Goal: Transaction & Acquisition: Purchase product/service

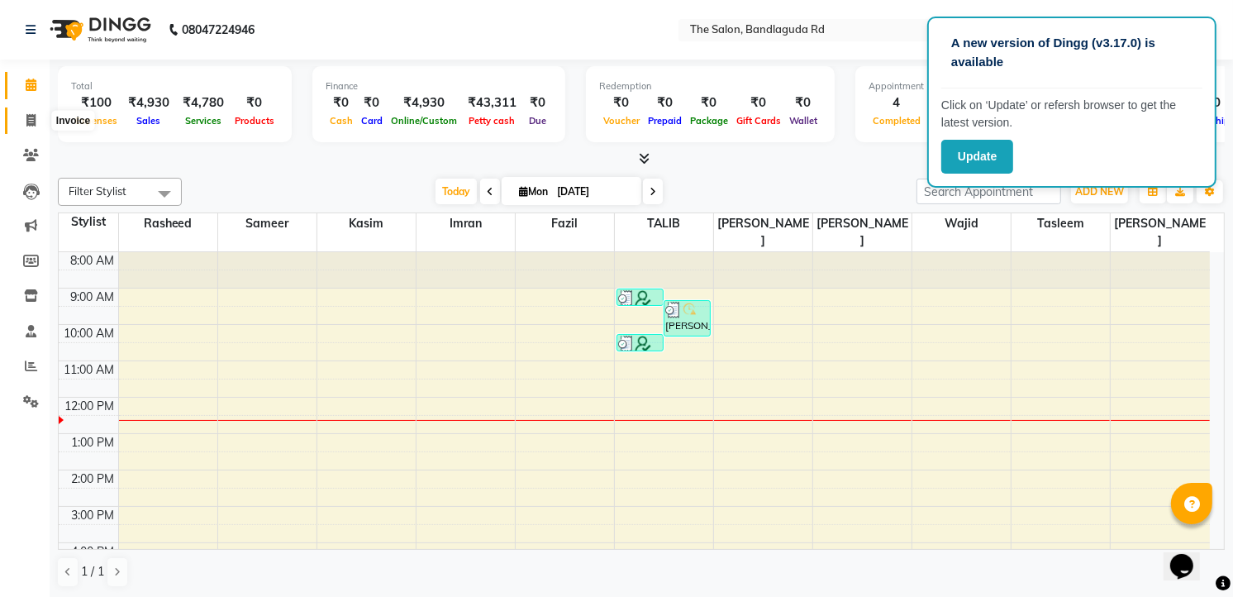
click at [33, 112] on span at bounding box center [31, 121] width 29 height 19
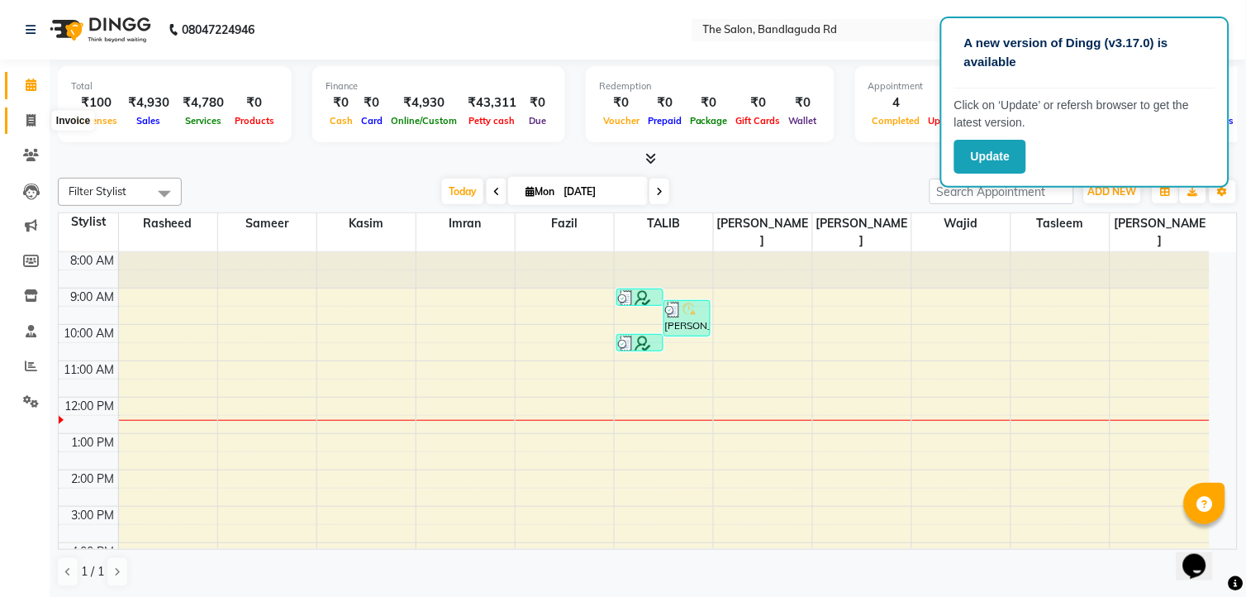
select select "service"
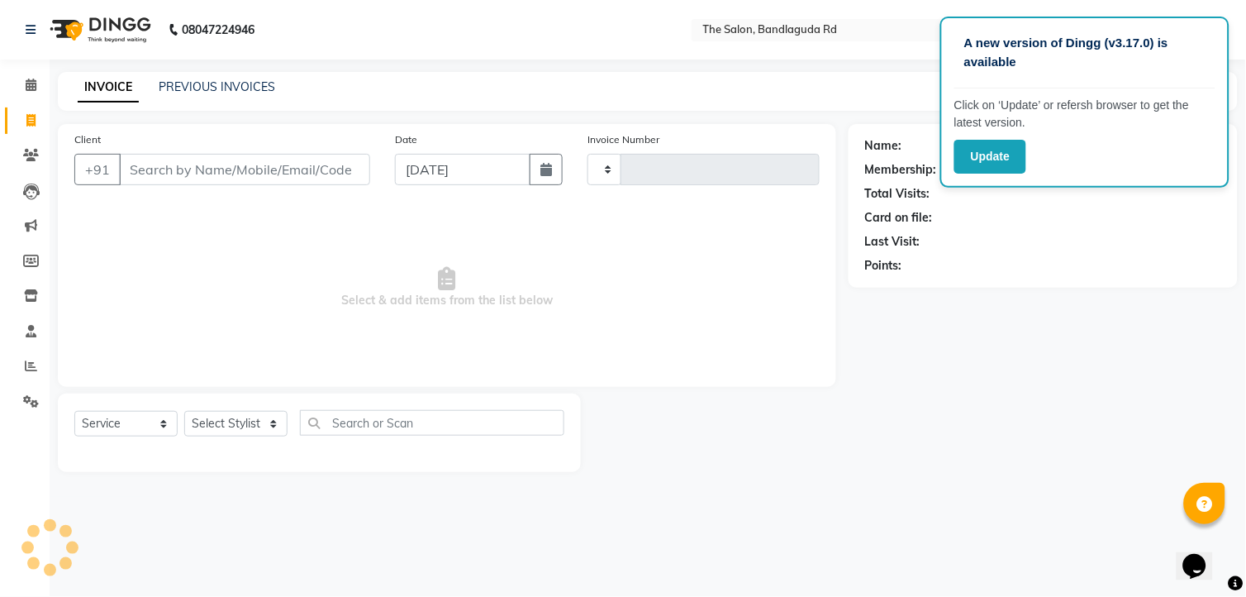
type input "13228"
select select "5198"
click at [193, 161] on input "Client" at bounding box center [244, 169] width 251 height 31
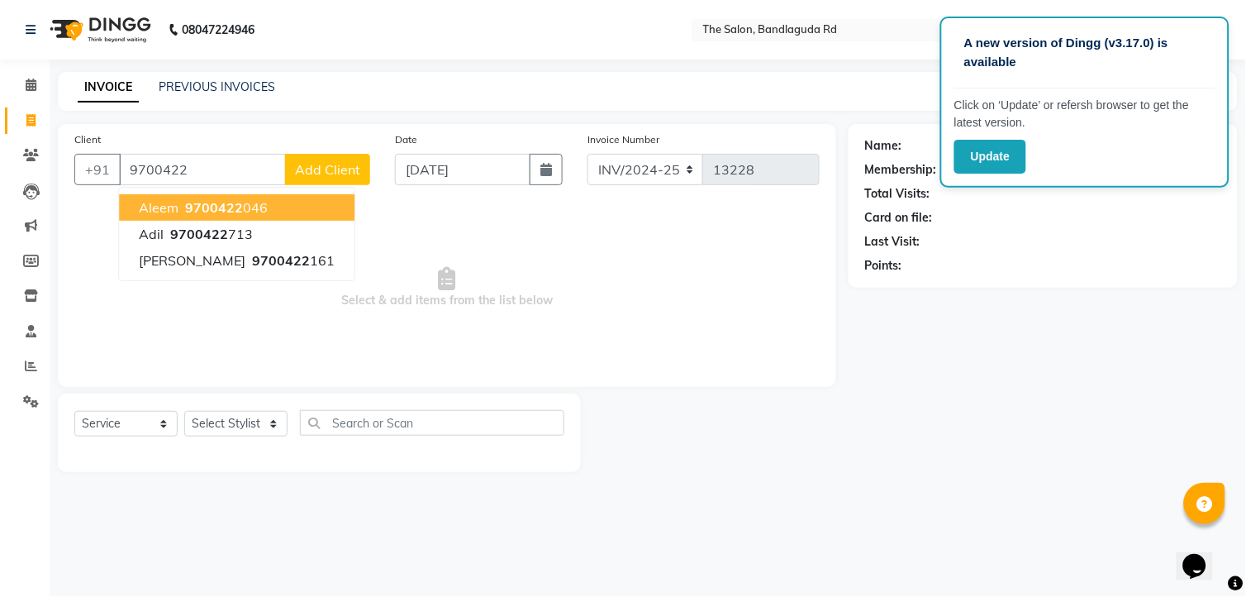
click at [199, 199] on span "9700422" at bounding box center [214, 207] width 58 height 17
type input "9700422046"
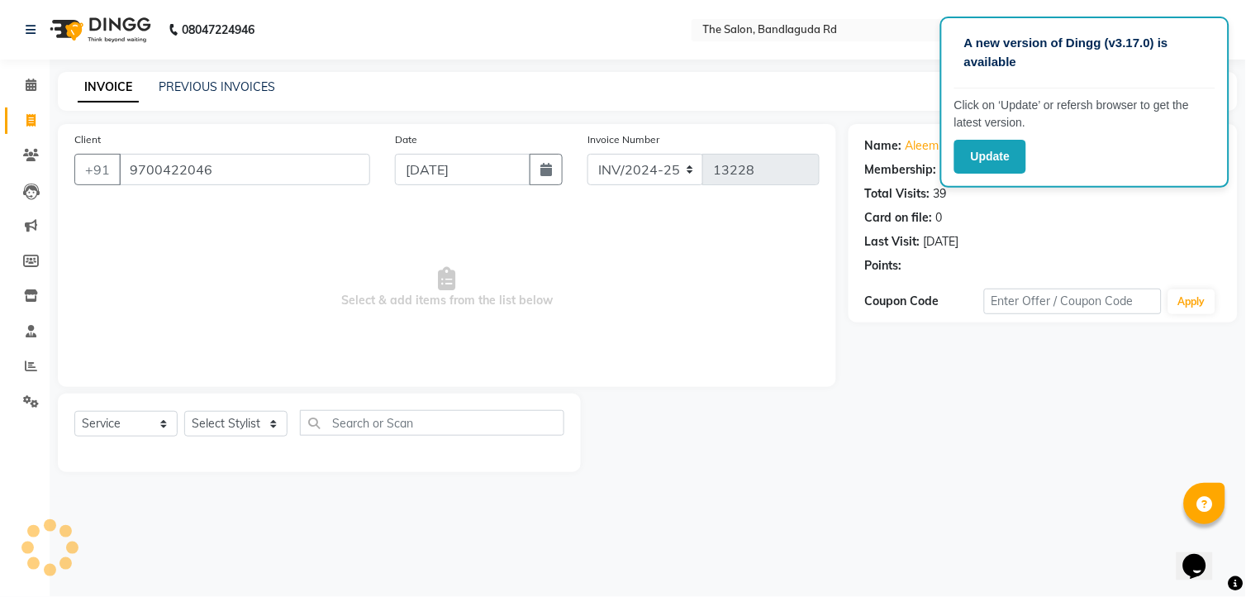
select select "2: Object"
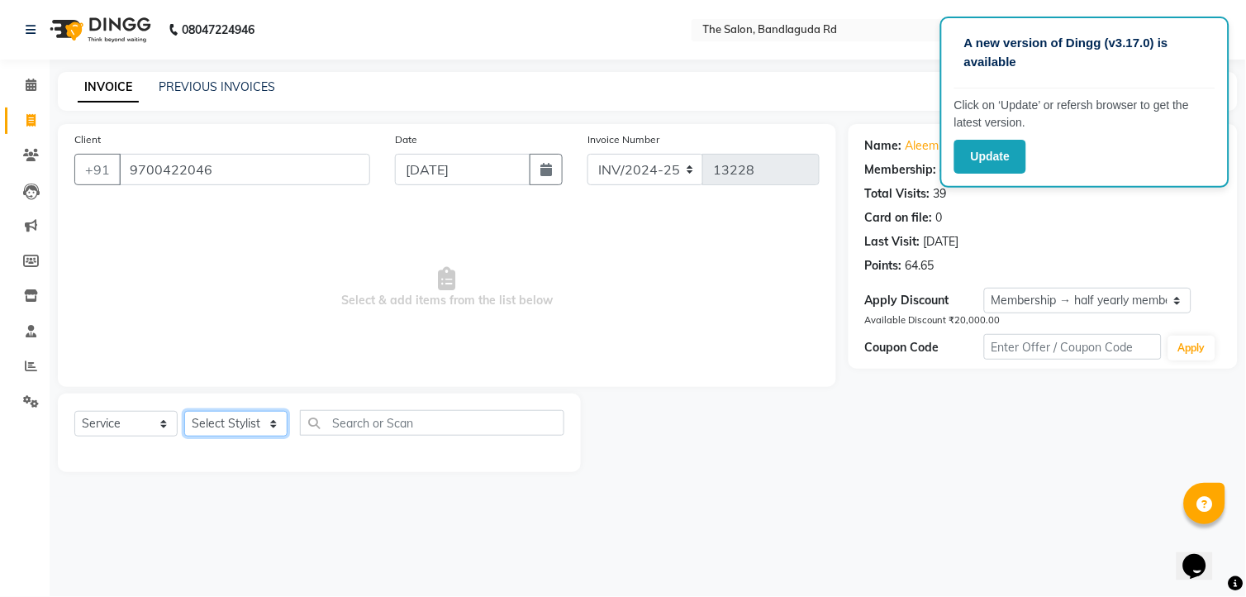
click at [217, 431] on select "Select Stylist [PERSON_NAME] [PERSON_NAME] [PERSON_NAME] [PERSON_NAME] TALIB [P…" at bounding box center [235, 424] width 103 height 26
select select "88754"
click at [184, 412] on select "Select Stylist [PERSON_NAME] [PERSON_NAME] [PERSON_NAME] [PERSON_NAME] TALIB [P…" at bounding box center [235, 424] width 103 height 26
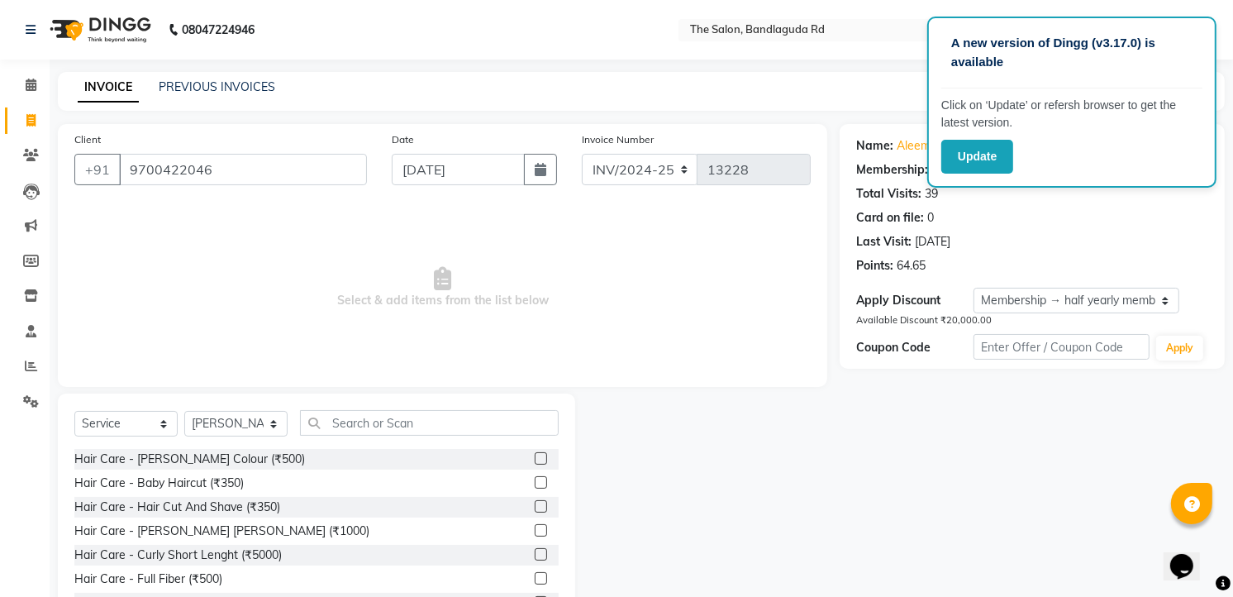
click at [263, 518] on div "Hair Care - Beard Colour (₹500) Hair Care - Baby Haircut (₹350) Hair Care - Hai…" at bounding box center [316, 531] width 484 height 165
click at [263, 500] on div "Hair Care - Hair Cut And Shave (₹350)" at bounding box center [177, 506] width 206 height 17
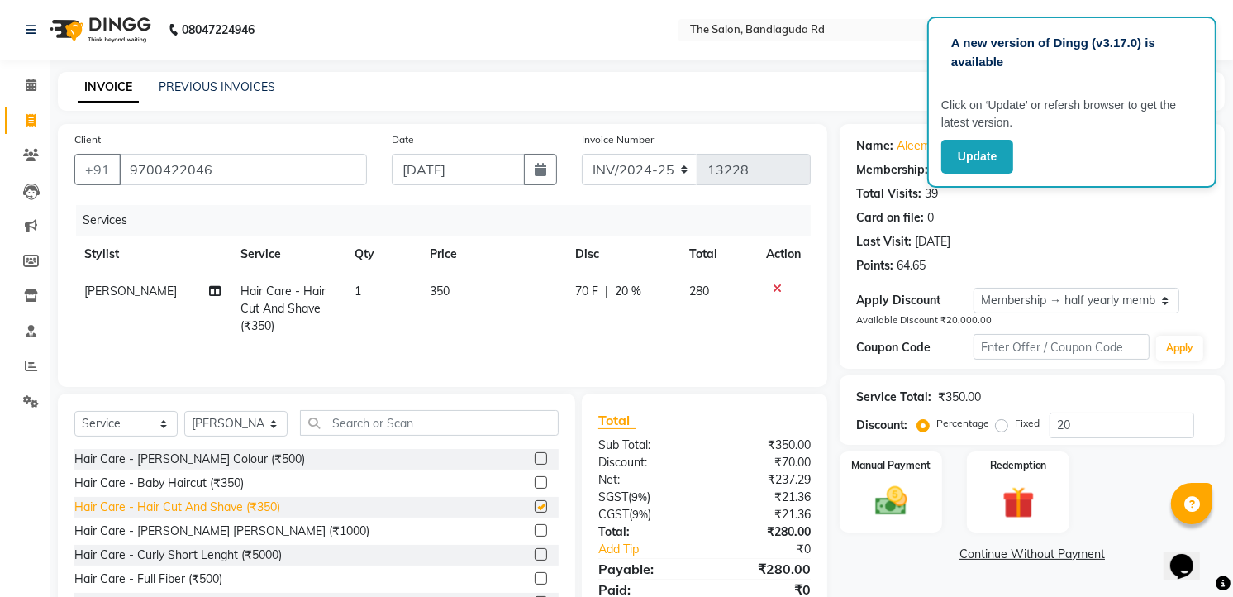
checkbox input "false"
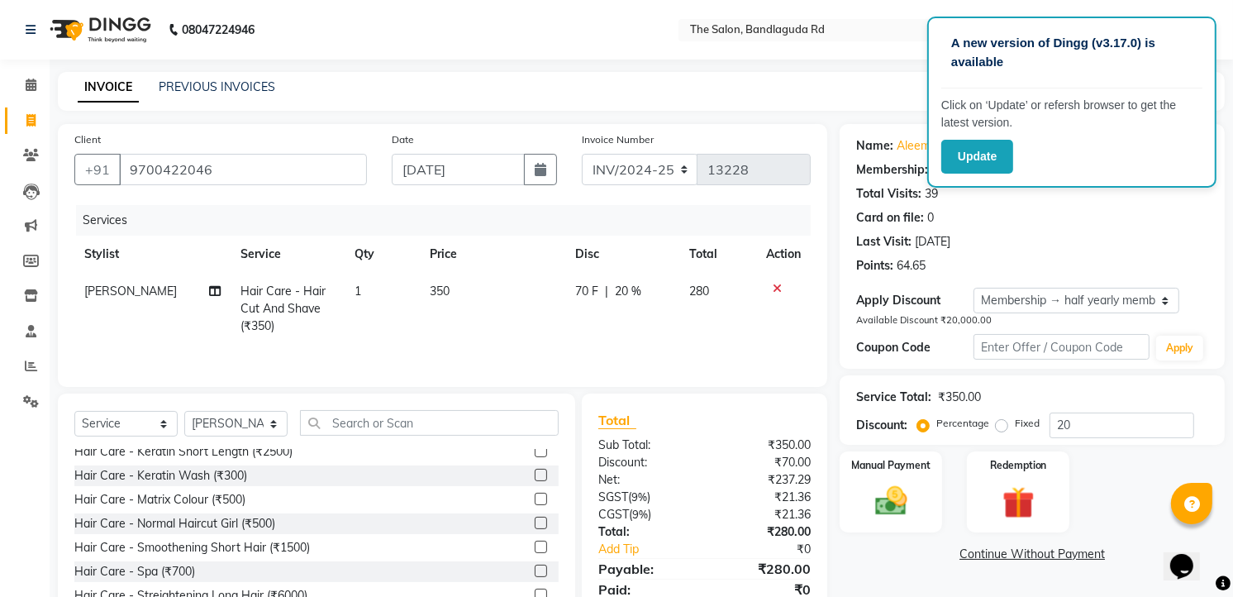
scroll to position [67, 0]
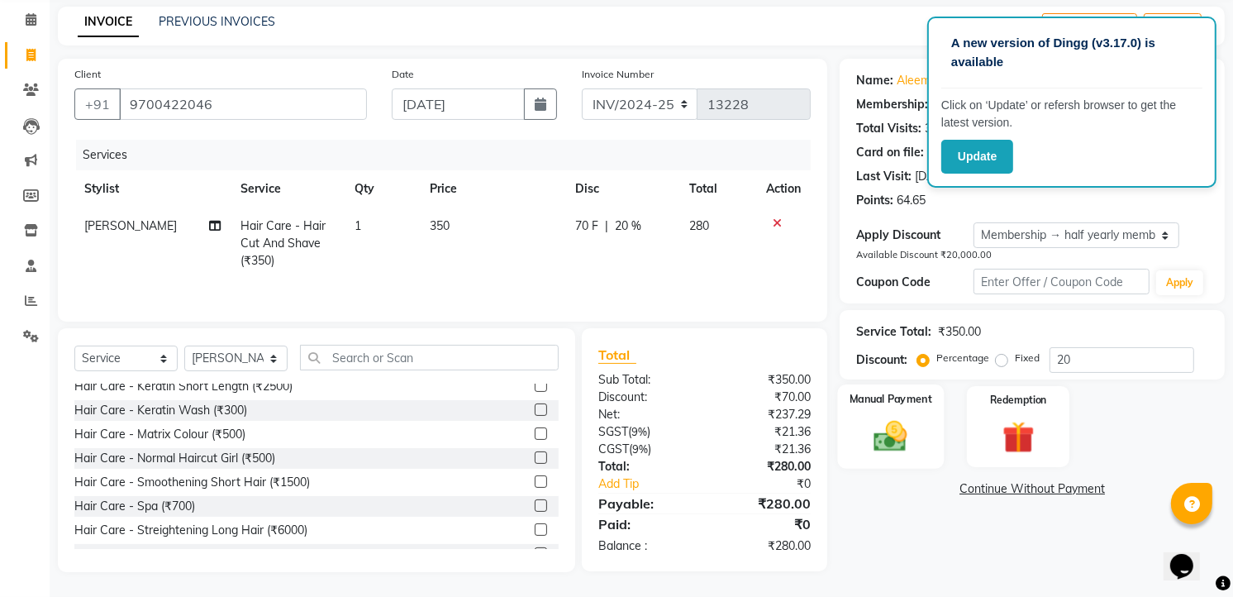
click at [848, 443] on div "Manual Payment" at bounding box center [891, 426] width 107 height 84
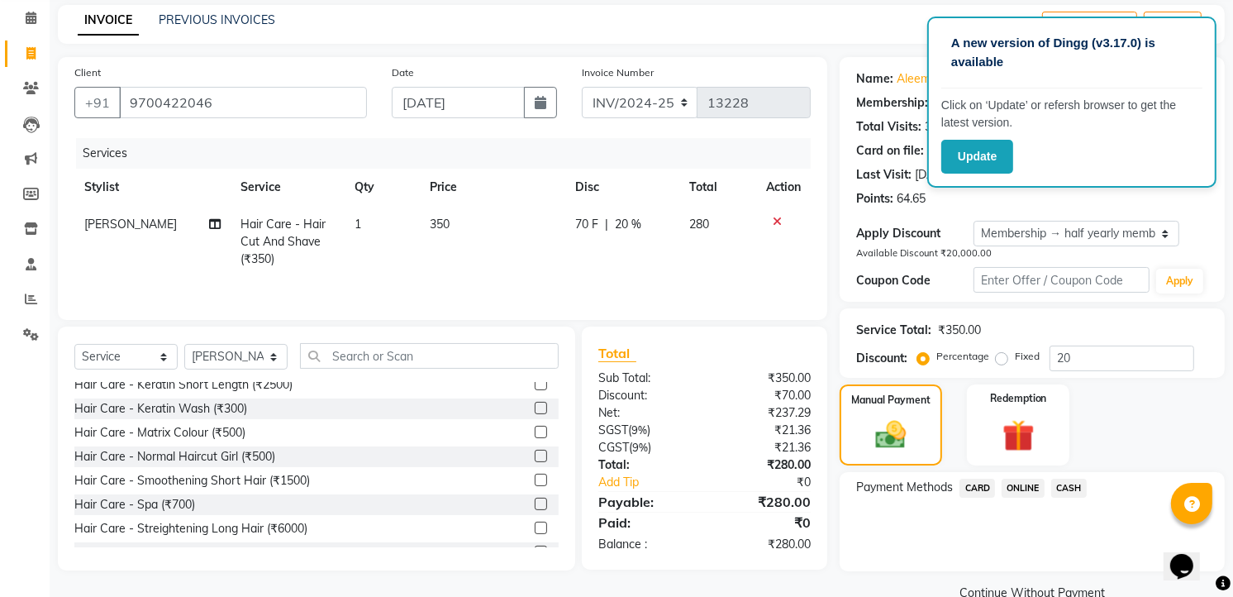
click at [1020, 492] on span "ONLINE" at bounding box center [1023, 488] width 43 height 19
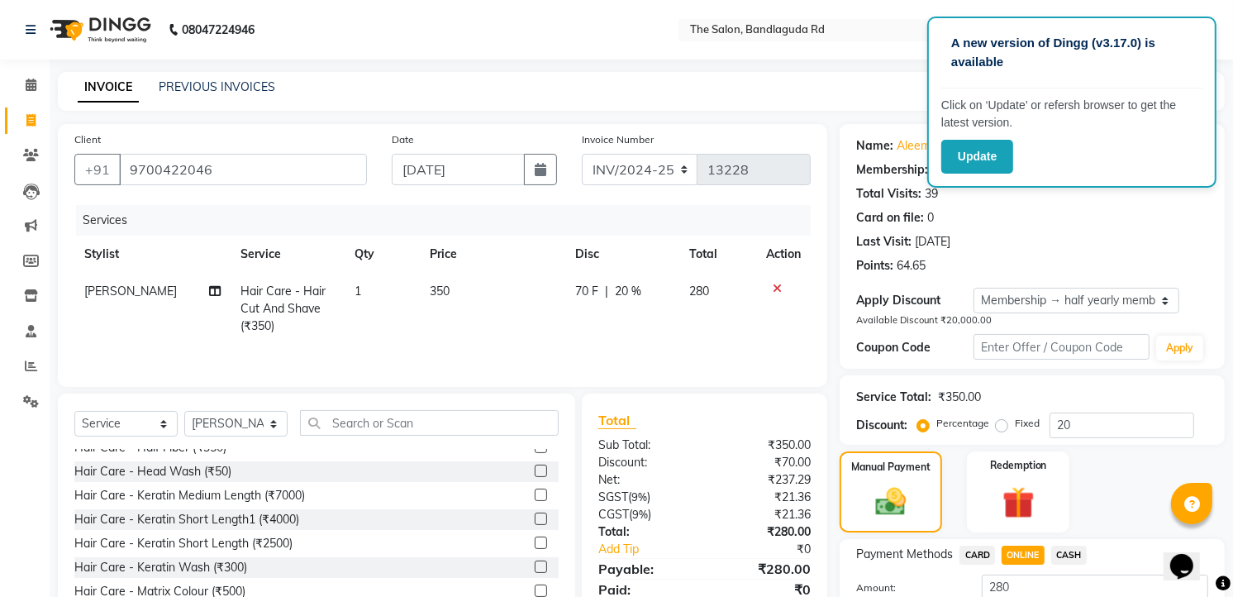
scroll to position [92, 0]
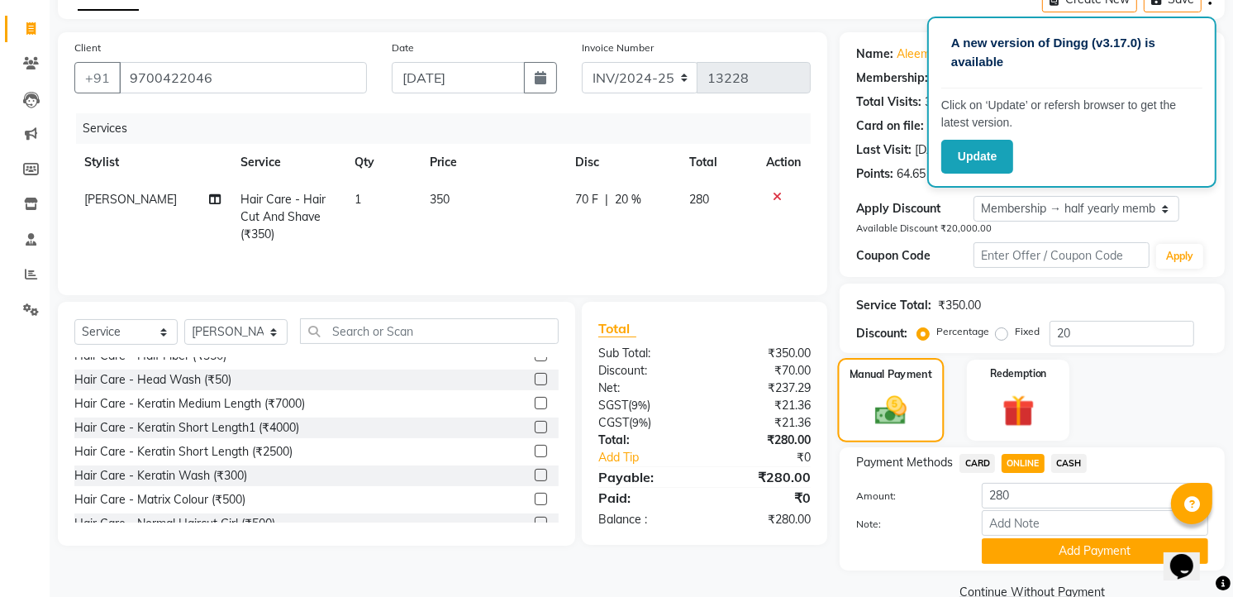
drag, startPoint x: 915, startPoint y: 388, endPoint x: 903, endPoint y: 391, distance: 12.6
click at [912, 391] on div "Manual Payment" at bounding box center [891, 400] width 107 height 84
drag, startPoint x: 903, startPoint y: 391, endPoint x: 909, endPoint y: 398, distance: 10.0
click at [909, 398] on img at bounding box center [890, 410] width 51 height 36
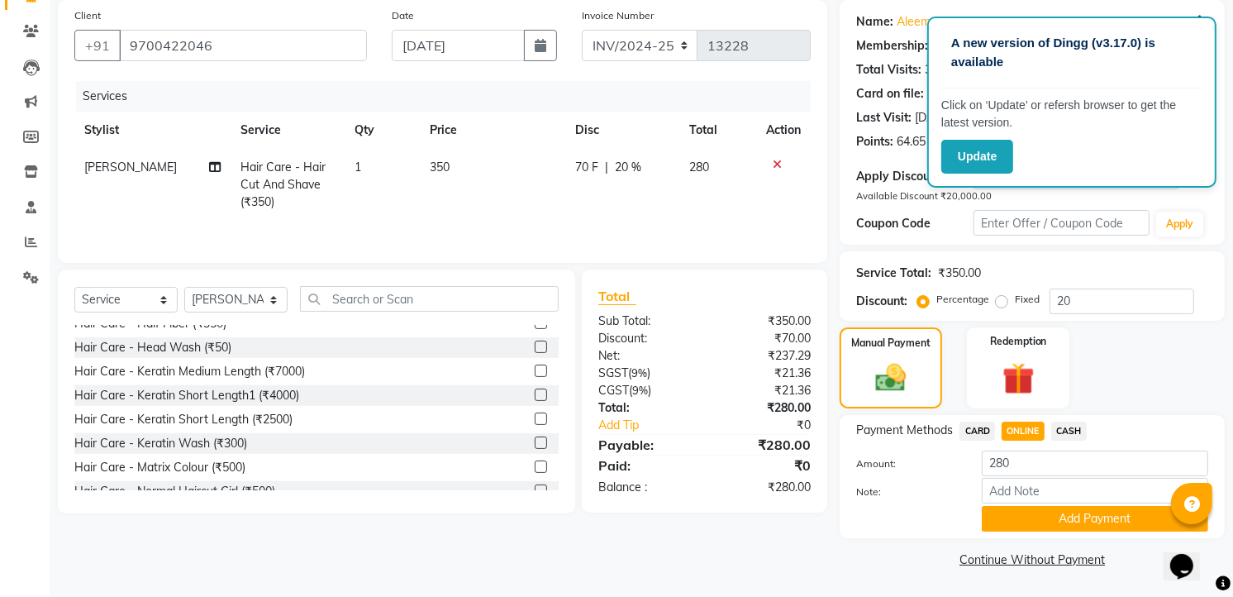
click at [1061, 433] on span "CASH" at bounding box center [1069, 431] width 36 height 19
click at [1059, 511] on button "Add Payment" at bounding box center [1095, 519] width 226 height 26
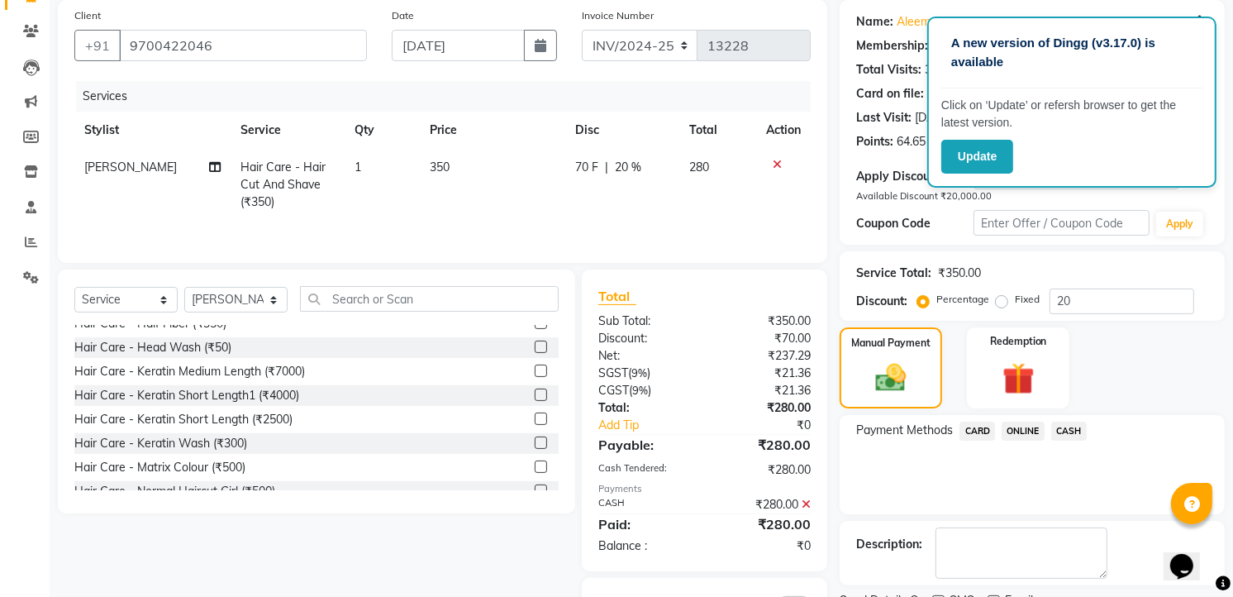
scroll to position [193, 0]
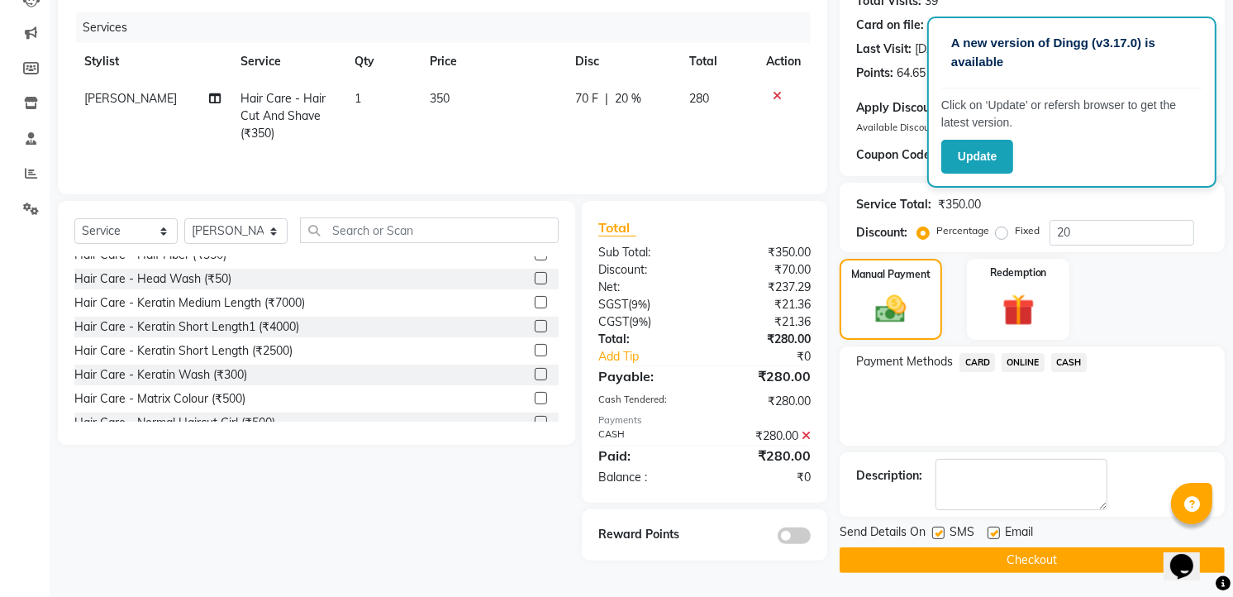
click at [1076, 568] on button "Checkout" at bounding box center [1032, 560] width 385 height 26
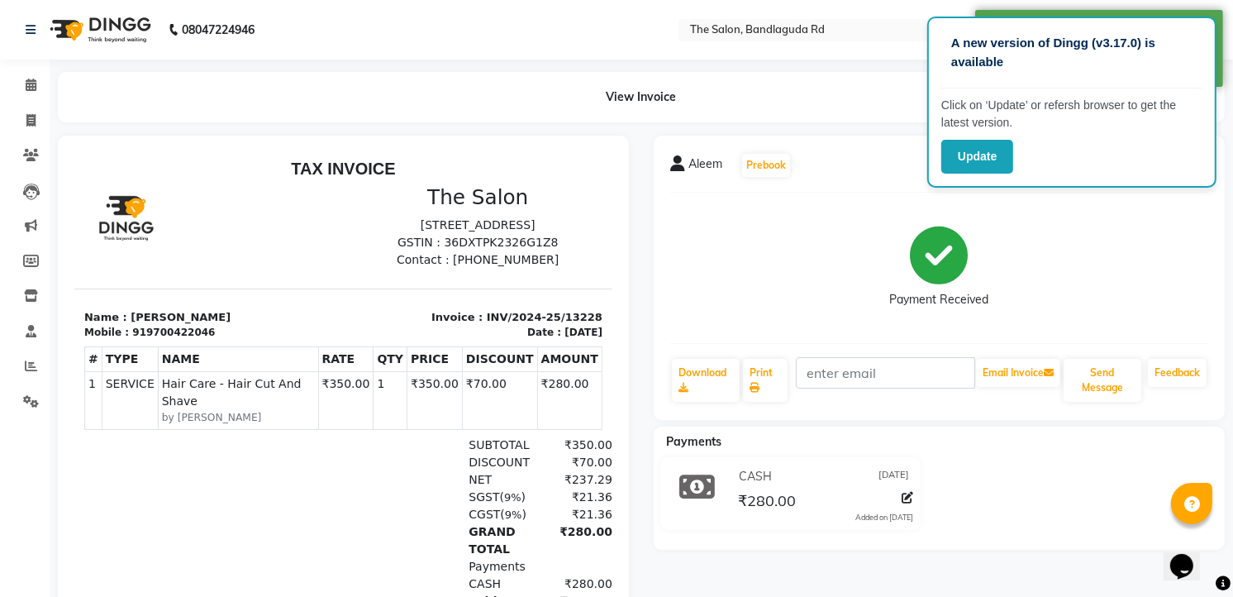
scroll to position [13, 0]
click at [25, 112] on span at bounding box center [31, 121] width 29 height 19
select select "service"
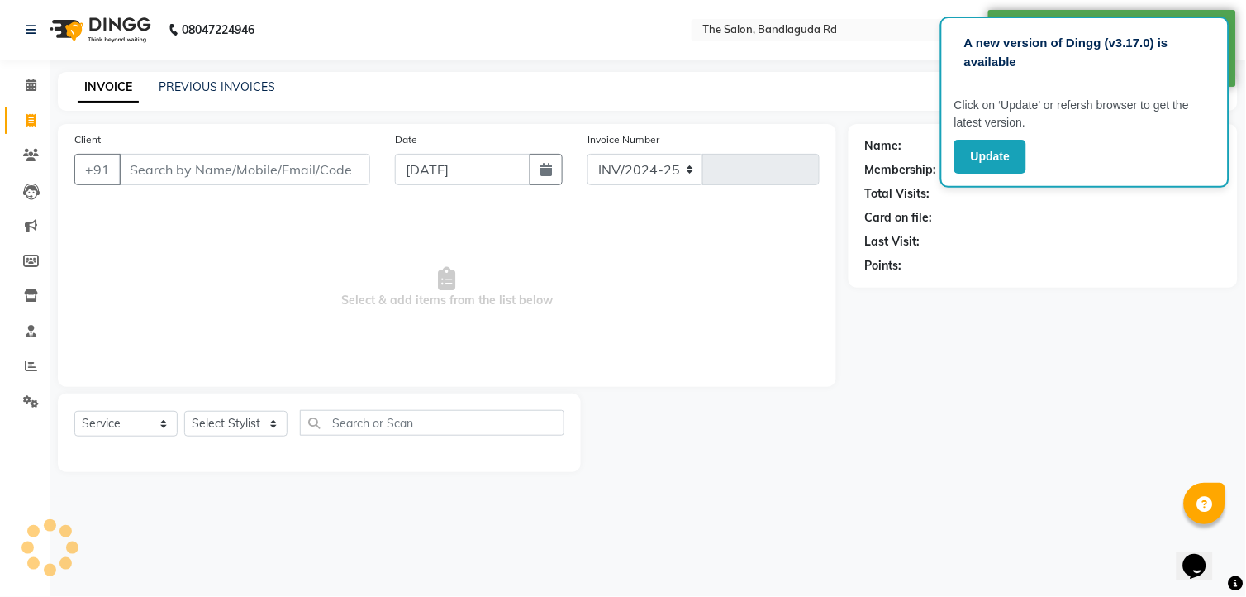
select select "5198"
type input "13229"
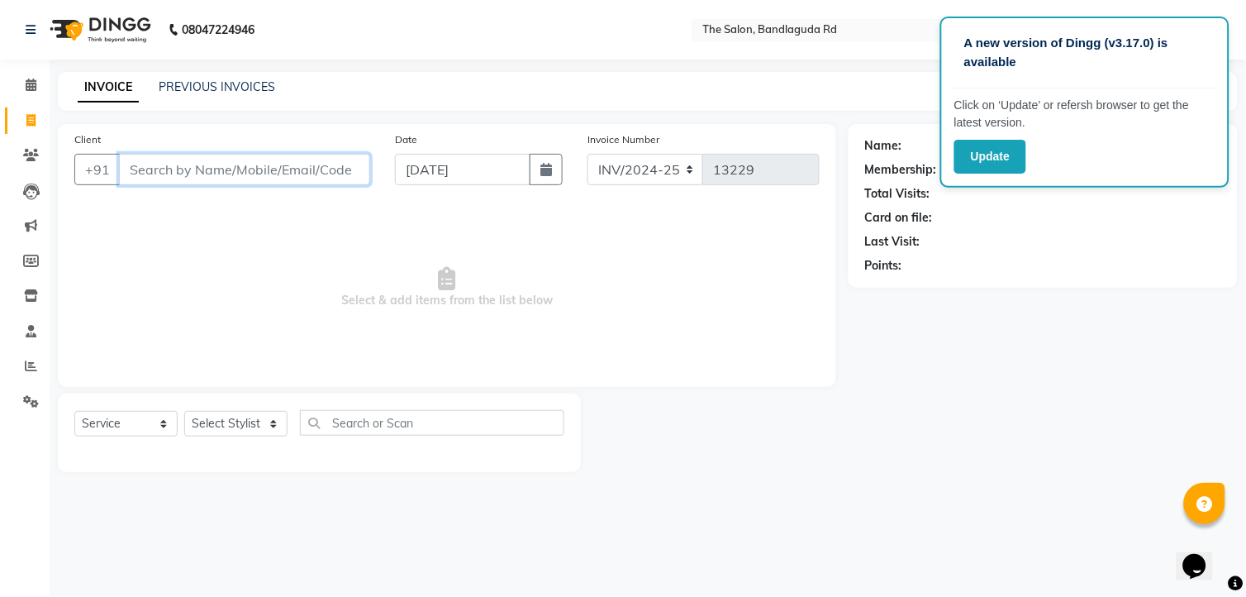
click at [314, 170] on input "Client" at bounding box center [244, 169] width 251 height 31
click at [326, 159] on input "Client" at bounding box center [244, 169] width 251 height 31
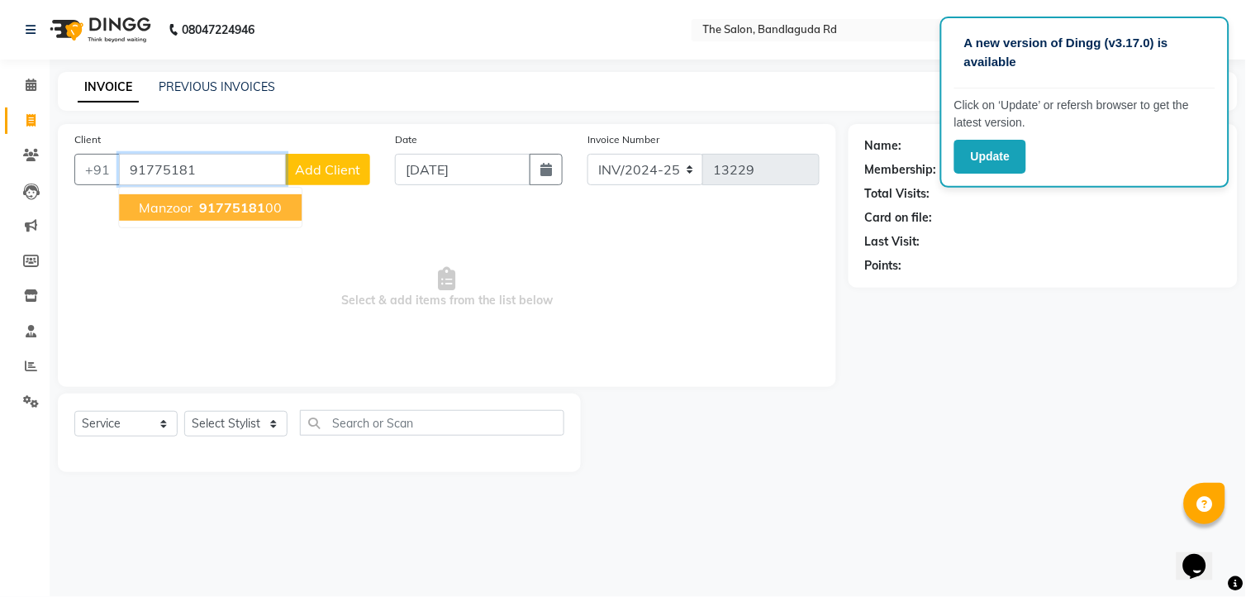
click at [269, 197] on button "manzoor 91775181 00" at bounding box center [210, 207] width 183 height 26
type input "9177518100"
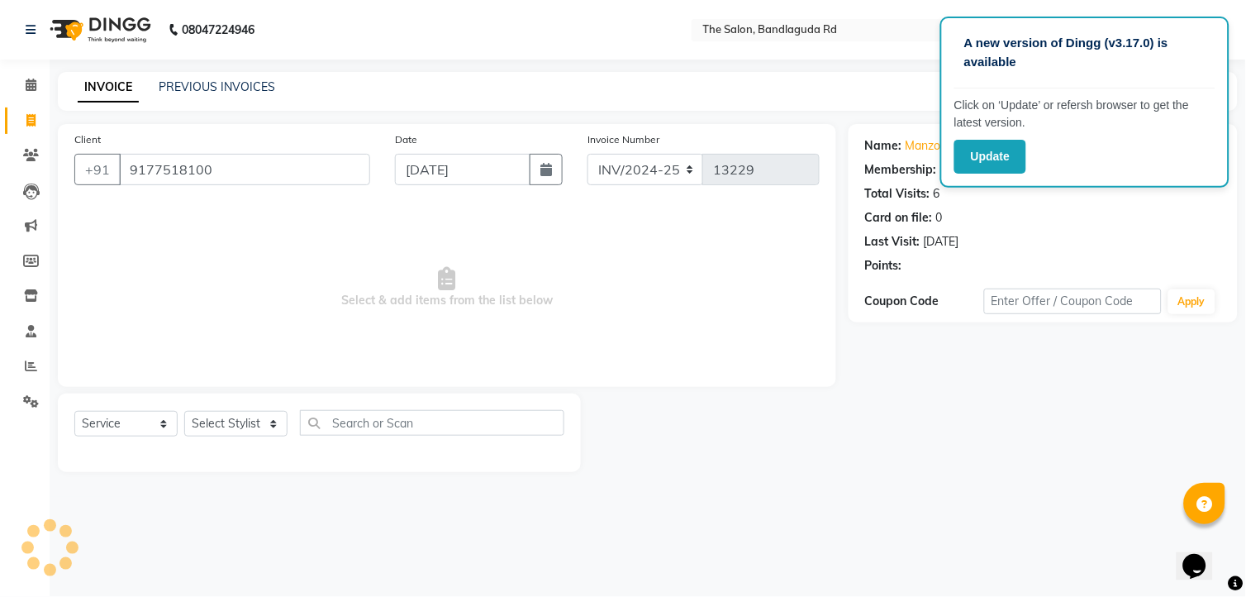
select select "2: Object"
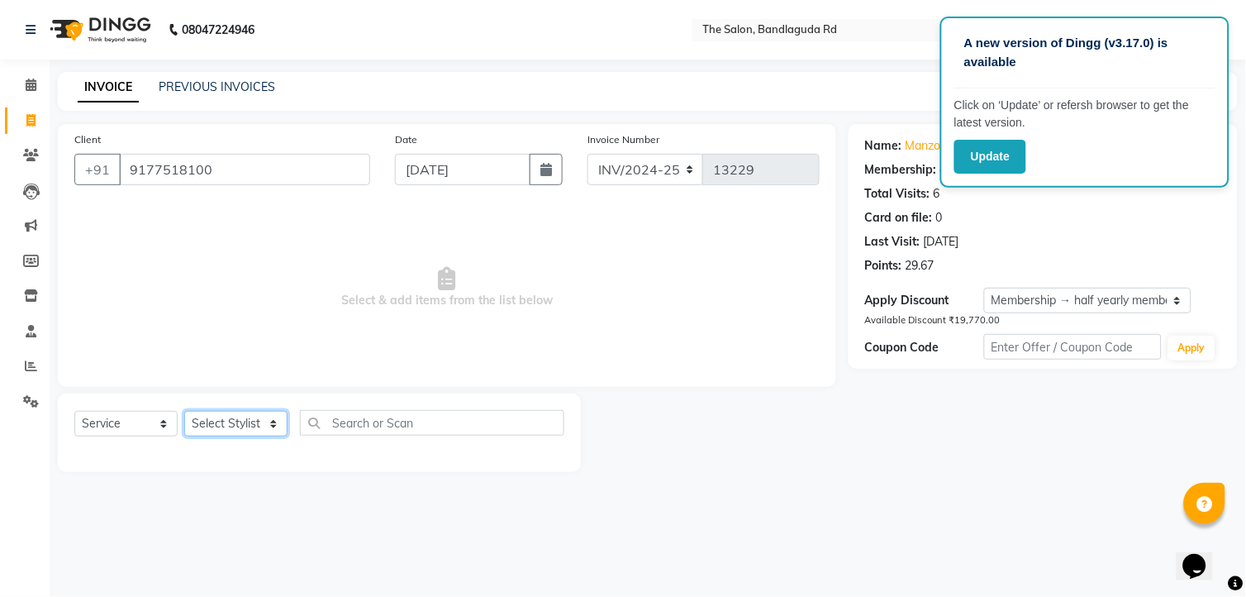
click at [243, 431] on select "Select Stylist [PERSON_NAME] [PERSON_NAME] [PERSON_NAME] [PERSON_NAME] TALIB [P…" at bounding box center [235, 424] width 103 height 26
select select "88752"
click at [184, 412] on select "Select Stylist [PERSON_NAME] [PERSON_NAME] [PERSON_NAME] [PERSON_NAME] TALIB [P…" at bounding box center [235, 424] width 103 height 26
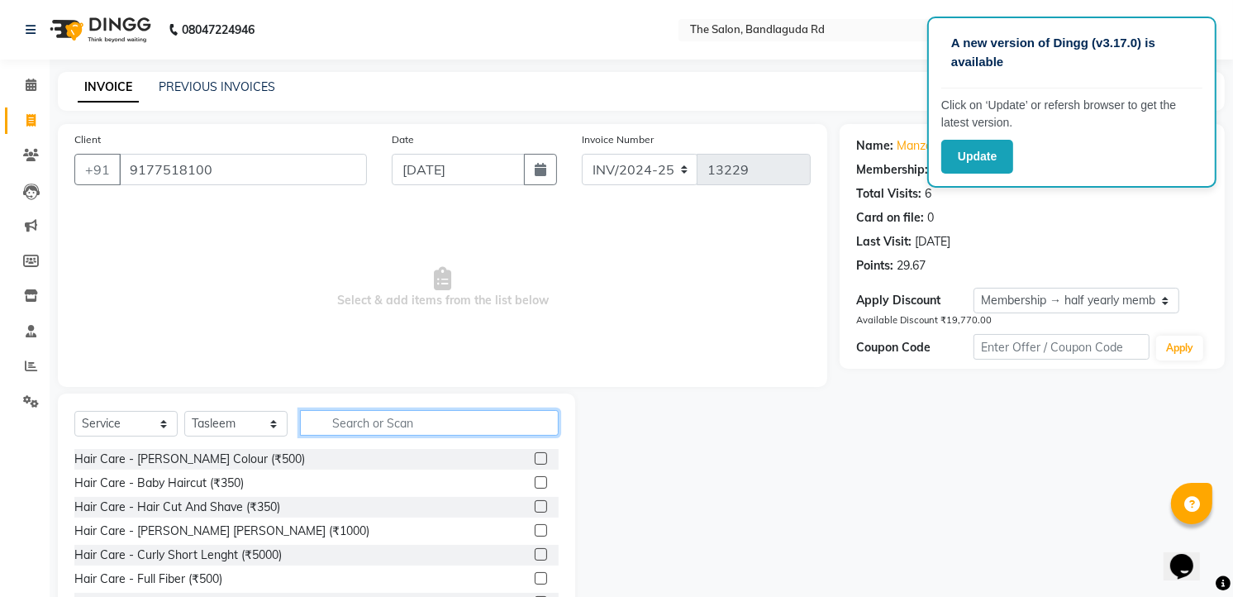
click at [366, 417] on input "text" at bounding box center [429, 423] width 259 height 26
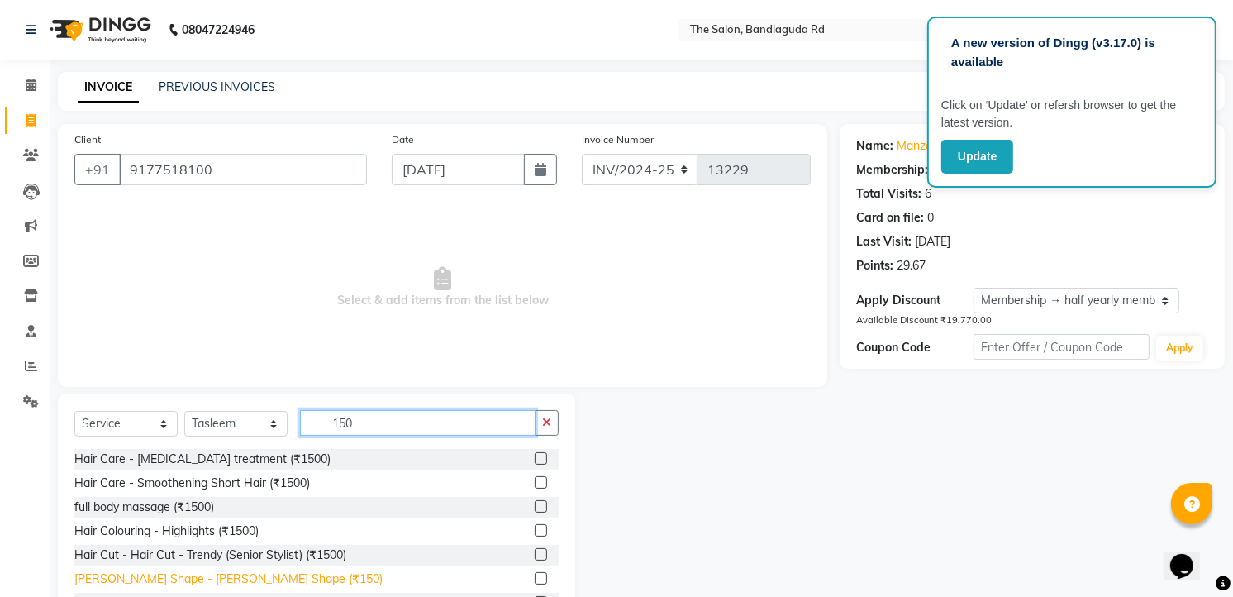
type input "150"
click at [196, 579] on div "[PERSON_NAME] Shape - [PERSON_NAME] Shape (₹150)" at bounding box center [228, 578] width 308 height 17
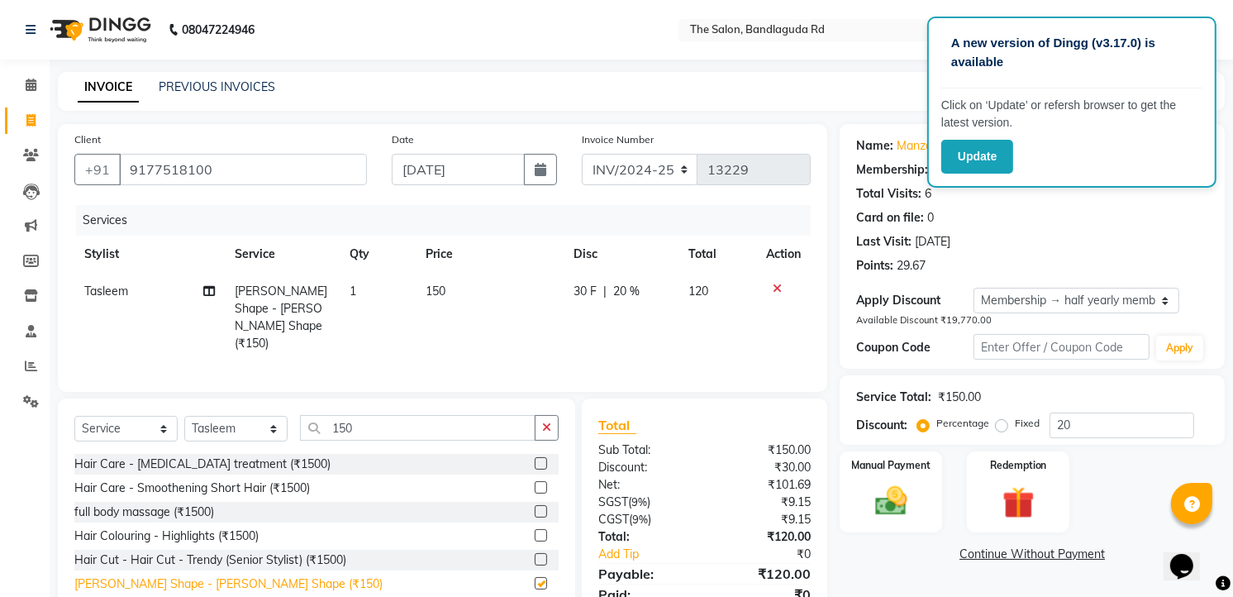
checkbox input "false"
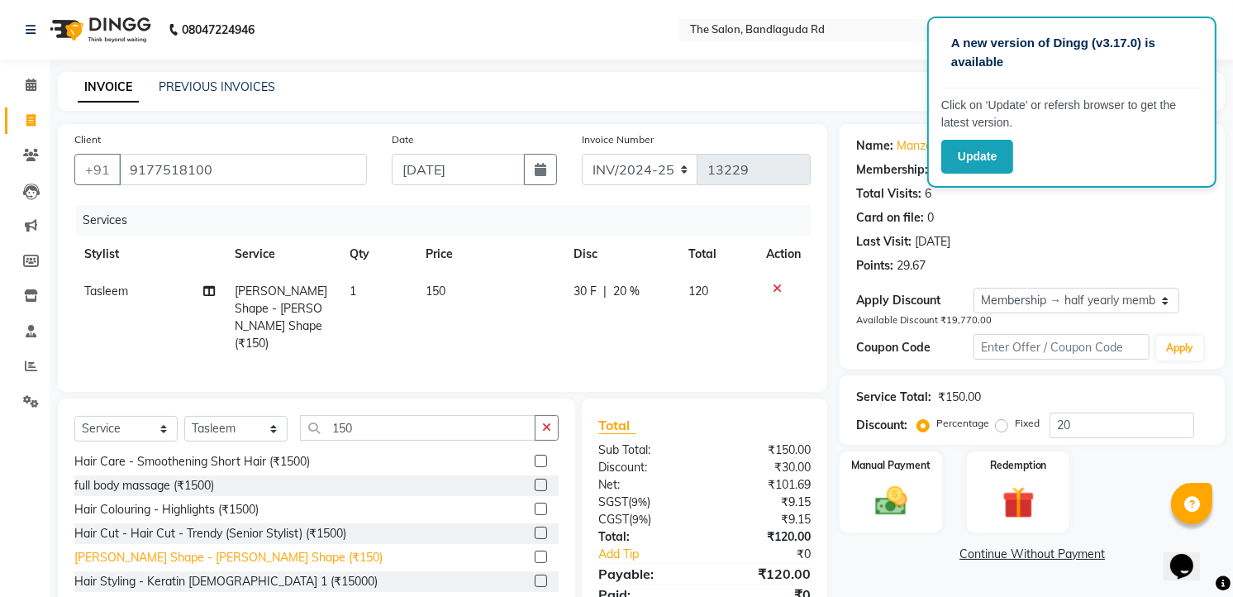
scroll to position [64, 0]
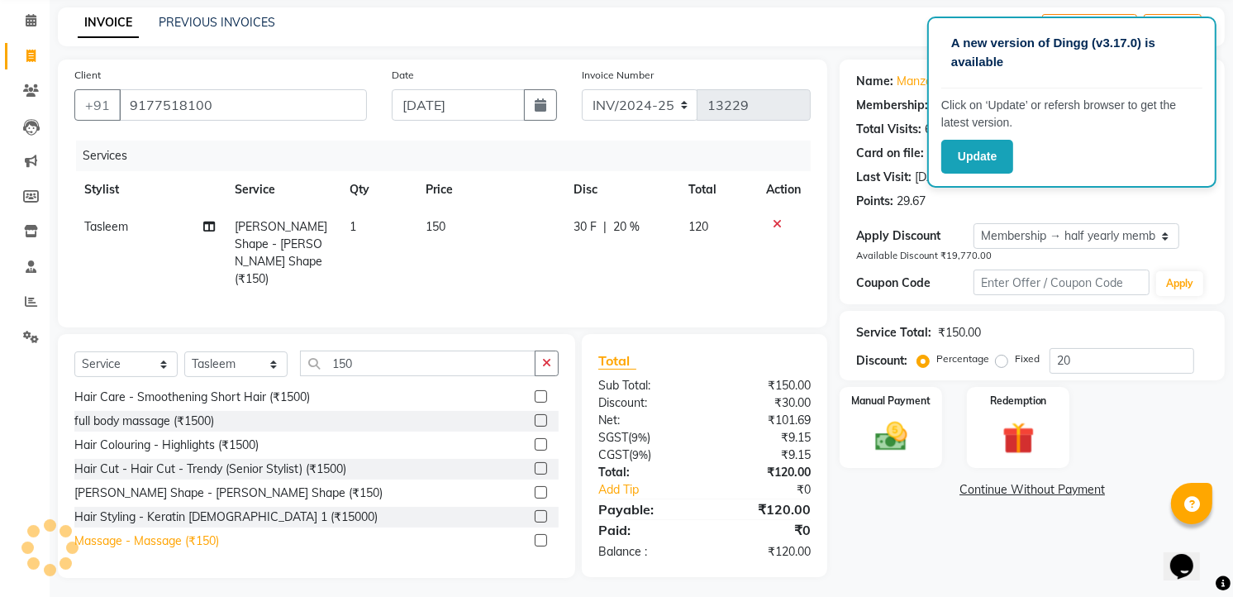
click at [184, 532] on div "Massage - Massage (₹150)" at bounding box center [146, 540] width 145 height 17
checkbox input "false"
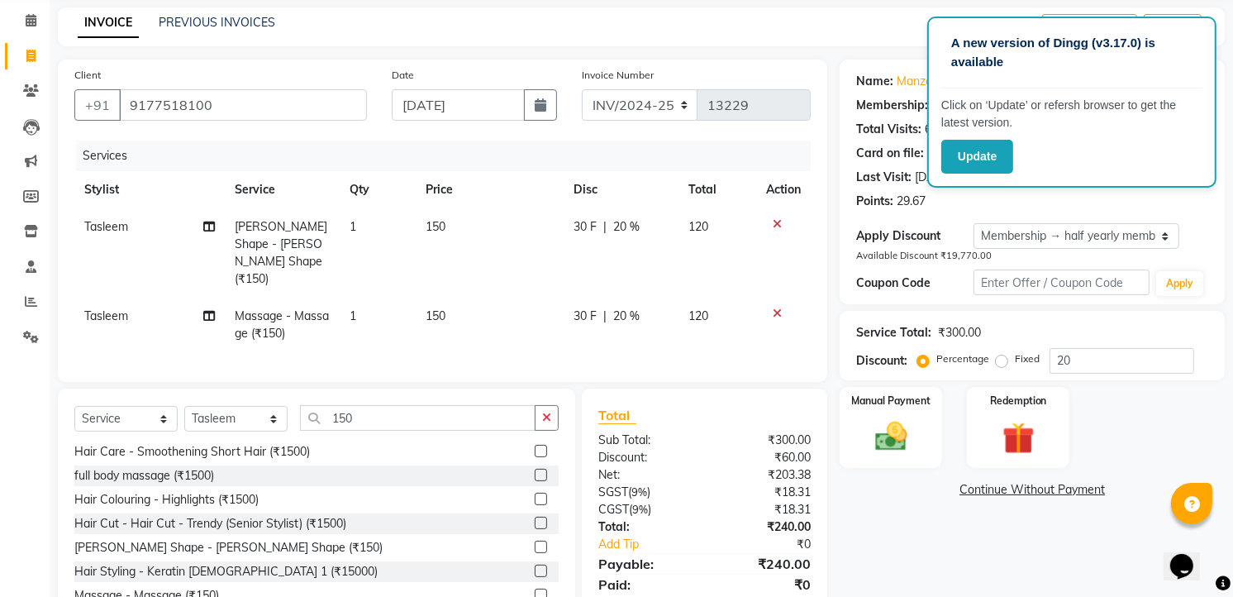
scroll to position [103, 0]
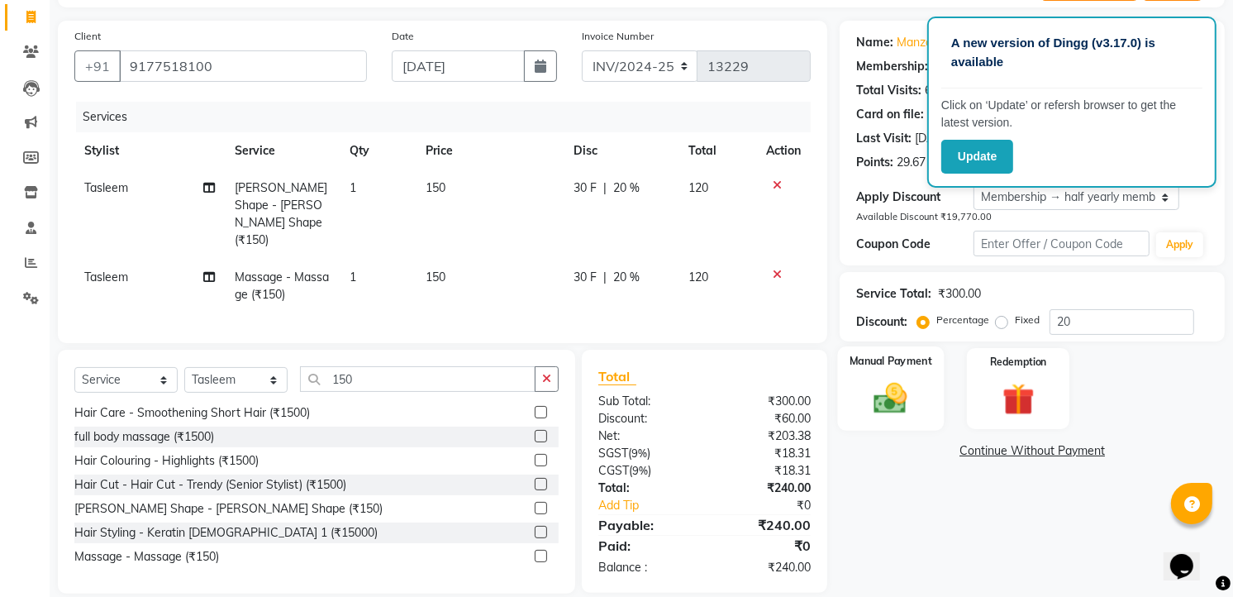
click at [897, 414] on img at bounding box center [892, 398] width 54 height 38
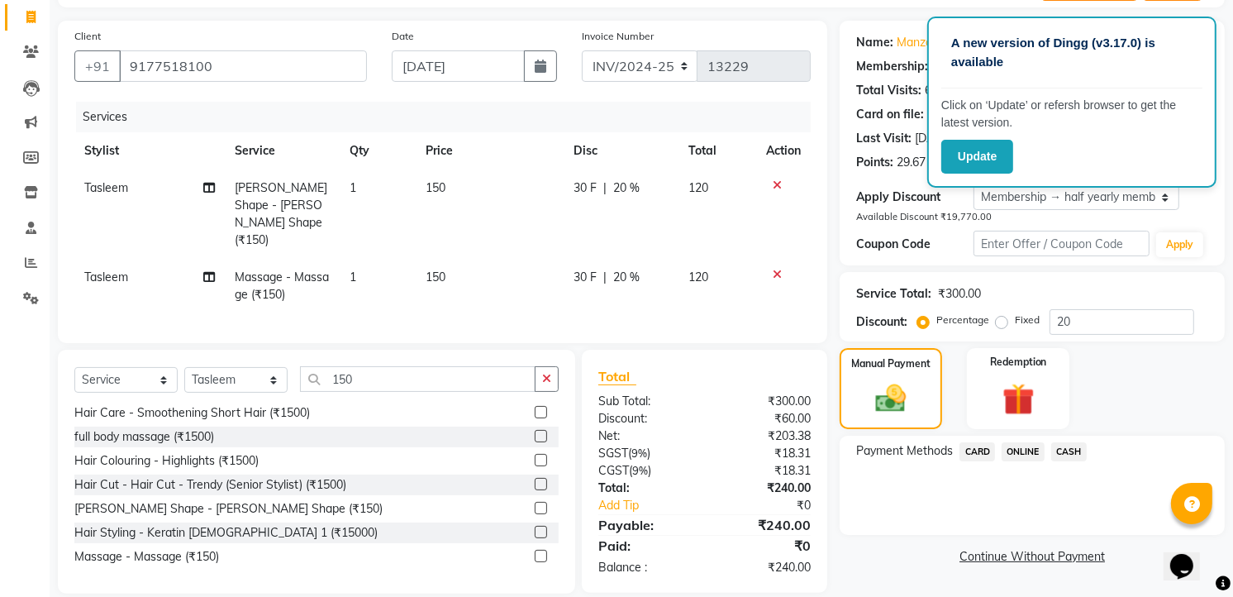
click at [1011, 447] on span "ONLINE" at bounding box center [1023, 451] width 43 height 19
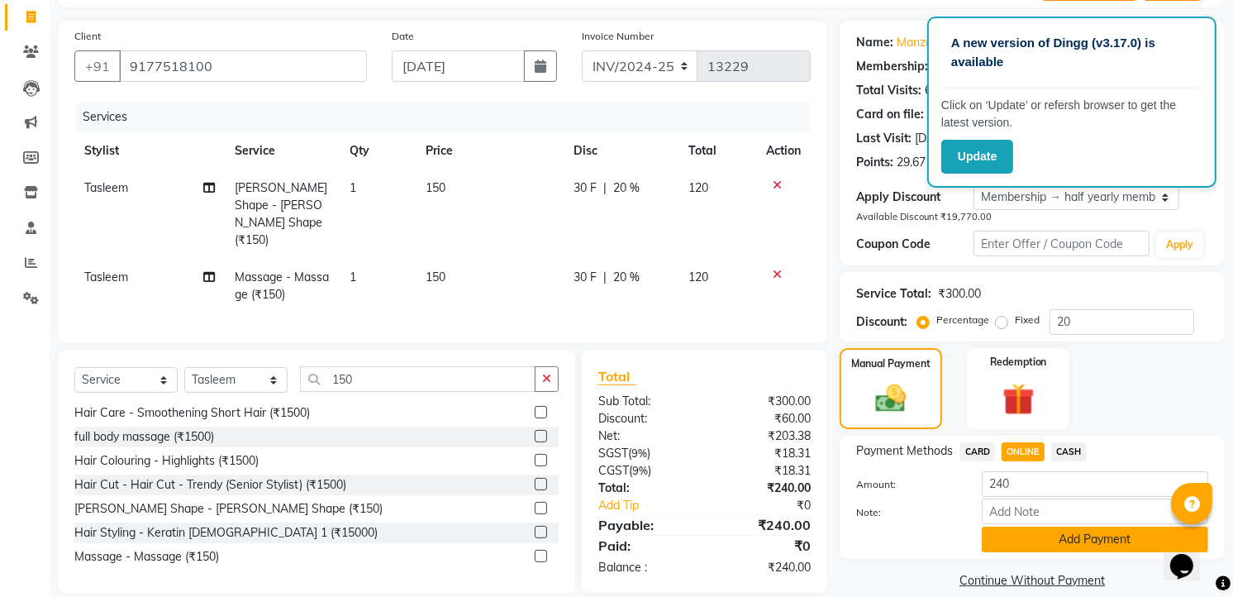
click at [1028, 532] on button "Add Payment" at bounding box center [1095, 540] width 226 height 26
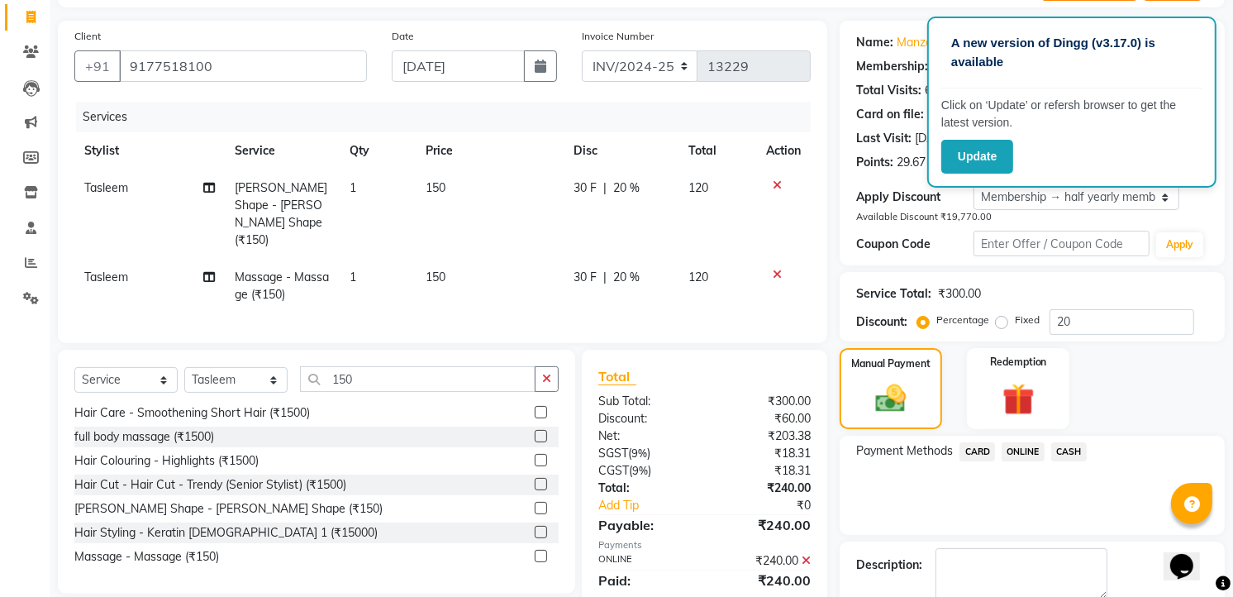
scroll to position [195, 0]
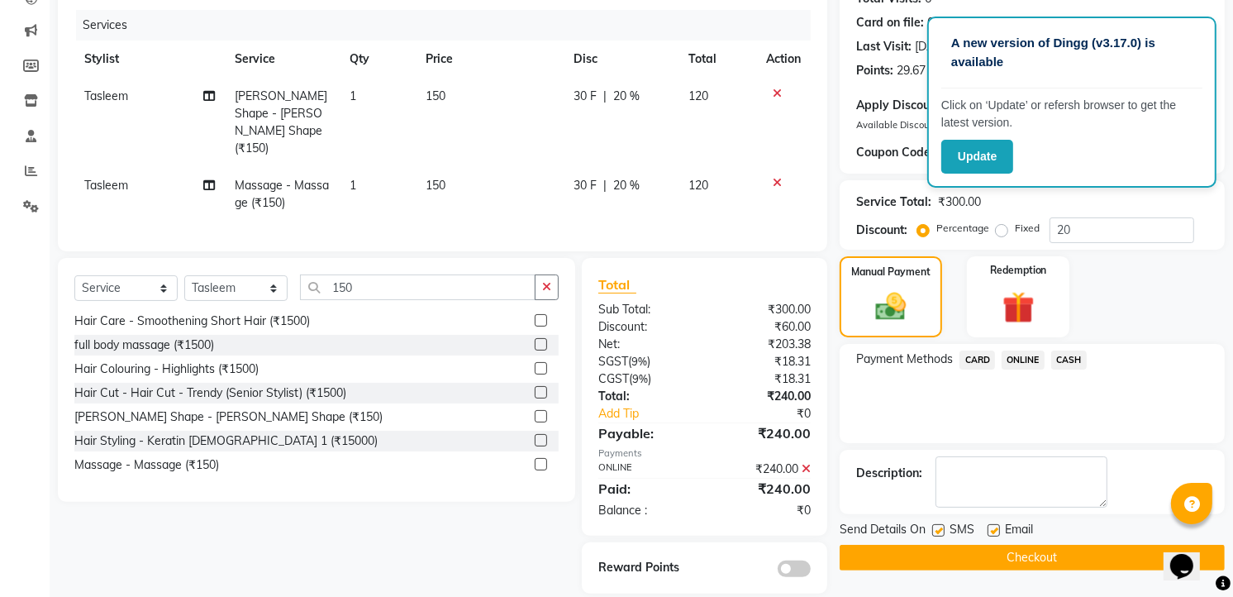
click at [998, 551] on button "Checkout" at bounding box center [1032, 558] width 385 height 26
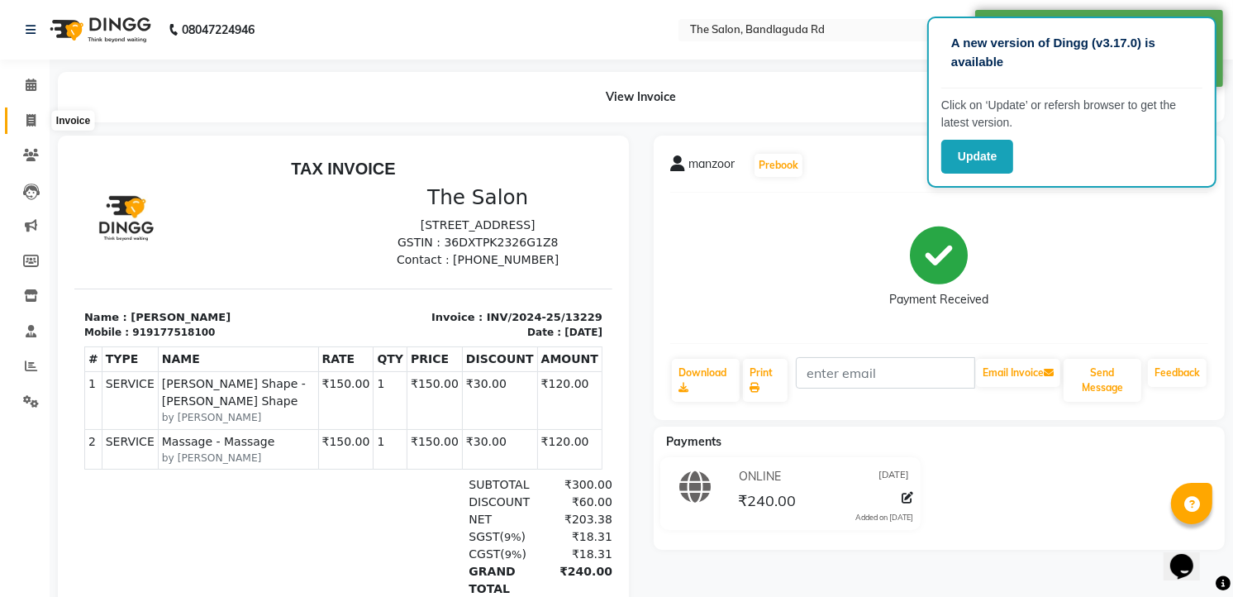
click at [44, 120] on span at bounding box center [31, 121] width 29 height 19
select select "service"
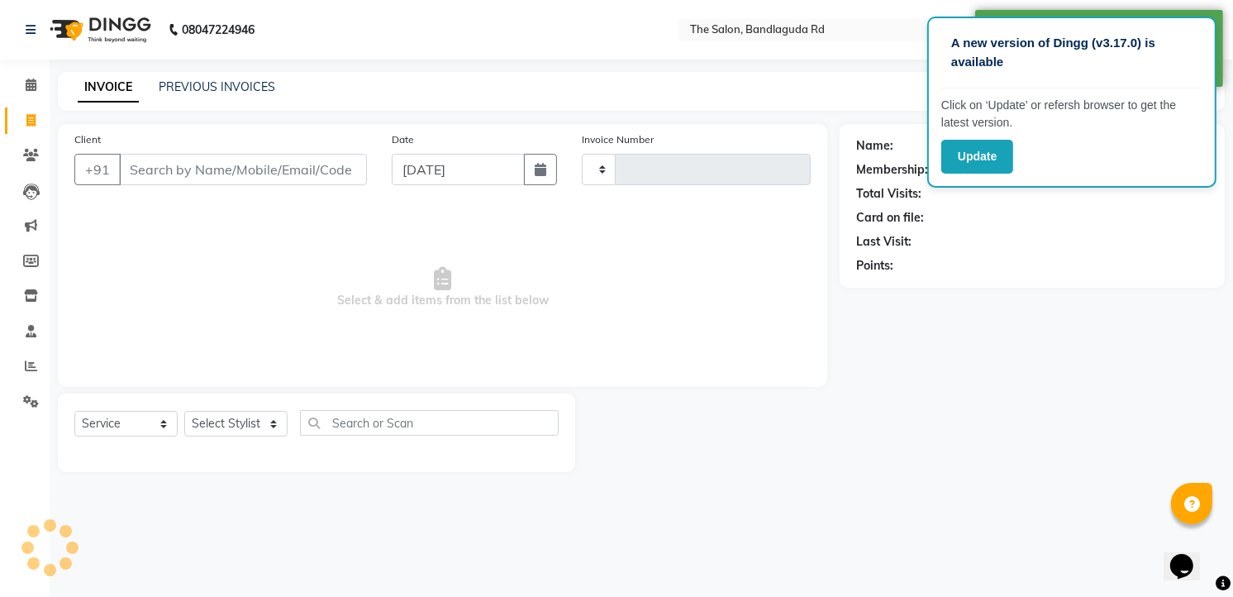
type input "13230"
select select "5198"
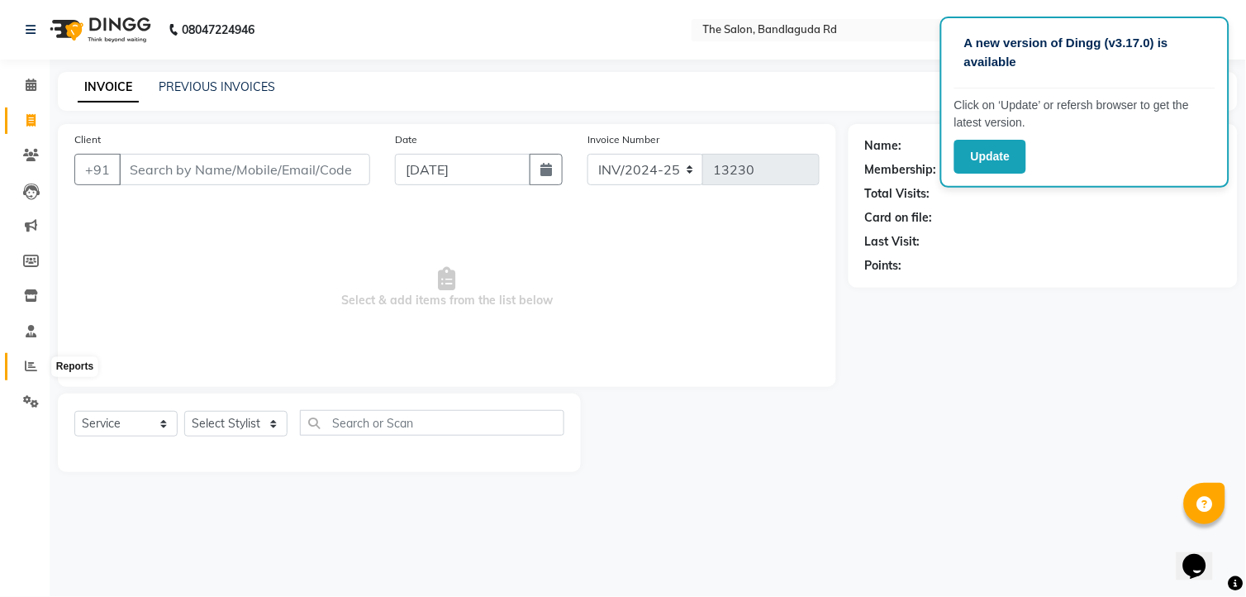
click at [28, 372] on icon at bounding box center [31, 366] width 12 height 12
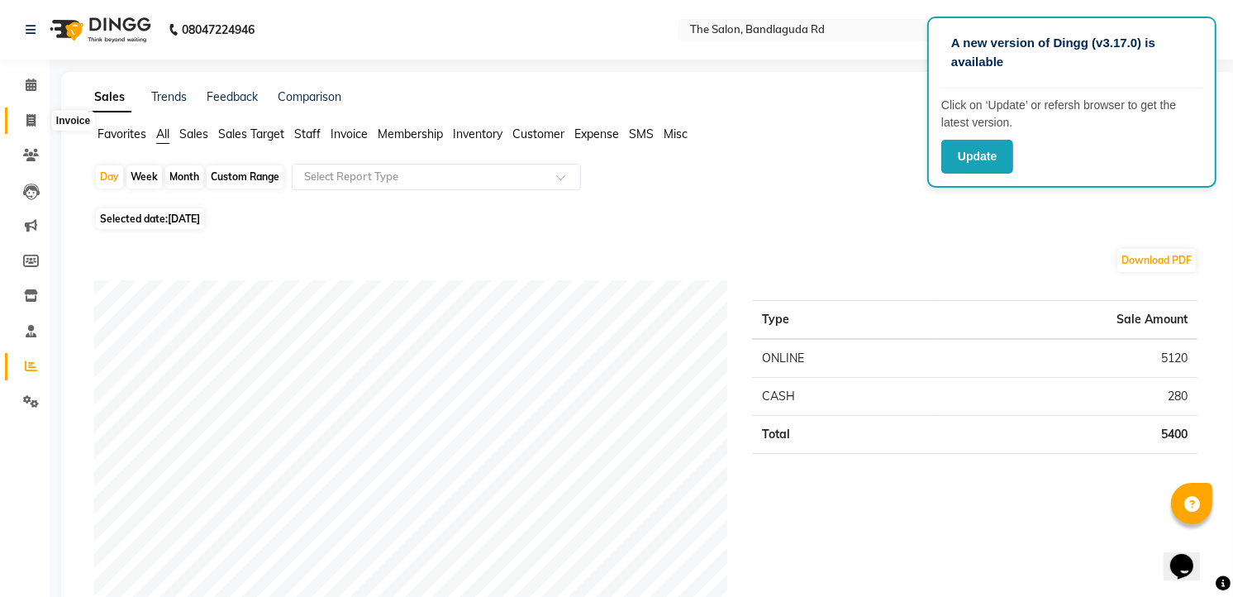
click at [33, 119] on icon at bounding box center [30, 120] width 9 height 12
select select "service"
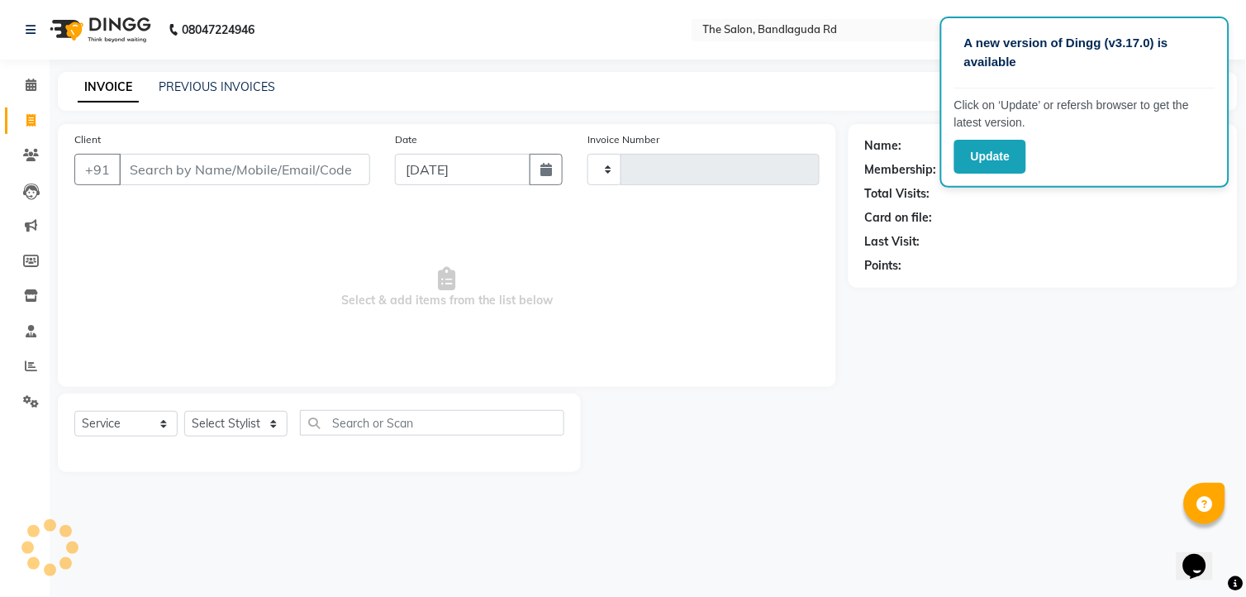
type input "13230"
select select "5198"
click at [141, 434] on select "Select Service Product Membership Package Voucher Prepaid Gift Card" at bounding box center [125, 424] width 103 height 26
select select "product"
click at [74, 412] on select "Select Service Product Membership Package Voucher Prepaid Gift Card" at bounding box center [125, 424] width 103 height 26
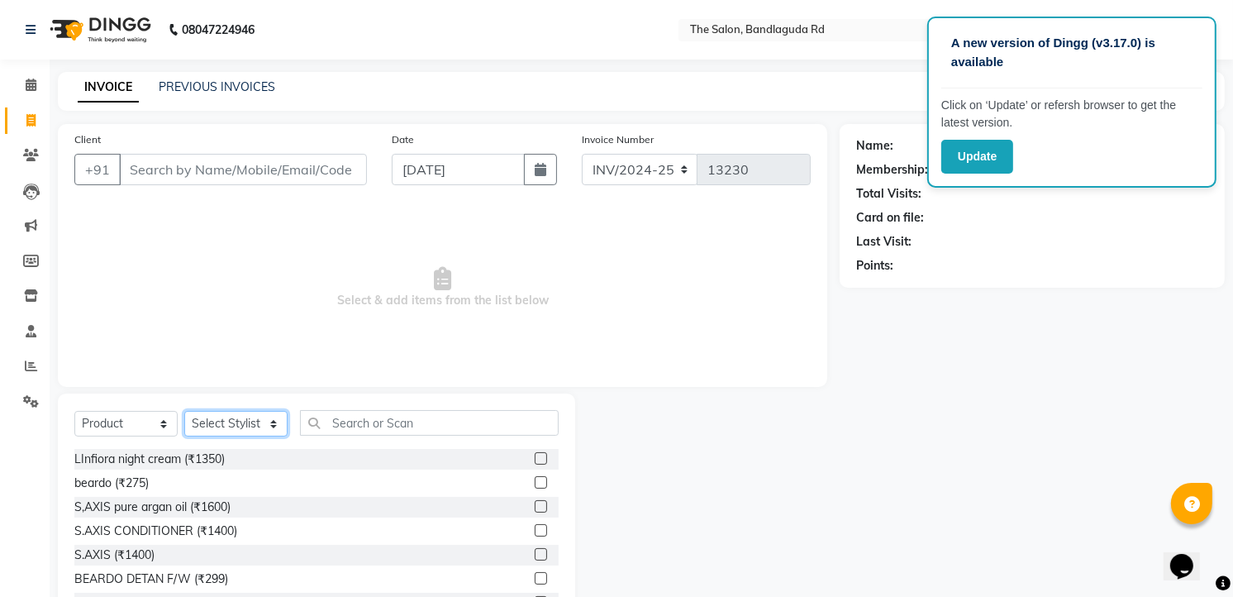
click at [234, 423] on select "Select Stylist AIJAZ fazil imran kasim mohsin rasheed sameer Shadab TALIB Tasle…" at bounding box center [235, 424] width 103 height 26
select select "63353"
click at [184, 412] on select "Select Stylist AIJAZ fazil imran kasim mohsin rasheed sameer Shadab TALIB Tasle…" at bounding box center [235, 424] width 103 height 26
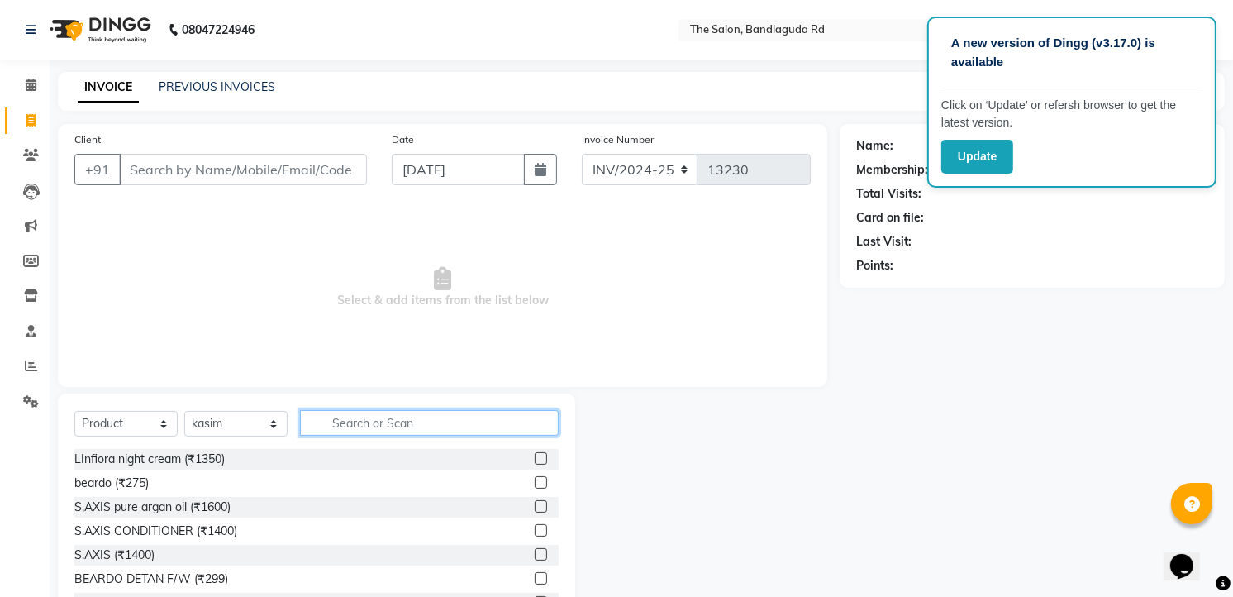
click at [353, 413] on input "text" at bounding box center [429, 423] width 259 height 26
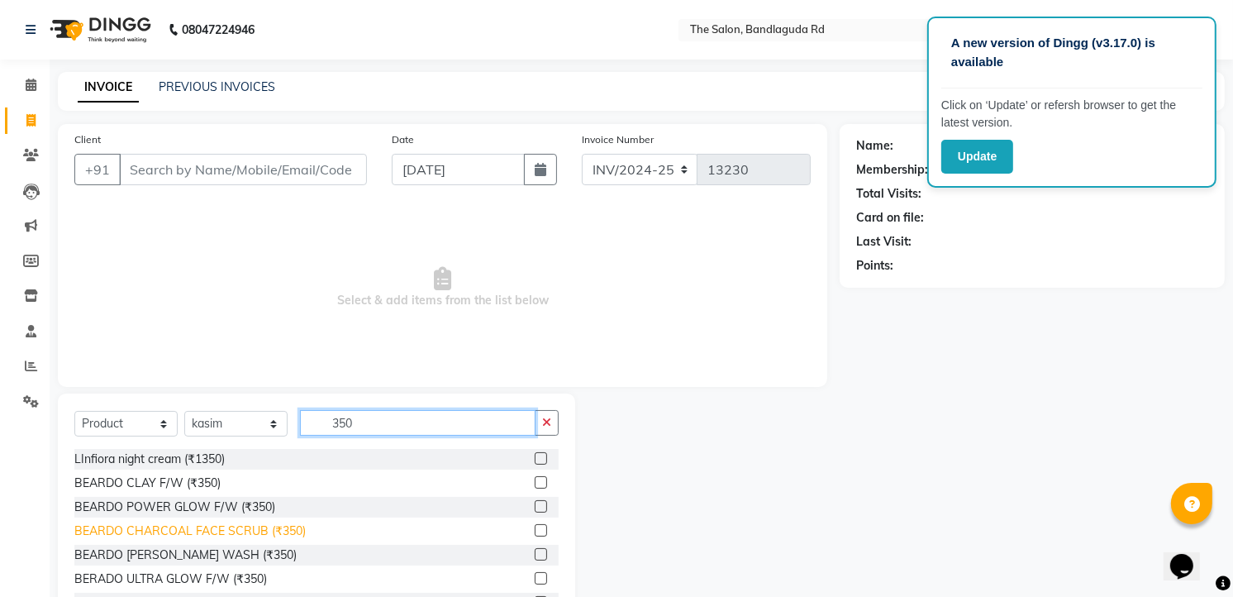
scroll to position [2, 0]
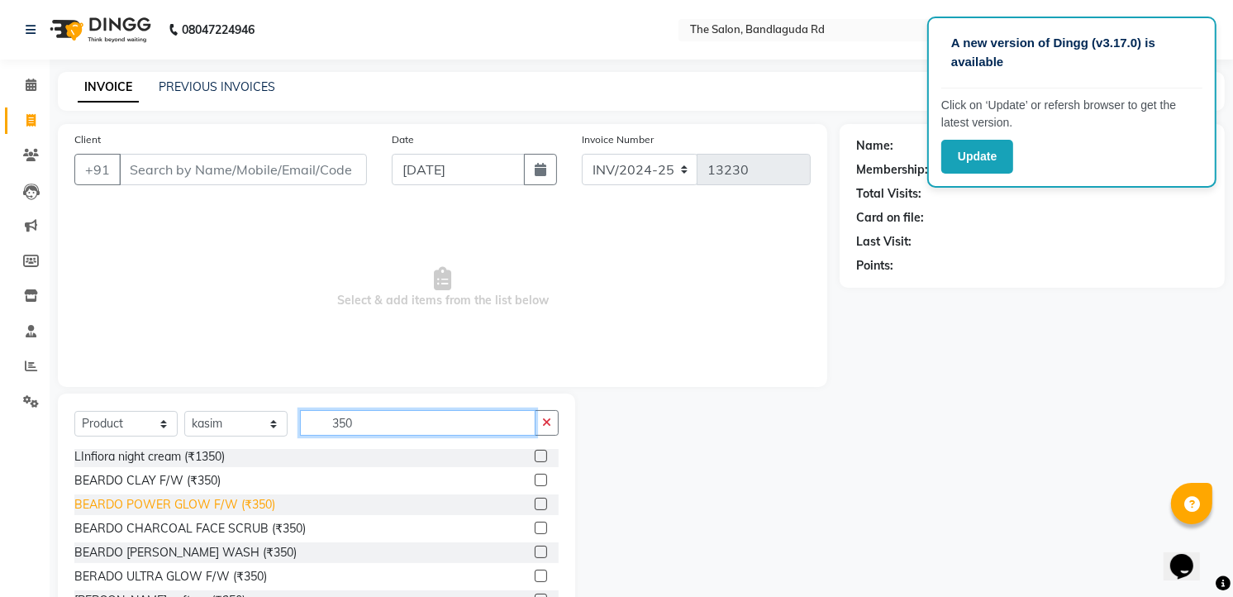
type input "350"
click at [240, 507] on div "BEARDO POWER GLOW F/W (₹350)" at bounding box center [174, 504] width 201 height 17
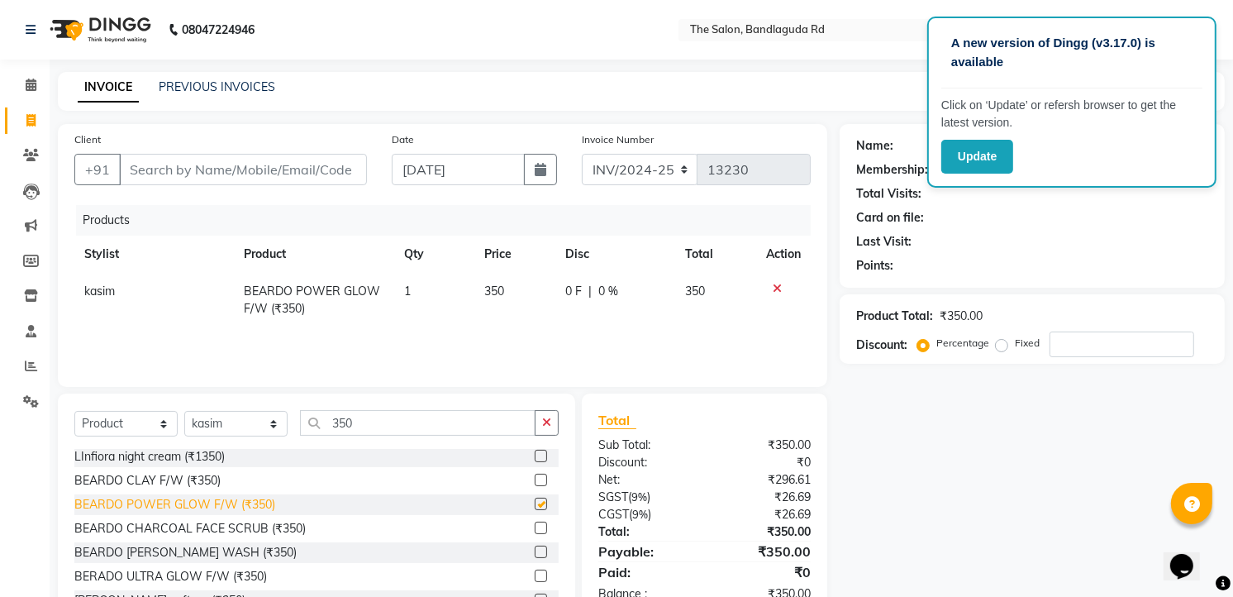
checkbox input "false"
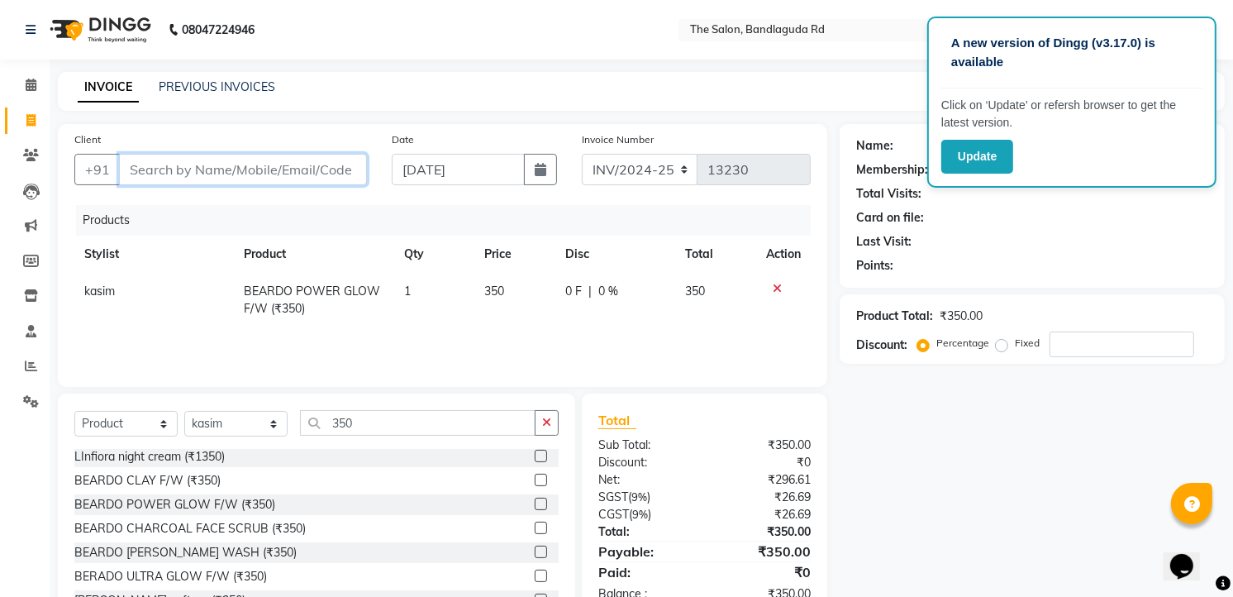
click at [253, 178] on input "Client" at bounding box center [243, 169] width 248 height 31
type input "8"
type input "0"
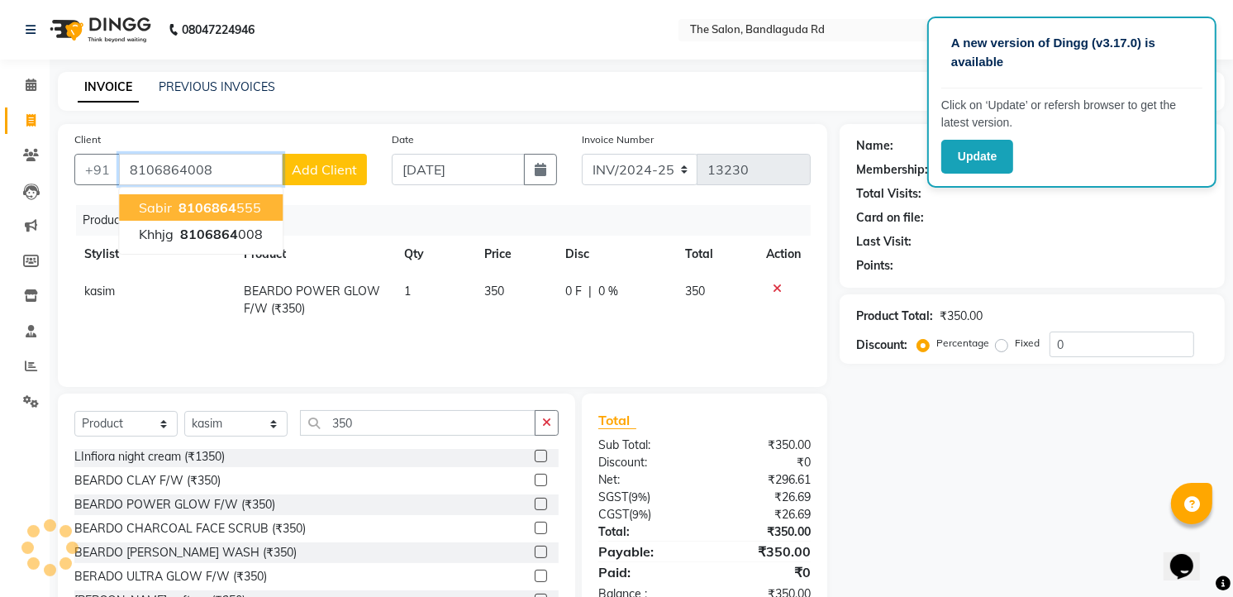
type input "8106864008"
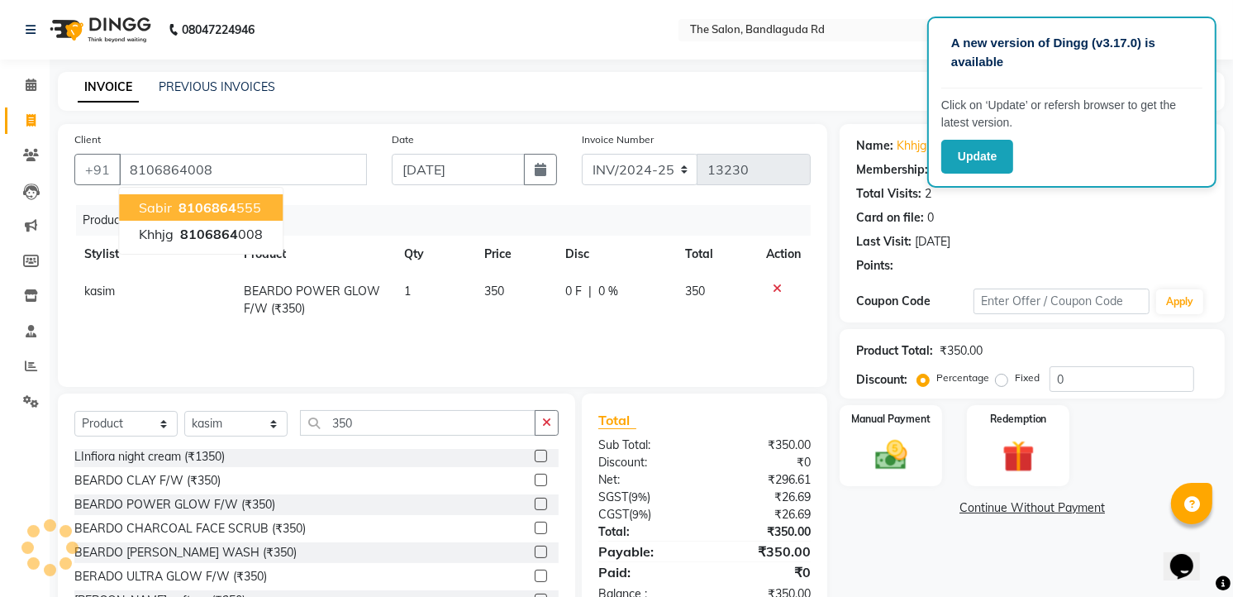
select select "2: Object"
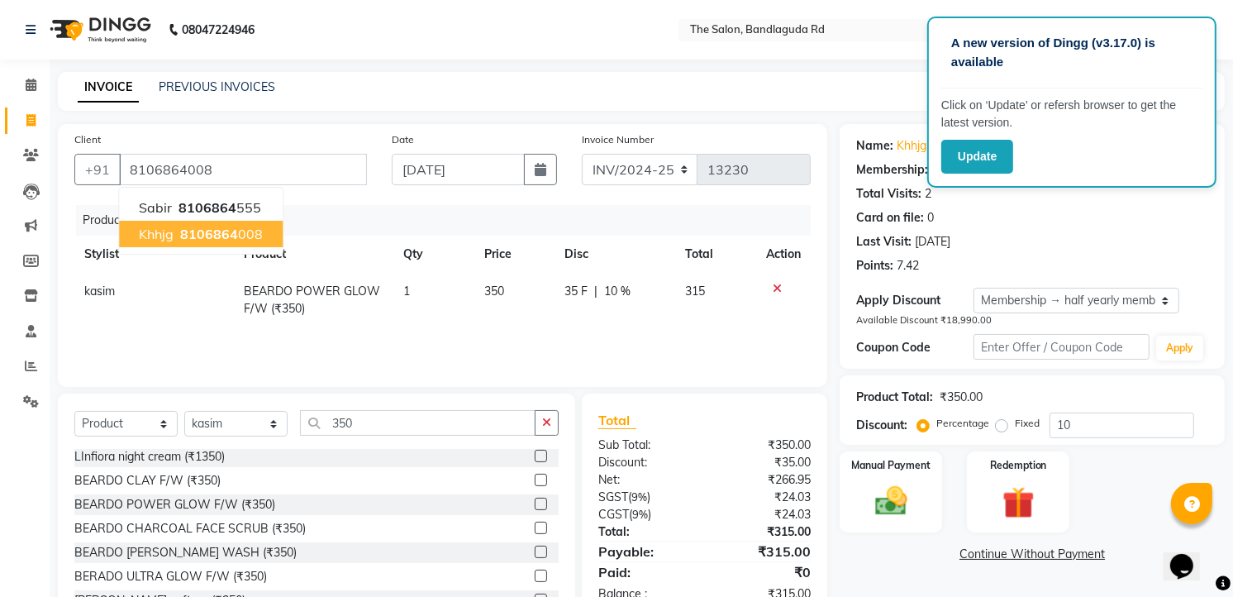
click at [238, 226] on ngb-highlight "8106864 008" at bounding box center [220, 234] width 86 height 17
type input "0"
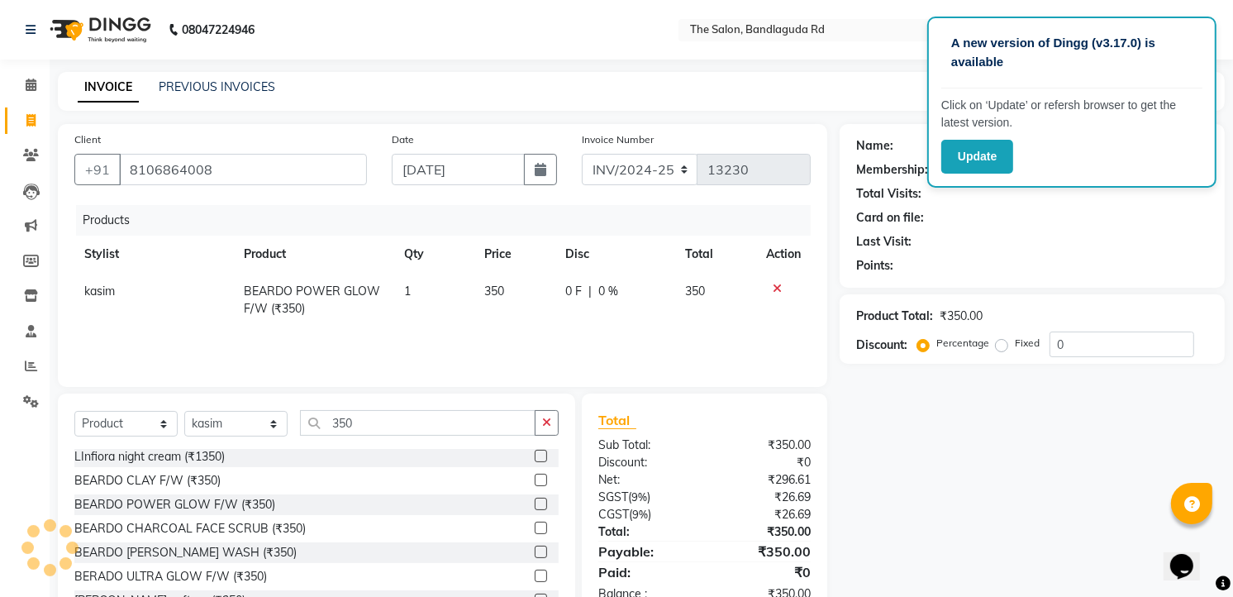
select select "2: Object"
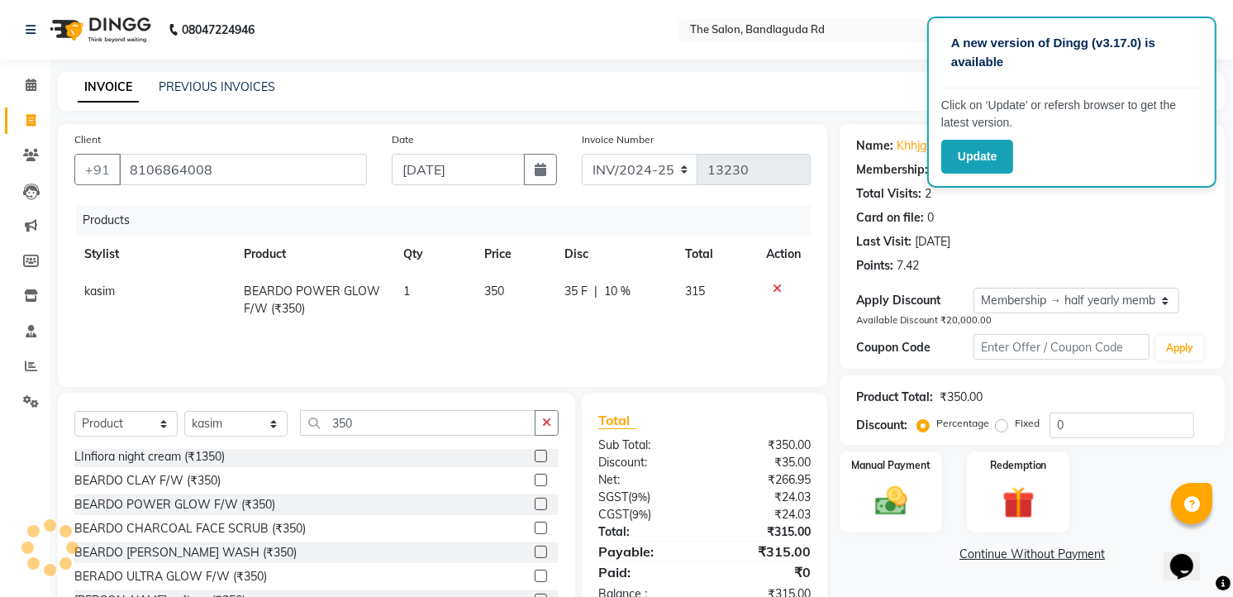
type input "10"
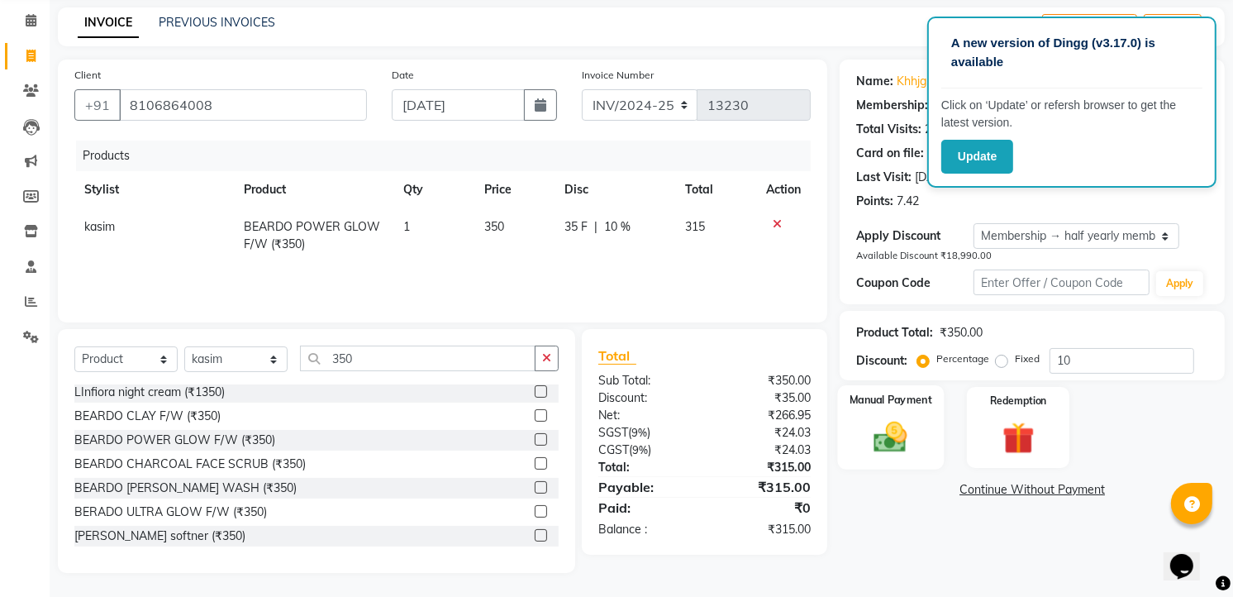
click at [889, 441] on img at bounding box center [892, 436] width 54 height 38
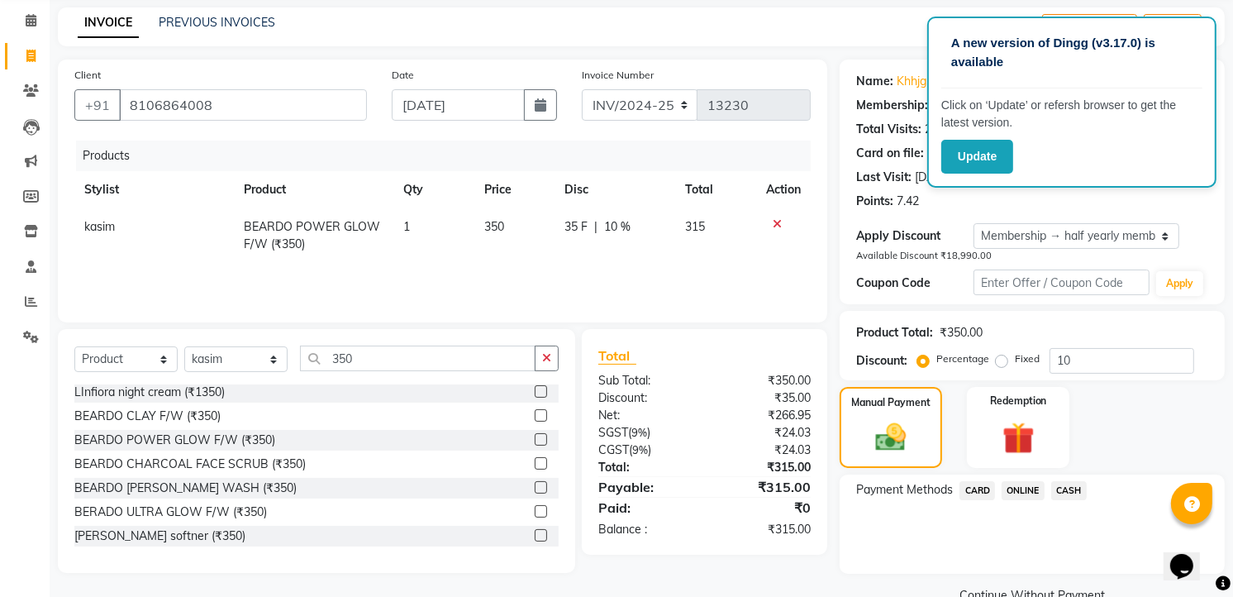
click at [1020, 493] on span "ONLINE" at bounding box center [1023, 490] width 43 height 19
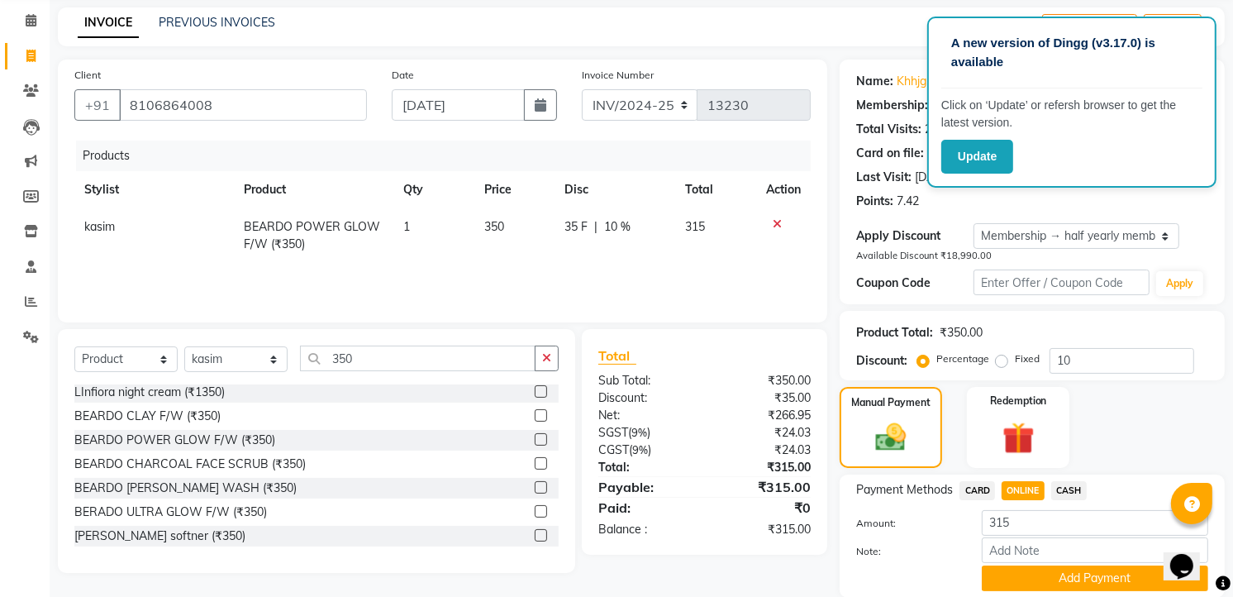
scroll to position [124, 0]
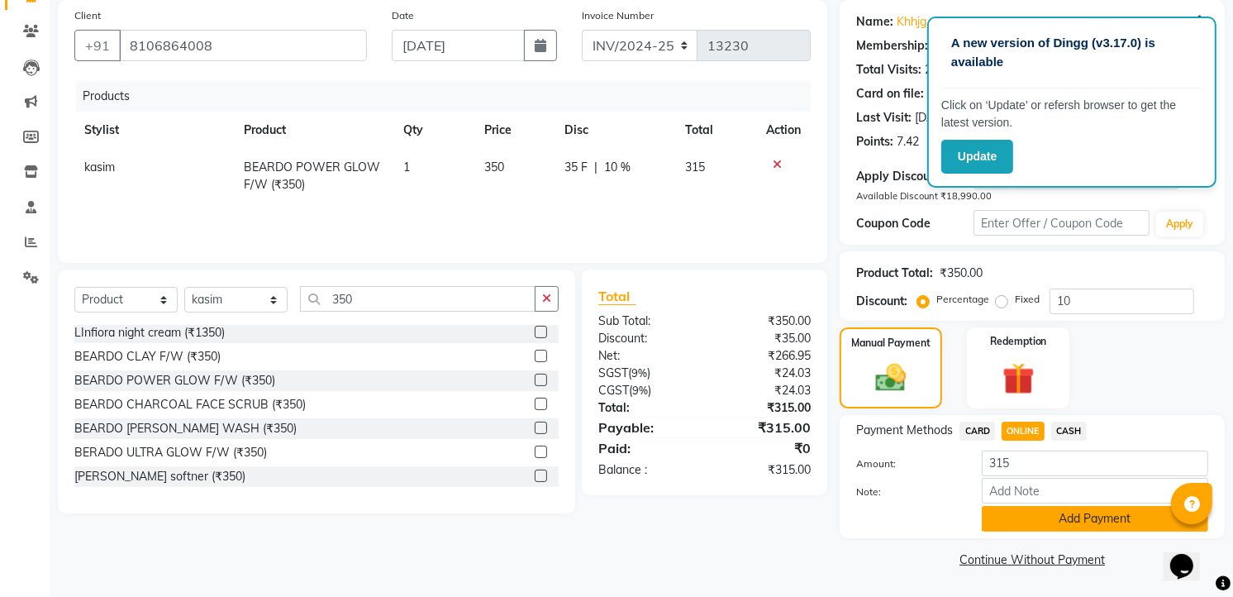
click at [1130, 509] on button "Add Payment" at bounding box center [1095, 519] width 226 height 26
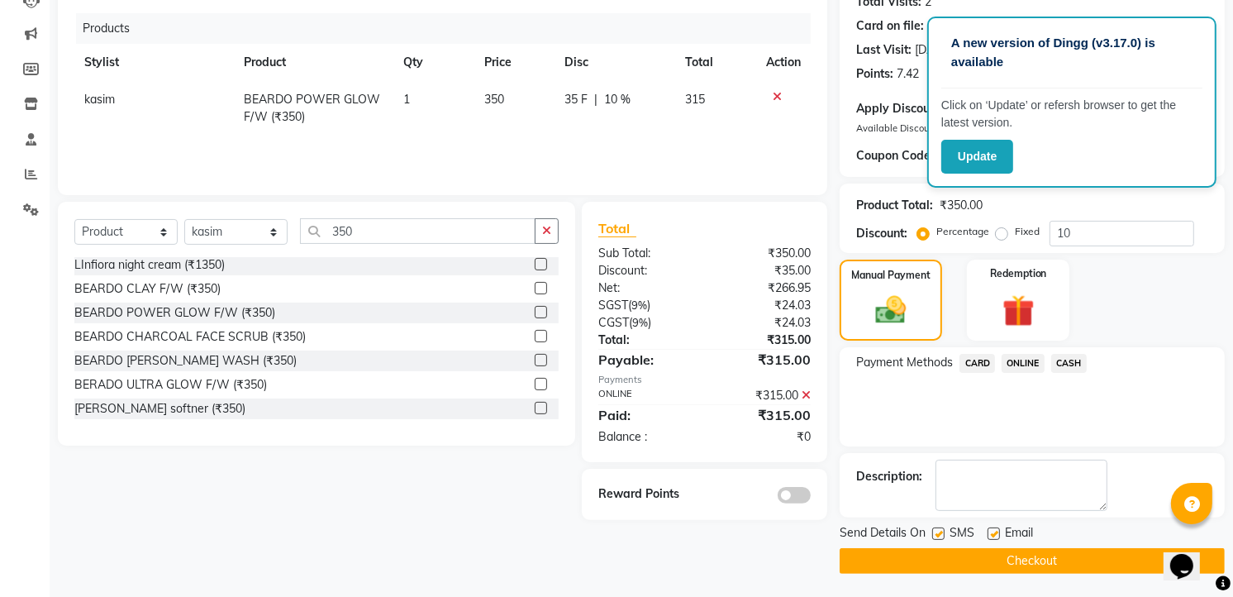
scroll to position [193, 0]
click at [1073, 554] on button "Checkout" at bounding box center [1032, 560] width 385 height 26
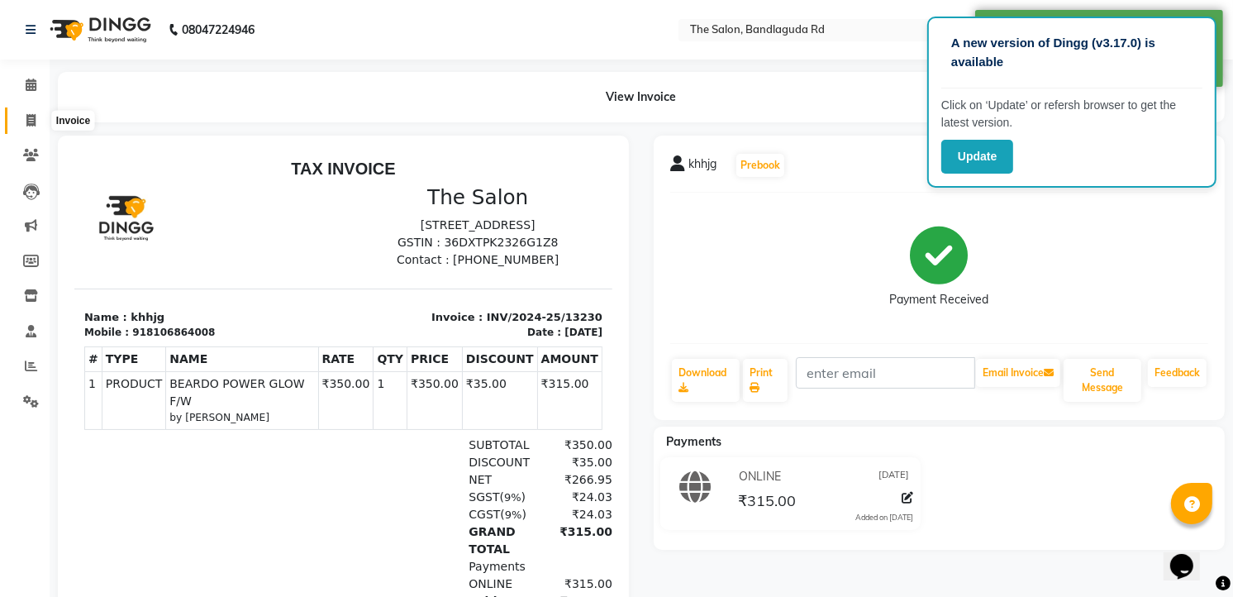
click at [31, 118] on icon at bounding box center [30, 120] width 9 height 12
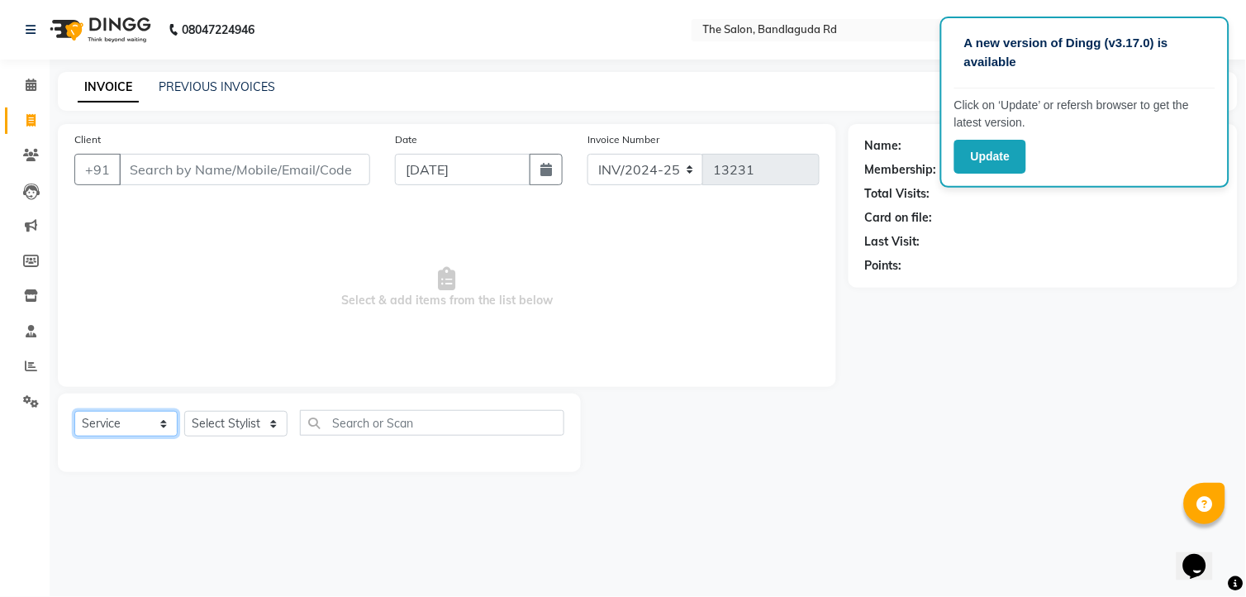
click at [112, 423] on select "Select Service Product Membership Package Voucher Prepaid Gift Card" at bounding box center [125, 424] width 103 height 26
select select "product"
click at [74, 412] on select "Select Service Product Membership Package Voucher Prepaid Gift Card" at bounding box center [125, 424] width 103 height 26
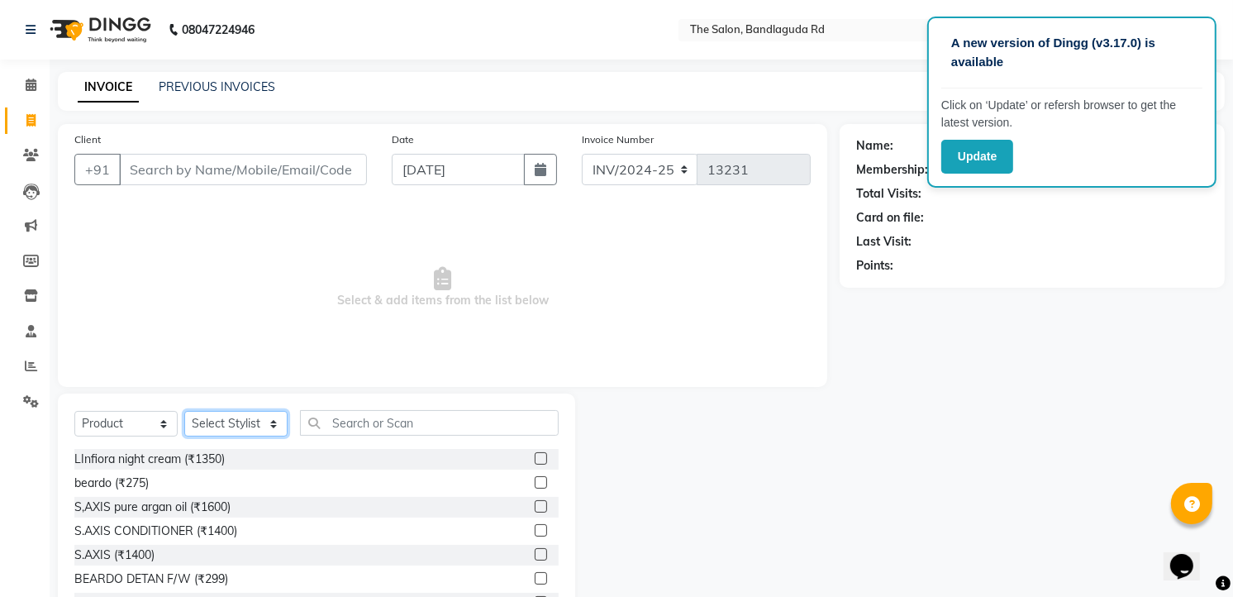
click at [225, 416] on select "Select Stylist [PERSON_NAME] [PERSON_NAME] [PERSON_NAME] [PERSON_NAME] TALIB [P…" at bounding box center [235, 424] width 103 height 26
click at [222, 416] on select "Select Stylist [PERSON_NAME] [PERSON_NAME] [PERSON_NAME] [PERSON_NAME] TALIB [P…" at bounding box center [235, 424] width 103 height 26
click at [221, 417] on select "Select Stylist [PERSON_NAME] [PERSON_NAME] [PERSON_NAME] [PERSON_NAME] TALIB [P…" at bounding box center [235, 424] width 103 height 26
select select "63353"
click at [184, 412] on select "Select Stylist AIJAZ fazil imran kasim mohsin rasheed sameer Shadab TALIB Tasle…" at bounding box center [235, 424] width 103 height 26
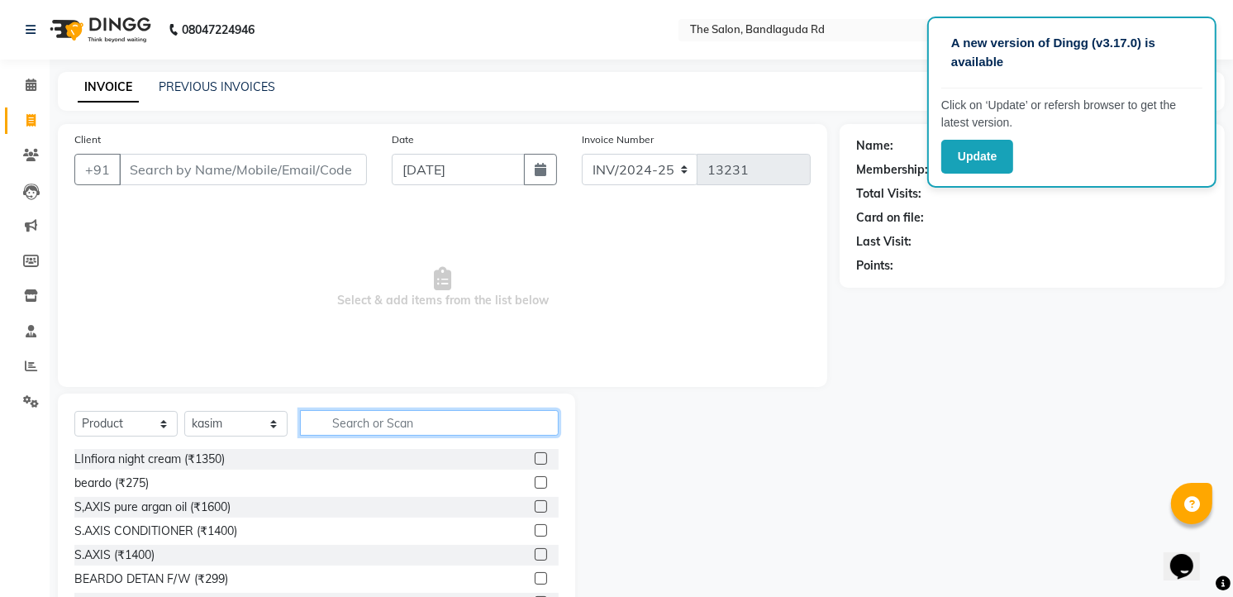
click at [364, 420] on input "text" at bounding box center [429, 423] width 259 height 26
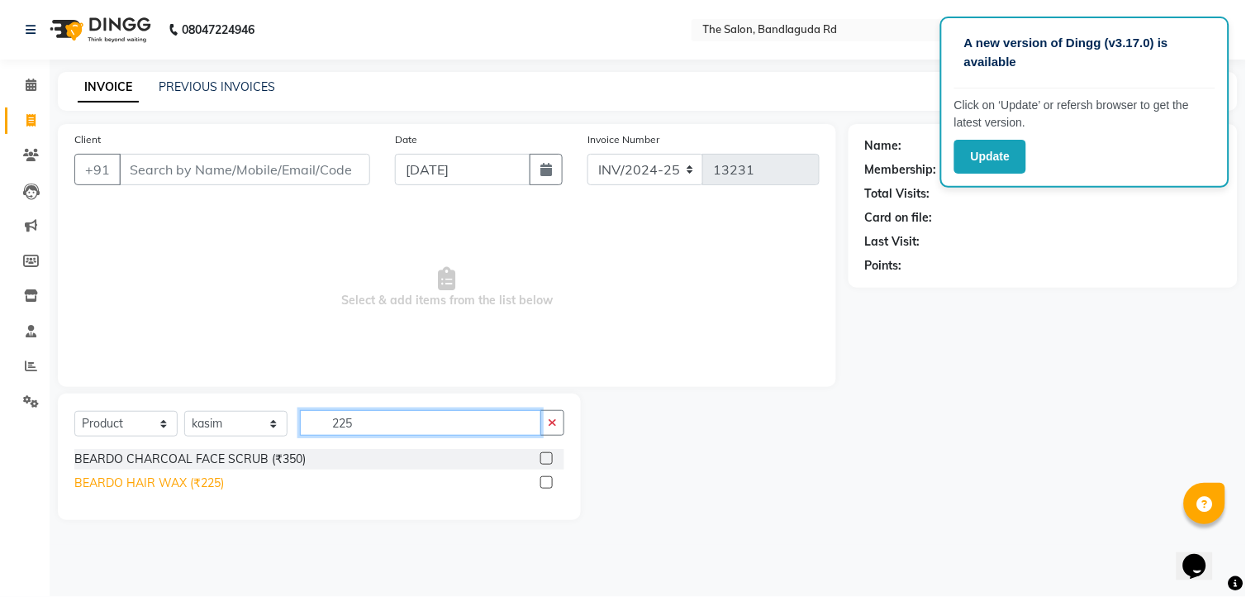
type input "225"
click at [161, 474] on div "BEARDO HAIR WAX (₹225)" at bounding box center [149, 482] width 150 height 17
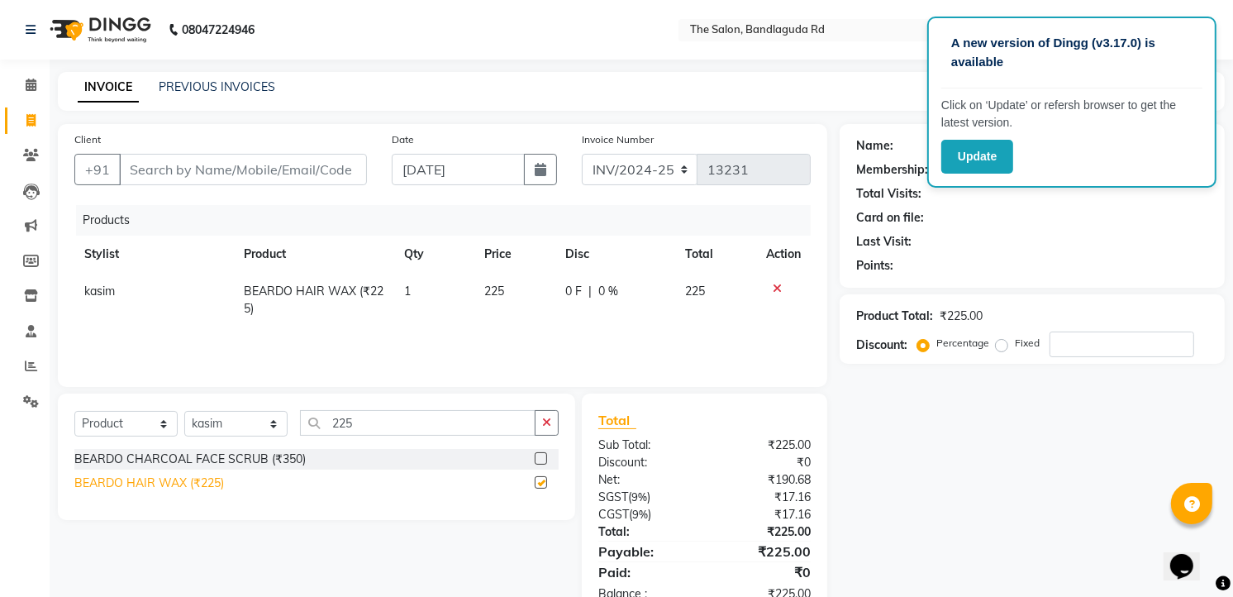
checkbox input "false"
click at [312, 167] on input "Client" at bounding box center [243, 169] width 248 height 31
type input "8"
type input "0"
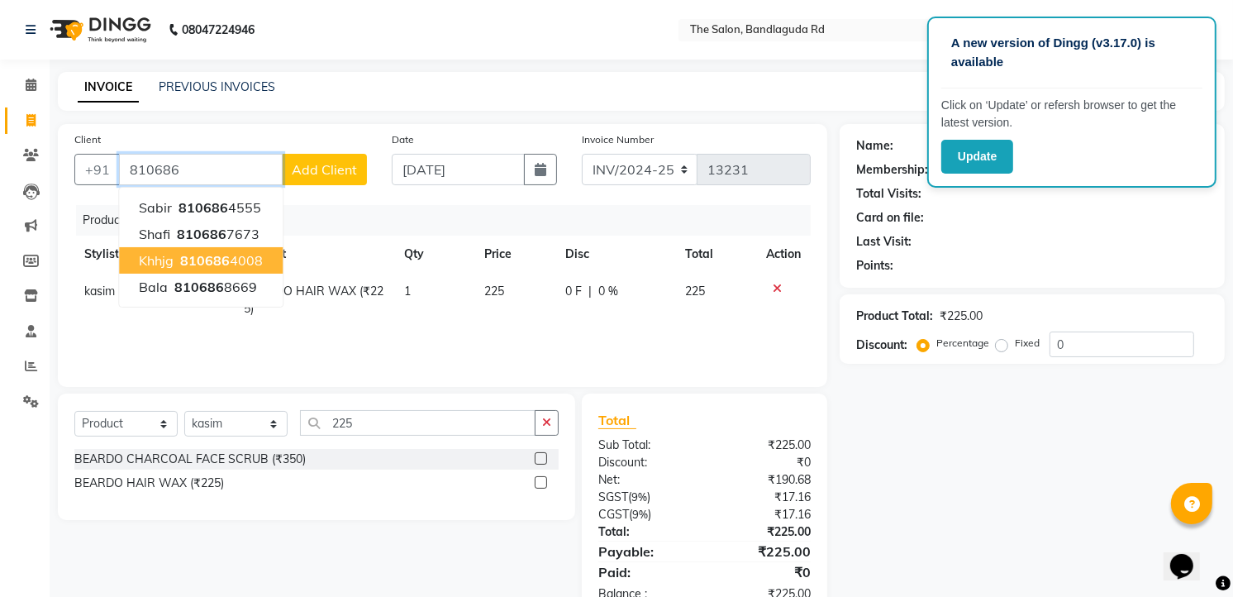
click at [179, 262] on ngb-highlight "810686 4008" at bounding box center [220, 260] width 86 height 17
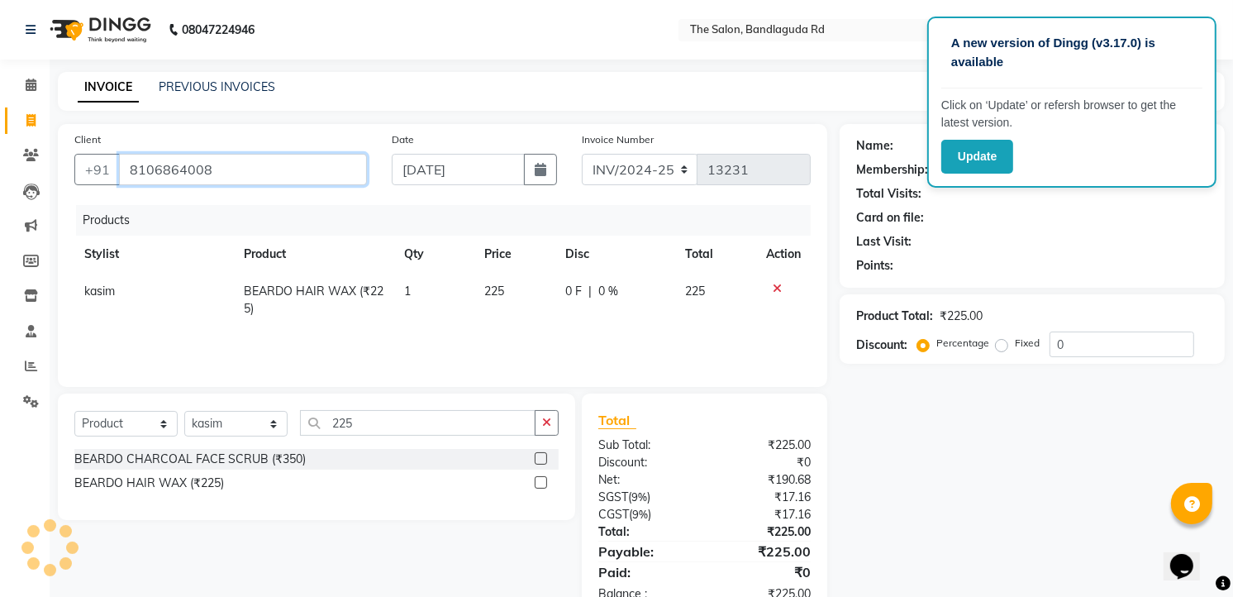
type input "8106864008"
select select "2: Object"
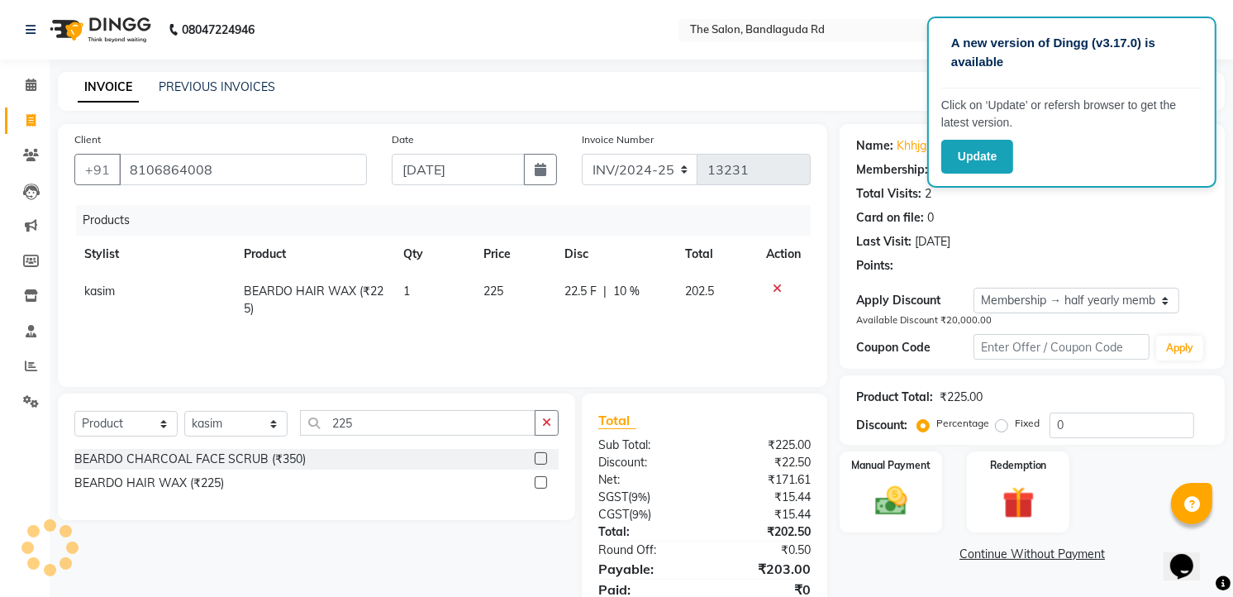
type input "10"
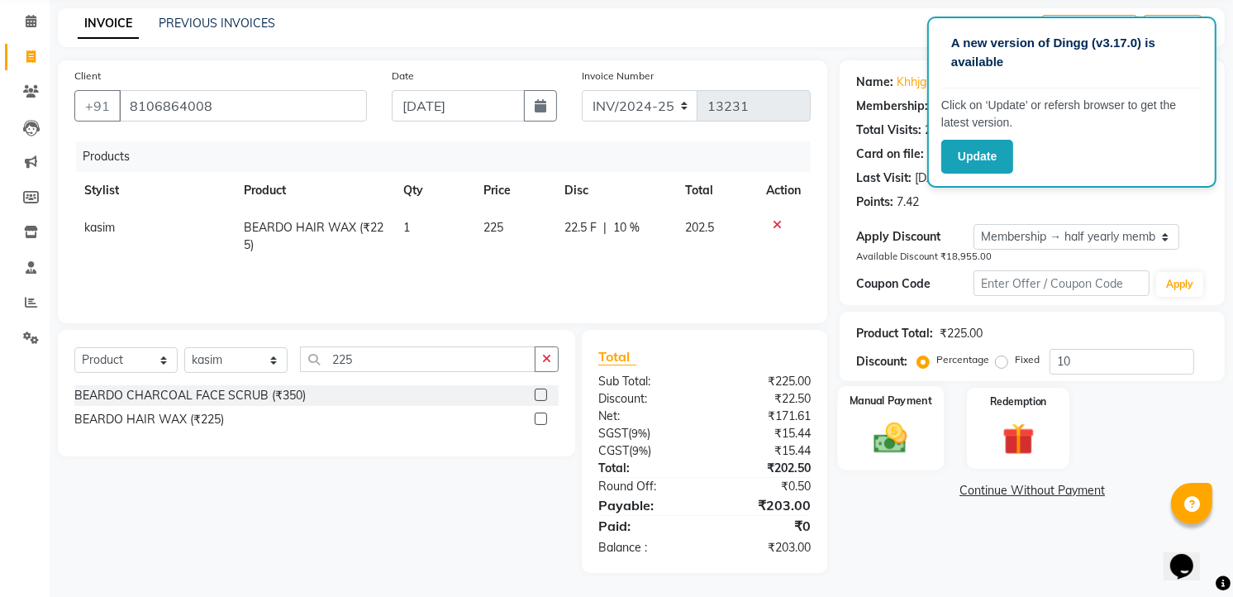
click at [884, 394] on label "Manual Payment" at bounding box center [891, 401] width 83 height 16
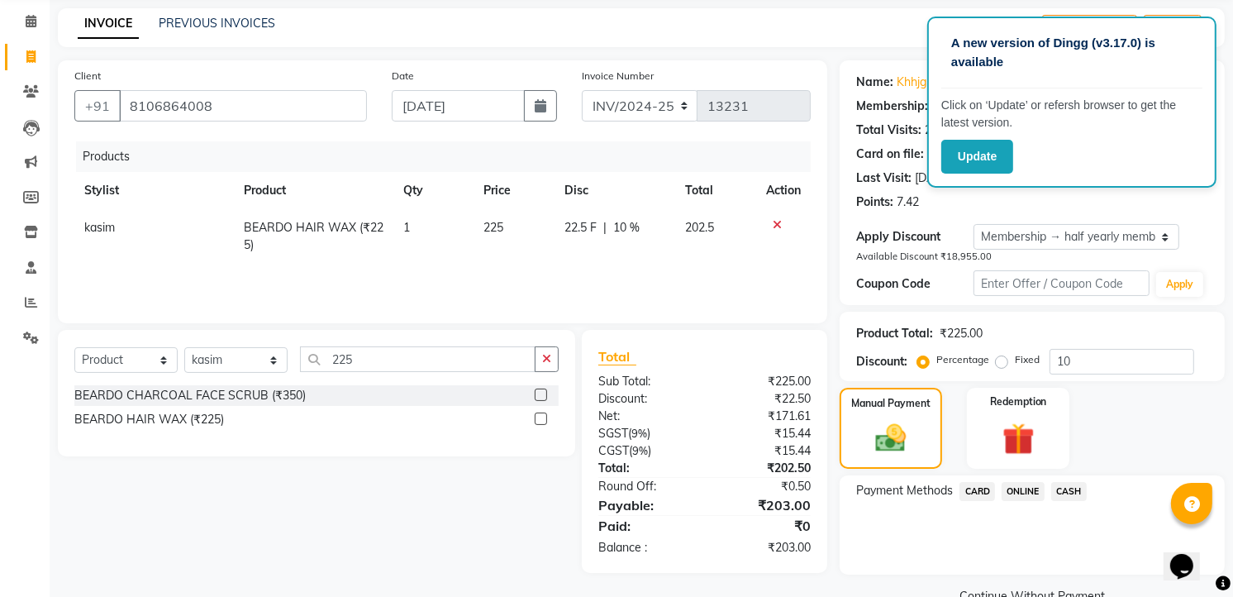
click at [1028, 484] on span "ONLINE" at bounding box center [1023, 491] width 43 height 19
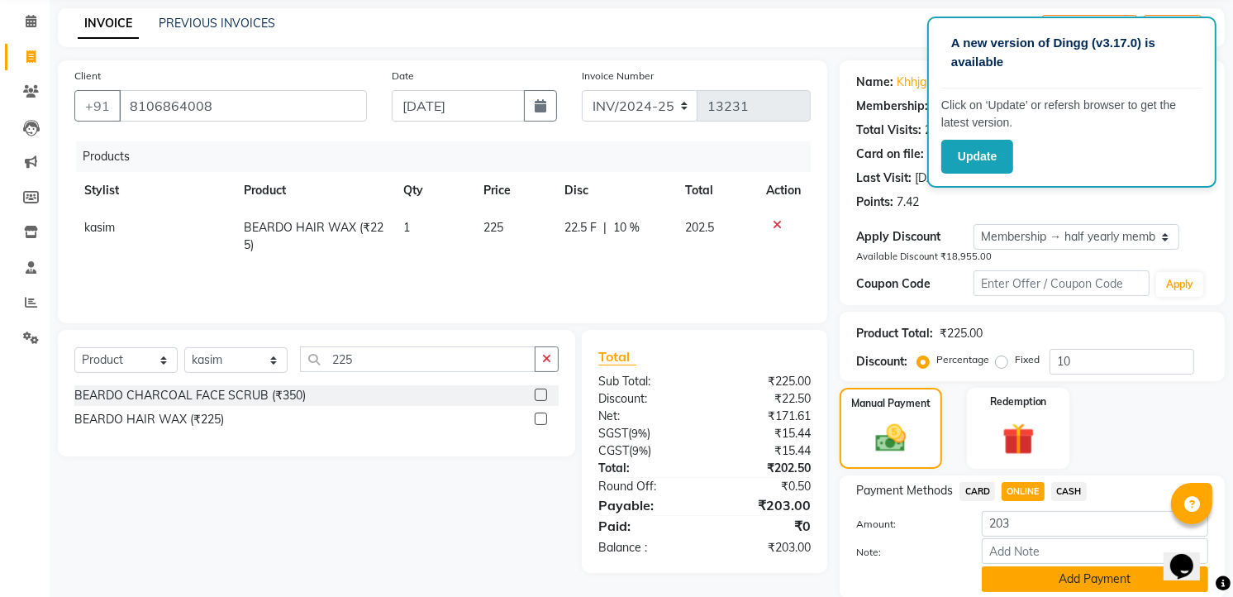
click at [1037, 575] on button "Add Payment" at bounding box center [1095, 579] width 226 height 26
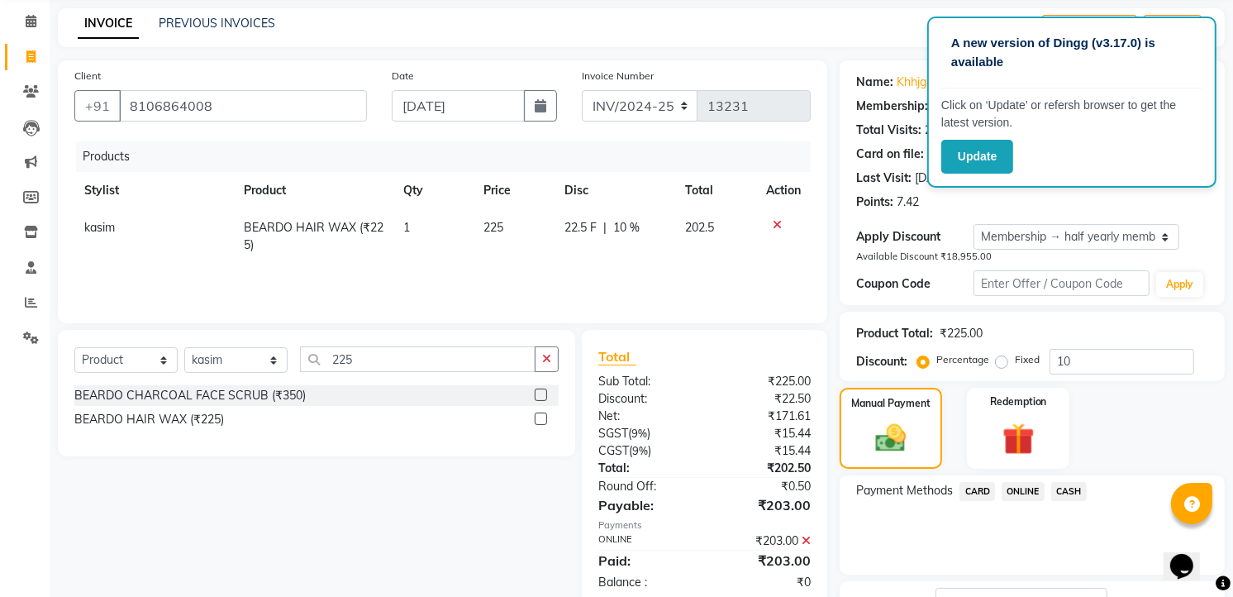
scroll to position [193, 0]
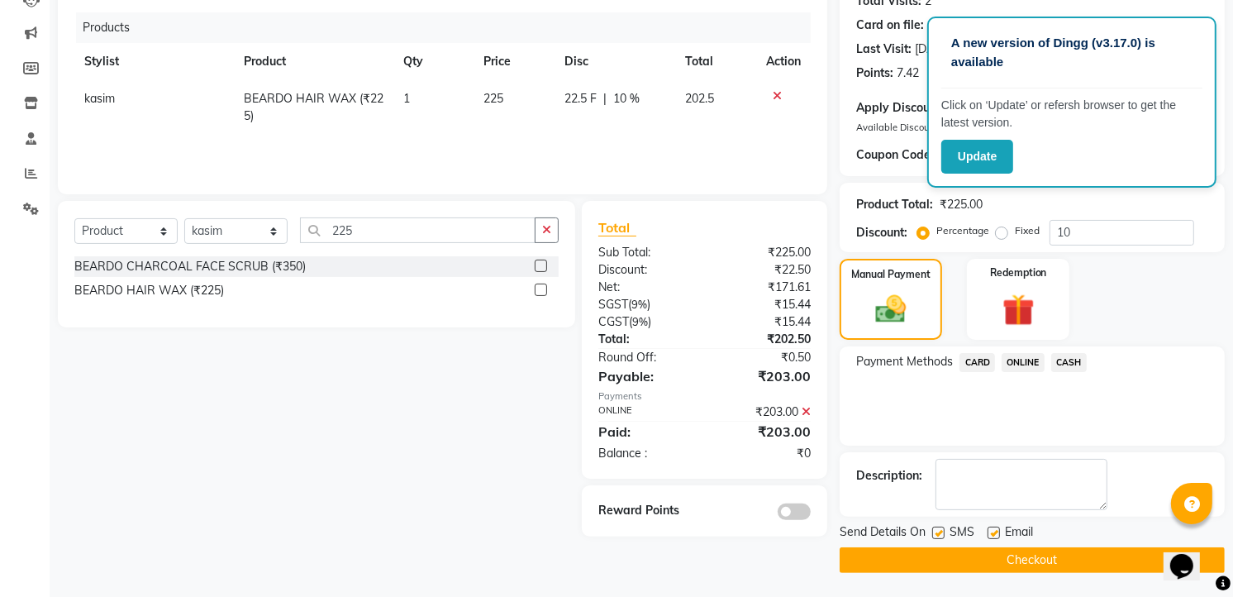
click at [1037, 559] on button "Checkout" at bounding box center [1032, 560] width 385 height 26
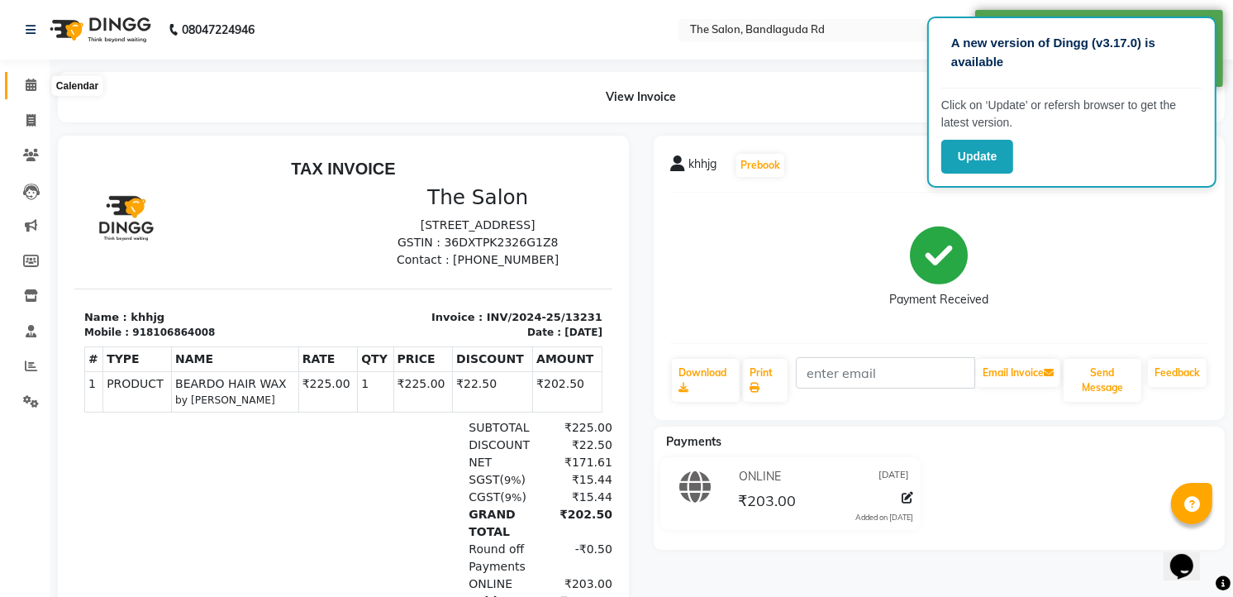
click at [36, 92] on span at bounding box center [31, 85] width 29 height 19
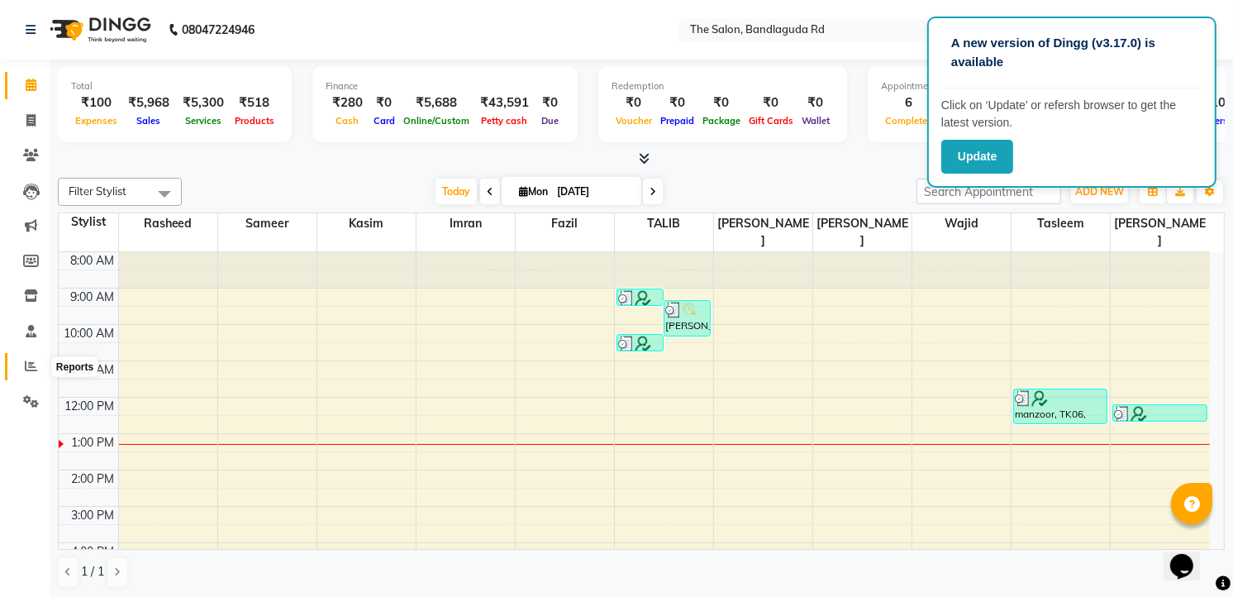
click at [19, 360] on span at bounding box center [31, 366] width 29 height 19
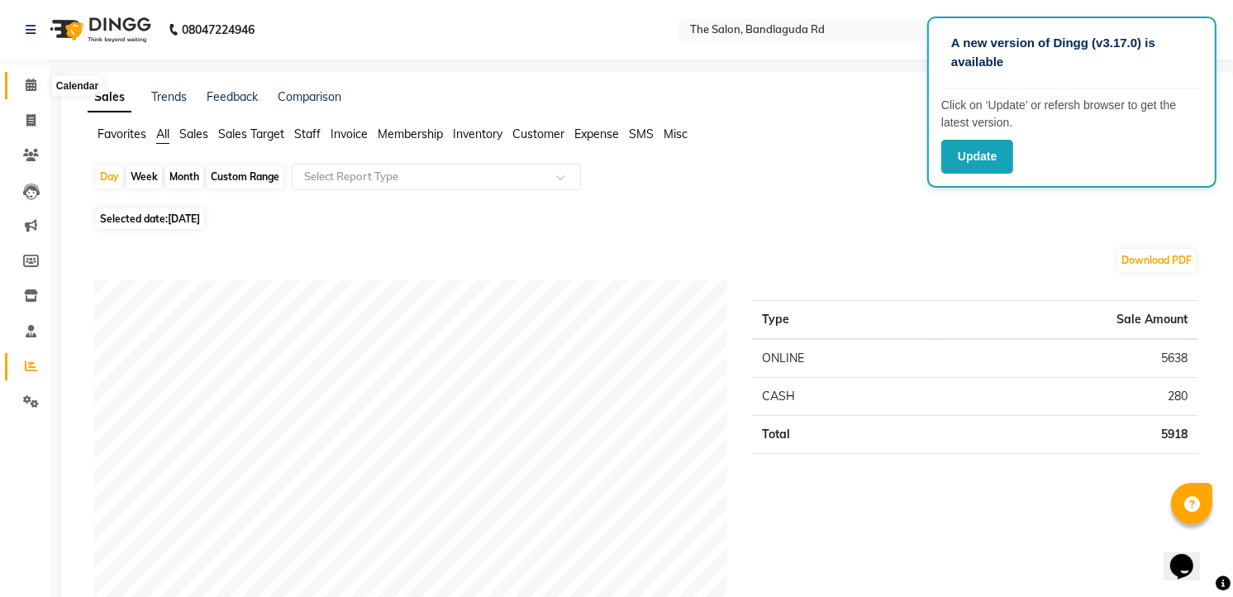
click at [26, 87] on icon at bounding box center [31, 85] width 11 height 12
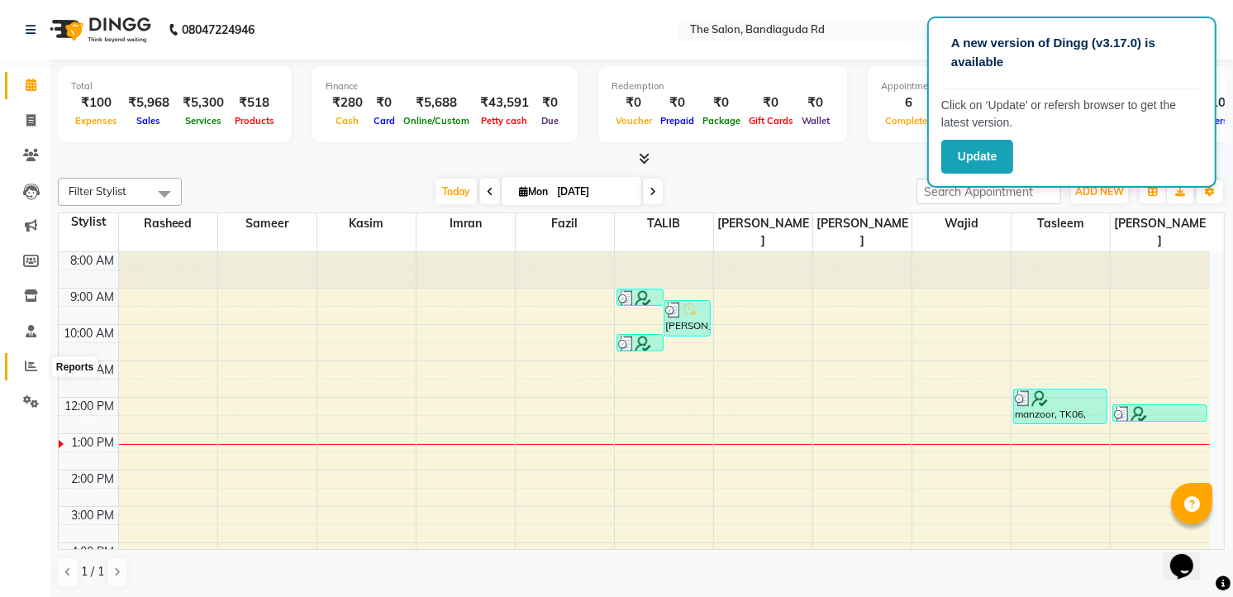
click at [26, 365] on icon at bounding box center [31, 366] width 12 height 12
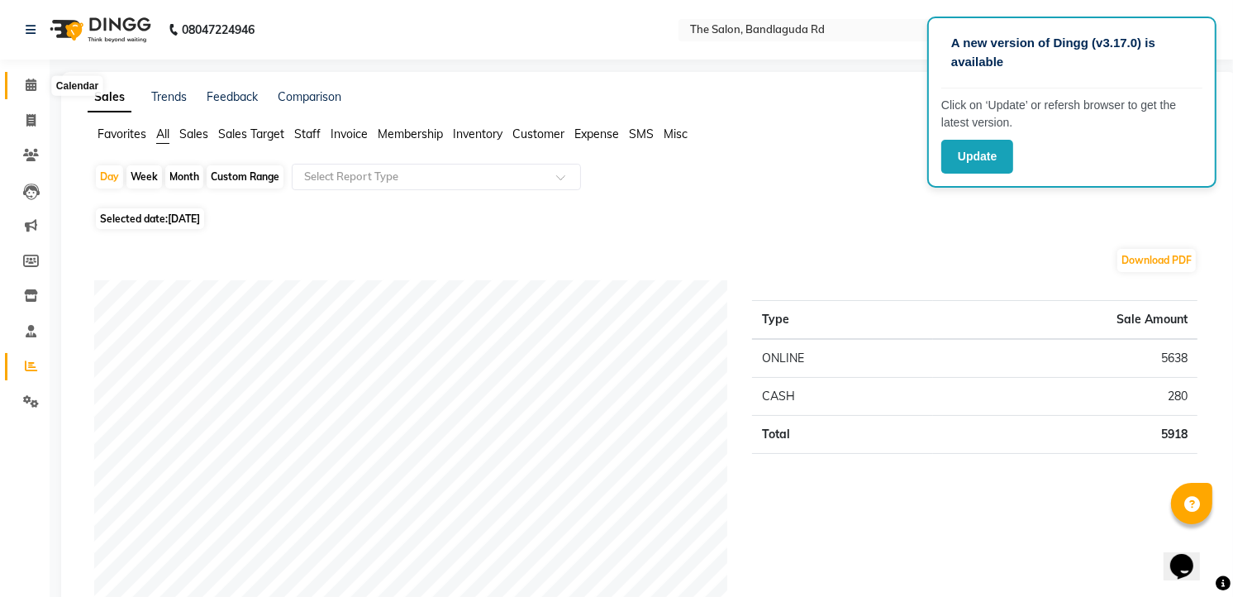
click at [17, 76] on span at bounding box center [31, 85] width 29 height 19
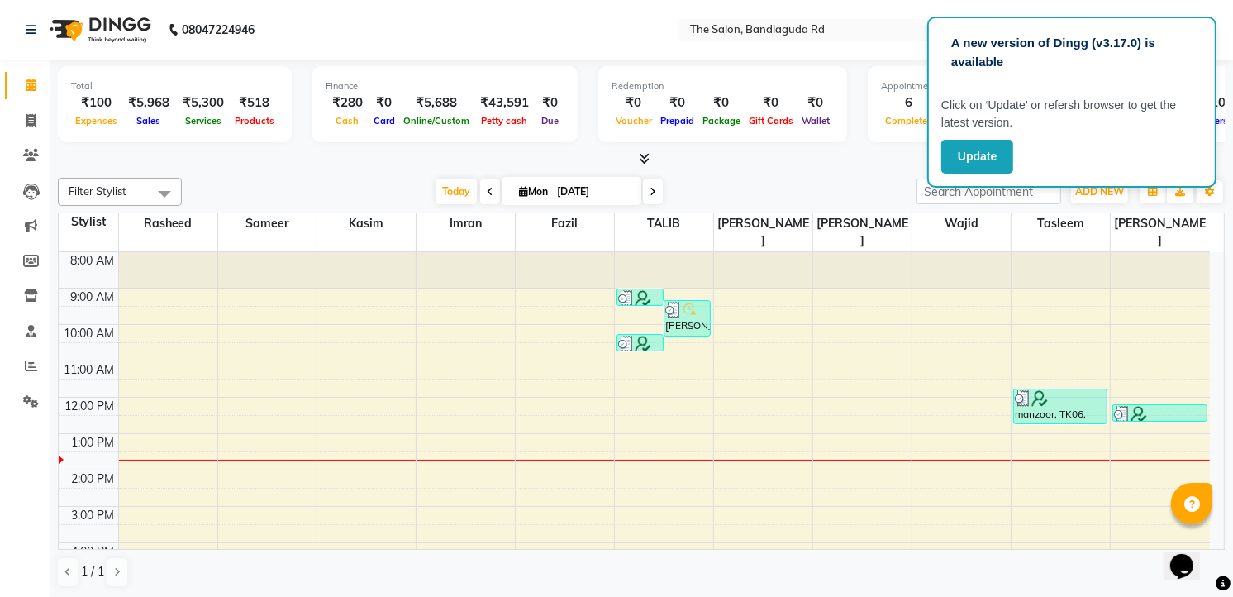
click at [824, 191] on div "Today Mon 01-09-2025" at bounding box center [549, 191] width 718 height 25
click at [736, 444] on div "8:00 AM 9:00 AM 10:00 AM 11:00 AM 12:00 PM 1:00 PM 2:00 PM 3:00 PM 4:00 PM 5:00…" at bounding box center [634, 488] width 1151 height 472
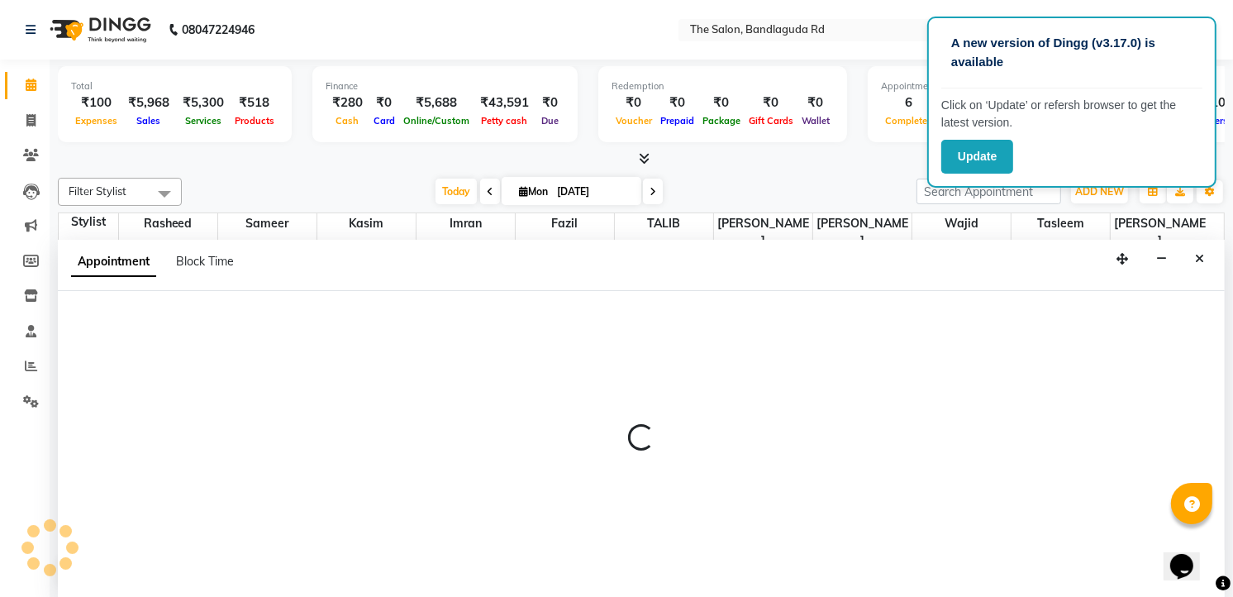
select select "86723"
select select "tentative"
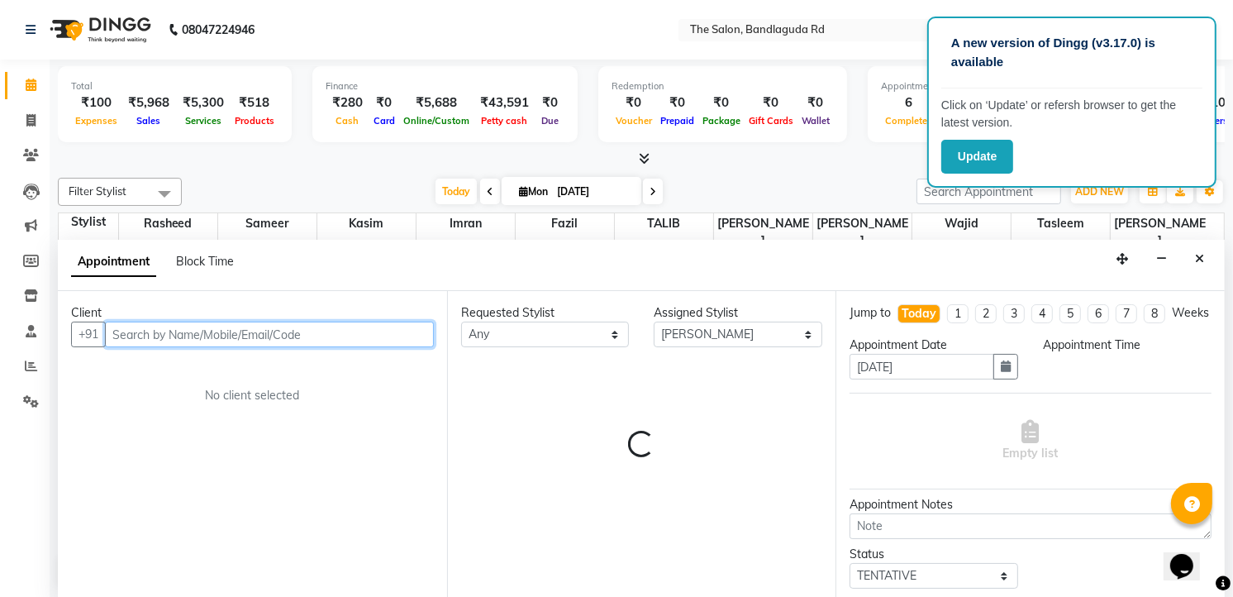
scroll to position [1, 0]
select select "810"
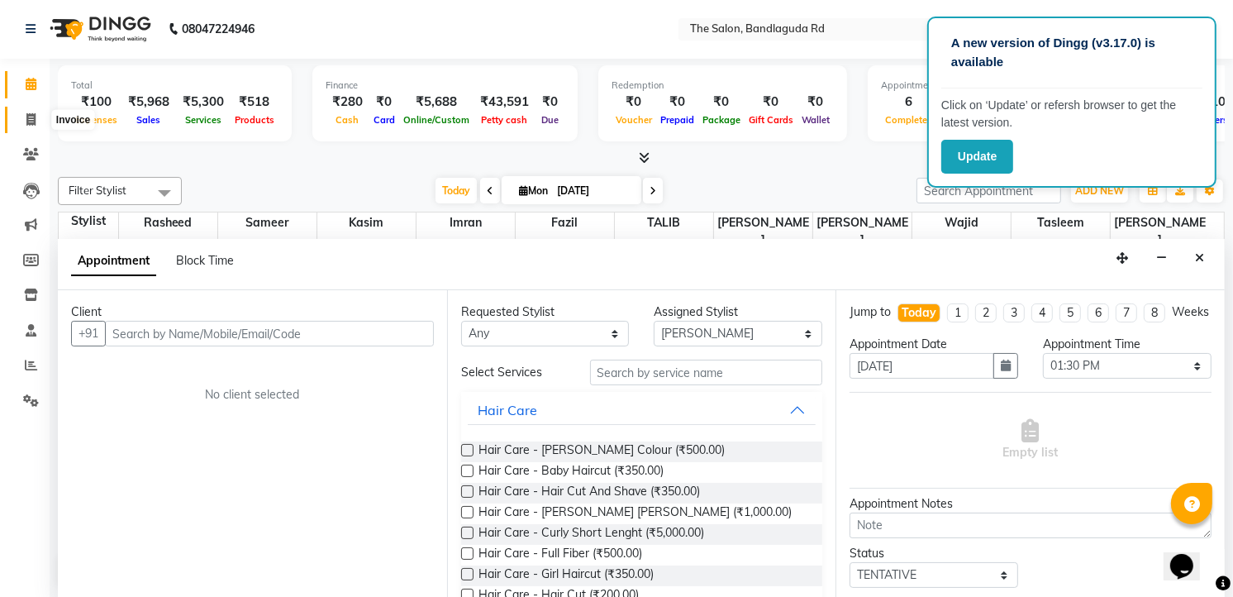
click at [27, 111] on span at bounding box center [31, 120] width 29 height 19
select select "service"
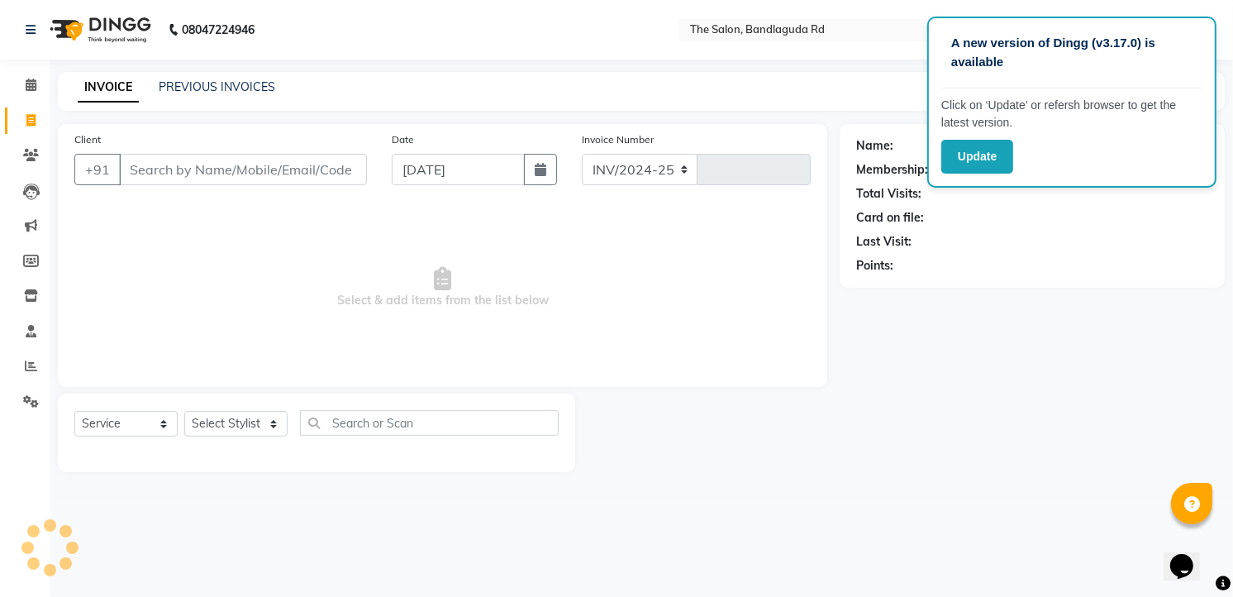
select select "5198"
type input "13232"
click at [770, 293] on span "Select & add items from the list below" at bounding box center [447, 287] width 746 height 165
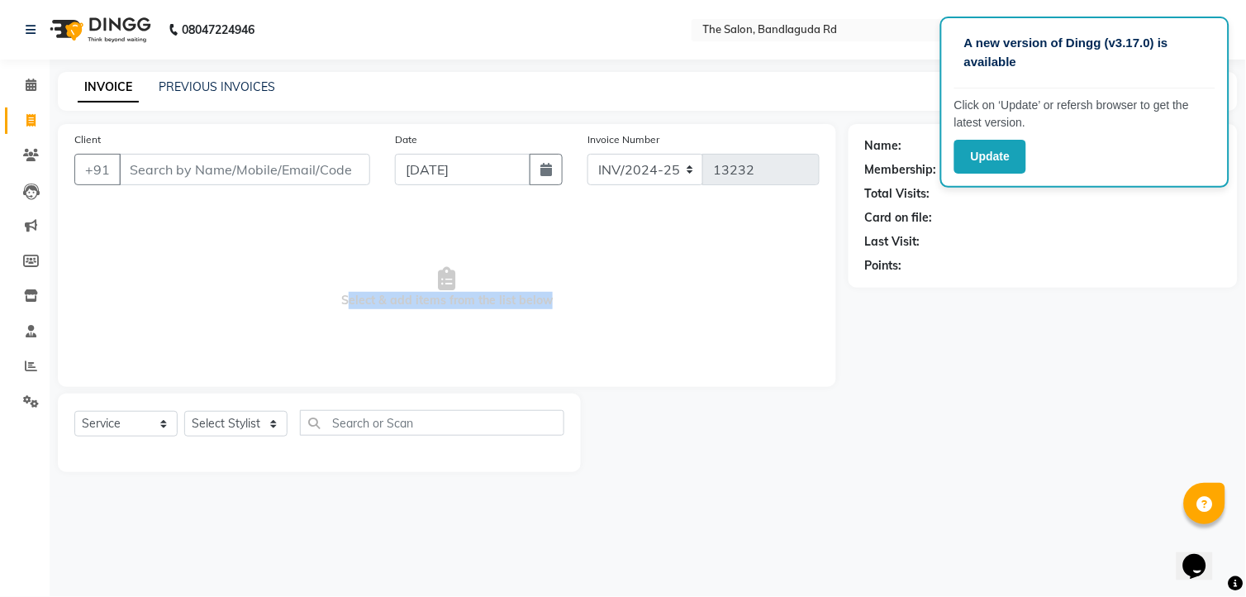
click at [770, 293] on span "Select & add items from the list below" at bounding box center [447, 287] width 746 height 165
drag, startPoint x: 770, startPoint y: 293, endPoint x: 784, endPoint y: 388, distance: 96.1
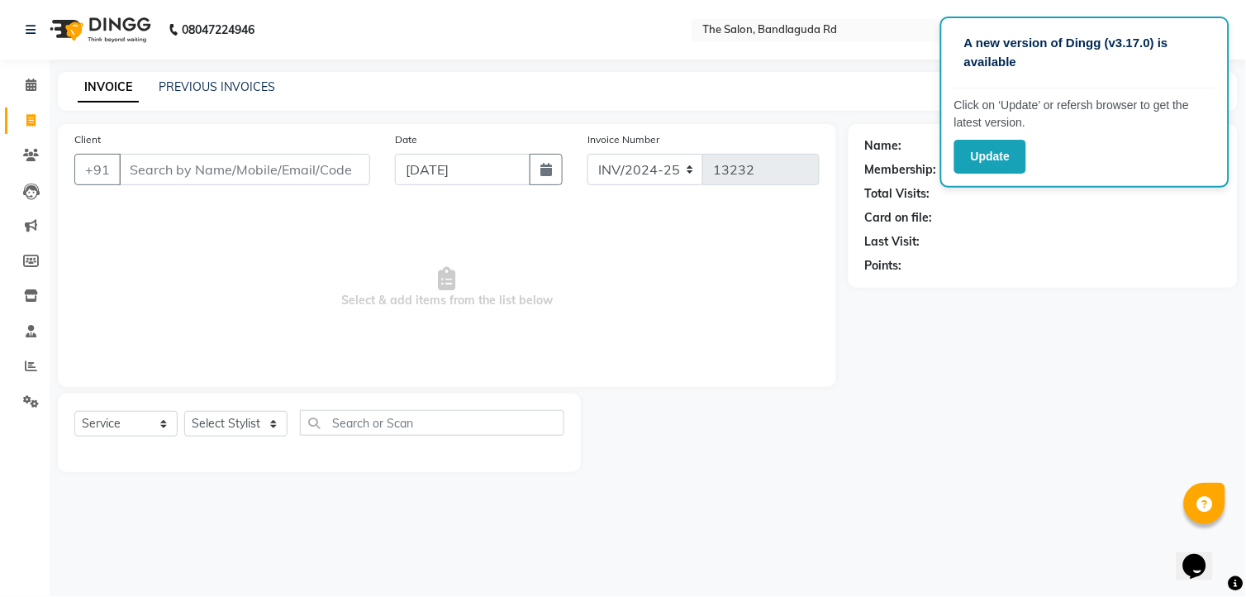
click at [784, 388] on div "Client +91 Date 01-09-2025 Invoice Number INV/2024-25 V/2025 V/2025-26 13232 Se…" at bounding box center [446, 298] width 803 height 348
click at [784, 389] on div "Client +91 Date 01-09-2025 Invoice Number INV/2024-25 V/2025 V/2025-26 13232 Se…" at bounding box center [446, 298] width 803 height 348
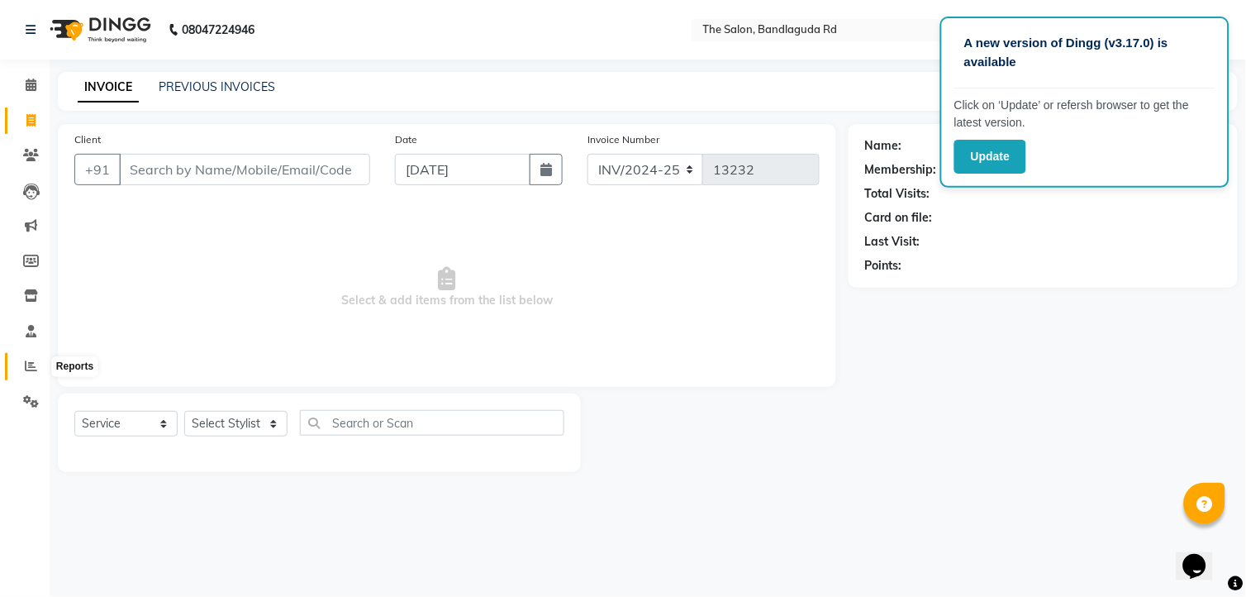
click at [35, 372] on icon at bounding box center [31, 366] width 12 height 12
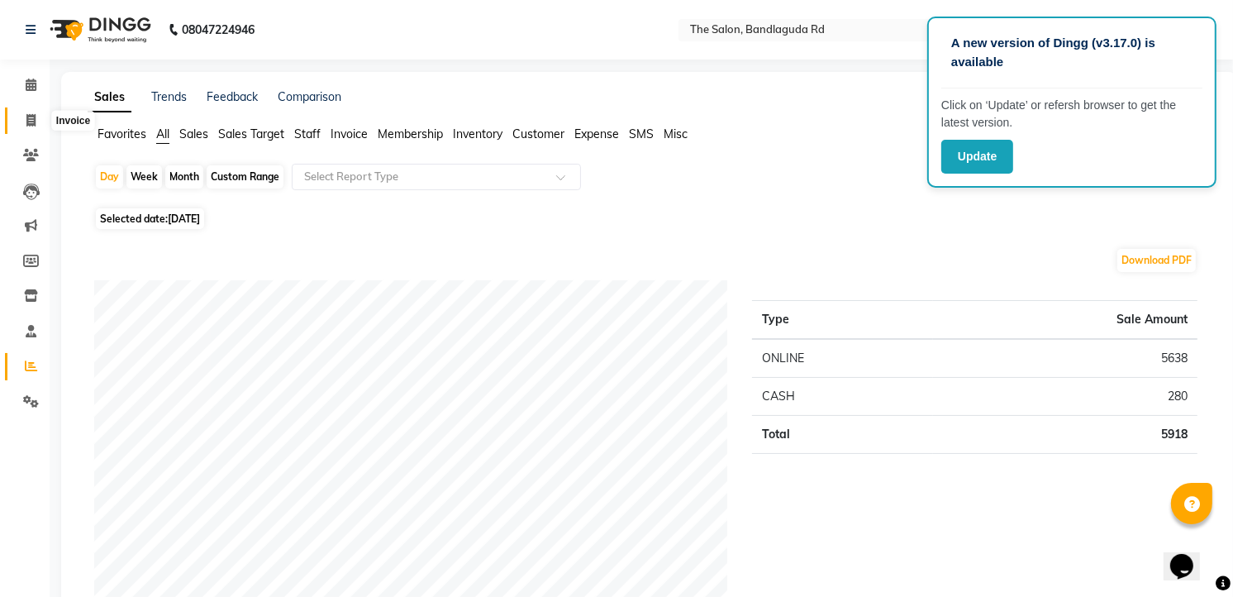
click at [35, 112] on span at bounding box center [31, 121] width 29 height 19
select select "service"
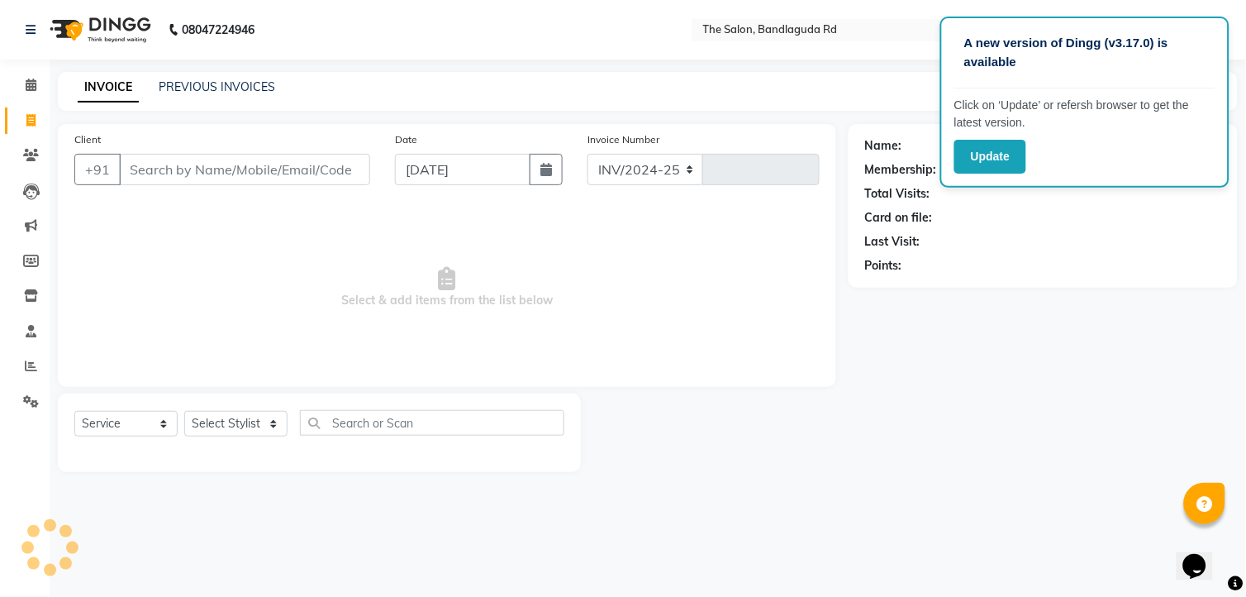
select select "5198"
type input "13232"
click at [304, 327] on span "Select & add items from the list below" at bounding box center [447, 287] width 746 height 165
click at [160, 171] on input "Client" at bounding box center [244, 169] width 251 height 31
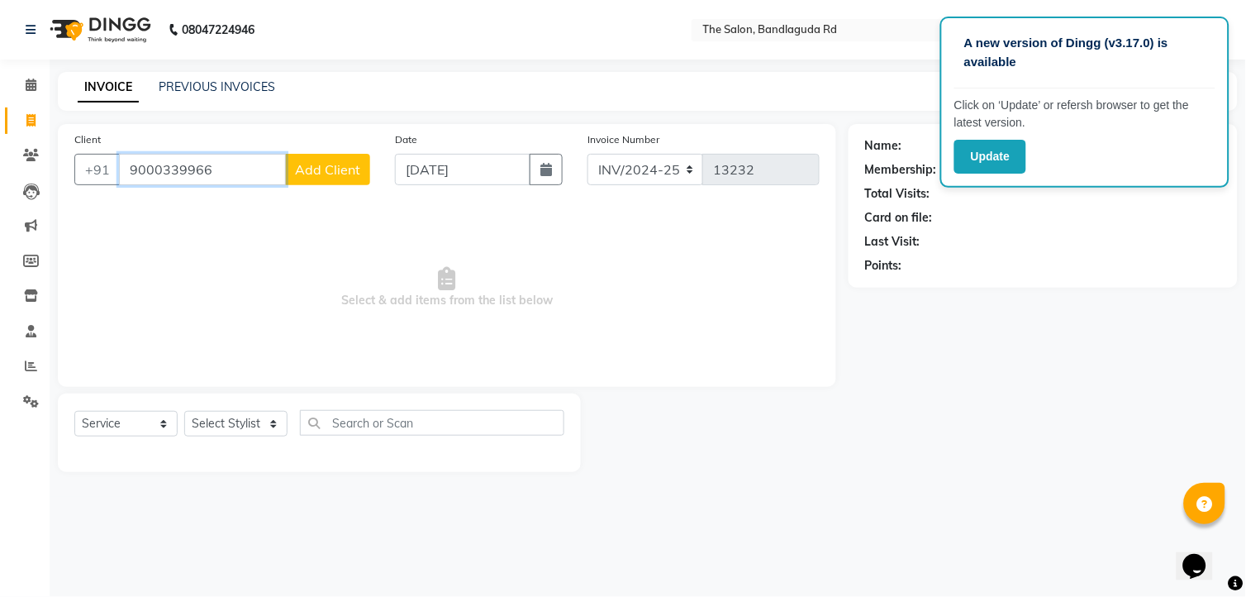
type input "9000339966"
click at [339, 160] on button "Add Client" at bounding box center [327, 169] width 85 height 31
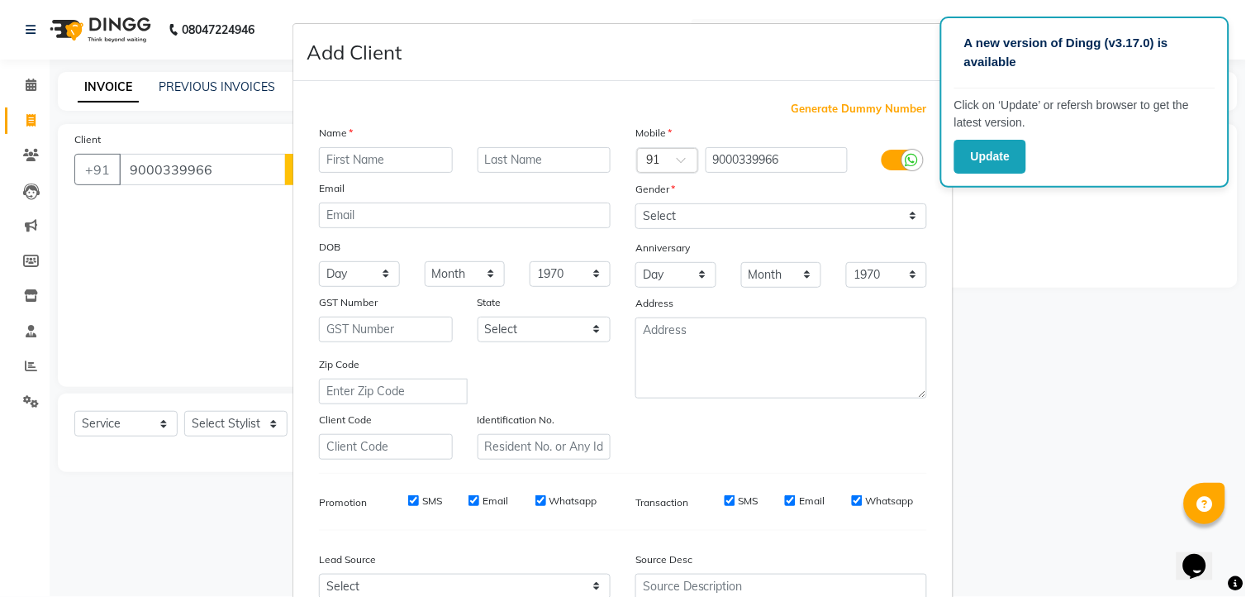
type input "a"
type input "sajad"
drag, startPoint x: 701, startPoint y: 215, endPoint x: 680, endPoint y: 203, distance: 24.1
click at [701, 215] on select "Select Male Female Other Prefer Not To Say" at bounding box center [782, 216] width 292 height 26
select select "male"
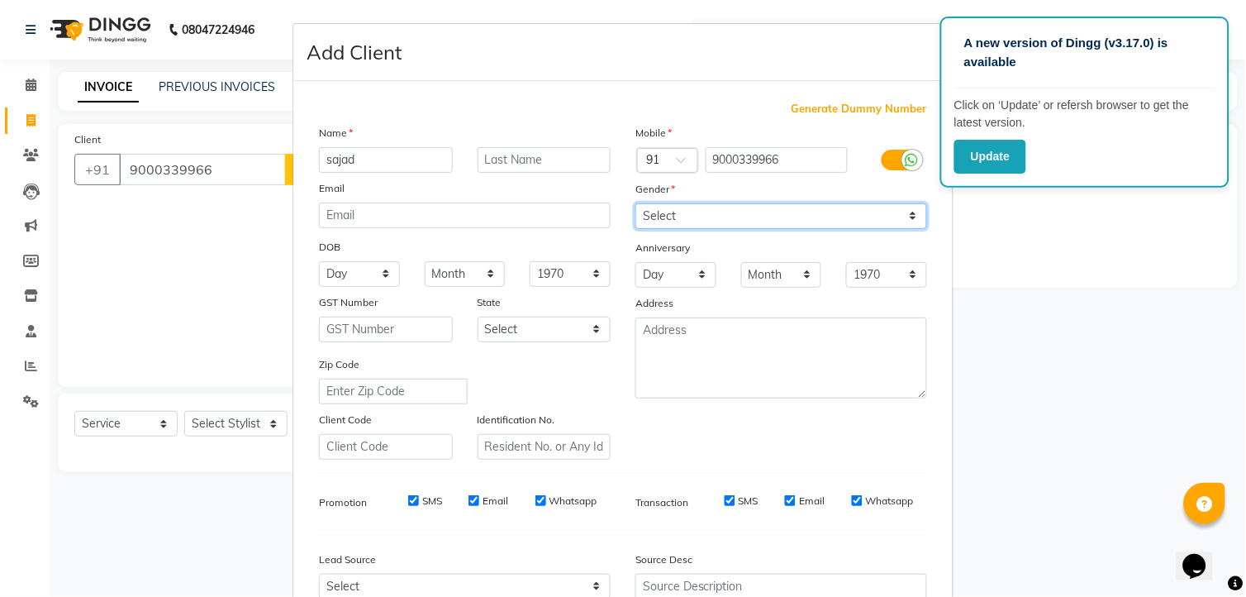
click at [636, 203] on select "Select Male Female Other Prefer Not To Say" at bounding box center [782, 216] width 292 height 26
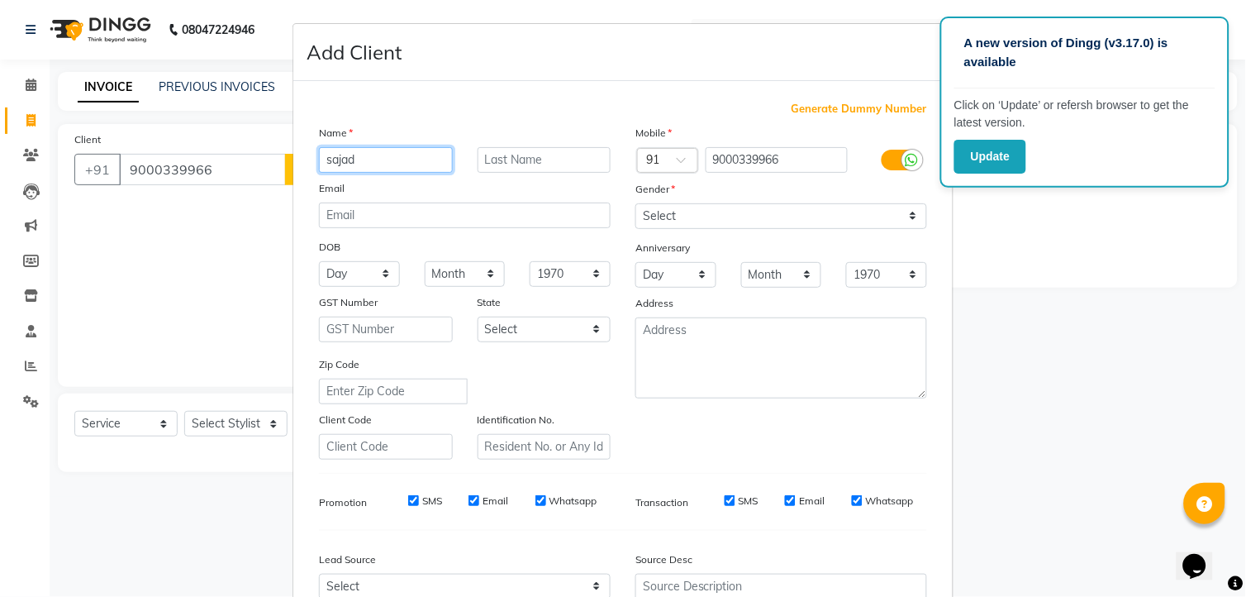
click at [331, 162] on input "sajad" at bounding box center [386, 160] width 134 height 26
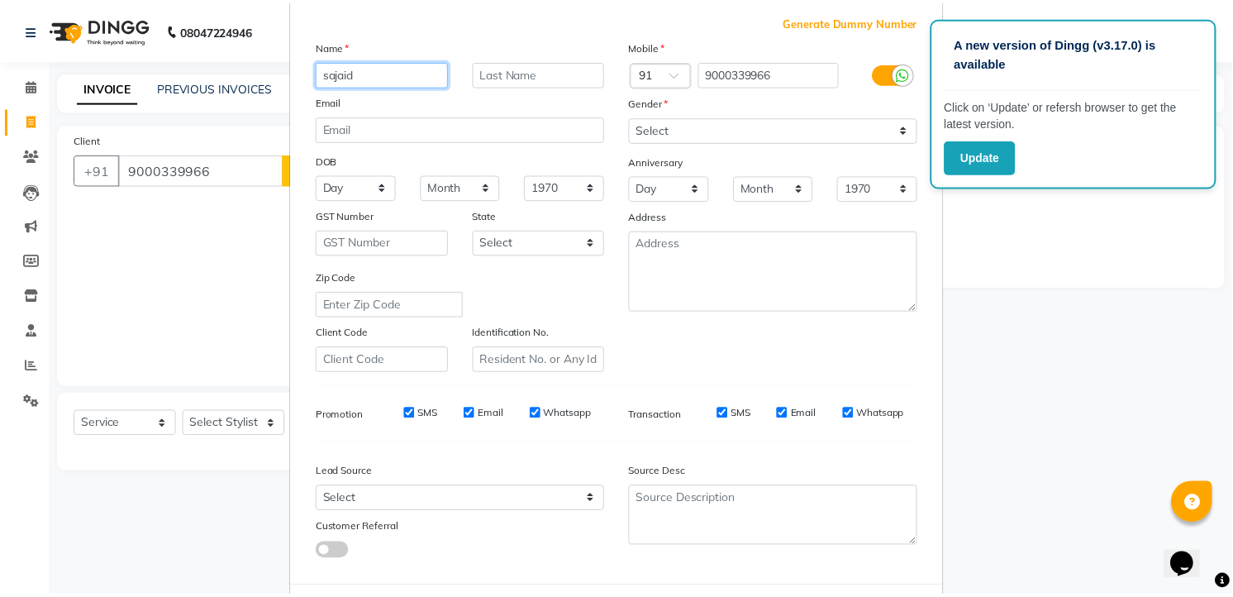
scroll to position [167, 0]
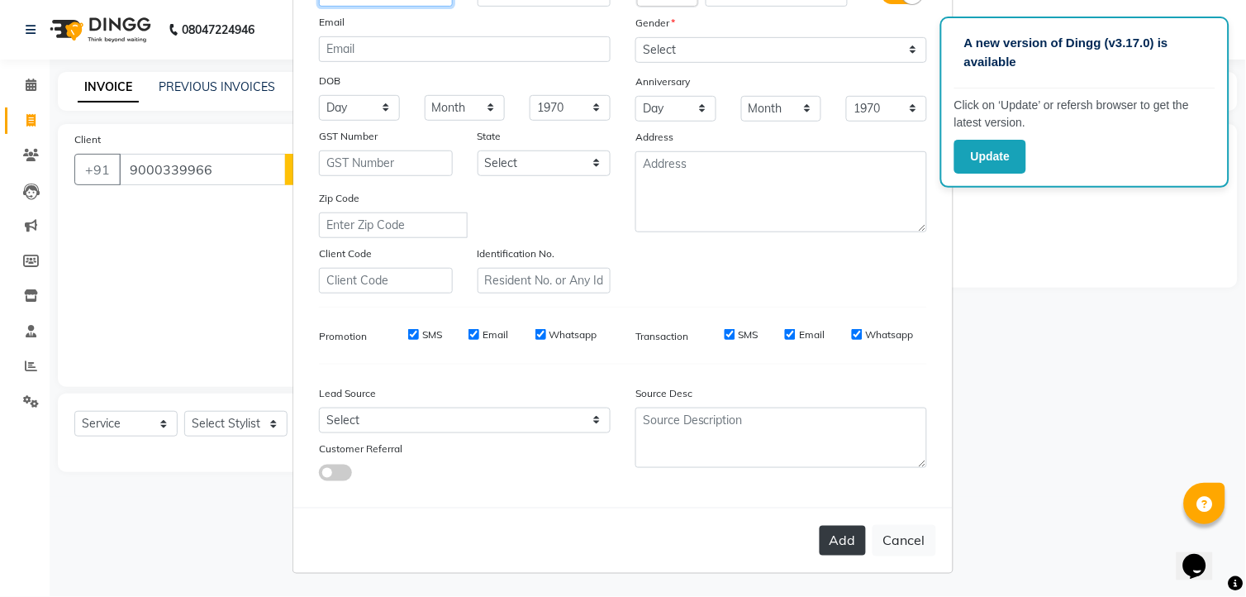
type input "sajaid"
click at [855, 531] on button "Add" at bounding box center [843, 541] width 46 height 30
click at [223, 420] on ngb-modal-window "Add Client Generate Dummy Number Name sajaid Email DOB Day 01 02 03 04 05 06 07…" at bounding box center [623, 298] width 1246 height 597
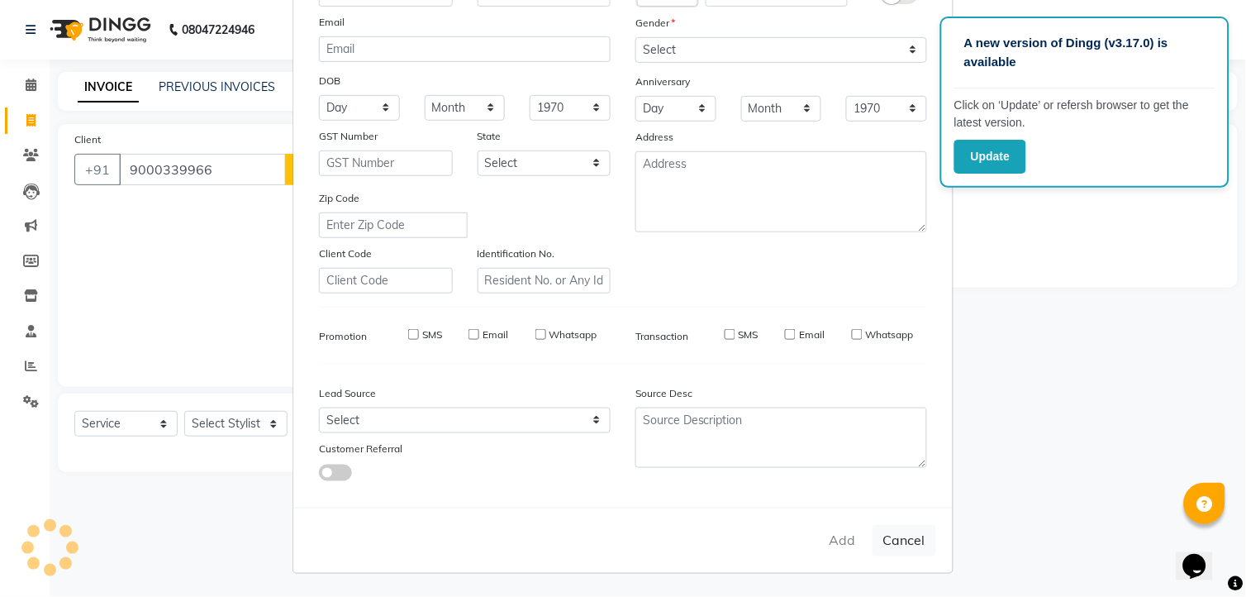
select select
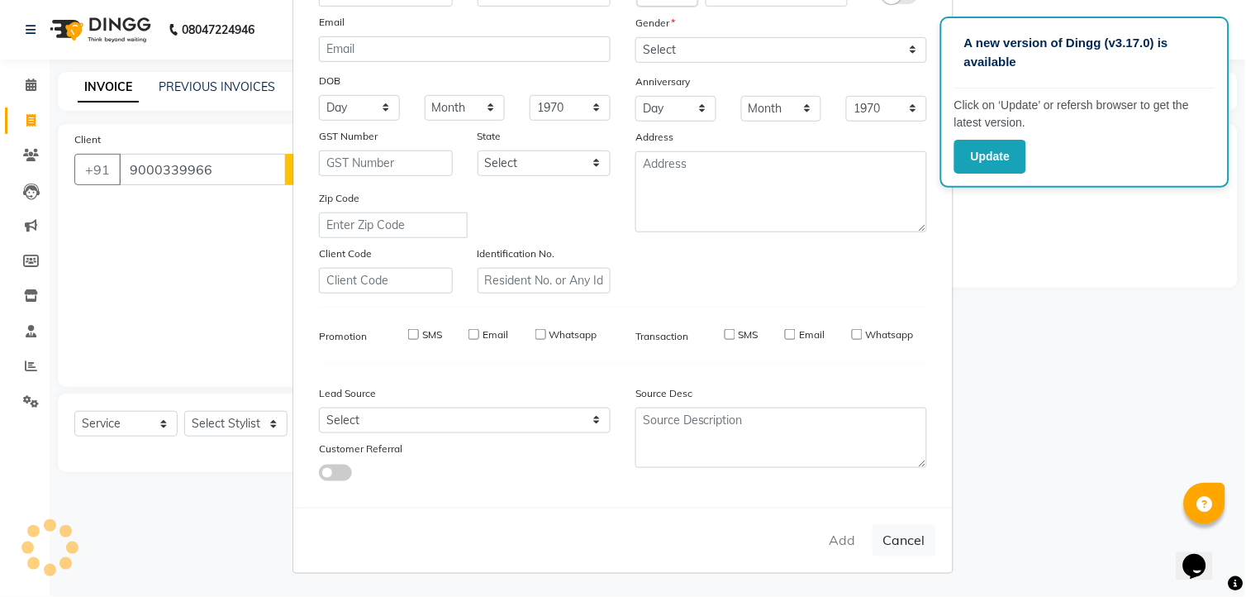
select select
checkbox input "false"
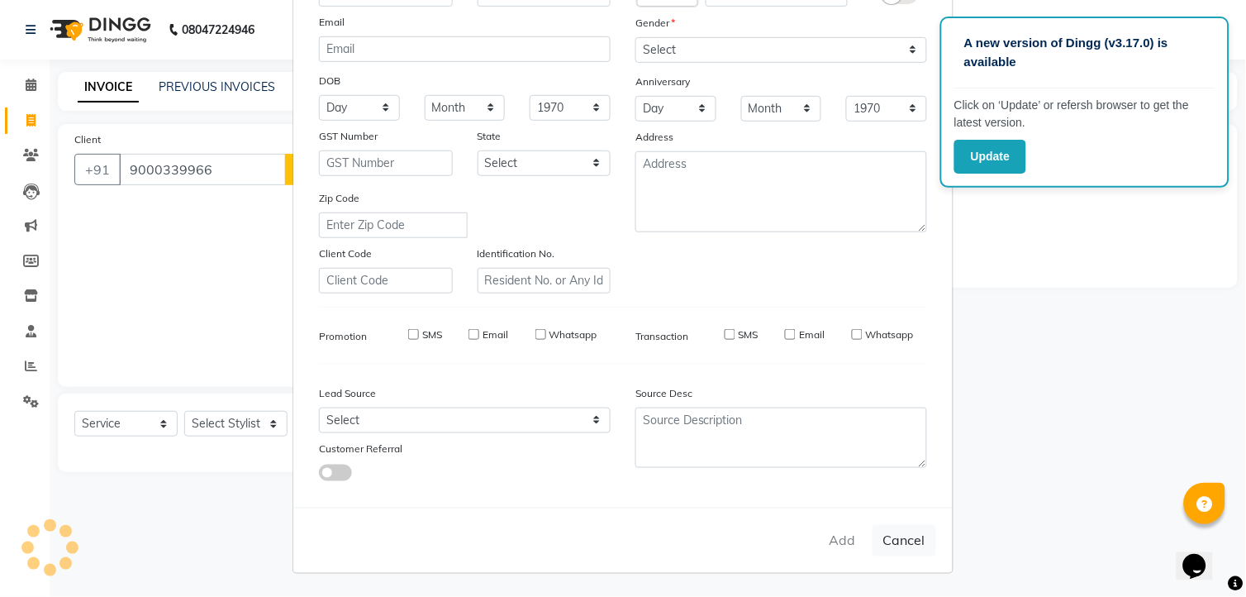
checkbox input "false"
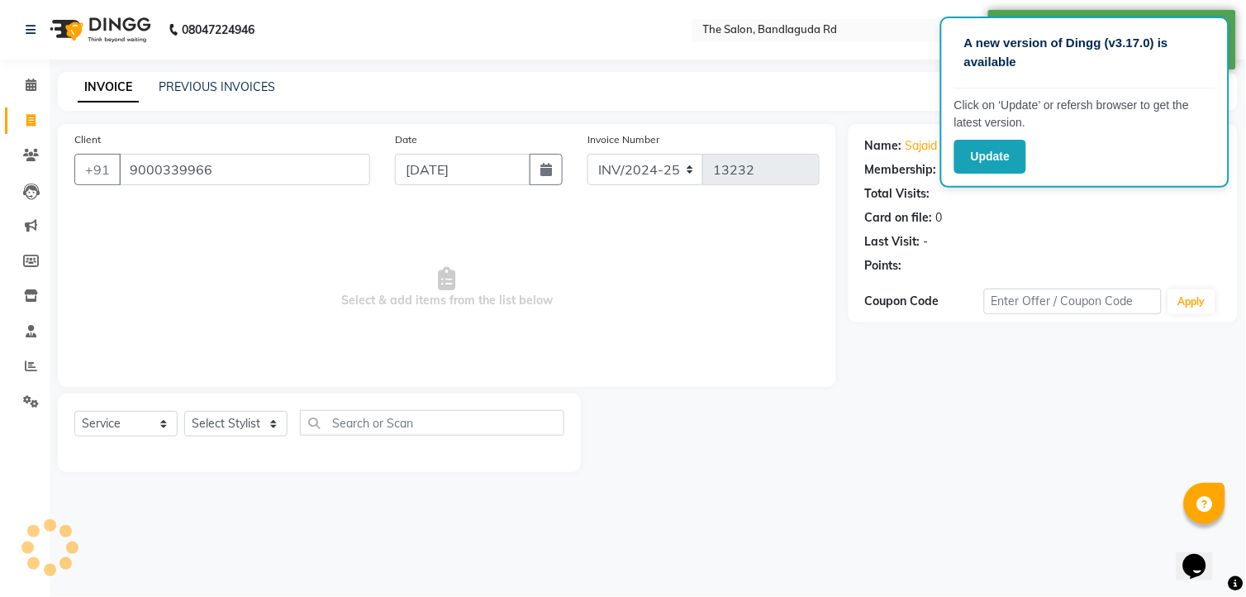
select select "1: Object"
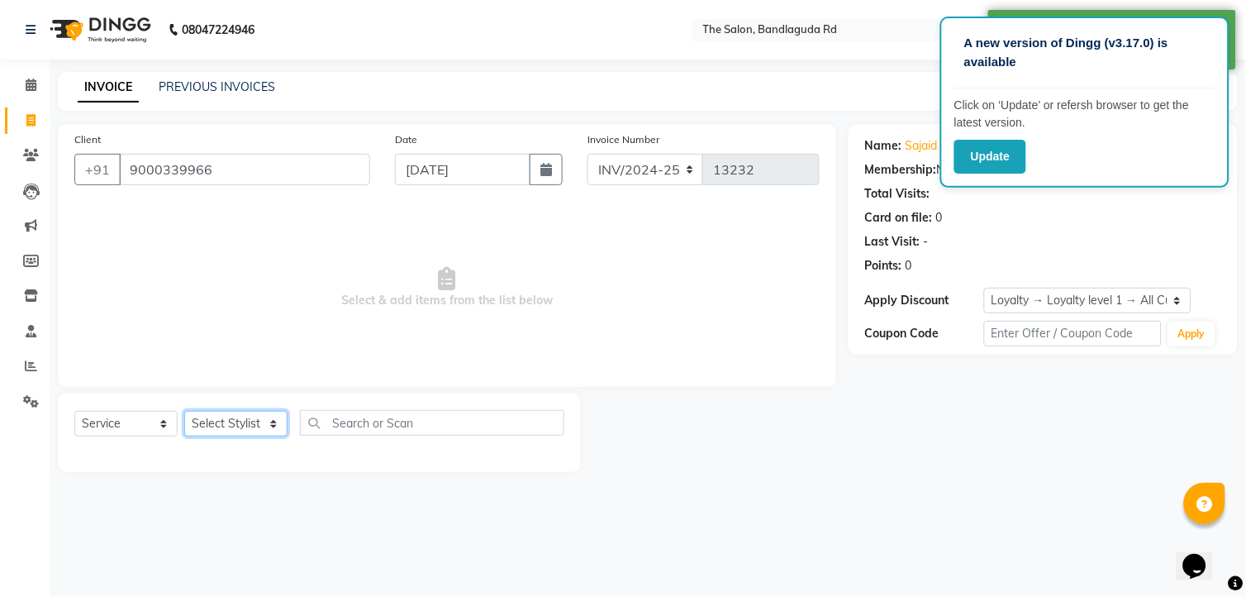
click at [223, 420] on select "Select Stylist [PERSON_NAME] [PERSON_NAME] [PERSON_NAME] [PERSON_NAME] TALIB [P…" at bounding box center [235, 424] width 103 height 26
select select "63353"
click at [184, 412] on select "Select Stylist [PERSON_NAME] [PERSON_NAME] [PERSON_NAME] [PERSON_NAME] TALIB [P…" at bounding box center [235, 424] width 103 height 26
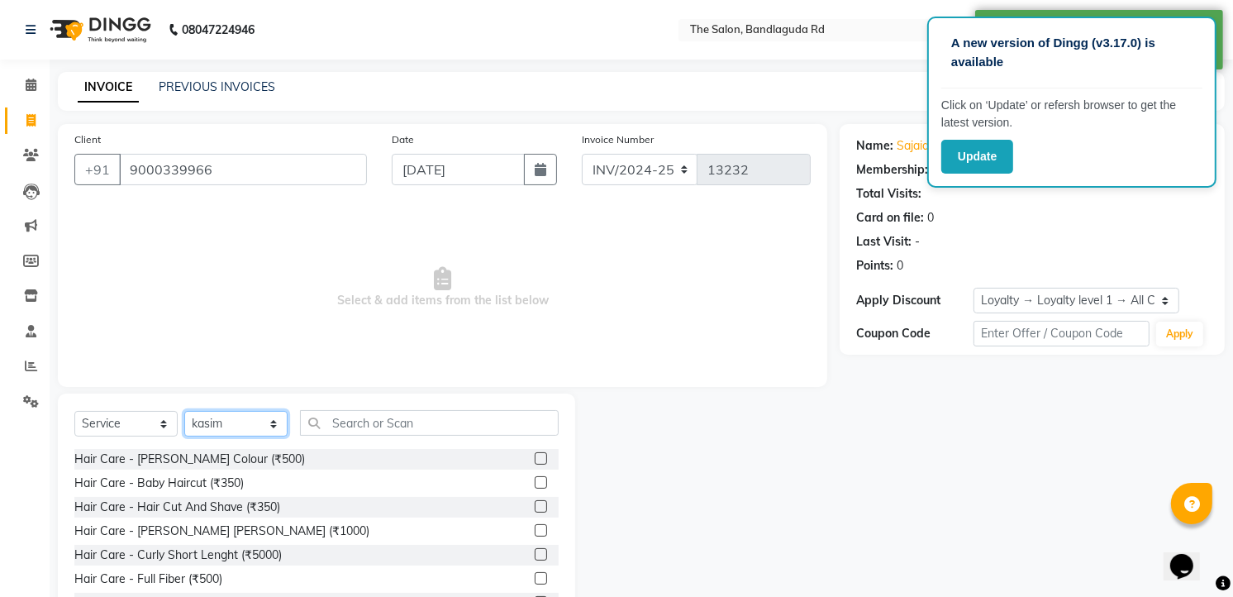
scroll to position [64, 0]
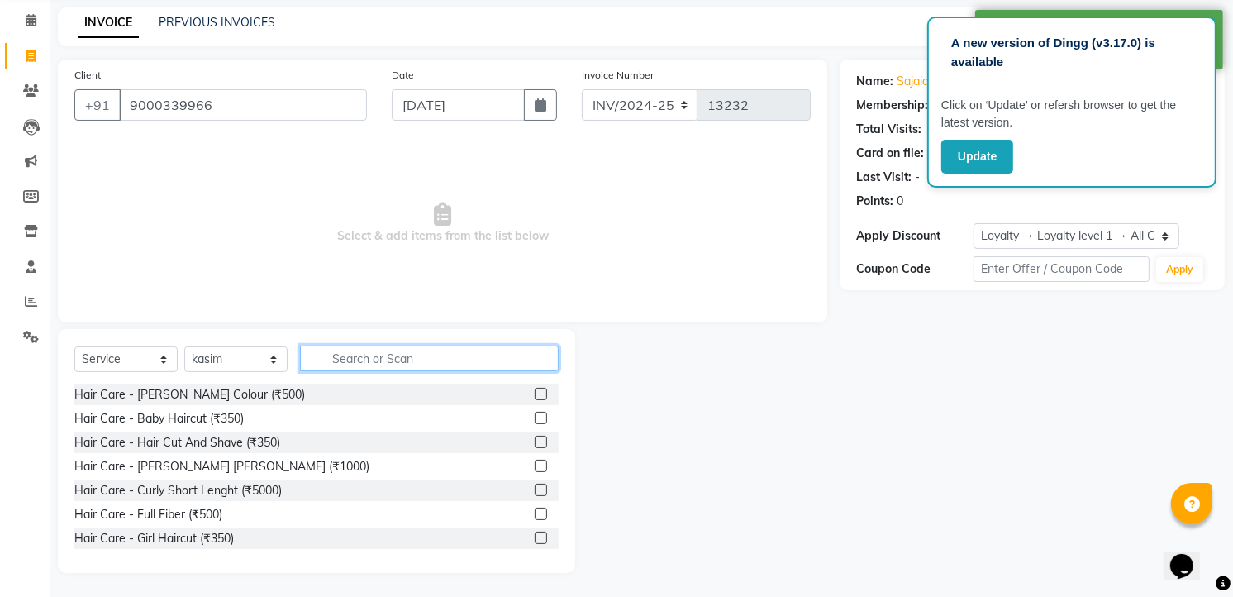
click at [347, 353] on input "text" at bounding box center [429, 359] width 259 height 26
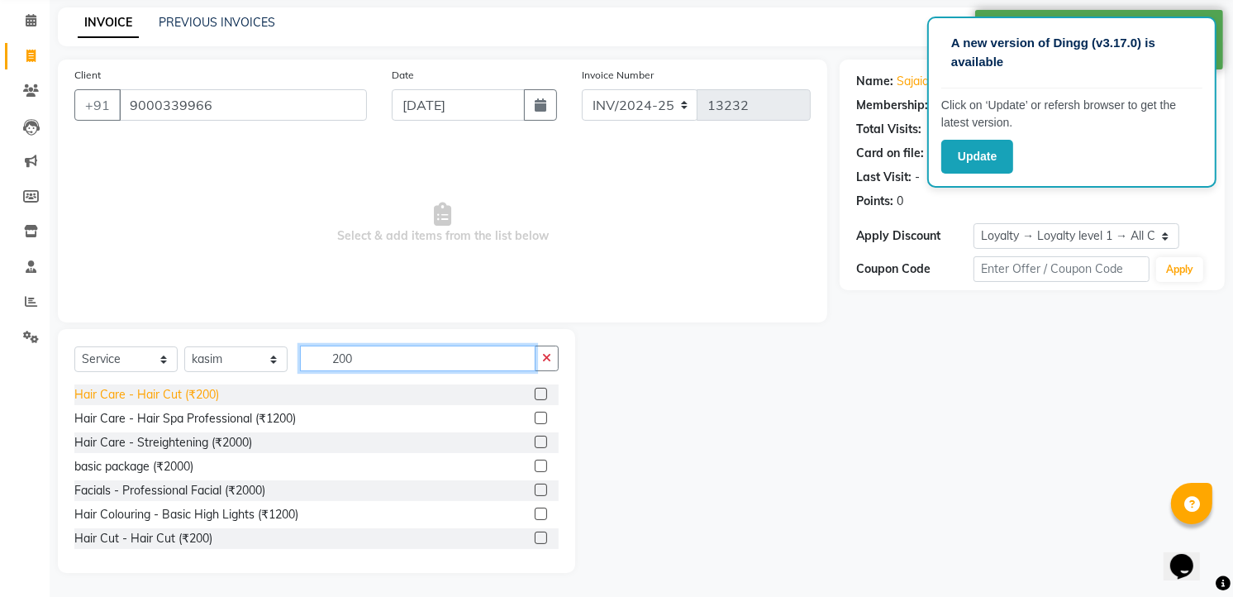
type input "200"
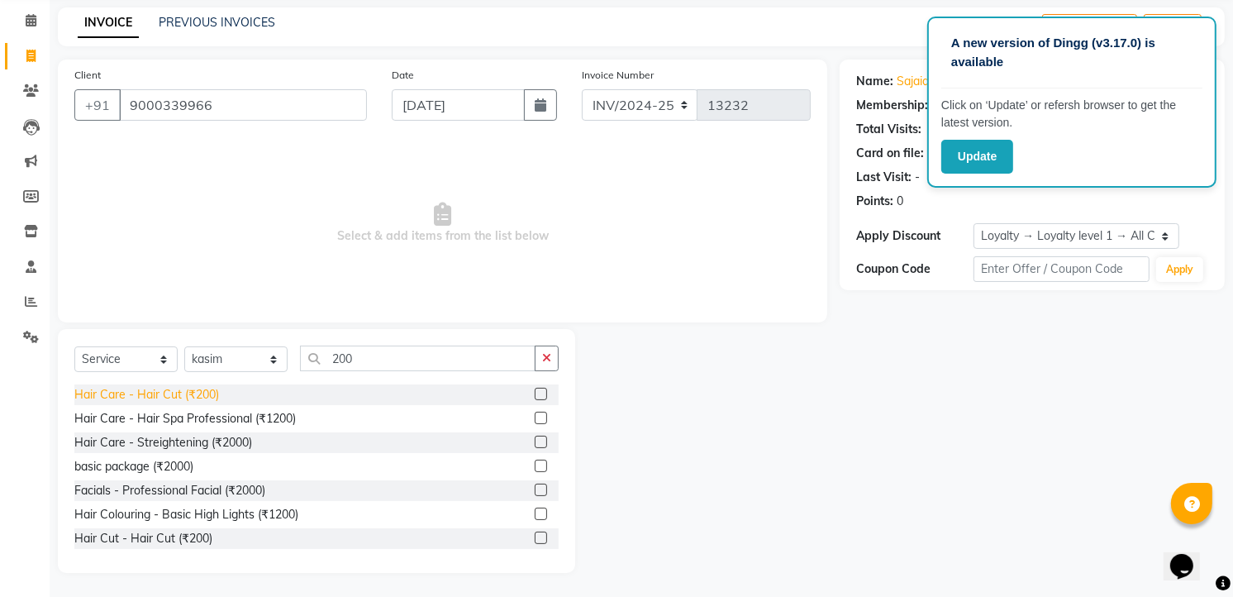
click at [168, 386] on div "Hair Care - Hair Cut (₹200)" at bounding box center [146, 394] width 145 height 17
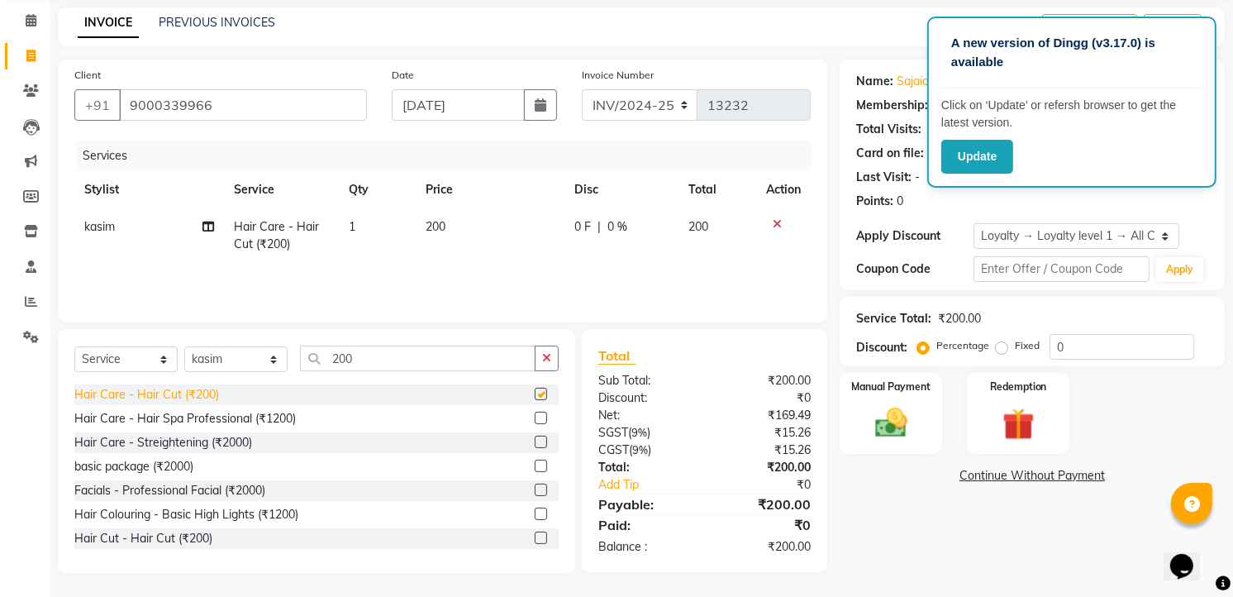
checkbox input "false"
click at [888, 426] on img at bounding box center [892, 423] width 54 height 38
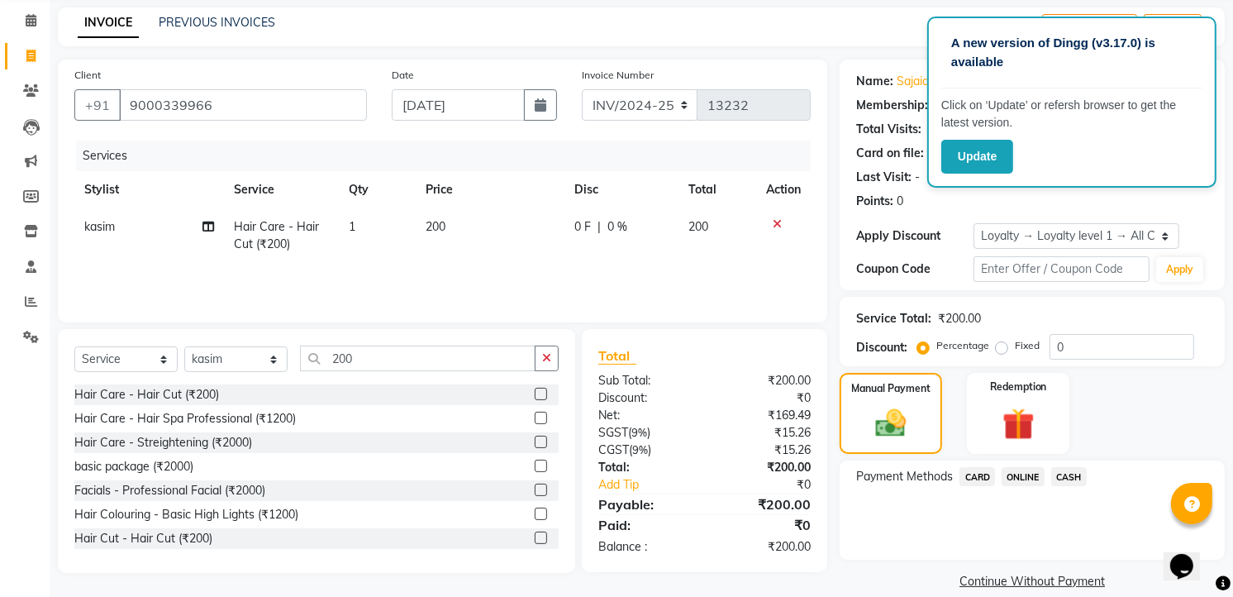
scroll to position [85, 0]
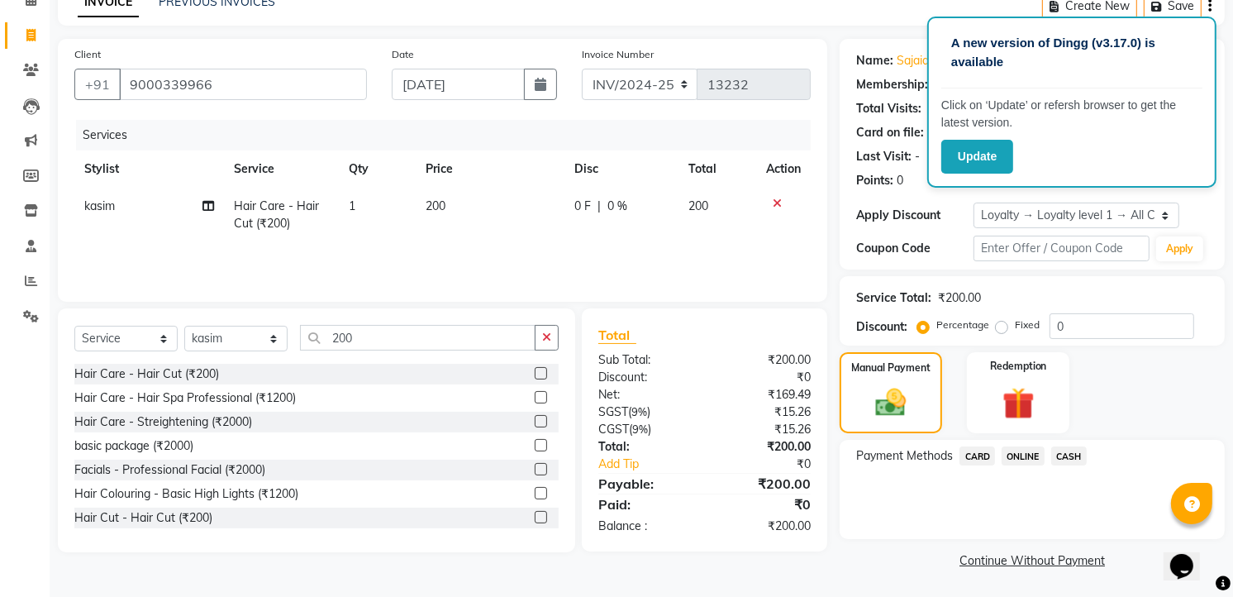
click at [1019, 453] on span "ONLINE" at bounding box center [1023, 455] width 43 height 19
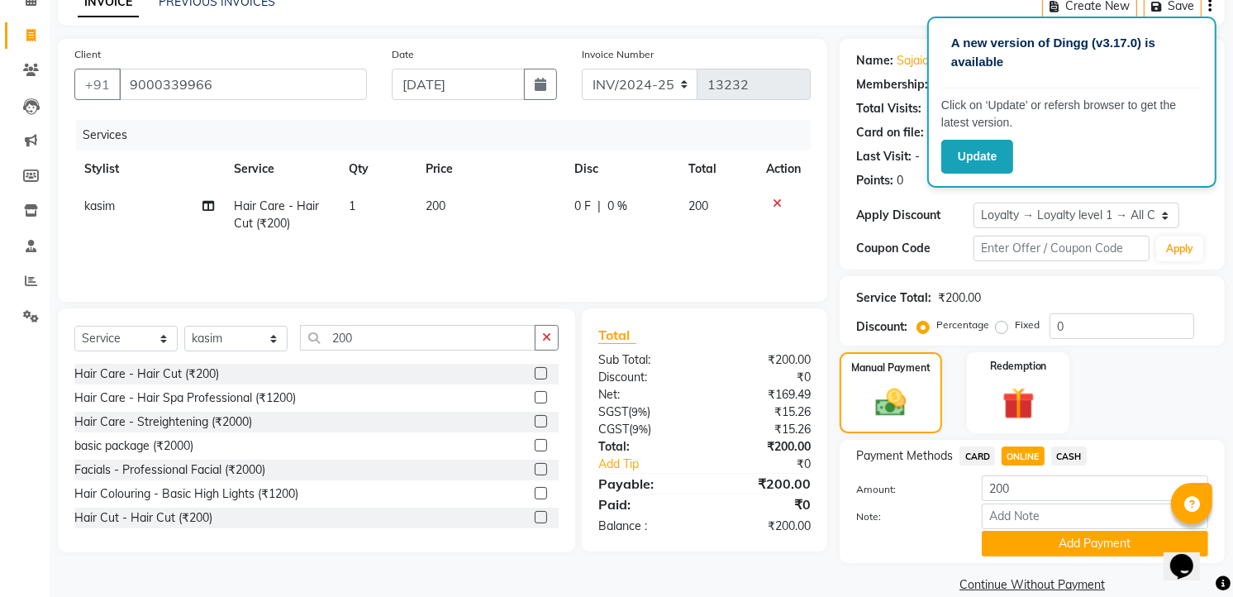
scroll to position [110, 0]
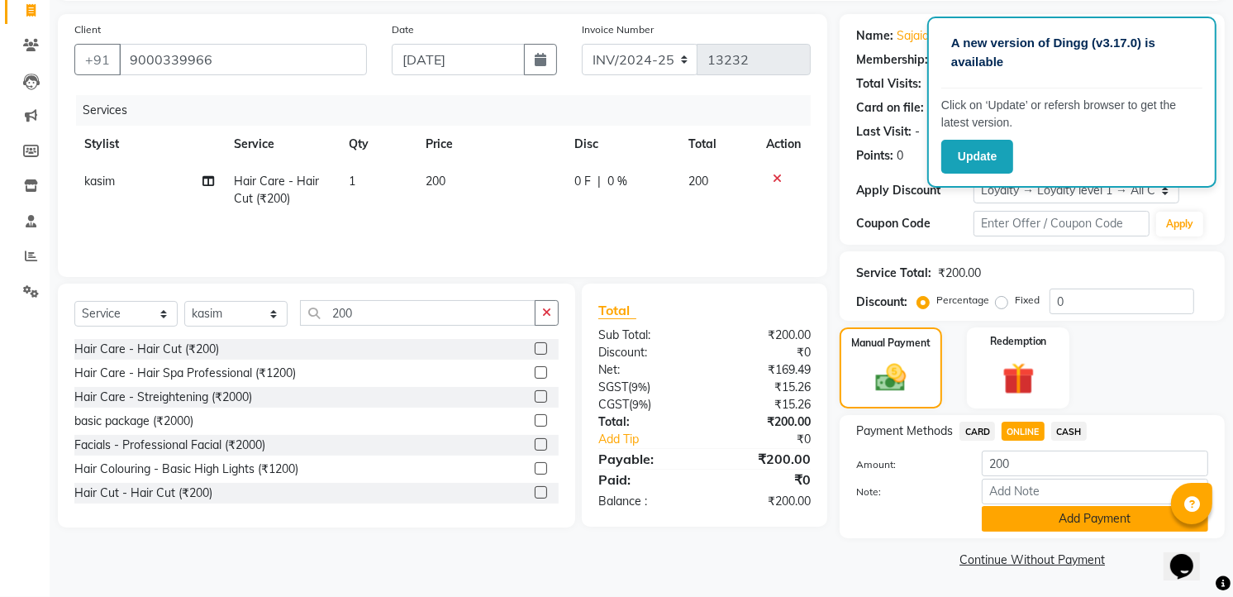
click at [1048, 508] on button "Add Payment" at bounding box center [1095, 519] width 226 height 26
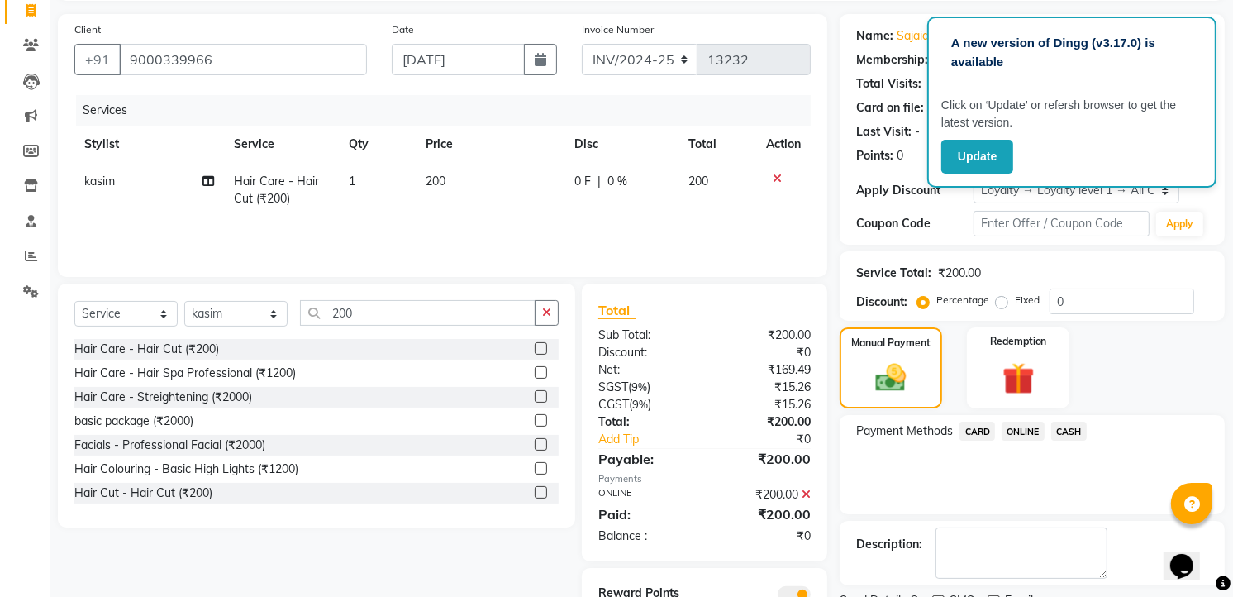
scroll to position [180, 0]
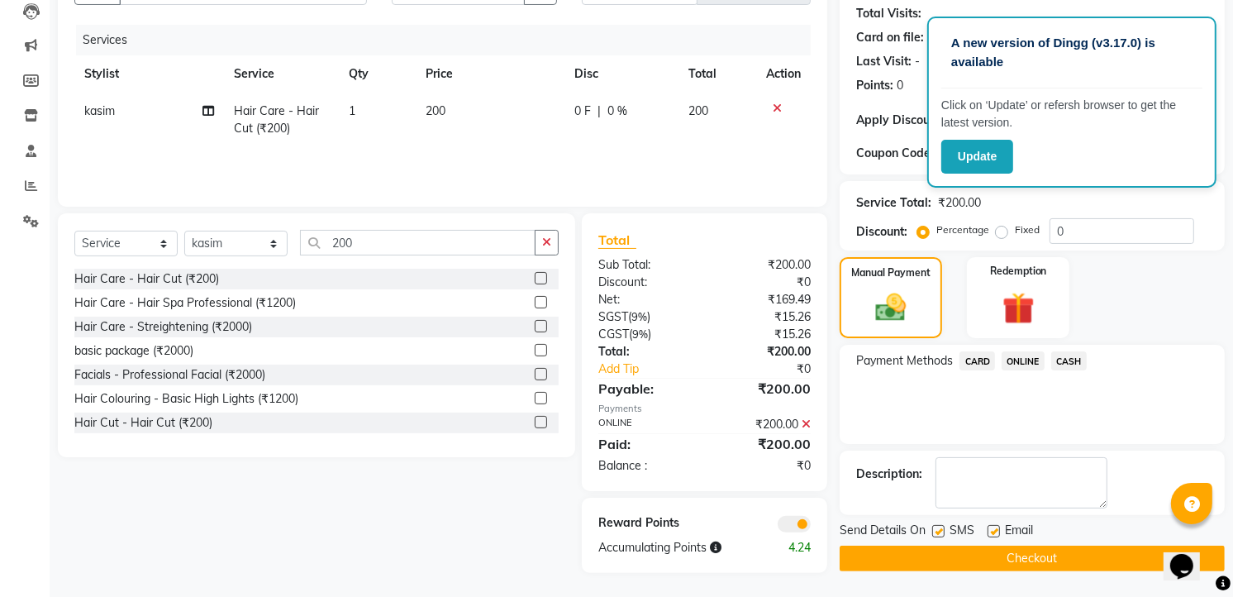
click at [965, 559] on button "Checkout" at bounding box center [1032, 559] width 385 height 26
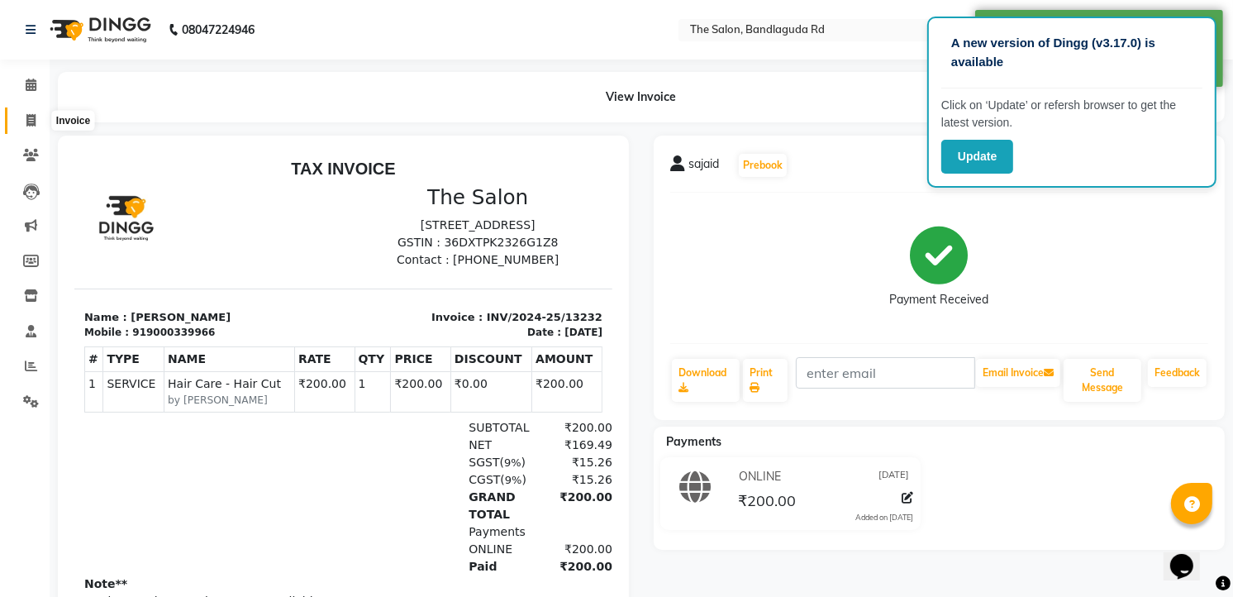
click at [21, 125] on span at bounding box center [31, 121] width 29 height 19
select select "service"
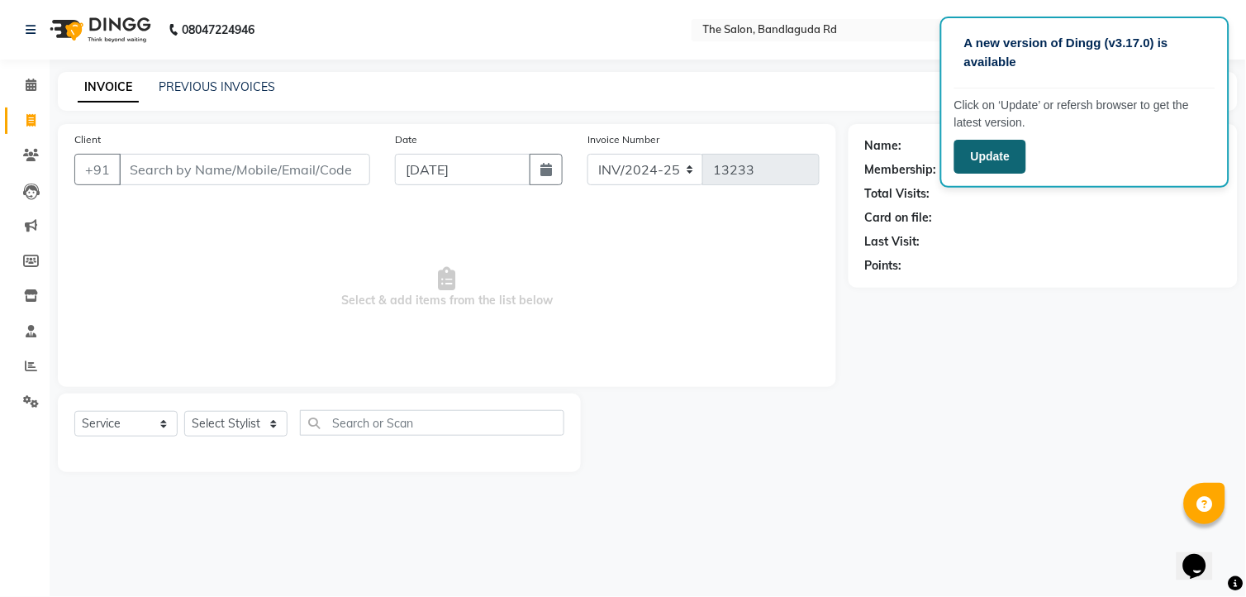
click at [957, 155] on button "Update" at bounding box center [991, 157] width 72 height 34
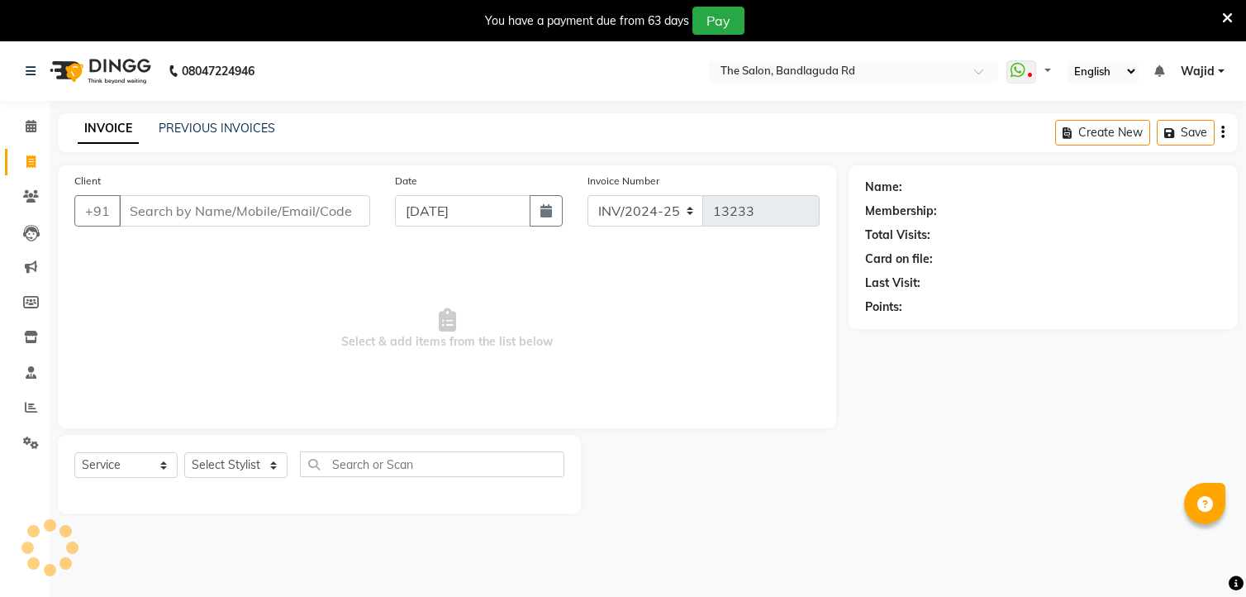
select select "service"
click at [25, 135] on span at bounding box center [31, 126] width 29 height 19
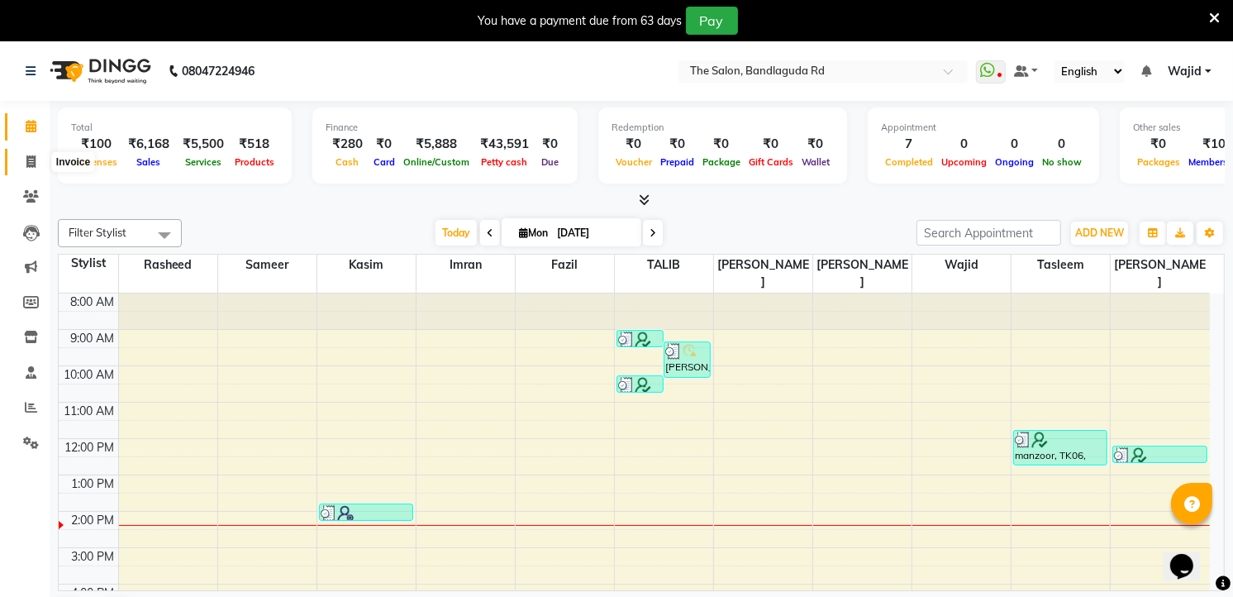
click at [35, 170] on span at bounding box center [31, 162] width 29 height 19
select select "service"
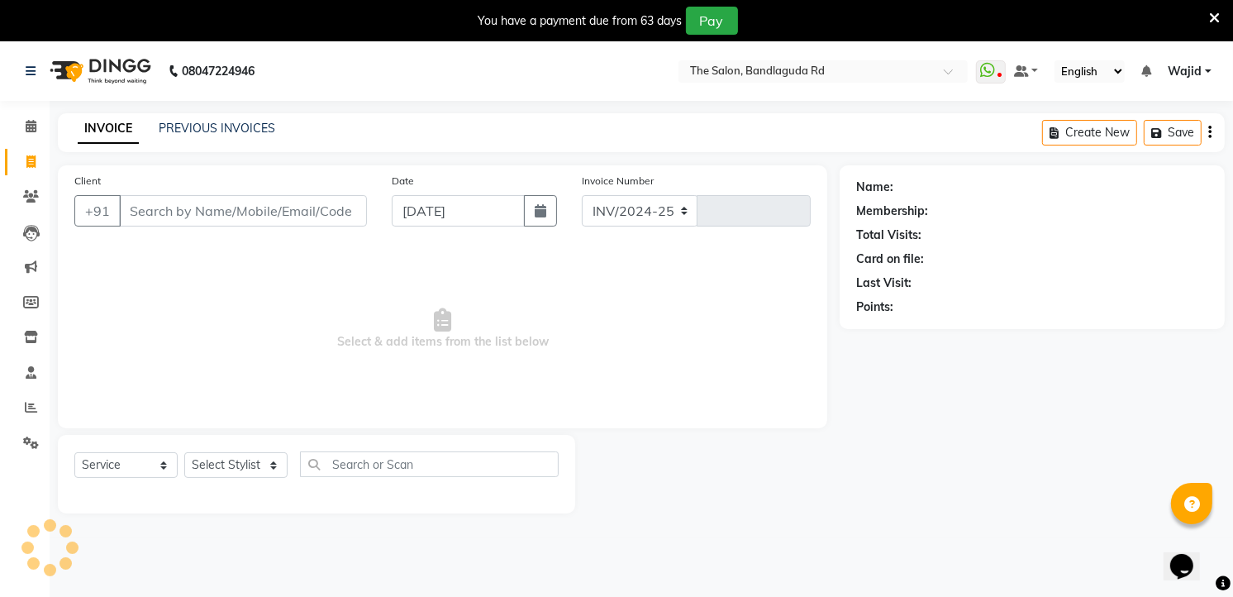
select select "5198"
type input "13233"
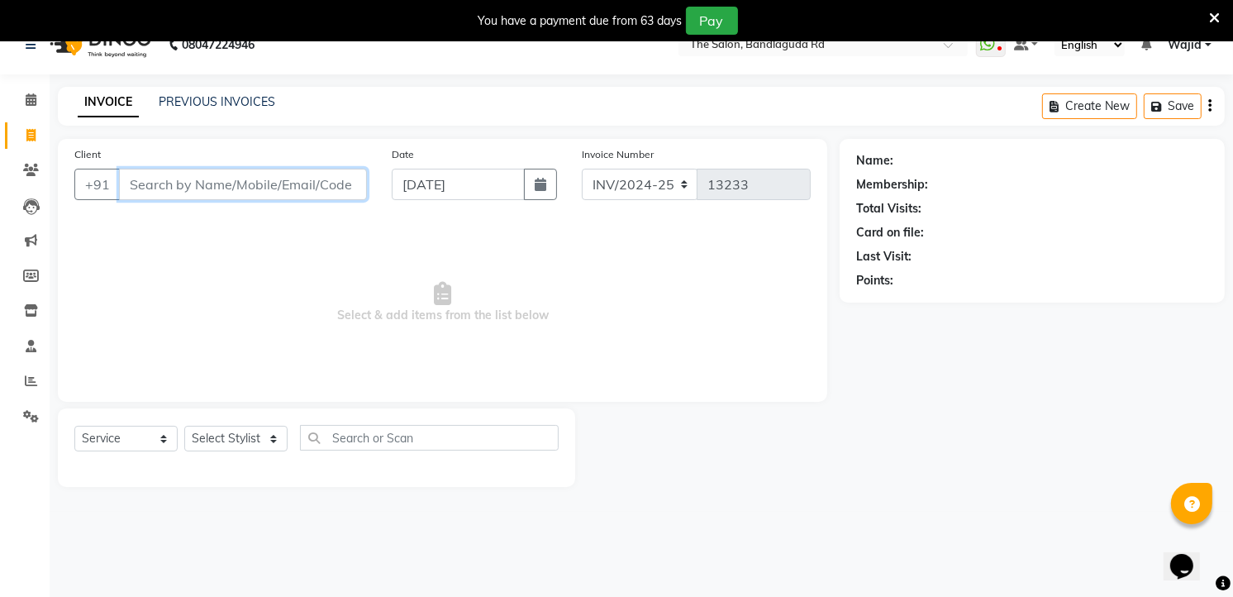
scroll to position [41, 0]
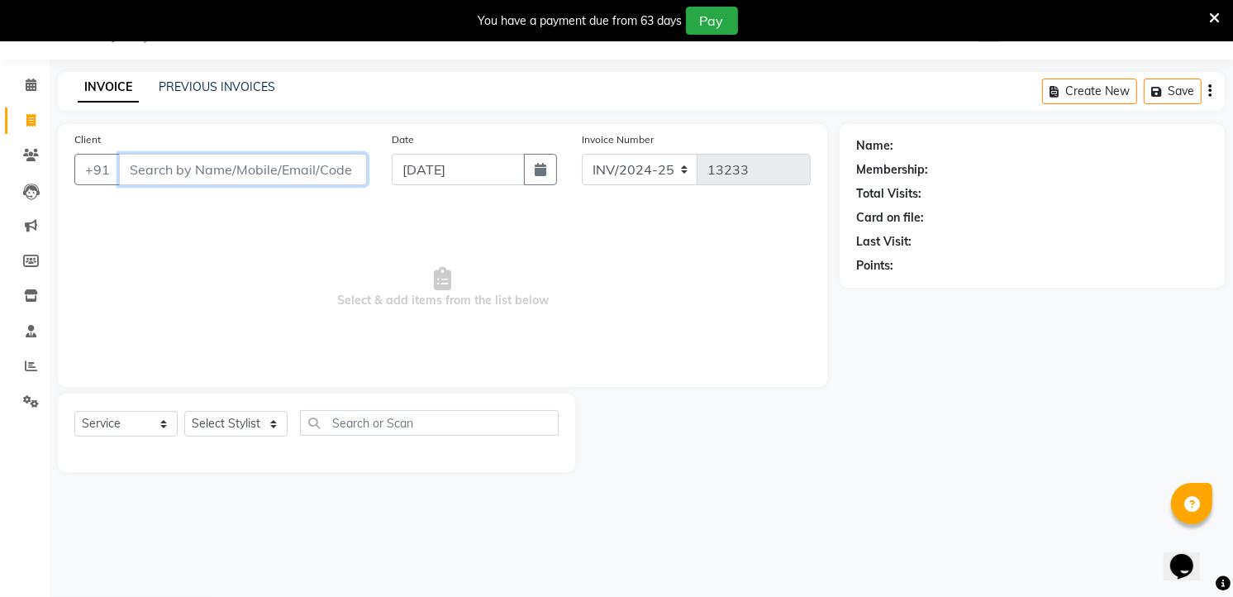
drag, startPoint x: 240, startPoint y: 168, endPoint x: 232, endPoint y: 179, distance: 13.1
click at [238, 169] on input "Client" at bounding box center [243, 169] width 248 height 31
type input "9908175254"
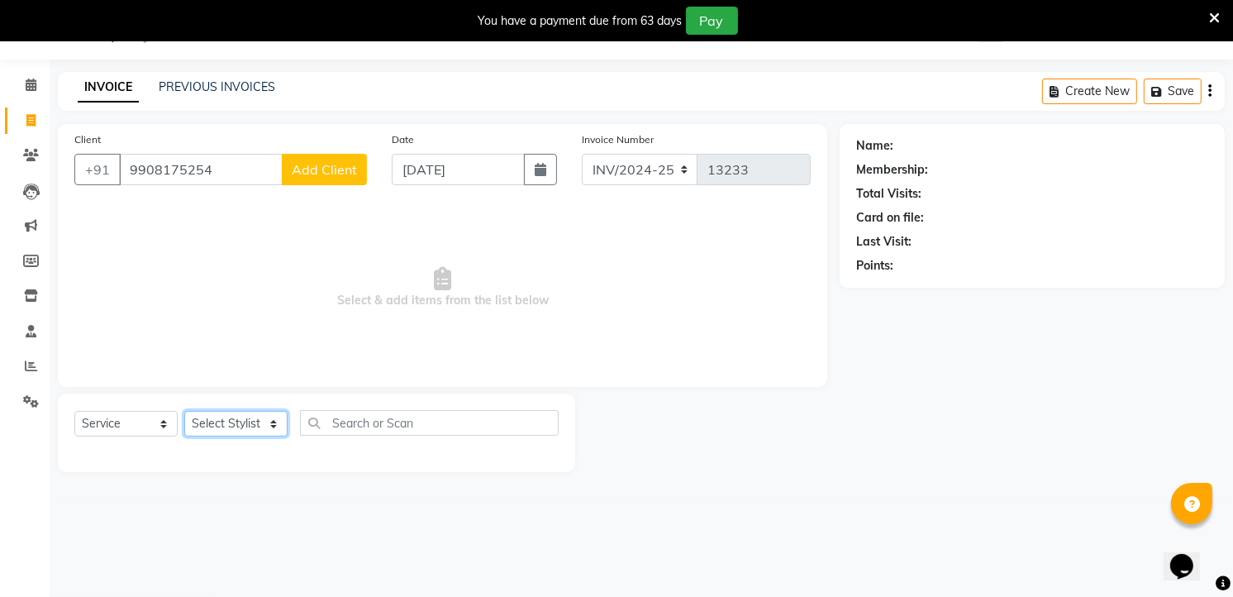
click at [229, 424] on select "Select Stylist [PERSON_NAME] [PERSON_NAME] [PERSON_NAME] [PERSON_NAME] TALIB [P…" at bounding box center [235, 424] width 103 height 26
select select "88752"
click at [184, 412] on select "Select Stylist [PERSON_NAME] [PERSON_NAME] [PERSON_NAME] [PERSON_NAME] TALIB [P…" at bounding box center [235, 424] width 103 height 26
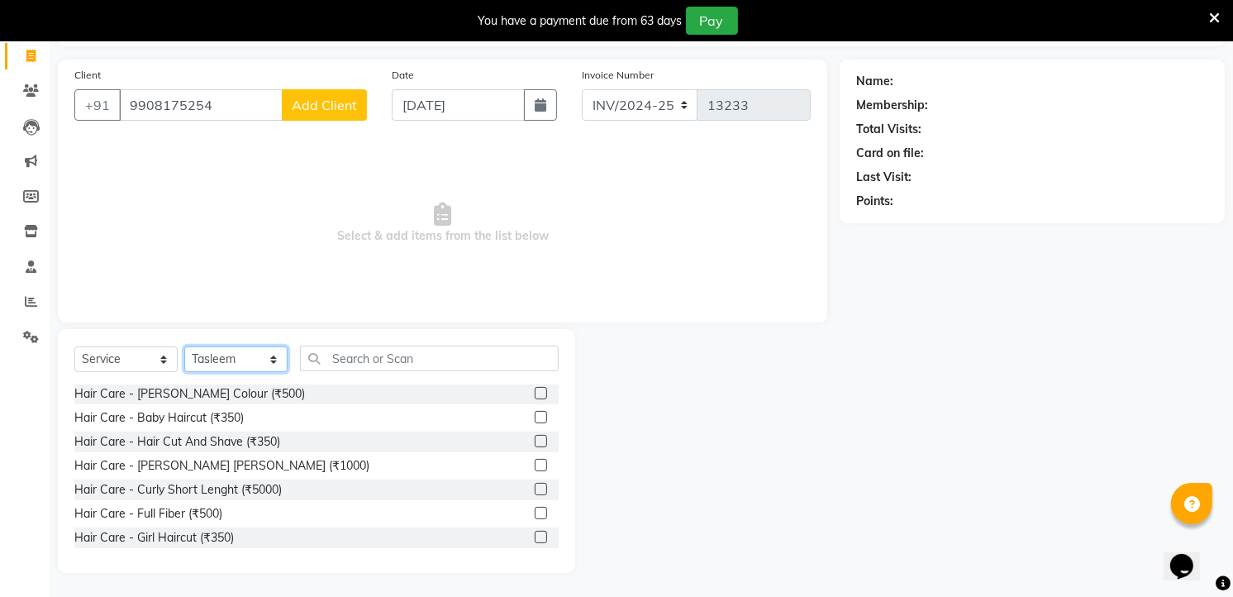
scroll to position [0, 0]
click at [268, 445] on div "Hair Care - Hair Cut And Shave (₹350)" at bounding box center [177, 442] width 206 height 17
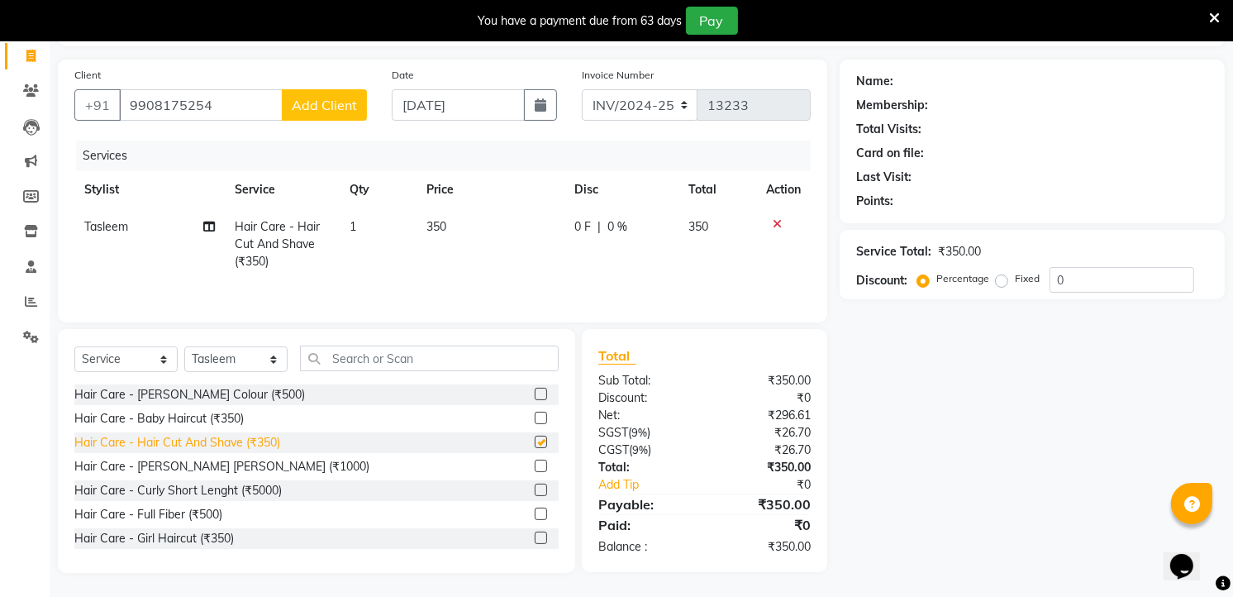
checkbox input "false"
click at [782, 222] on div at bounding box center [783, 224] width 35 height 12
click at [770, 218] on div at bounding box center [783, 224] width 35 height 12
click at [774, 221] on icon at bounding box center [777, 224] width 9 height 12
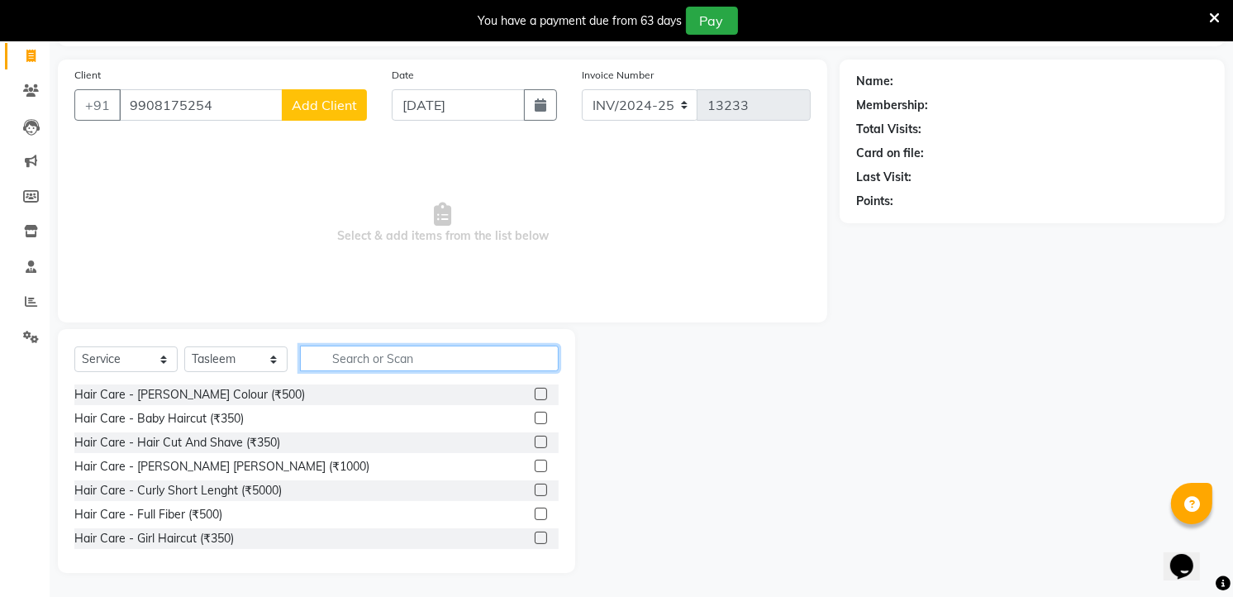
click at [352, 355] on input "text" at bounding box center [429, 359] width 259 height 26
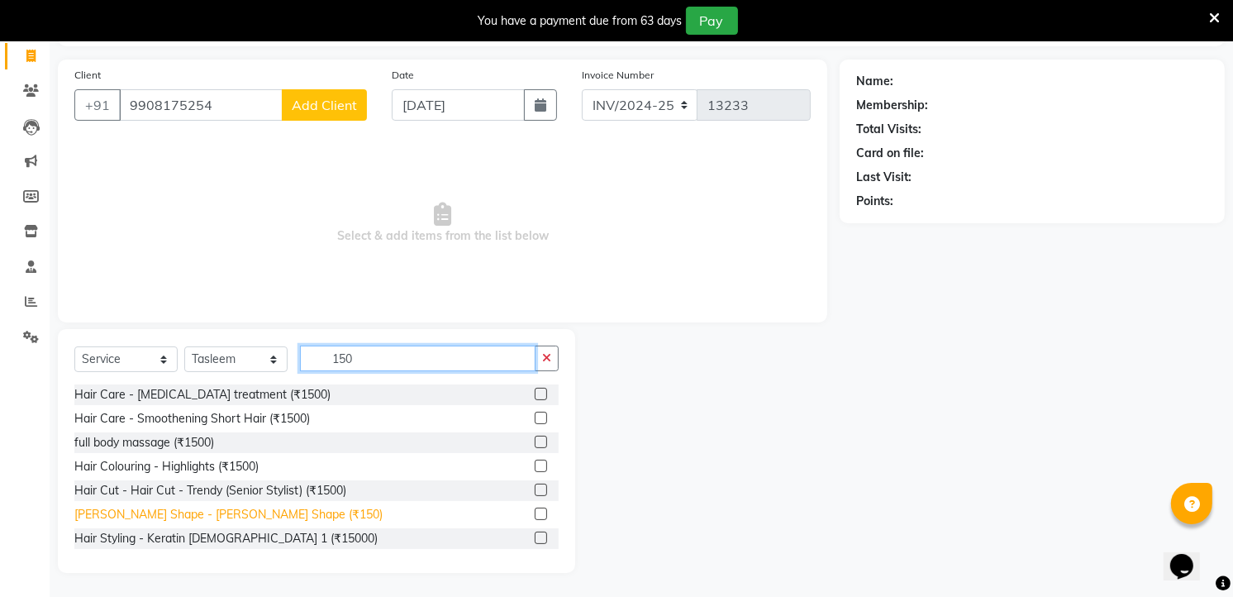
type input "150"
click at [126, 522] on div "[PERSON_NAME] Shape - [PERSON_NAME] Shape (₹150)" at bounding box center [228, 514] width 308 height 17
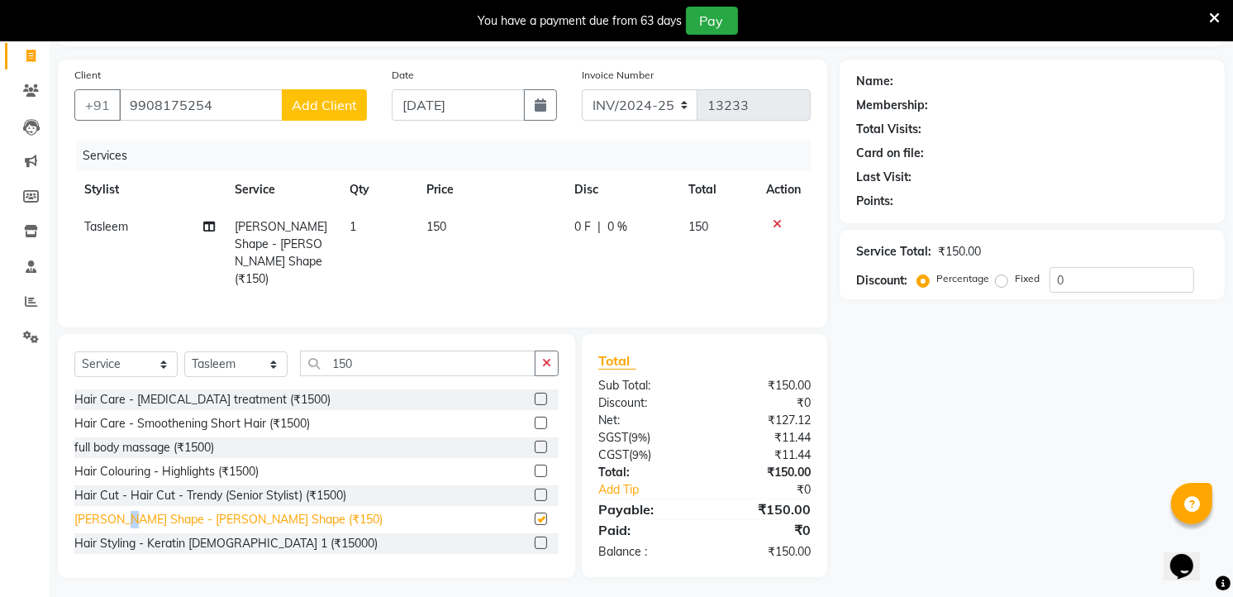
checkbox input "false"
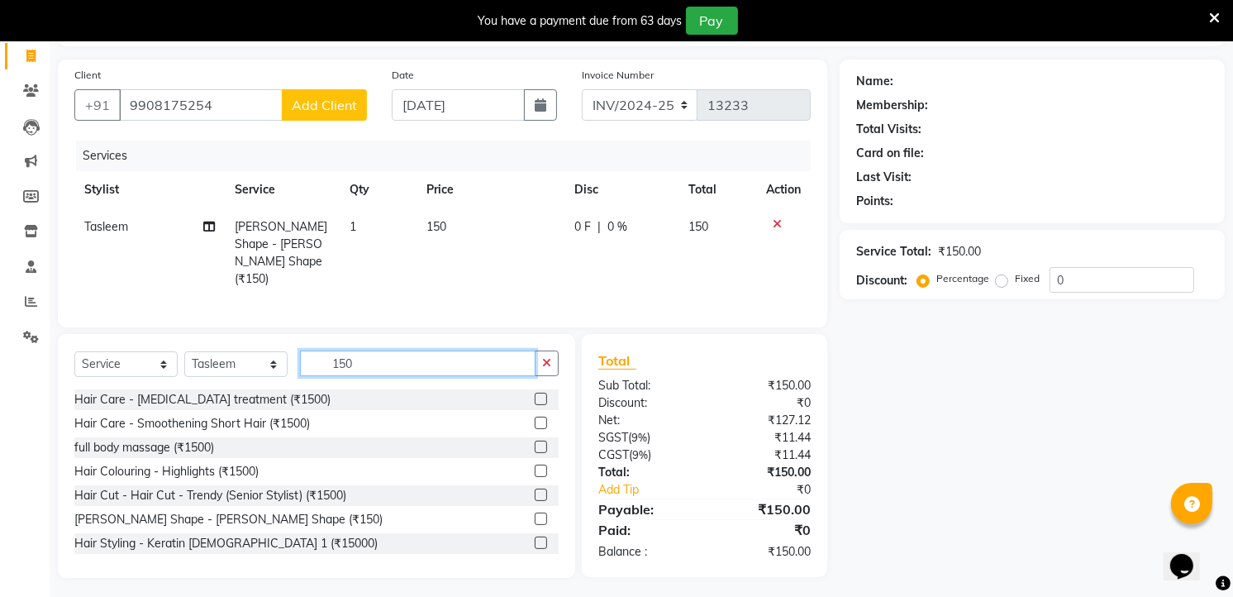
click at [374, 356] on input "150" at bounding box center [418, 363] width 236 height 26
type input "1"
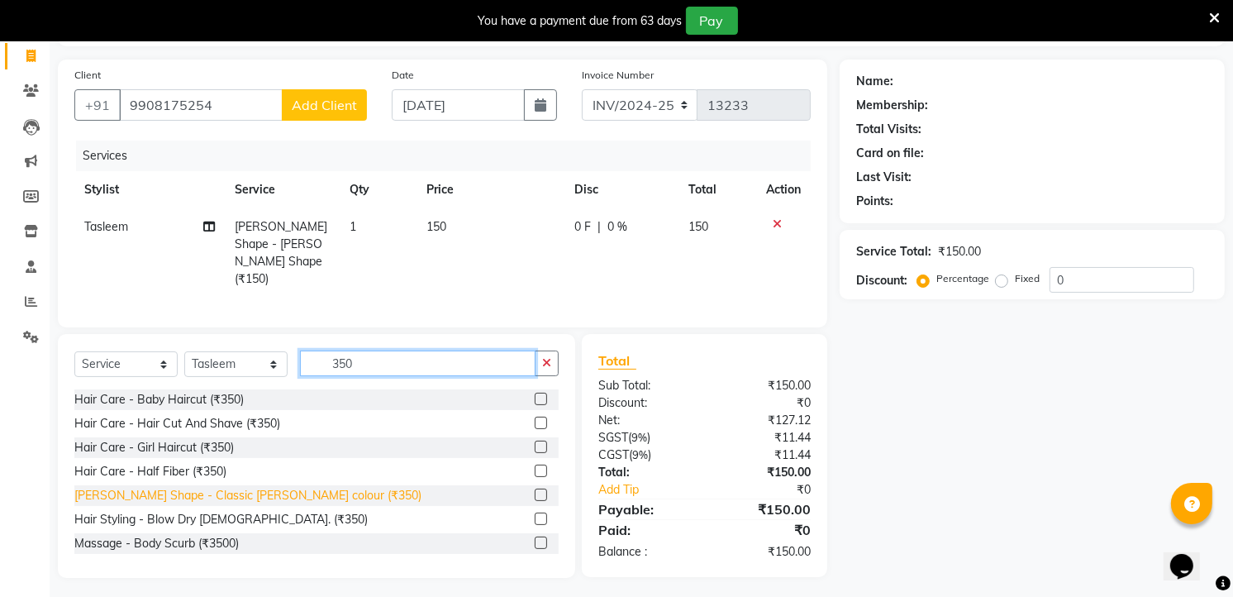
type input "350"
click at [269, 490] on div "[PERSON_NAME] Shape - Classic [PERSON_NAME] colour (₹350)" at bounding box center [247, 495] width 347 height 17
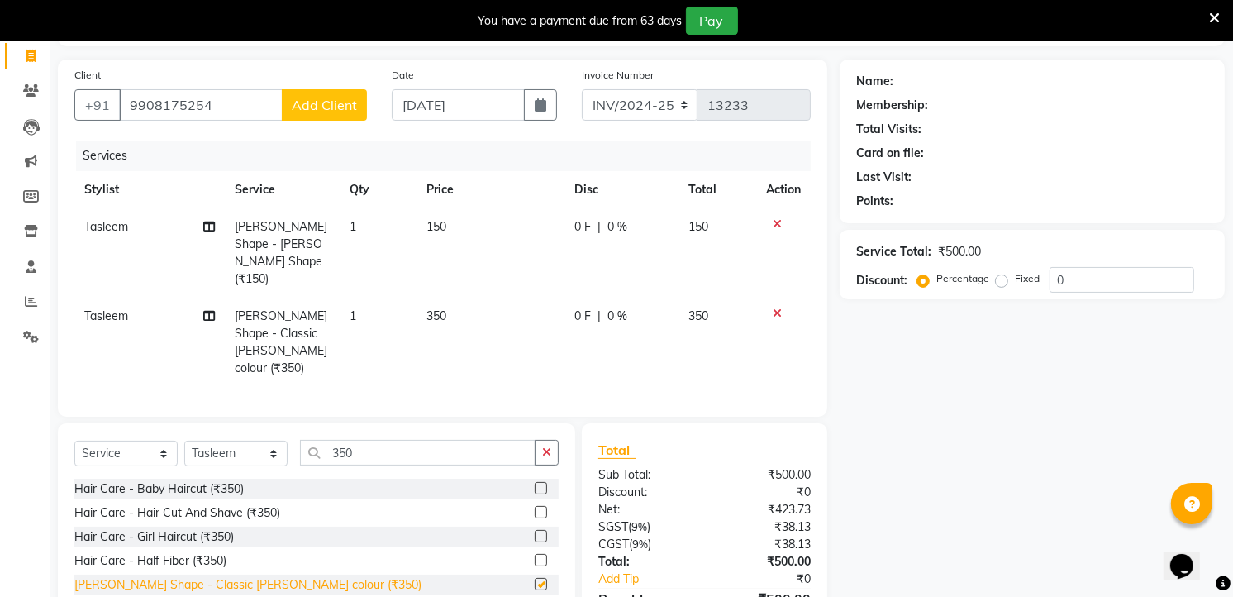
checkbox input "false"
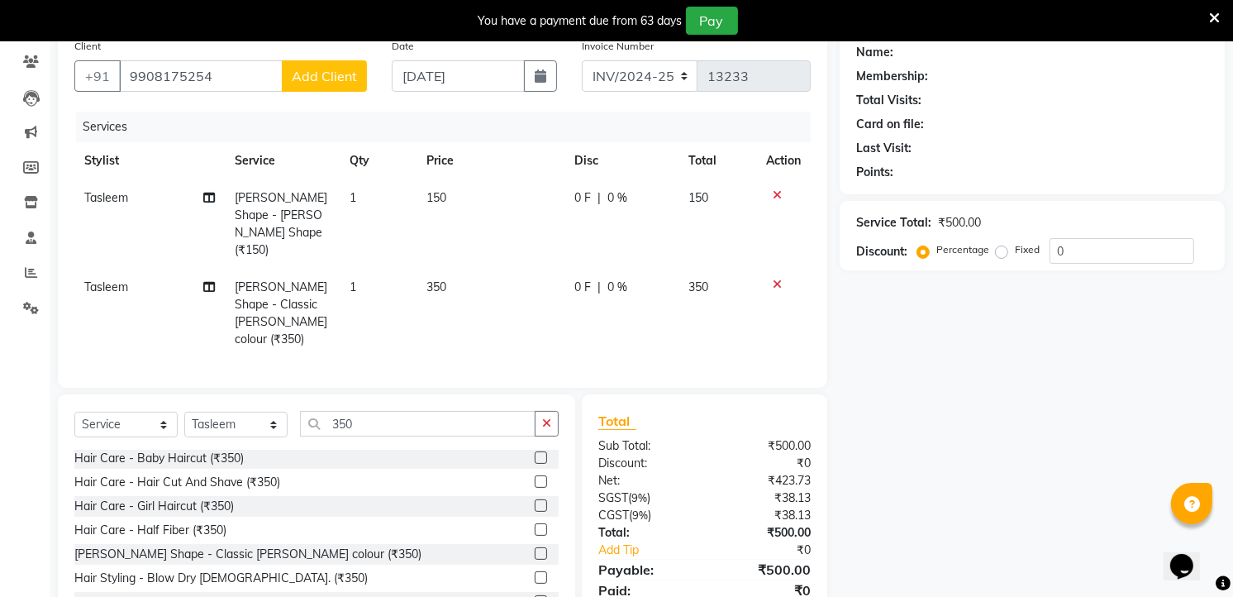
scroll to position [162, 0]
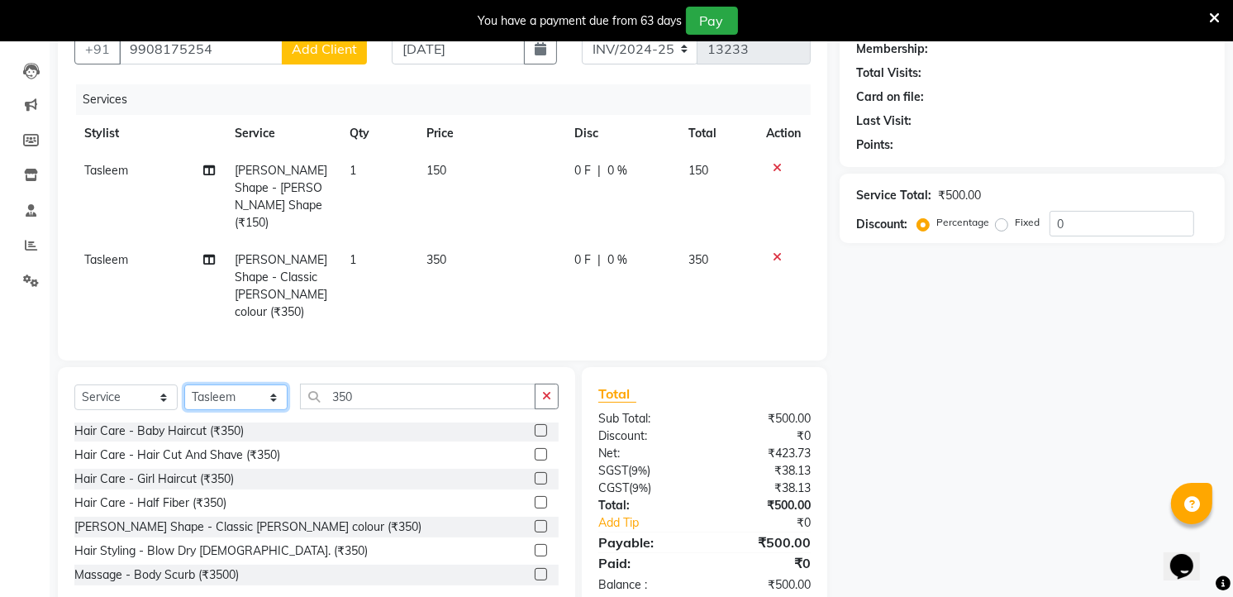
click at [231, 384] on select "Select Stylist [PERSON_NAME] [PERSON_NAME] [PERSON_NAME] [PERSON_NAME] TALIB [P…" at bounding box center [235, 397] width 103 height 26
select select "88754"
click at [184, 384] on select "Select Stylist [PERSON_NAME] [PERSON_NAME] [PERSON_NAME] [PERSON_NAME] TALIB [P…" at bounding box center [235, 397] width 103 height 26
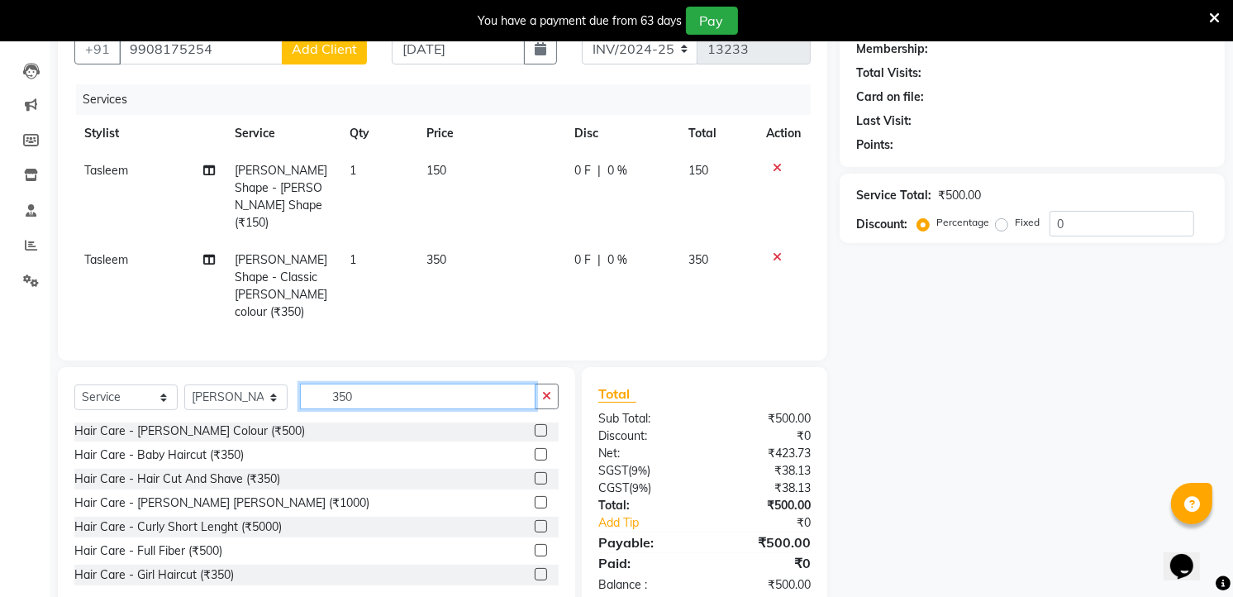
click at [405, 384] on input "350" at bounding box center [418, 397] width 236 height 26
type input "3"
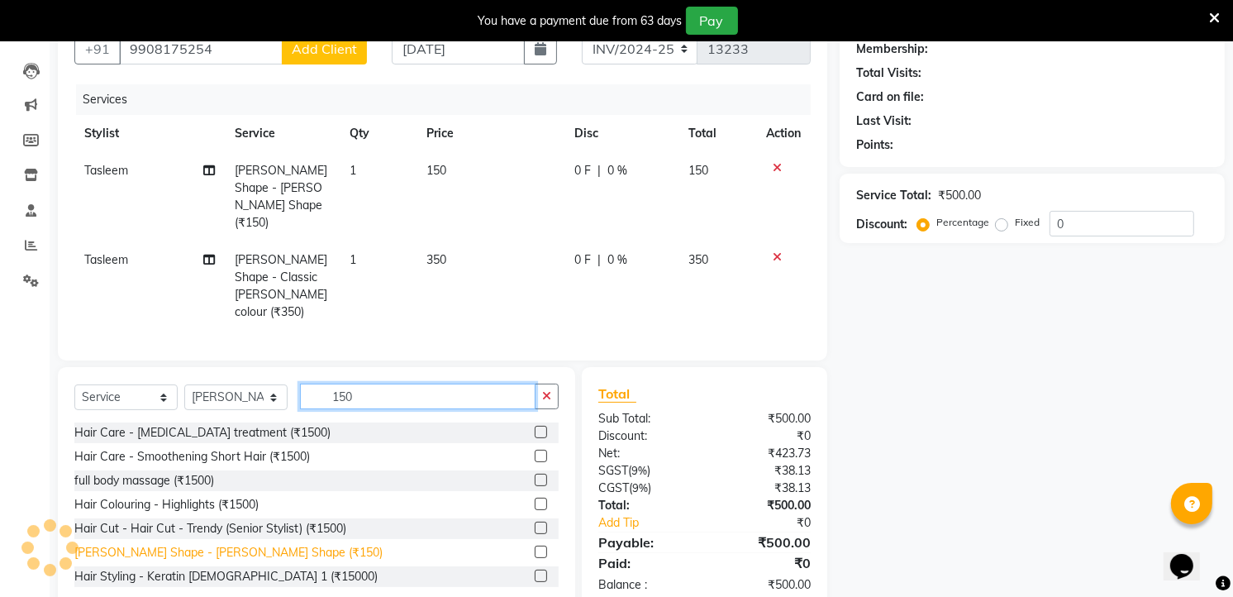
type input "150"
click at [242, 544] on div "[PERSON_NAME] Shape - [PERSON_NAME] Shape (₹150)" at bounding box center [228, 552] width 308 height 17
checkbox input "false"
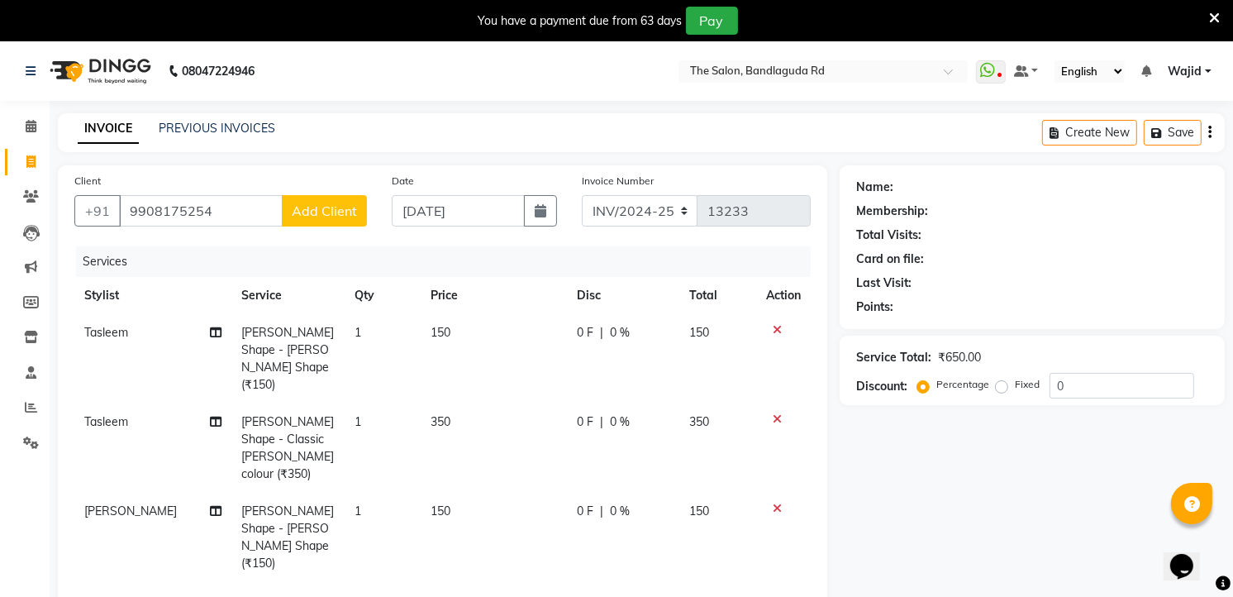
click at [321, 210] on span "Add Client" at bounding box center [324, 211] width 65 height 17
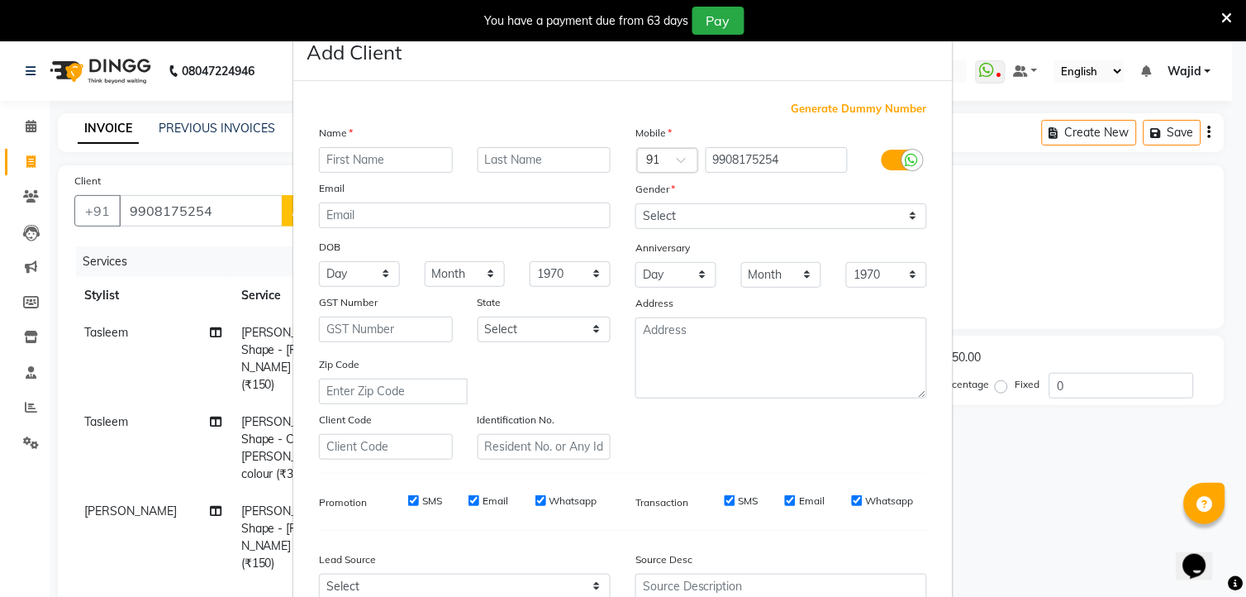
click at [337, 165] on input "text" at bounding box center [386, 160] width 134 height 26
type input "waseem ail"
drag, startPoint x: 663, startPoint y: 210, endPoint x: 624, endPoint y: 220, distance: 40.1
click at [655, 216] on select "Select Male Female Other Prefer Not To Say" at bounding box center [782, 216] width 292 height 26
select select "male"
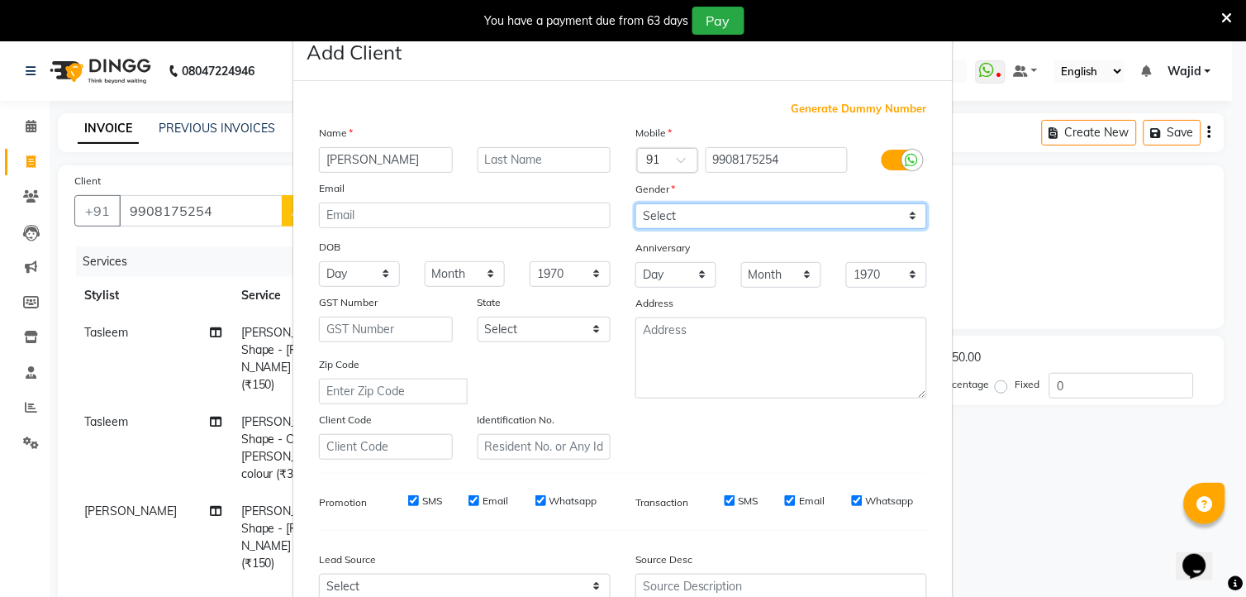
click at [636, 203] on select "Select Male Female Other Prefer Not To Say" at bounding box center [782, 216] width 292 height 26
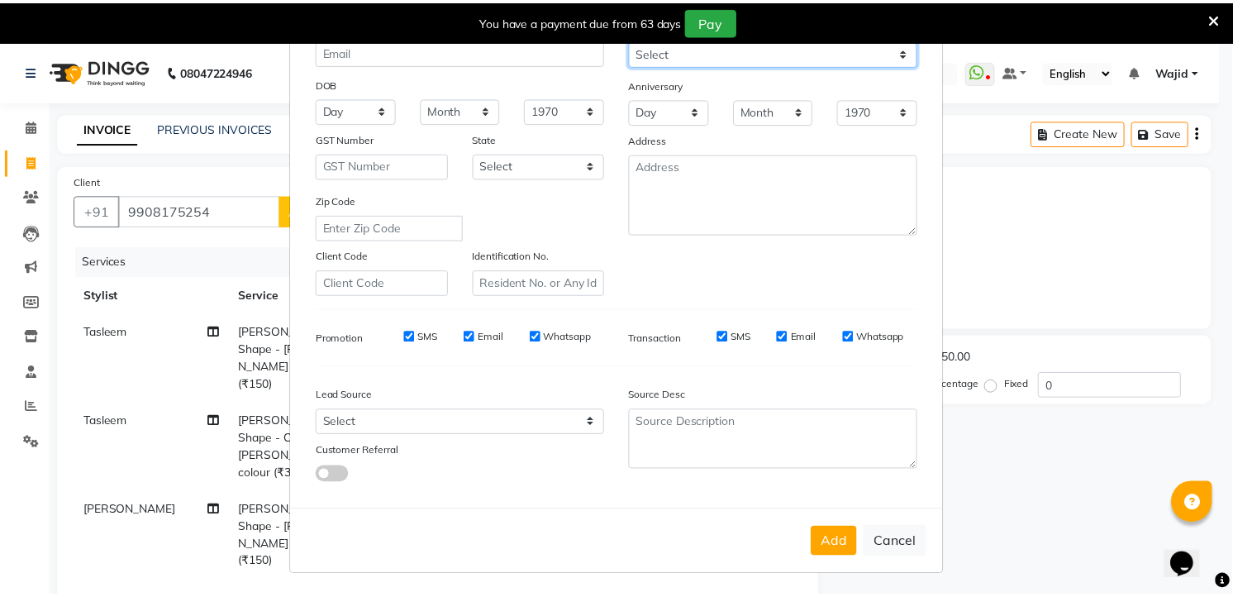
scroll to position [167, 0]
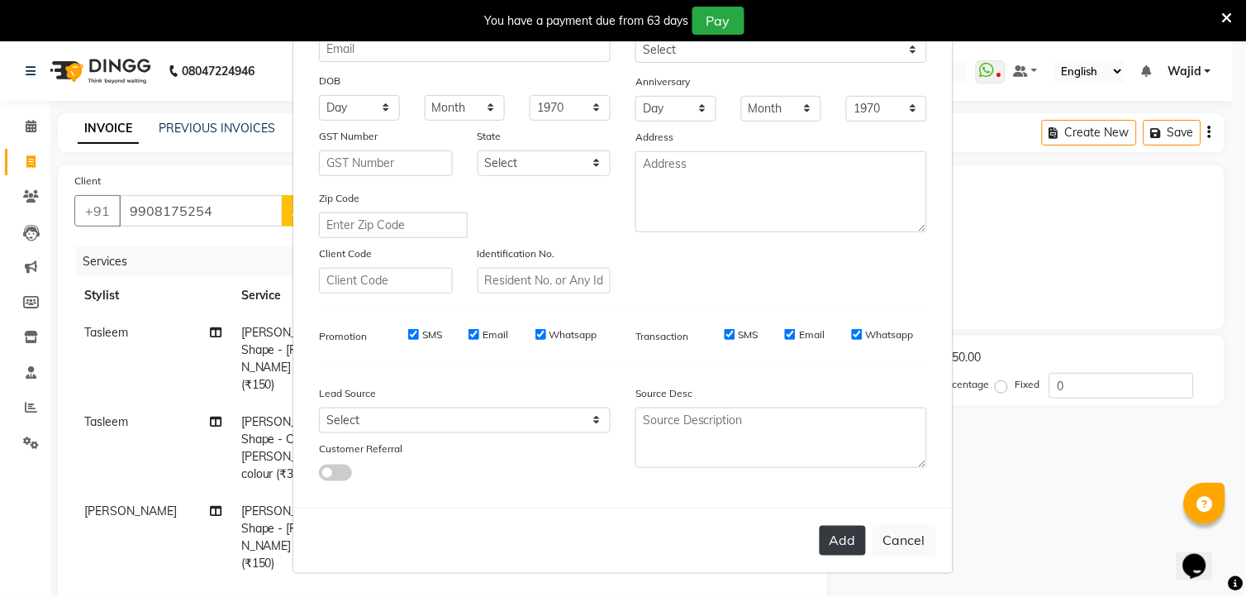
click at [822, 540] on button "Add" at bounding box center [843, 541] width 46 height 30
select select
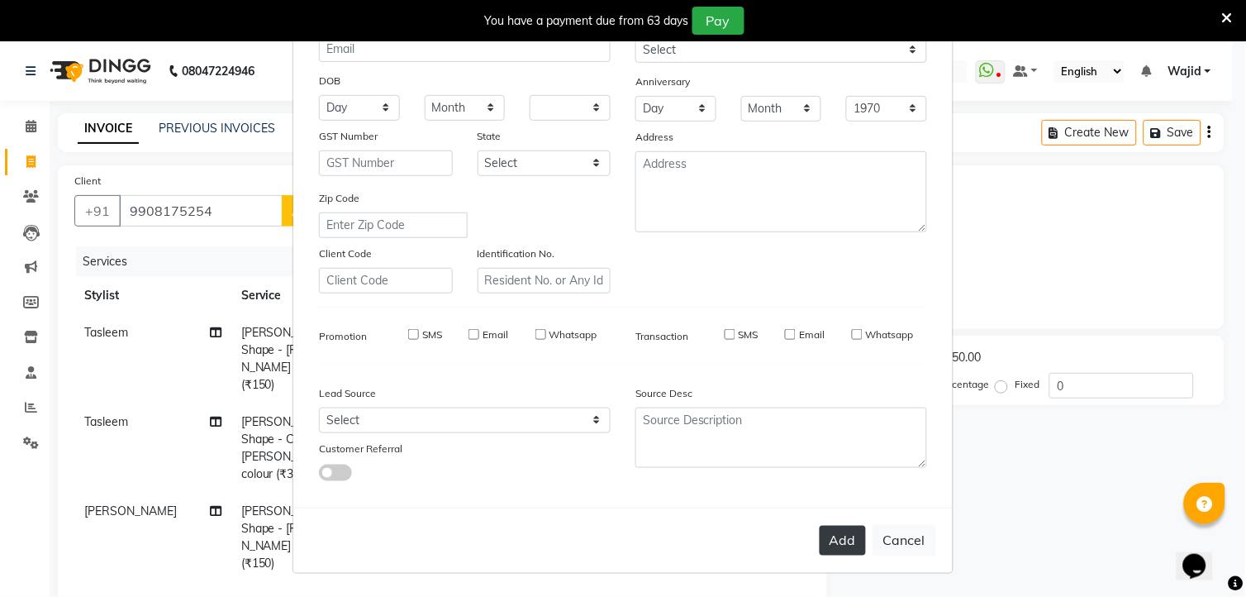
select select
checkbox input "false"
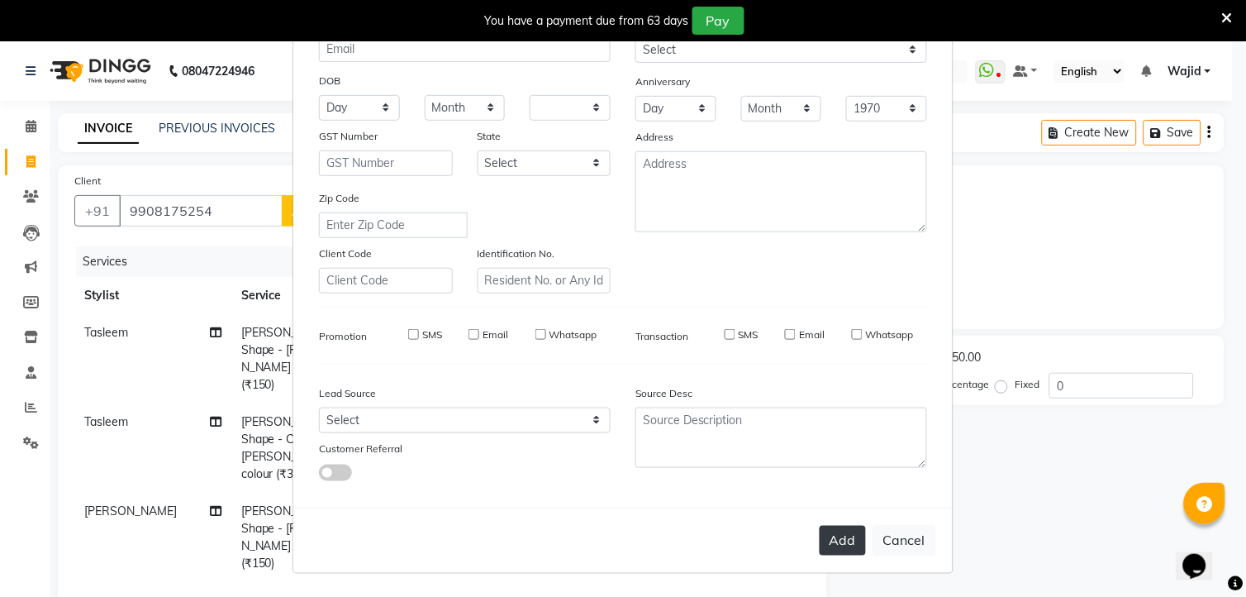
checkbox input "false"
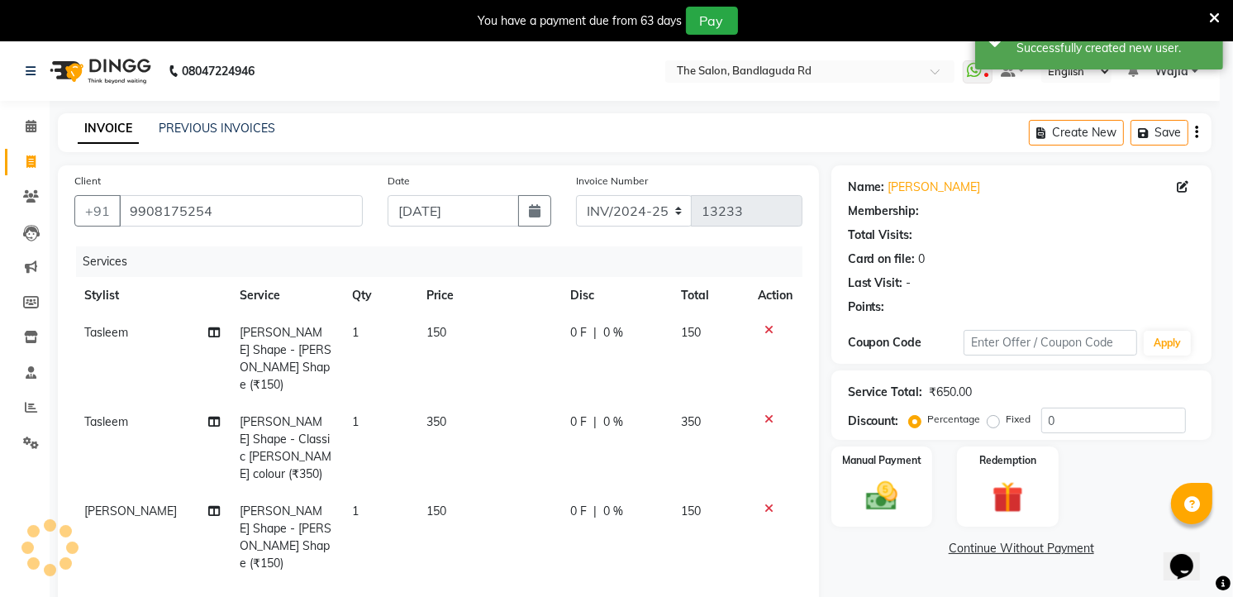
select select "1: Object"
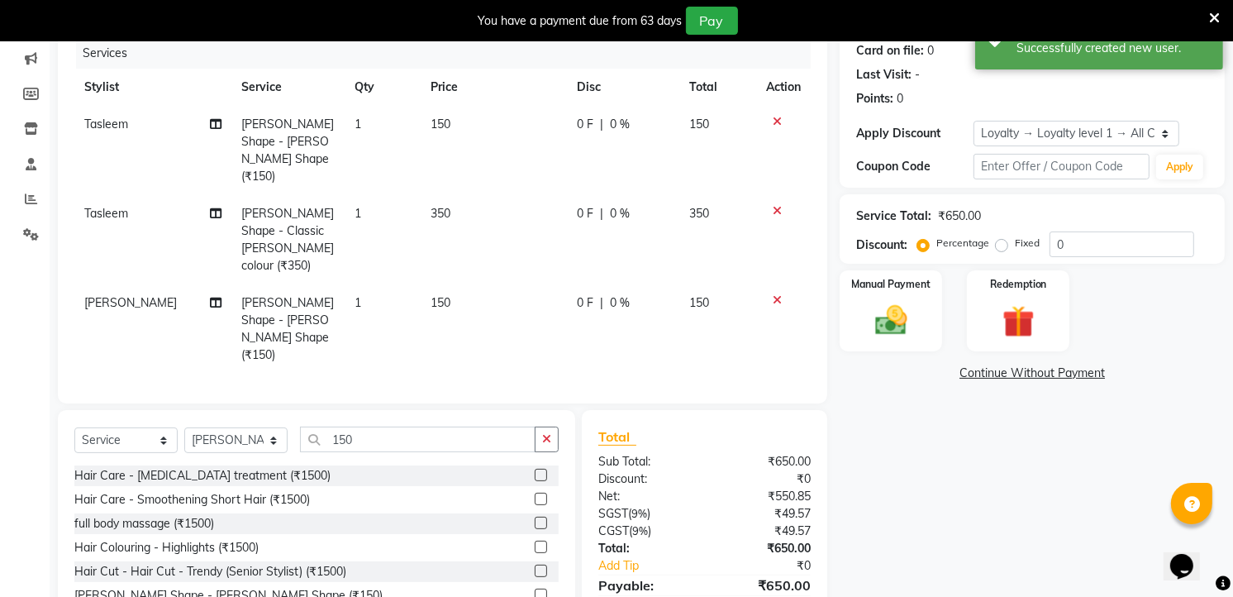
scroll to position [217, 0]
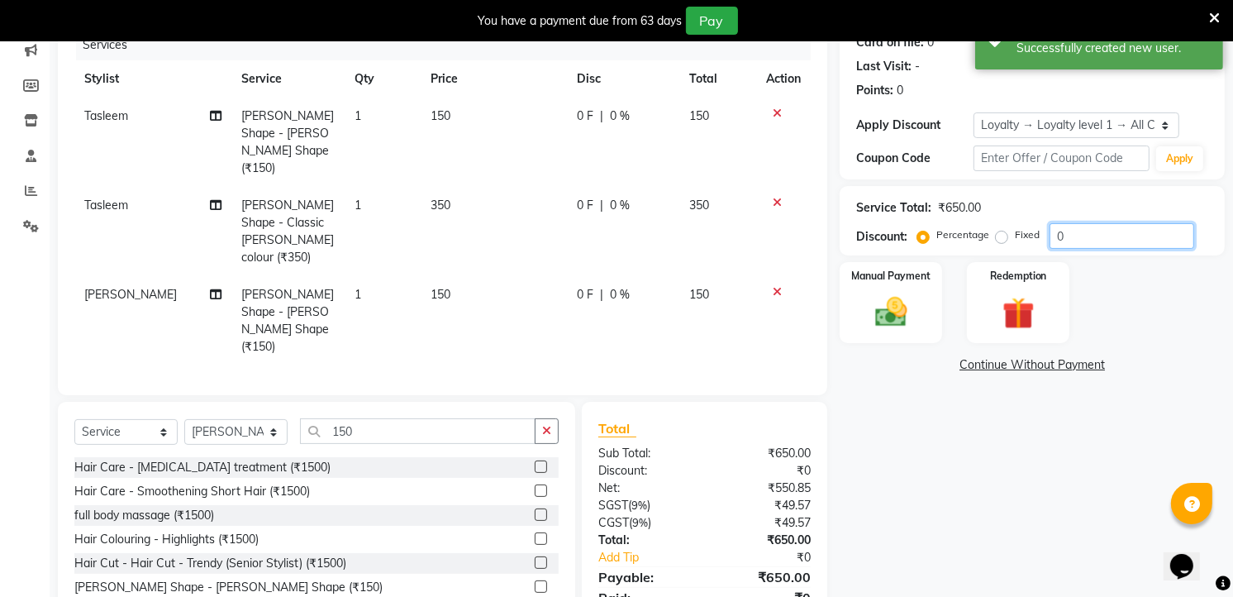
click at [1077, 230] on input "0" at bounding box center [1122, 236] width 145 height 26
type input "0"
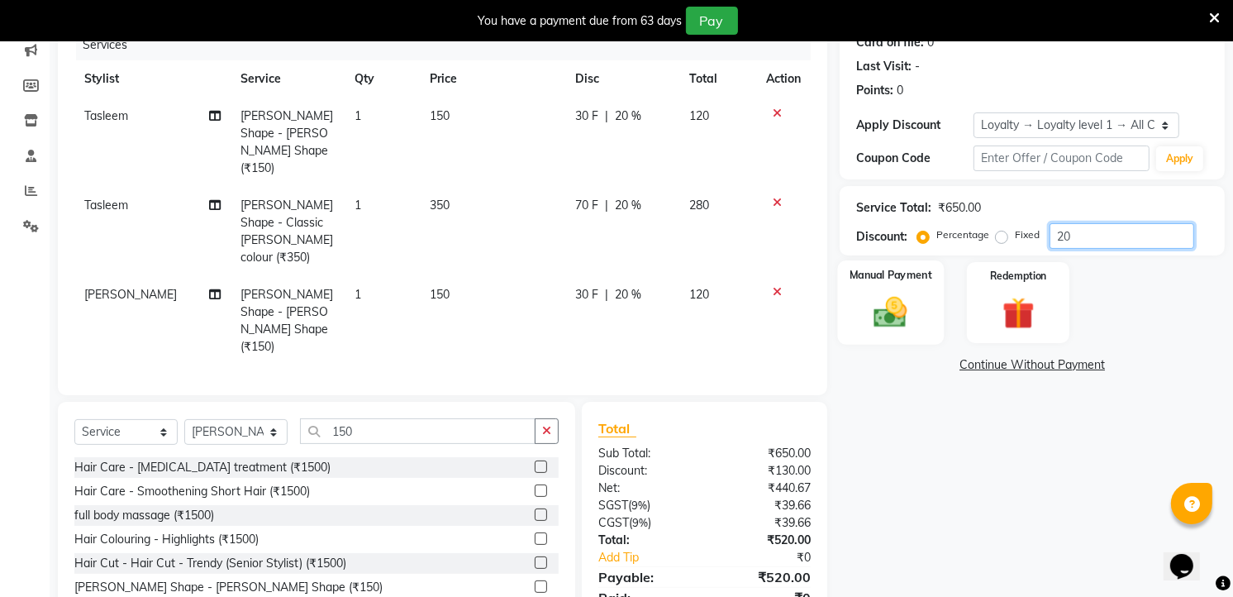
type input "20"
click at [929, 312] on div "Manual Payment" at bounding box center [891, 302] width 107 height 84
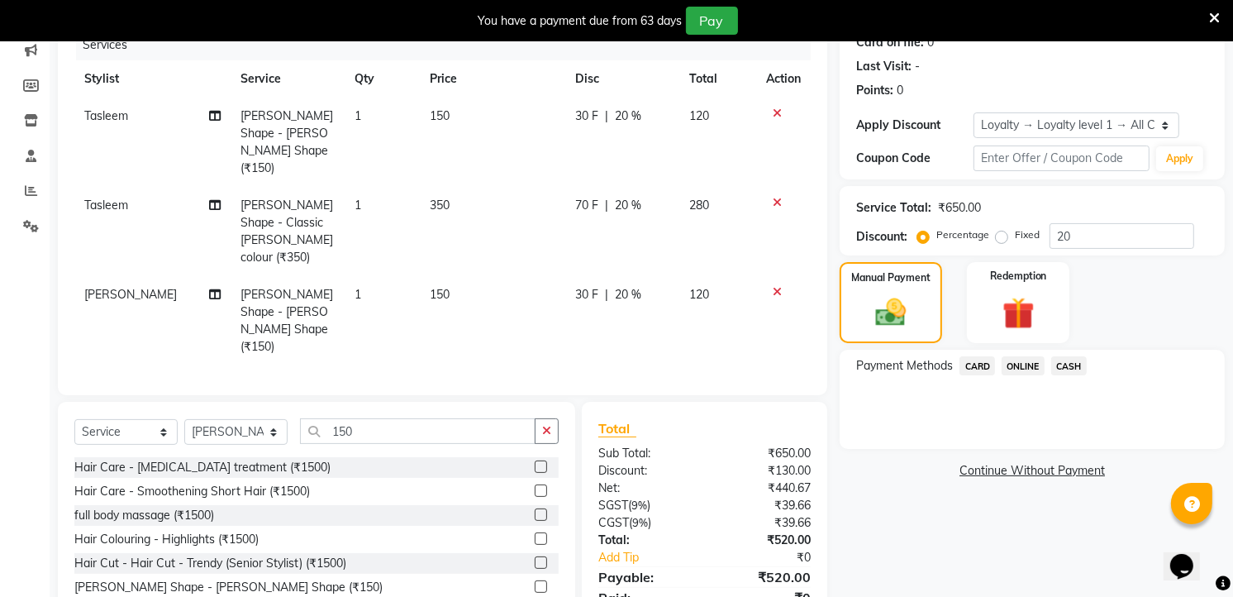
click at [1036, 360] on span "ONLINE" at bounding box center [1023, 365] width 43 height 19
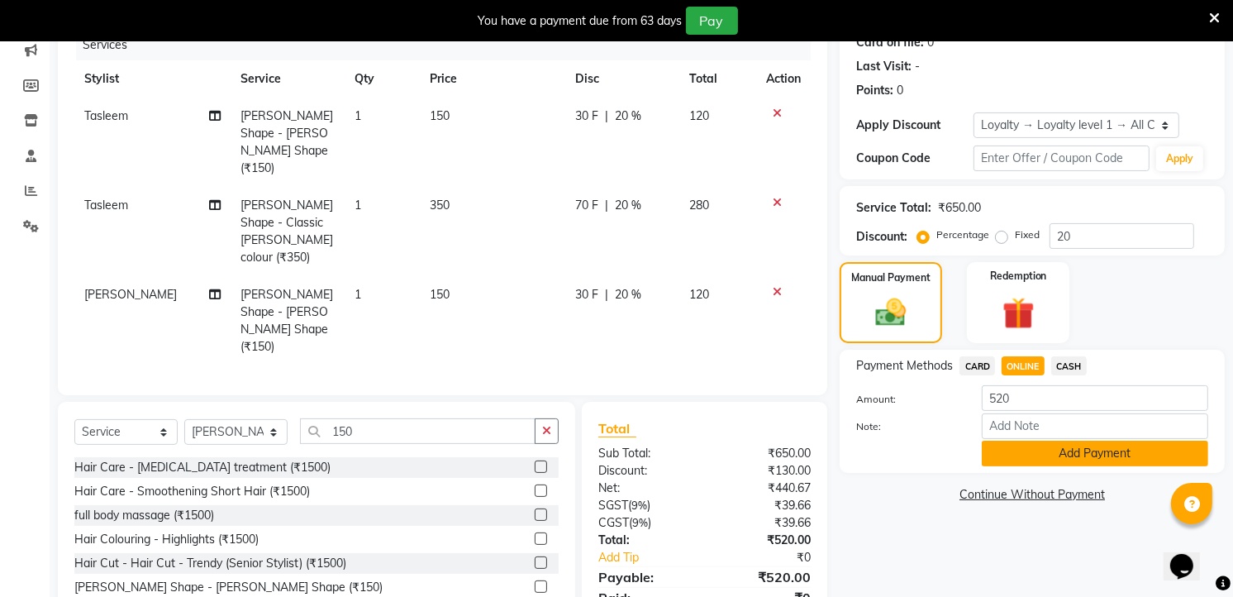
click at [1088, 450] on button "Add Payment" at bounding box center [1095, 454] width 226 height 26
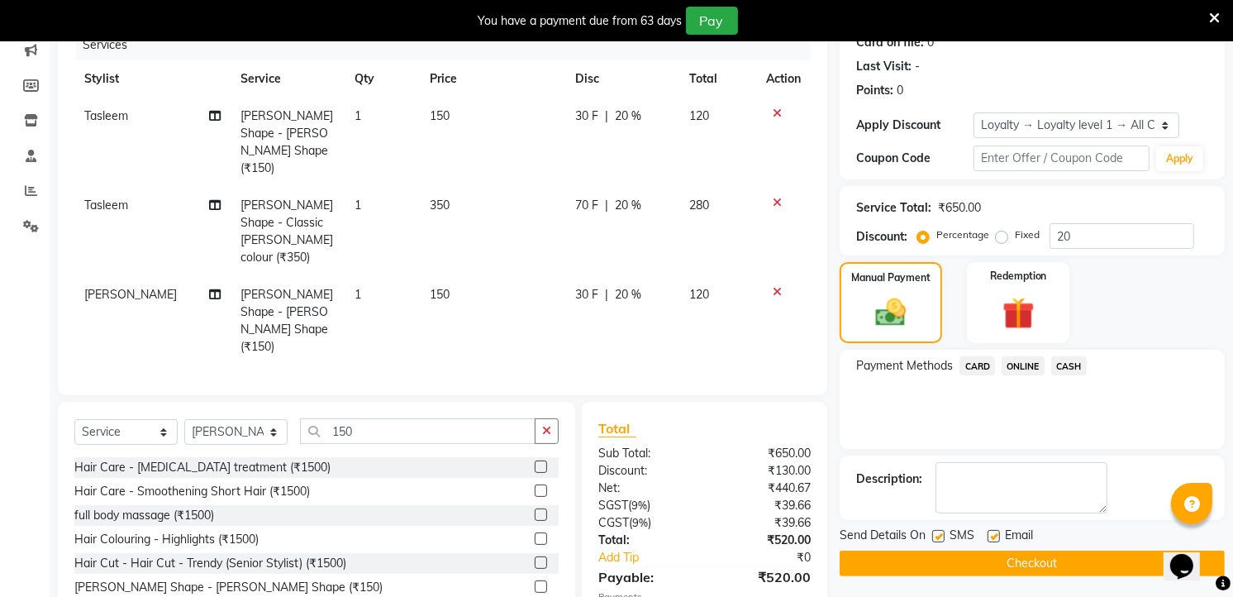
scroll to position [332, 0]
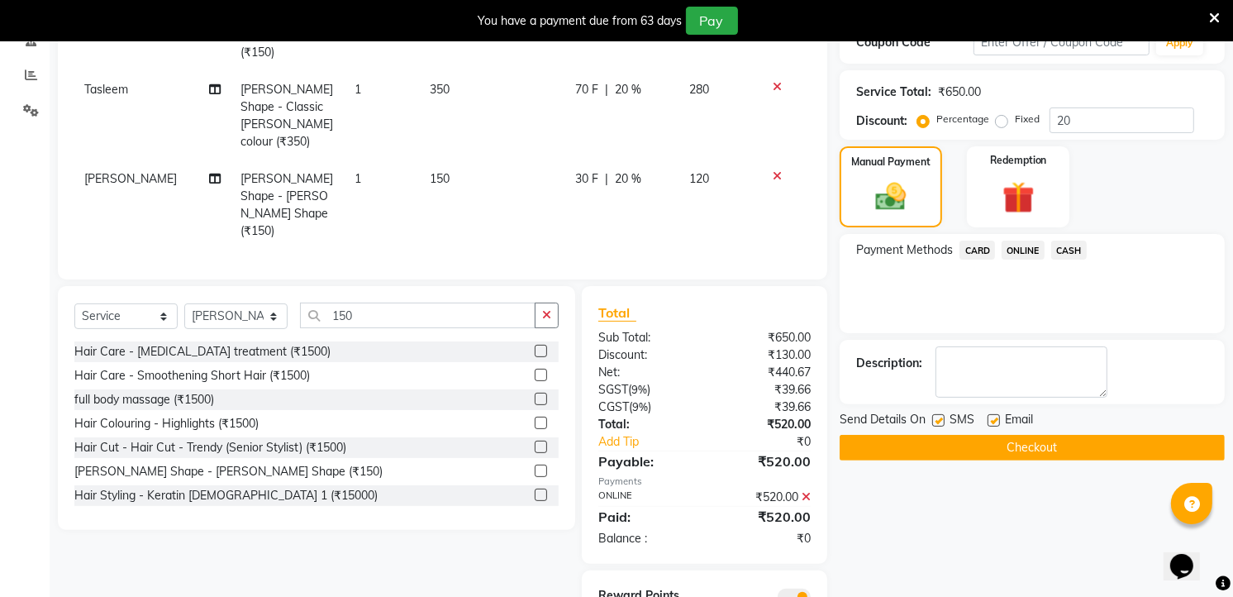
click at [1072, 456] on button "Checkout" at bounding box center [1032, 448] width 385 height 26
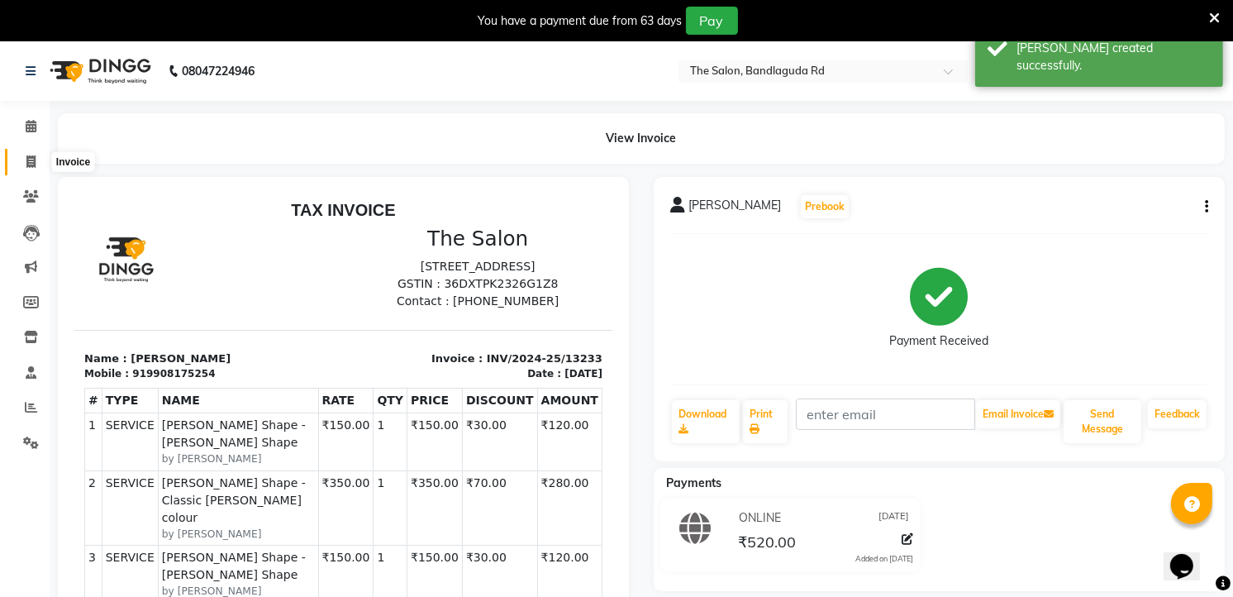
click at [37, 160] on span at bounding box center [31, 162] width 29 height 19
select select "service"
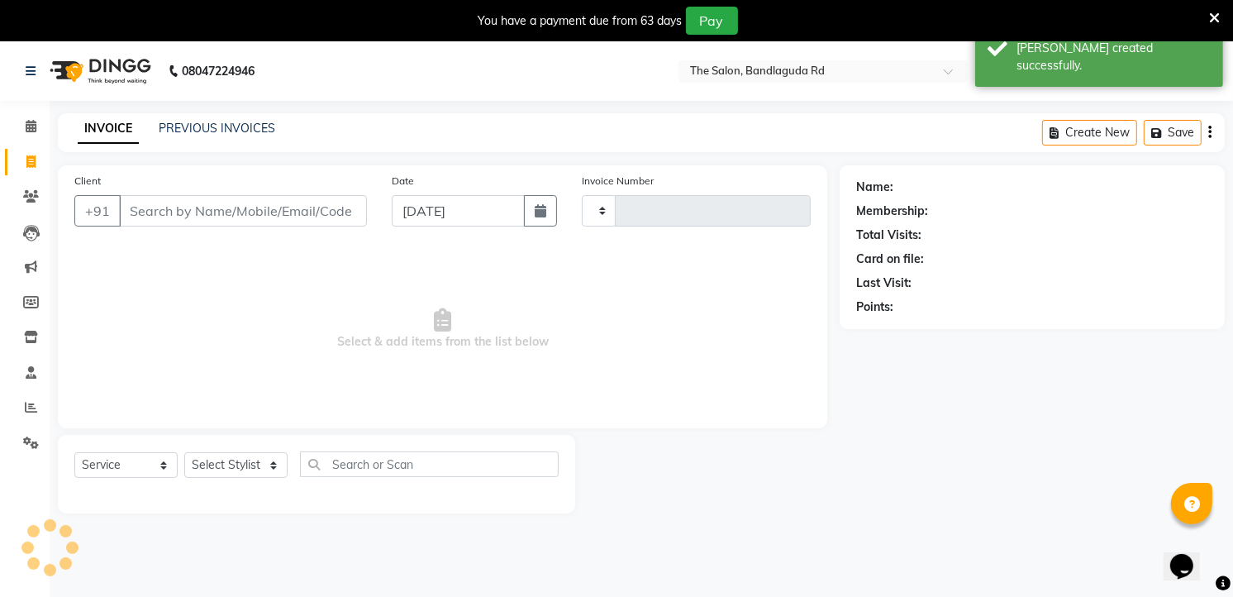
scroll to position [41, 0]
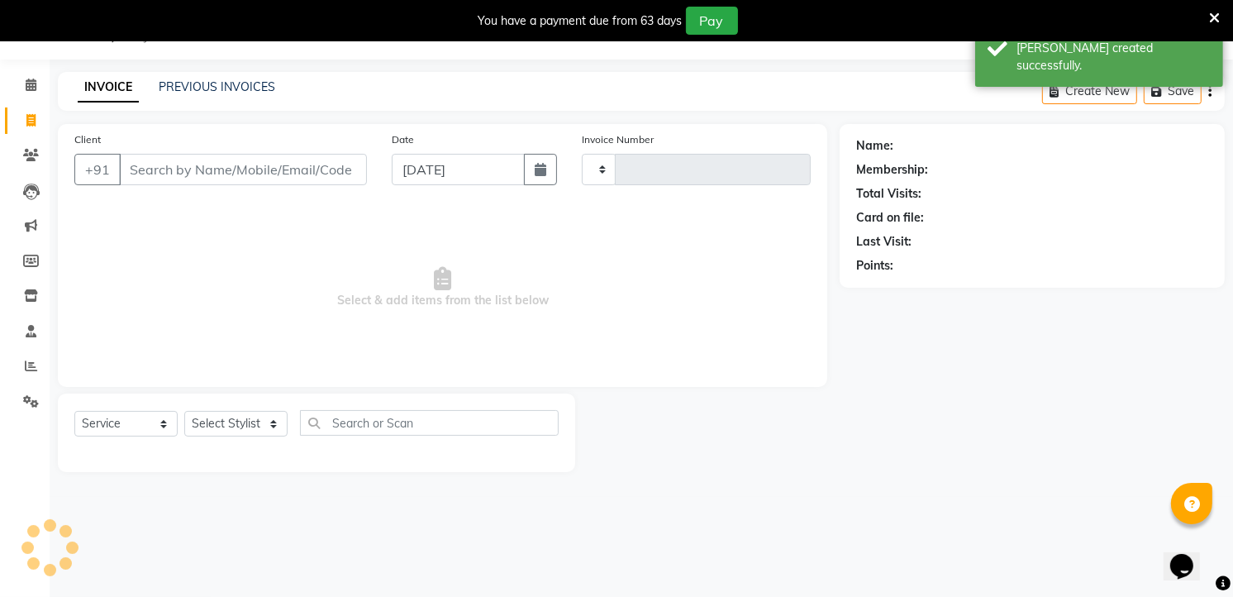
type input "13234"
select select "5198"
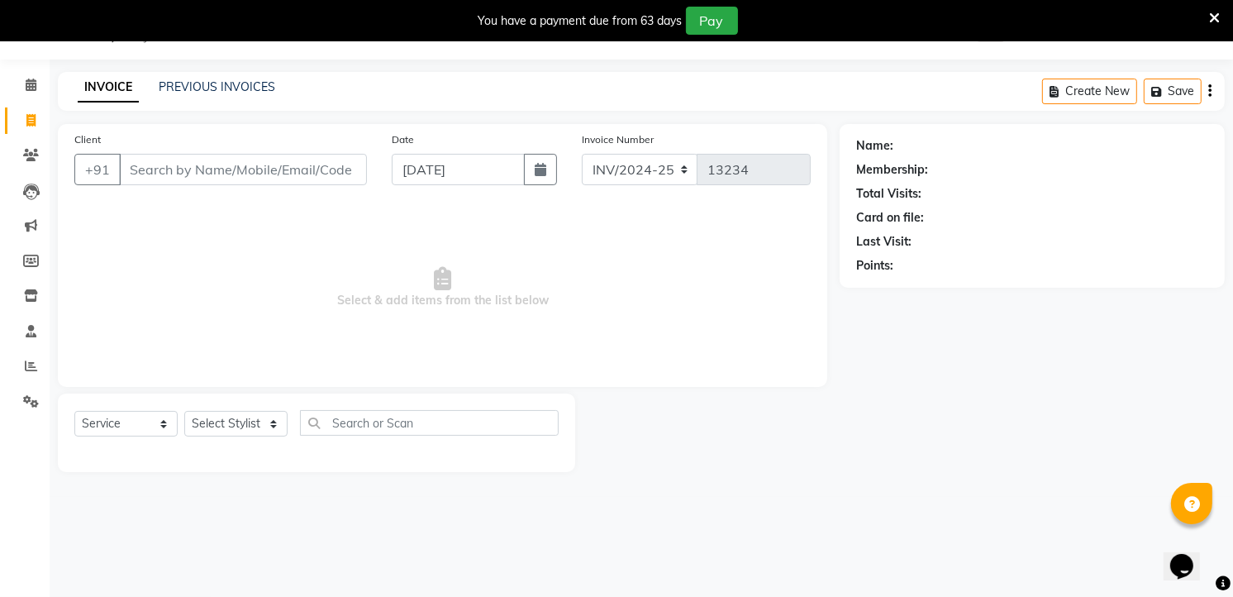
click at [1211, 11] on icon at bounding box center [1214, 18] width 11 height 15
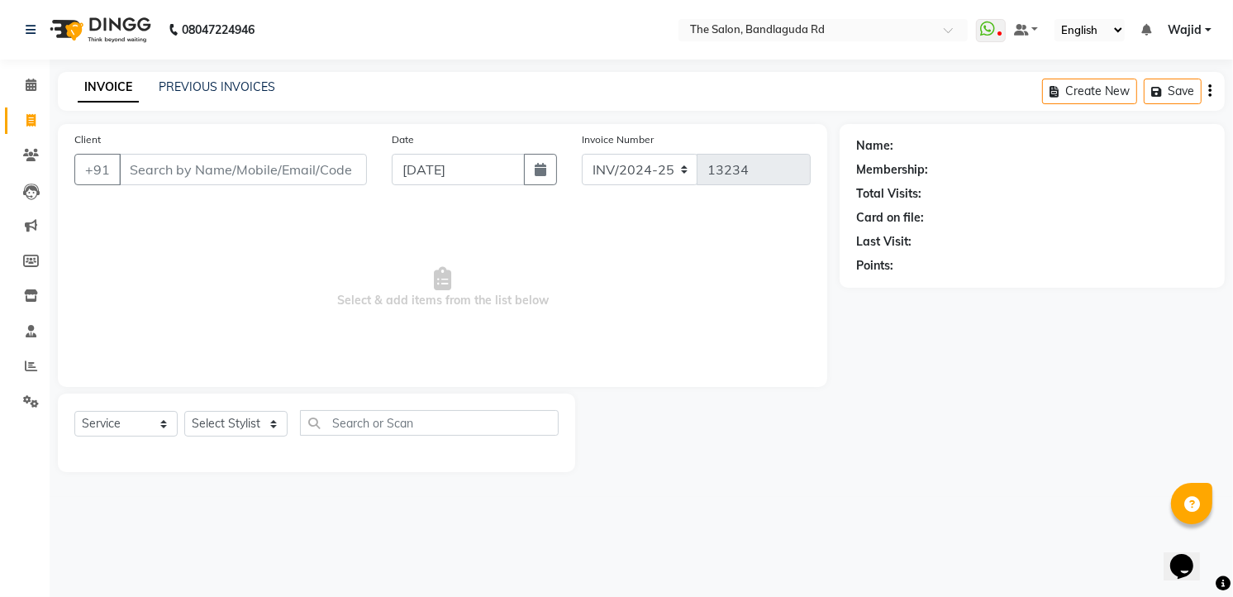
scroll to position [0, 0]
click at [22, 375] on span at bounding box center [31, 366] width 29 height 19
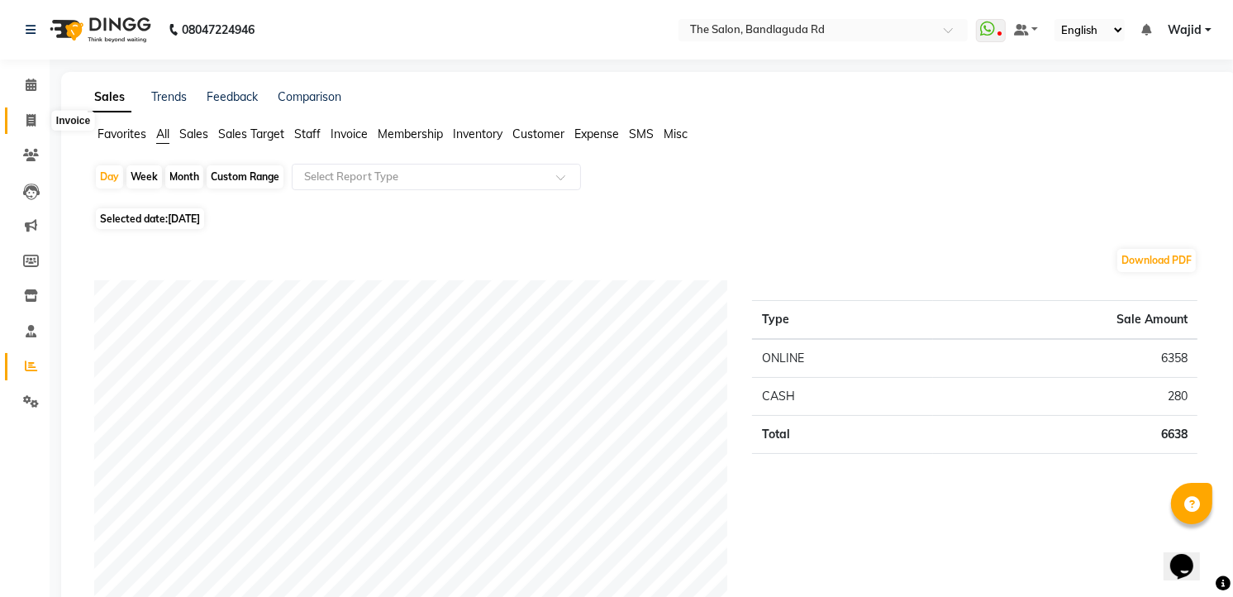
click at [29, 112] on li "Invoice" at bounding box center [25, 121] width 50 height 36
click at [29, 112] on span at bounding box center [31, 121] width 29 height 19
select select "service"
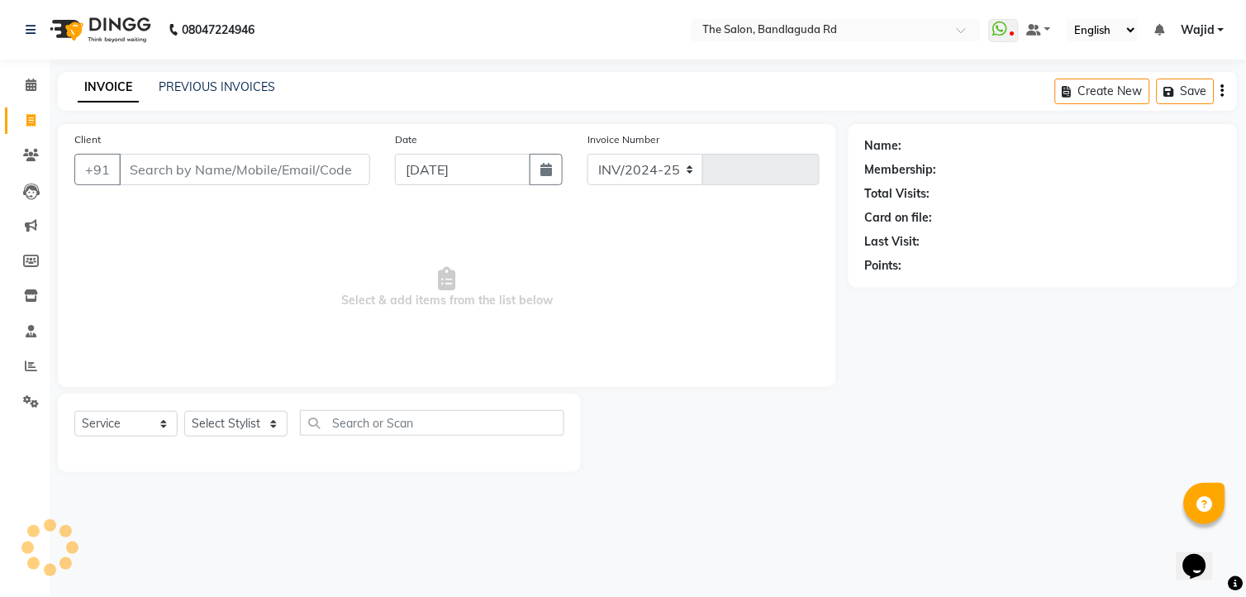
select select "5198"
type input "13234"
click at [31, 84] on icon at bounding box center [31, 85] width 11 height 12
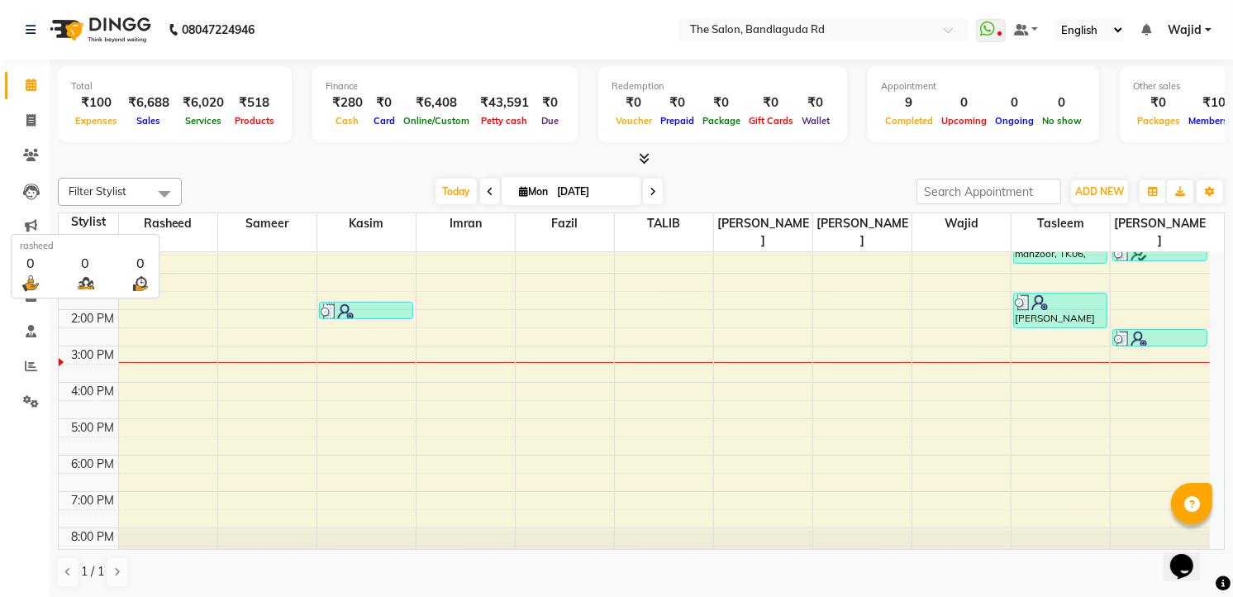
click at [184, 220] on span "rasheed" at bounding box center [168, 223] width 98 height 21
click at [208, 223] on span "rasheed" at bounding box center [168, 223] width 98 height 21
click at [29, 381] on li "Reports" at bounding box center [25, 367] width 50 height 36
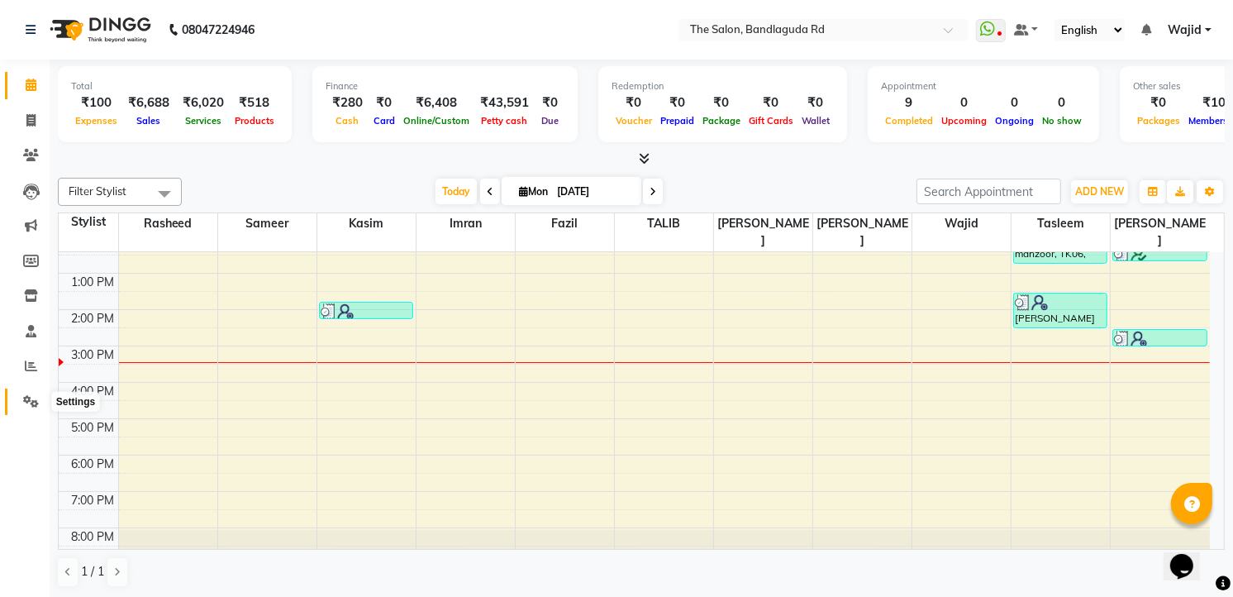
click at [31, 393] on span at bounding box center [31, 402] width 29 height 19
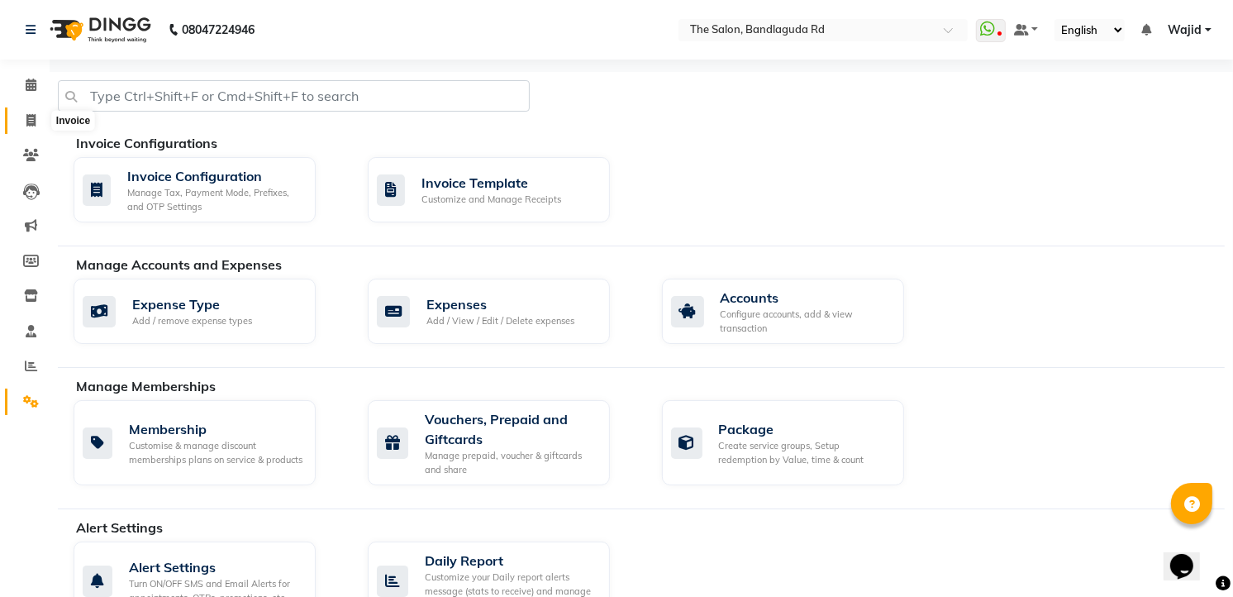
click at [39, 113] on span at bounding box center [31, 121] width 29 height 19
select select "service"
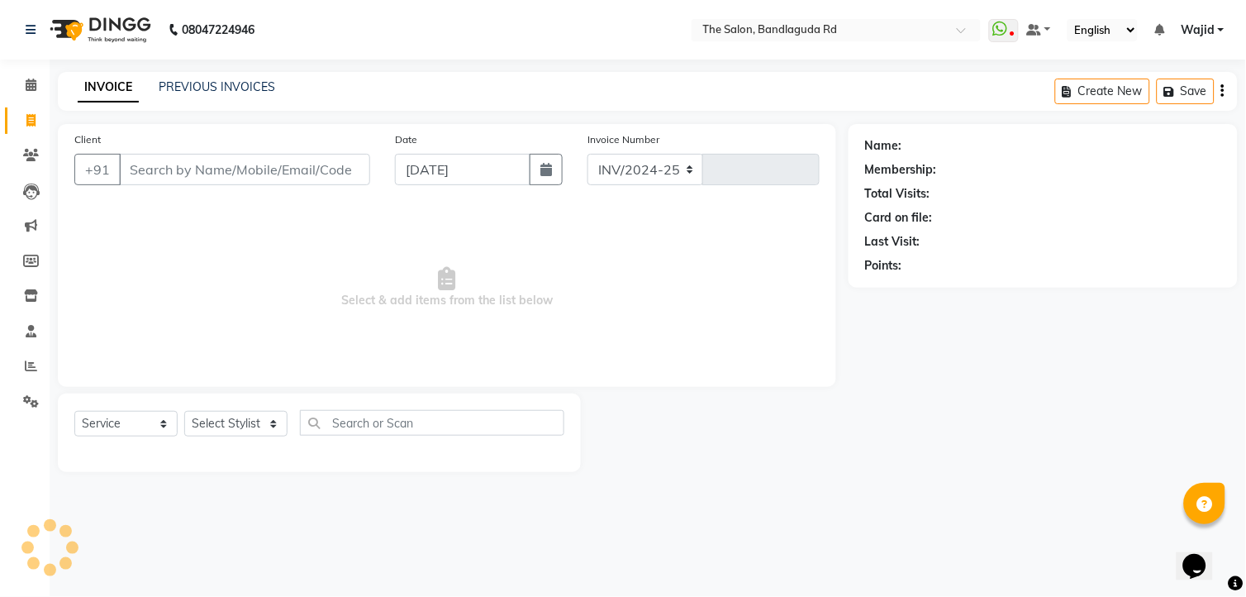
select select "5198"
type input "13234"
click at [278, 167] on input "Client" at bounding box center [244, 169] width 251 height 31
click at [200, 163] on input "Client" at bounding box center [244, 169] width 251 height 31
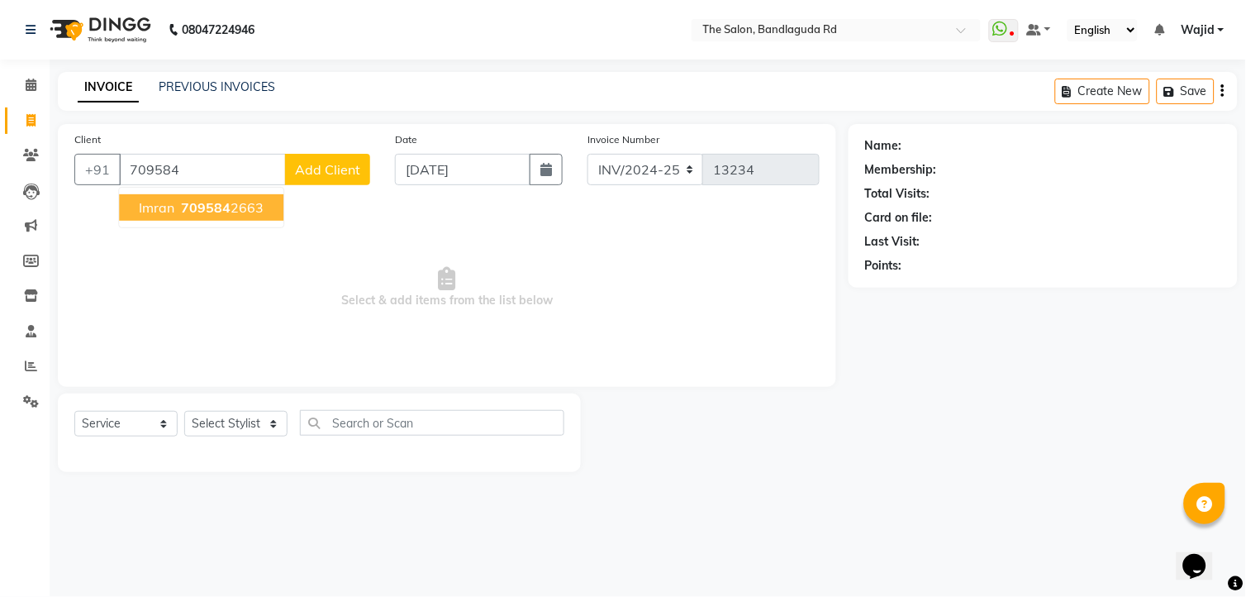
click at [231, 203] on ngb-highlight "709584 2663" at bounding box center [221, 207] width 86 height 17
type input "7095842663"
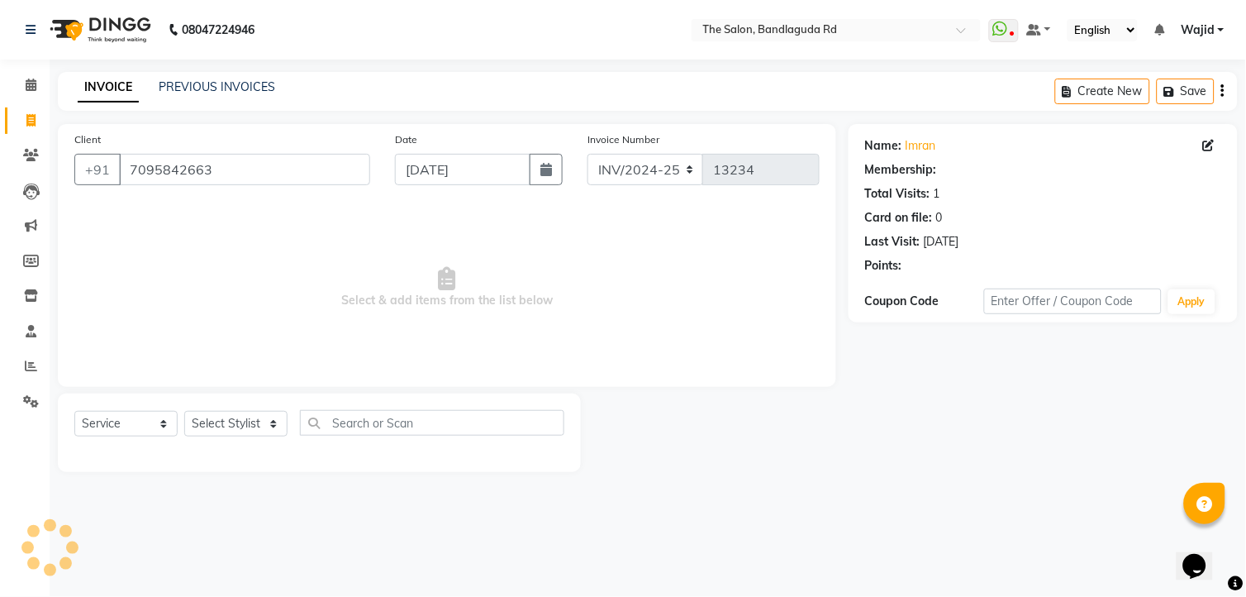
select select "1: Object"
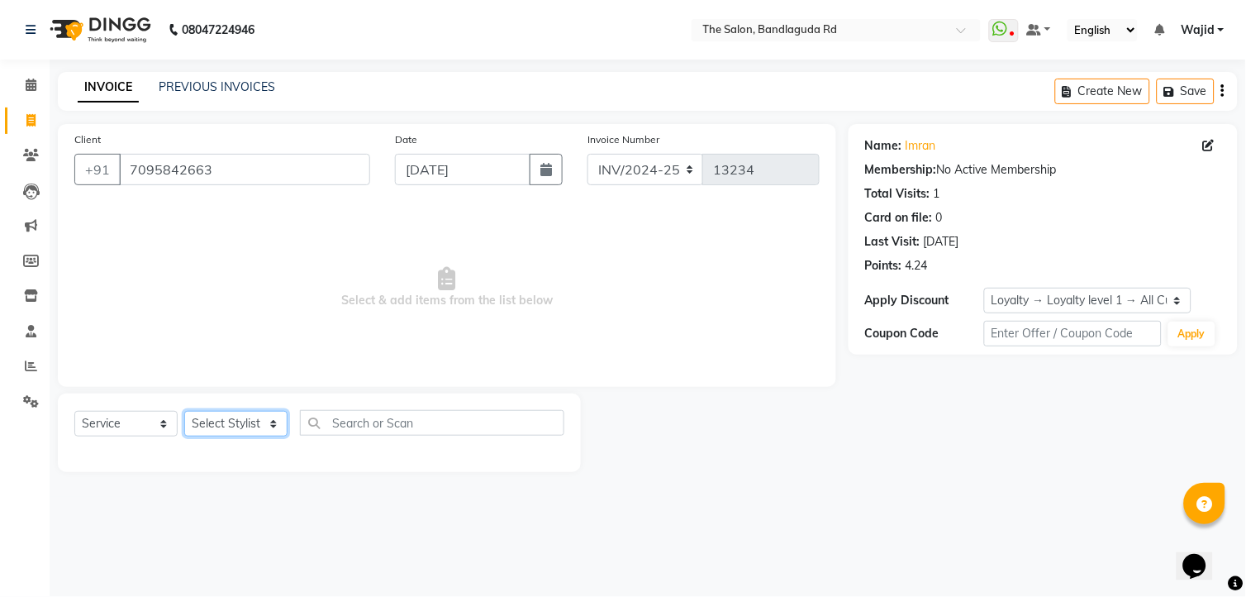
click at [226, 422] on select "Select Stylist [PERSON_NAME] [PERSON_NAME] [PERSON_NAME] [PERSON_NAME] TALIB [P…" at bounding box center [235, 424] width 103 height 26
select select "65400"
click at [184, 412] on select "Select Stylist [PERSON_NAME] [PERSON_NAME] [PERSON_NAME] [PERSON_NAME] TALIB [P…" at bounding box center [235, 424] width 103 height 26
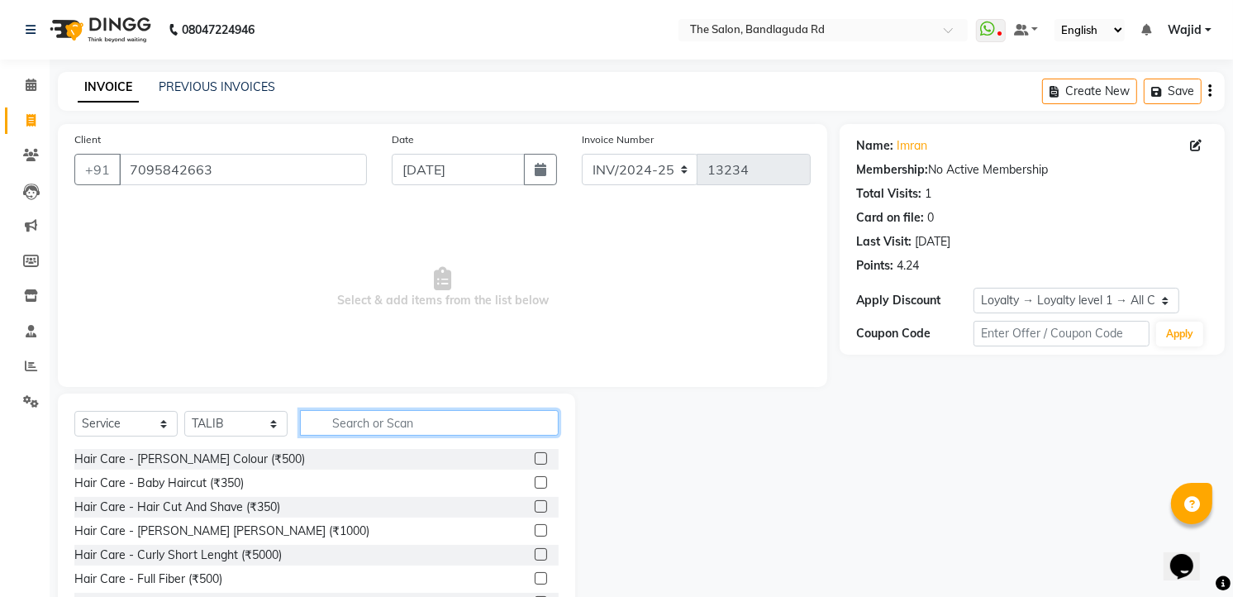
click at [405, 420] on input "text" at bounding box center [429, 423] width 259 height 26
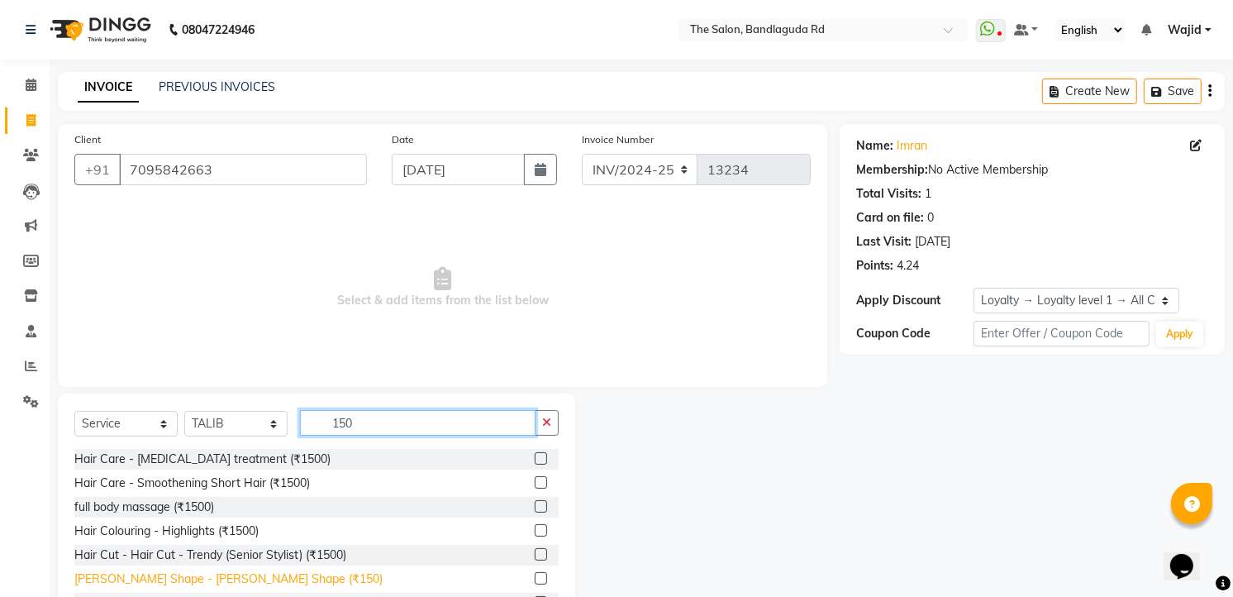
type input "150"
click at [168, 579] on div "[PERSON_NAME] Shape - [PERSON_NAME] Shape (₹150)" at bounding box center [228, 578] width 308 height 17
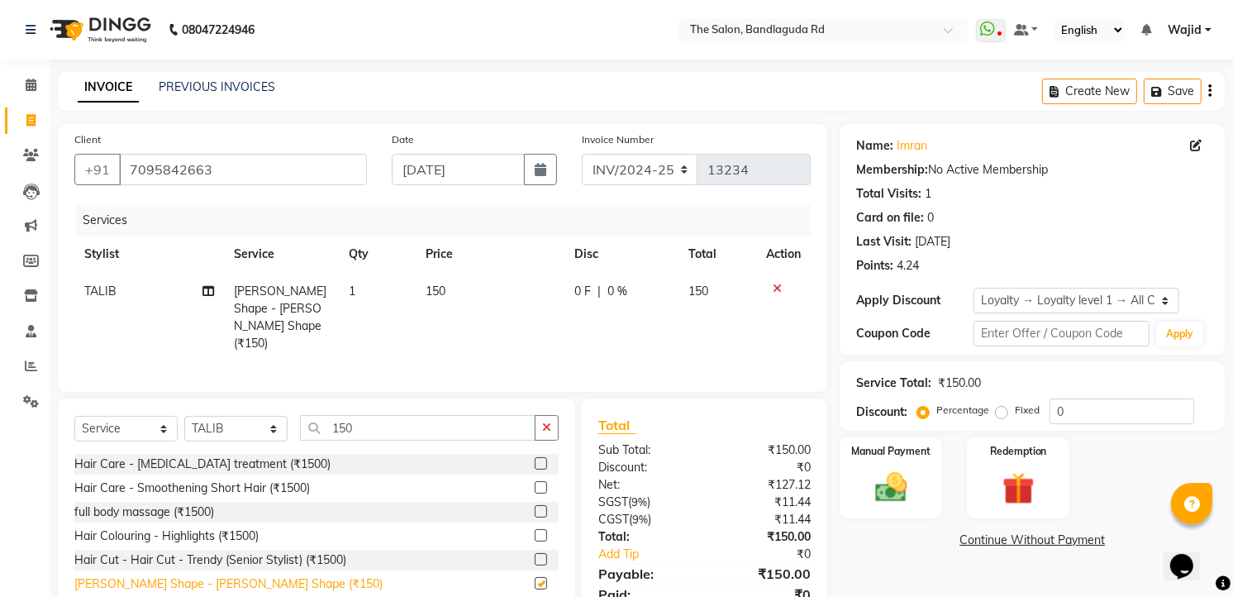
checkbox input "false"
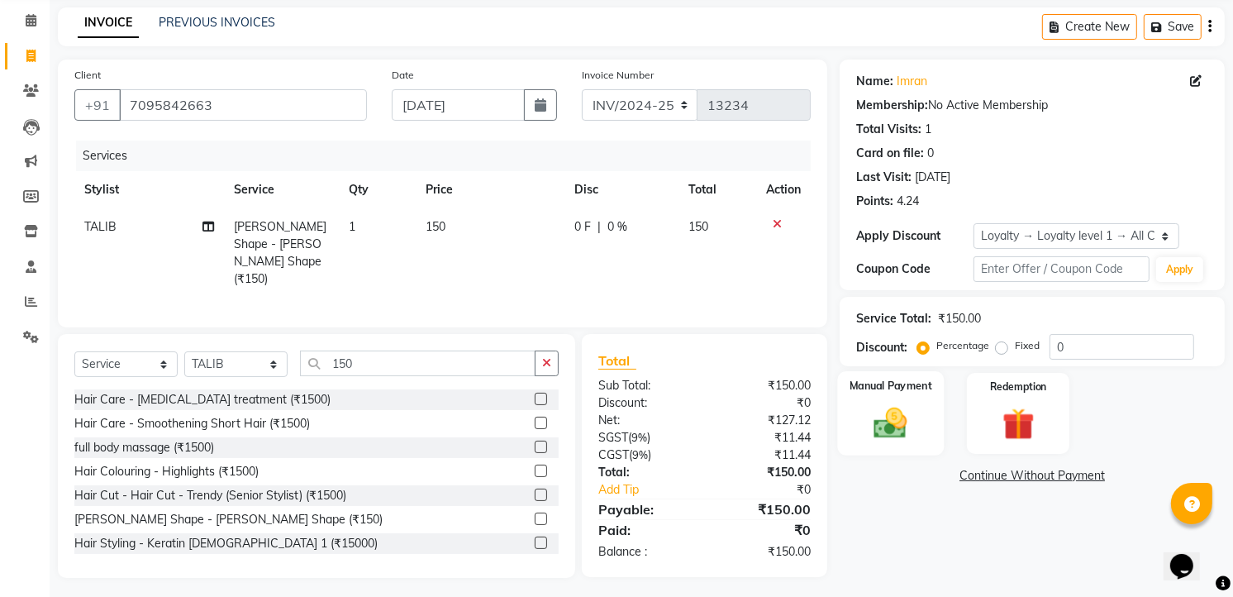
click at [893, 393] on div "Manual Payment" at bounding box center [891, 413] width 107 height 84
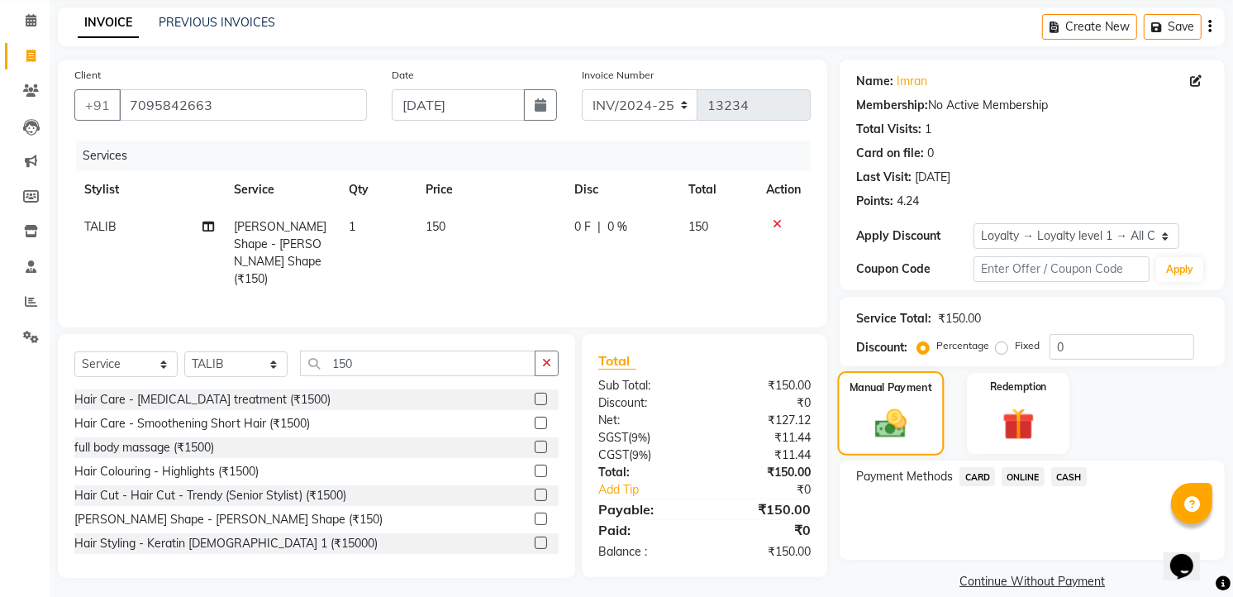
click at [879, 435] on img at bounding box center [890, 424] width 51 height 36
click at [1022, 460] on div "Payment Methods CARD ONLINE CASH" at bounding box center [1032, 509] width 385 height 99
click at [1022, 474] on span "ONLINE" at bounding box center [1023, 476] width 43 height 19
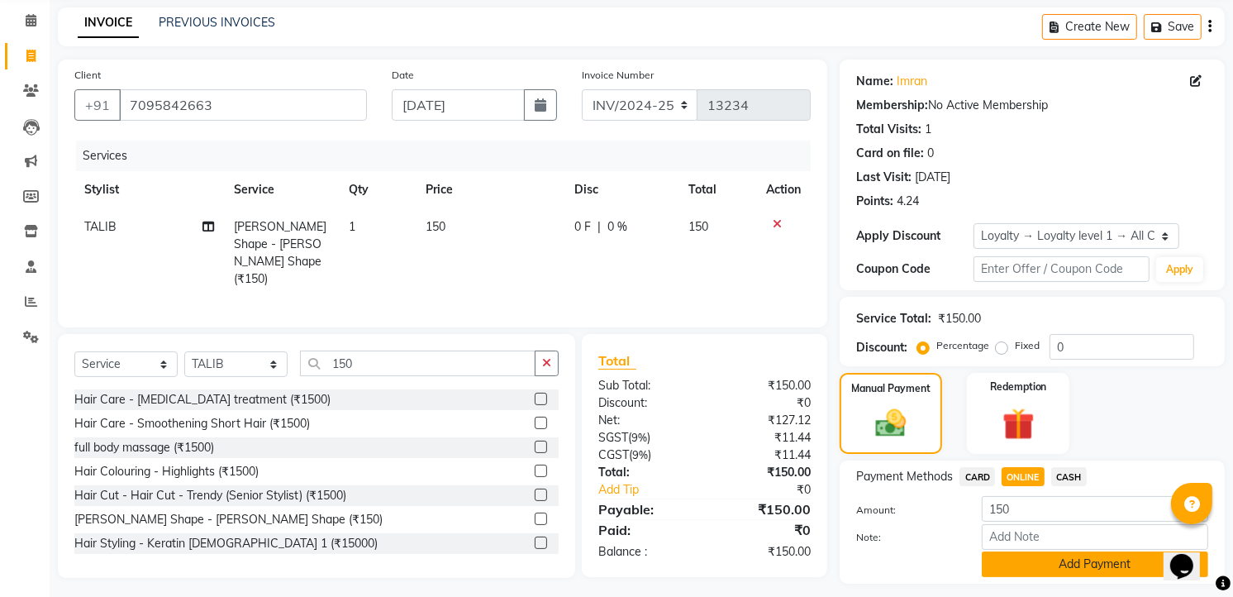
click at [1066, 563] on button "Add Payment" at bounding box center [1095, 564] width 226 height 26
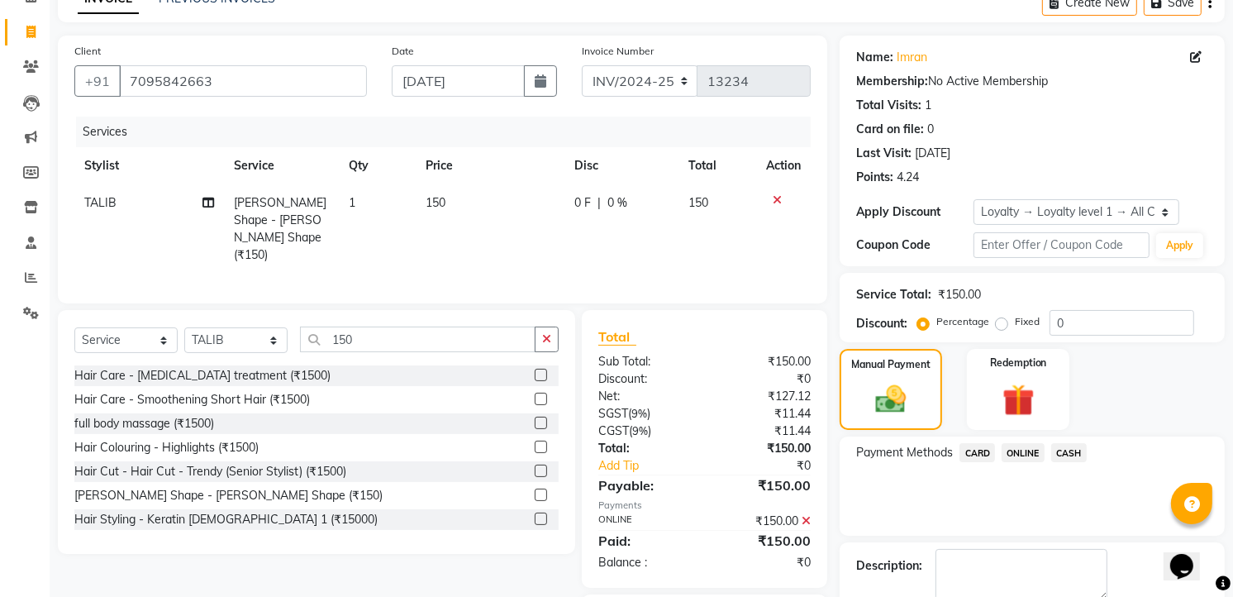
scroll to position [180, 0]
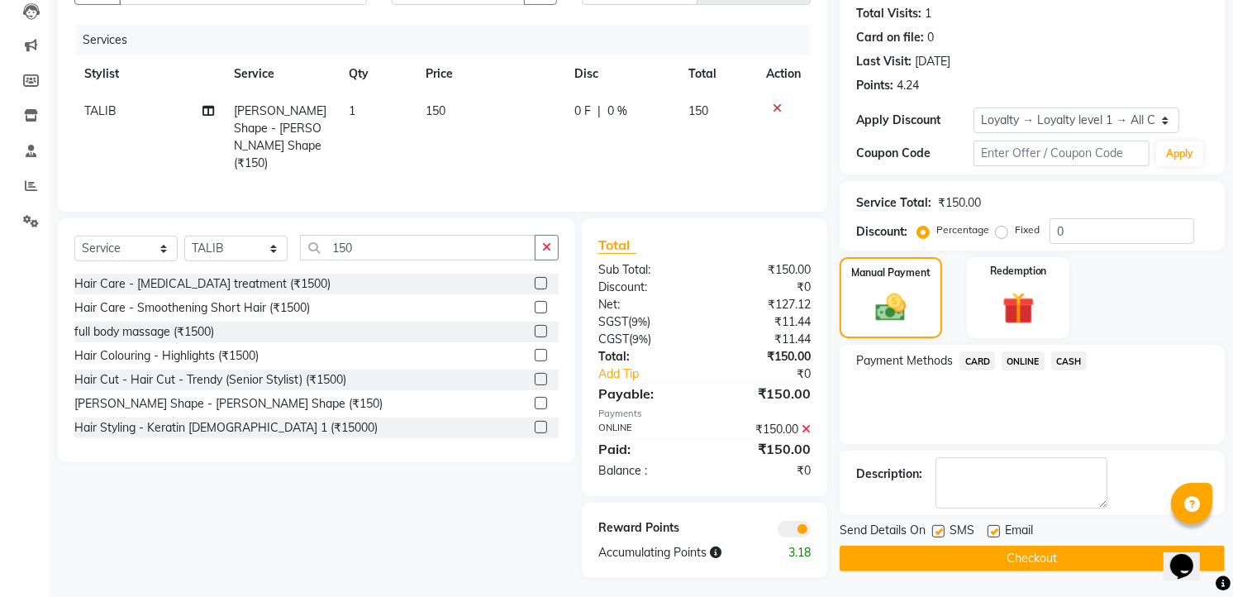
click at [1037, 565] on button "Checkout" at bounding box center [1032, 559] width 385 height 26
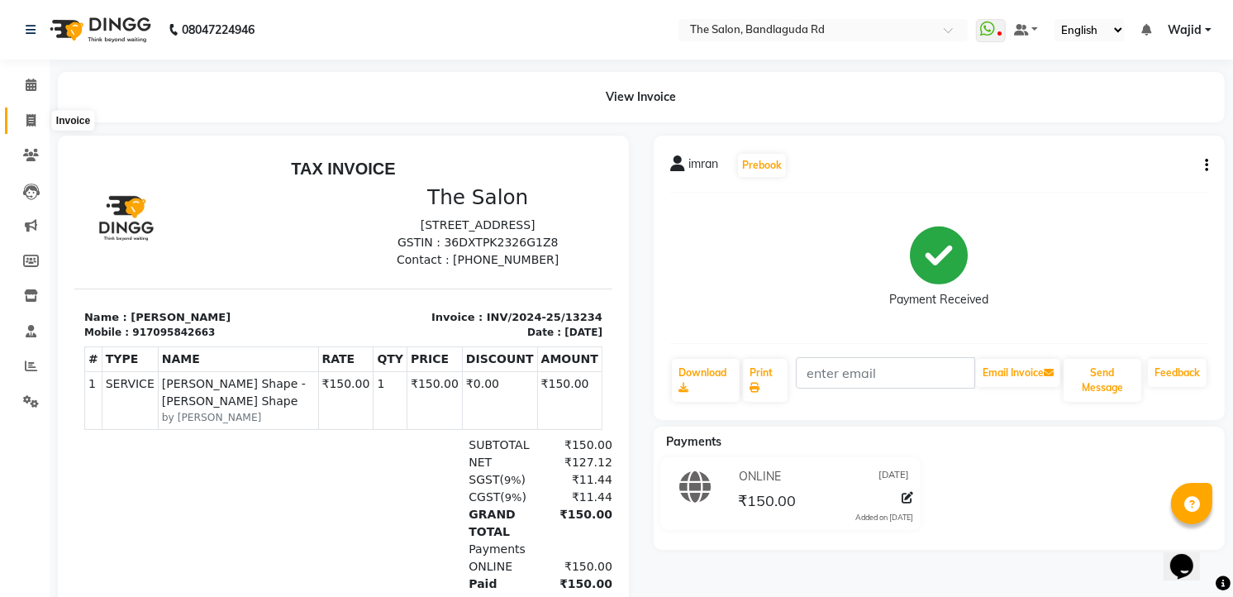
click at [21, 125] on span at bounding box center [31, 121] width 29 height 19
select select "service"
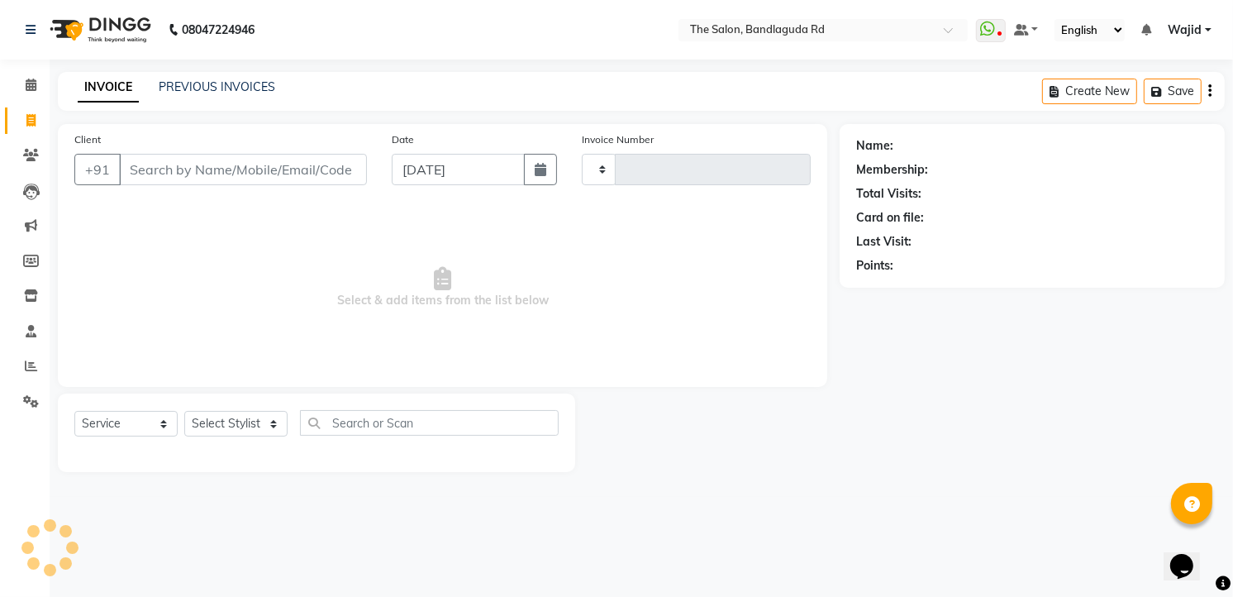
type input "13235"
select select "5198"
click at [36, 86] on span at bounding box center [31, 85] width 29 height 19
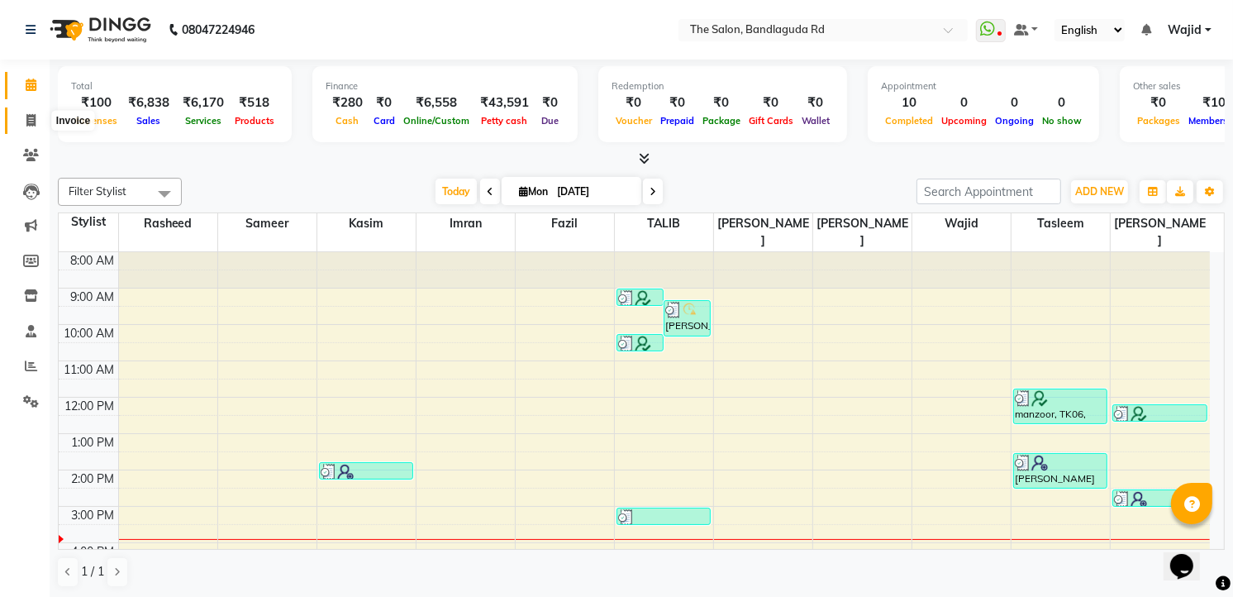
drag, startPoint x: 21, startPoint y: 117, endPoint x: 54, endPoint y: 131, distance: 34.8
click at [21, 117] on span at bounding box center [31, 121] width 29 height 19
select select "service"
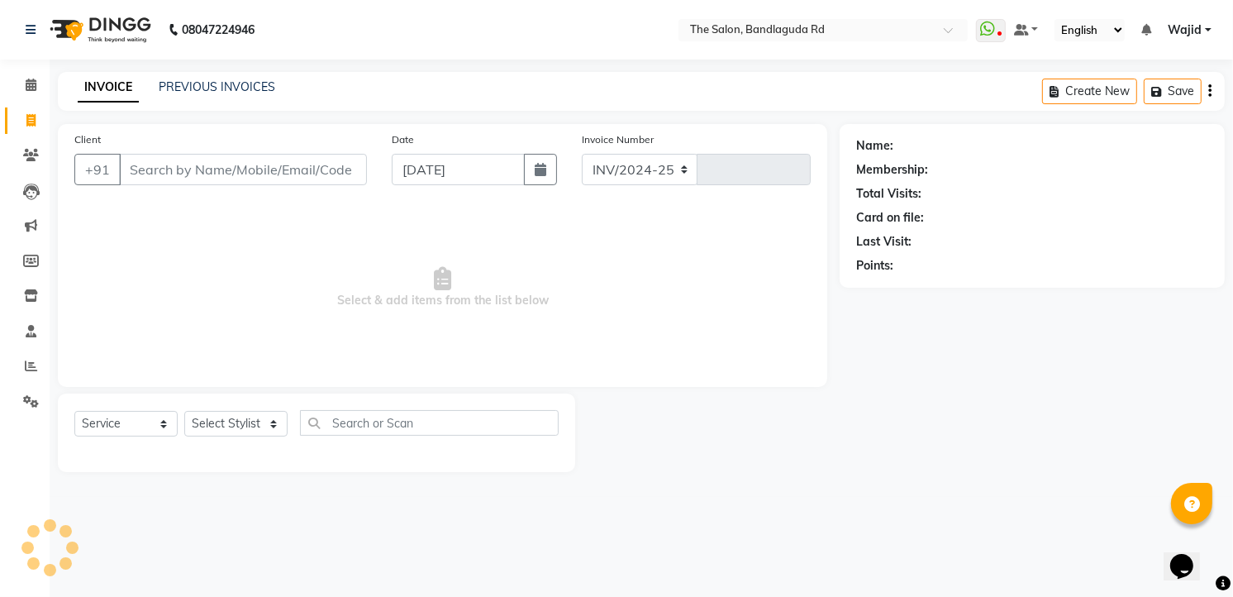
select select "5198"
type input "13235"
drag, startPoint x: 204, startPoint y: 150, endPoint x: 200, endPoint y: 171, distance: 21.1
click at [204, 158] on div "Client +91" at bounding box center [222, 165] width 321 height 68
click at [195, 174] on input "Client" at bounding box center [244, 169] width 251 height 31
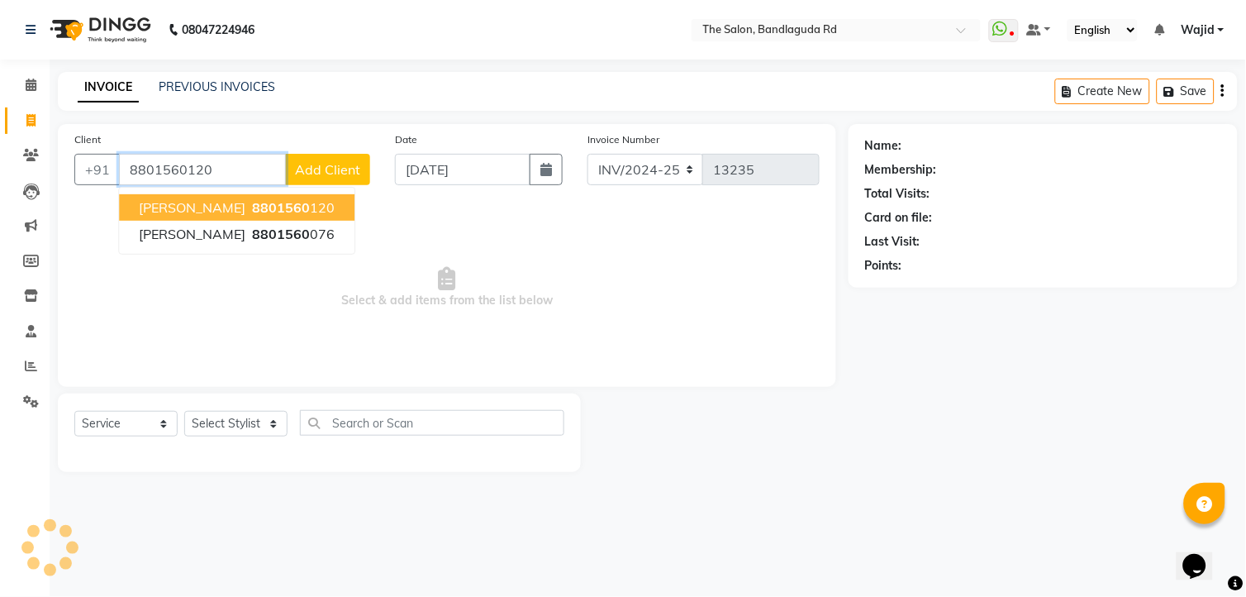
type input "8801560120"
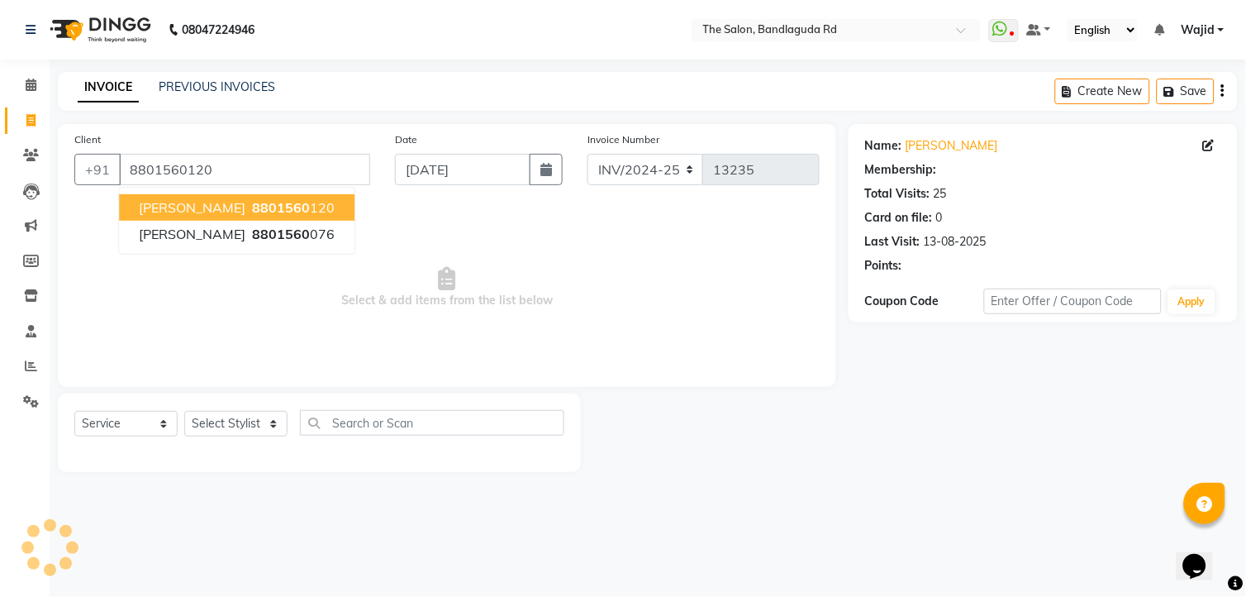
select select "2: Object"
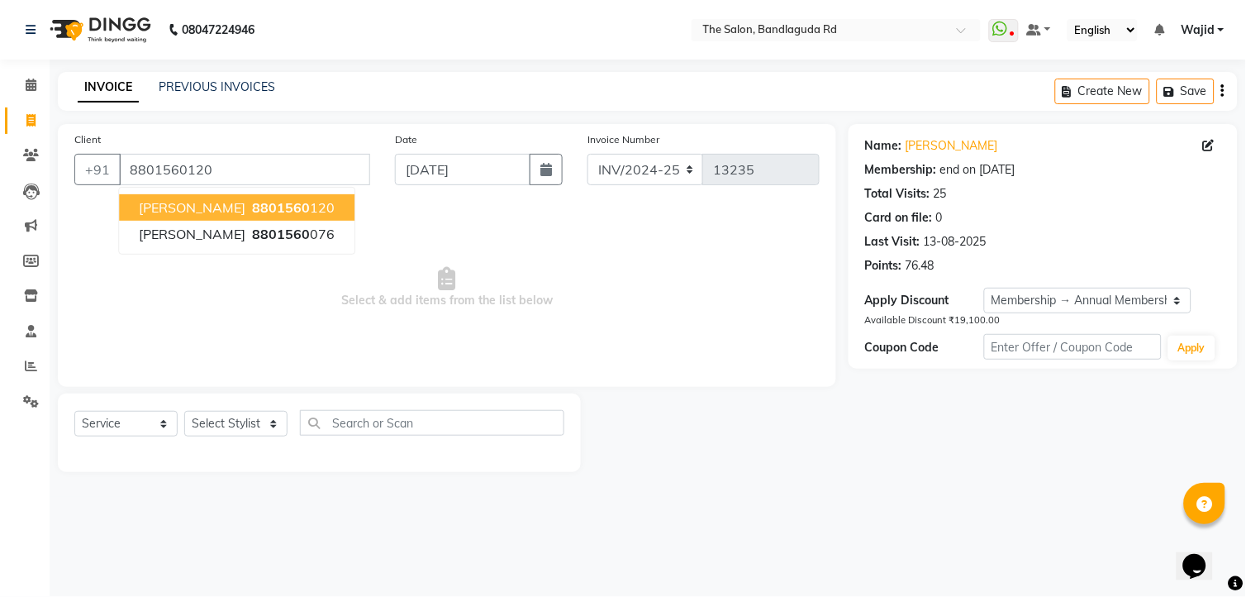
click at [201, 207] on span "Ali amoodi" at bounding box center [192, 207] width 107 height 17
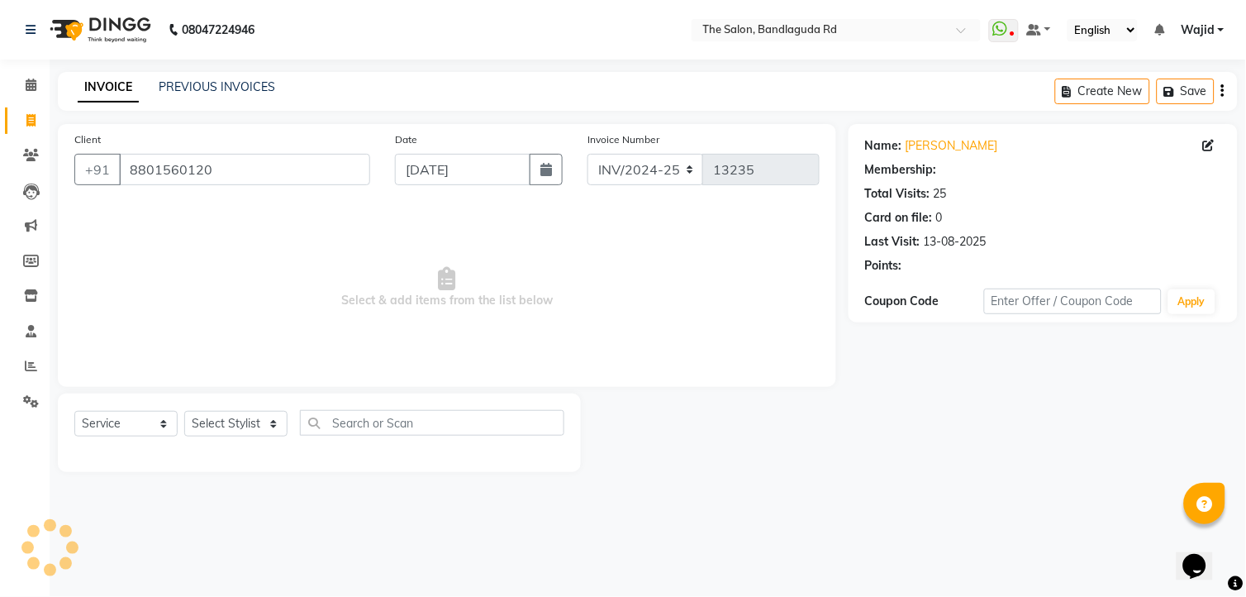
select select "2: Object"
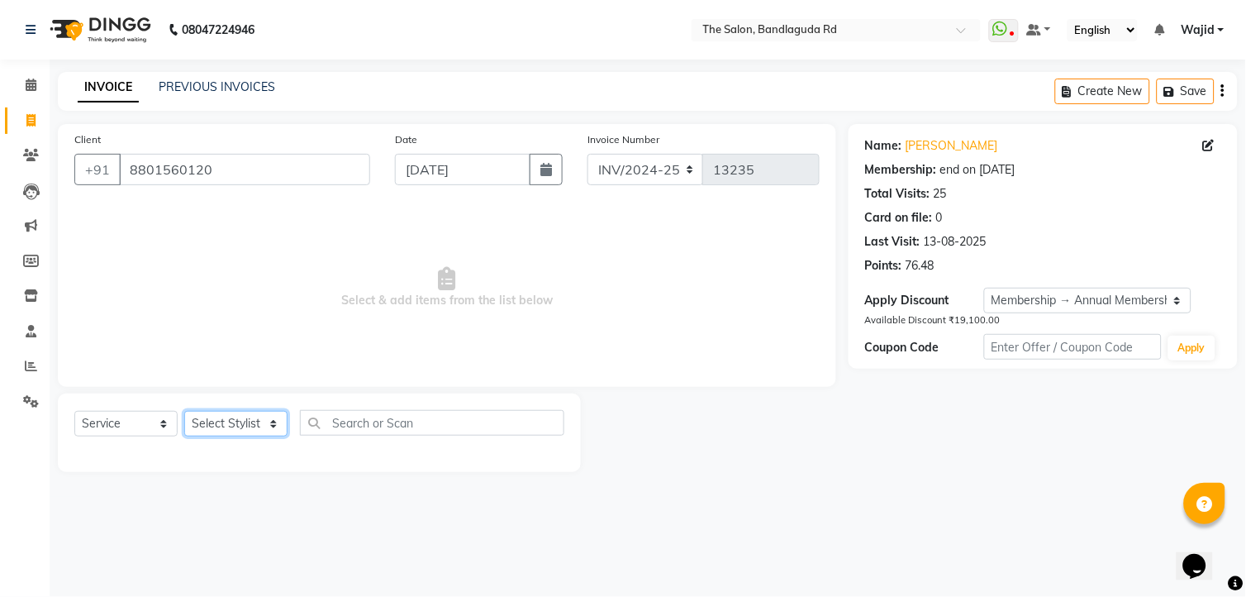
click at [236, 427] on select "Select Stylist [PERSON_NAME] [PERSON_NAME] [PERSON_NAME] [PERSON_NAME] TALIB [P…" at bounding box center [235, 424] width 103 height 26
select select "63353"
click at [184, 412] on select "Select Stylist [PERSON_NAME] [PERSON_NAME] [PERSON_NAME] [PERSON_NAME] TALIB [P…" at bounding box center [235, 424] width 103 height 26
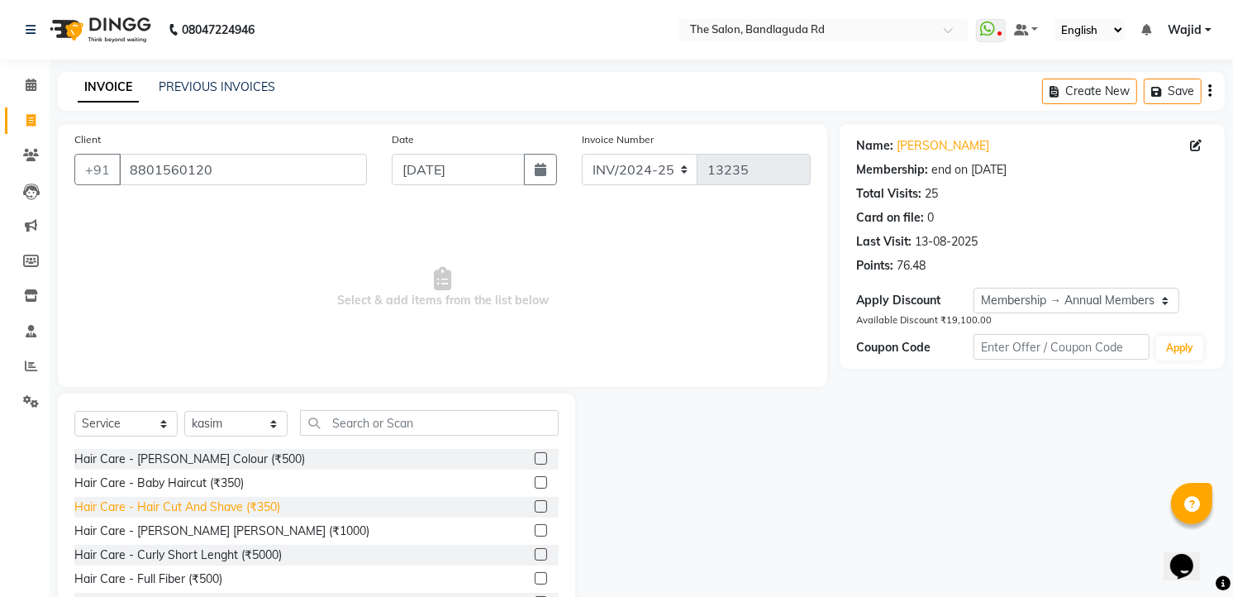
click at [265, 502] on div "Hair Care - Hair Cut And Shave (₹350)" at bounding box center [177, 506] width 206 height 17
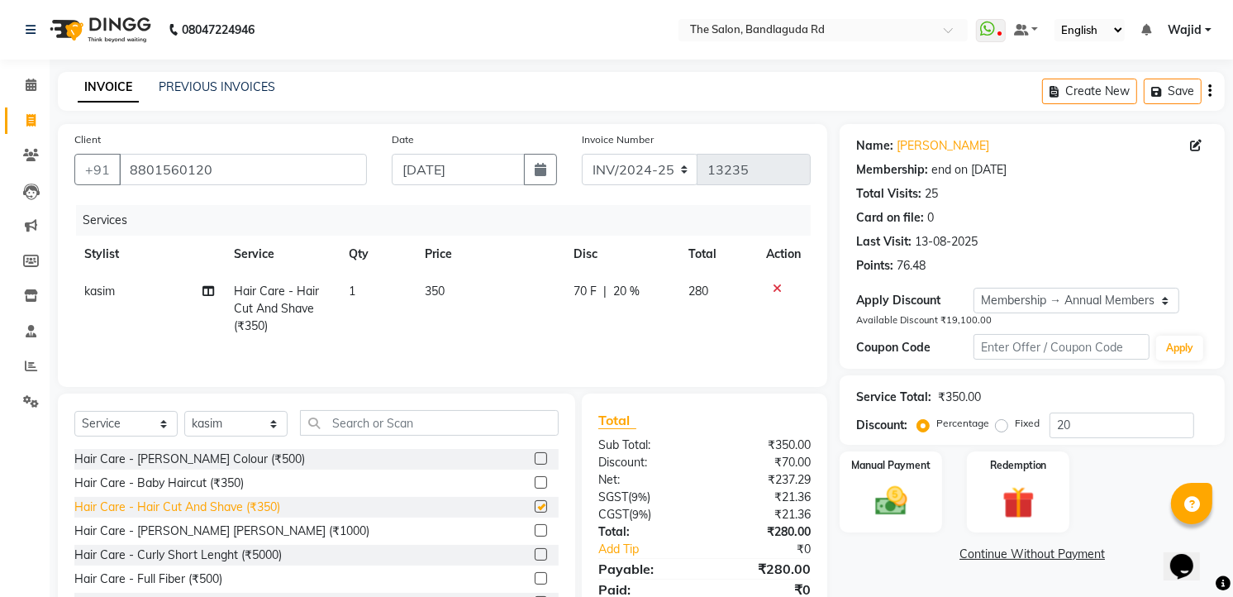
checkbox input "false"
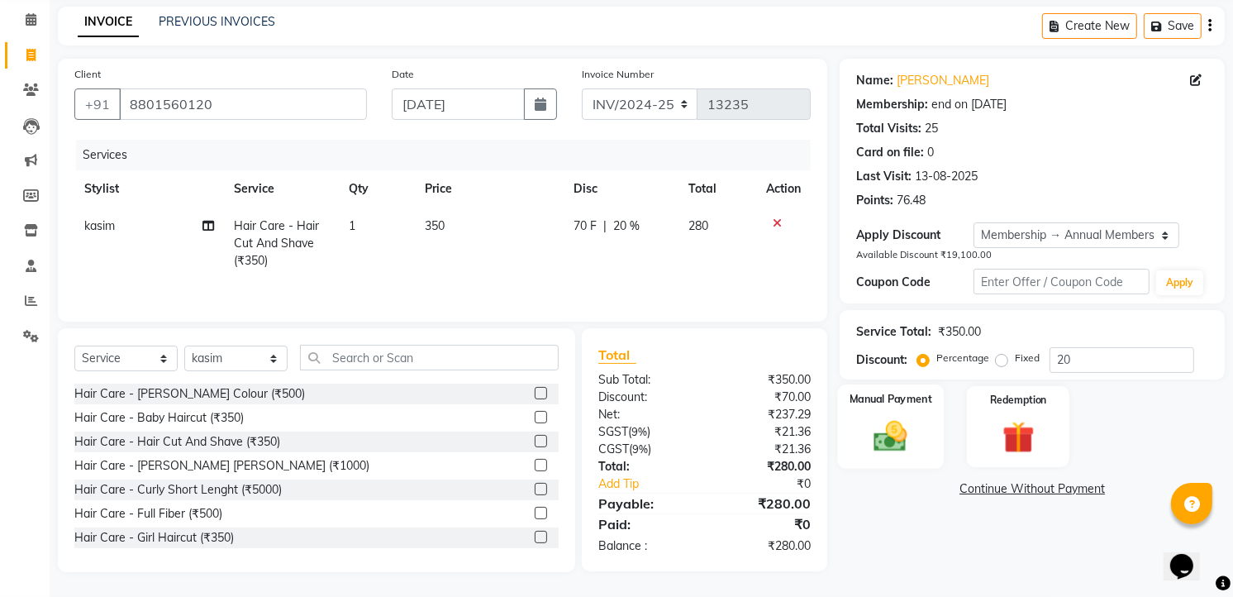
click at [898, 444] on img at bounding box center [892, 436] width 54 height 38
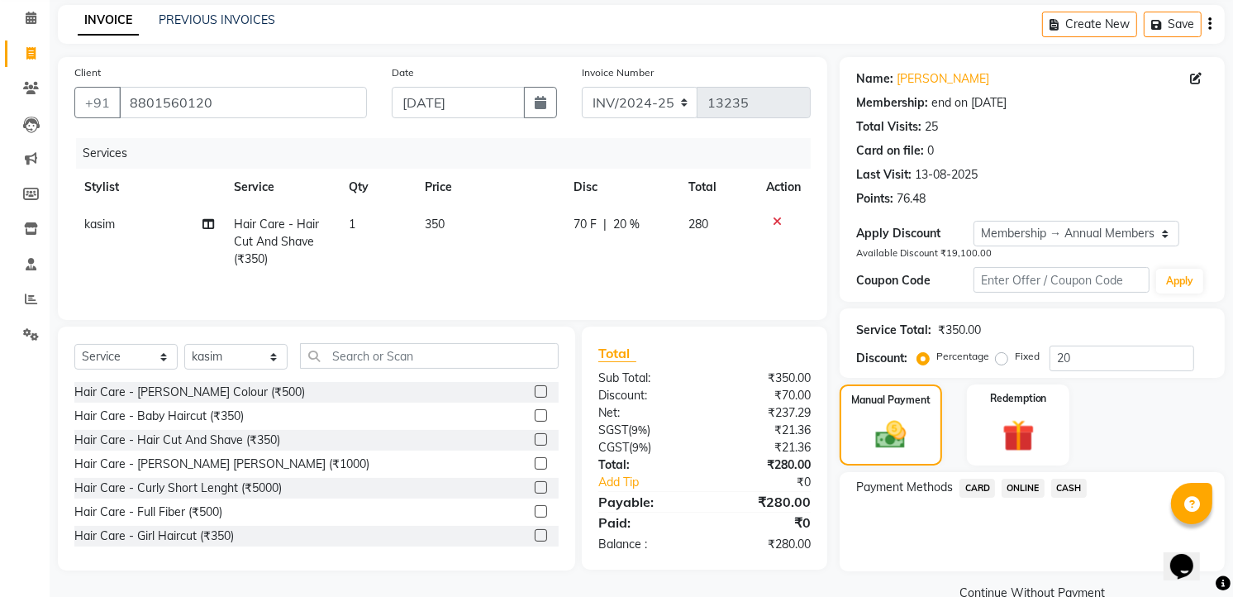
click at [1027, 483] on span "ONLINE" at bounding box center [1023, 488] width 43 height 19
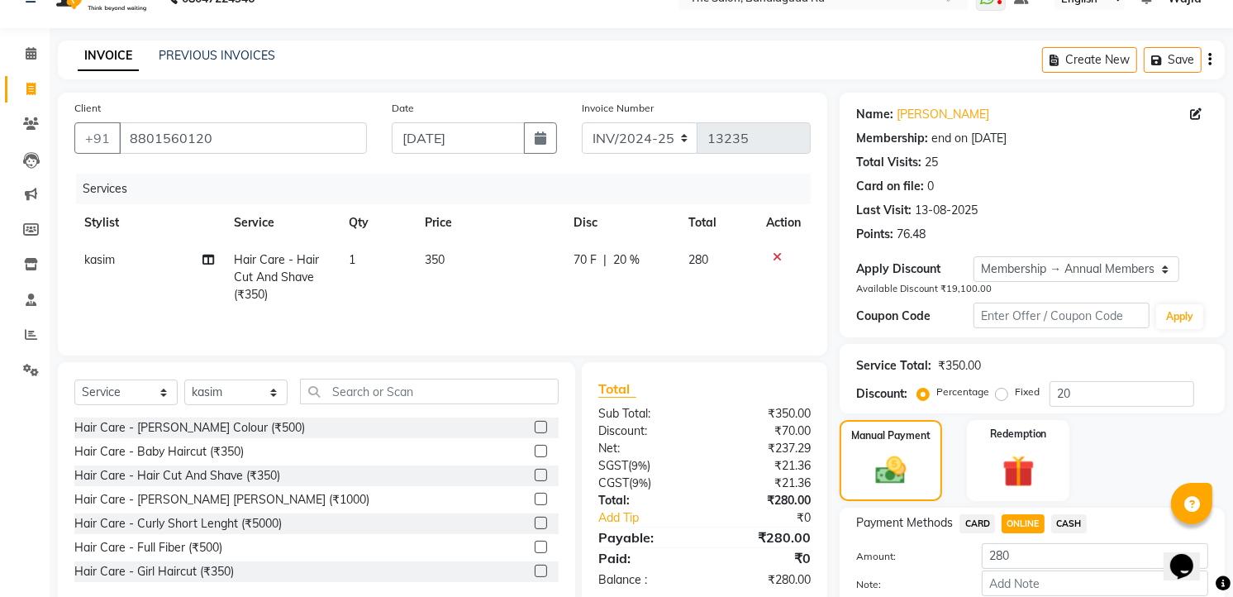
scroll to position [124, 0]
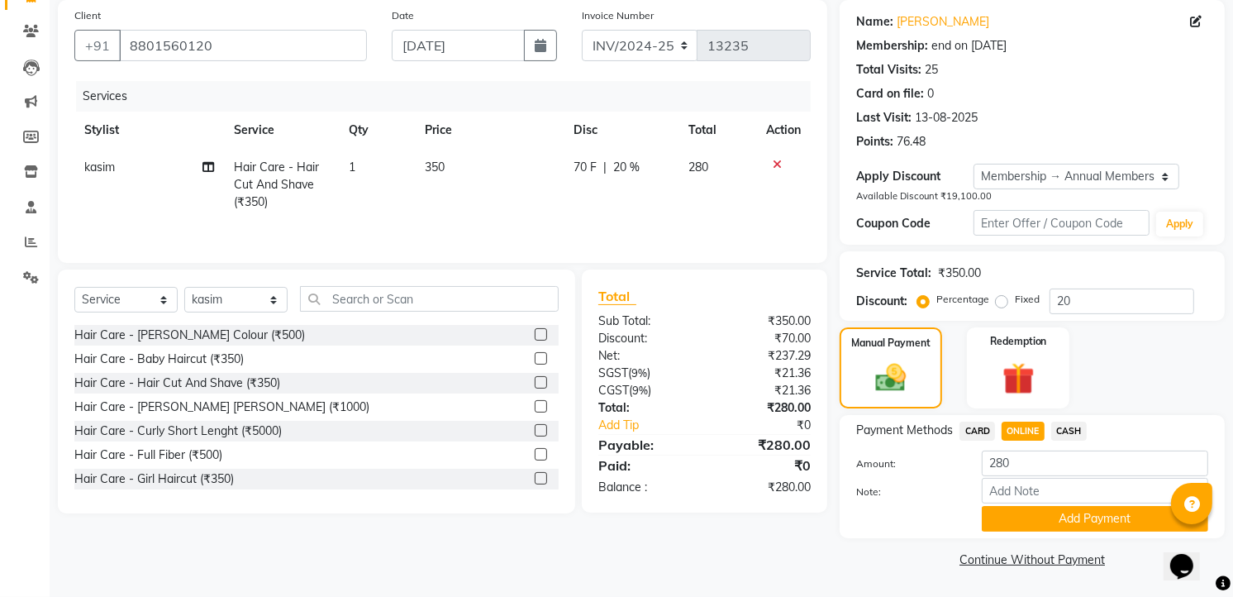
click at [1071, 436] on span "CASH" at bounding box center [1069, 431] width 36 height 19
click at [1069, 523] on button "Add Payment" at bounding box center [1095, 519] width 226 height 26
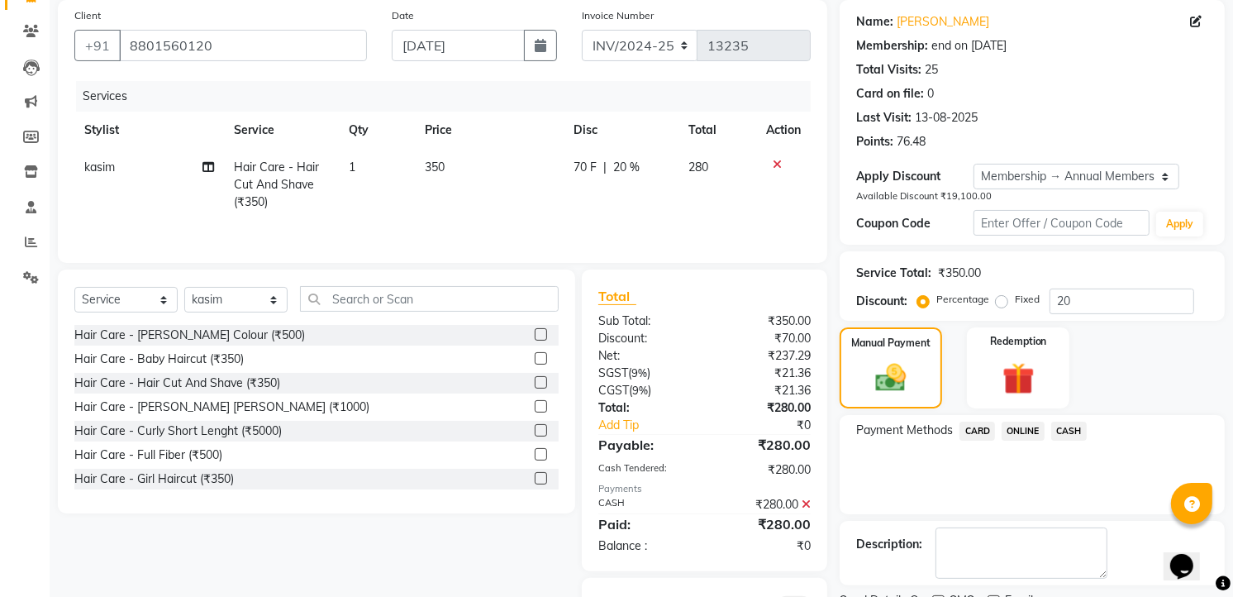
scroll to position [231, 0]
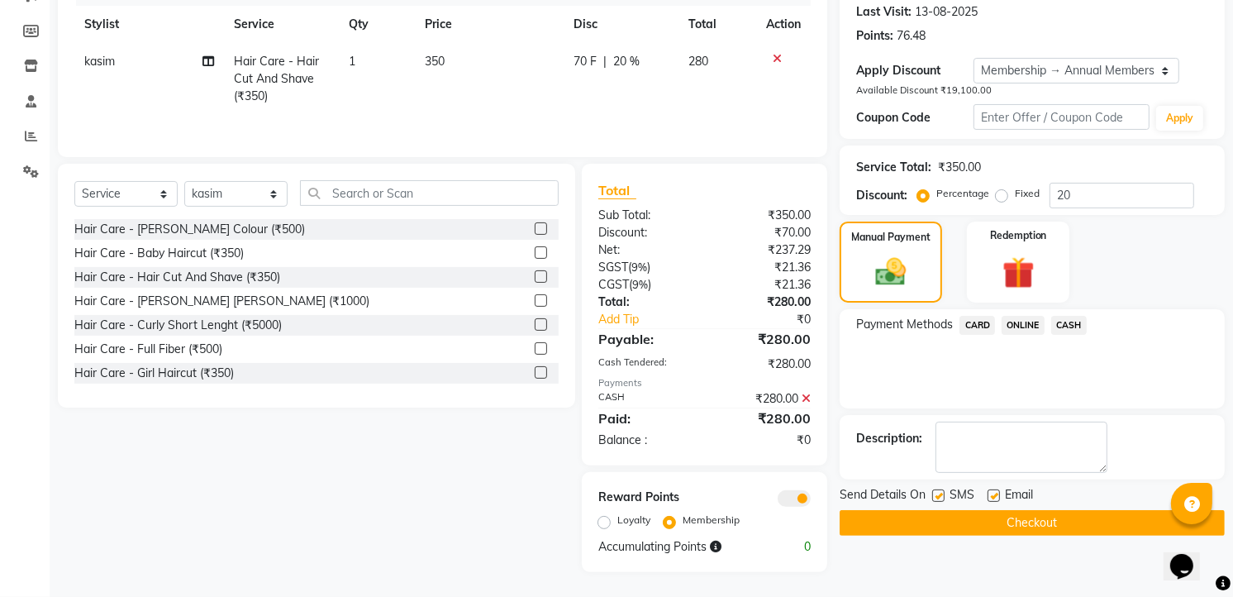
click at [1062, 506] on div "Send Details On SMS Email Checkout" at bounding box center [1032, 511] width 385 height 50
click at [1046, 525] on button "Checkout" at bounding box center [1032, 523] width 385 height 26
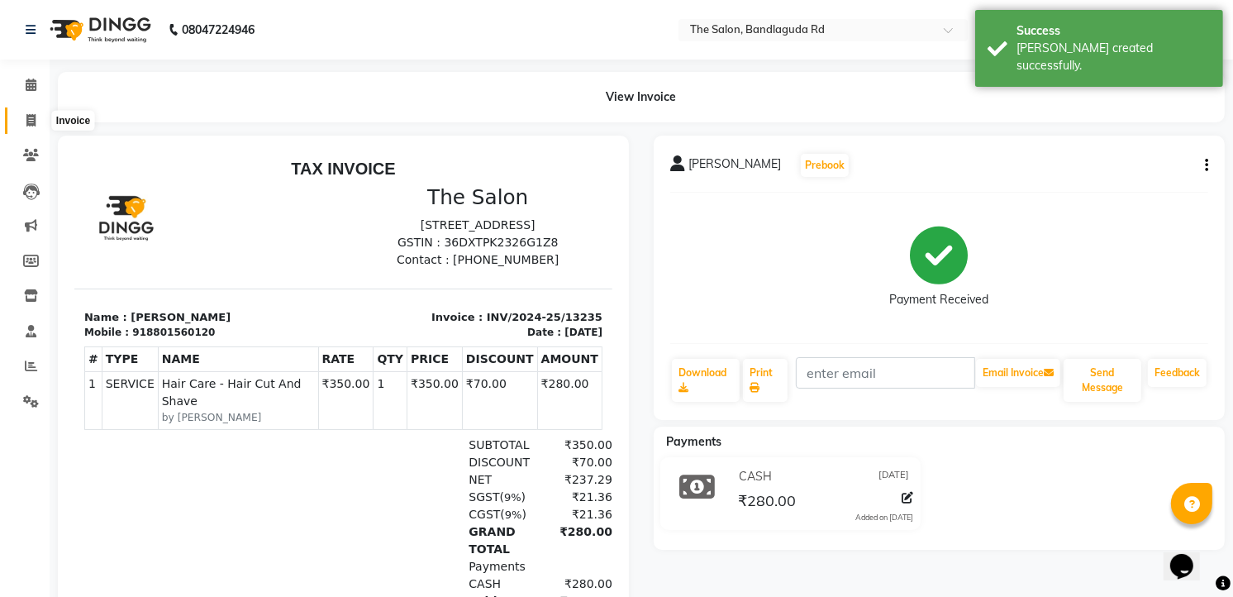
click at [27, 114] on icon at bounding box center [30, 120] width 9 height 12
select select "service"
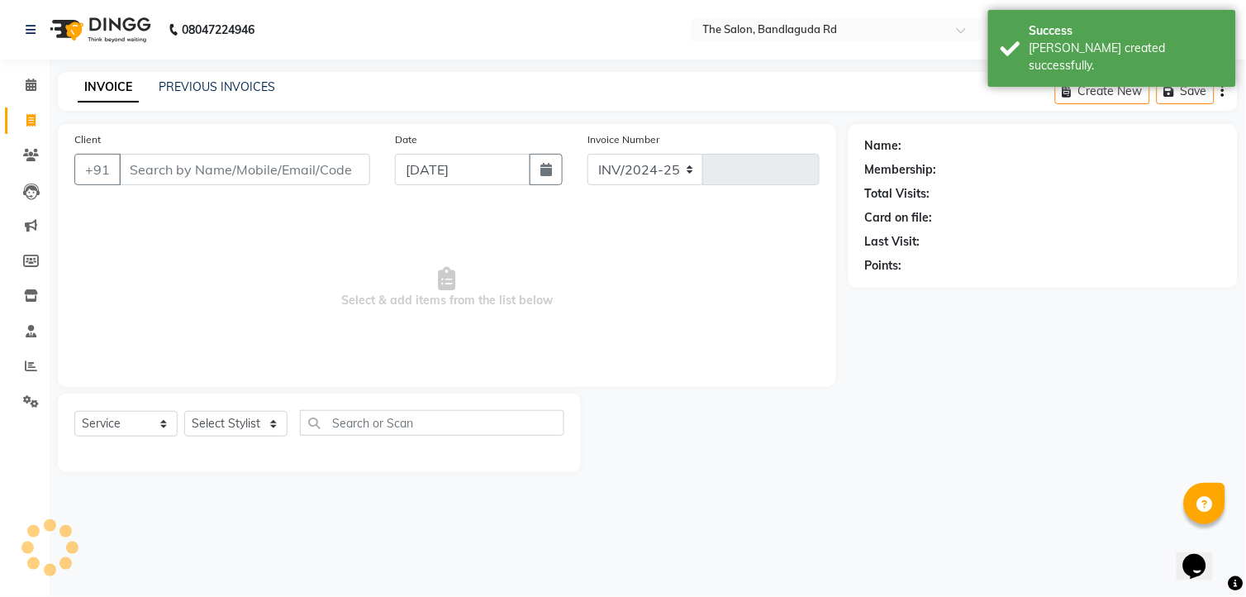
select select "5198"
type input "13236"
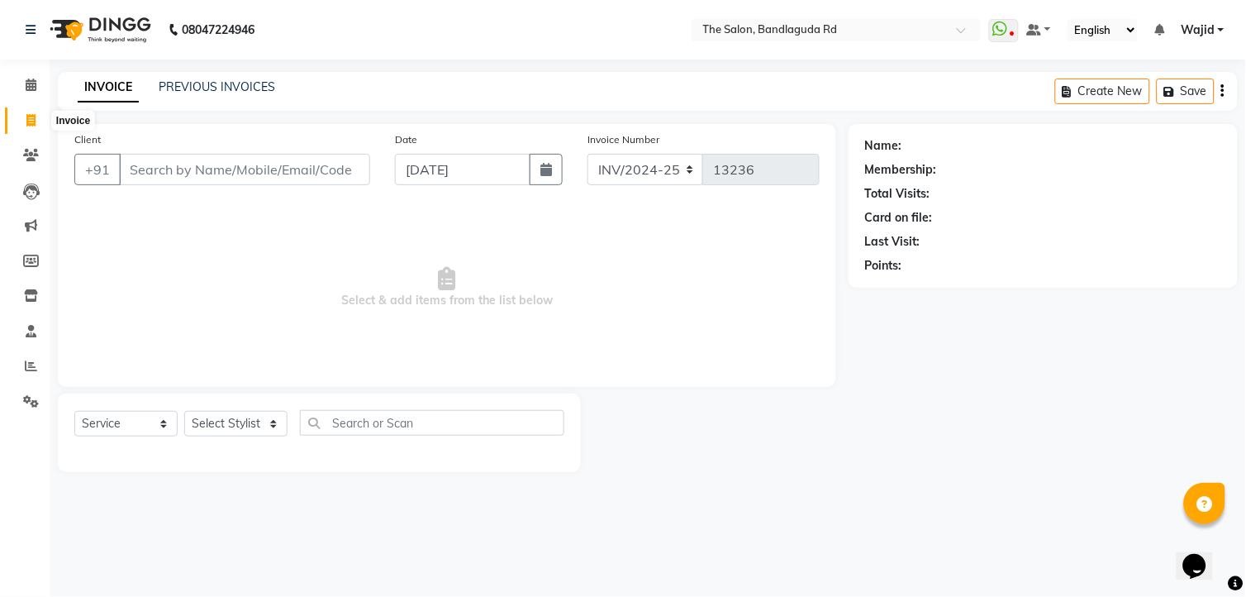
click at [36, 116] on span at bounding box center [31, 121] width 29 height 19
select select "service"
select select "5198"
type input "13236"
click at [30, 358] on span at bounding box center [31, 366] width 29 height 19
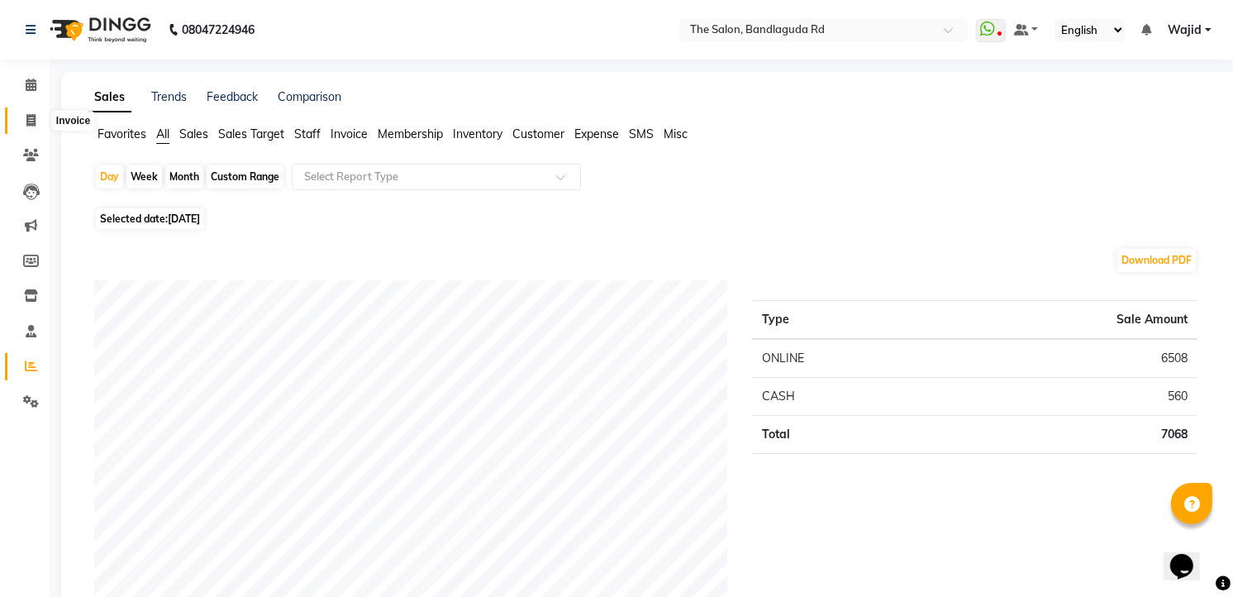
click at [29, 117] on icon at bounding box center [30, 120] width 9 height 12
select select "service"
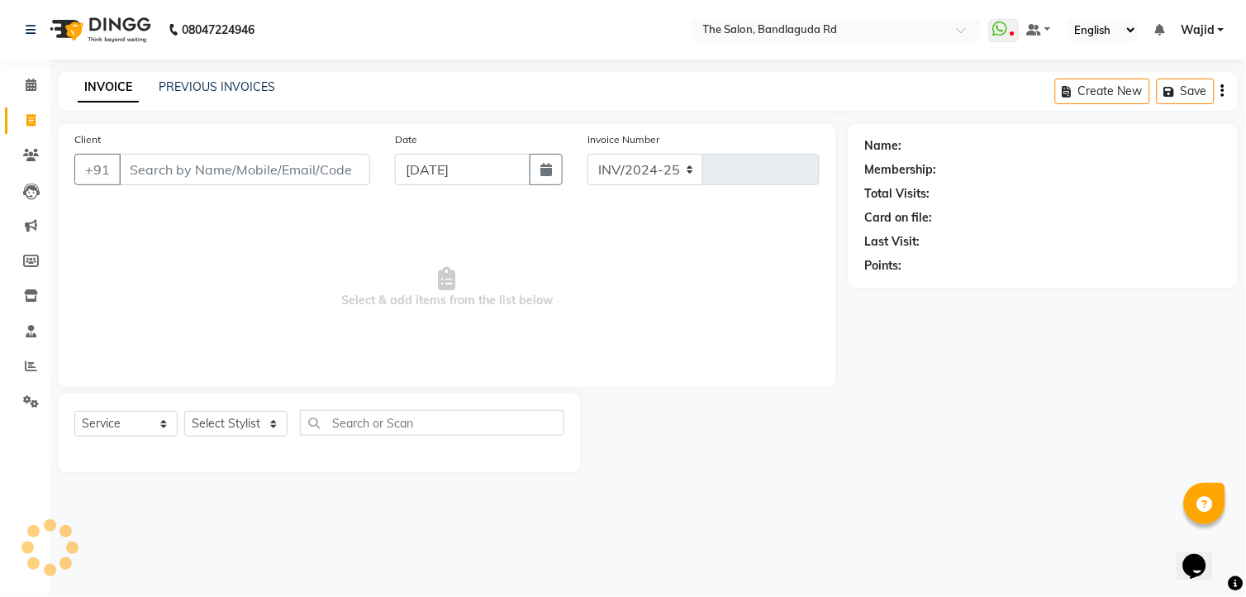
select select "5198"
type input "13236"
click at [27, 118] on icon at bounding box center [30, 120] width 9 height 12
select select "service"
select select "5198"
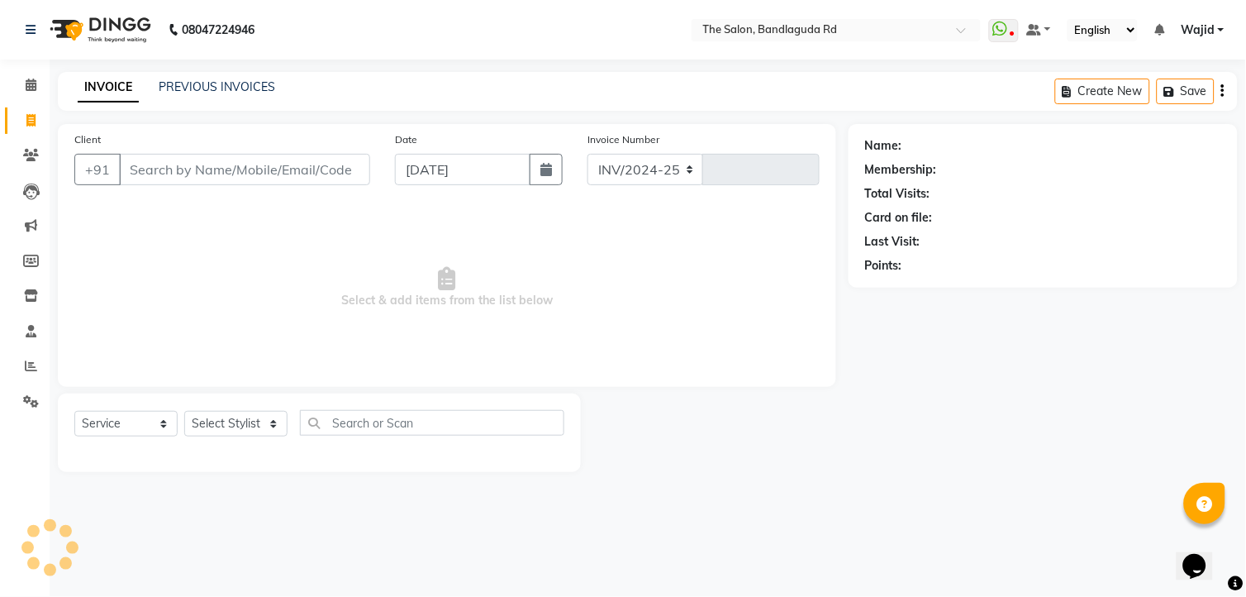
type input "13236"
click at [261, 178] on input "Client" at bounding box center [244, 169] width 251 height 31
click at [199, 88] on link "PREVIOUS INVOICES" at bounding box center [217, 86] width 117 height 15
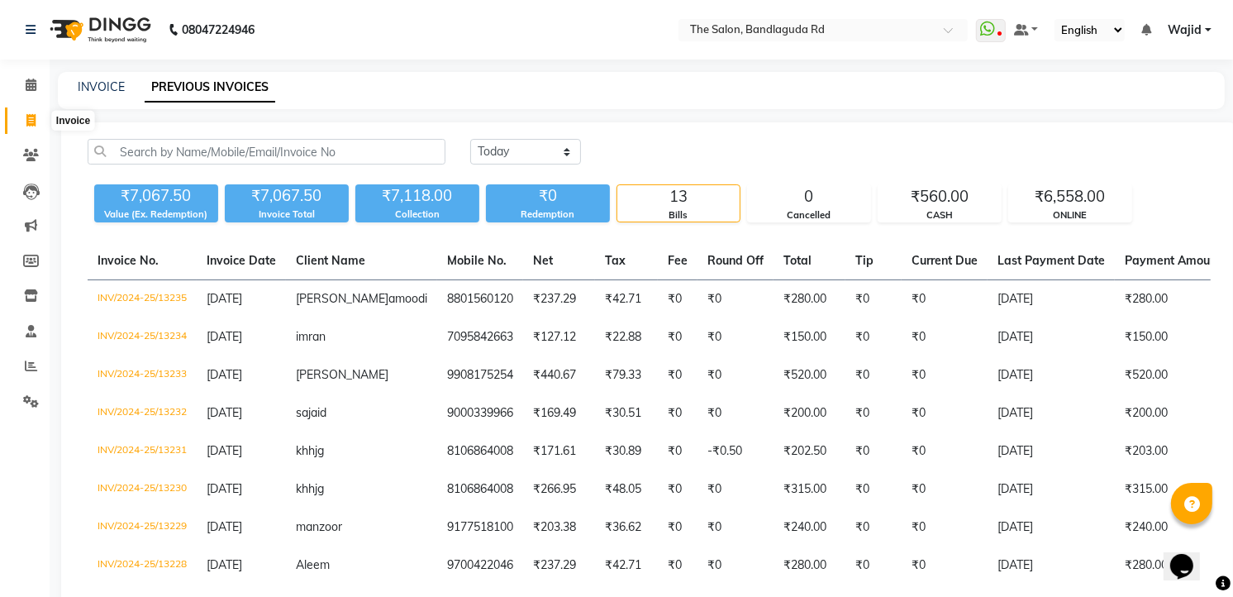
click at [26, 112] on span at bounding box center [31, 121] width 29 height 19
select select "service"
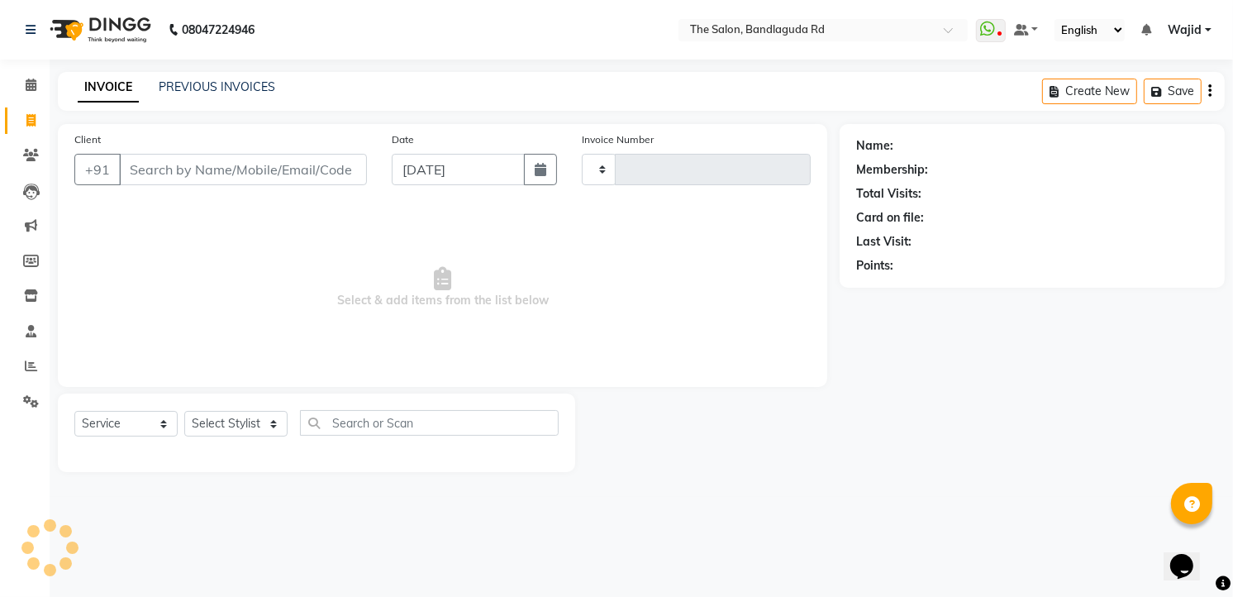
type input "13236"
select select "5198"
click at [34, 114] on span at bounding box center [31, 121] width 29 height 19
select select "service"
select select "5198"
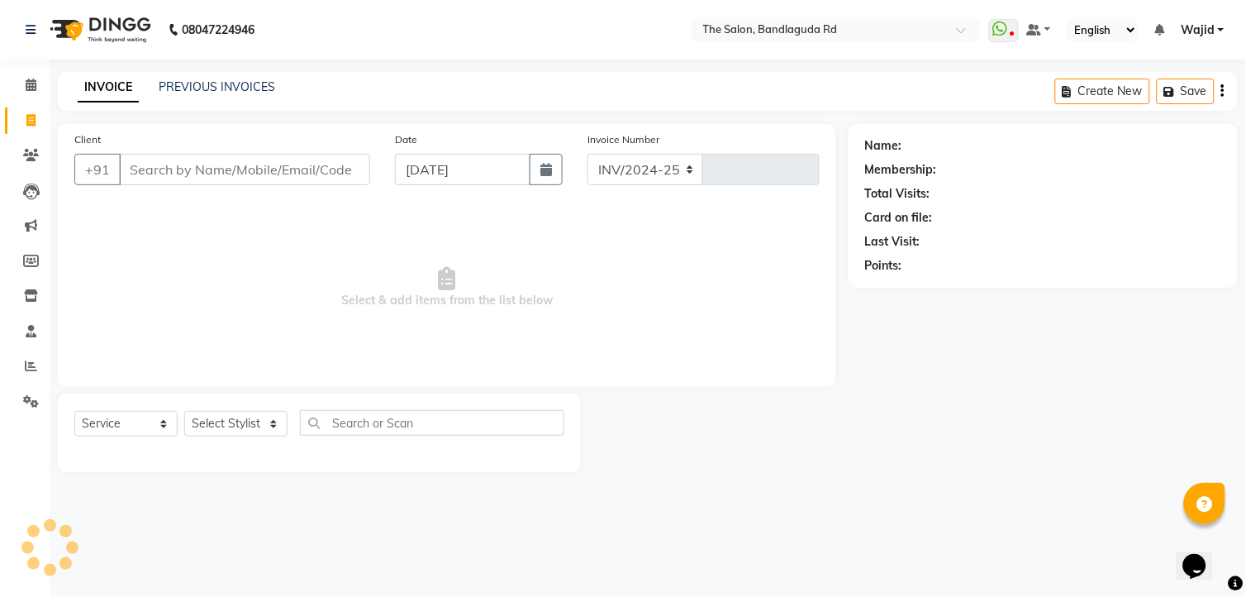
type input "13236"
click at [34, 114] on icon at bounding box center [30, 120] width 9 height 12
select select "service"
click at [34, 114] on icon at bounding box center [30, 120] width 9 height 12
select select "service"
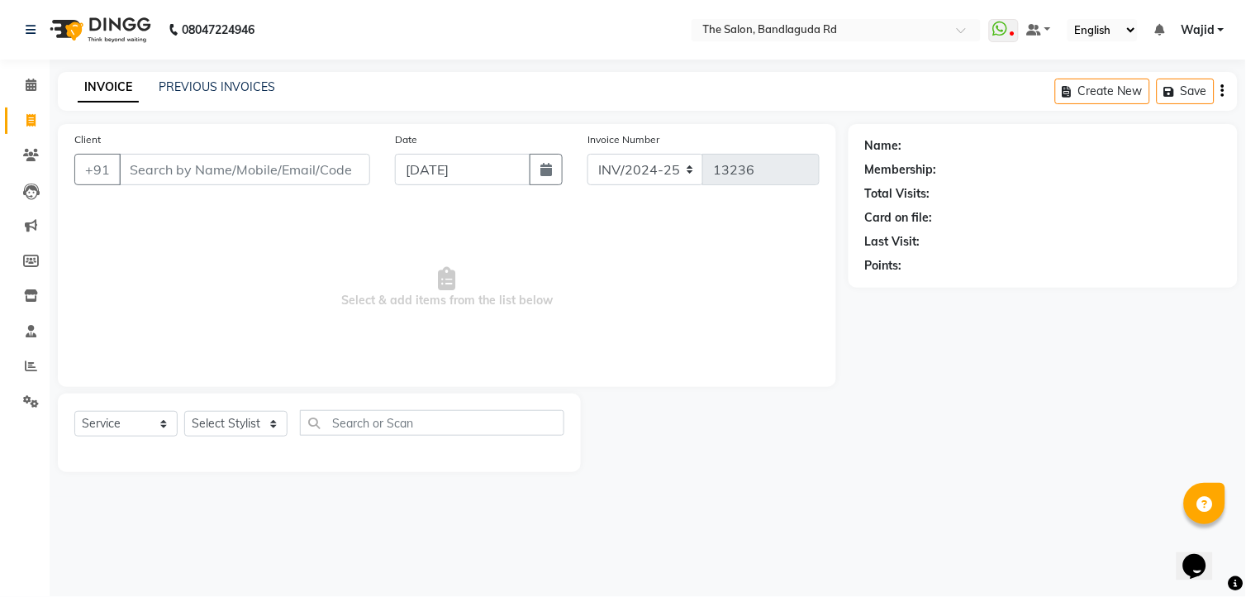
click at [34, 114] on icon at bounding box center [30, 120] width 9 height 12
select select "service"
type input "13236"
select select "5198"
click at [145, 162] on input "Client" at bounding box center [244, 169] width 251 height 31
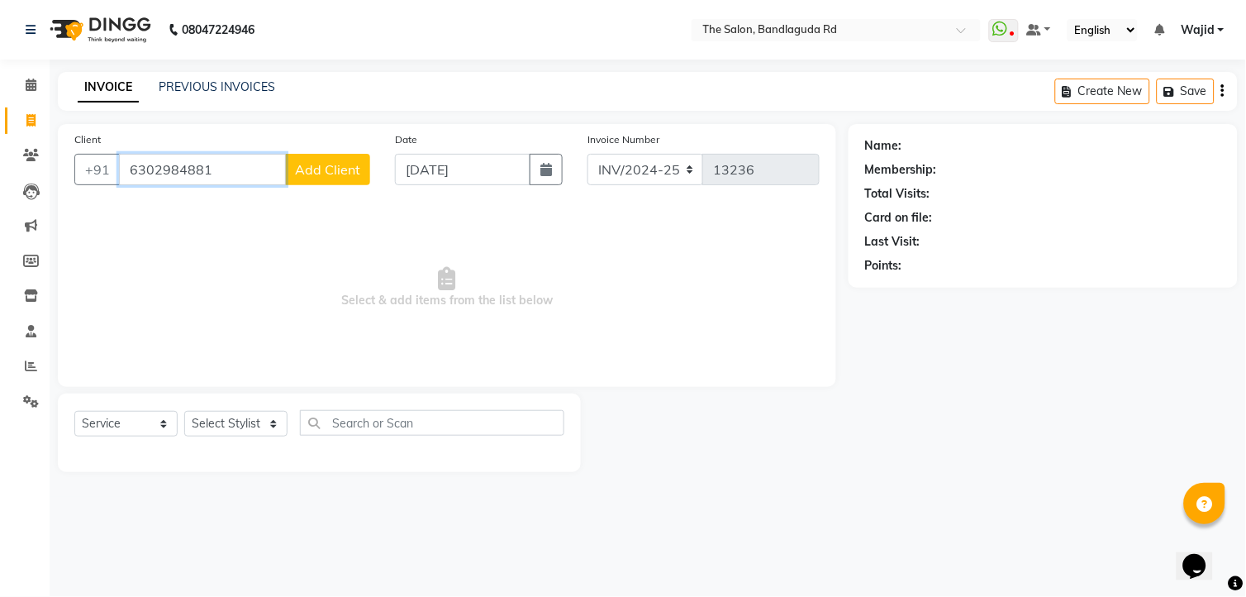
type input "6302984881"
click at [322, 168] on span "Add Client" at bounding box center [327, 169] width 65 height 17
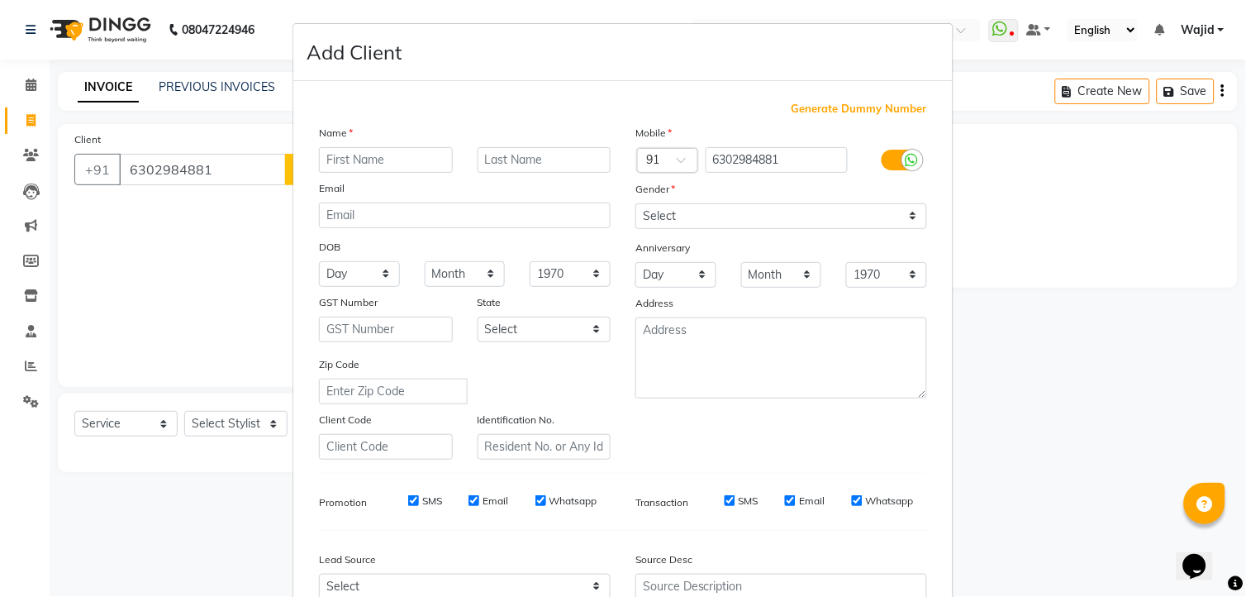
click at [353, 168] on input "text" at bounding box center [386, 160] width 134 height 26
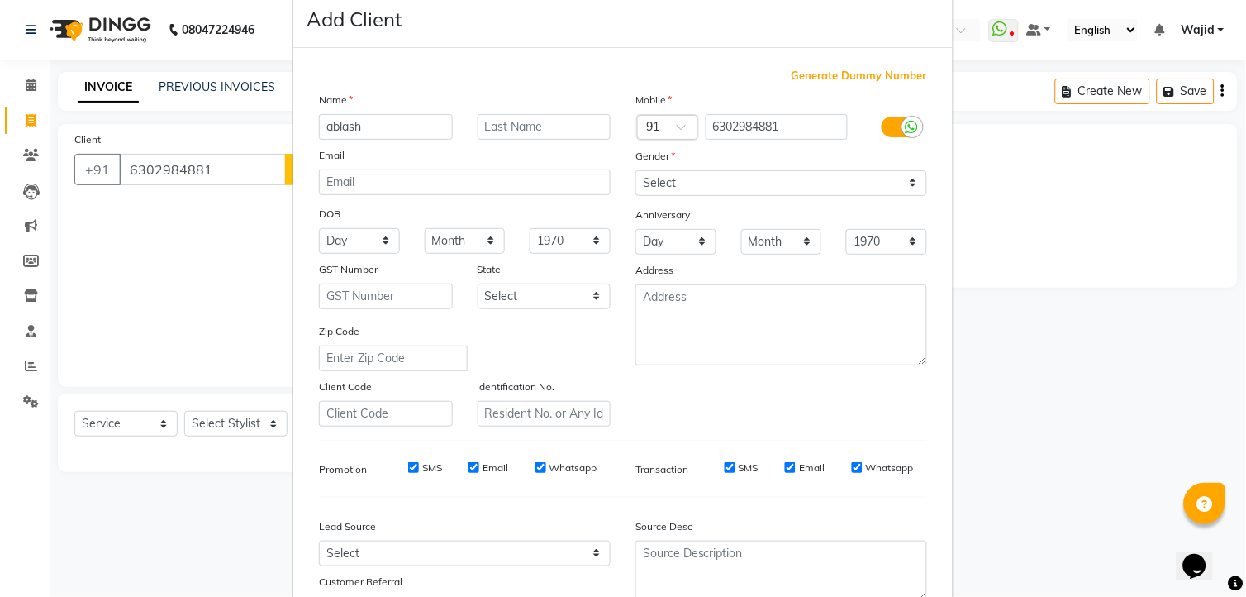
scroll to position [92, 0]
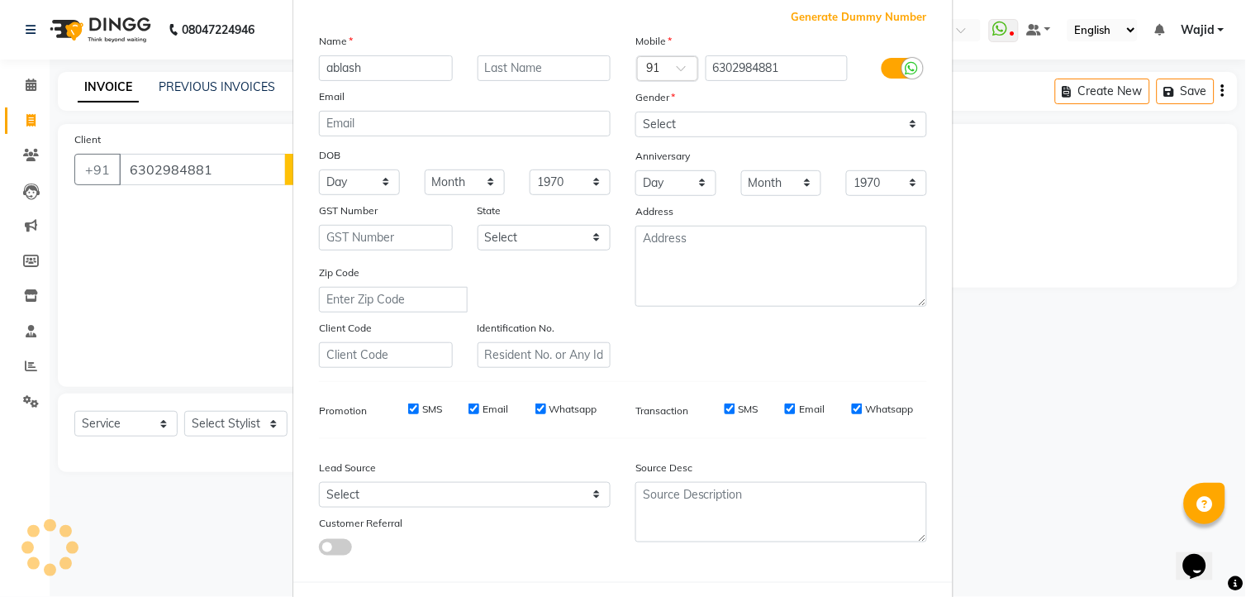
type input "ablash"
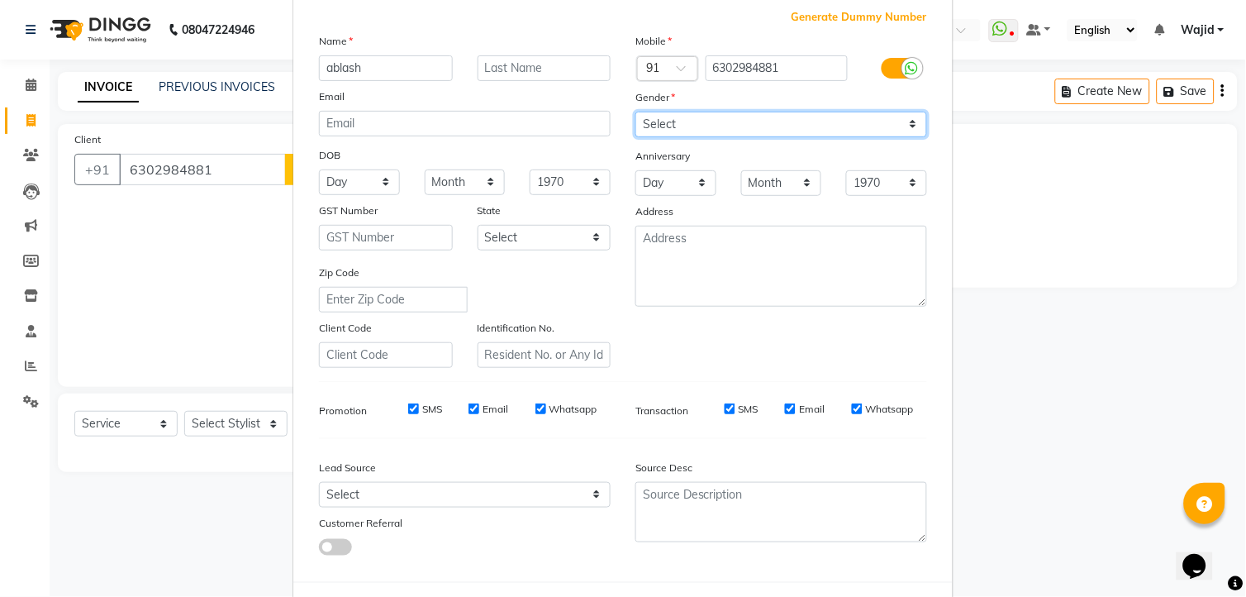
click at [684, 117] on select "Select Male Female Other Prefer Not To Say" at bounding box center [782, 125] width 292 height 26
select select "male"
click at [636, 112] on select "Select Male Female Other Prefer Not To Say" at bounding box center [782, 125] width 292 height 26
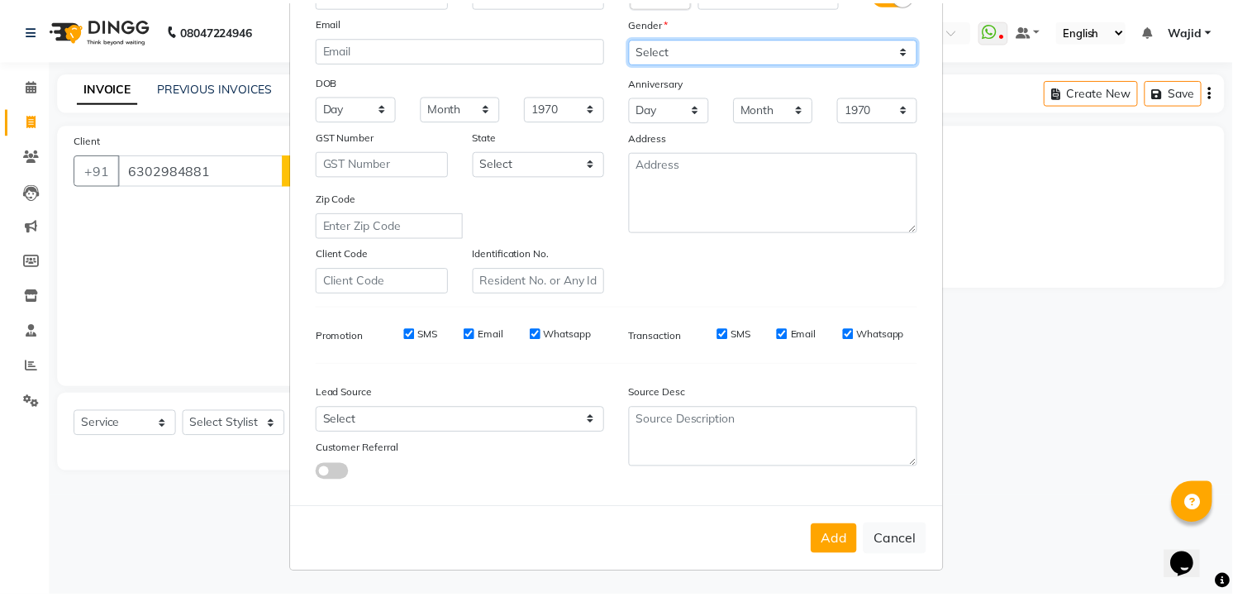
scroll to position [167, 0]
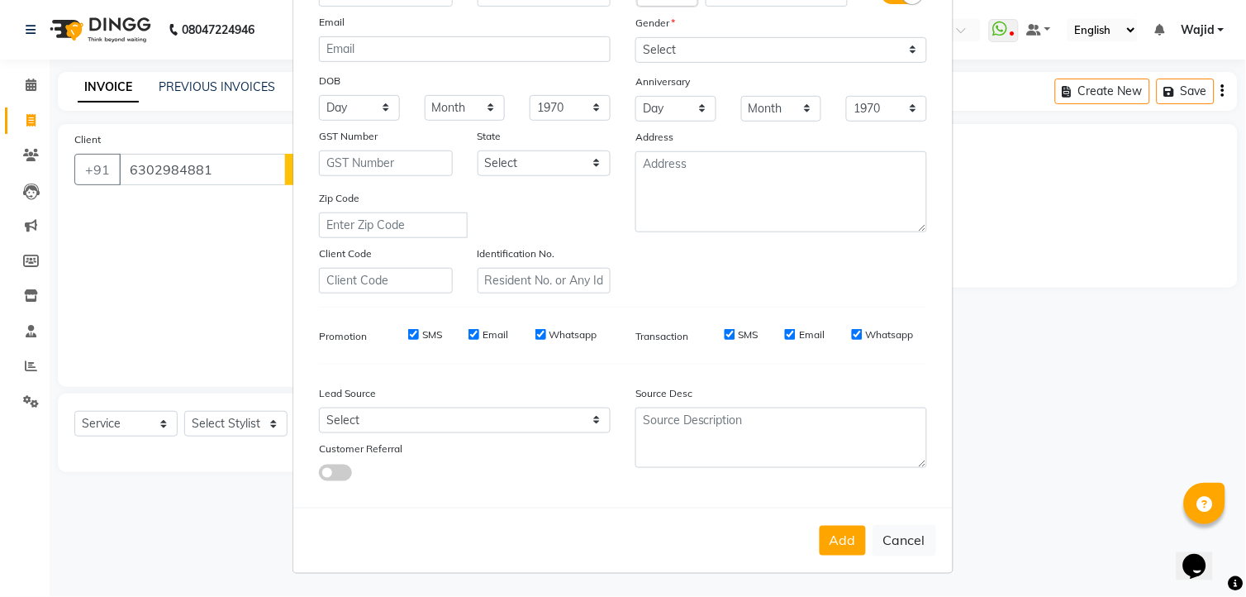
click at [851, 527] on button "Add" at bounding box center [843, 541] width 46 height 30
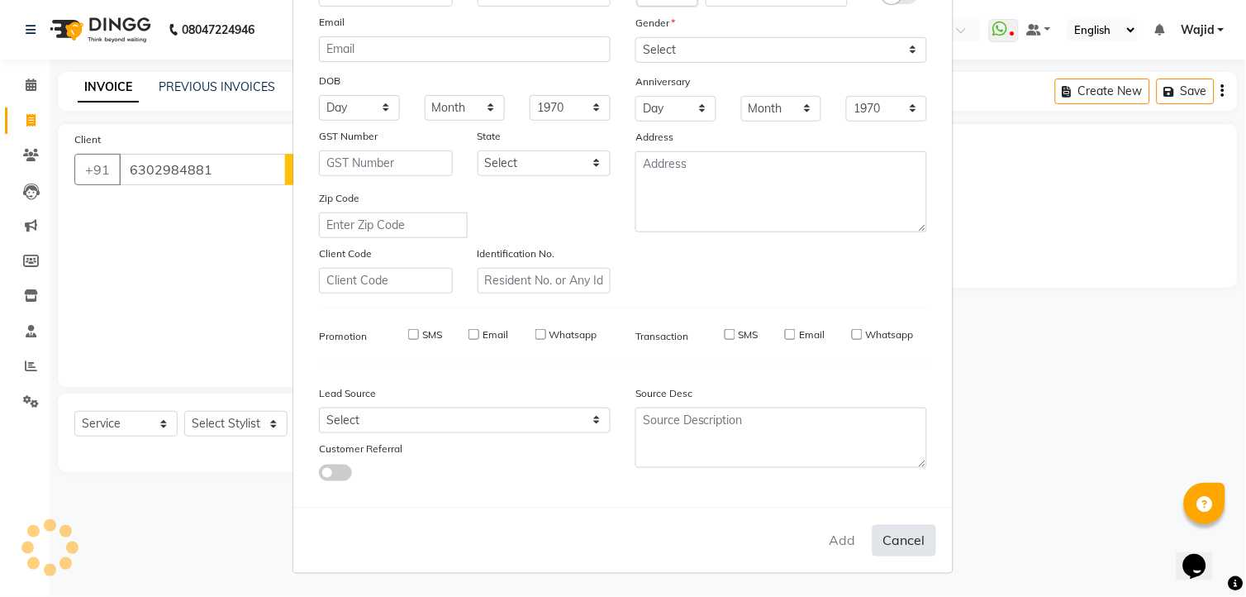
select select
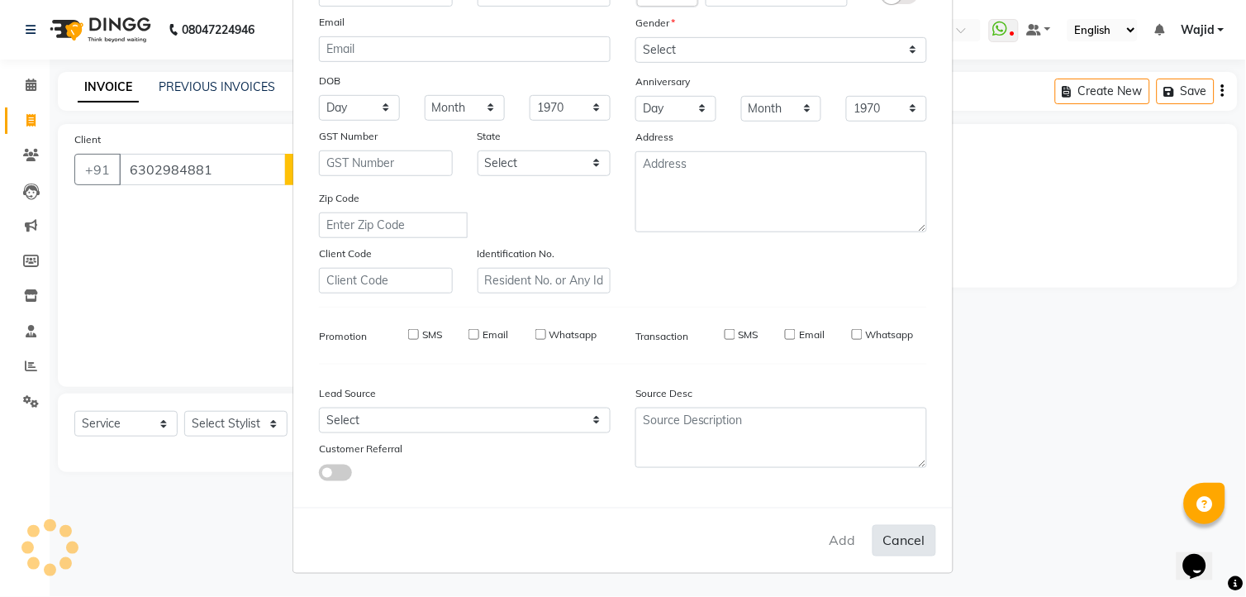
select select
checkbox input "false"
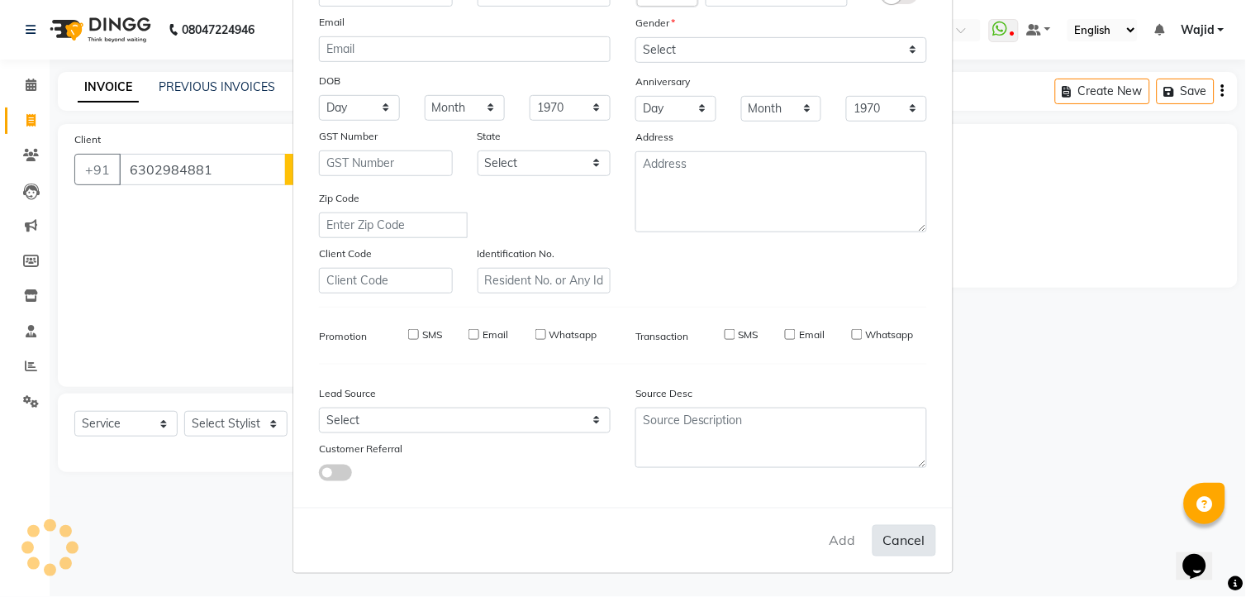
checkbox input "false"
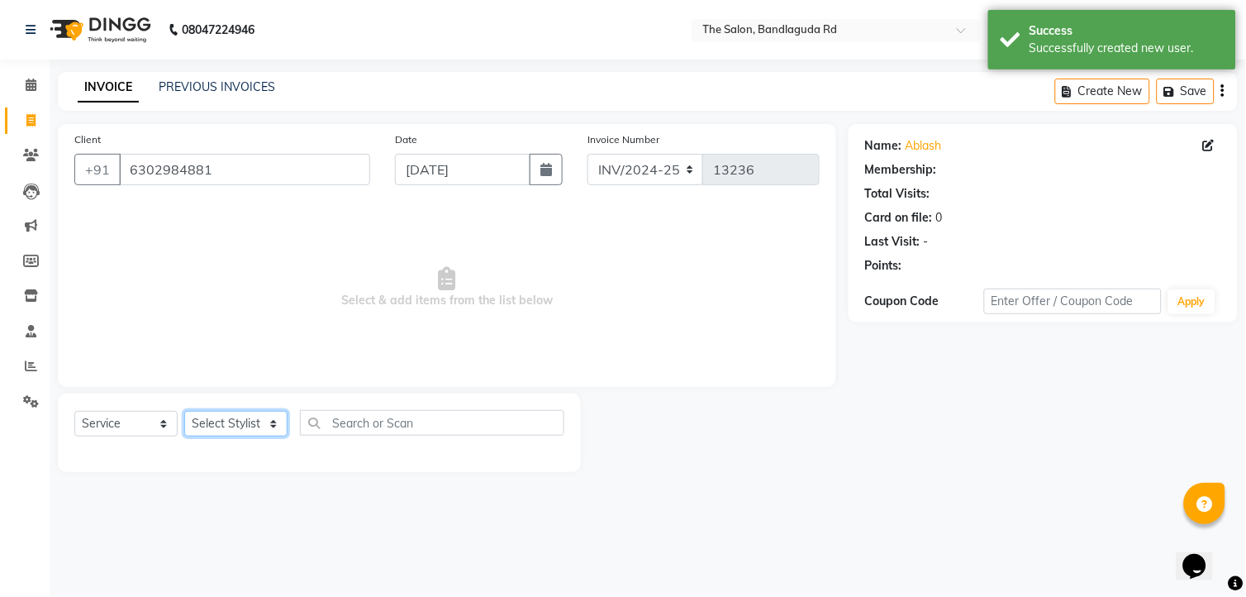
select select "1: Object"
click at [253, 418] on select "Select Stylist [PERSON_NAME] [PERSON_NAME] [PERSON_NAME] [PERSON_NAME] TALIB [P…" at bounding box center [235, 424] width 103 height 26
select select "88754"
click at [184, 412] on select "Select Stylist [PERSON_NAME] [PERSON_NAME] [PERSON_NAME] [PERSON_NAME] TALIB [P…" at bounding box center [235, 424] width 103 height 26
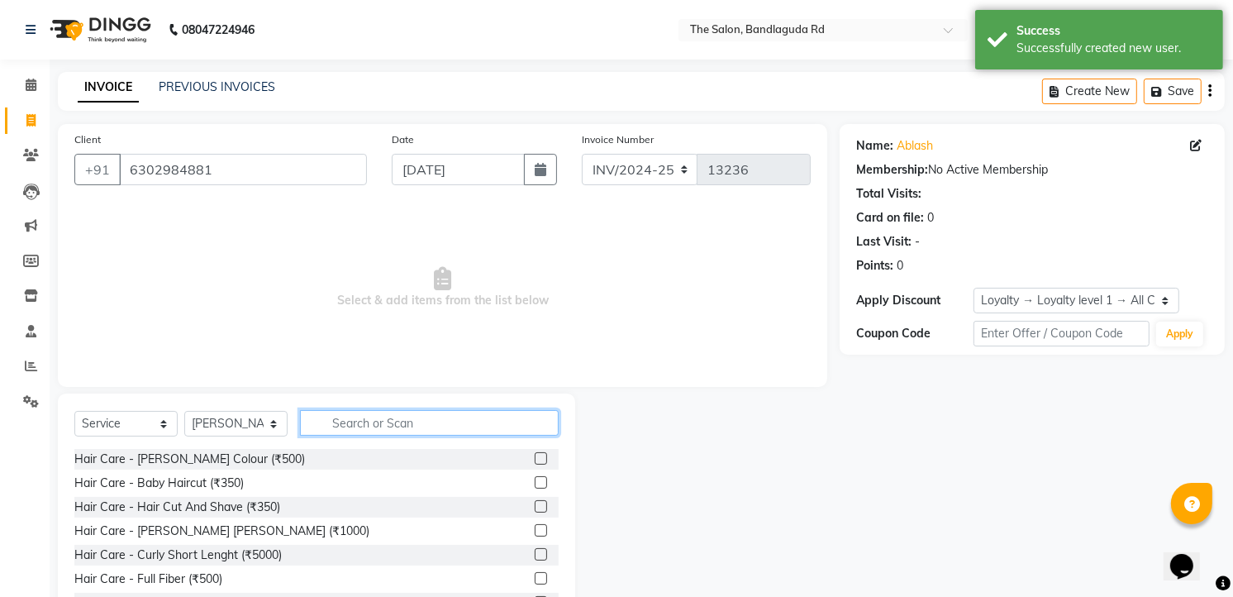
click at [345, 422] on input "text" at bounding box center [429, 423] width 259 height 26
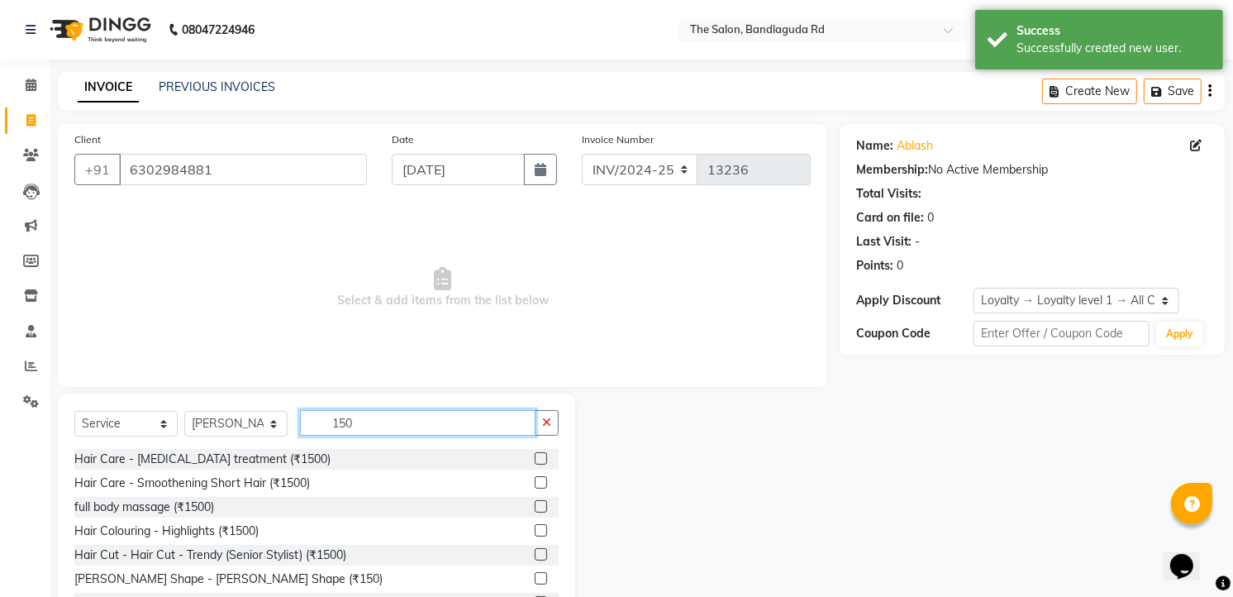
scroll to position [26, 0]
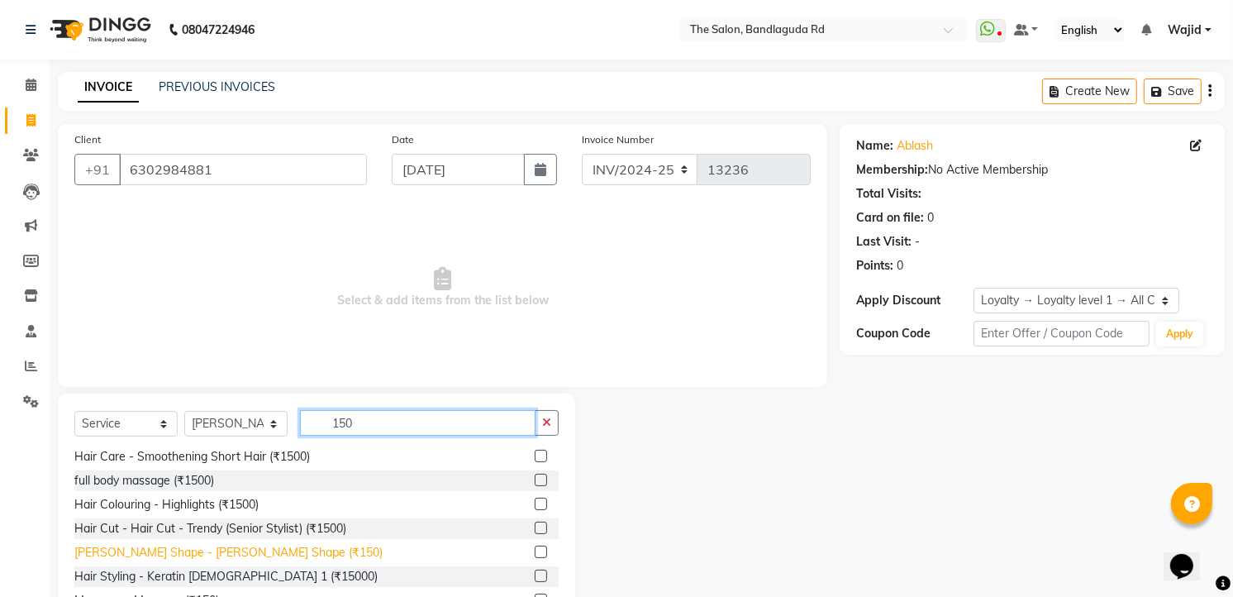
type input "150"
click at [245, 544] on div "[PERSON_NAME] Shape - [PERSON_NAME] Shape (₹150)" at bounding box center [228, 552] width 308 height 17
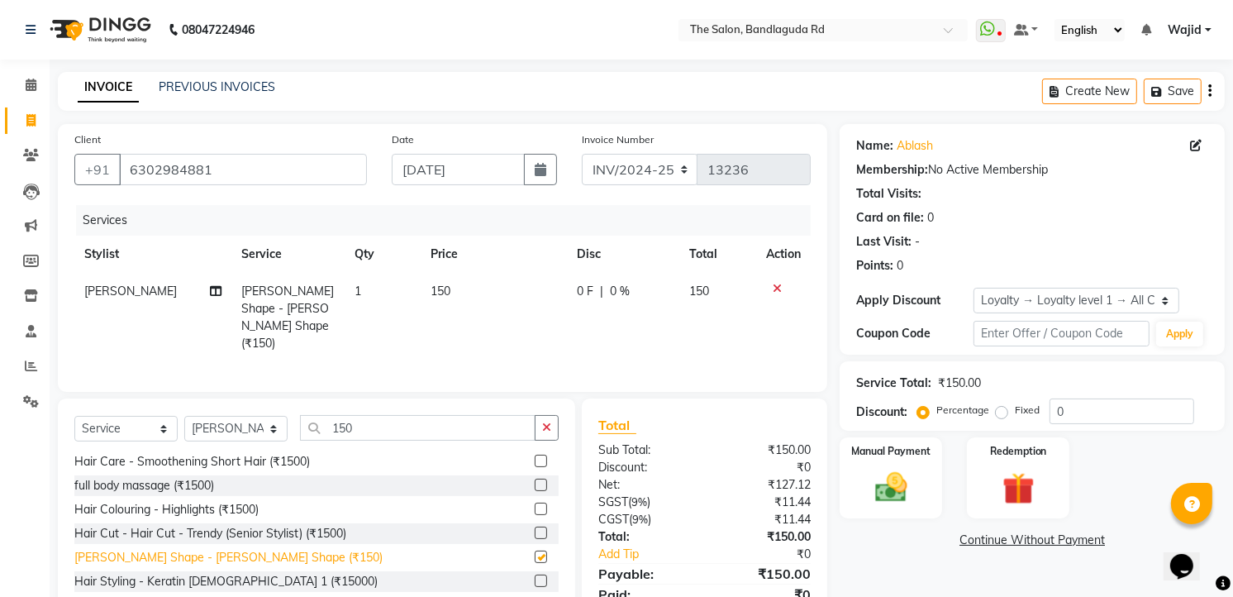
checkbox input "false"
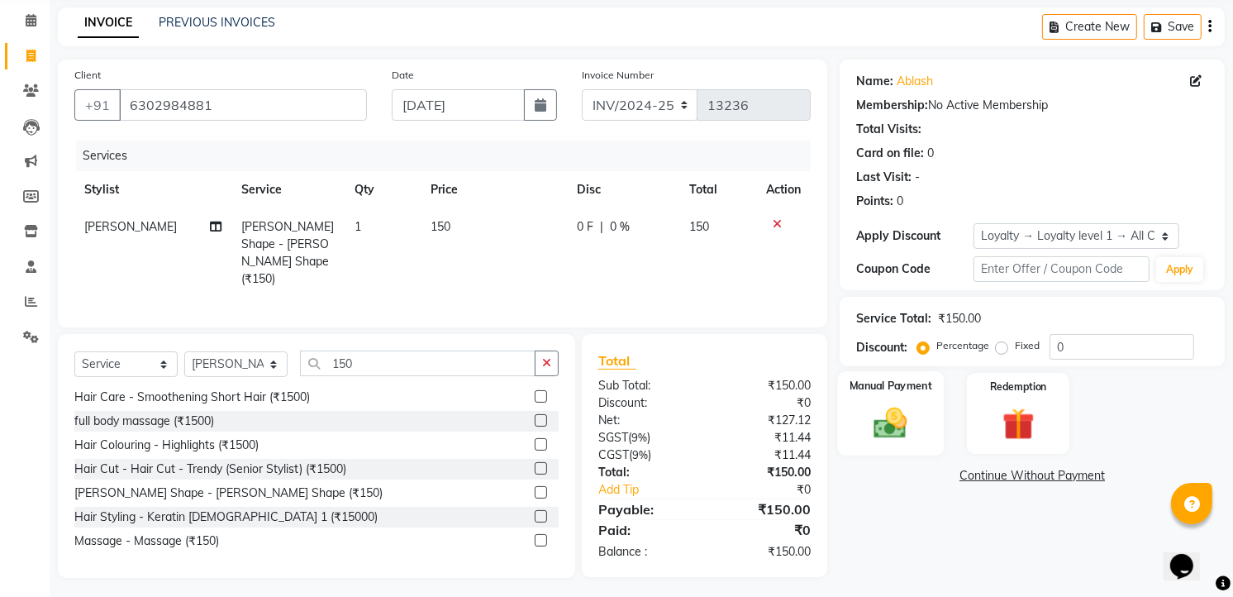
click at [887, 390] on label "Manual Payment" at bounding box center [891, 386] width 83 height 16
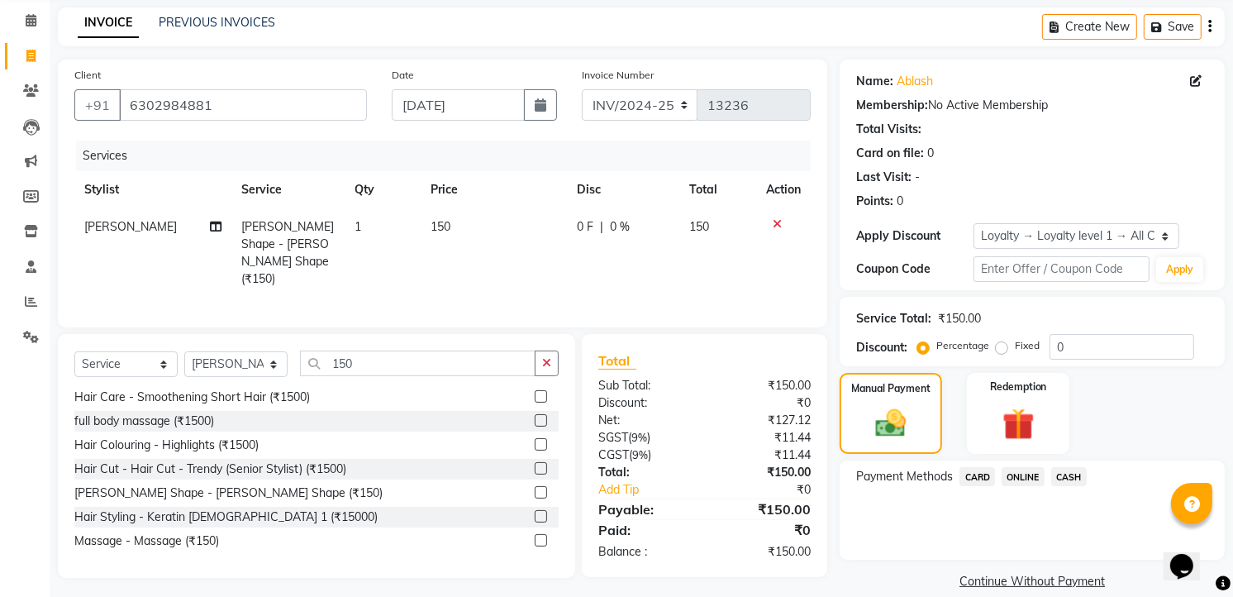
scroll to position [85, 0]
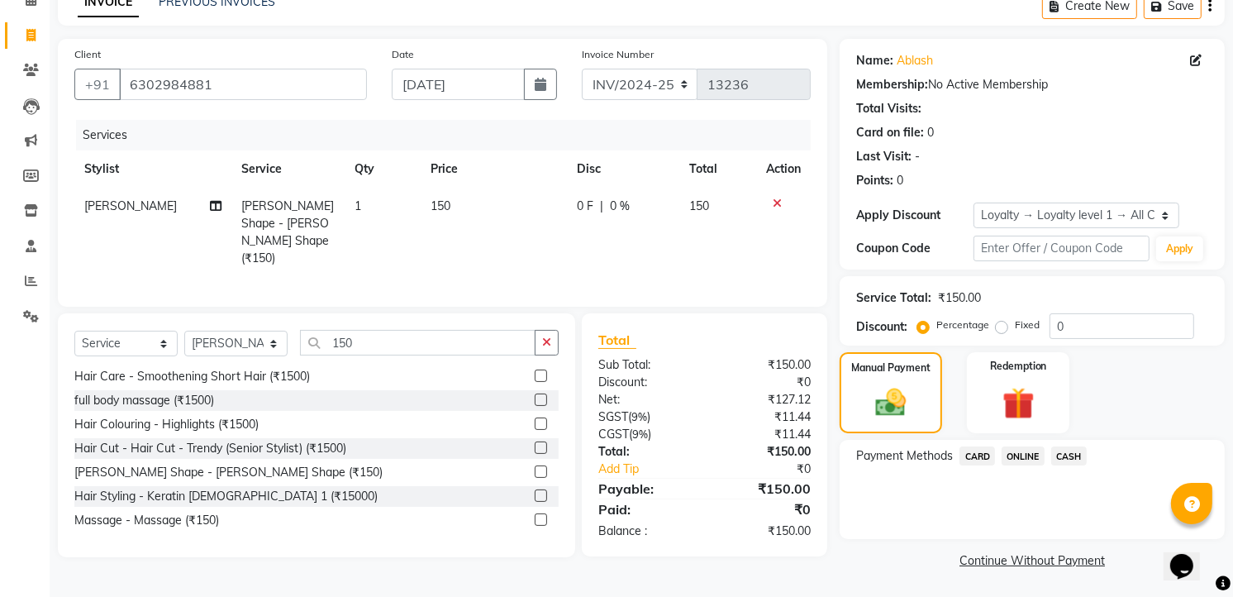
click at [1025, 448] on span "ONLINE" at bounding box center [1023, 455] width 43 height 19
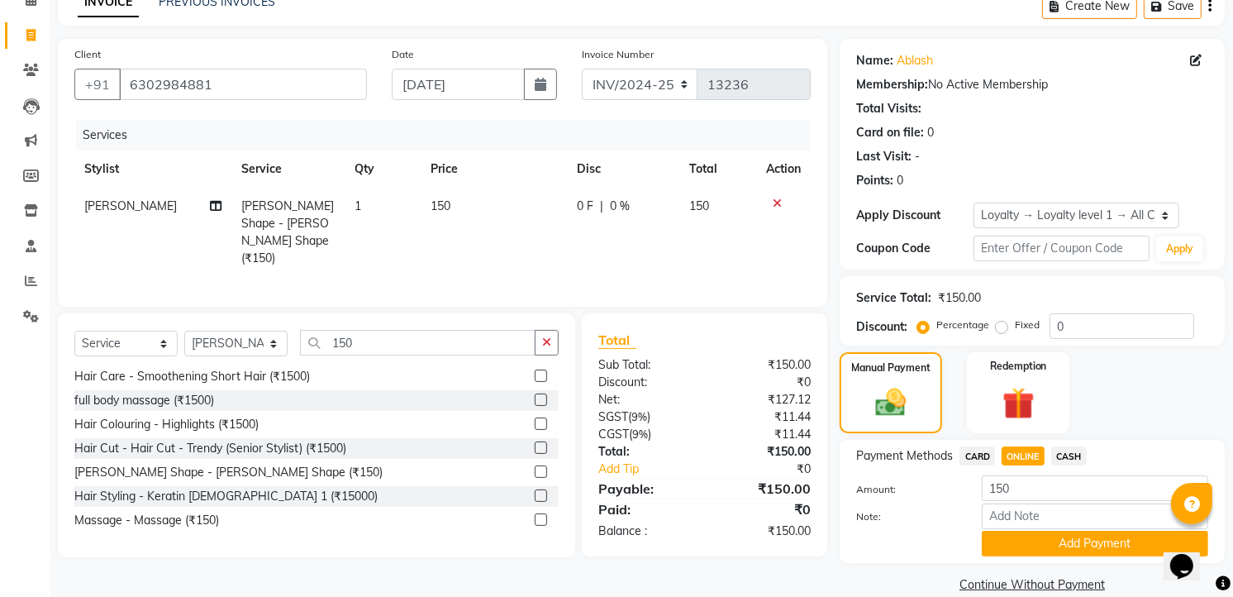
scroll to position [110, 0]
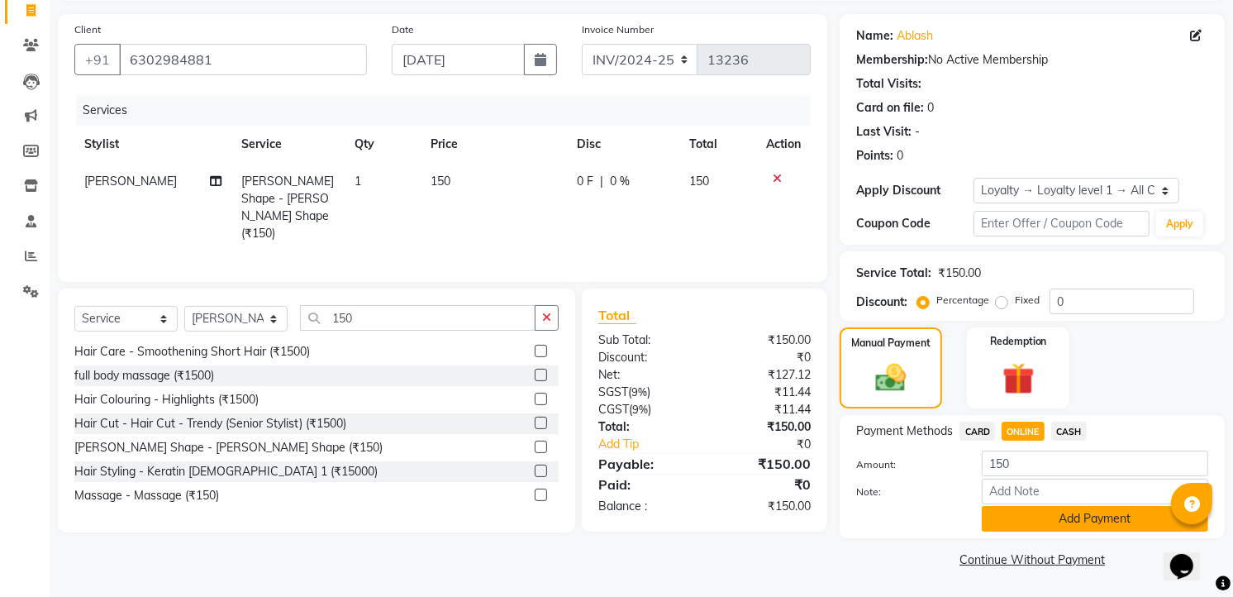
click at [1083, 522] on button "Add Payment" at bounding box center [1095, 519] width 226 height 26
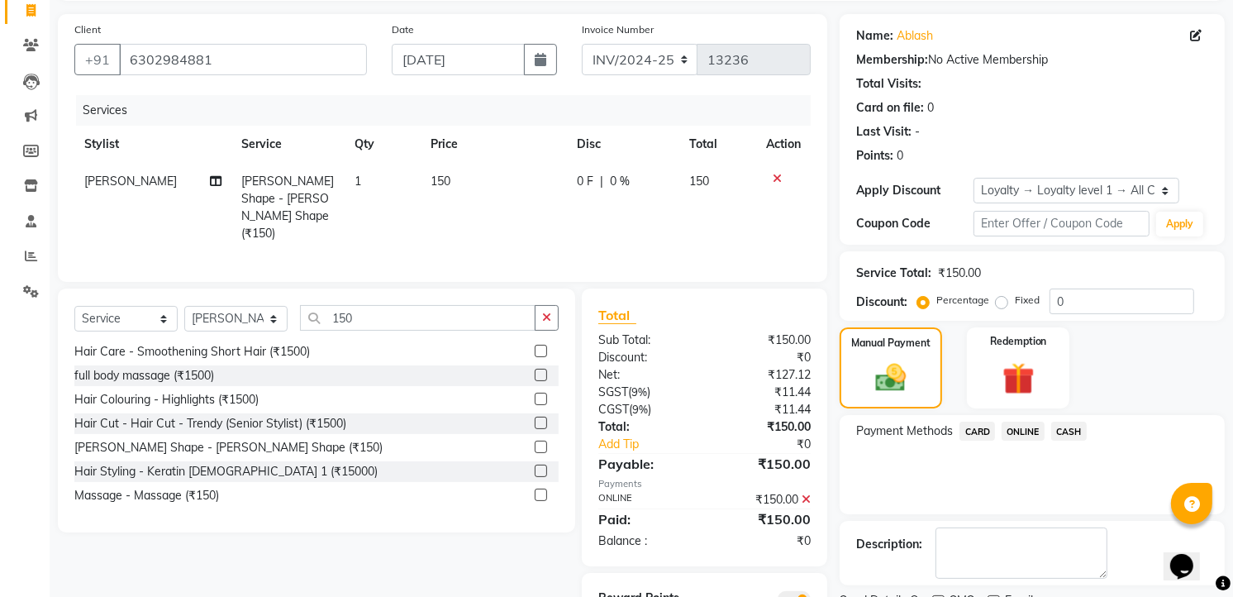
scroll to position [180, 0]
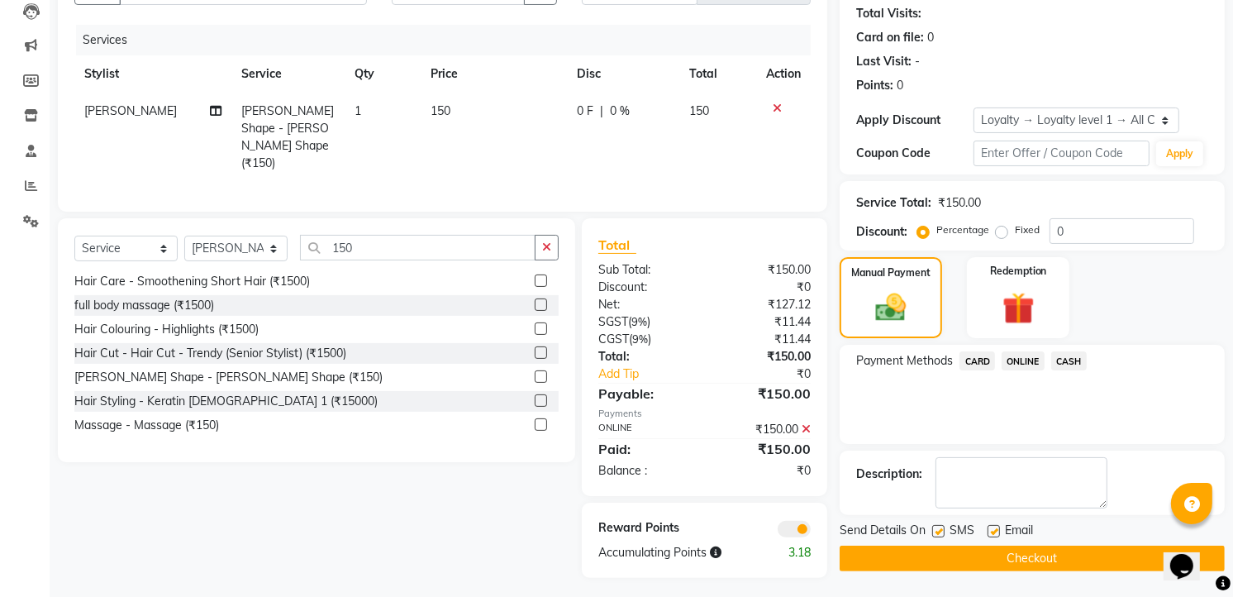
click at [1060, 565] on button "Checkout" at bounding box center [1032, 559] width 385 height 26
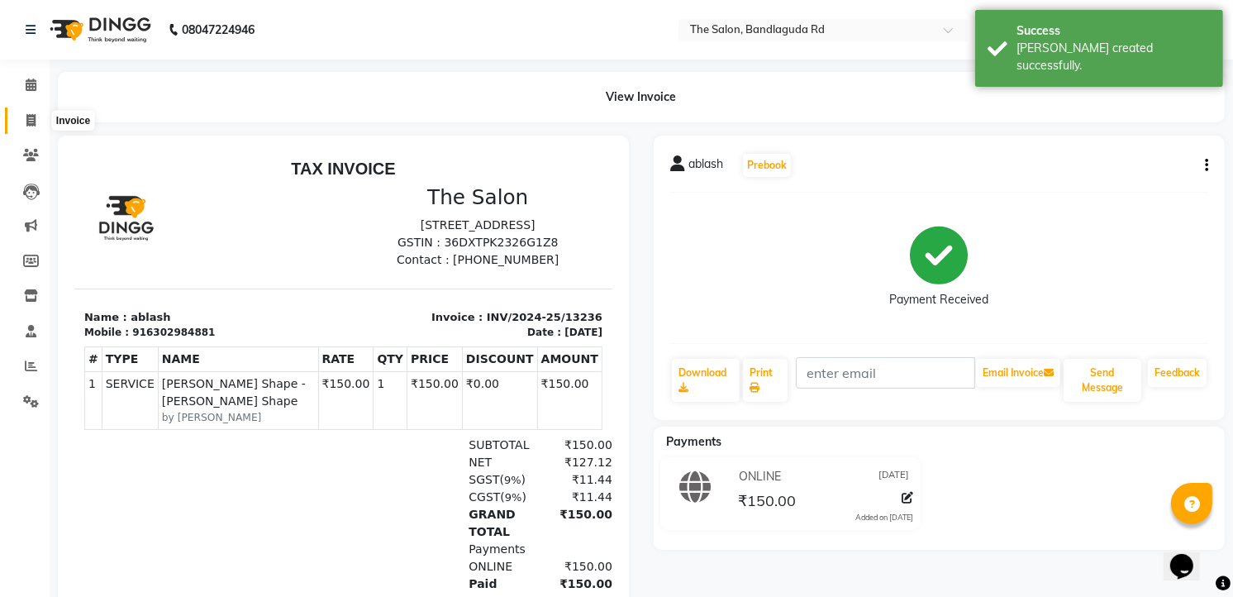
click at [20, 117] on span at bounding box center [31, 121] width 29 height 19
select select "service"
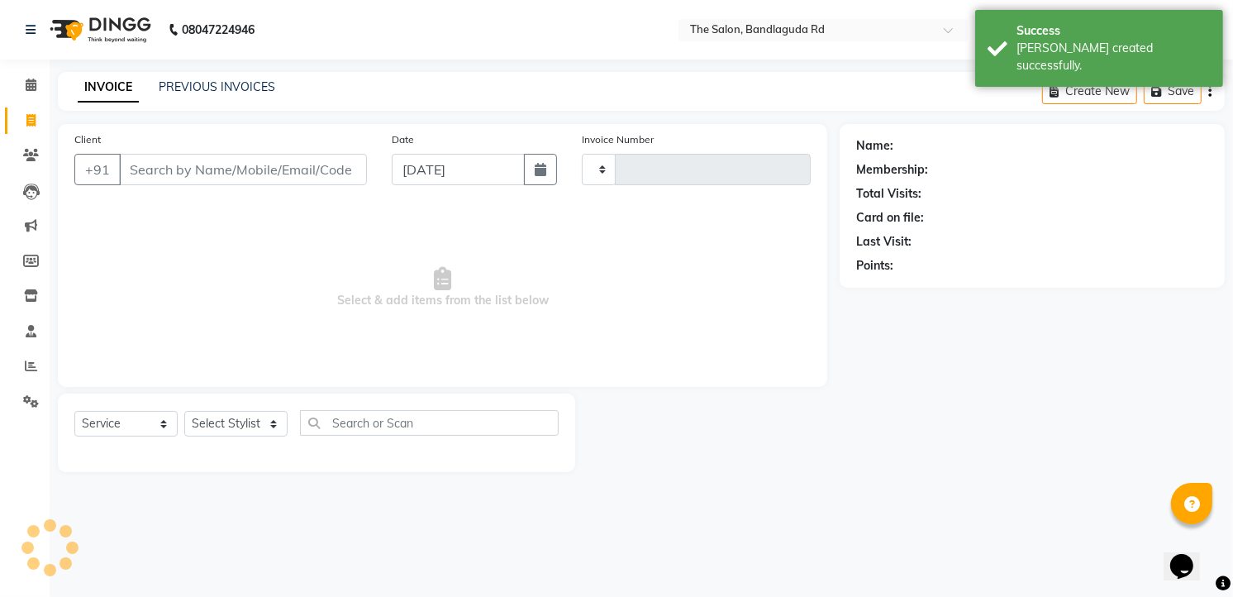
type input "13237"
select select "5198"
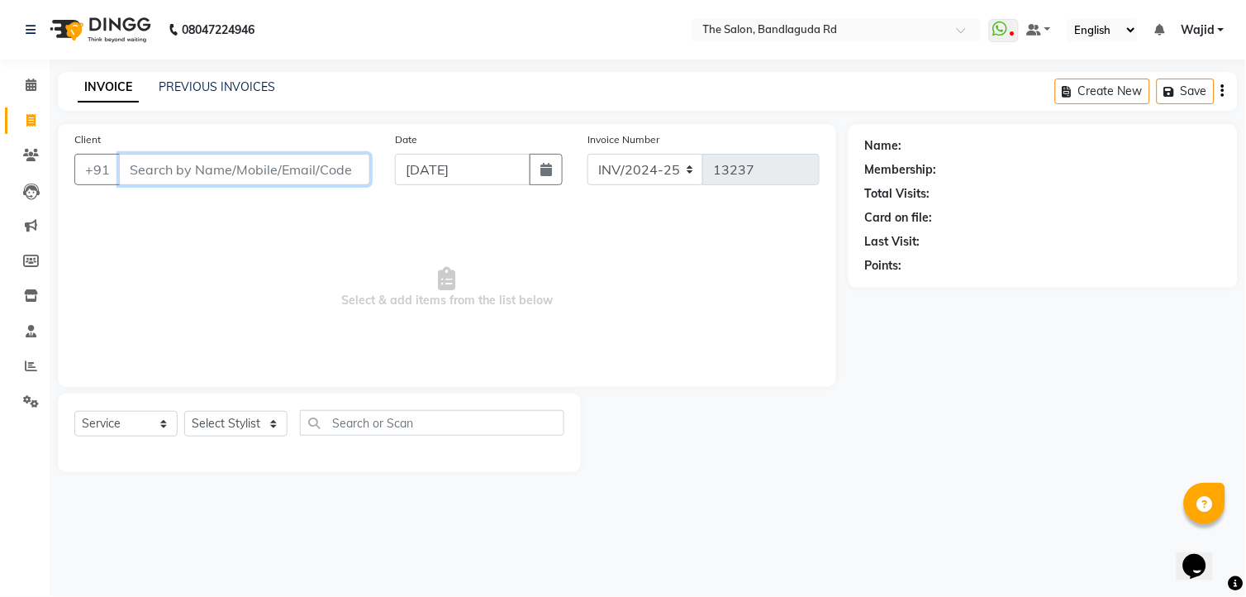
click at [270, 170] on input "Client" at bounding box center [244, 169] width 251 height 31
type input "7095829497"
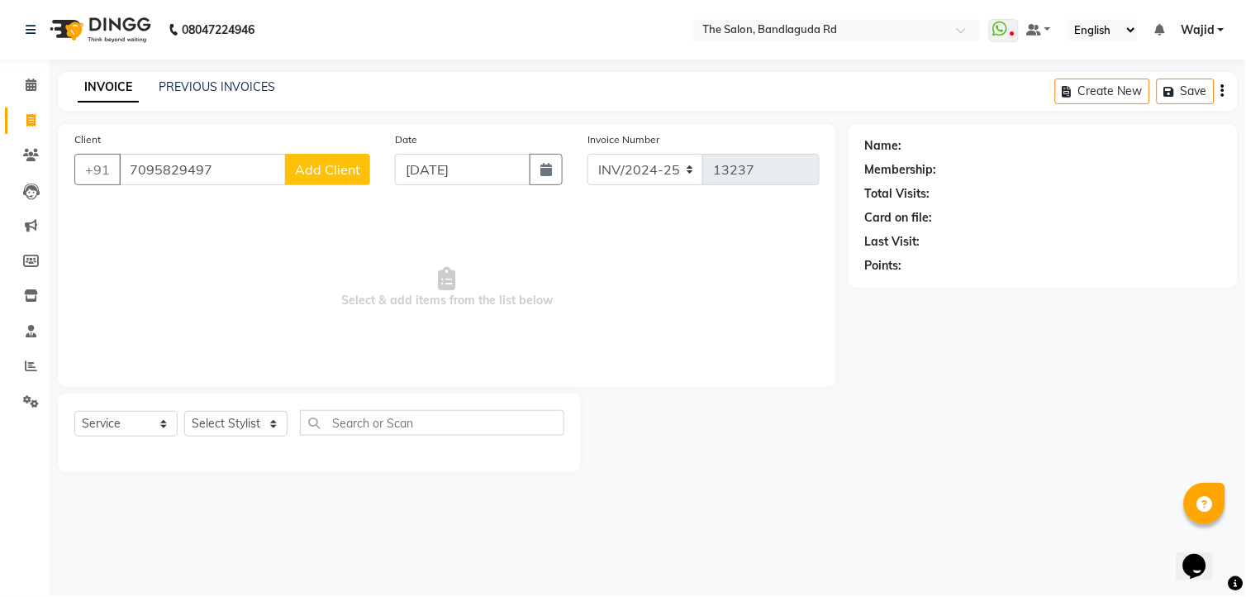
click at [324, 168] on span "Add Client" at bounding box center [327, 169] width 65 height 17
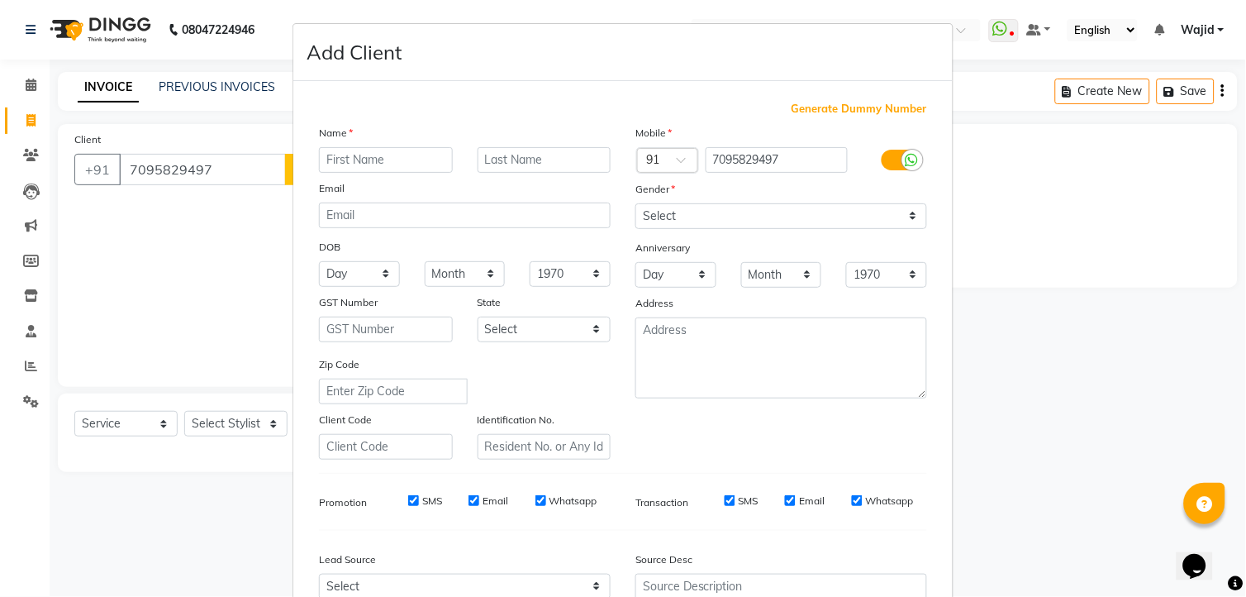
click at [351, 168] on input "text" at bounding box center [386, 160] width 134 height 26
type input "sohail"
click at [728, 217] on select "Select Male Female Other Prefer Not To Say" at bounding box center [782, 216] width 292 height 26
select select "male"
click at [636, 203] on select "Select Male Female Other Prefer Not To Say" at bounding box center [782, 216] width 292 height 26
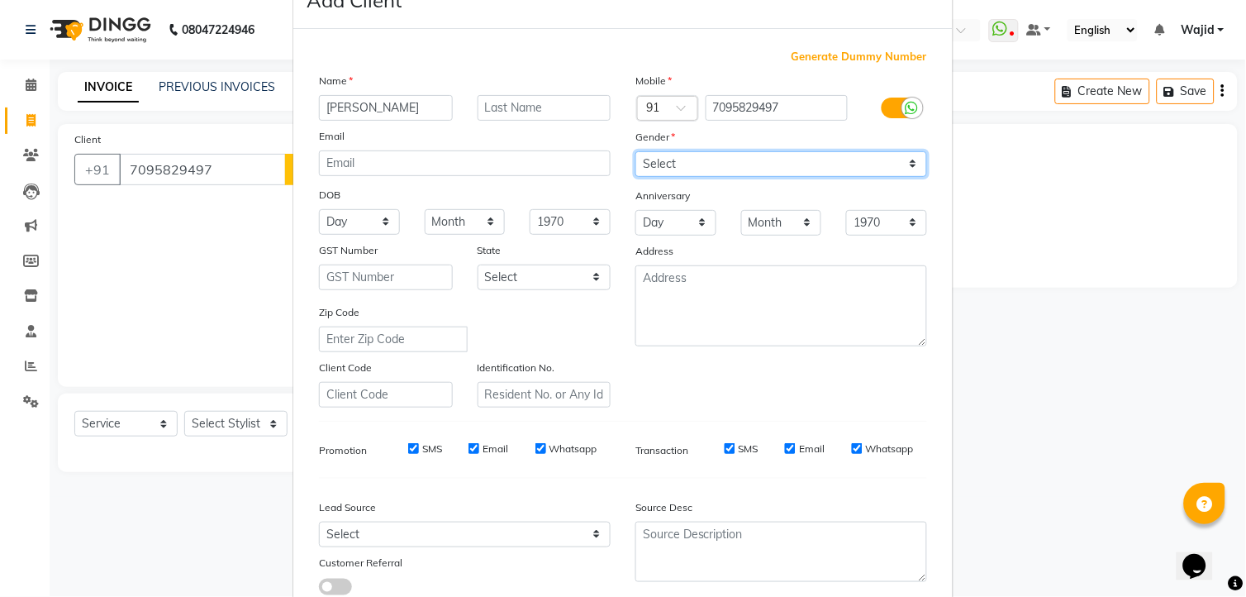
scroll to position [167, 0]
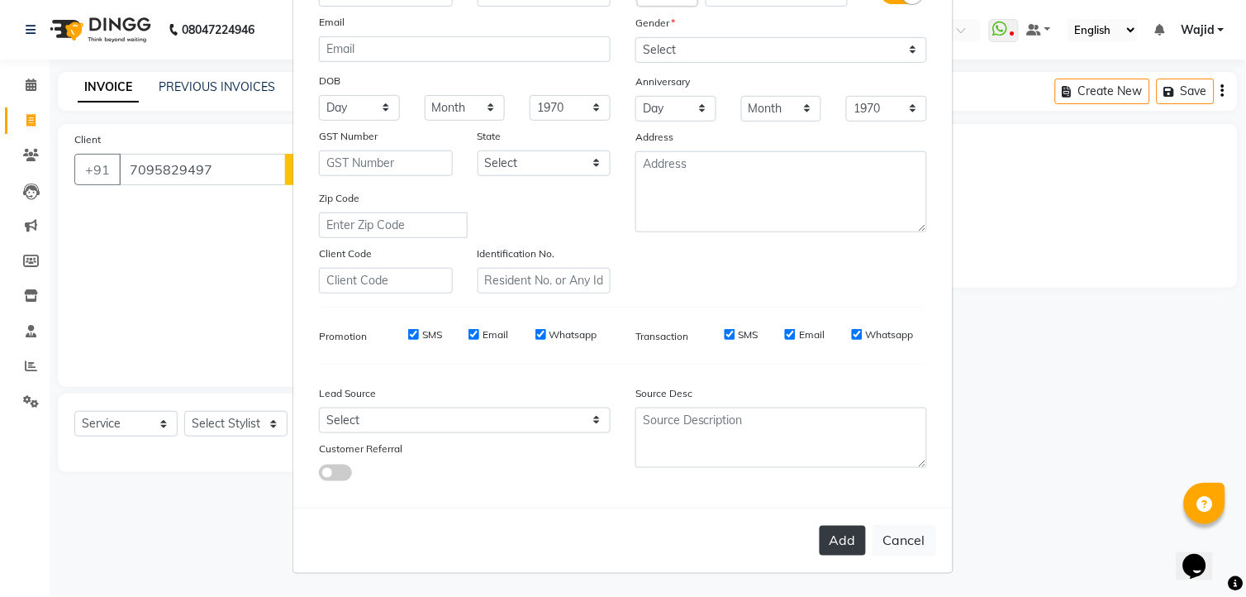
click at [836, 531] on button "Add" at bounding box center [843, 541] width 46 height 30
select select
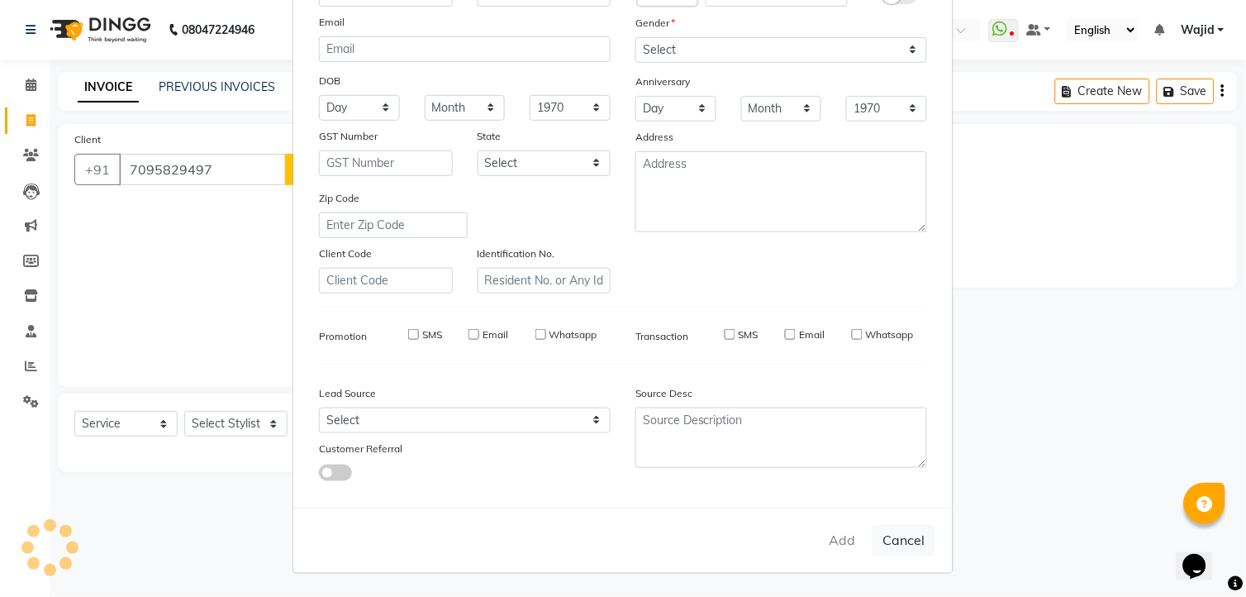
select select
checkbox input "false"
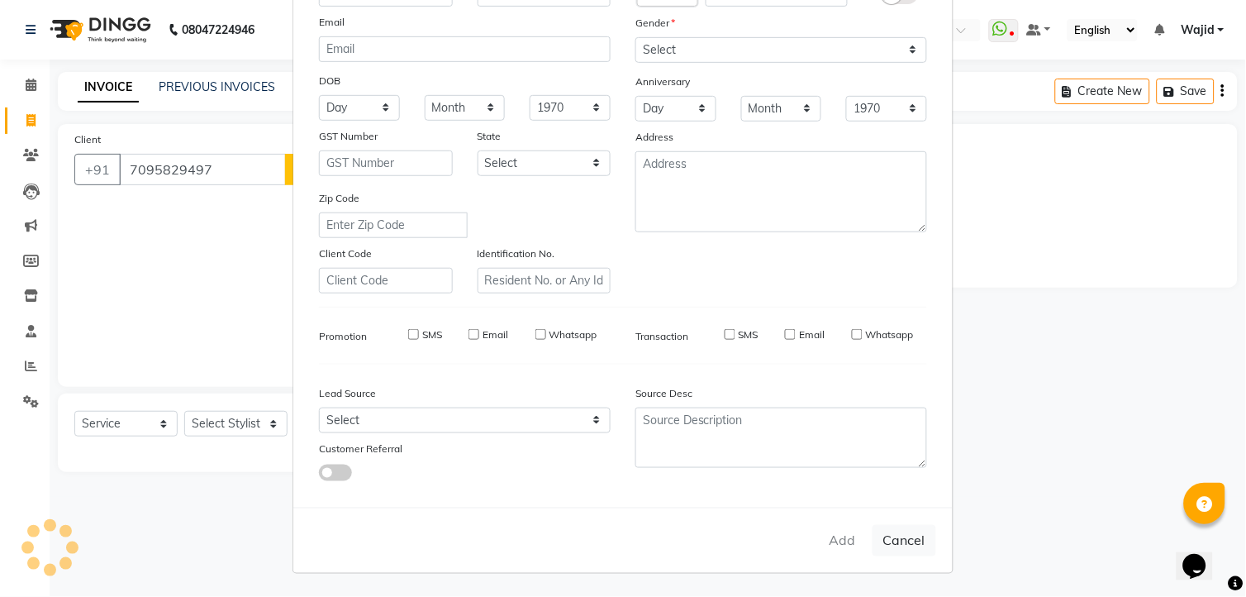
checkbox input "false"
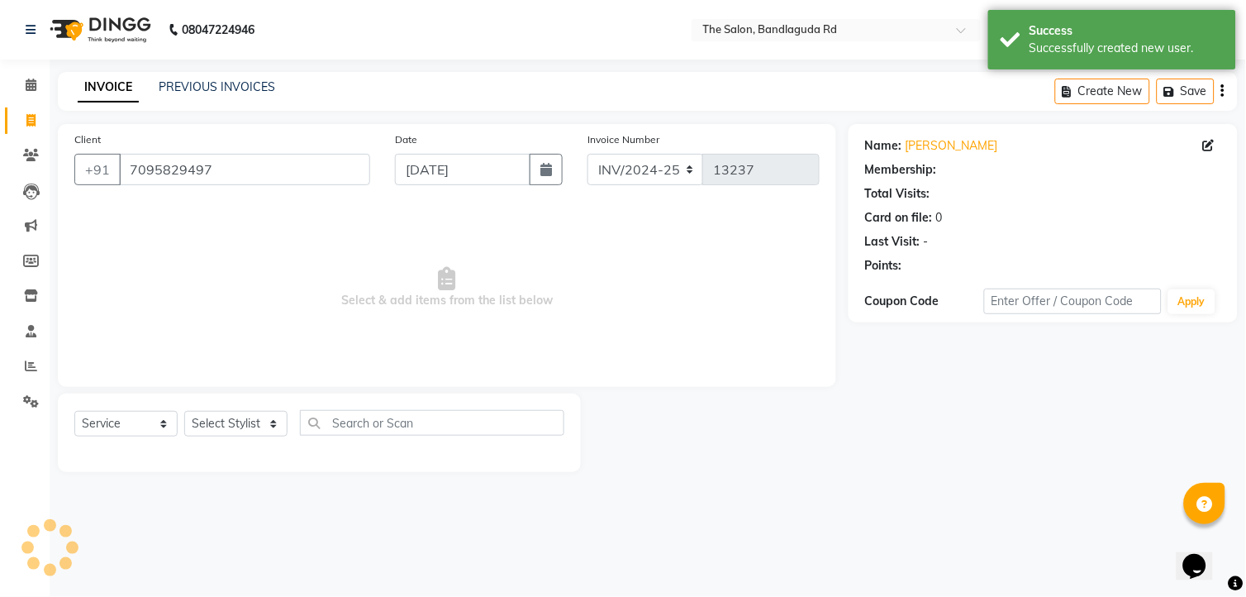
select select "1: Object"
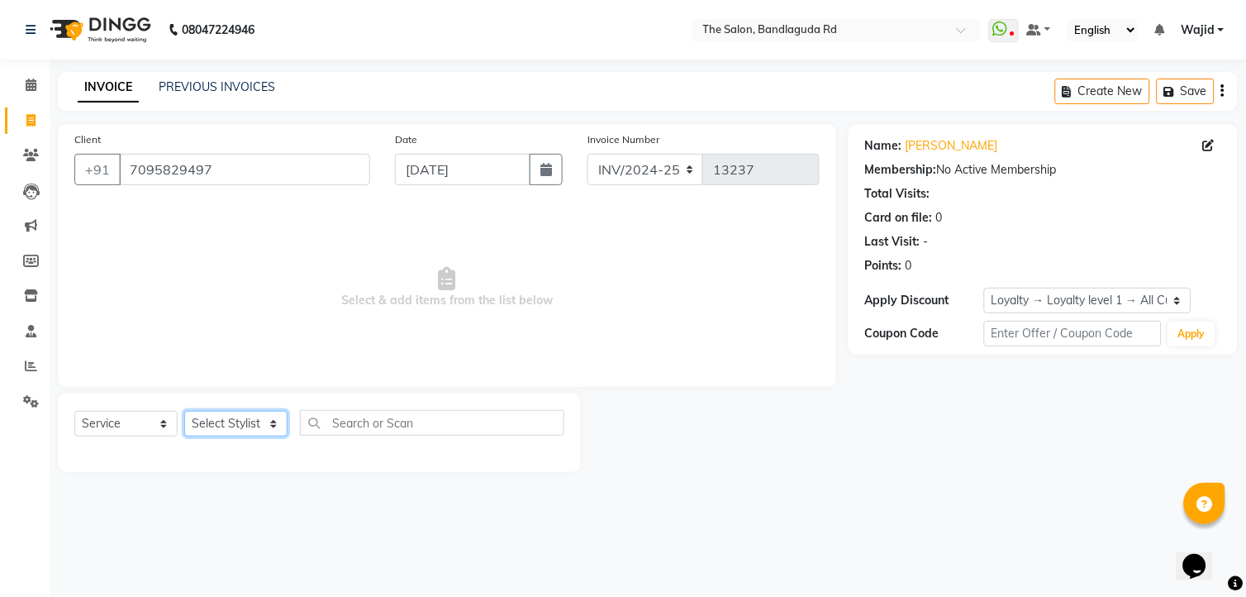
click at [241, 424] on select "Select Stylist" at bounding box center [235, 424] width 103 height 26
click at [241, 427] on select "Select Stylist" at bounding box center [235, 424] width 103 height 26
click at [242, 177] on input "7095829497" at bounding box center [244, 169] width 251 height 31
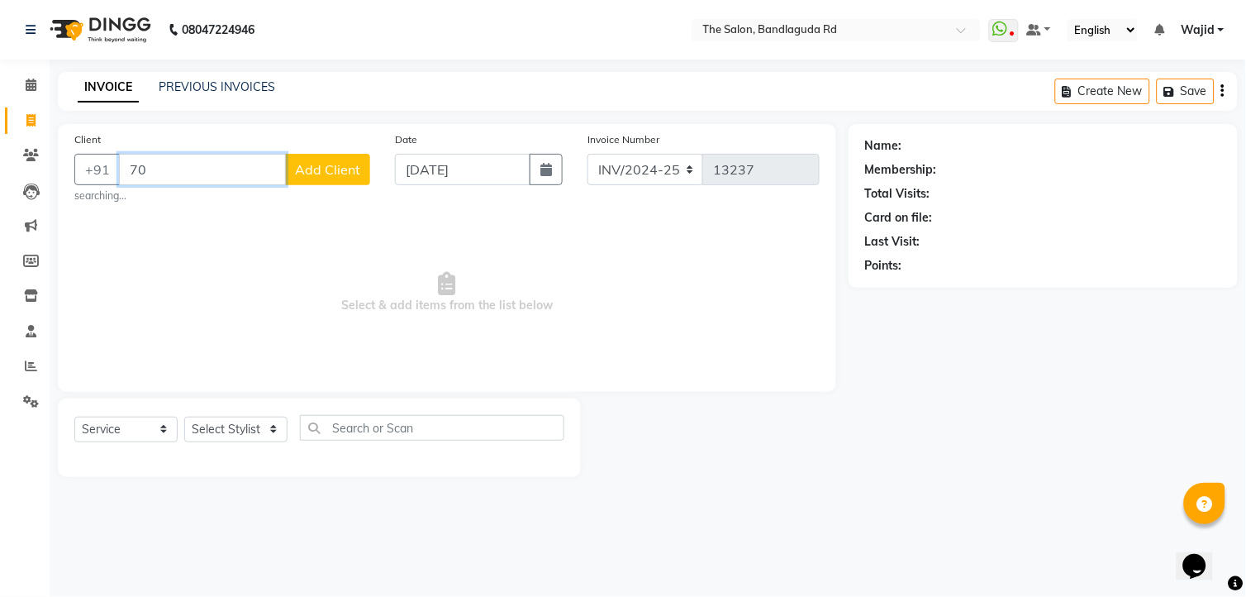
type input "7"
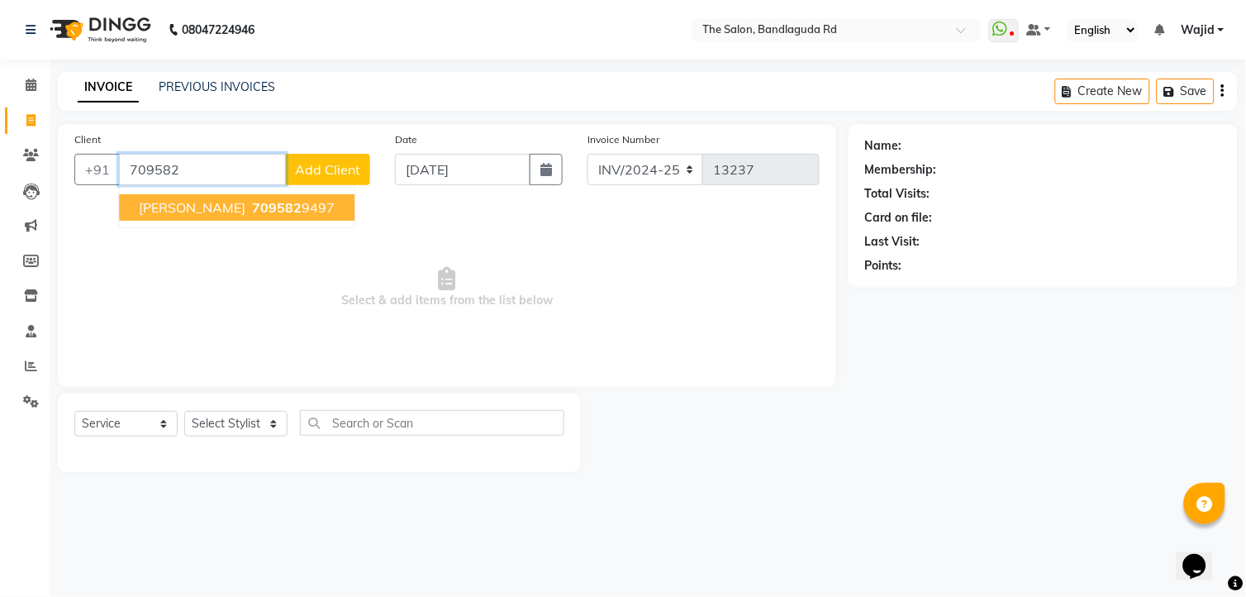
click at [249, 212] on ngb-highlight "709582 9497" at bounding box center [292, 207] width 86 height 17
type input "7095829497"
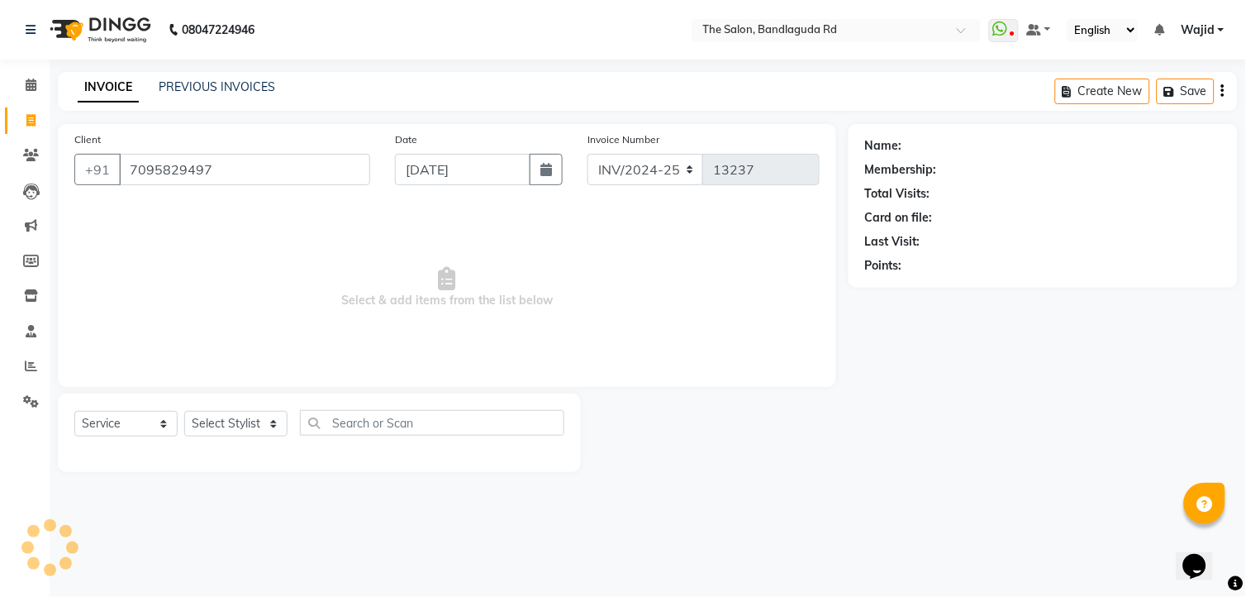
select select "1: Object"
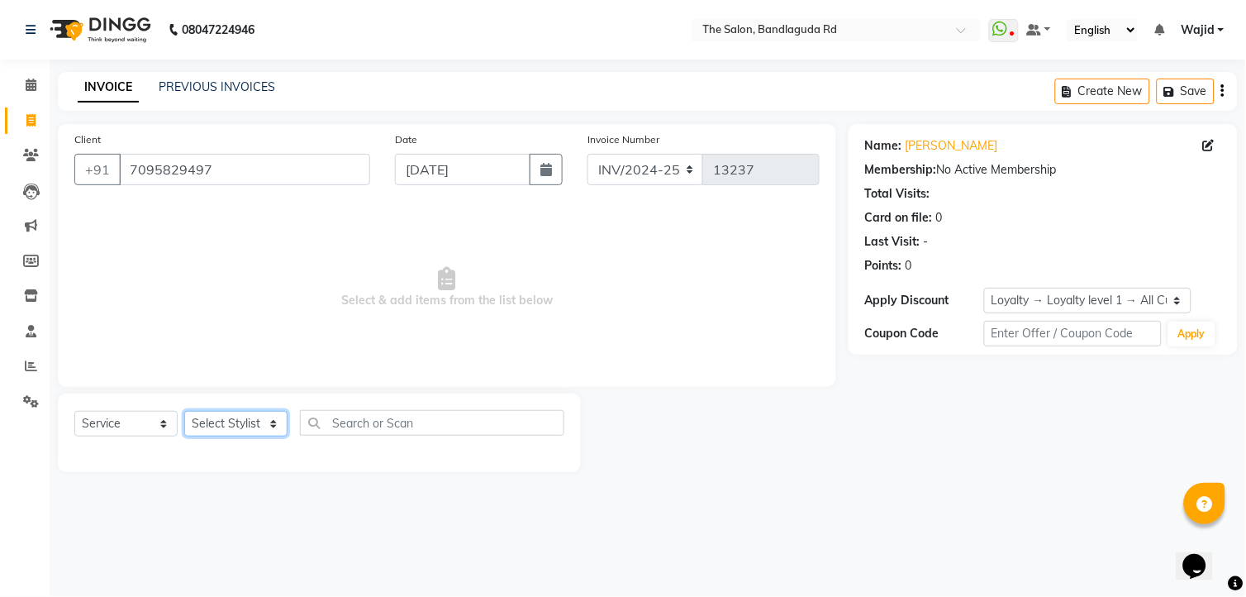
click at [226, 426] on select "Select Stylist" at bounding box center [235, 424] width 103 height 26
click at [117, 423] on select "Select Service Product Membership Package Voucher Prepaid Gift Card" at bounding box center [125, 424] width 103 height 26
click at [74, 412] on select "Select Service Product Membership Package Voucher Prepaid Gift Card" at bounding box center [125, 424] width 103 height 26
click at [224, 423] on select "Select Stylist" at bounding box center [235, 424] width 103 height 26
click at [184, 412] on select "Select Stylist" at bounding box center [235, 424] width 103 height 26
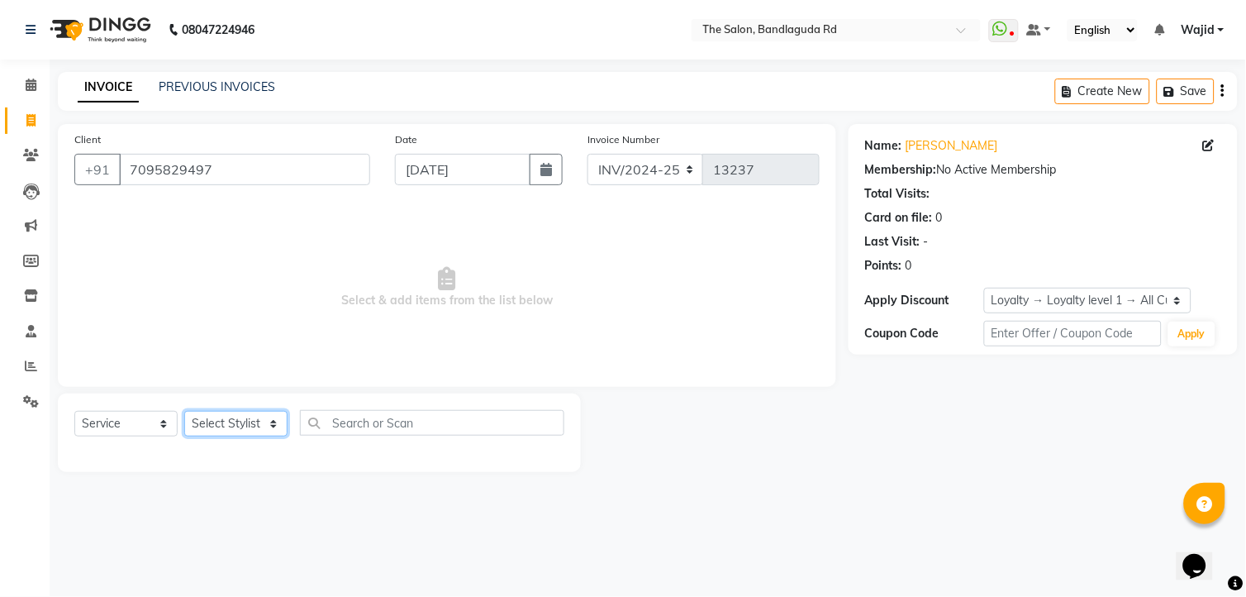
click at [241, 415] on select "Select Stylist" at bounding box center [235, 424] width 103 height 26
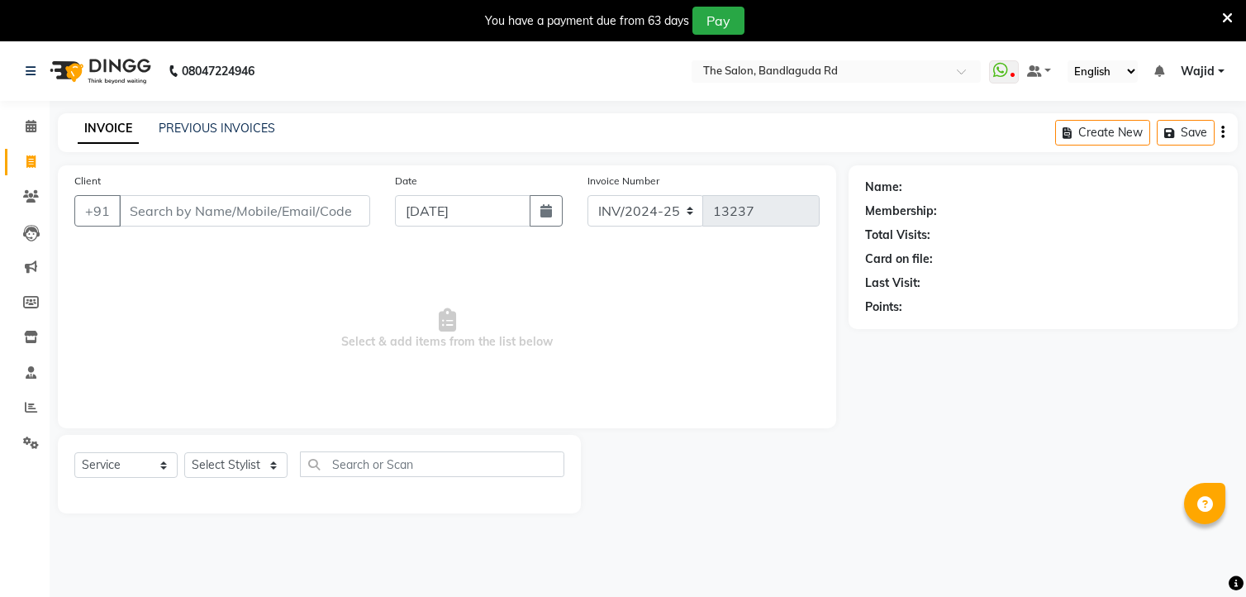
select select "service"
click at [253, 467] on select "Select Stylist [PERSON_NAME] [PERSON_NAME] [PERSON_NAME] [PERSON_NAME] TALIB [P…" at bounding box center [235, 465] width 103 height 26
select select "88754"
click at [184, 453] on select "Select Stylist [PERSON_NAME] [PERSON_NAME] [PERSON_NAME] [PERSON_NAME] TALIB [P…" at bounding box center [235, 465] width 103 height 26
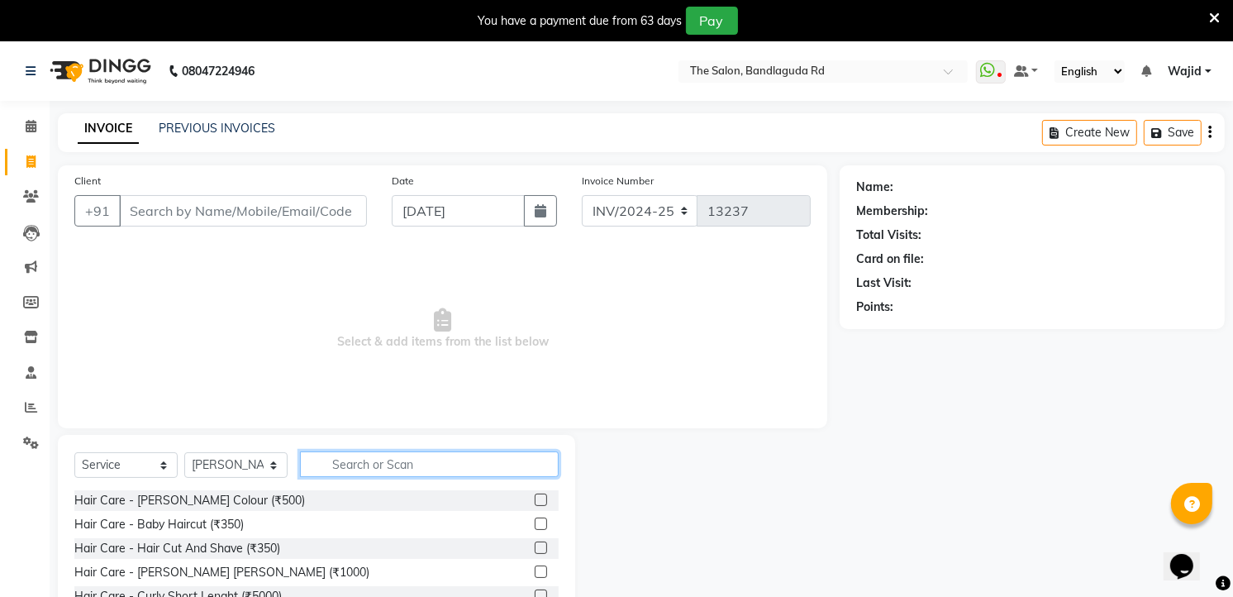
click at [364, 466] on input "text" at bounding box center [429, 464] width 259 height 26
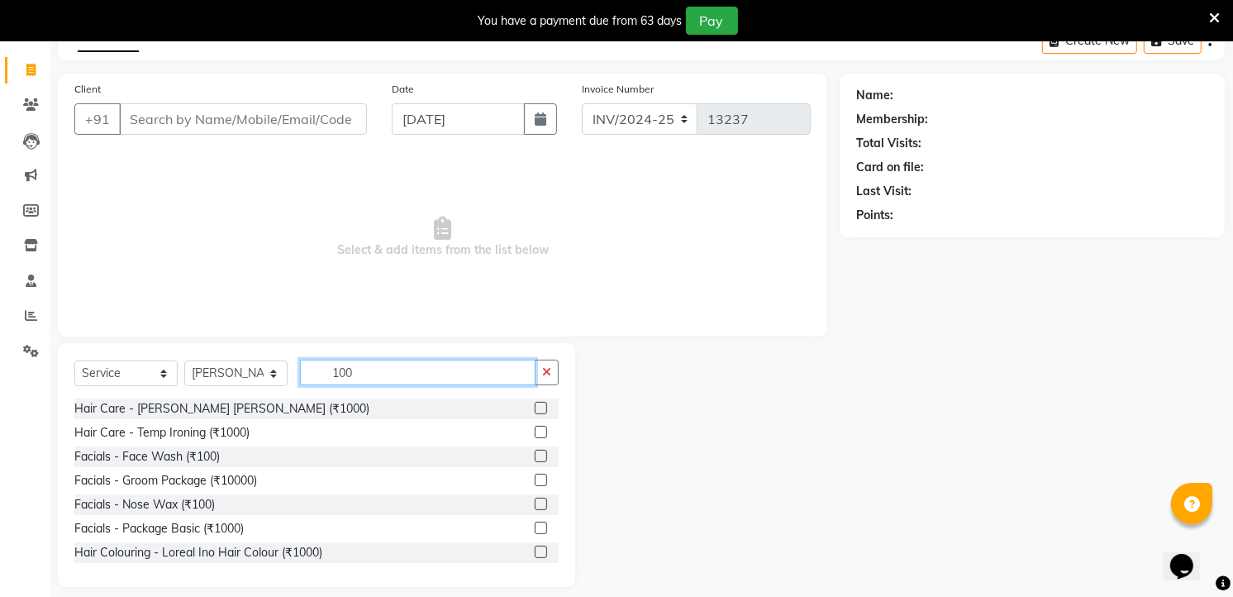
scroll to position [74, 0]
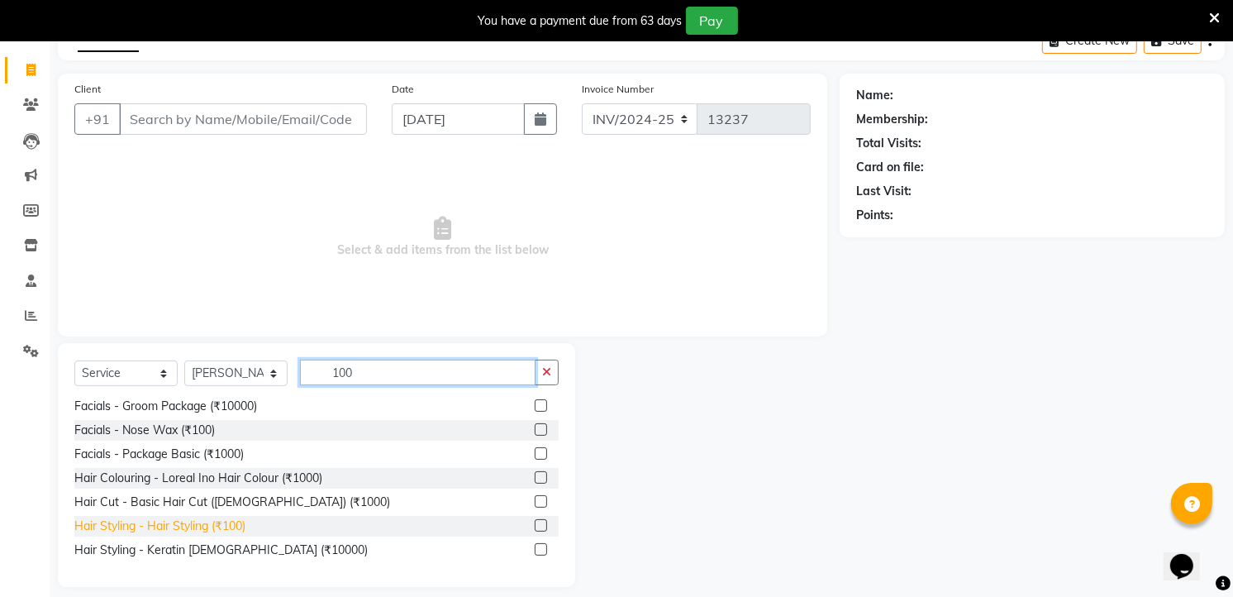
type input "100"
click at [210, 526] on div "Hair Styling - Hair Styling (₹100)" at bounding box center [159, 525] width 171 height 17
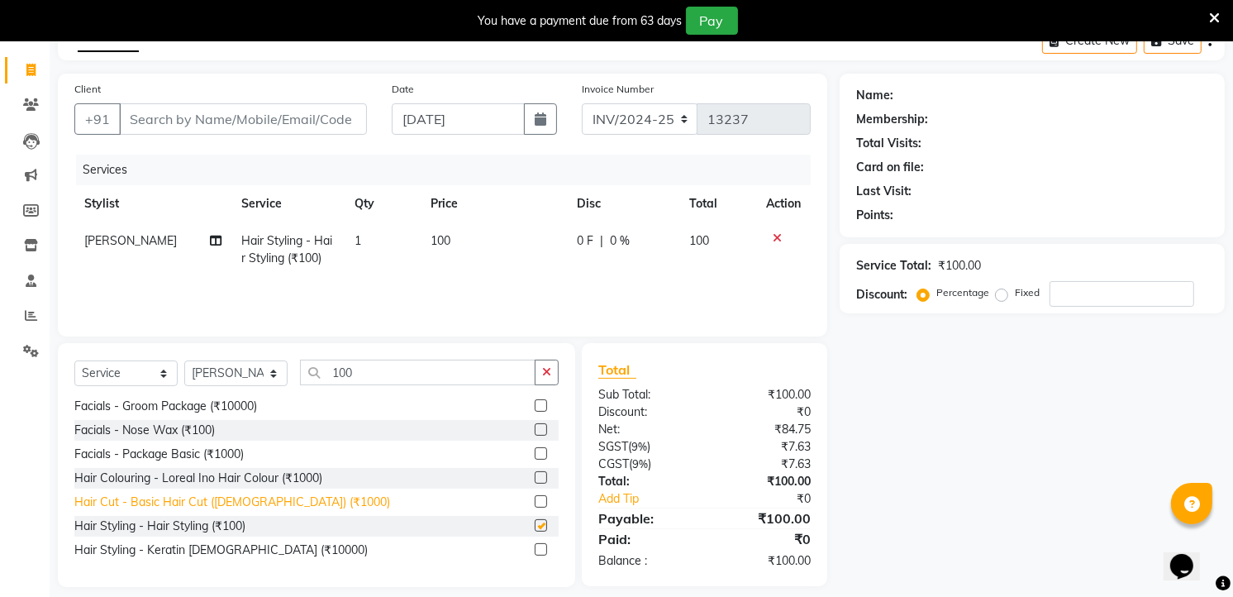
checkbox input "false"
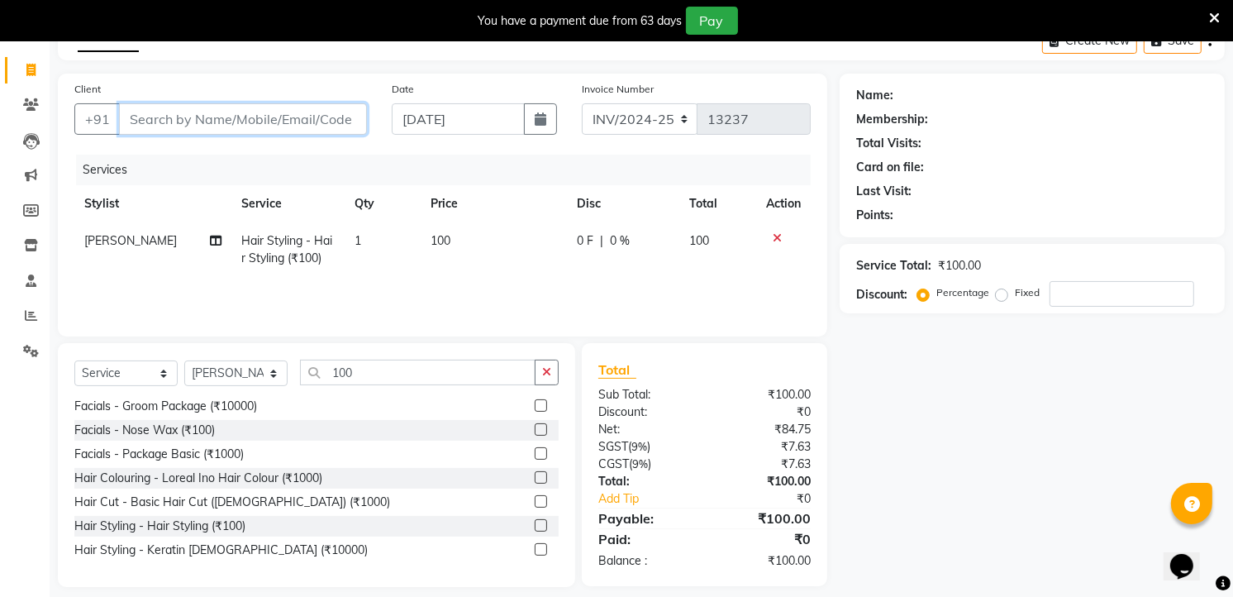
click at [226, 125] on input "Client" at bounding box center [243, 118] width 248 height 31
type input "s"
type input "0"
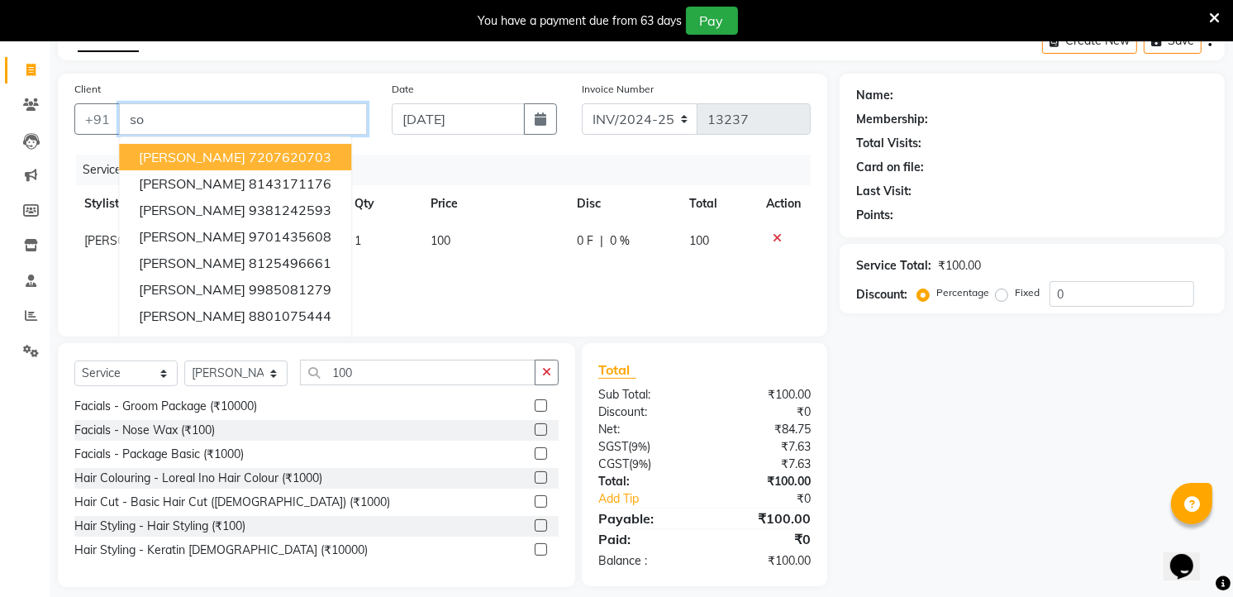
type input "s"
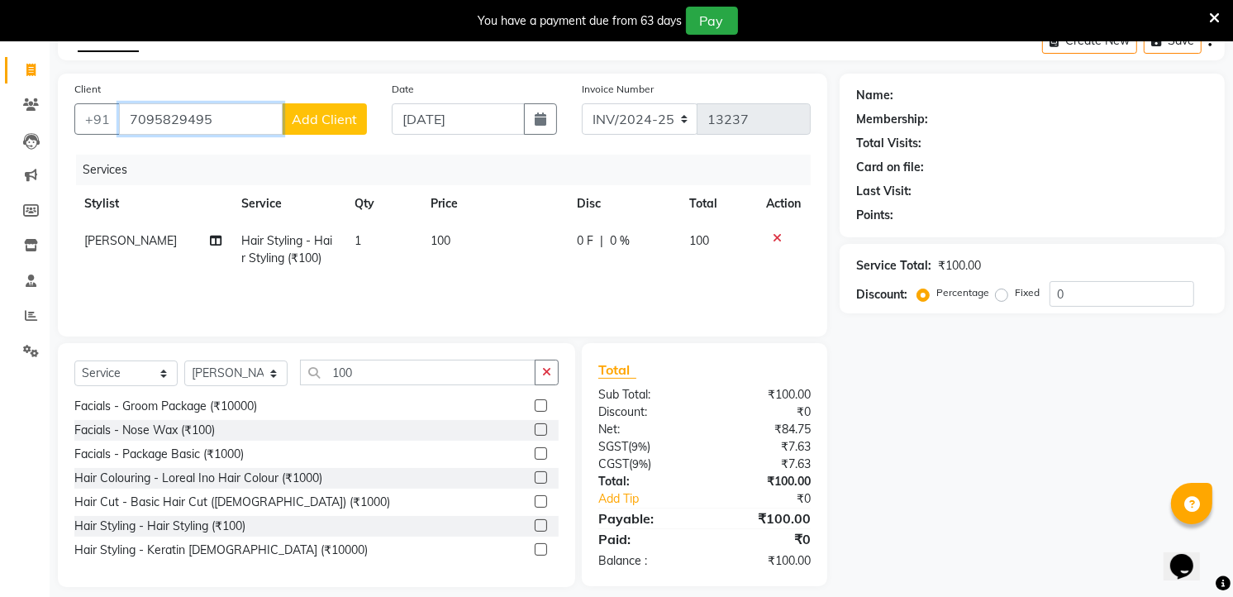
scroll to position [106, 0]
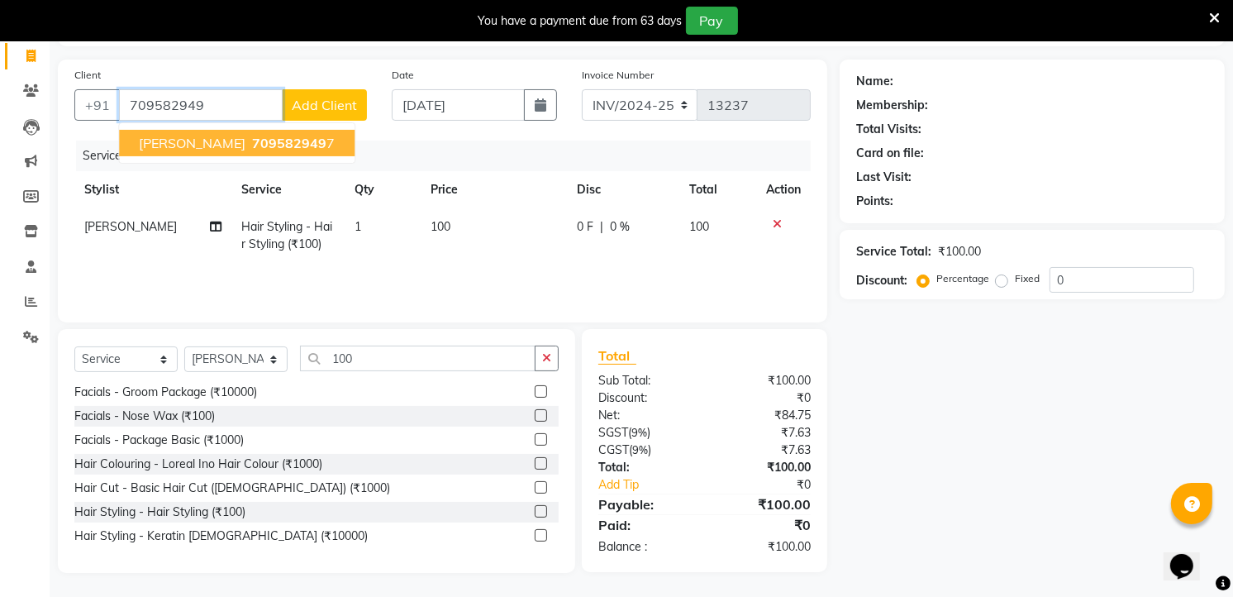
click at [252, 137] on span "709582949" at bounding box center [289, 143] width 74 height 17
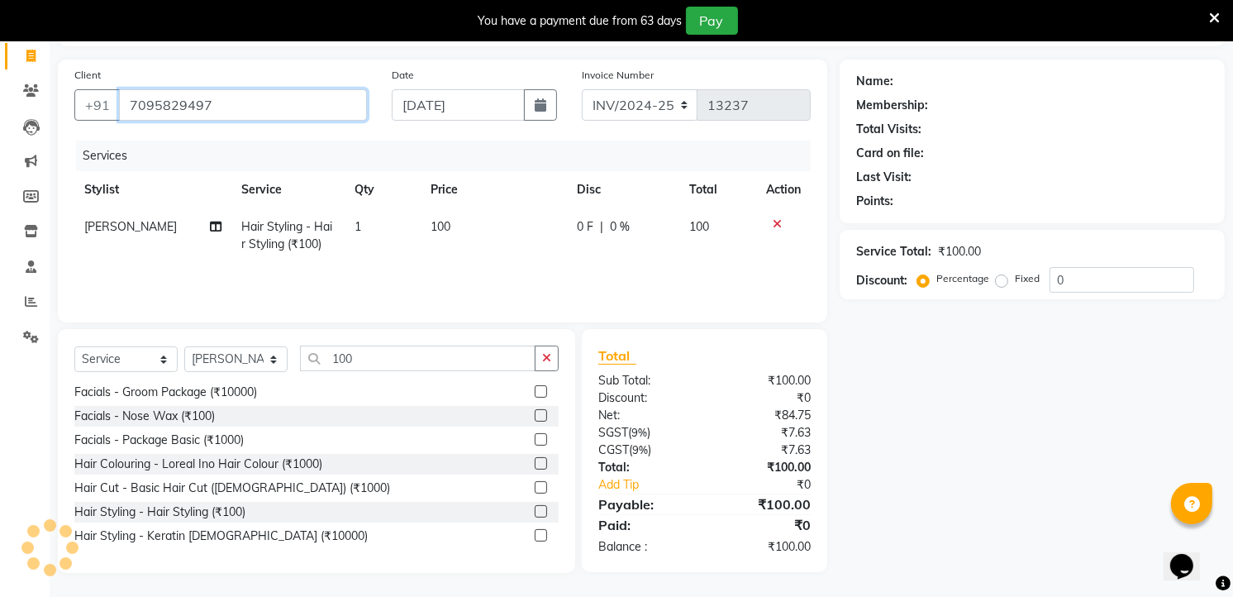
type input "7095829497"
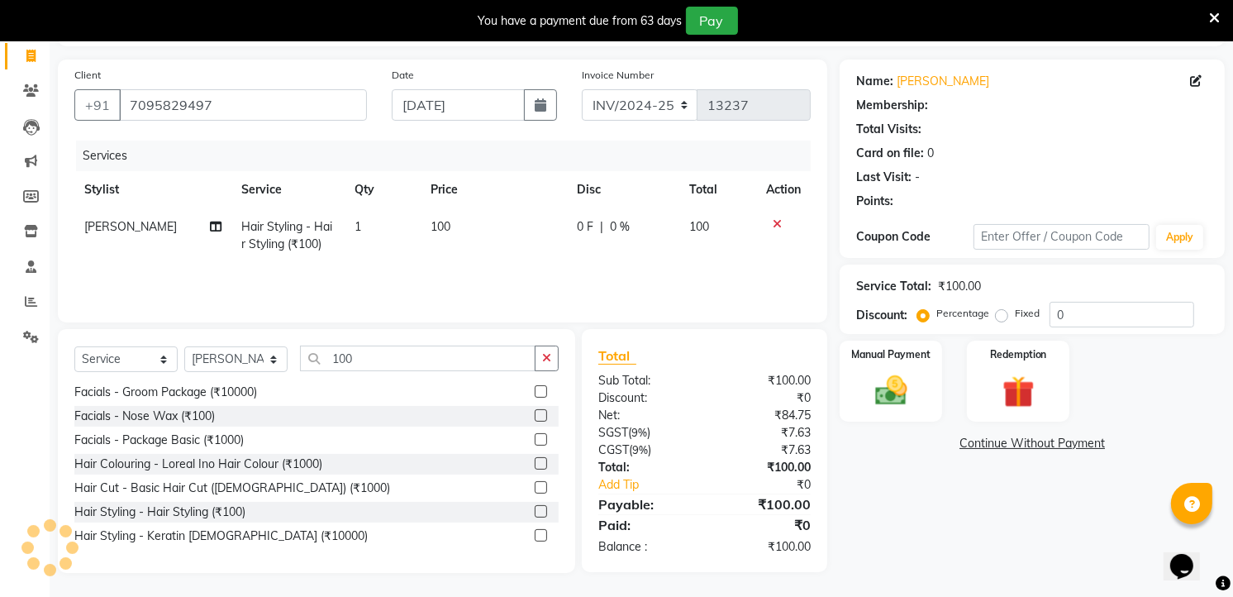
select select "1: Object"
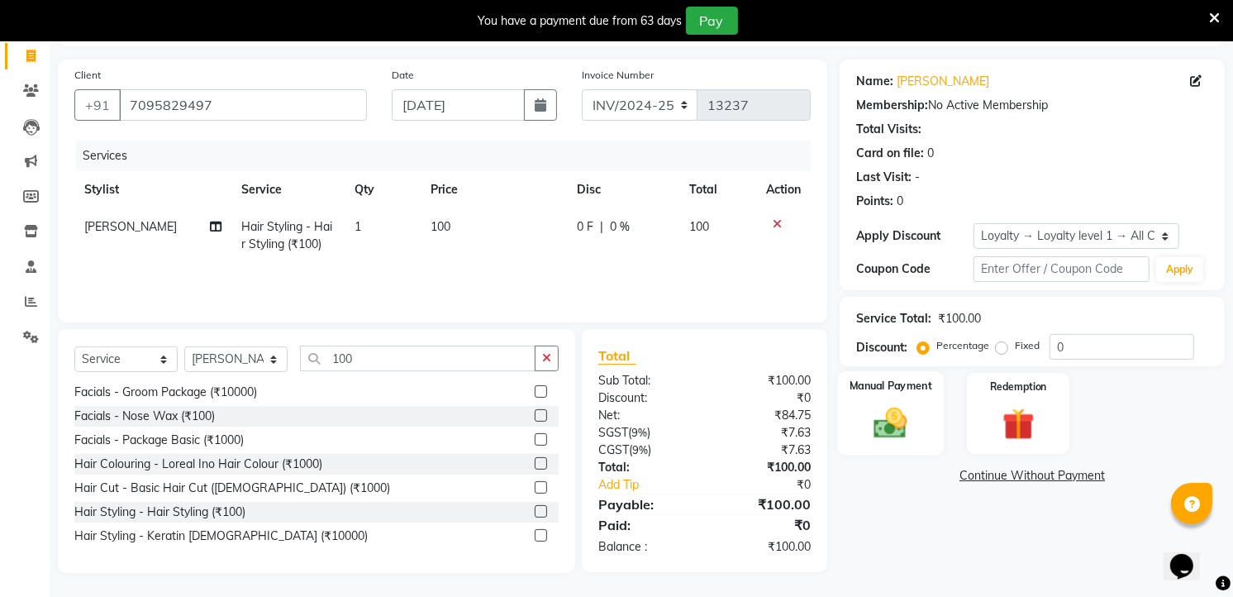
click at [917, 387] on label "Manual Payment" at bounding box center [891, 386] width 83 height 16
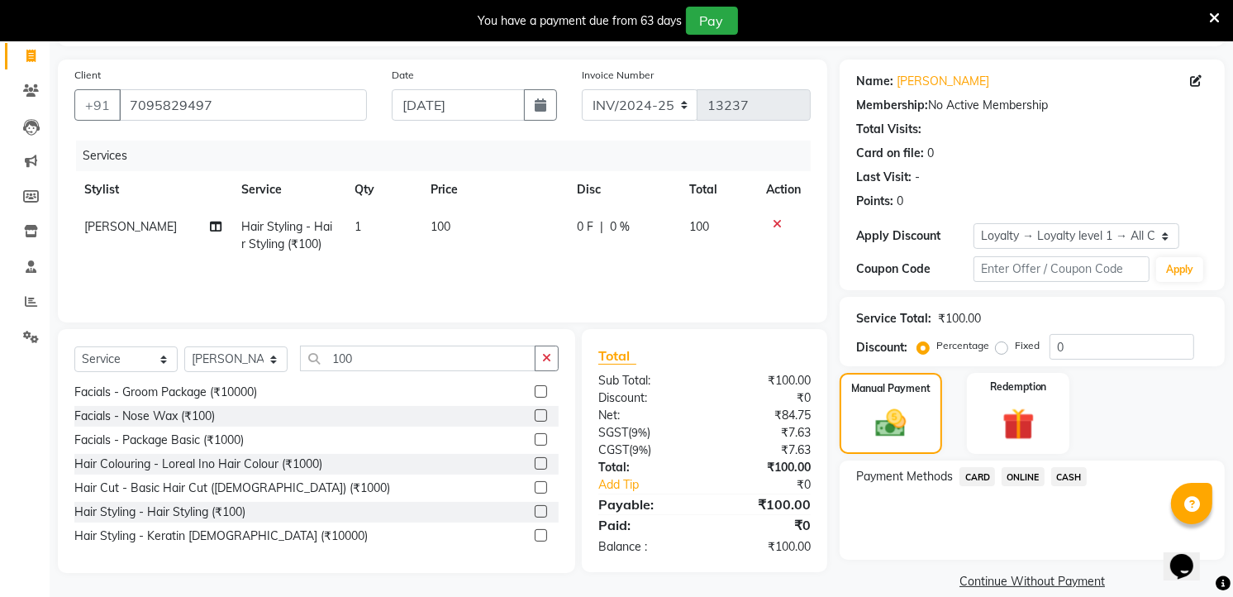
click at [1076, 478] on span "CASH" at bounding box center [1069, 476] width 36 height 19
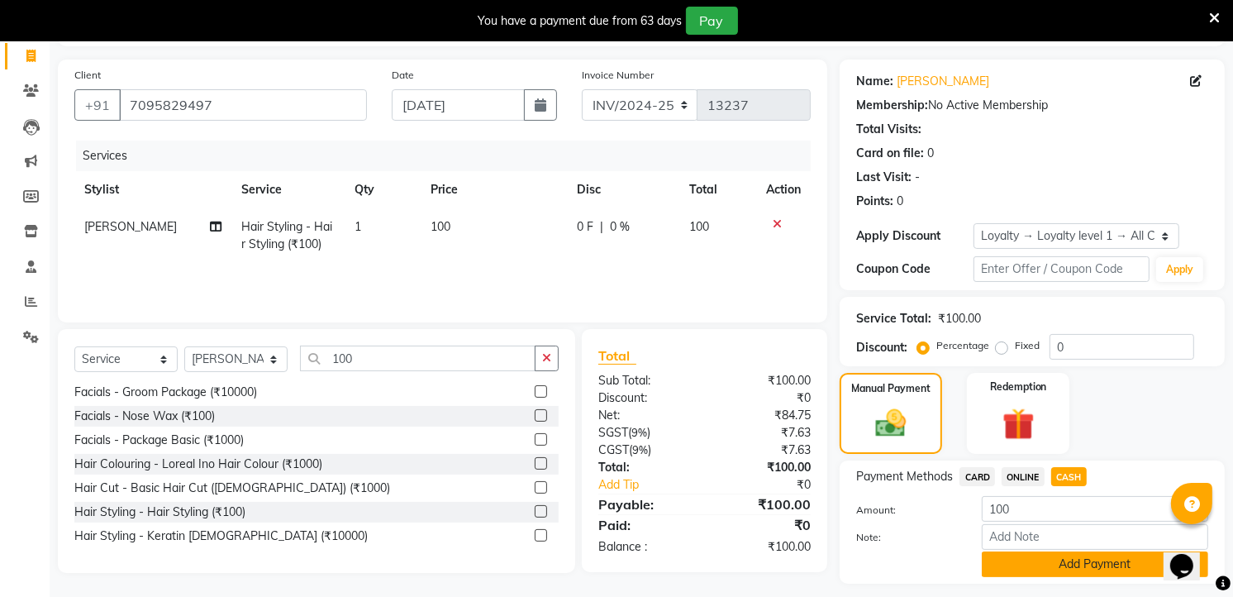
click at [1061, 555] on button "Add Payment" at bounding box center [1095, 564] width 226 height 26
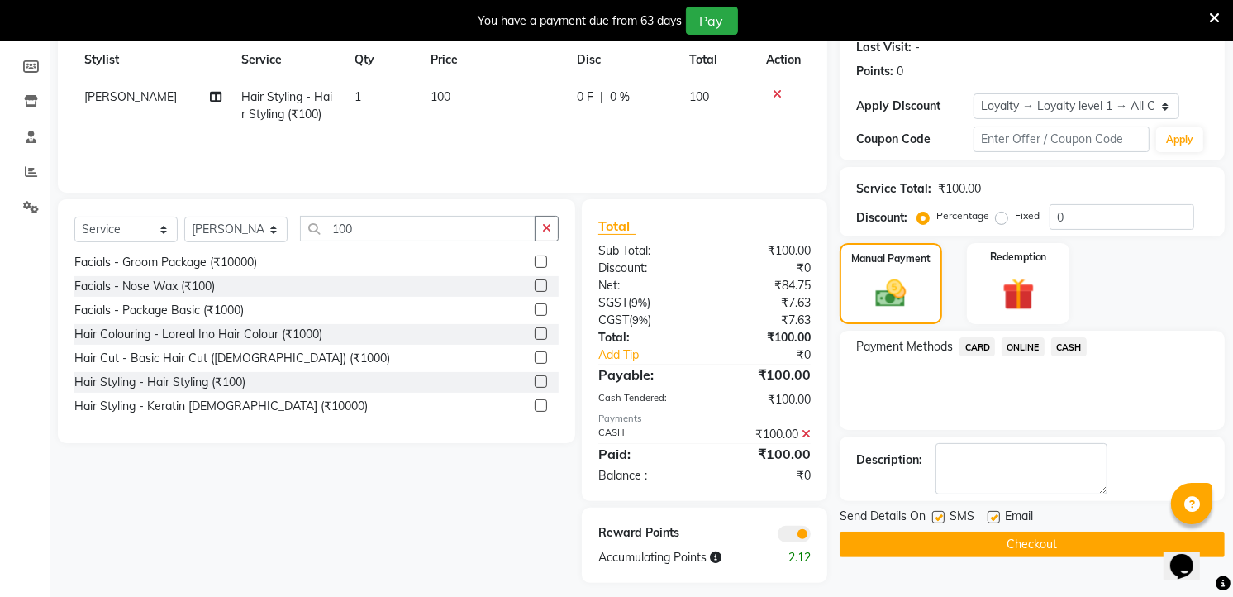
scroll to position [245, 0]
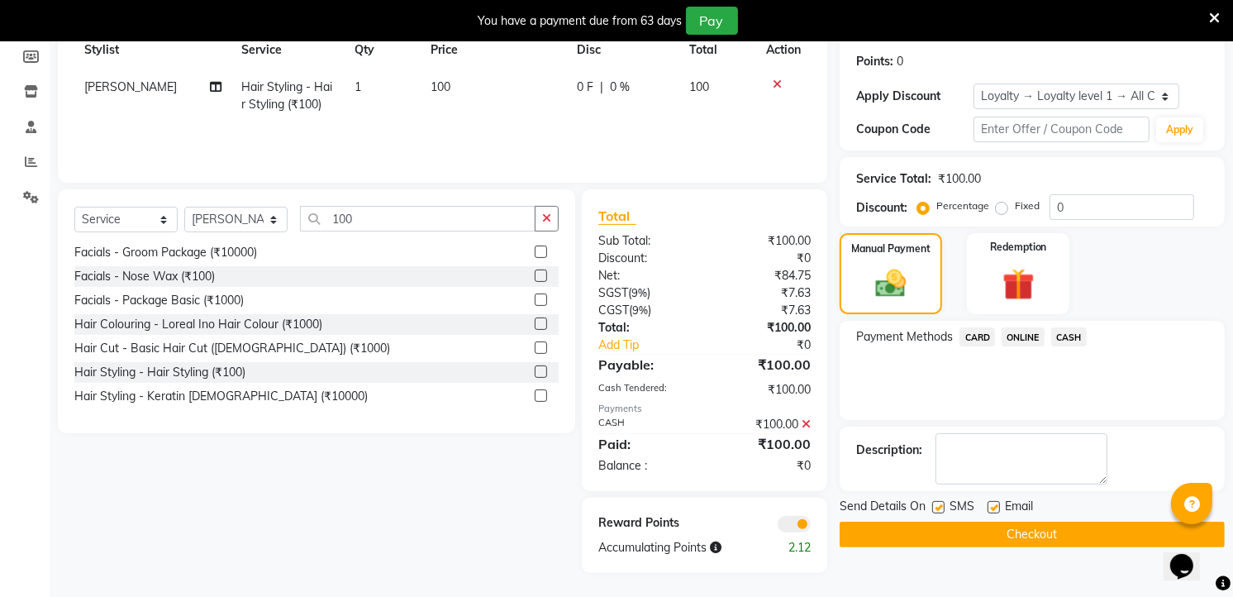
click at [1013, 527] on button "Checkout" at bounding box center [1032, 535] width 385 height 26
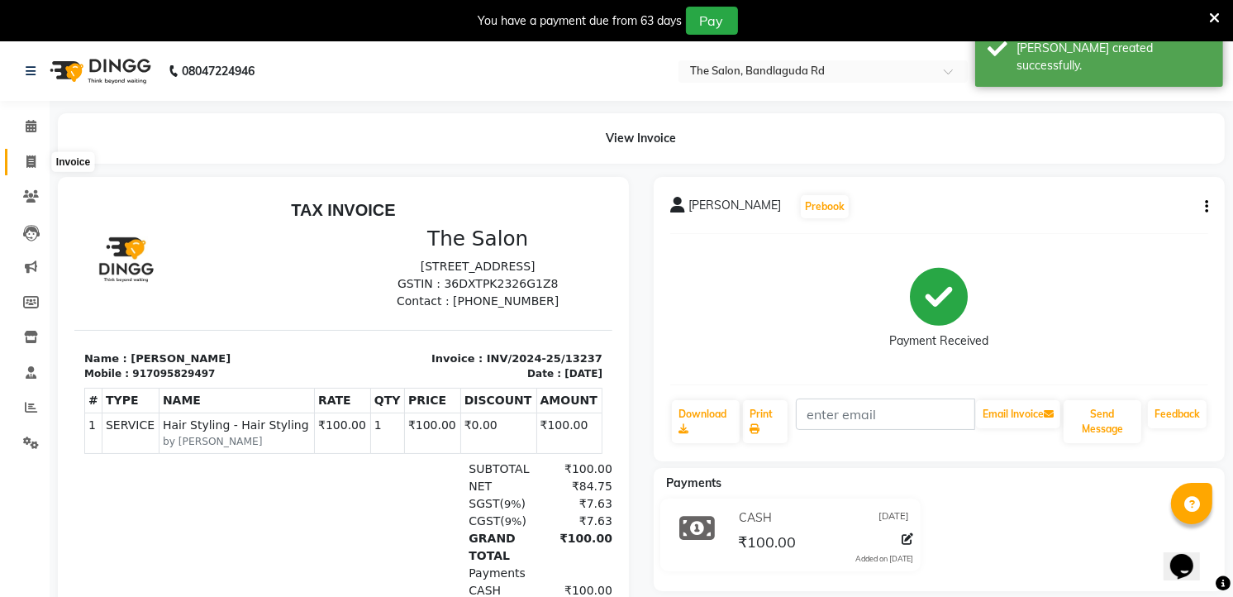
click at [37, 161] on span at bounding box center [31, 162] width 29 height 19
select select "service"
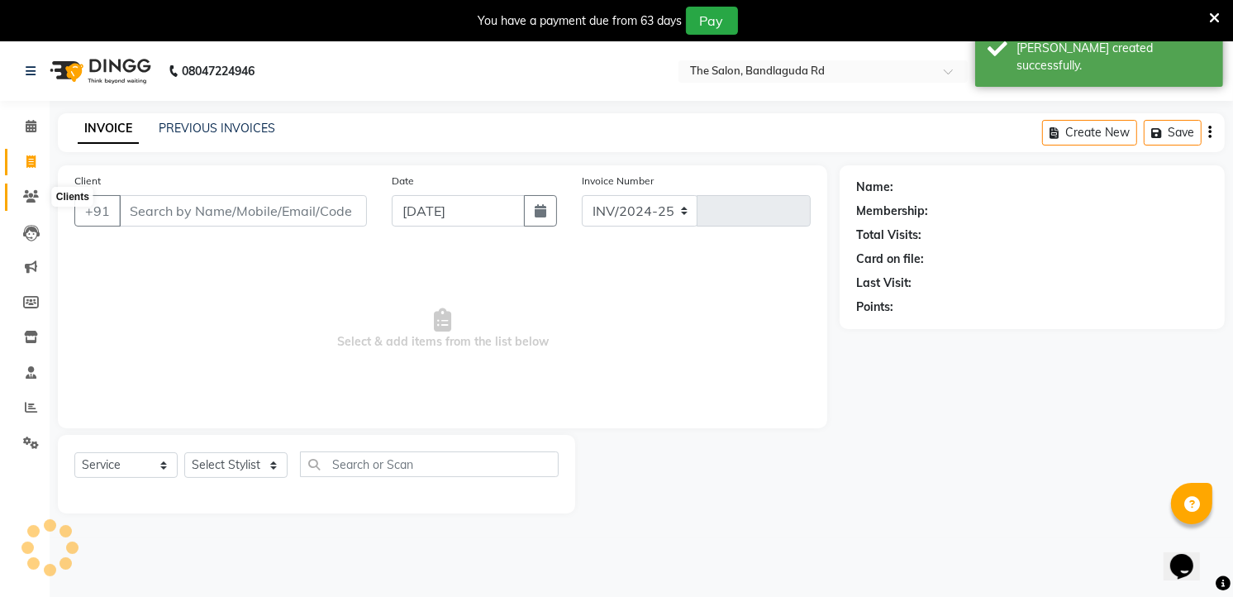
scroll to position [41, 0]
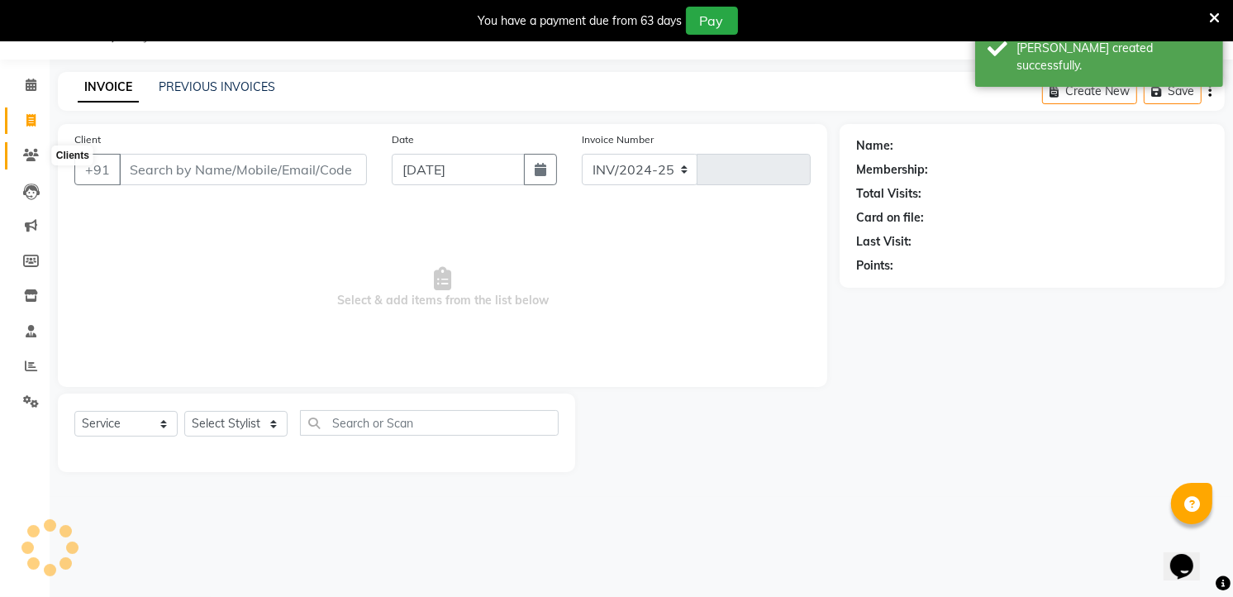
select select "5198"
type input "13238"
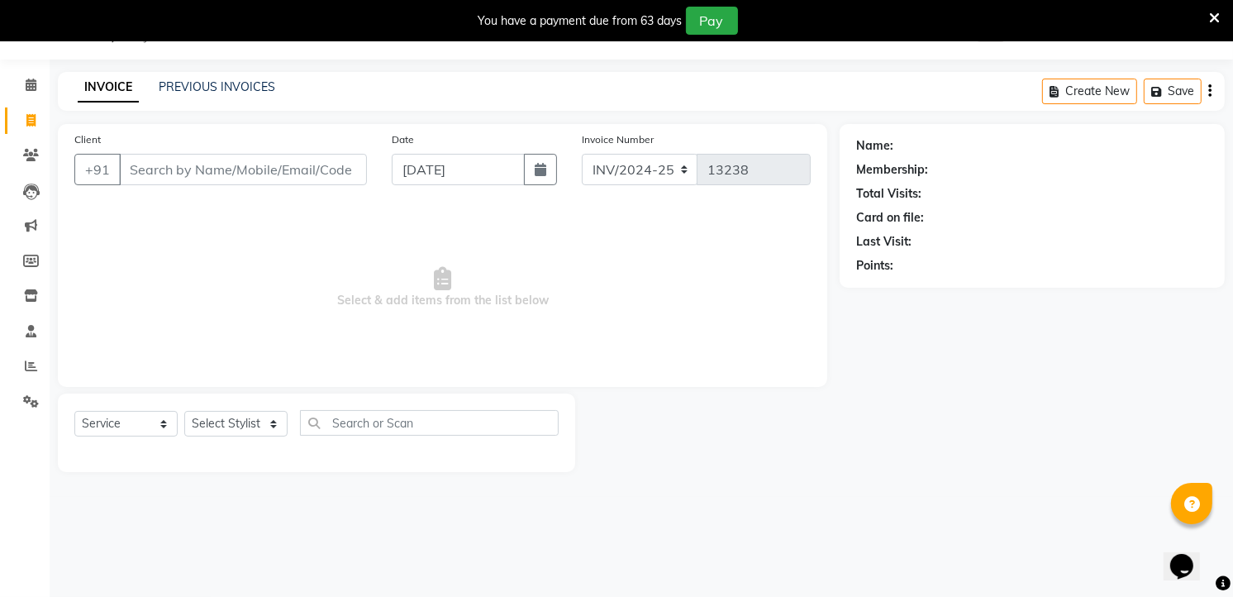
click at [1211, 13] on icon at bounding box center [1214, 18] width 11 height 15
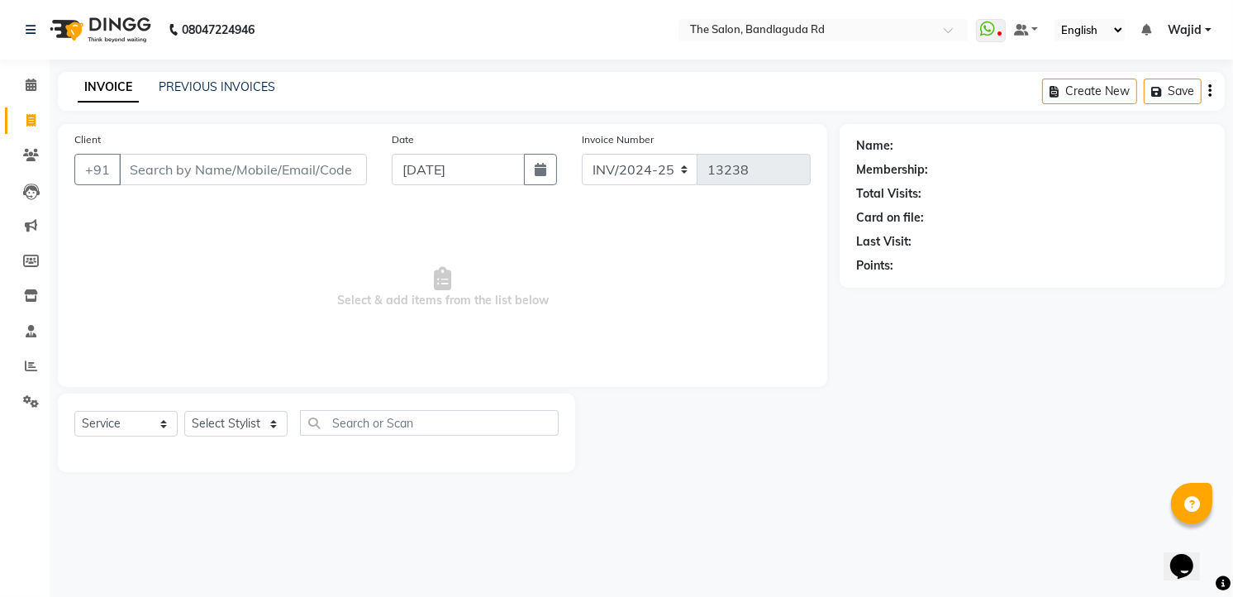
scroll to position [0, 0]
click at [25, 112] on span at bounding box center [31, 121] width 29 height 19
select select "service"
type input "13238"
select select "5198"
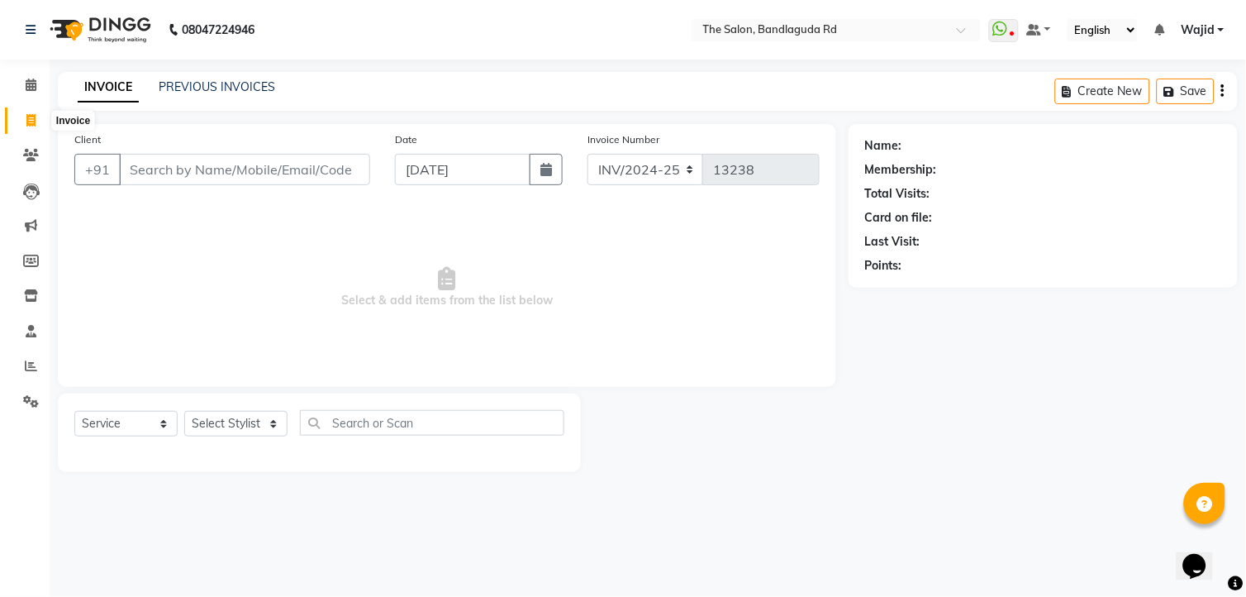
click at [20, 126] on span at bounding box center [31, 121] width 29 height 19
select select "service"
click at [27, 124] on icon at bounding box center [30, 120] width 9 height 12
select select "service"
select select "5198"
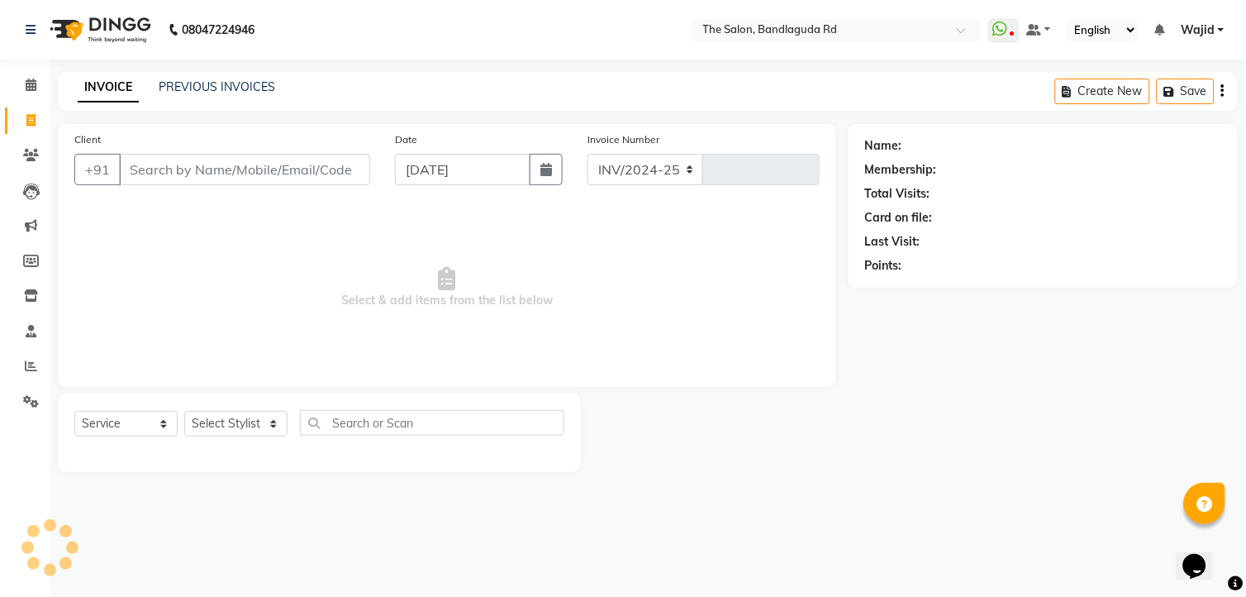
type input "13238"
click at [27, 124] on icon at bounding box center [30, 120] width 9 height 12
select select "service"
type input "13238"
select select "5198"
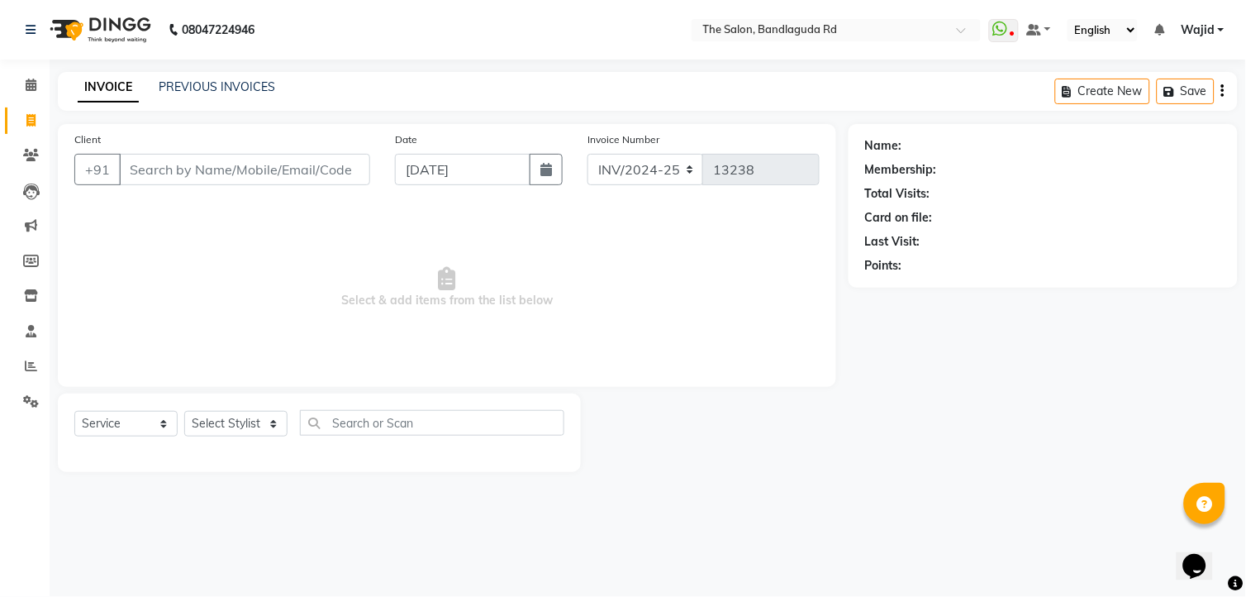
click at [27, 124] on icon at bounding box center [30, 120] width 9 height 12
select select "service"
select select "5198"
type input "13238"
click at [27, 124] on icon at bounding box center [30, 120] width 9 height 12
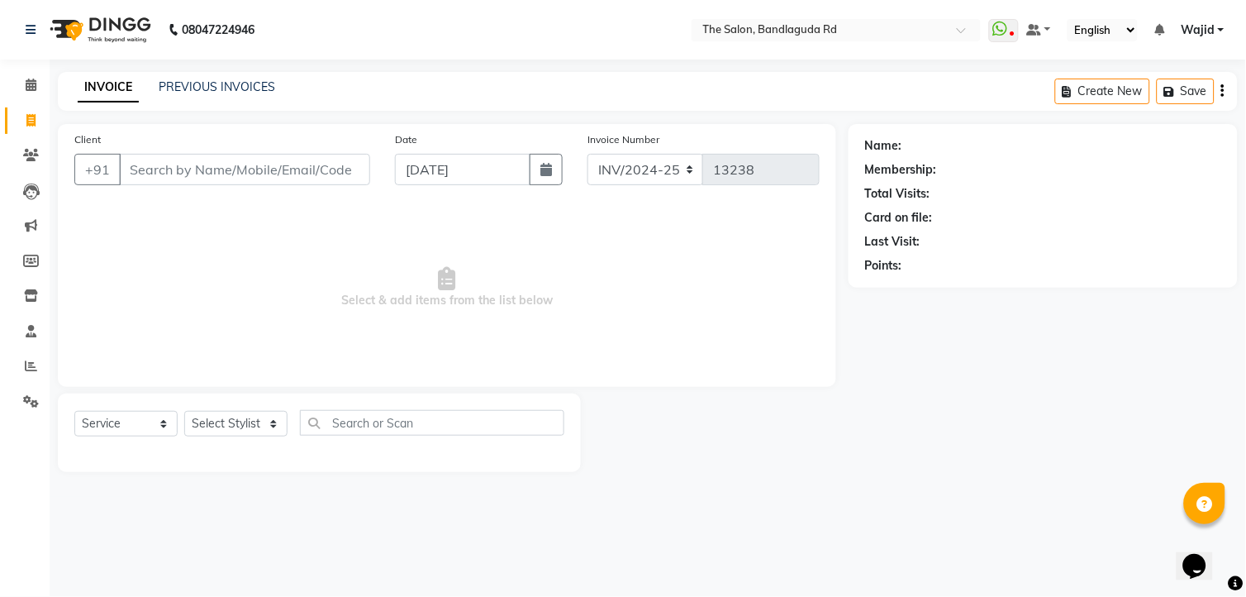
select select "service"
type input "13238"
select select "5198"
click at [27, 124] on icon at bounding box center [30, 120] width 9 height 12
select select "service"
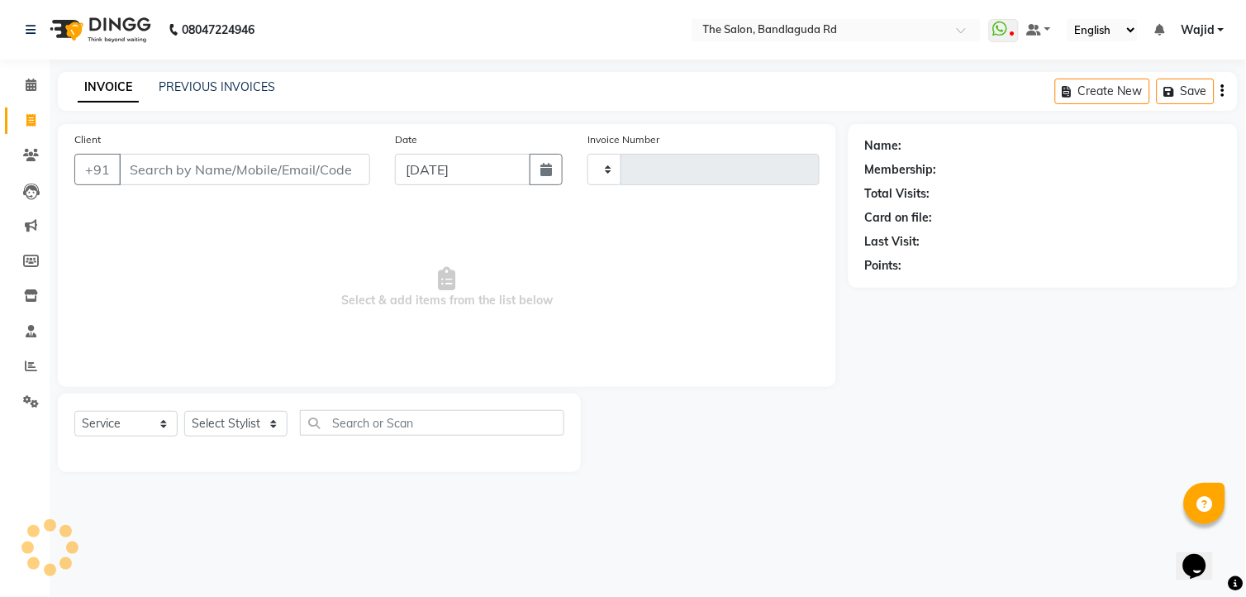
type input "13238"
select select "5198"
click at [43, 127] on span at bounding box center [31, 121] width 29 height 19
select select "service"
type input "13238"
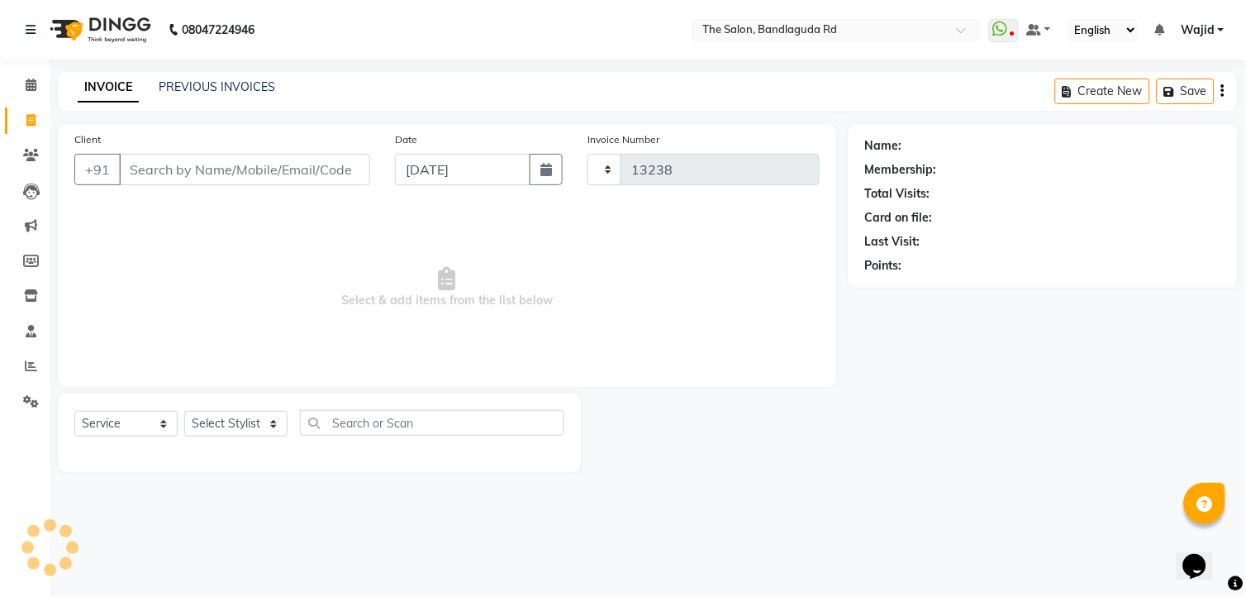
select select "5198"
click at [29, 120] on icon at bounding box center [30, 120] width 9 height 12
select select "service"
select select "5198"
type input "13238"
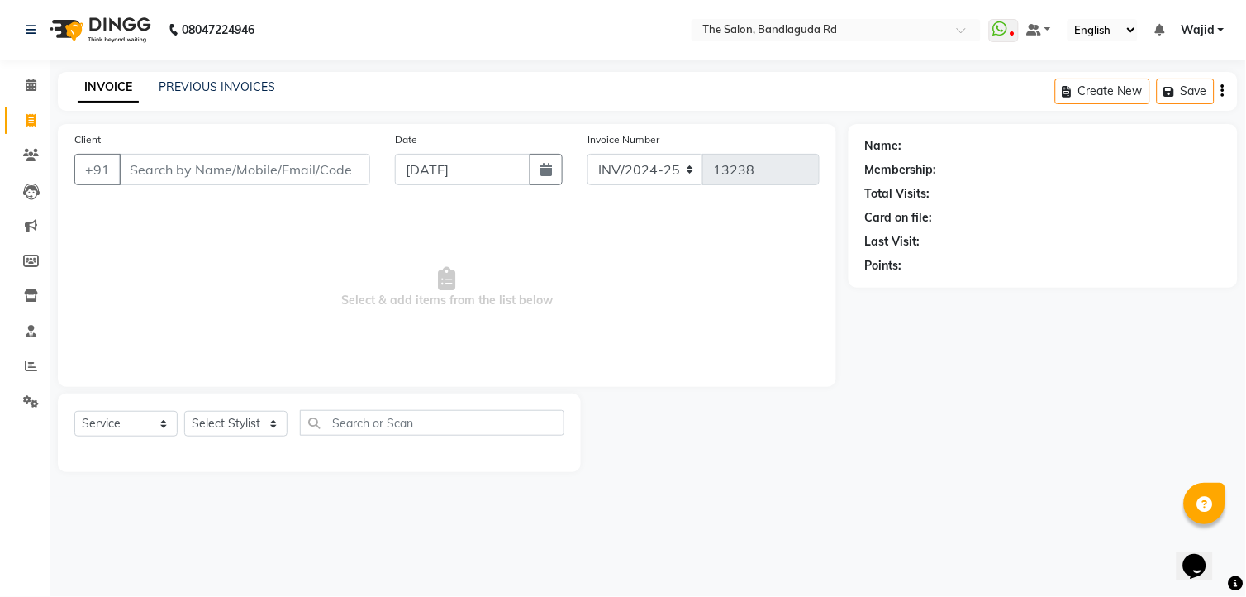
click at [29, 120] on icon at bounding box center [30, 120] width 9 height 12
select select "service"
type input "13238"
select select "5198"
click at [29, 120] on icon at bounding box center [30, 120] width 9 height 12
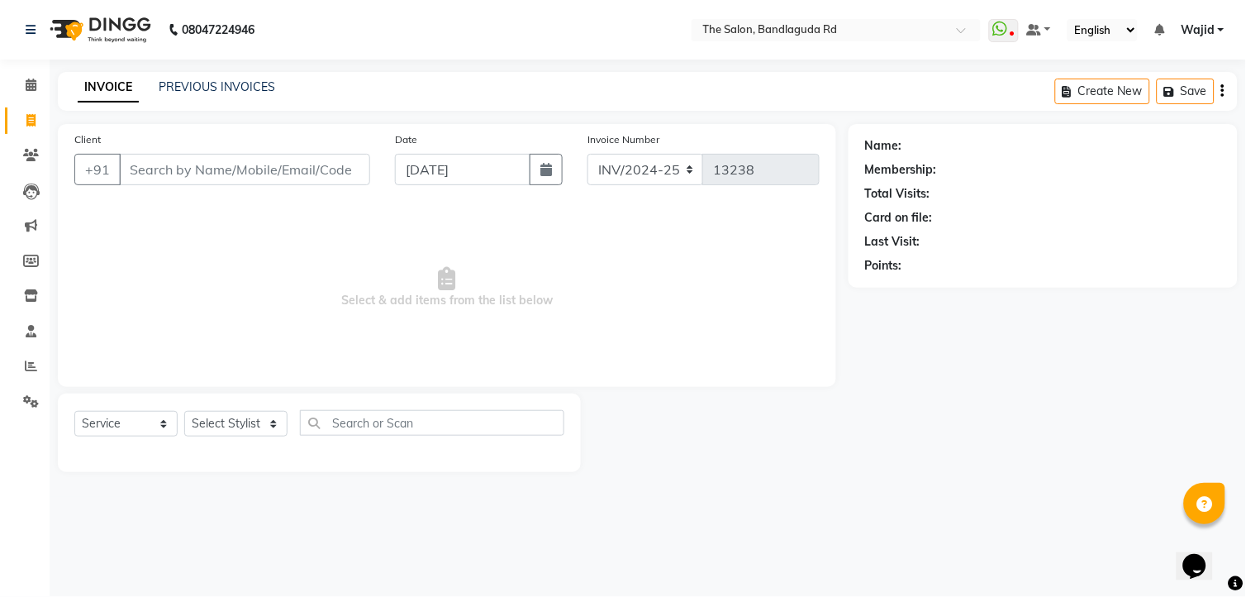
select select "service"
select select "5198"
type input "13238"
click at [29, 121] on icon at bounding box center [30, 120] width 9 height 12
select select "service"
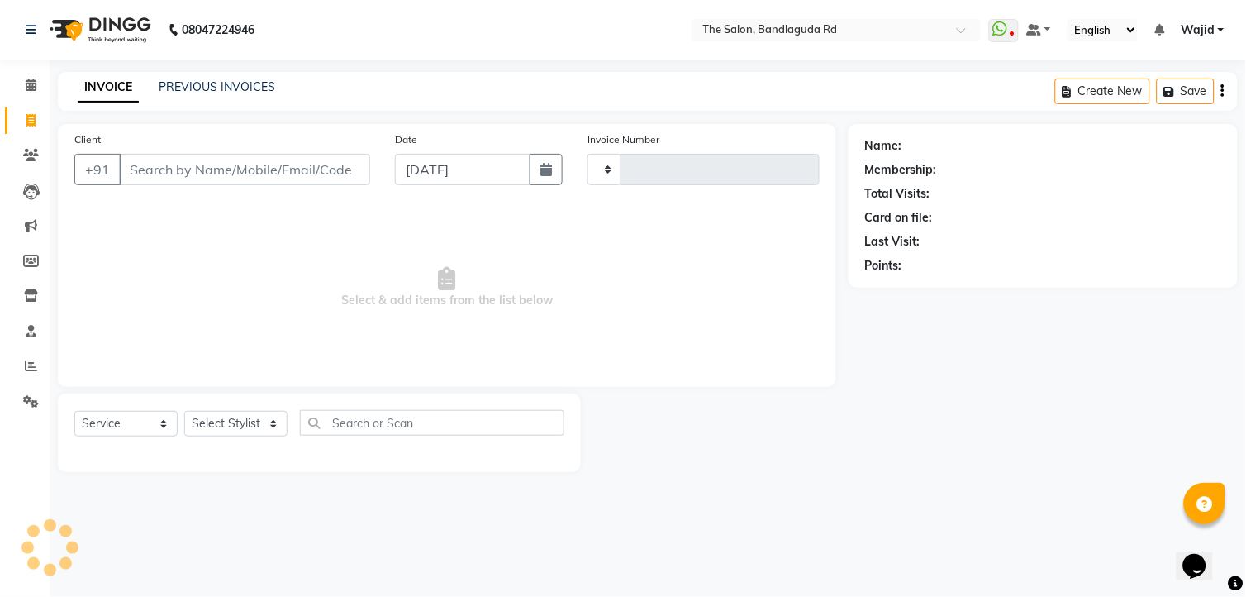
type input "13238"
select select "5198"
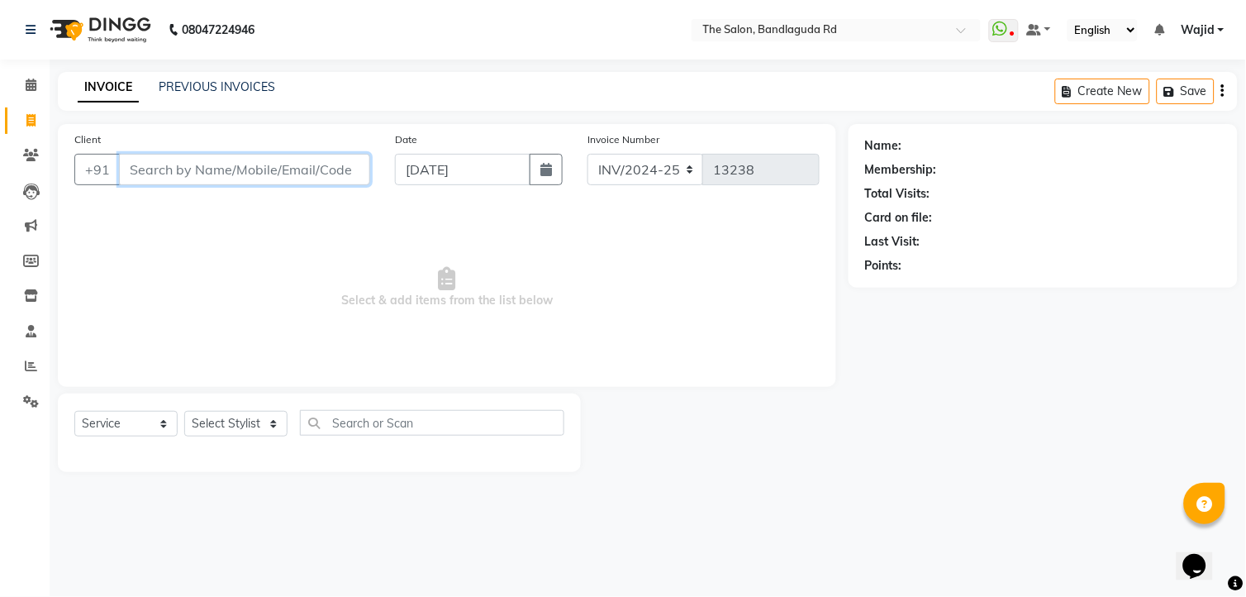
click at [209, 174] on input "Client" at bounding box center [244, 169] width 251 height 31
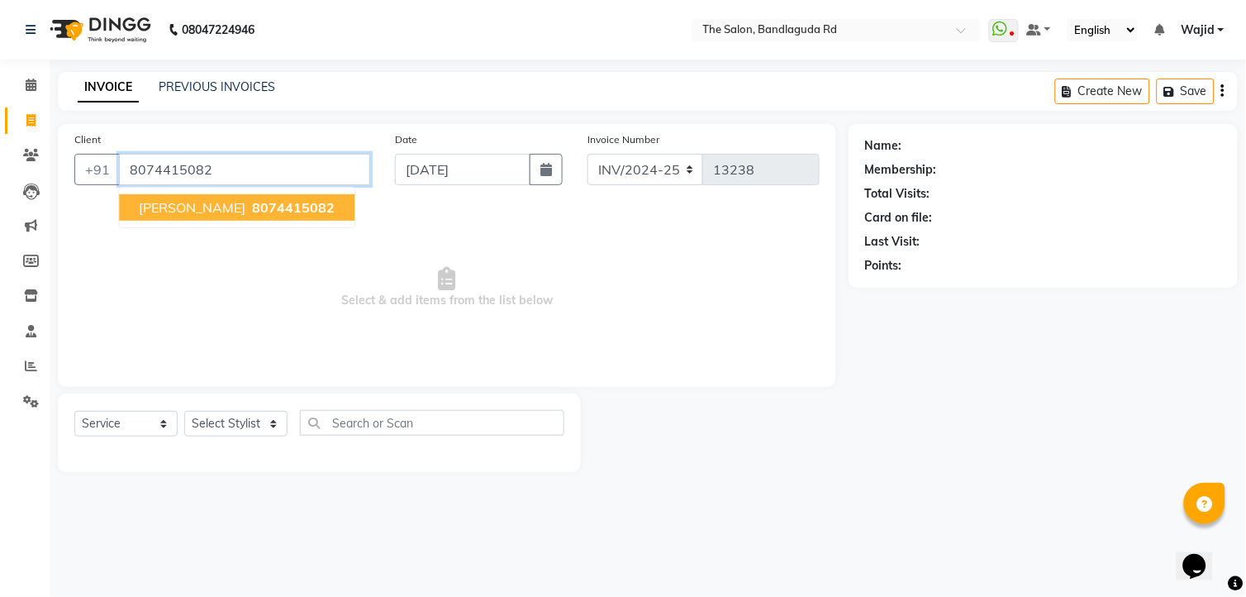
type input "8074415082"
select select "2: Object"
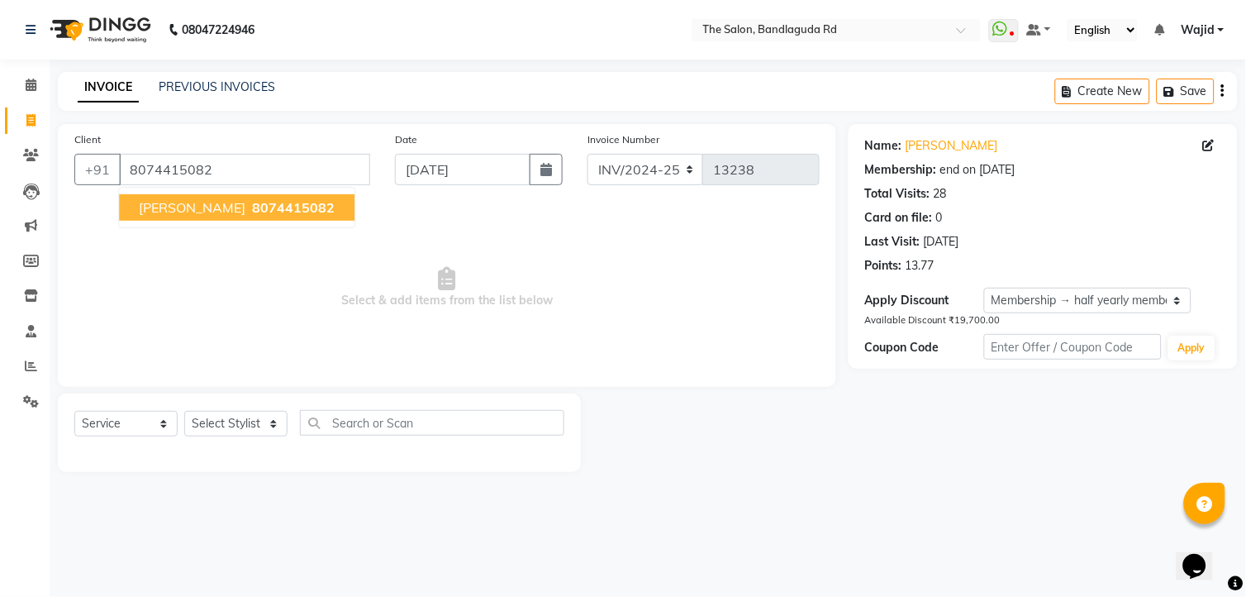
click at [252, 209] on span "8074415082" at bounding box center [293, 207] width 83 height 17
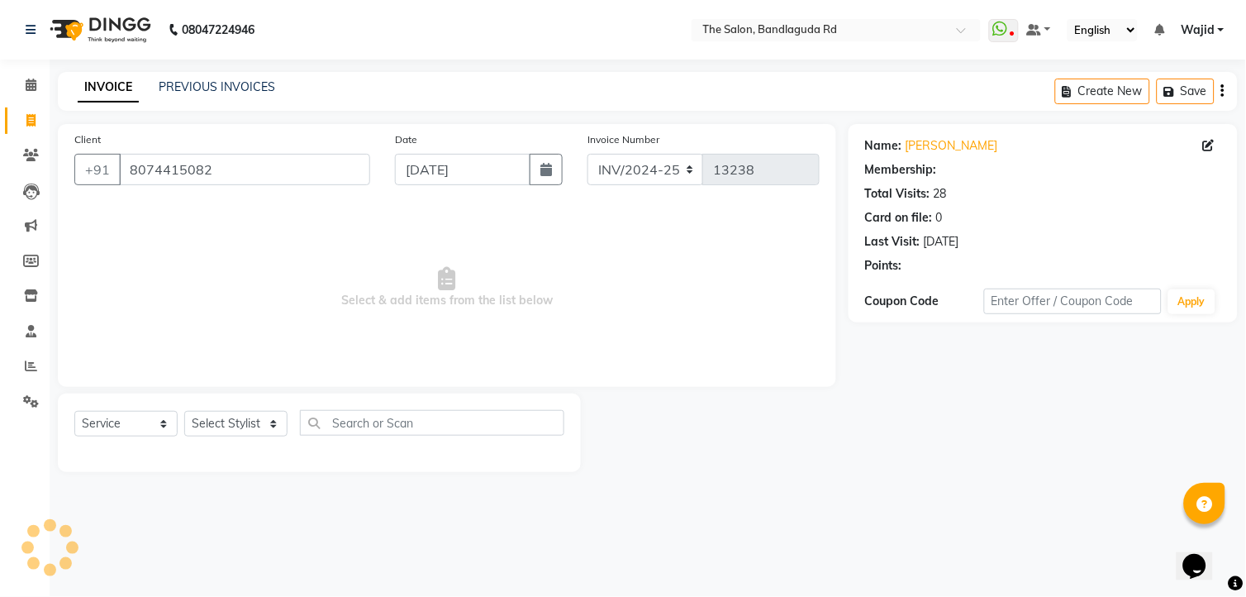
select select "2: Object"
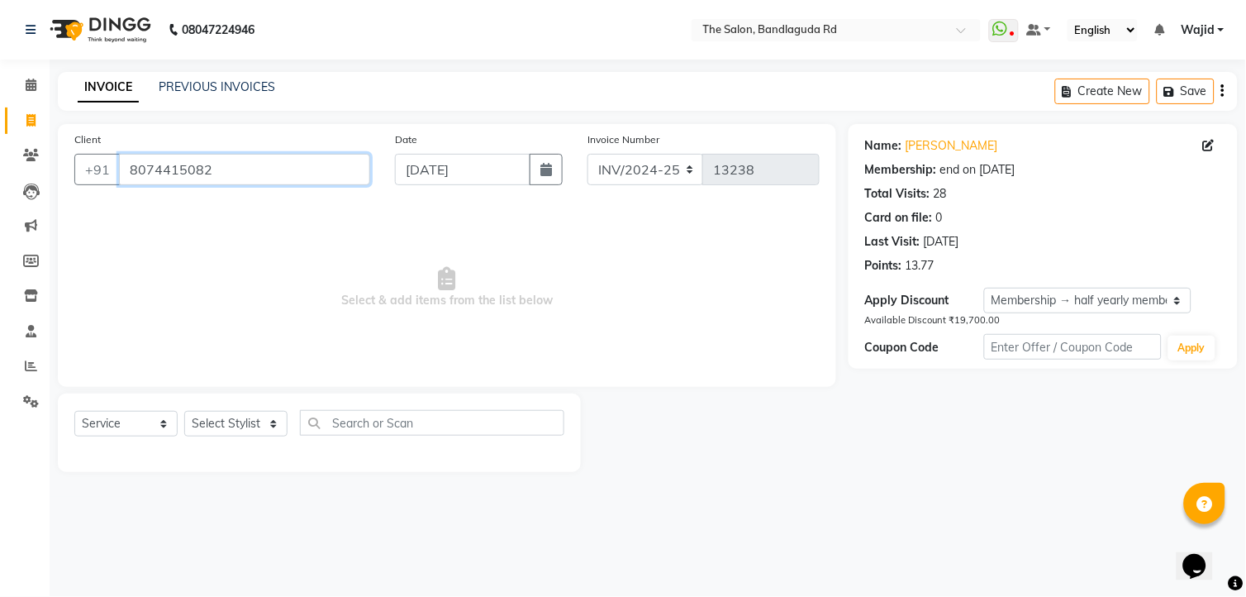
click at [249, 167] on input "8074415082" at bounding box center [244, 169] width 251 height 31
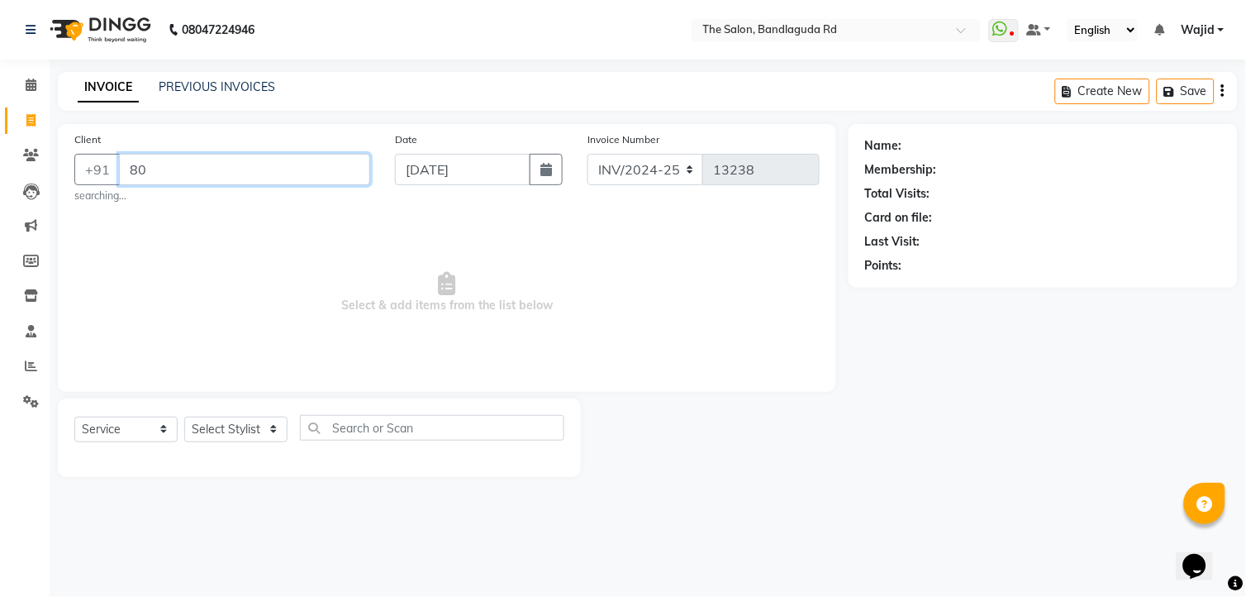
type input "8"
click at [267, 171] on input "Client" at bounding box center [244, 169] width 251 height 31
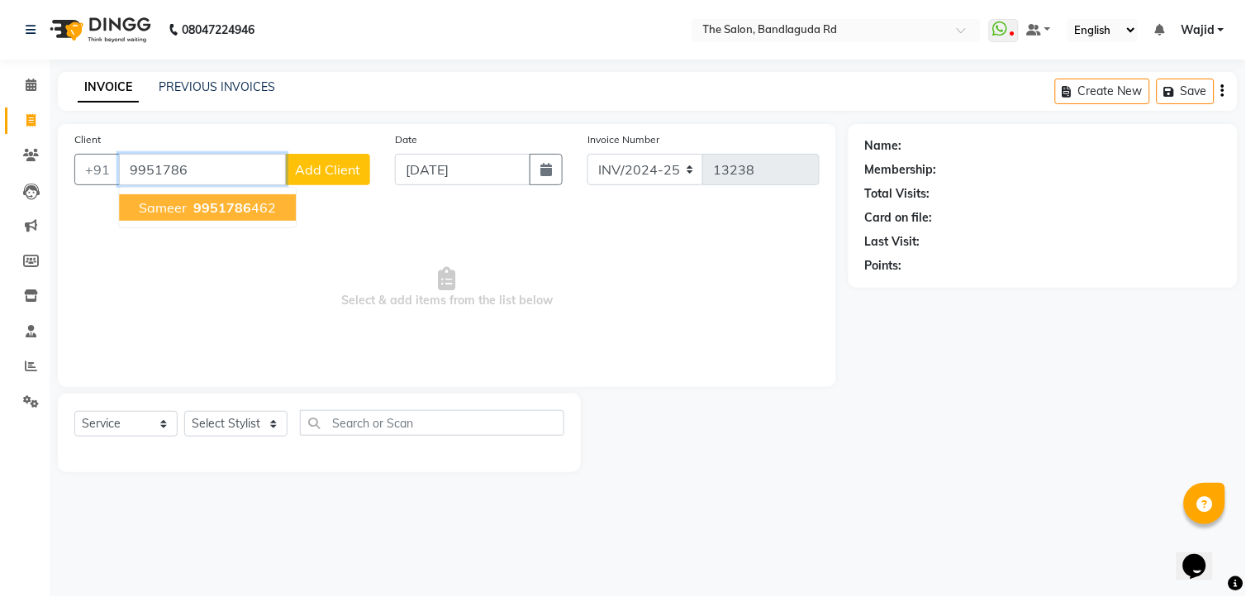
click at [257, 203] on ngb-highlight "9951786 462" at bounding box center [233, 207] width 86 height 17
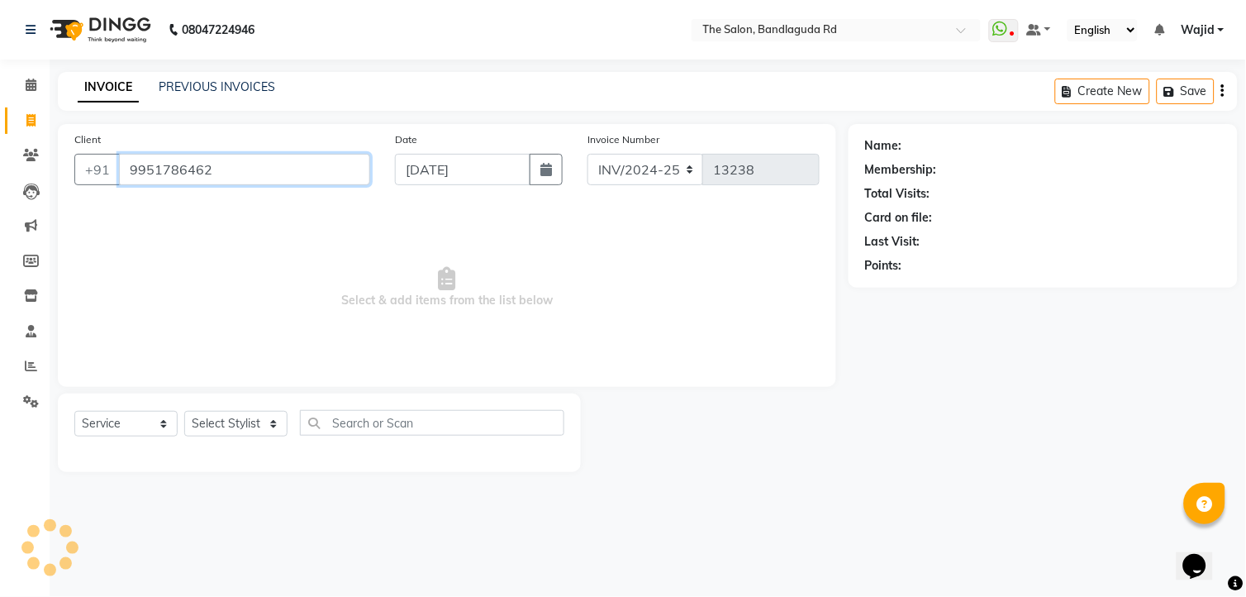
type input "9951786462"
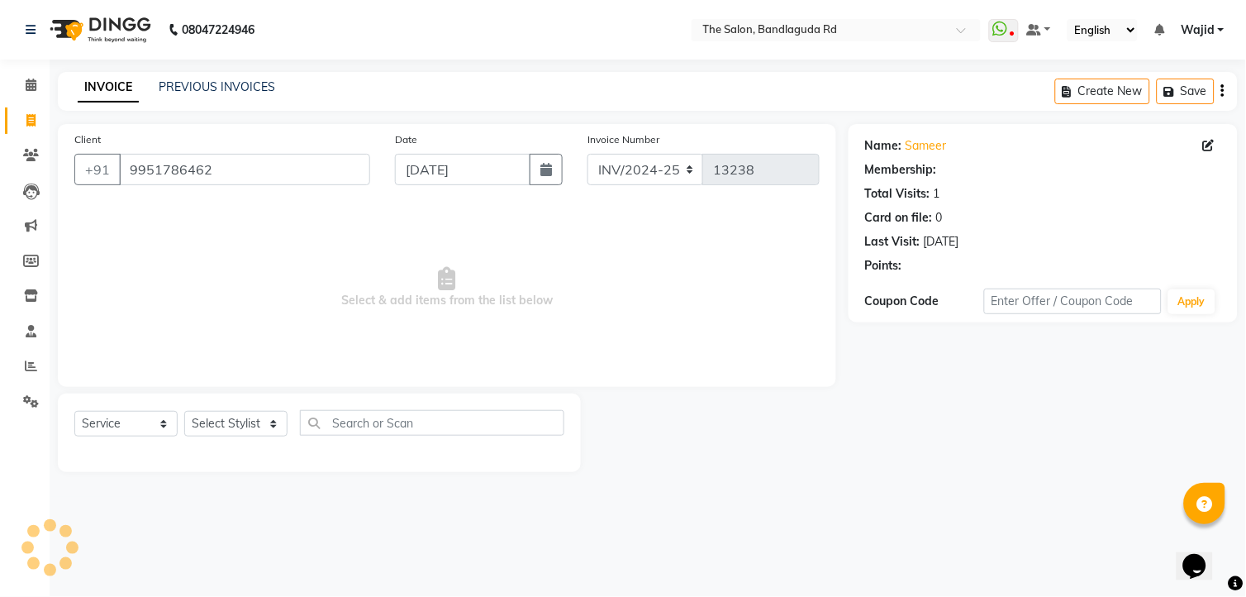
select select "1: Object"
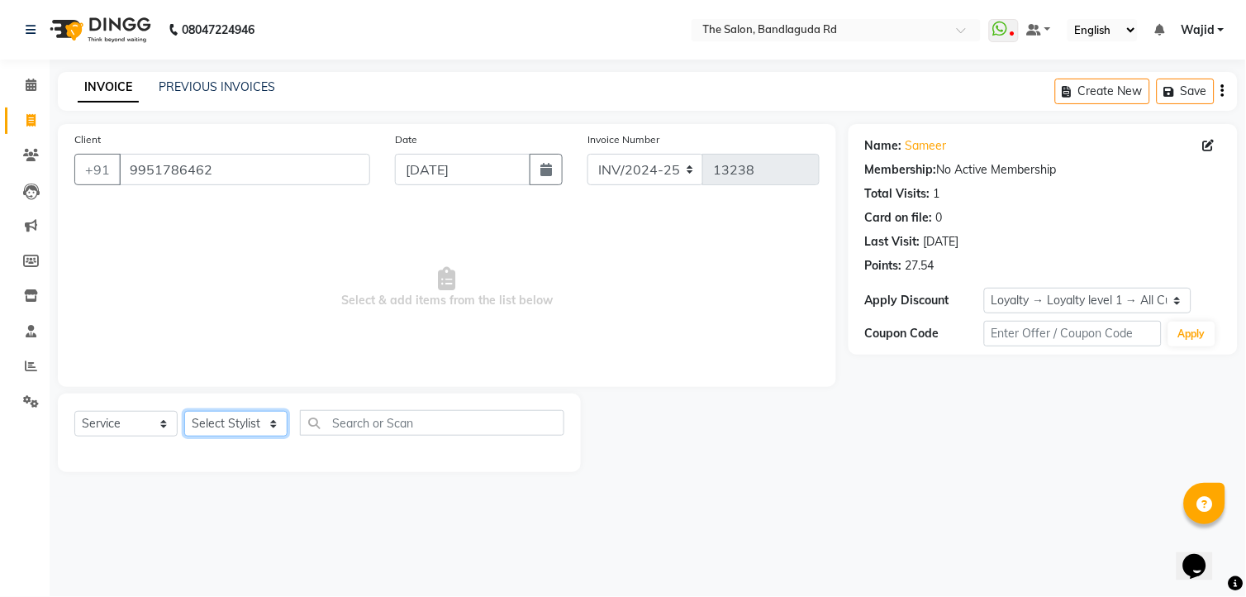
click at [250, 417] on select "Select Stylist [PERSON_NAME] [PERSON_NAME] [PERSON_NAME] [PERSON_NAME] TALIB [P…" at bounding box center [235, 424] width 103 height 26
select select "88754"
click at [184, 412] on select "Select Stylist [PERSON_NAME] [PERSON_NAME] [PERSON_NAME] [PERSON_NAME] TALIB [P…" at bounding box center [235, 424] width 103 height 26
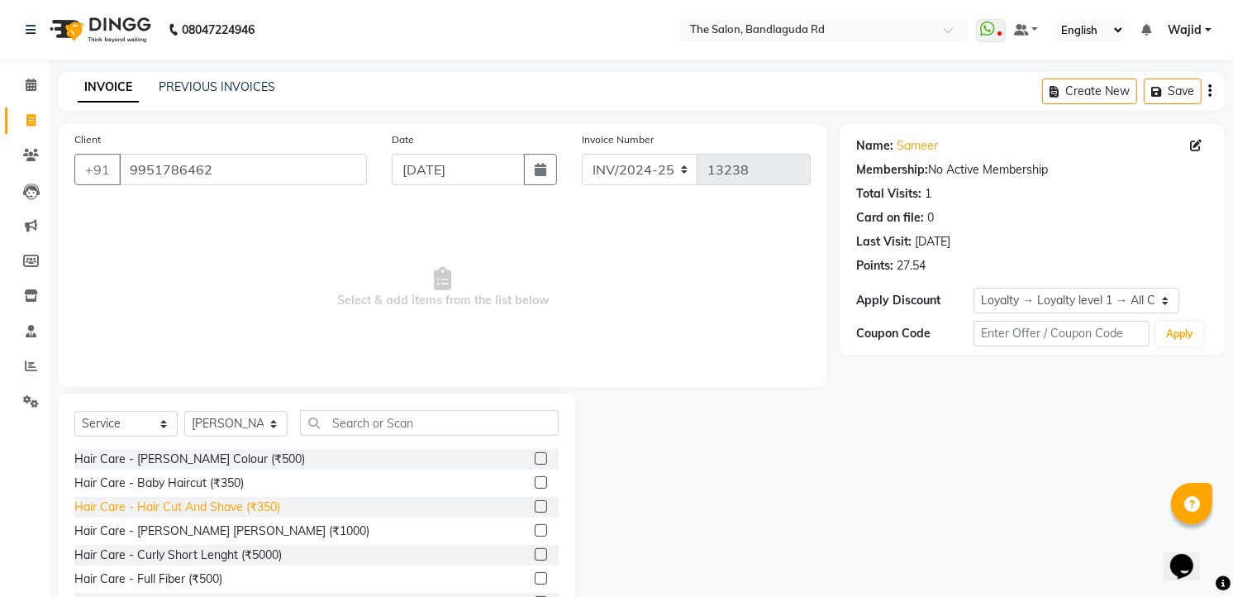
click at [249, 504] on div "Hair Care - Hair Cut And Shave (₹350)" at bounding box center [177, 506] width 206 height 17
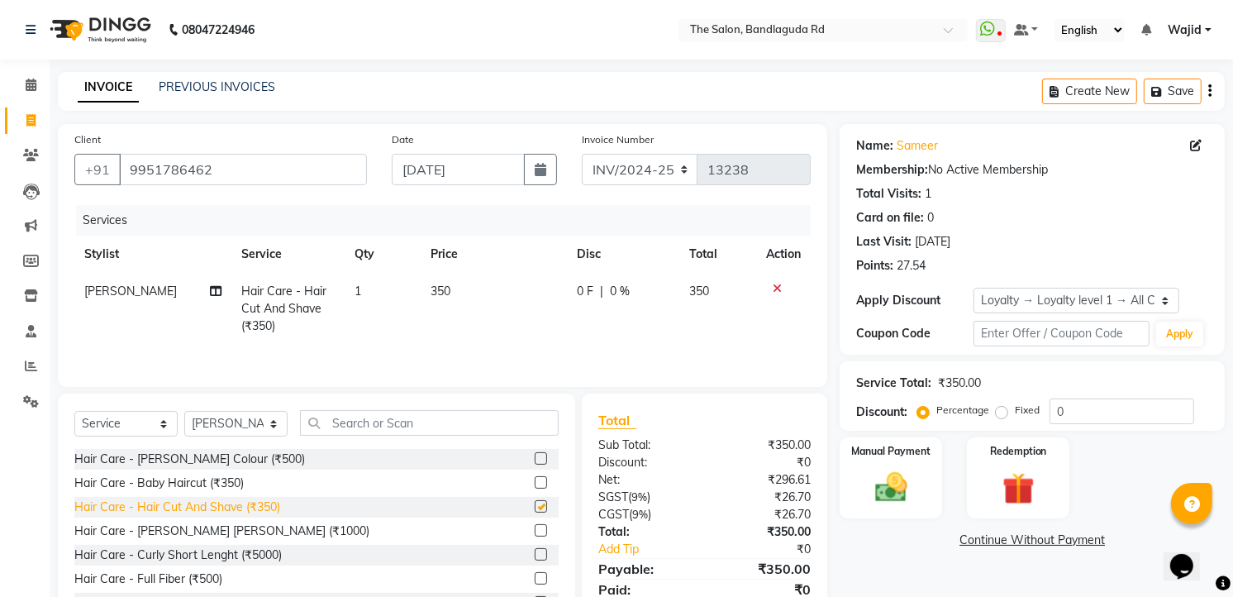
checkbox input "false"
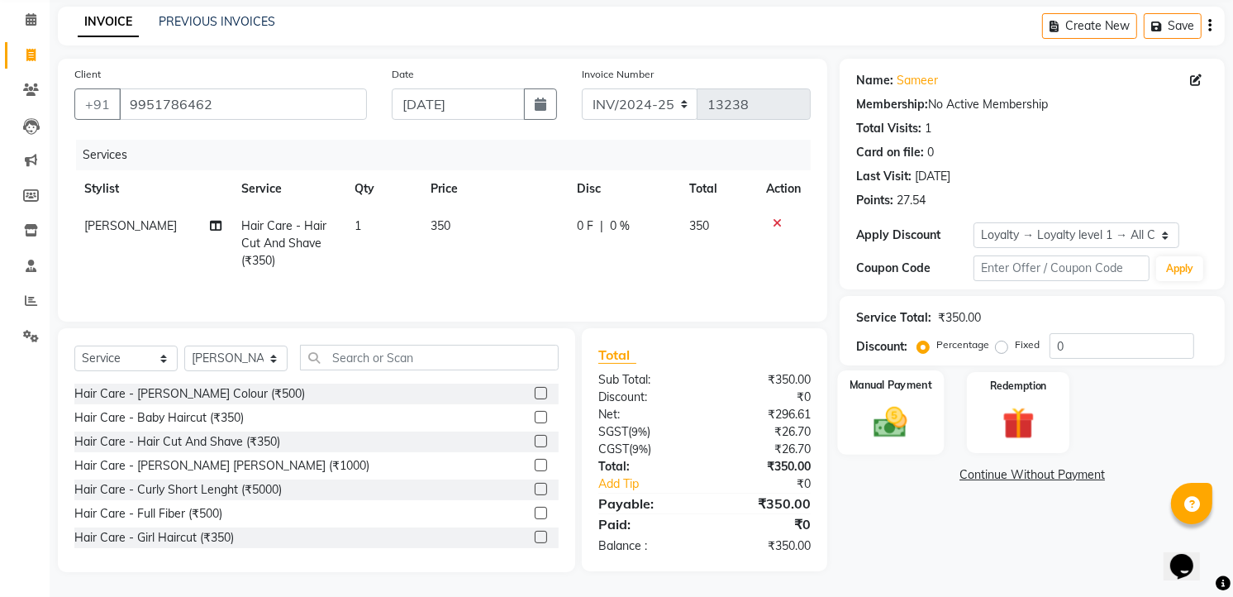
click at [923, 412] on div "Manual Payment" at bounding box center [891, 412] width 107 height 84
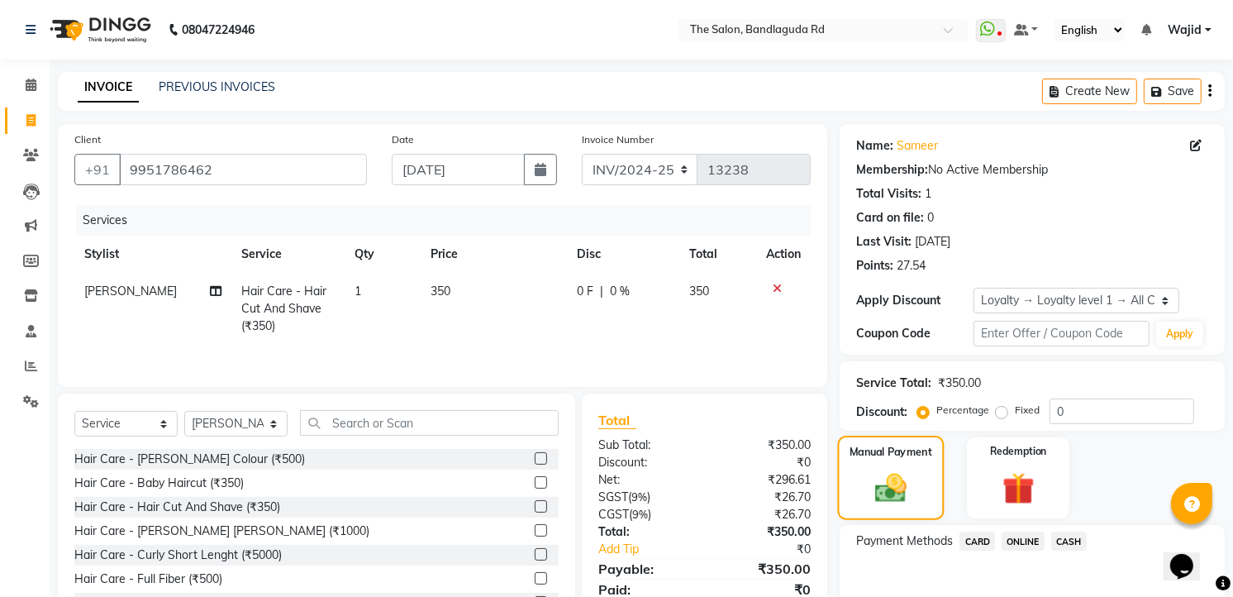
scroll to position [85, 0]
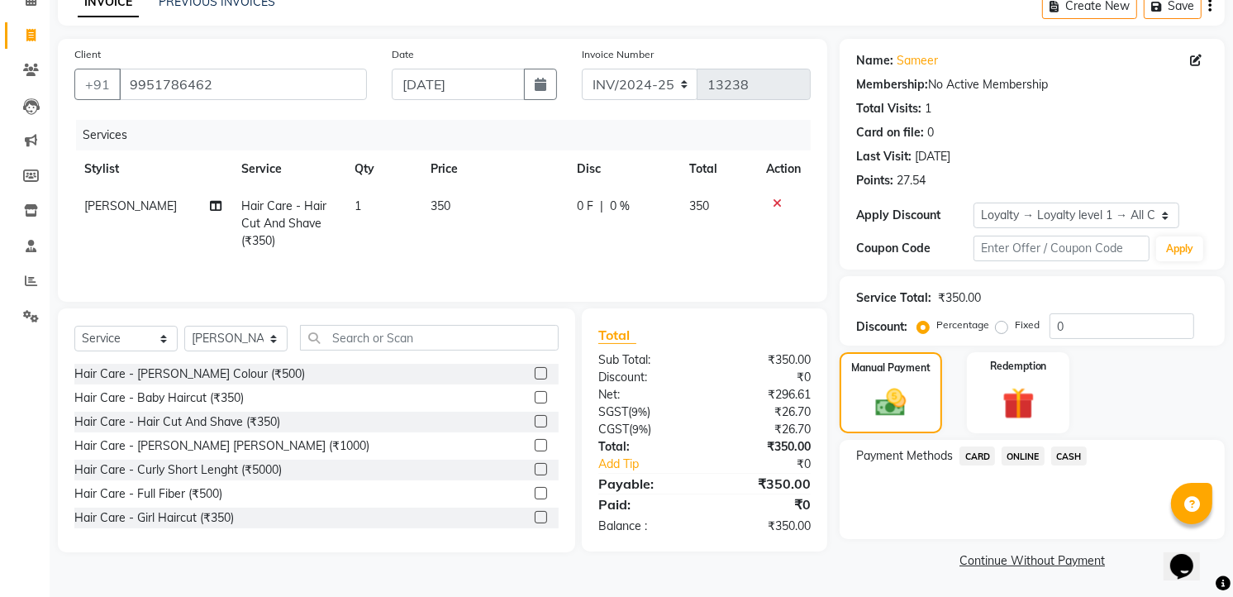
click at [1021, 458] on span "ONLINE" at bounding box center [1023, 455] width 43 height 19
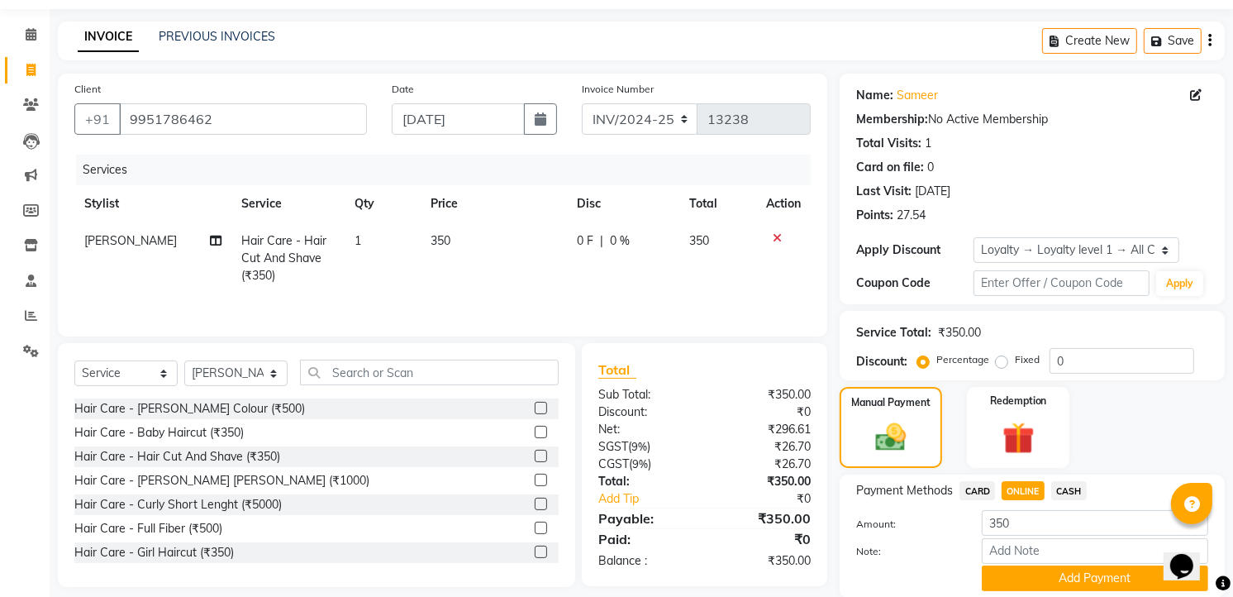
scroll to position [18, 0]
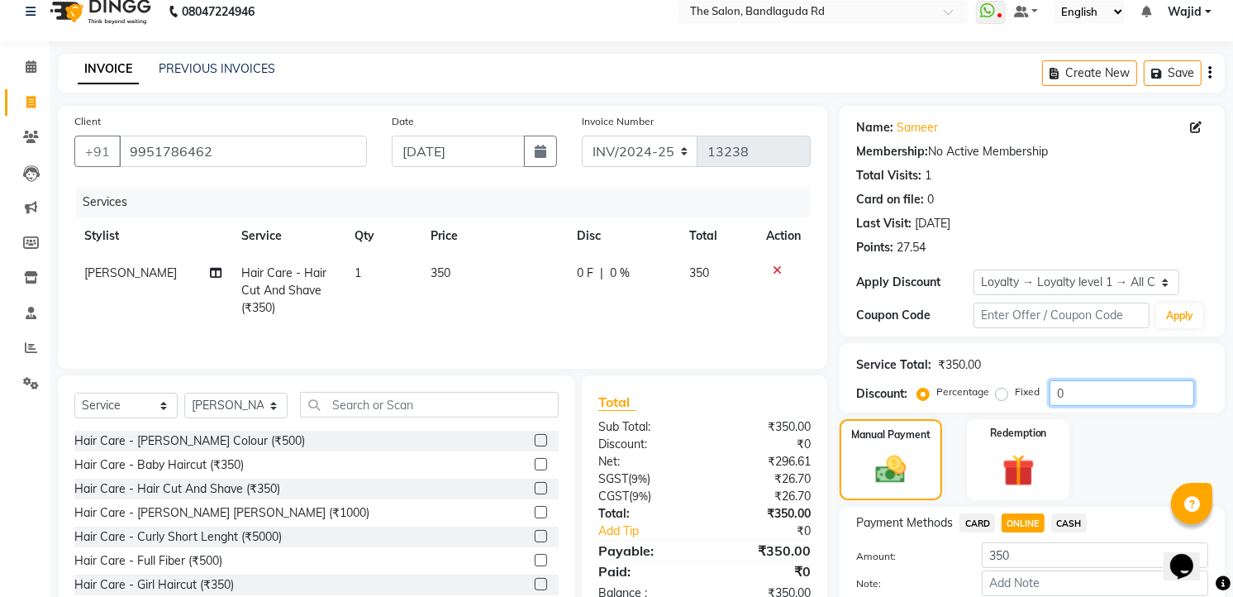
click at [1109, 399] on input "0" at bounding box center [1122, 393] width 145 height 26
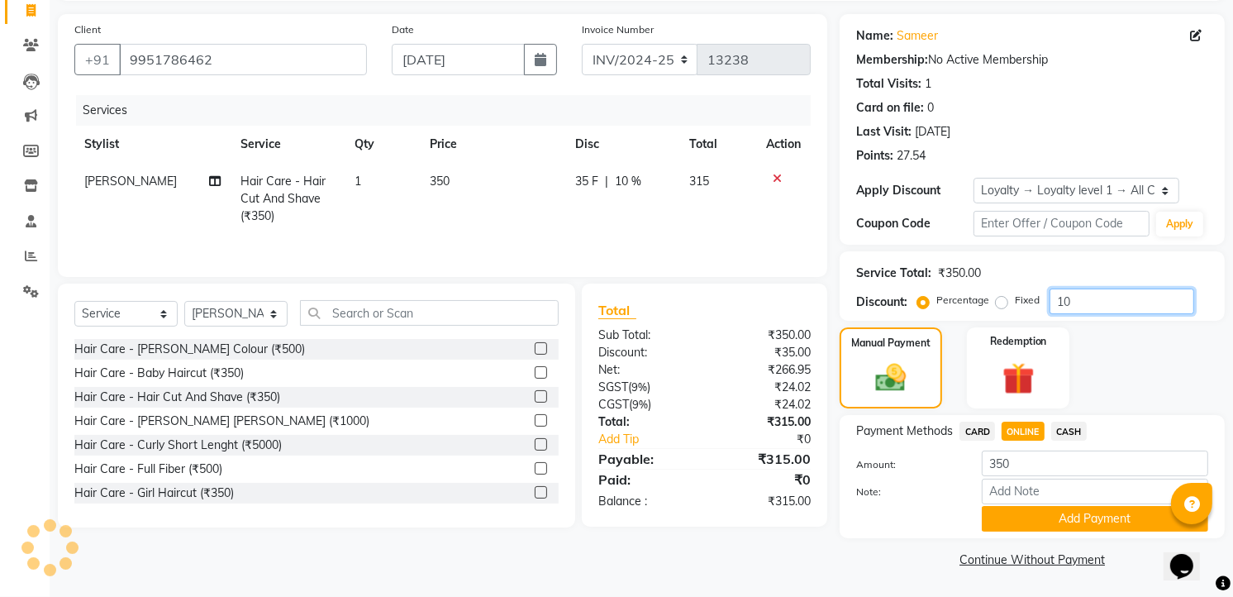
type input "1"
drag, startPoint x: 1046, startPoint y: 533, endPoint x: 1027, endPoint y: 549, distance: 24.7
click at [1027, 549] on div "Name: Sameer Membership: No Active Membership Total Visits: 1 Card on file: 0 L…" at bounding box center [1039, 293] width 398 height 558
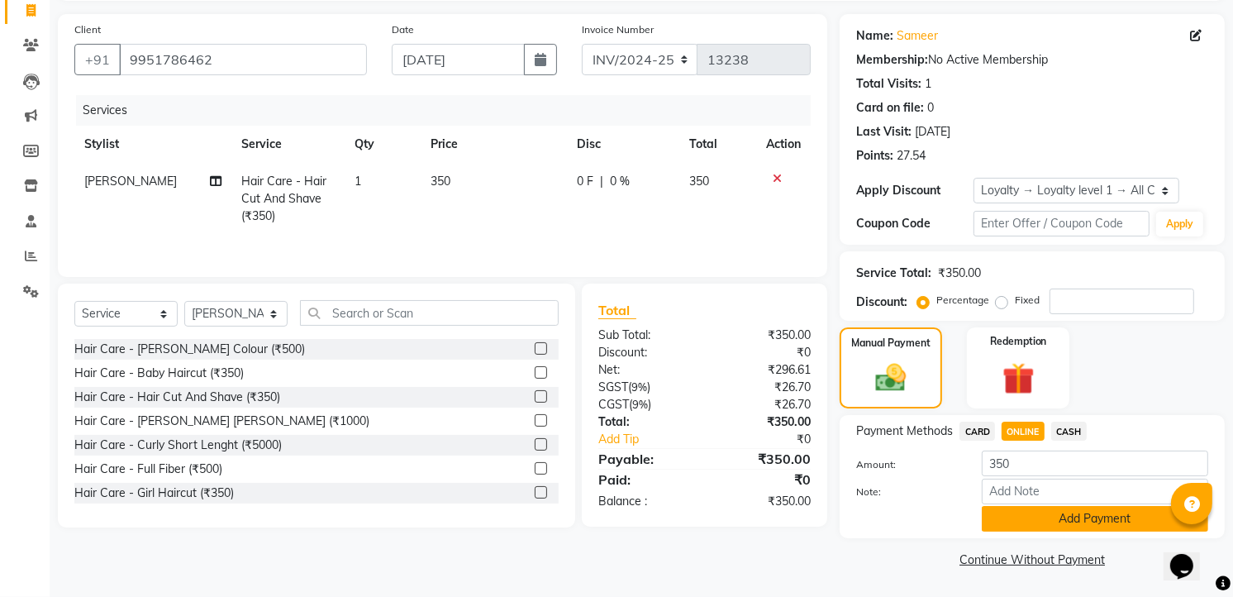
click at [1063, 525] on button "Add Payment" at bounding box center [1095, 519] width 226 height 26
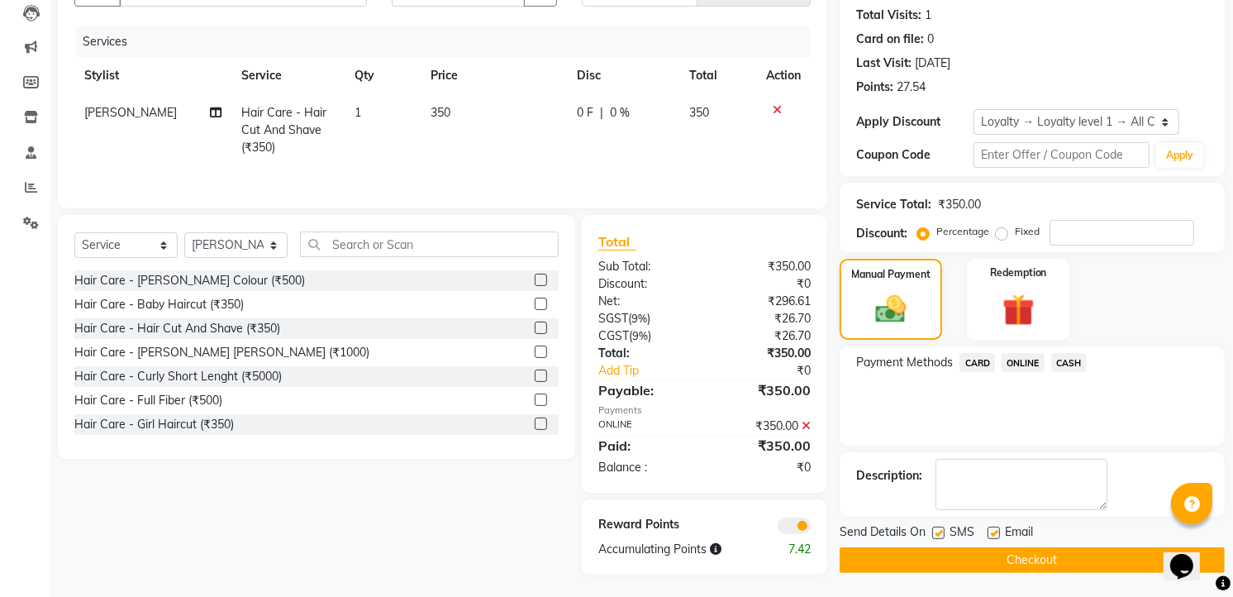
scroll to position [183, 0]
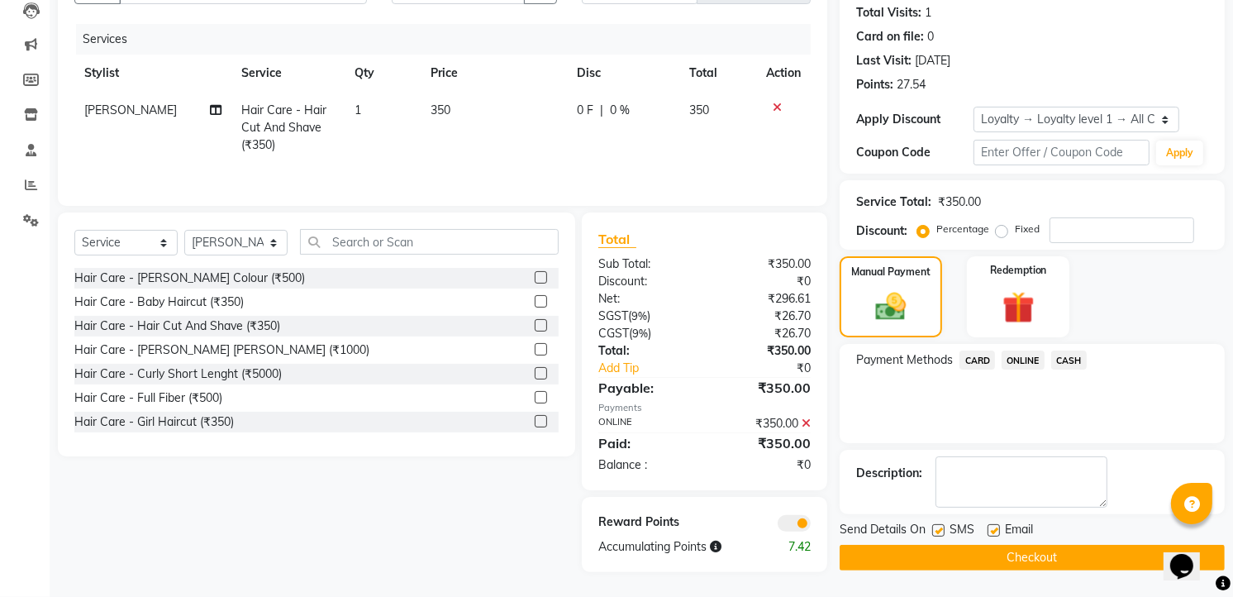
click at [1037, 548] on button "Checkout" at bounding box center [1032, 558] width 385 height 26
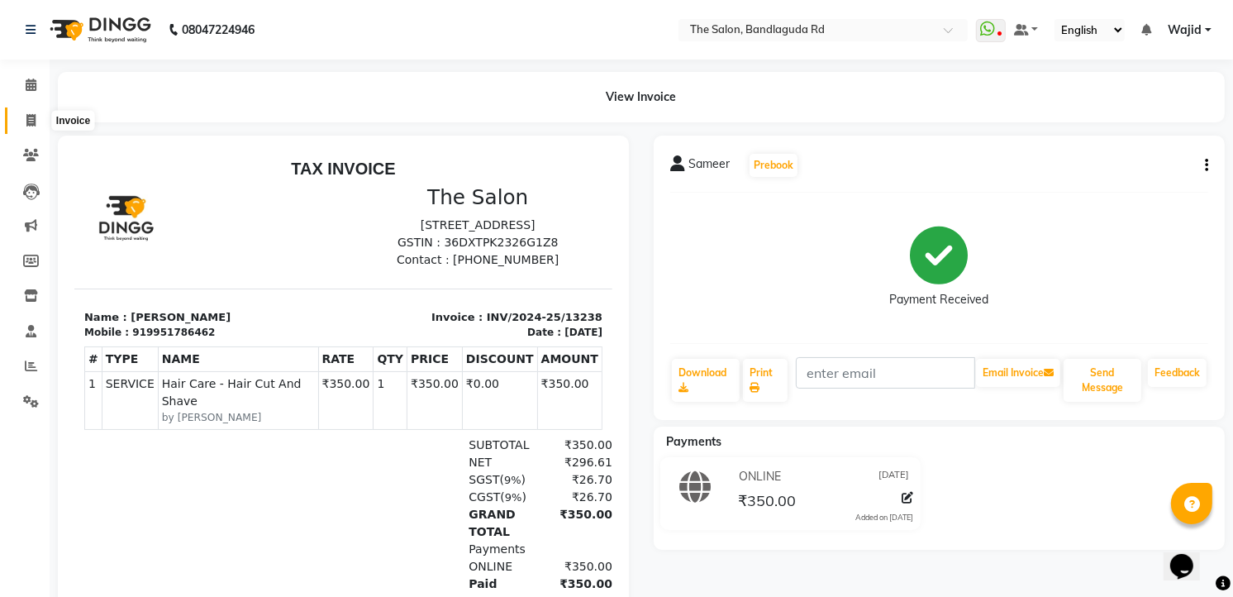
click at [21, 127] on span at bounding box center [31, 121] width 29 height 19
select select "service"
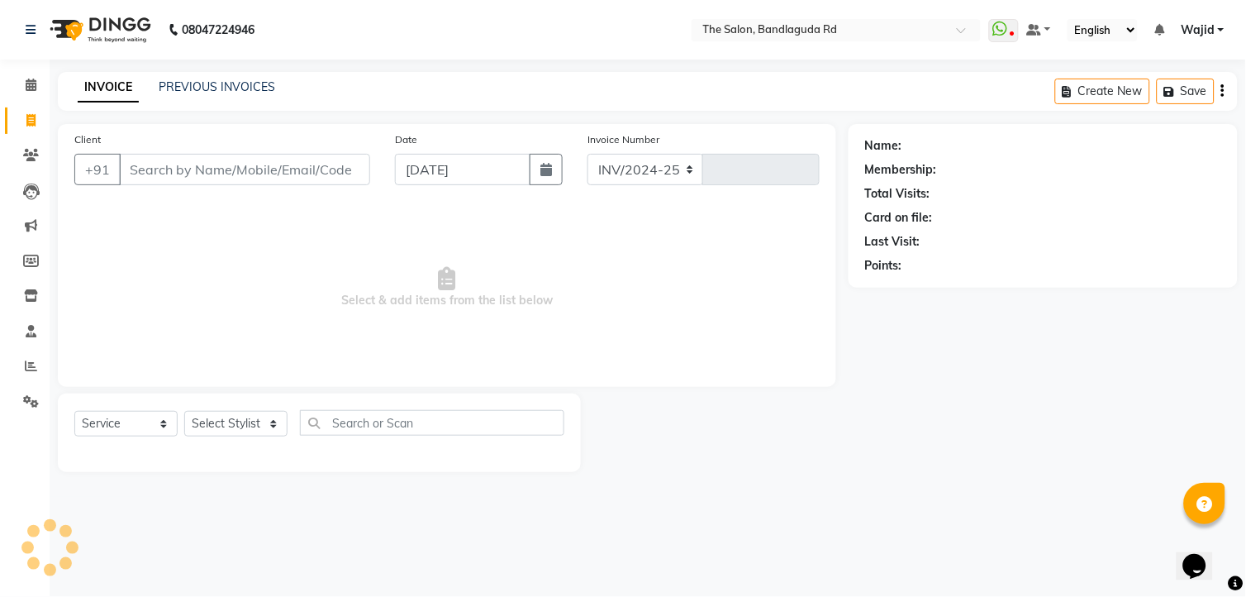
select select "5198"
type input "13239"
click at [29, 117] on icon at bounding box center [30, 120] width 9 height 12
select select "service"
type input "13239"
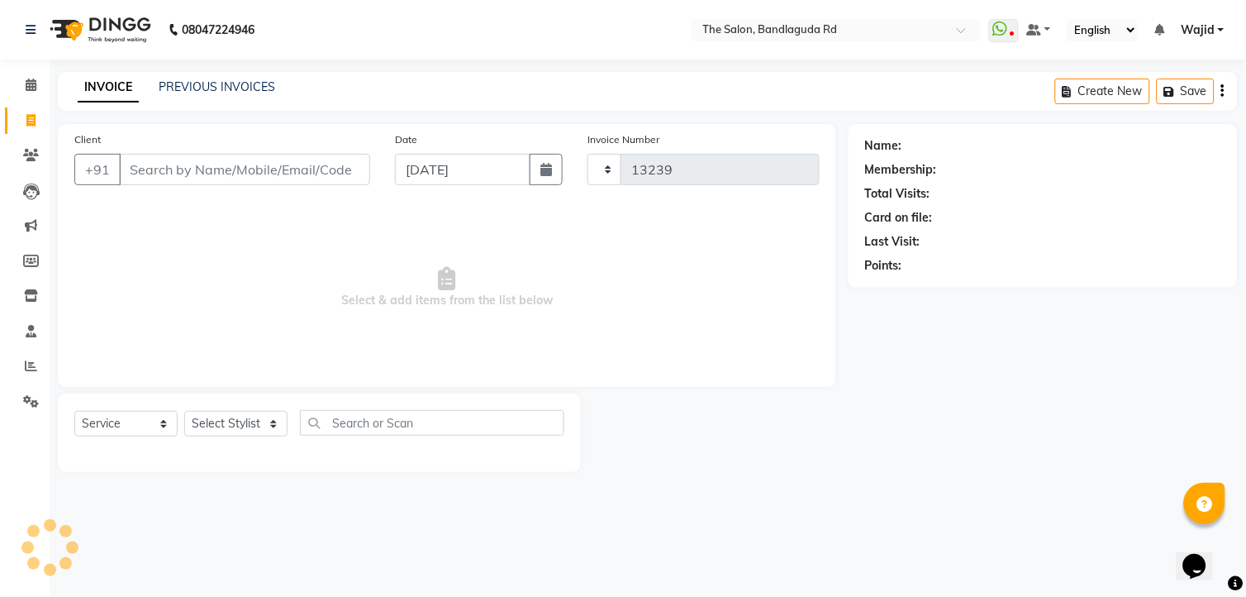
select select "5198"
click at [29, 117] on icon at bounding box center [30, 120] width 9 height 12
select select "service"
click at [29, 117] on icon at bounding box center [30, 120] width 9 height 12
select select "service"
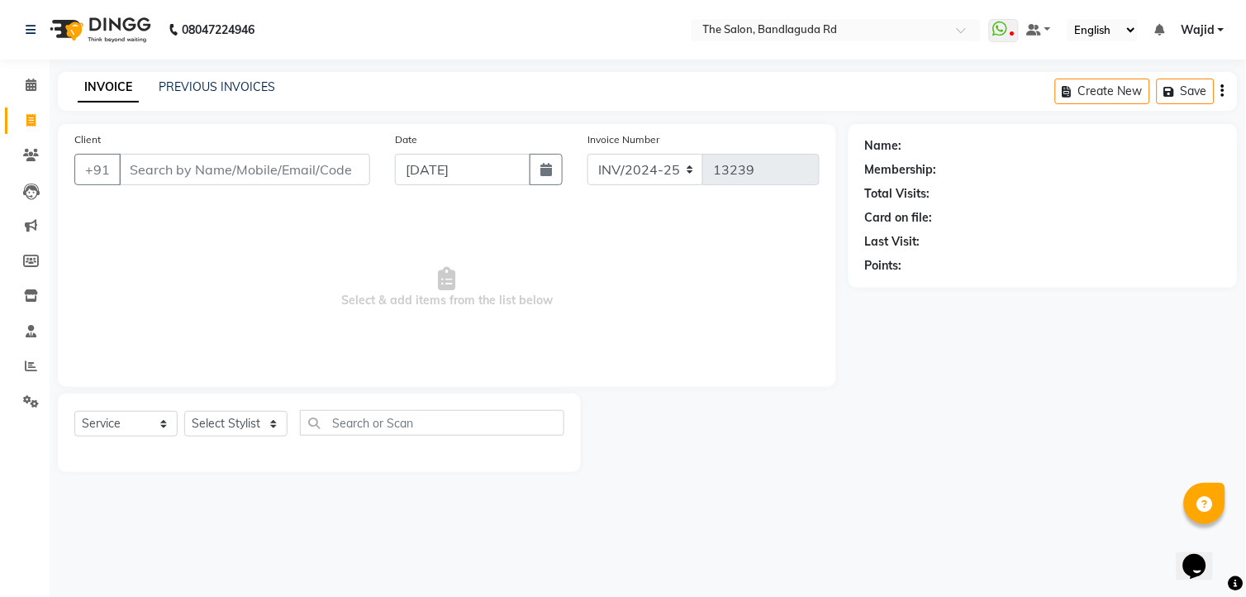
click at [29, 117] on icon at bounding box center [30, 120] width 9 height 12
select select "service"
click at [29, 117] on icon at bounding box center [30, 120] width 9 height 12
select select "service"
type input "13239"
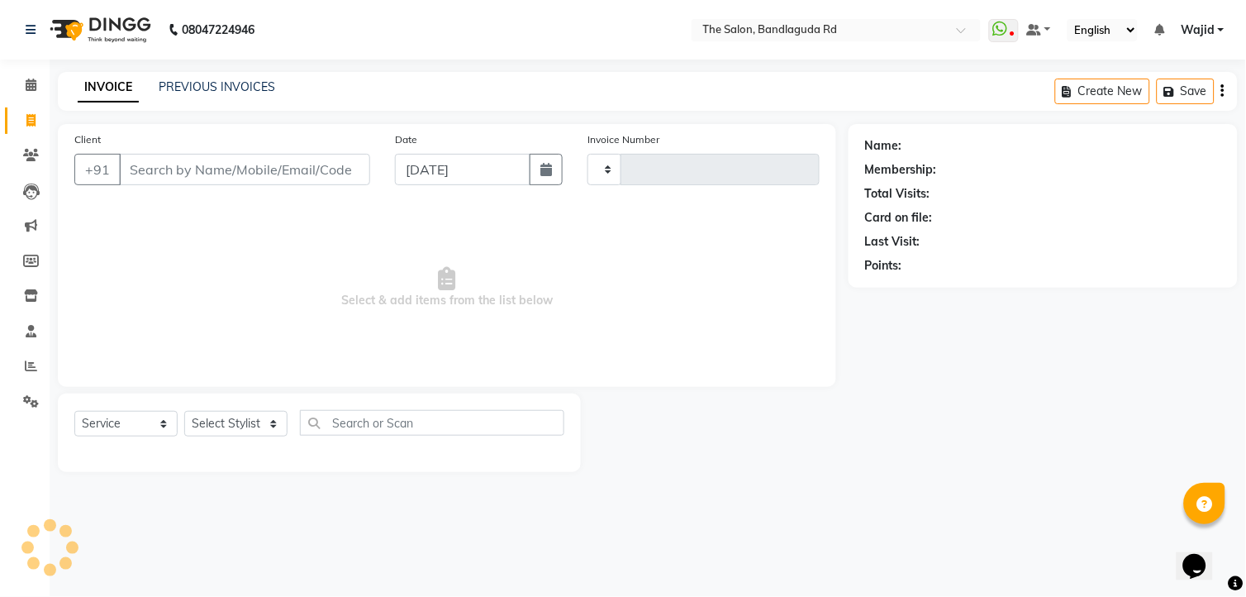
select select "5198"
click at [37, 369] on span at bounding box center [31, 366] width 29 height 19
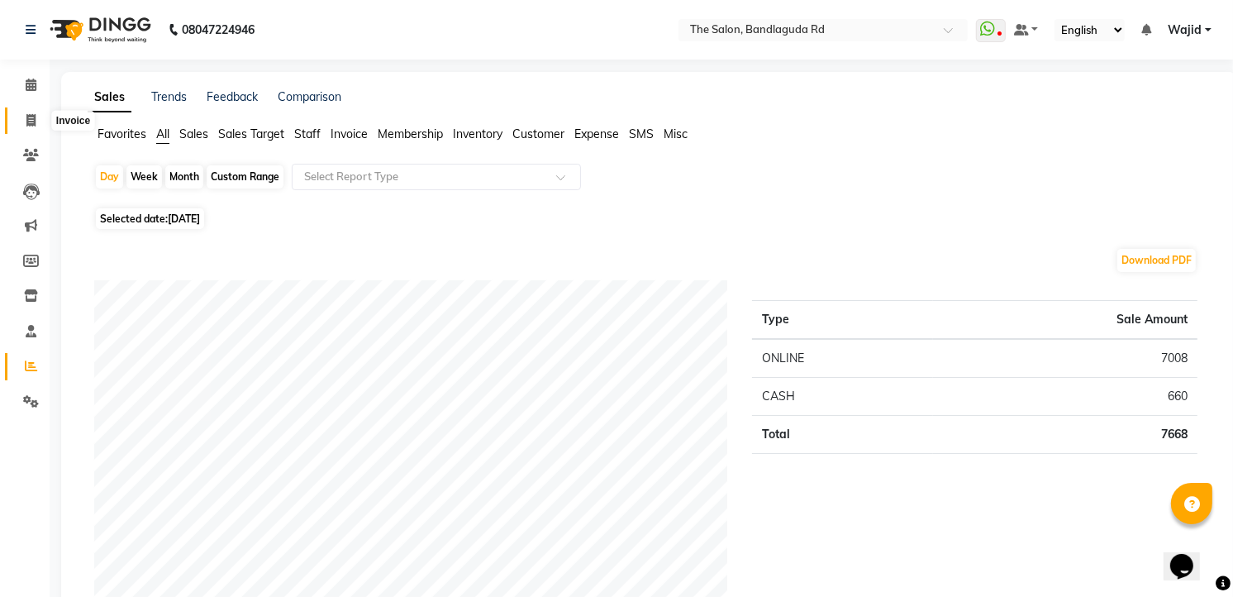
click at [36, 126] on span at bounding box center [31, 121] width 29 height 19
select select "service"
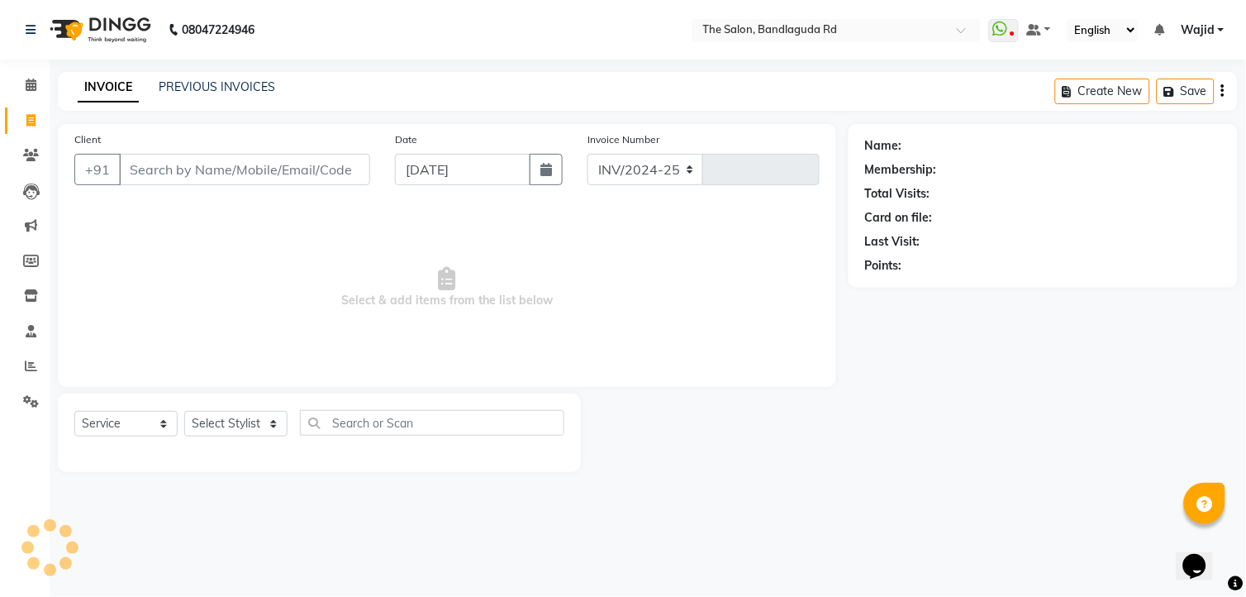
select select "5198"
type input "13239"
click at [39, 83] on span at bounding box center [31, 85] width 29 height 19
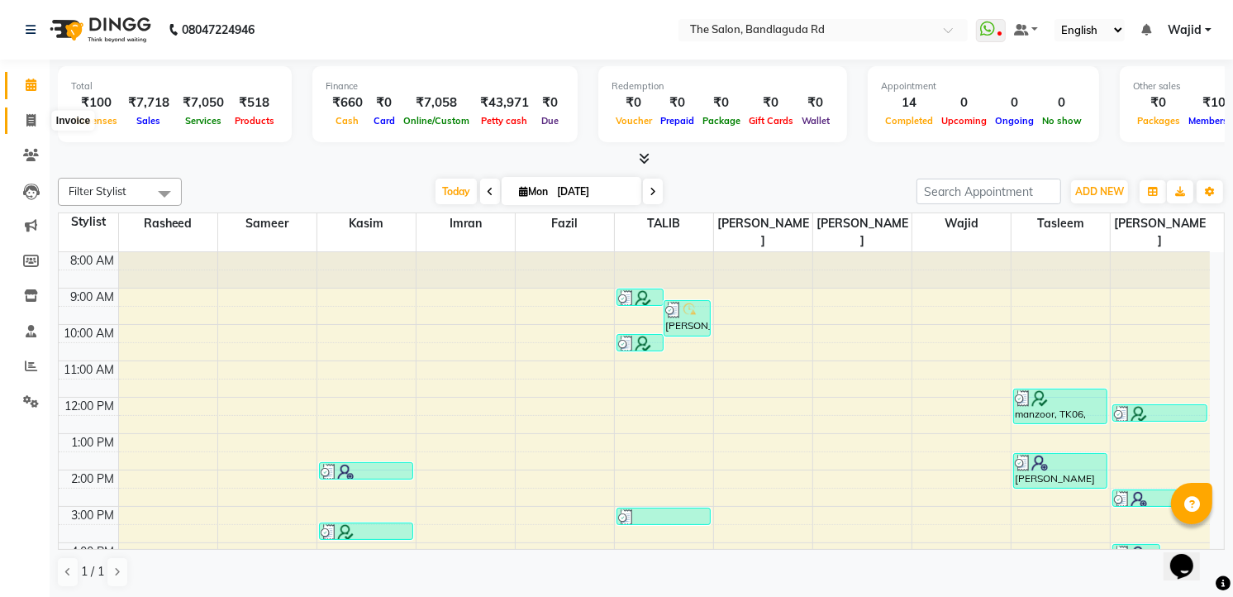
click at [36, 121] on span at bounding box center [31, 121] width 29 height 19
select select "service"
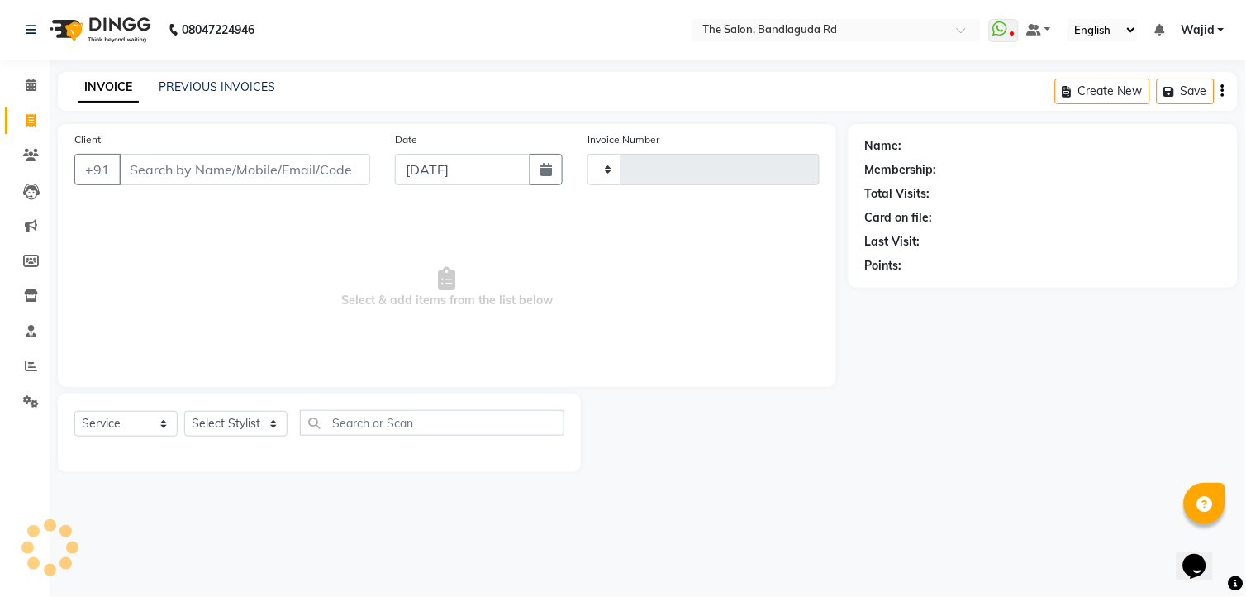
type input "13239"
select select "5198"
click at [303, 174] on input "Client" at bounding box center [244, 169] width 251 height 31
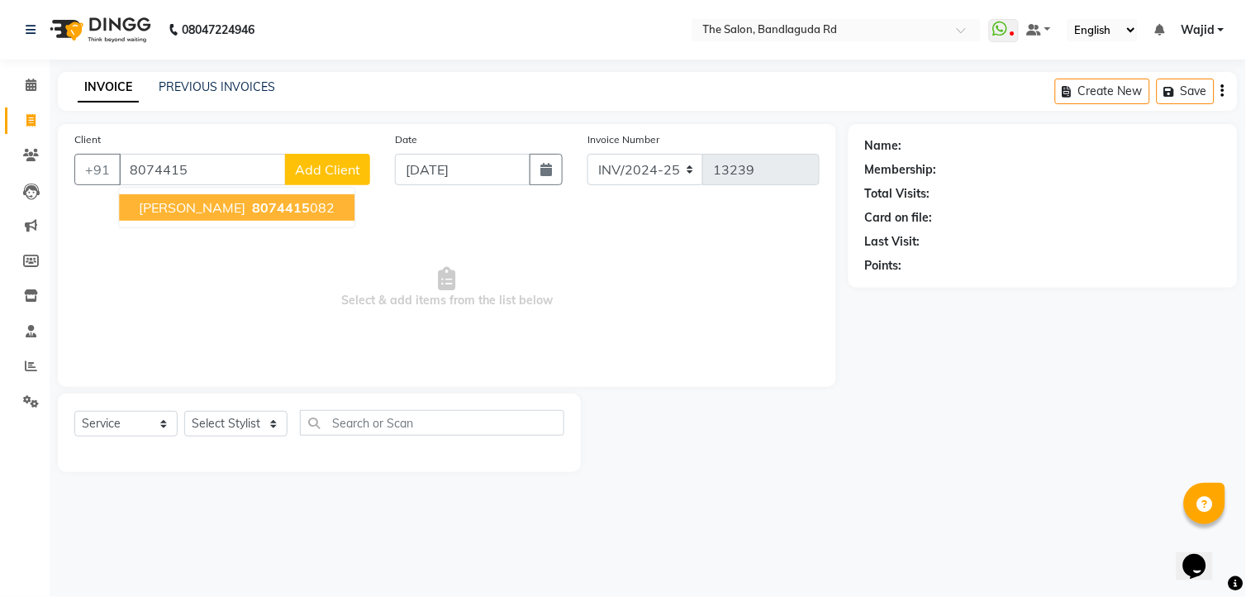
click at [277, 212] on span "8074415" at bounding box center [281, 207] width 58 height 17
type input "8074415082"
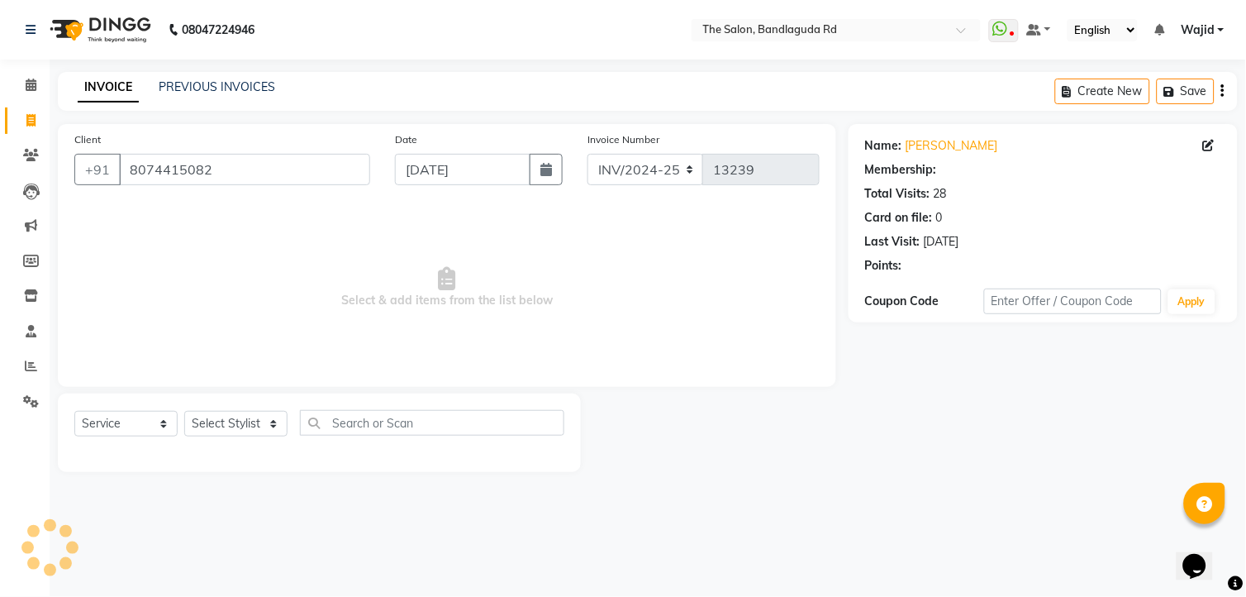
select select "2: Object"
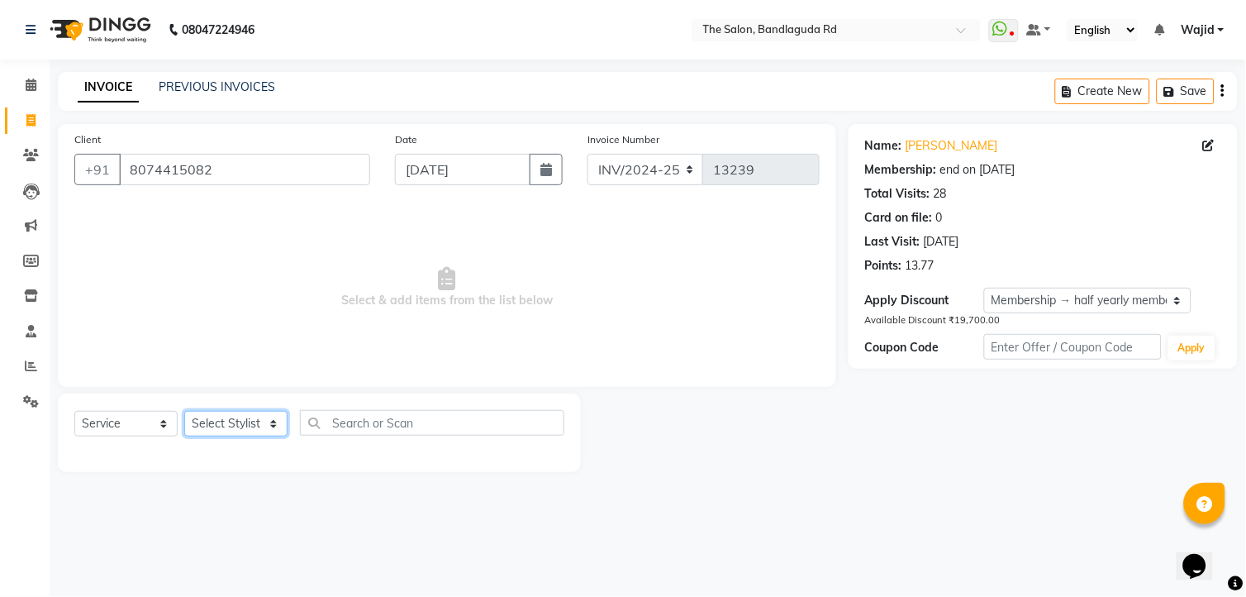
click at [217, 426] on select "Select Stylist [PERSON_NAME] [PERSON_NAME] [PERSON_NAME] [PERSON_NAME] TALIB [P…" at bounding box center [235, 424] width 103 height 26
click at [184, 412] on select "Select Stylist [PERSON_NAME] [PERSON_NAME] [PERSON_NAME] [PERSON_NAME] TALIB [P…" at bounding box center [235, 424] width 103 height 26
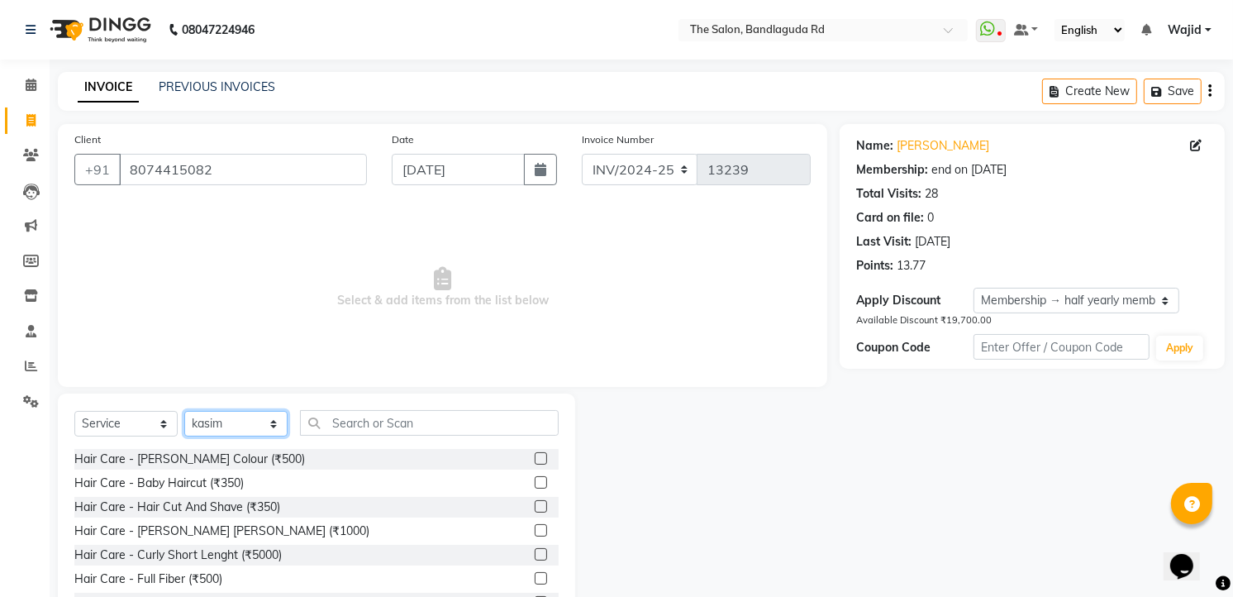
click at [248, 427] on select "Select Stylist [PERSON_NAME] [PERSON_NAME] [PERSON_NAME] [PERSON_NAME] TALIB [P…" at bounding box center [235, 424] width 103 height 26
select select "88752"
click at [184, 412] on select "Select Stylist [PERSON_NAME] [PERSON_NAME] [PERSON_NAME] [PERSON_NAME] TALIB [P…" at bounding box center [235, 424] width 103 height 26
click at [369, 428] on input "text" at bounding box center [429, 423] width 259 height 26
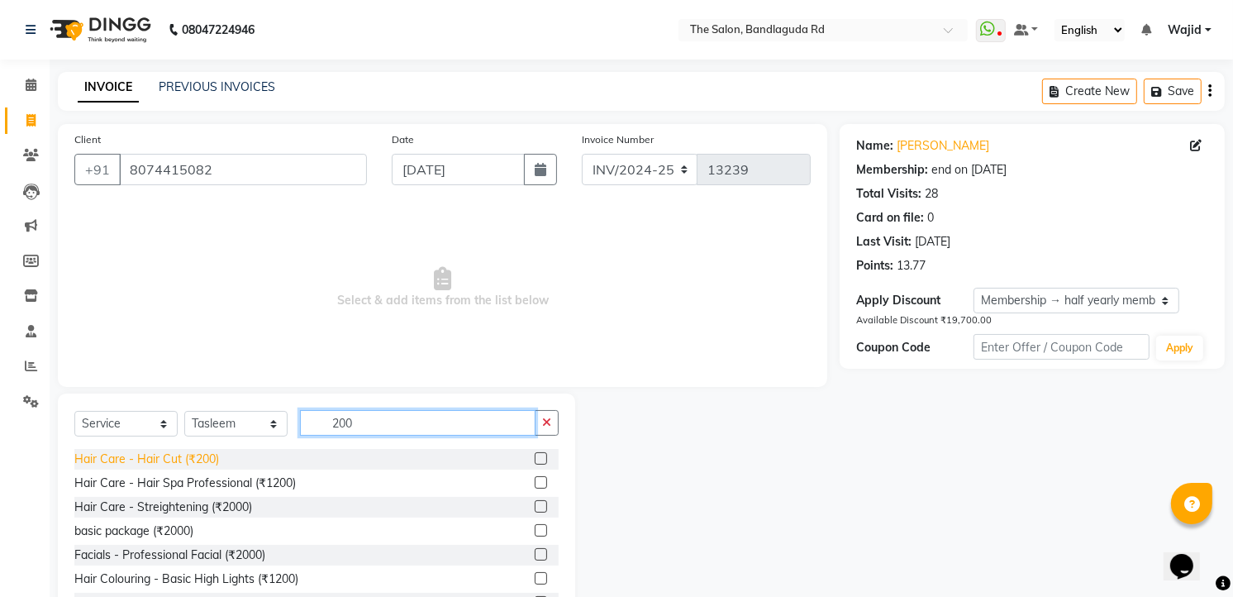
type input "200"
click at [161, 455] on div "Hair Care - Hair Cut (₹200)" at bounding box center [146, 458] width 145 height 17
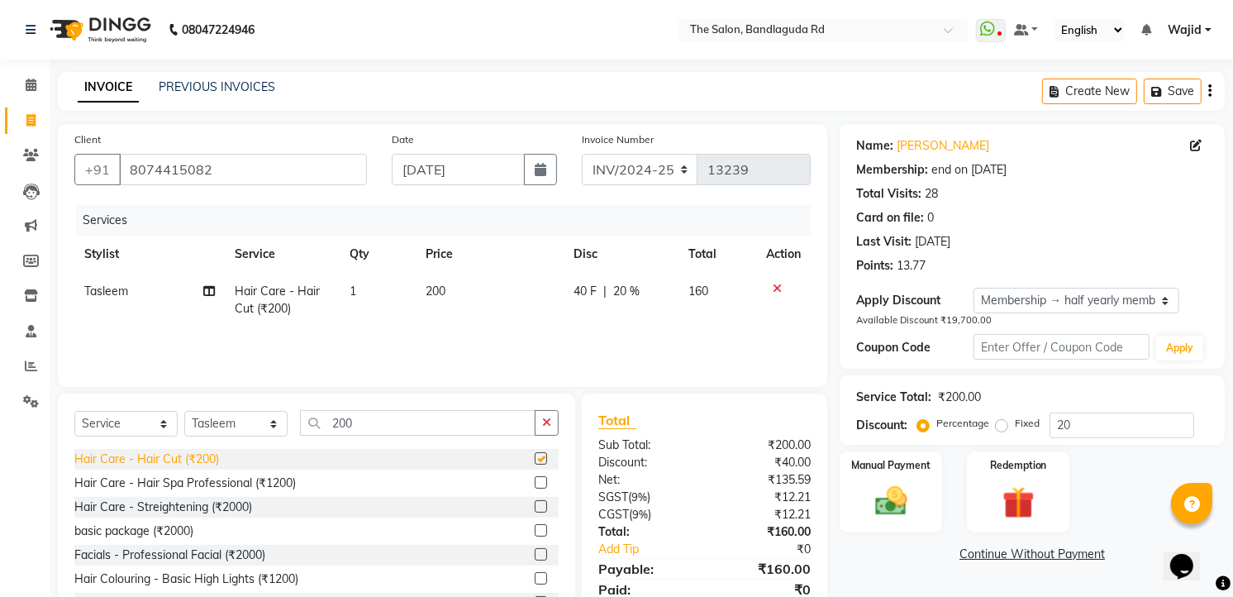
checkbox input "false"
drag, startPoint x: 228, startPoint y: 426, endPoint x: 220, endPoint y: 419, distance: 10.6
click at [228, 426] on select "Select Stylist [PERSON_NAME] [PERSON_NAME] [PERSON_NAME] [PERSON_NAME] TALIB [P…" at bounding box center [235, 424] width 103 height 26
click at [184, 412] on select "Select Stylist [PERSON_NAME] [PERSON_NAME] [PERSON_NAME] [PERSON_NAME] TALIB [P…" at bounding box center [235, 424] width 103 height 26
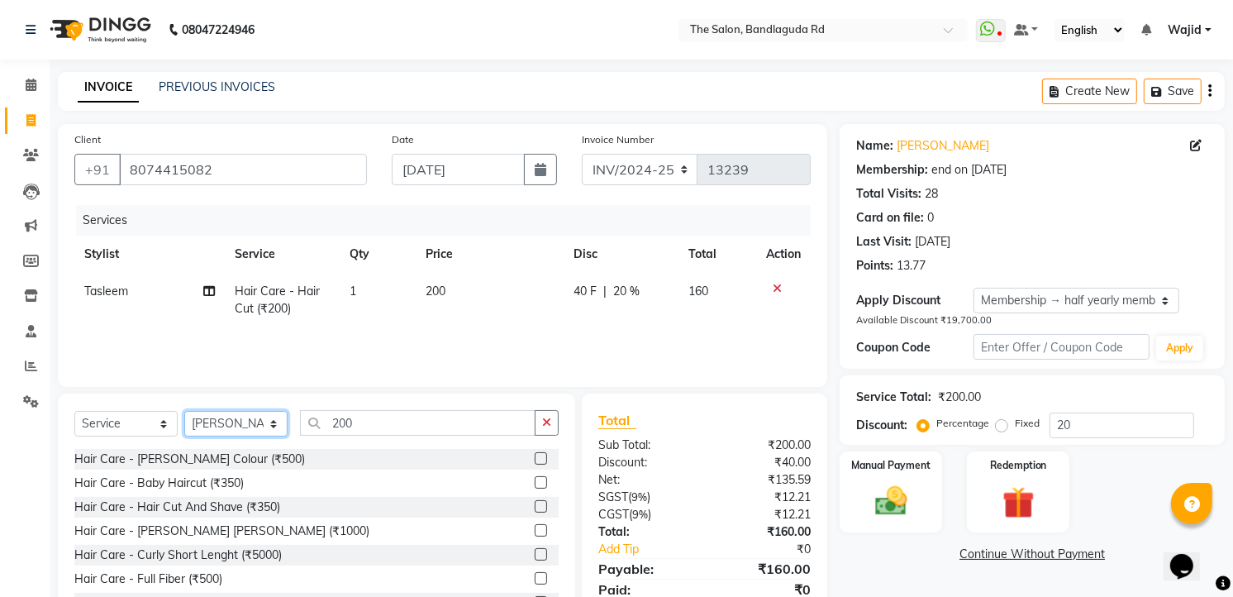
click at [250, 414] on select "Select Stylist [PERSON_NAME] [PERSON_NAME] [PERSON_NAME] [PERSON_NAME] TALIB [P…" at bounding box center [235, 424] width 103 height 26
select select "63353"
click at [184, 412] on select "Select Stylist [PERSON_NAME] [PERSON_NAME] [PERSON_NAME] [PERSON_NAME] TALIB [P…" at bounding box center [235, 424] width 103 height 26
click at [365, 417] on input "200" at bounding box center [418, 423] width 236 height 26
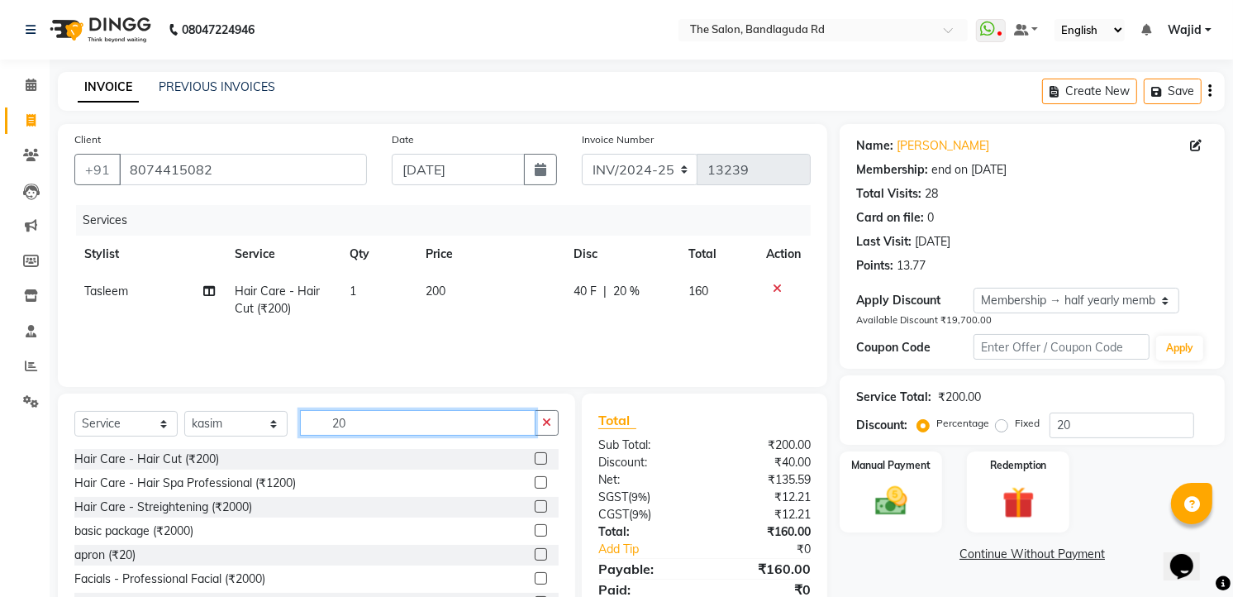
type input "2"
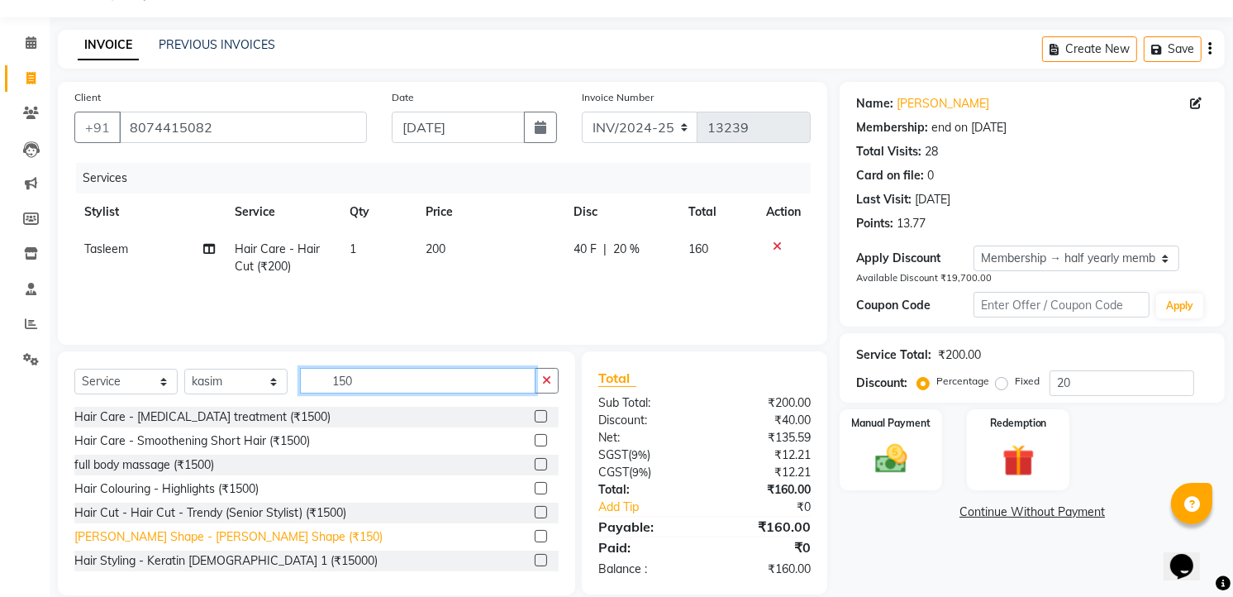
scroll to position [64, 0]
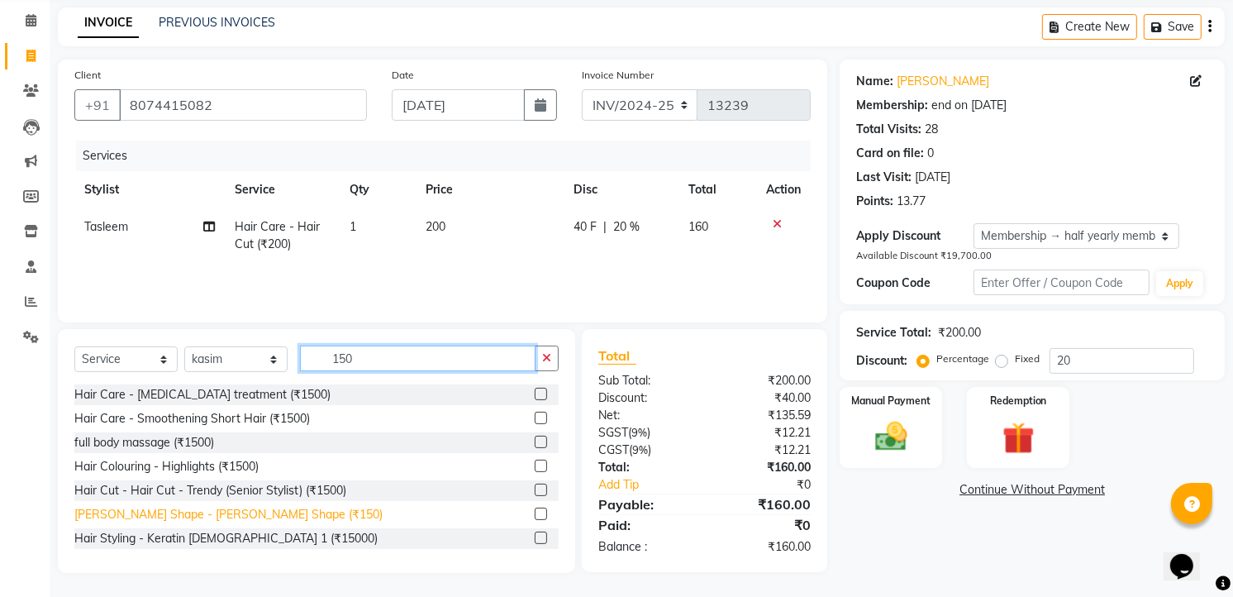
type input "150"
click at [257, 512] on div "[PERSON_NAME] Shape - [PERSON_NAME] Shape (₹150)" at bounding box center [228, 514] width 308 height 17
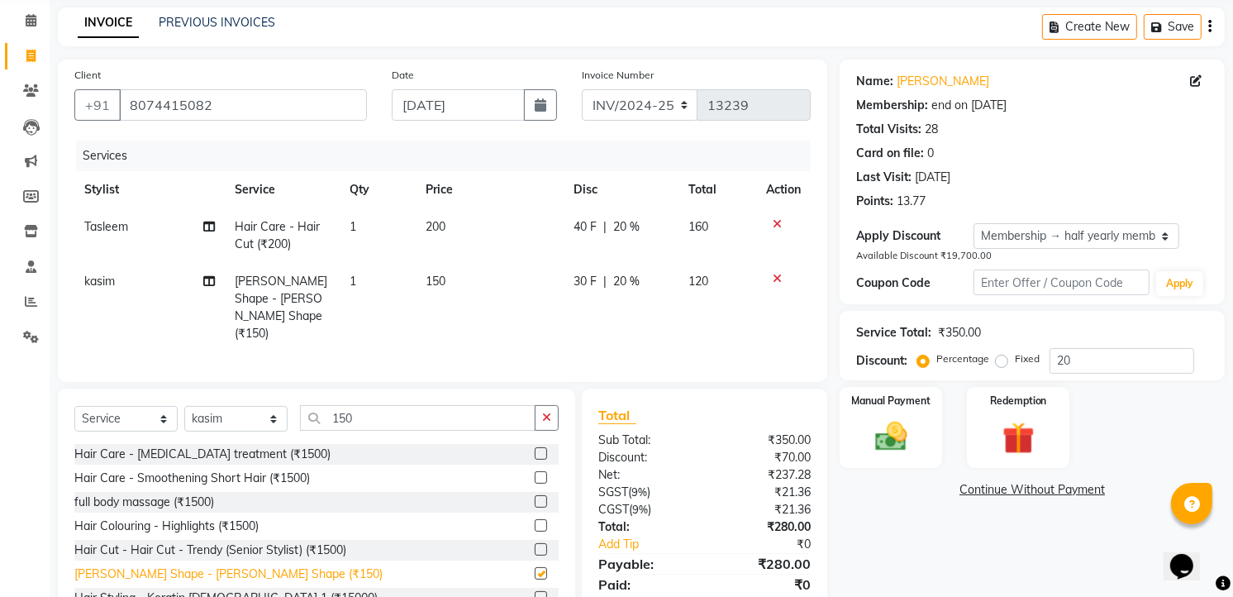
checkbox input "false"
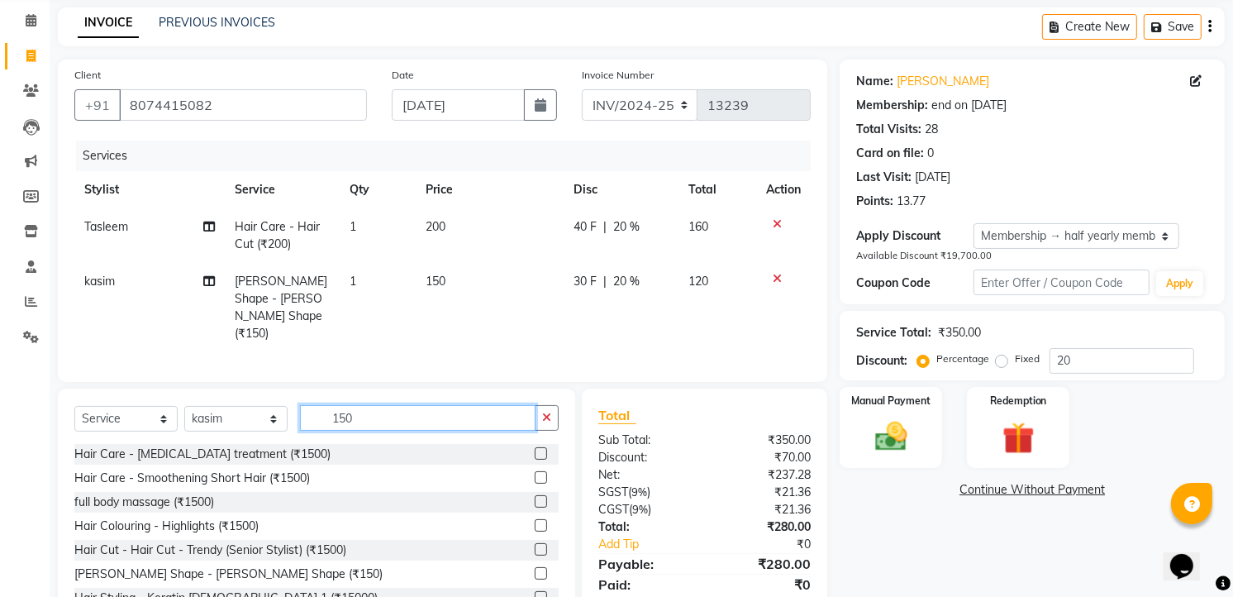
click at [378, 405] on input "150" at bounding box center [418, 418] width 236 height 26
type input "1"
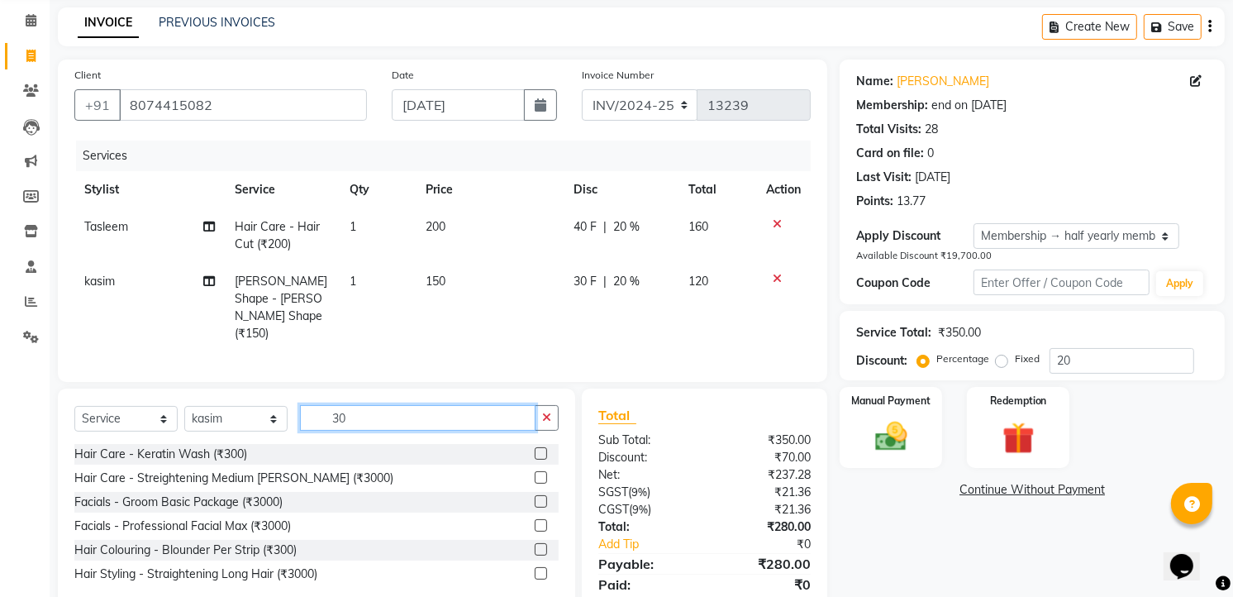
type input "3"
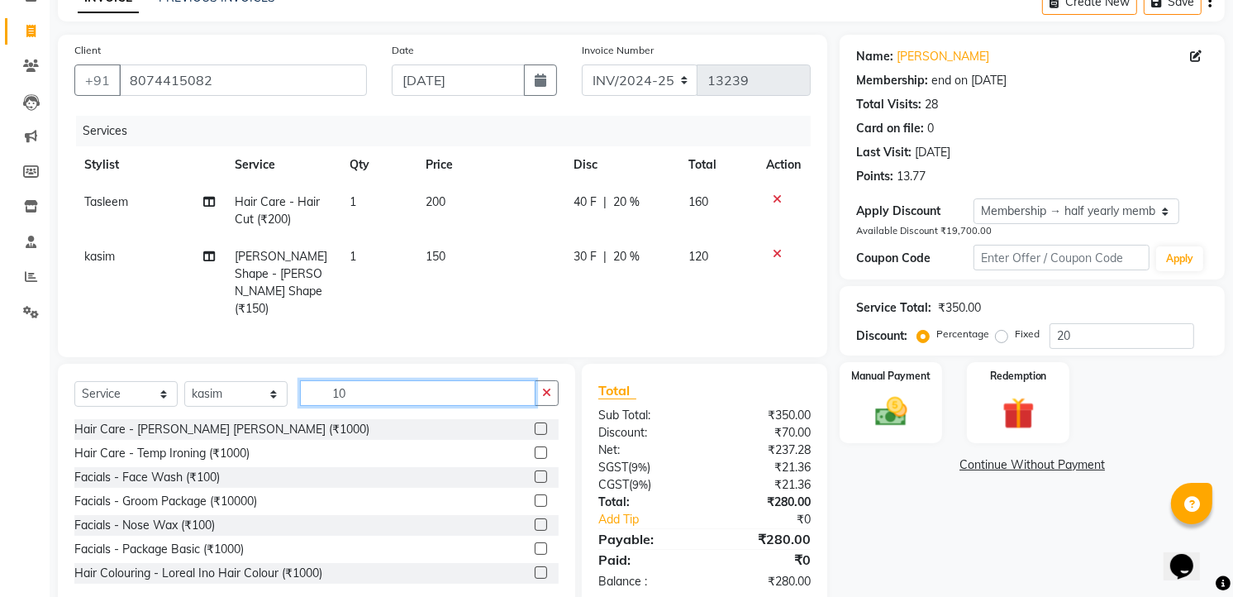
scroll to position [103, 0]
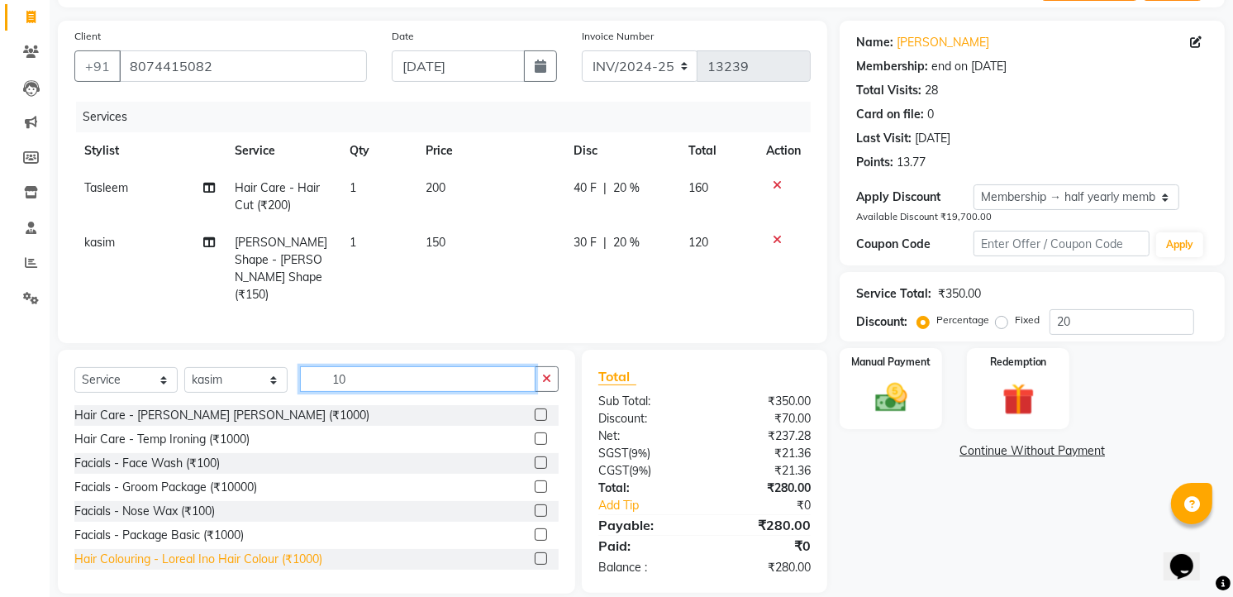
type input "10"
click at [275, 550] on div "Hair Colouring - Loreal Ino Hair Colour (₹1000)" at bounding box center [198, 558] width 248 height 17
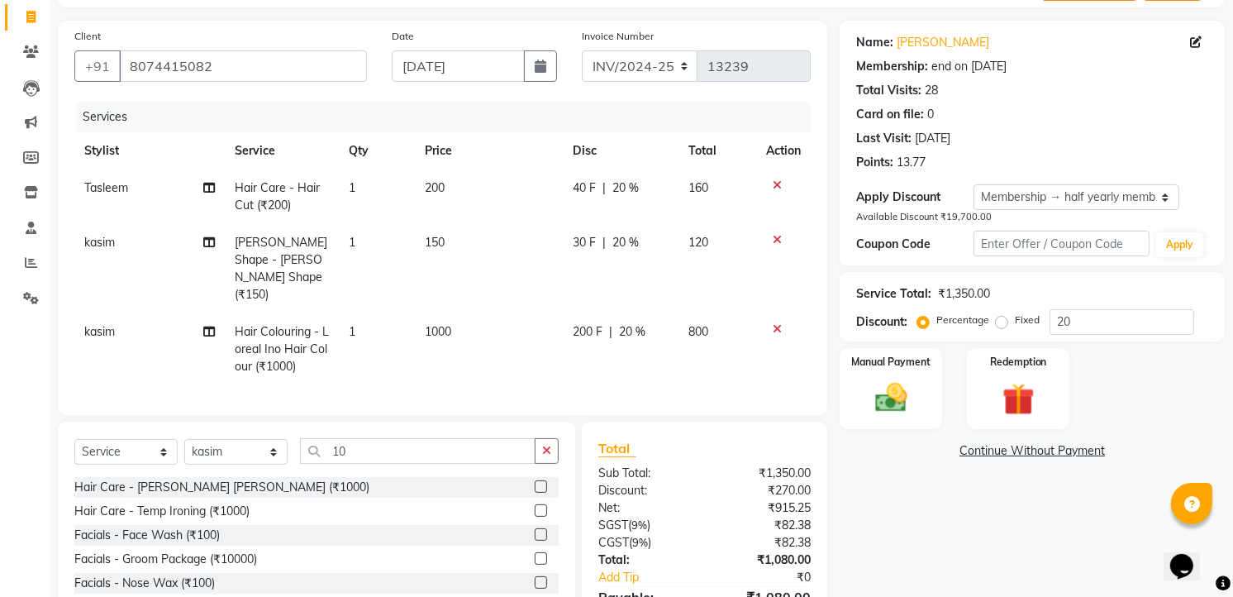
checkbox input "false"
click at [458, 313] on td "1000" at bounding box center [490, 349] width 148 height 72
select select "63353"
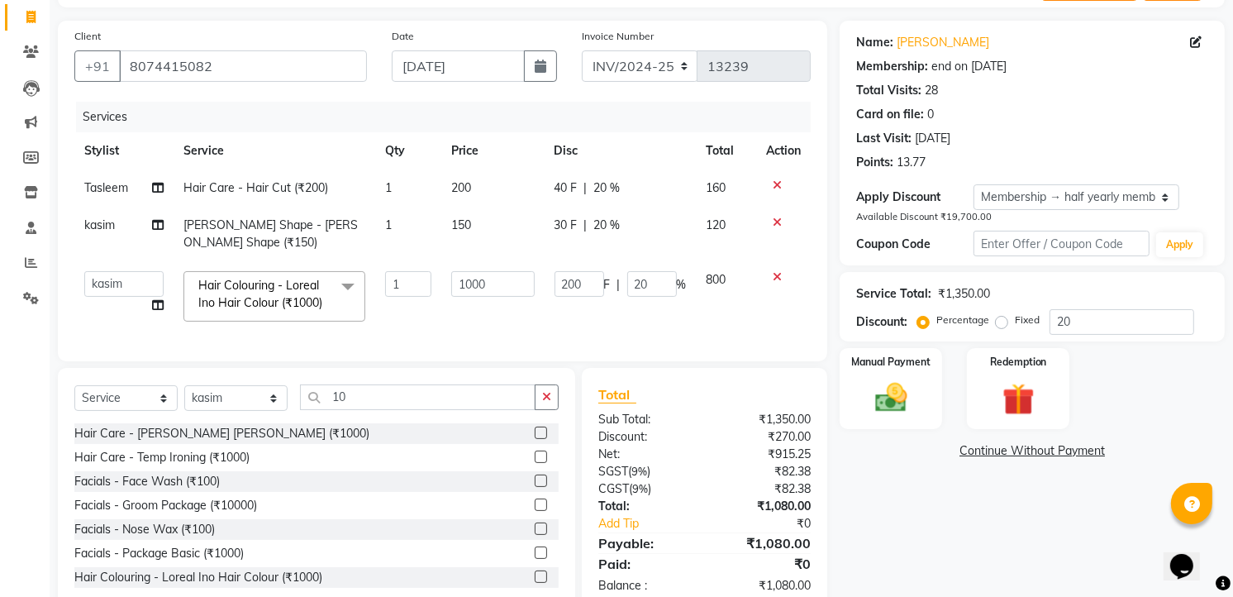
click at [458, 307] on td "1000" at bounding box center [492, 296] width 103 height 70
click at [489, 284] on input "1000" at bounding box center [492, 284] width 83 height 26
type input "1"
type input "3000"
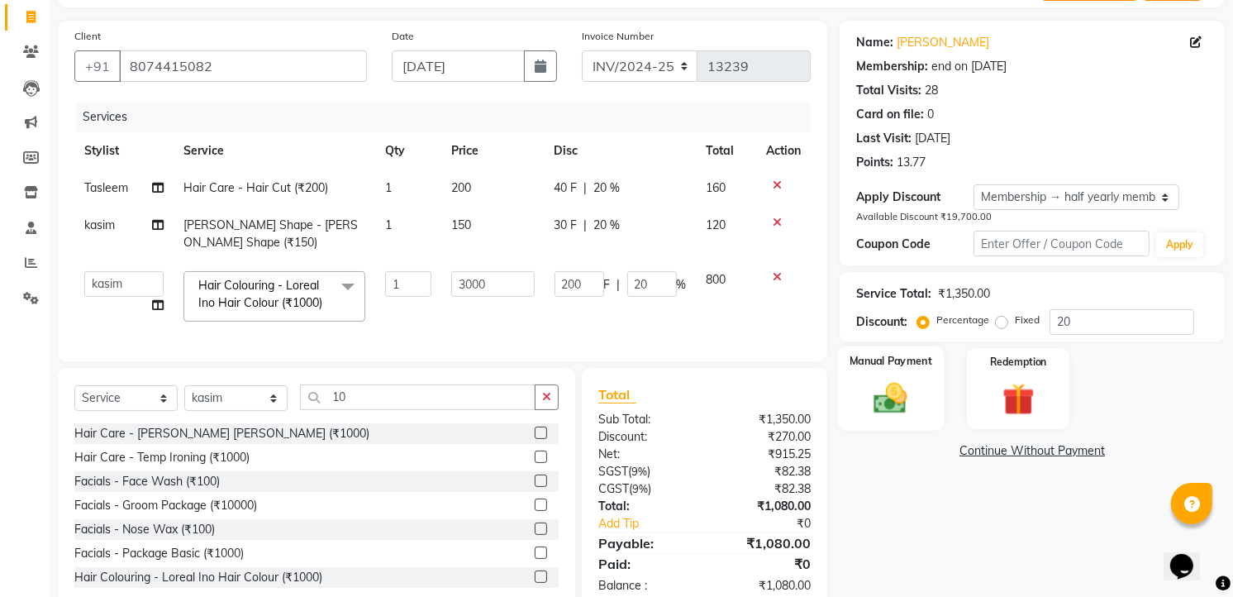
click at [915, 393] on img at bounding box center [892, 398] width 54 height 38
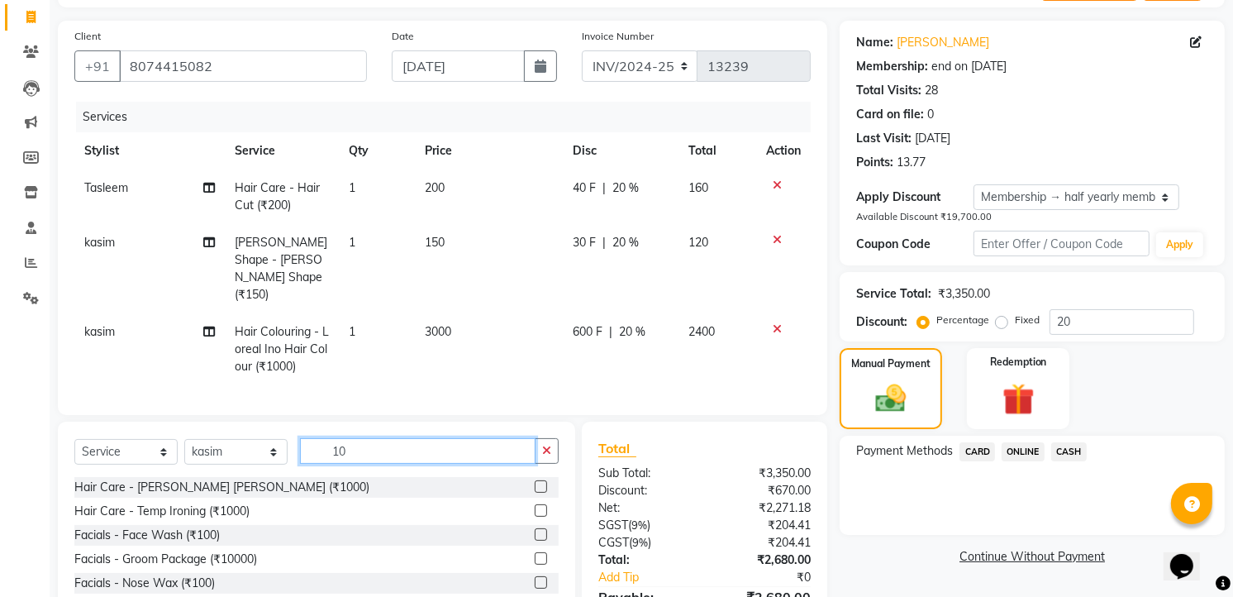
click at [411, 452] on input "10" at bounding box center [418, 451] width 236 height 26
type input "1"
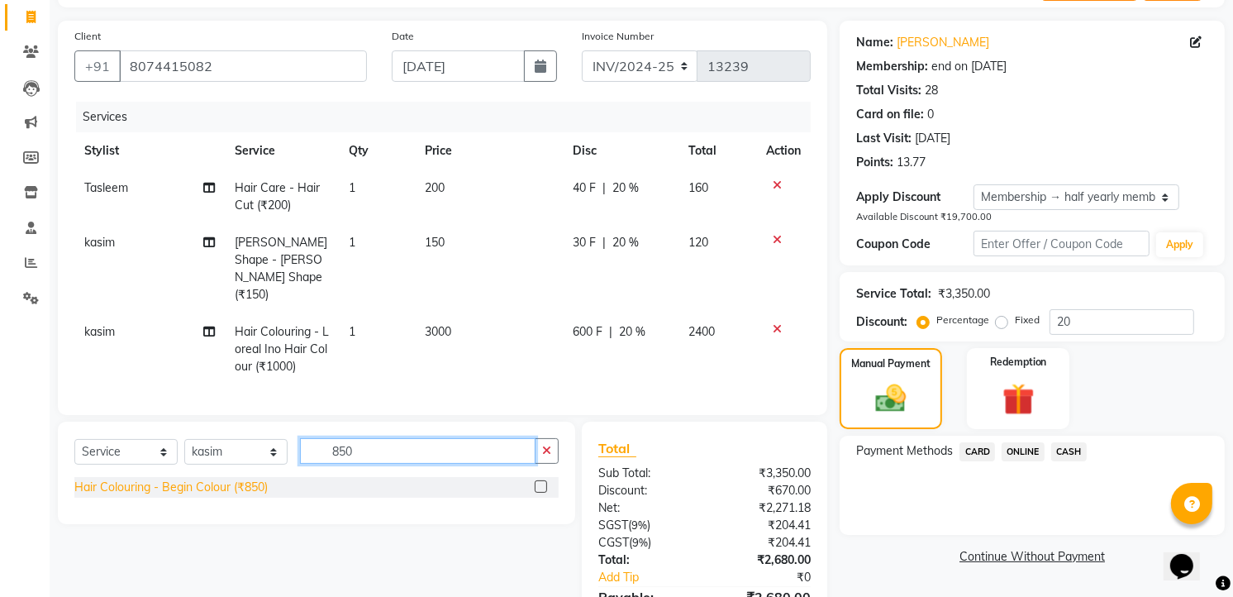
type input "850"
click at [183, 484] on div "Hair Colouring - Begin Colour (₹850)" at bounding box center [170, 487] width 193 height 17
checkbox input "false"
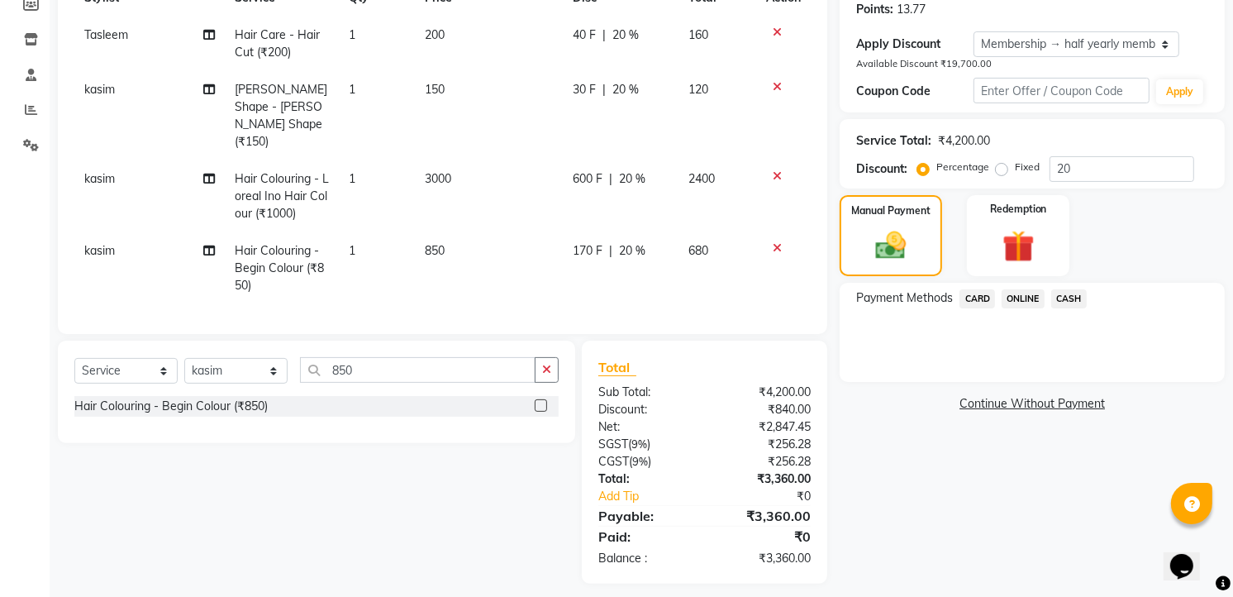
scroll to position [265, 0]
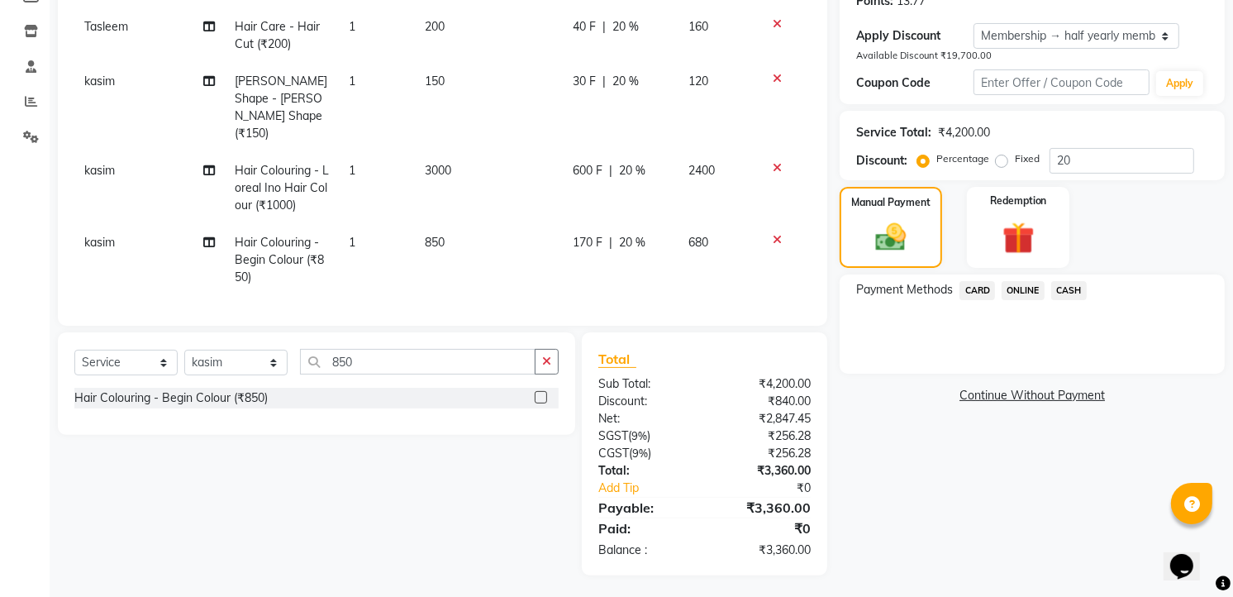
click at [1023, 283] on span "ONLINE" at bounding box center [1023, 290] width 43 height 19
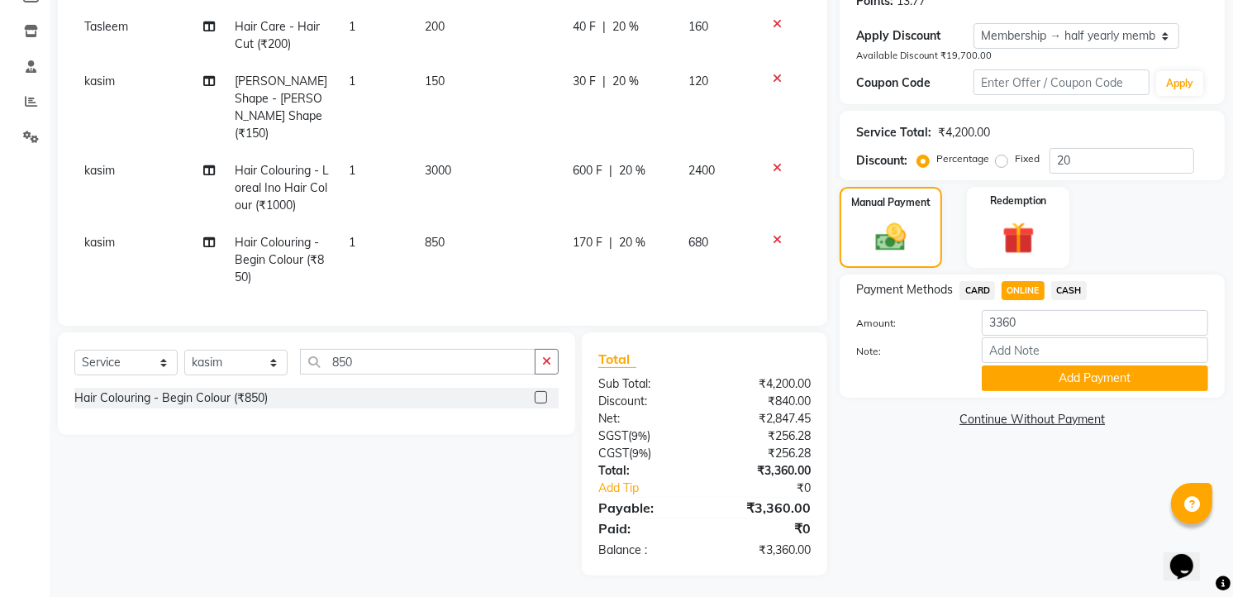
click at [1085, 370] on button "Add Payment" at bounding box center [1095, 378] width 226 height 26
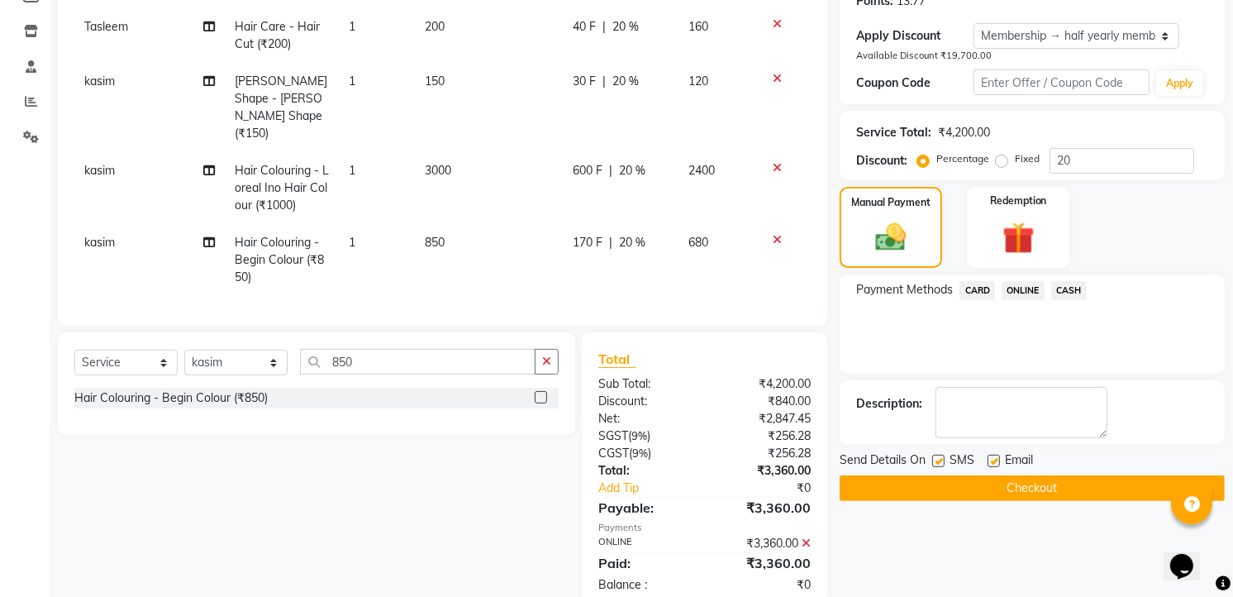
click at [1013, 476] on button "Checkout" at bounding box center [1032, 488] width 385 height 26
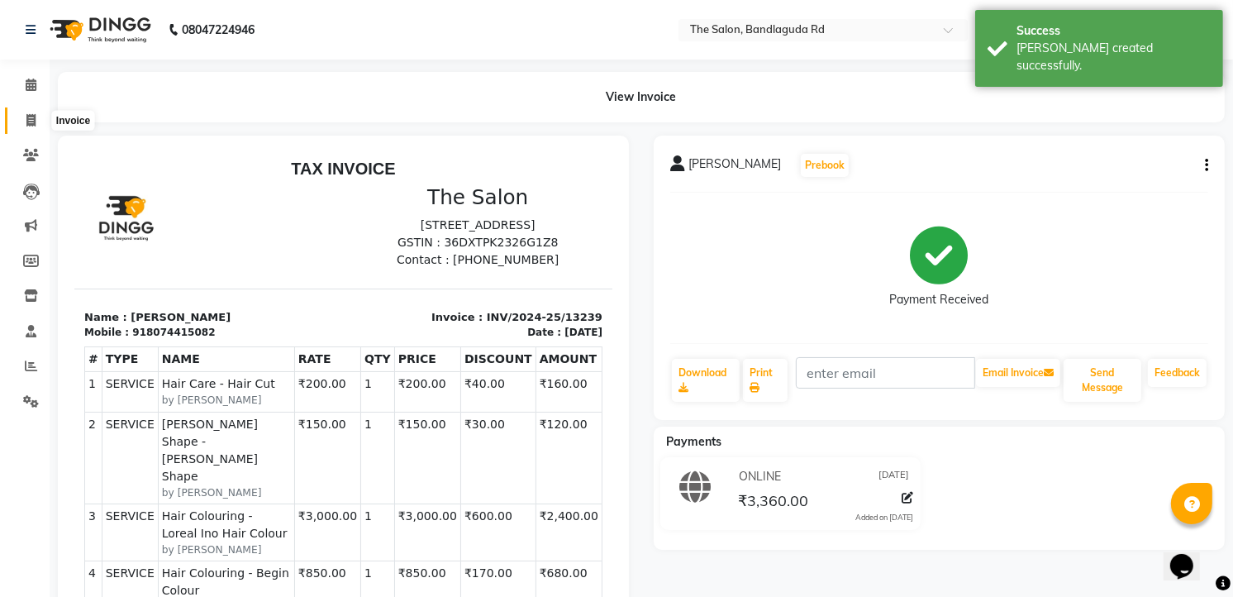
click at [26, 120] on icon at bounding box center [30, 120] width 9 height 12
select select "service"
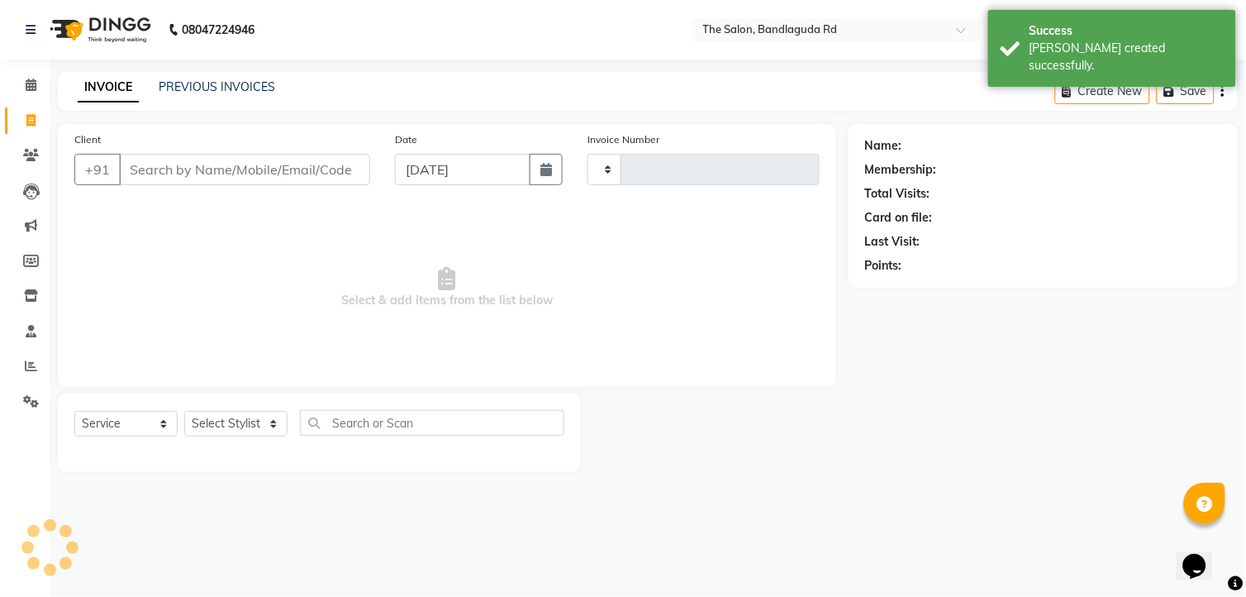
type input "13240"
select select "5198"
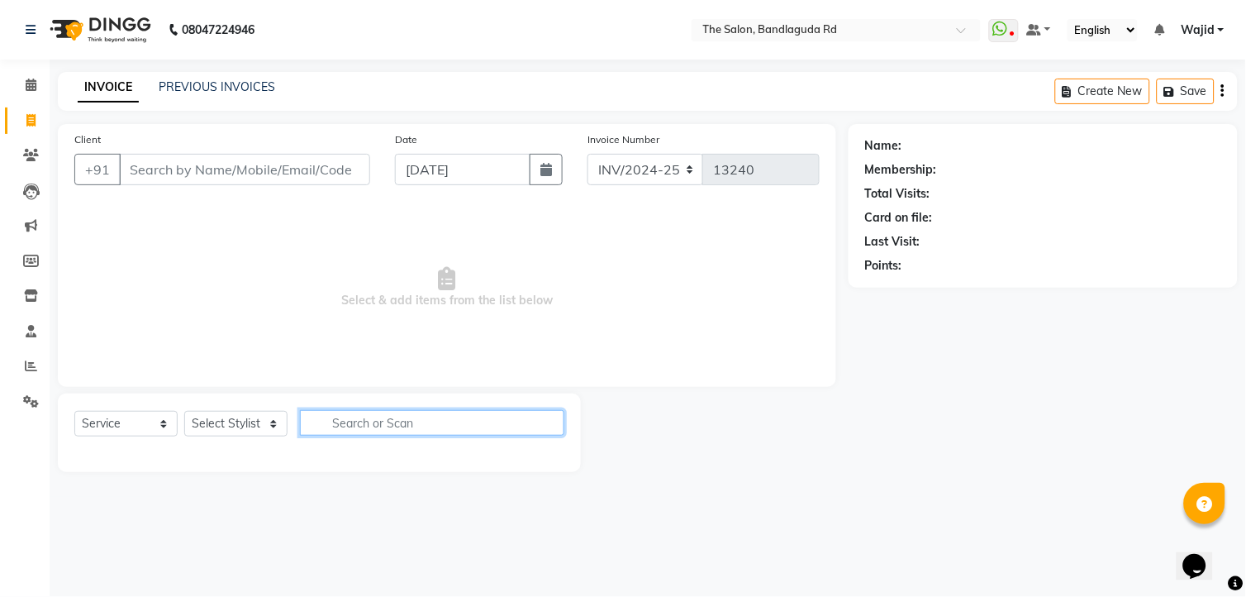
click at [334, 423] on input "text" at bounding box center [432, 423] width 265 height 26
type input "1000"
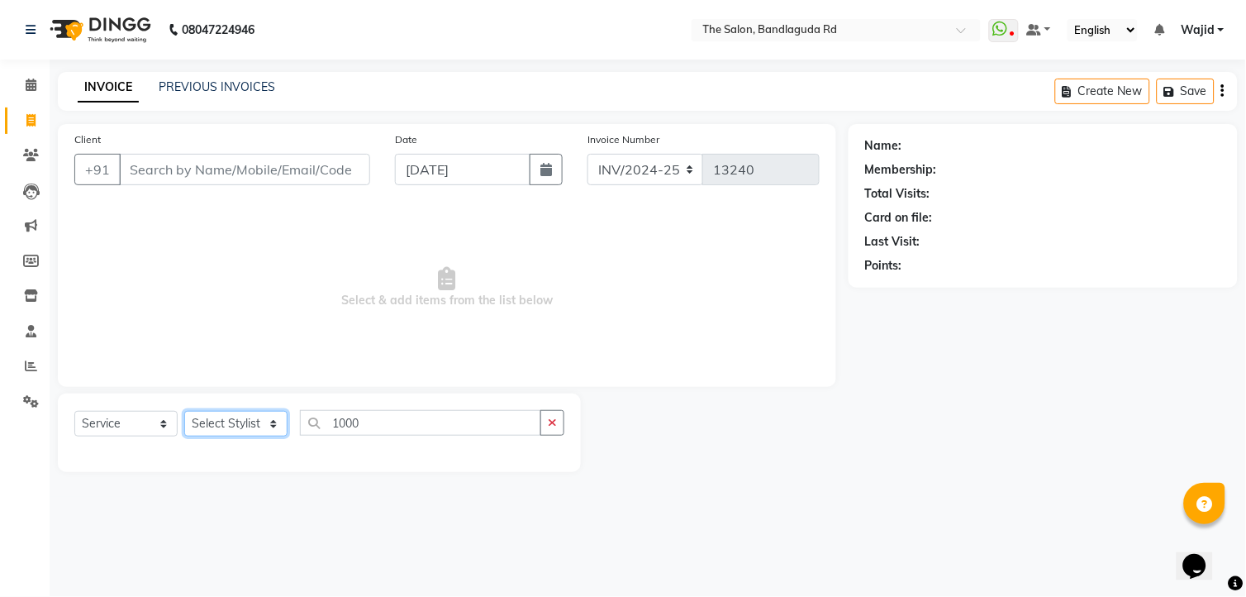
click at [252, 417] on select "Select Stylist [PERSON_NAME] [PERSON_NAME] [PERSON_NAME] [PERSON_NAME] TALIB [P…" at bounding box center [235, 424] width 103 height 26
select select "63353"
click at [184, 412] on select "Select Stylist [PERSON_NAME] [PERSON_NAME] [PERSON_NAME] [PERSON_NAME] TALIB [P…" at bounding box center [235, 424] width 103 height 26
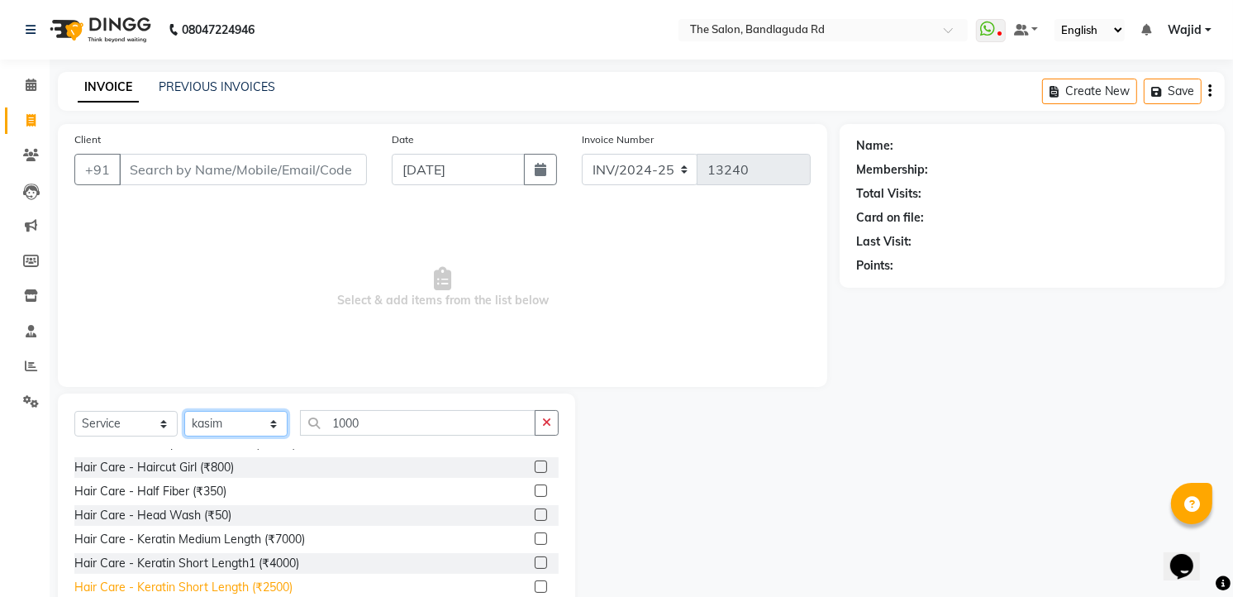
scroll to position [275, 0]
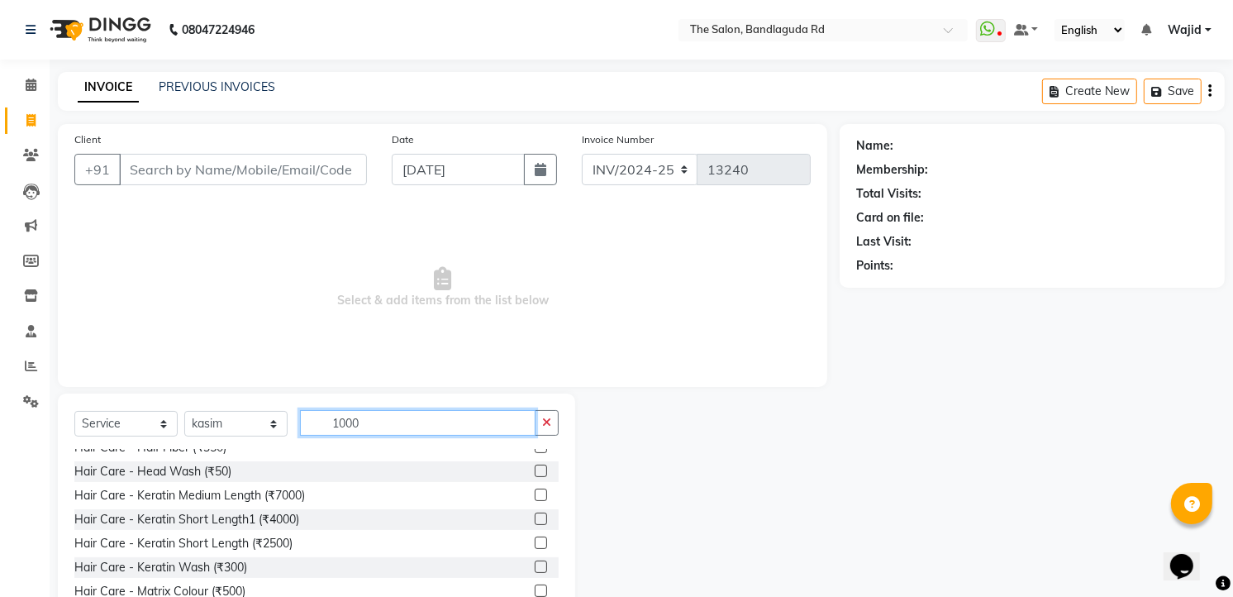
click at [373, 420] on input "1000" at bounding box center [418, 423] width 236 height 26
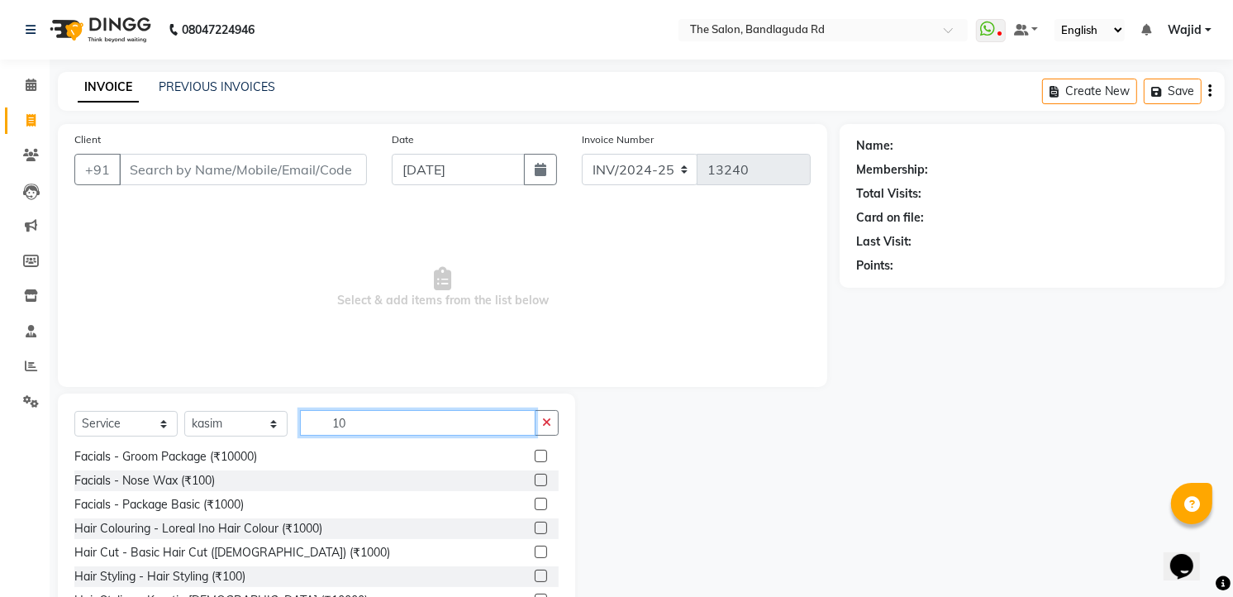
type input "1"
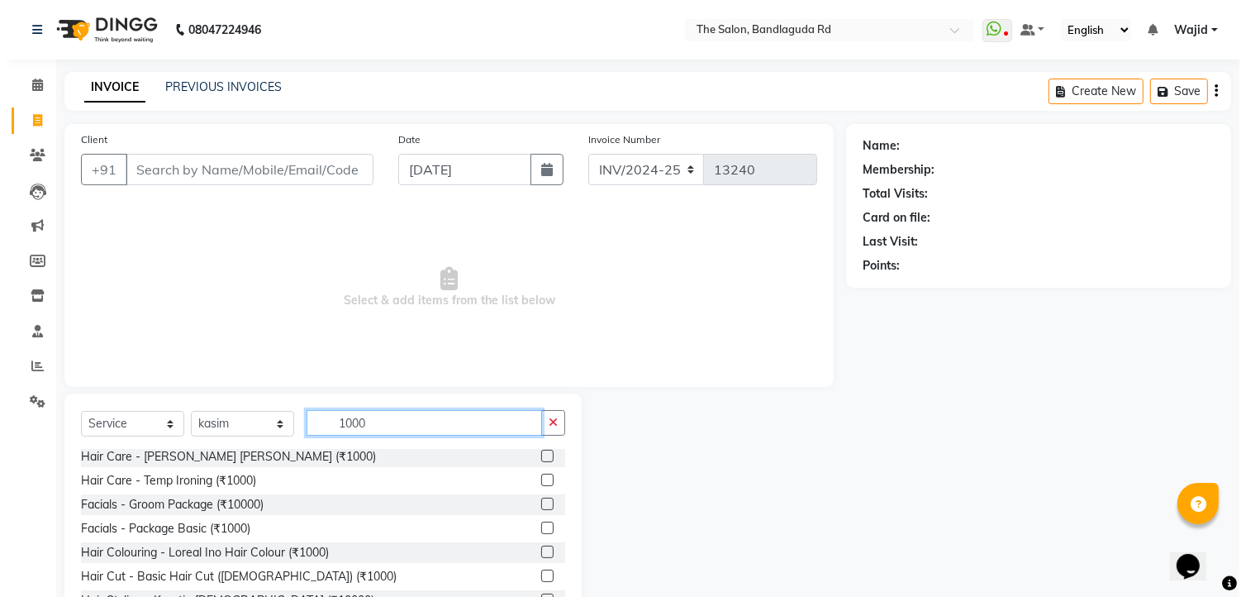
scroll to position [2, 0]
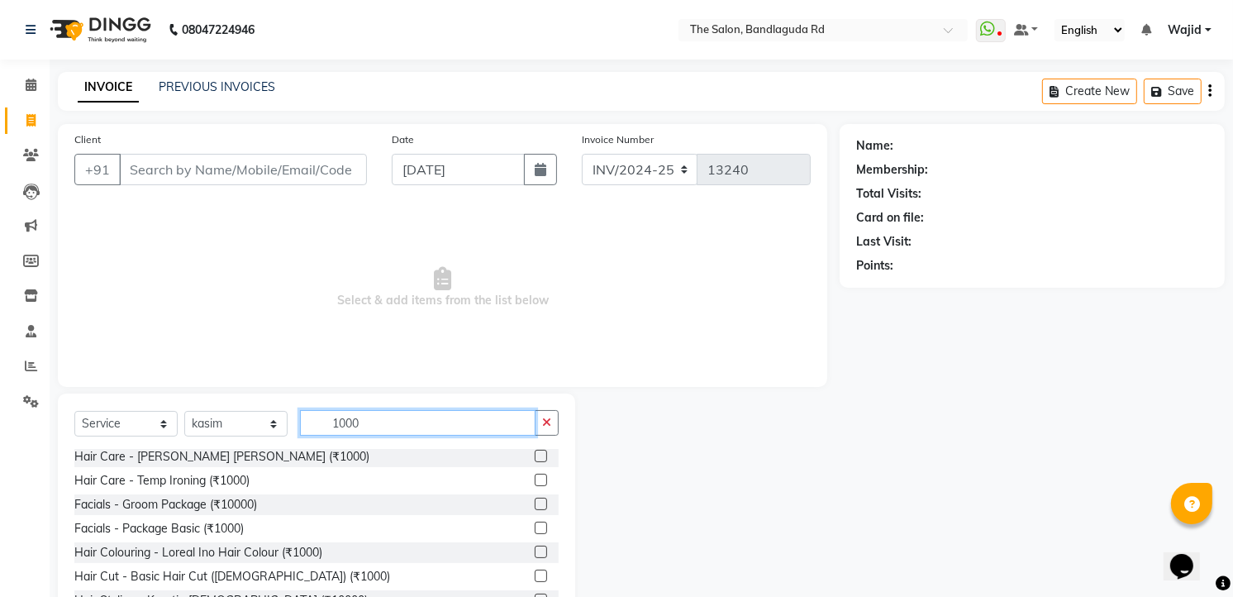
click at [387, 417] on input "1000" at bounding box center [418, 423] width 236 height 26
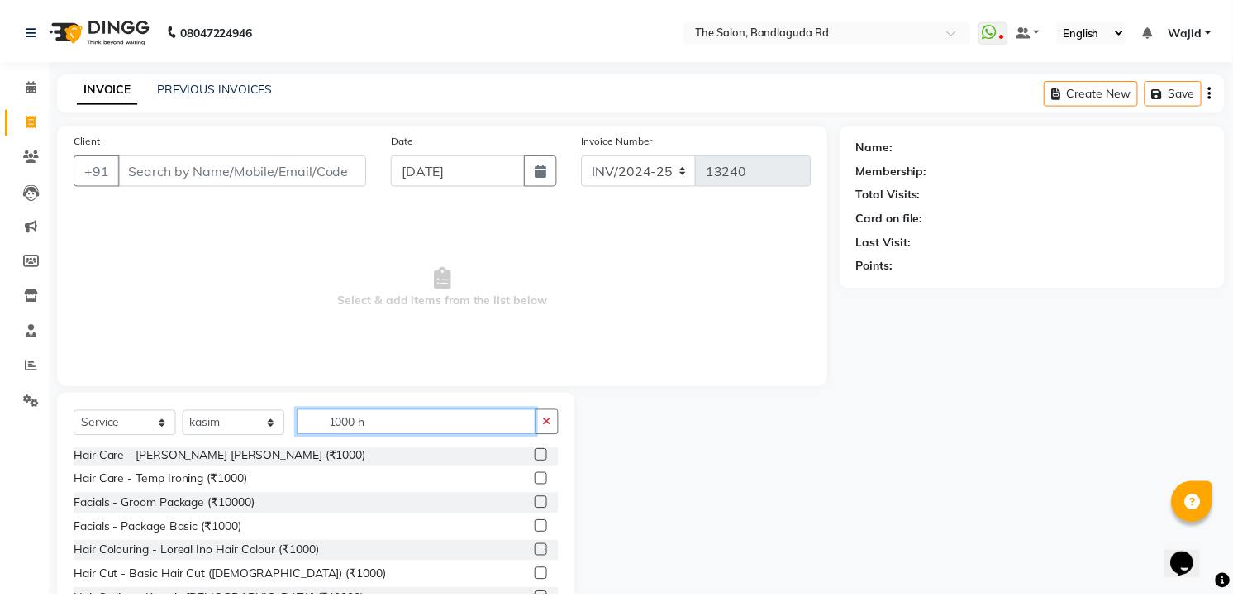
scroll to position [0, 0]
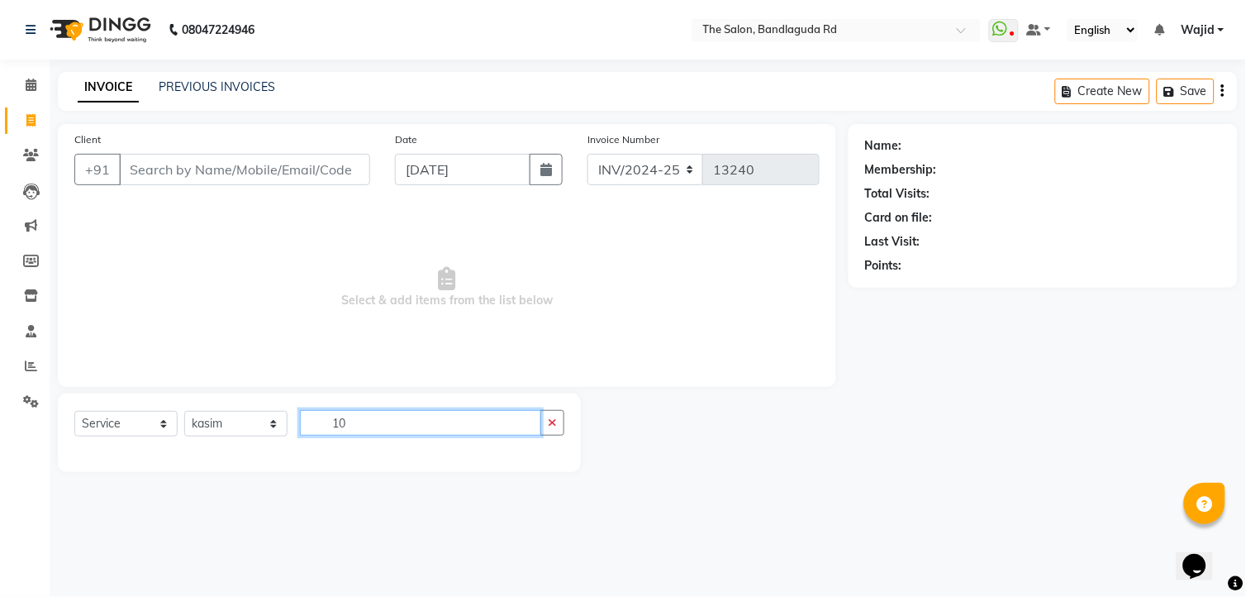
type input "1"
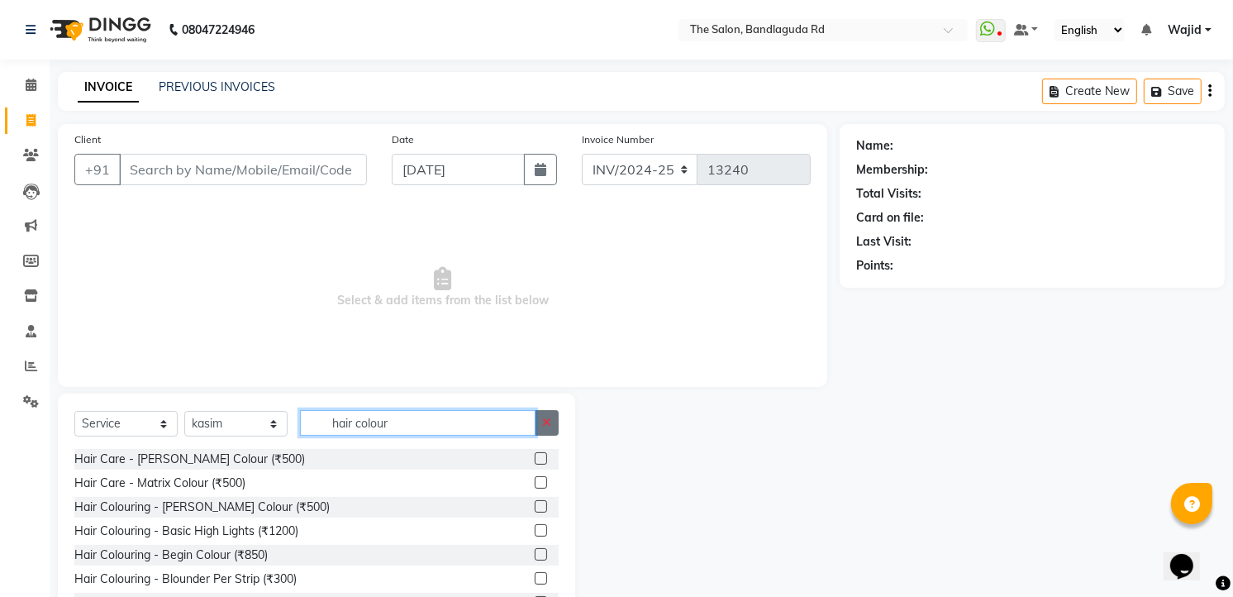
type input "hair colour"
click at [551, 425] on button "button" at bounding box center [547, 423] width 24 height 26
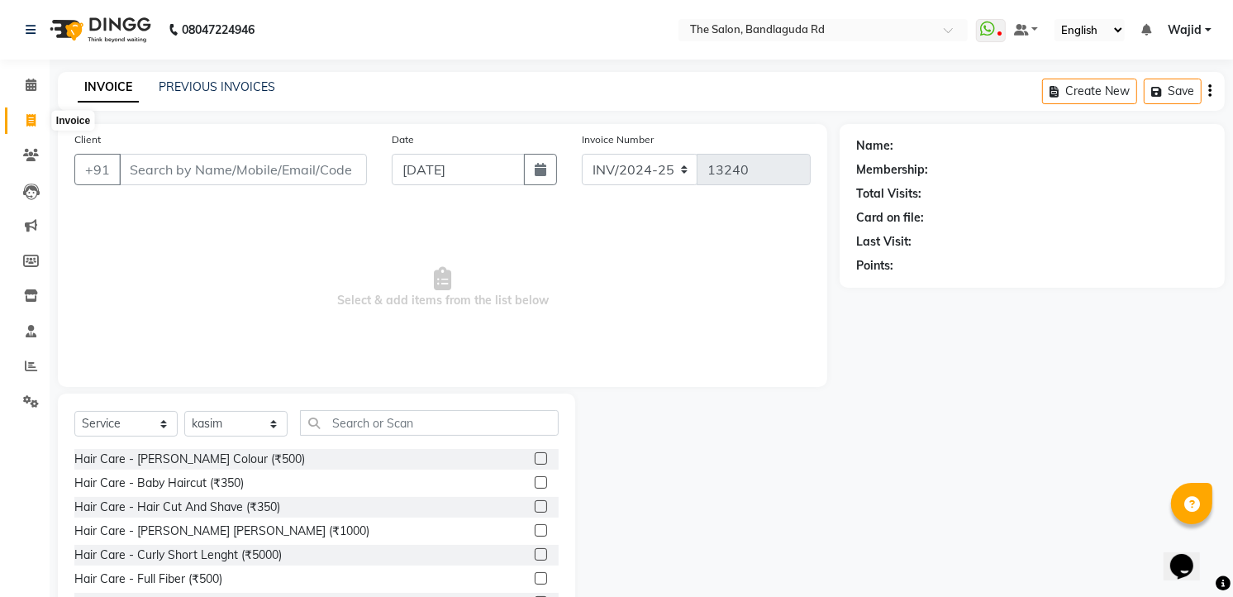
drag, startPoint x: 37, startPoint y: 126, endPoint x: 770, endPoint y: 102, distance: 733.6
click at [37, 126] on span at bounding box center [31, 121] width 29 height 19
click at [35, 364] on icon at bounding box center [31, 366] width 12 height 12
click at [29, 107] on link "Invoice" at bounding box center [25, 120] width 40 height 27
select select "service"
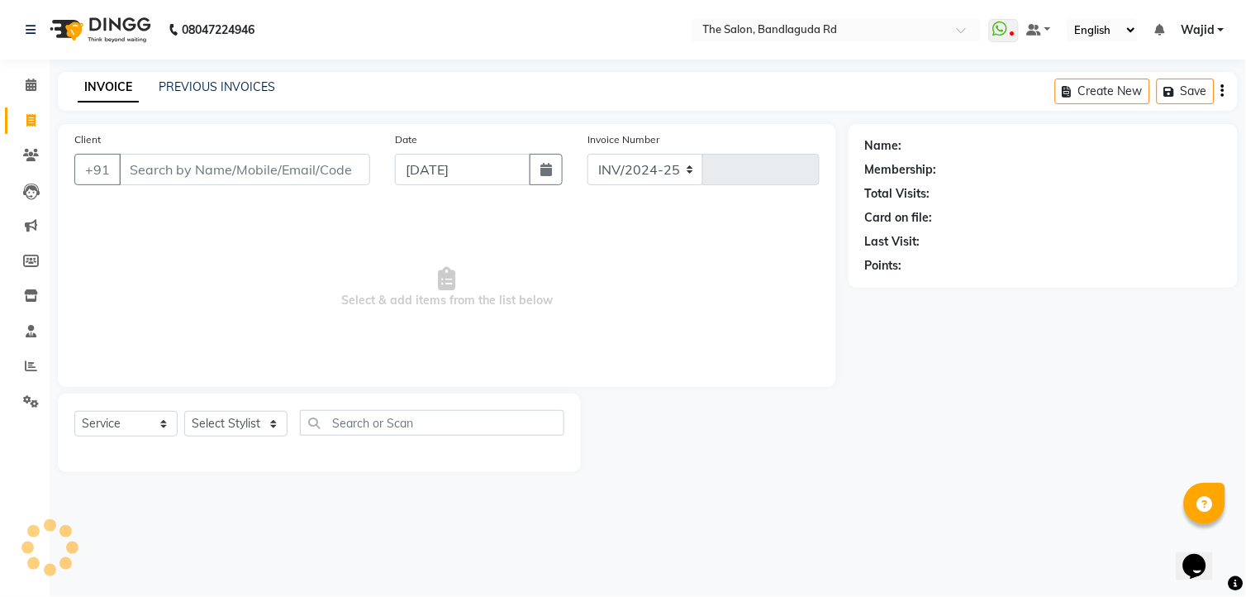
select select "5198"
type input "13240"
click at [39, 85] on span at bounding box center [31, 85] width 29 height 19
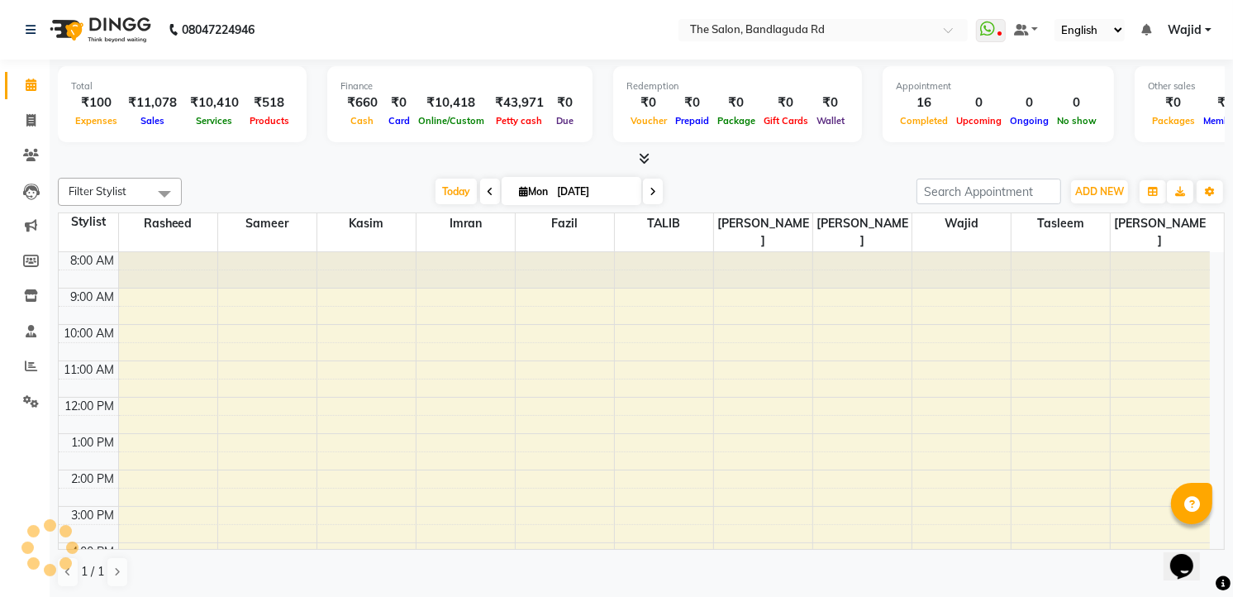
scroll to position [129, 0]
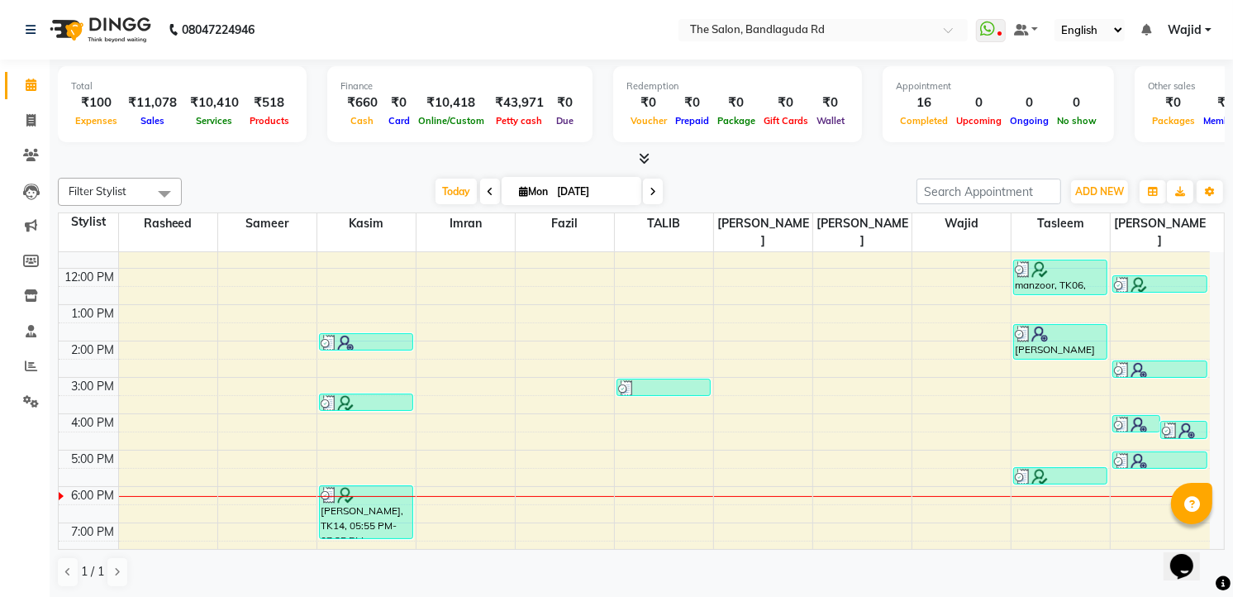
drag, startPoint x: 1070, startPoint y: 86, endPoint x: 624, endPoint y: 50, distance: 446.9
click at [624, 50] on app-home "08047224946 Select Location × The Salon, Bandlaguda Rd WhatsApp Status ✕ Status…" at bounding box center [616, 299] width 1233 height 598
click at [25, 485] on div "Calendar Invoice Clients Leads Marketing Members Inventory Staff Reports Settin…" at bounding box center [111, 310] width 223 height 527
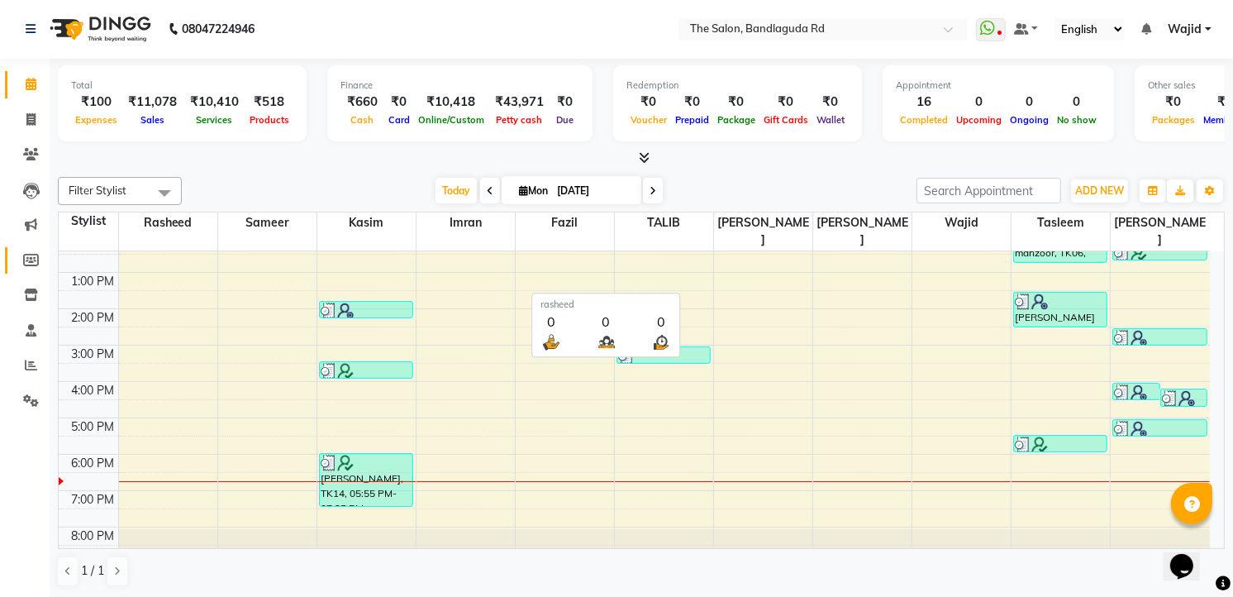
scroll to position [0, 0]
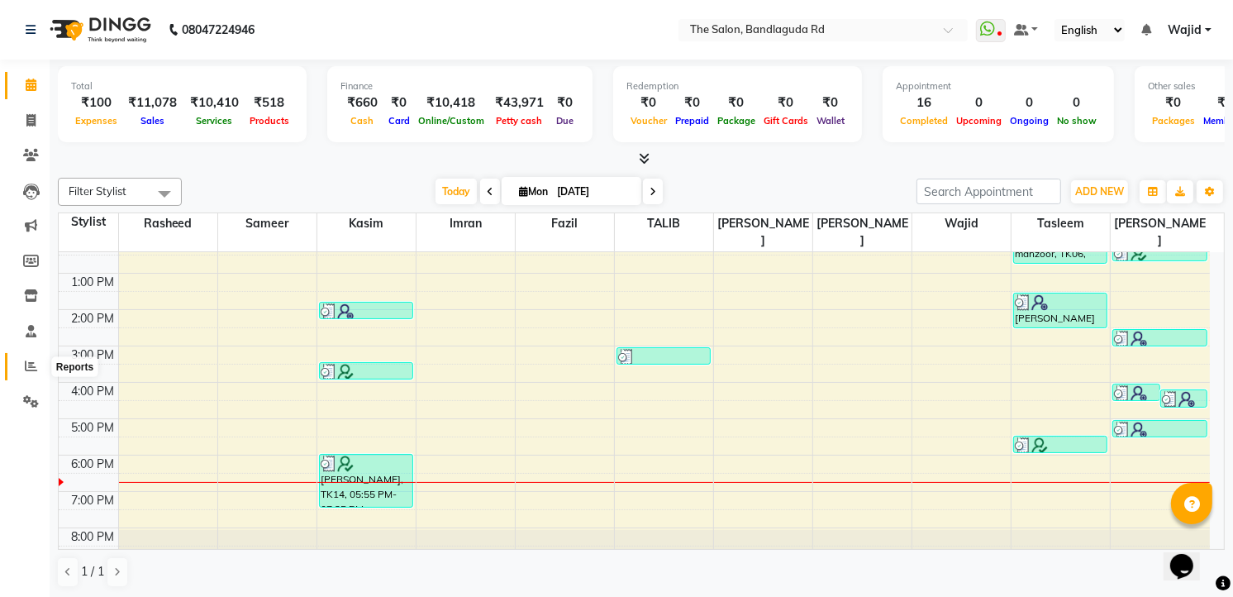
click at [31, 360] on icon at bounding box center [31, 366] width 12 height 12
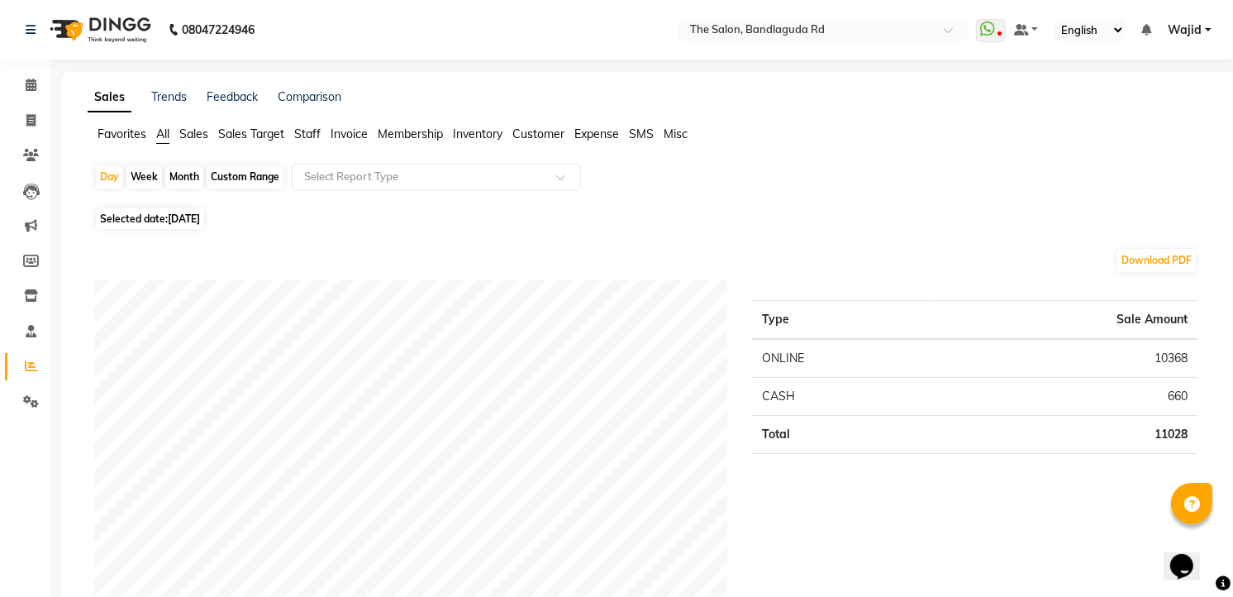
click at [389, 136] on span "Membership" at bounding box center [410, 133] width 65 height 15
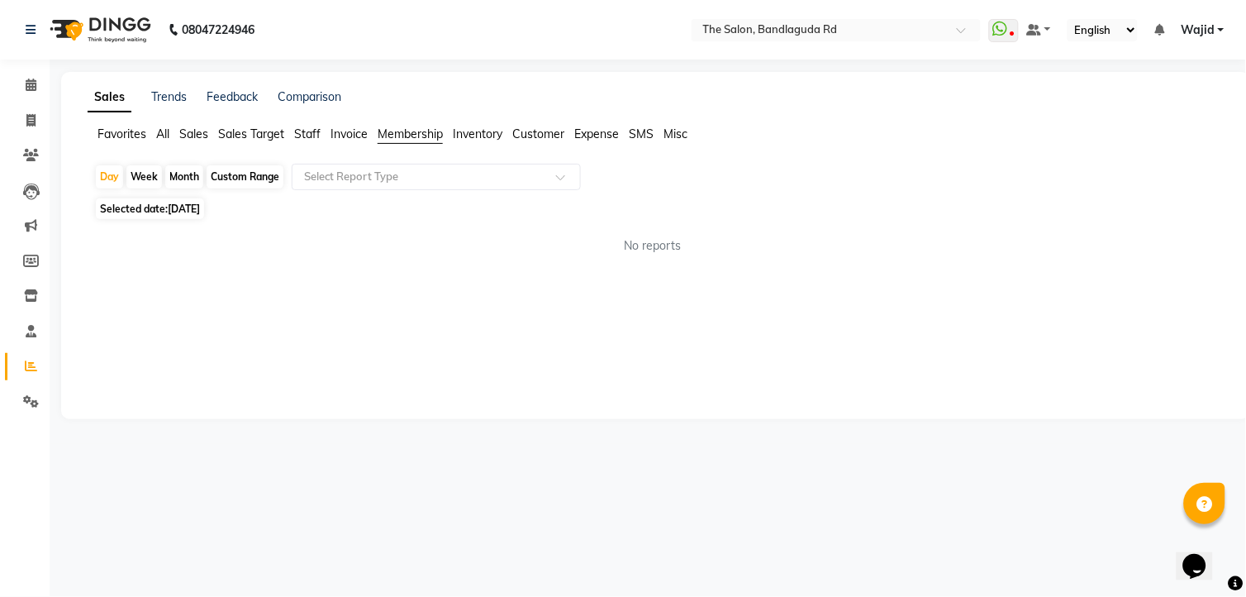
click at [267, 135] on span "Sales Target" at bounding box center [251, 133] width 66 height 15
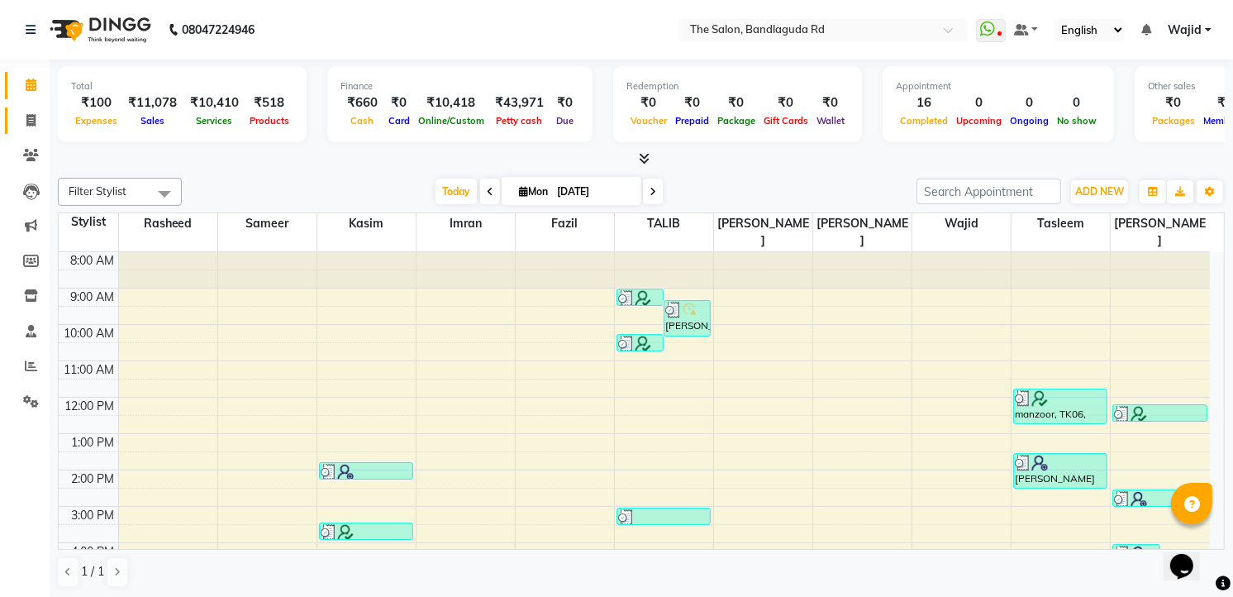
click at [25, 130] on link "Invoice" at bounding box center [25, 120] width 40 height 27
select select "service"
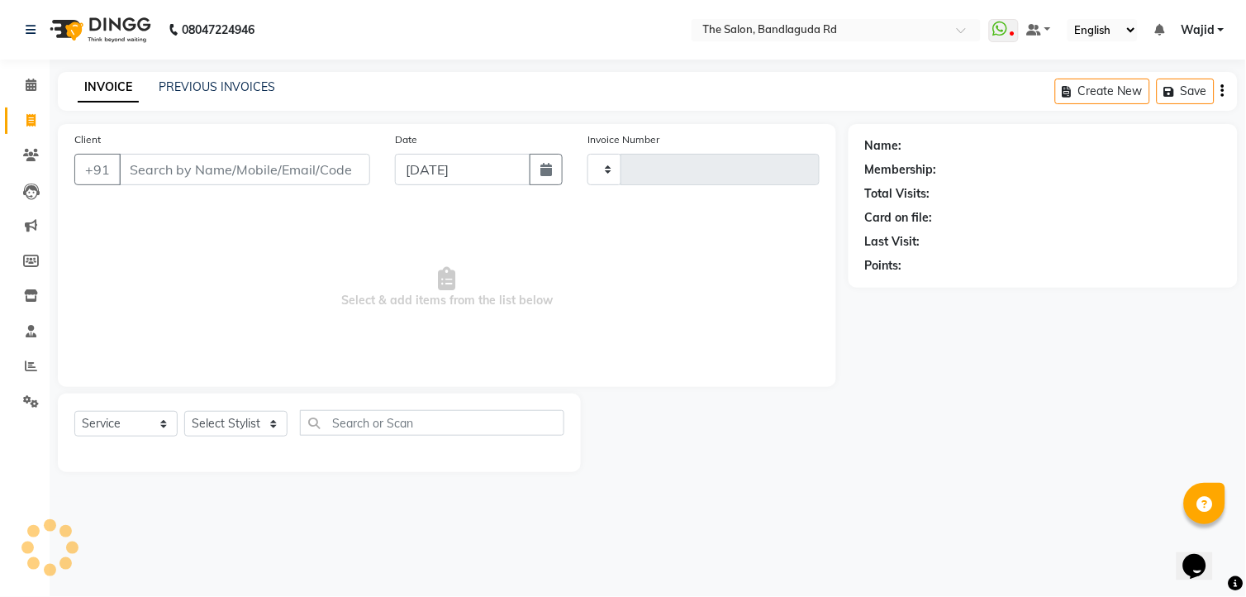
type input "13240"
select select "5198"
click at [259, 168] on input "Client" at bounding box center [244, 169] width 251 height 31
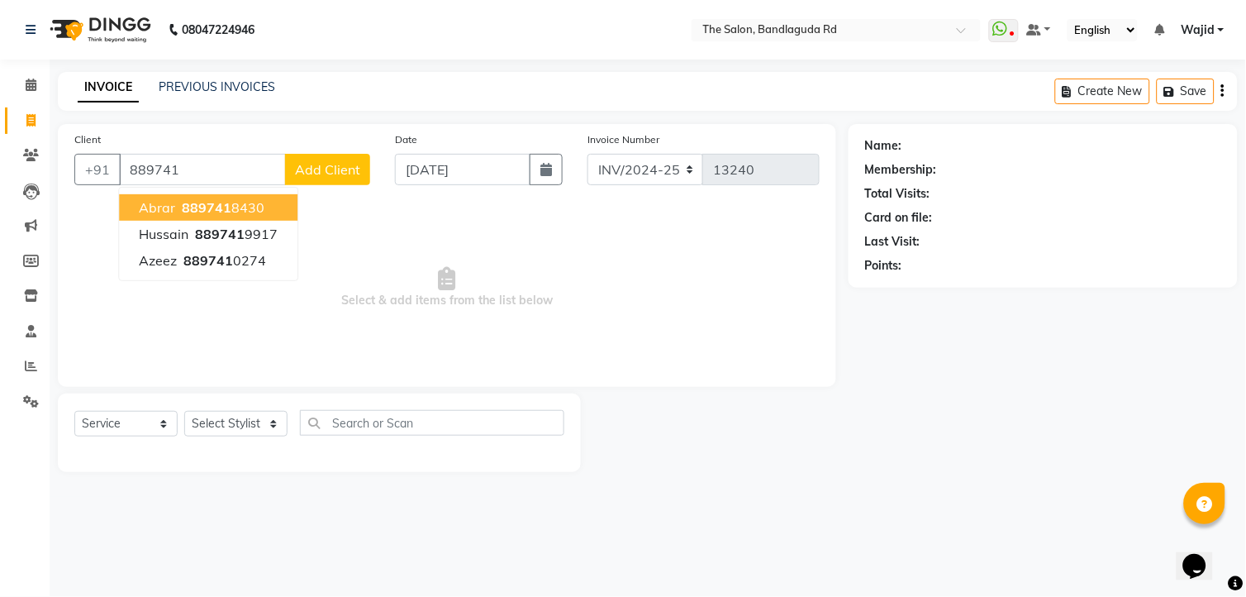
click at [230, 208] on ngb-highlight "889741 8430" at bounding box center [222, 207] width 86 height 17
type input "8897418430"
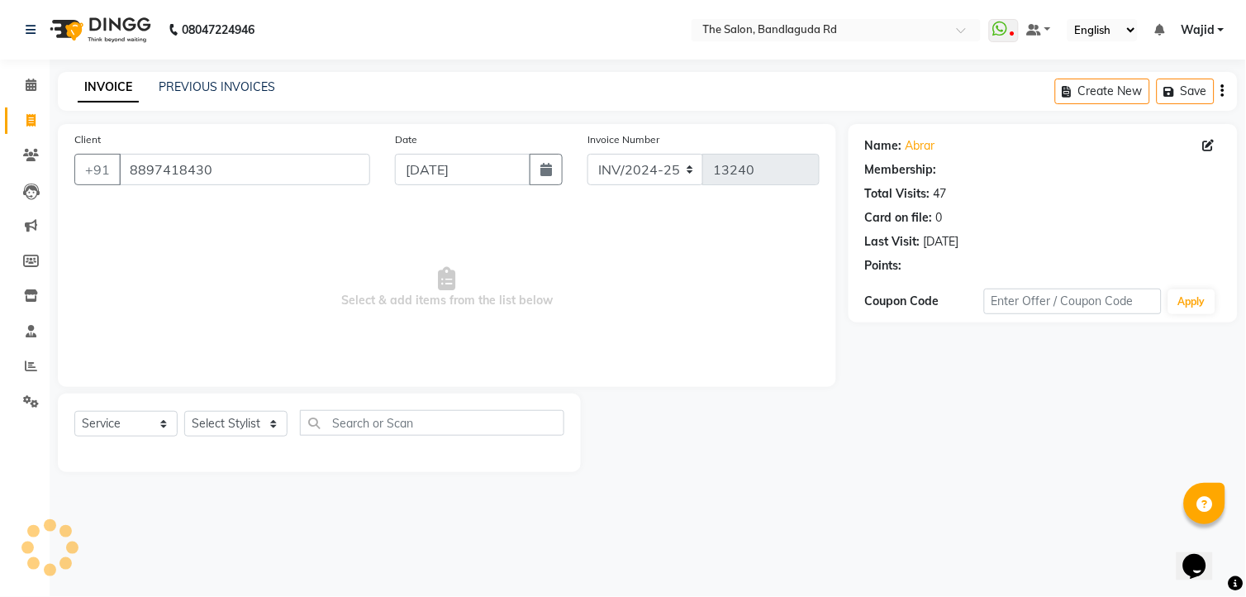
select select "1: Object"
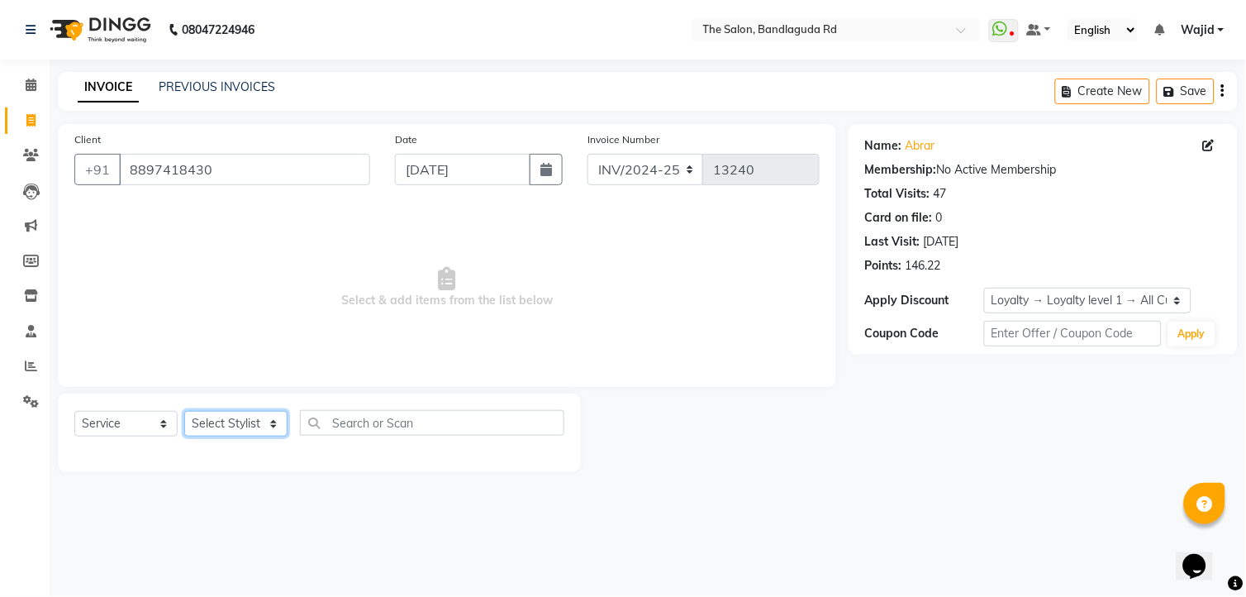
click at [224, 426] on select "Select Stylist [PERSON_NAME] [PERSON_NAME] [PERSON_NAME] [PERSON_NAME] TALIB [P…" at bounding box center [235, 424] width 103 height 26
select select "88752"
click at [184, 412] on select "Select Stylist [PERSON_NAME] [PERSON_NAME] [PERSON_NAME] [PERSON_NAME] TALIB [P…" at bounding box center [235, 424] width 103 height 26
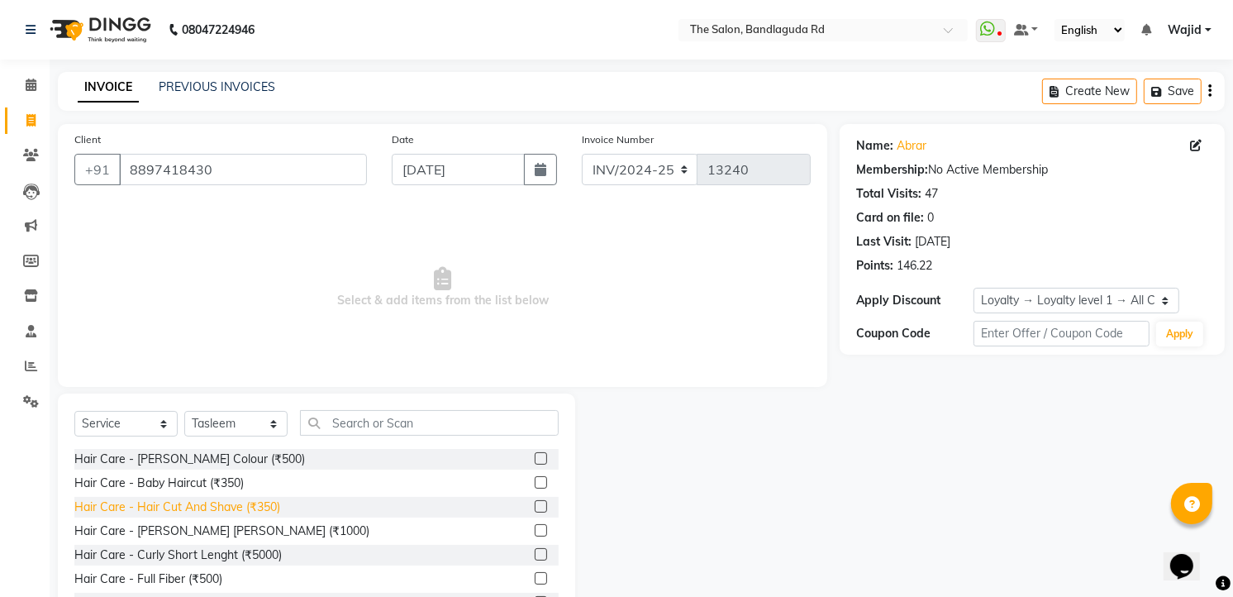
click at [196, 511] on div "Hair Care - Hair Cut And Shave (₹350)" at bounding box center [177, 506] width 206 height 17
checkbox input "false"
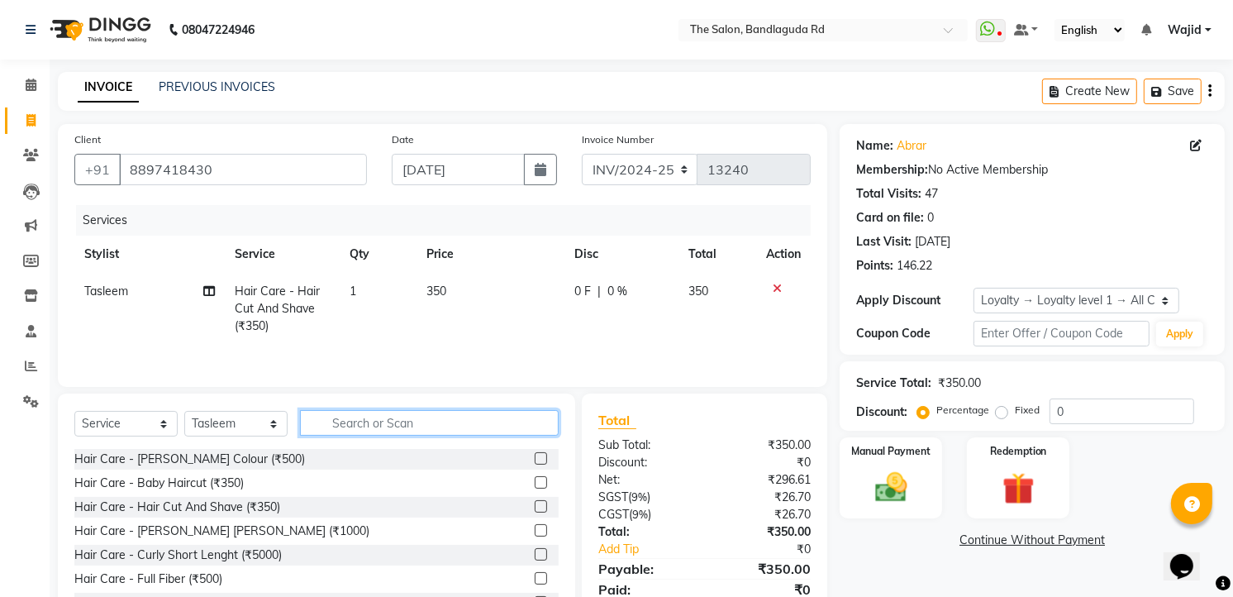
click at [399, 427] on input "text" at bounding box center [429, 423] width 259 height 26
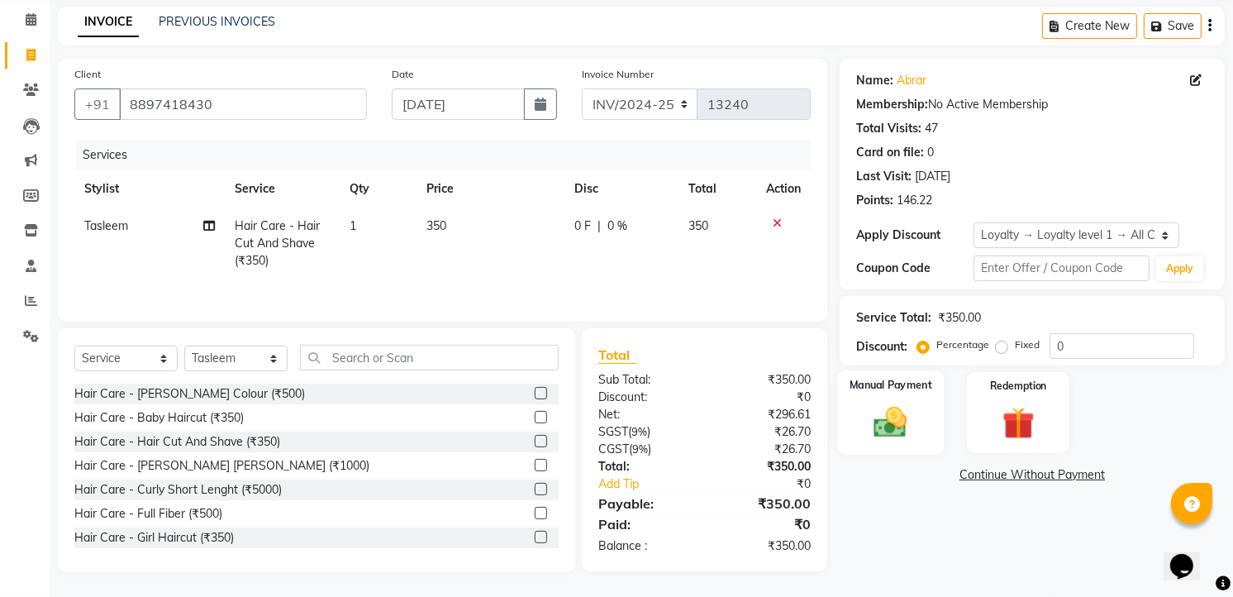
click at [887, 379] on label "Manual Payment" at bounding box center [891, 385] width 83 height 16
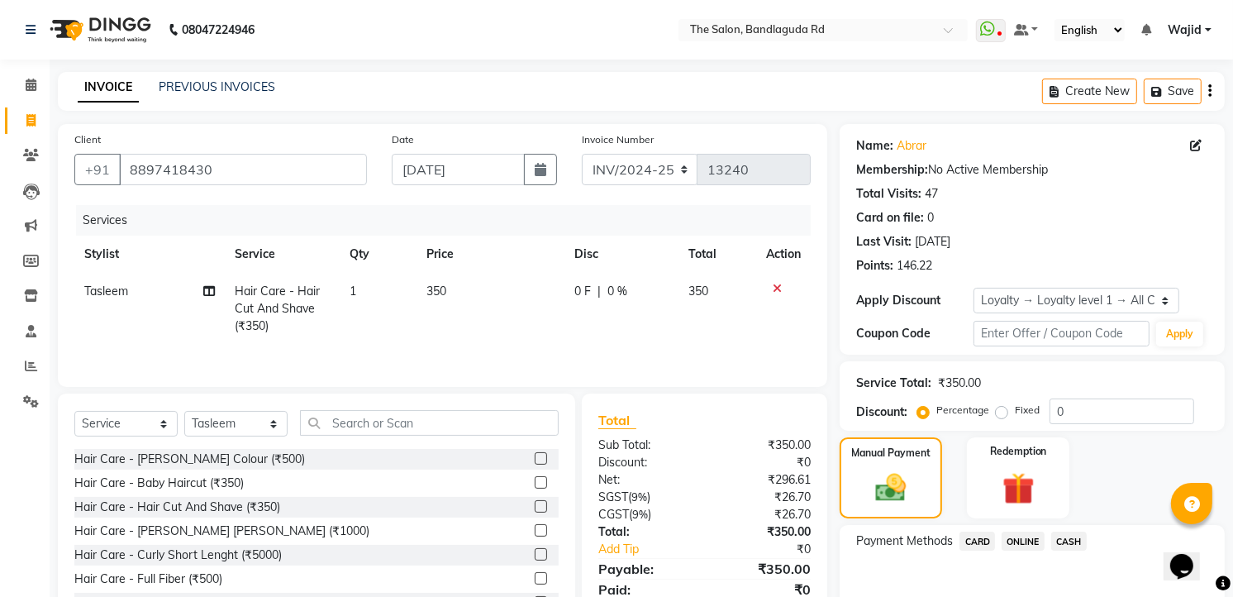
scroll to position [85, 0]
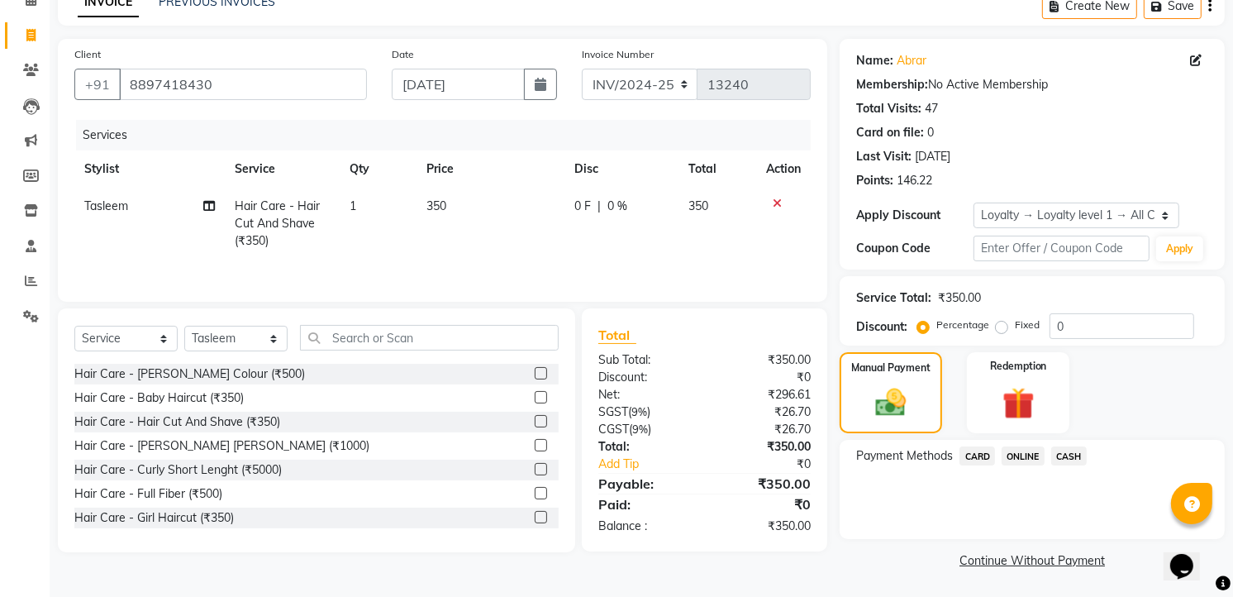
click at [1066, 461] on span "CASH" at bounding box center [1069, 455] width 36 height 19
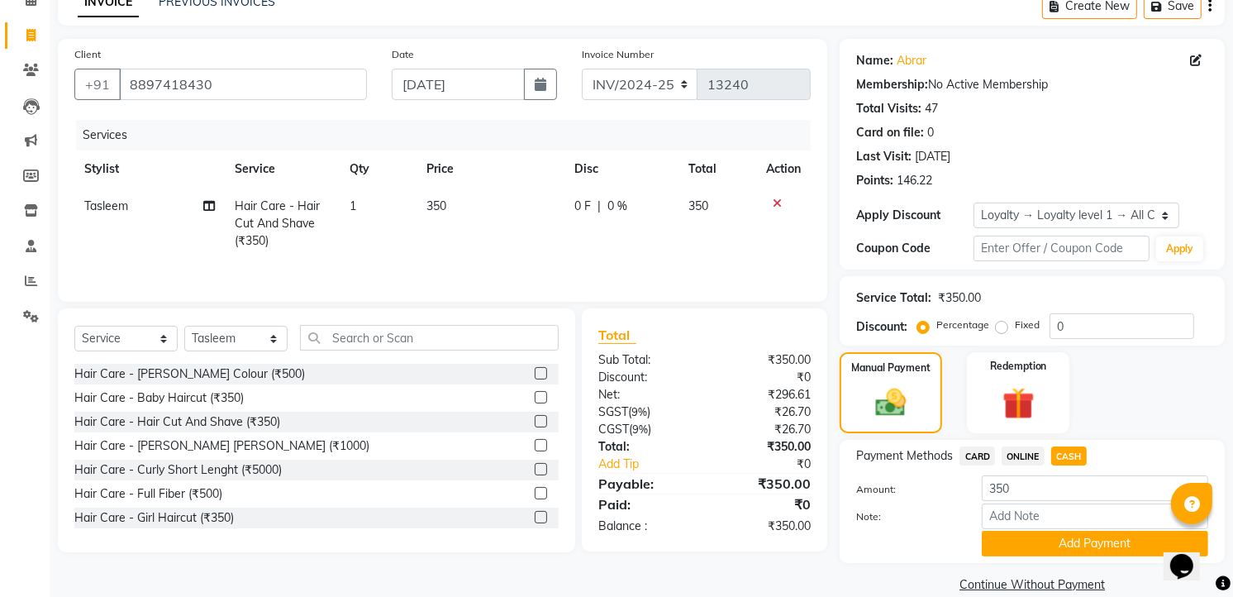
scroll to position [110, 0]
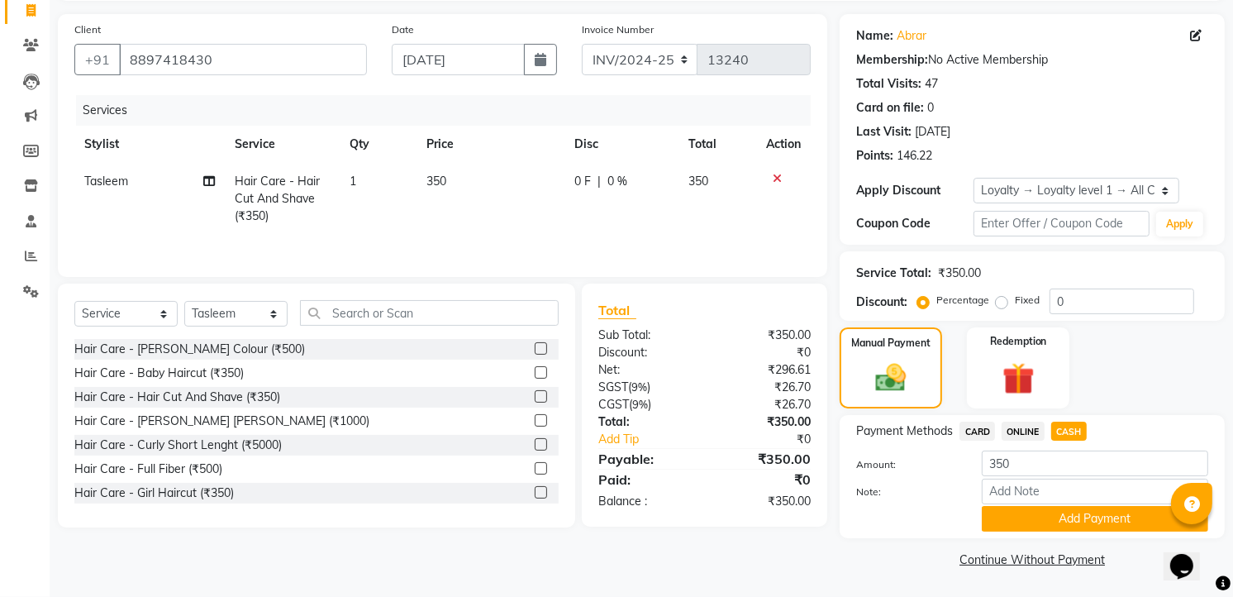
click at [1063, 523] on button "Add Payment" at bounding box center [1095, 519] width 226 height 26
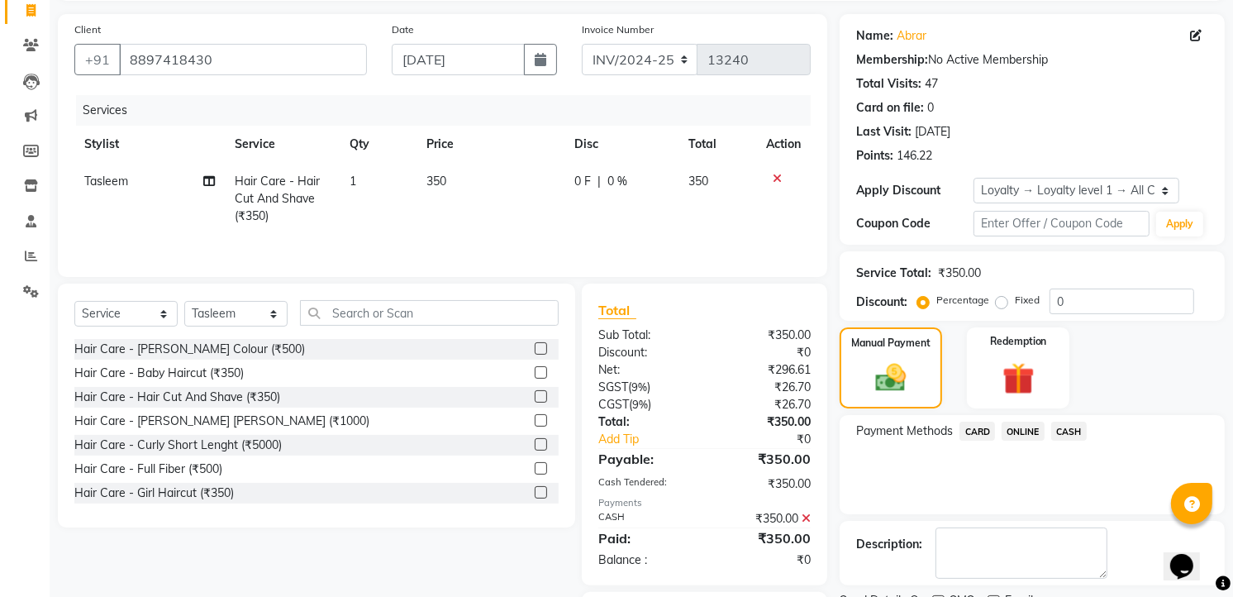
scroll to position [207, 0]
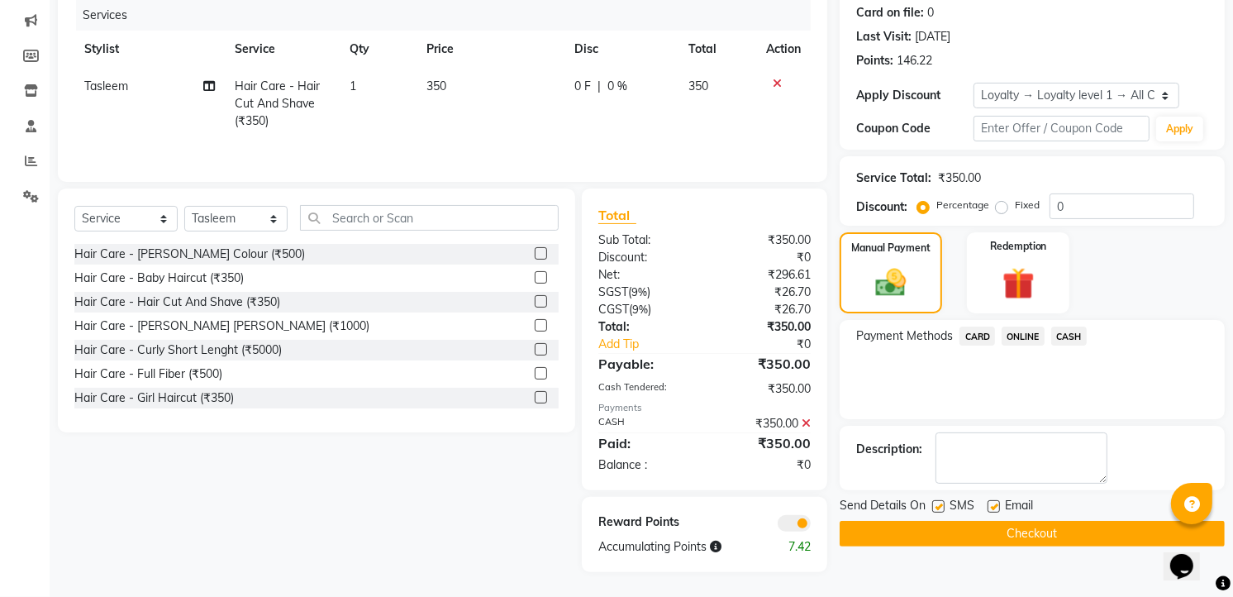
click at [1017, 531] on button "Checkout" at bounding box center [1032, 534] width 385 height 26
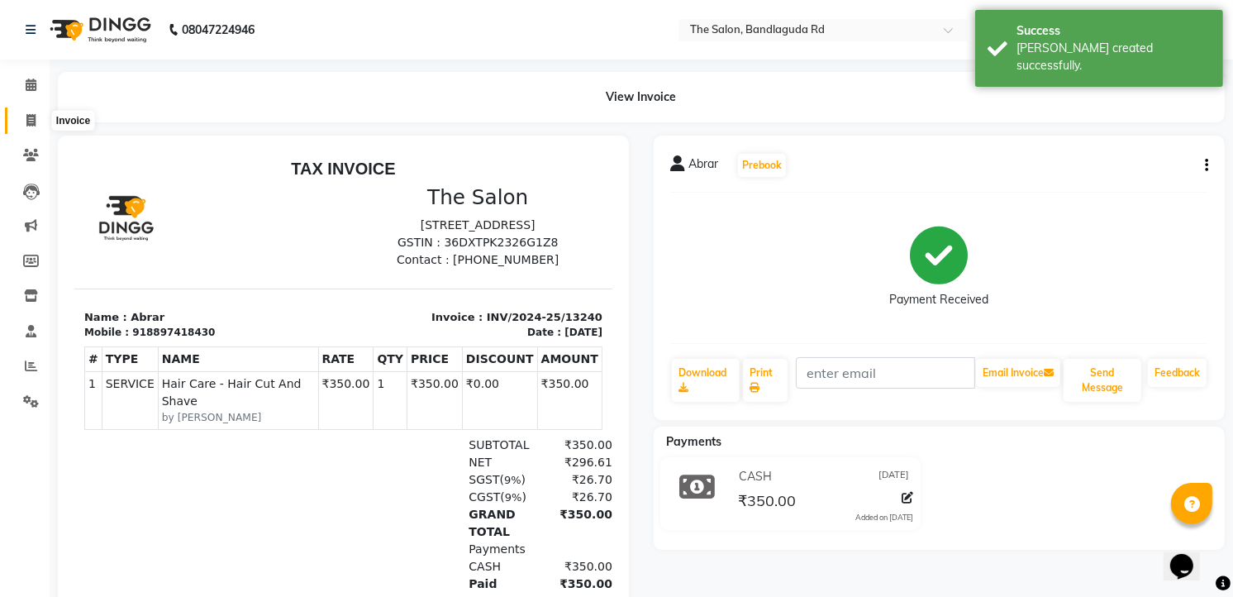
click at [26, 119] on icon at bounding box center [30, 120] width 9 height 12
select select "service"
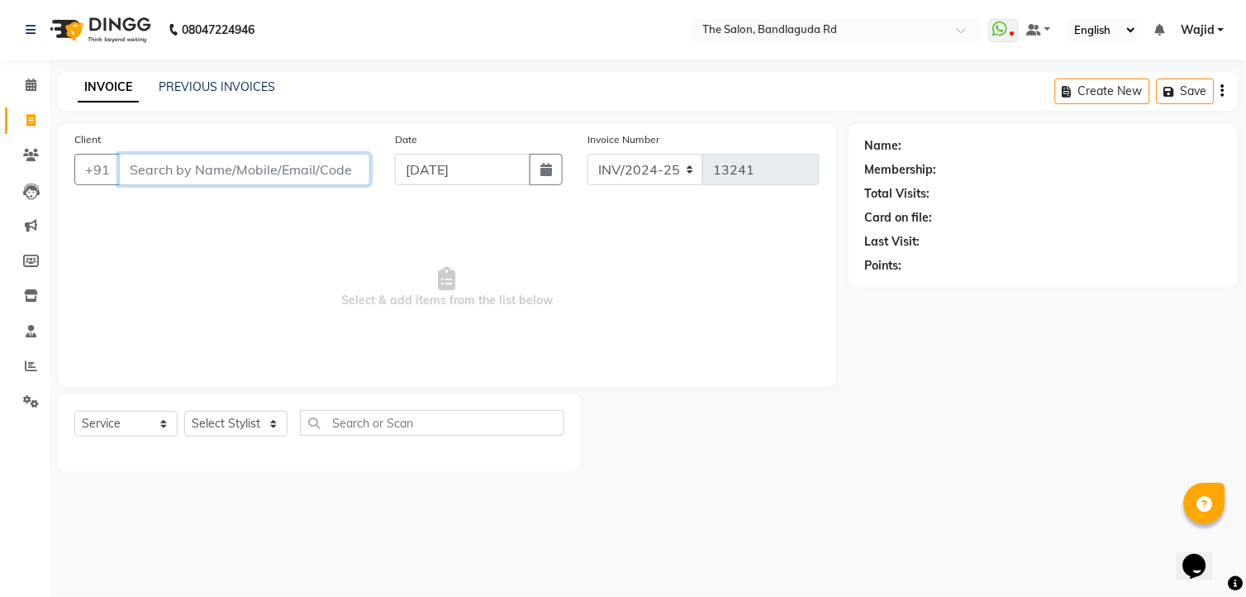
click at [204, 174] on input "Client" at bounding box center [244, 169] width 251 height 31
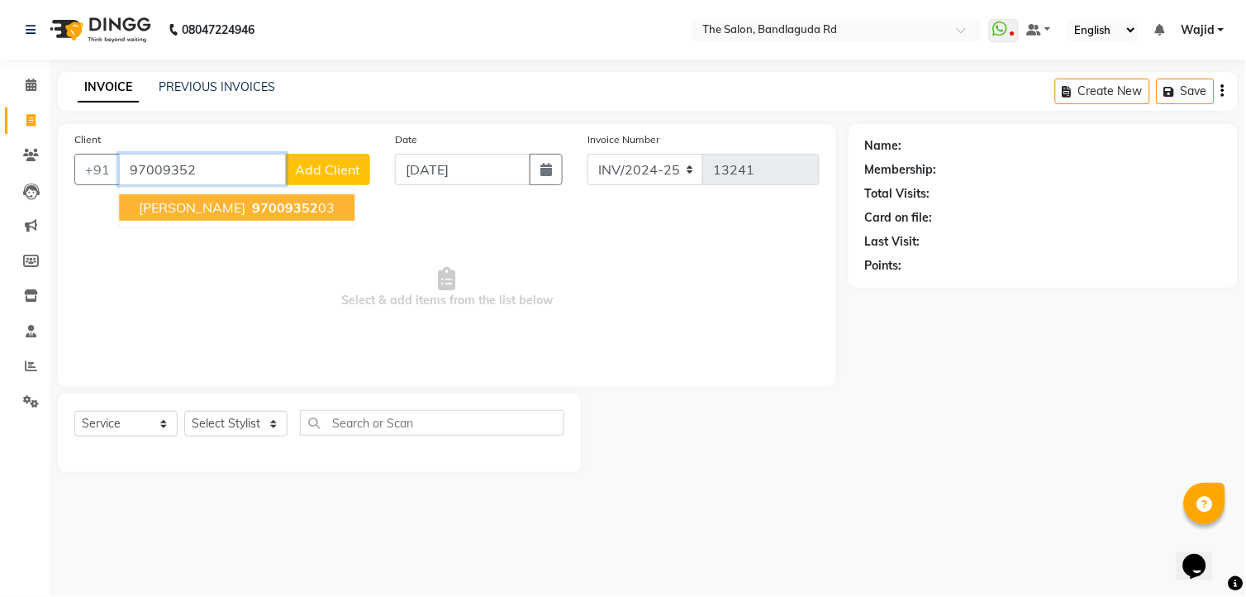
click at [252, 204] on span "97009352" at bounding box center [285, 207] width 66 height 17
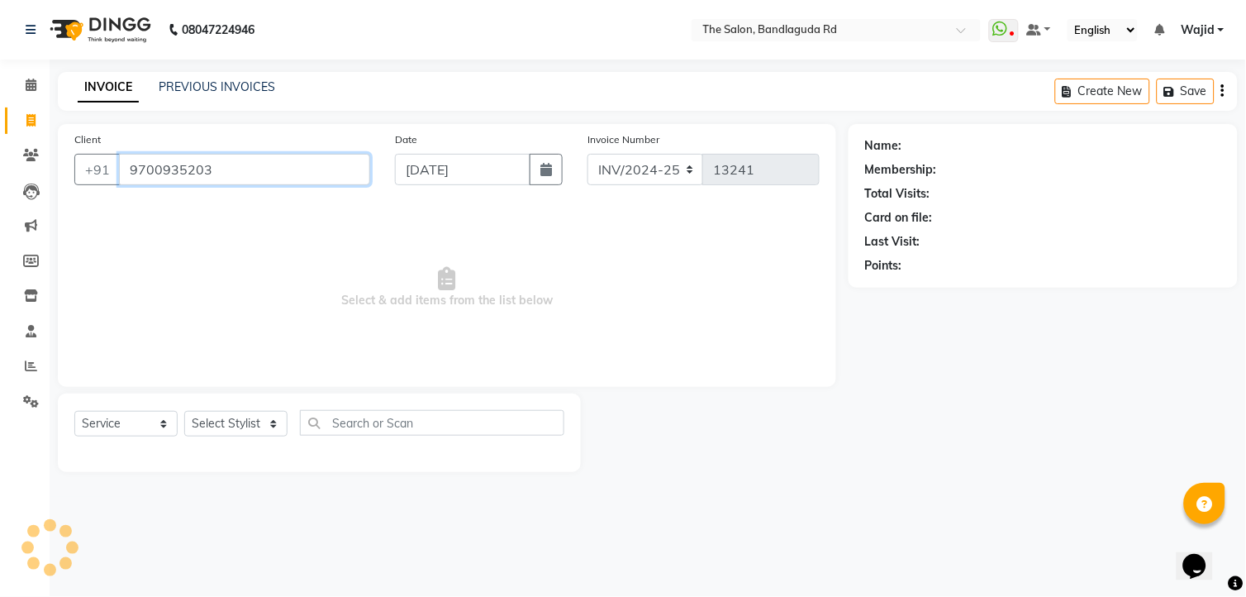
type input "9700935203"
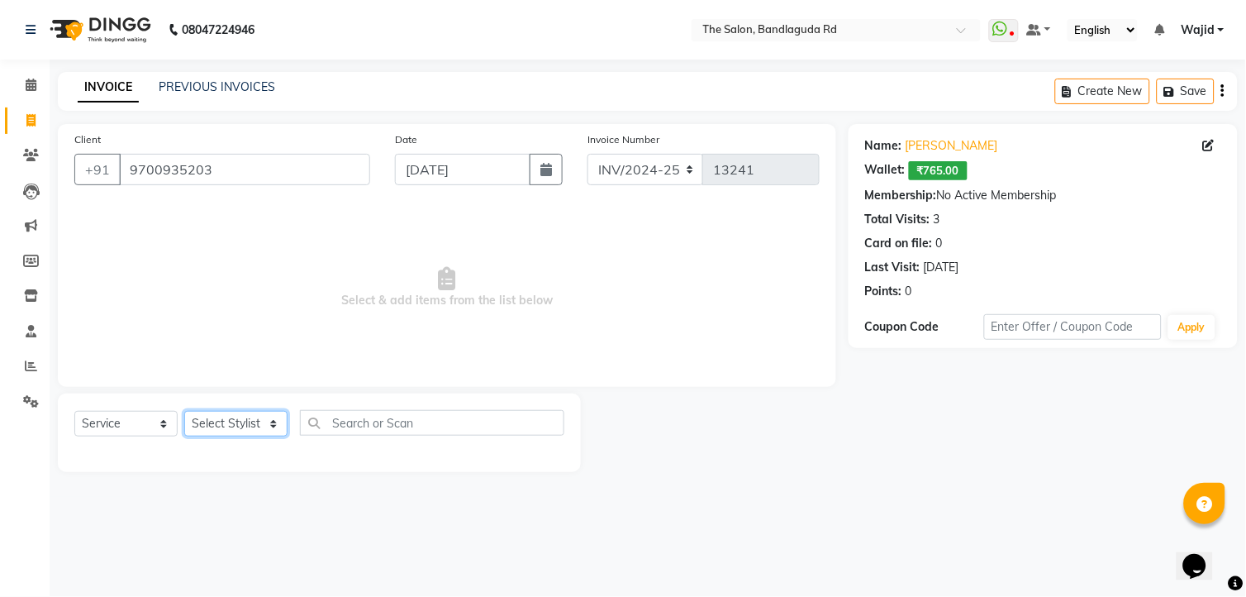
click at [241, 423] on select "Select Stylist [PERSON_NAME] [PERSON_NAME] [PERSON_NAME] [PERSON_NAME] TALIB [P…" at bounding box center [235, 424] width 103 height 26
select select "65400"
click at [184, 412] on select "Select Stylist [PERSON_NAME] [PERSON_NAME] [PERSON_NAME] [PERSON_NAME] TALIB [P…" at bounding box center [235, 424] width 103 height 26
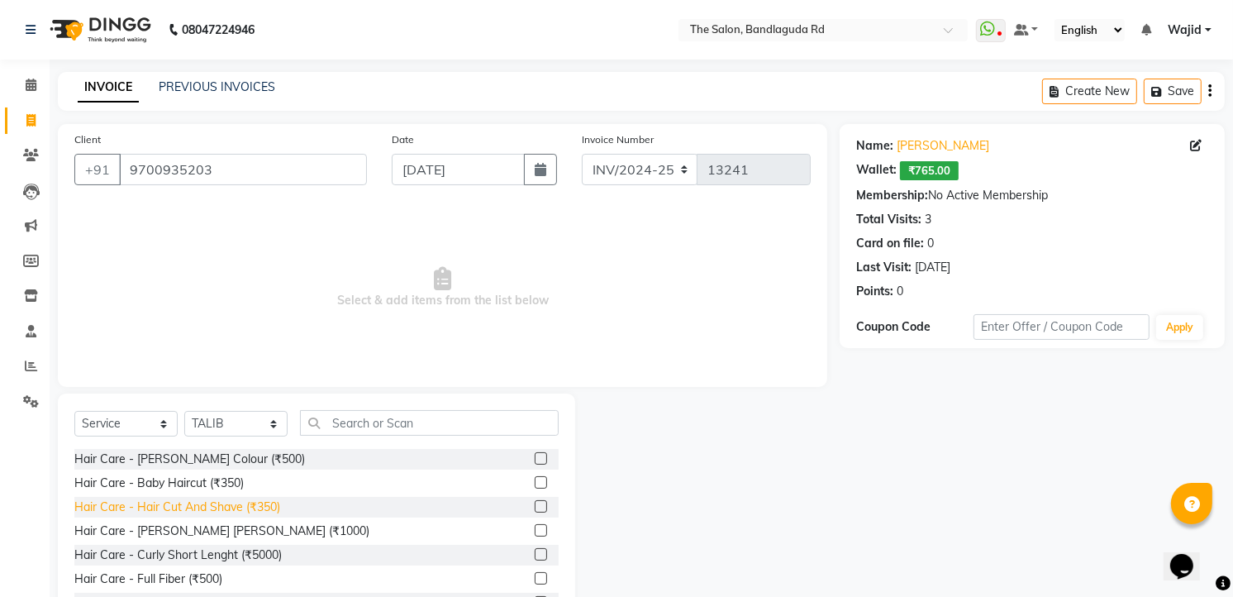
click at [208, 499] on div "Hair Care - Hair Cut And Shave (₹350)" at bounding box center [177, 506] width 206 height 17
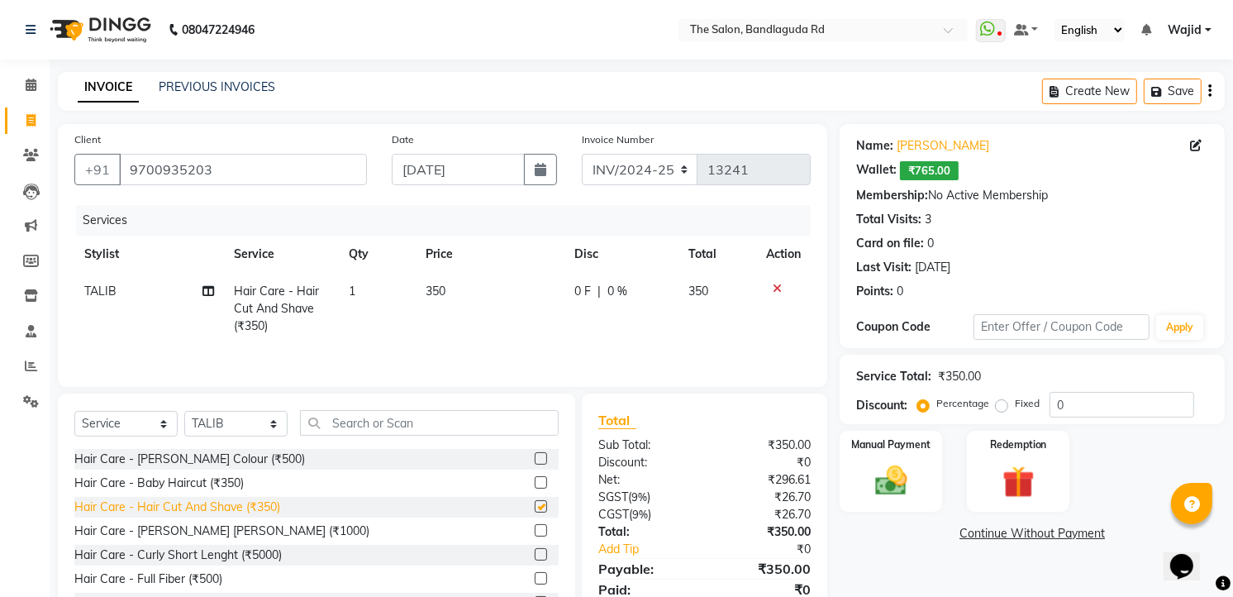
checkbox input "false"
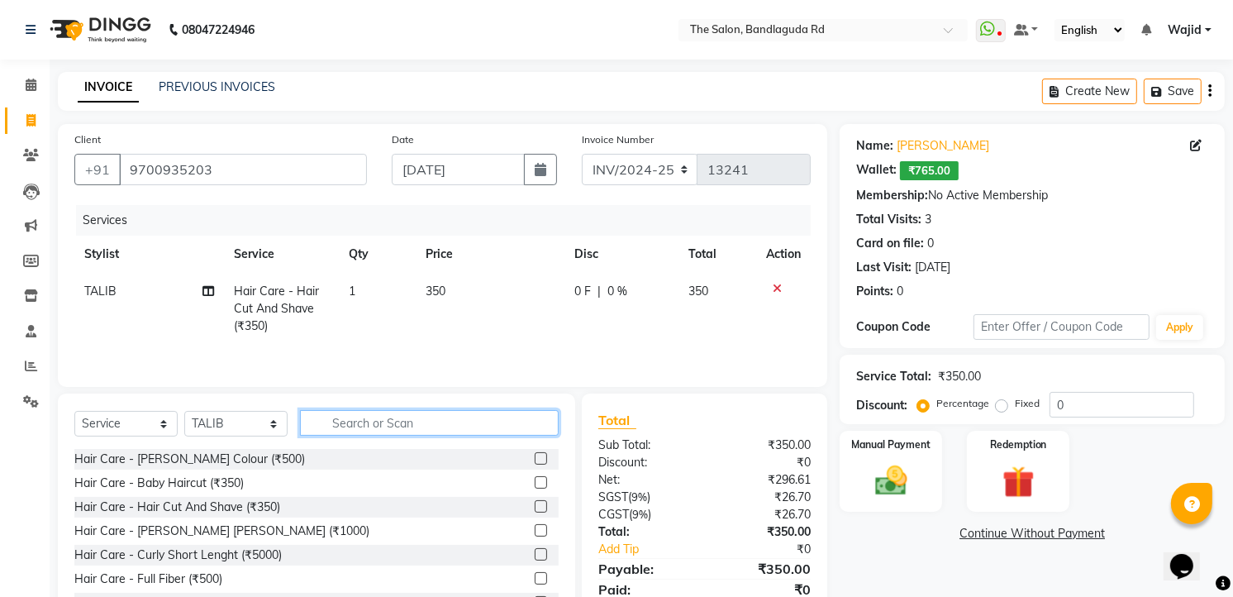
click at [391, 430] on input "text" at bounding box center [429, 423] width 259 height 26
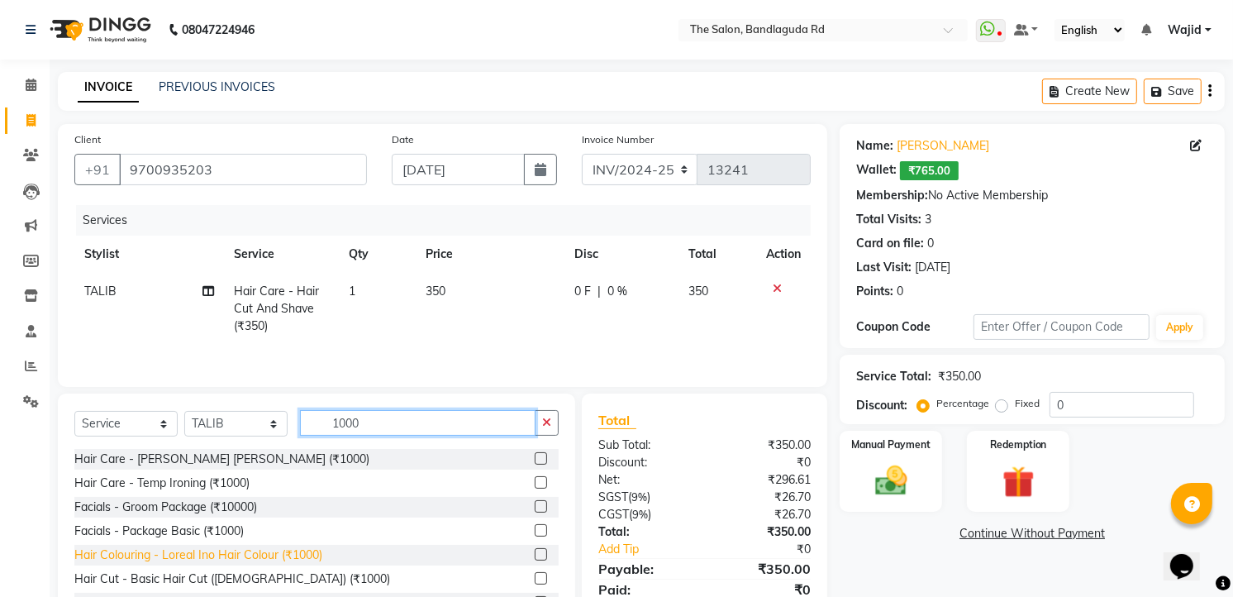
type input "1000"
click at [292, 559] on div "Hair Colouring - Loreal Ino Hair Colour (₹1000)" at bounding box center [198, 554] width 248 height 17
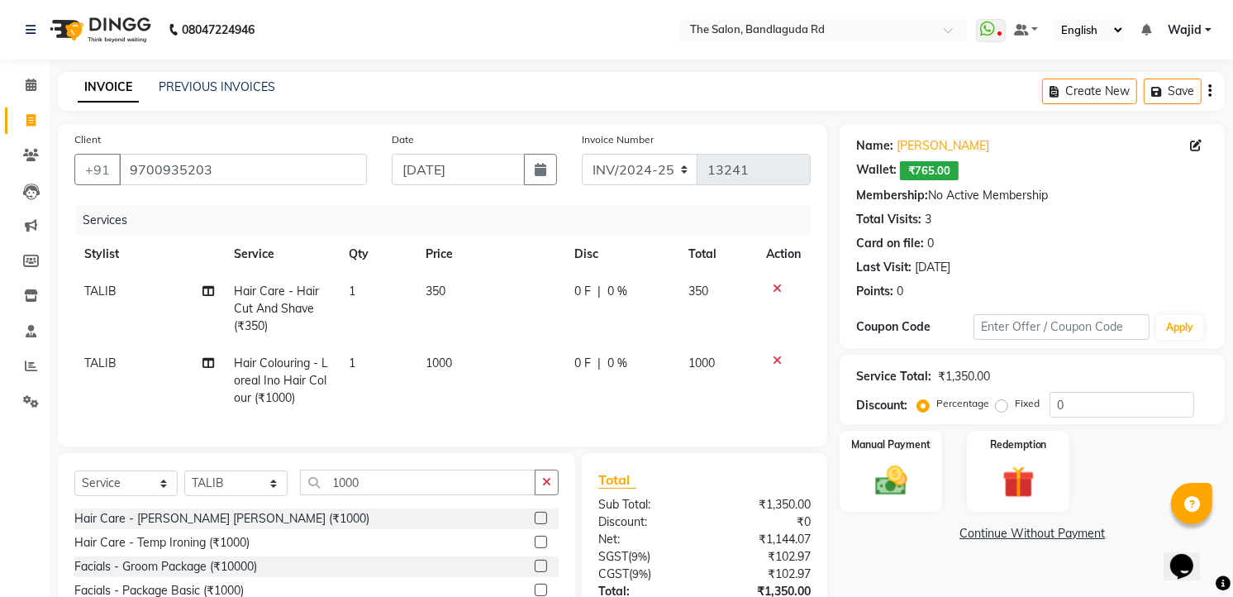
checkbox input "false"
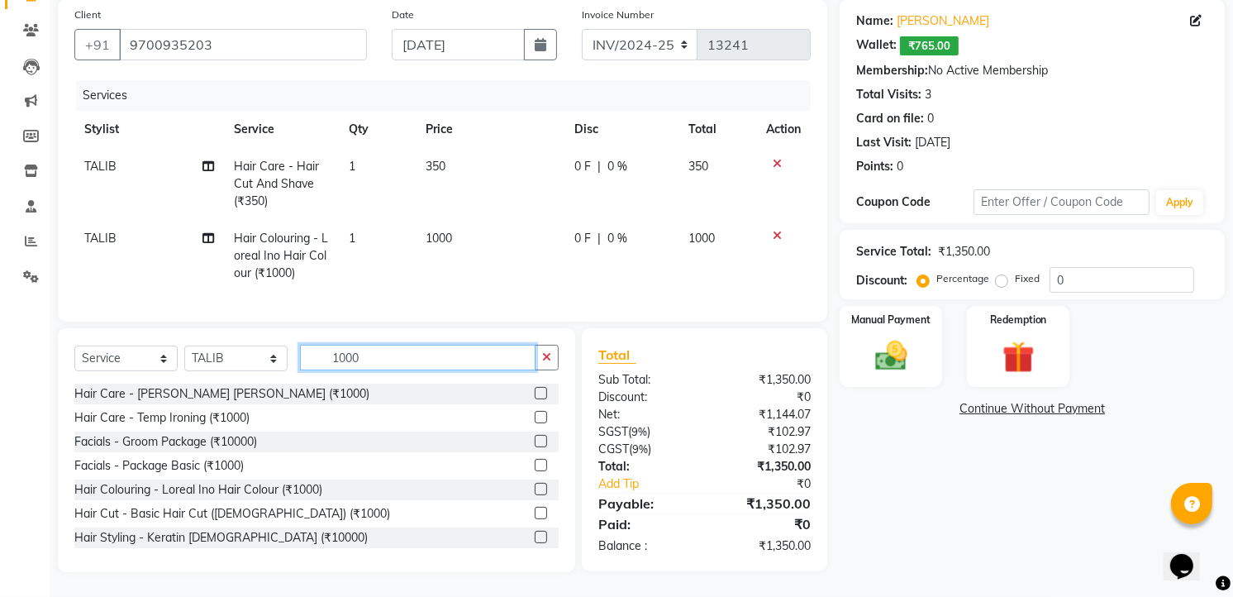
click at [376, 353] on input "1000" at bounding box center [418, 358] width 236 height 26
type input "1"
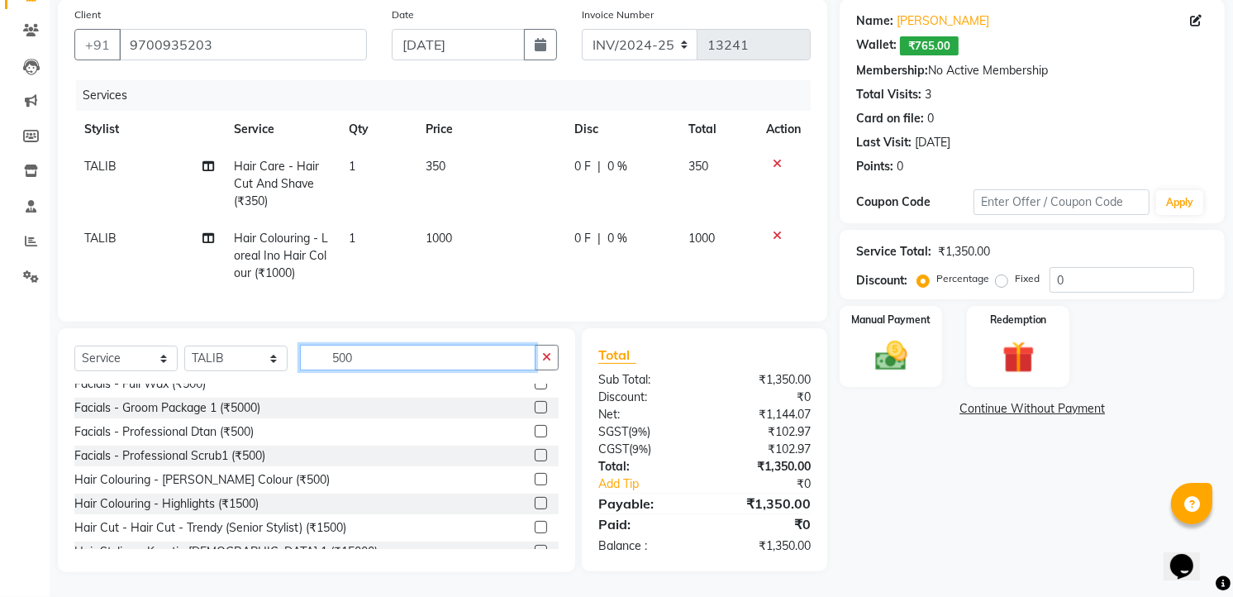
scroll to position [275, 0]
type input "500"
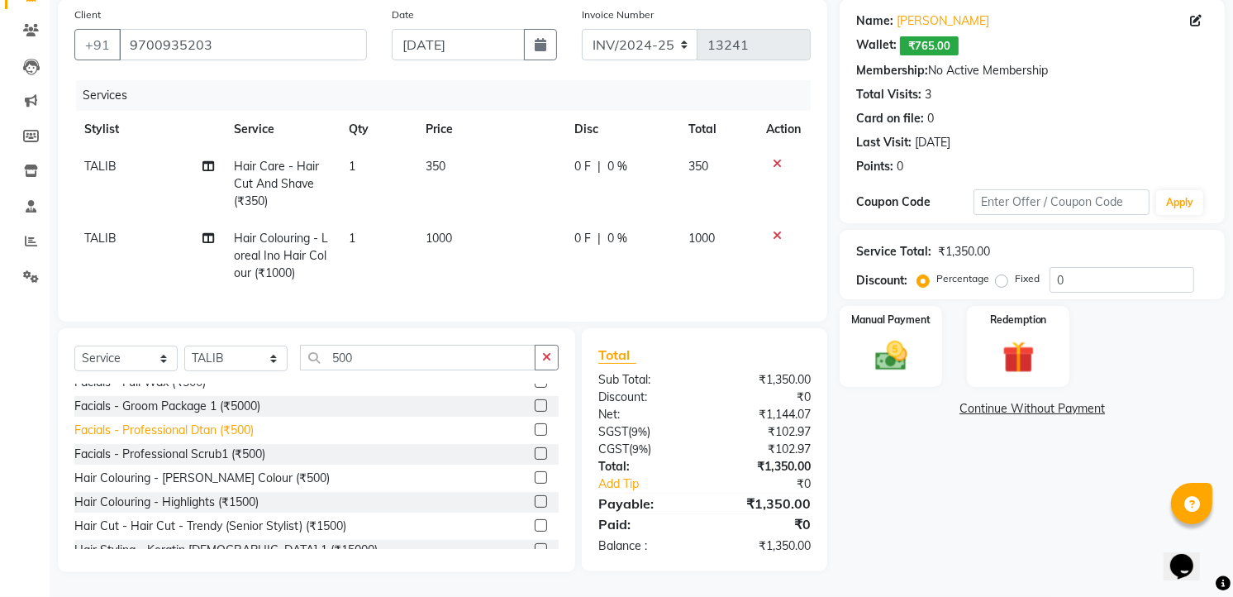
click at [245, 432] on div "Facials - Professional Dtan (₹500)" at bounding box center [163, 430] width 179 height 17
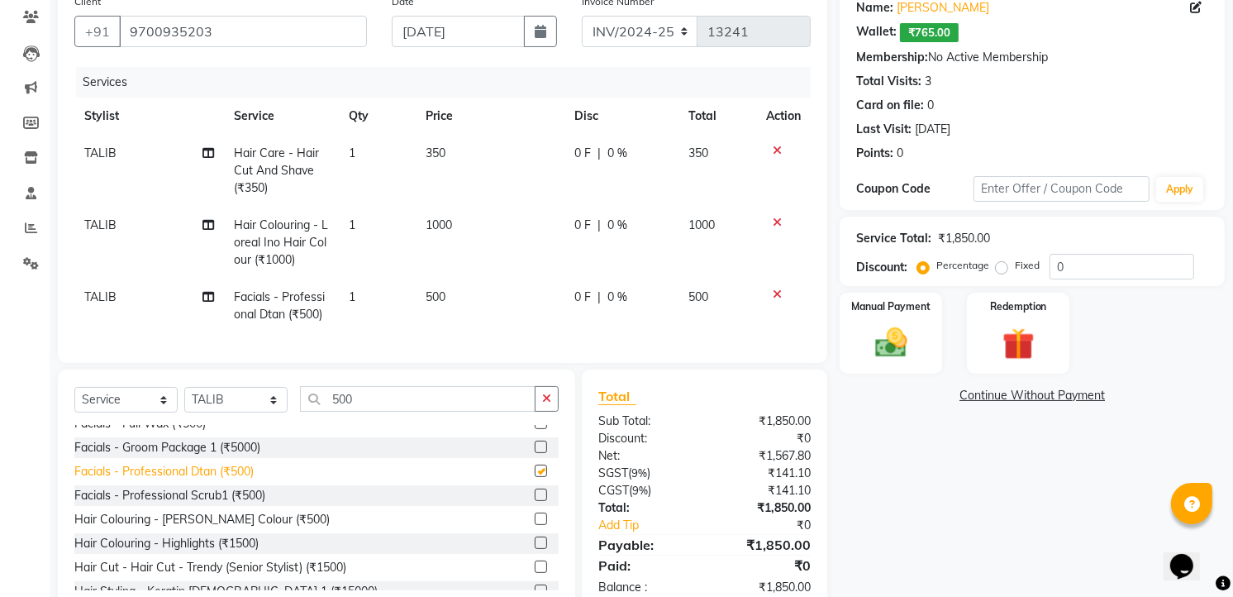
checkbox input "false"
click at [93, 408] on select "Select Service Product Membership Package Voucher Prepaid Gift Card" at bounding box center [125, 400] width 103 height 26
select select "product"
click at [74, 401] on select "Select Service Product Membership Package Voucher Prepaid Gift Card" at bounding box center [125, 400] width 103 height 26
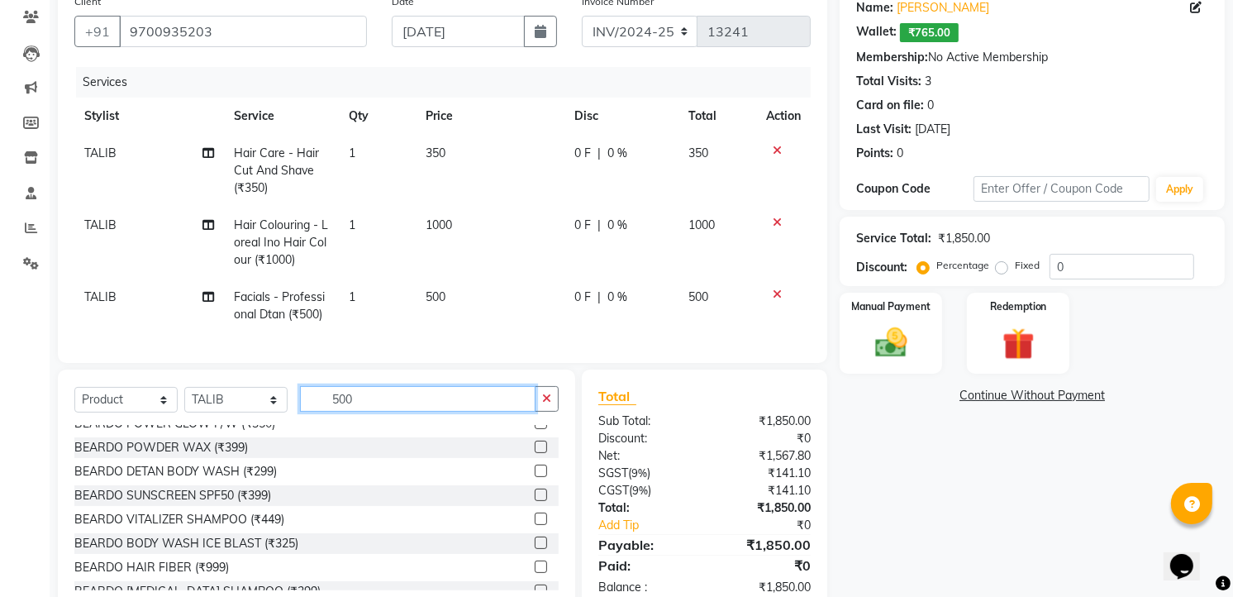
click at [365, 412] on input "500" at bounding box center [418, 399] width 236 height 26
type input "5"
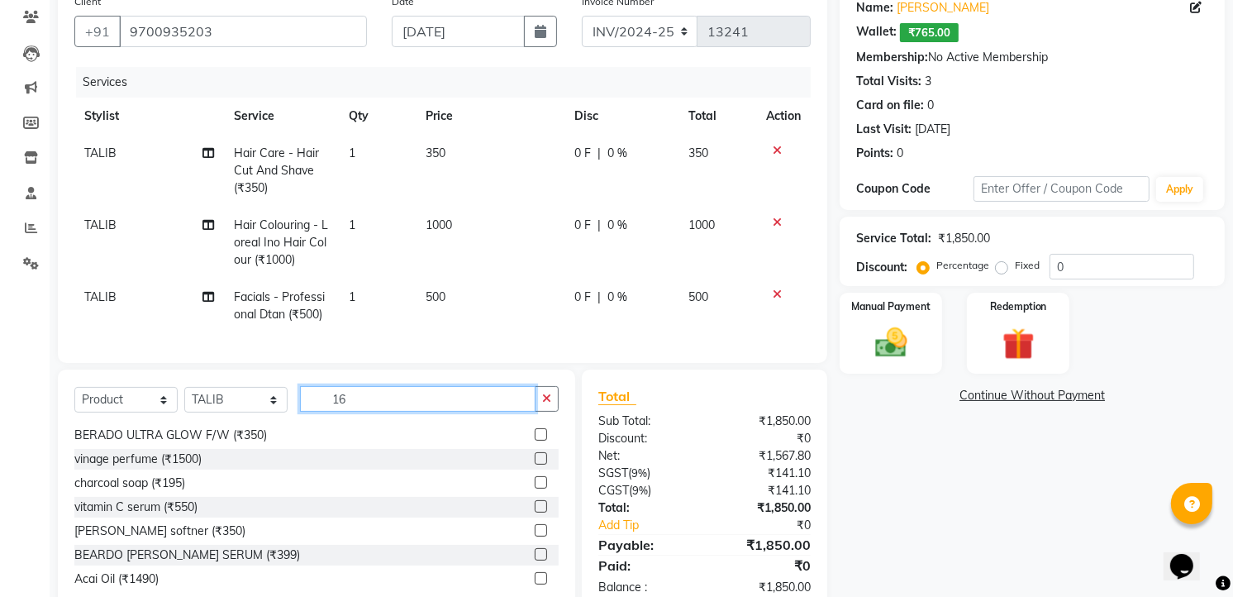
scroll to position [0, 0]
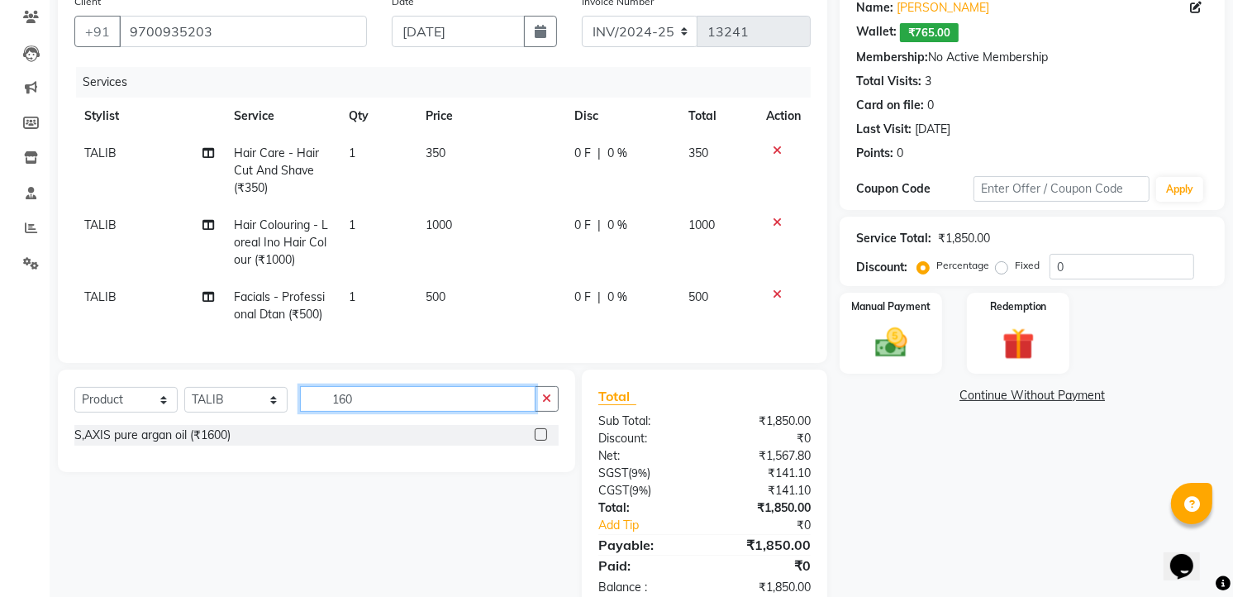
type input "160"
click at [360, 220] on td "1" at bounding box center [377, 243] width 77 height 72
select select "65400"
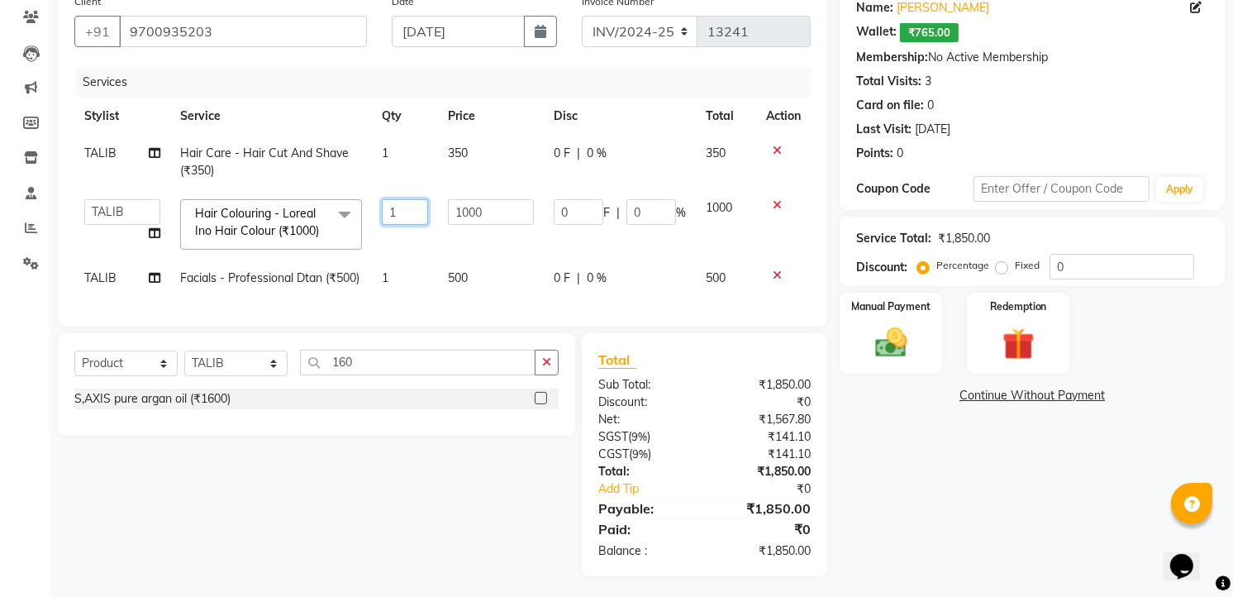
click at [402, 207] on input "1" at bounding box center [405, 212] width 47 height 26
type input "2"
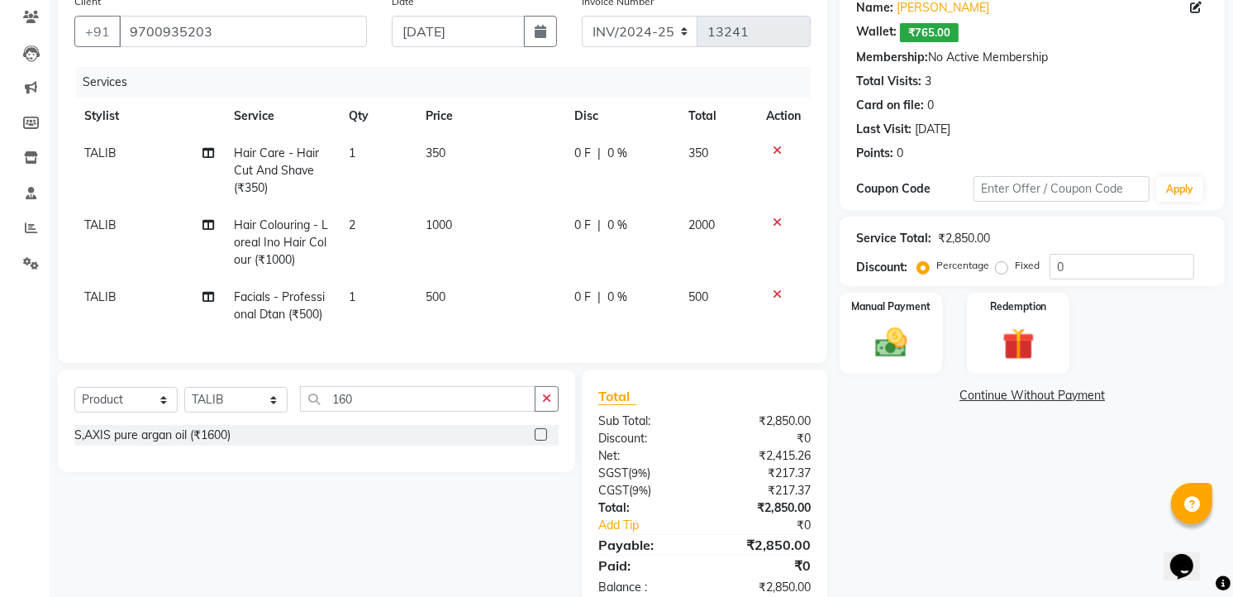
click at [433, 242] on tr "TALIB Hair Colouring - Loreal Ino Hair Colour (₹1000) 2 1000 0 F | 0 % 2000" at bounding box center [442, 243] width 736 height 72
click at [212, 444] on div "S,AXIS pure argan oil (₹1600)" at bounding box center [152, 435] width 156 height 17
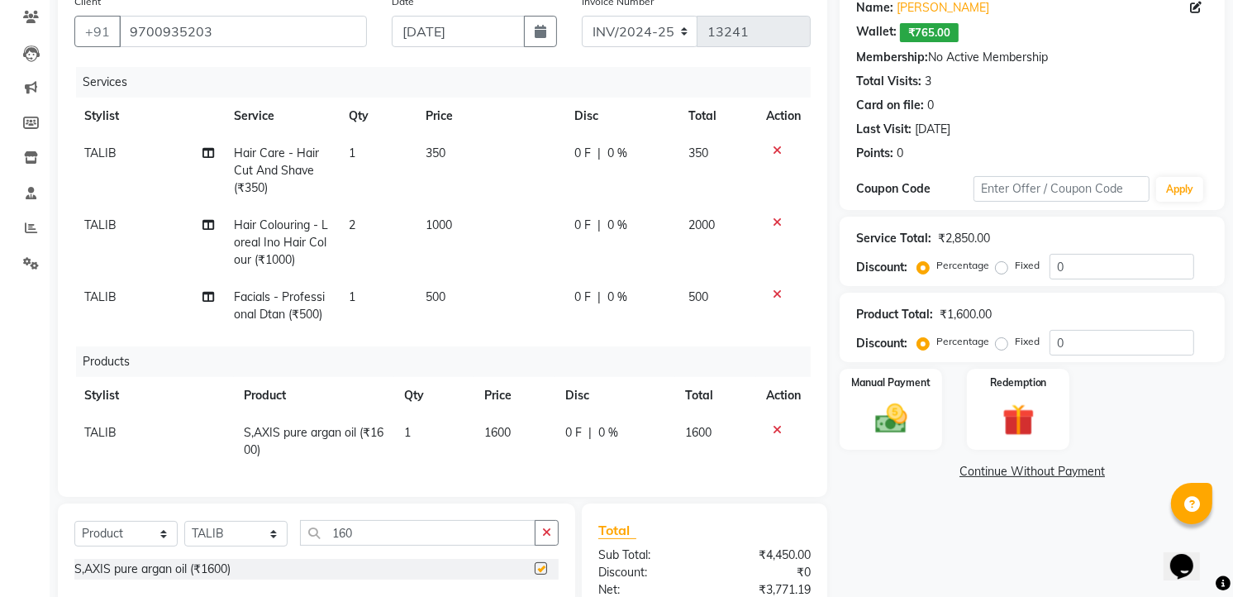
checkbox input "false"
click at [95, 432] on span "TALIB" at bounding box center [100, 432] width 32 height 15
select select "65400"
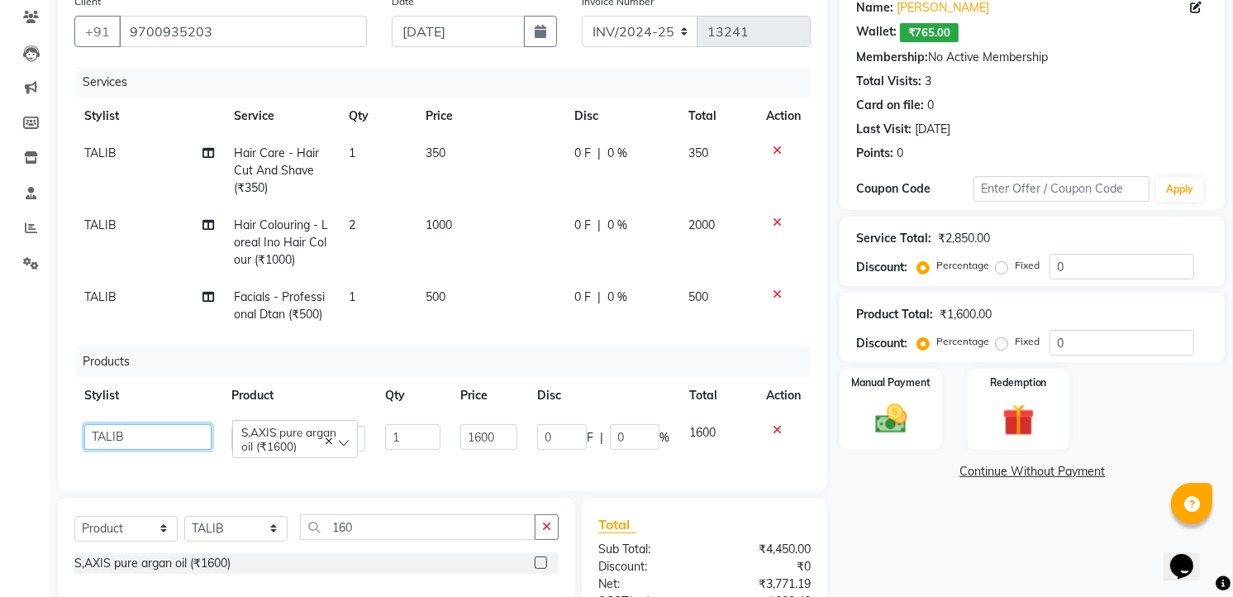
click at [96, 441] on select "AIJAZ fazil imran kasim mohsin rasheed sameer Shadab TALIB Tasleem Wajid" at bounding box center [147, 437] width 127 height 26
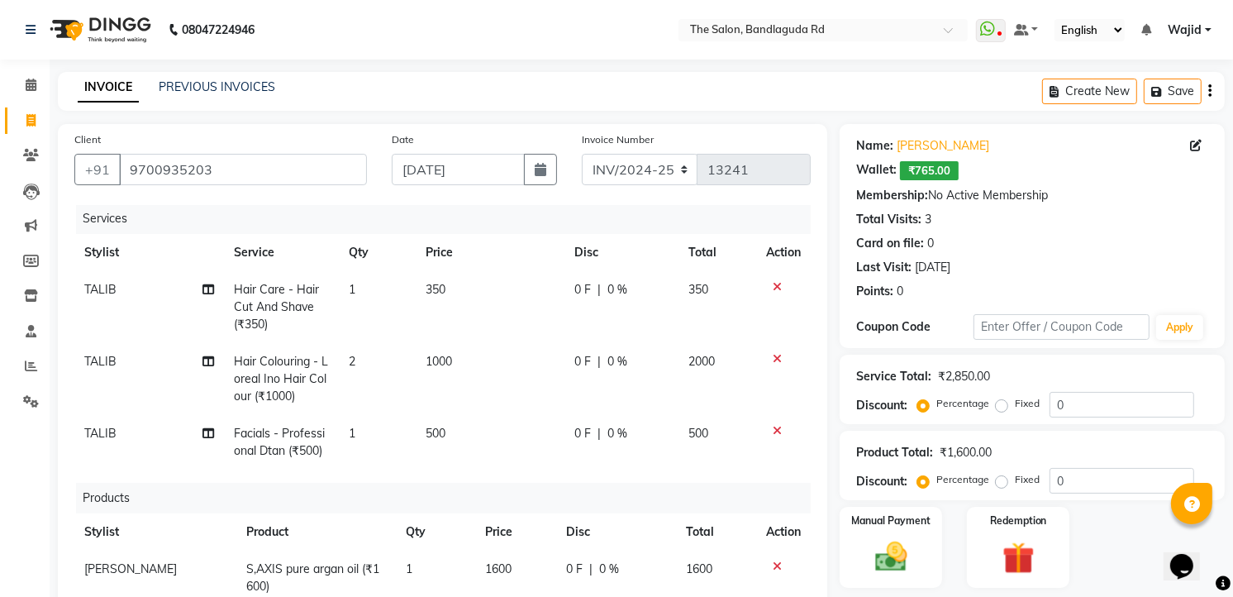
scroll to position [312, 0]
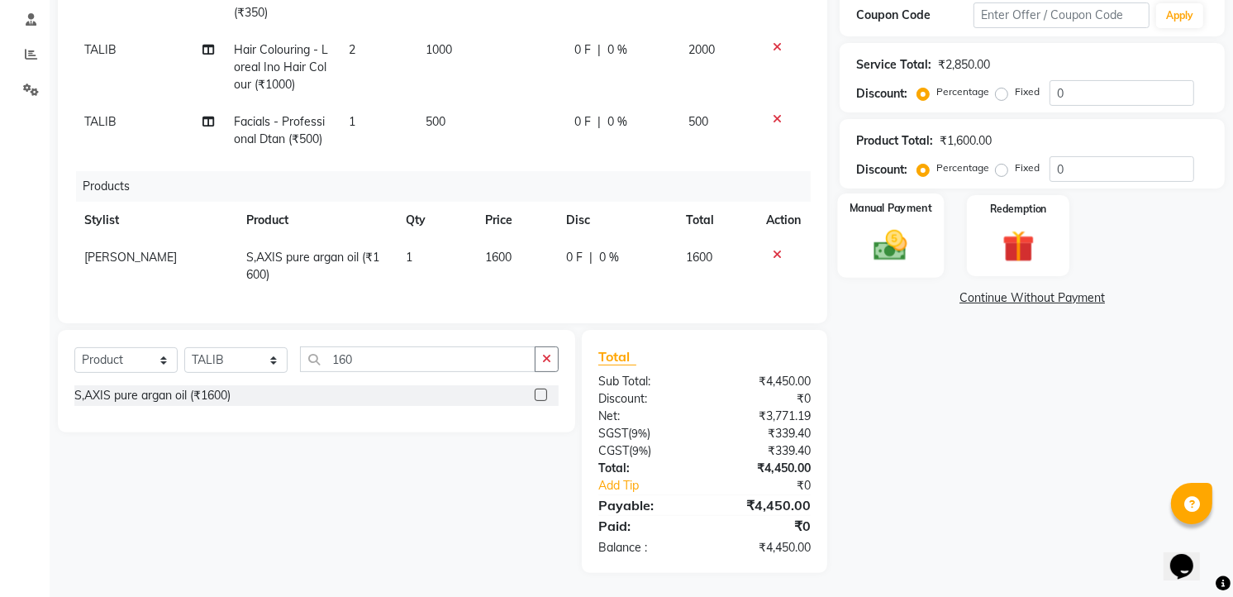
click at [903, 245] on img at bounding box center [892, 245] width 54 height 38
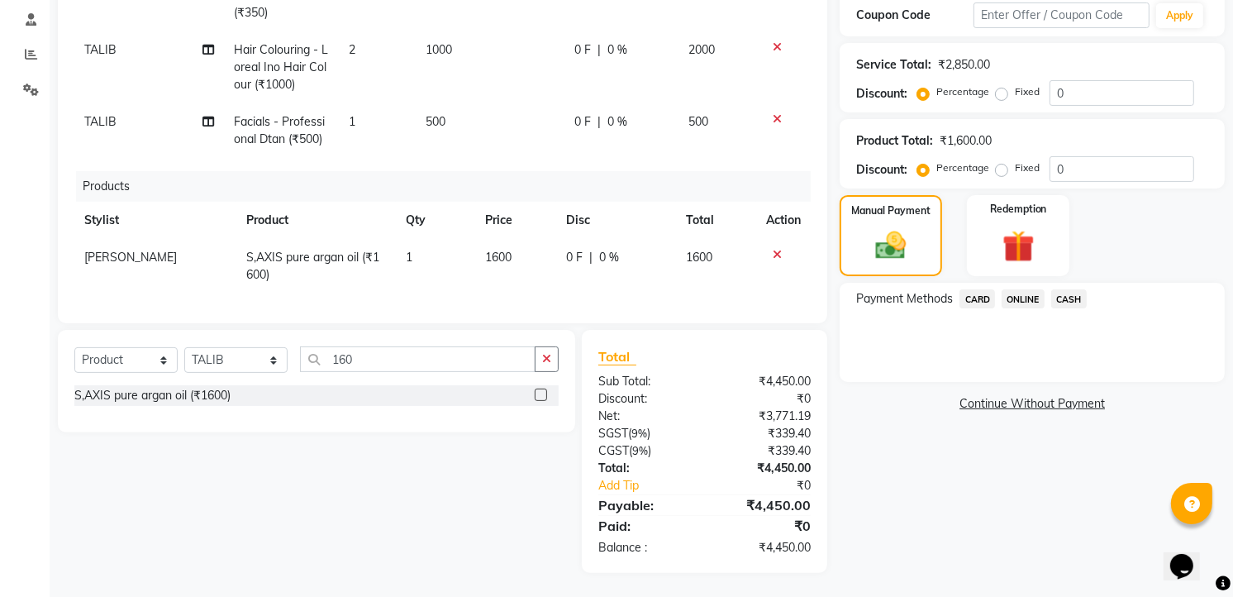
click at [1031, 295] on span "ONLINE" at bounding box center [1023, 298] width 43 height 19
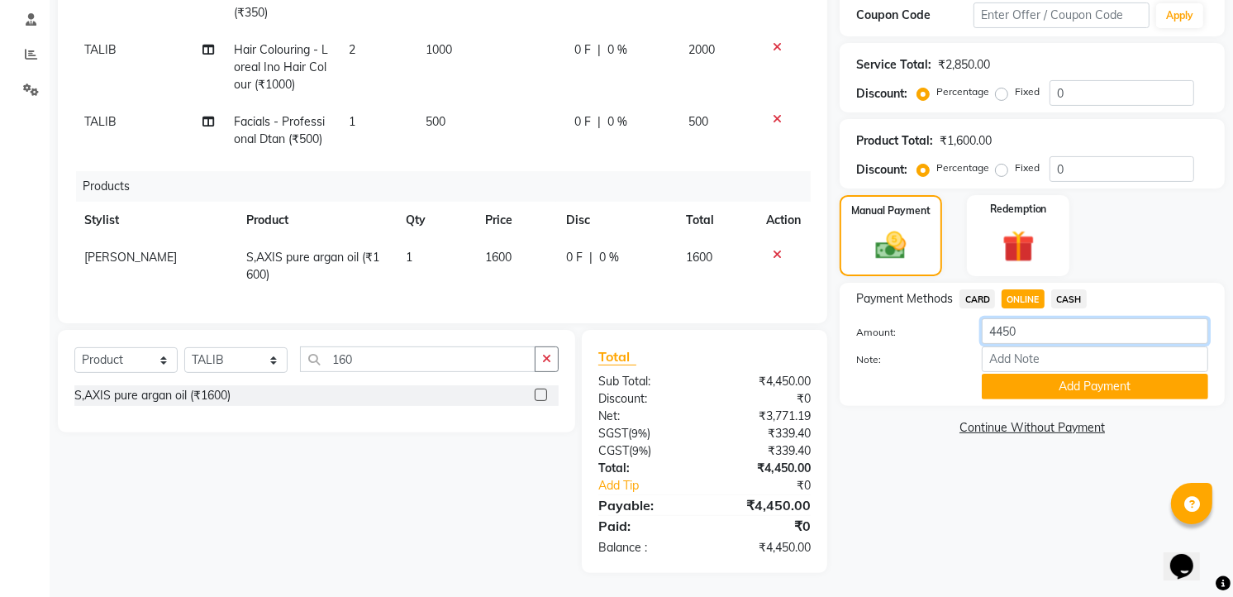
click at [1035, 327] on input "4450" at bounding box center [1095, 331] width 226 height 26
type input "4"
type input "2500"
click at [1070, 382] on button "Add Payment" at bounding box center [1095, 387] width 226 height 26
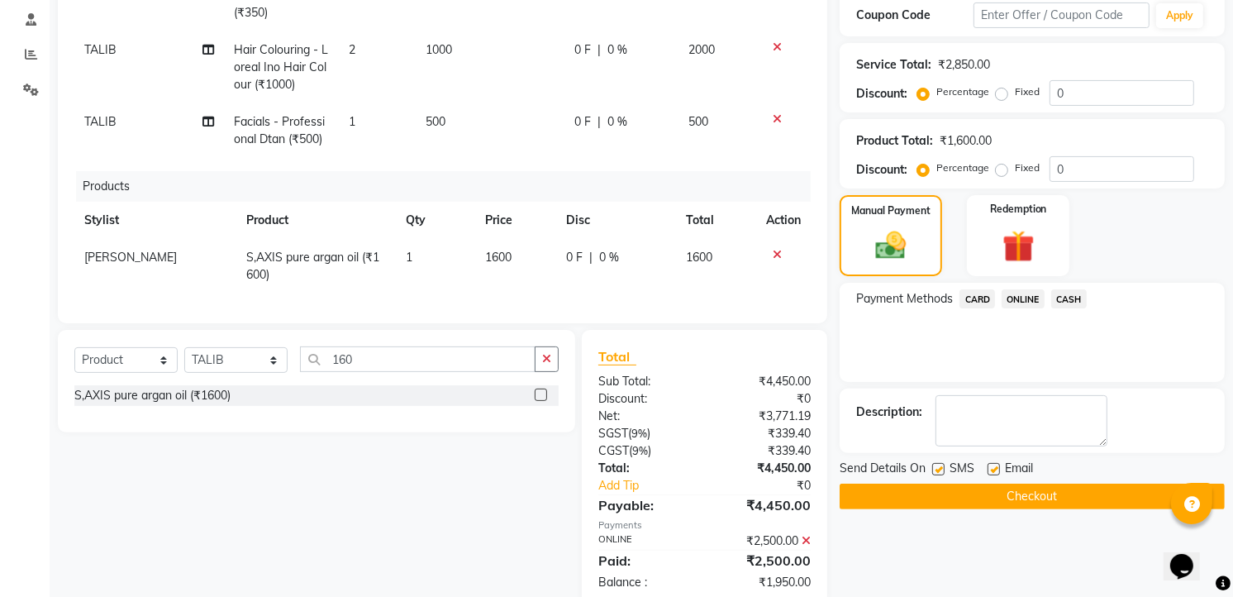
click at [1070, 289] on span "CASH" at bounding box center [1069, 298] width 36 height 19
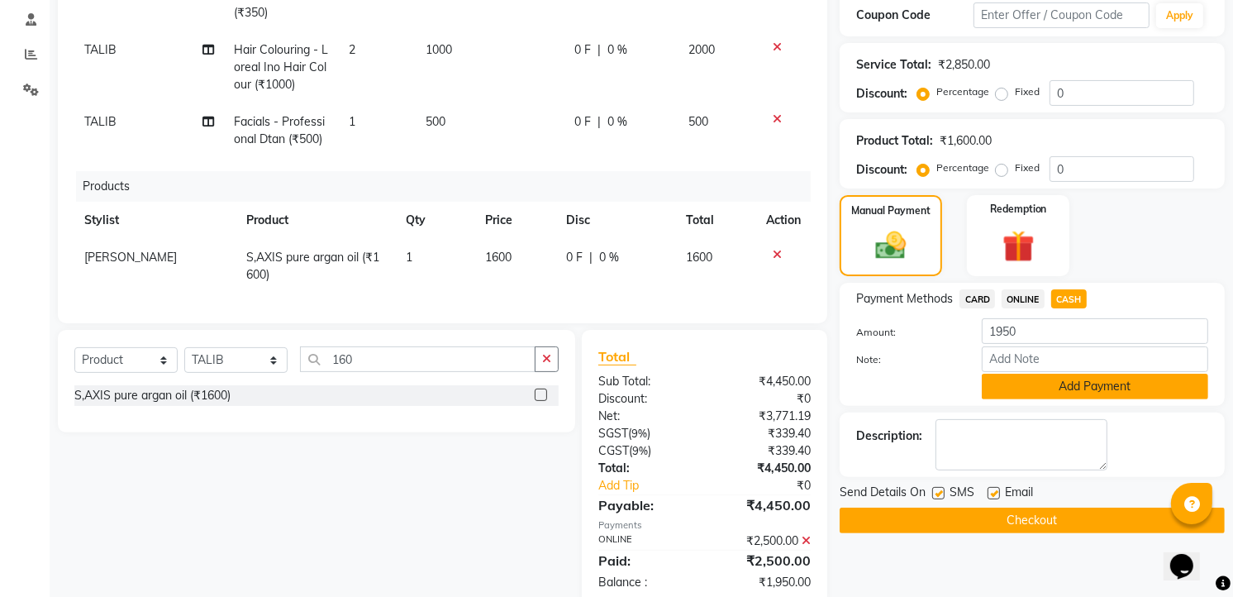
click at [1055, 378] on button "Add Payment" at bounding box center [1095, 387] width 226 height 26
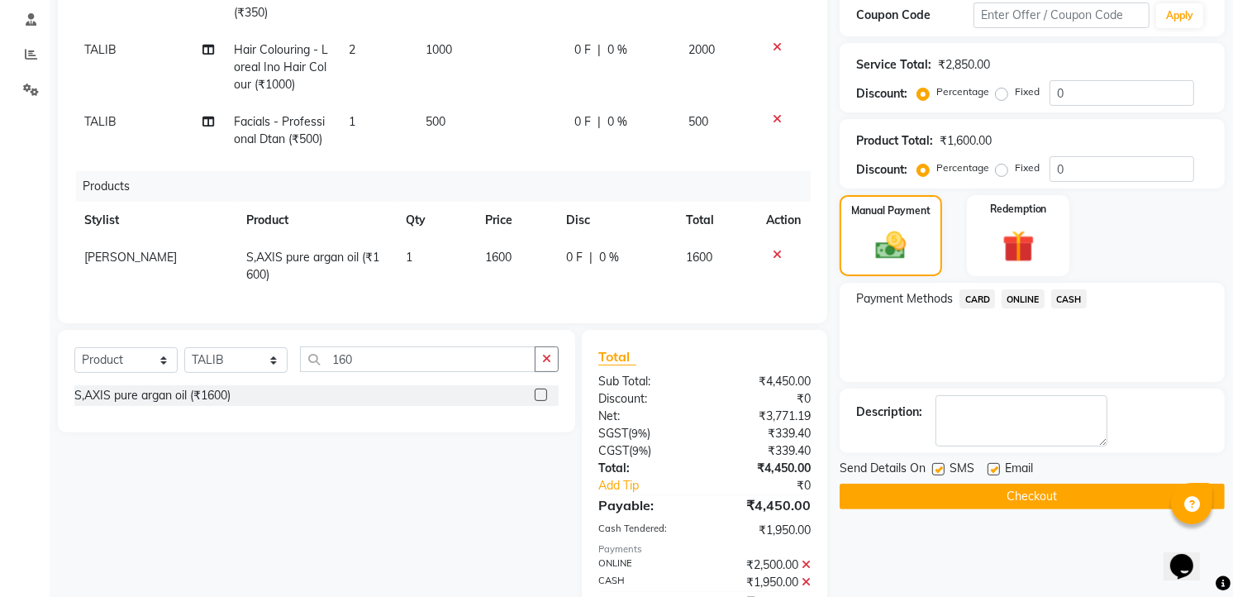
scroll to position [388, 0]
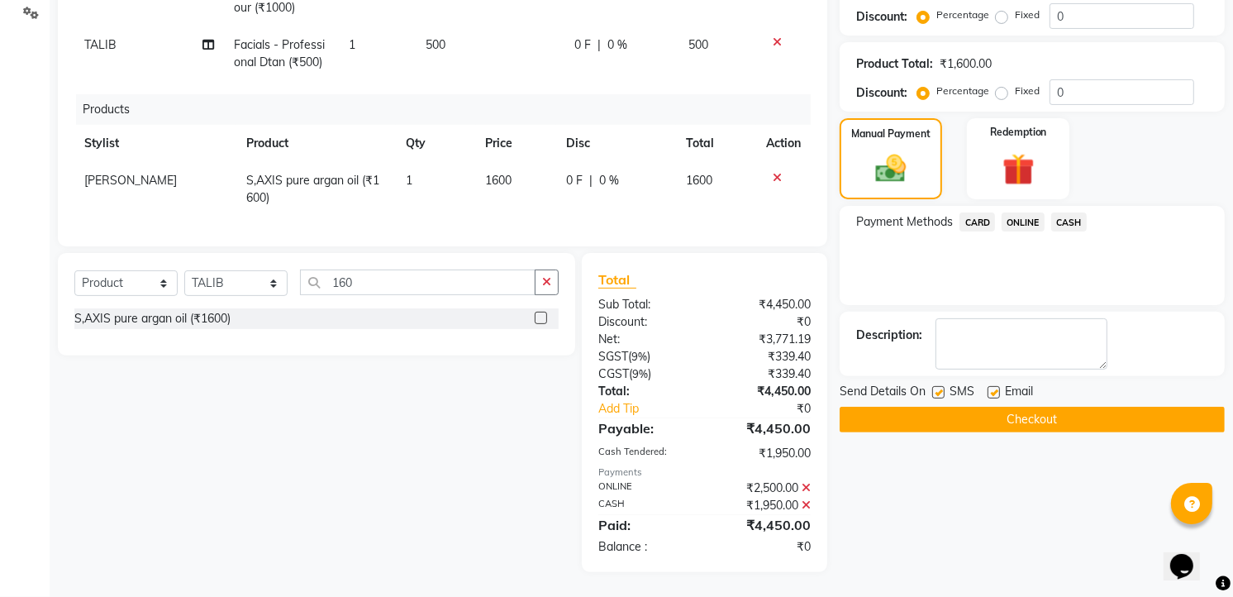
click at [1032, 417] on button "Checkout" at bounding box center [1032, 420] width 385 height 26
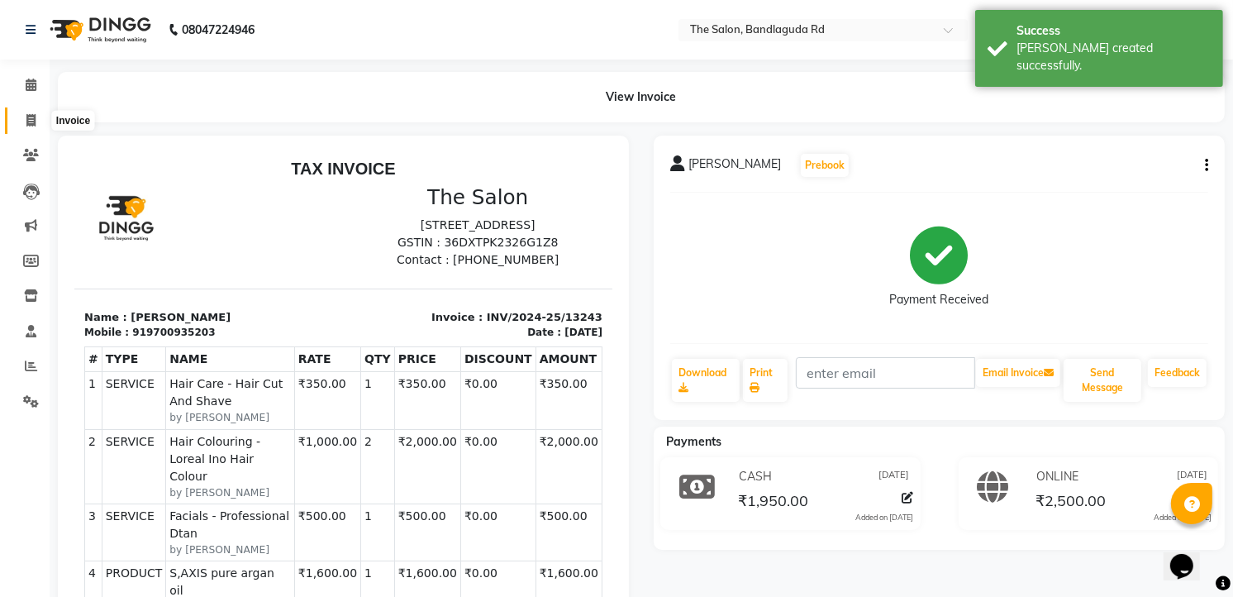
click at [20, 112] on span at bounding box center [31, 121] width 29 height 19
select select "service"
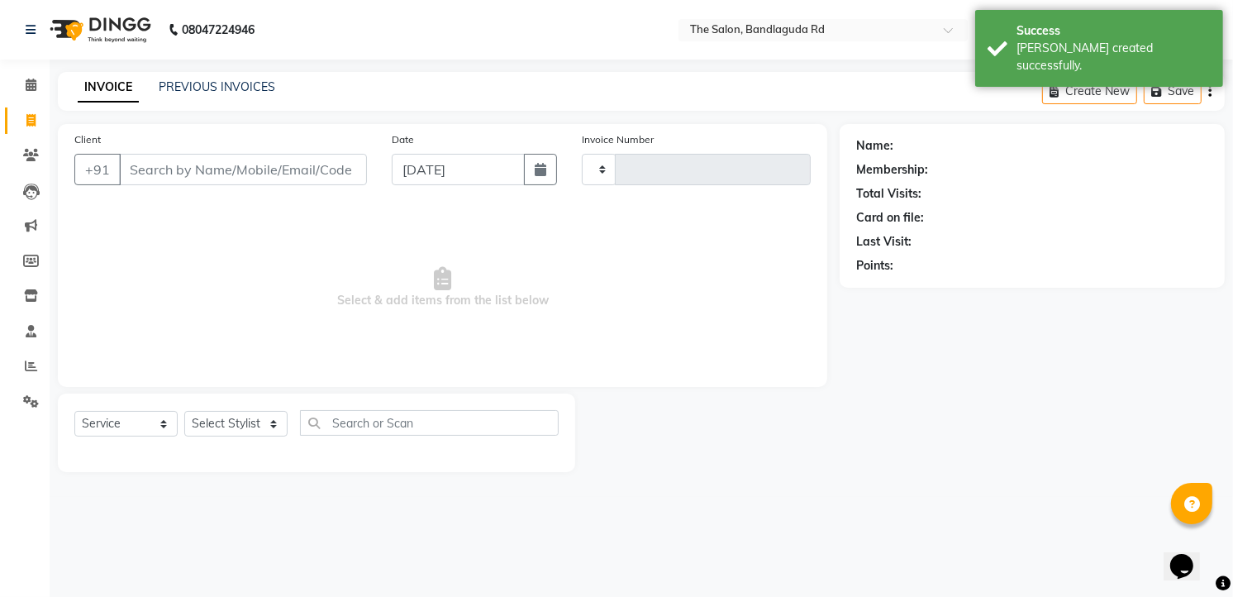
type input "13244"
select select "5198"
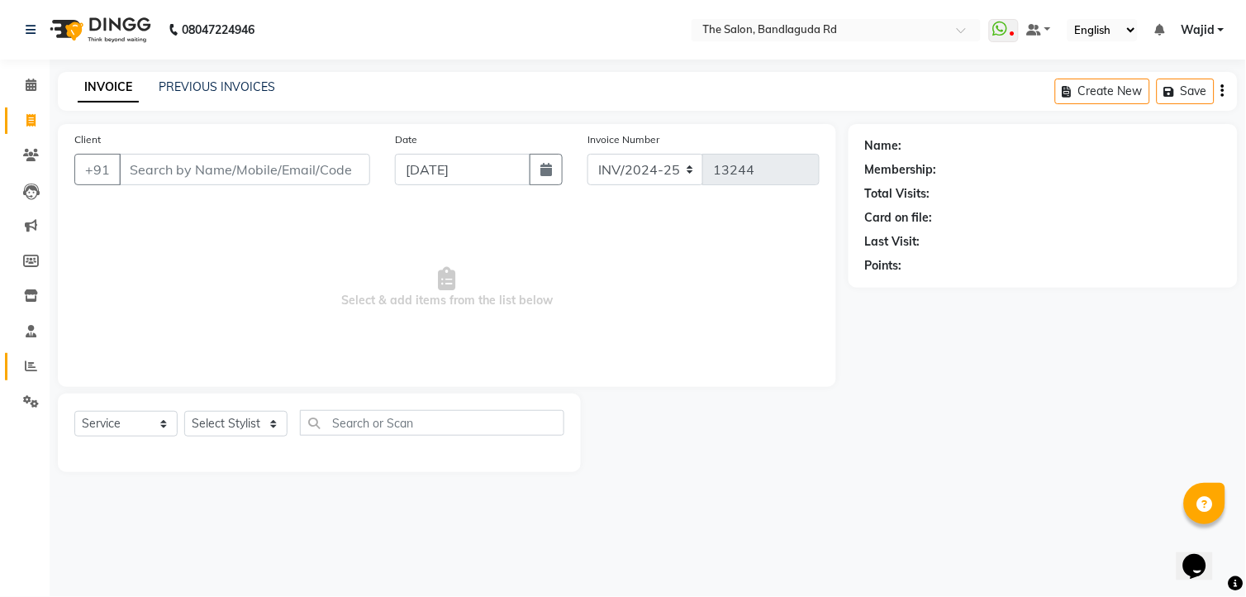
click at [39, 353] on link "Reports" at bounding box center [25, 366] width 40 height 27
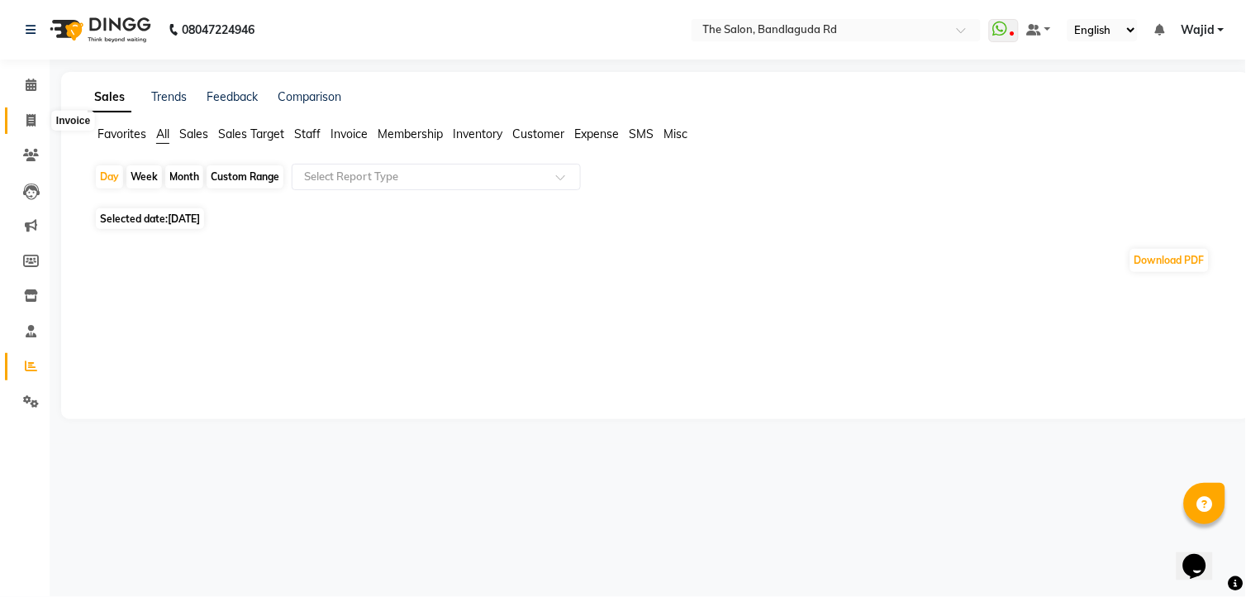
click at [35, 119] on icon at bounding box center [30, 120] width 9 height 12
select select "service"
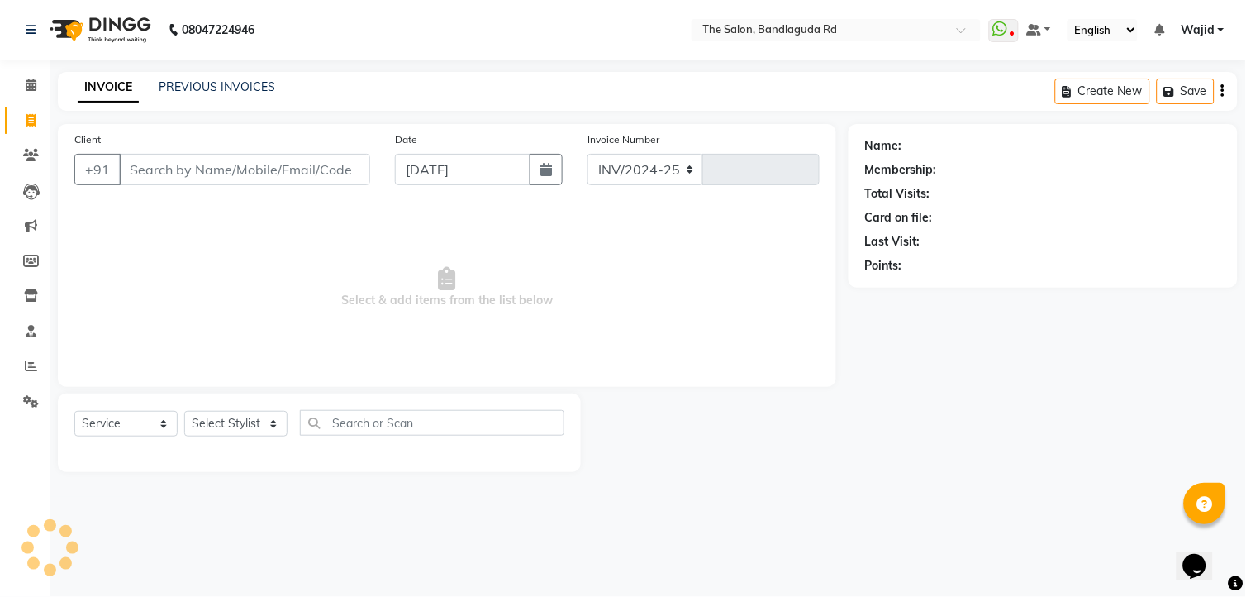
select select "5198"
type input "13244"
click at [23, 109] on link "Invoice" at bounding box center [25, 120] width 40 height 27
select select "service"
type input "13244"
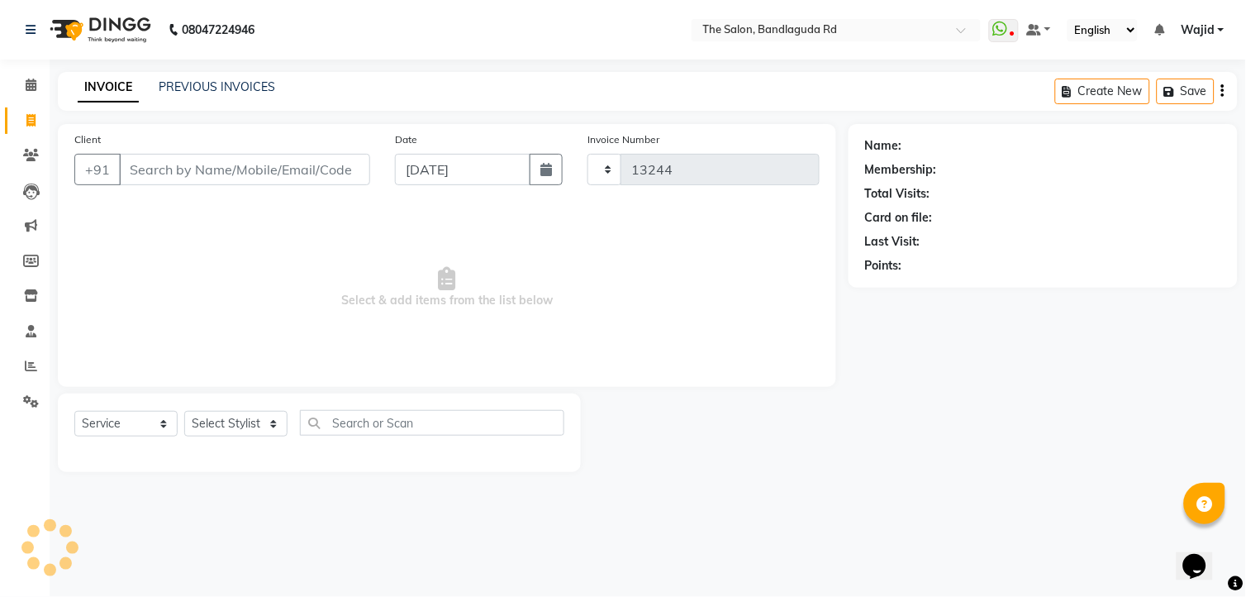
select select "5198"
click at [21, 125] on span at bounding box center [31, 121] width 29 height 19
select select "service"
select select "5198"
type input "13244"
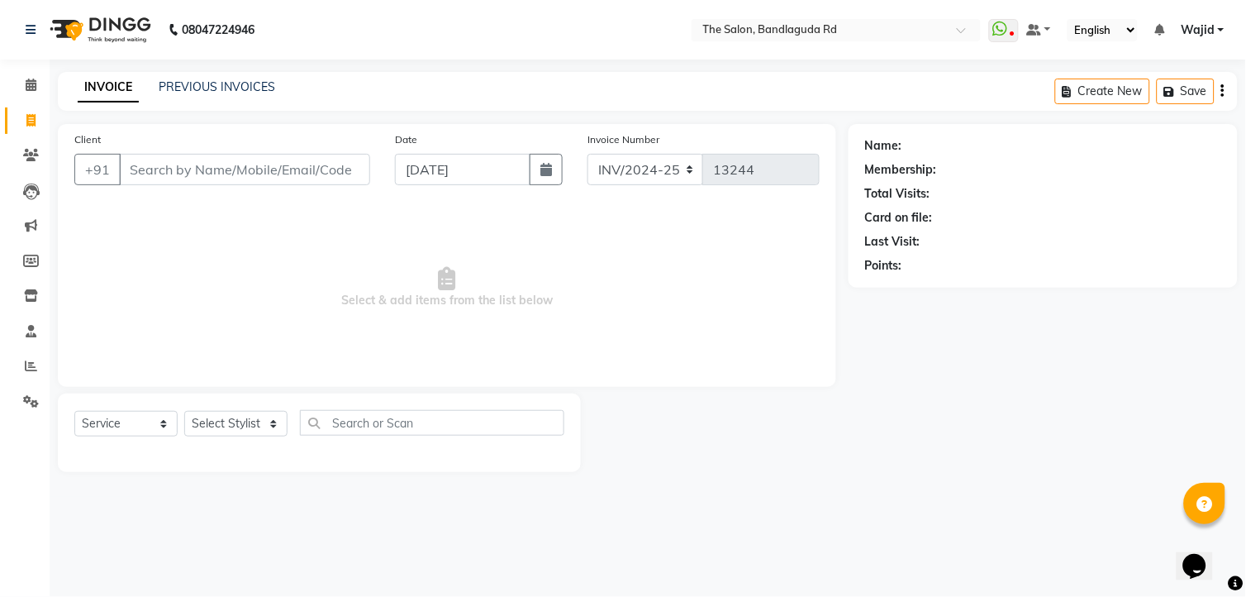
click at [39, 107] on link "Invoice" at bounding box center [25, 120] width 40 height 27
select select "service"
type input "13244"
select select "5198"
click at [39, 107] on link "Invoice" at bounding box center [25, 120] width 40 height 27
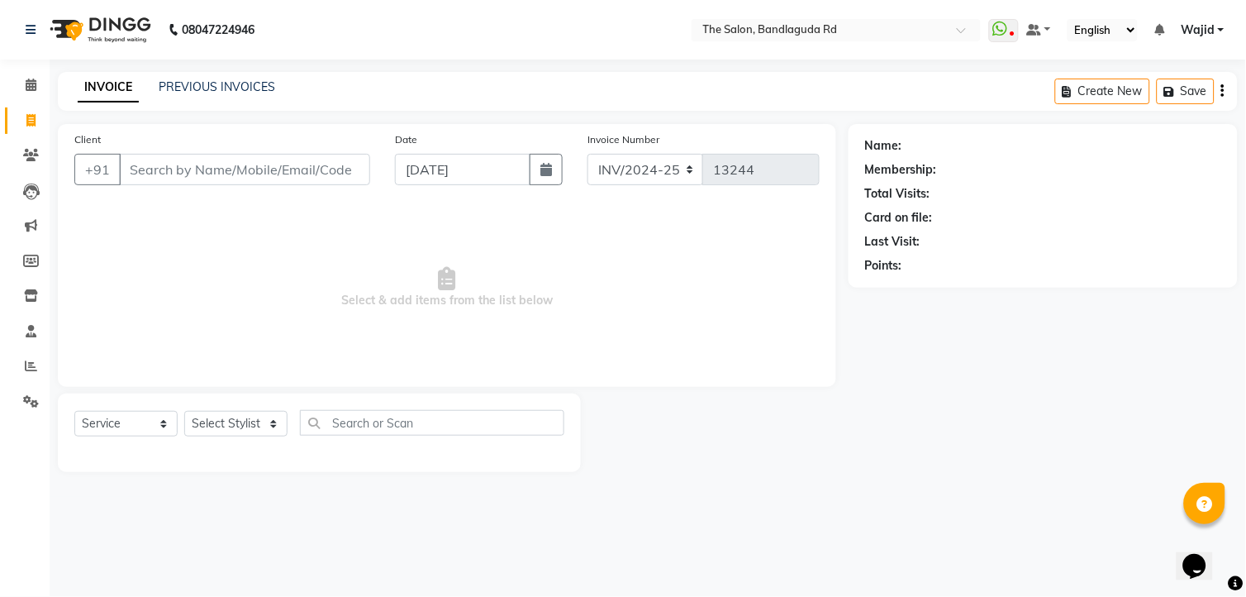
select select "service"
click at [29, 86] on icon at bounding box center [31, 85] width 11 height 12
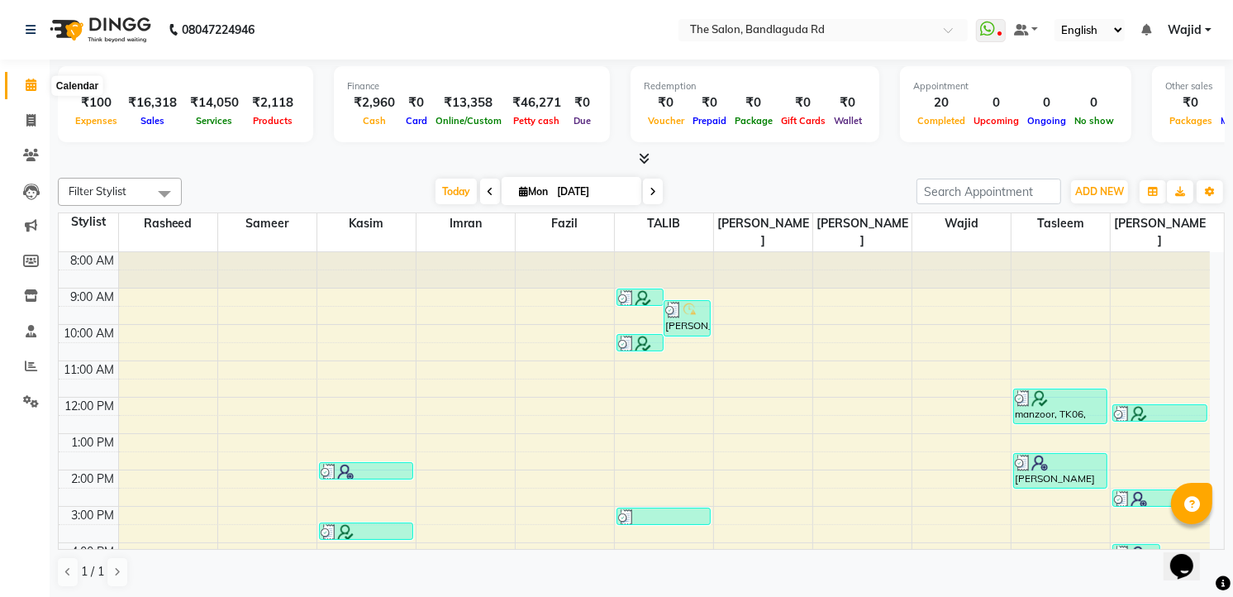
click at [29, 88] on icon at bounding box center [31, 85] width 11 height 12
click at [44, 121] on span at bounding box center [31, 120] width 29 height 19
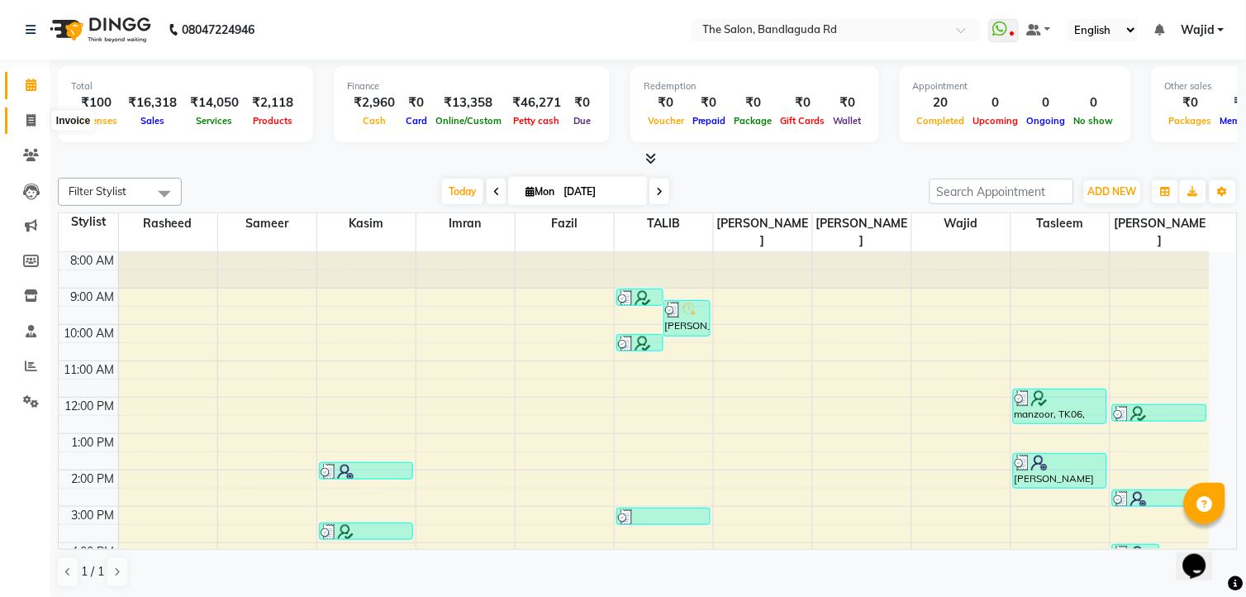
select select "service"
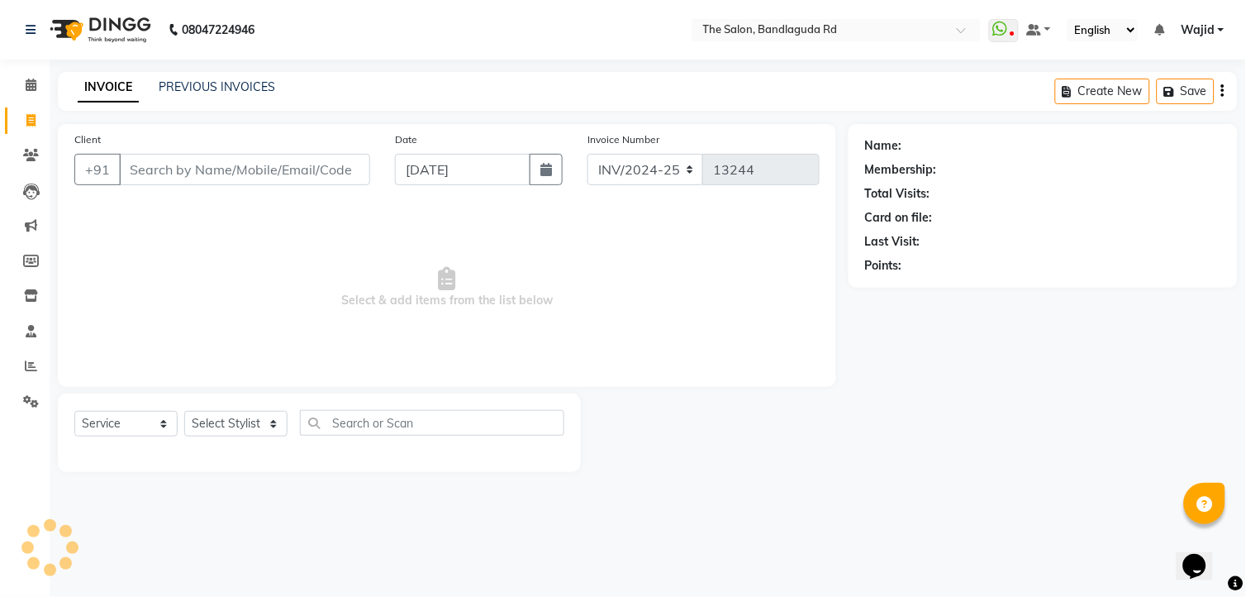
click at [223, 166] on input "Client" at bounding box center [244, 169] width 251 height 31
type input "8886057904"
click at [336, 171] on span "Add Client" at bounding box center [327, 169] width 65 height 17
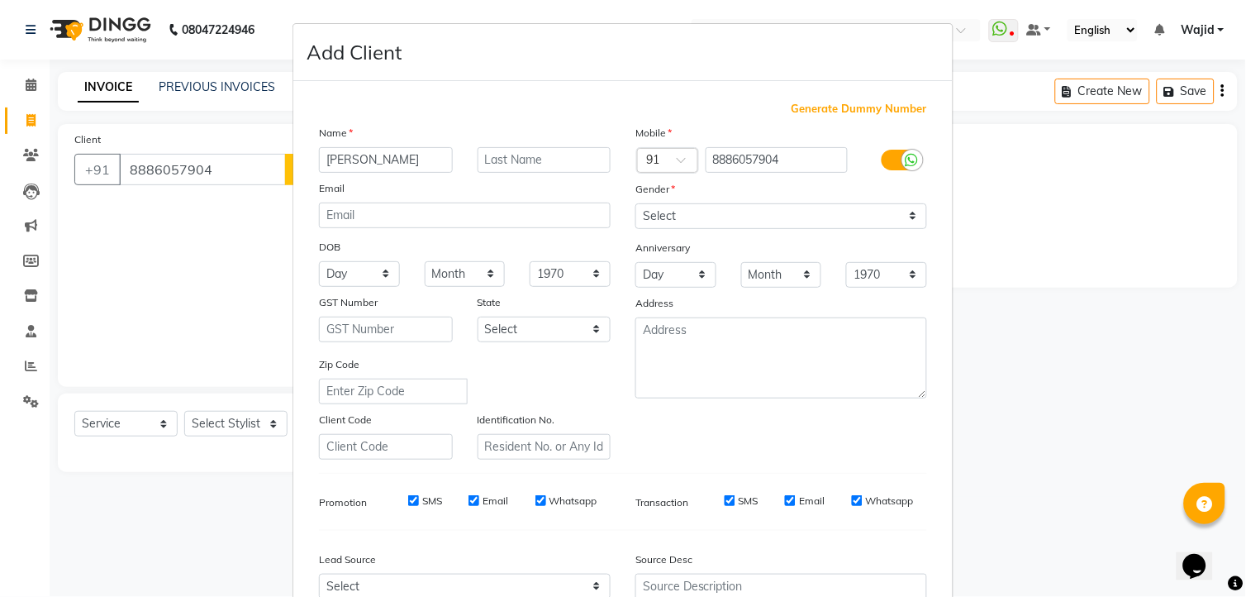
type input "[PERSON_NAME]"
click at [692, 223] on select "Select Male Female Other Prefer Not To Say" at bounding box center [782, 216] width 292 height 26
select select "[DEMOGRAPHIC_DATA]"
click at [636, 203] on select "Select Male Female Other Prefer Not To Say" at bounding box center [782, 216] width 292 height 26
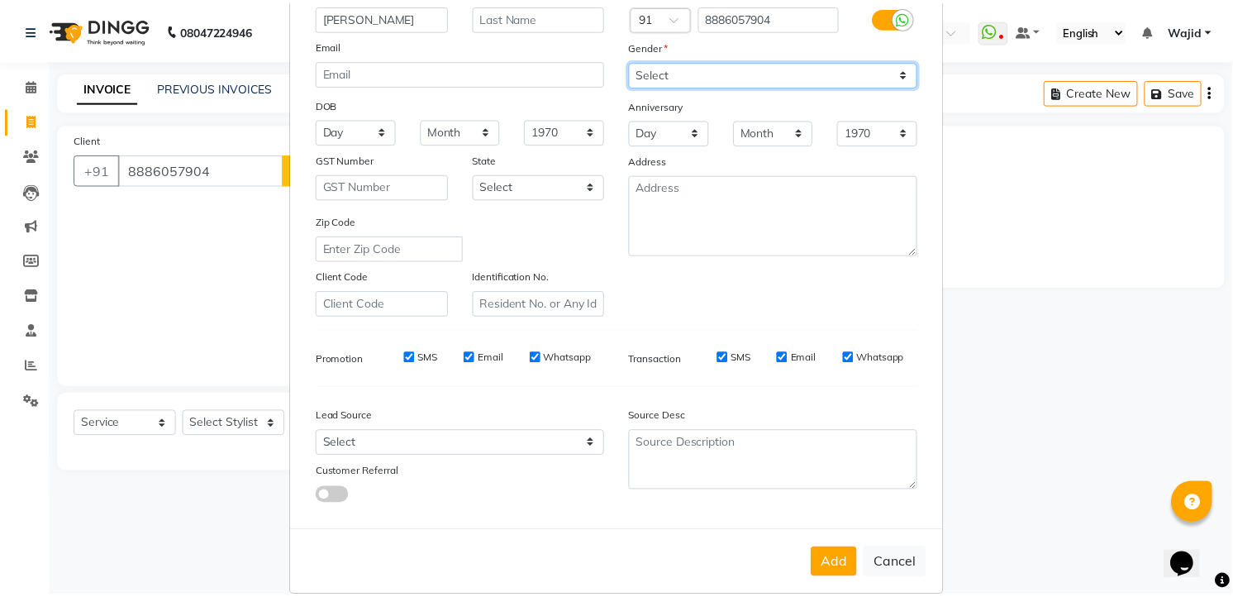
scroll to position [167, 0]
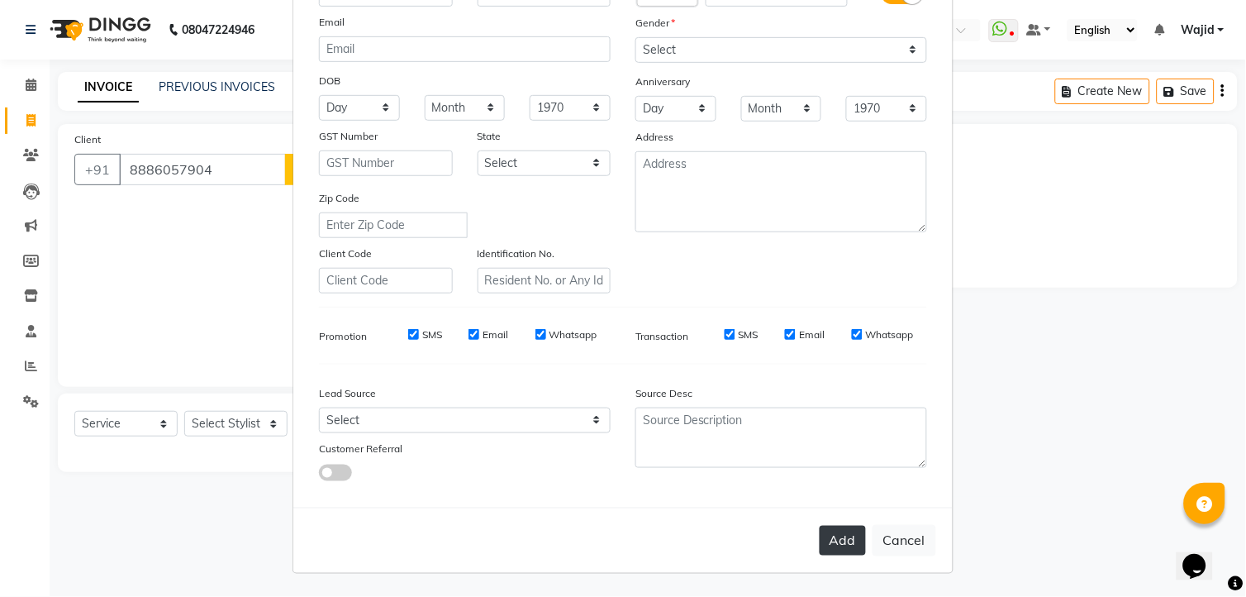
click at [833, 542] on button "Add" at bounding box center [843, 541] width 46 height 30
select select
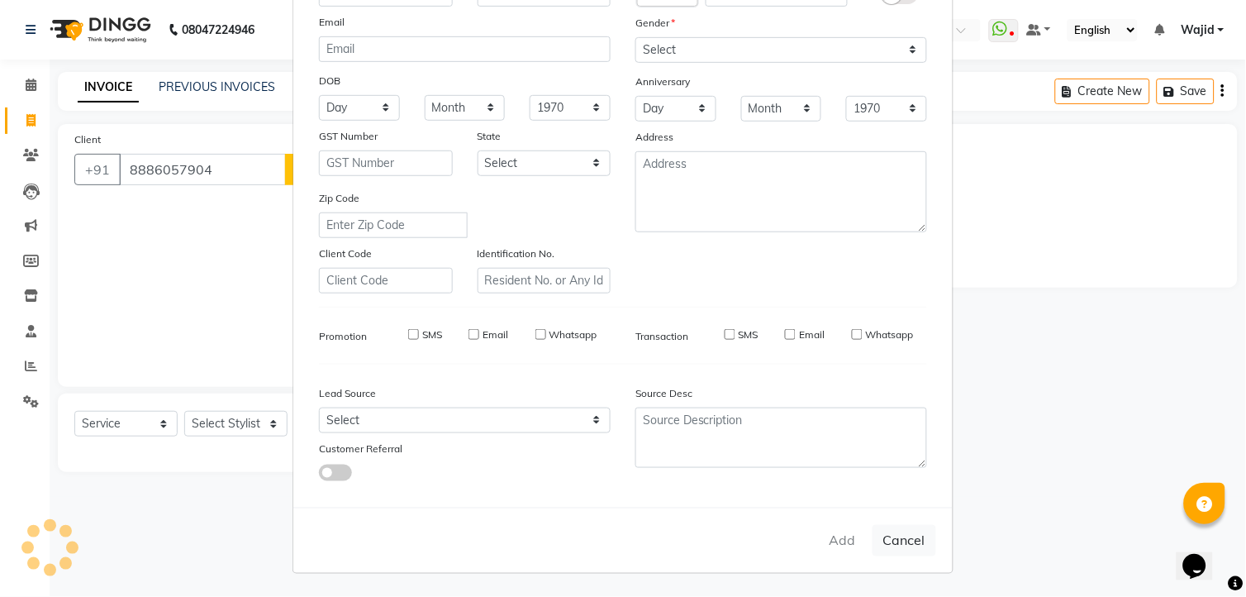
select select
checkbox input "false"
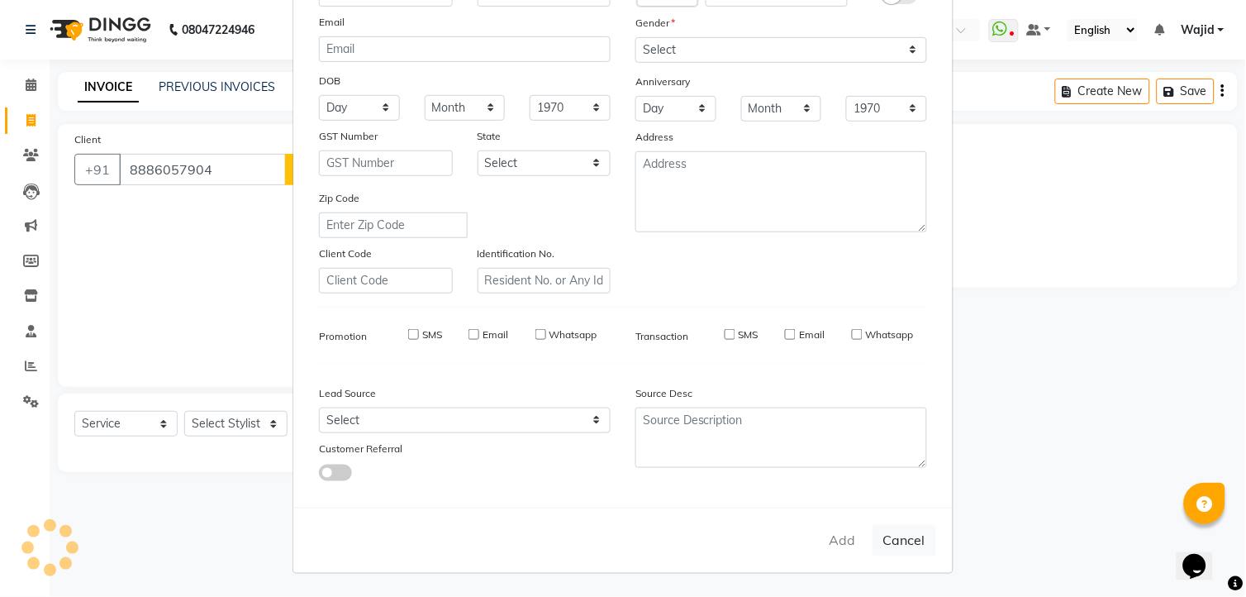
checkbox input "false"
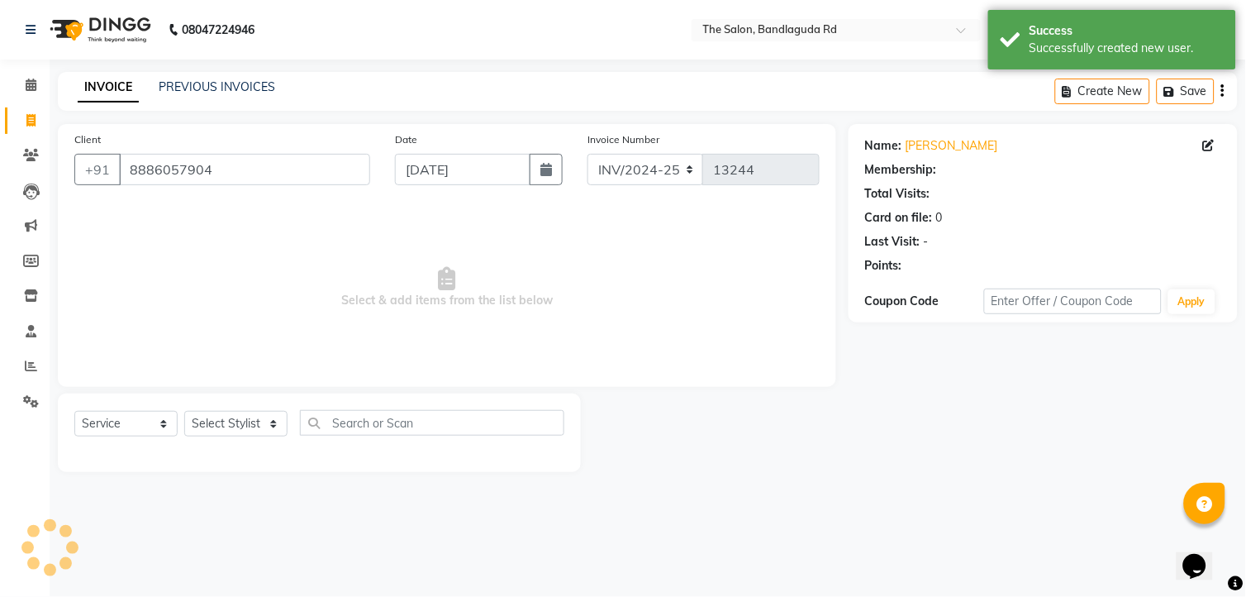
select select "1: Object"
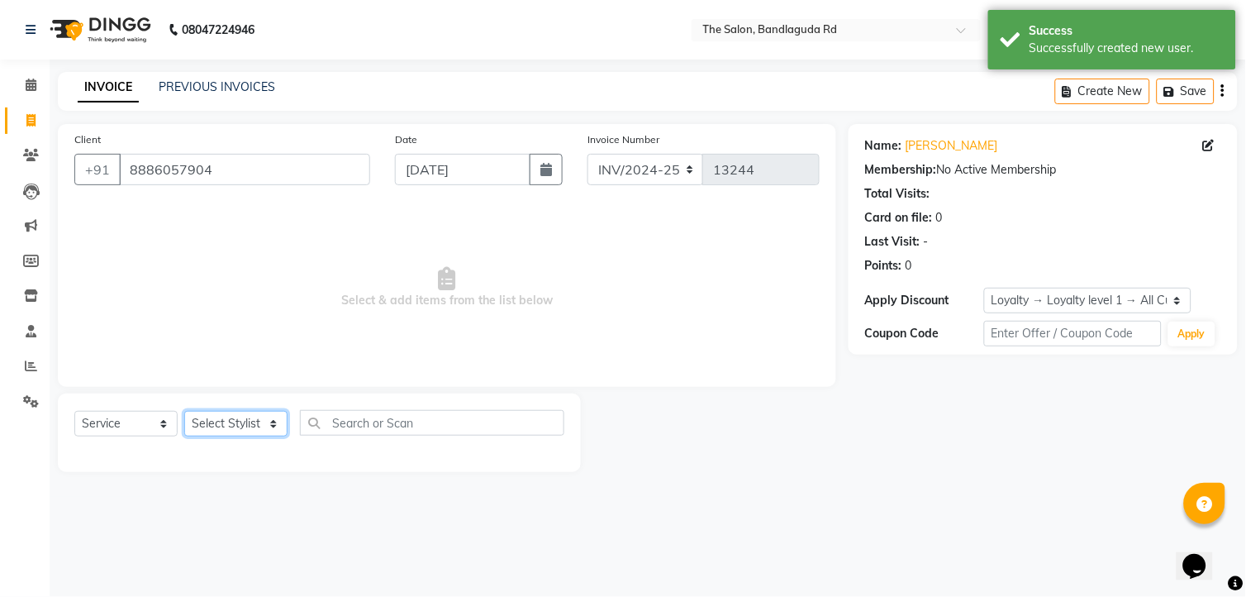
click at [226, 431] on select "Select Stylist AIJAZ fazil imran kasim mohsin rasheed sameer Shadab TALIB Tasle…" at bounding box center [235, 424] width 103 height 26
select select "88752"
click at [184, 412] on select "Select Stylist AIJAZ fazil imran kasim mohsin rasheed sameer Shadab TALIB Tasle…" at bounding box center [235, 424] width 103 height 26
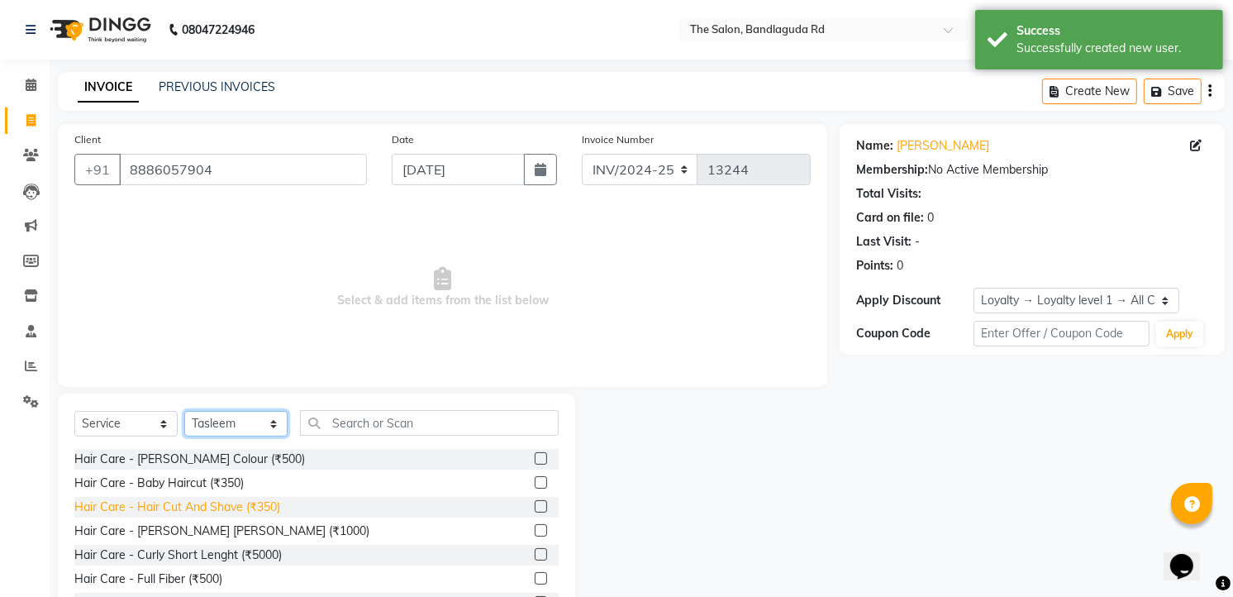
scroll to position [64, 0]
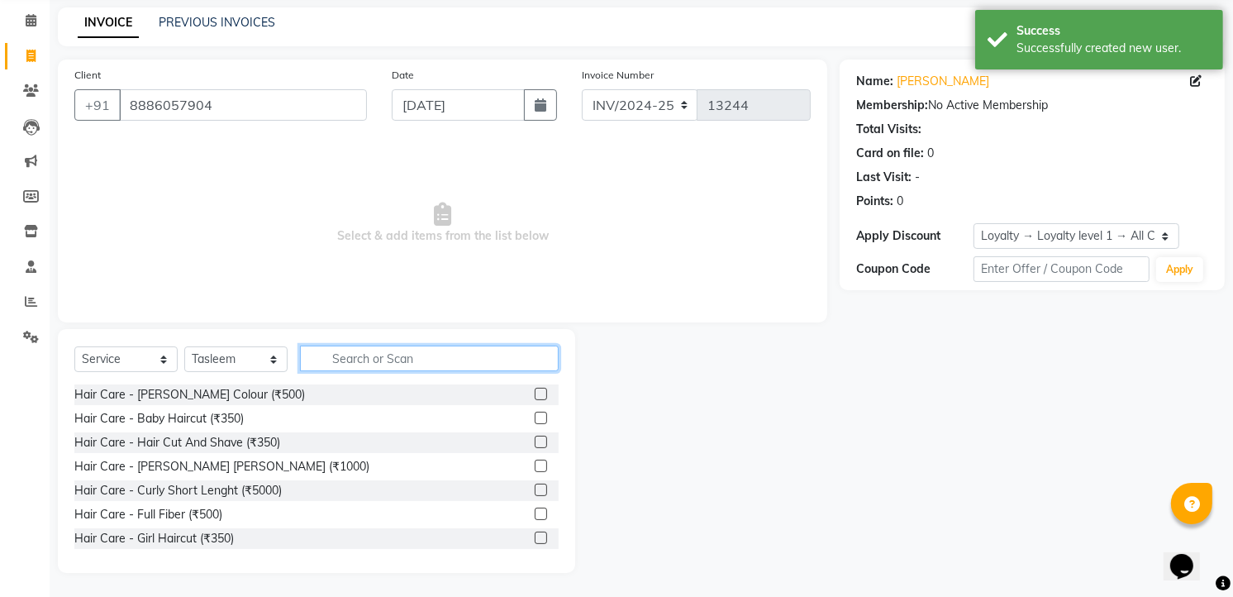
click at [364, 360] on input "text" at bounding box center [429, 359] width 259 height 26
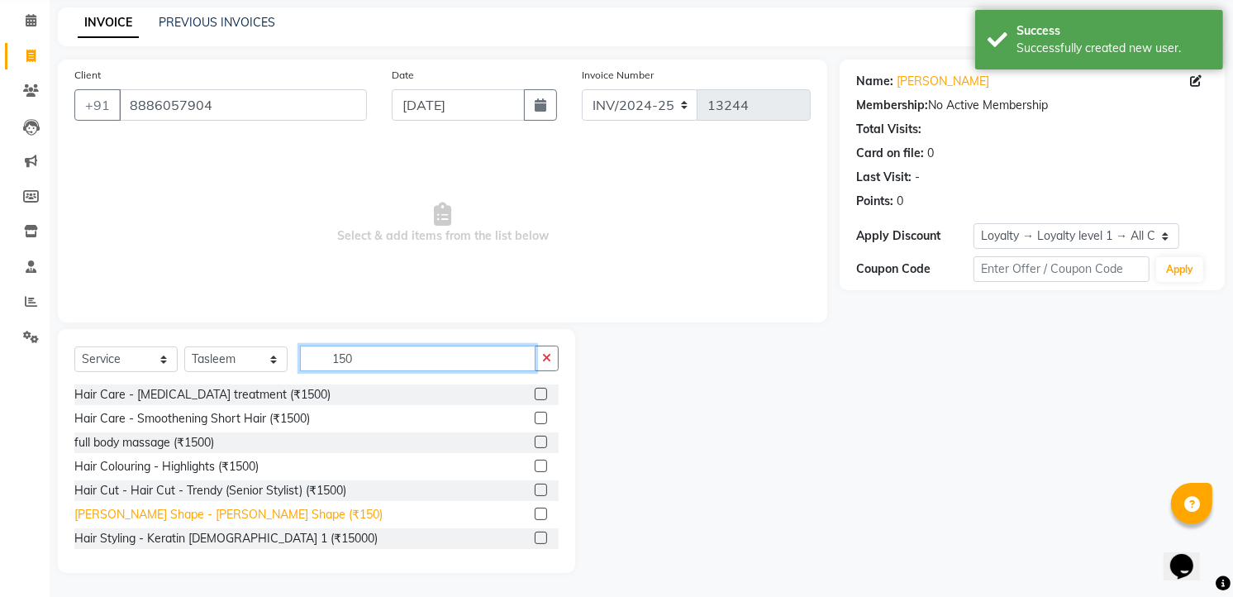
type input "150"
click at [257, 521] on div "Beard Shape - Beard Shape (₹150)" at bounding box center [228, 514] width 308 height 17
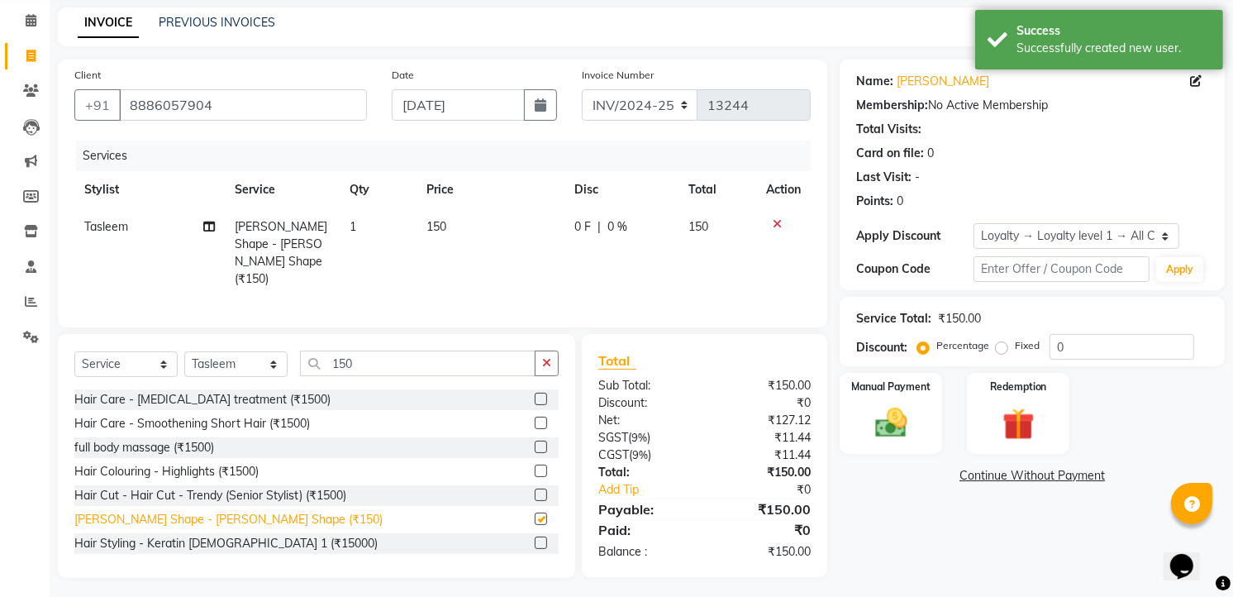
checkbox input "false"
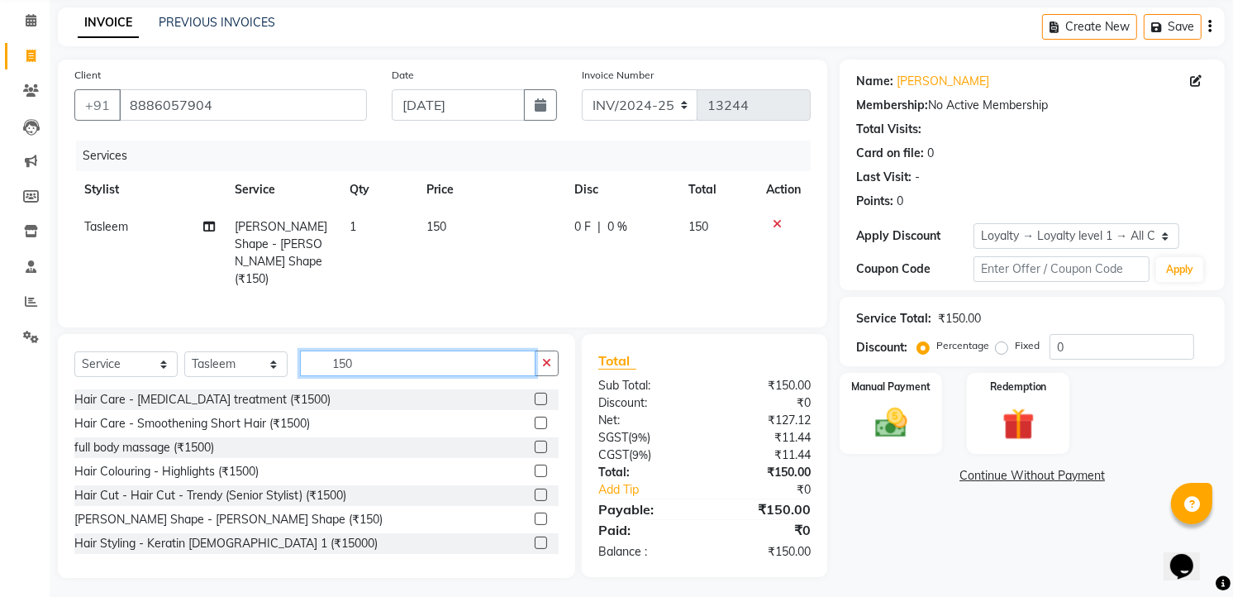
click at [389, 364] on input "150" at bounding box center [418, 363] width 236 height 26
type input "1"
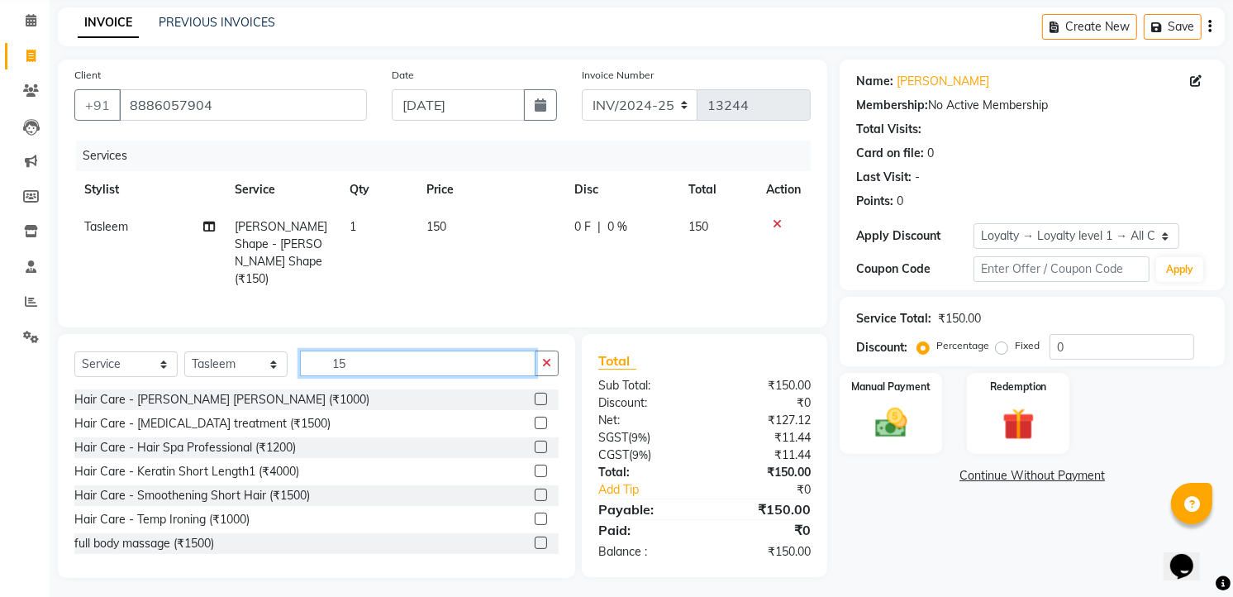
type input "150"
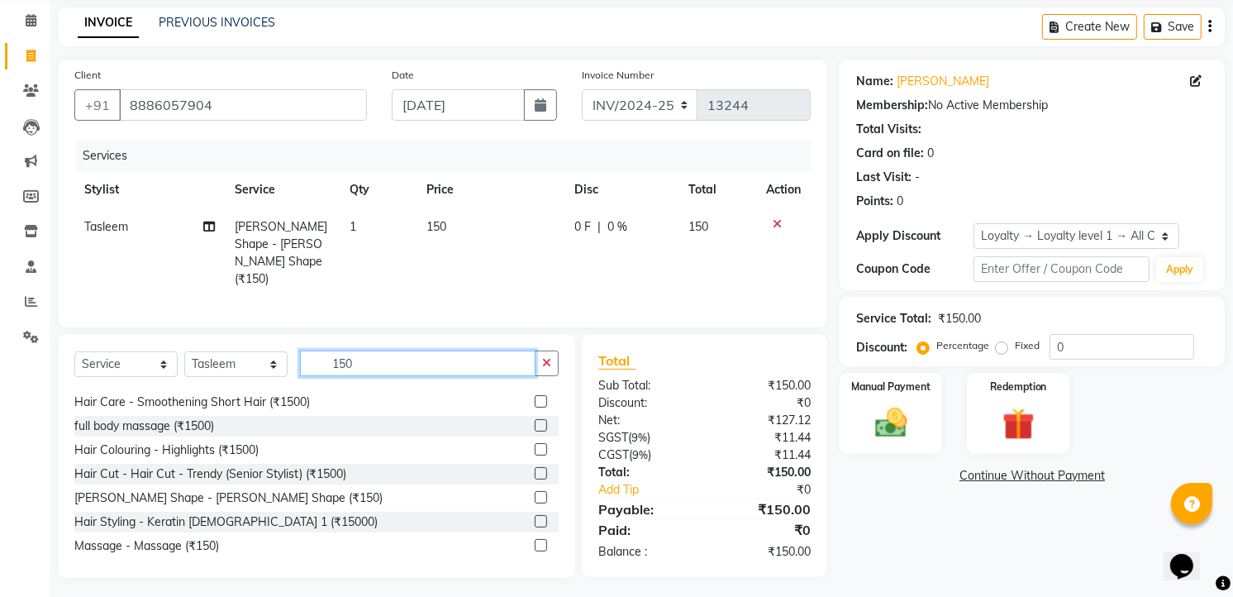
scroll to position [26, 0]
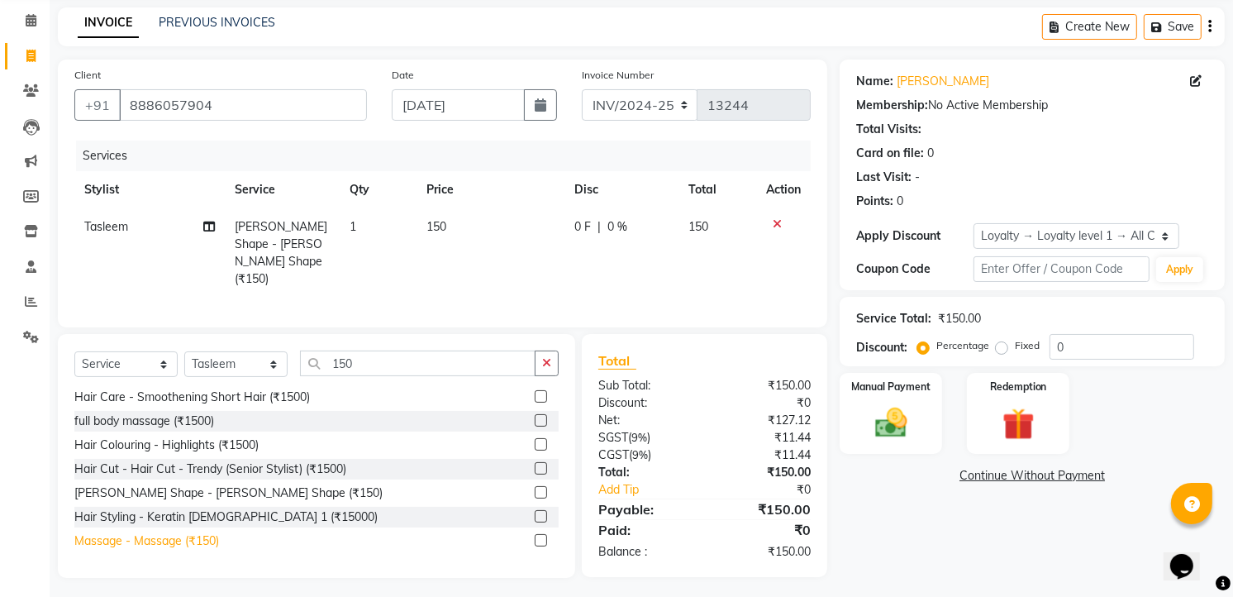
click at [196, 538] on div "Massage - Massage (₹150)" at bounding box center [146, 540] width 145 height 17
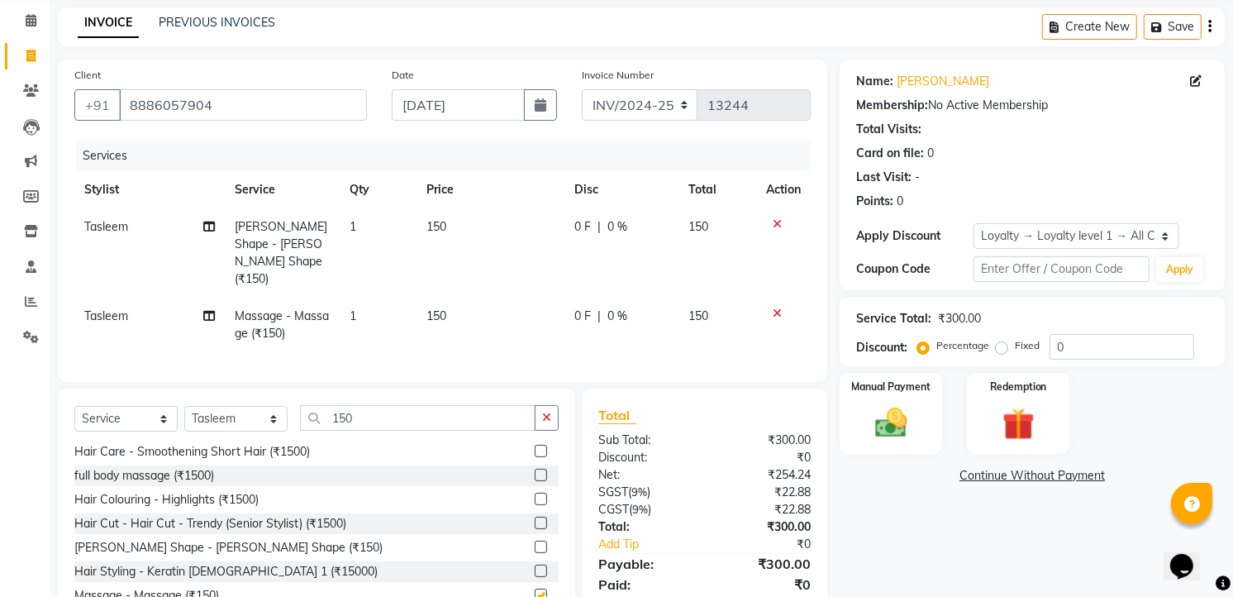
checkbox input "false"
click at [369, 405] on input "150" at bounding box center [418, 418] width 236 height 26
type input "1"
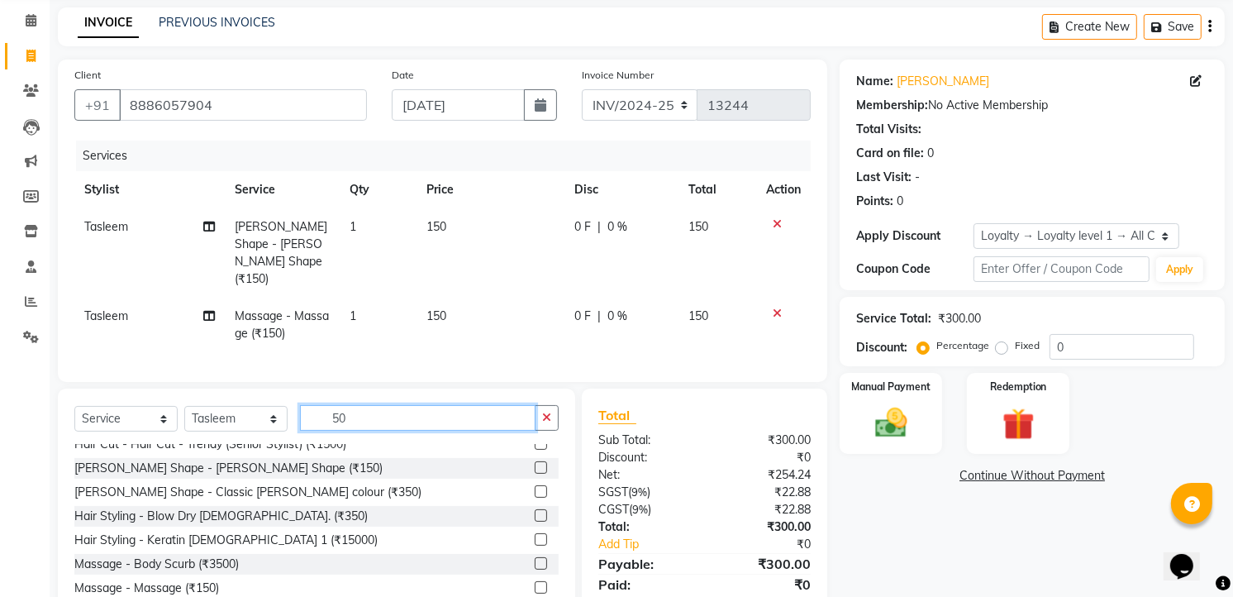
scroll to position [649, 0]
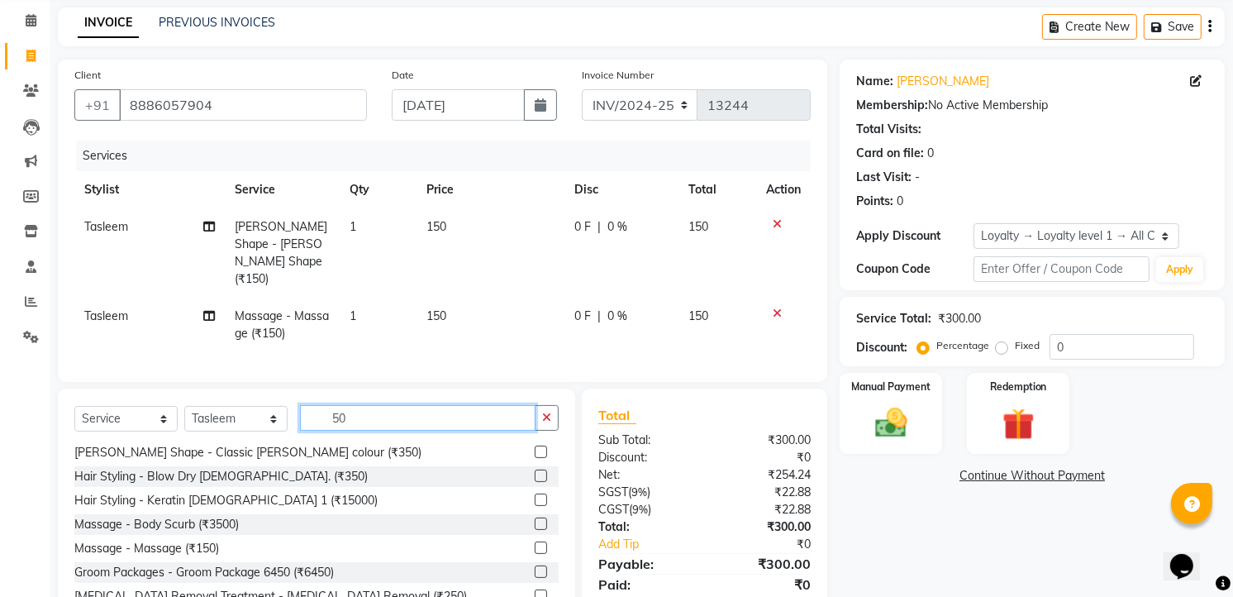
click at [370, 405] on input "50" at bounding box center [418, 418] width 236 height 26
type input "5"
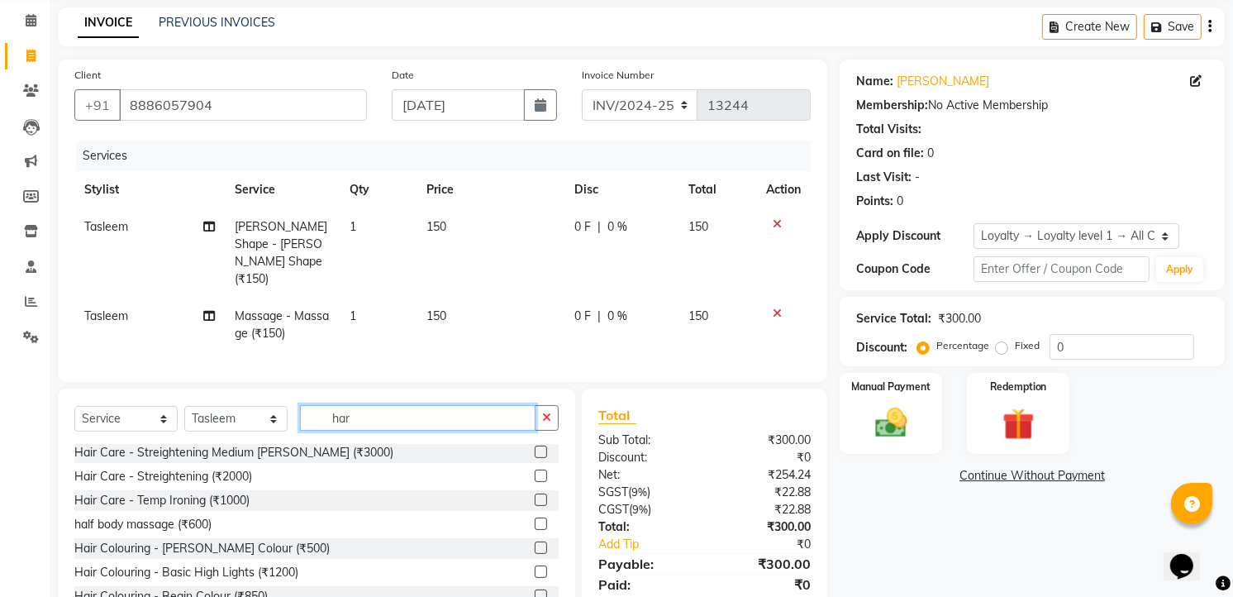
scroll to position [0, 0]
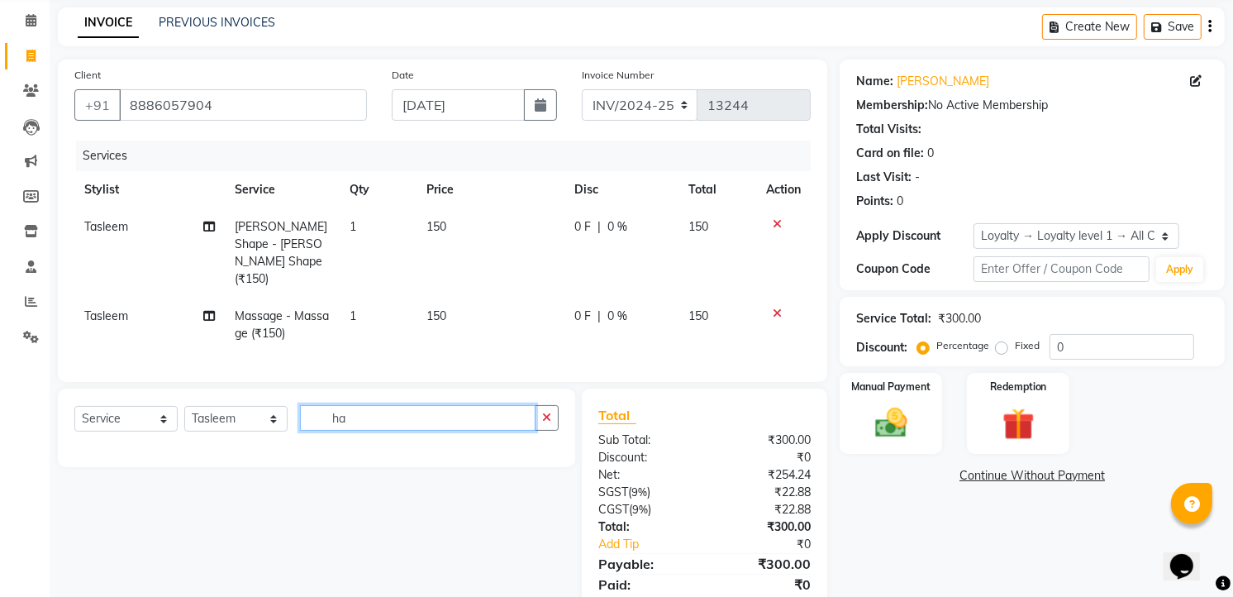
type input "h"
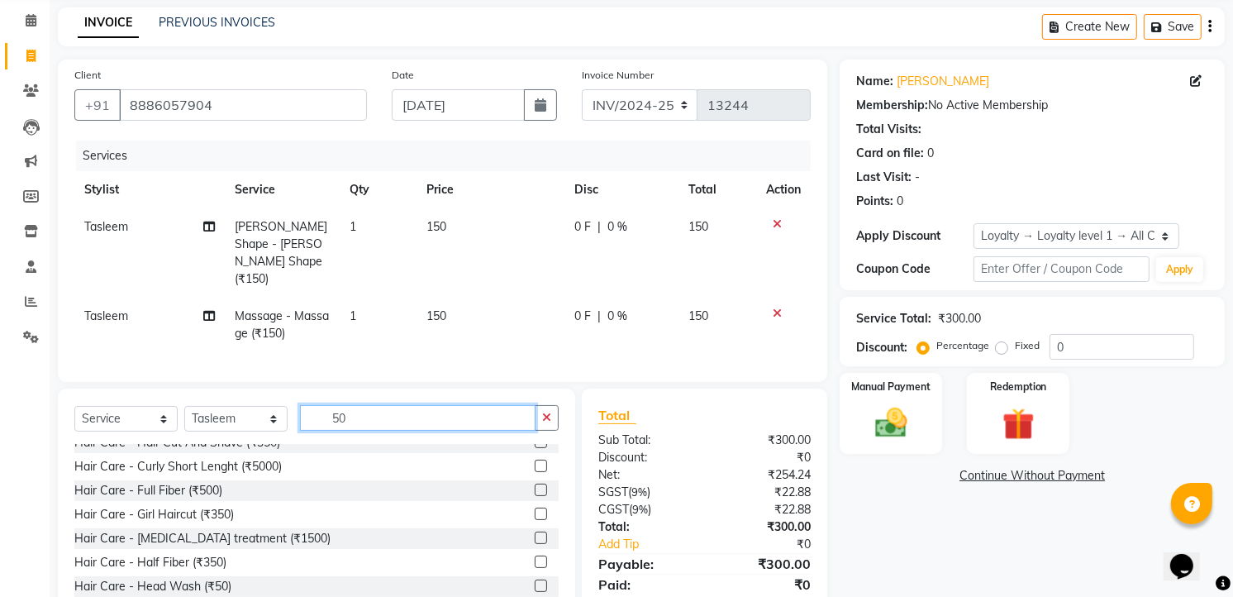
scroll to position [92, 0]
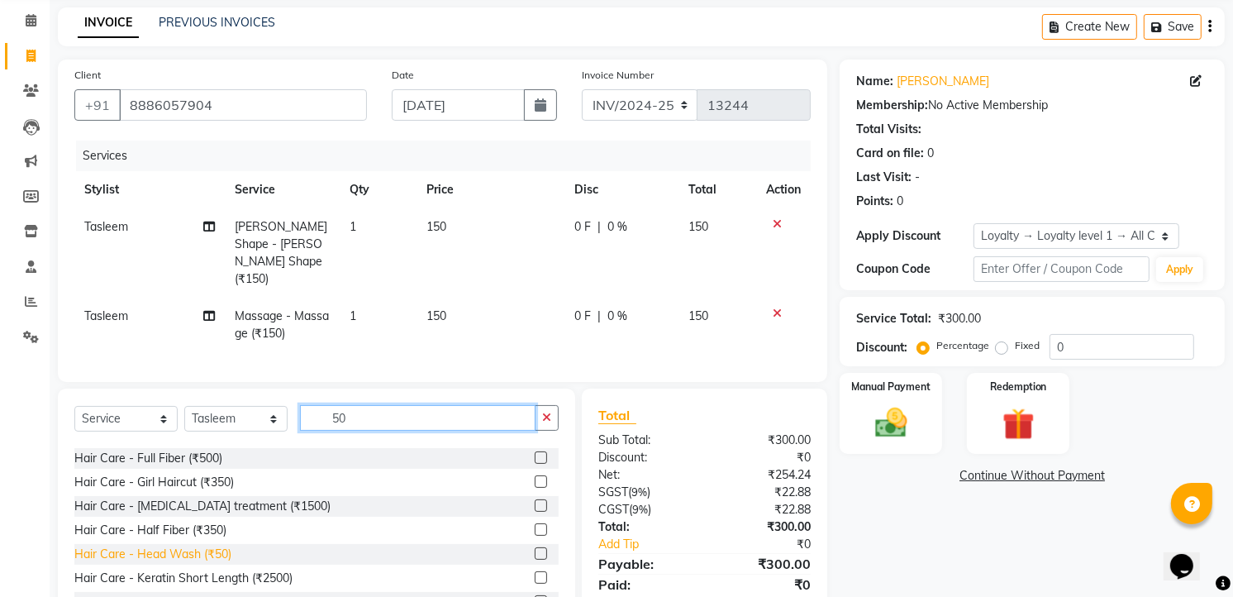
type input "50"
click at [168, 546] on div "Hair Care - Head Wash (₹50)" at bounding box center [152, 554] width 157 height 17
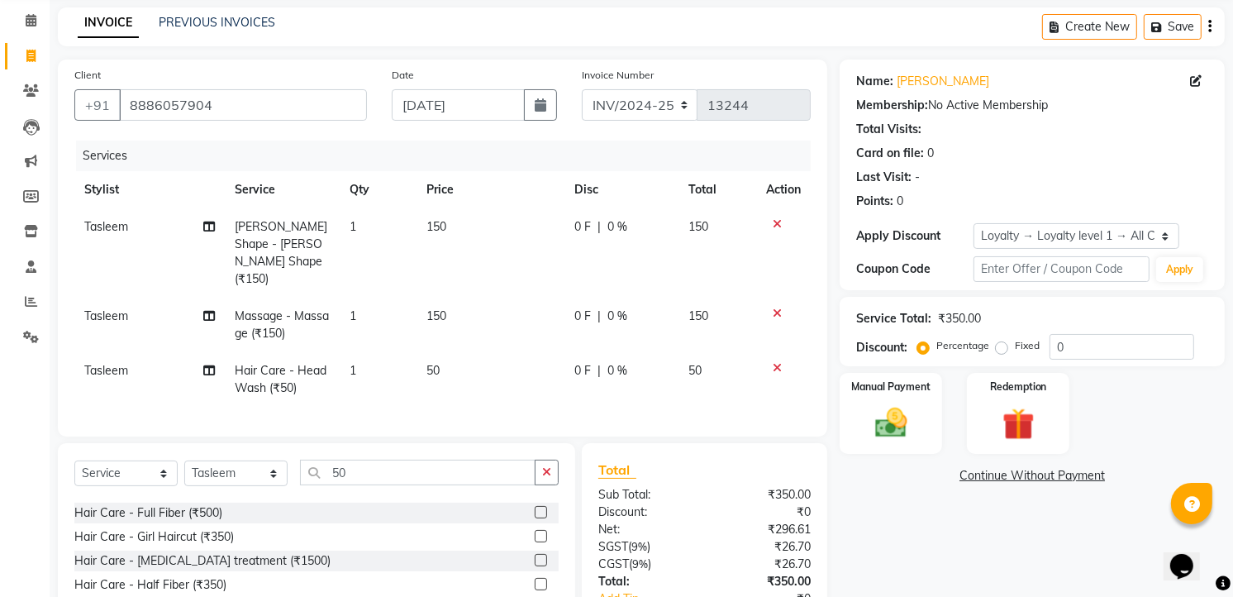
checkbox input "false"
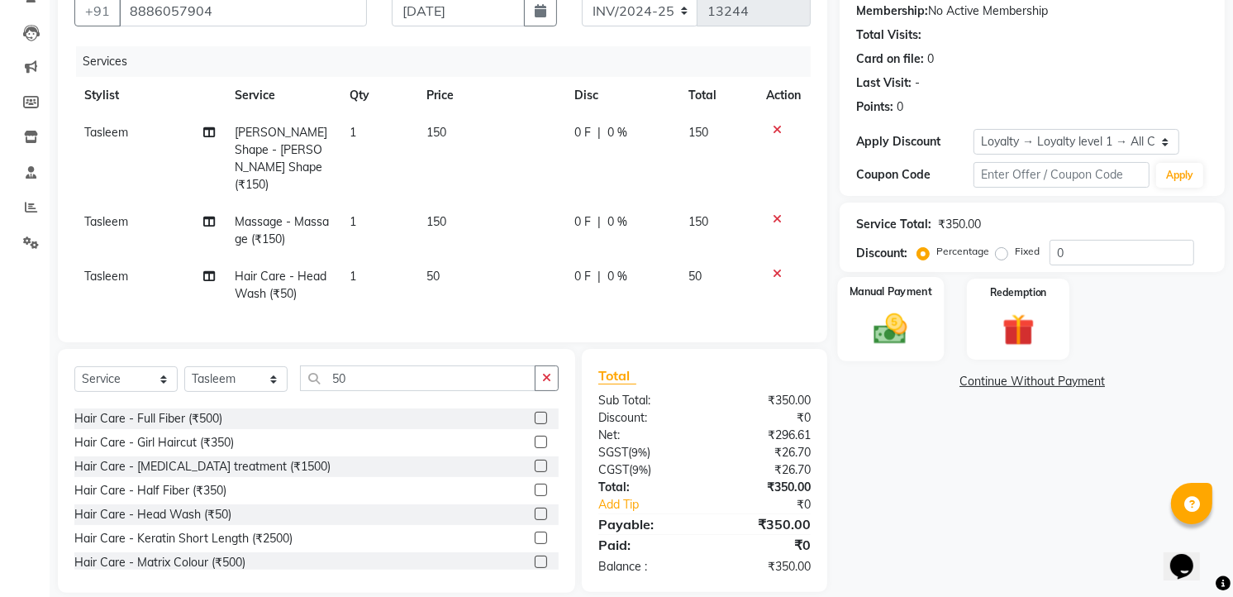
click at [898, 346] on img at bounding box center [892, 329] width 54 height 38
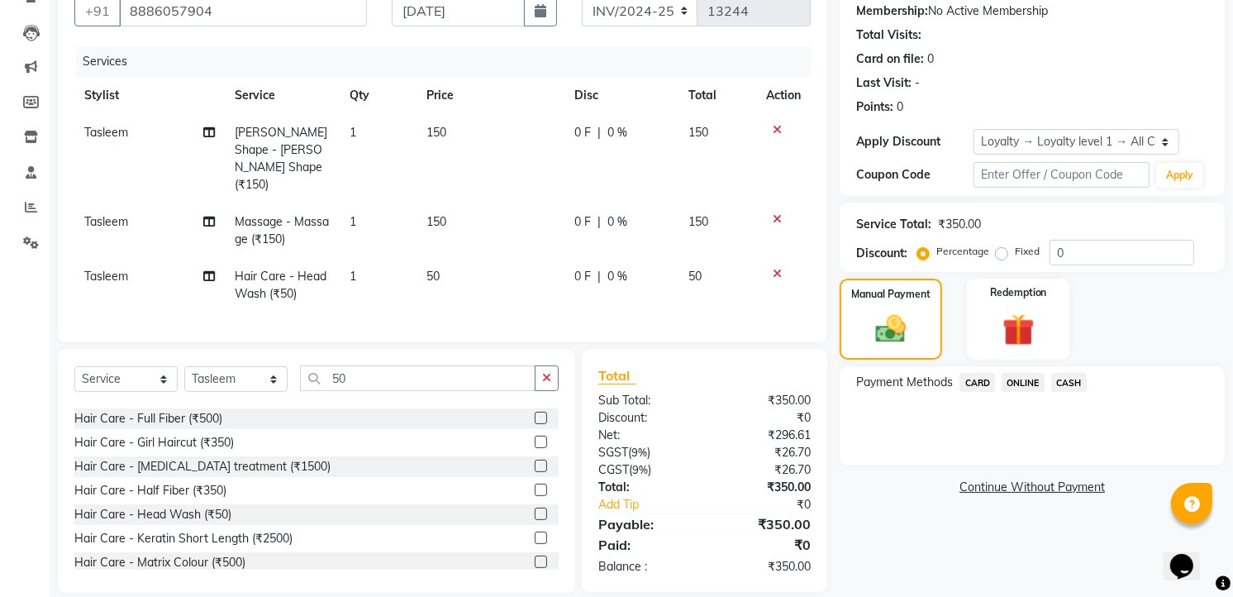
click at [1075, 375] on span "CASH" at bounding box center [1069, 382] width 36 height 19
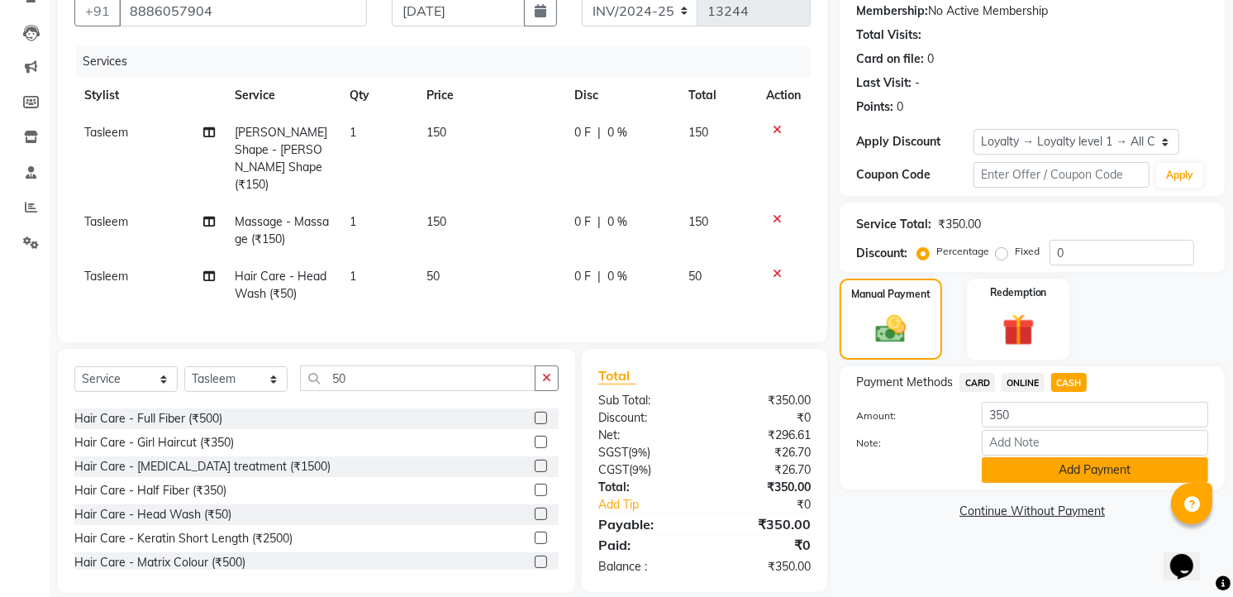
click at [1051, 457] on button "Add Payment" at bounding box center [1095, 470] width 226 height 26
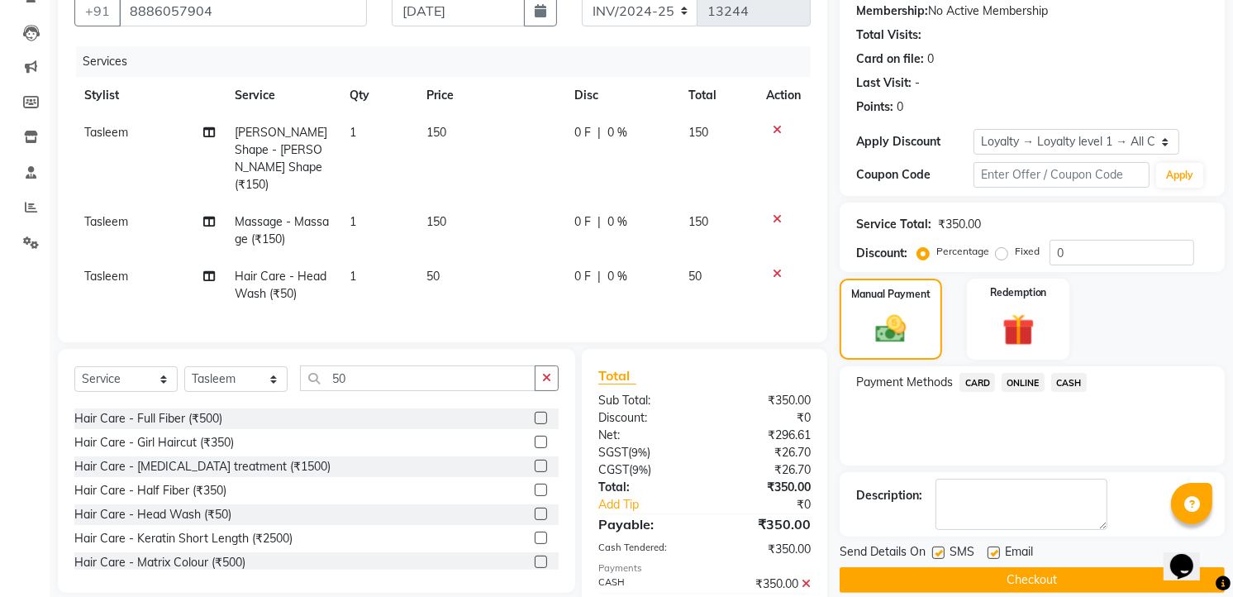
scroll to position [298, 0]
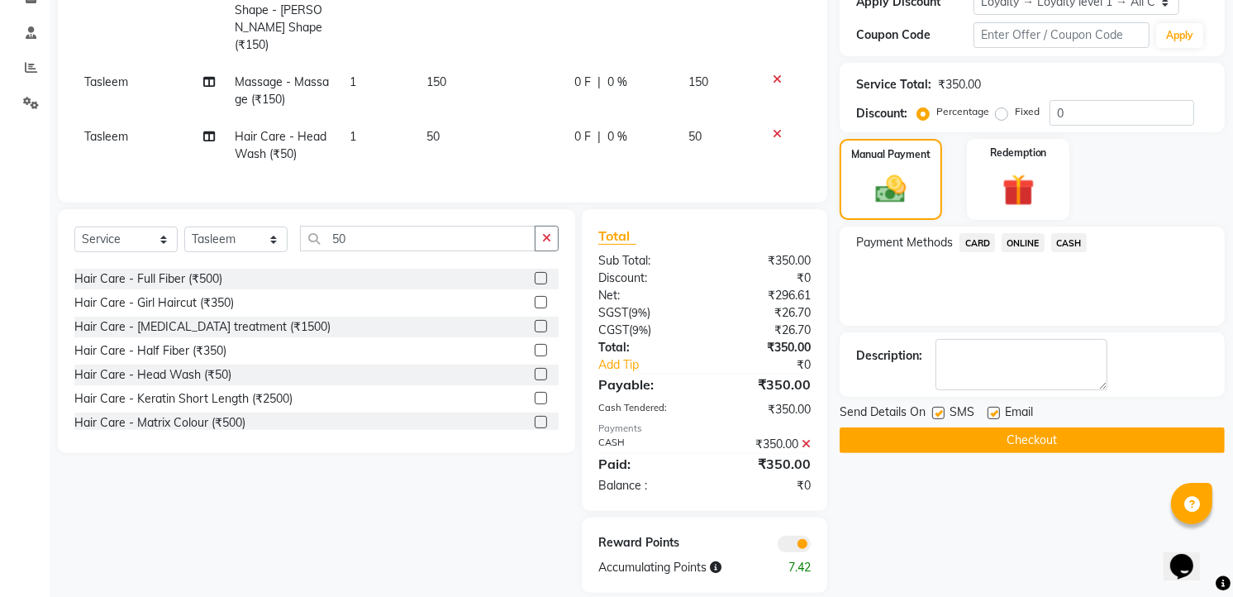
click at [1046, 415] on div "Email" at bounding box center [1017, 413] width 59 height 21
click at [1044, 445] on button "Checkout" at bounding box center [1032, 440] width 385 height 26
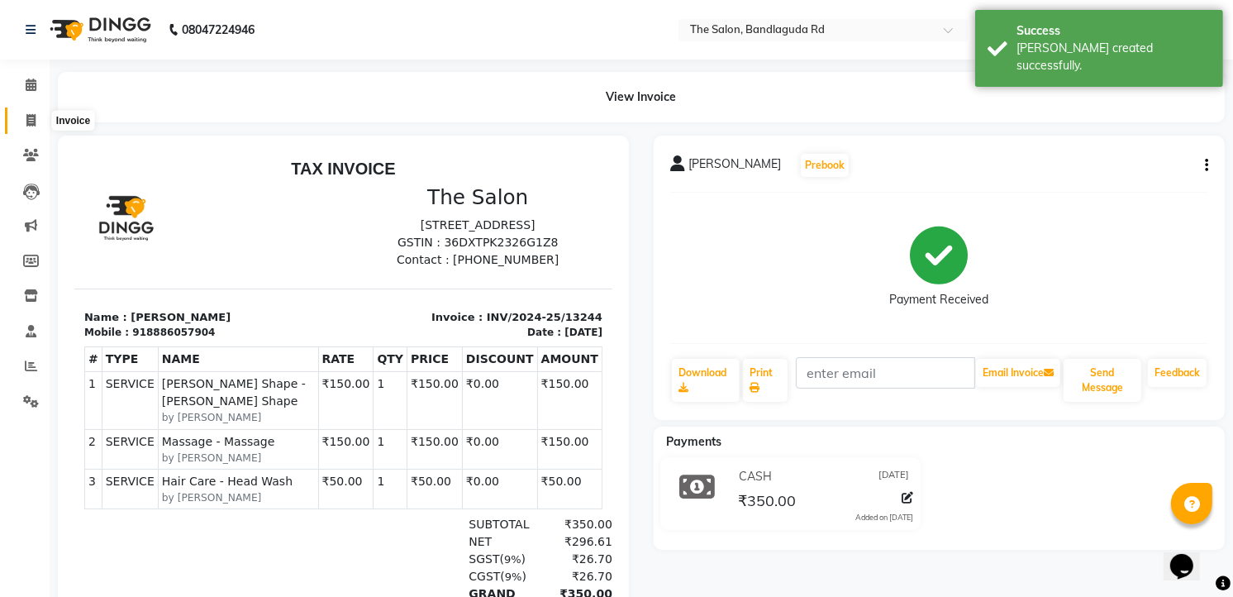
click at [26, 122] on icon at bounding box center [30, 120] width 9 height 12
select select "service"
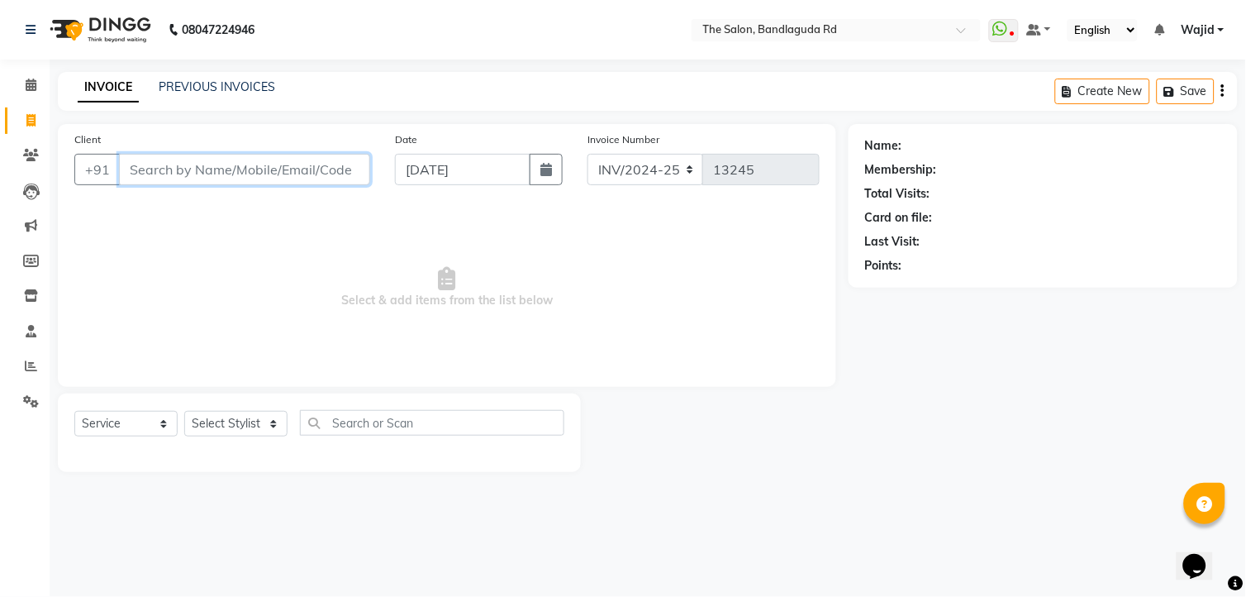
click at [205, 176] on input "Client" at bounding box center [244, 169] width 251 height 31
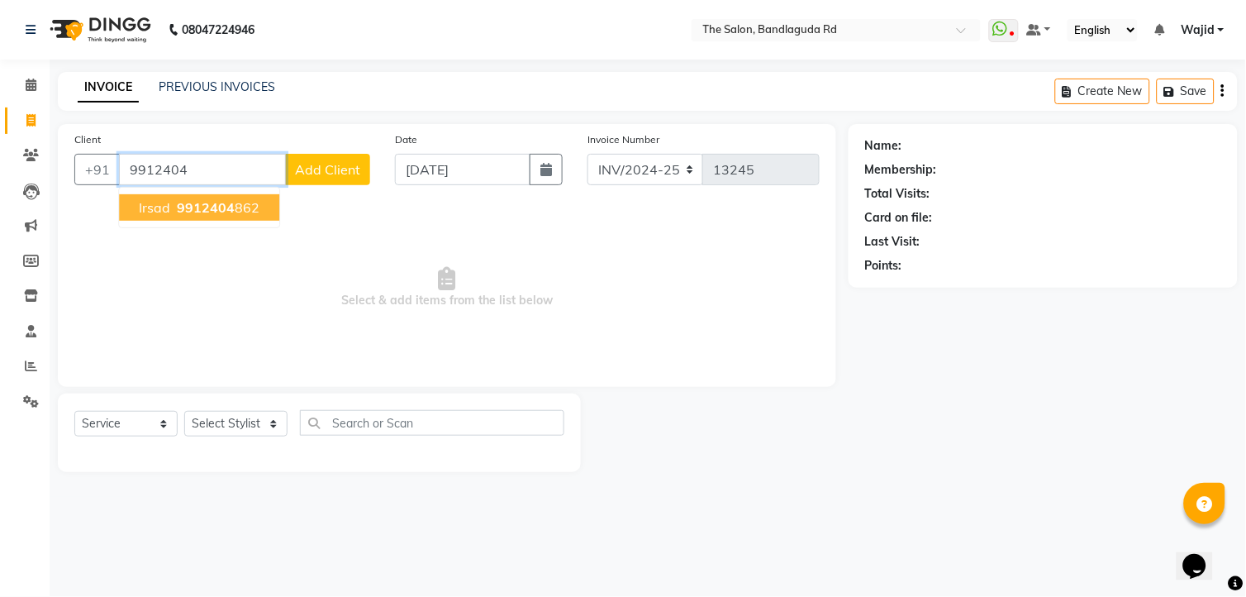
click at [224, 213] on span "9912404" at bounding box center [206, 207] width 58 height 17
type input "9912404862"
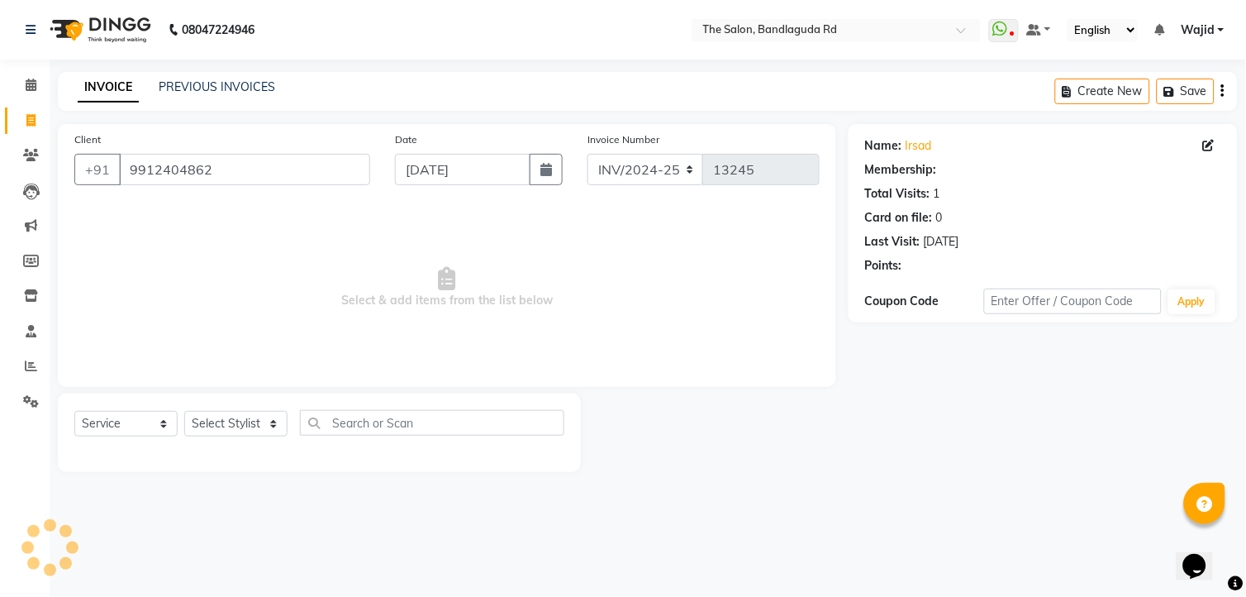
select select "1: Object"
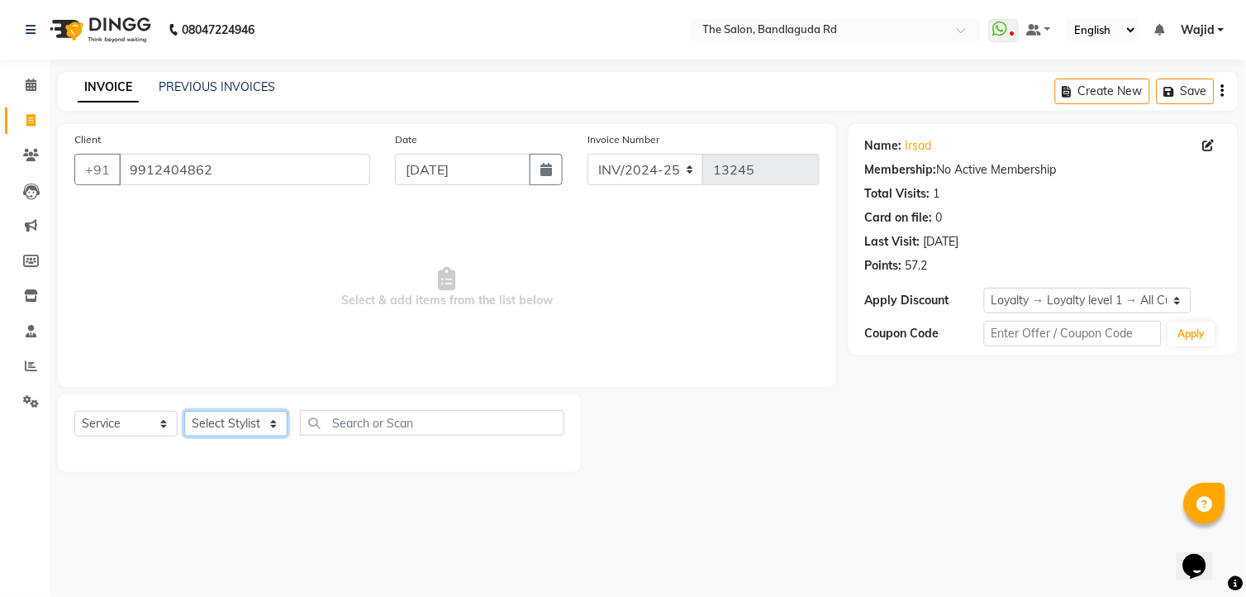
click at [200, 418] on select "Select Stylist [PERSON_NAME] [PERSON_NAME] [PERSON_NAME] [PERSON_NAME] TALIB [P…" at bounding box center [235, 424] width 103 height 26
select select "88754"
click at [184, 412] on select "Select Stylist [PERSON_NAME] [PERSON_NAME] [PERSON_NAME] [PERSON_NAME] TALIB [P…" at bounding box center [235, 424] width 103 height 26
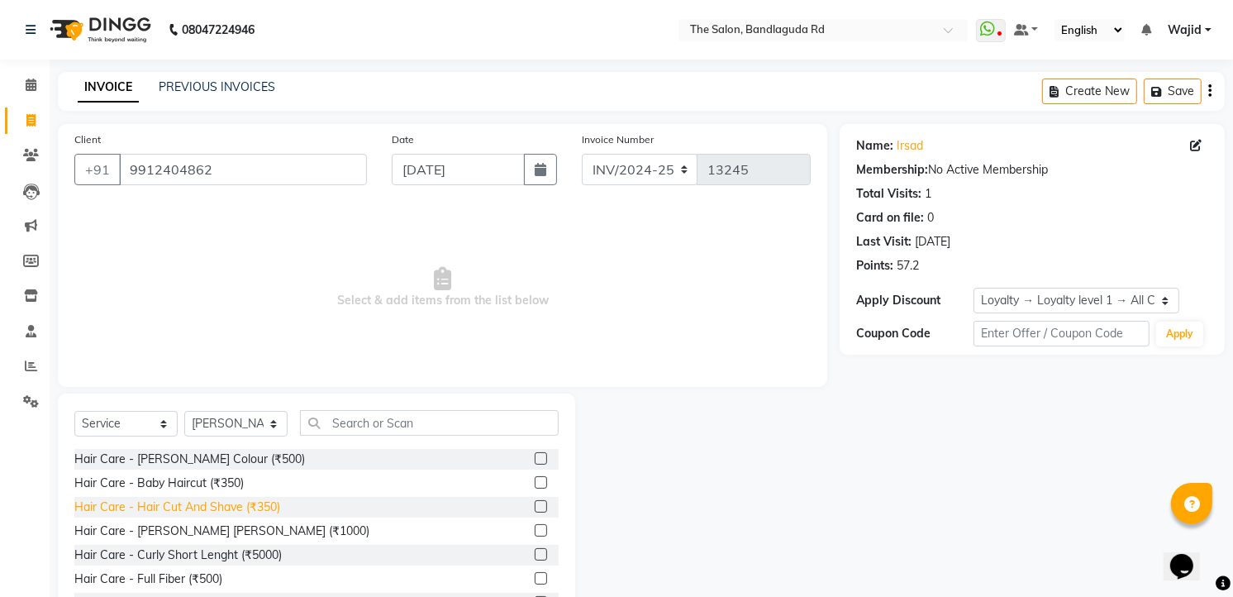
click at [259, 510] on div "Hair Care - Hair Cut And Shave (₹350)" at bounding box center [177, 506] width 206 height 17
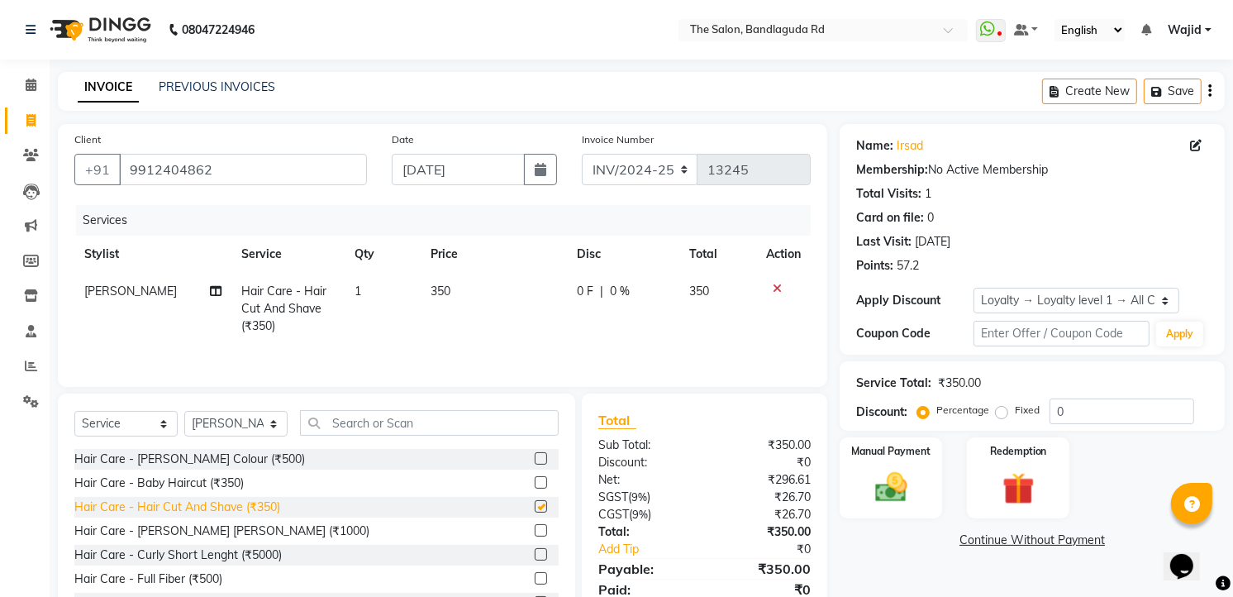
checkbox input "false"
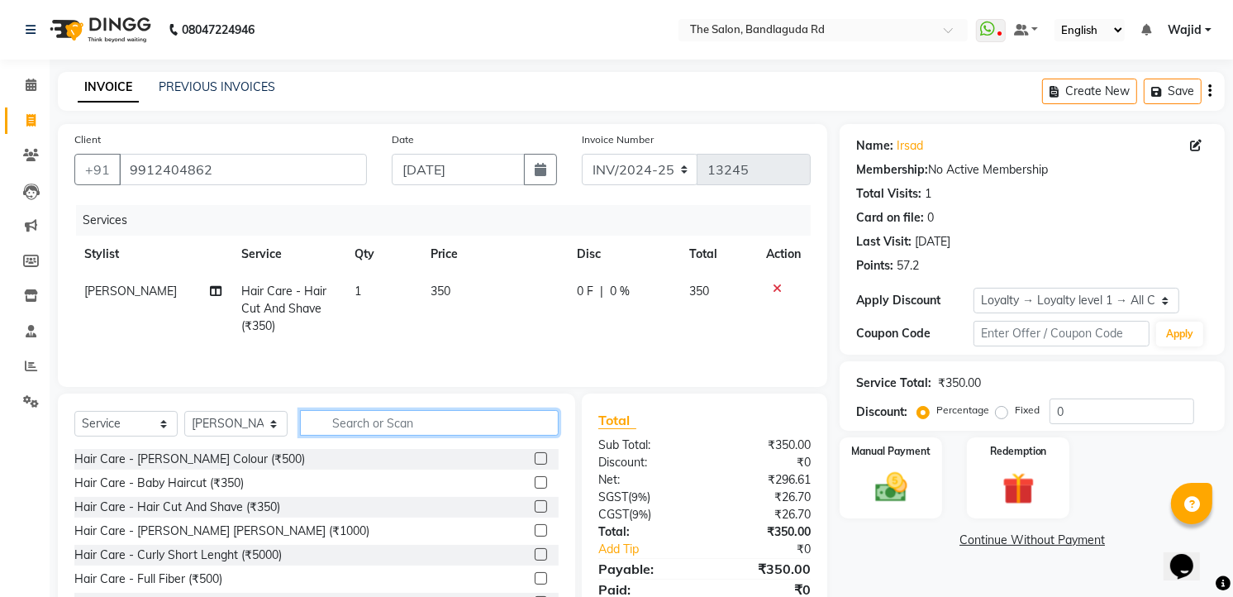
click at [370, 413] on input "text" at bounding box center [429, 423] width 259 height 26
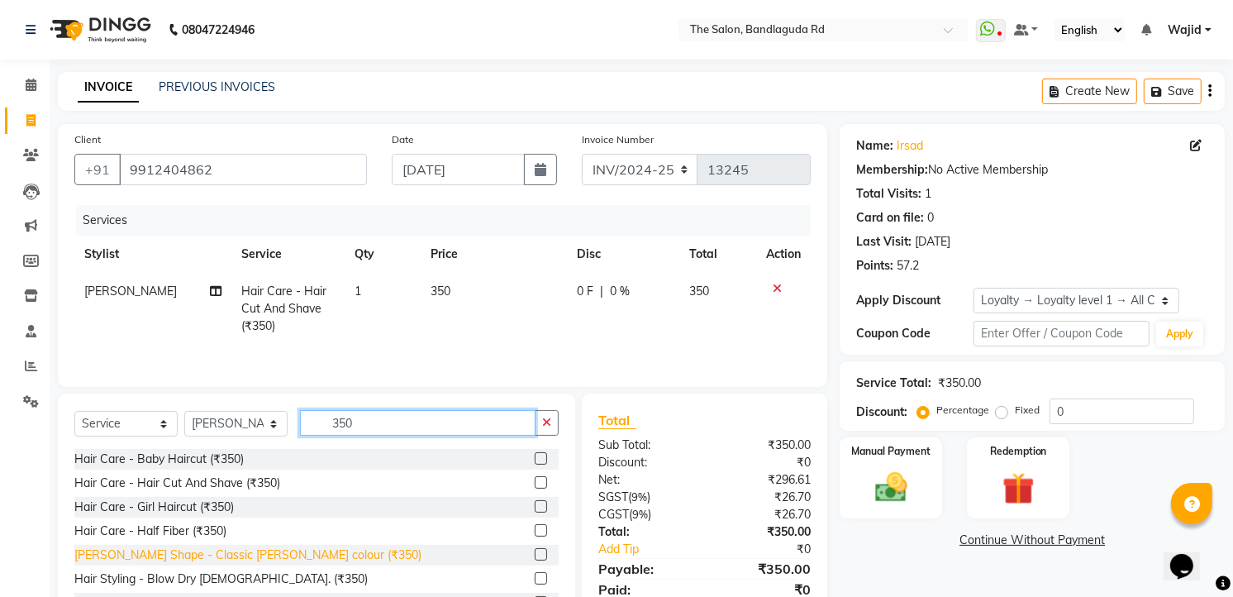
type input "350"
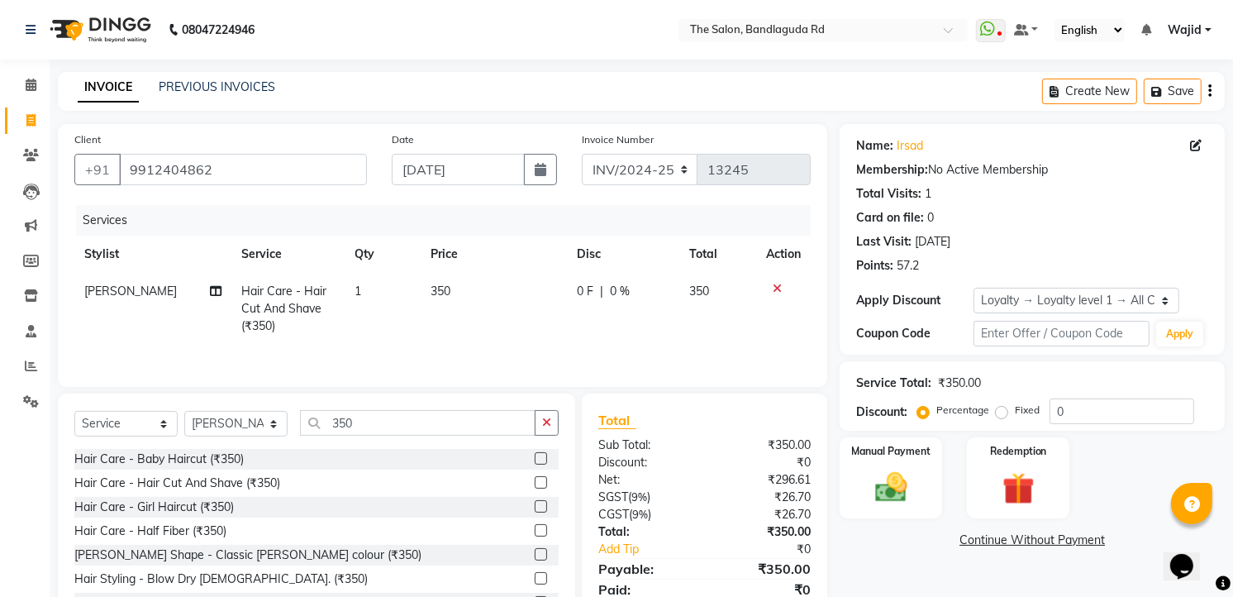
click at [282, 555] on div "[PERSON_NAME] Shape - Classic [PERSON_NAME] colour (₹350)" at bounding box center [247, 554] width 347 height 17
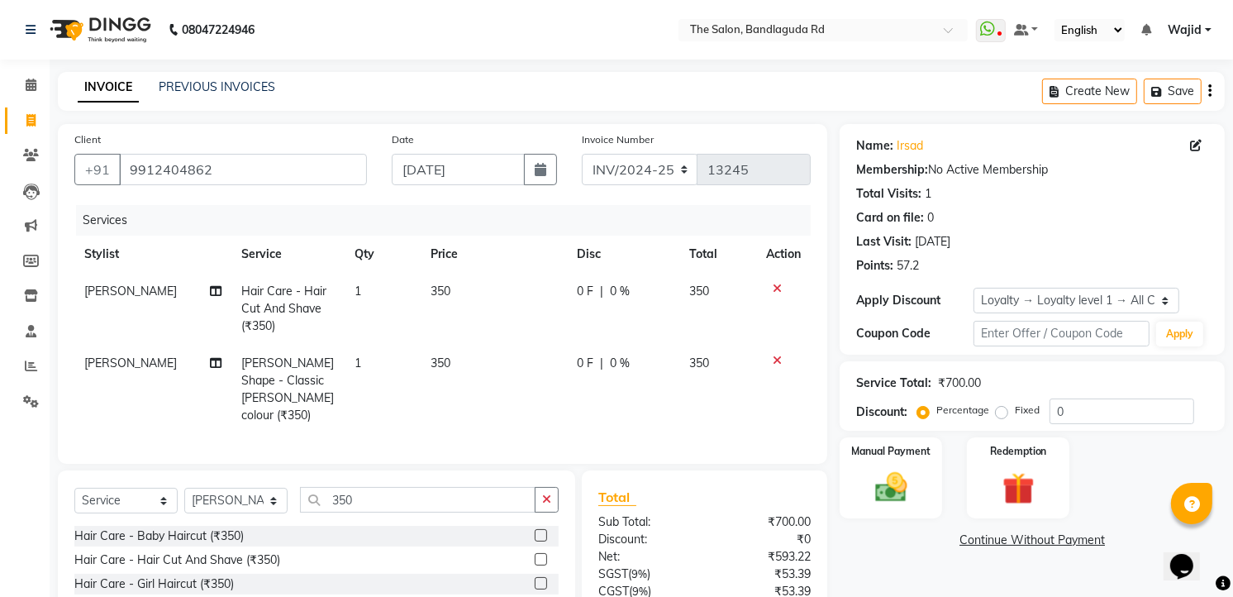
checkbox input "false"
click at [419, 498] on input "350" at bounding box center [418, 500] width 236 height 26
type input "3"
click at [236, 500] on select "Select Stylist [PERSON_NAME] [PERSON_NAME] [PERSON_NAME] [PERSON_NAME] TALIB [P…" at bounding box center [235, 501] width 103 height 26
select select "63353"
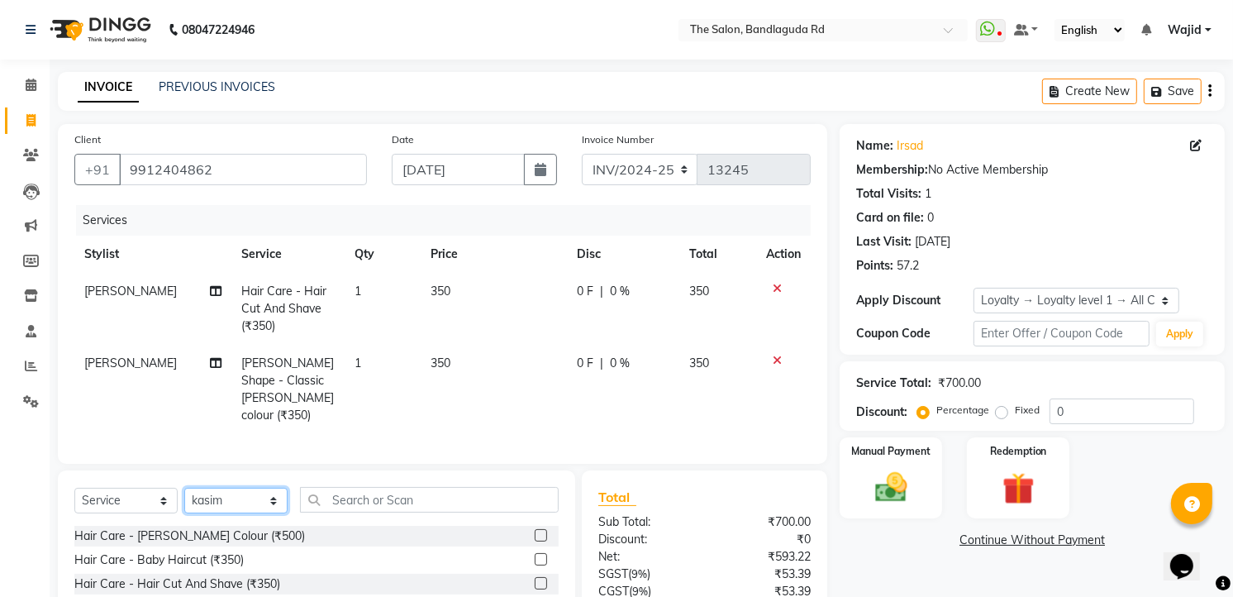
click at [184, 488] on select "Select Stylist [PERSON_NAME] [PERSON_NAME] [PERSON_NAME] [PERSON_NAME] TALIB [P…" at bounding box center [235, 501] width 103 height 26
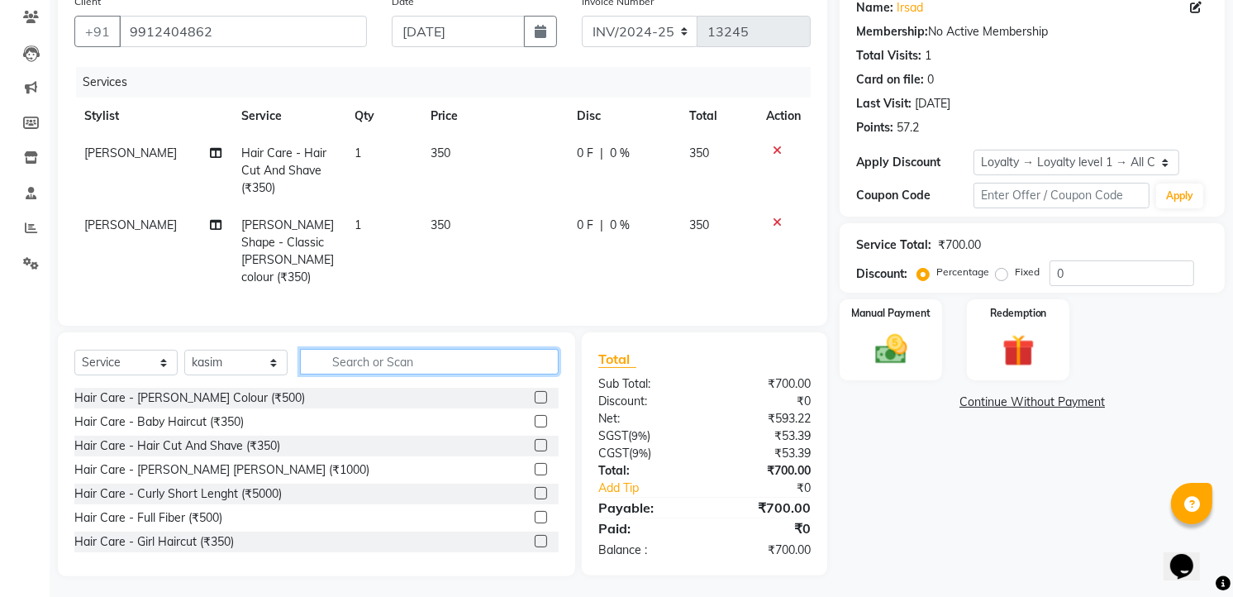
click at [398, 351] on input "text" at bounding box center [429, 362] width 259 height 26
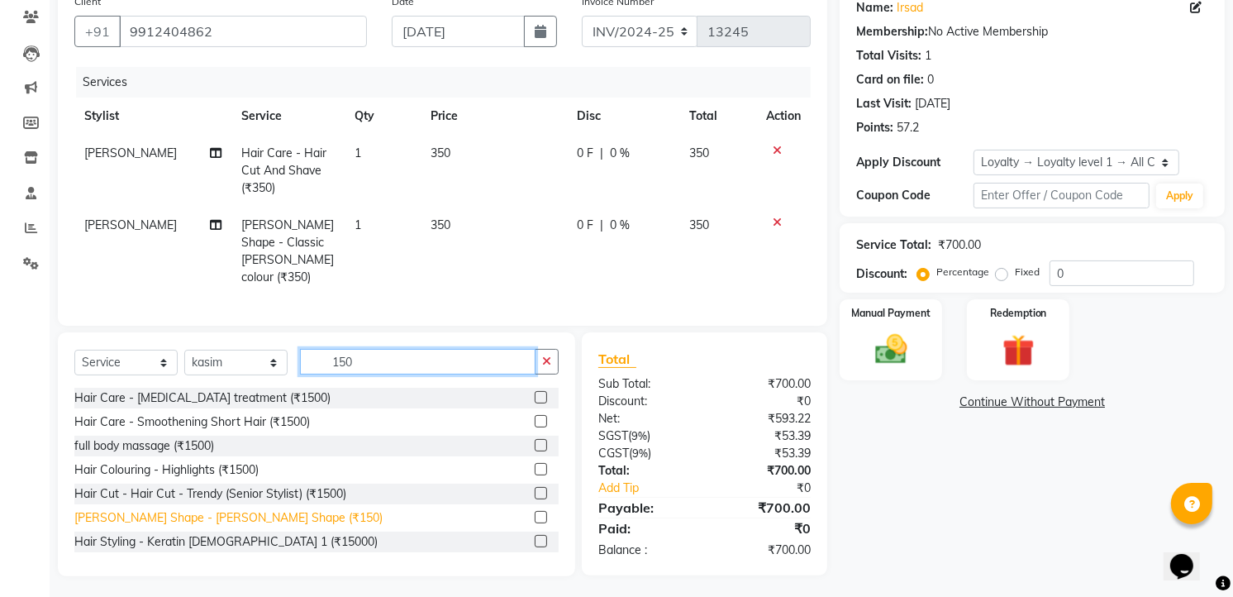
type input "150"
click at [249, 509] on div "[PERSON_NAME] Shape - [PERSON_NAME] Shape (₹150)" at bounding box center [228, 517] width 308 height 17
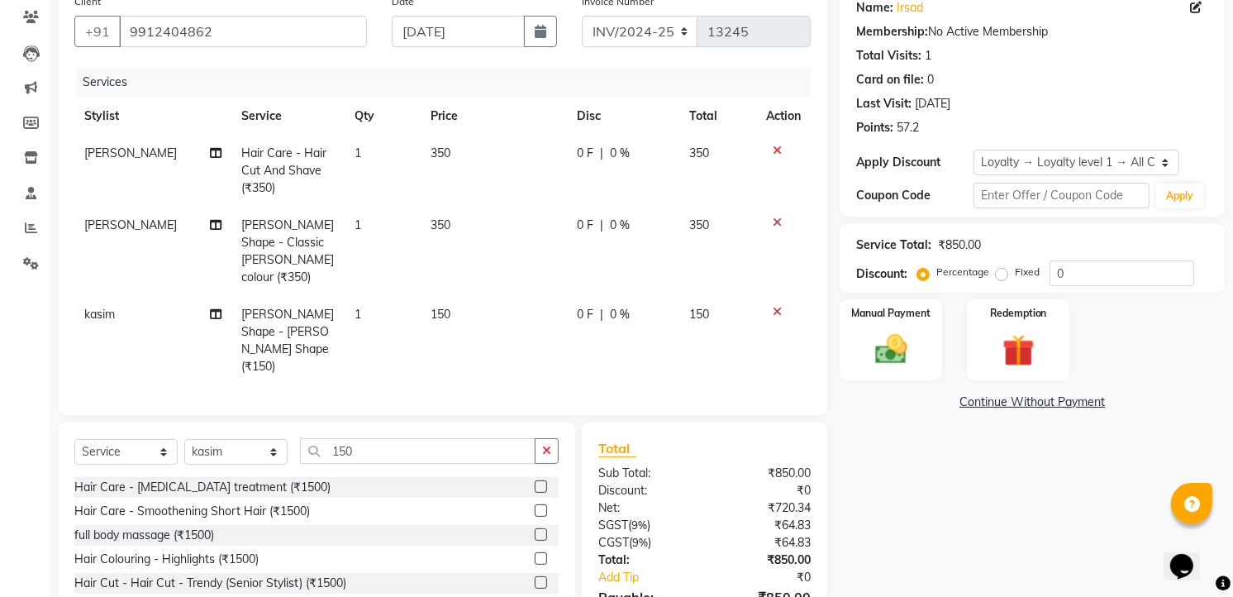
checkbox input "false"
click at [427, 438] on input "150" at bounding box center [418, 451] width 236 height 26
type input "1"
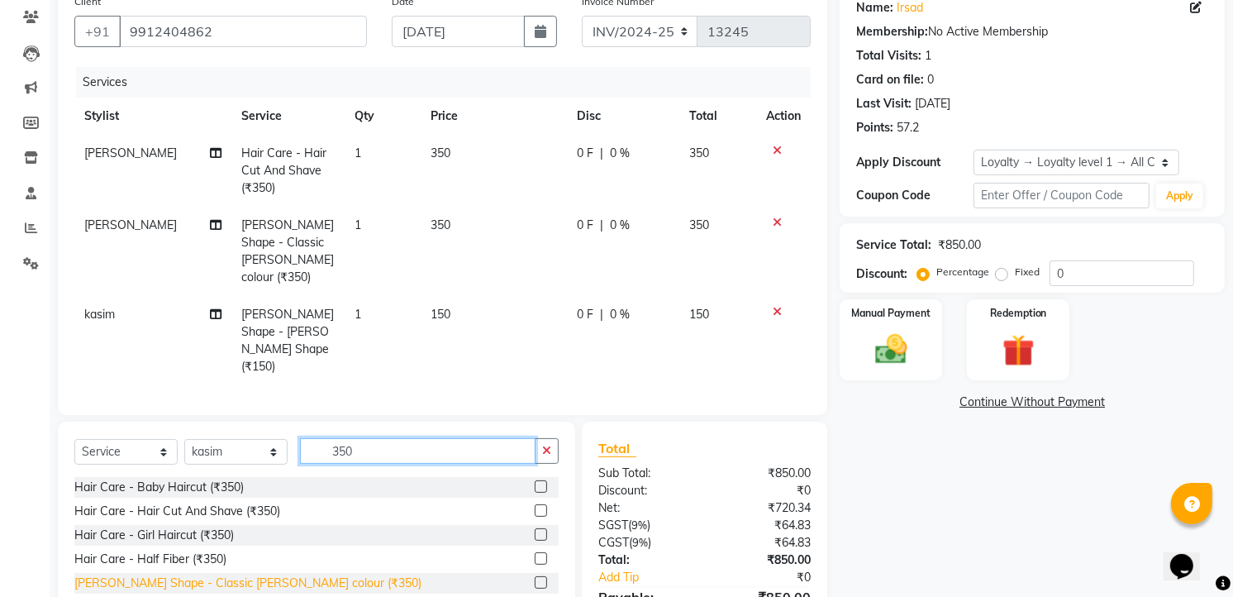
scroll to position [2, 0]
type input "350"
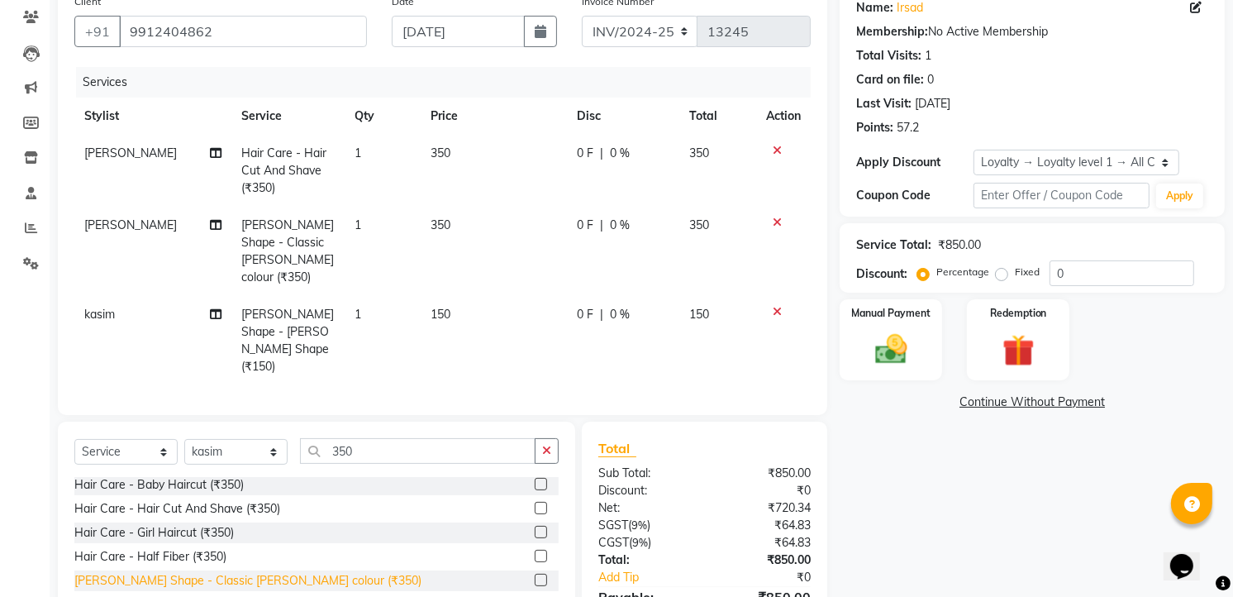
click at [244, 572] on div "[PERSON_NAME] Shape - Classic [PERSON_NAME] colour (₹350)" at bounding box center [247, 580] width 347 height 17
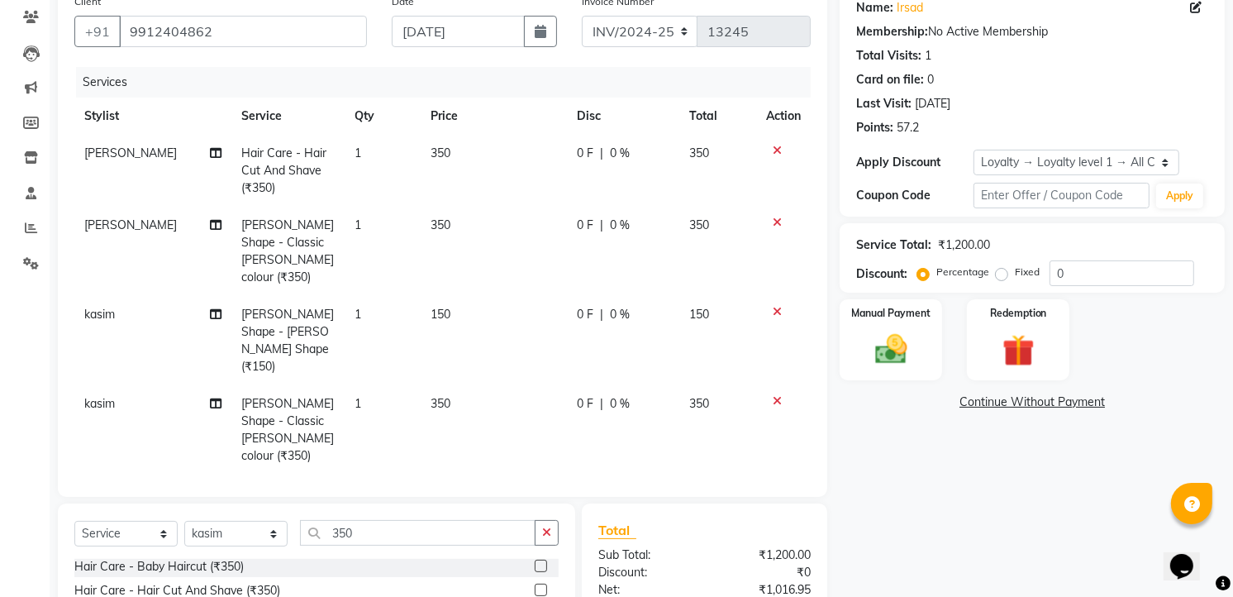
checkbox input "false"
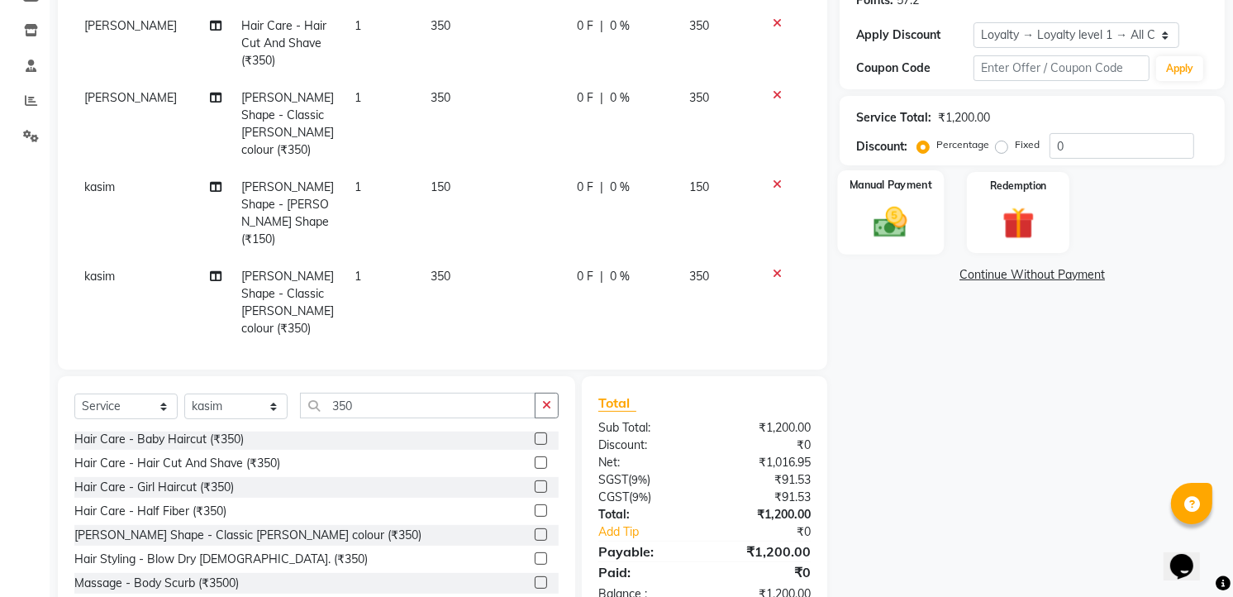
click at [903, 240] on img at bounding box center [892, 222] width 54 height 38
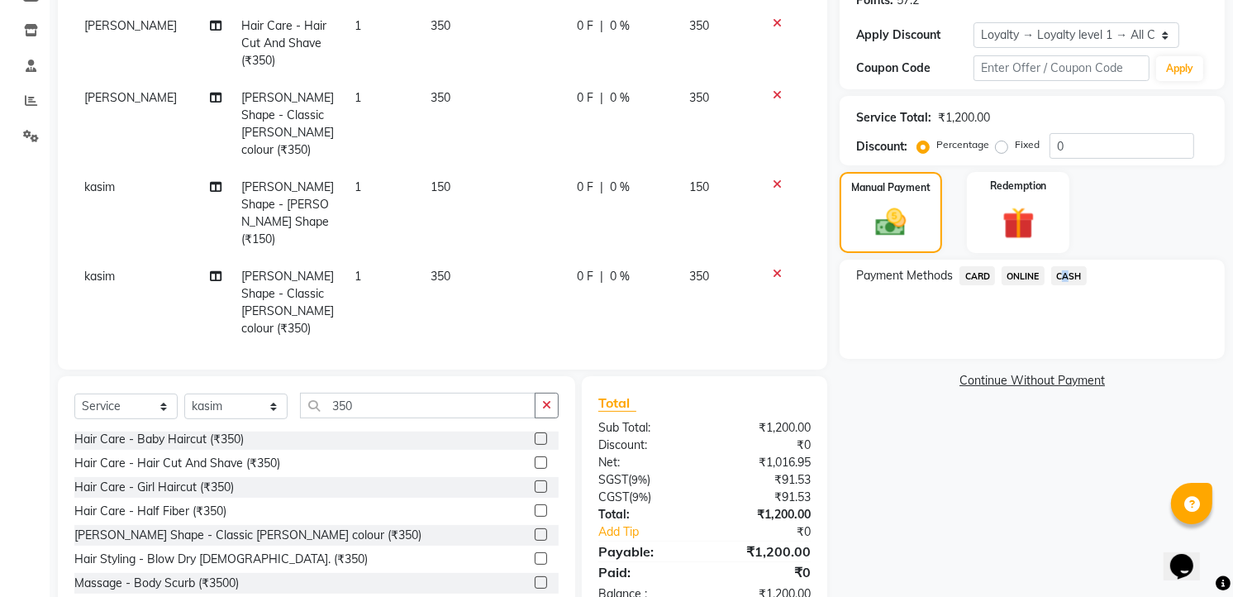
click at [1061, 270] on span "CASH" at bounding box center [1069, 275] width 36 height 19
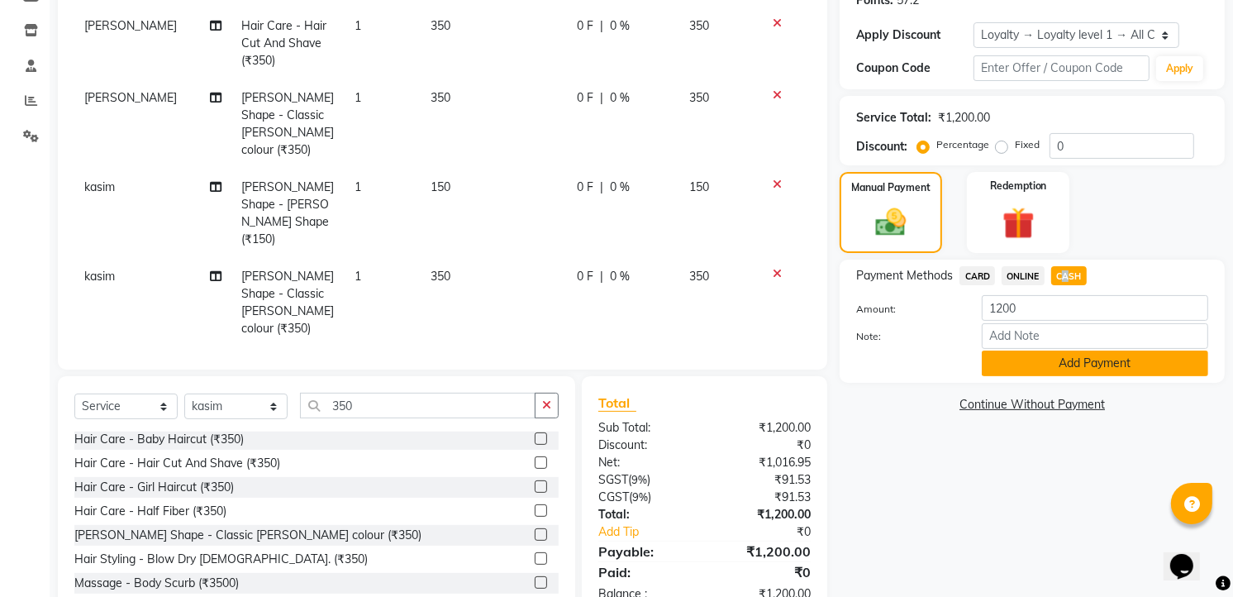
click at [1124, 357] on button "Add Payment" at bounding box center [1095, 363] width 226 height 26
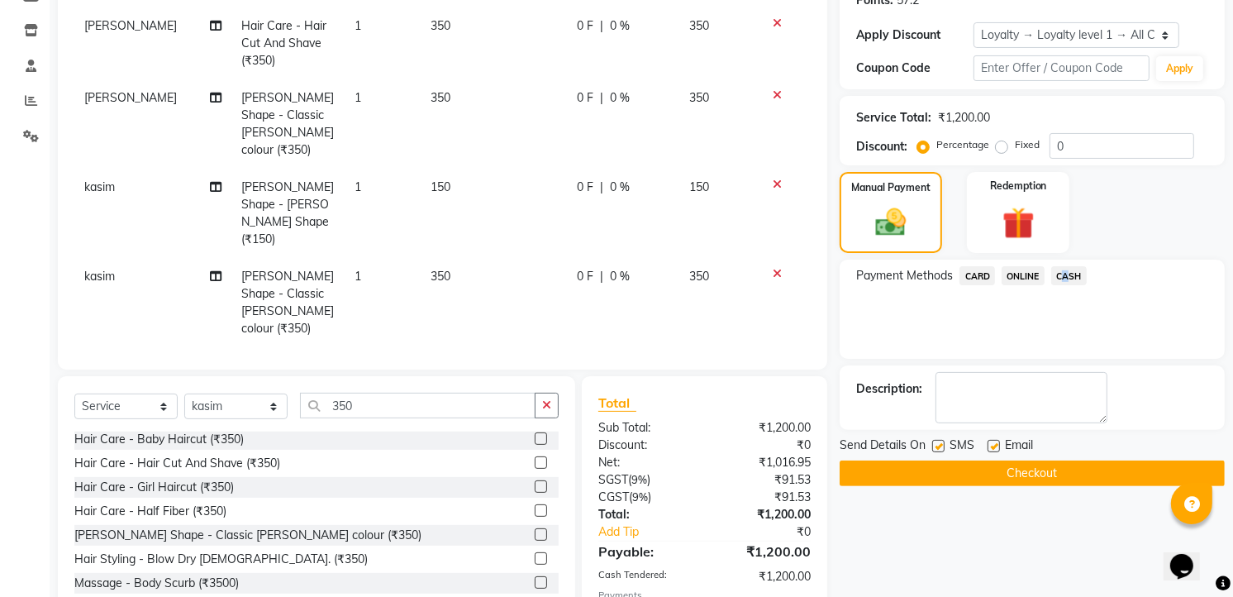
click at [1087, 460] on button "Checkout" at bounding box center [1032, 473] width 385 height 26
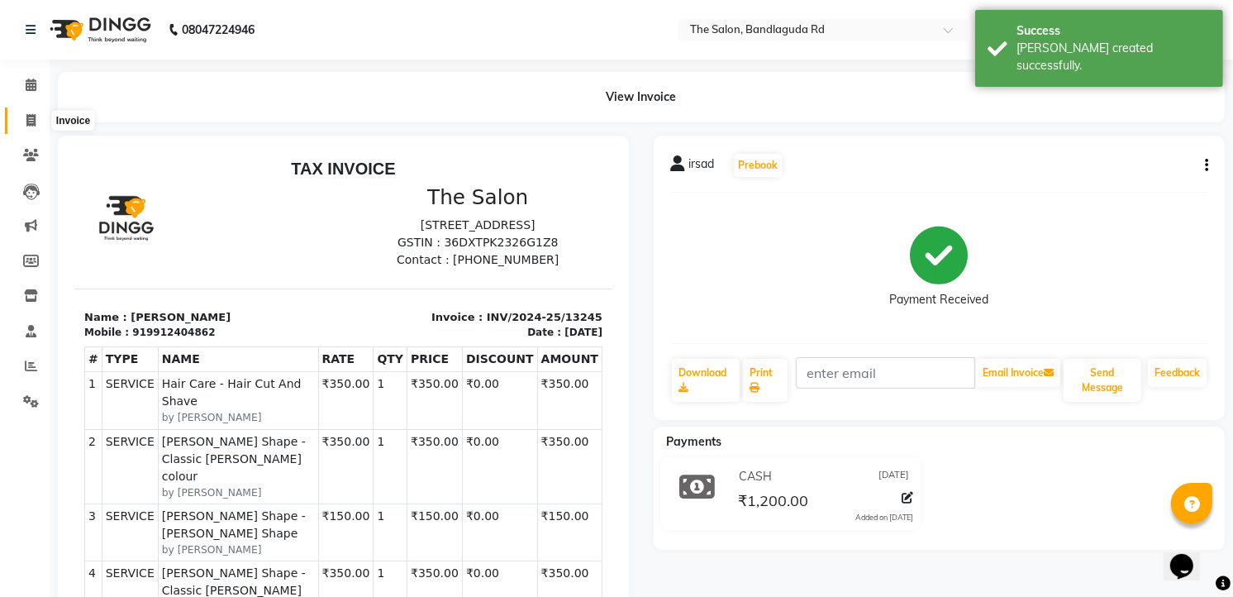
click at [34, 114] on icon at bounding box center [30, 120] width 9 height 12
select select "service"
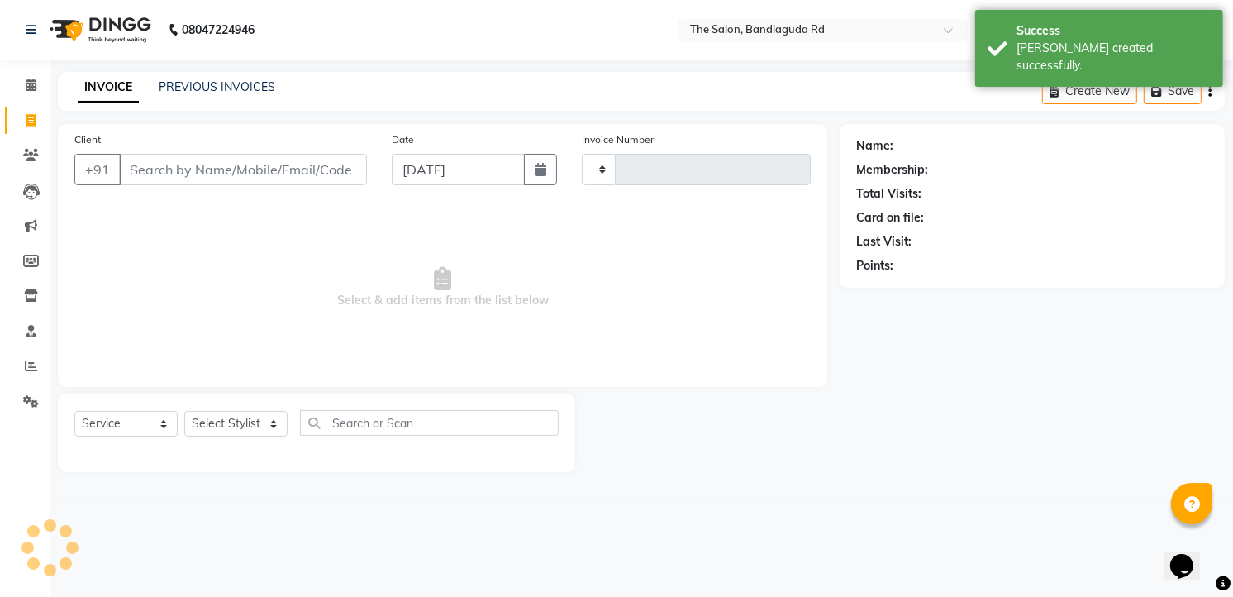
type input "13246"
select select "5198"
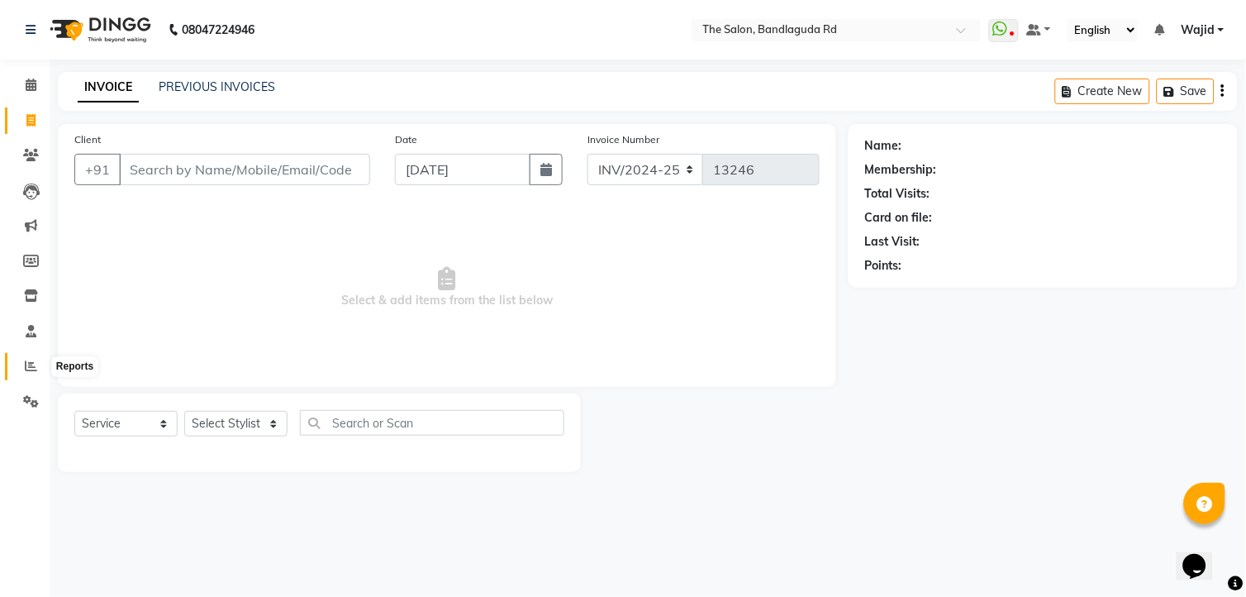
click at [28, 369] on icon at bounding box center [31, 366] width 12 height 12
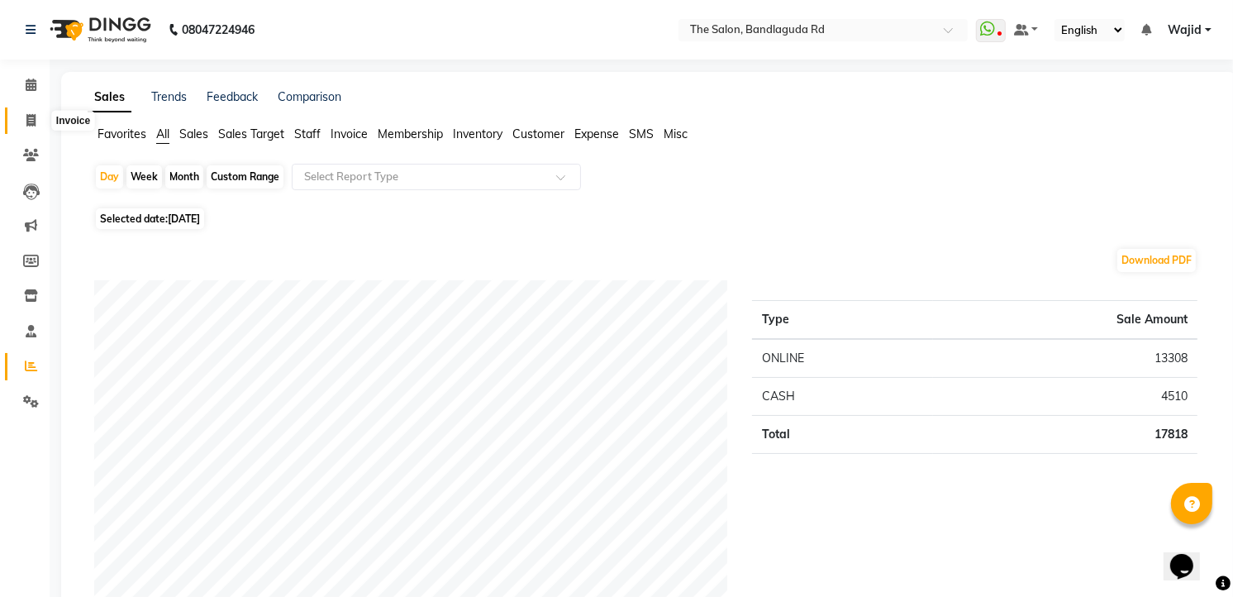
click at [30, 117] on icon at bounding box center [30, 120] width 9 height 12
select select "service"
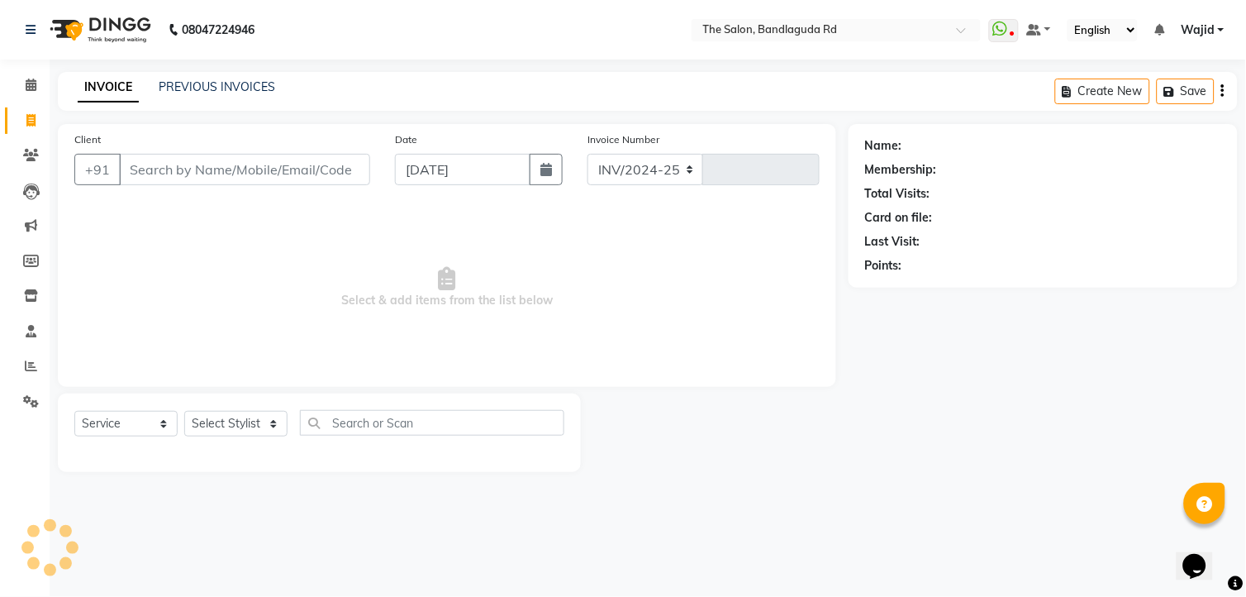
select select "5198"
type input "13246"
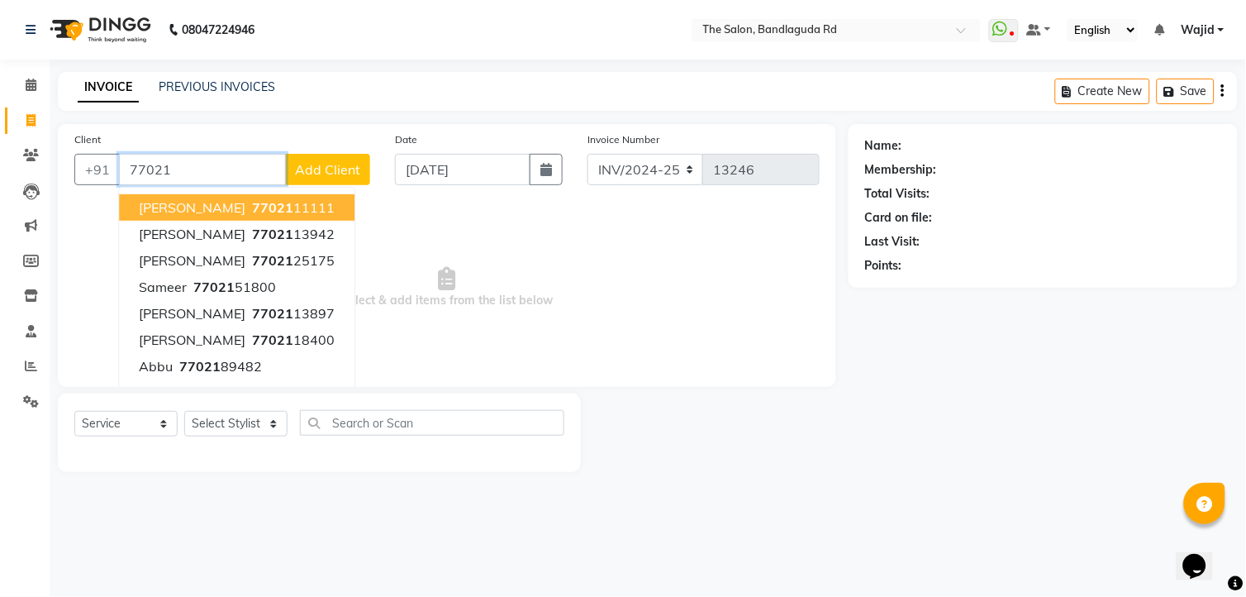
click at [317, 211] on button "Munawar orr 77021 11111" at bounding box center [237, 207] width 236 height 26
type input "7702111111"
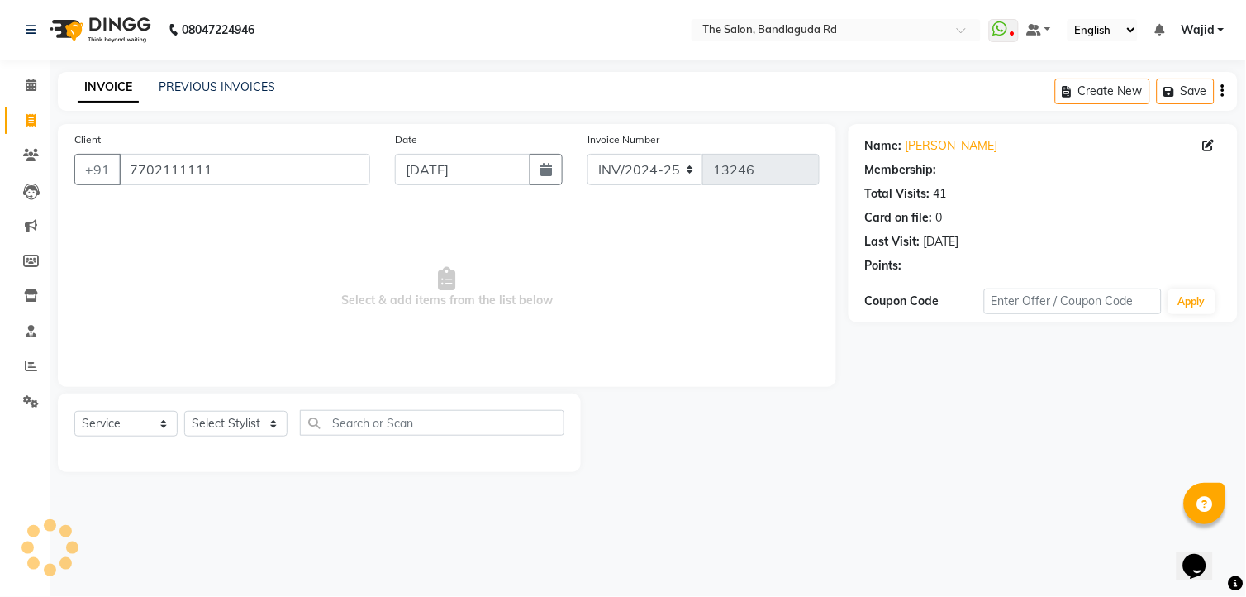
select select "1: Object"
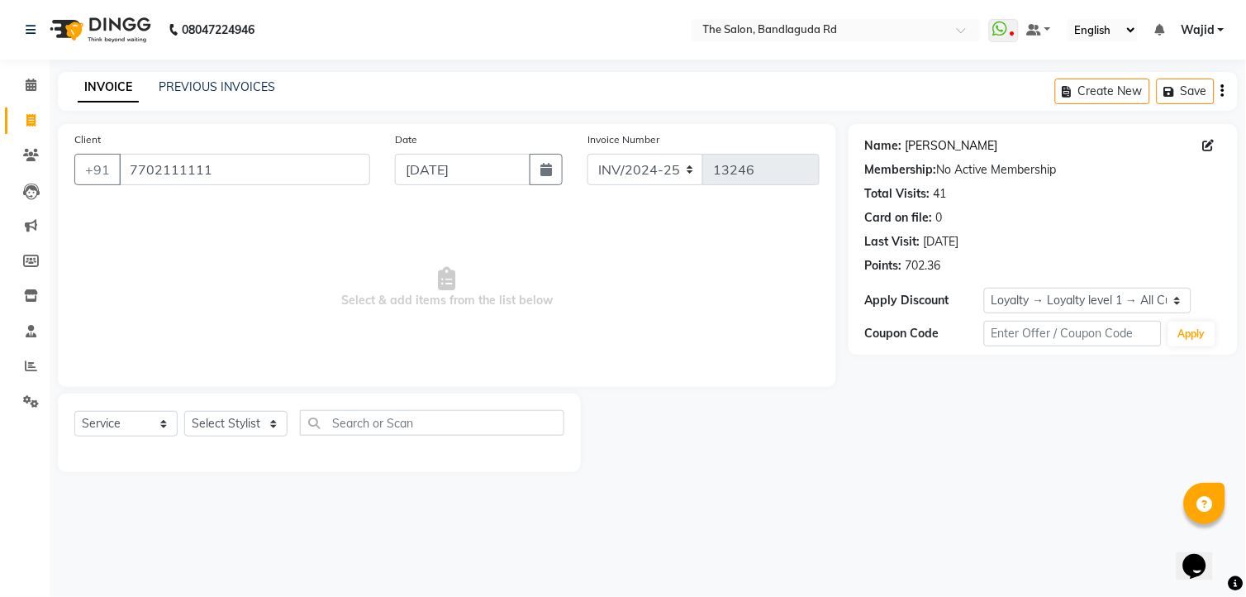
click at [952, 143] on link "Munawar Orr" at bounding box center [952, 145] width 93 height 17
click at [21, 89] on span at bounding box center [31, 85] width 29 height 19
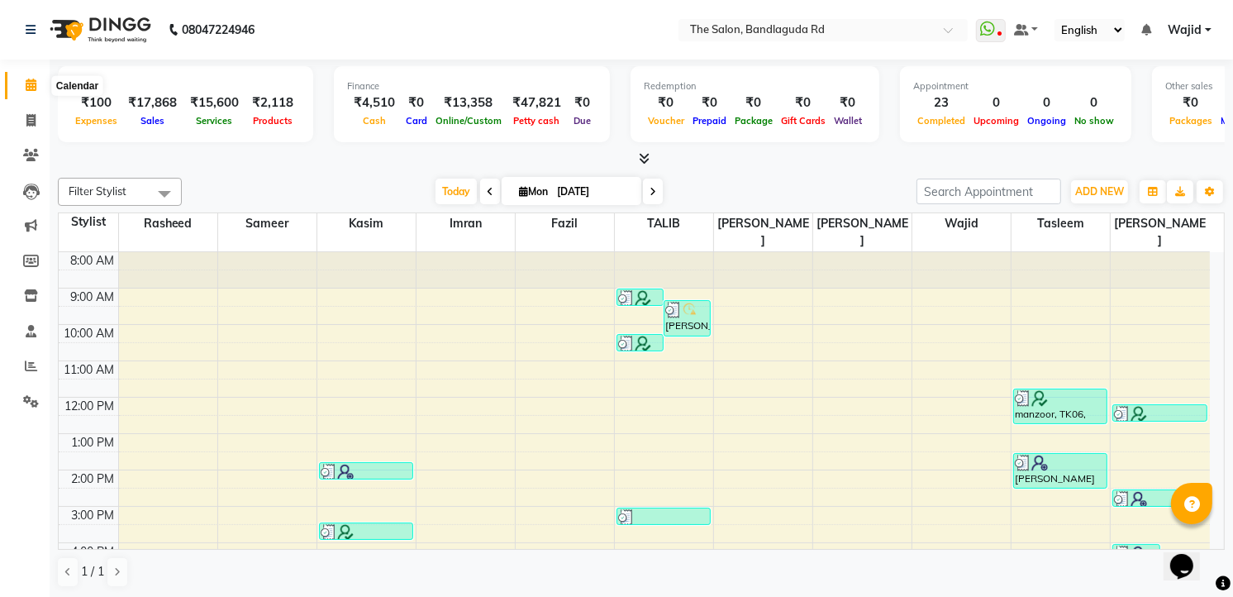
click at [34, 76] on span at bounding box center [31, 85] width 29 height 19
click at [17, 121] on span at bounding box center [31, 121] width 29 height 19
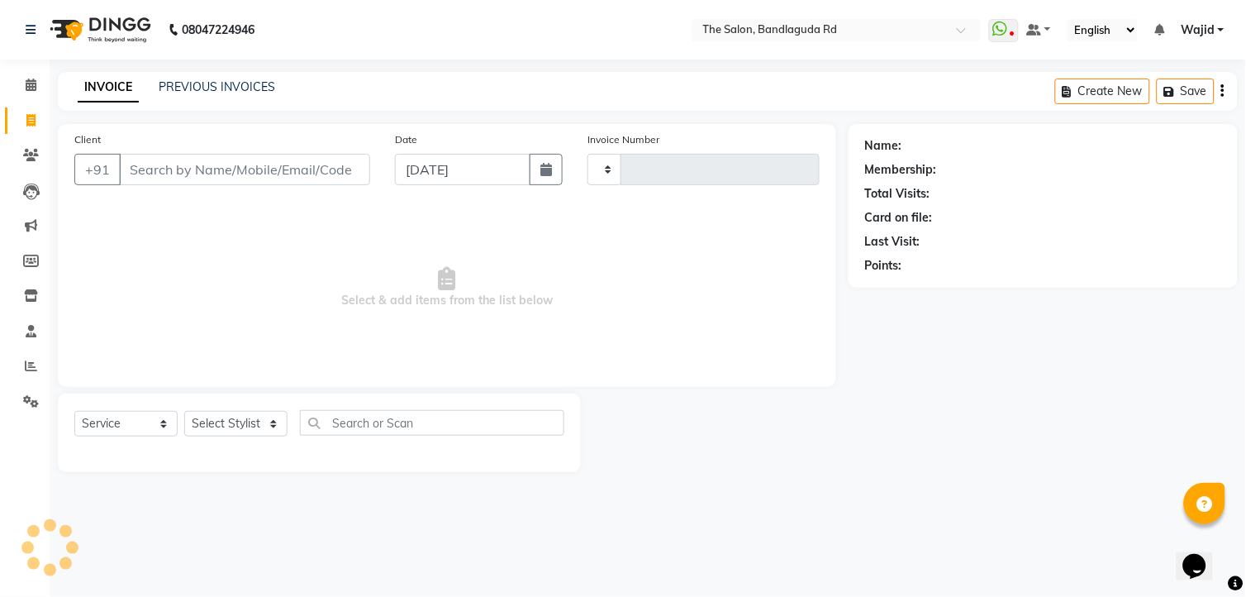
click at [211, 179] on input "Client" at bounding box center [244, 169] width 251 height 31
click at [248, 420] on select "Select Stylist [PERSON_NAME] [PERSON_NAME] [PERSON_NAME] [PERSON_NAME] TALIB [P…" at bounding box center [235, 424] width 103 height 26
click at [184, 412] on select "Select Stylist [PERSON_NAME] [PERSON_NAME] [PERSON_NAME] [PERSON_NAME] TALIB [P…" at bounding box center [235, 424] width 103 height 26
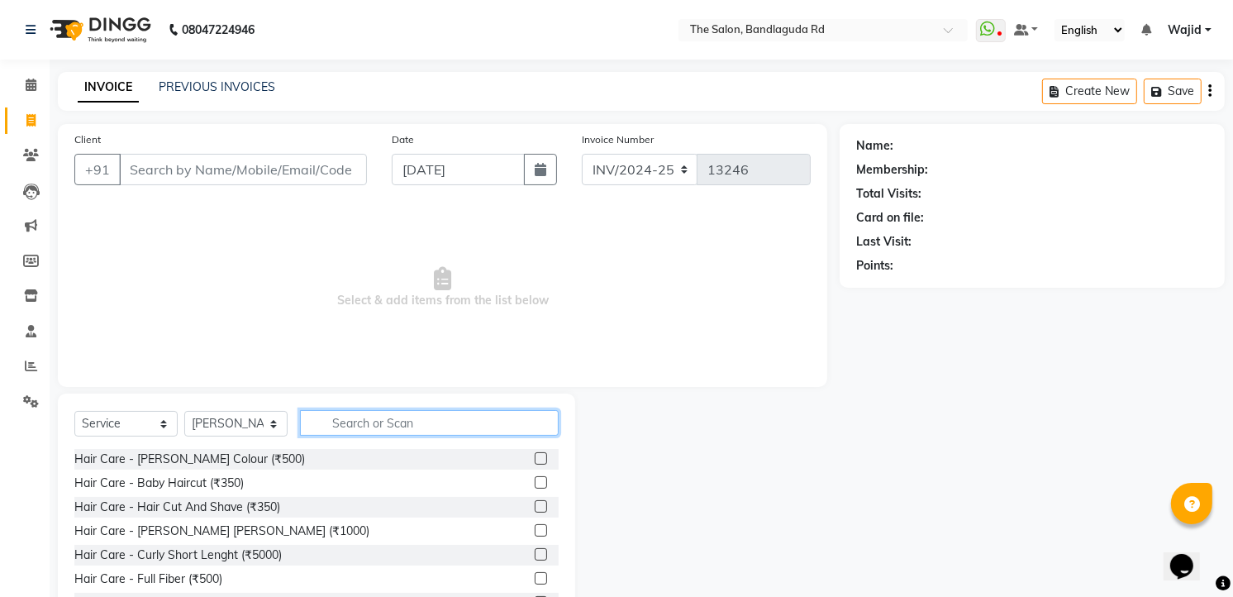
click at [379, 417] on input "text" at bounding box center [429, 423] width 259 height 26
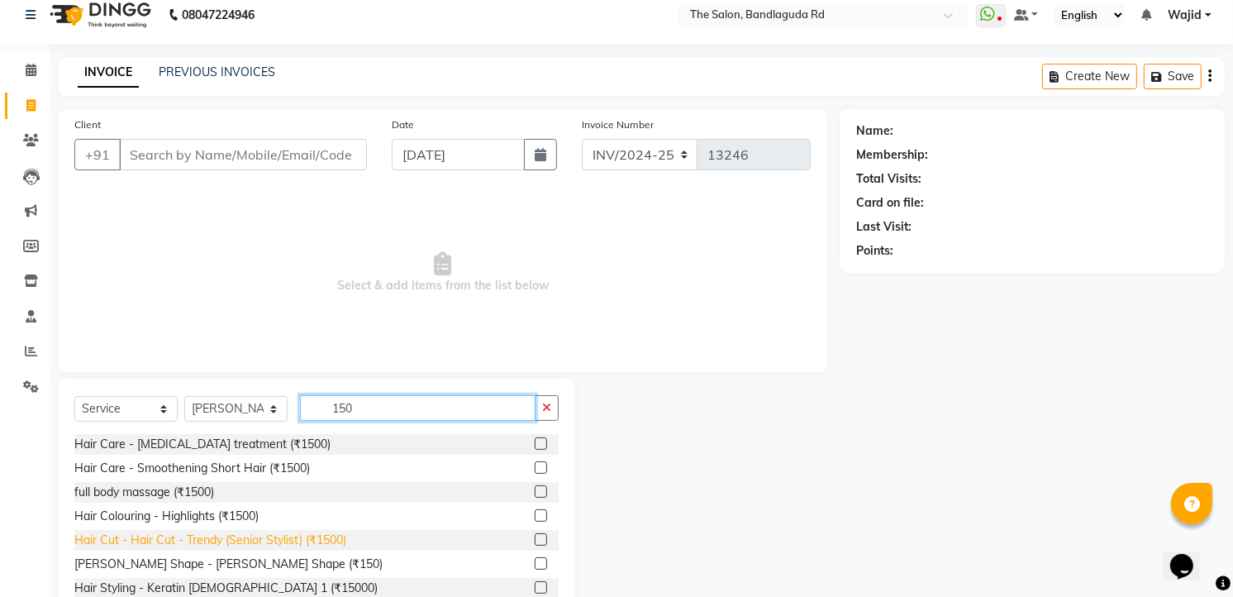
scroll to position [64, 0]
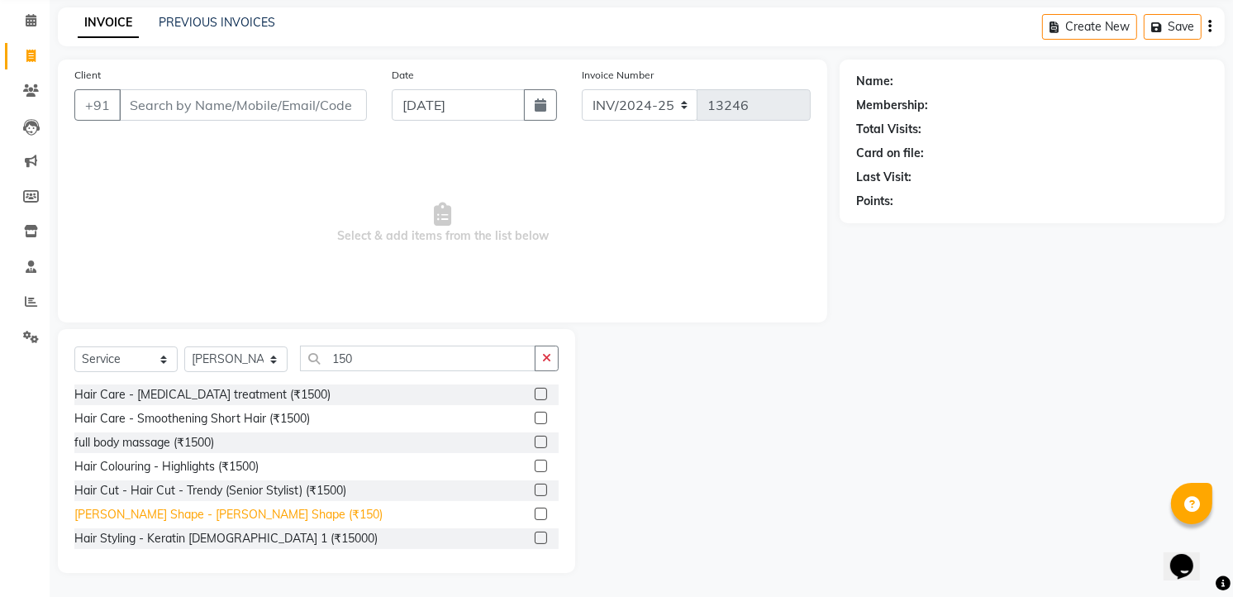
click at [180, 514] on div "[PERSON_NAME] Shape - [PERSON_NAME] Shape (₹150)" at bounding box center [228, 514] width 308 height 17
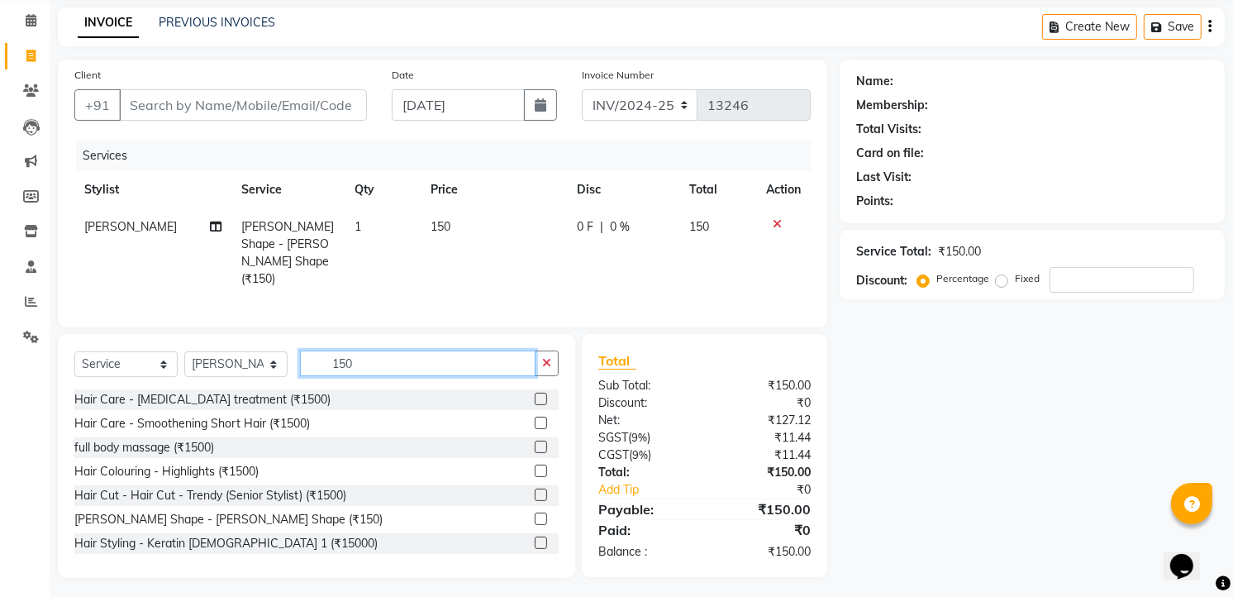
click at [374, 360] on input "150" at bounding box center [418, 363] width 236 height 26
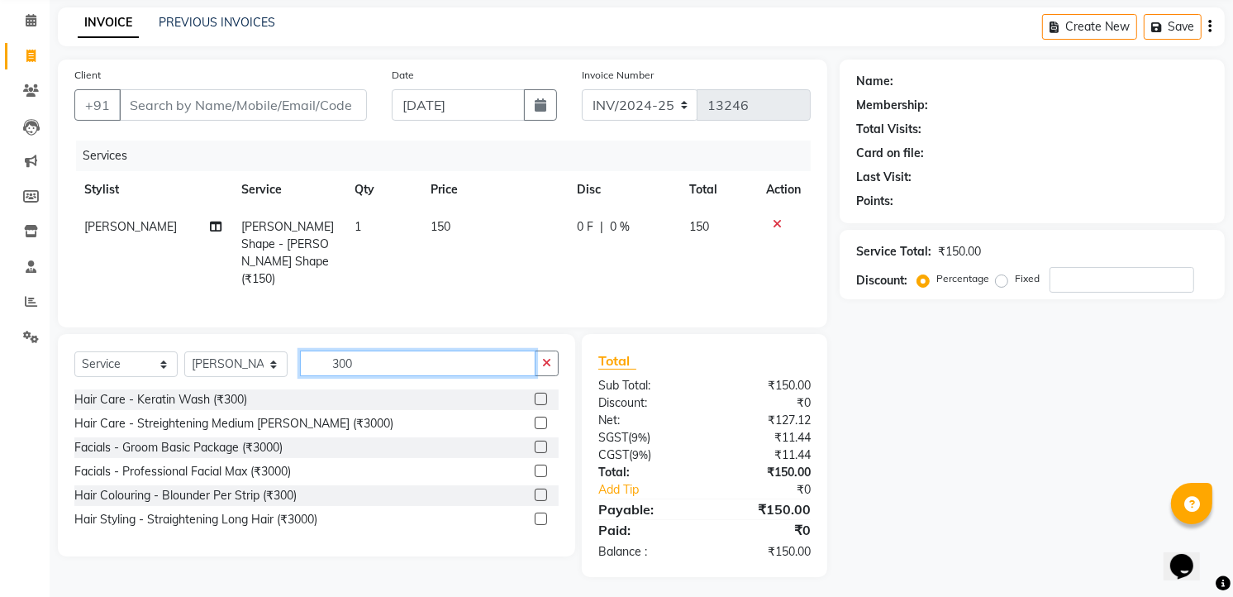
scroll to position [64, 0]
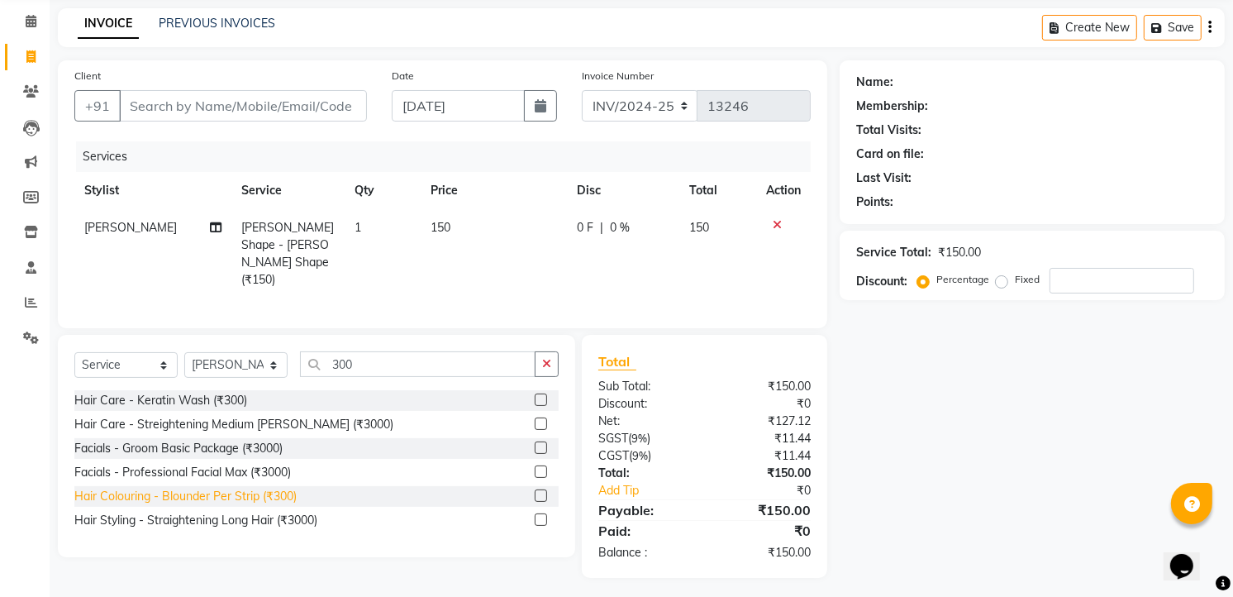
click at [226, 488] on div "Hair Colouring - Blounder Per Strip (₹300)" at bounding box center [185, 496] width 222 height 17
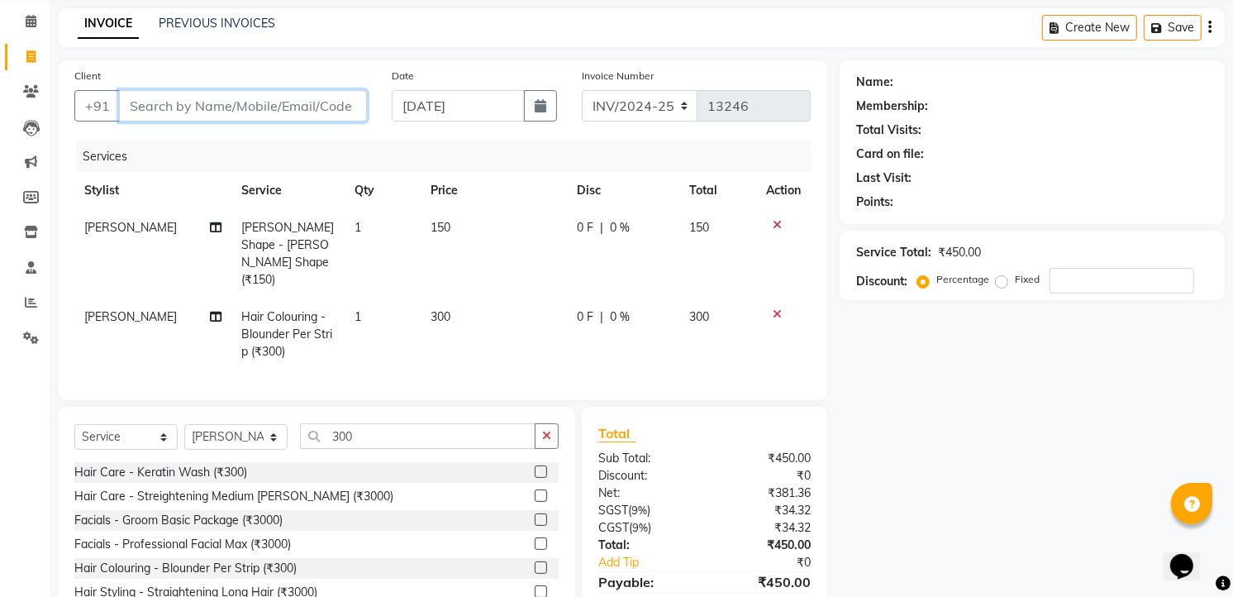
click at [244, 101] on input "Client" at bounding box center [243, 105] width 248 height 31
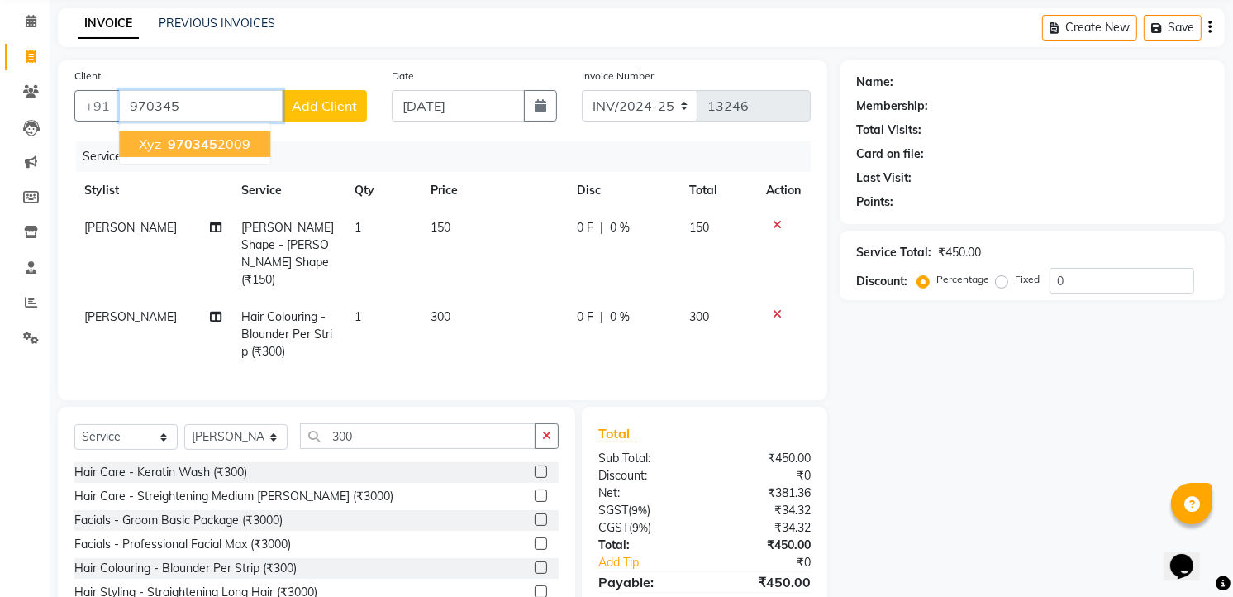
click at [244, 136] on ngb-highlight "970345 2009" at bounding box center [207, 144] width 86 height 17
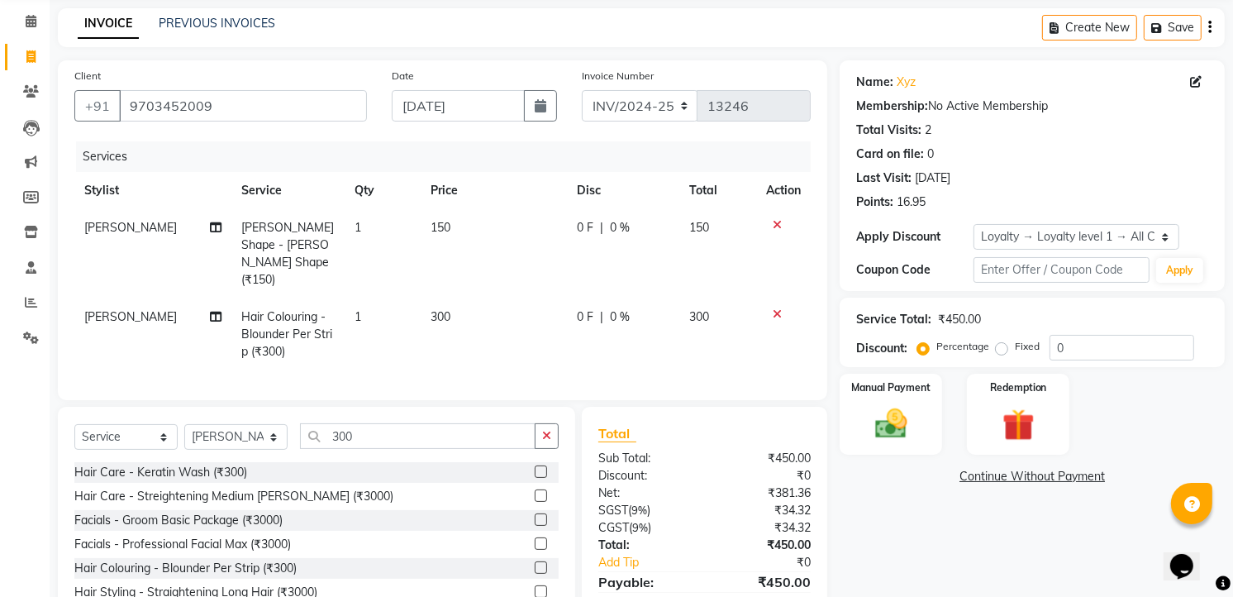
scroll to position [120, 0]
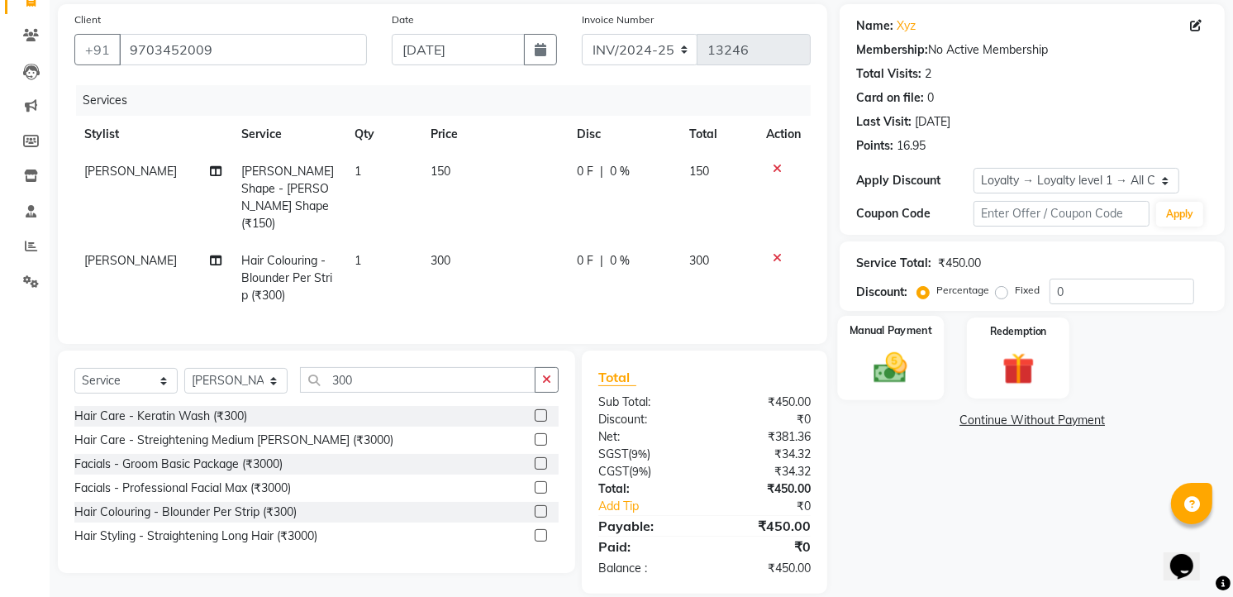
click at [899, 343] on div "Manual Payment" at bounding box center [891, 358] width 107 height 84
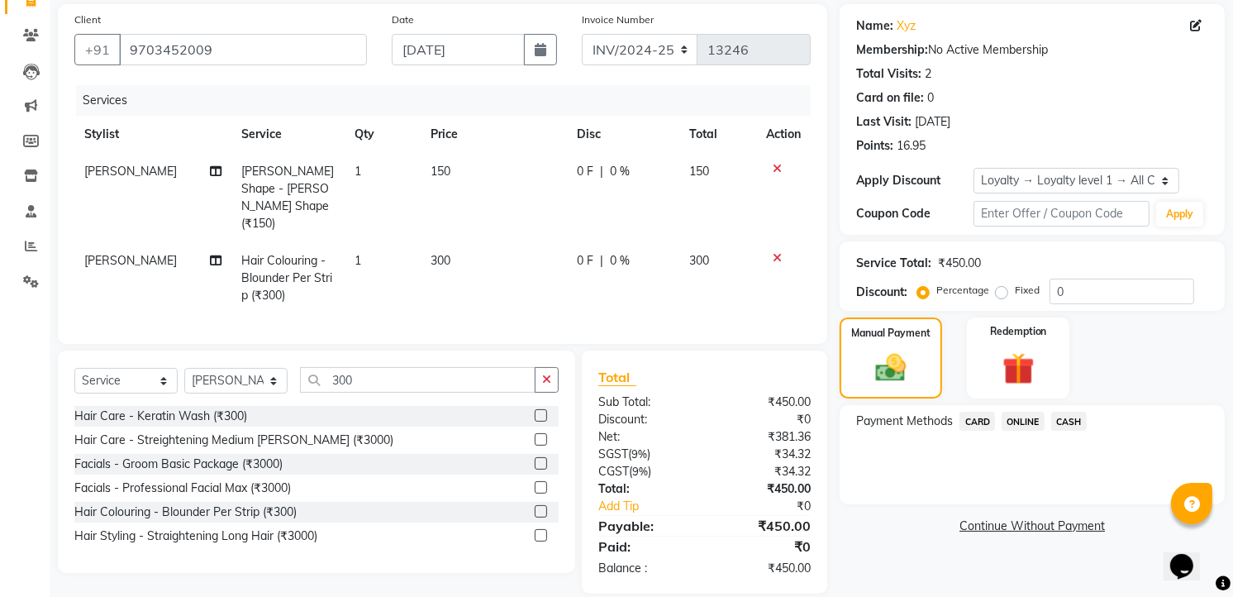
click at [1032, 422] on span "ONLINE" at bounding box center [1023, 421] width 43 height 19
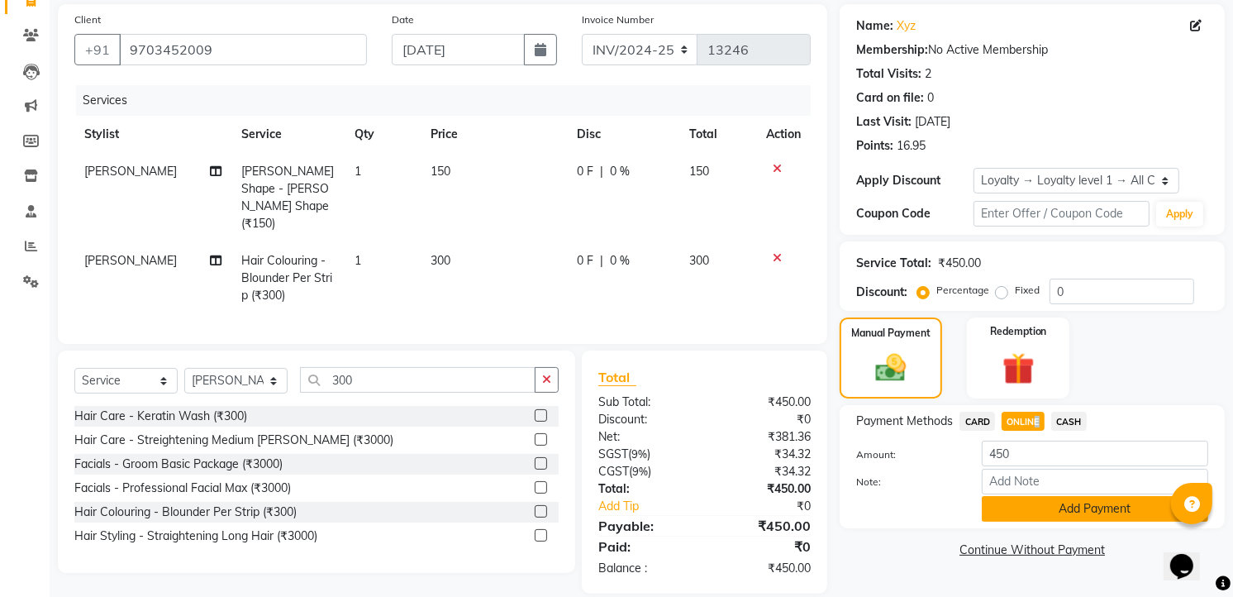
click at [1092, 505] on button "Add Payment" at bounding box center [1095, 509] width 226 height 26
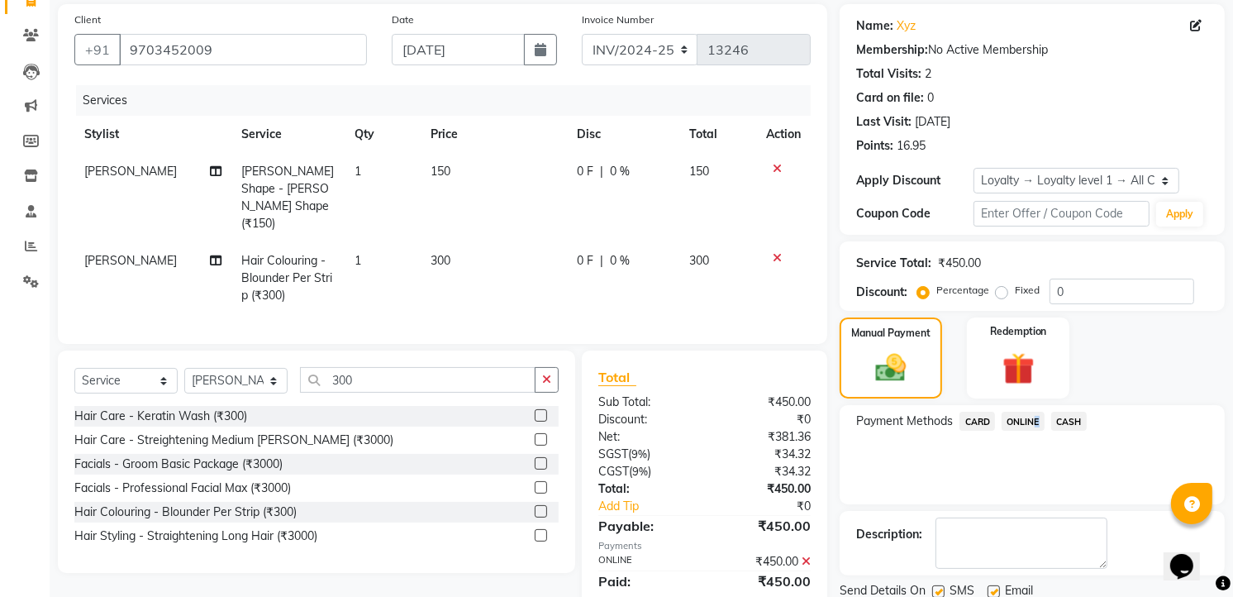
scroll to position [236, 0]
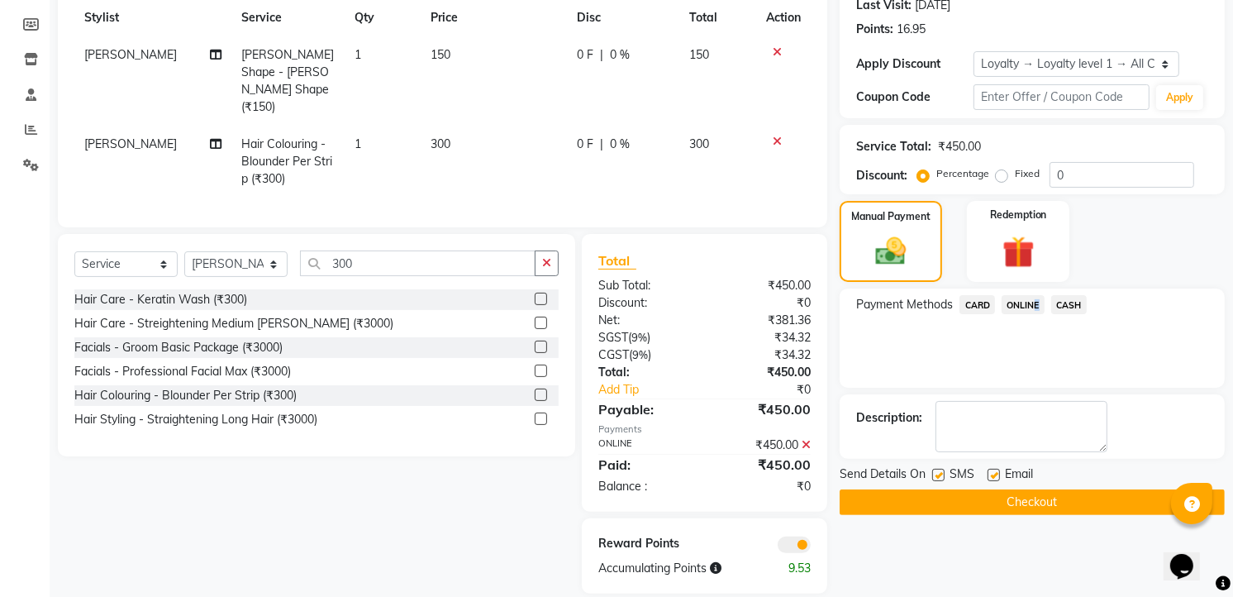
click at [1092, 505] on button "Checkout" at bounding box center [1032, 502] width 385 height 26
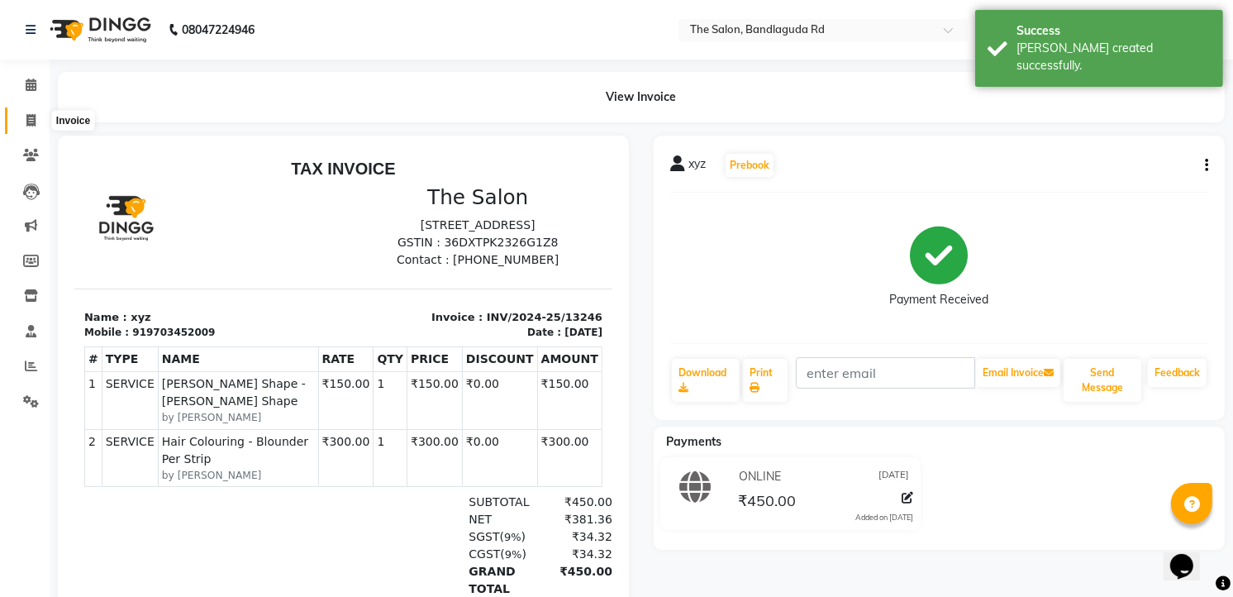
click at [36, 112] on span at bounding box center [31, 121] width 29 height 19
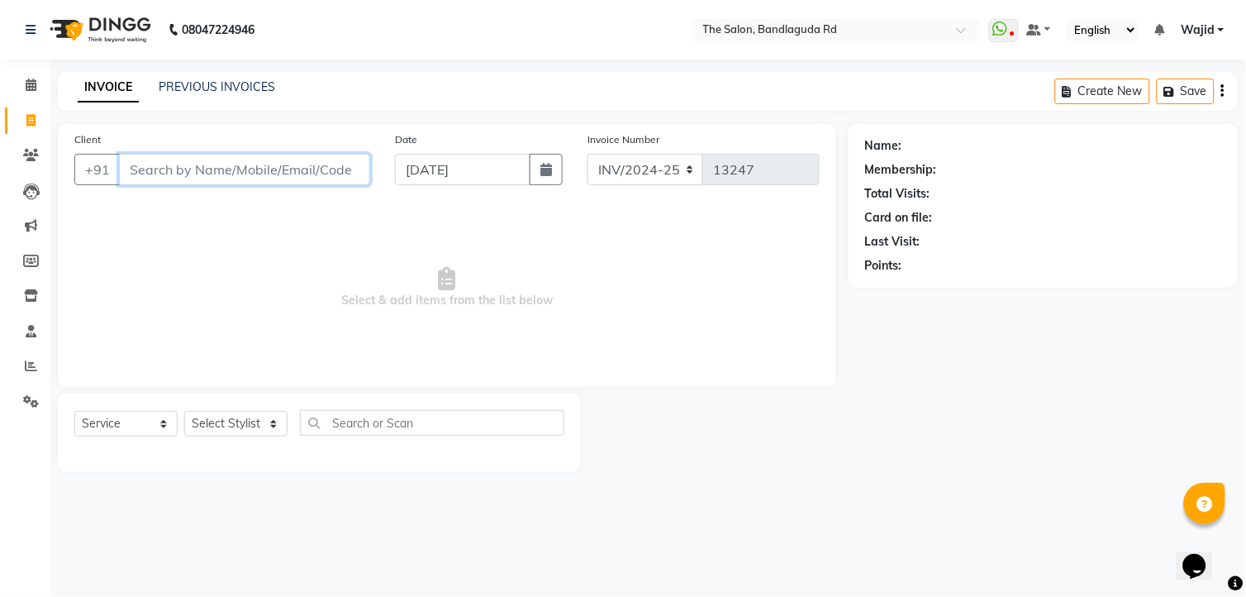
click at [213, 159] on input "Client" at bounding box center [244, 169] width 251 height 31
click at [238, 176] on input "Client" at bounding box center [244, 169] width 251 height 31
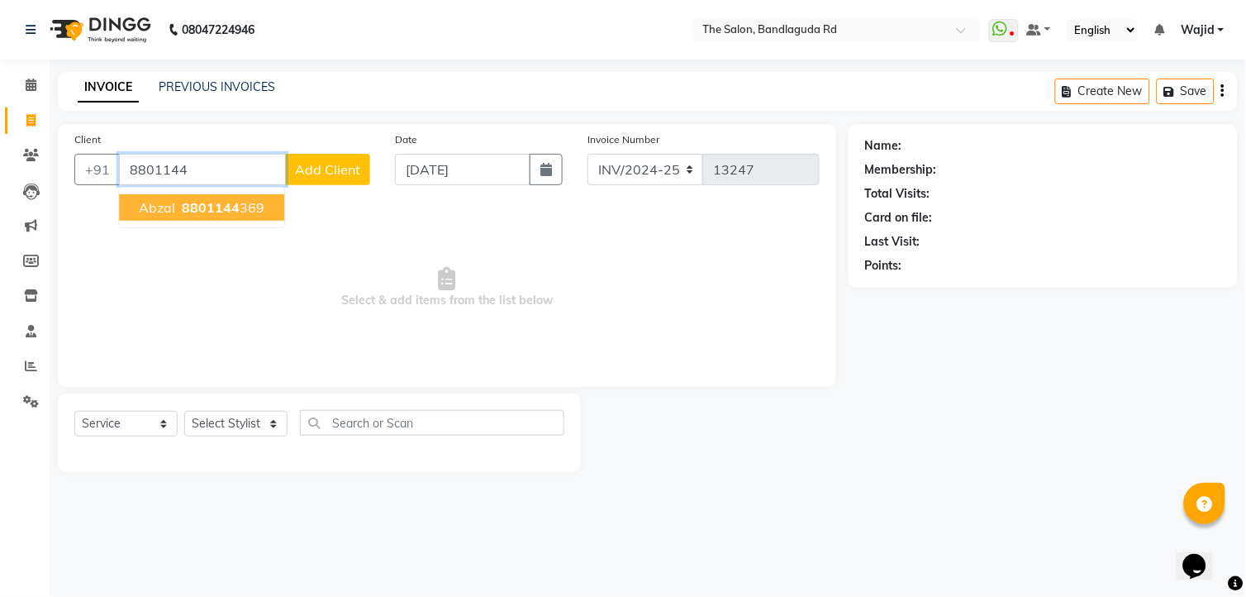
click at [268, 199] on button "abzal 8801144 369" at bounding box center [201, 207] width 165 height 26
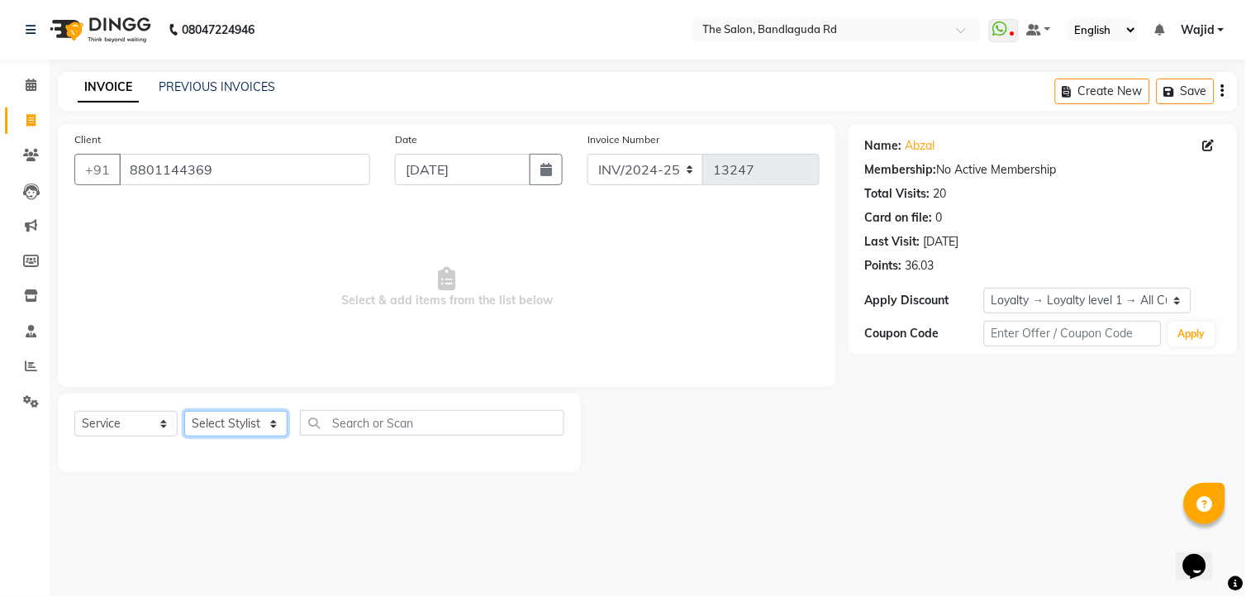
click at [219, 431] on select "Select Stylist [PERSON_NAME] [PERSON_NAME] [PERSON_NAME] [PERSON_NAME] TALIB [P…" at bounding box center [235, 424] width 103 height 26
click at [184, 412] on select "Select Stylist [PERSON_NAME] [PERSON_NAME] [PERSON_NAME] [PERSON_NAME] TALIB [P…" at bounding box center [235, 424] width 103 height 26
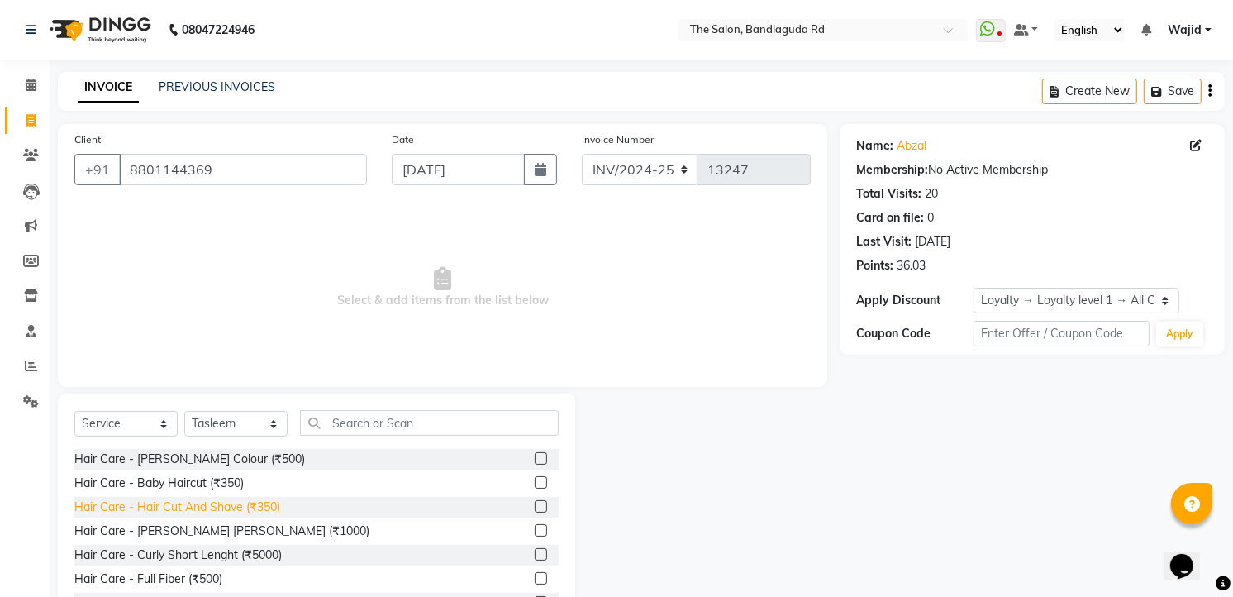
click at [271, 509] on div "Hair Care - Hair Cut And Shave (₹350)" at bounding box center [177, 506] width 206 height 17
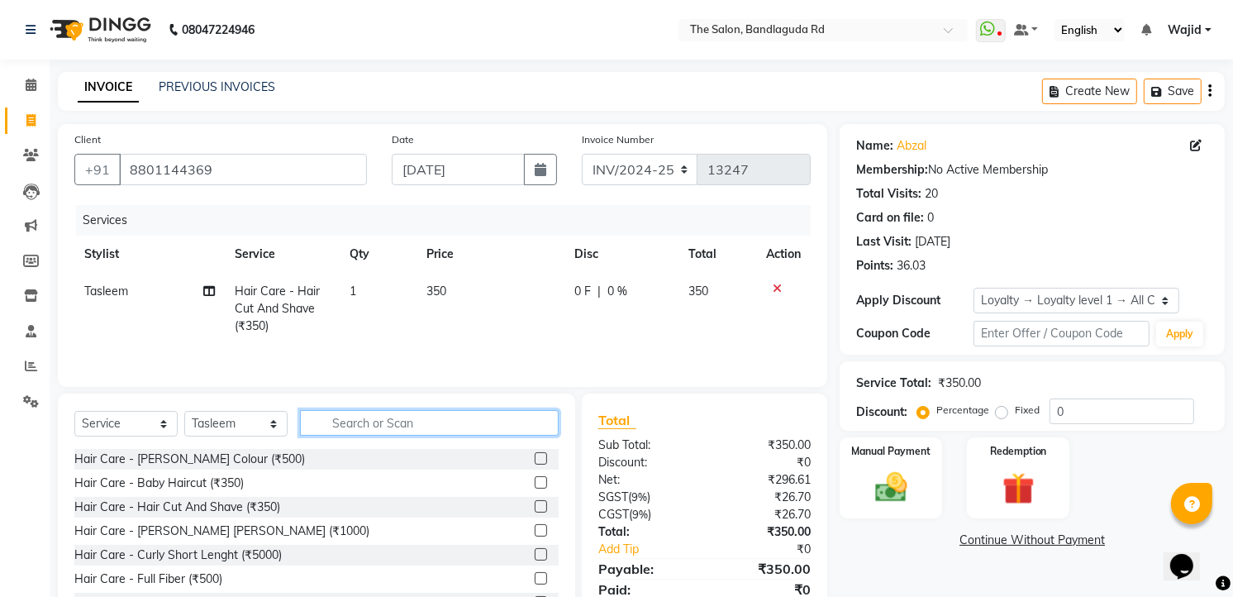
click at [390, 434] on input "text" at bounding box center [429, 423] width 259 height 26
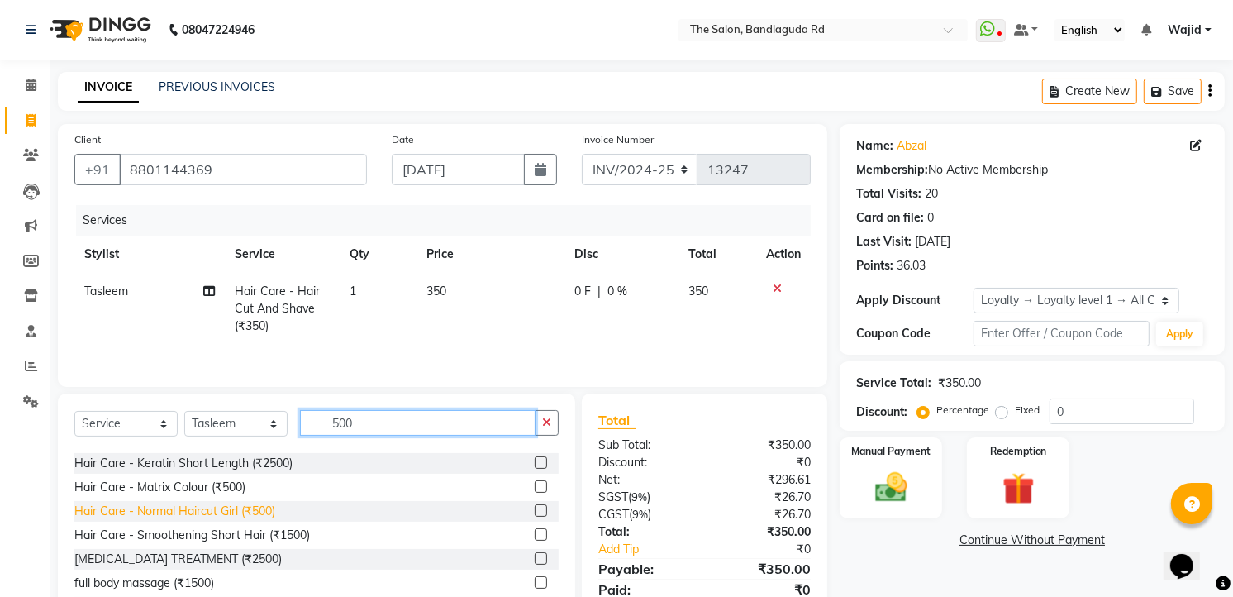
scroll to position [183, 0]
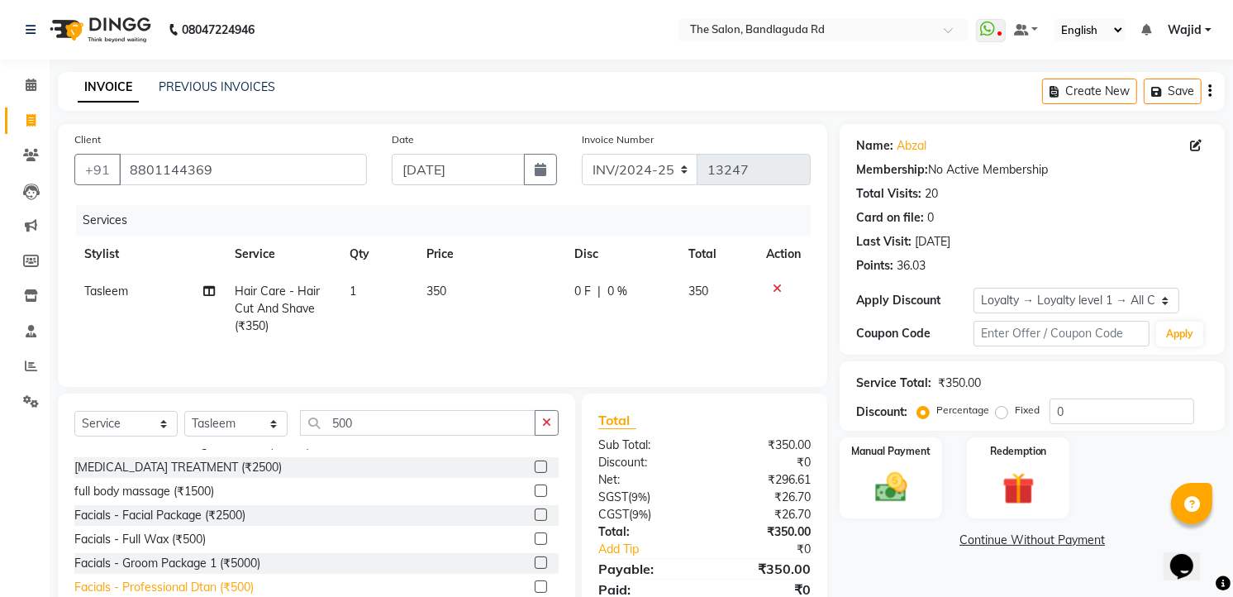
click at [197, 581] on div "Facials - Professional Dtan (₹500)" at bounding box center [163, 587] width 179 height 17
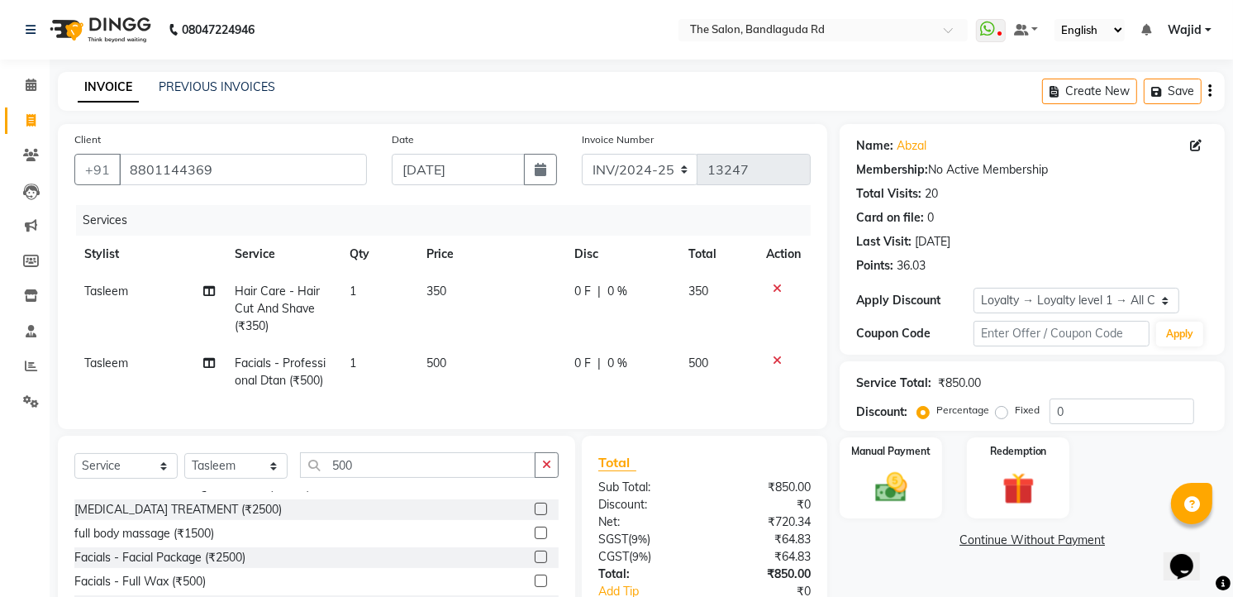
scroll to position [121, 0]
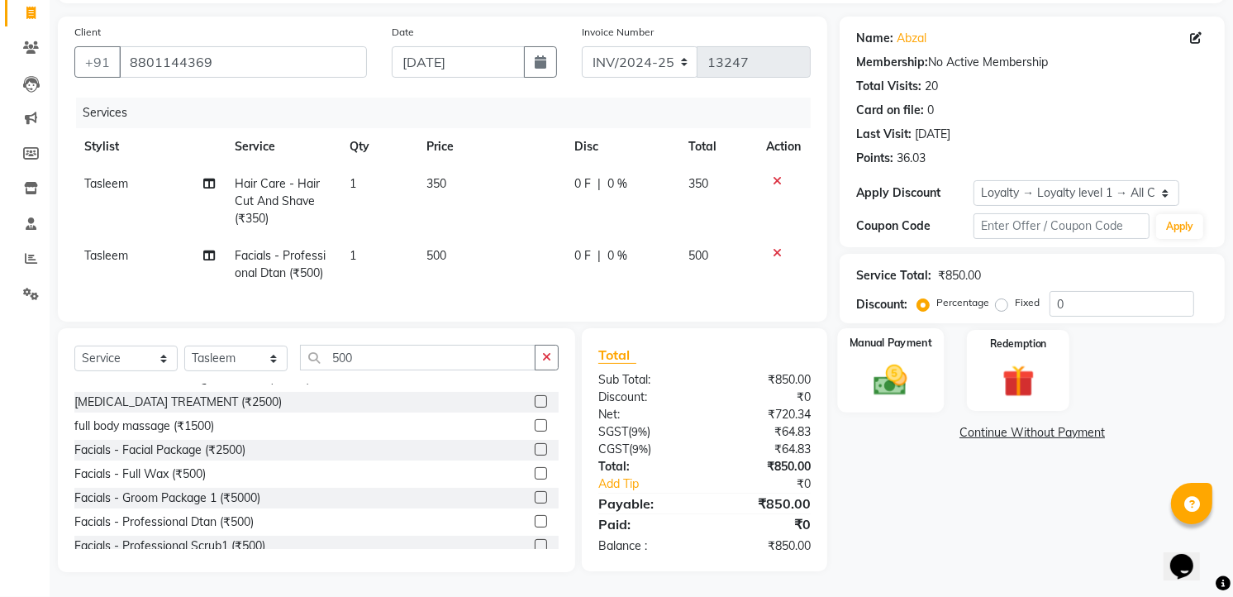
click at [898, 383] on img at bounding box center [892, 380] width 54 height 38
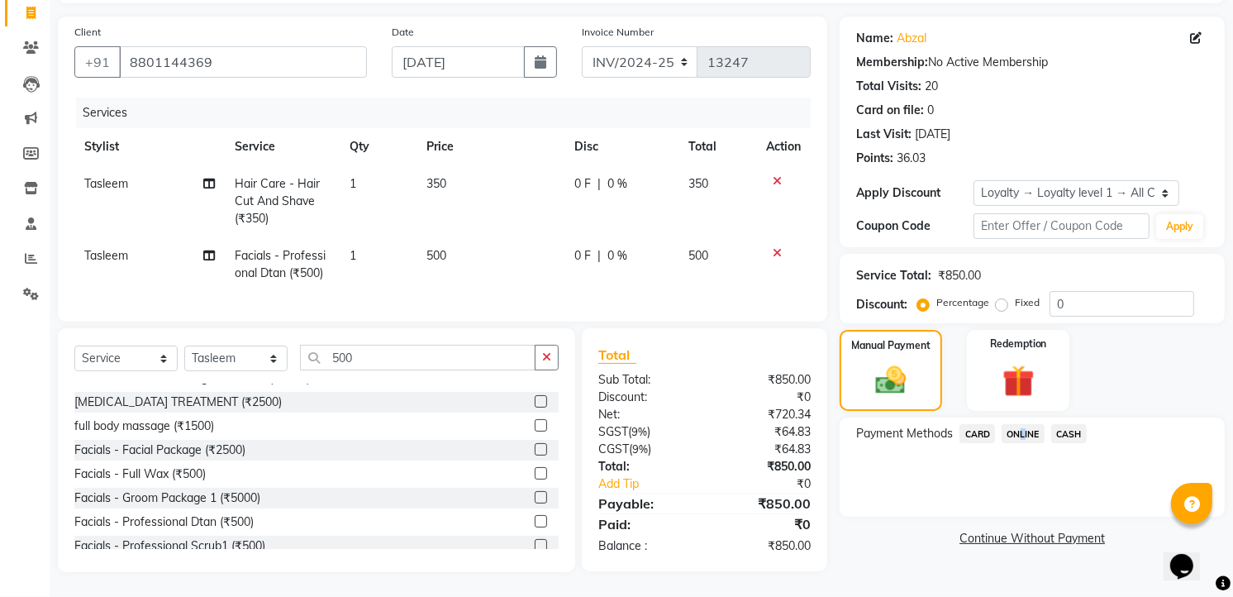
click at [1020, 424] on span "ONLINE" at bounding box center [1023, 433] width 43 height 19
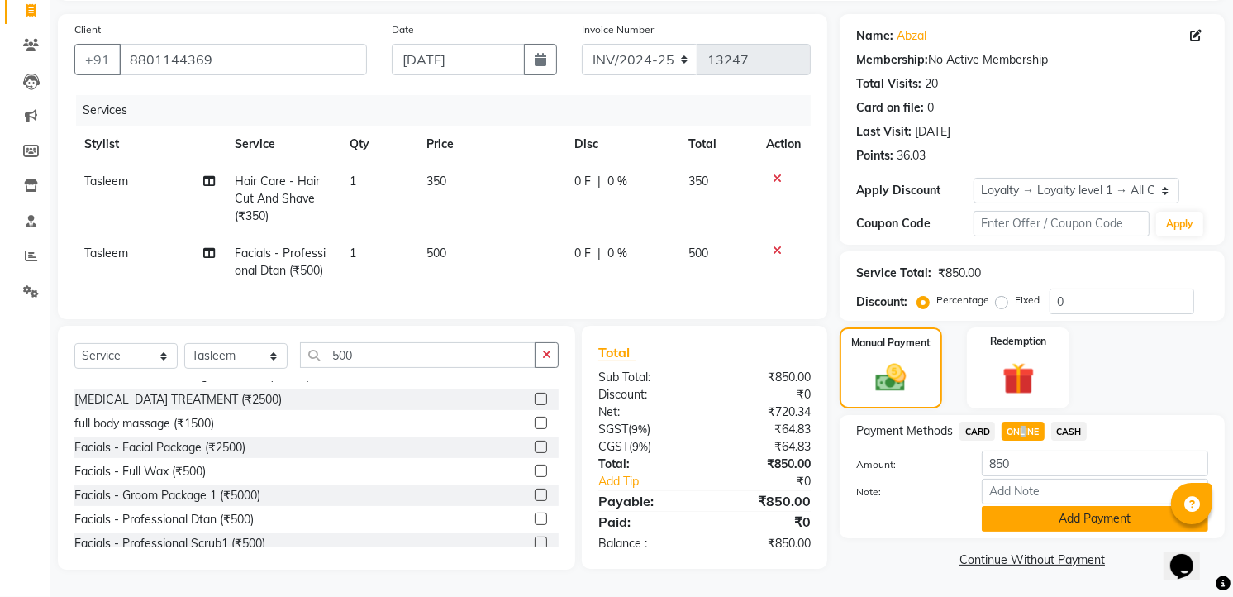
click at [1100, 506] on button "Add Payment" at bounding box center [1095, 519] width 226 height 26
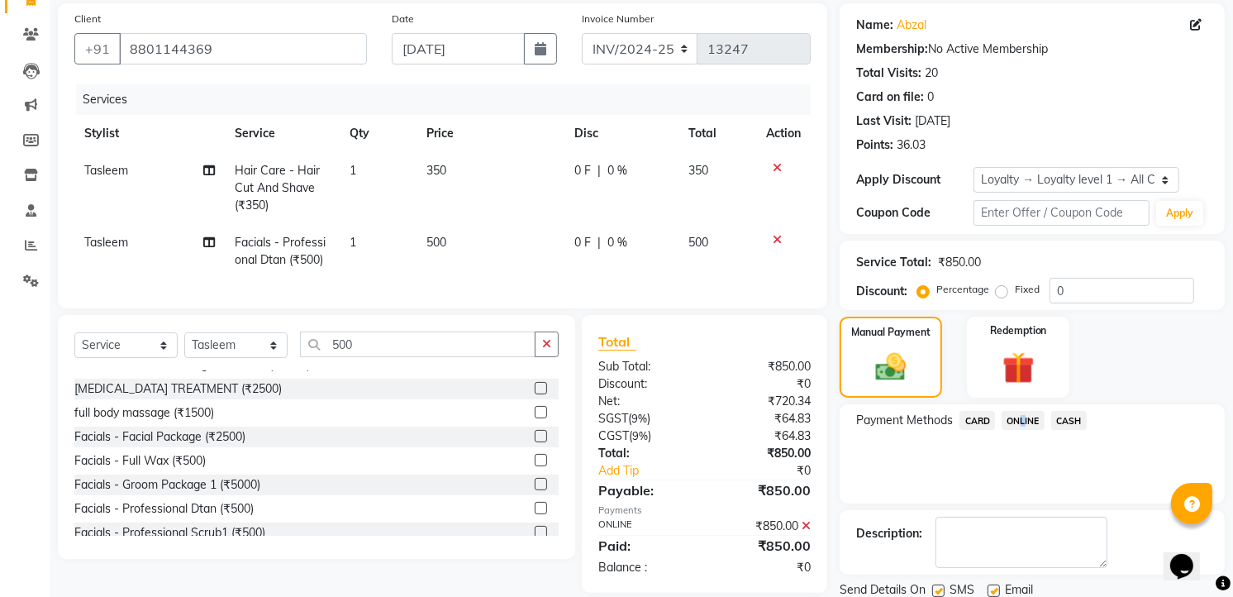
scroll to position [236, 0]
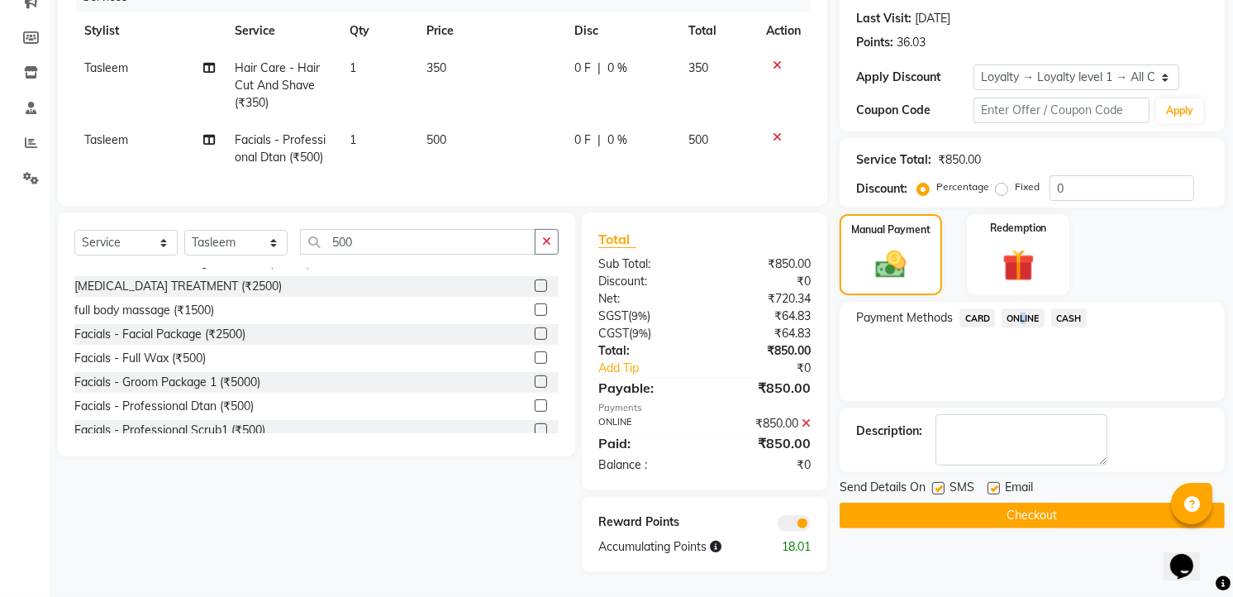
click at [1031, 503] on button "Checkout" at bounding box center [1032, 516] width 385 height 26
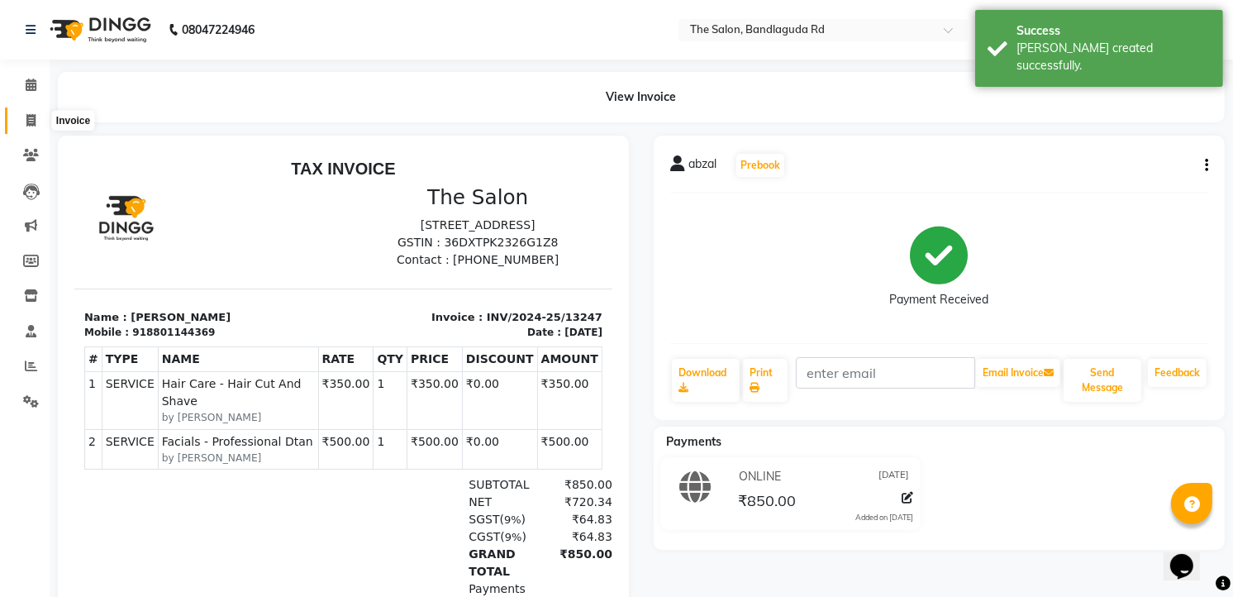
click at [19, 126] on span at bounding box center [31, 121] width 29 height 19
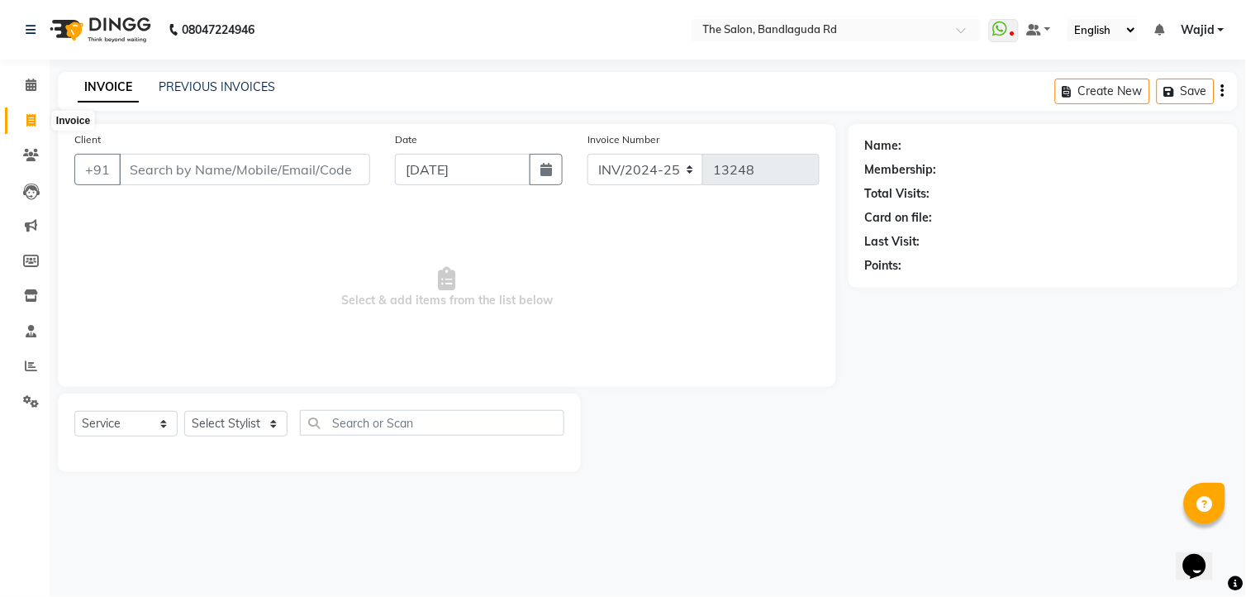
click at [33, 112] on span at bounding box center [31, 121] width 29 height 19
click at [26, 112] on span at bounding box center [31, 121] width 29 height 19
click at [217, 168] on input "Client" at bounding box center [244, 169] width 251 height 31
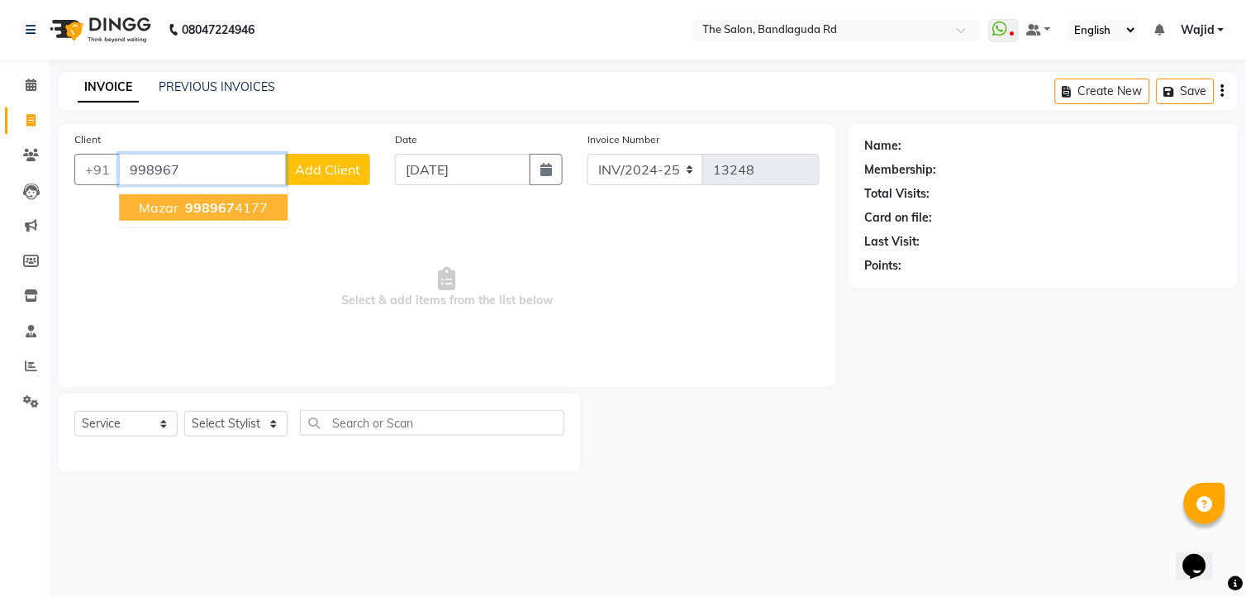
click at [224, 193] on ngb-typeahead-window "Mazar 998967 4177" at bounding box center [203, 207] width 170 height 41
click at [222, 210] on span "998967" at bounding box center [210, 207] width 50 height 17
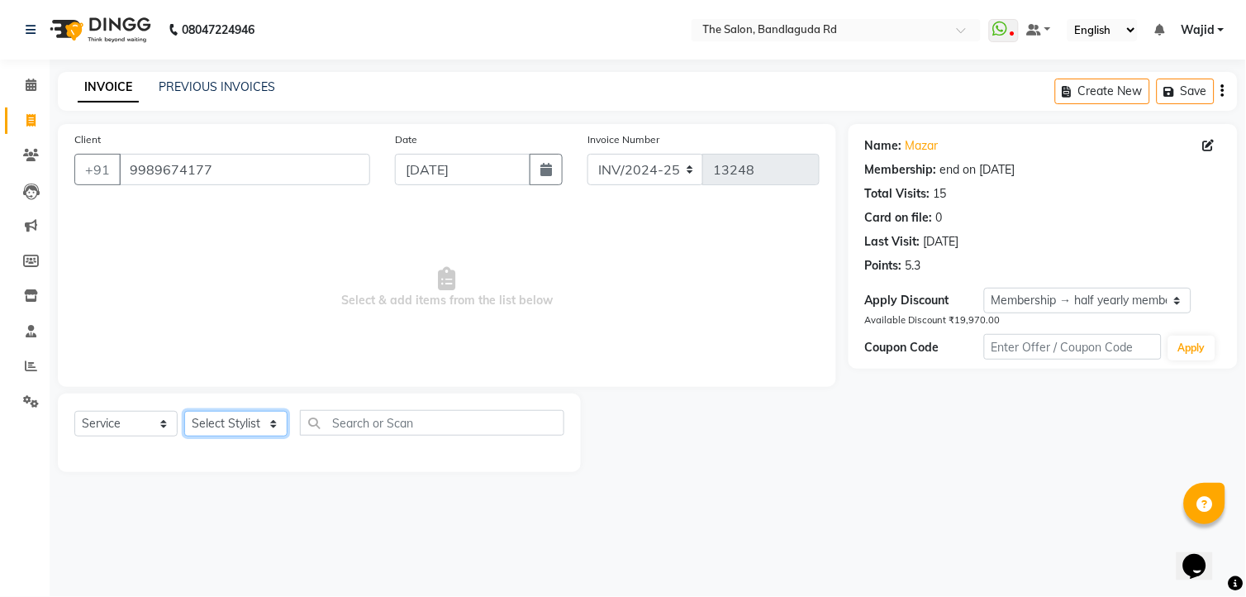
click at [234, 423] on select "Select Stylist [PERSON_NAME] [PERSON_NAME] [PERSON_NAME] [PERSON_NAME] TALIB [P…" at bounding box center [235, 424] width 103 height 26
click at [184, 412] on select "Select Stylist [PERSON_NAME] [PERSON_NAME] [PERSON_NAME] [PERSON_NAME] TALIB [P…" at bounding box center [235, 424] width 103 height 26
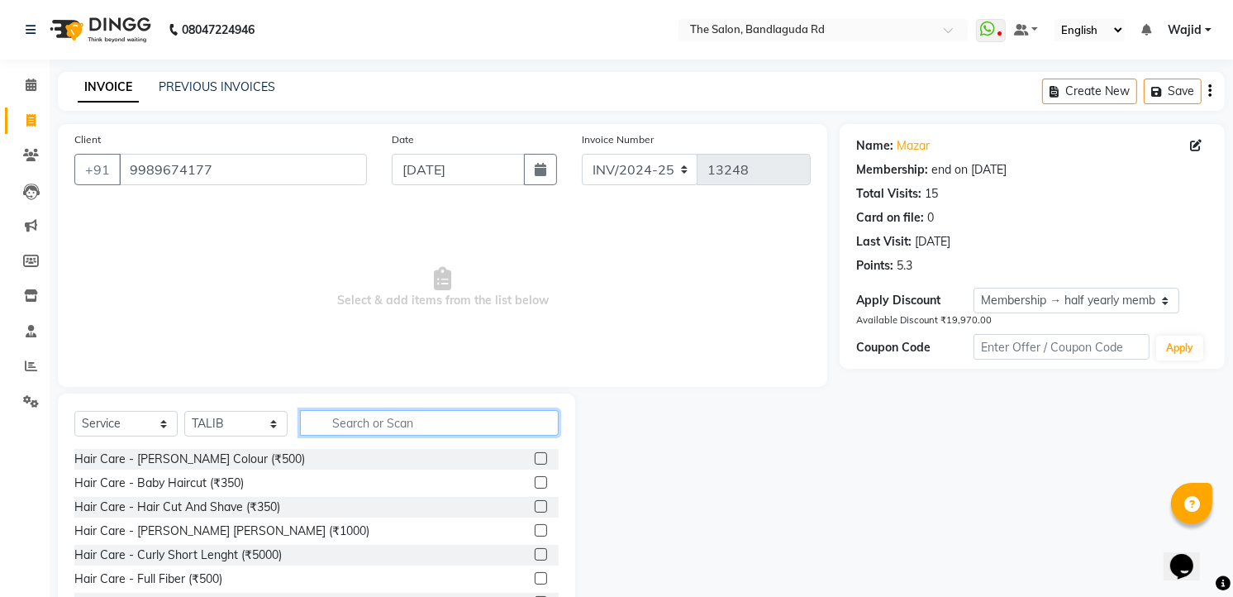
click at [402, 417] on input "text" at bounding box center [429, 423] width 259 height 26
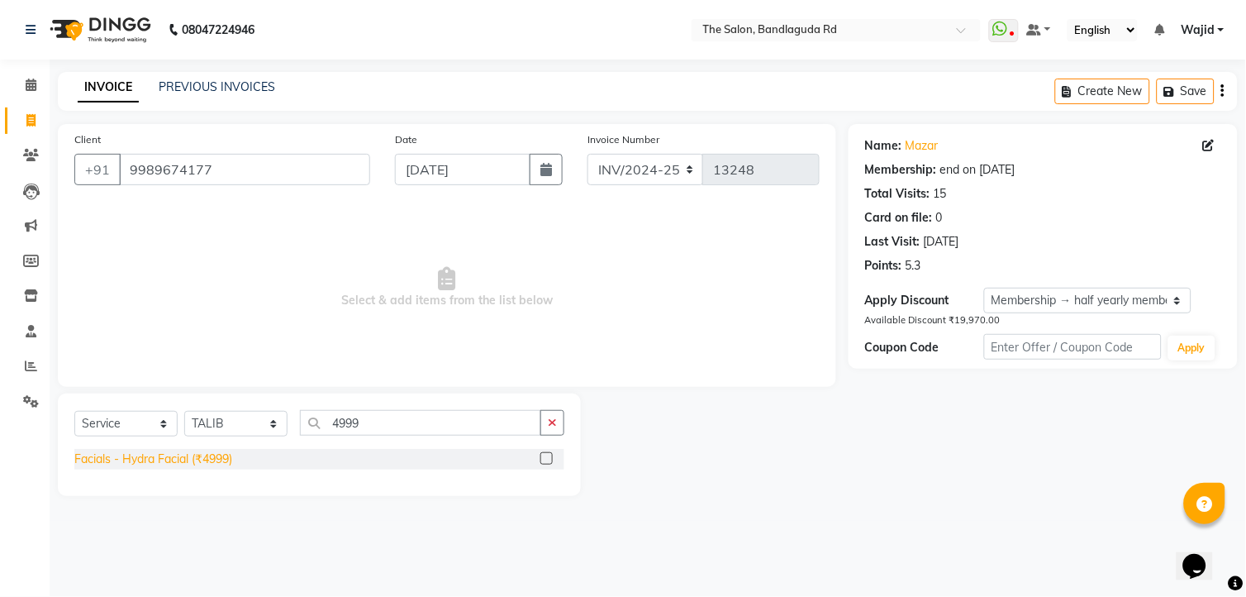
click at [218, 465] on div "Facials - Hydra Facial (₹4999)" at bounding box center [153, 458] width 158 height 17
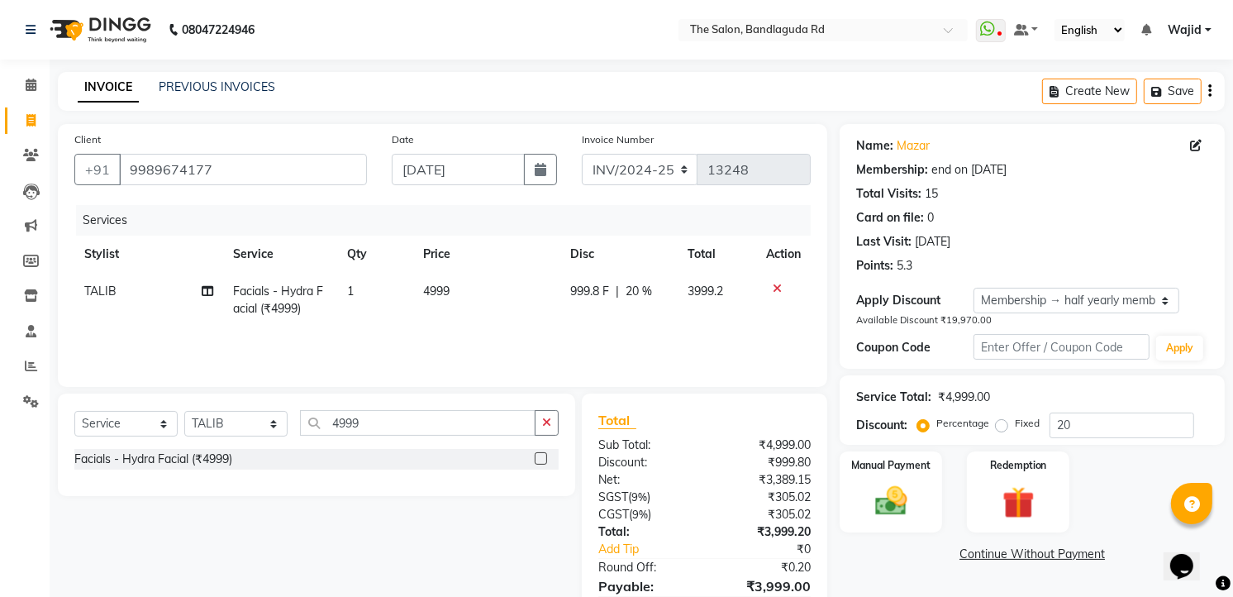
click at [465, 298] on td "4999" at bounding box center [486, 300] width 147 height 55
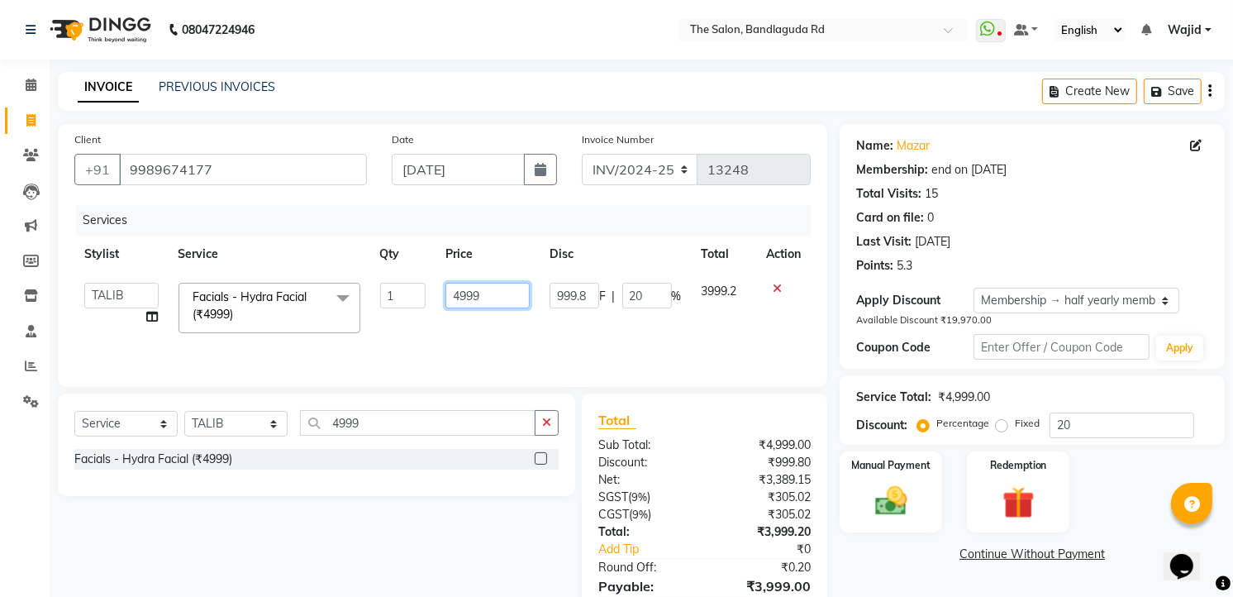
click at [465, 298] on input "4999" at bounding box center [487, 296] width 83 height 26
click at [501, 298] on input "4999" at bounding box center [487, 296] width 83 height 26
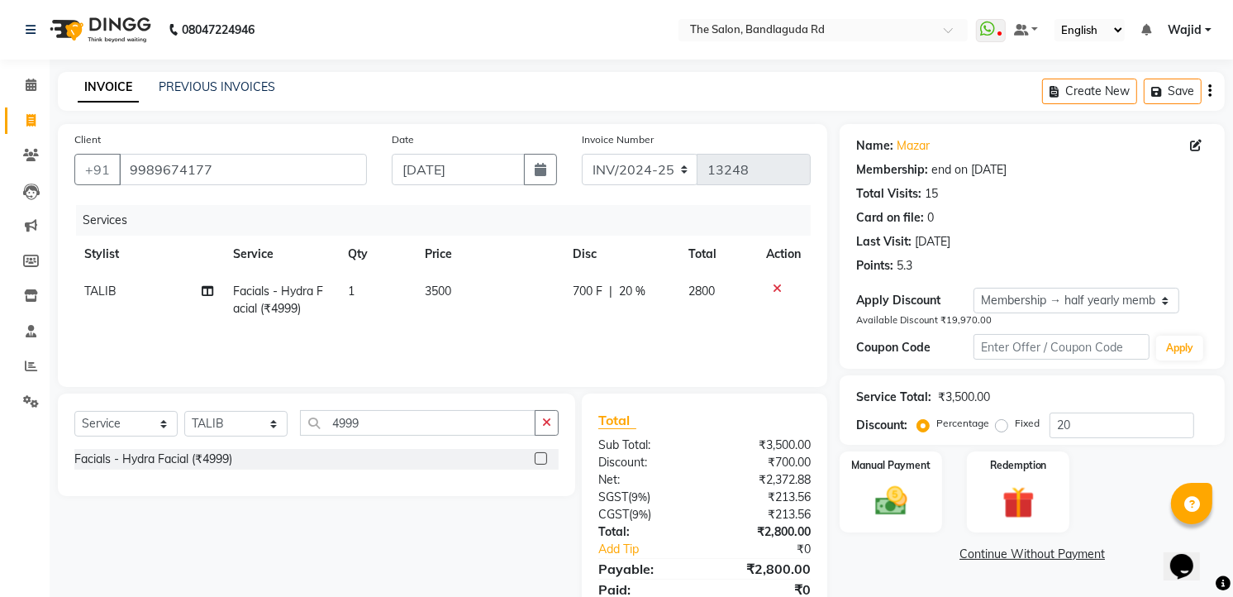
click at [540, 347] on div "Services Stylist Service Qty Price Disc Total Action TALIB Facials - Hydra Faci…" at bounding box center [442, 287] width 736 height 165
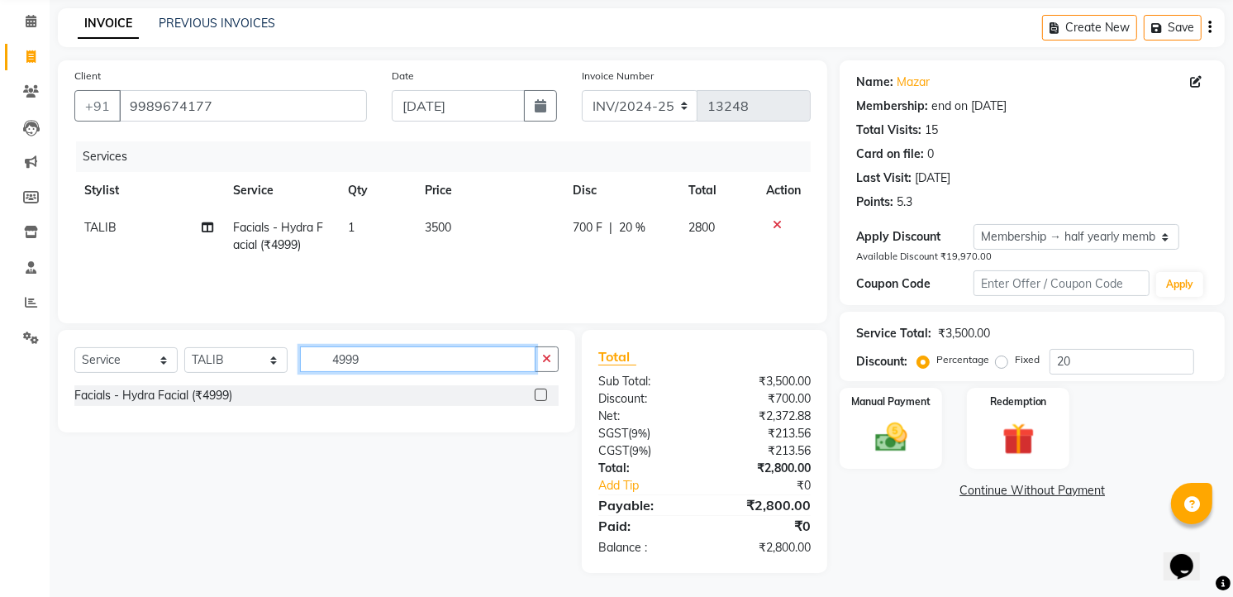
click at [451, 358] on input "4999" at bounding box center [418, 359] width 236 height 26
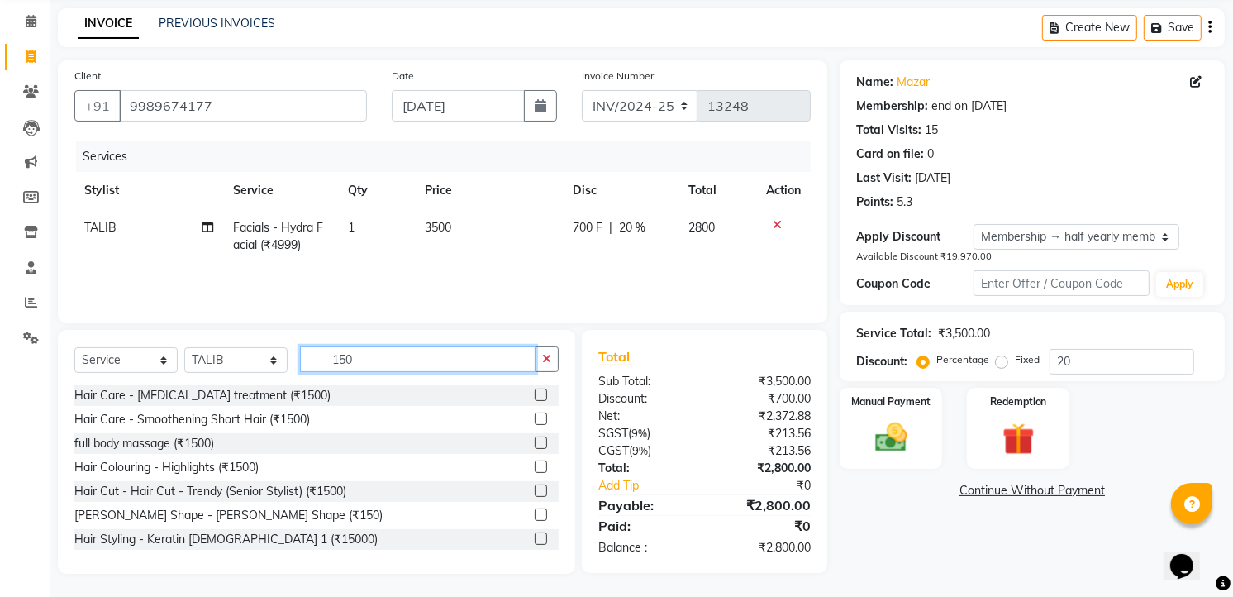
scroll to position [64, 0]
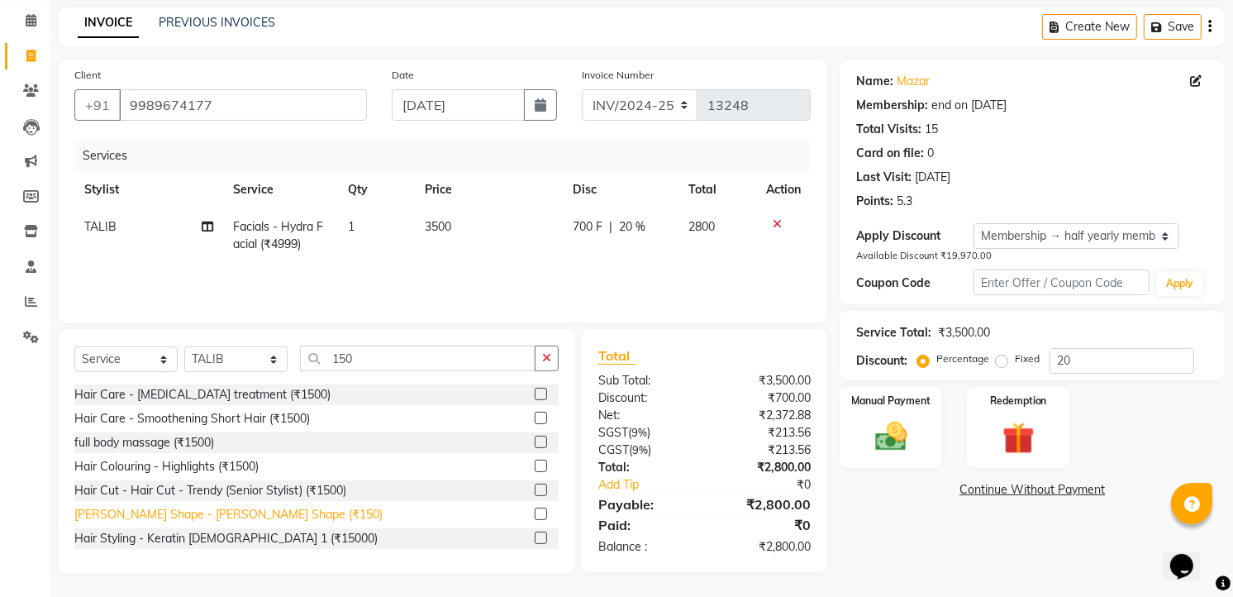
click at [227, 513] on div "[PERSON_NAME] Shape - [PERSON_NAME] Shape (₹150)" at bounding box center [228, 514] width 308 height 17
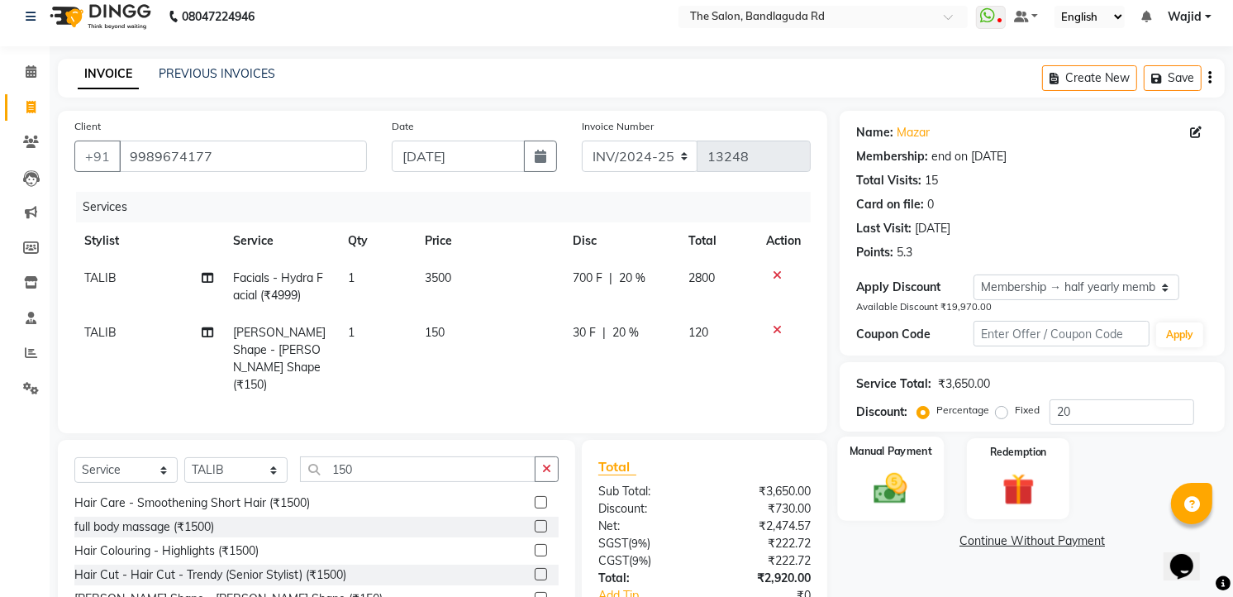
scroll to position [103, 0]
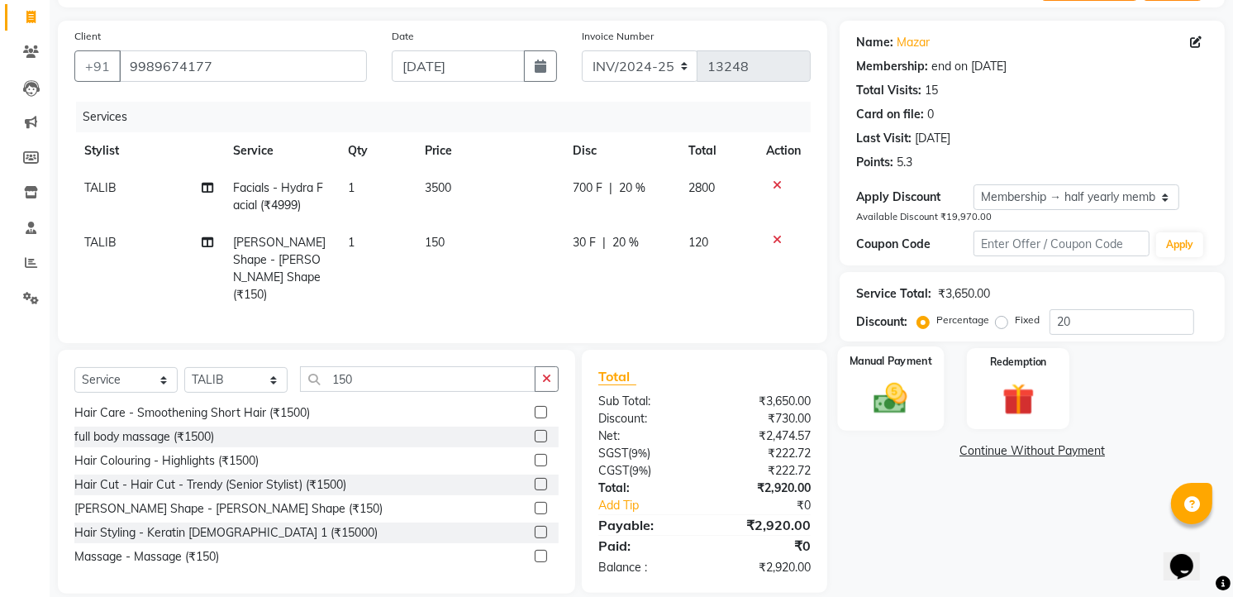
click at [882, 391] on img at bounding box center [892, 398] width 54 height 38
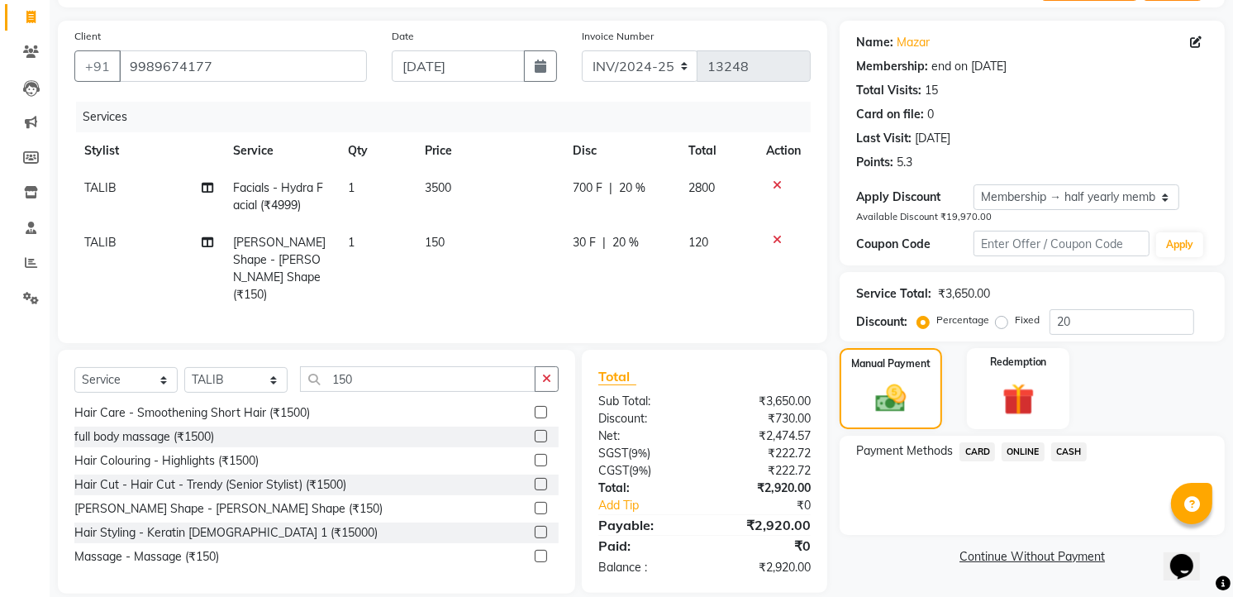
click at [1022, 458] on span "ONLINE" at bounding box center [1023, 451] width 43 height 19
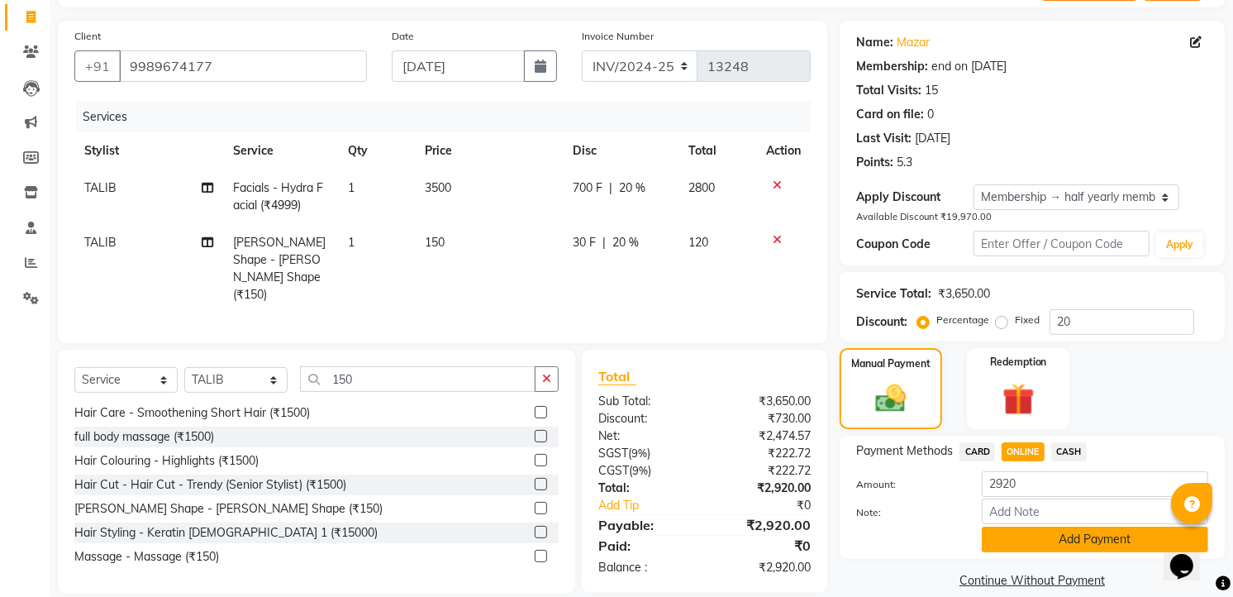
click at [1058, 550] on button "Add Payment" at bounding box center [1095, 540] width 226 height 26
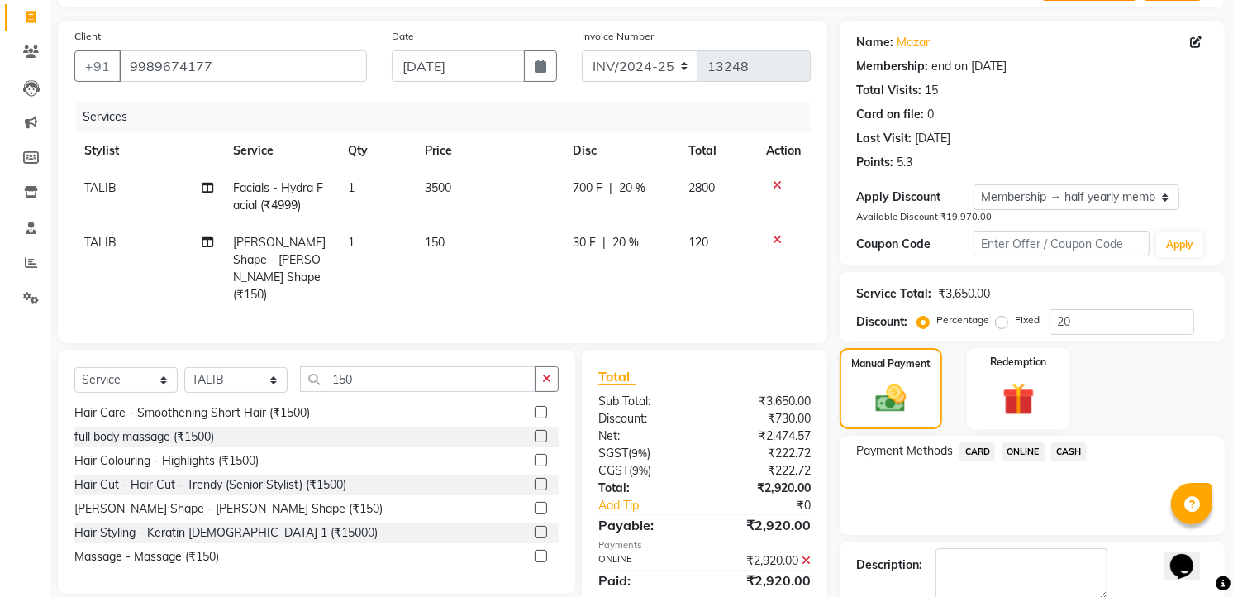
scroll to position [195, 0]
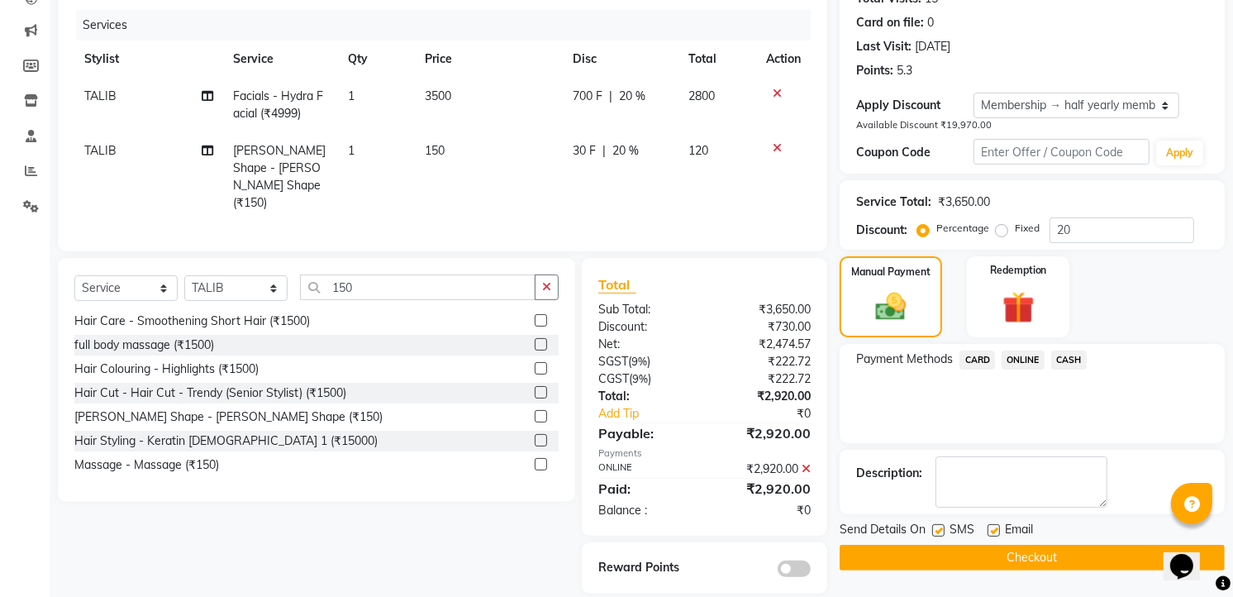
click at [1012, 560] on button "Checkout" at bounding box center [1032, 558] width 385 height 26
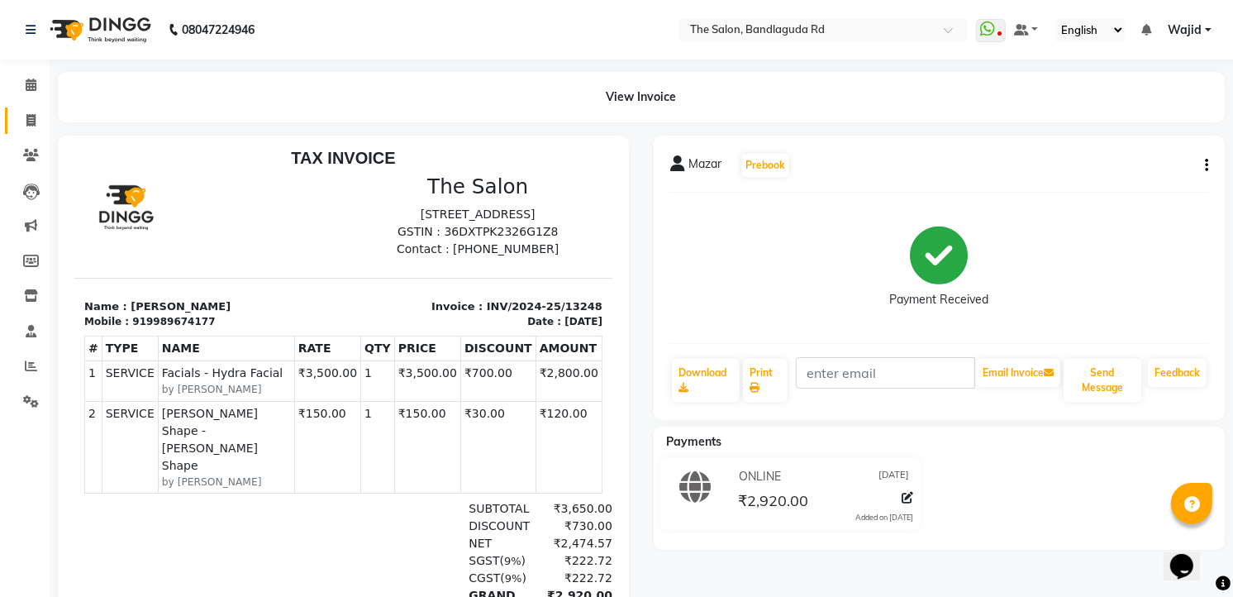
scroll to position [13, 0]
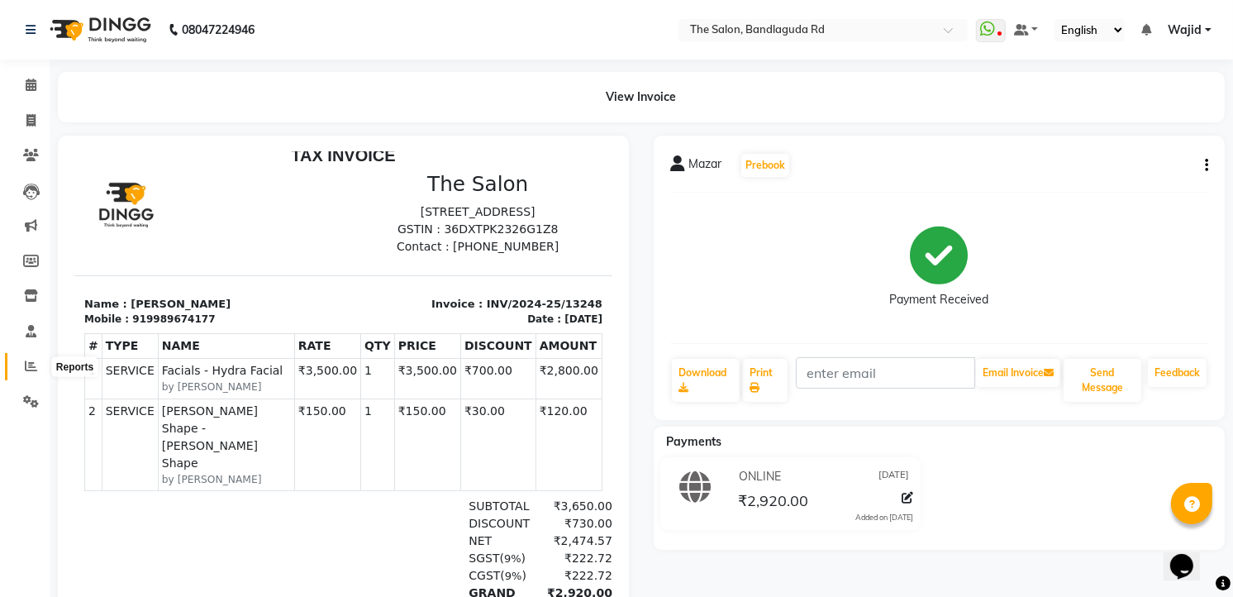
click at [31, 366] on icon at bounding box center [31, 366] width 12 height 12
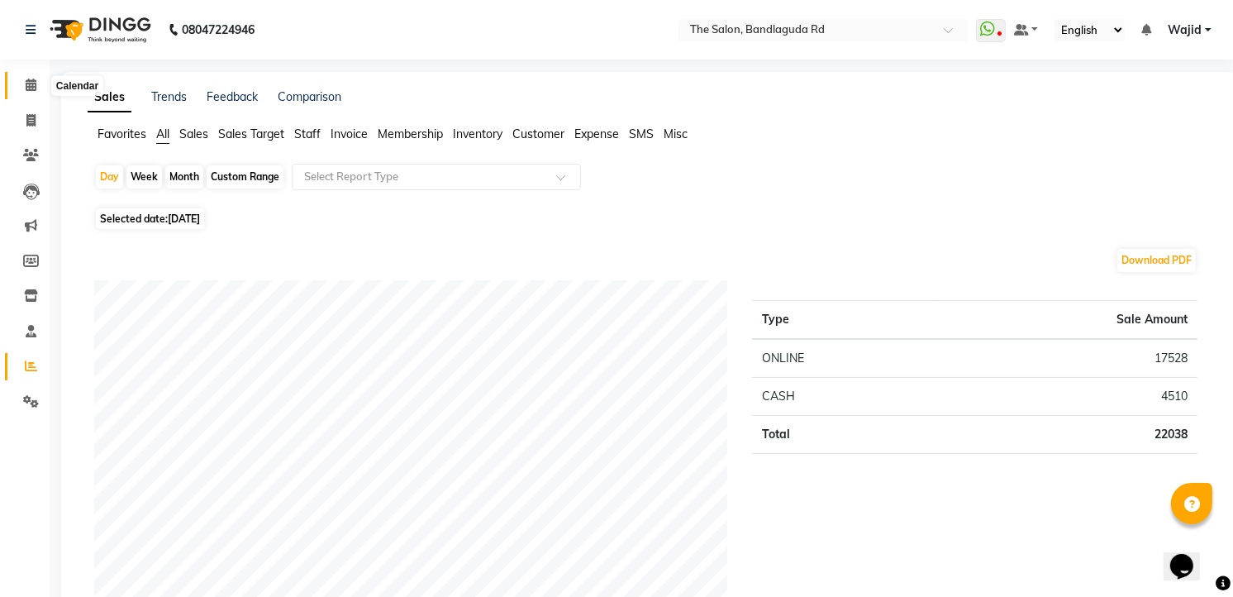
click at [26, 88] on icon at bounding box center [31, 85] width 11 height 12
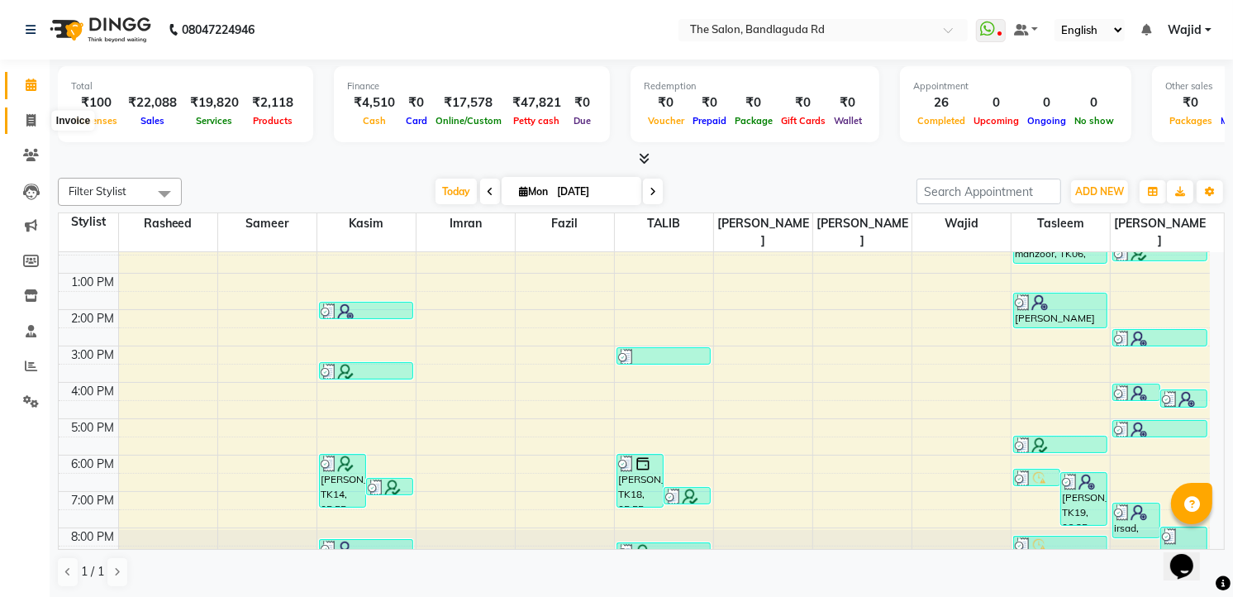
click at [39, 126] on span at bounding box center [31, 121] width 29 height 19
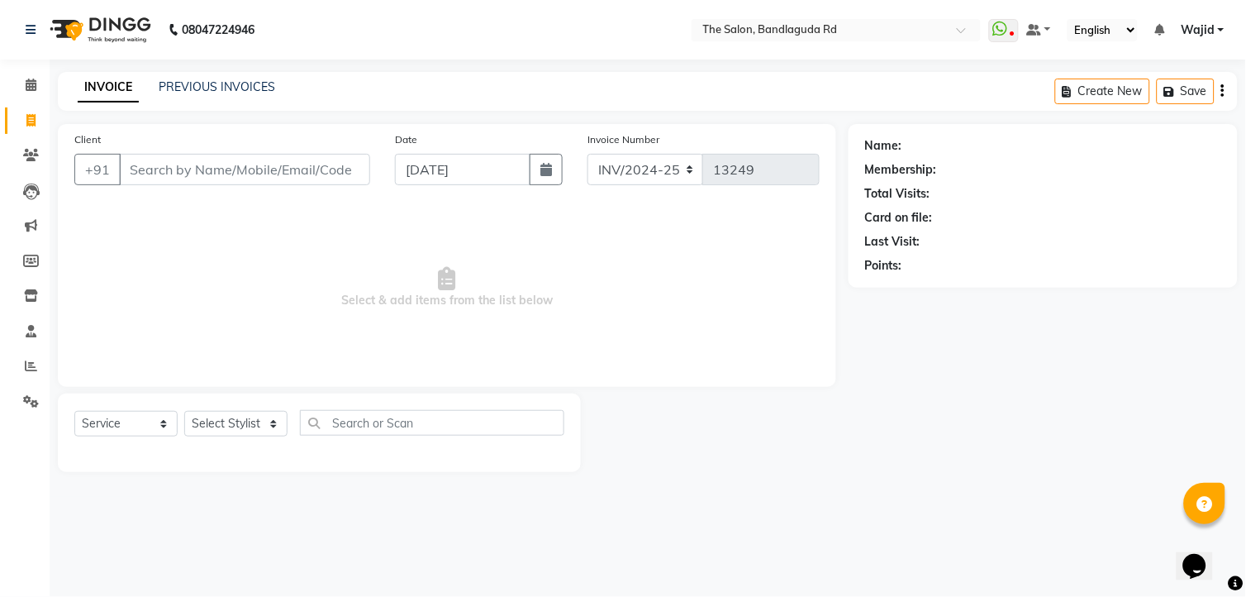
click at [146, 165] on input "Client" at bounding box center [244, 169] width 251 height 31
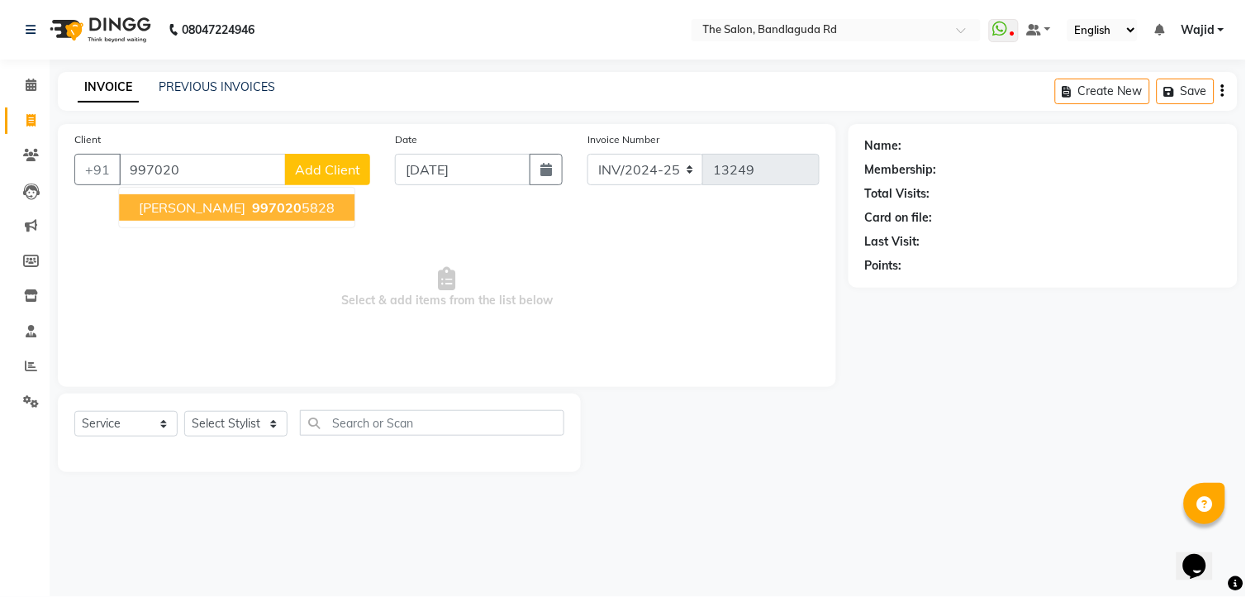
click at [166, 207] on span "Abdul saboor" at bounding box center [192, 207] width 107 height 17
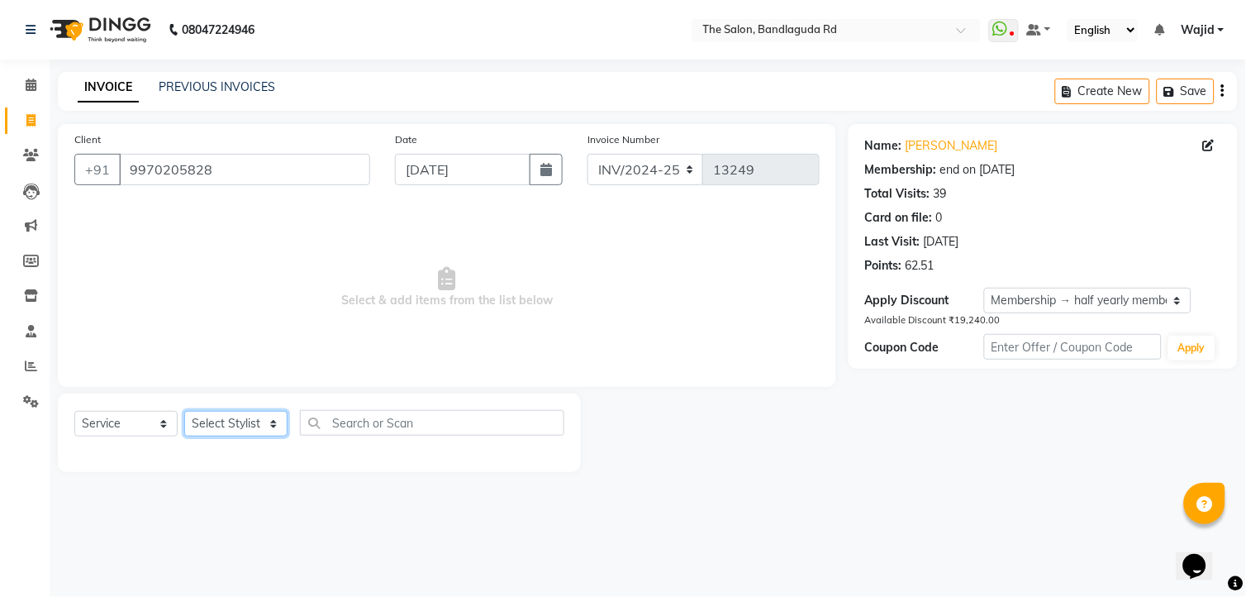
click at [232, 422] on select "Select Stylist [PERSON_NAME] [PERSON_NAME] [PERSON_NAME] [PERSON_NAME] TALIB [P…" at bounding box center [235, 424] width 103 height 26
click at [184, 412] on select "Select Stylist [PERSON_NAME] [PERSON_NAME] [PERSON_NAME] [PERSON_NAME] TALIB [P…" at bounding box center [235, 424] width 103 height 26
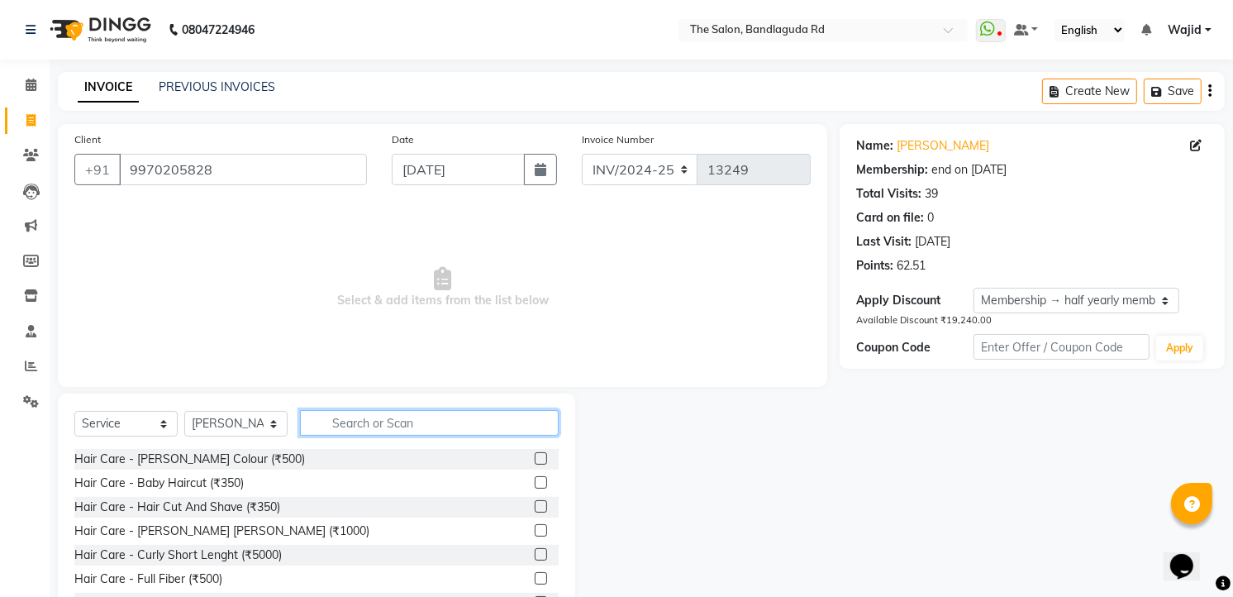
click at [357, 417] on input "text" at bounding box center [429, 423] width 259 height 26
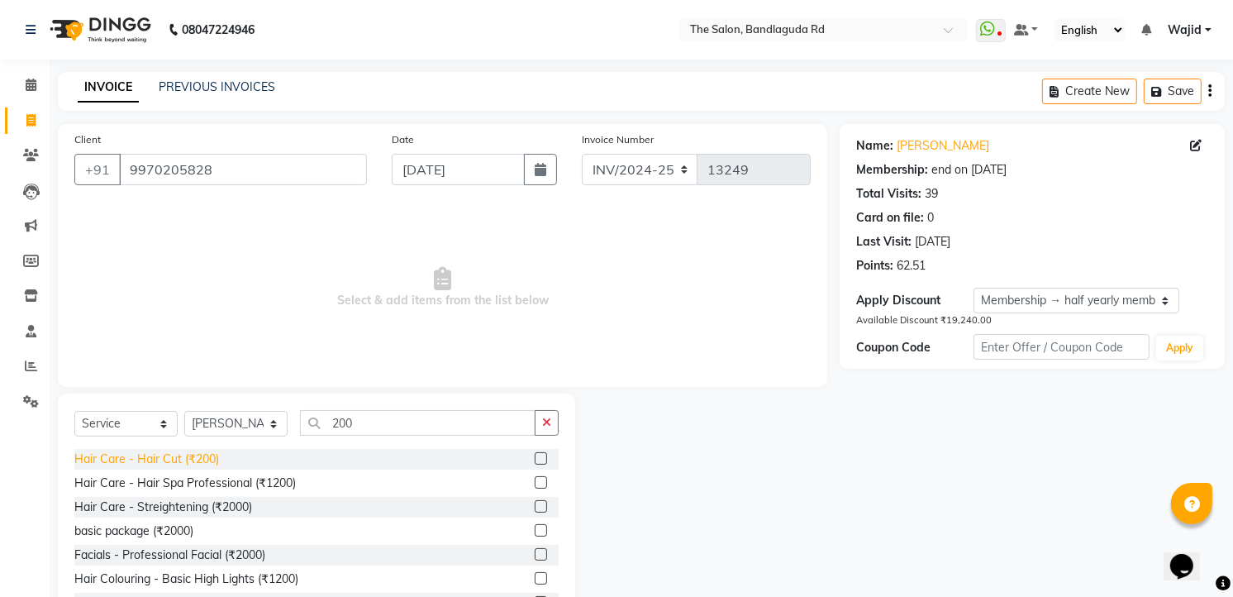
click at [196, 459] on div "Hair Care - Hair Cut (₹200)" at bounding box center [146, 458] width 145 height 17
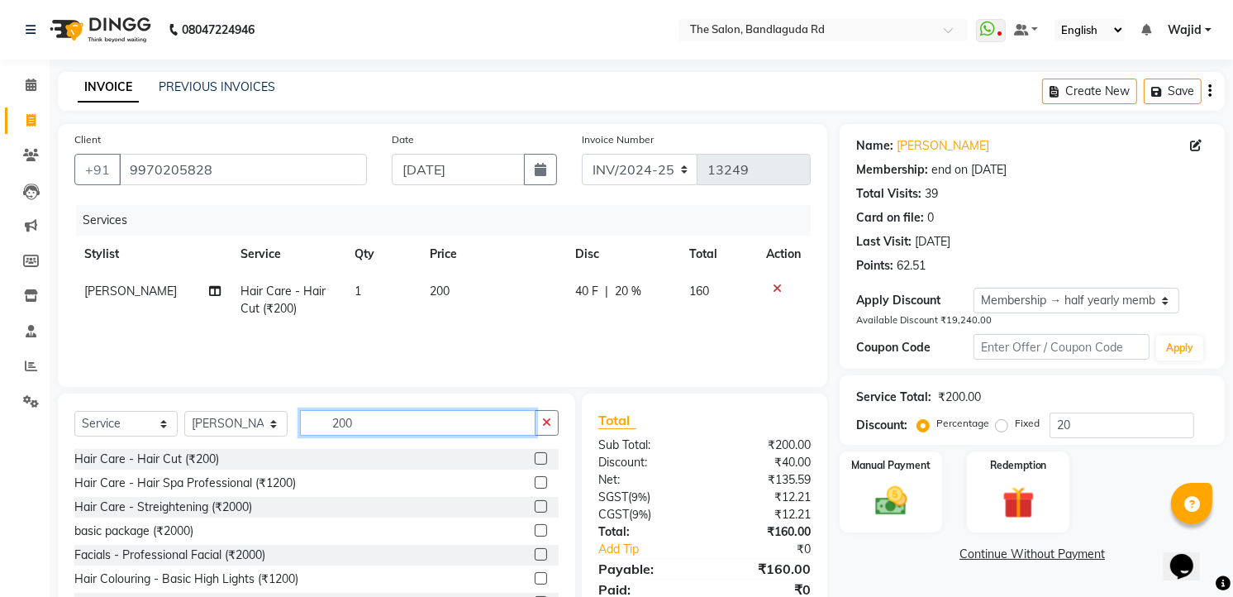
click at [376, 433] on input "200" at bounding box center [418, 423] width 236 height 26
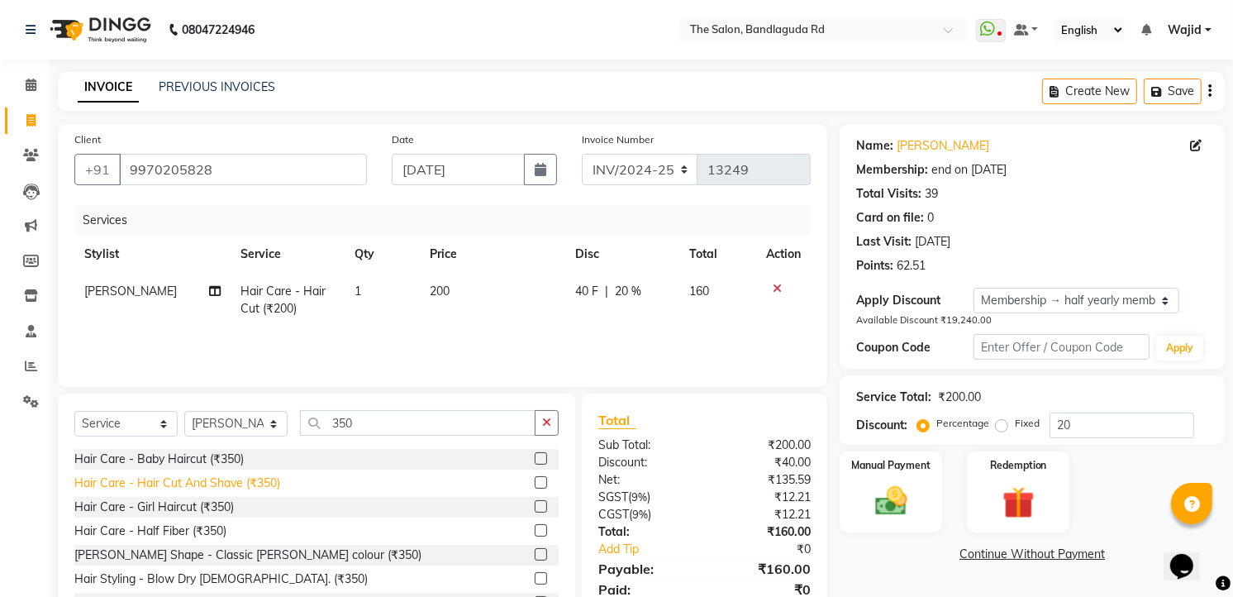
click at [217, 484] on div "Hair Care - Hair Cut And Shave (₹350)" at bounding box center [177, 482] width 206 height 17
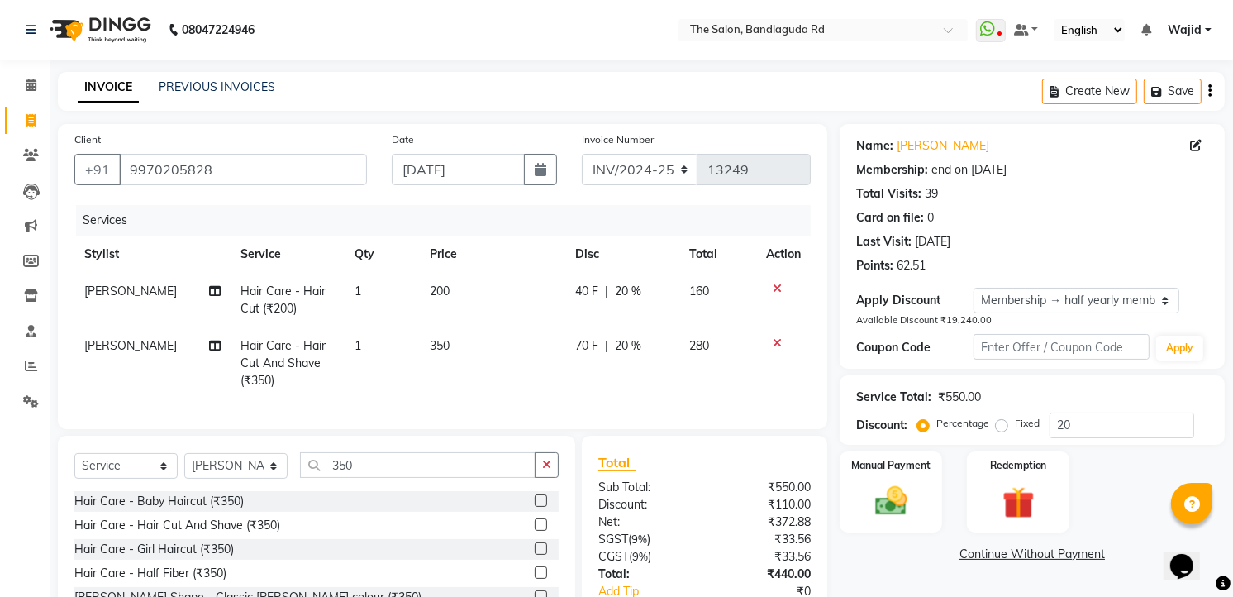
scroll to position [121, 0]
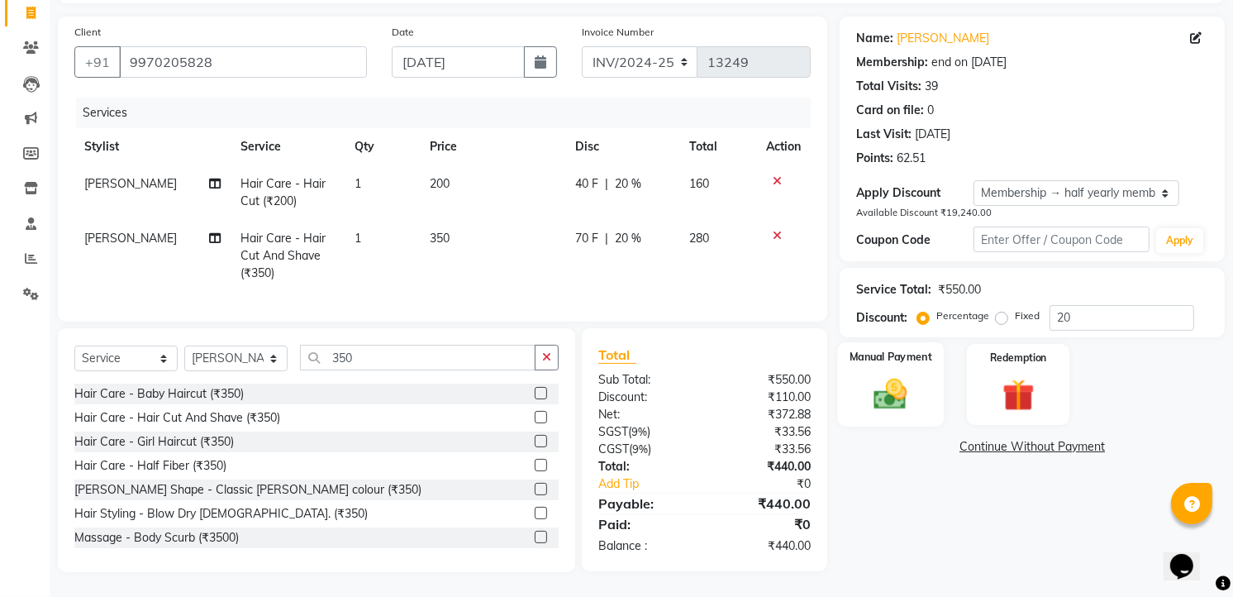
click at [911, 374] on img at bounding box center [892, 393] width 54 height 38
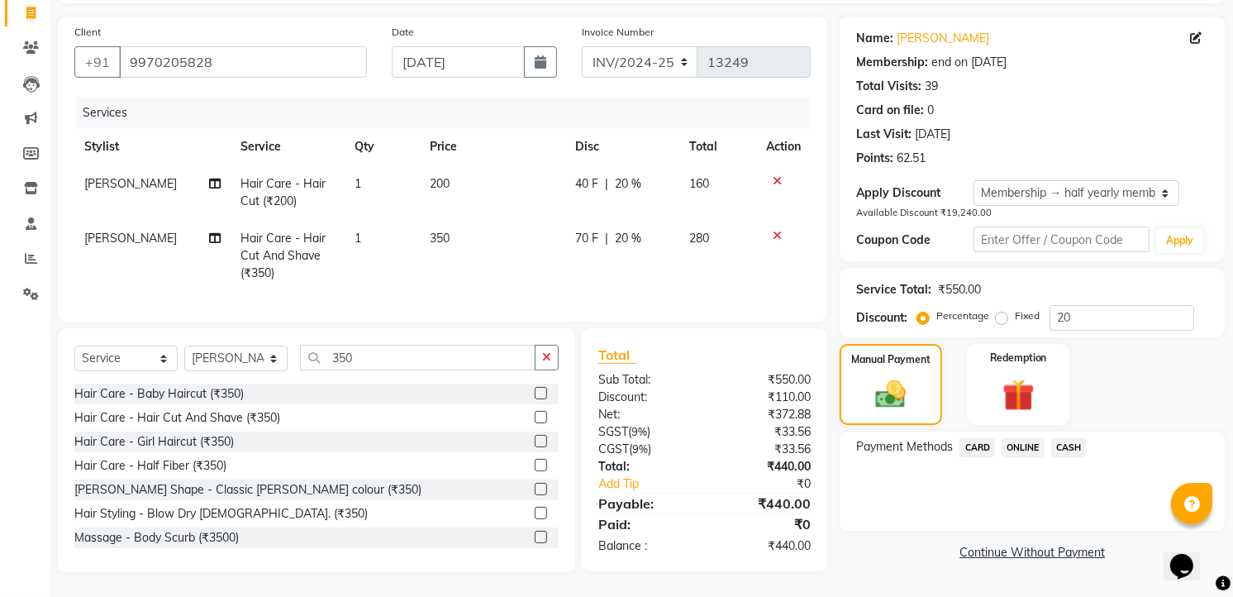
click at [1027, 438] on span "ONLINE" at bounding box center [1023, 447] width 43 height 19
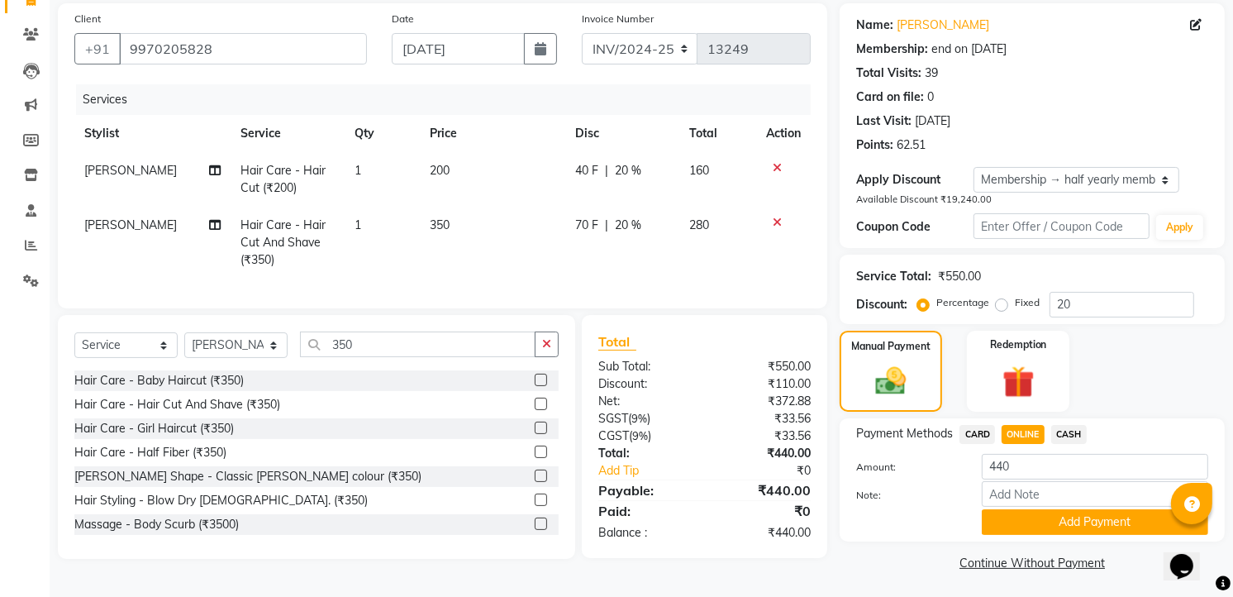
scroll to position [124, 0]
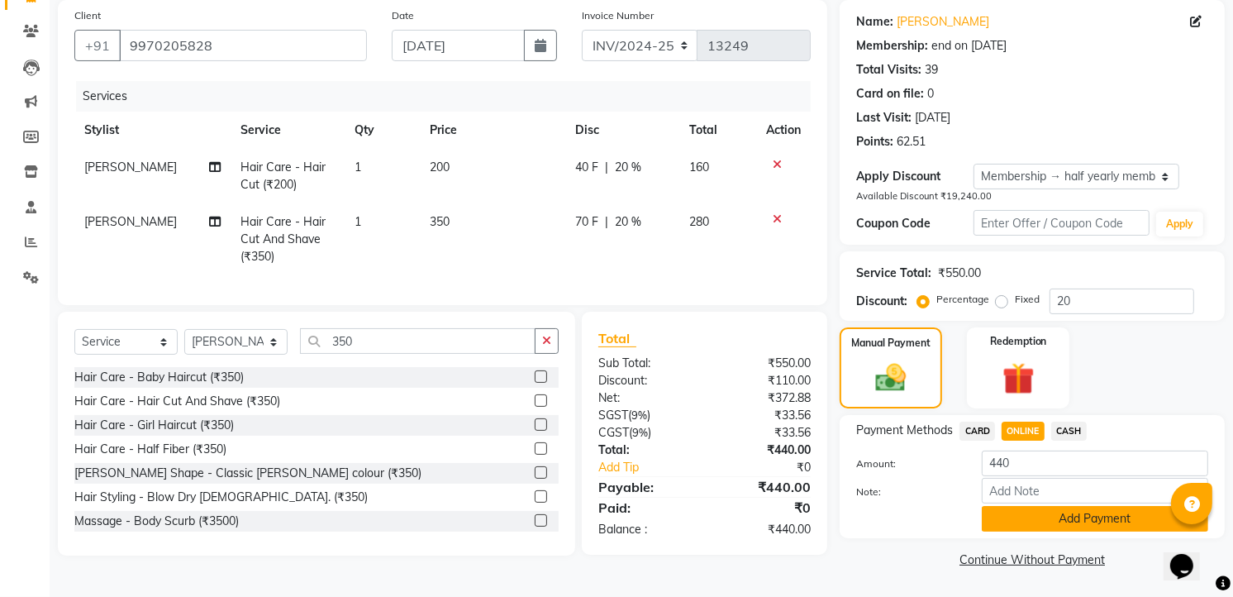
click at [1054, 523] on button "Add Payment" at bounding box center [1095, 519] width 226 height 26
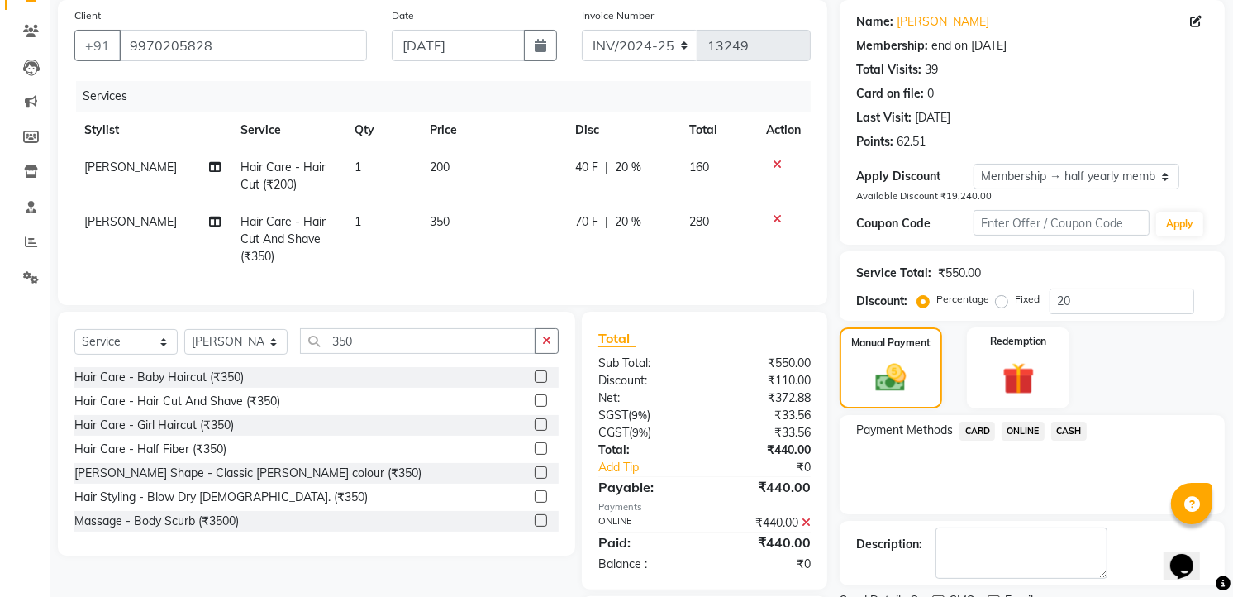
scroll to position [212, 0]
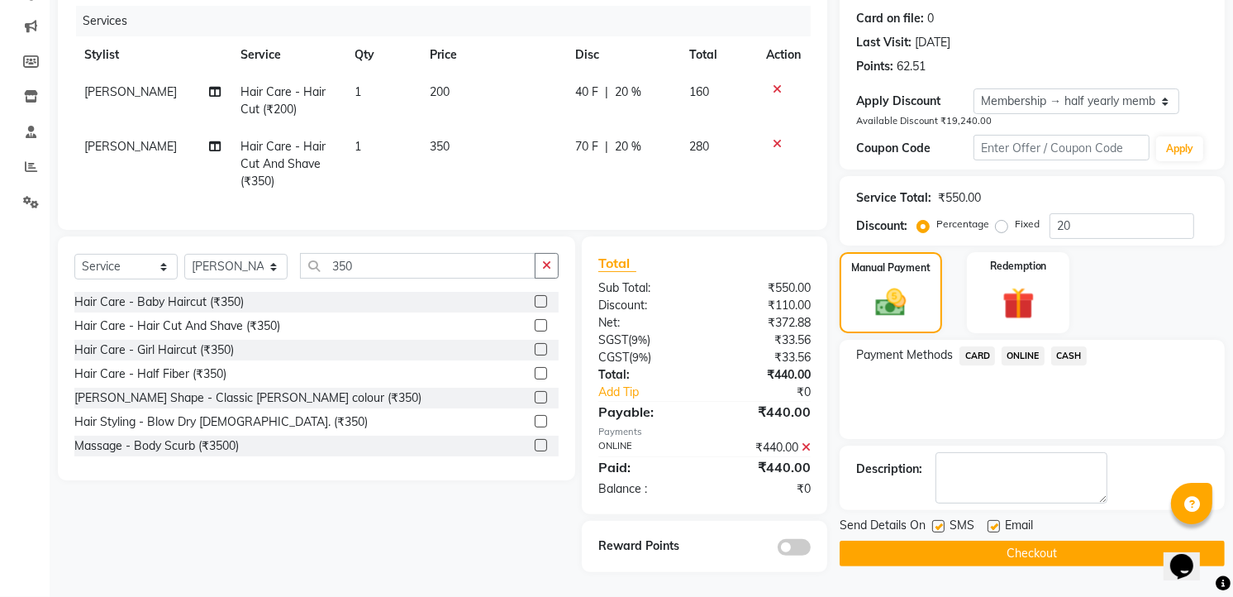
click at [1025, 524] on div "Send Details On SMS Email Checkout" at bounding box center [1032, 542] width 385 height 50
click at [1022, 541] on button "Checkout" at bounding box center [1032, 554] width 385 height 26
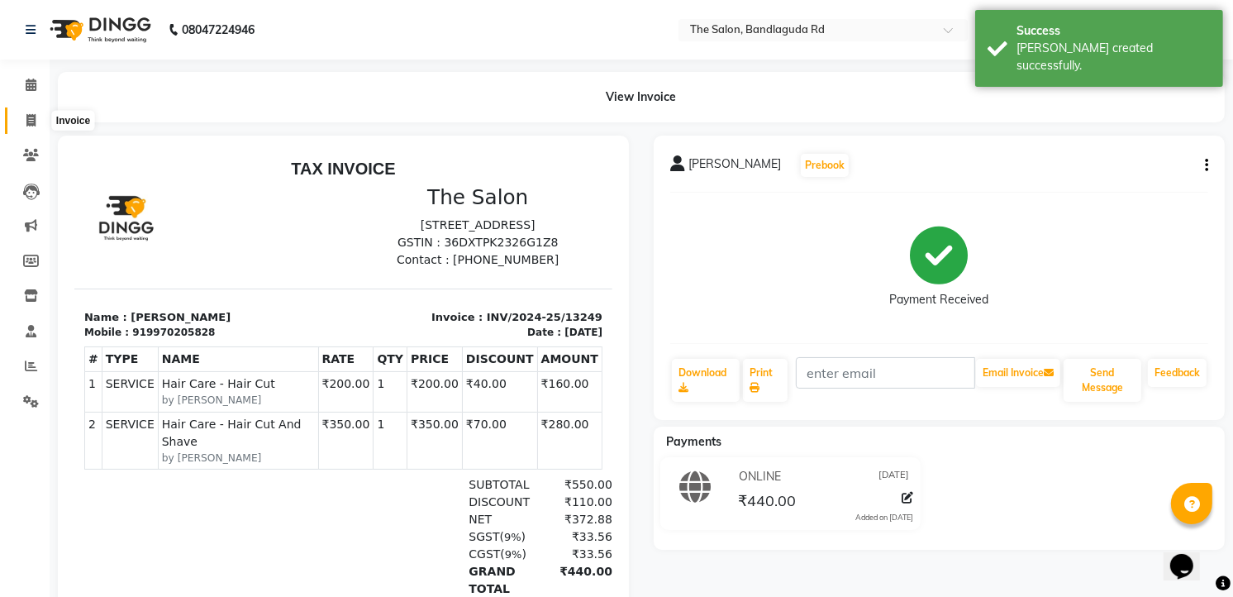
drag, startPoint x: 36, startPoint y: 127, endPoint x: 21, endPoint y: 120, distance: 16.6
click at [35, 127] on span at bounding box center [31, 121] width 29 height 19
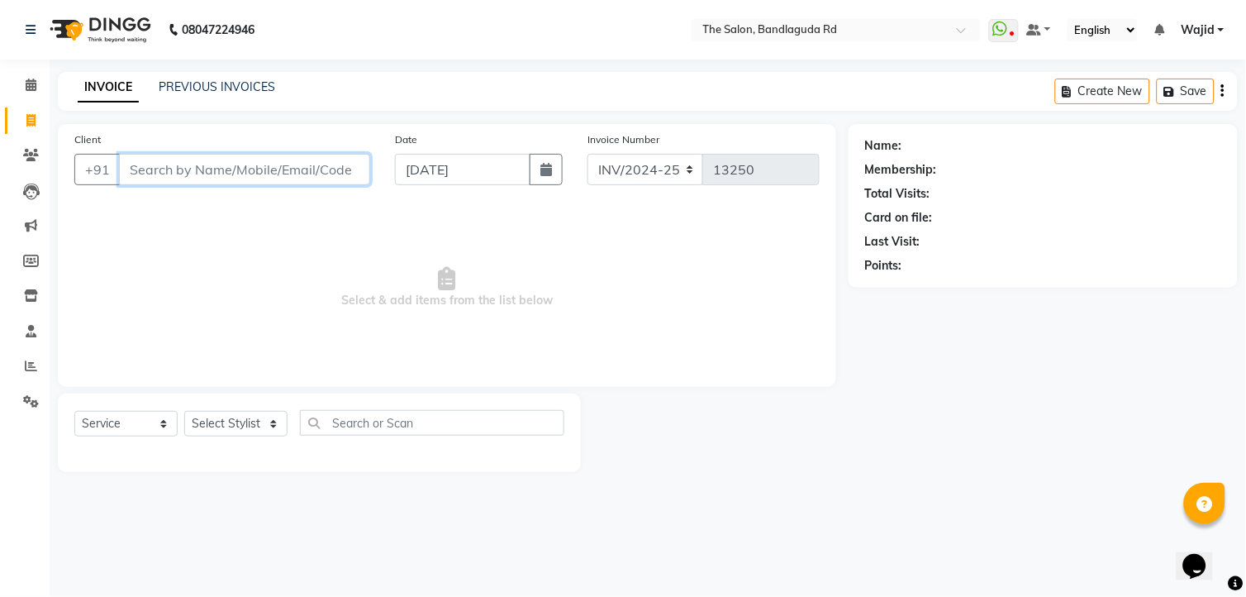
click at [147, 162] on input "Client" at bounding box center [244, 169] width 251 height 31
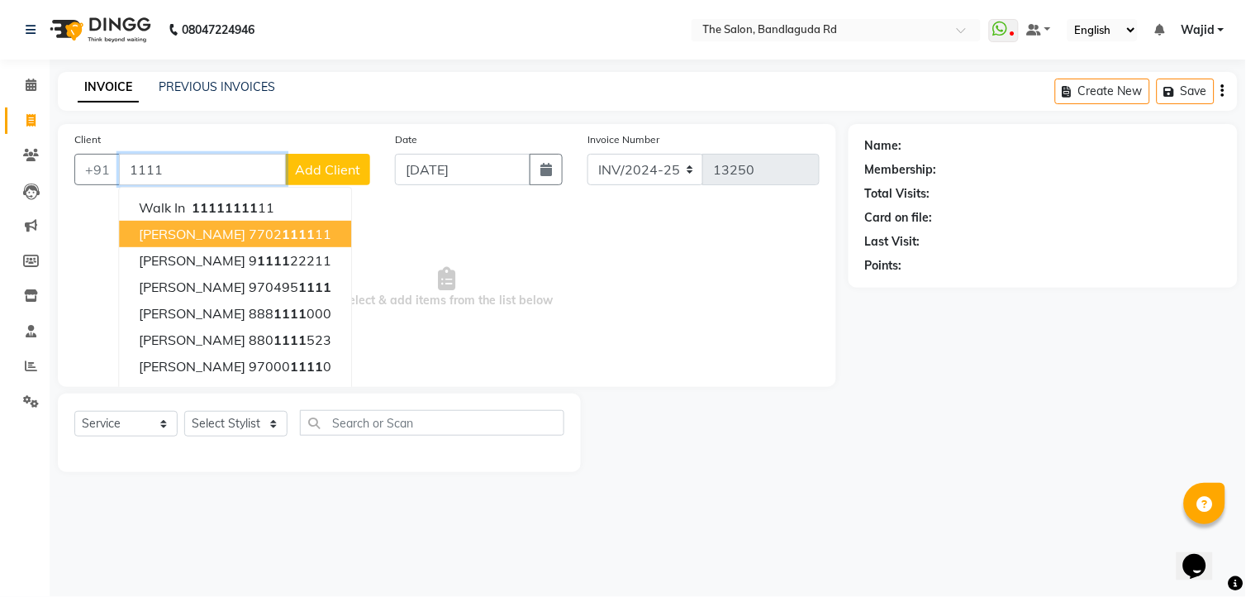
click at [187, 236] on span "Munawar orr" at bounding box center [192, 234] width 107 height 17
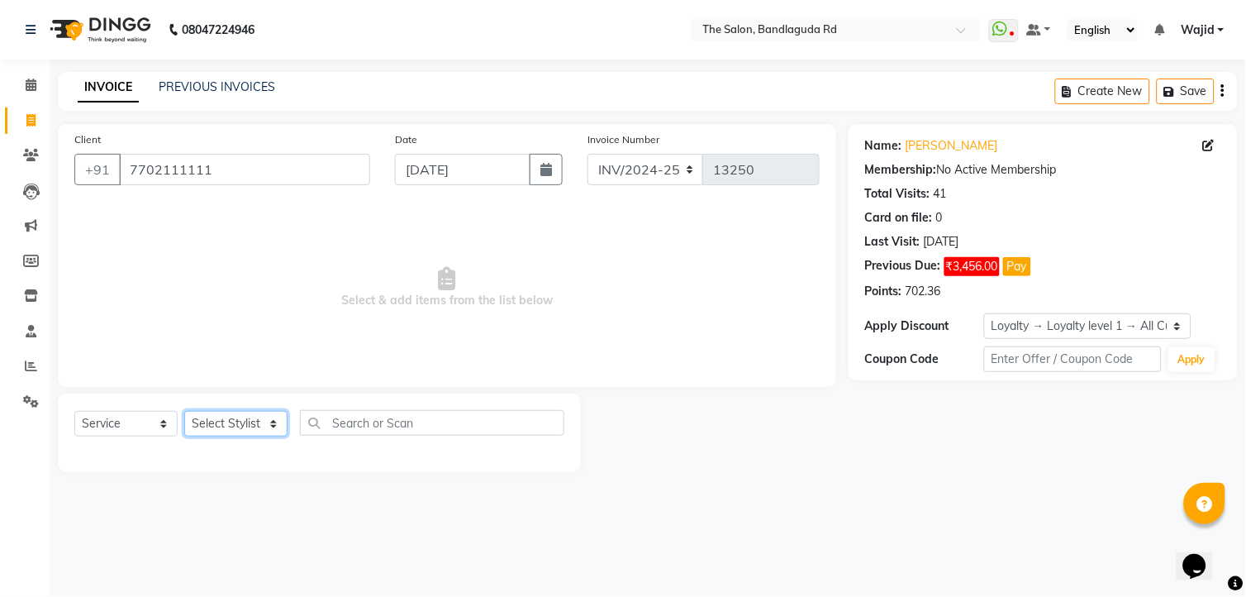
click at [251, 413] on select "Select Stylist AIJAZ fazil imran kasim mohsin rasheed sameer Shadab TALIB Tasle…" at bounding box center [235, 424] width 103 height 26
click at [184, 412] on select "Select Stylist AIJAZ fazil imran kasim mohsin rasheed sameer Shadab TALIB Tasle…" at bounding box center [235, 424] width 103 height 26
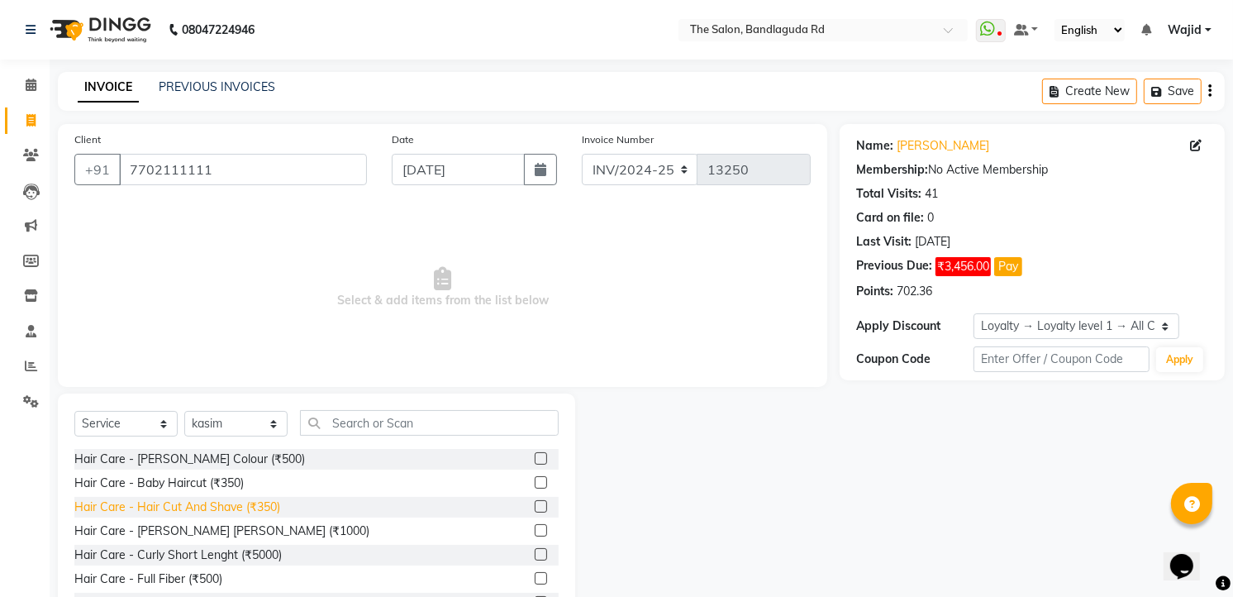
click at [274, 512] on div "Hair Care - Hair Cut And Shave (₹350)" at bounding box center [177, 506] width 206 height 17
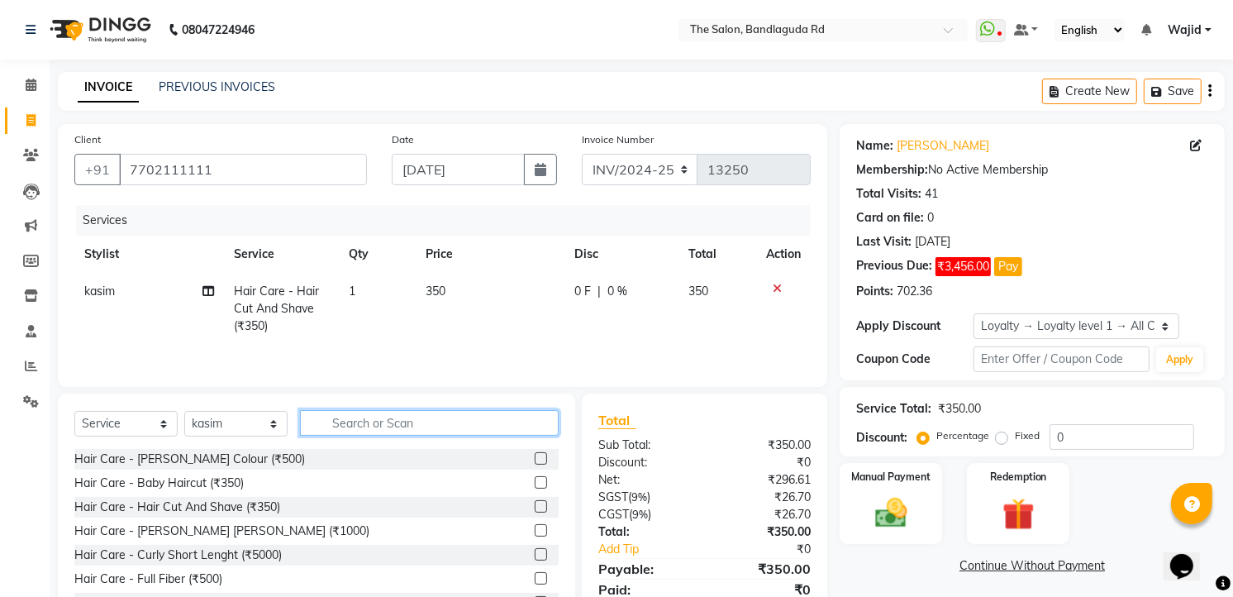
click at [373, 433] on input "text" at bounding box center [429, 423] width 259 height 26
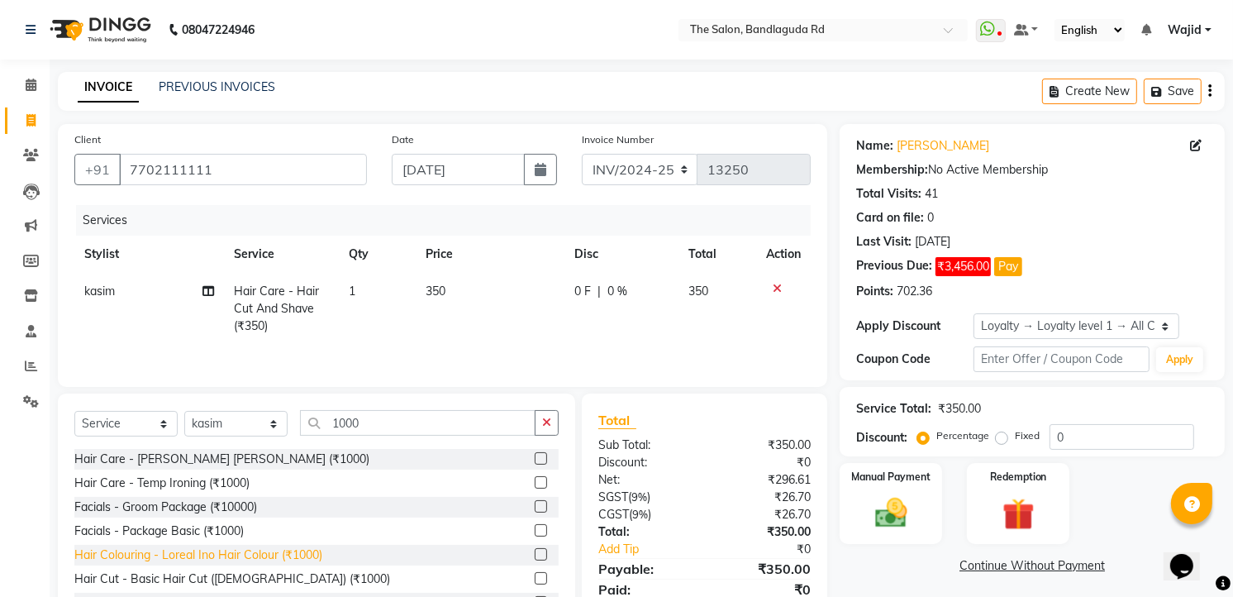
click at [207, 555] on div "Hair Colouring - Loreal Ino Hair Colour (₹1000)" at bounding box center [198, 554] width 248 height 17
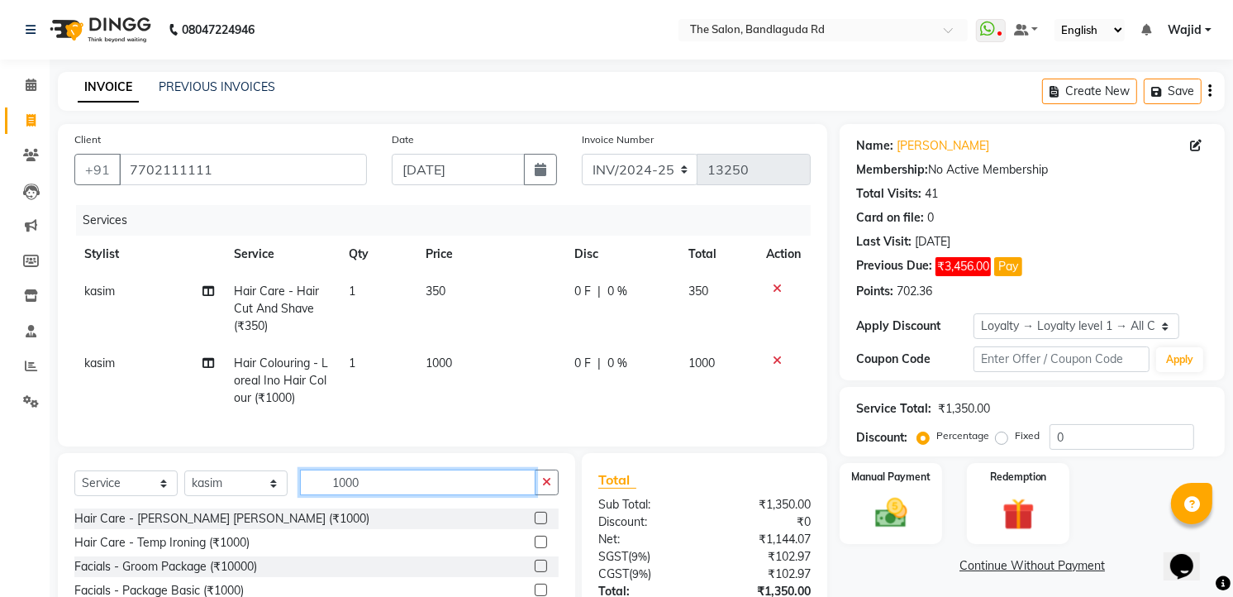
click at [375, 491] on input "1000" at bounding box center [418, 482] width 236 height 26
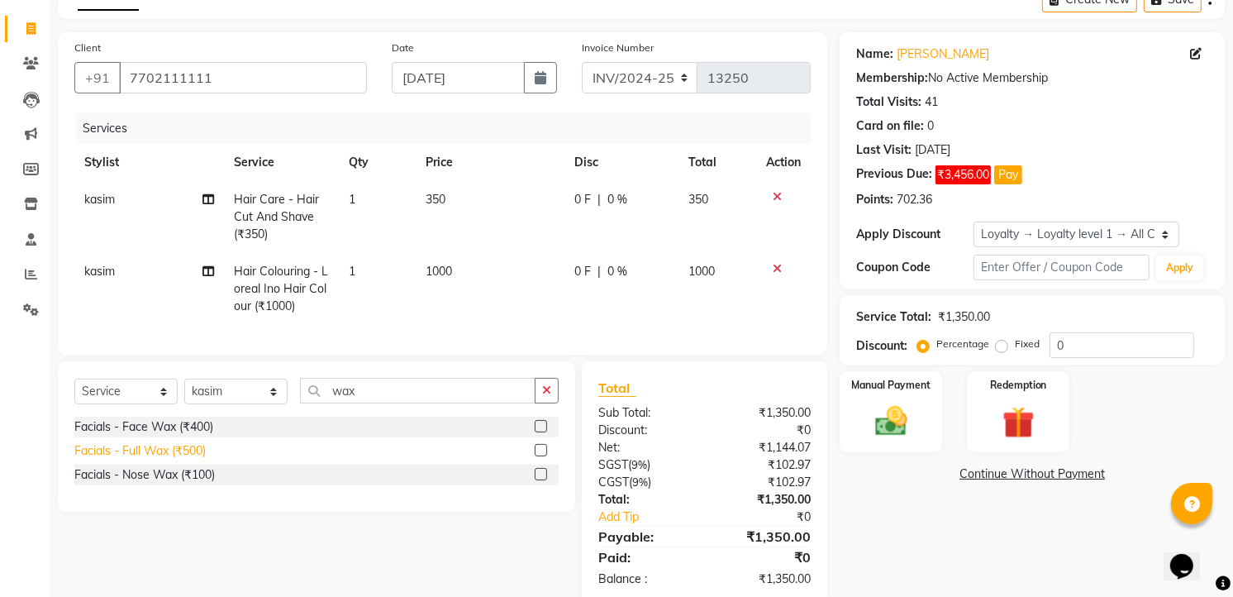
click at [205, 460] on div "Facials - Full Wax (₹500)" at bounding box center [139, 450] width 131 height 17
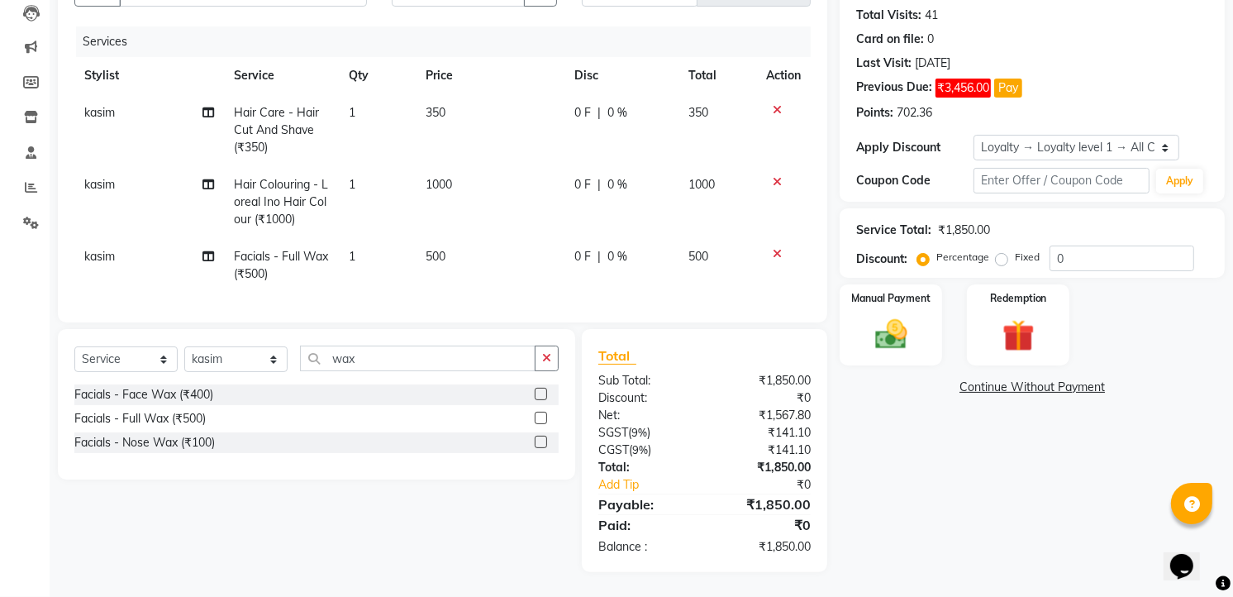
scroll to position [192, 0]
click at [894, 339] on img at bounding box center [892, 335] width 54 height 38
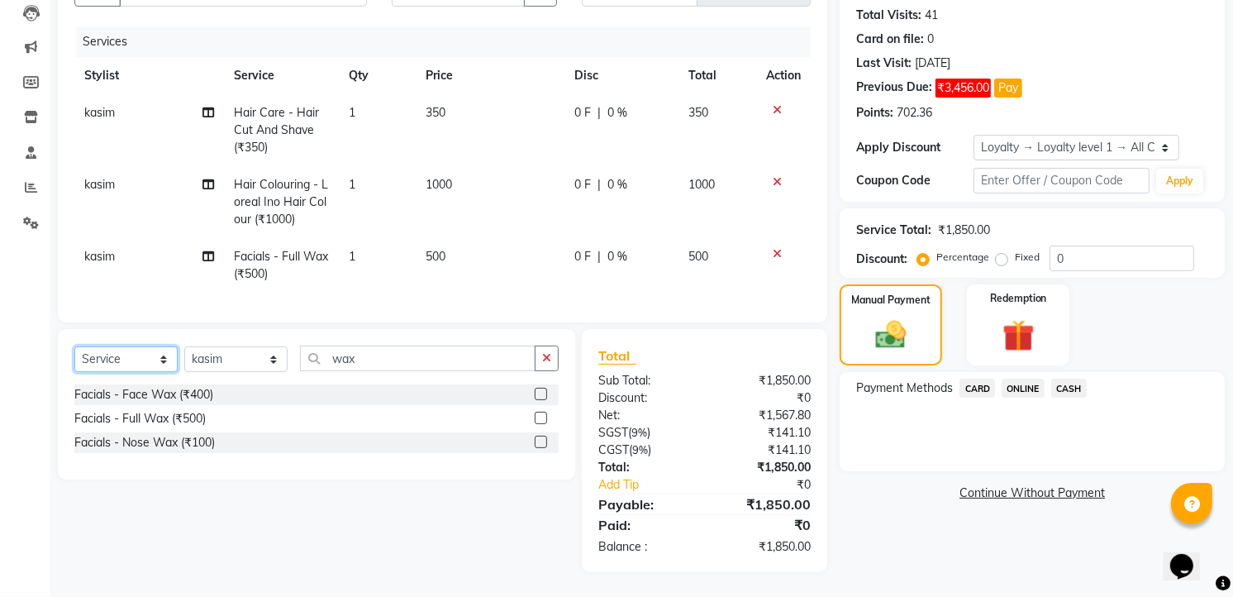
click at [132, 360] on select "Select Service Product Membership Package Voucher Prepaid Gift Card" at bounding box center [125, 359] width 103 height 26
click at [74, 347] on select "Select Service Product Membership Package Voucher Prepaid Gift Card" at bounding box center [125, 359] width 103 height 26
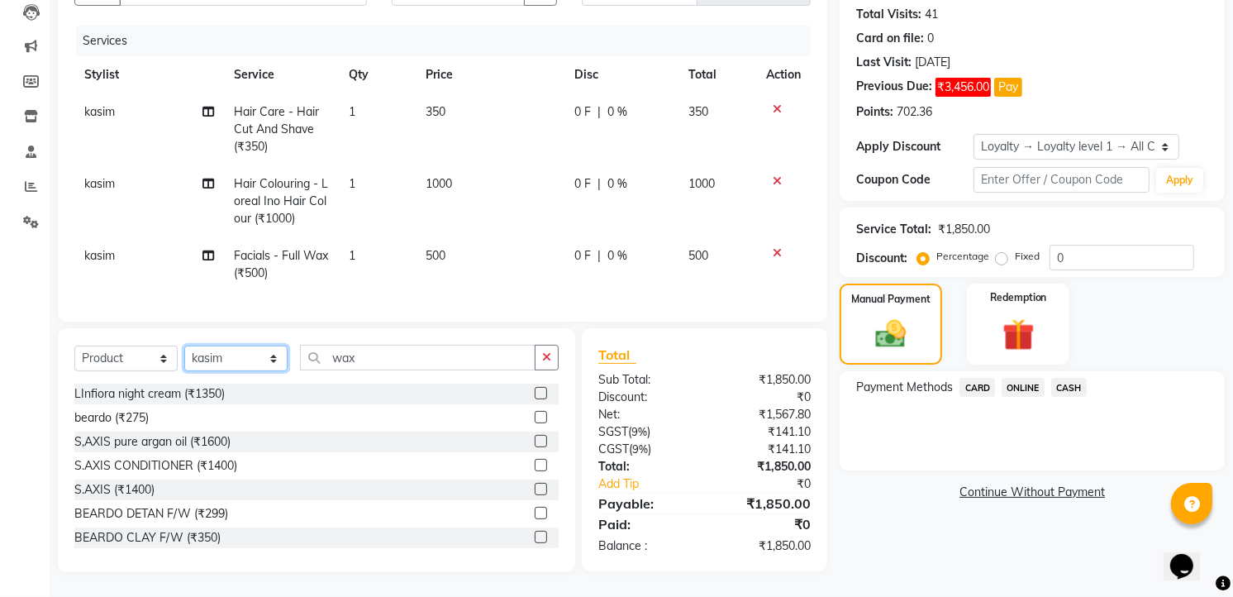
click at [221, 365] on select "Select Stylist AIJAZ fazil imran kasim mohsin rasheed sameer Shadab TALIB Tasle…" at bounding box center [235, 359] width 103 height 26
click at [184, 347] on select "Select Stylist AIJAZ fazil imran kasim mohsin rasheed sameer Shadab TALIB Tasle…" at bounding box center [235, 359] width 103 height 26
click at [244, 367] on select "Select Stylist AIJAZ fazil imran kasim mohsin rasheed sameer Shadab TALIB Tasle…" at bounding box center [235, 359] width 103 height 26
click at [184, 346] on select "Select Stylist AIJAZ fazil imran kasim mohsin rasheed sameer Shadab TALIB Tasle…" at bounding box center [235, 359] width 103 height 26
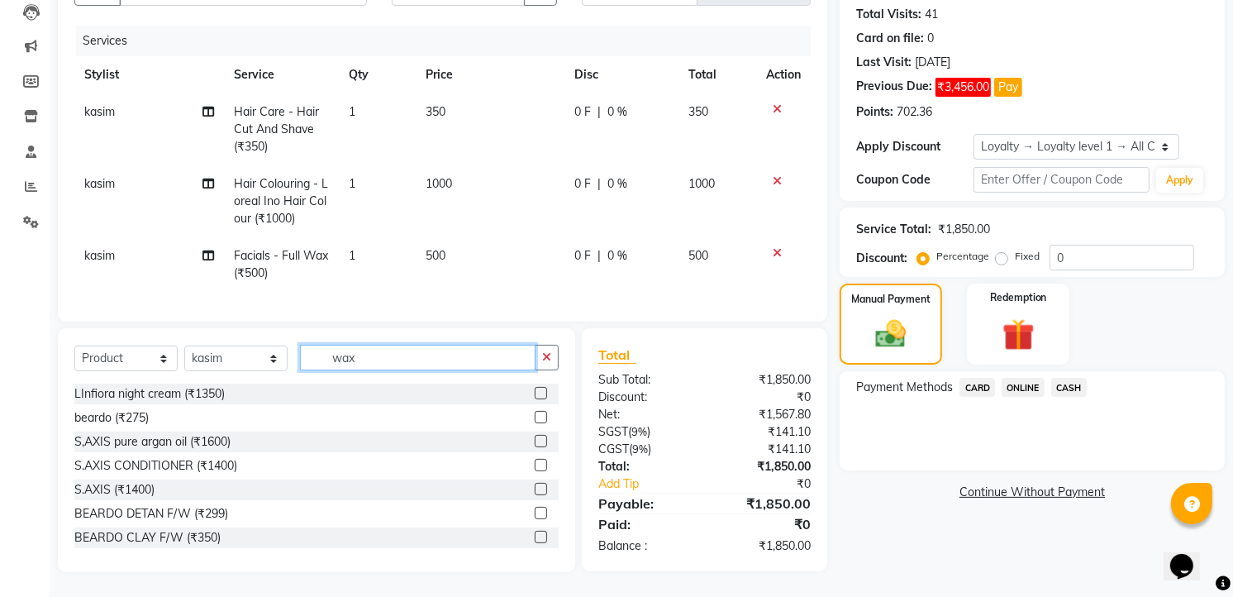
click at [370, 356] on input "wax" at bounding box center [418, 358] width 236 height 26
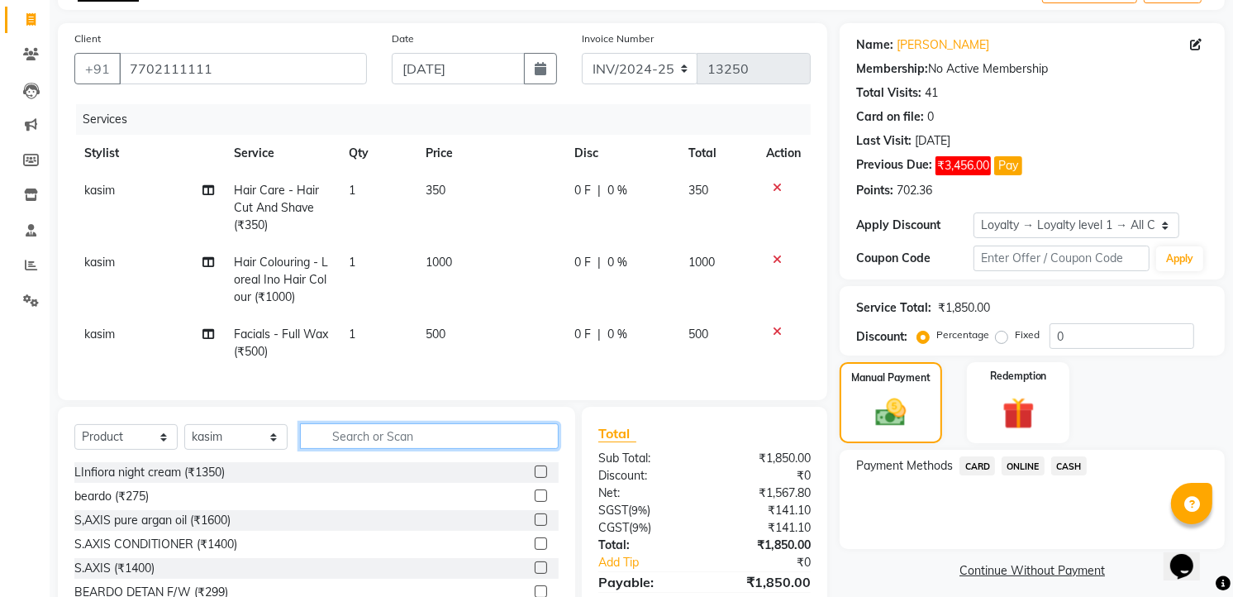
click at [372, 444] on input "text" at bounding box center [429, 436] width 259 height 26
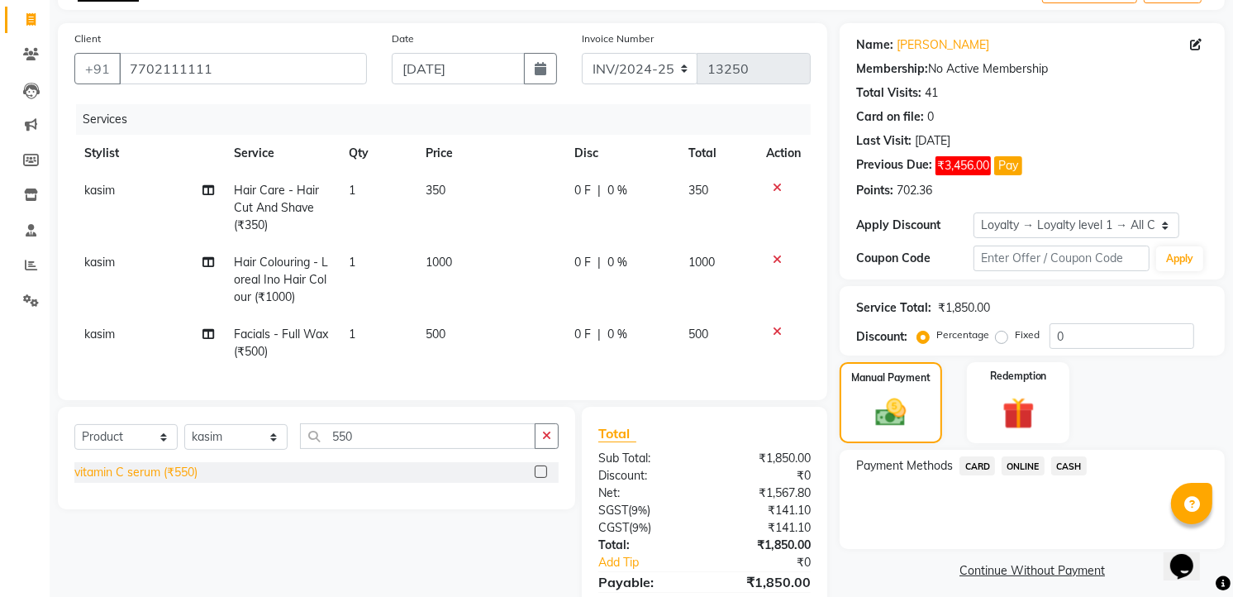
click at [136, 481] on div "vitamin C serum (₹550)" at bounding box center [135, 472] width 123 height 17
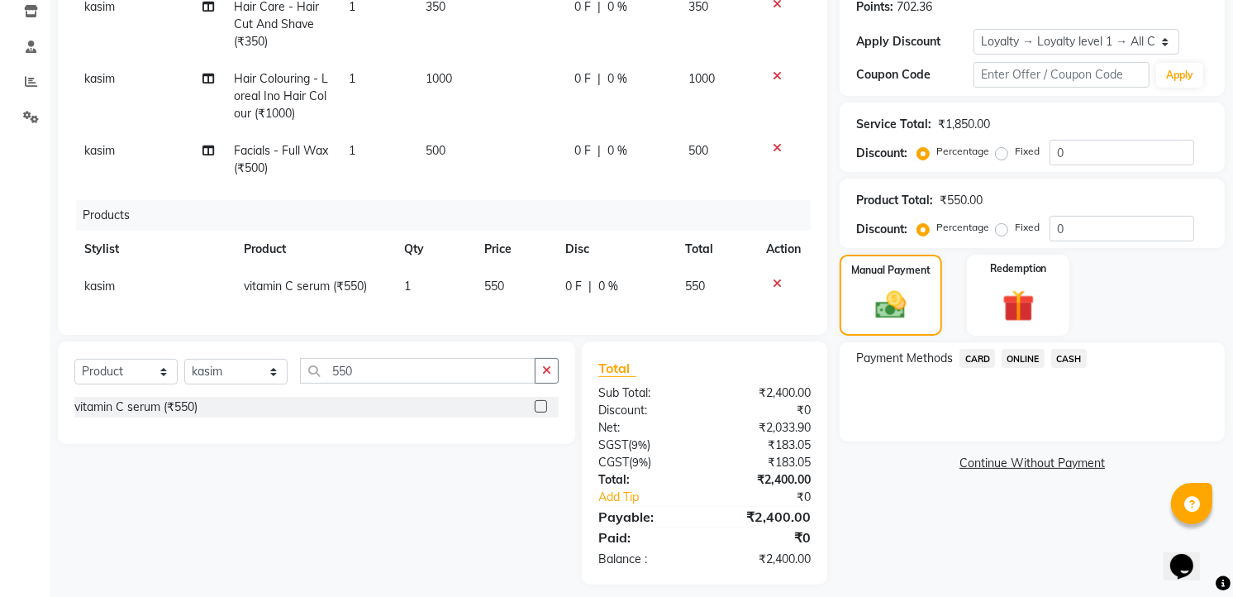
scroll to position [310, 0]
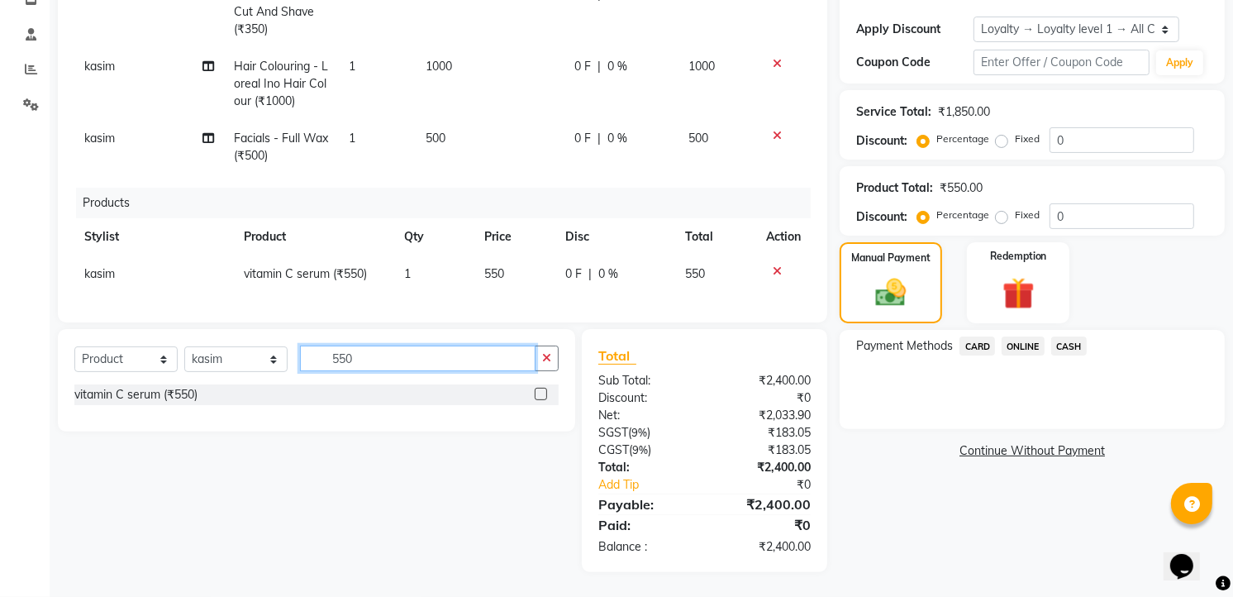
click at [389, 366] on input "550" at bounding box center [418, 359] width 236 height 26
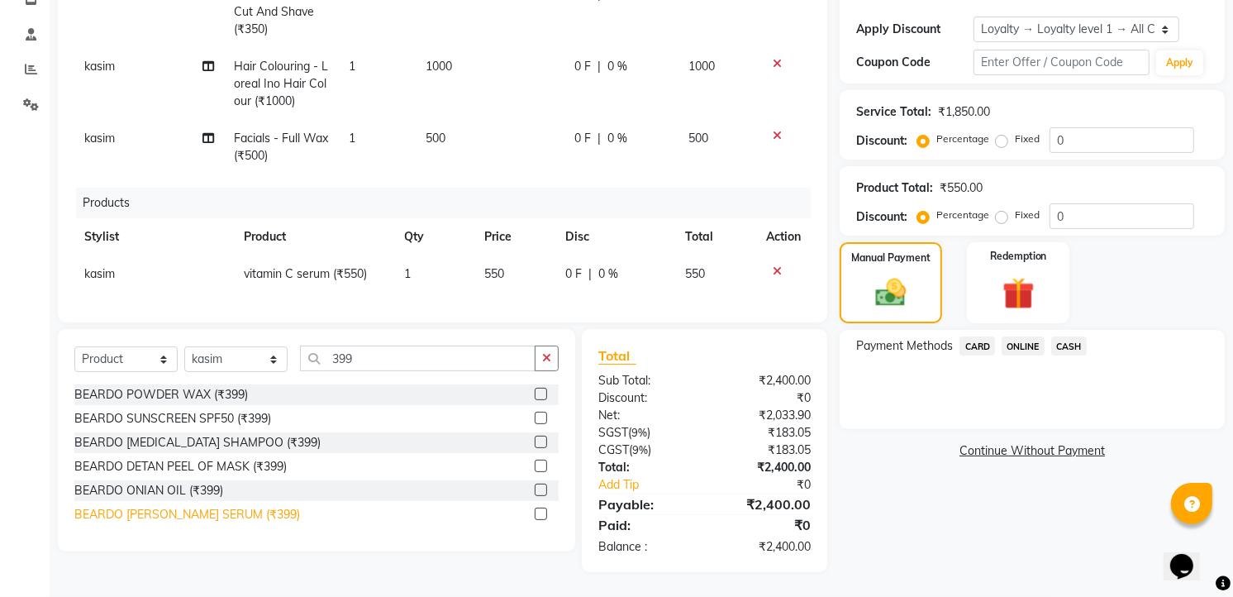
click at [241, 522] on div "BEARDO [PERSON_NAME] SERUM (₹399)" at bounding box center [187, 514] width 226 height 17
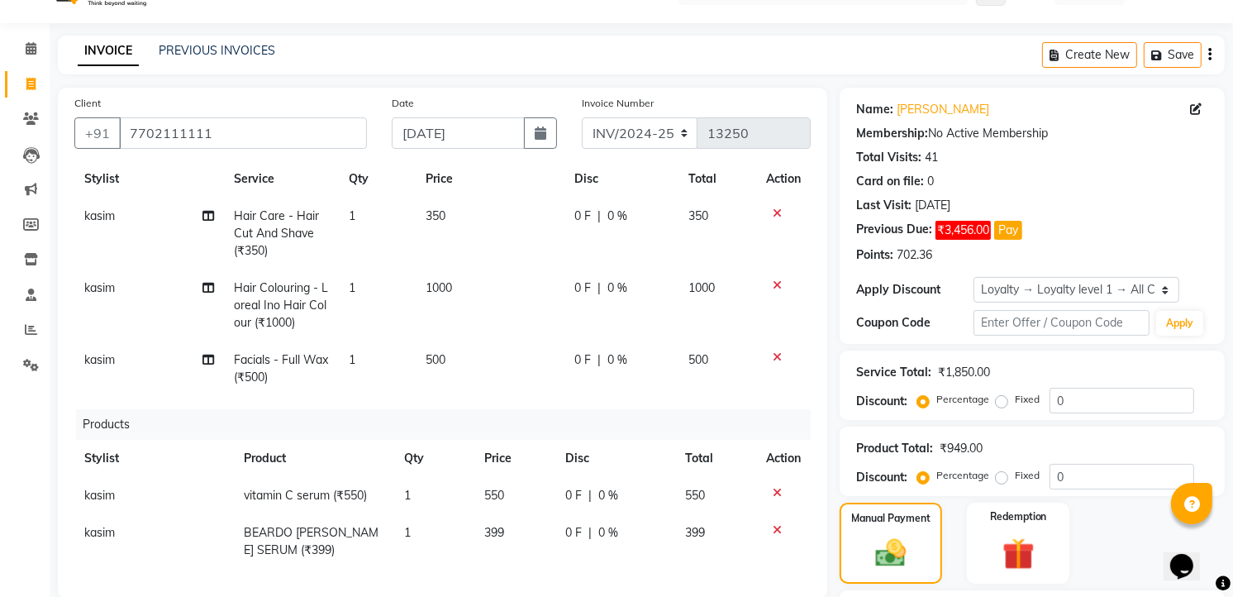
scroll to position [312, 0]
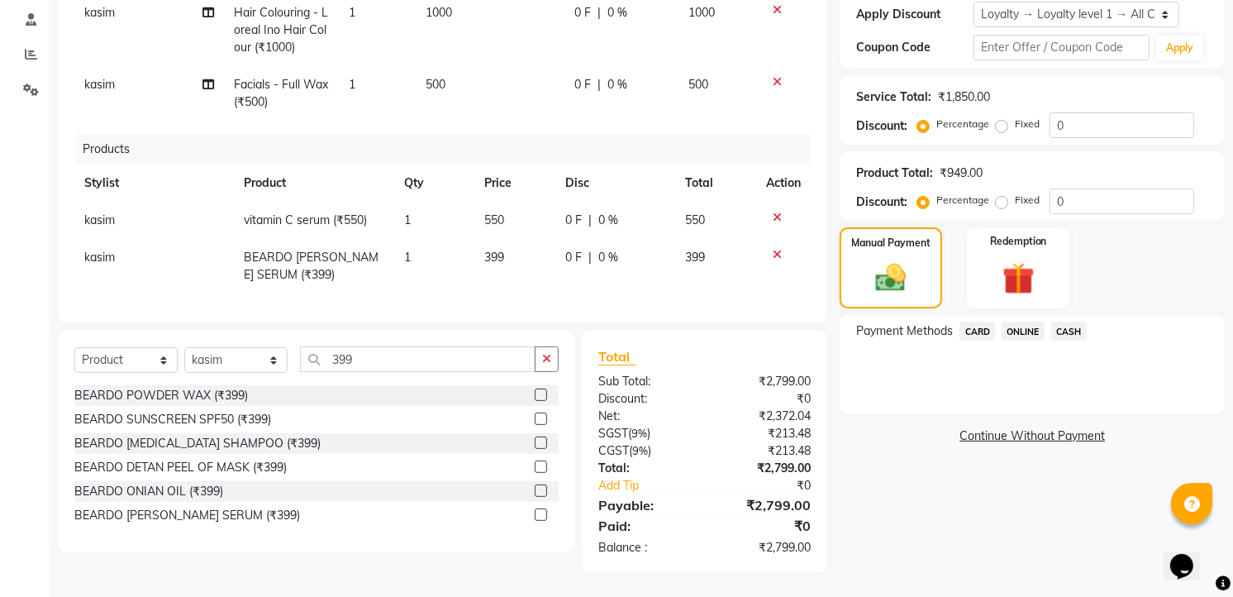
click at [1013, 326] on span "ONLINE" at bounding box center [1023, 331] width 43 height 19
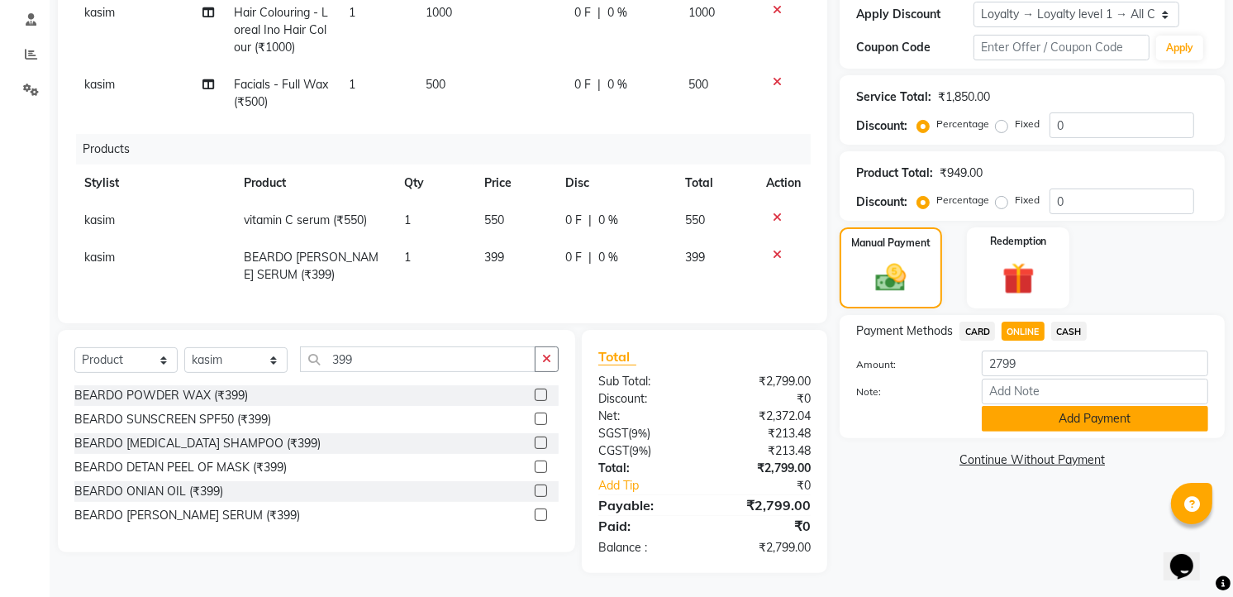
click at [1036, 422] on button "Add Payment" at bounding box center [1095, 419] width 226 height 26
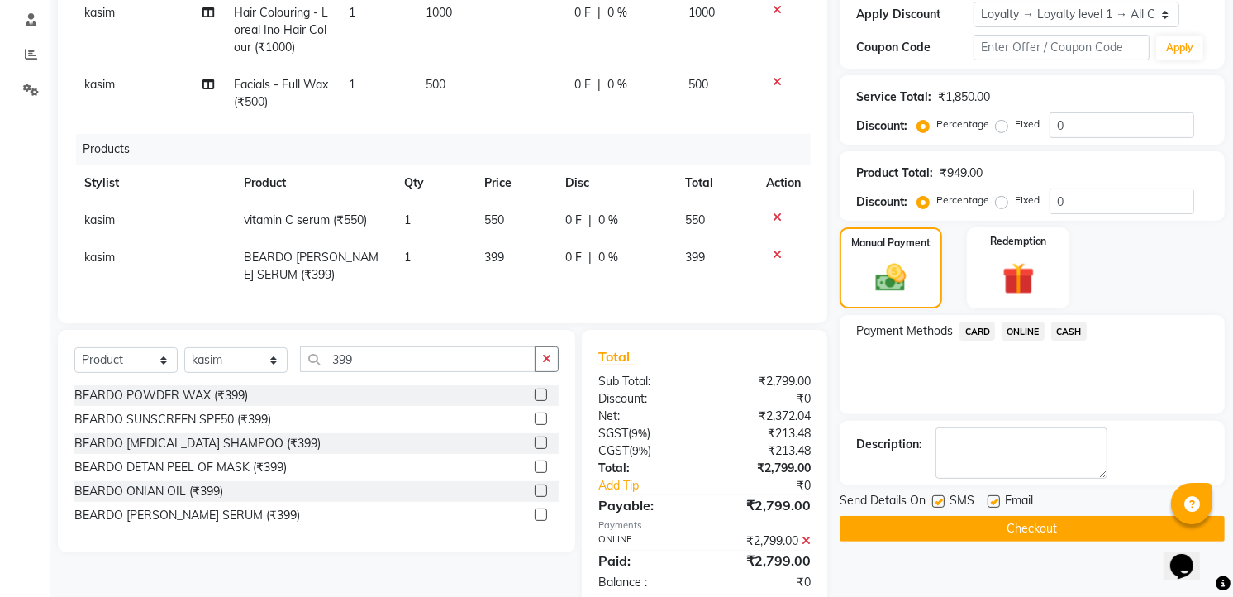
click at [1001, 523] on button "Checkout" at bounding box center [1032, 529] width 385 height 26
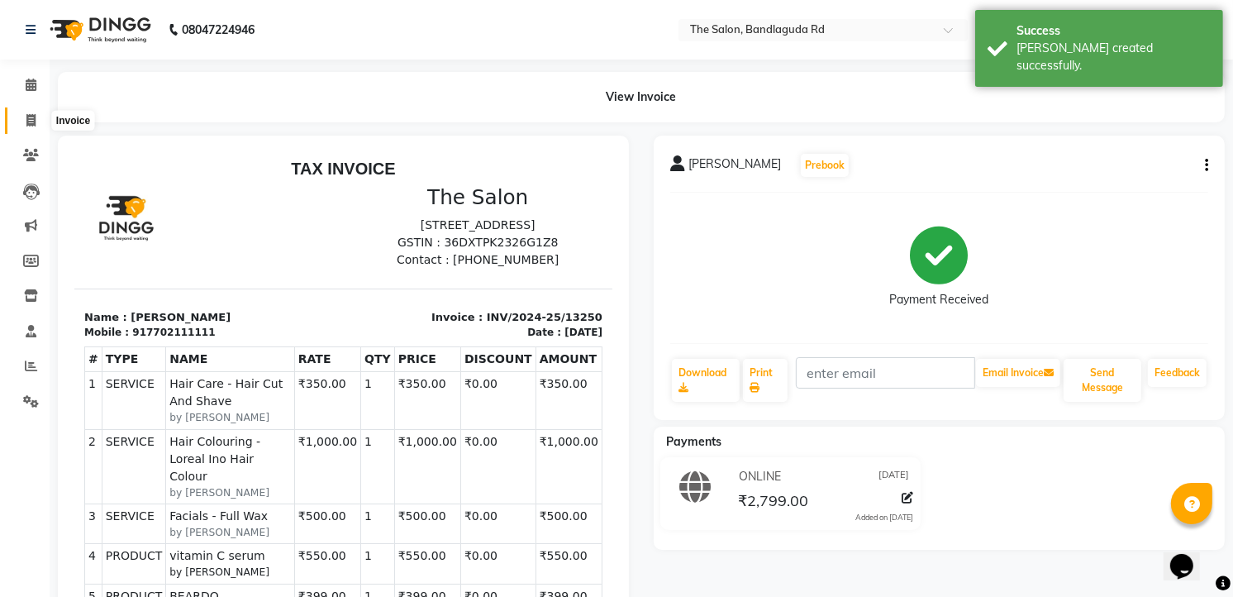
click at [36, 116] on span at bounding box center [31, 121] width 29 height 19
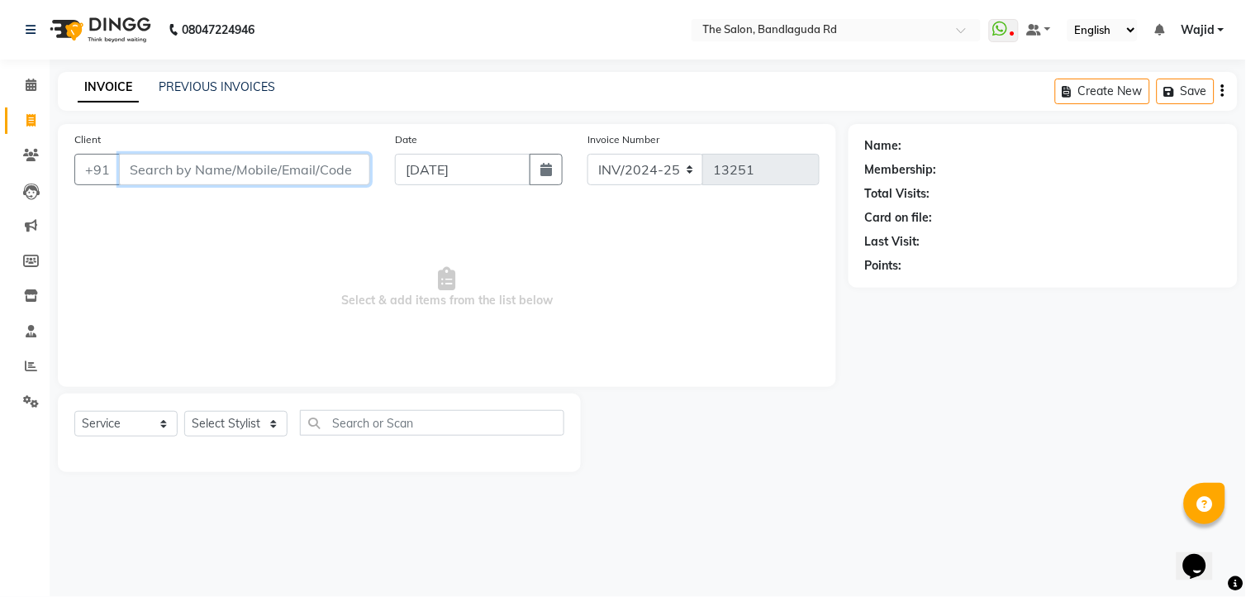
click at [151, 168] on input "Client" at bounding box center [244, 169] width 251 height 31
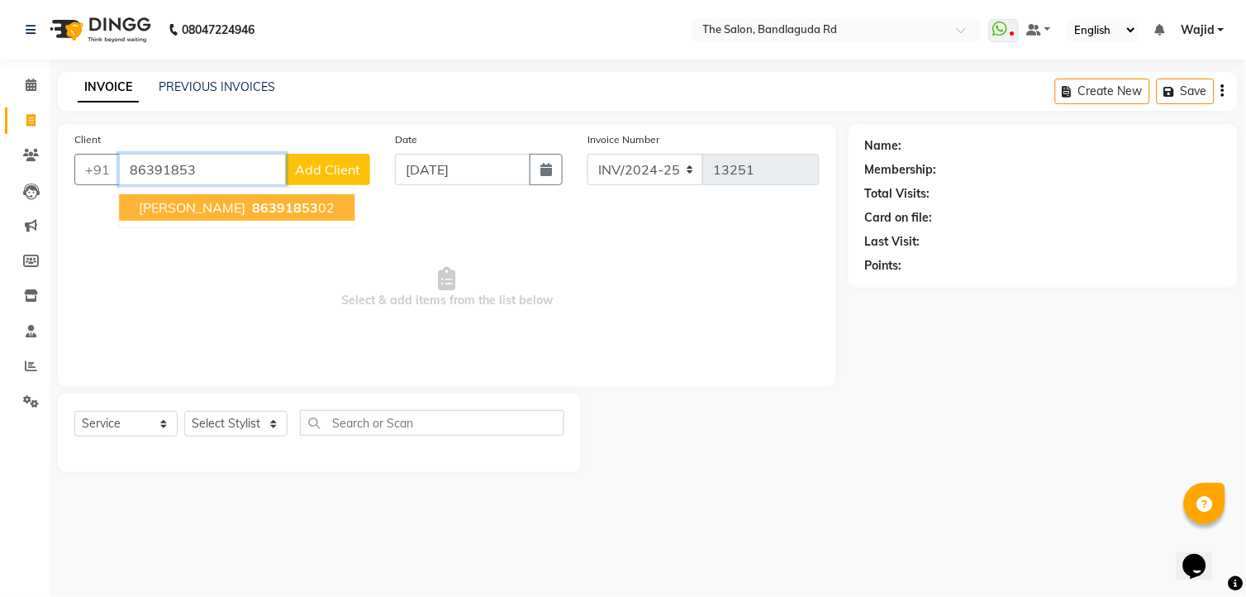
click at [160, 209] on span "shabaz" at bounding box center [192, 207] width 107 height 17
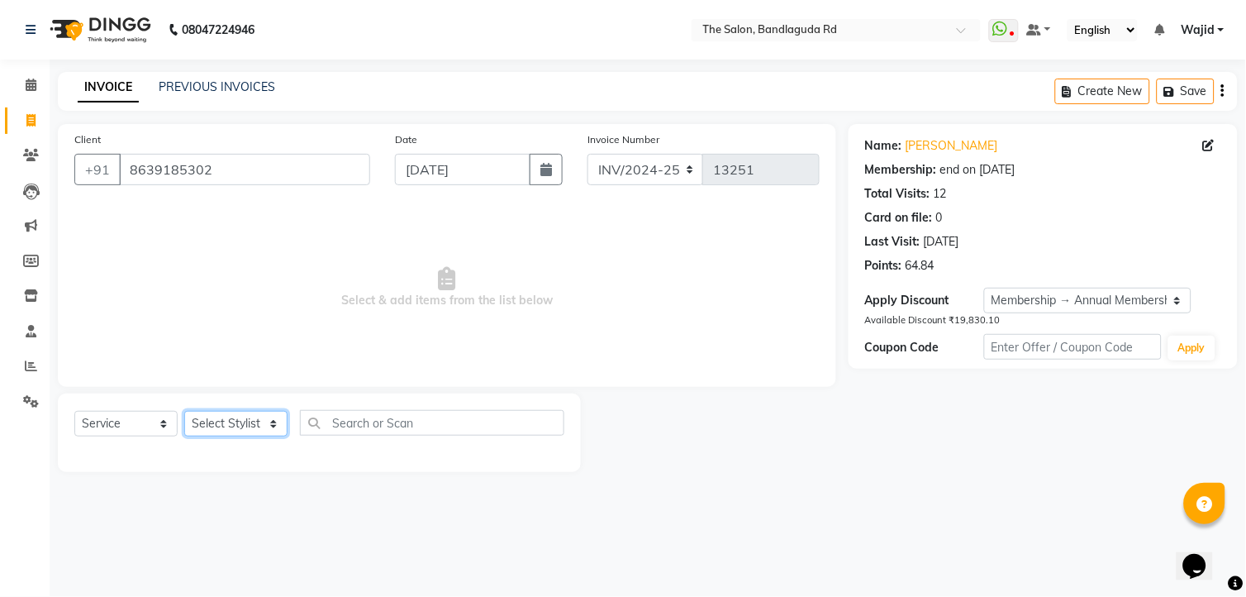
click at [241, 425] on select "Select Stylist [PERSON_NAME] [PERSON_NAME] [PERSON_NAME] [PERSON_NAME] TALIB [P…" at bounding box center [235, 424] width 103 height 26
click at [184, 412] on select "Select Stylist [PERSON_NAME] [PERSON_NAME] [PERSON_NAME] [PERSON_NAME] TALIB [P…" at bounding box center [235, 424] width 103 height 26
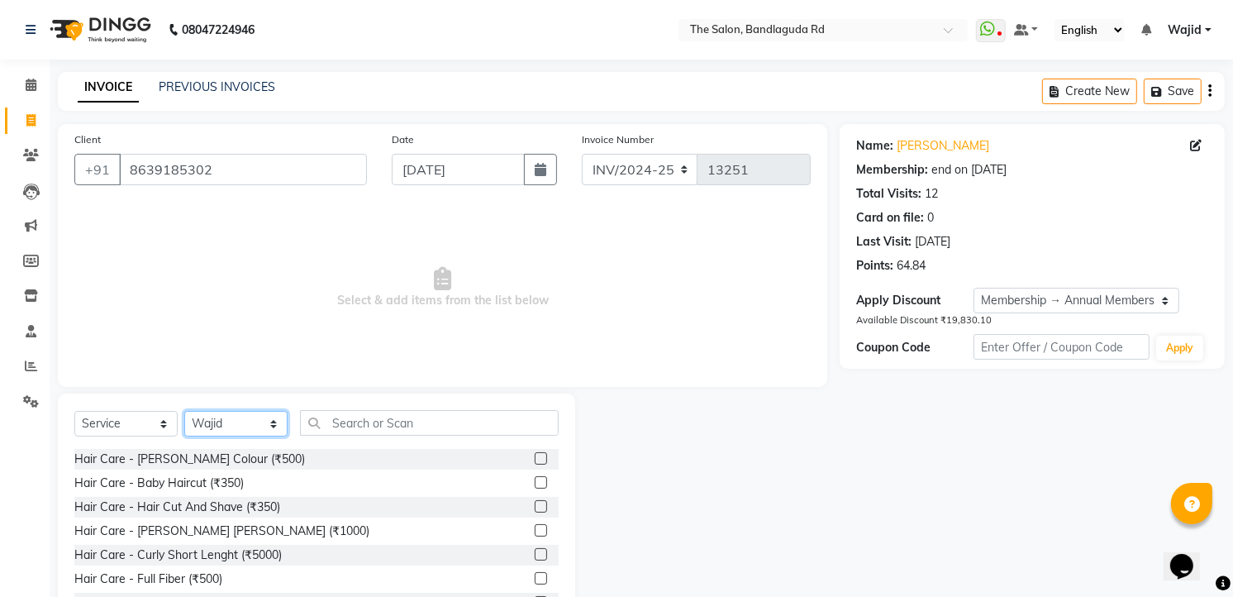
click at [226, 418] on select "Select Stylist [PERSON_NAME] [PERSON_NAME] [PERSON_NAME] [PERSON_NAME] TALIB [P…" at bounding box center [235, 424] width 103 height 26
click at [184, 412] on select "Select Stylist [PERSON_NAME] [PERSON_NAME] [PERSON_NAME] [PERSON_NAME] TALIB [P…" at bounding box center [235, 424] width 103 height 26
click at [211, 511] on div "Hair Care - Hair Cut And Shave (₹350)" at bounding box center [177, 506] width 206 height 17
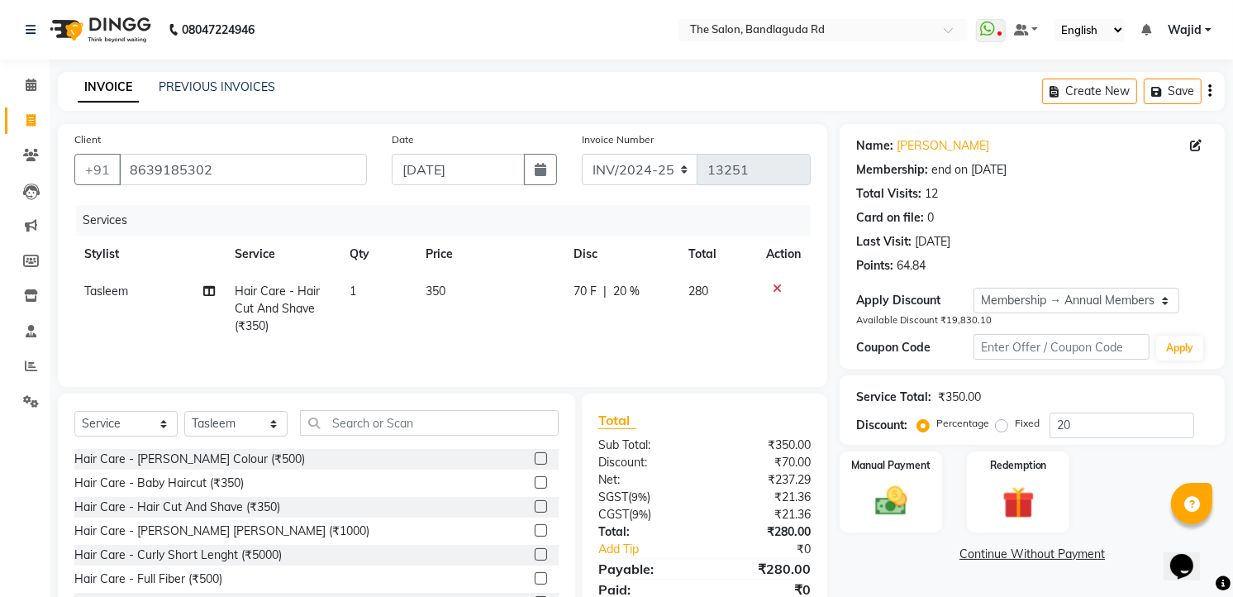
scroll to position [67, 0]
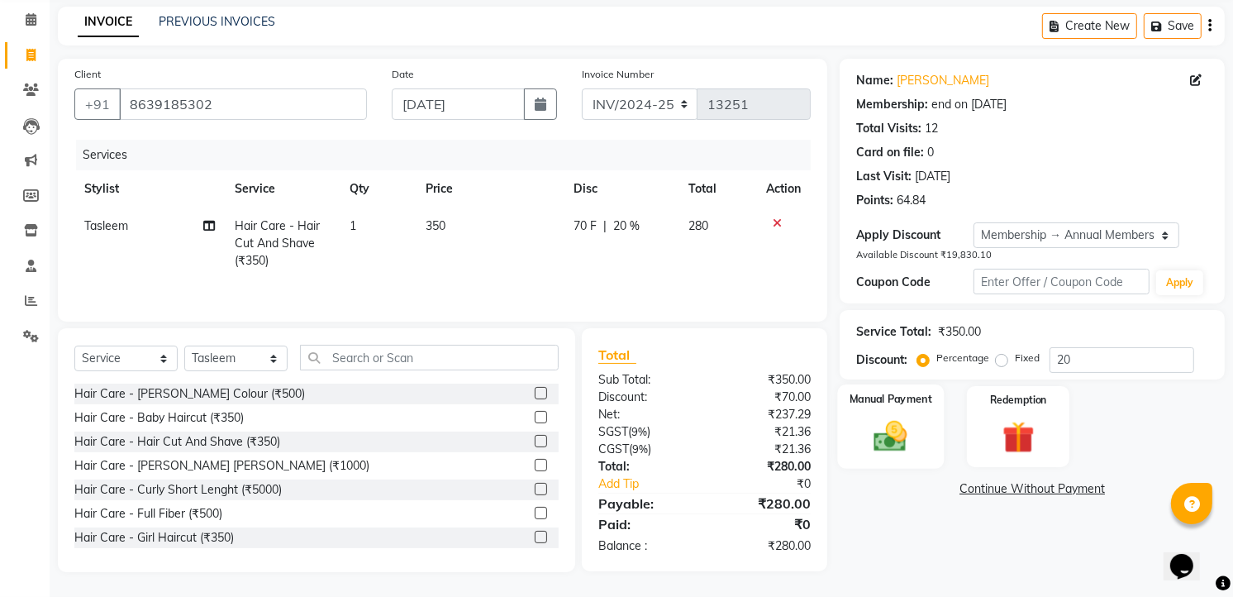
click at [915, 417] on img at bounding box center [892, 436] width 54 height 38
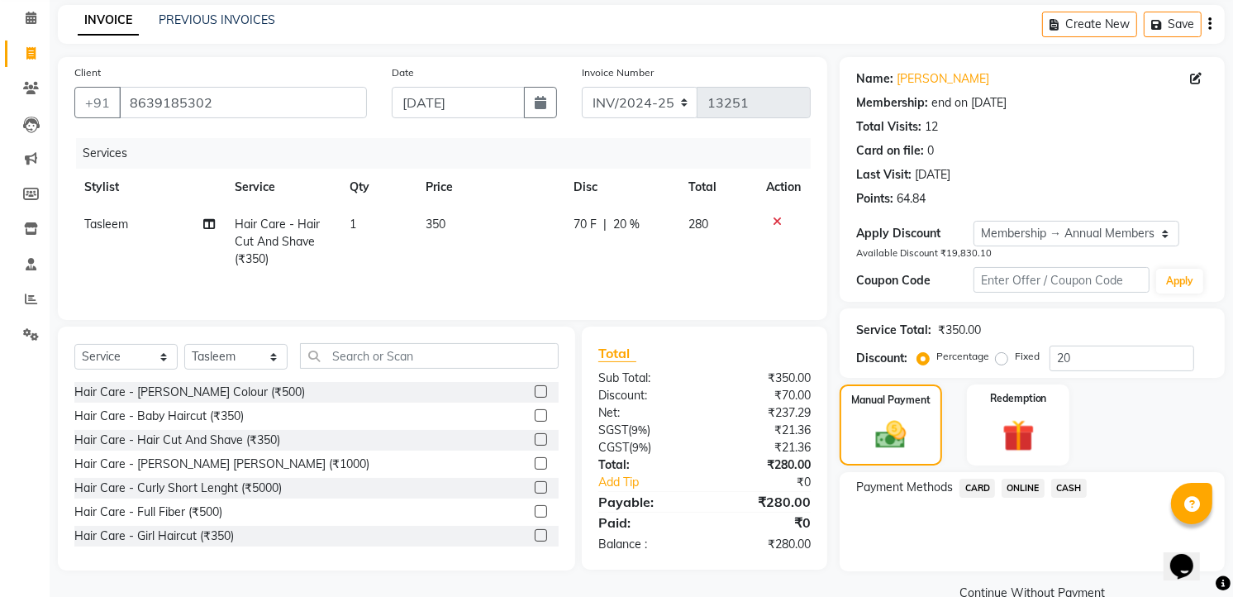
scroll to position [99, 0]
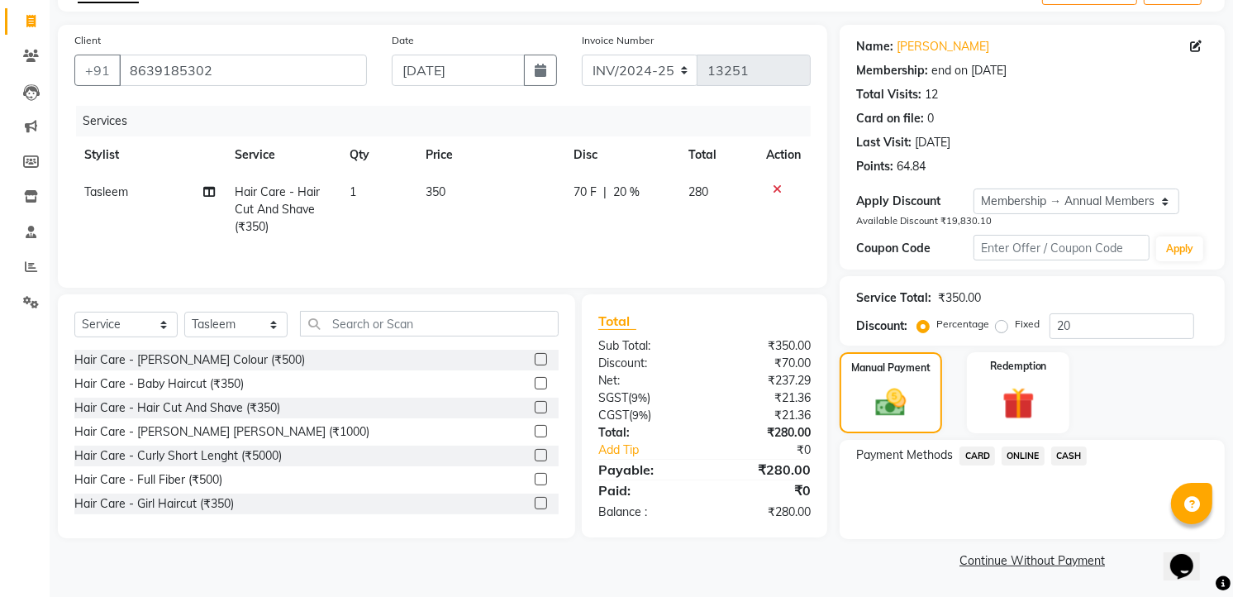
click at [1028, 447] on span "ONLINE" at bounding box center [1023, 455] width 43 height 19
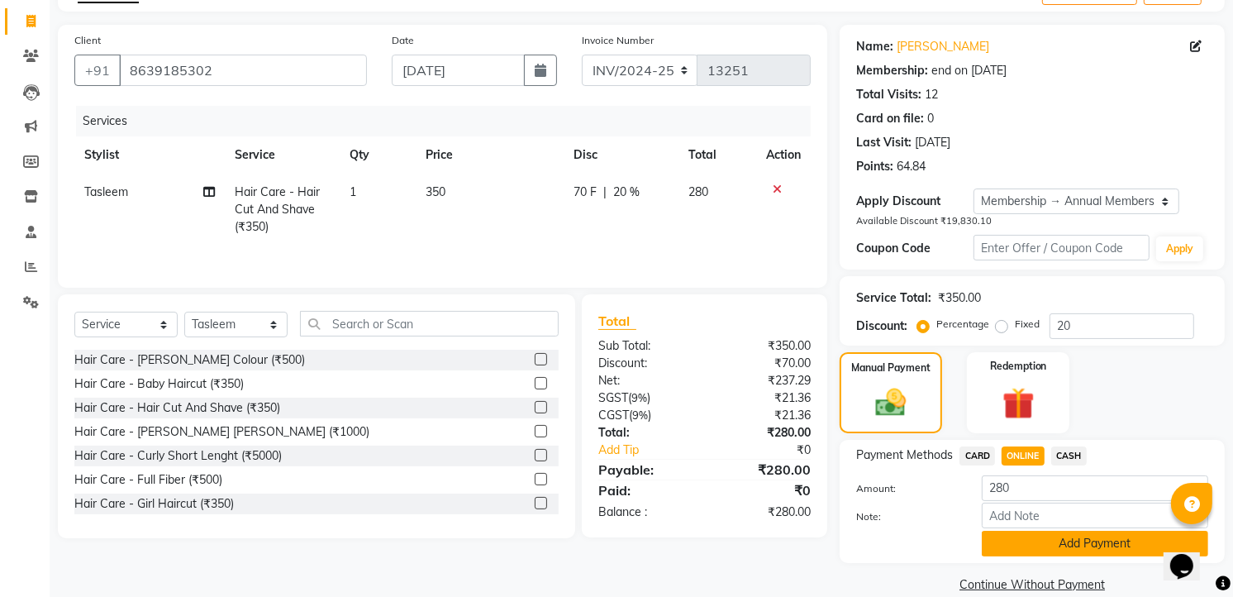
click at [1119, 540] on button "Add Payment" at bounding box center [1095, 544] width 226 height 26
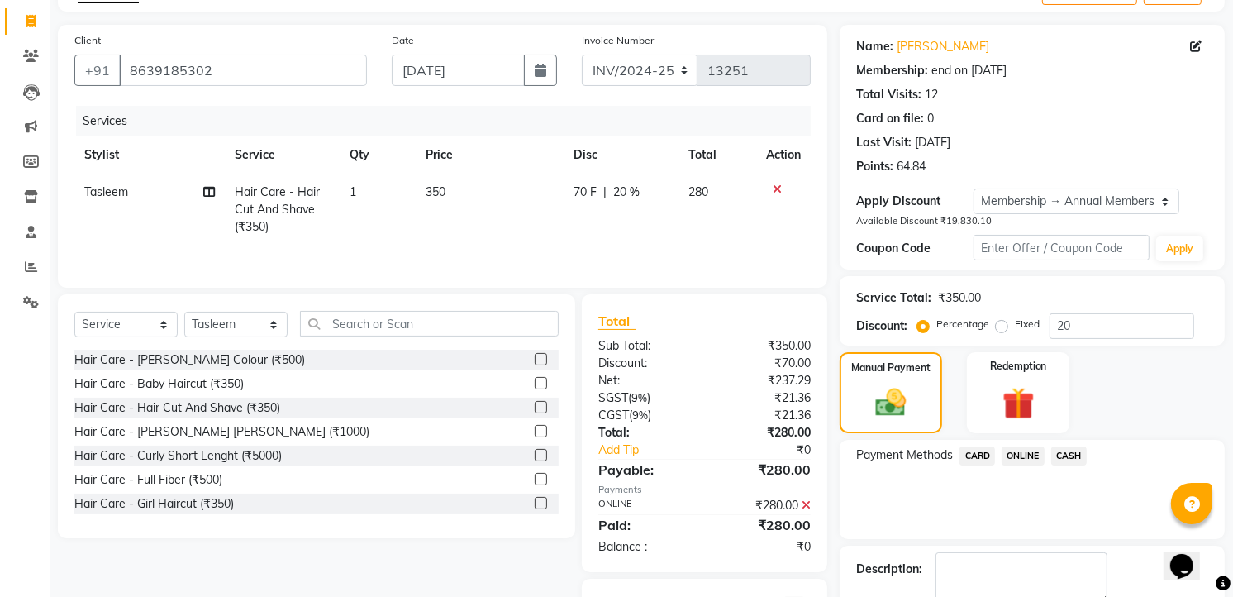
scroll to position [207, 0]
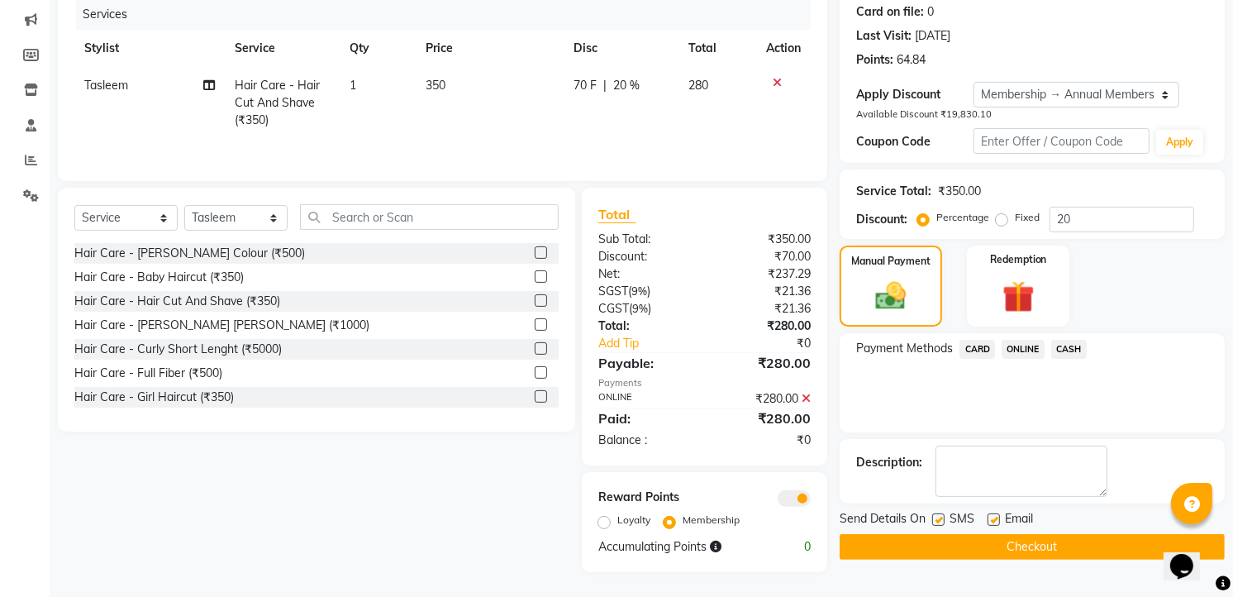
click at [1093, 531] on div "Send Details On SMS Email Checkout" at bounding box center [1032, 535] width 385 height 50
click at [1073, 537] on button "Checkout" at bounding box center [1032, 547] width 385 height 26
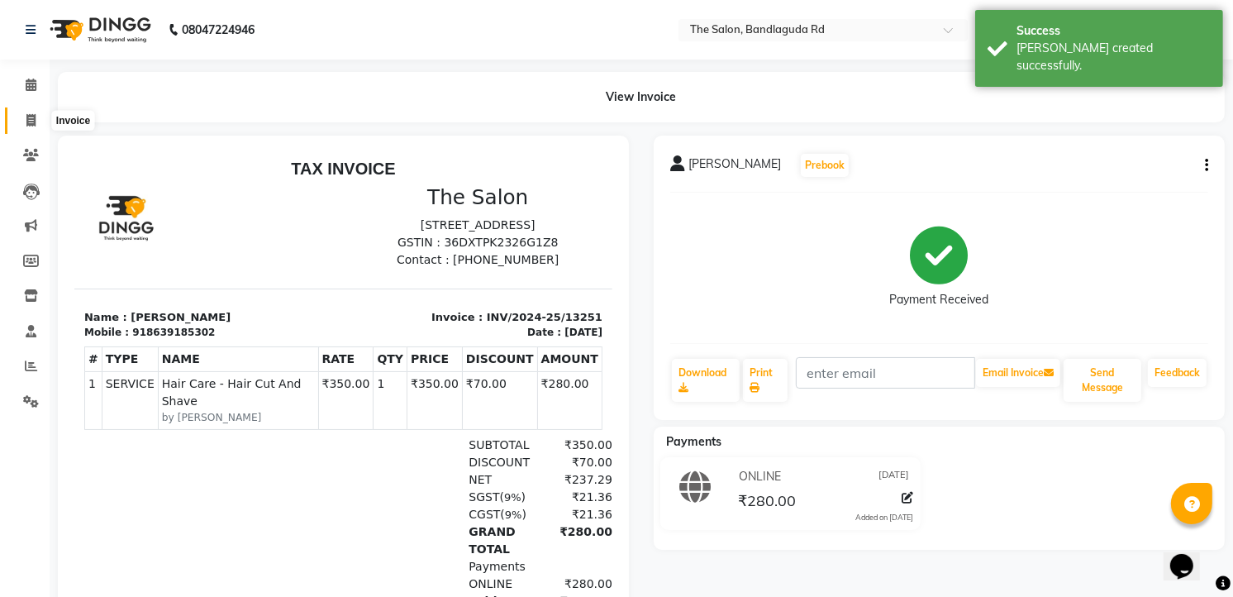
click at [30, 124] on icon at bounding box center [30, 120] width 9 height 12
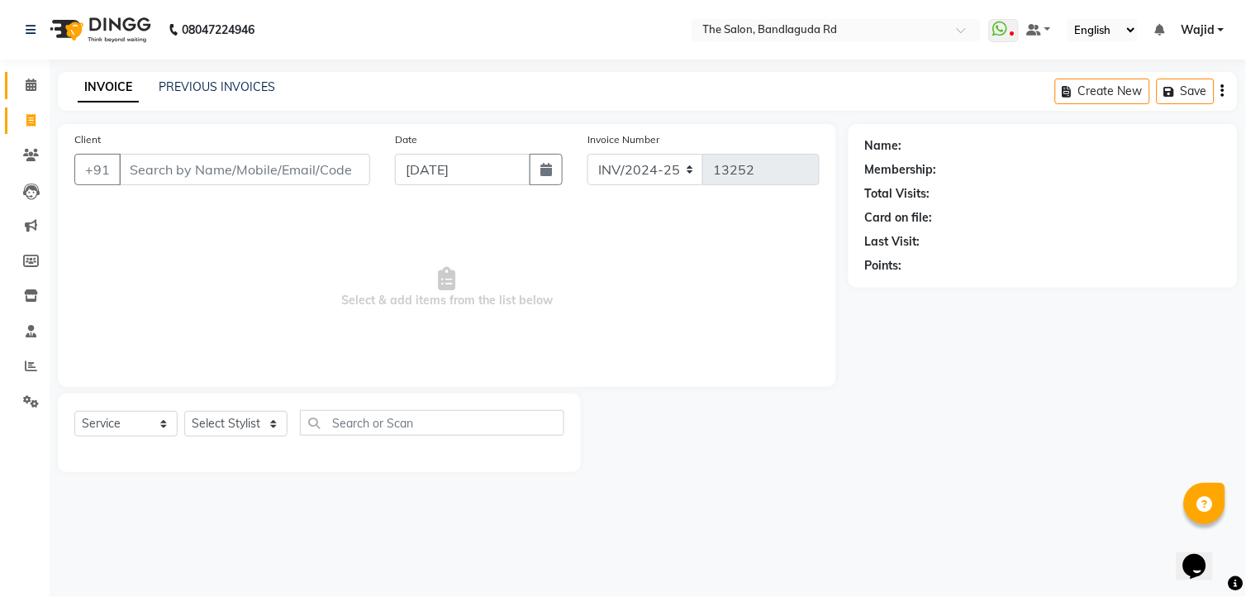
click at [22, 73] on link "Calendar" at bounding box center [25, 85] width 40 height 27
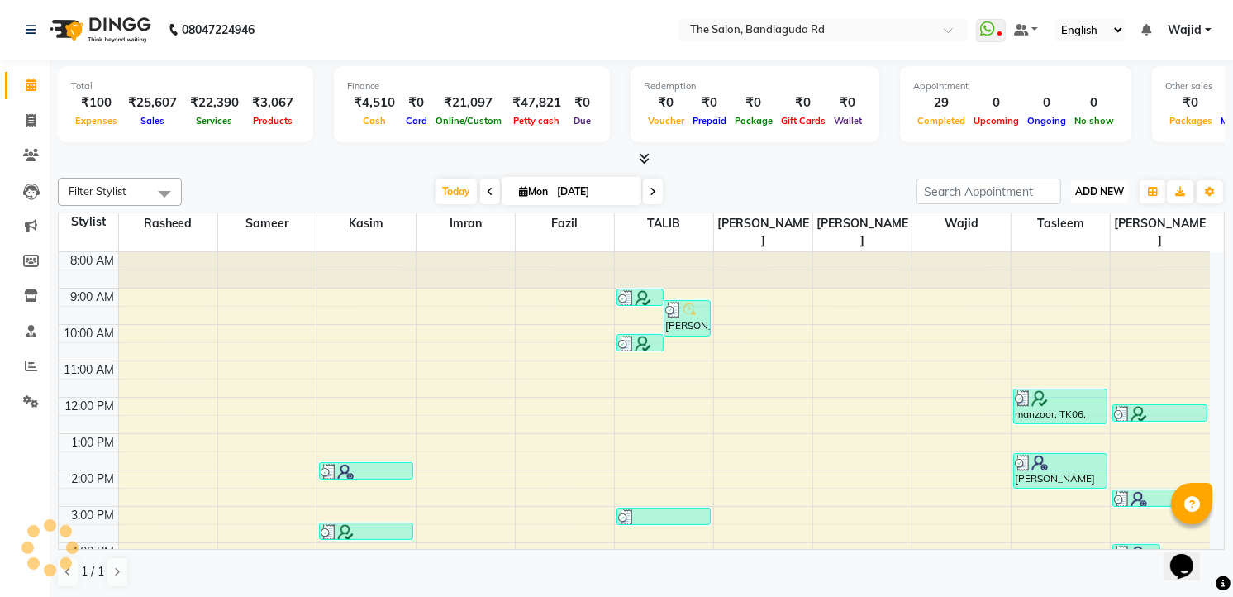
click at [1100, 183] on button "ADD NEW Toggle Dropdown" at bounding box center [1099, 191] width 57 height 23
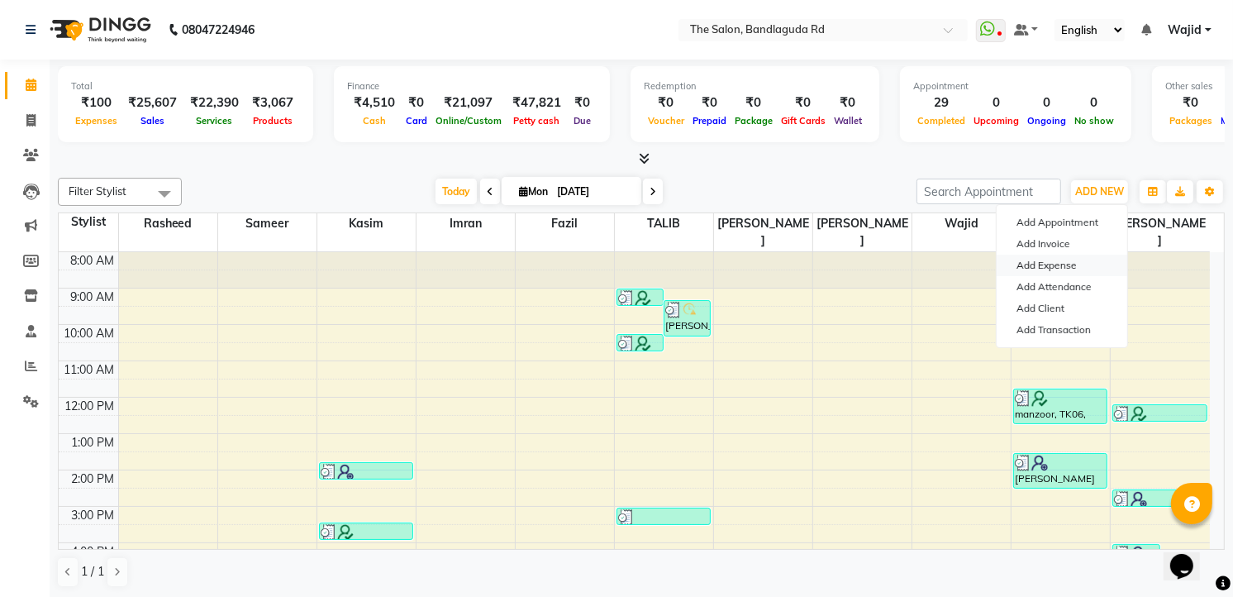
click at [1070, 265] on link "Add Expense" at bounding box center [1062, 265] width 131 height 21
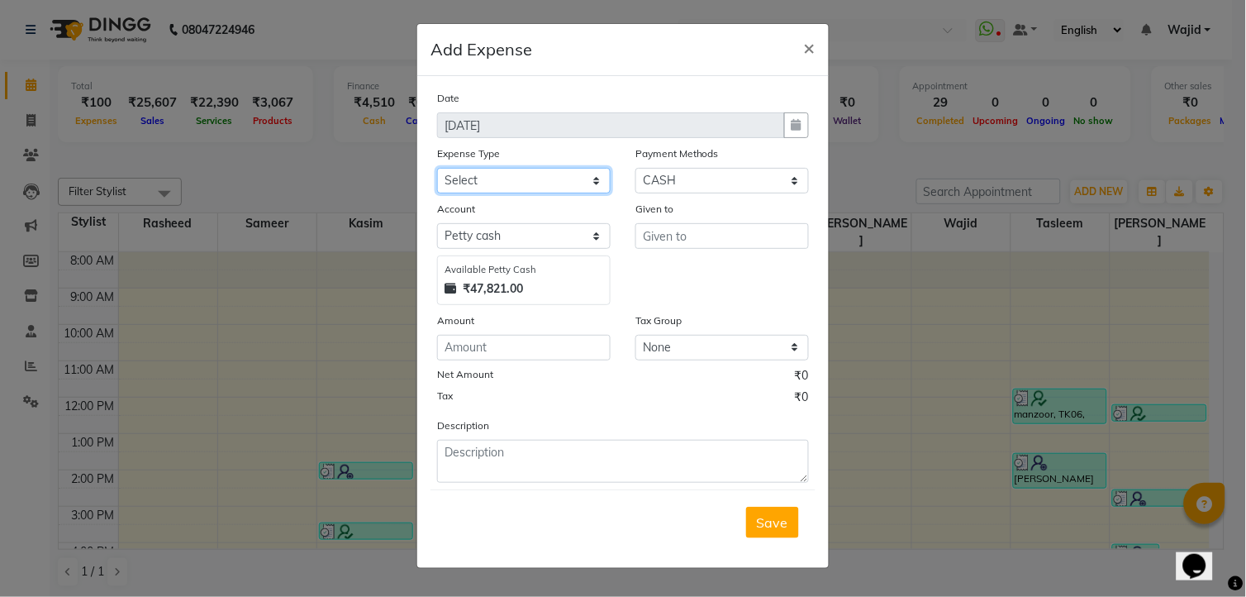
click at [468, 174] on select "Select Advance Salary aijaz bhai aijaz bhai chitti 10april Auto - Iqbal Bhai Ba…" at bounding box center [524, 181] width 174 height 26
click at [437, 168] on select "Select Advance Salary aijaz bhai aijaz bhai chitti 10april Auto - Iqbal Bhai Ba…" at bounding box center [524, 181] width 174 height 26
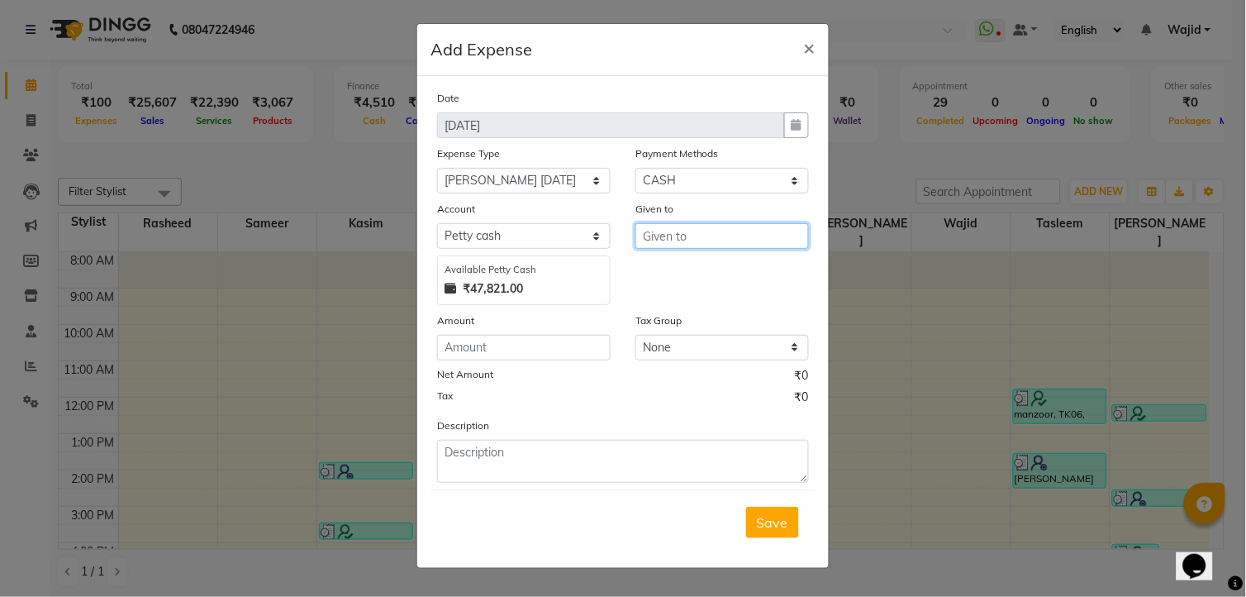
click at [682, 241] on input "text" at bounding box center [723, 236] width 174 height 26
click at [551, 336] on input "number" at bounding box center [524, 348] width 174 height 26
click at [779, 529] on span "Save" at bounding box center [772, 522] width 31 height 17
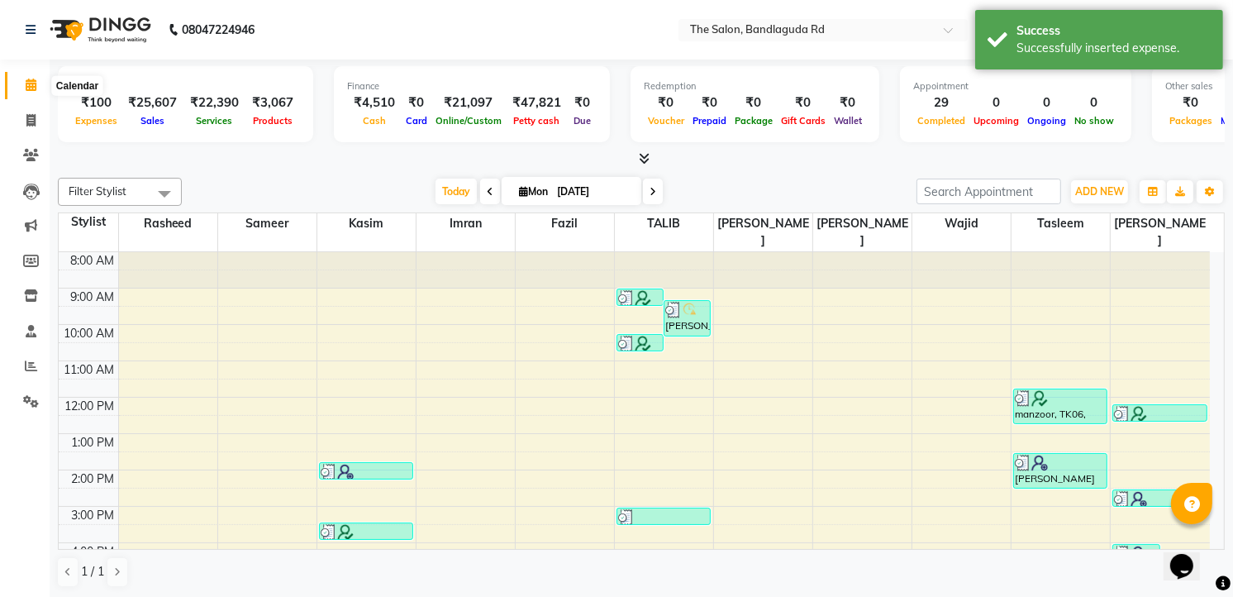
click at [31, 86] on icon at bounding box center [31, 85] width 11 height 12
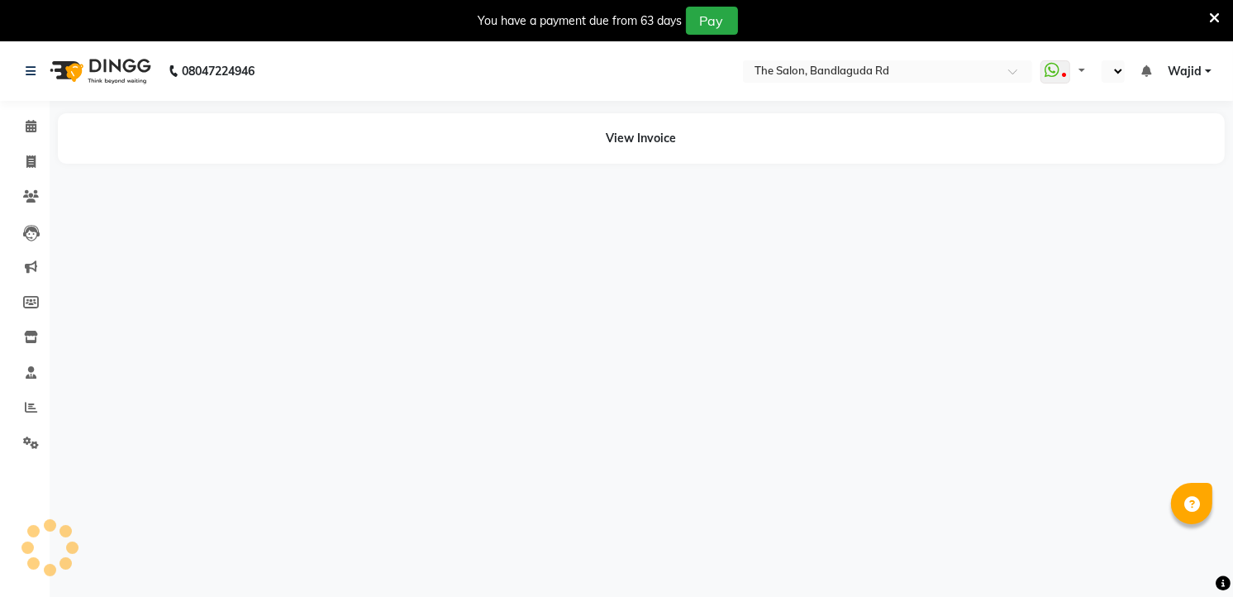
select select "en"
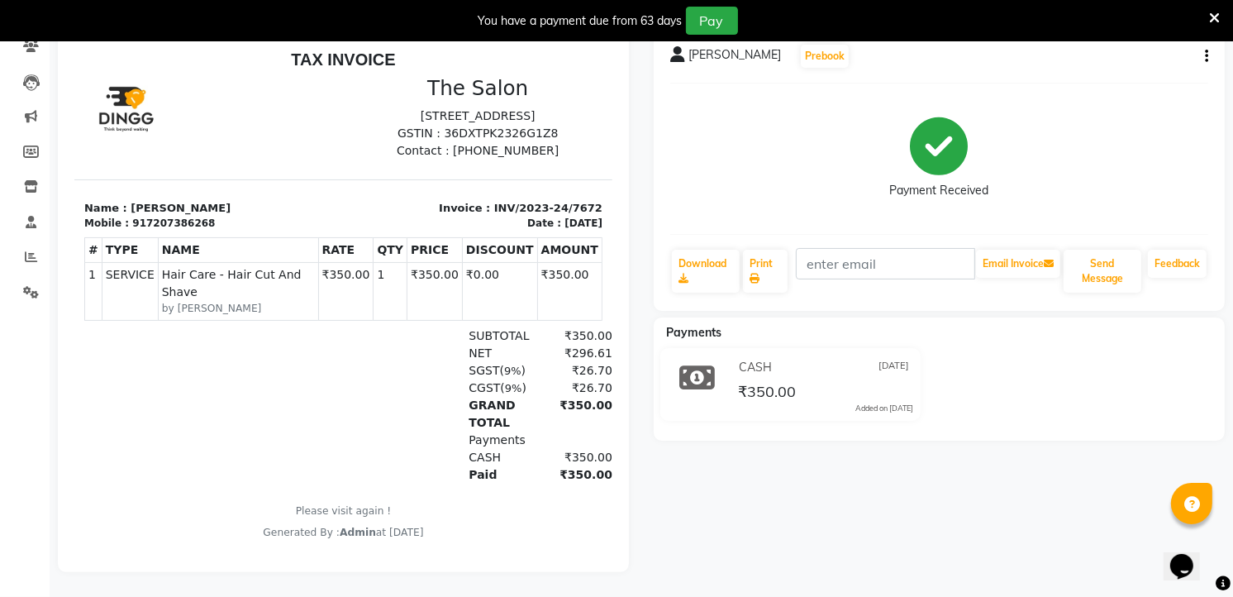
scroll to position [163, 0]
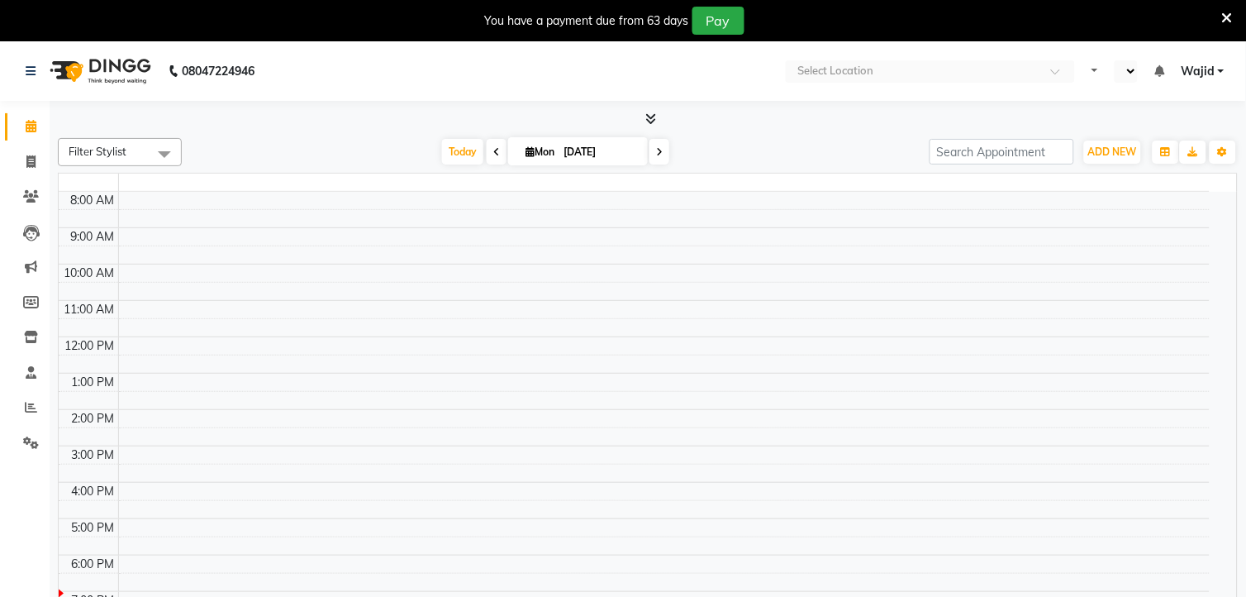
select select "en"
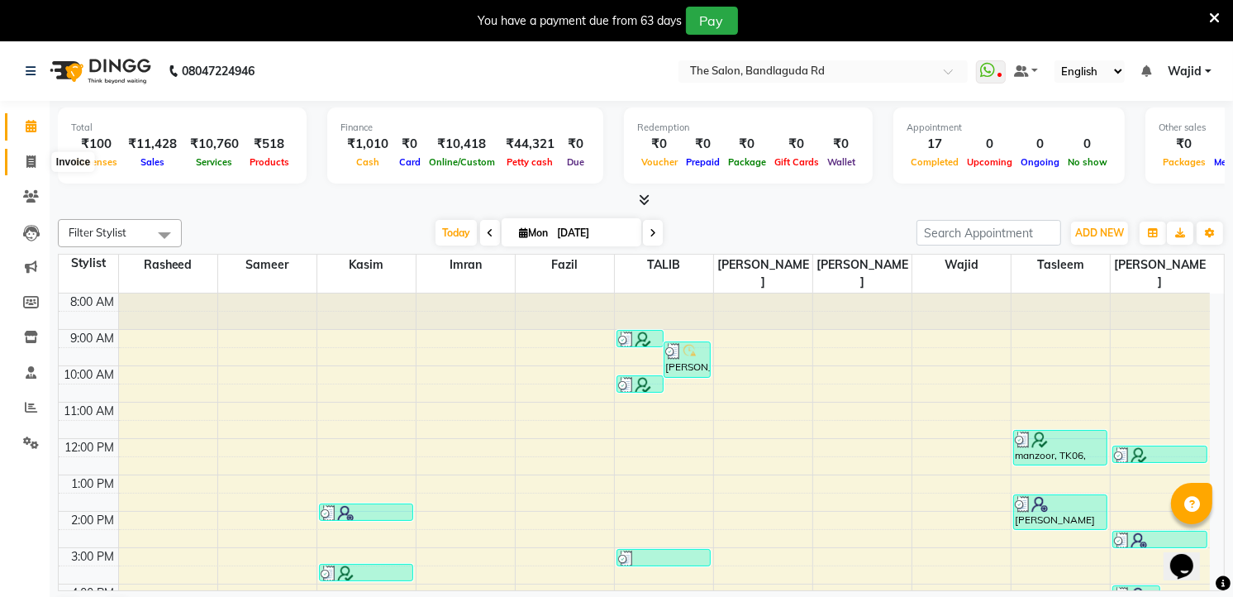
click at [36, 160] on span at bounding box center [31, 162] width 29 height 19
select select "service"
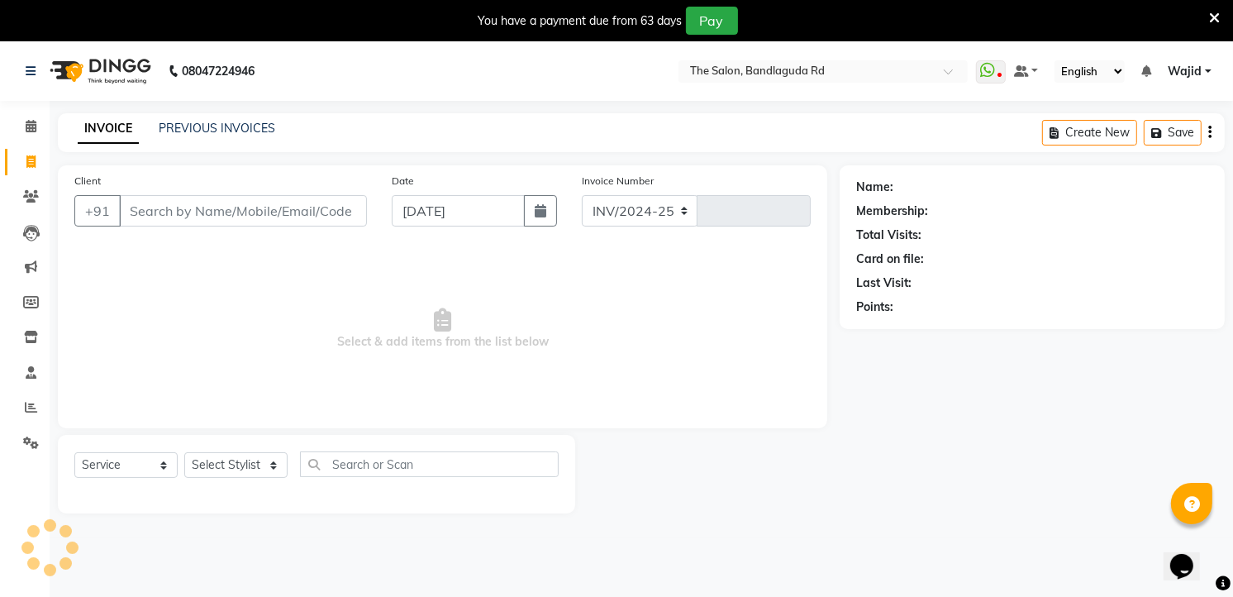
select select "5198"
type input "13241"
click at [174, 204] on input "Client" at bounding box center [243, 210] width 248 height 31
click at [225, 208] on input "Client" at bounding box center [243, 210] width 248 height 31
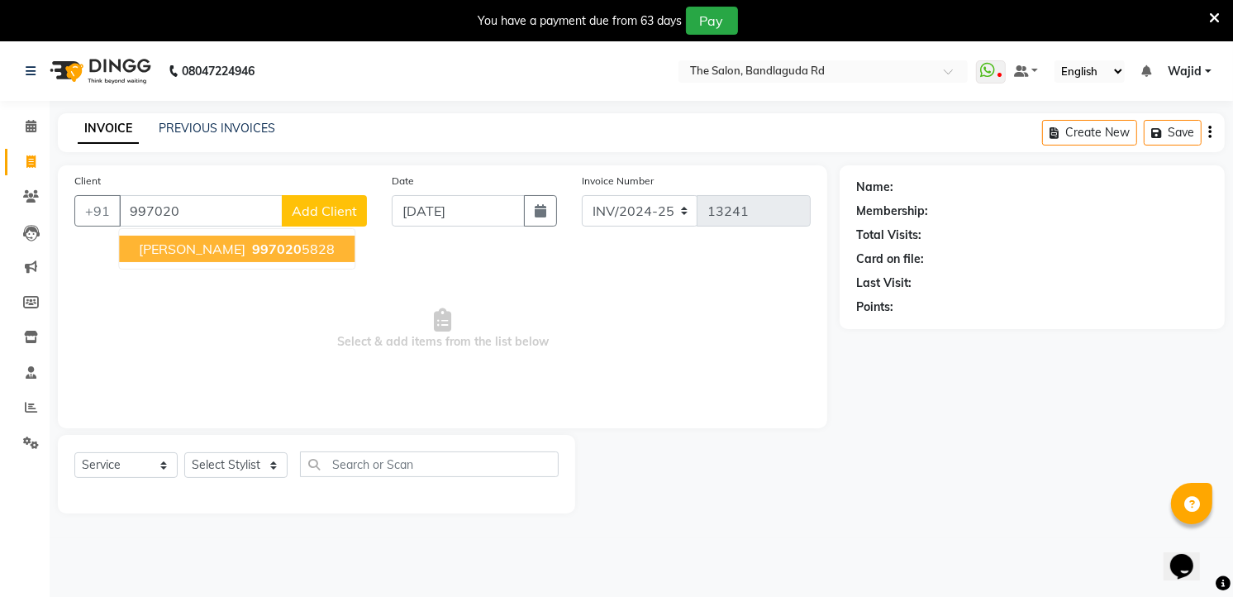
click at [249, 244] on ngb-highlight "997020 5828" at bounding box center [292, 249] width 86 height 17
type input "9970205828"
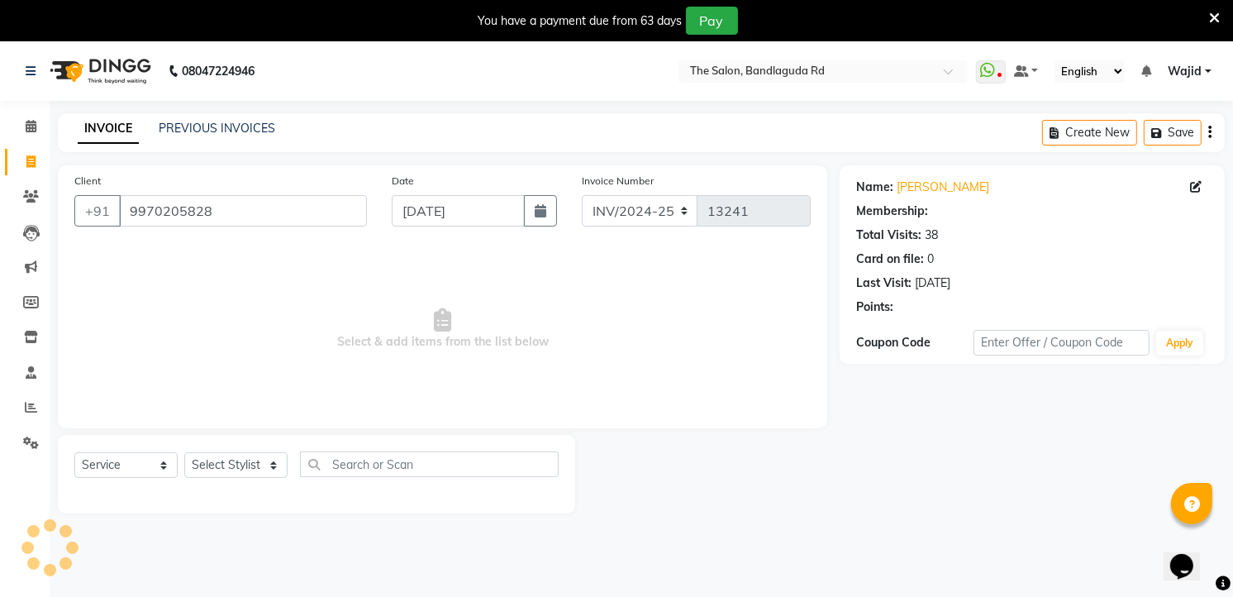
select select "2: Object"
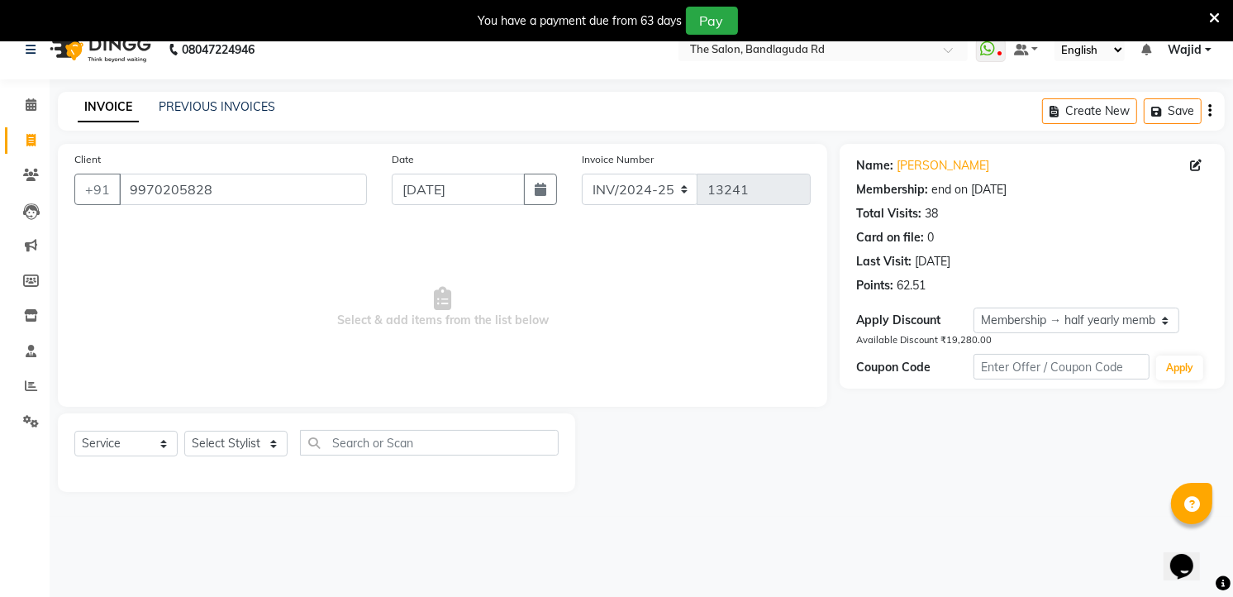
scroll to position [41, 0]
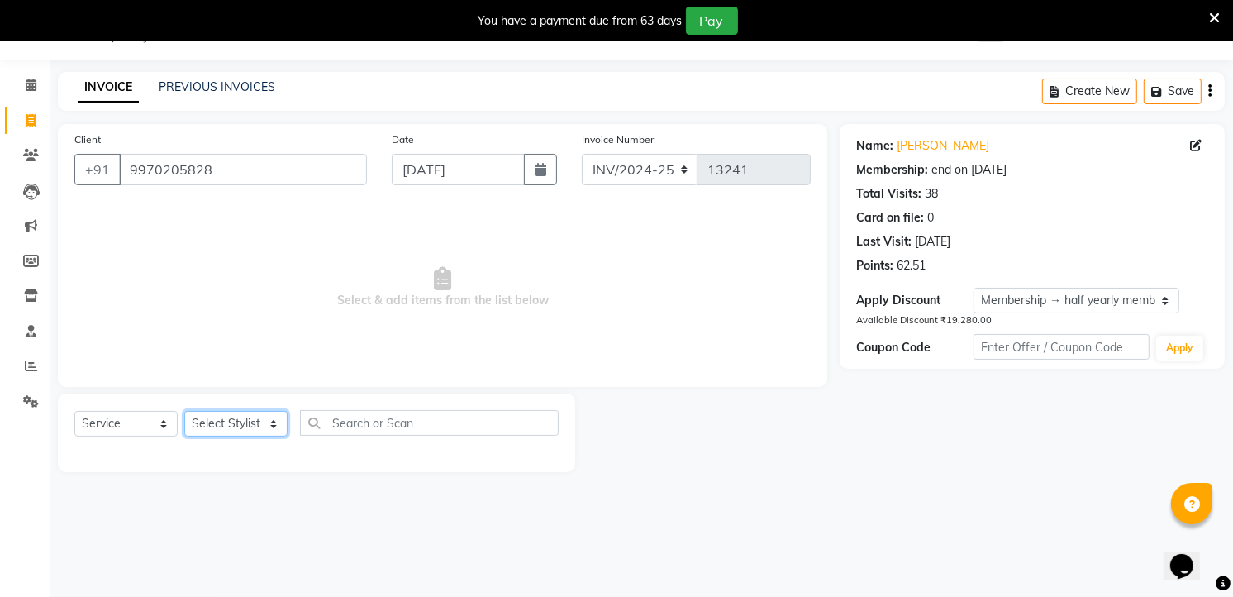
click at [222, 413] on select "Select Stylist [PERSON_NAME] [PERSON_NAME] [PERSON_NAME] [PERSON_NAME] TALIB [P…" at bounding box center [235, 424] width 103 height 26
select select "63353"
click at [184, 412] on select "Select Stylist [PERSON_NAME] [PERSON_NAME] [PERSON_NAME] [PERSON_NAME] TALIB [P…" at bounding box center [235, 424] width 103 height 26
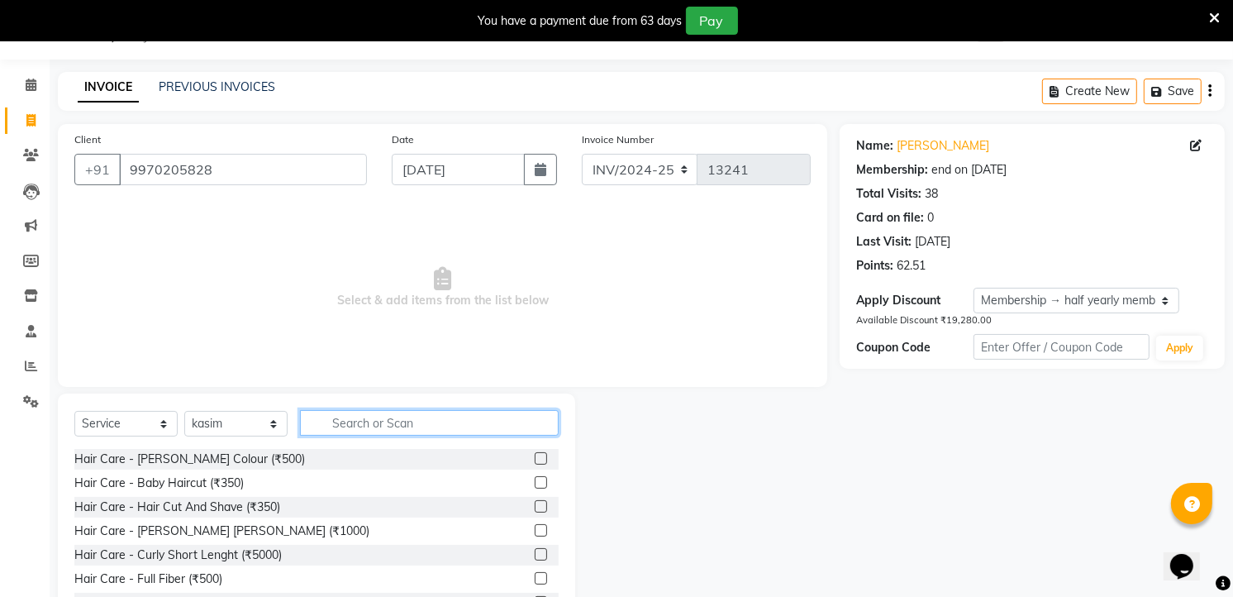
click at [402, 426] on input "text" at bounding box center [429, 423] width 259 height 26
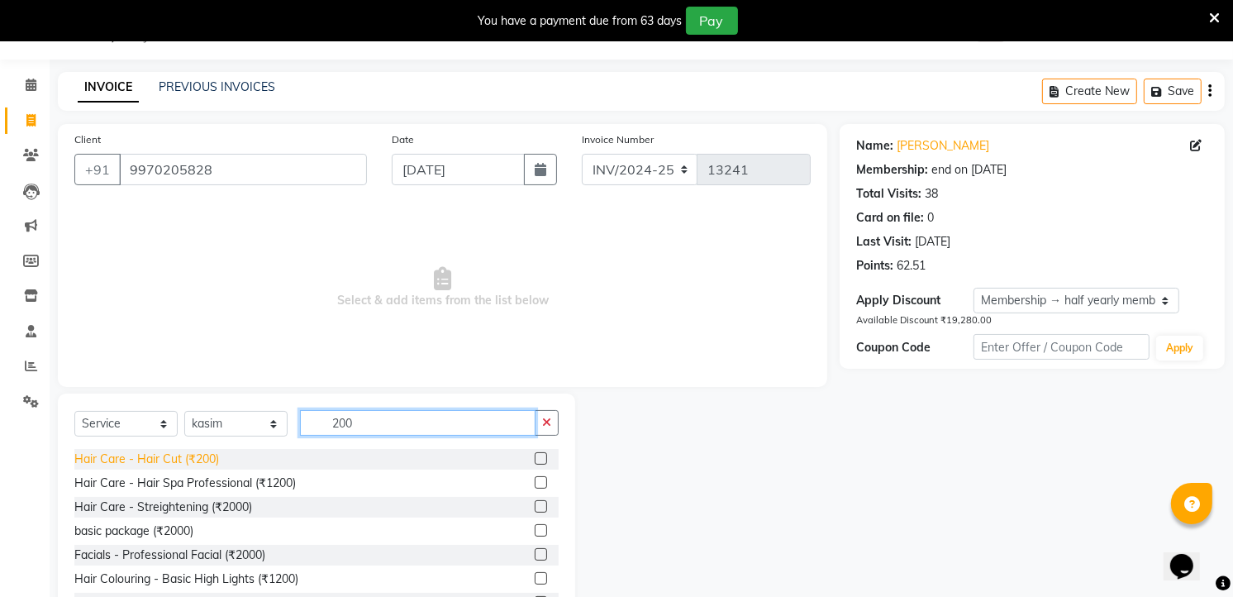
type input "200"
click at [155, 459] on div "Hair Care - Hair Cut (₹200)" at bounding box center [146, 458] width 145 height 17
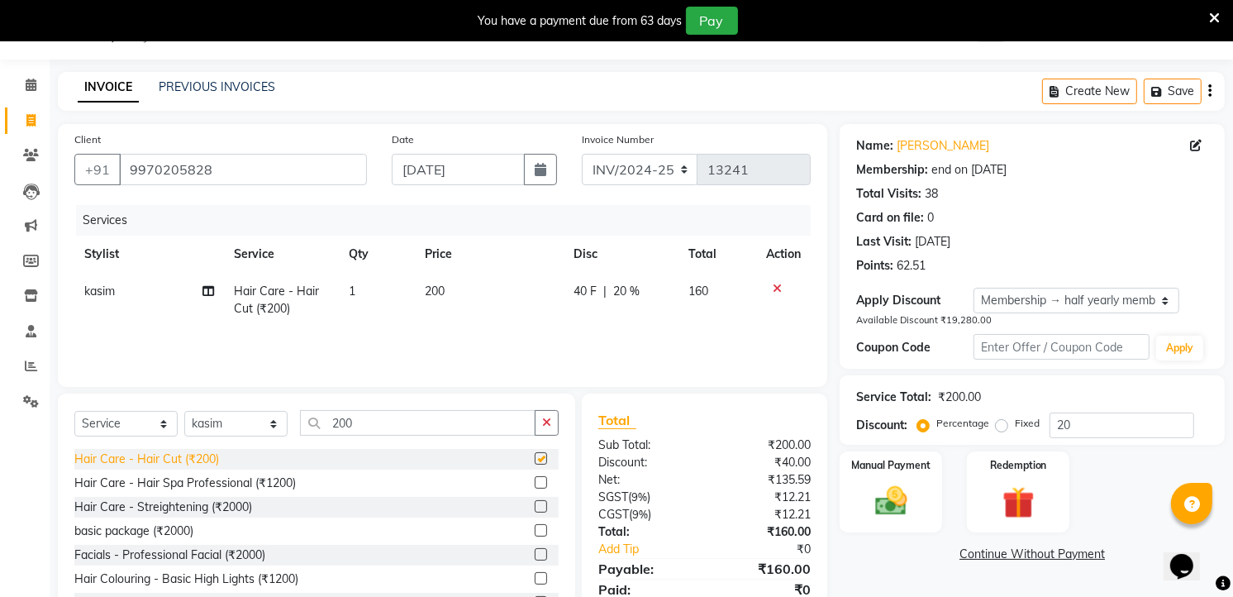
checkbox input "false"
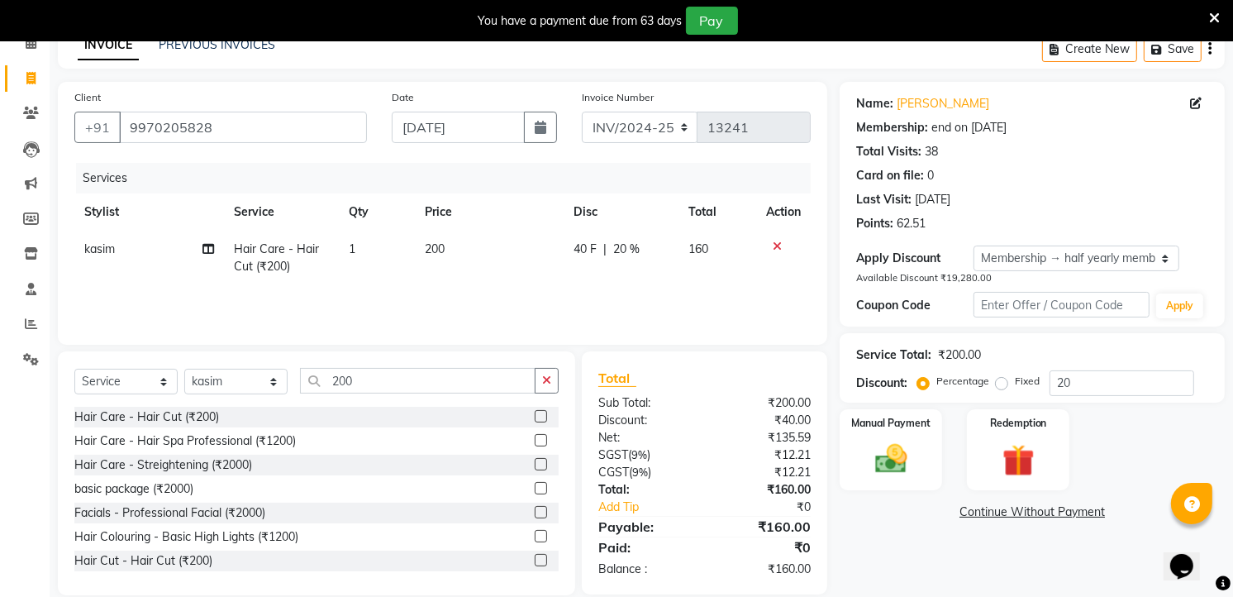
scroll to position [106, 0]
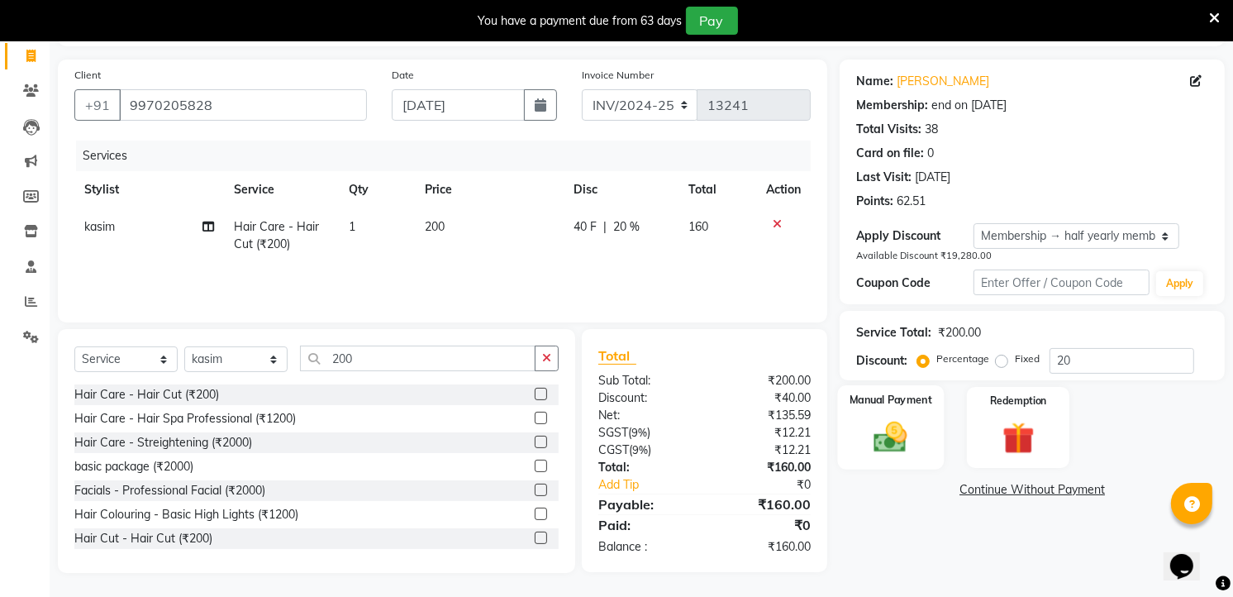
click at [877, 463] on div "Manual Payment" at bounding box center [891, 427] width 107 height 84
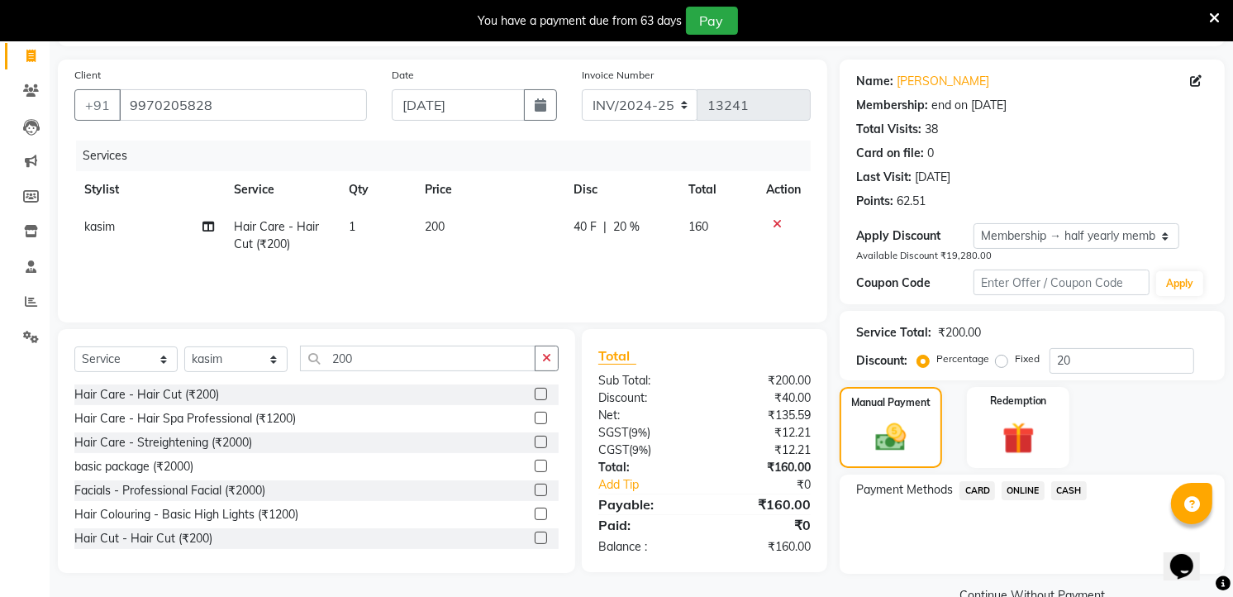
click at [1020, 484] on span "ONLINE" at bounding box center [1023, 490] width 43 height 19
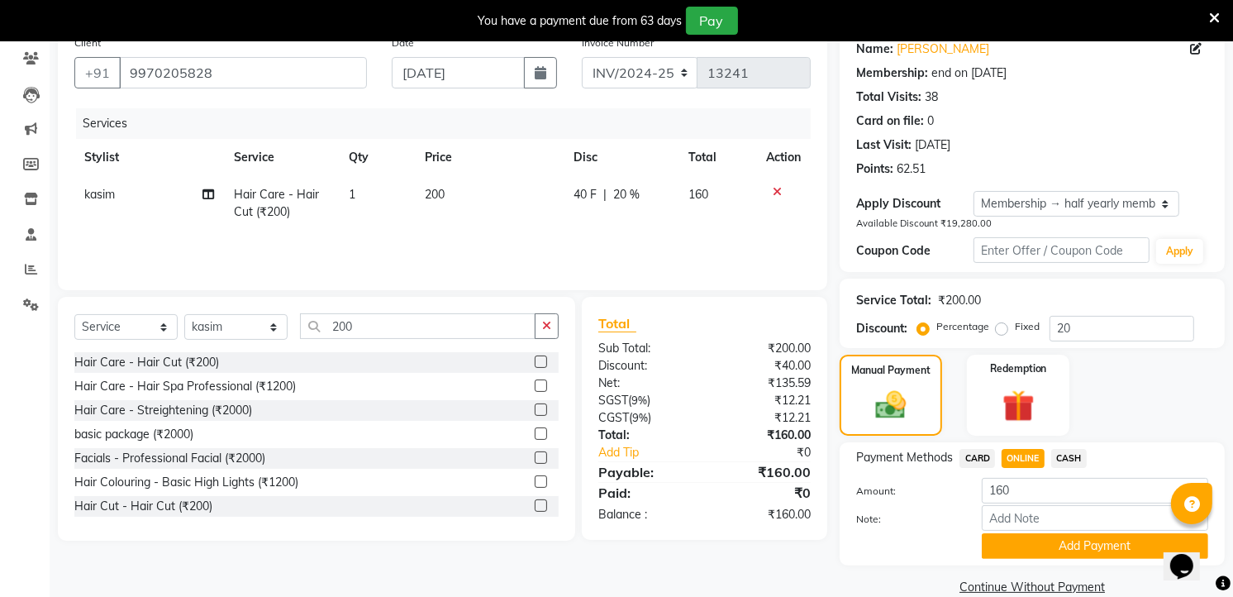
scroll to position [165, 0]
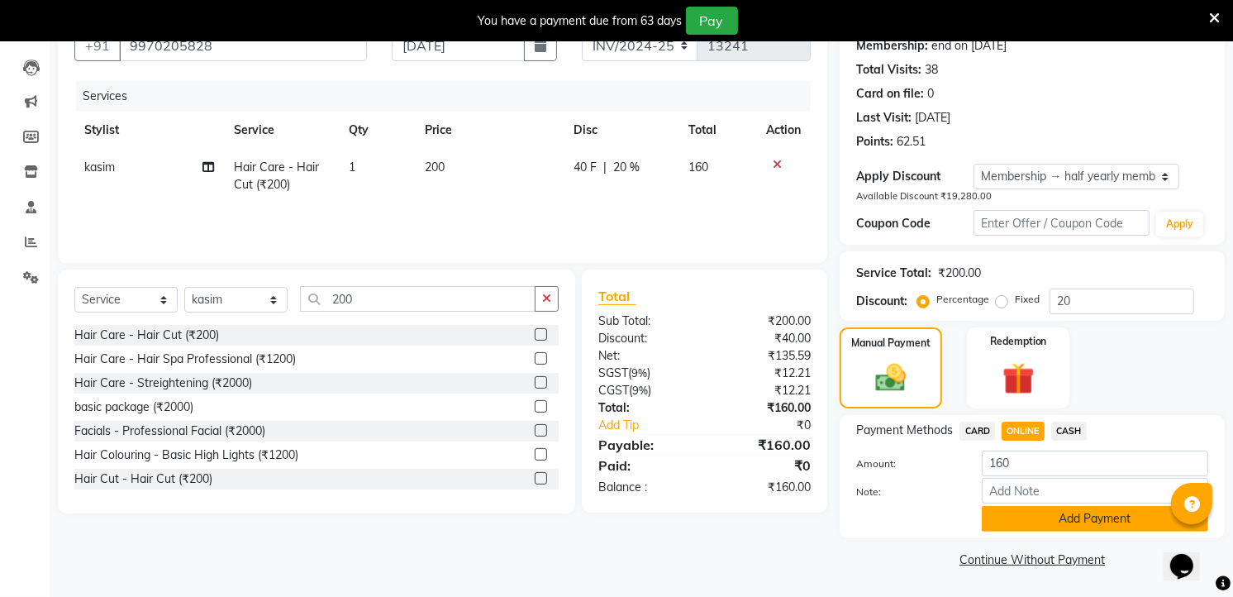
click at [1032, 522] on button "Add Payment" at bounding box center [1095, 519] width 226 height 26
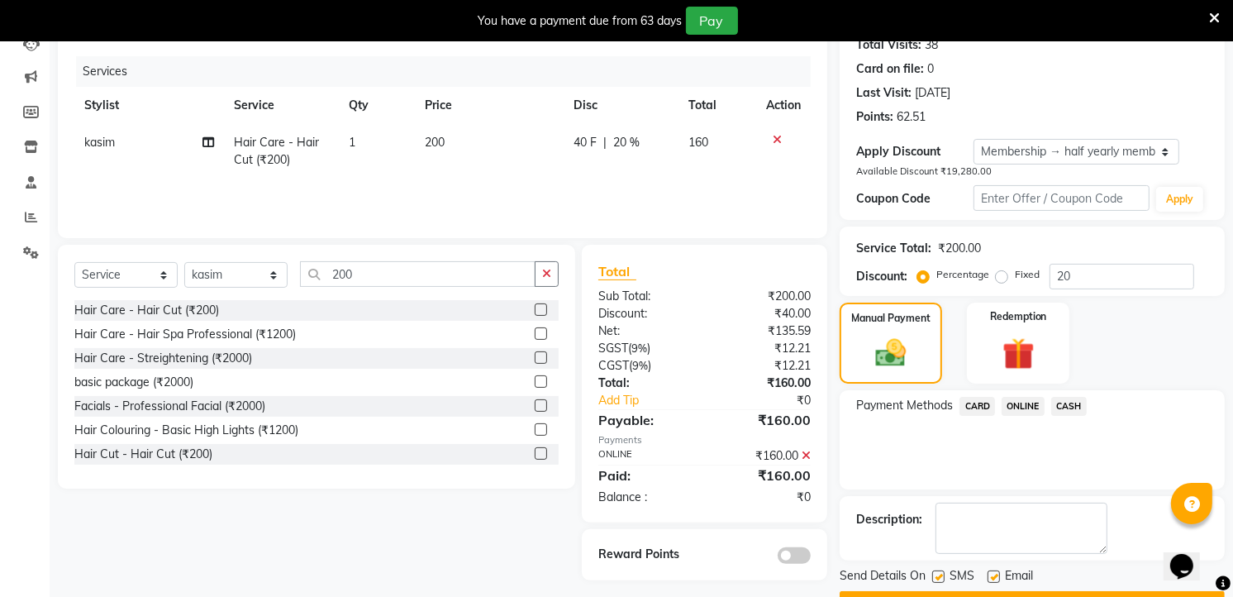
scroll to position [234, 0]
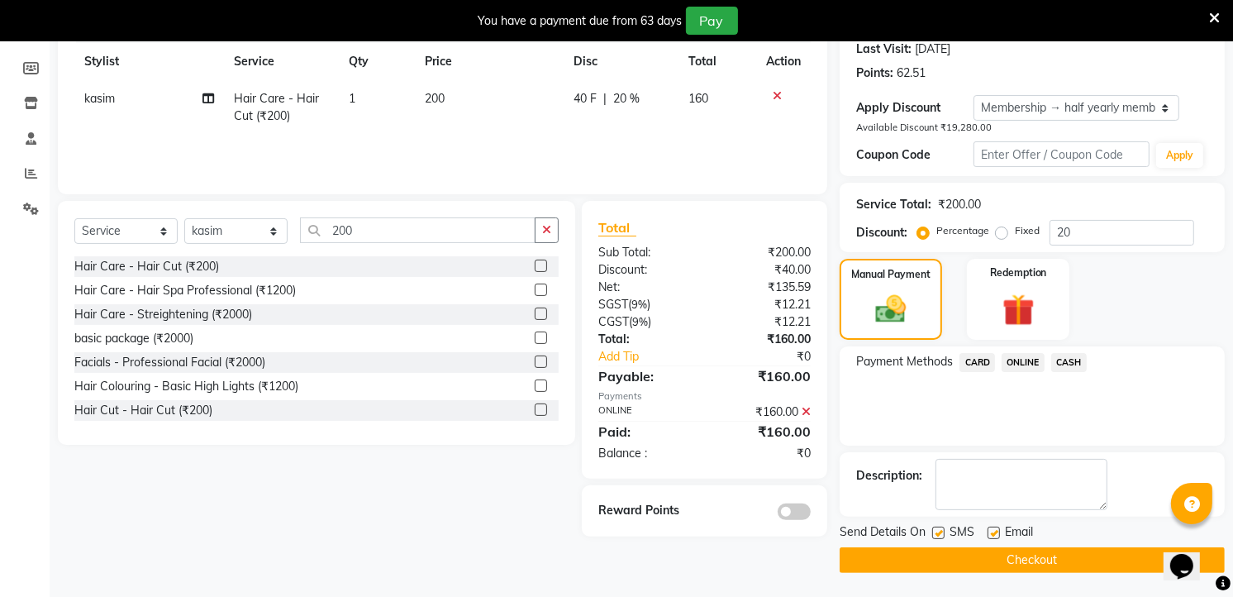
click at [1026, 567] on button "Checkout" at bounding box center [1032, 560] width 385 height 26
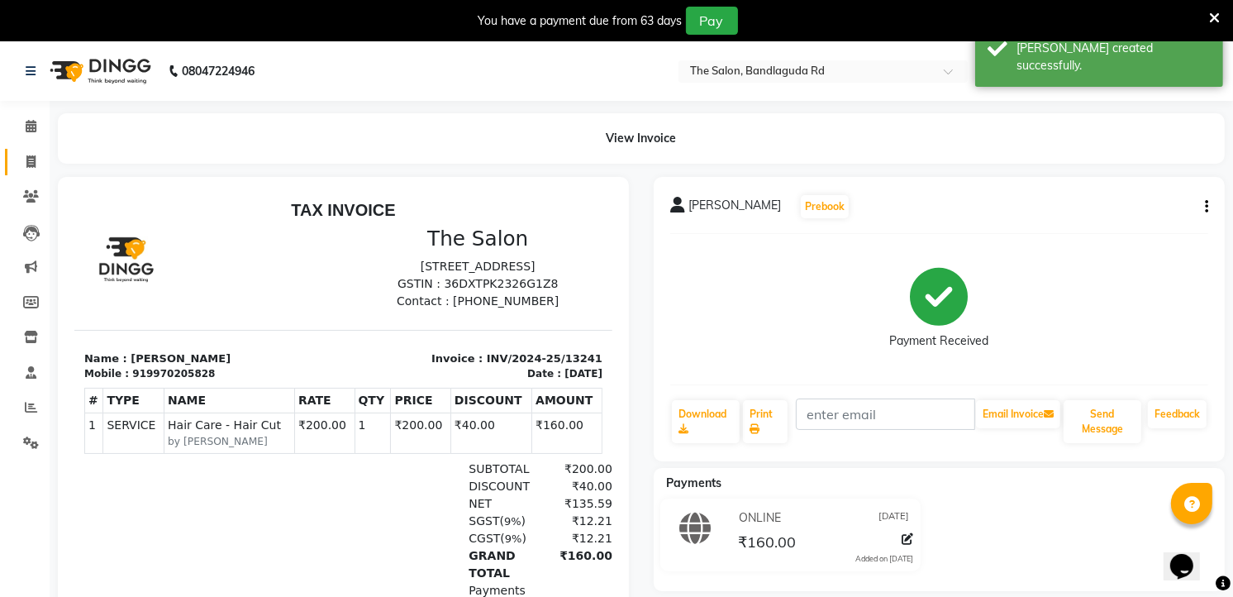
click at [15, 161] on link "Invoice" at bounding box center [25, 162] width 40 height 27
select select "service"
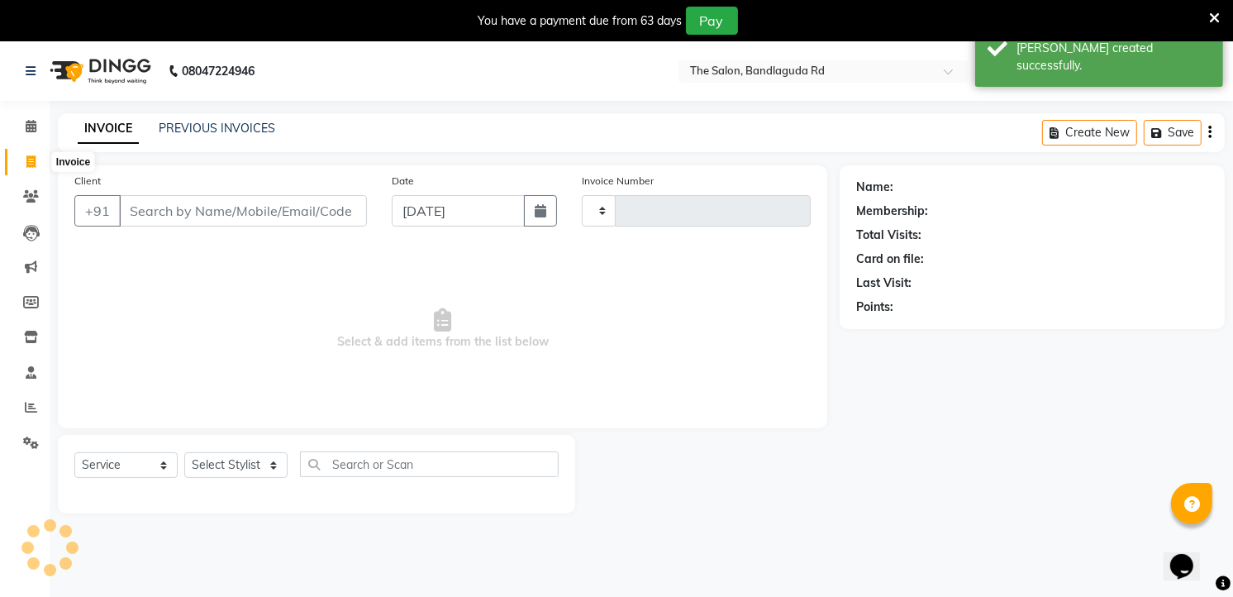
scroll to position [41, 0]
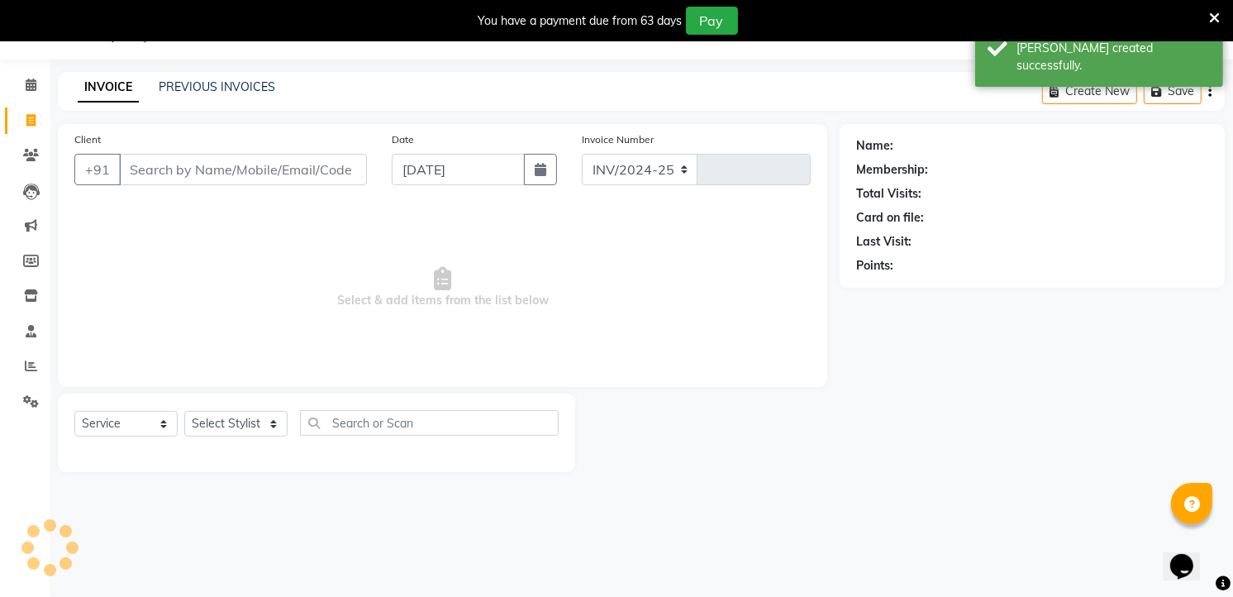
select select "5198"
type input "13242"
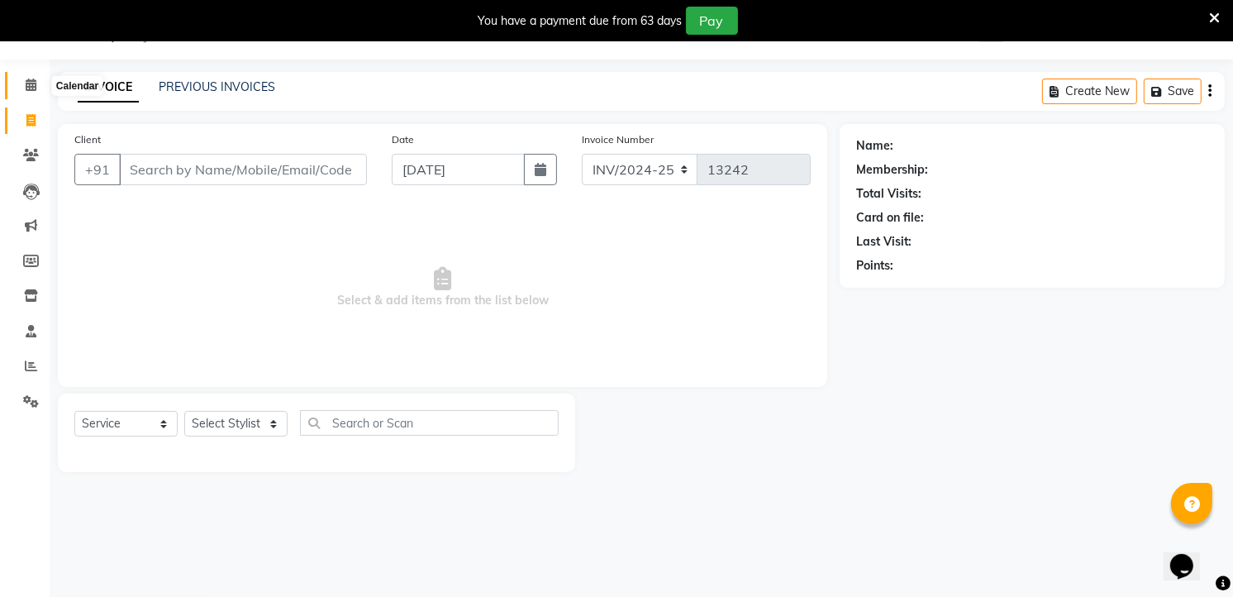
click at [21, 79] on span at bounding box center [31, 85] width 29 height 19
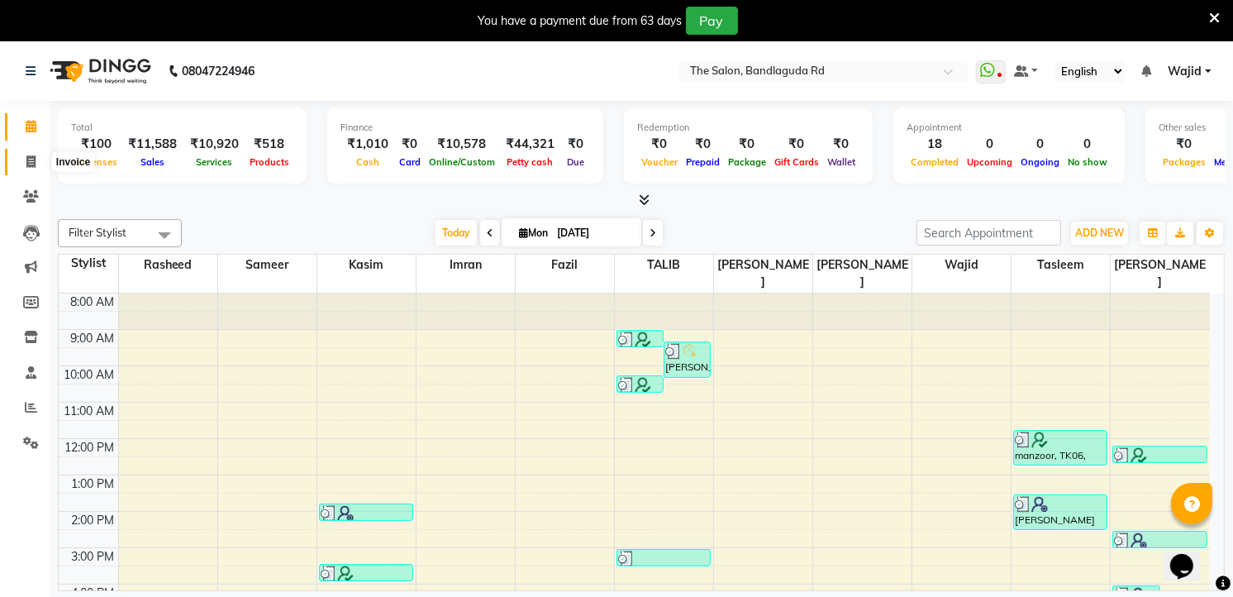
click at [26, 153] on span at bounding box center [31, 162] width 29 height 19
select select "service"
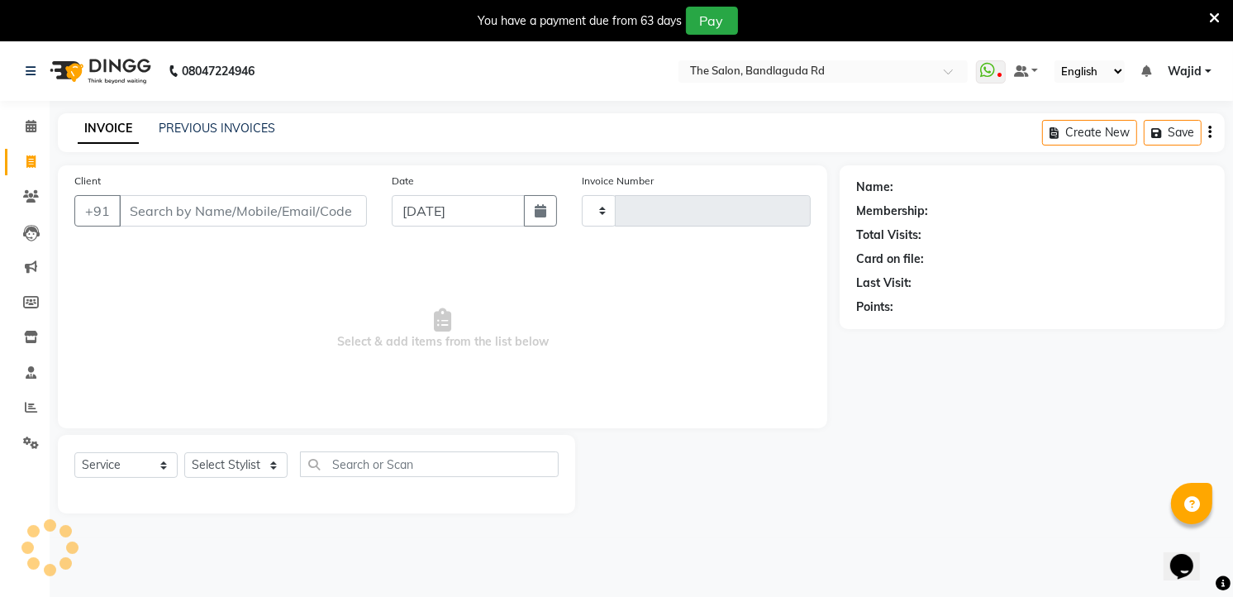
type input "13242"
select select "5198"
click at [316, 223] on input "Client" at bounding box center [243, 210] width 248 height 31
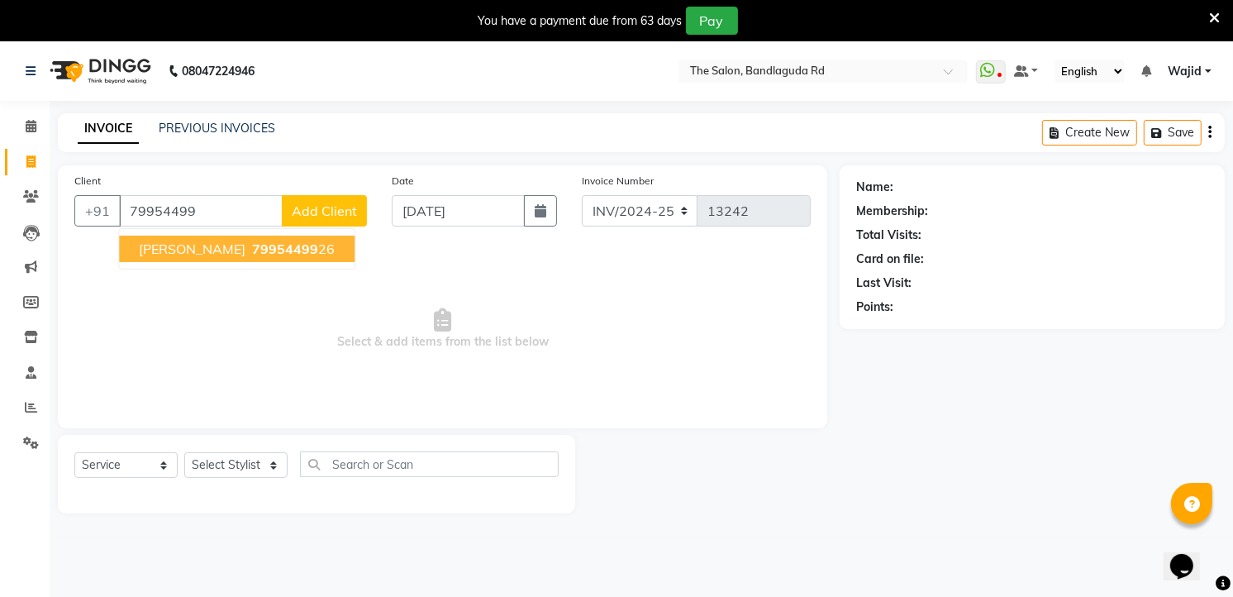
click at [252, 249] on span "79954499" at bounding box center [285, 249] width 66 height 17
type input "7995449926"
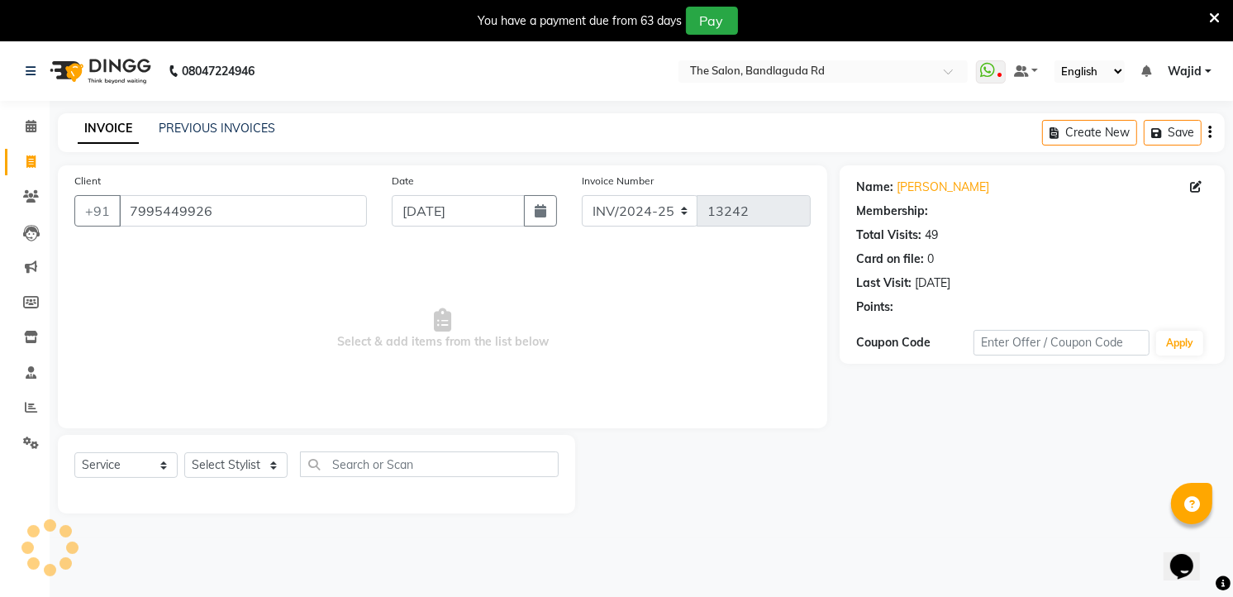
select select "2: Object"
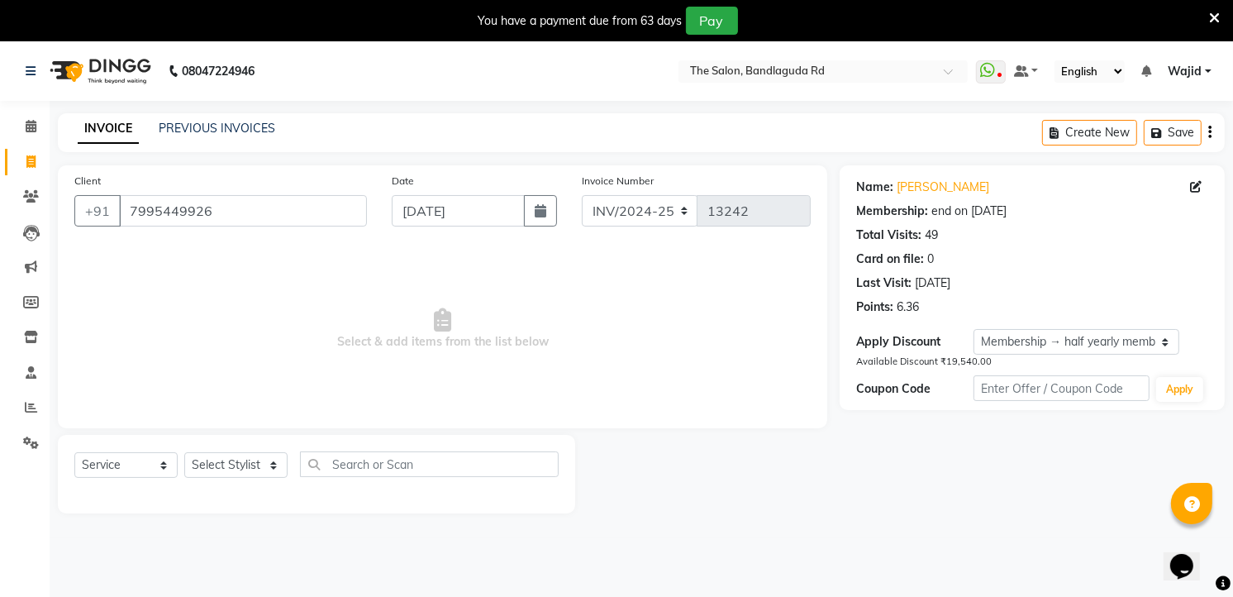
scroll to position [41, 0]
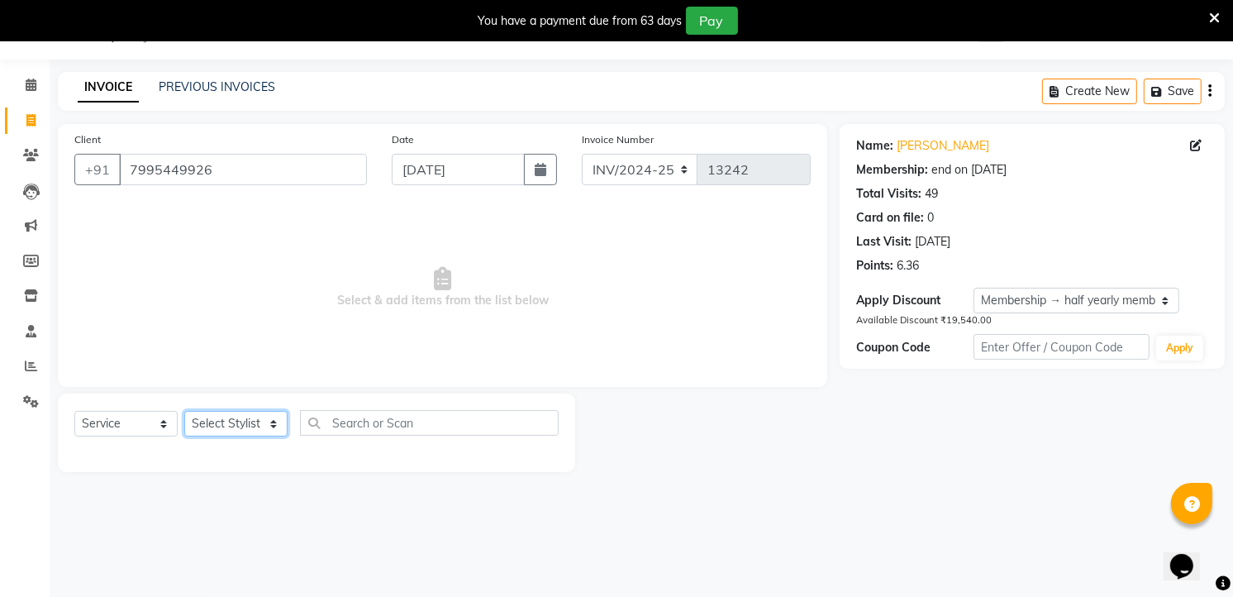
drag, startPoint x: 224, startPoint y: 417, endPoint x: 209, endPoint y: 409, distance: 17.0
click at [223, 417] on select "Select Stylist AIJAZ fazil imran kasim mohsin rasheed sameer Shadab TALIB Tasle…" at bounding box center [235, 424] width 103 height 26
select select "65400"
click at [184, 412] on select "Select Stylist AIJAZ fazil imran kasim mohsin rasheed sameer Shadab TALIB Tasle…" at bounding box center [235, 424] width 103 height 26
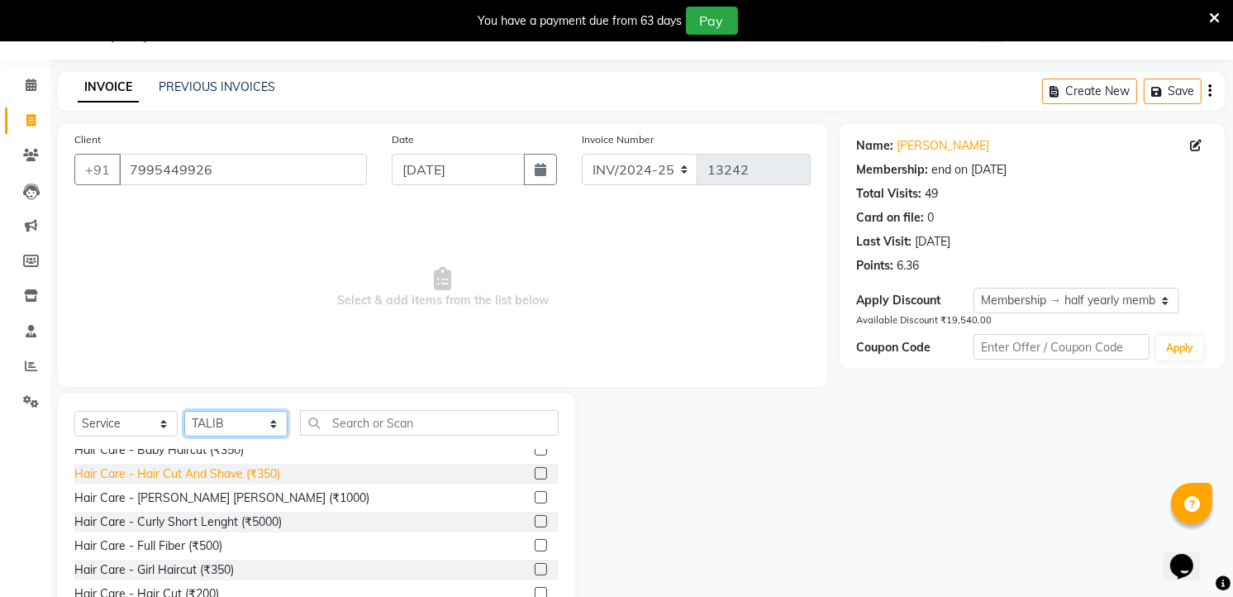
scroll to position [0, 0]
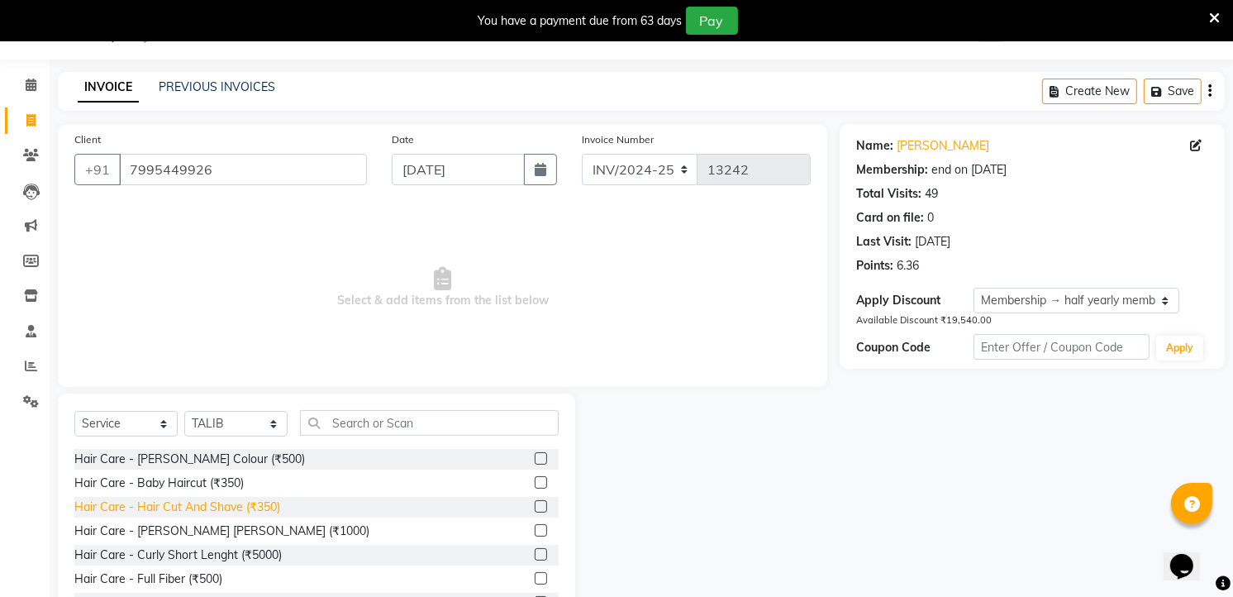
click at [242, 515] on div "Hair Care - Hair Cut And Shave (₹350)" at bounding box center [177, 506] width 206 height 17
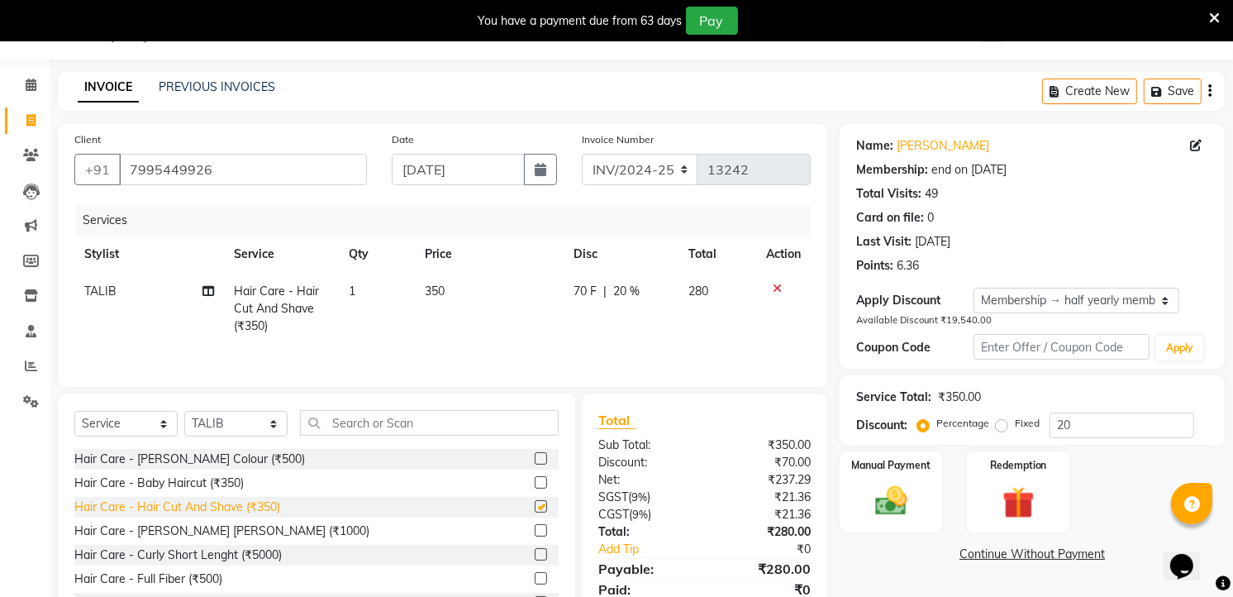
checkbox input "false"
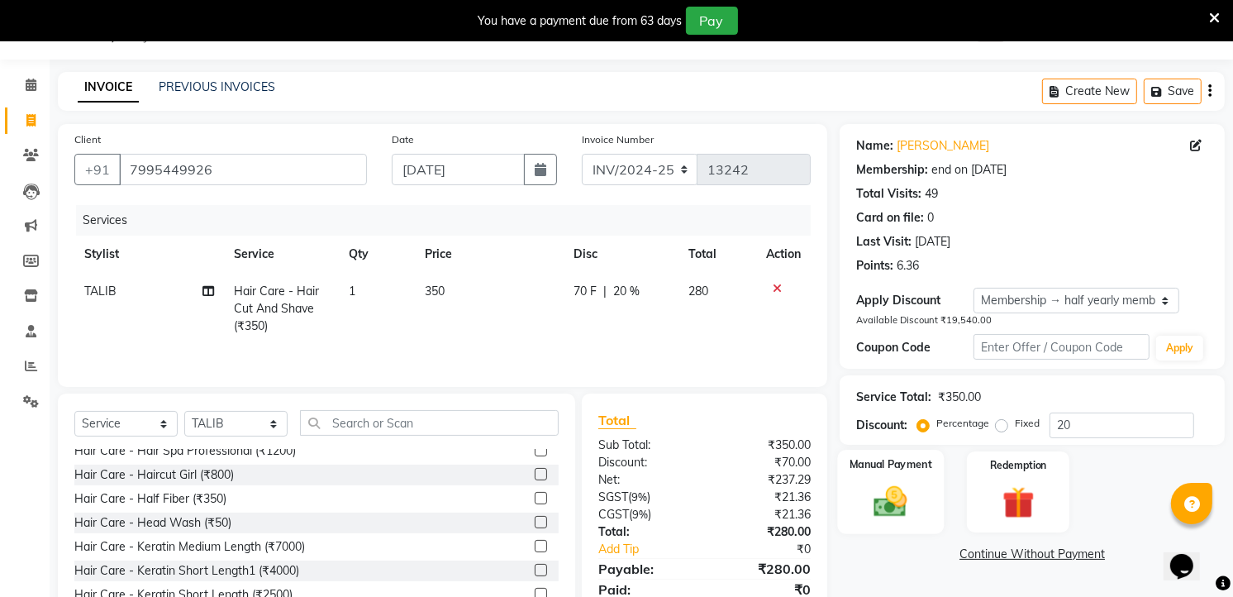
scroll to position [275, 0]
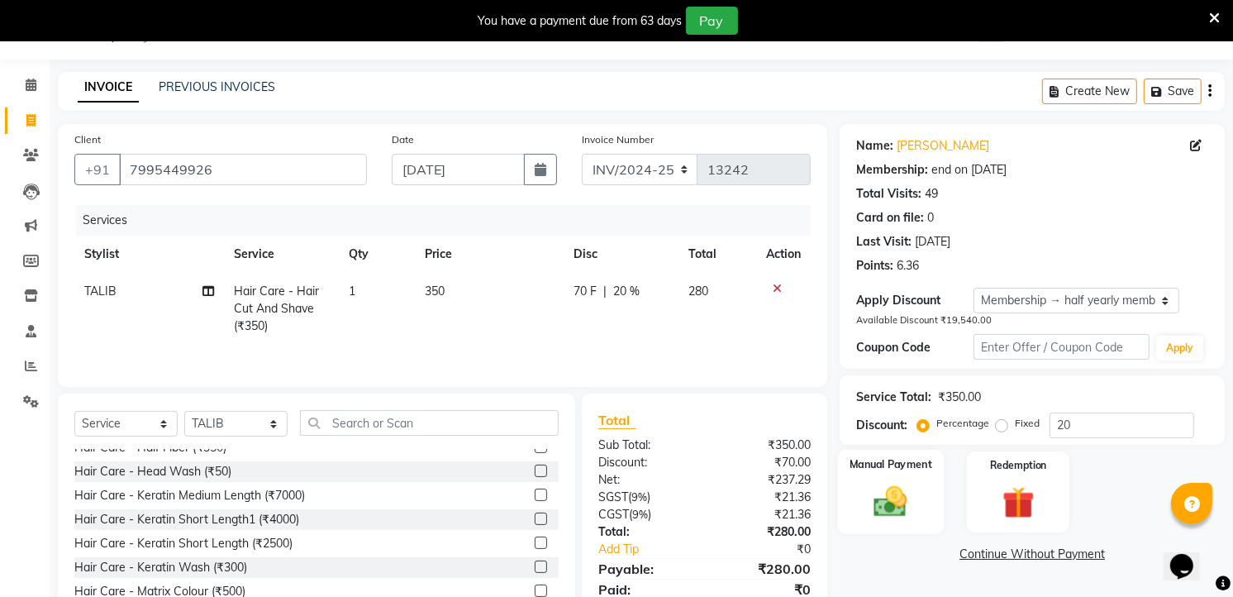
click at [913, 497] on img at bounding box center [892, 501] width 54 height 38
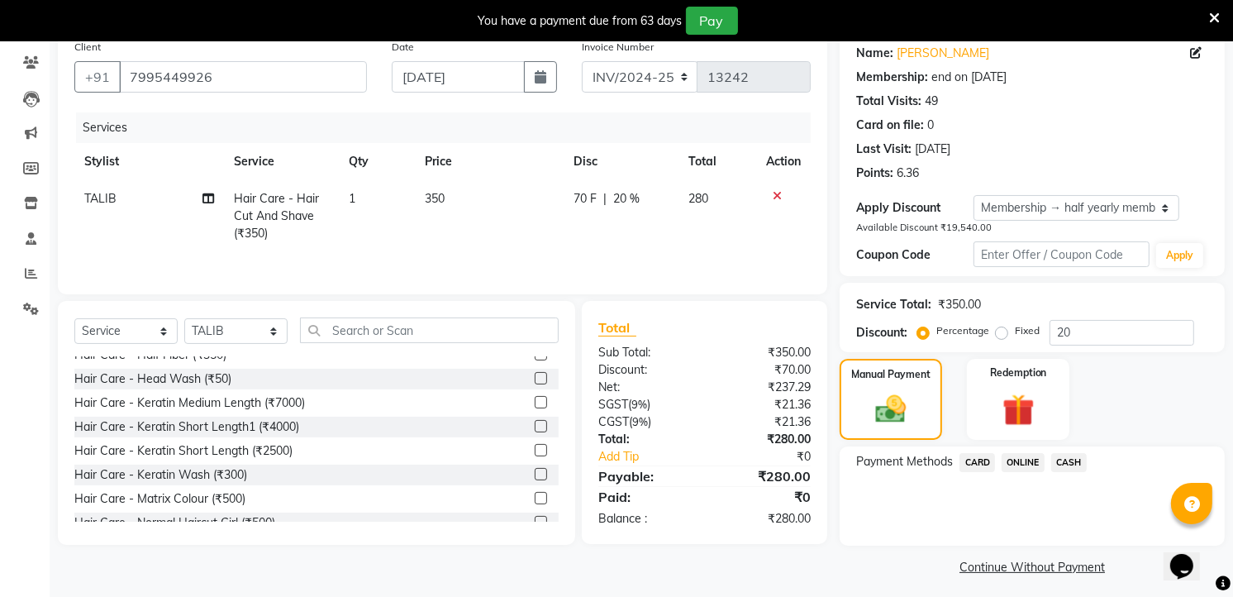
scroll to position [141, 0]
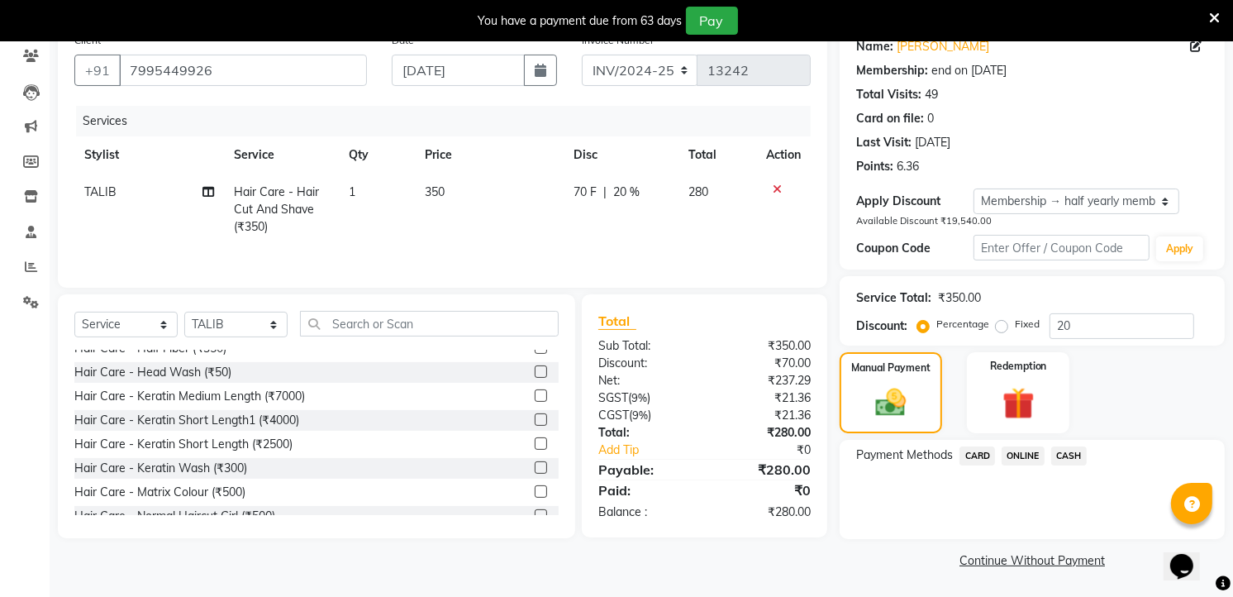
click at [1008, 456] on span "ONLINE" at bounding box center [1023, 455] width 43 height 19
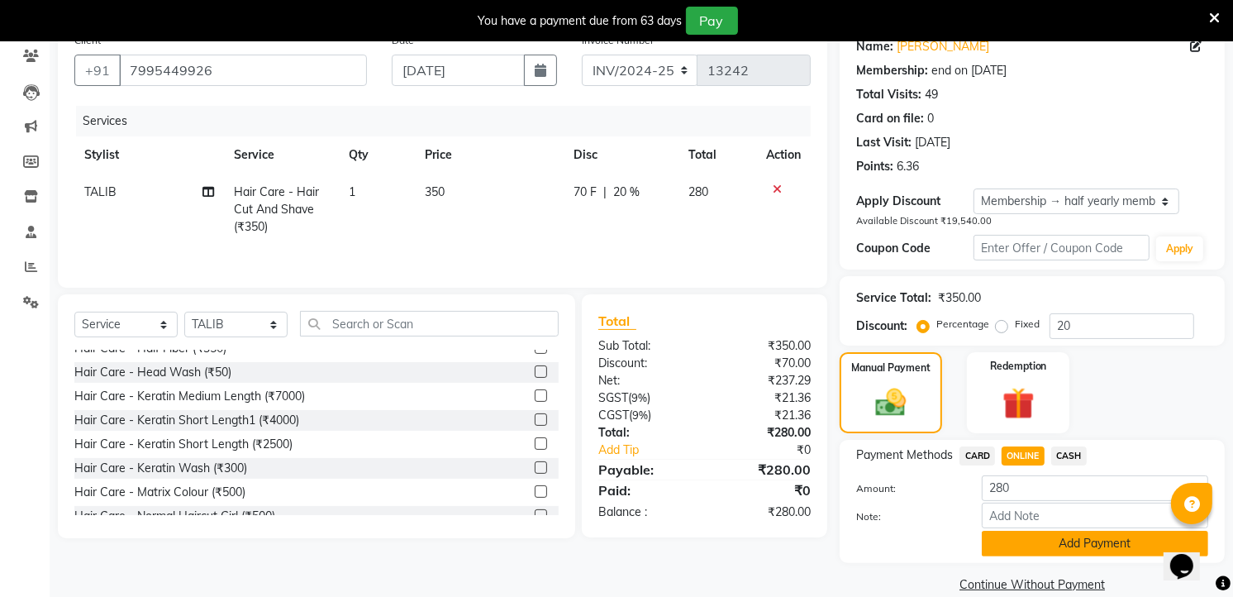
click at [1087, 536] on button "Add Payment" at bounding box center [1095, 544] width 226 height 26
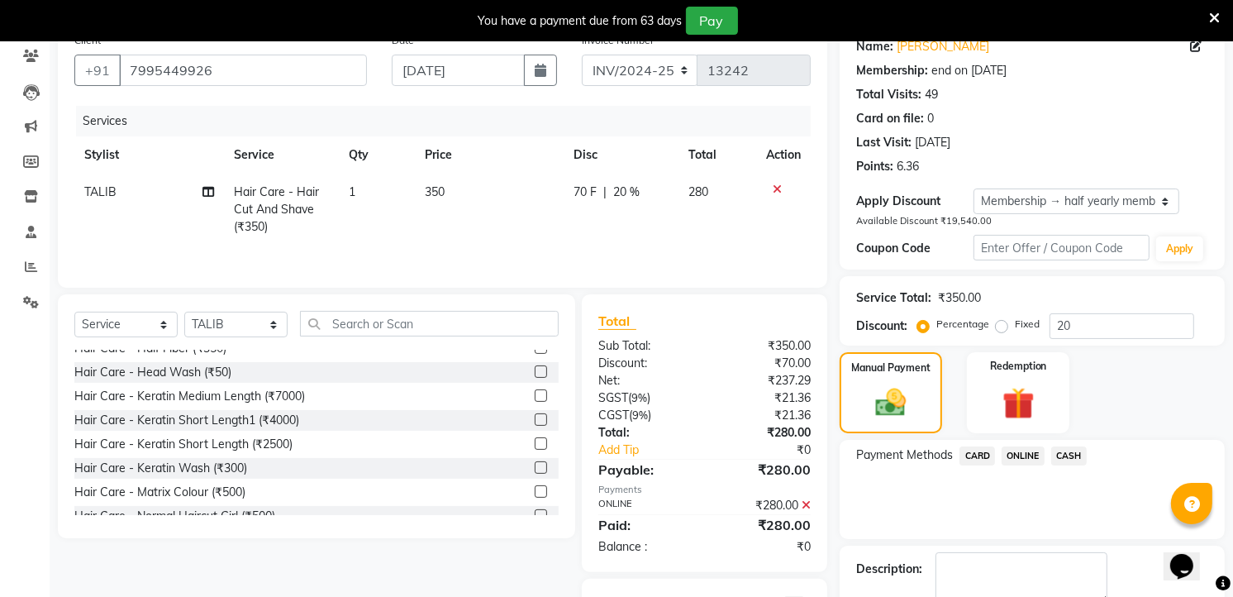
scroll to position [234, 0]
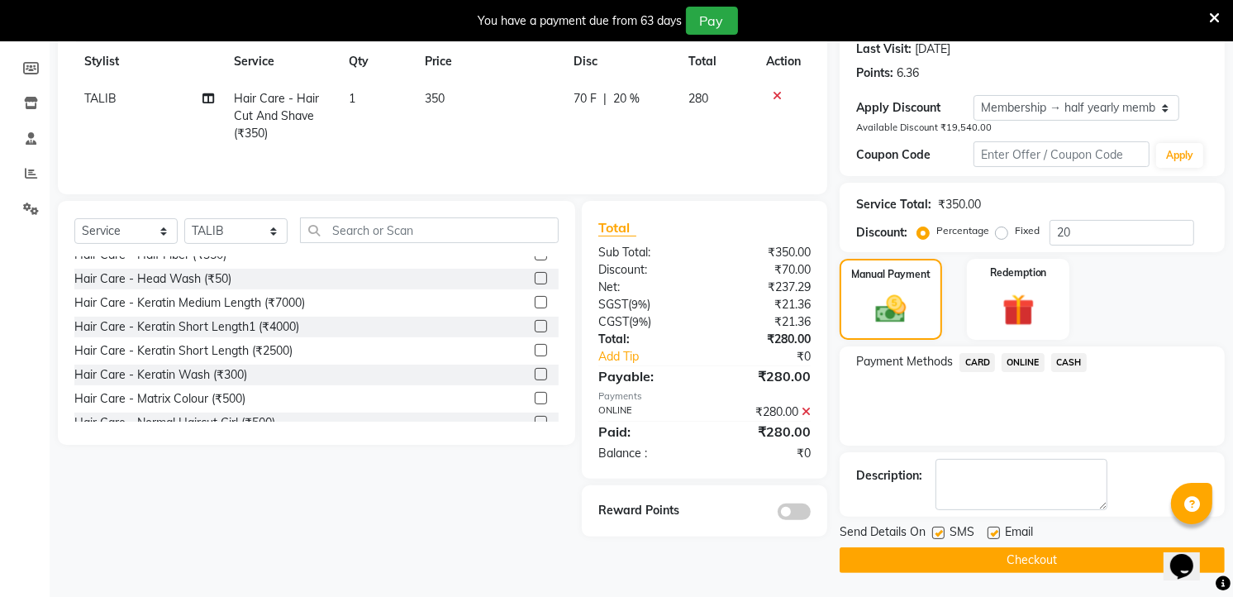
click at [1056, 565] on button "Checkout" at bounding box center [1032, 560] width 385 height 26
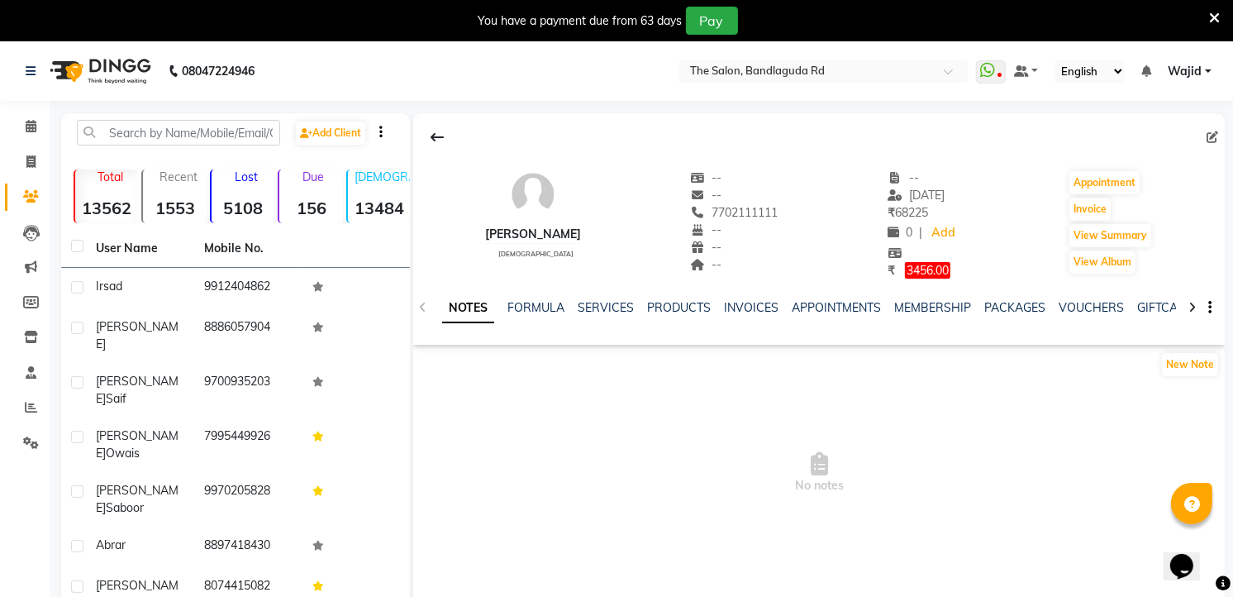
click at [587, 315] on div "SERVICES" at bounding box center [606, 307] width 56 height 17
click at [601, 303] on link "SERVICES" at bounding box center [606, 307] width 56 height 15
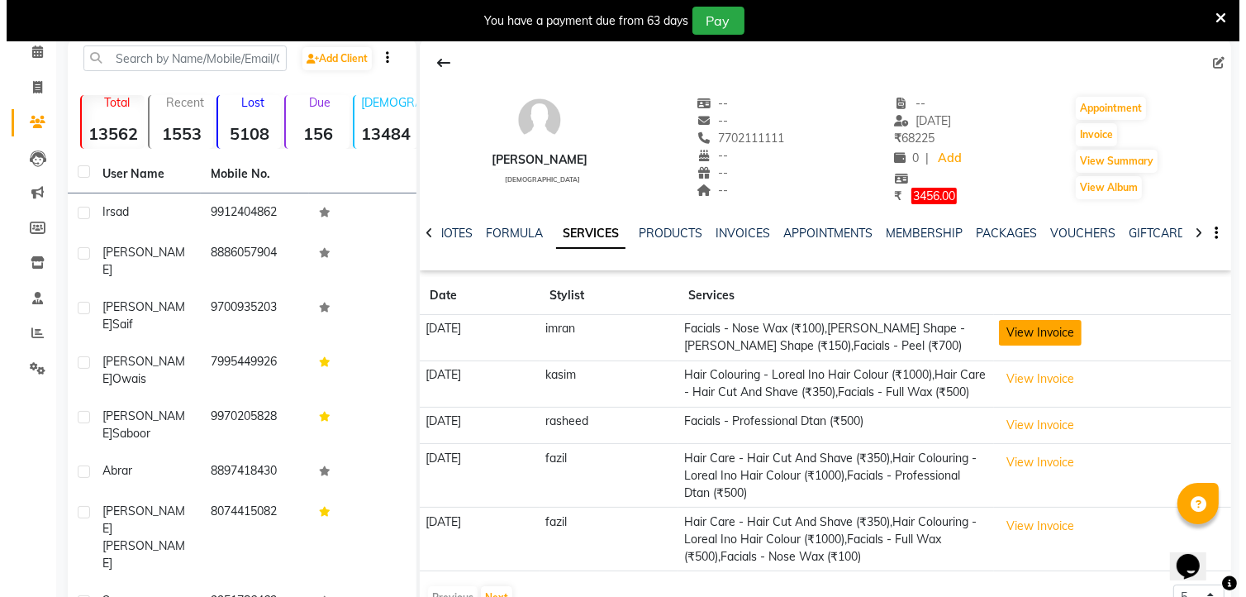
scroll to position [146, 0]
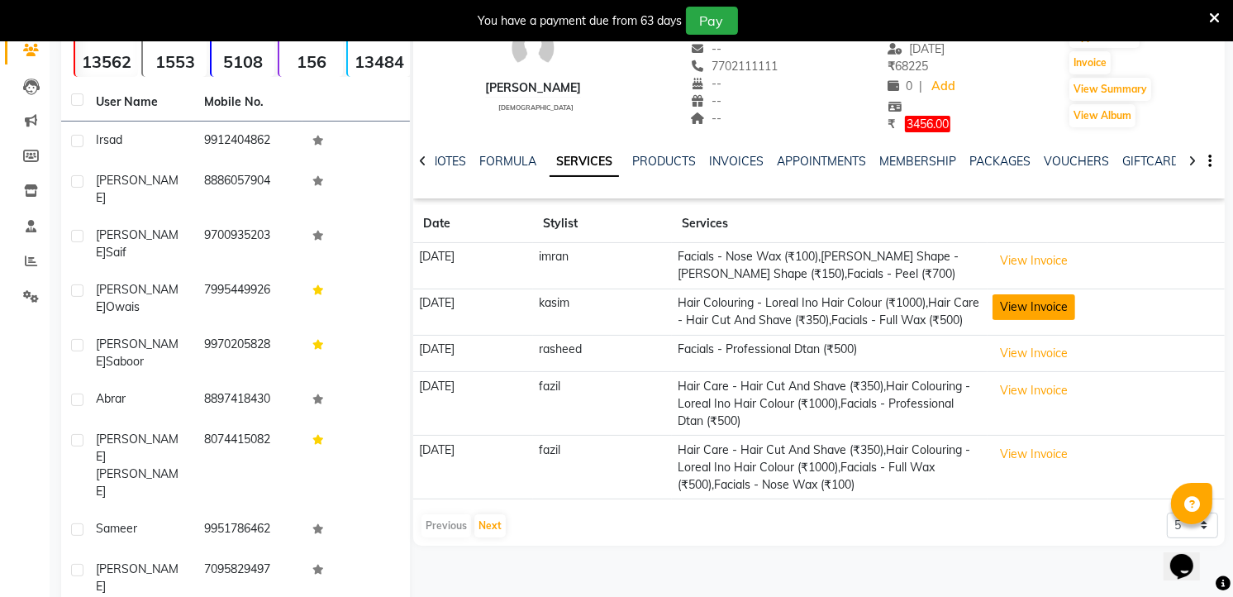
click at [1036, 294] on button "View Invoice" at bounding box center [1034, 307] width 83 height 26
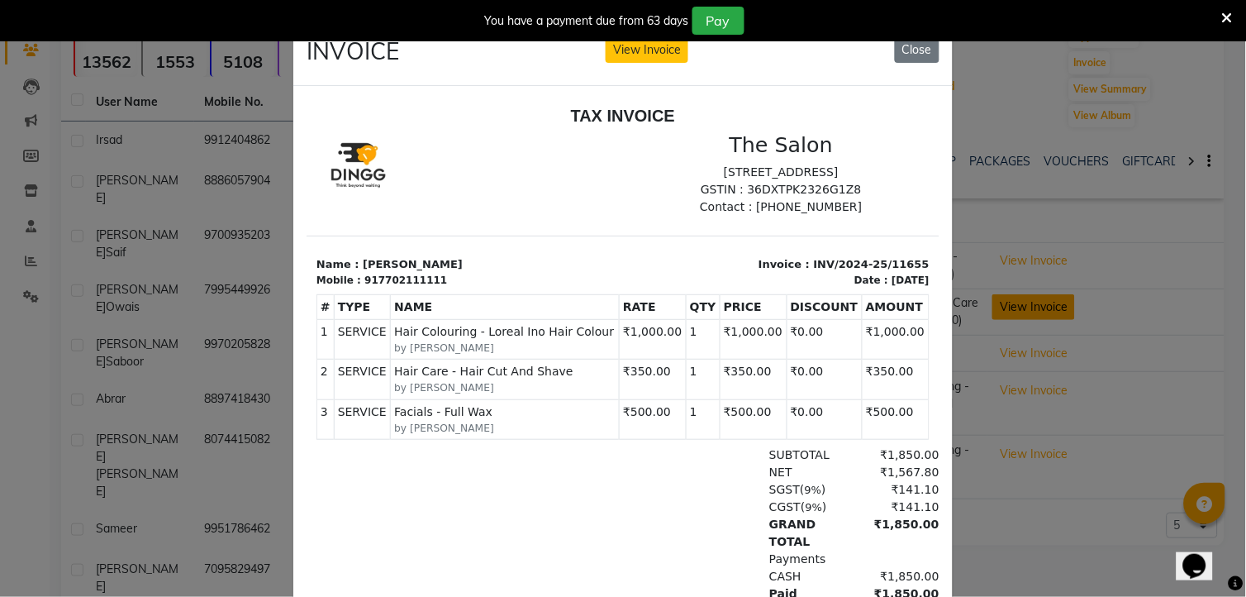
scroll to position [0, 0]
click at [914, 46] on button "Close" at bounding box center [917, 50] width 45 height 26
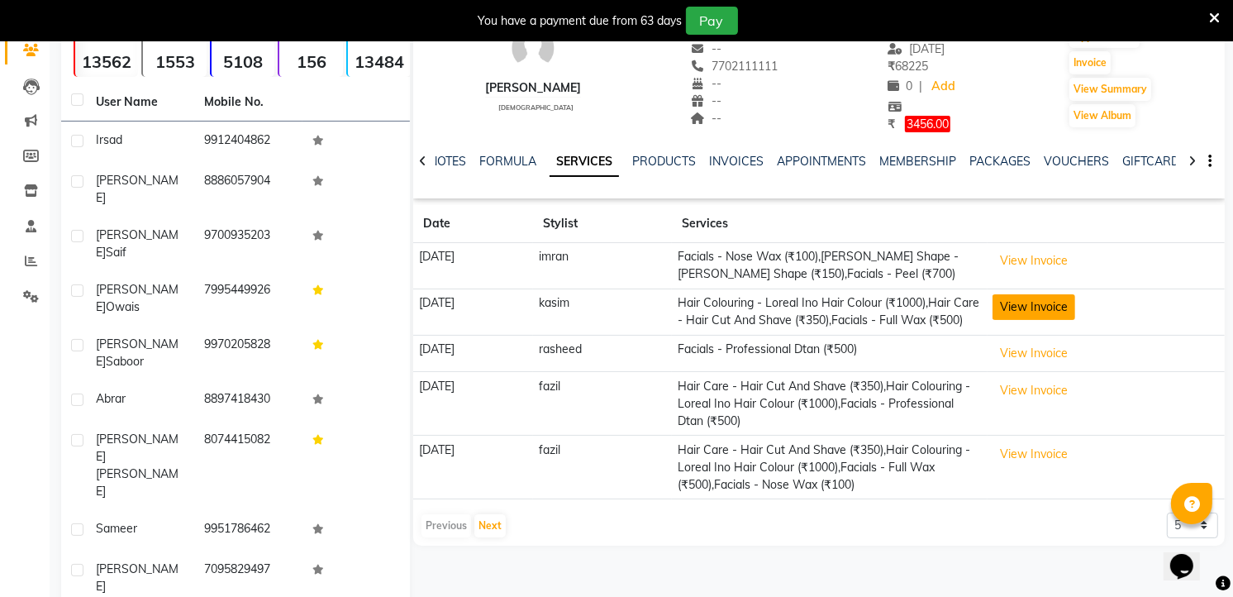
click at [1043, 307] on button "View Invoice" at bounding box center [1034, 307] width 83 height 26
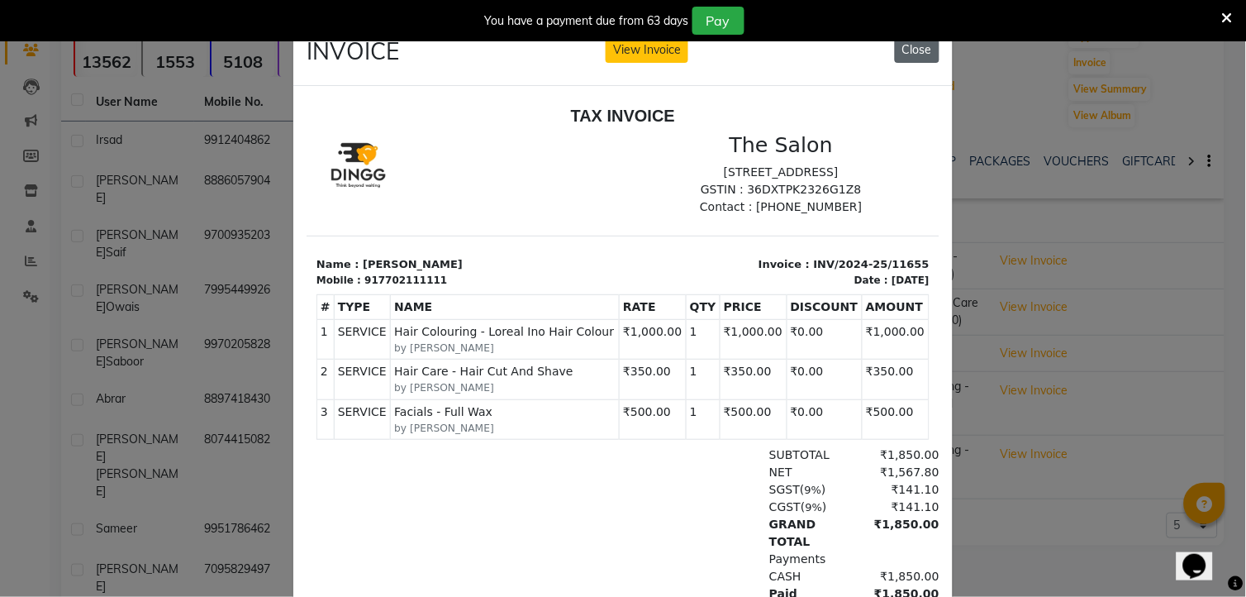
click at [898, 54] on button "Close" at bounding box center [917, 50] width 45 height 26
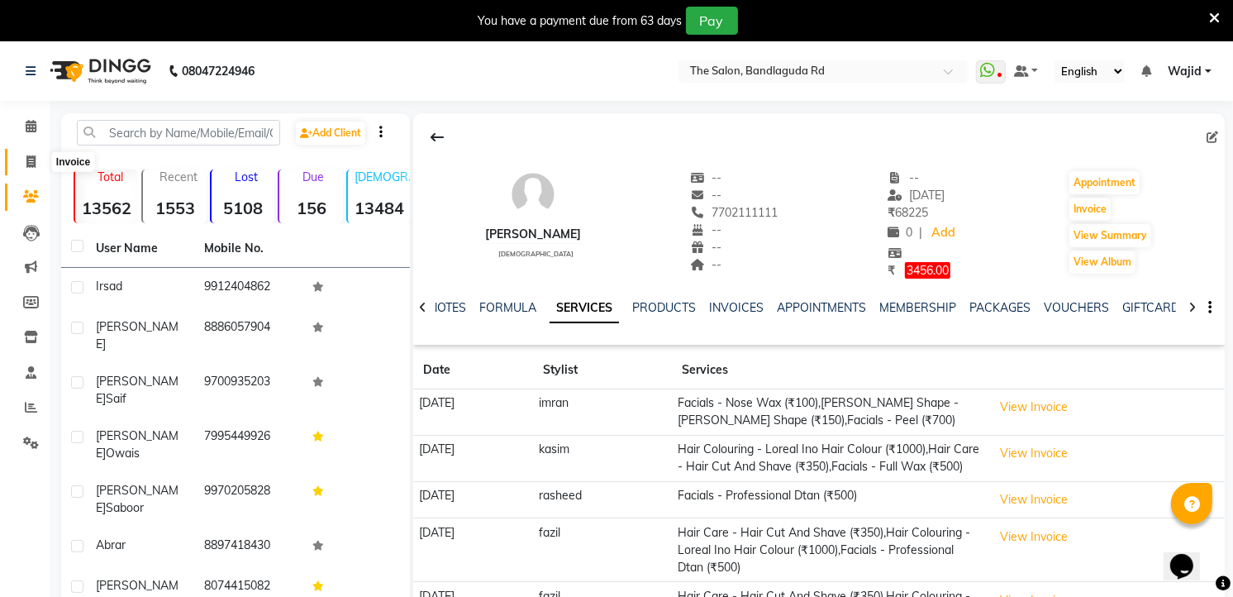
click at [31, 165] on icon at bounding box center [30, 161] width 9 height 12
select select "service"
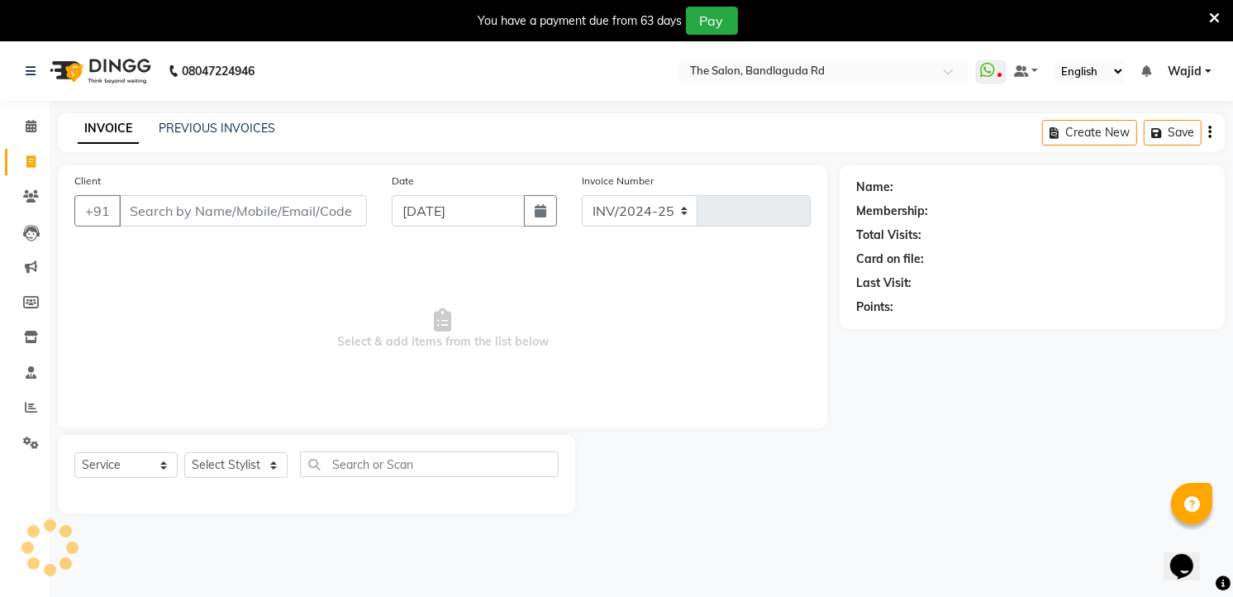
scroll to position [41, 0]
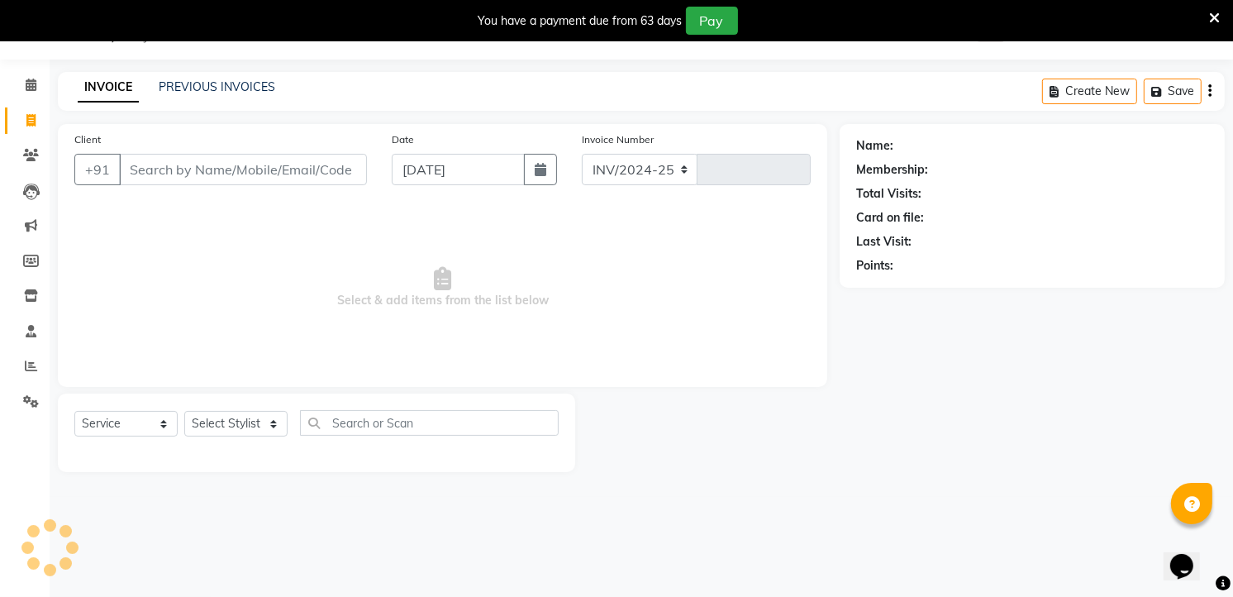
select select "5198"
type input "13247"
click at [143, 179] on input "Client" at bounding box center [243, 169] width 248 height 31
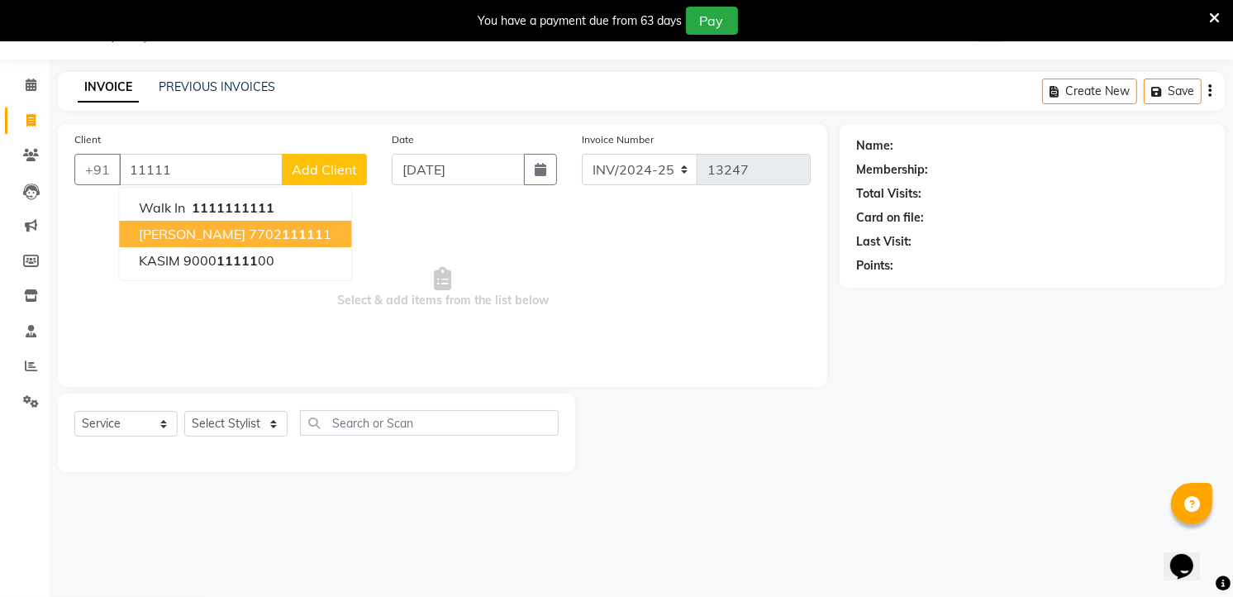
click at [170, 226] on span "[PERSON_NAME]" at bounding box center [192, 234] width 107 height 17
type input "7702111111"
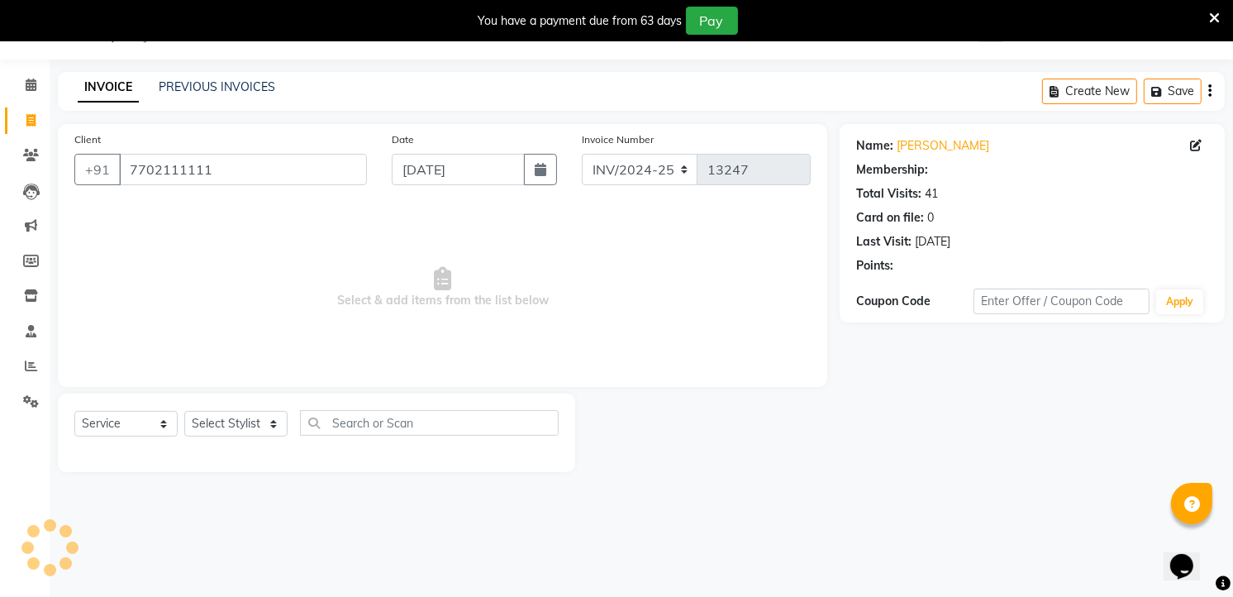
select select "1: Object"
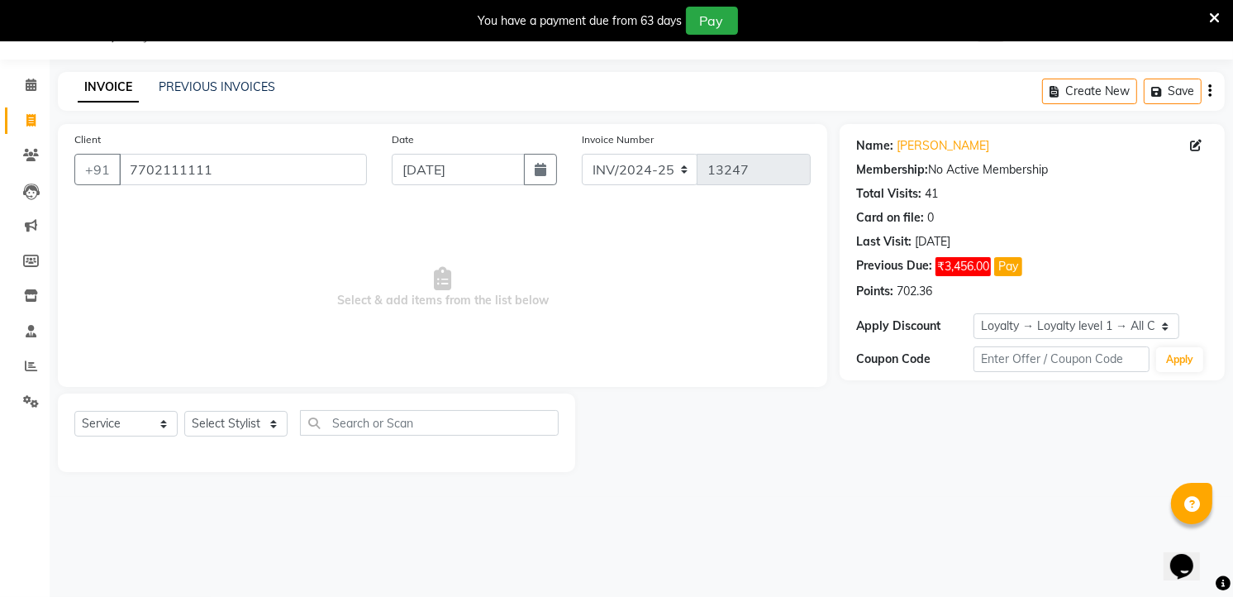
click at [931, 132] on div "Name: [PERSON_NAME] Membership: No Active Membership Total Visits: 41 Card on f…" at bounding box center [1032, 215] width 352 height 169
click at [916, 143] on link "[PERSON_NAME]" at bounding box center [943, 145] width 93 height 17
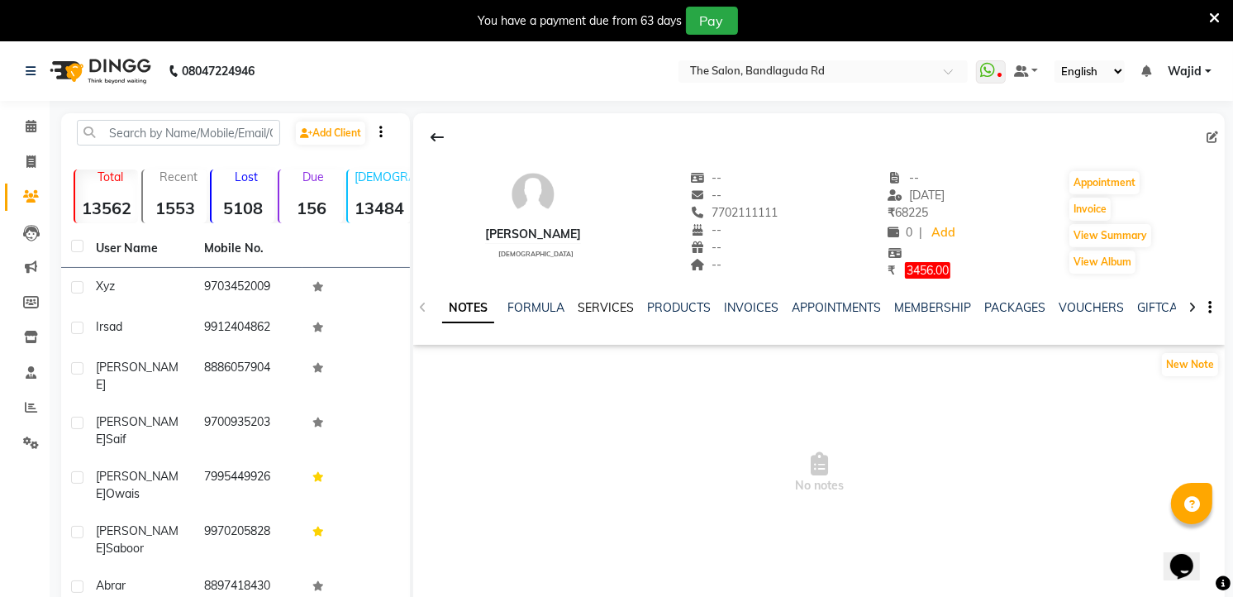
click at [595, 312] on link "SERVICES" at bounding box center [606, 307] width 56 height 15
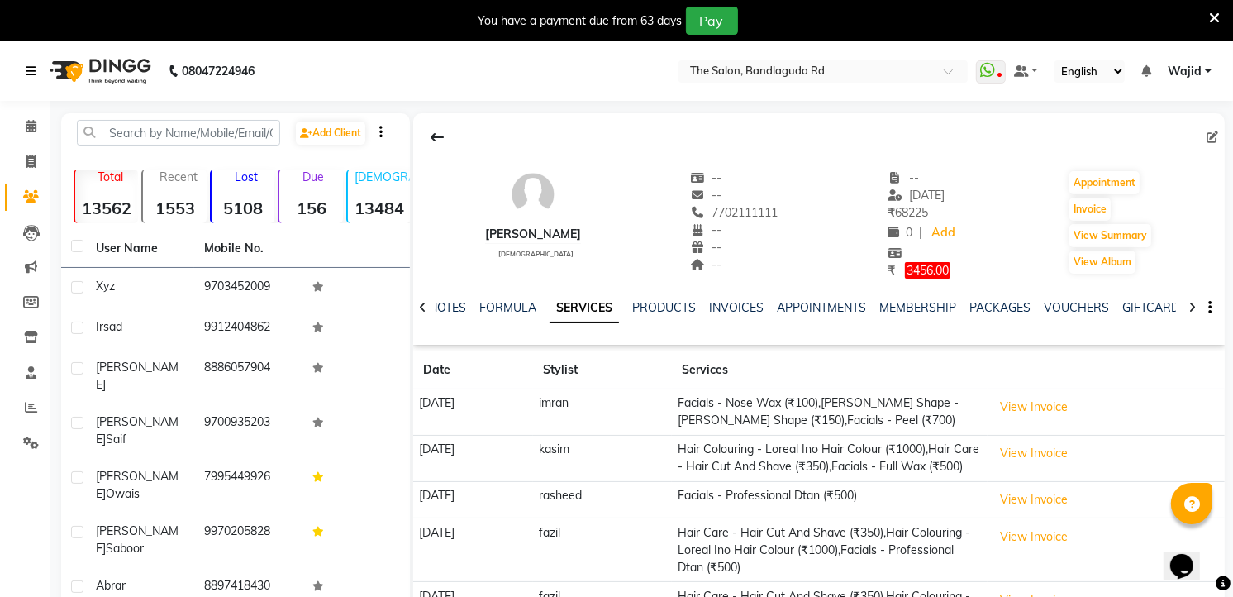
click at [31, 63] on link at bounding box center [34, 71] width 17 height 46
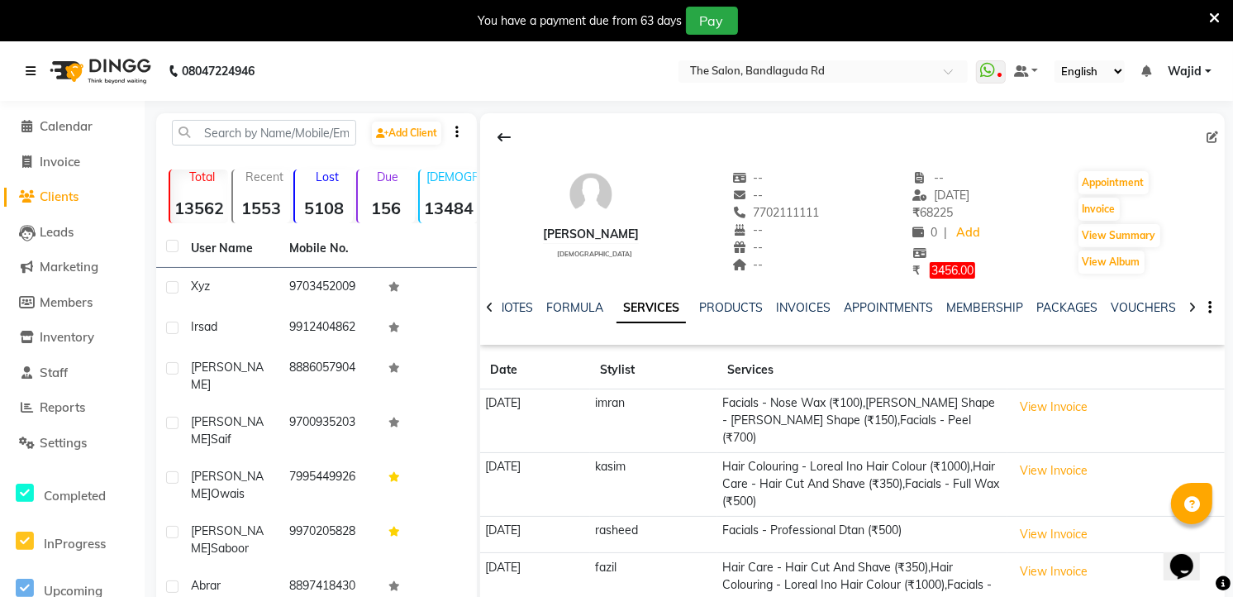
click at [25, 69] on div "08047224946" at bounding box center [140, 71] width 254 height 46
click at [23, 79] on div "08047224946" at bounding box center [140, 71] width 254 height 46
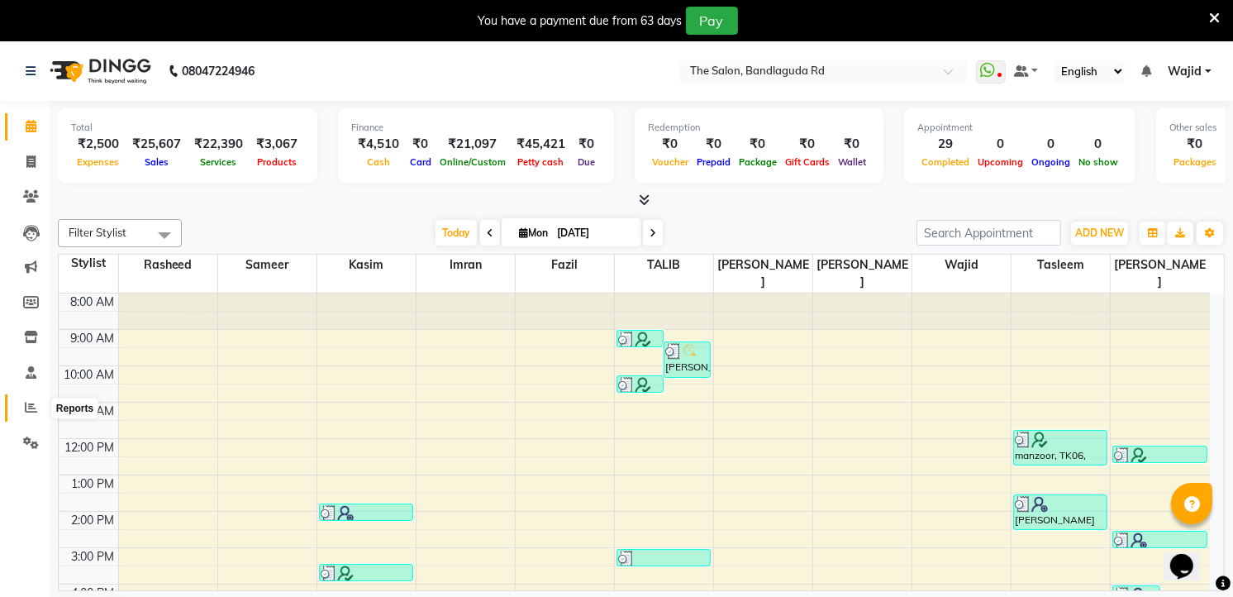
click at [28, 402] on icon at bounding box center [31, 407] width 12 height 12
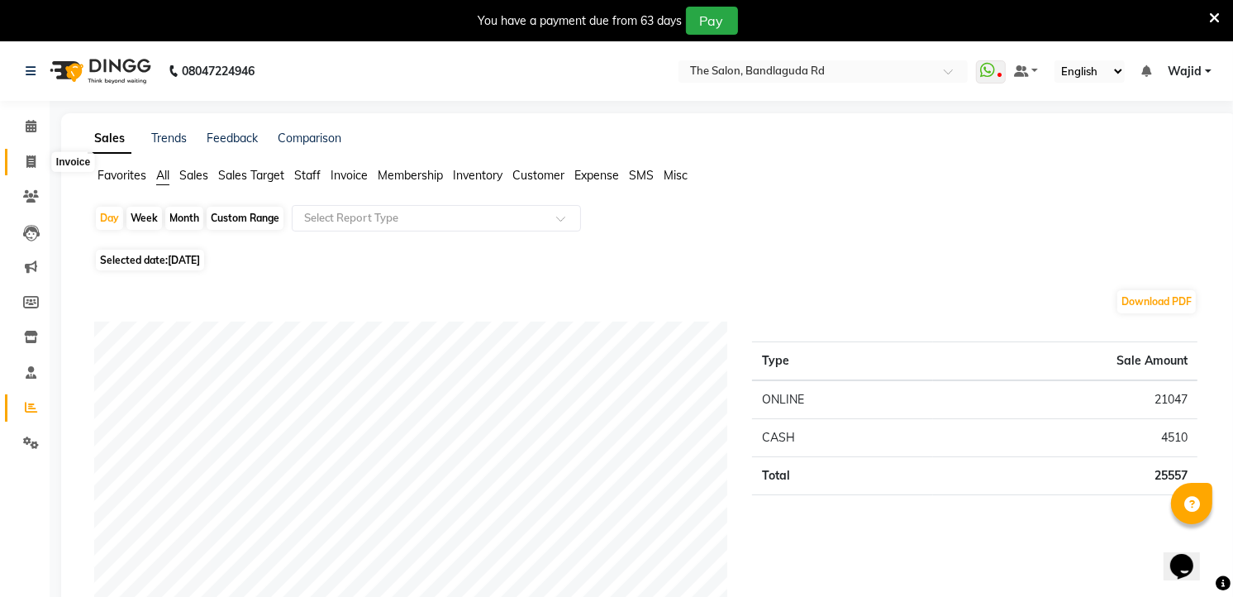
click at [31, 160] on icon at bounding box center [30, 161] width 9 height 12
select select "service"
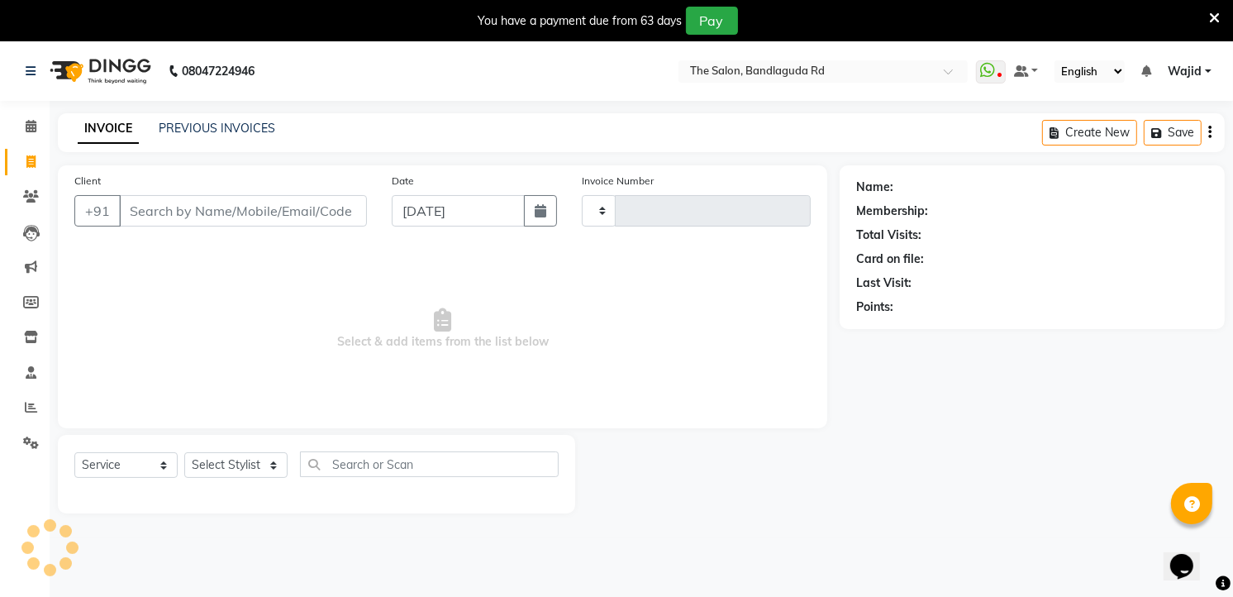
scroll to position [41, 0]
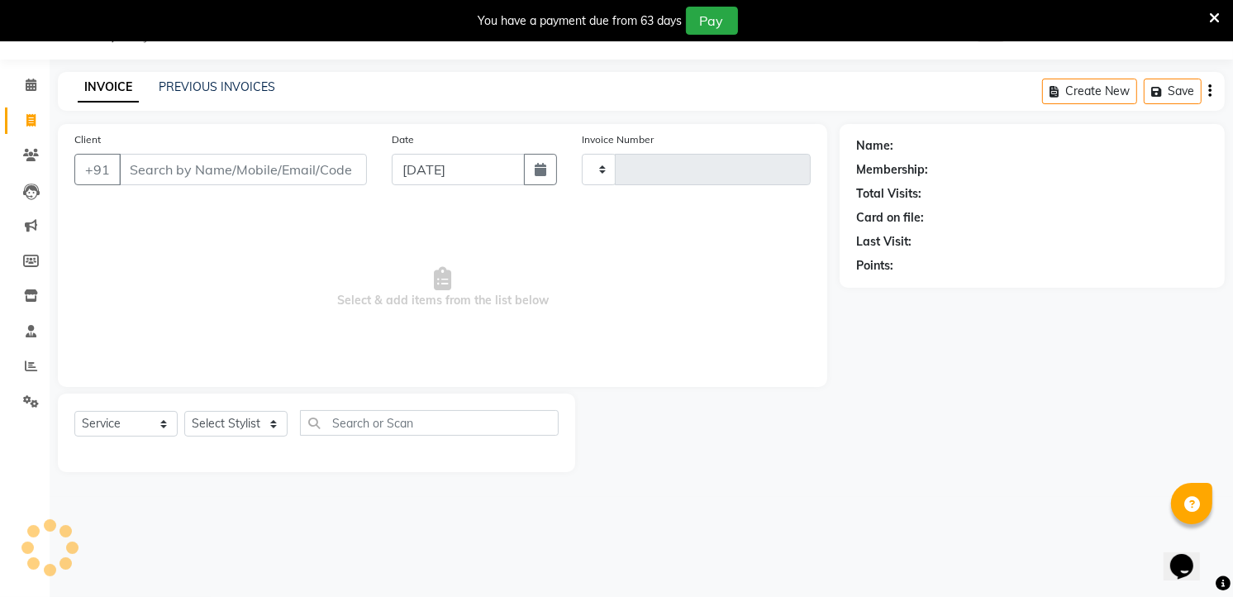
type input "13252"
select select "5198"
click at [237, 419] on select "Select Stylist [PERSON_NAME] [PERSON_NAME] [PERSON_NAME] [PERSON_NAME] TALIB [P…" at bounding box center [235, 424] width 103 height 26
select select "88754"
click at [184, 412] on select "Select Stylist [PERSON_NAME] [PERSON_NAME] [PERSON_NAME] [PERSON_NAME] TALIB [P…" at bounding box center [235, 424] width 103 height 26
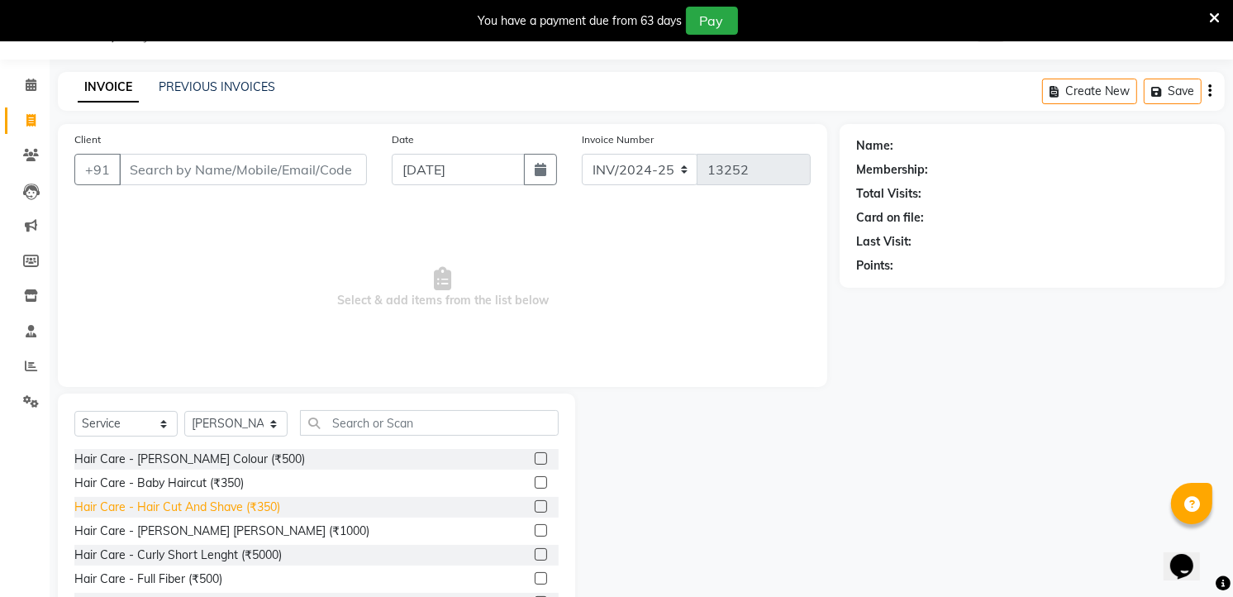
click at [257, 508] on div "Hair Care - Hair Cut And Shave (₹350)" at bounding box center [177, 506] width 206 height 17
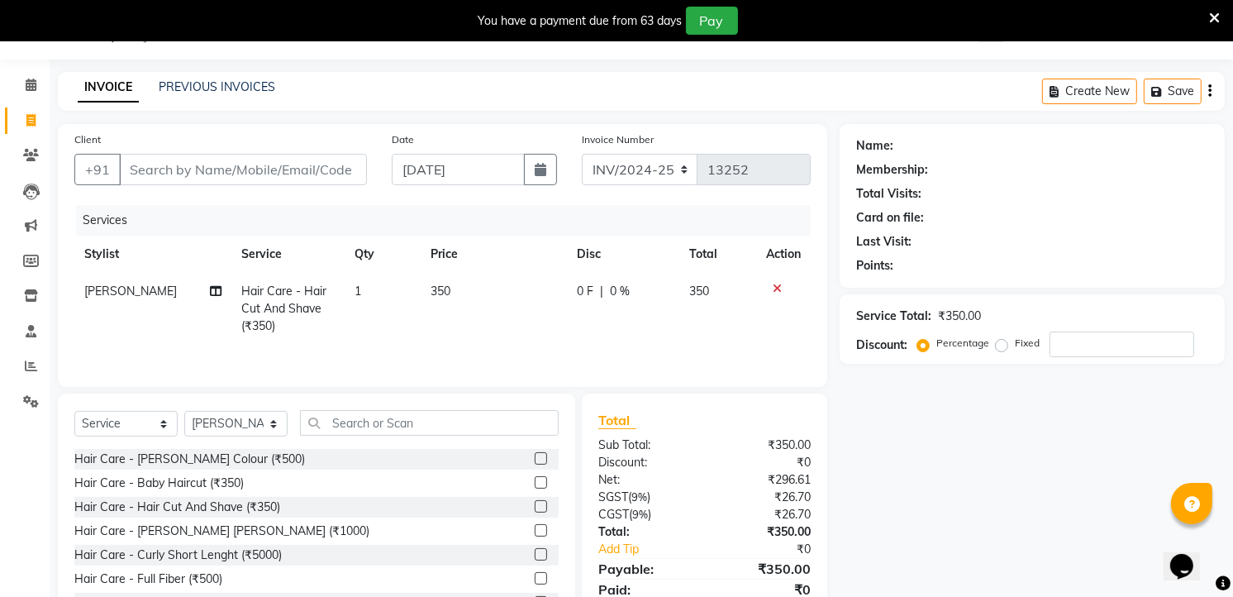
click at [211, 505] on div "Hair Care - Hair Cut And Shave (₹350)" at bounding box center [177, 506] width 206 height 17
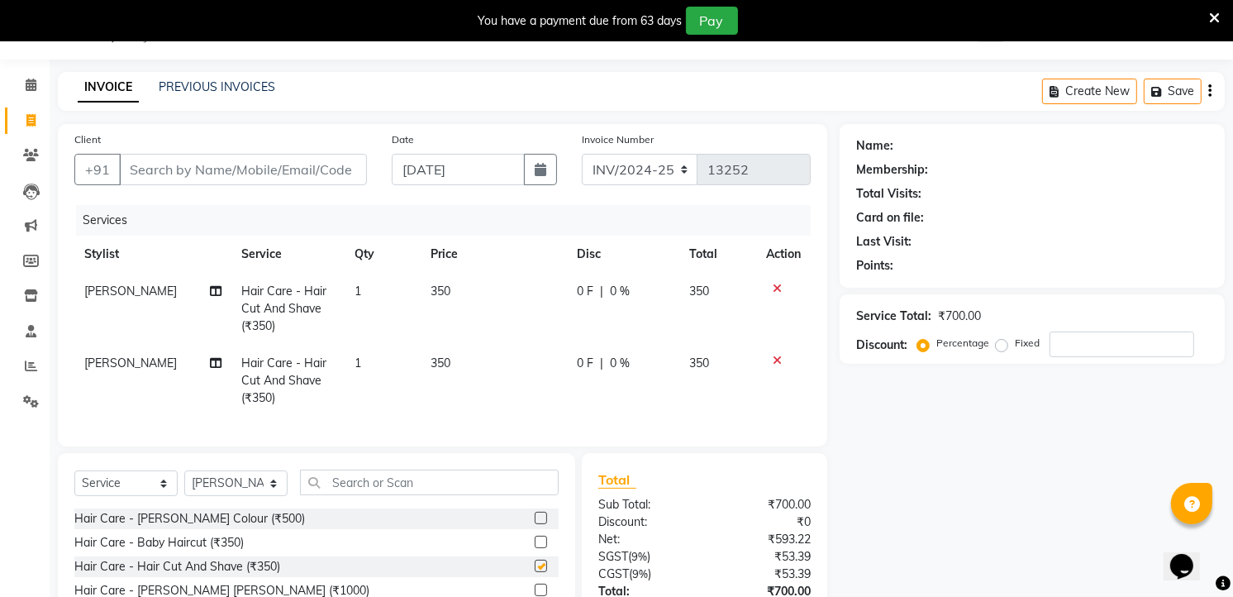
checkbox input "false"
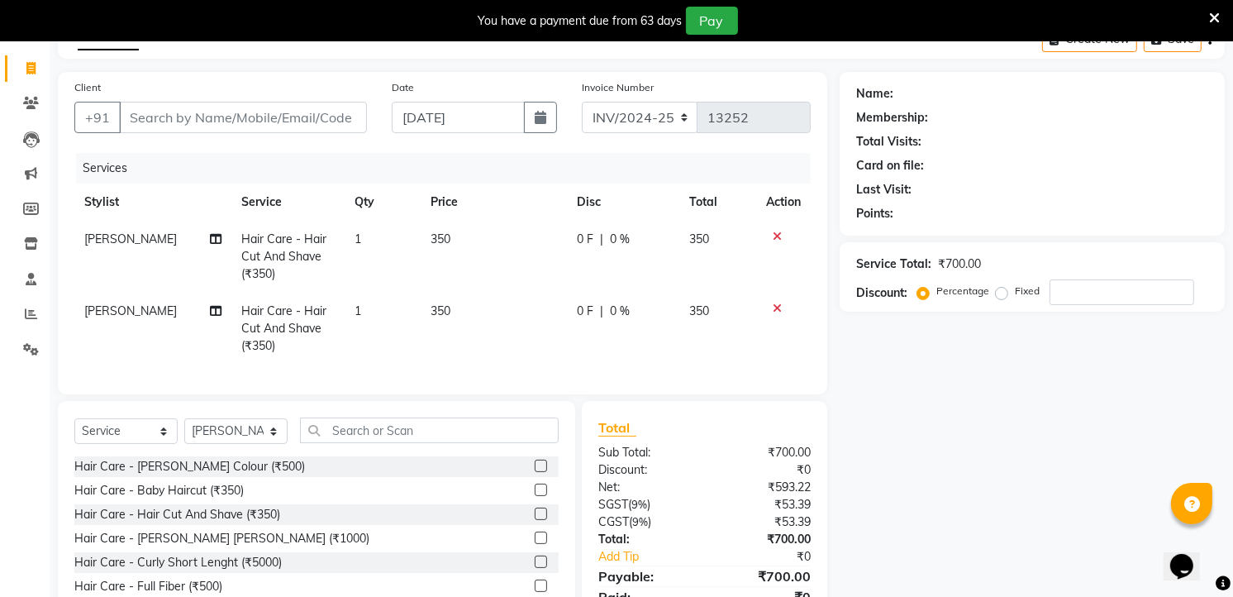
scroll to position [0, 0]
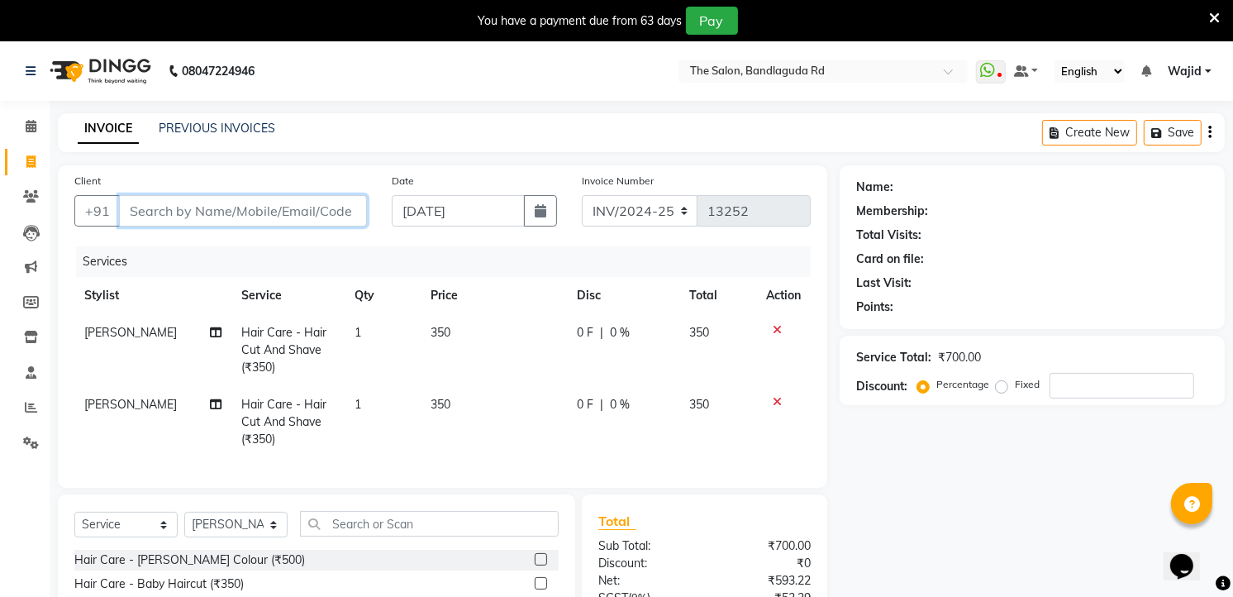
click at [200, 204] on input "Client" at bounding box center [243, 210] width 248 height 31
click at [1203, 22] on div "You have a payment due from 63 days Pay" at bounding box center [616, 20] width 1233 height 41
click at [1213, 19] on icon at bounding box center [1214, 18] width 11 height 15
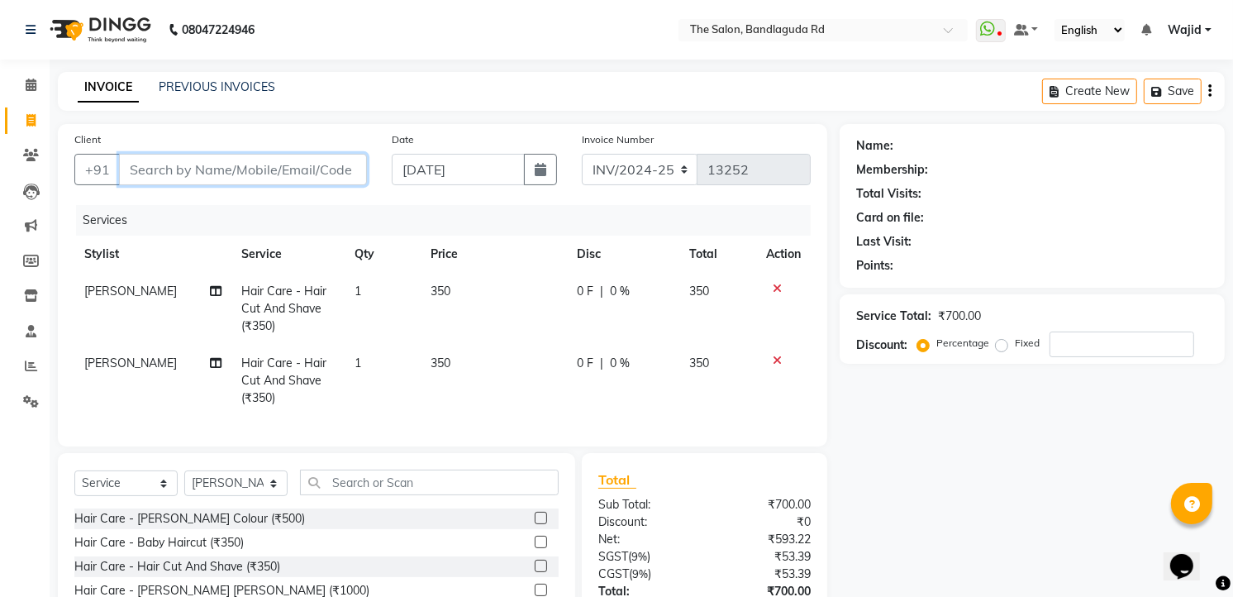
click at [273, 172] on input "Client" at bounding box center [243, 169] width 248 height 31
click at [260, 174] on input "Client" at bounding box center [243, 169] width 248 height 31
type input "8"
type input "0"
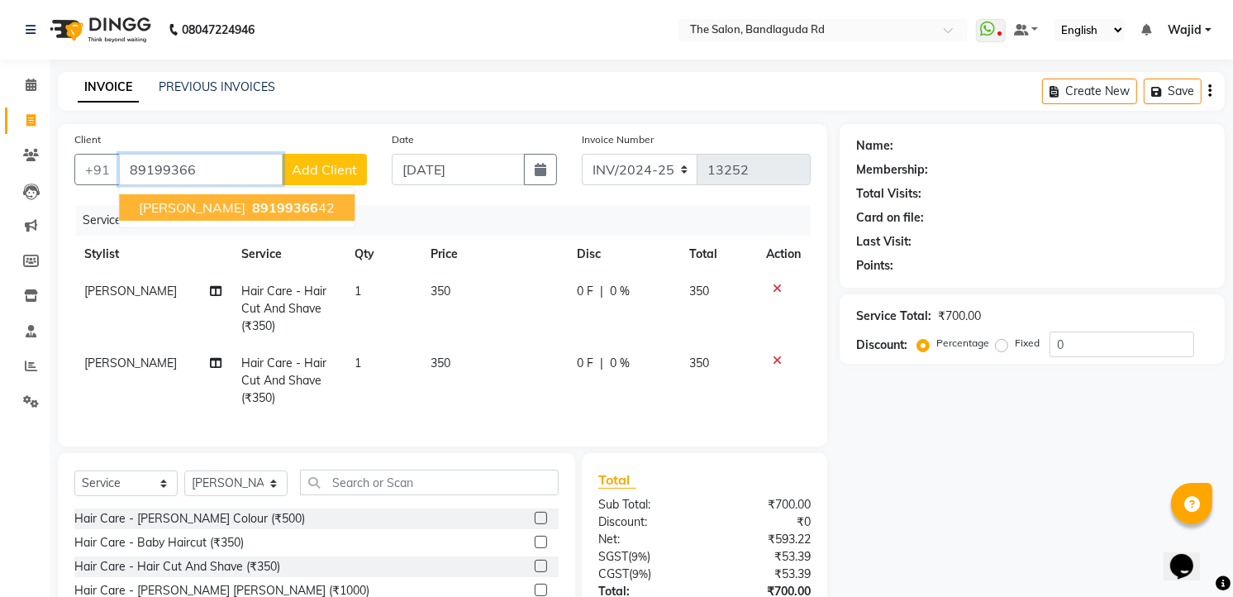
click at [252, 199] on span "89199366" at bounding box center [285, 207] width 66 height 17
type input "8919936642"
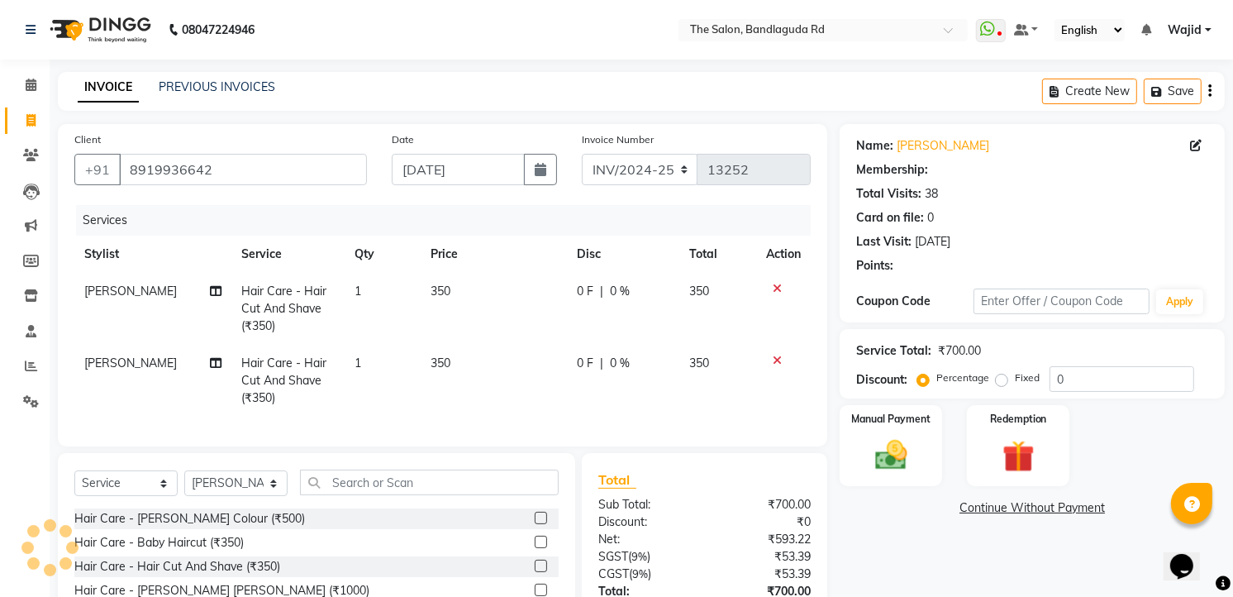
select select "1: Object"
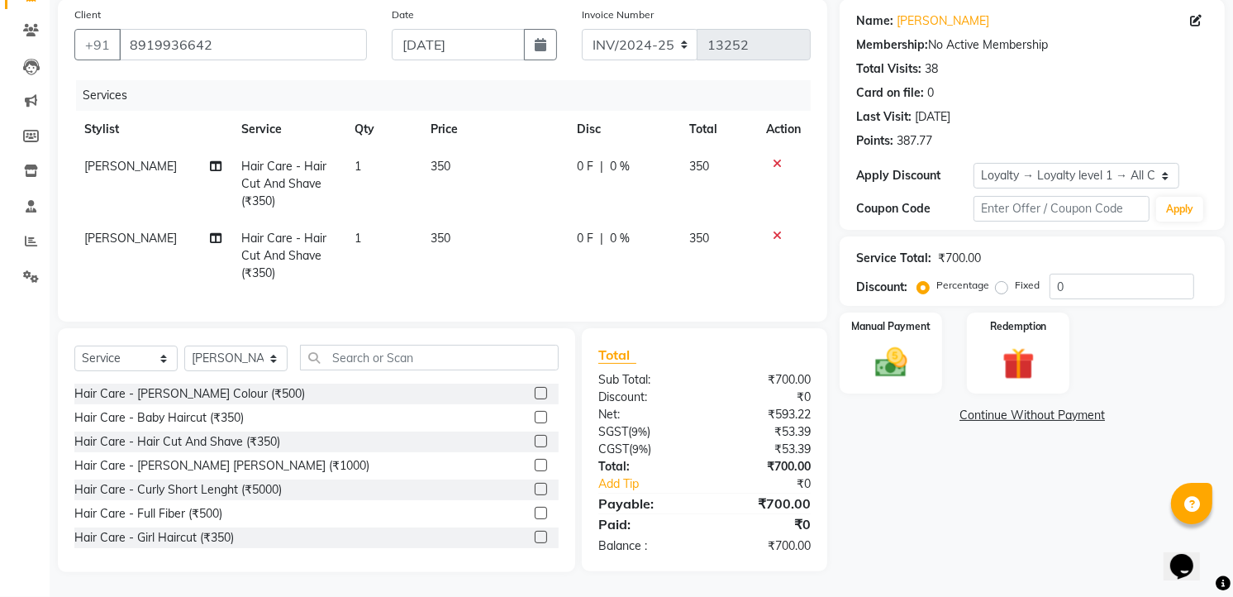
scroll to position [138, 0]
click at [890, 344] on img at bounding box center [892, 363] width 54 height 38
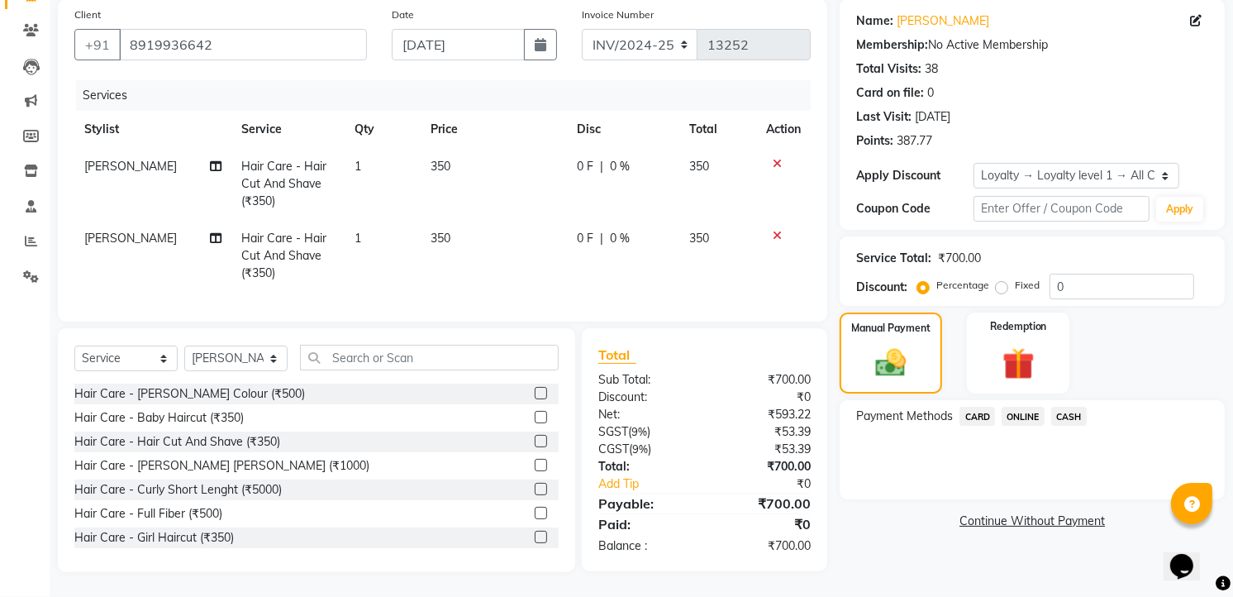
click at [1019, 407] on span "ONLINE" at bounding box center [1023, 416] width 43 height 19
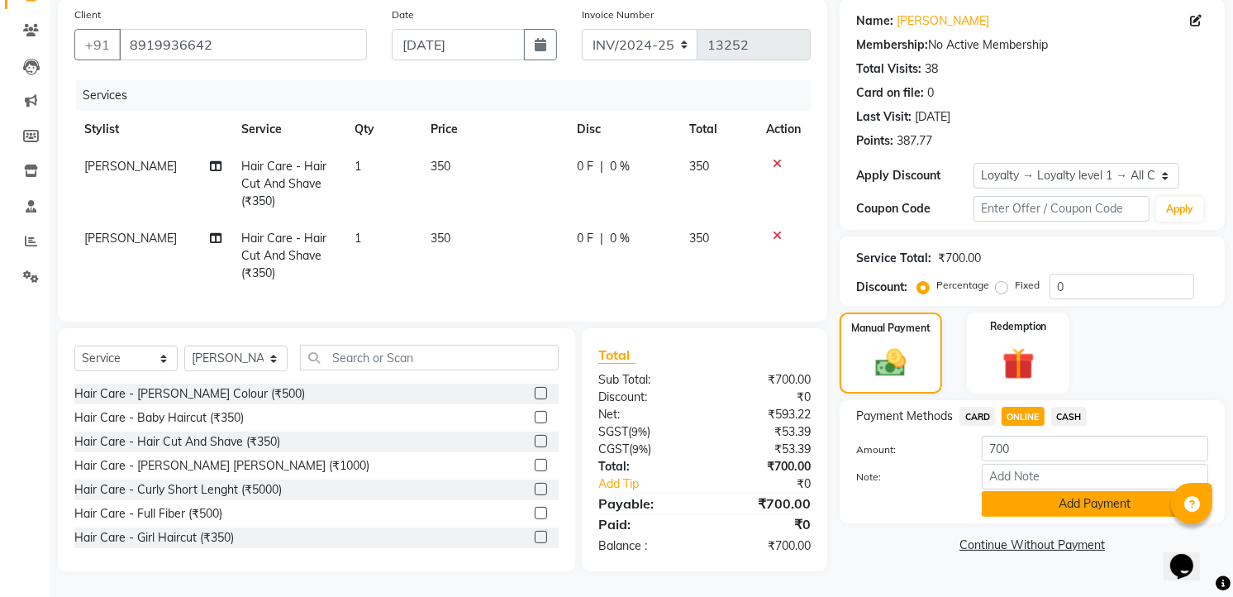
click at [1018, 499] on button "Add Payment" at bounding box center [1095, 504] width 226 height 26
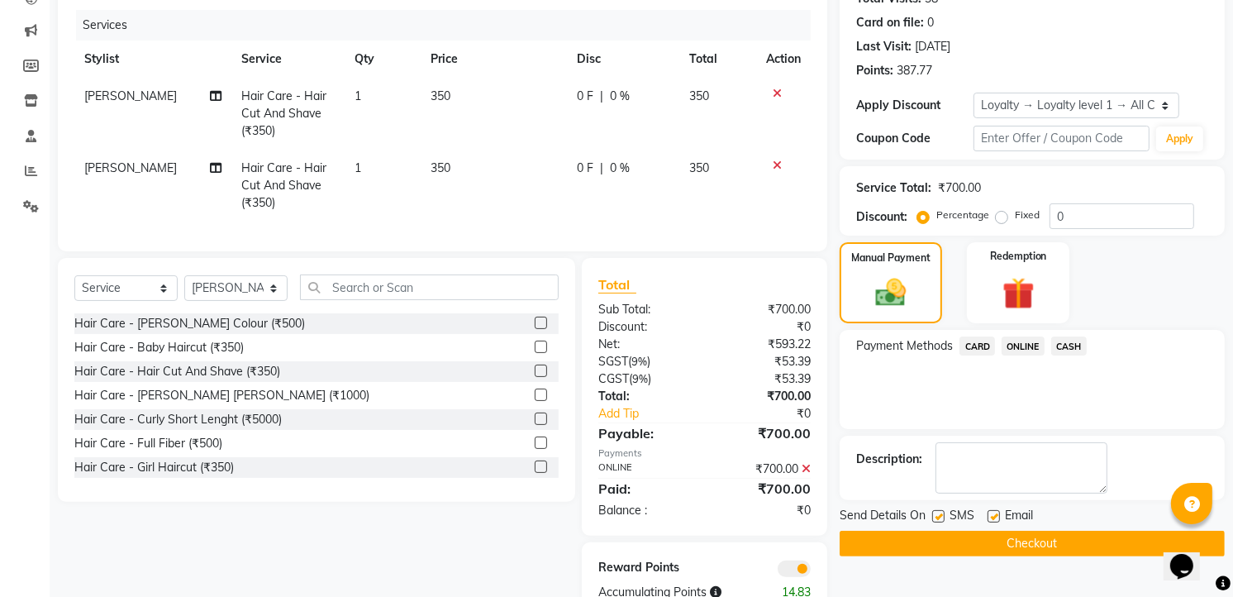
scroll to position [254, 0]
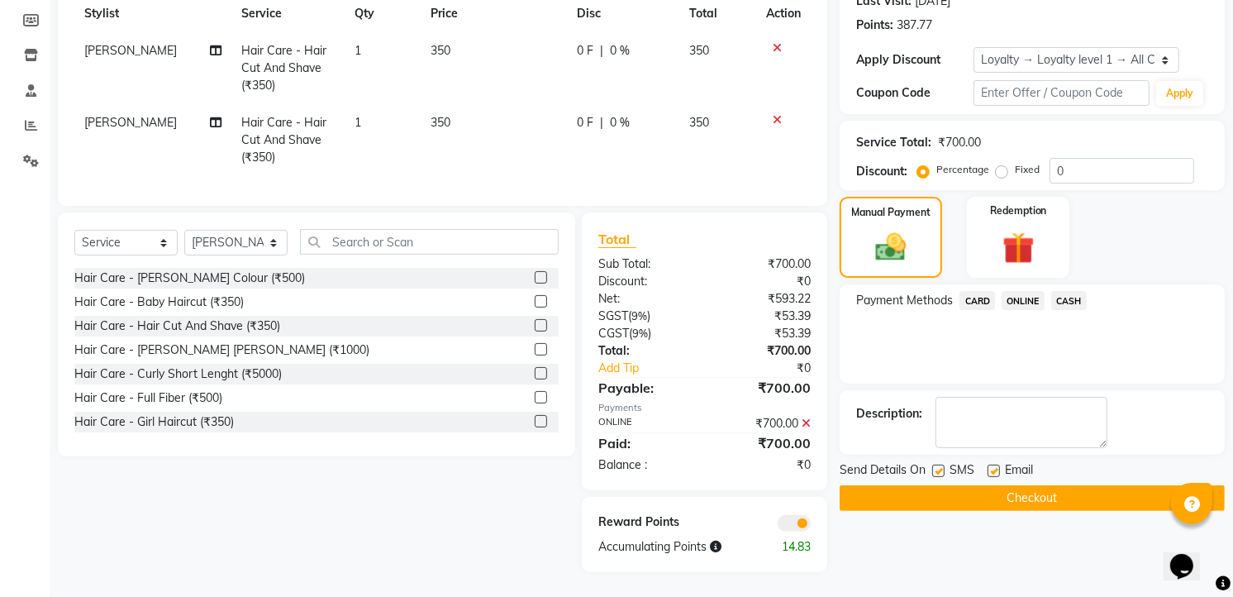
click at [1031, 489] on button "Checkout" at bounding box center [1032, 498] width 385 height 26
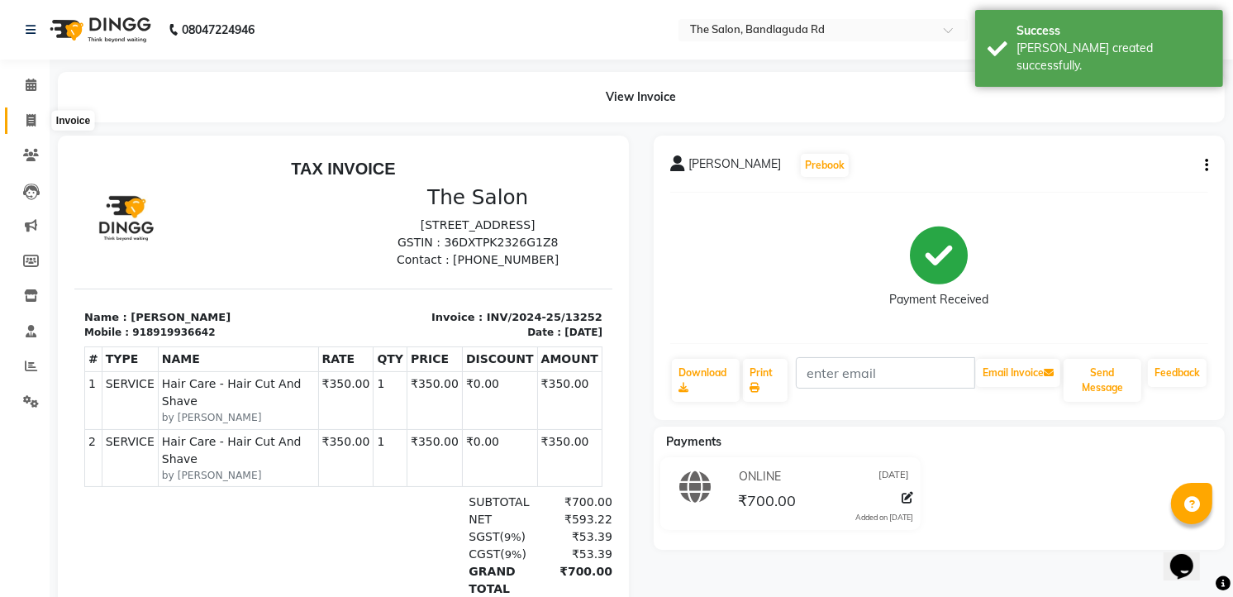
click at [29, 126] on icon at bounding box center [30, 120] width 9 height 12
select select "service"
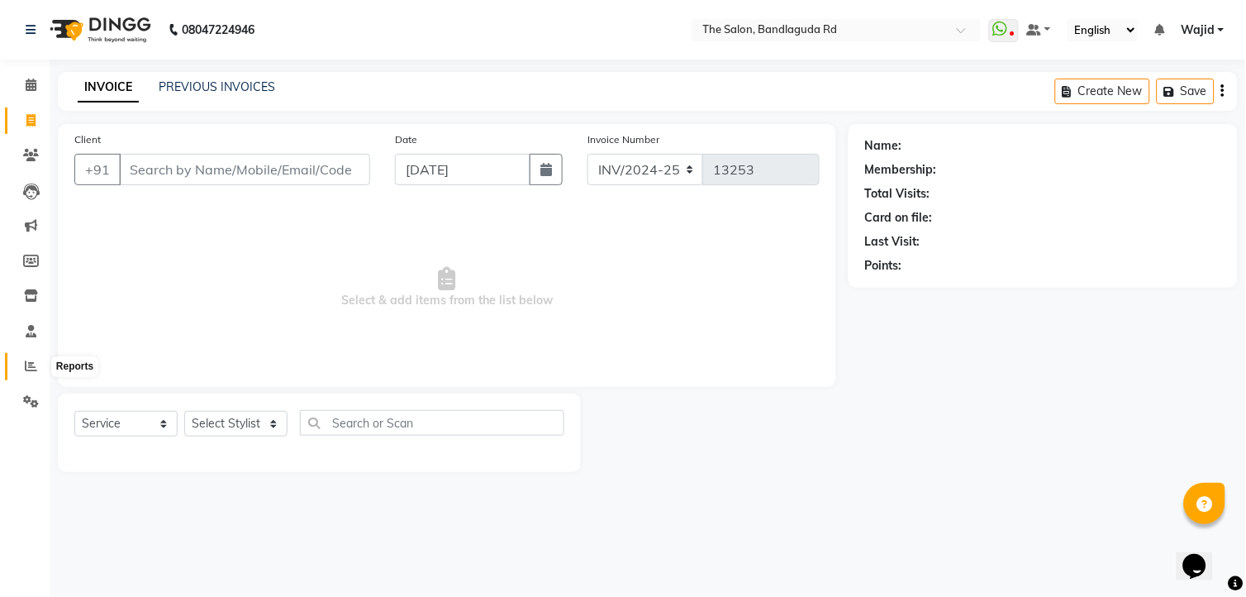
click at [36, 362] on icon at bounding box center [31, 366] width 12 height 12
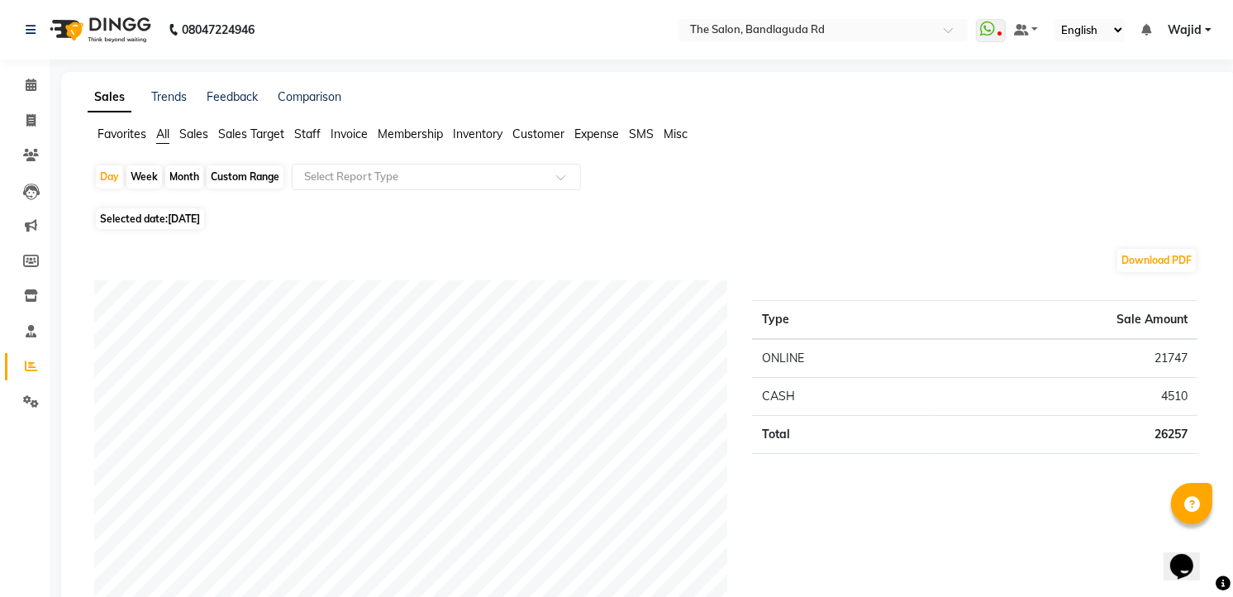
drag, startPoint x: 370, startPoint y: 165, endPoint x: 365, endPoint y: 183, distance: 18.1
click at [365, 183] on div "Select Report Type" at bounding box center [436, 177] width 289 height 26
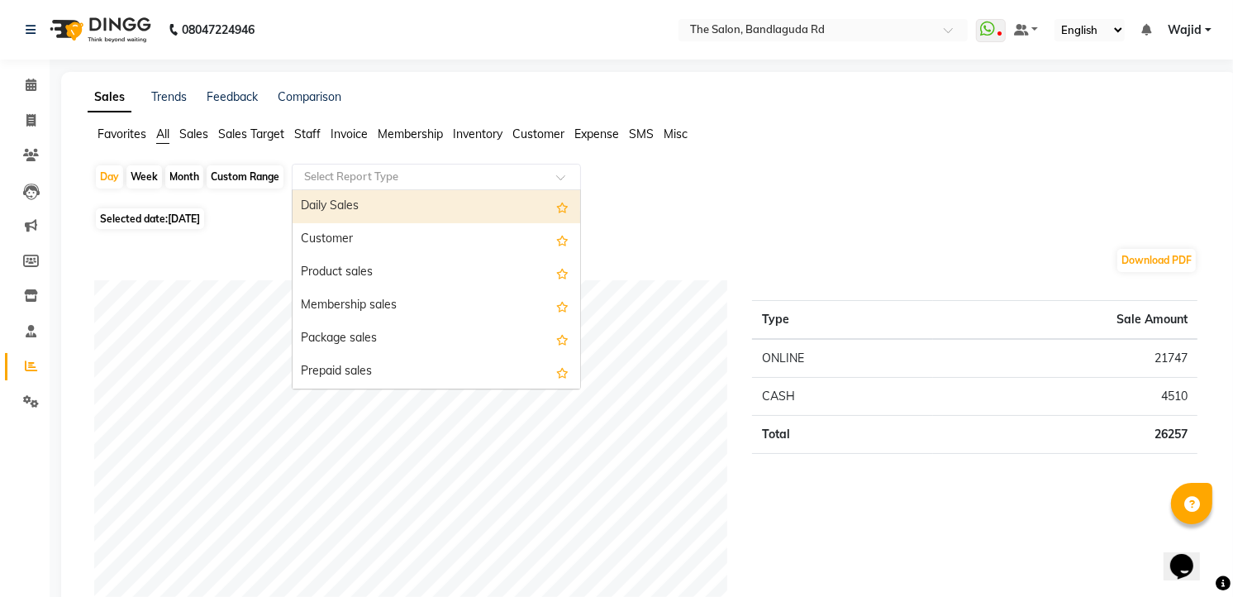
click at [365, 183] on input "text" at bounding box center [420, 177] width 238 height 17
click at [366, 180] on input "text" at bounding box center [420, 177] width 238 height 17
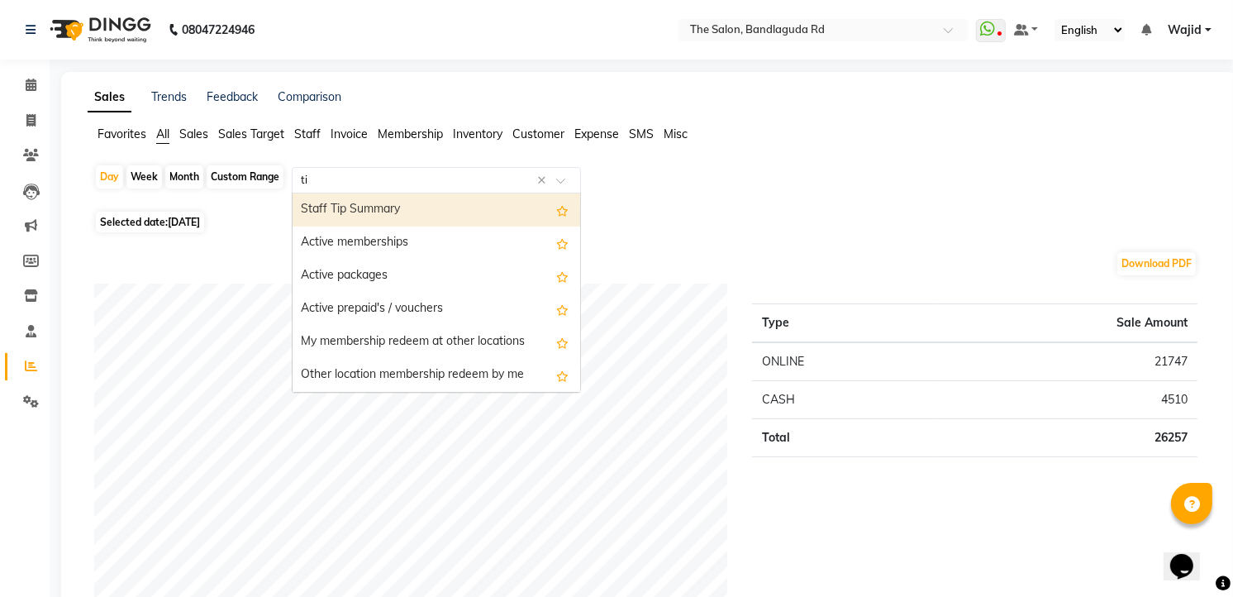
type input "tip"
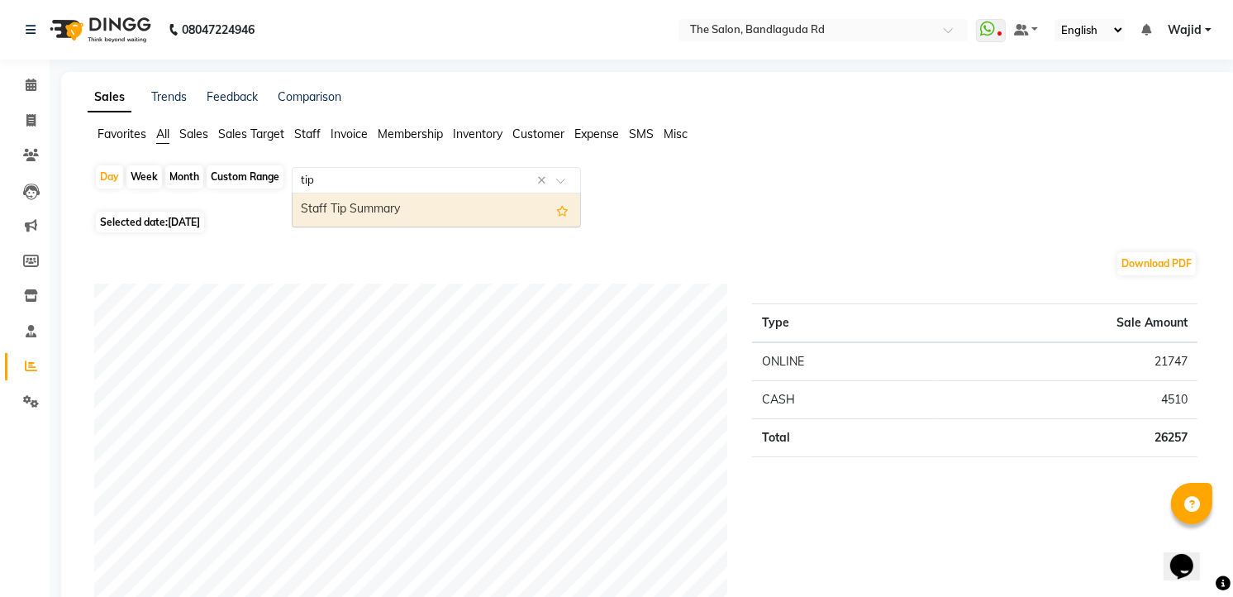
click at [335, 205] on div "Staff Tip Summary" at bounding box center [437, 209] width 288 height 33
select select "full_report"
select select "csv"
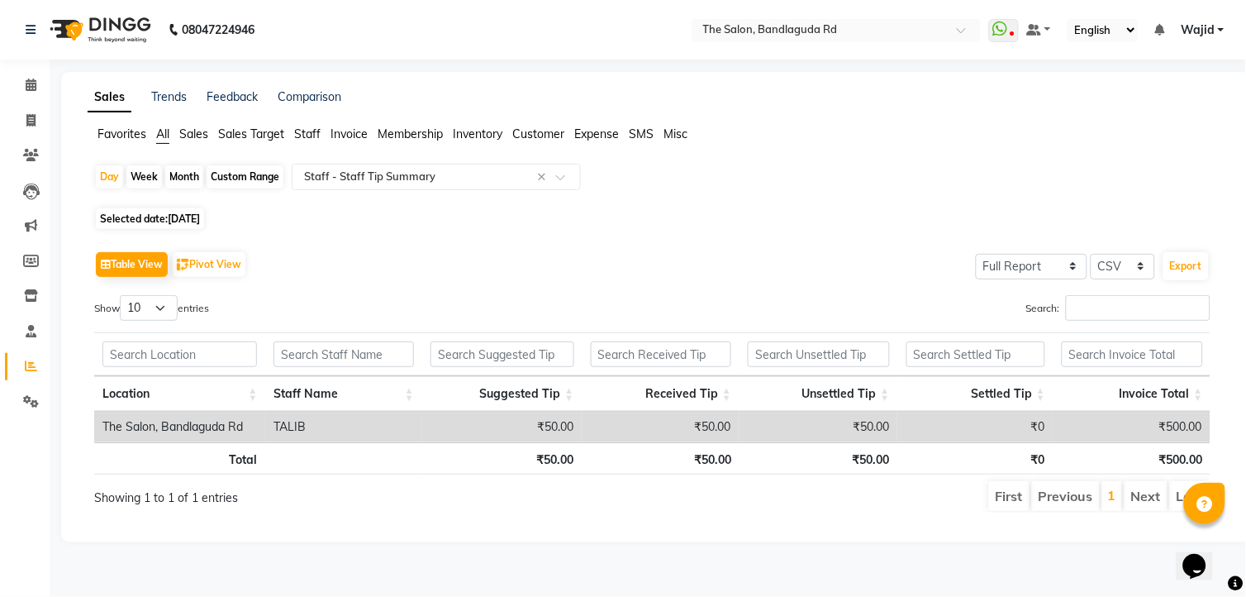
click at [193, 221] on span "[DATE]" at bounding box center [184, 218] width 32 height 12
select select "9"
select select "2025"
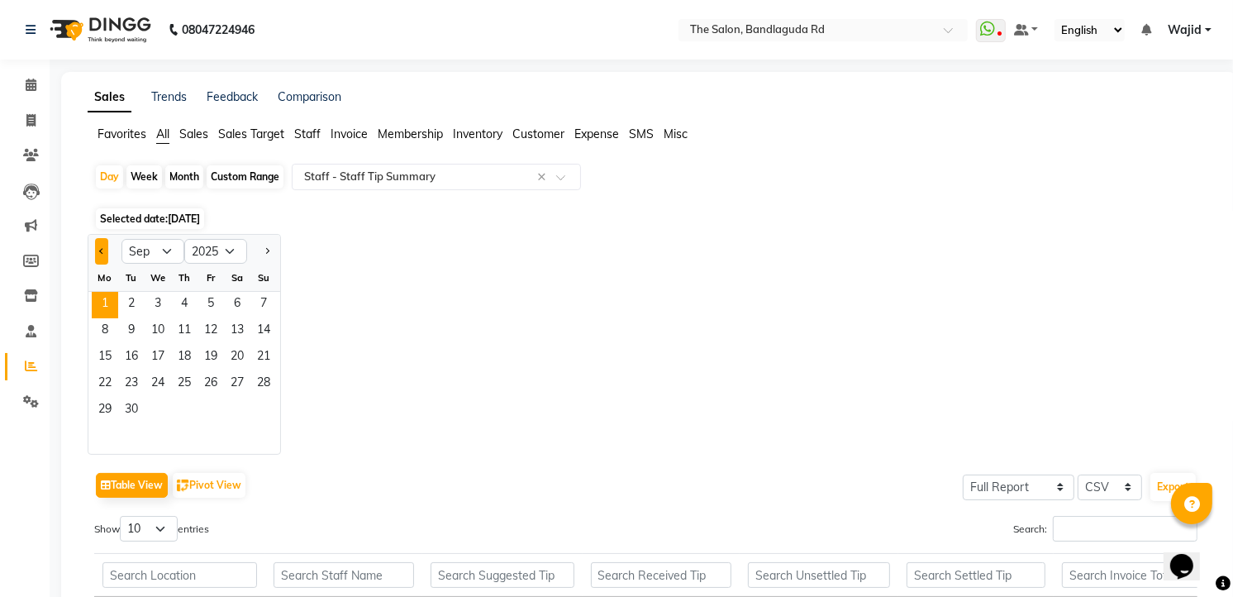
click at [98, 246] on button "Previous month" at bounding box center [101, 251] width 13 height 26
select select "8"
click at [266, 408] on span "31" at bounding box center [263, 411] width 26 height 26
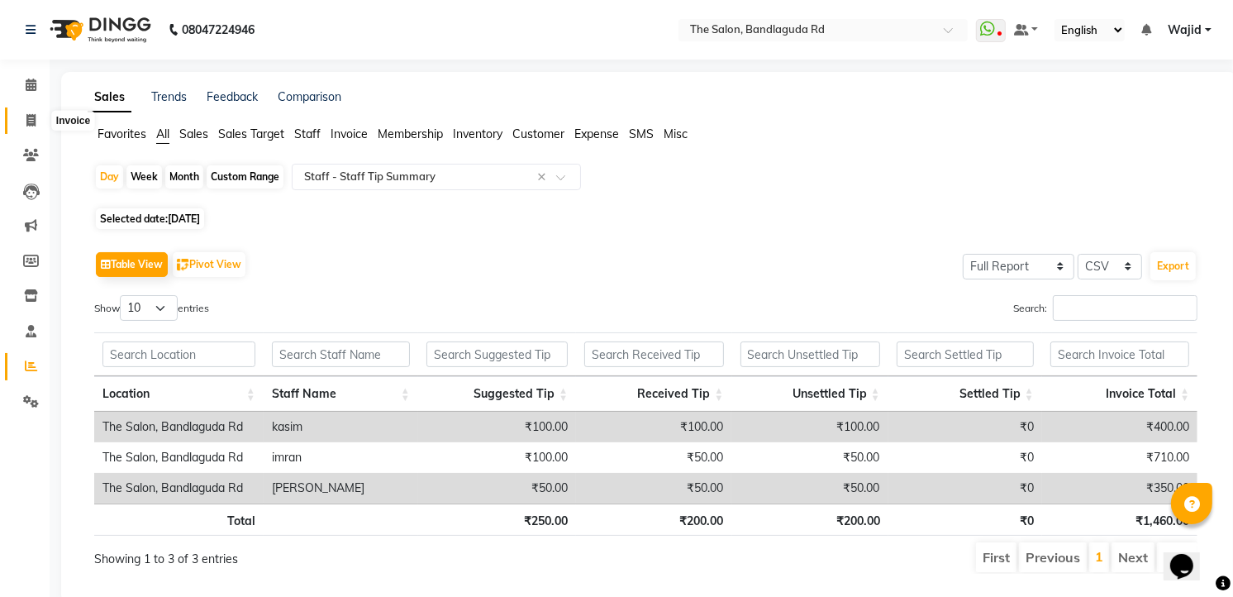
click at [30, 122] on icon at bounding box center [30, 120] width 9 height 12
select select "service"
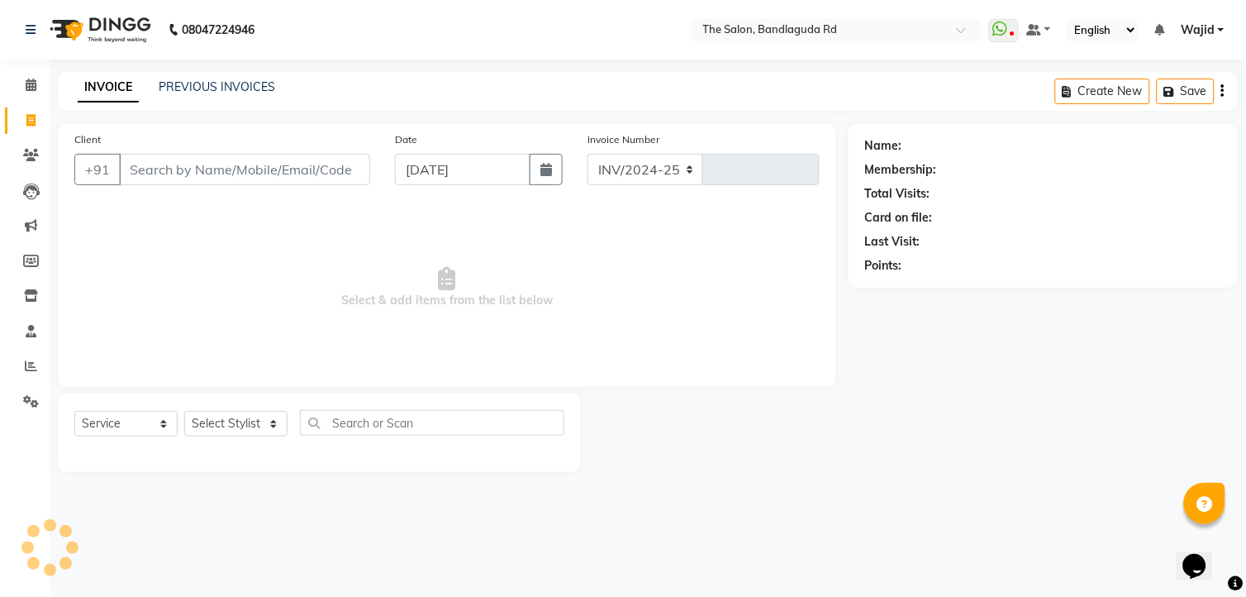
select select "5198"
type input "13253"
click at [31, 368] on icon at bounding box center [31, 366] width 12 height 12
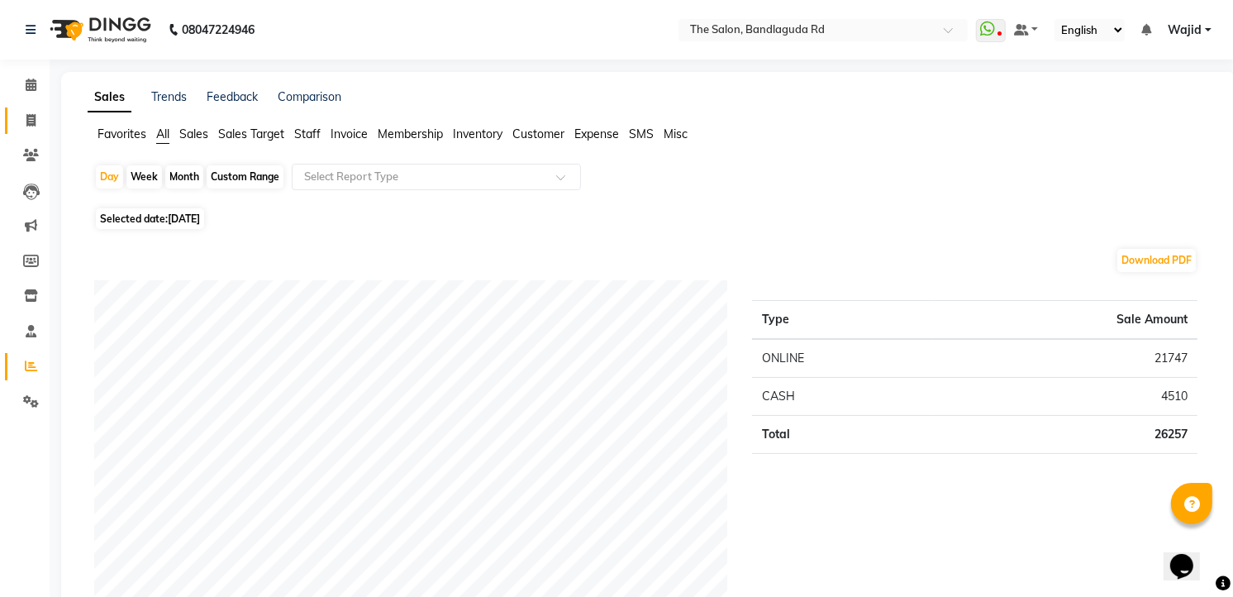
click at [29, 130] on link "Invoice" at bounding box center [25, 120] width 40 height 27
select select "service"
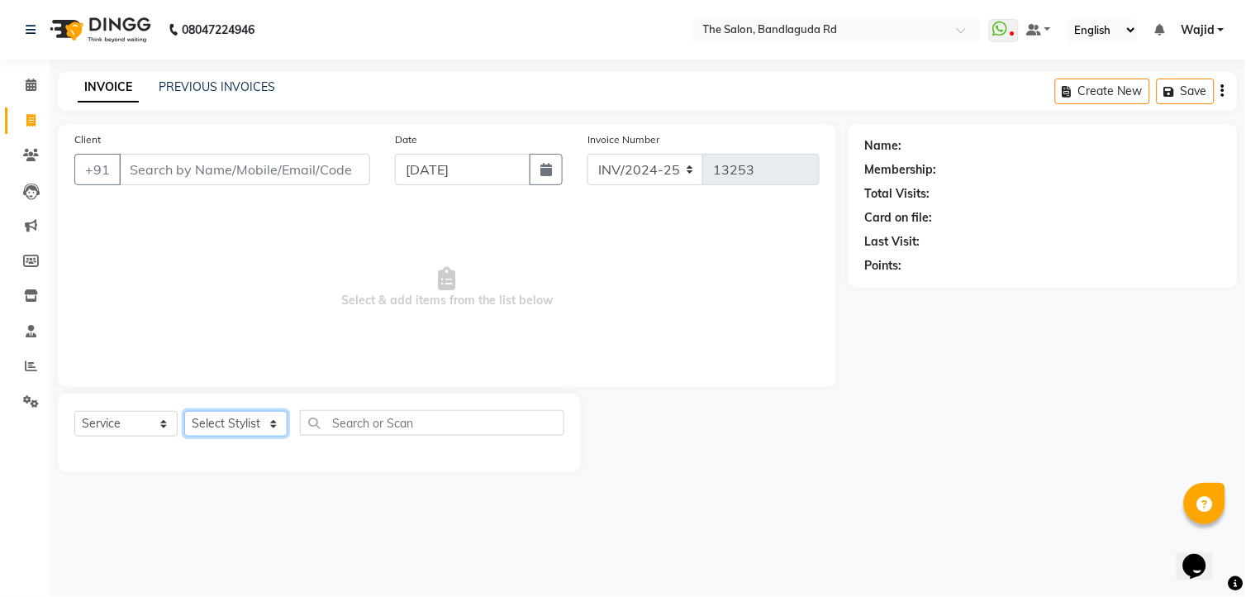
click at [250, 422] on select "Select Stylist [PERSON_NAME] [PERSON_NAME] [PERSON_NAME] [PERSON_NAME] TALIB [P…" at bounding box center [235, 424] width 103 height 26
select select "65400"
click at [184, 412] on select "Select Stylist [PERSON_NAME] [PERSON_NAME] [PERSON_NAME] [PERSON_NAME] TALIB [P…" at bounding box center [235, 424] width 103 height 26
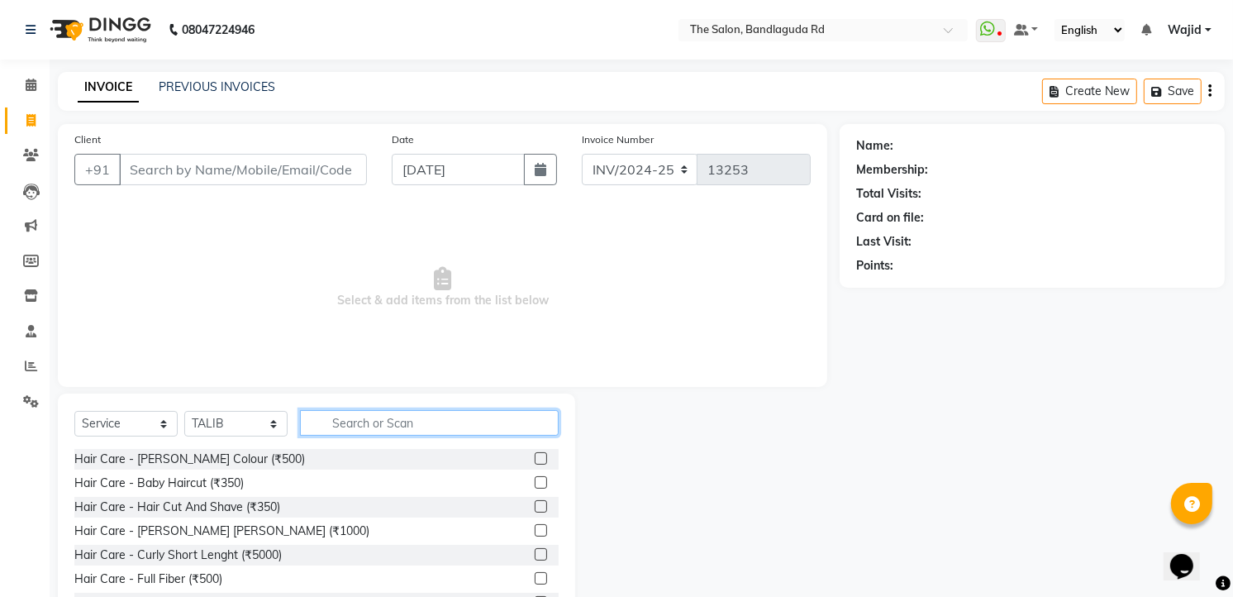
click at [360, 419] on input "text" at bounding box center [429, 423] width 259 height 26
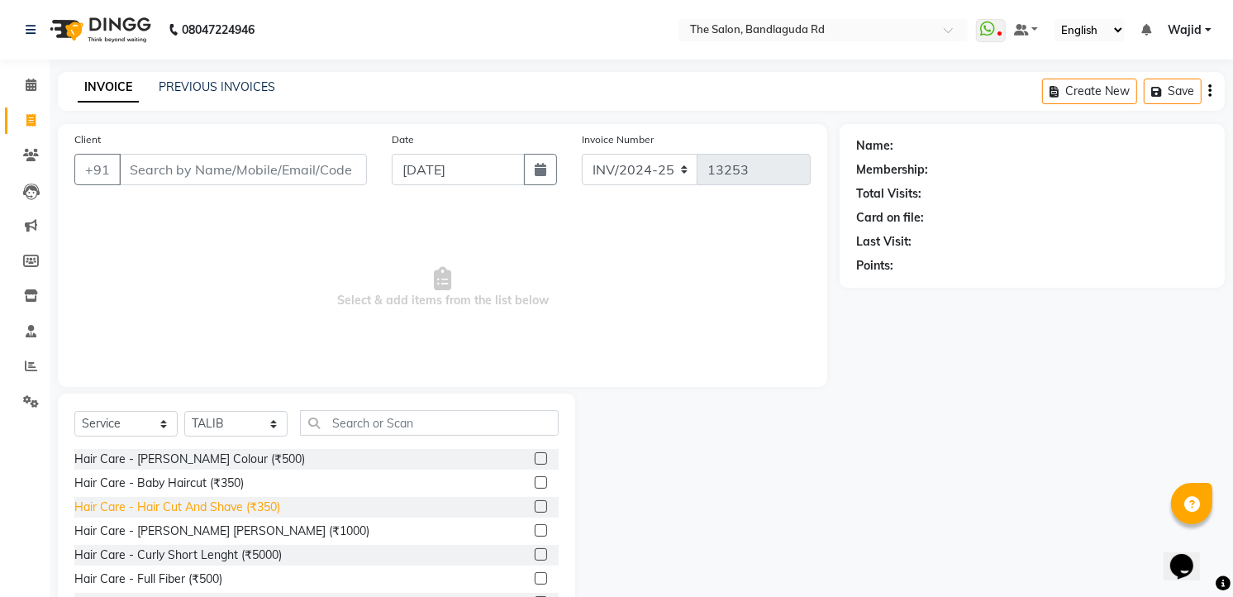
click at [226, 500] on div "Hair Care - Hair Cut And Shave (₹350)" at bounding box center [177, 506] width 206 height 17
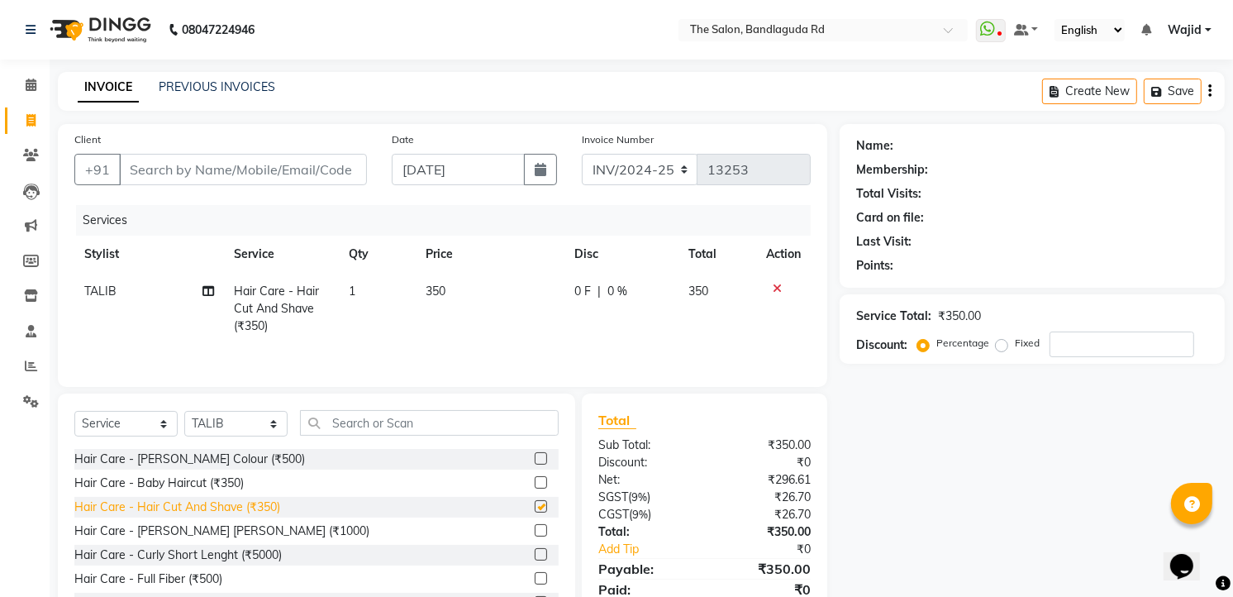
checkbox input "false"
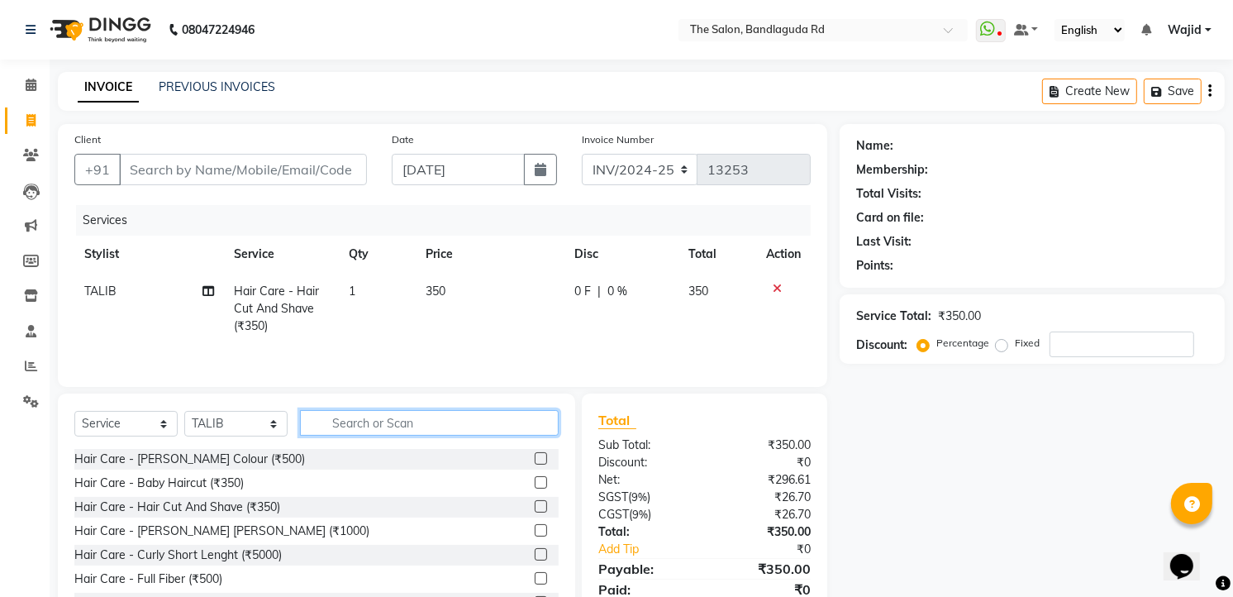
click at [374, 423] on input "text" at bounding box center [429, 423] width 259 height 26
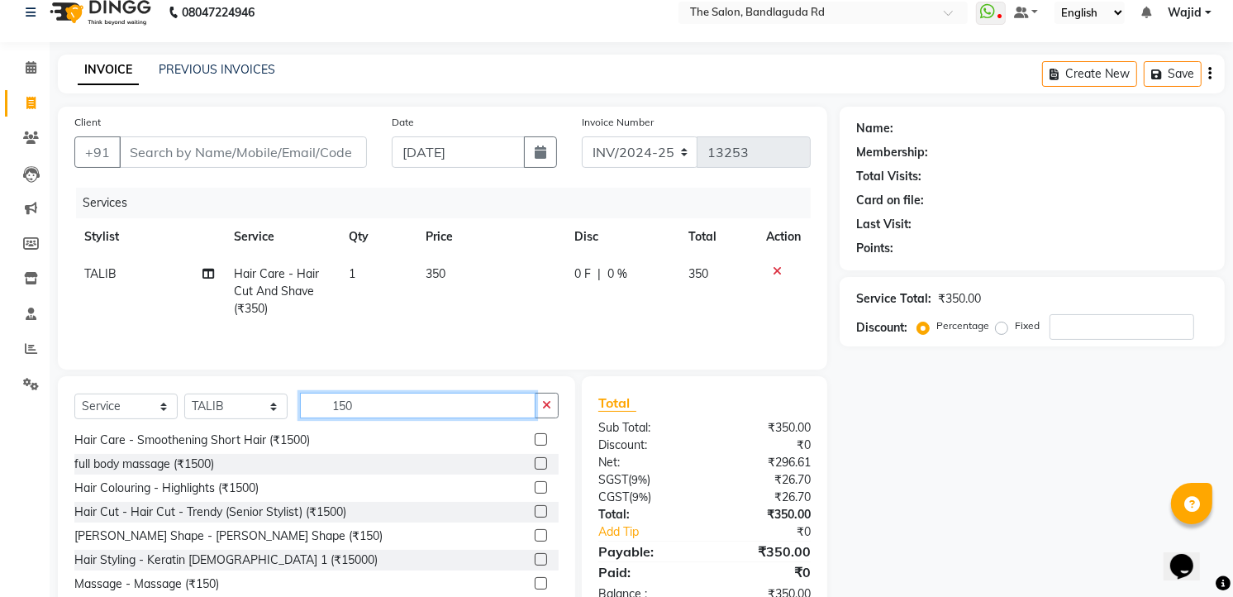
scroll to position [67, 0]
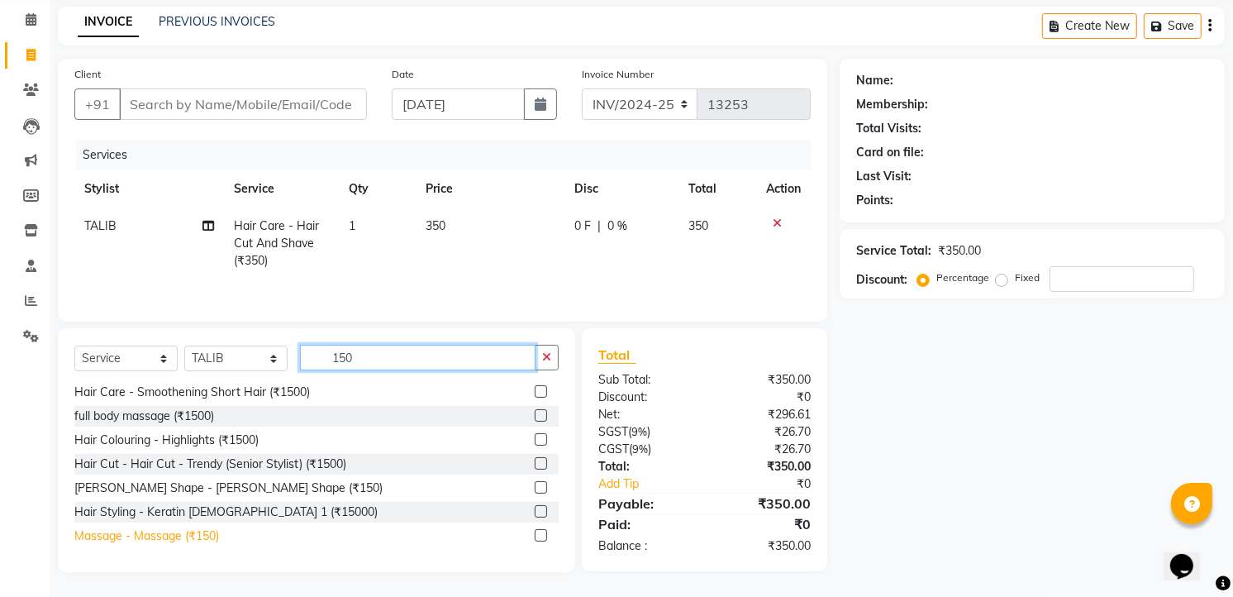
type input "150"
click at [174, 539] on div "Massage - Massage (₹150)" at bounding box center [146, 535] width 145 height 17
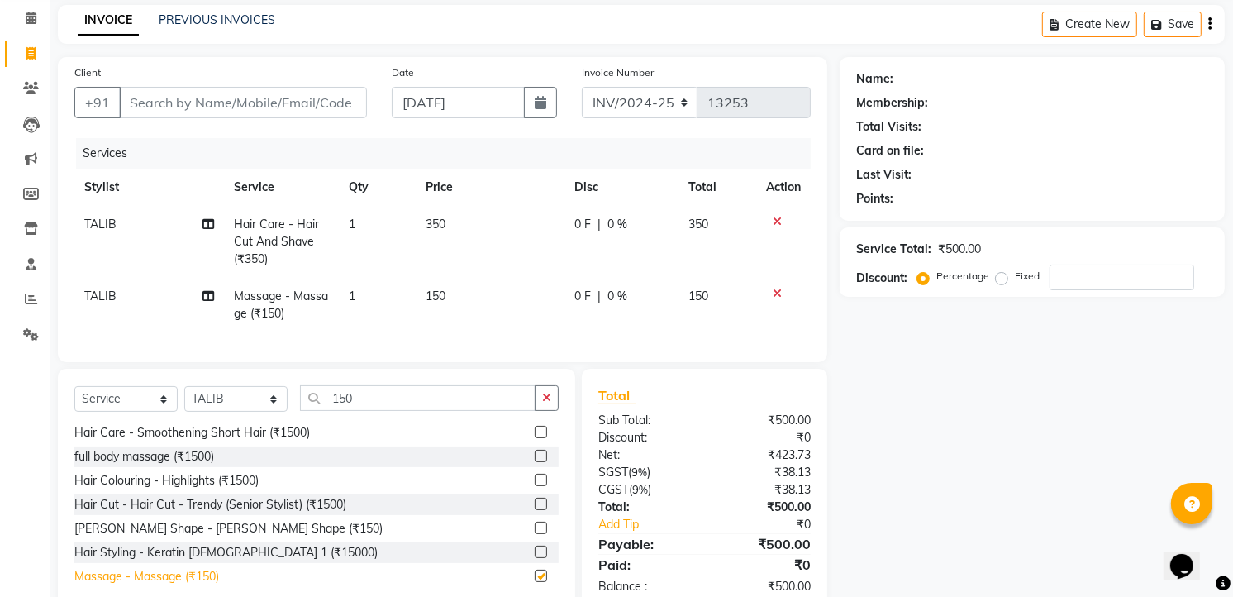
checkbox input "false"
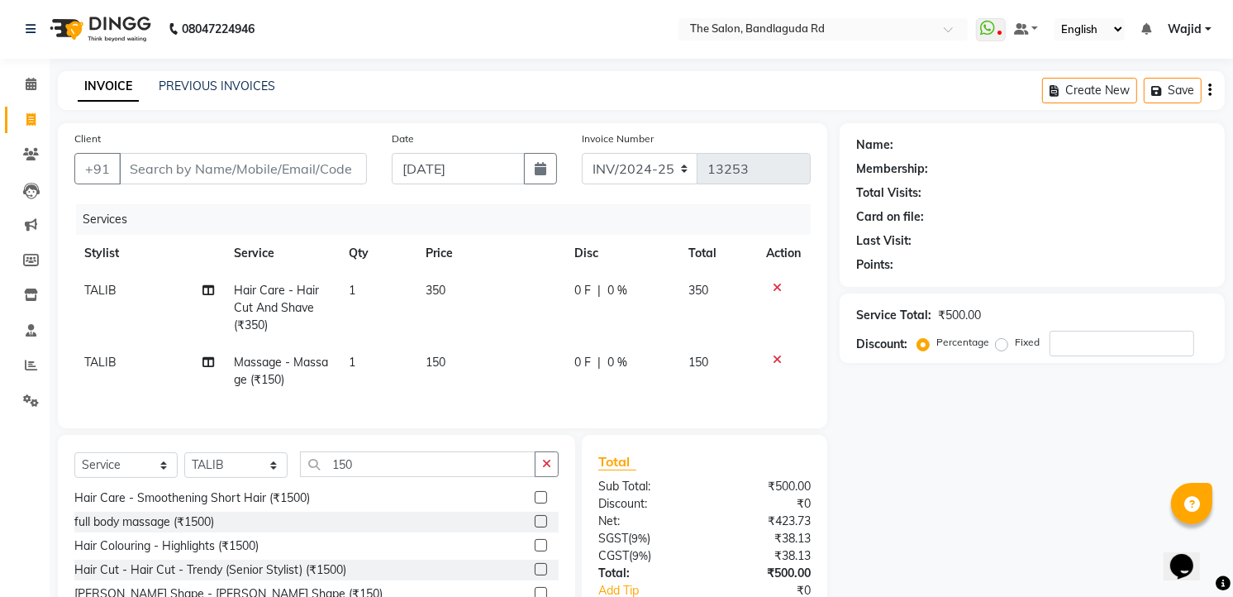
scroll to position [0, 0]
click at [253, 176] on input "Client" at bounding box center [243, 169] width 248 height 31
click at [183, 167] on input "Client" at bounding box center [243, 169] width 248 height 31
type input "9"
type input "0"
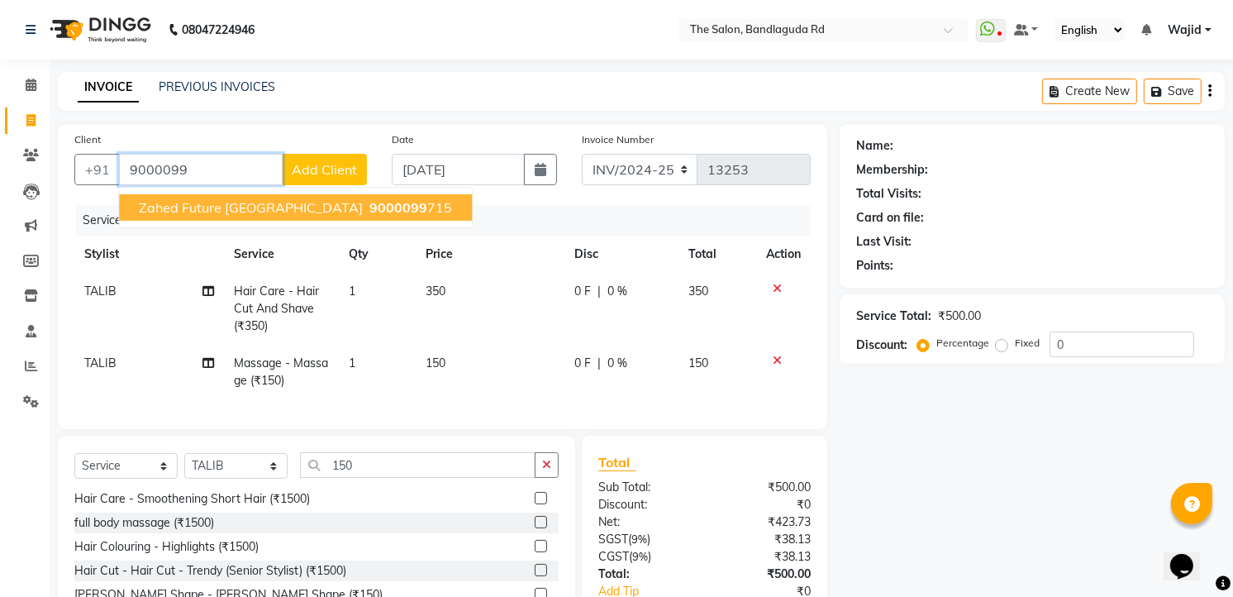
click at [369, 201] on span "9000099" at bounding box center [398, 207] width 58 height 17
type input "9000099715"
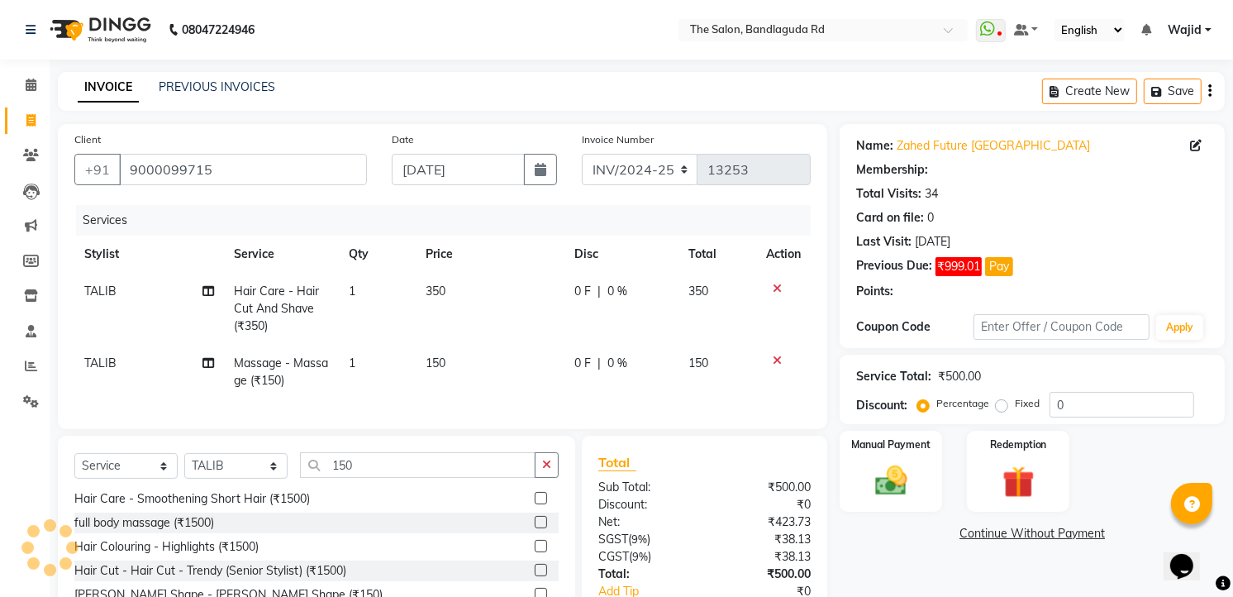
select select "1: Object"
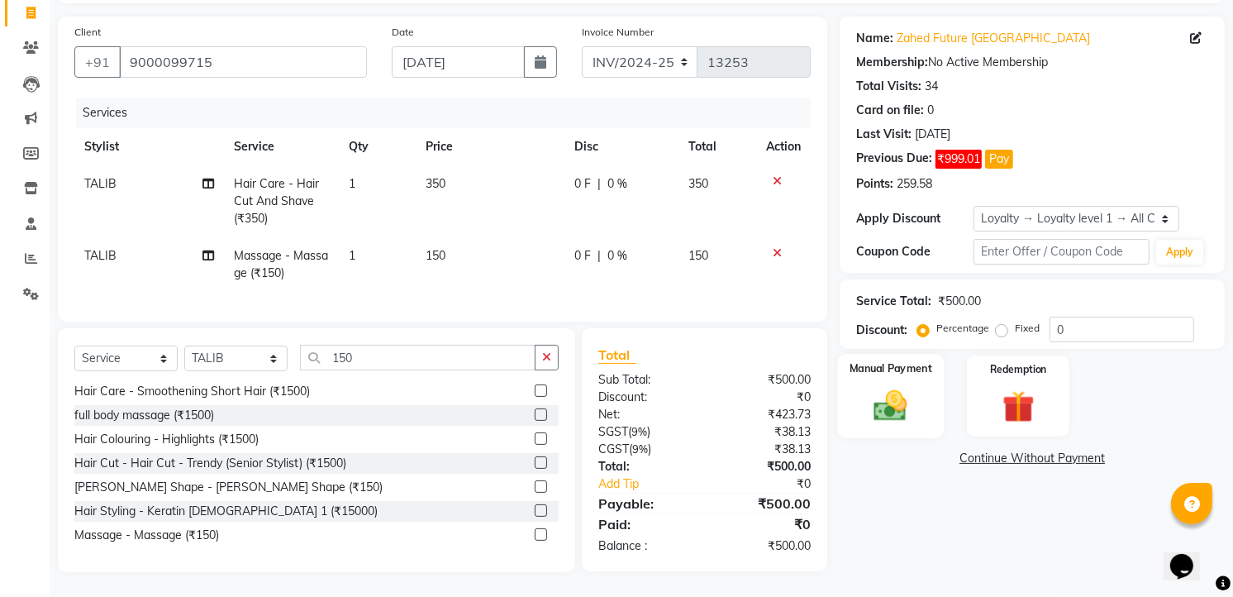
scroll to position [121, 0]
click at [902, 408] on div "Manual Payment" at bounding box center [891, 396] width 107 height 84
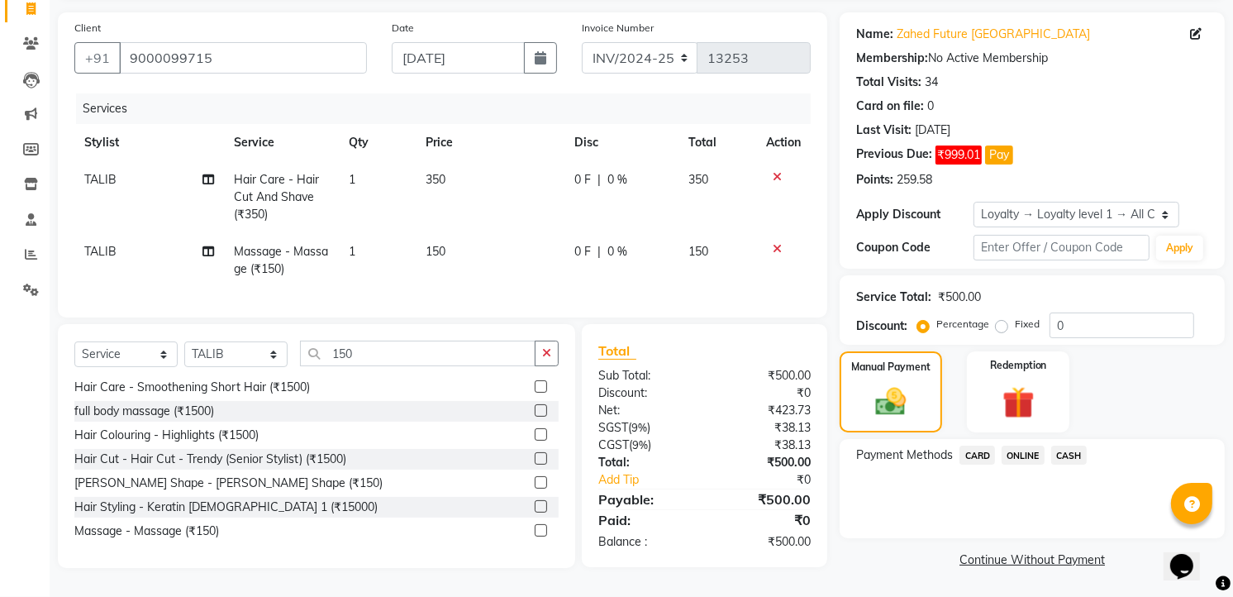
drag, startPoint x: 904, startPoint y: 406, endPoint x: 1067, endPoint y: 447, distance: 168.0
click at [1067, 447] on span "CASH" at bounding box center [1069, 455] width 36 height 19
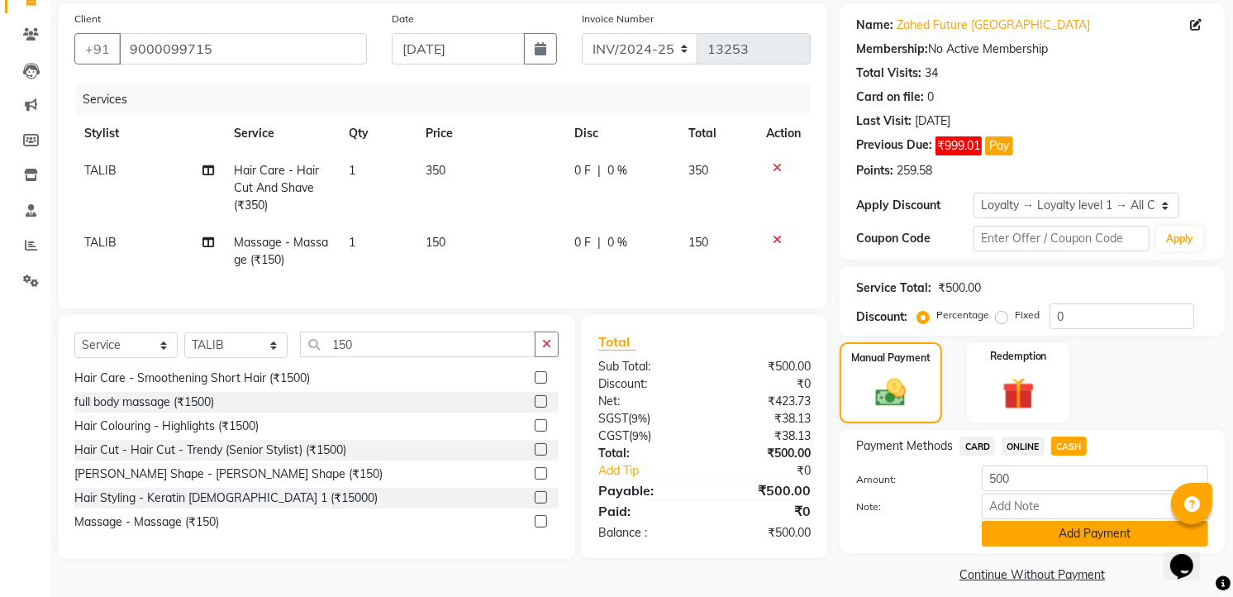
click at [1065, 541] on button "Add Payment" at bounding box center [1095, 534] width 226 height 26
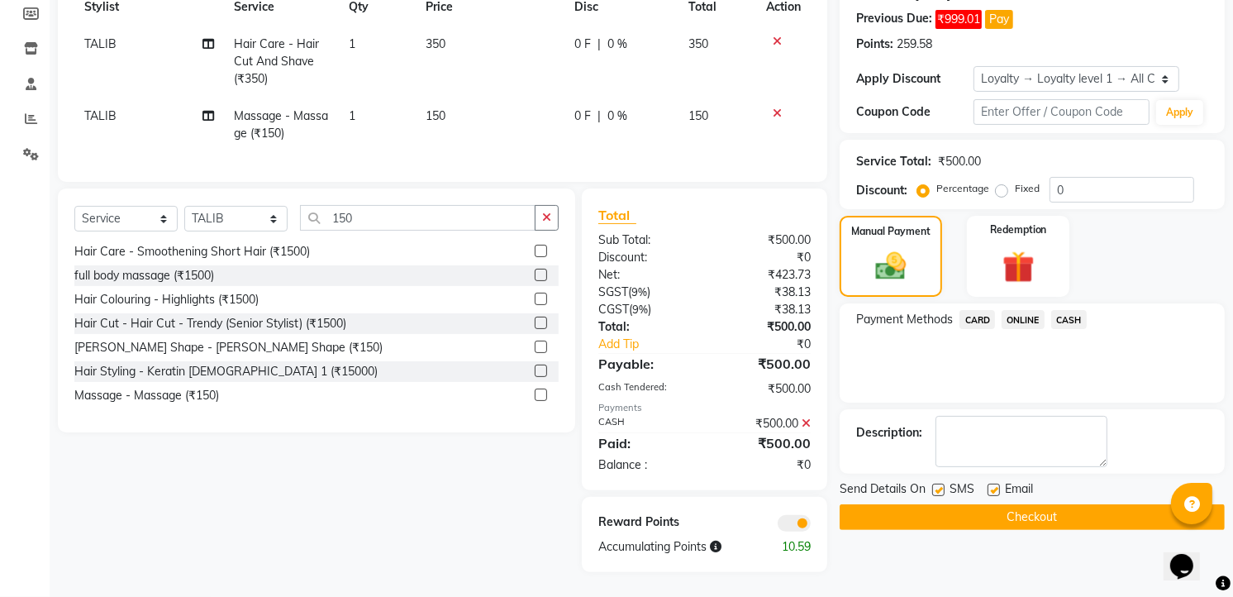
scroll to position [260, 0]
click at [1059, 504] on button "Checkout" at bounding box center [1032, 517] width 385 height 26
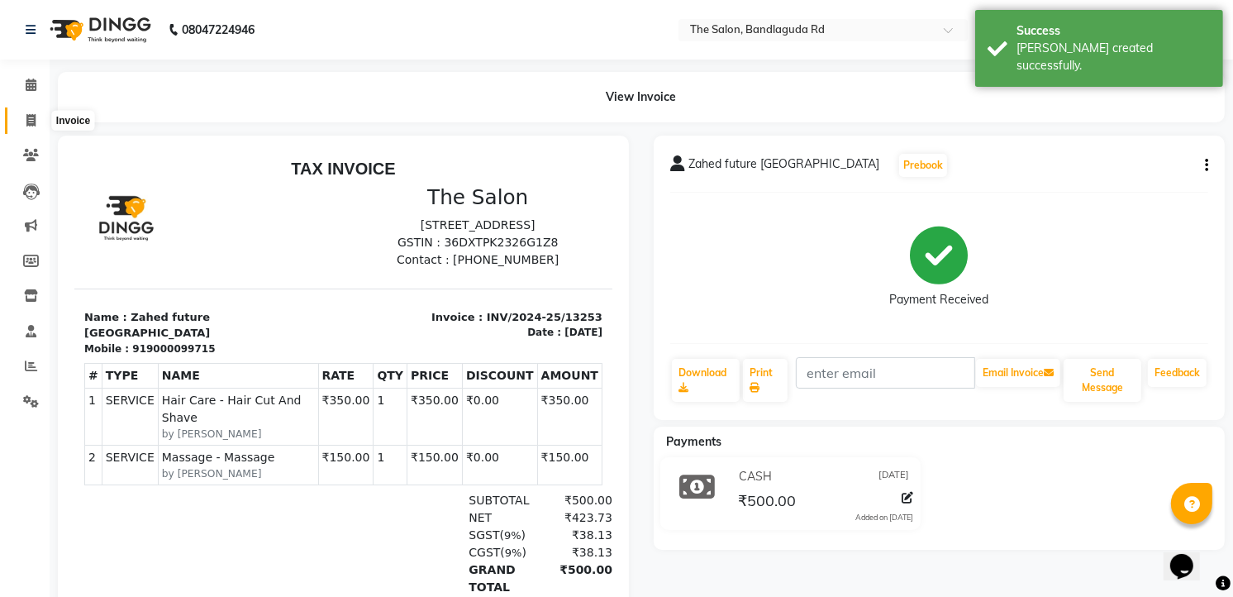
click at [30, 124] on icon at bounding box center [30, 120] width 9 height 12
select select "service"
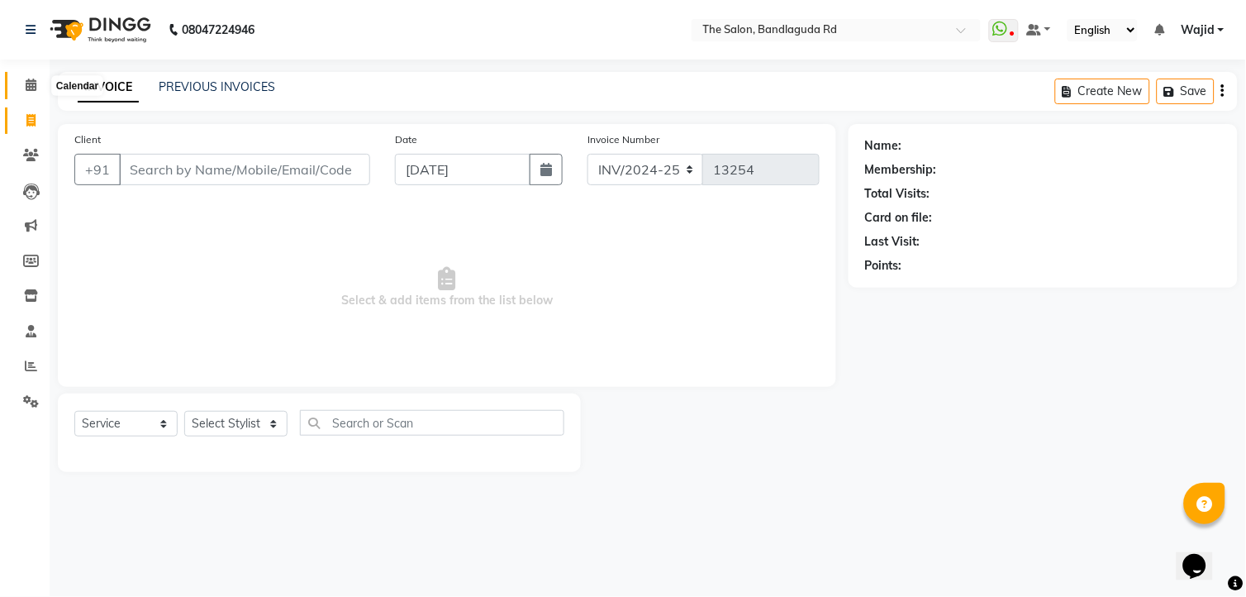
click at [30, 79] on icon at bounding box center [31, 85] width 11 height 12
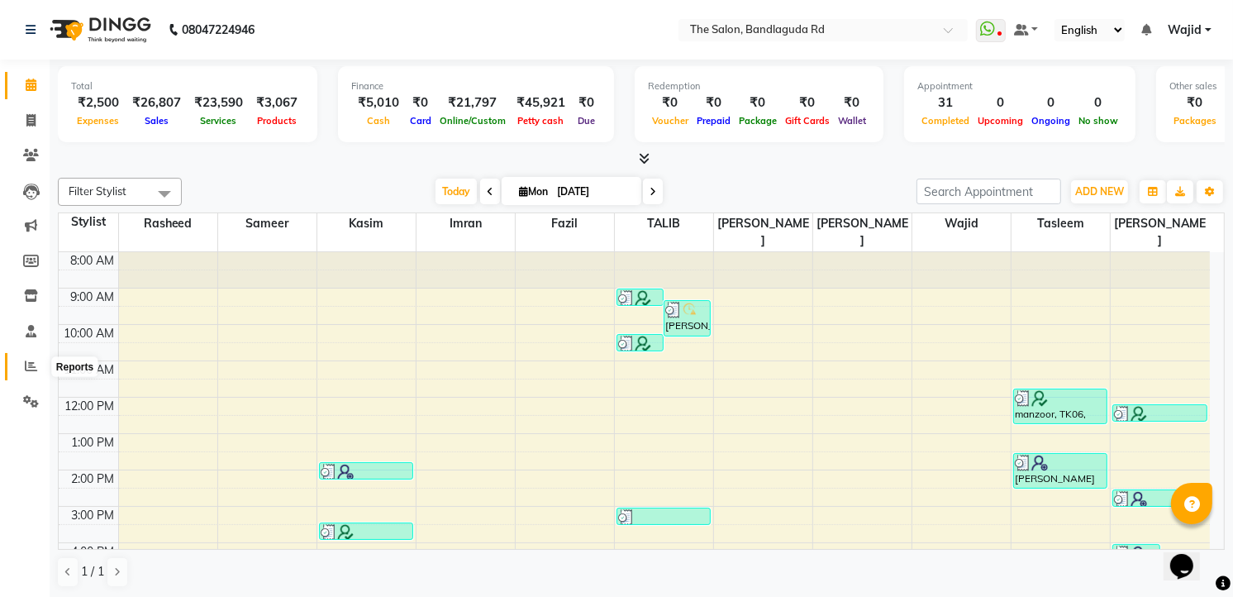
click at [36, 358] on span at bounding box center [31, 366] width 29 height 19
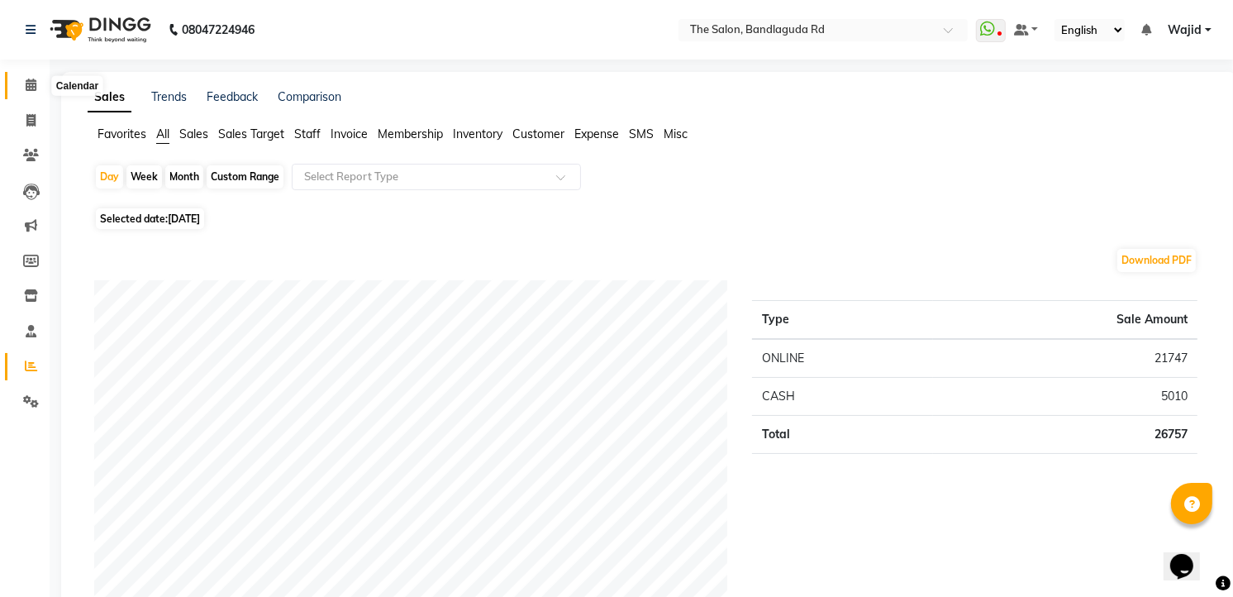
click at [17, 85] on span at bounding box center [31, 85] width 29 height 19
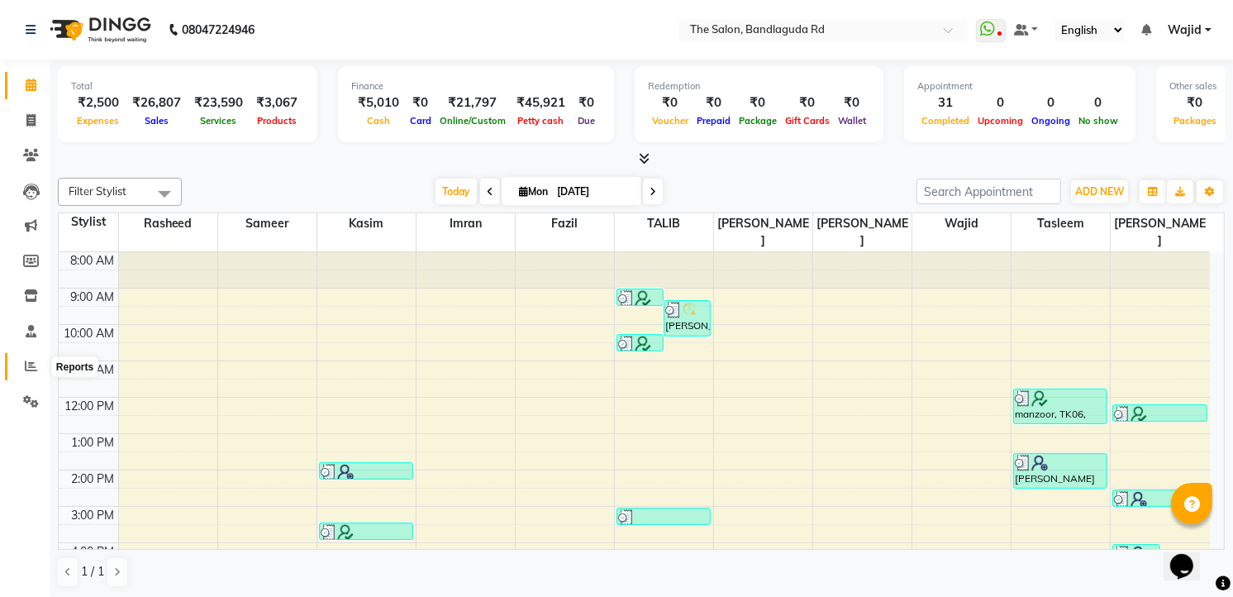
click at [35, 361] on icon at bounding box center [31, 366] width 12 height 12
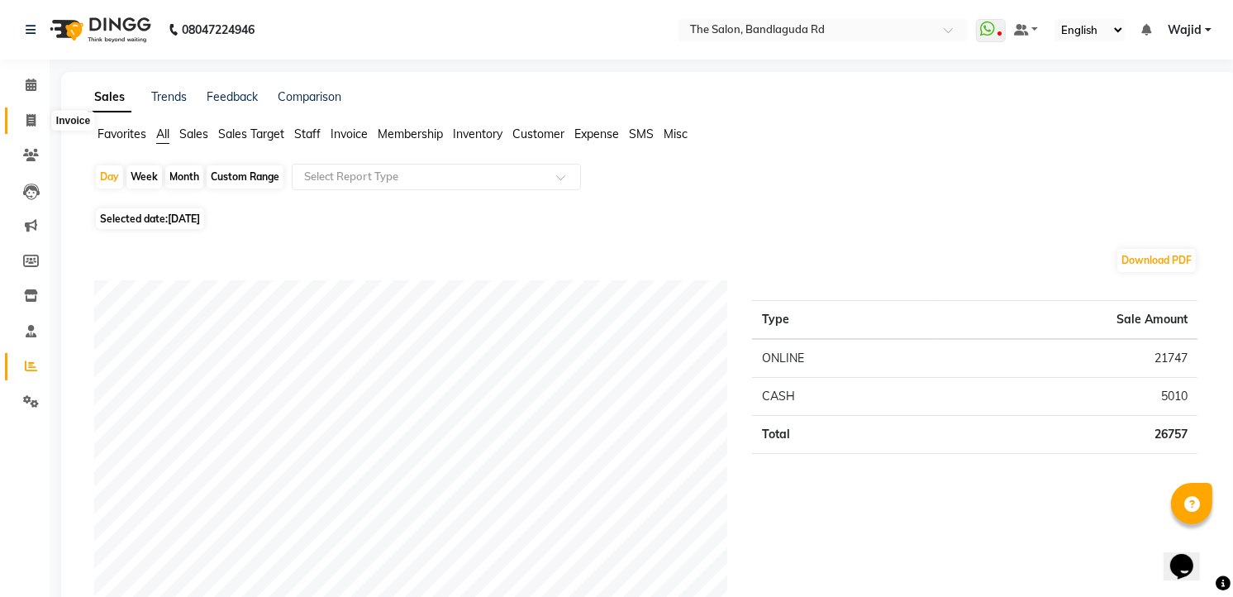
click at [31, 116] on icon at bounding box center [30, 120] width 9 height 12
select select "service"
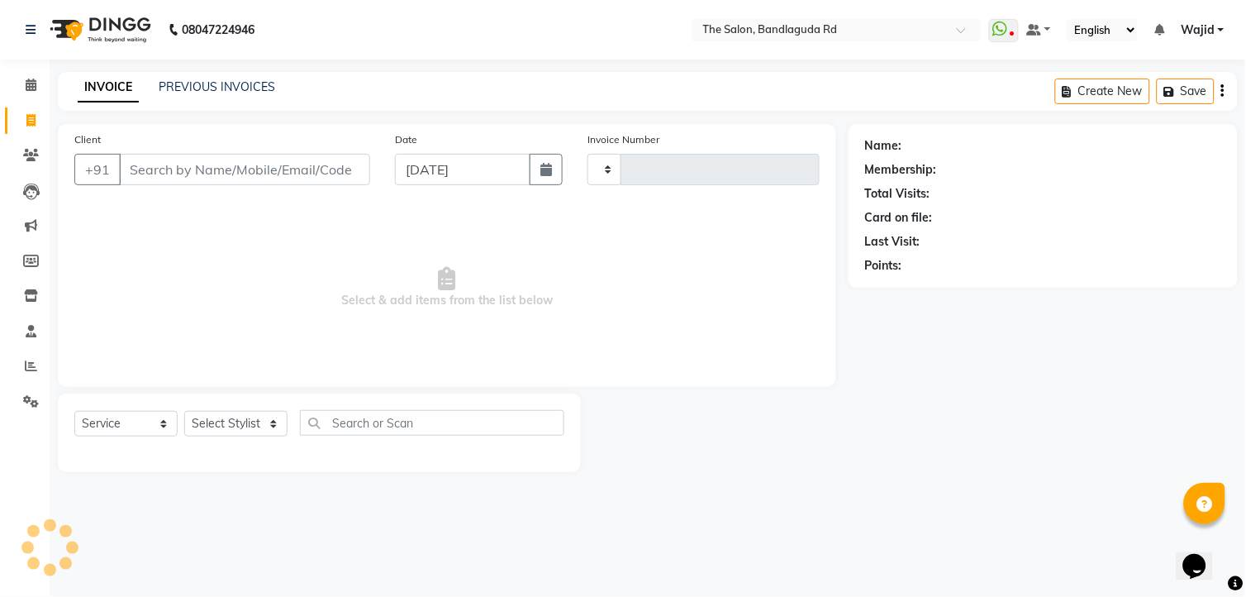
type input "13254"
select select "5198"
click at [31, 358] on span at bounding box center [31, 366] width 29 height 19
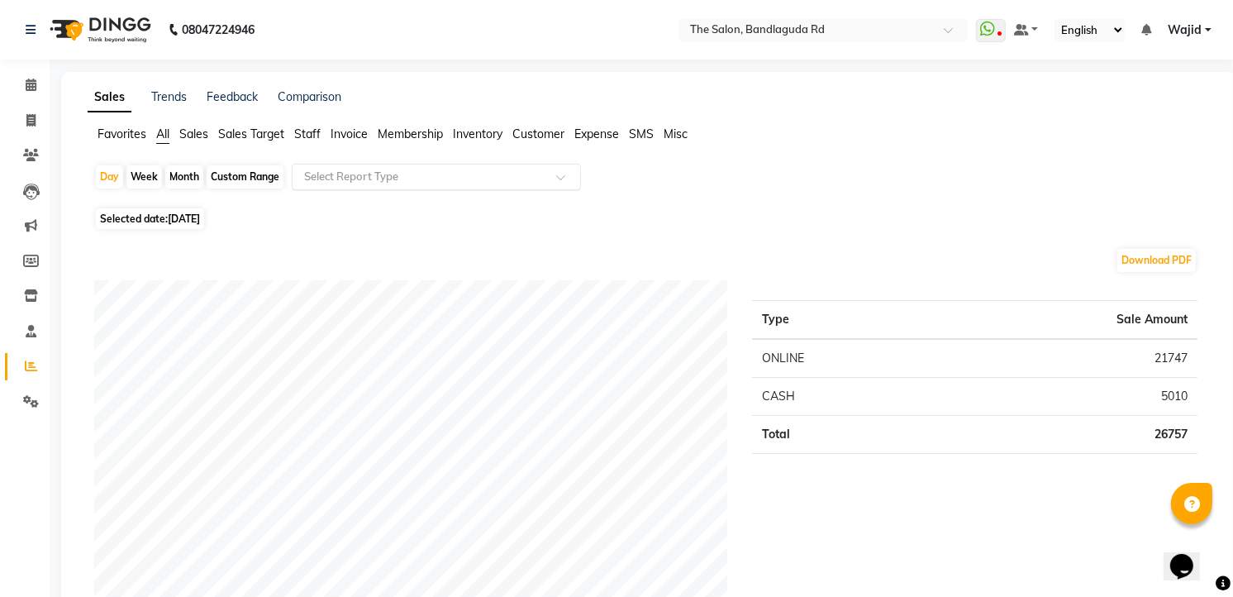
click at [356, 177] on input "text" at bounding box center [420, 177] width 238 height 17
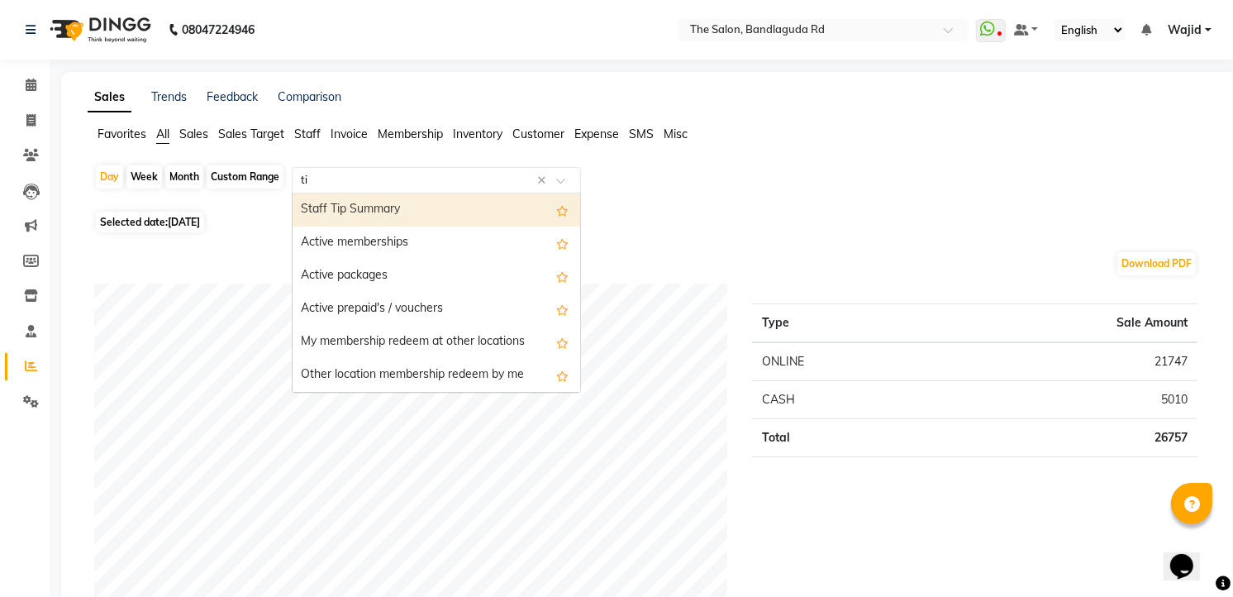
type input "tip"
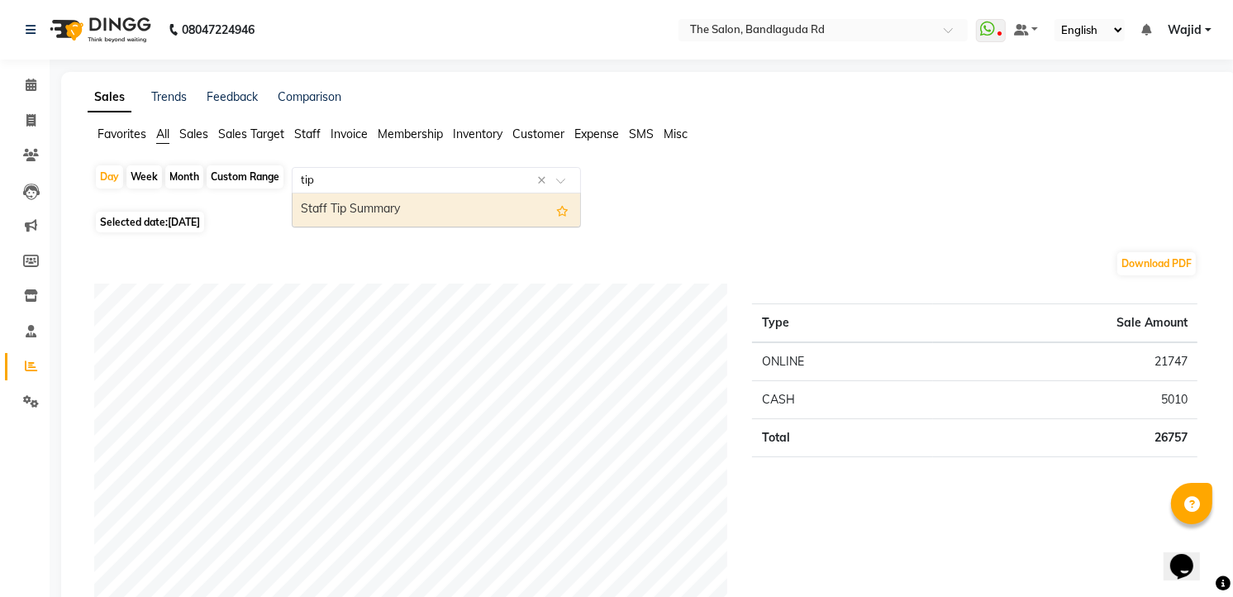
click at [385, 212] on div "Staff Tip Summary" at bounding box center [437, 209] width 288 height 33
select select "full_report"
select select "csv"
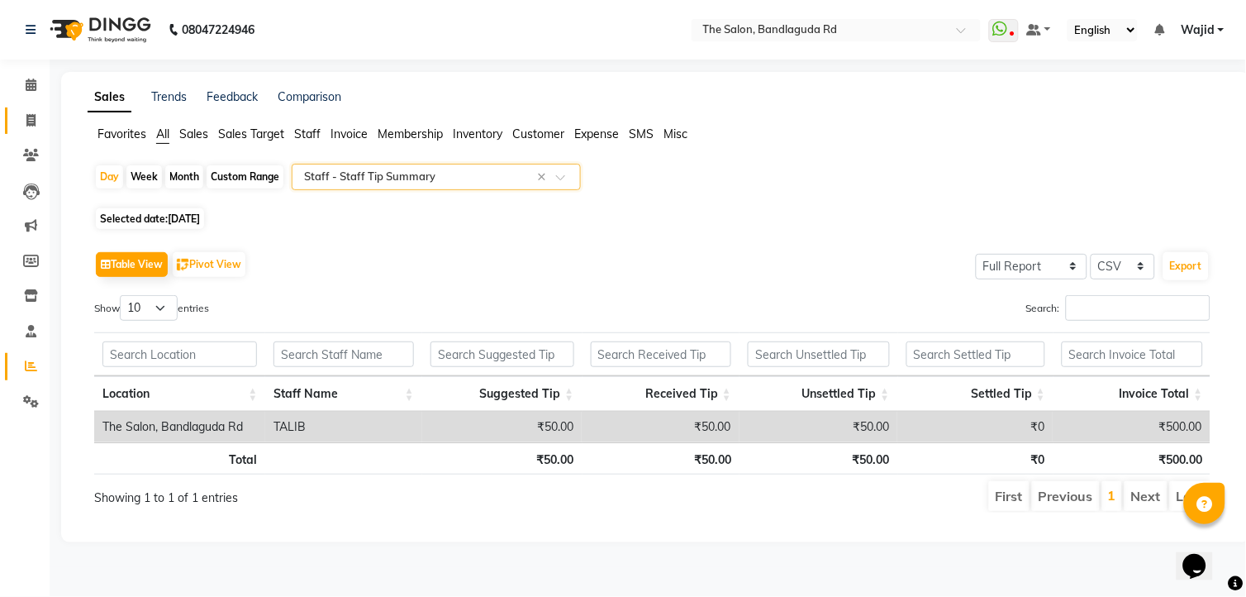
click at [40, 110] on link "Invoice" at bounding box center [25, 120] width 40 height 27
select select "service"
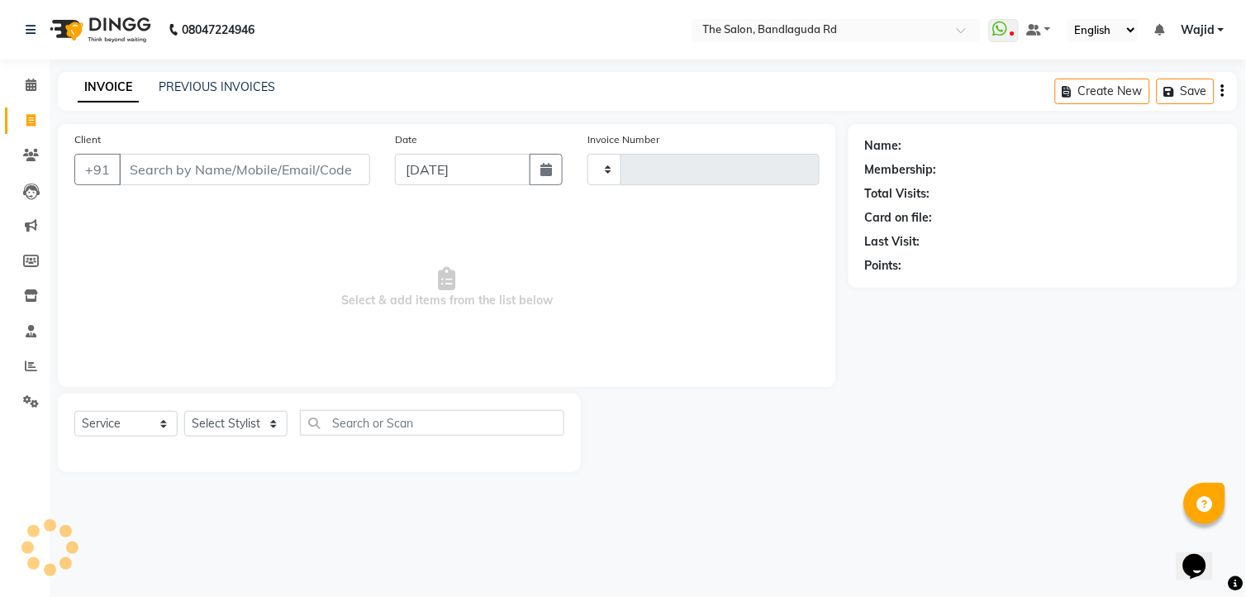
type input "13254"
select select "5198"
click at [240, 417] on select "Select Stylist [PERSON_NAME] [PERSON_NAME] [PERSON_NAME] [PERSON_NAME] TALIB [P…" at bounding box center [235, 424] width 103 height 26
click at [412, 341] on span "Select & add items from the list below" at bounding box center [447, 287] width 746 height 165
click at [36, 93] on span at bounding box center [31, 85] width 29 height 19
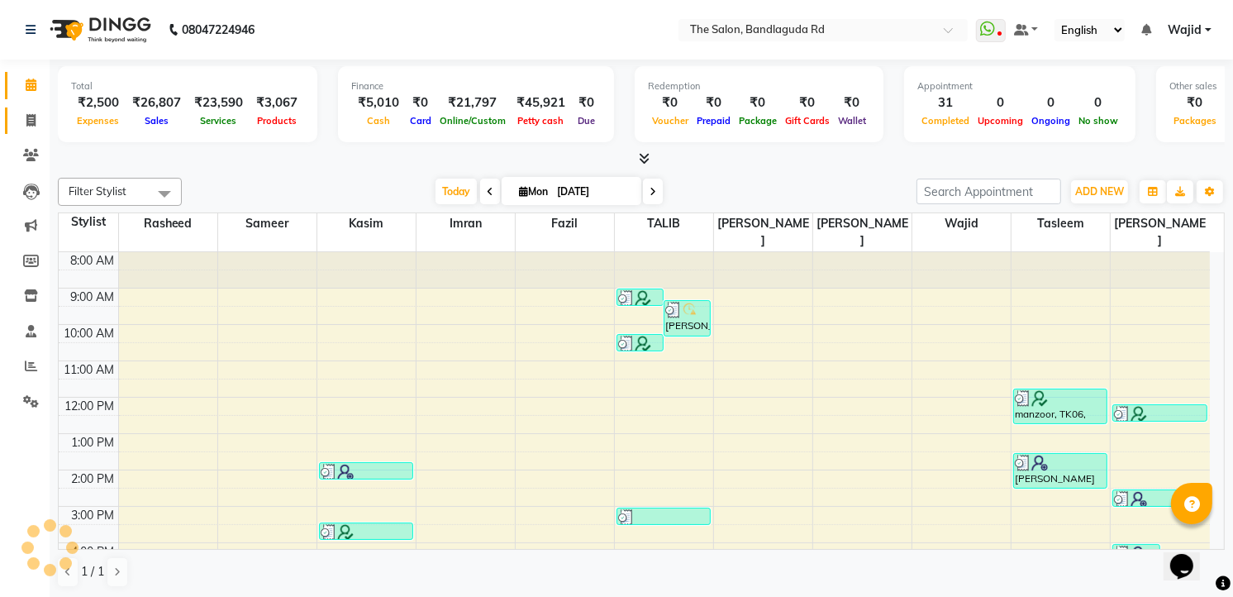
scroll to position [161, 0]
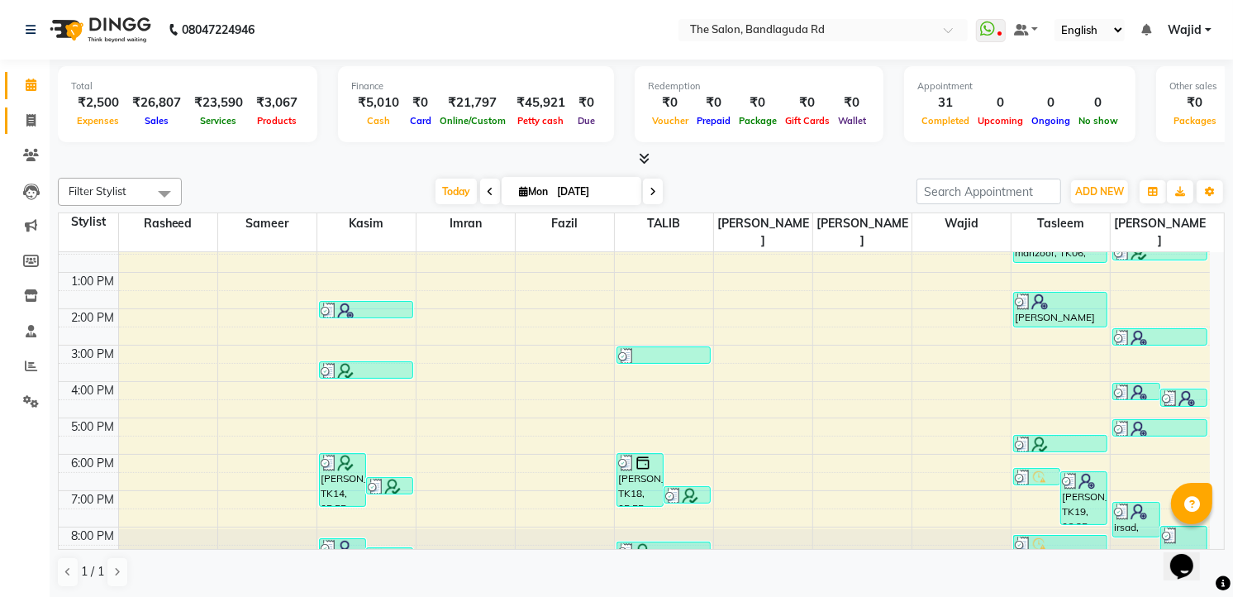
click at [35, 108] on link "Invoice" at bounding box center [25, 120] width 40 height 27
select select "service"
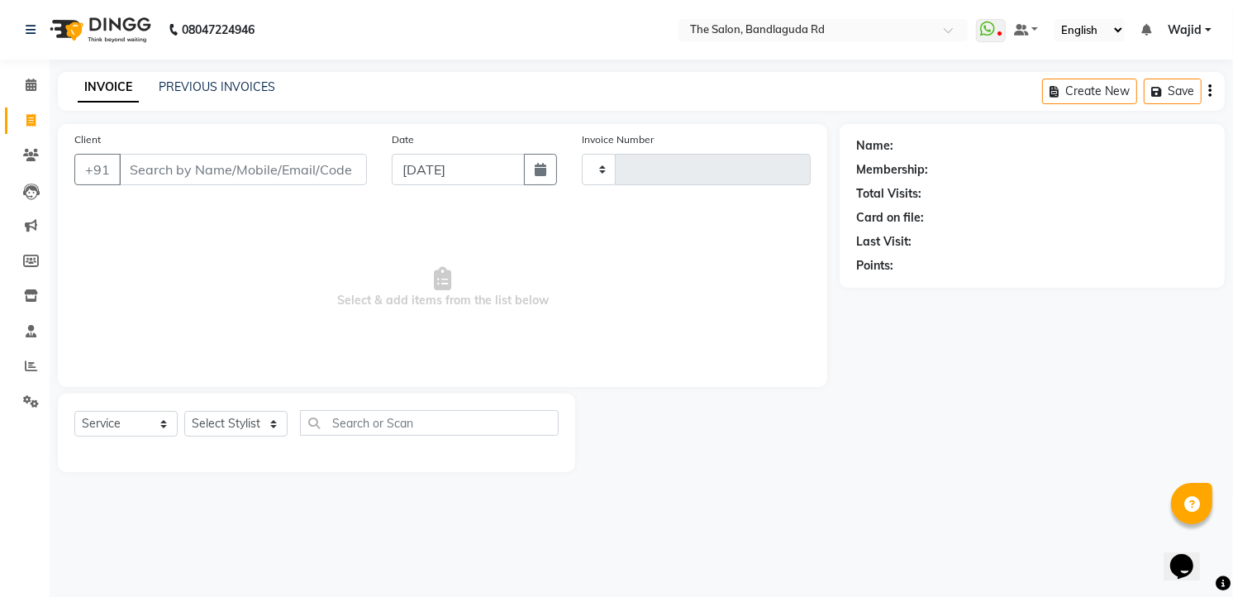
type input "13254"
select select "5198"
click at [33, 372] on icon at bounding box center [31, 366] width 12 height 12
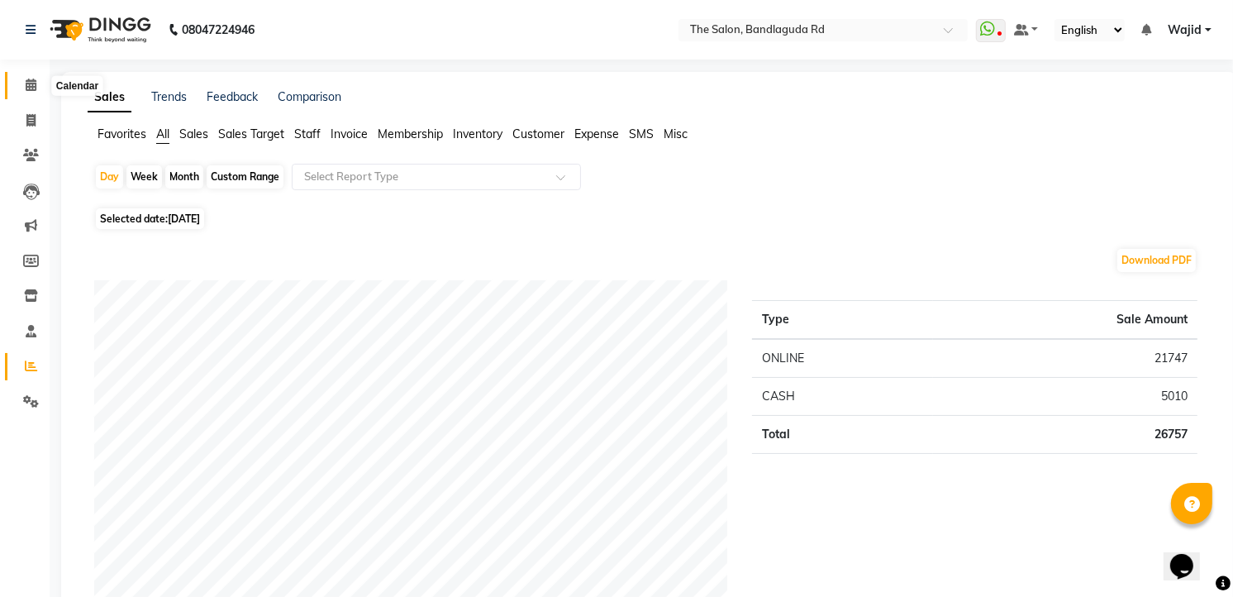
click at [22, 79] on span at bounding box center [31, 85] width 29 height 19
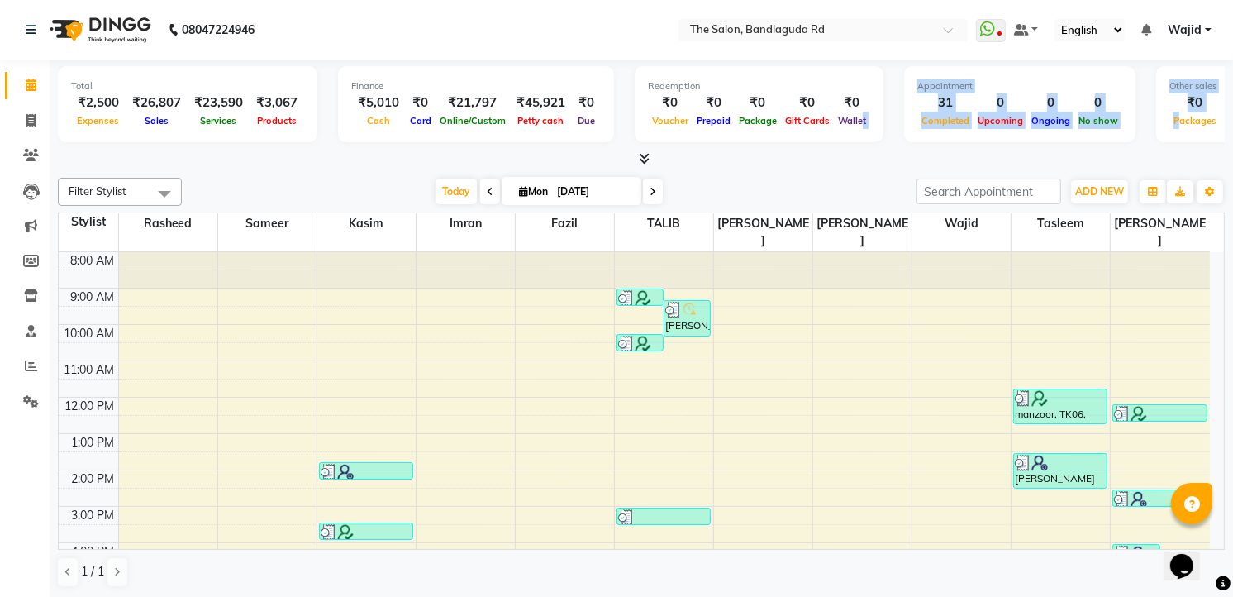
drag, startPoint x: 1159, startPoint y: 130, endPoint x: 848, endPoint y: 131, distance: 310.8
click at [848, 131] on div "Total ₹2,500 Expenses ₹26,807 Sales ₹23,590 Services ₹3,067 Products Finance ₹5…" at bounding box center [641, 106] width 1167 height 81
drag, startPoint x: 848, startPoint y: 131, endPoint x: 825, endPoint y: 157, distance: 35.1
click at [825, 157] on div at bounding box center [641, 158] width 1167 height 17
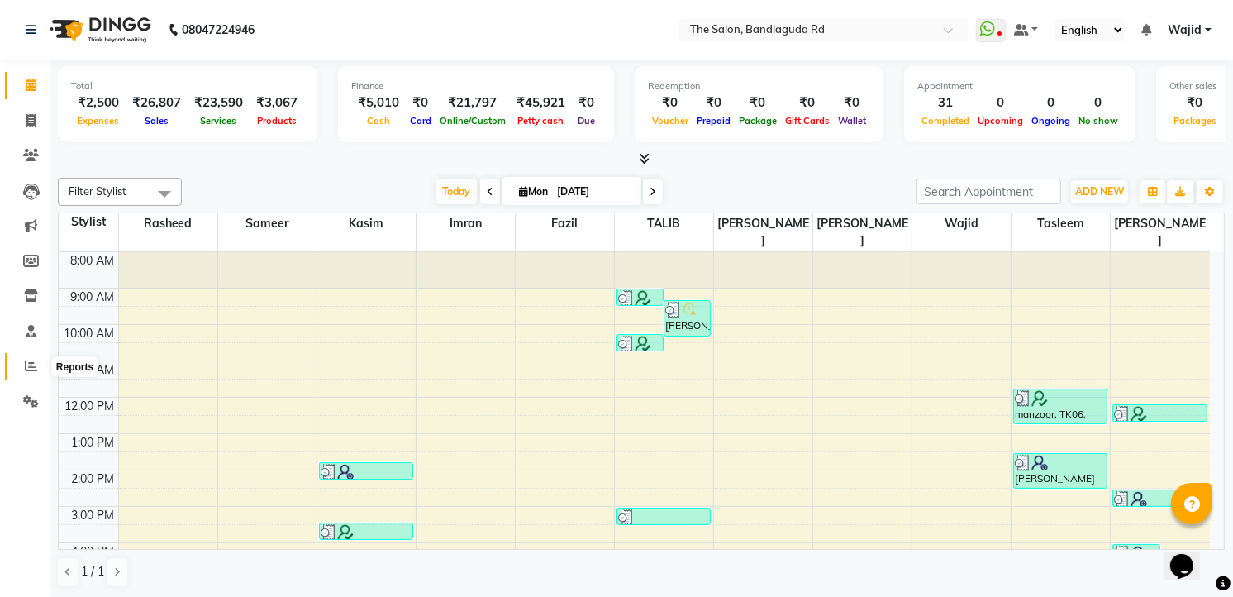
click at [28, 367] on icon at bounding box center [31, 366] width 12 height 12
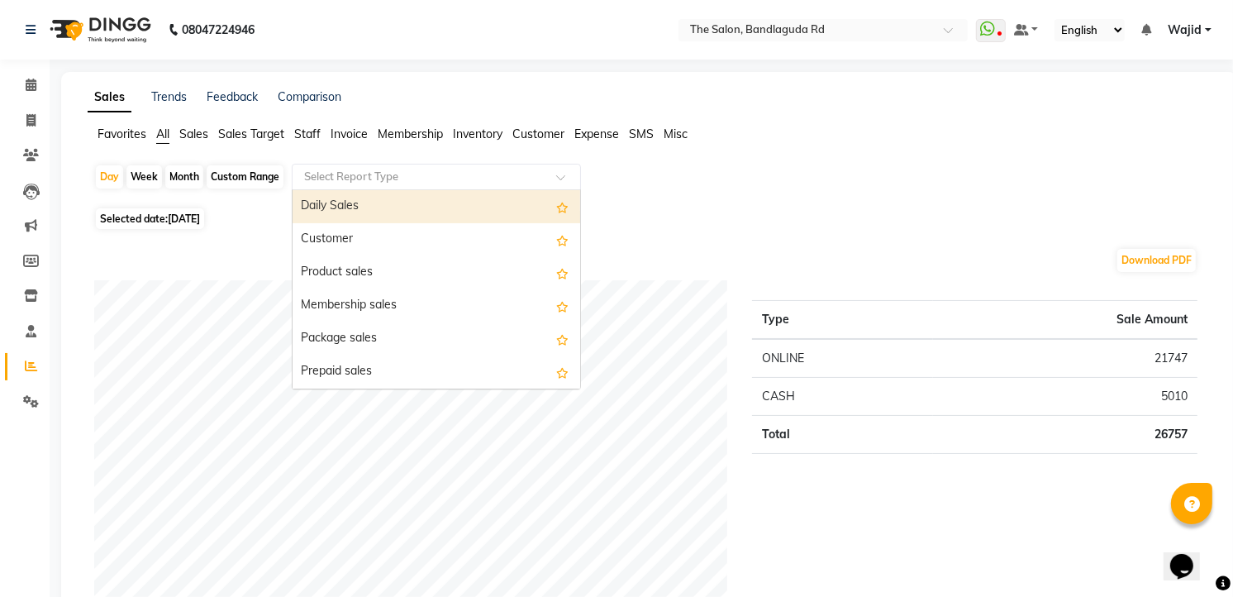
click at [441, 174] on input "text" at bounding box center [420, 177] width 238 height 17
type input "m"
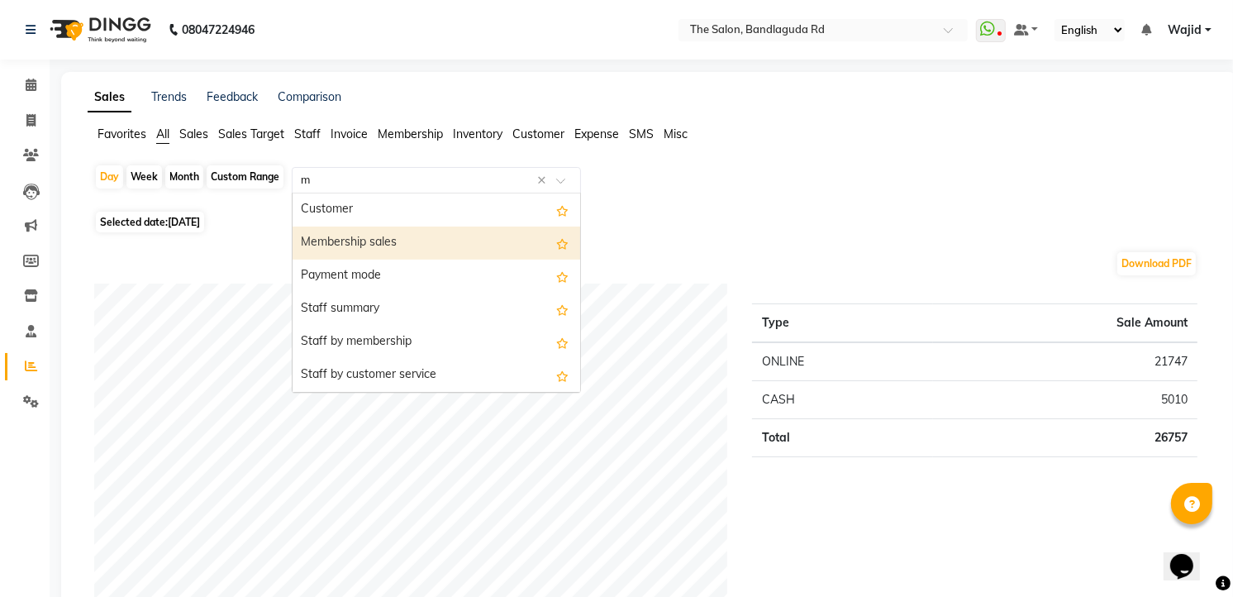
click at [443, 242] on div "Membership sales" at bounding box center [437, 242] width 288 height 33
select select "full_report"
select select "csv"
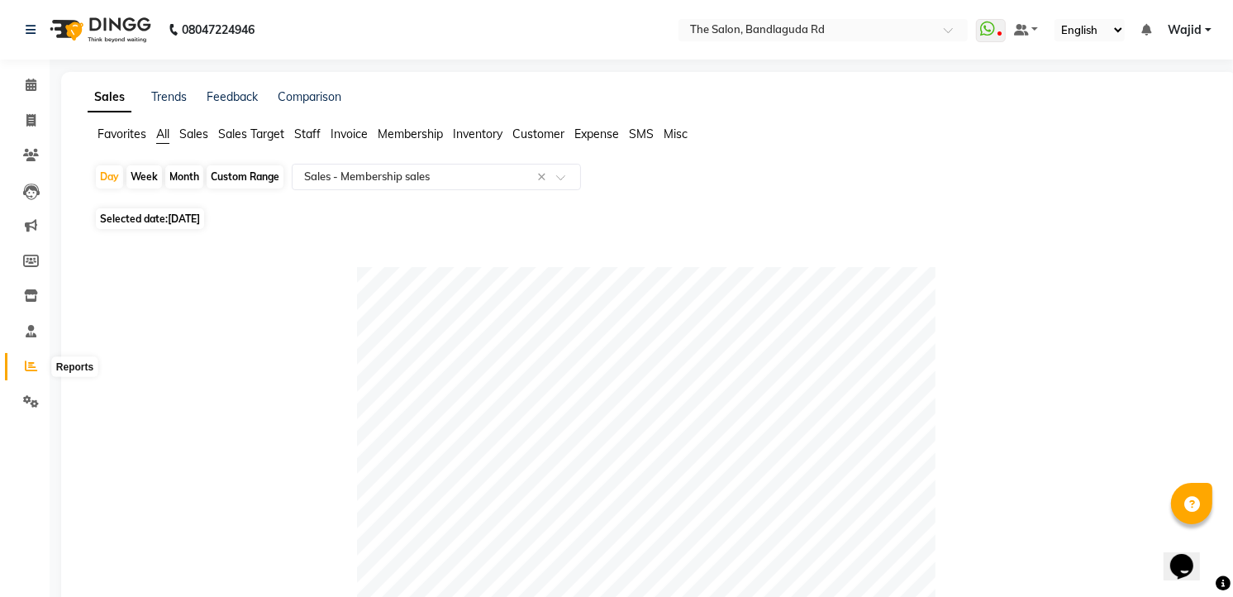
click at [30, 362] on icon at bounding box center [31, 366] width 12 height 12
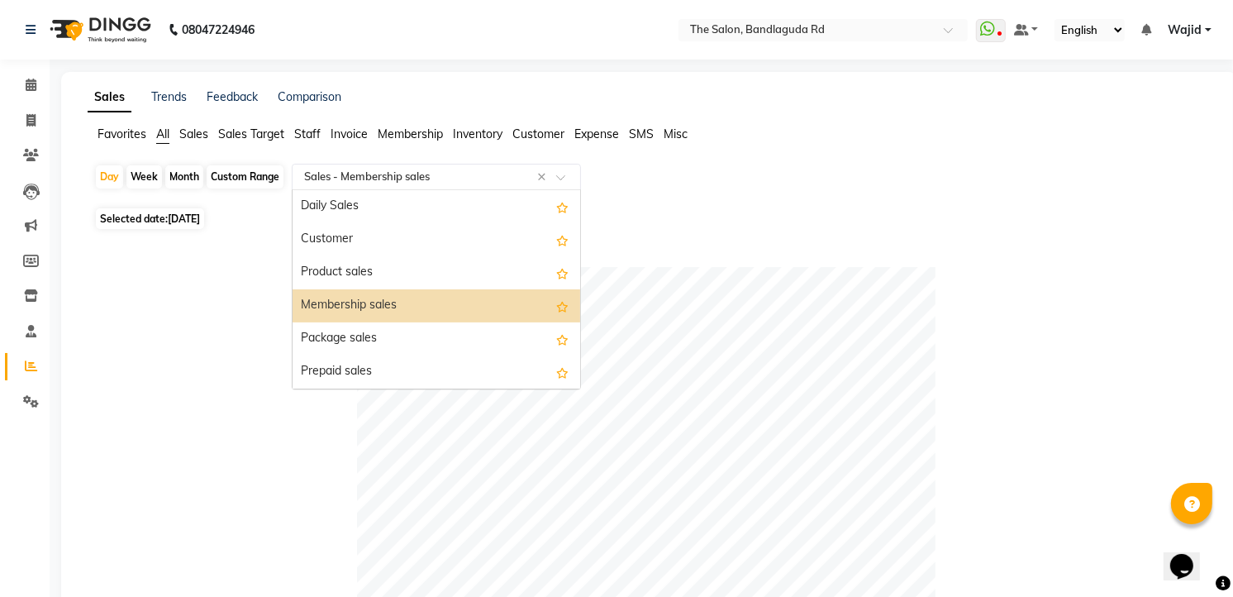
click at [379, 174] on input "text" at bounding box center [420, 177] width 238 height 17
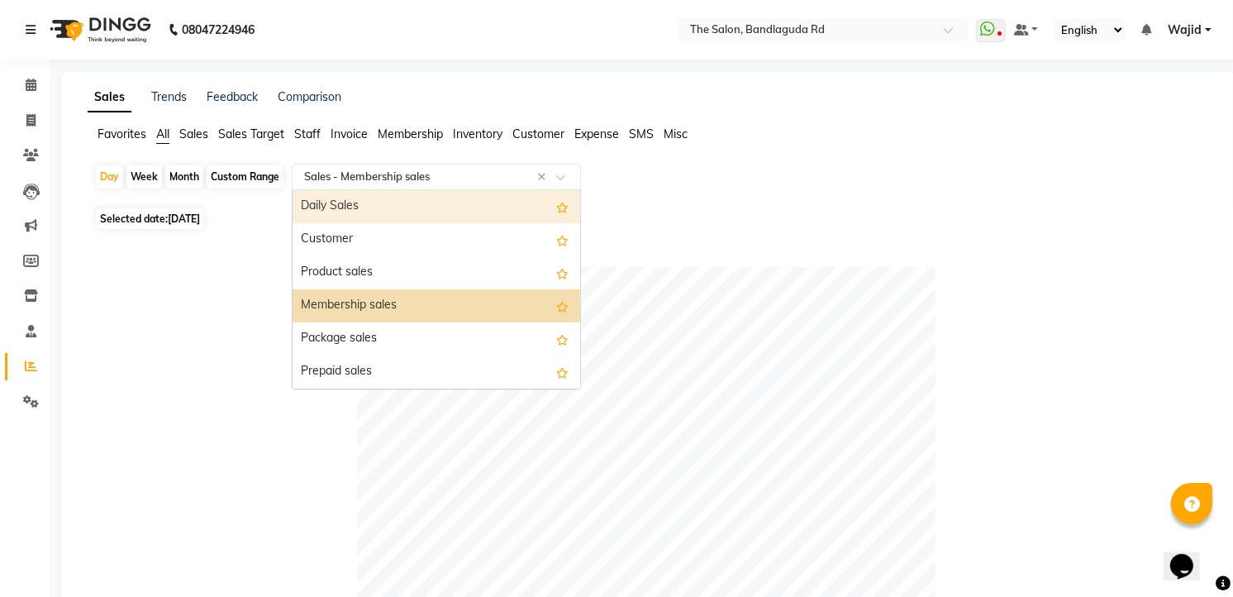
click at [360, 208] on div "Daily Sales" at bounding box center [437, 206] width 288 height 33
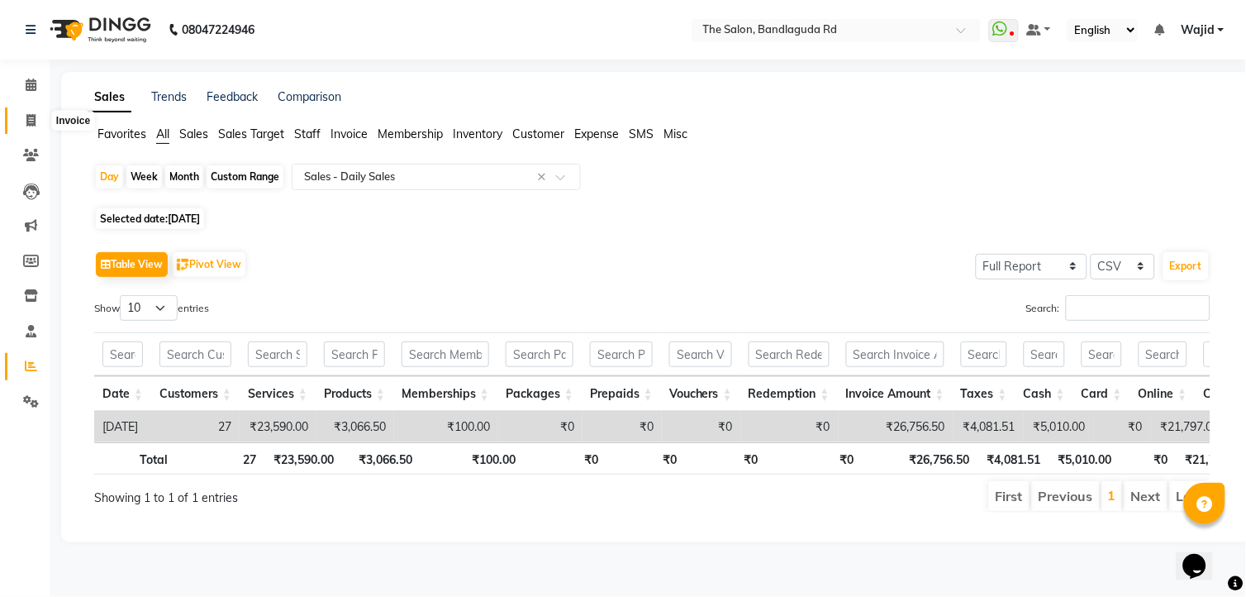
click at [36, 117] on span at bounding box center [31, 121] width 29 height 19
select select "service"
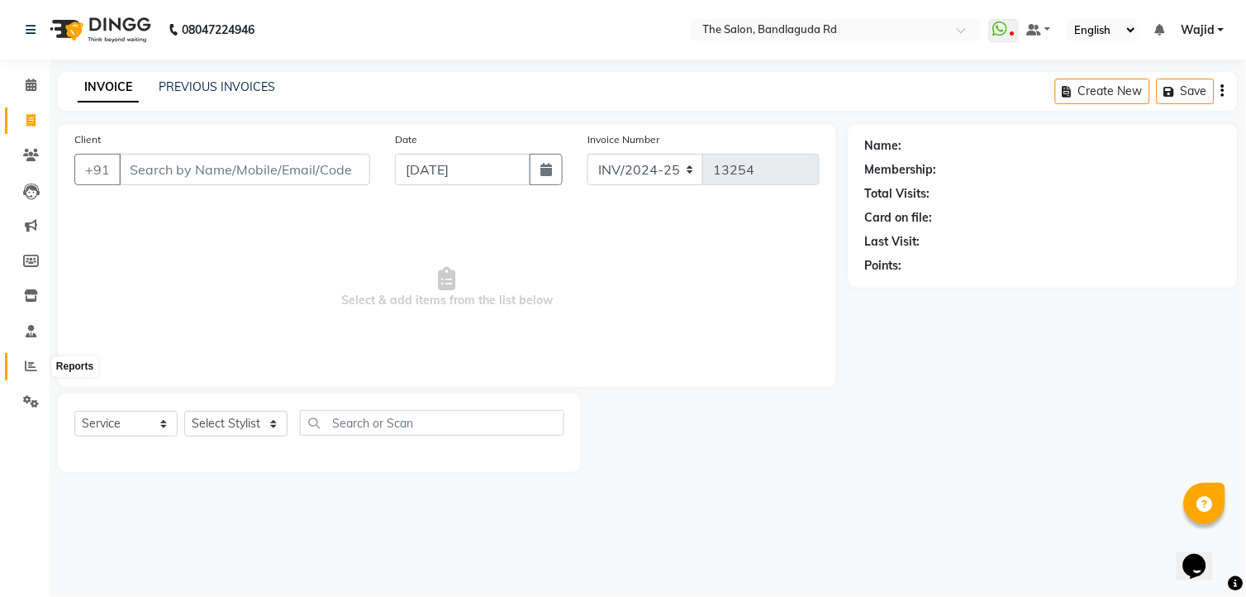
click at [29, 361] on icon at bounding box center [31, 366] width 12 height 12
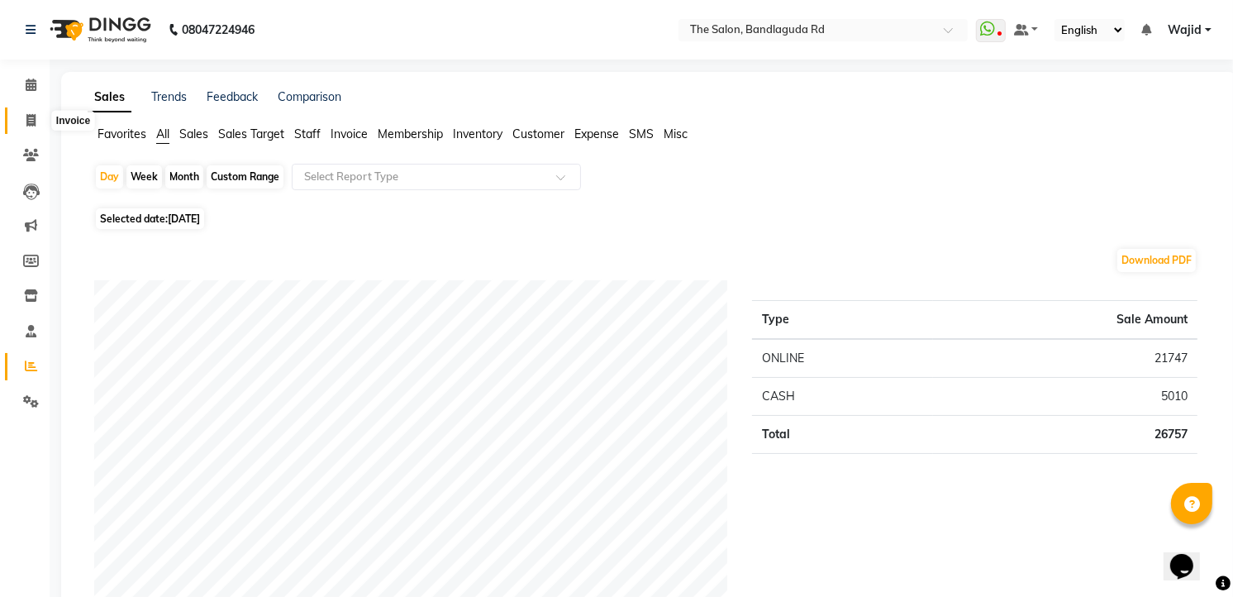
click at [35, 122] on icon at bounding box center [30, 120] width 9 height 12
select select "service"
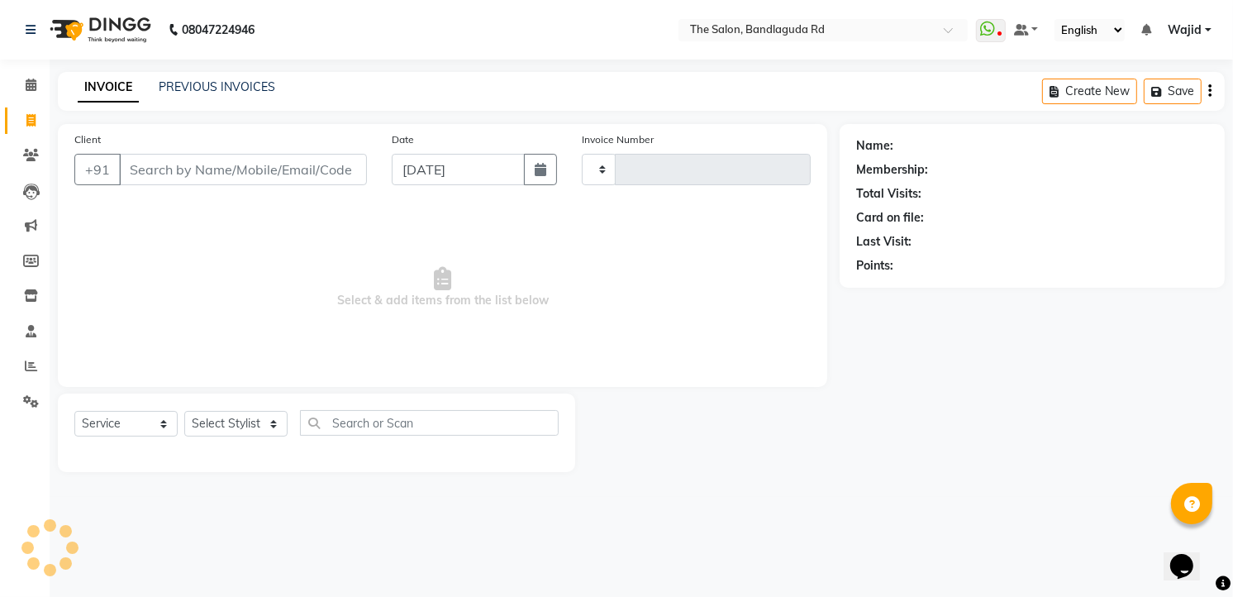
type input "13254"
select select "5198"
click at [186, 180] on input "Client" at bounding box center [244, 169] width 251 height 31
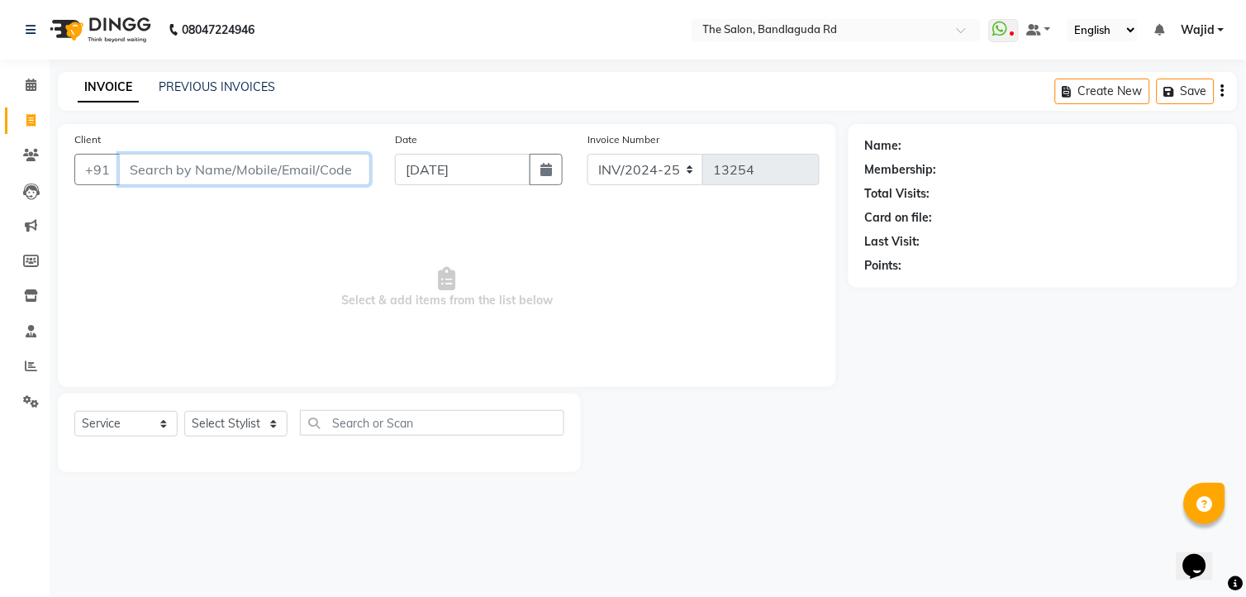
click at [293, 168] on input "Client" at bounding box center [244, 169] width 251 height 31
drag, startPoint x: 205, startPoint y: 407, endPoint x: 217, endPoint y: 422, distance: 18.8
click at [210, 422] on div "Select Service Product Membership Package Voucher Prepaid Gift Card Select Styl…" at bounding box center [319, 432] width 523 height 79
click at [217, 422] on select "Select Stylist [PERSON_NAME] [PERSON_NAME] [PERSON_NAME] [PERSON_NAME] TALIB [P…" at bounding box center [235, 424] width 103 height 26
select select "88752"
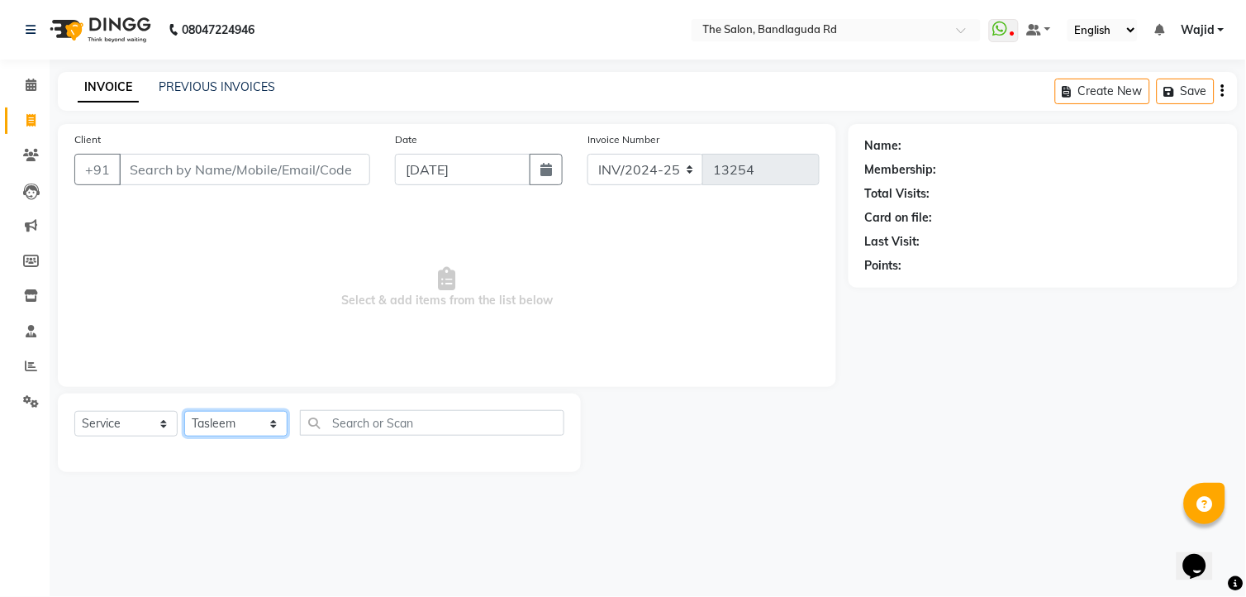
click at [184, 412] on select "Select Stylist [PERSON_NAME] [PERSON_NAME] [PERSON_NAME] [PERSON_NAME] TALIB [P…" at bounding box center [235, 424] width 103 height 26
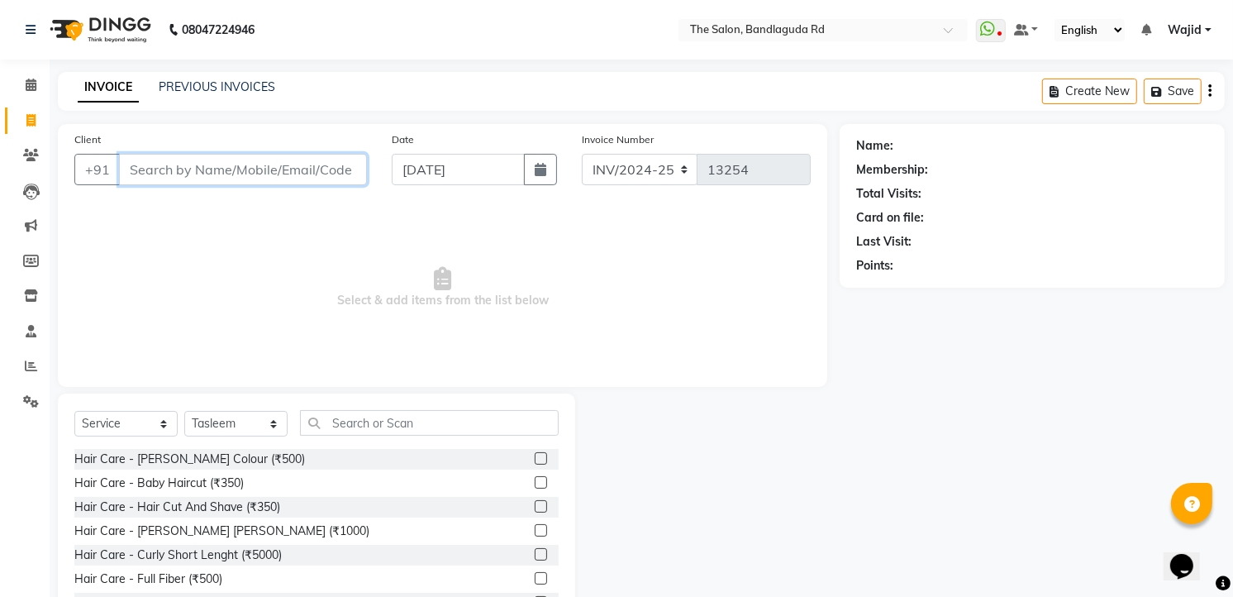
click at [287, 174] on input "Client" at bounding box center [243, 169] width 248 height 31
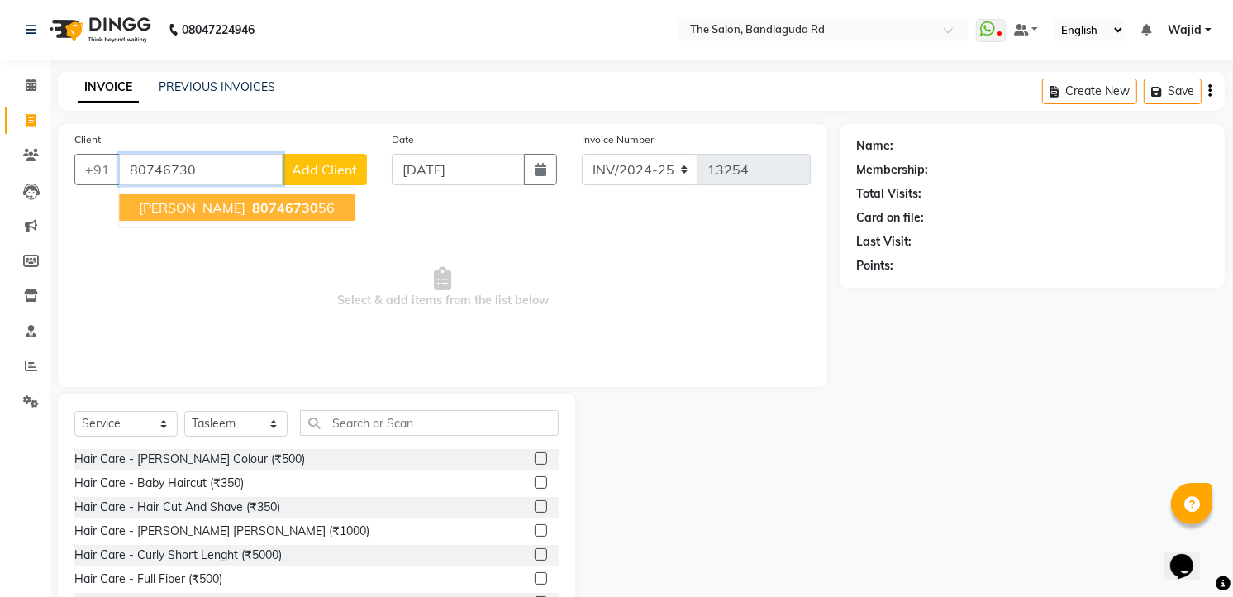
click at [287, 209] on span "80746730" at bounding box center [285, 207] width 66 height 17
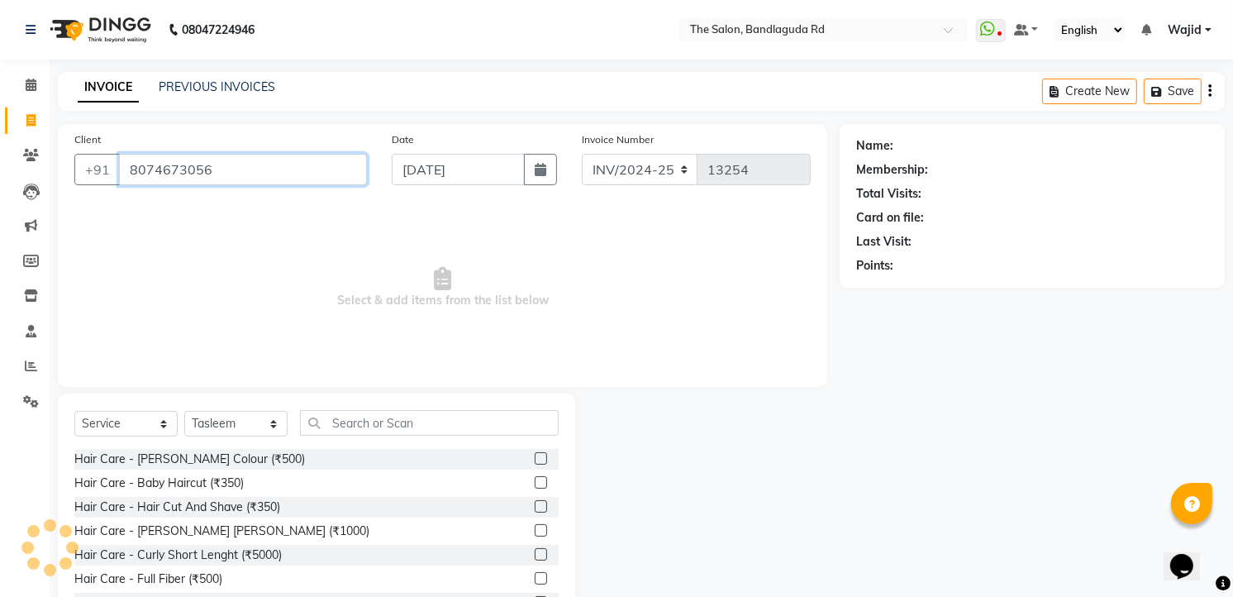
type input "8074673056"
select select "1: Object"
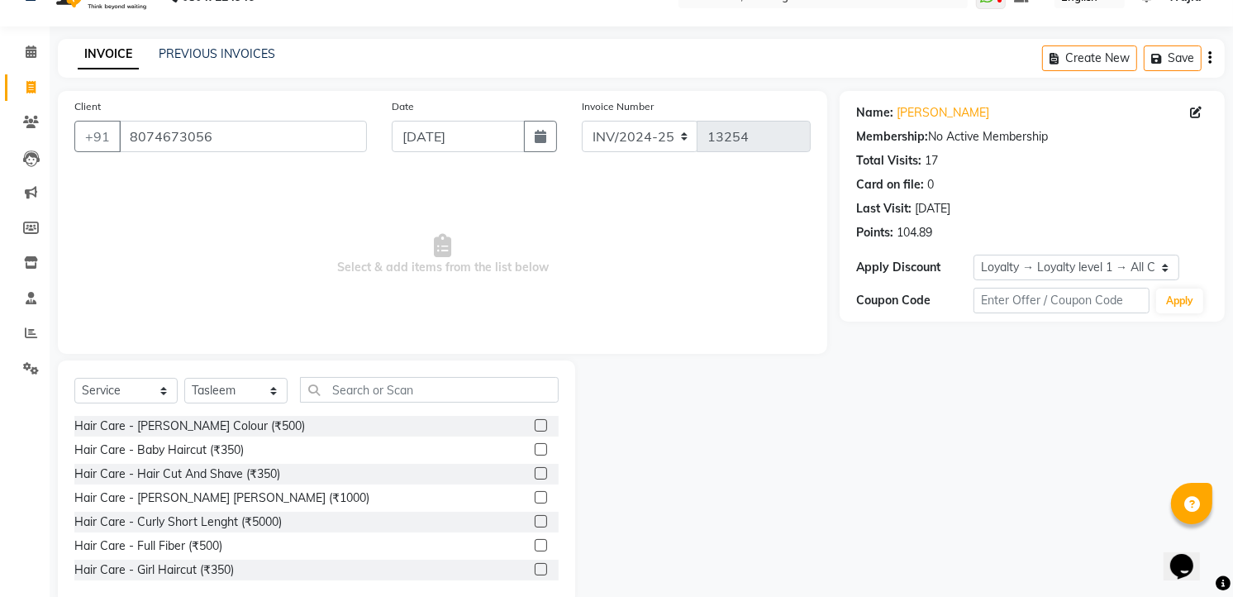
scroll to position [64, 0]
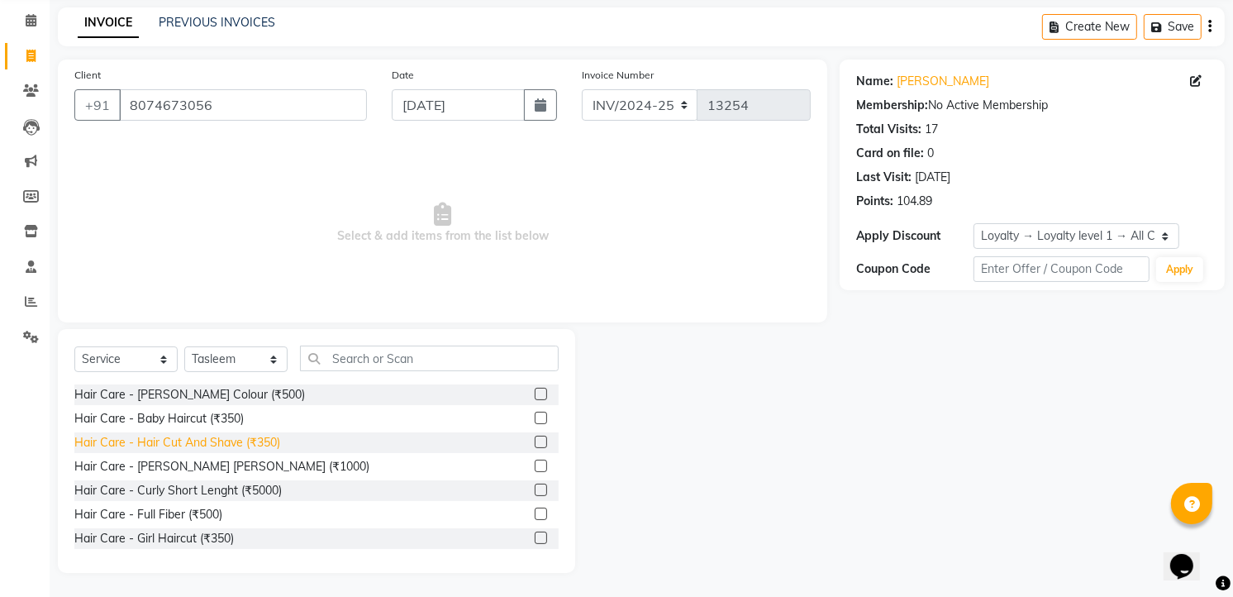
click at [250, 443] on div "Hair Care - Hair Cut And Shave (₹350)" at bounding box center [177, 442] width 206 height 17
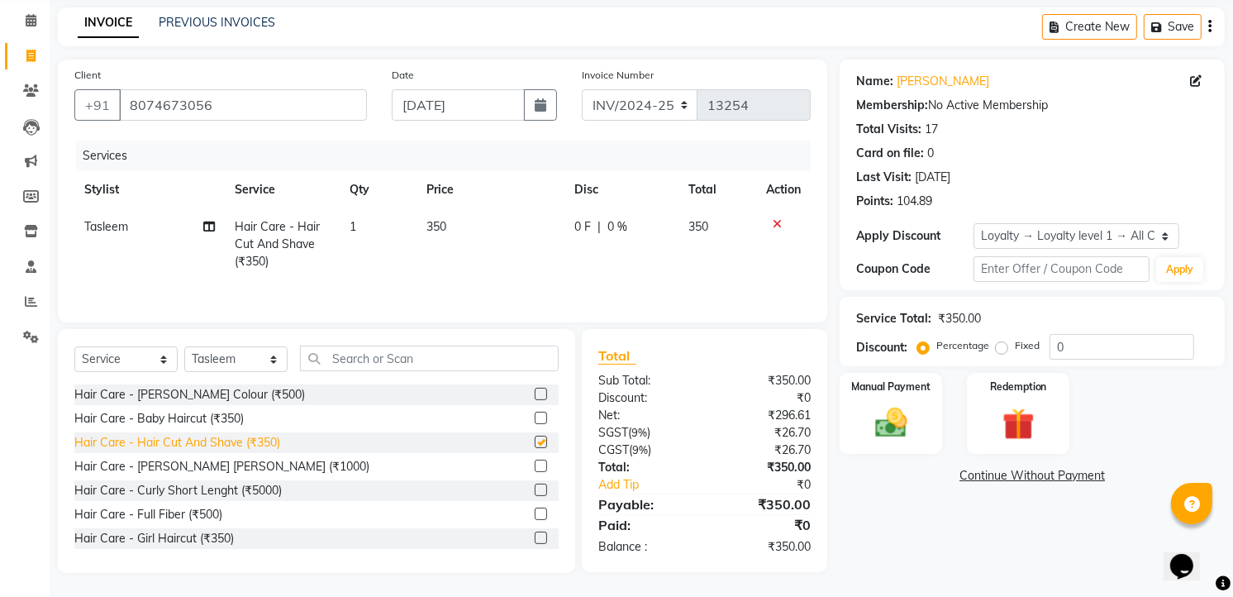
checkbox input "false"
click at [117, 365] on select "Select Service Product Membership Package Voucher Prepaid Gift Card" at bounding box center [125, 359] width 103 height 26
select select "product"
click at [74, 347] on select "Select Service Product Membership Package Voucher Prepaid Gift Card" at bounding box center [125, 359] width 103 height 26
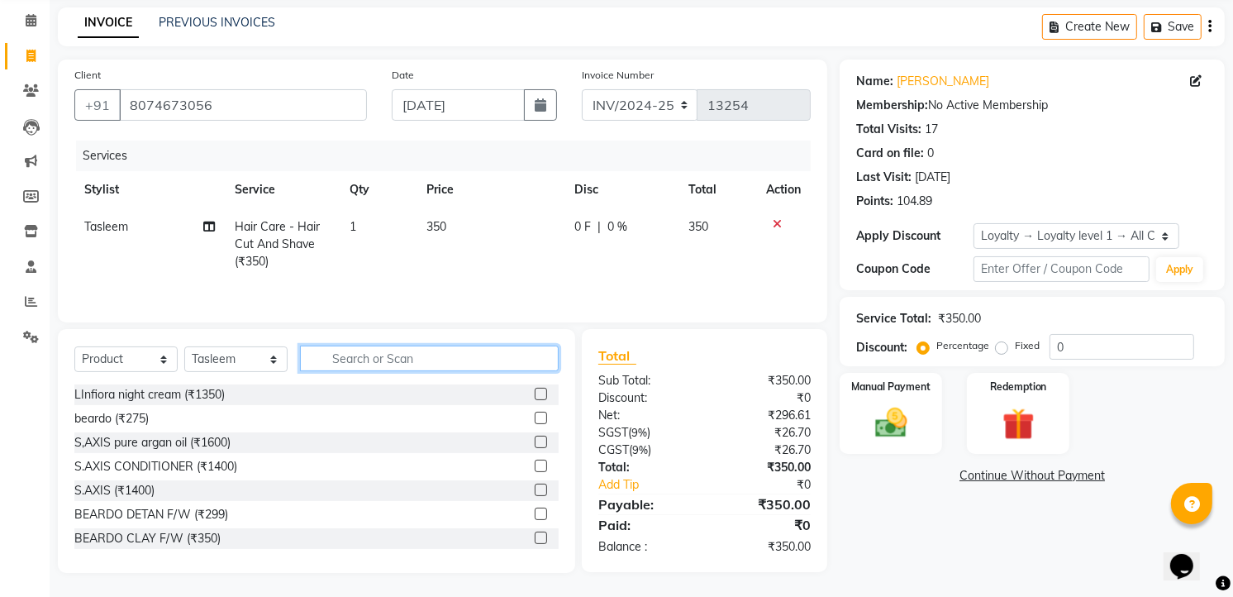
click at [353, 348] on input "text" at bounding box center [429, 359] width 259 height 26
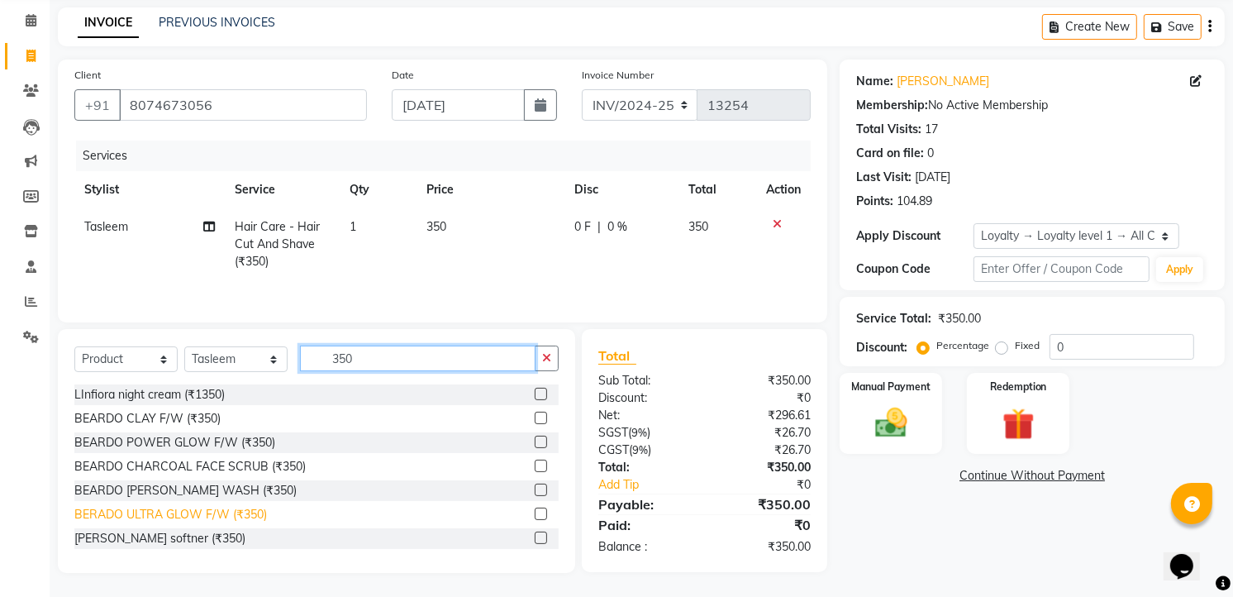
type input "350"
click at [246, 513] on div "BERADO ULTRA GLOW F/W (₹350)" at bounding box center [170, 514] width 193 height 17
checkbox input "false"
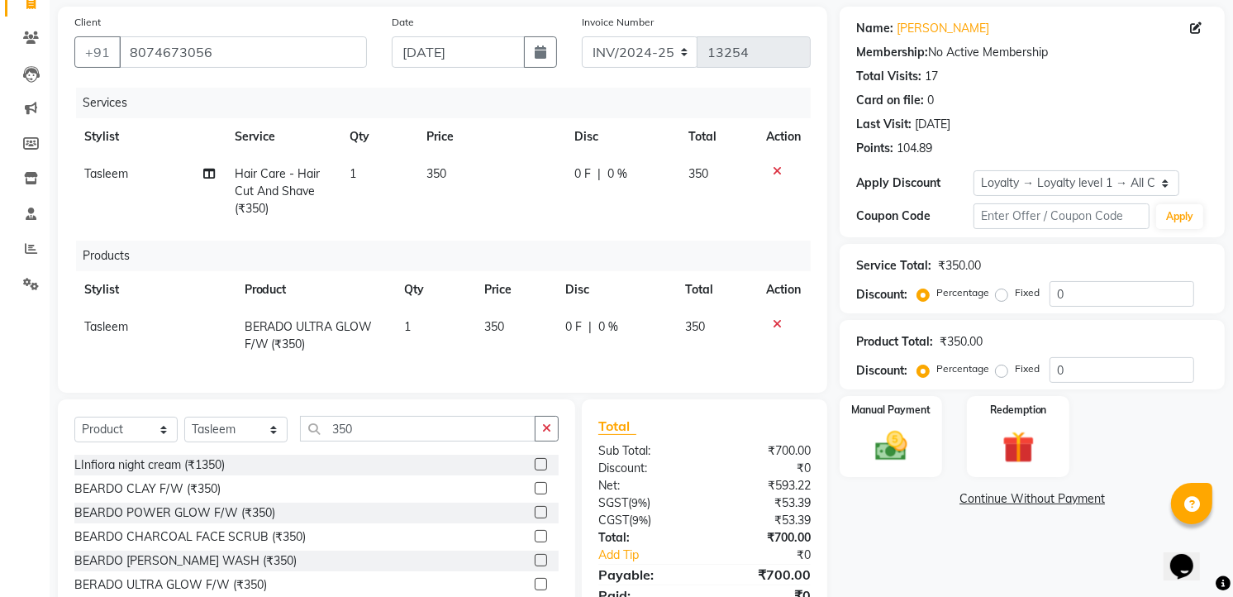
scroll to position [202, 0]
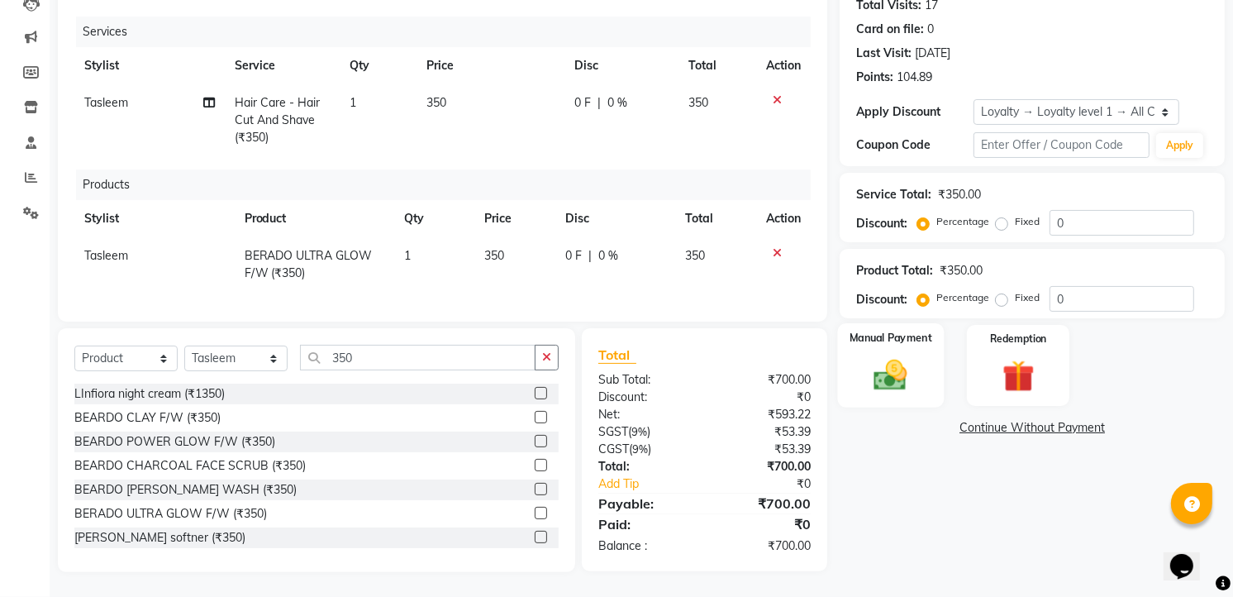
click at [879, 365] on img at bounding box center [892, 375] width 54 height 38
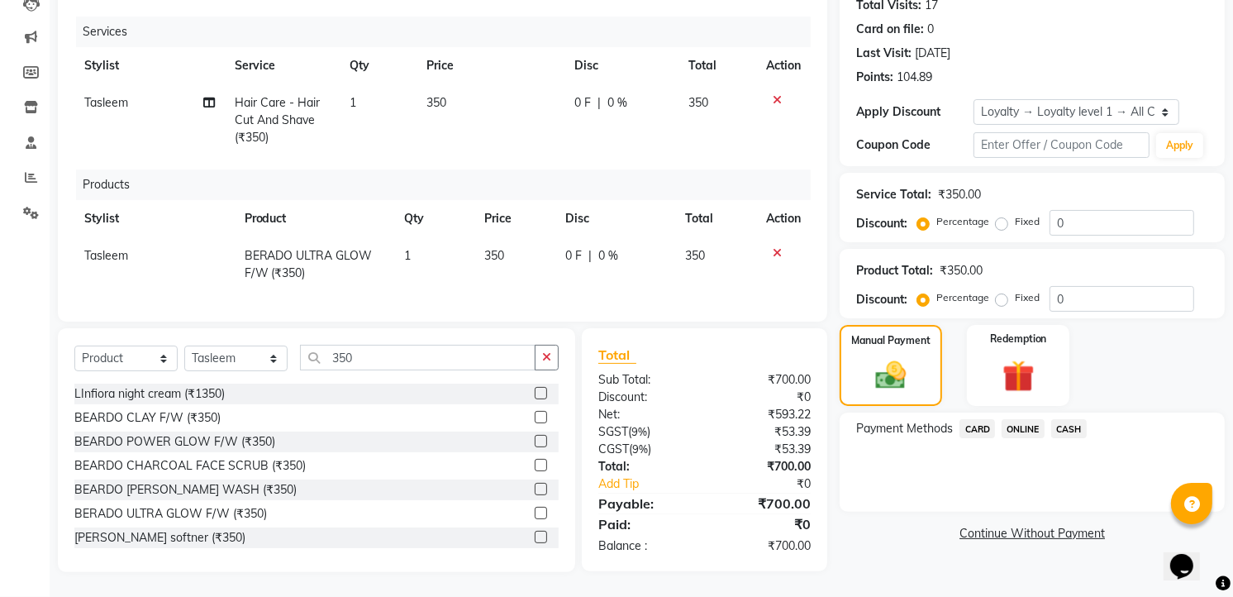
click at [1023, 419] on span "ONLINE" at bounding box center [1023, 428] width 43 height 19
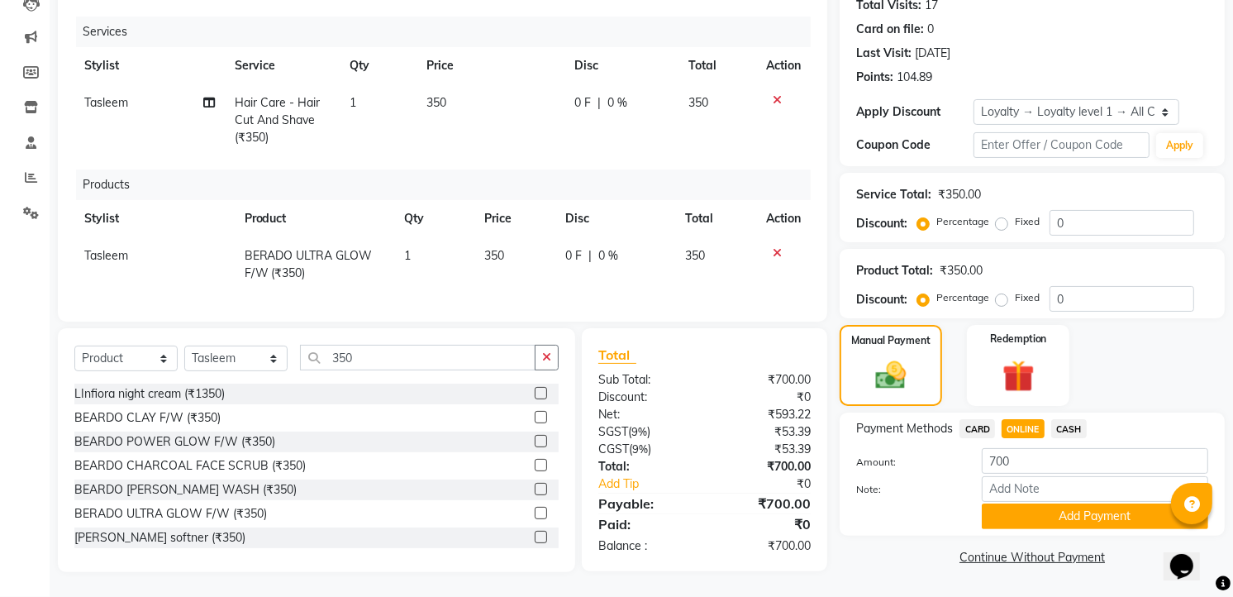
click at [773, 247] on icon at bounding box center [777, 253] width 9 height 12
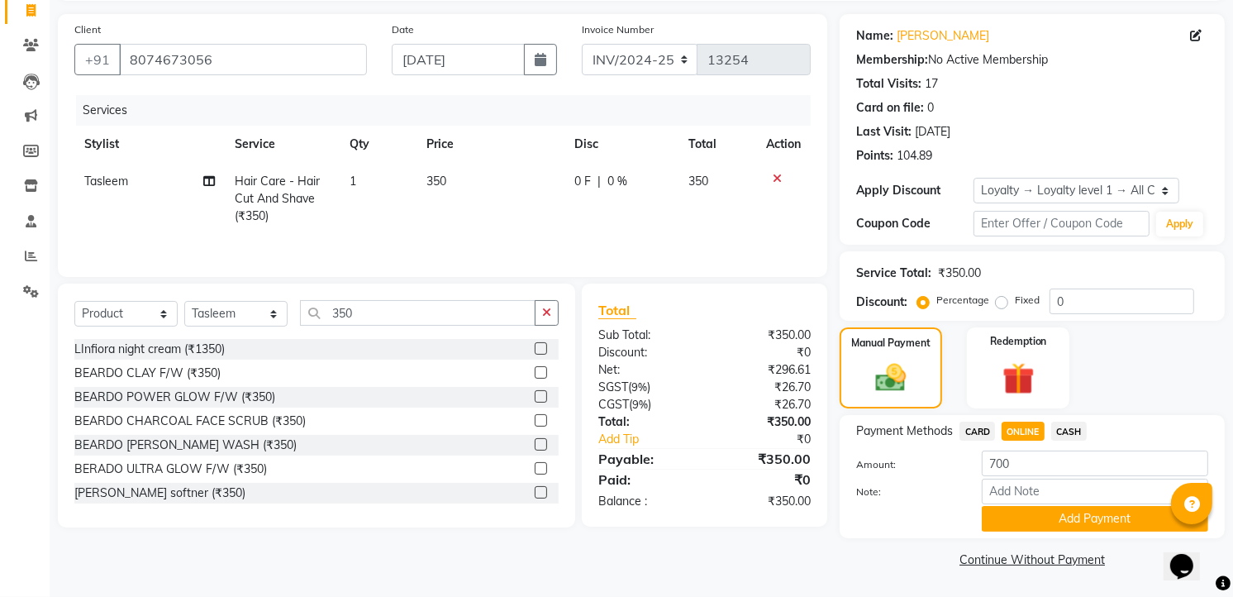
scroll to position [110, 0]
click at [236, 400] on div "BEARDO POWER GLOW F/W (₹350)" at bounding box center [174, 396] width 201 height 17
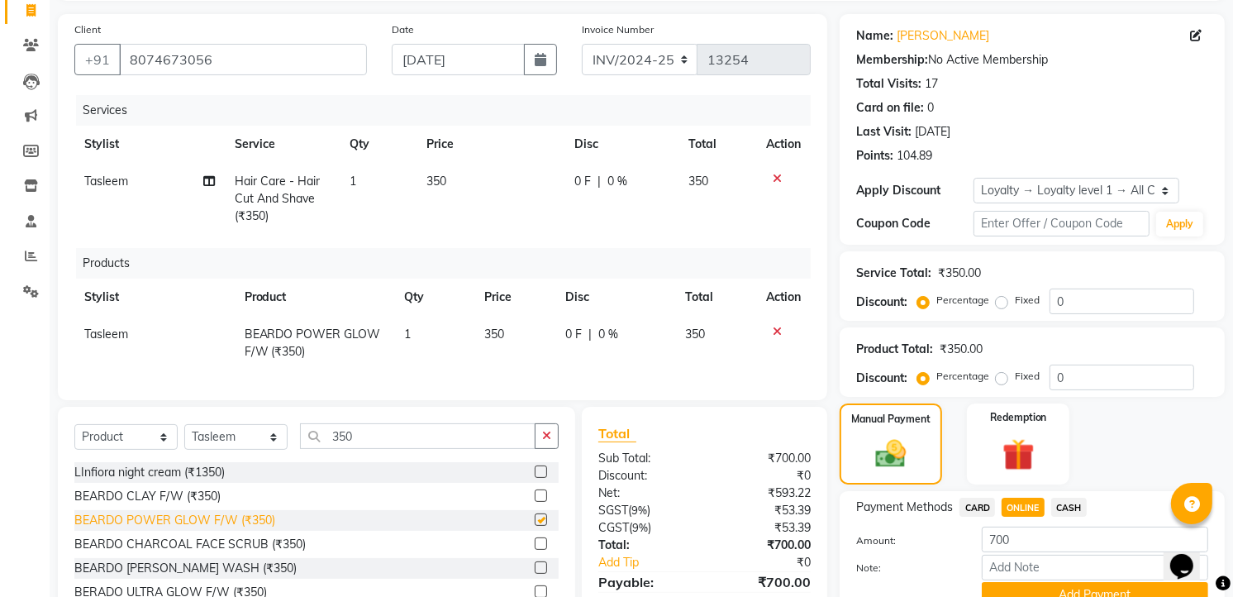
scroll to position [202, 0]
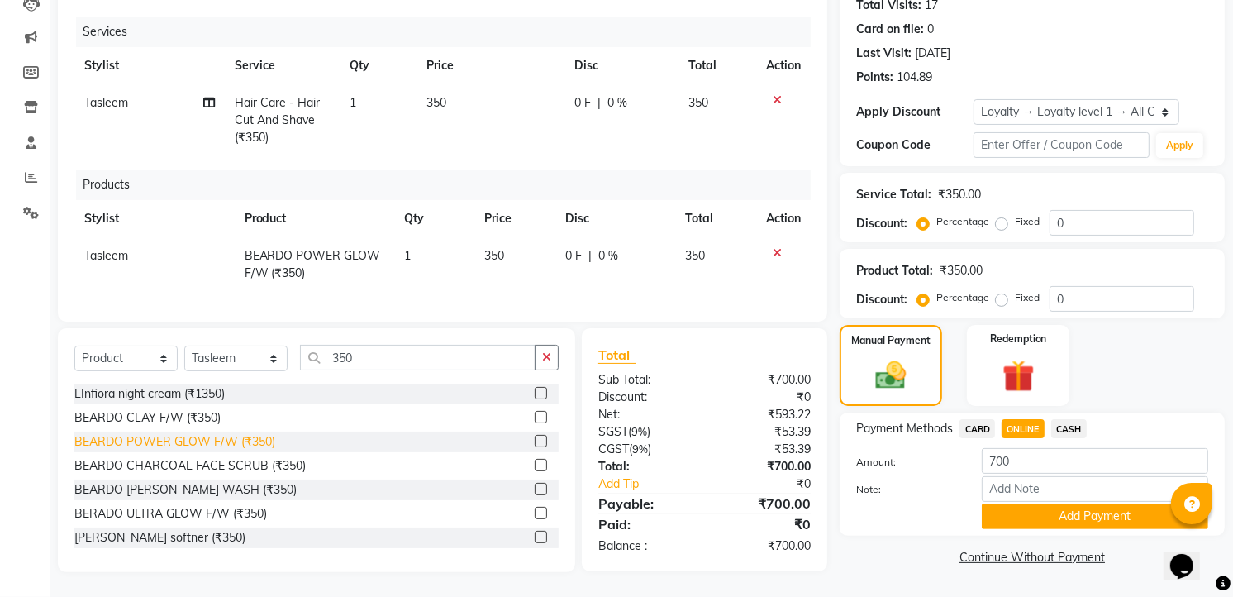
checkbox input "false"
click at [1065, 419] on span "CASH" at bounding box center [1069, 428] width 36 height 19
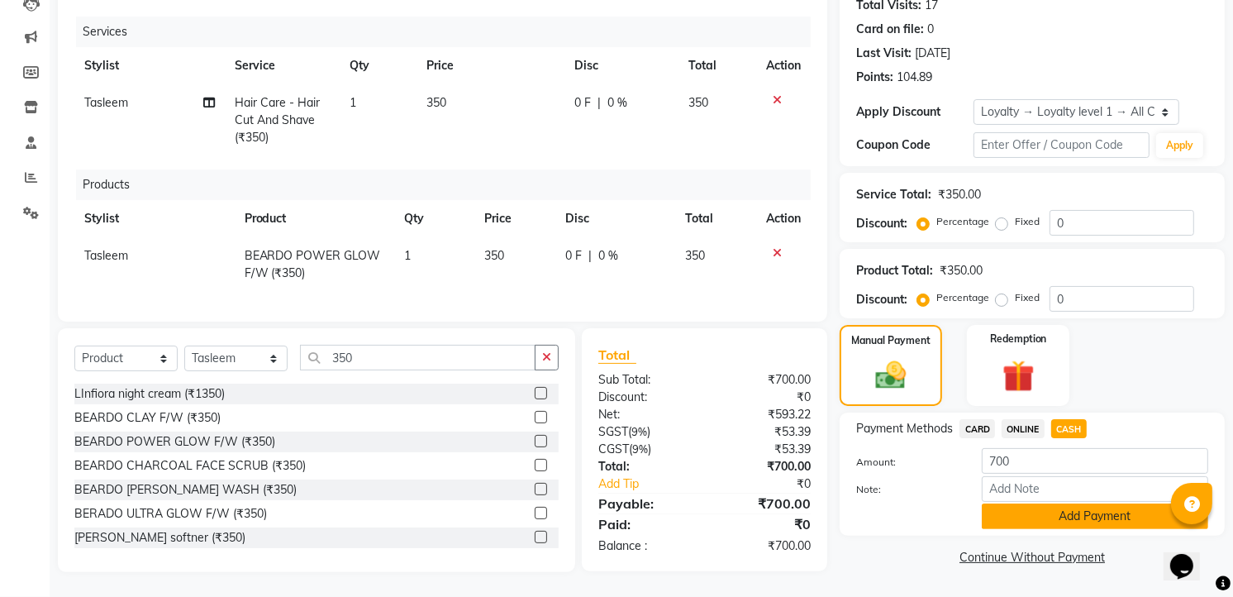
click at [1094, 503] on button "Add Payment" at bounding box center [1095, 516] width 226 height 26
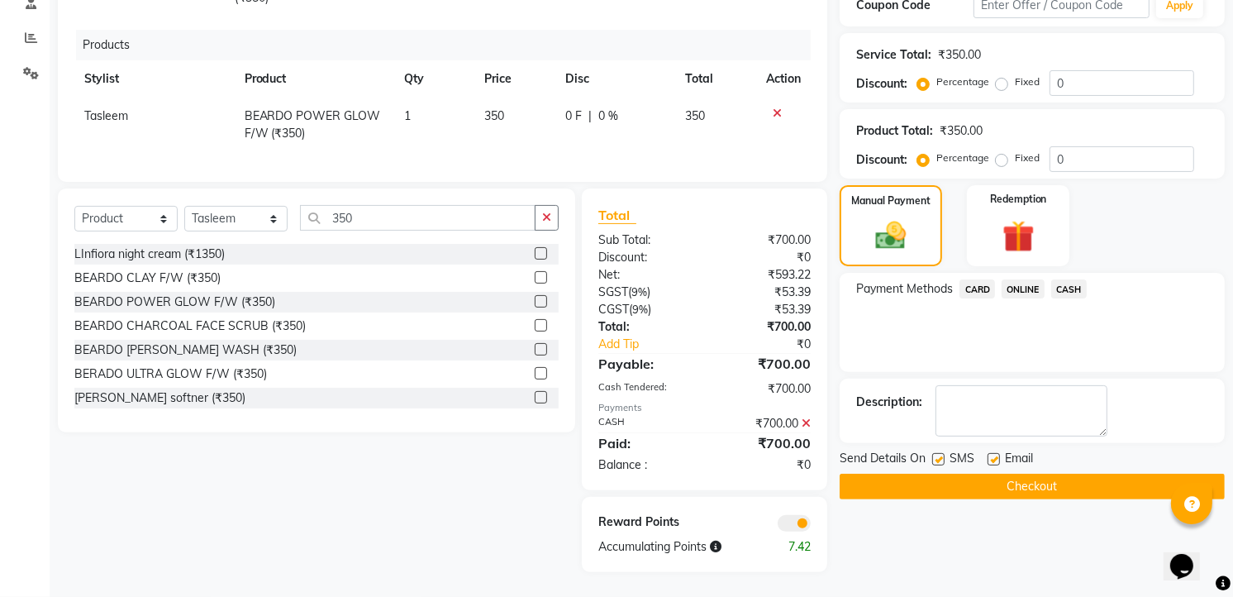
scroll to position [341, 0]
click at [1041, 474] on button "Checkout" at bounding box center [1032, 487] width 385 height 26
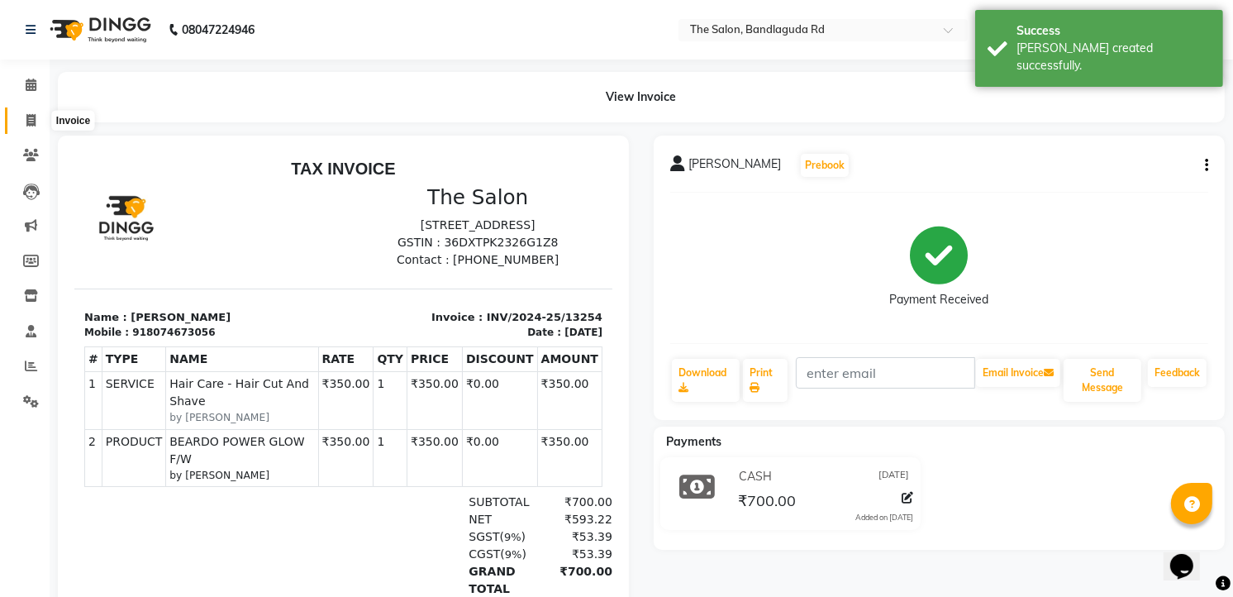
click at [36, 116] on span at bounding box center [31, 121] width 29 height 19
select select "service"
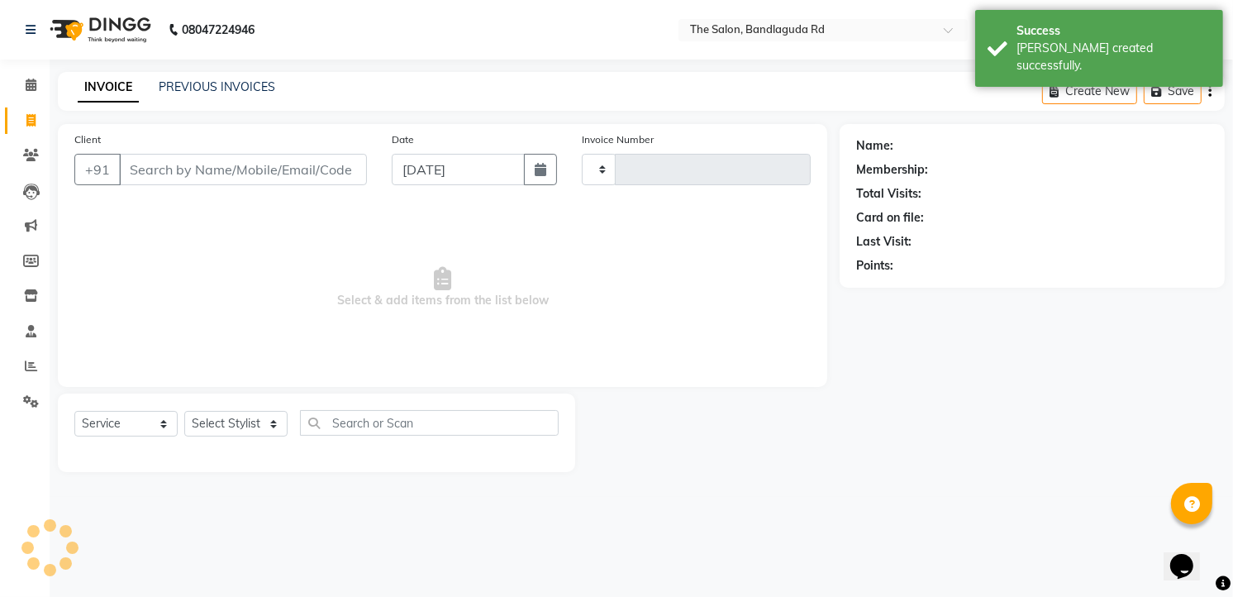
type input "13255"
select select "5198"
click at [200, 184] on div "Client +91" at bounding box center [222, 165] width 321 height 68
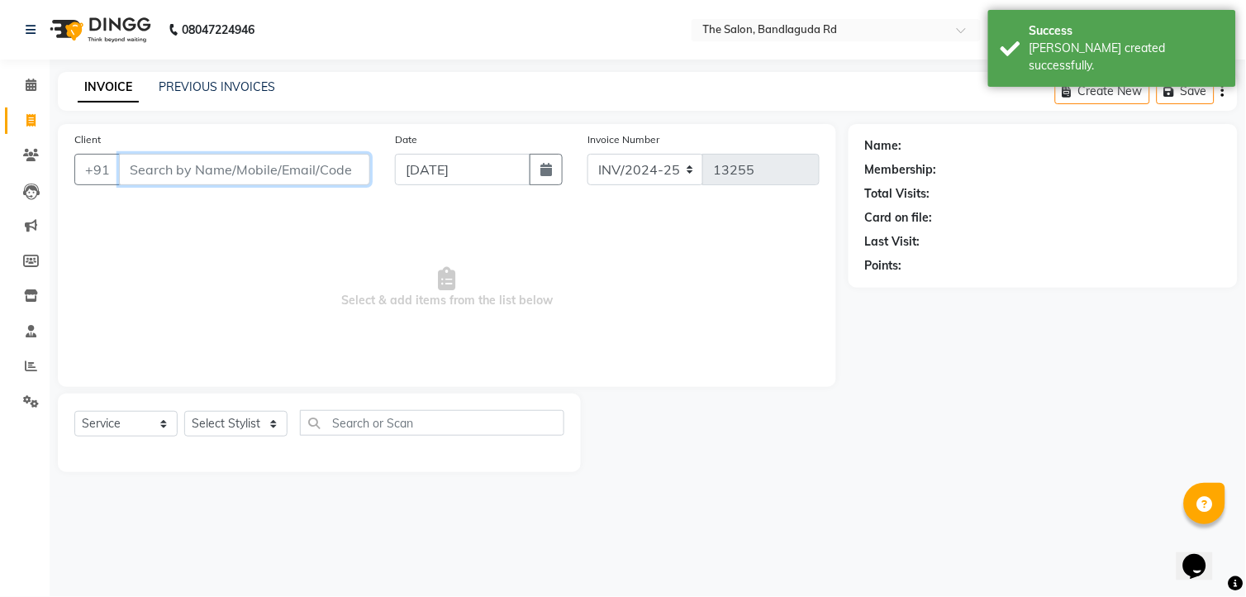
click at [200, 174] on input "Client" at bounding box center [244, 169] width 251 height 31
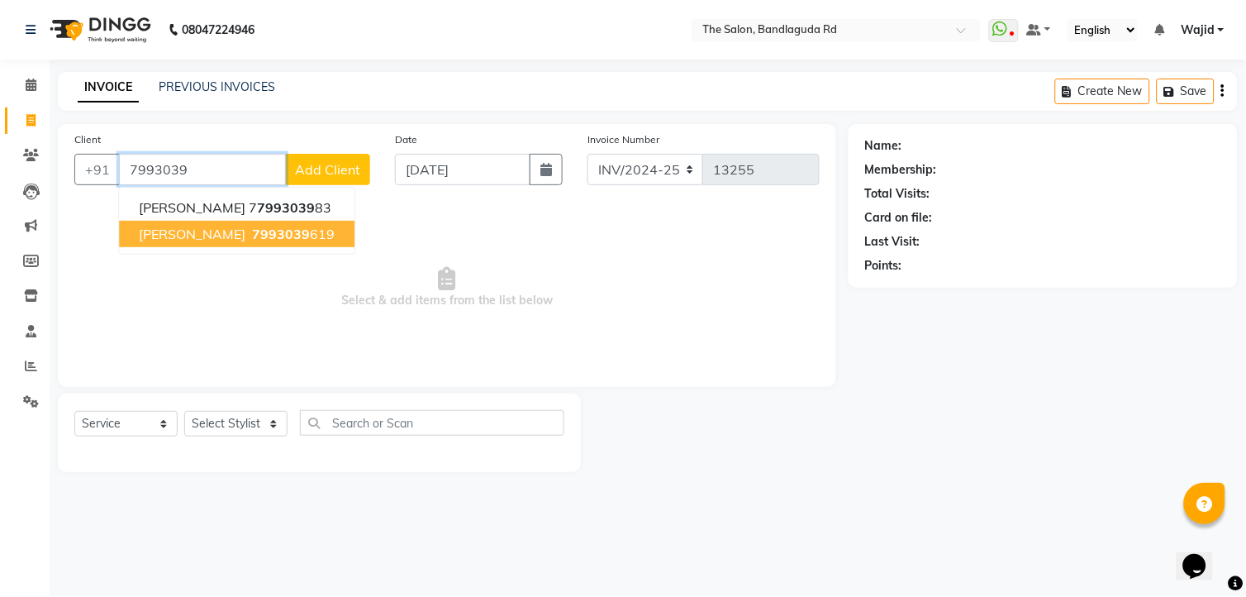
click at [252, 237] on span "7993039" at bounding box center [281, 234] width 58 height 17
type input "7993039619"
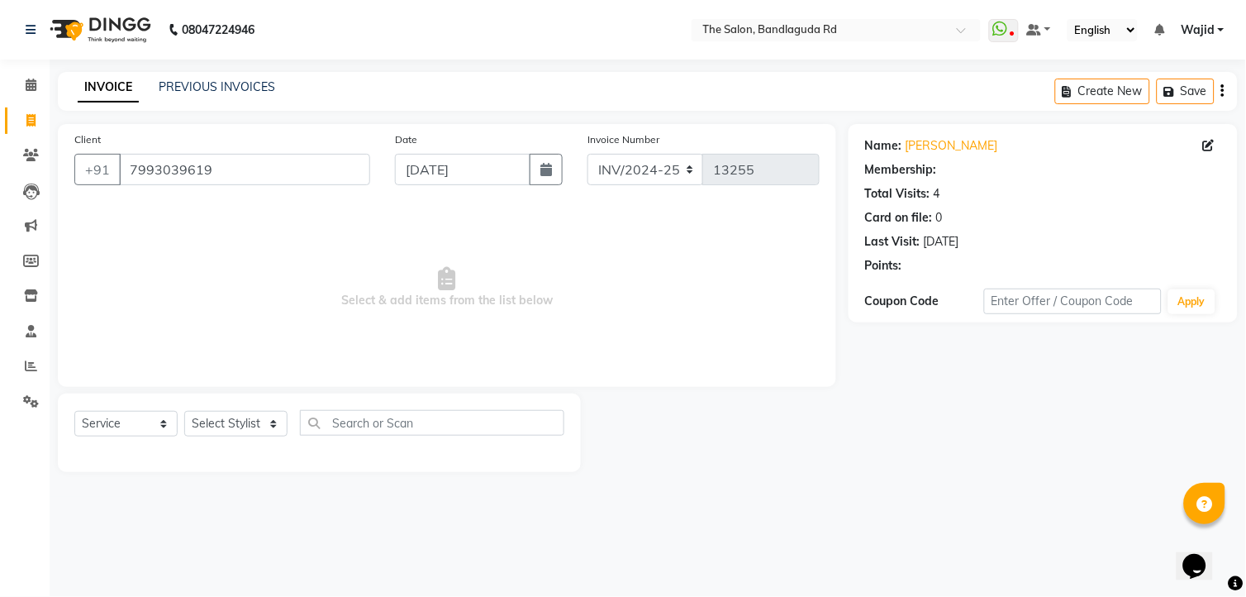
select select "1: Object"
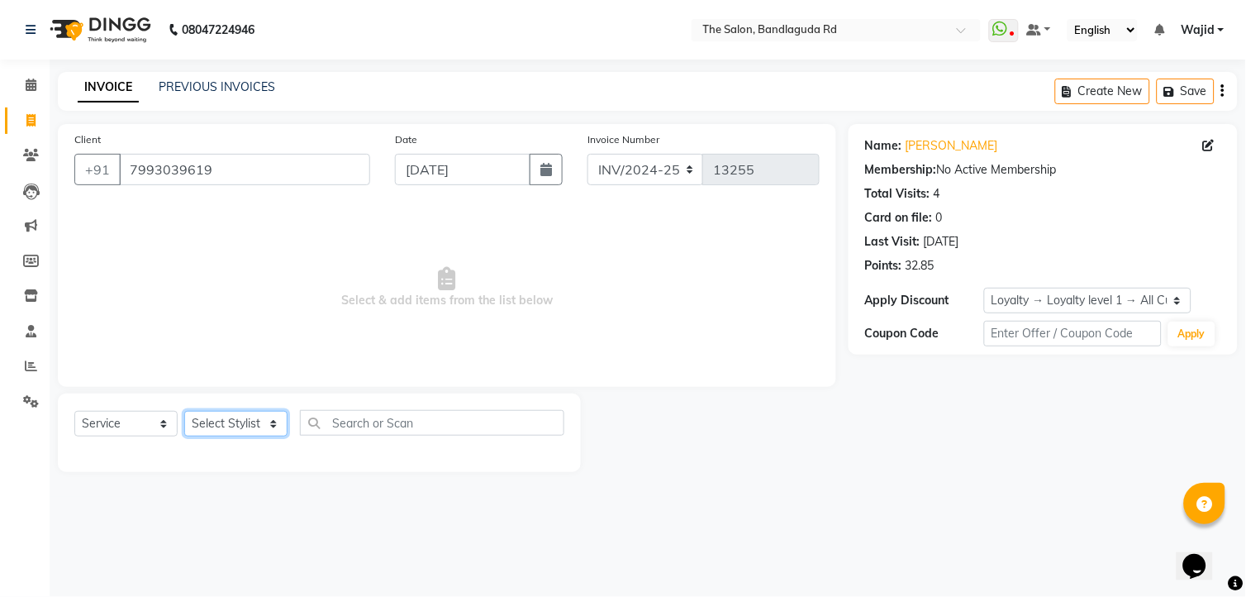
click at [245, 422] on select "Select Stylist [PERSON_NAME] [PERSON_NAME] [PERSON_NAME] [PERSON_NAME] TALIB [P…" at bounding box center [235, 424] width 103 height 26
select select "88754"
click at [184, 412] on select "Select Stylist [PERSON_NAME] [PERSON_NAME] [PERSON_NAME] [PERSON_NAME] TALIB [P…" at bounding box center [235, 424] width 103 height 26
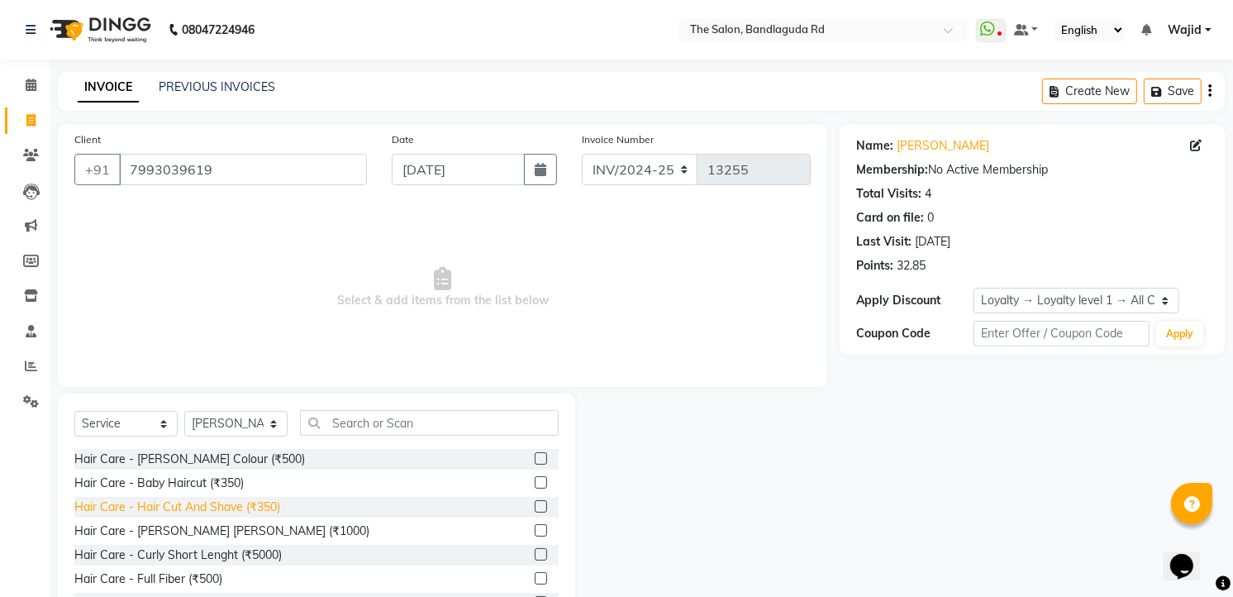
click at [251, 510] on div "Hair Care - Hair Cut And Shave (₹350)" at bounding box center [177, 506] width 206 height 17
checkbox input "false"
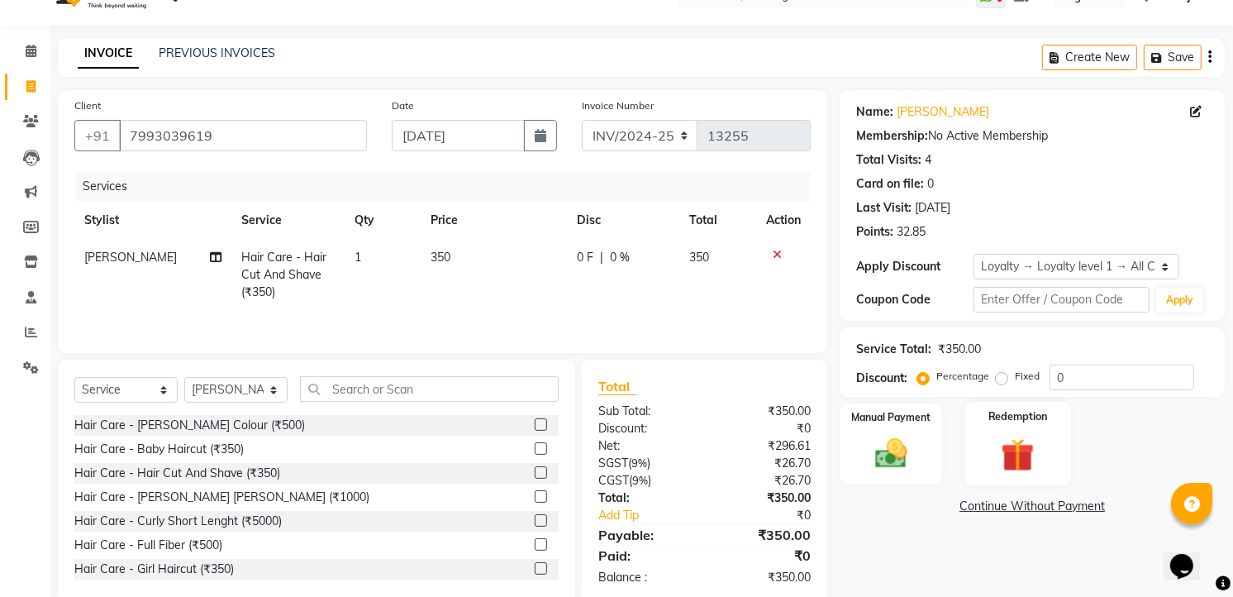
scroll to position [67, 0]
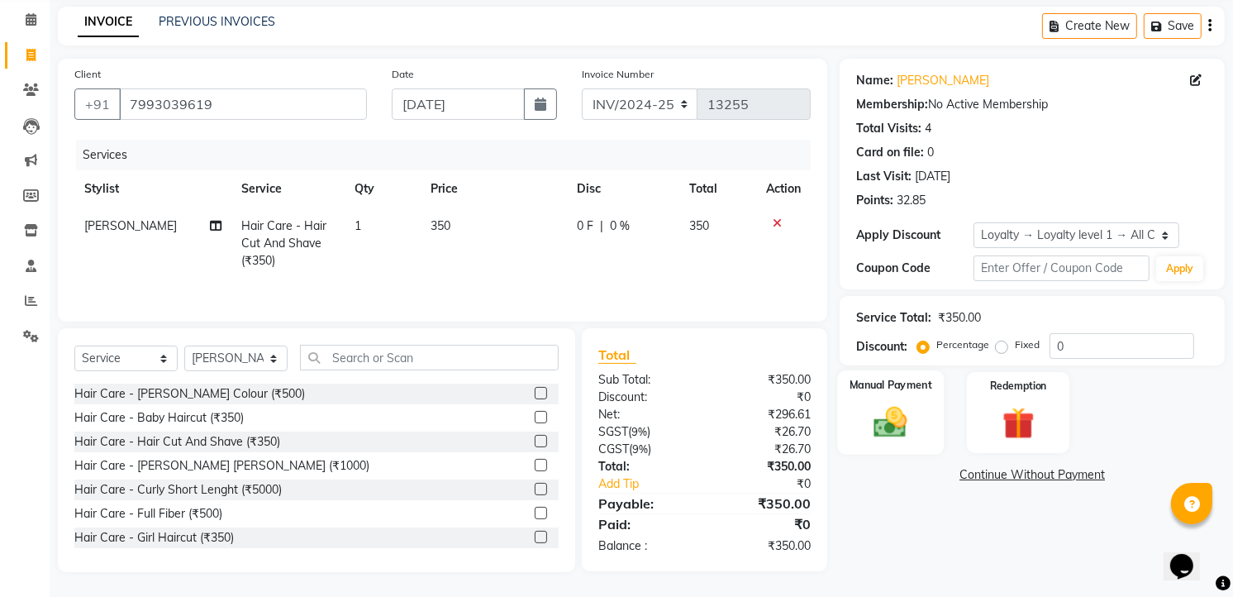
click at [909, 431] on img at bounding box center [892, 422] width 54 height 38
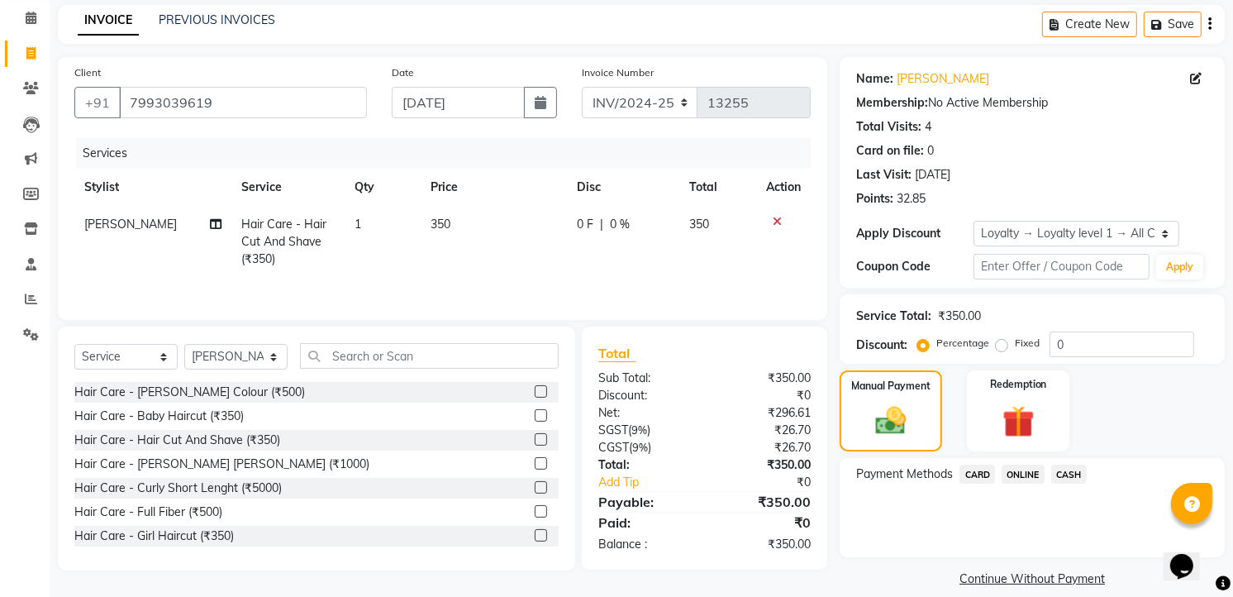
click at [1036, 483] on span "ONLINE" at bounding box center [1023, 474] width 43 height 19
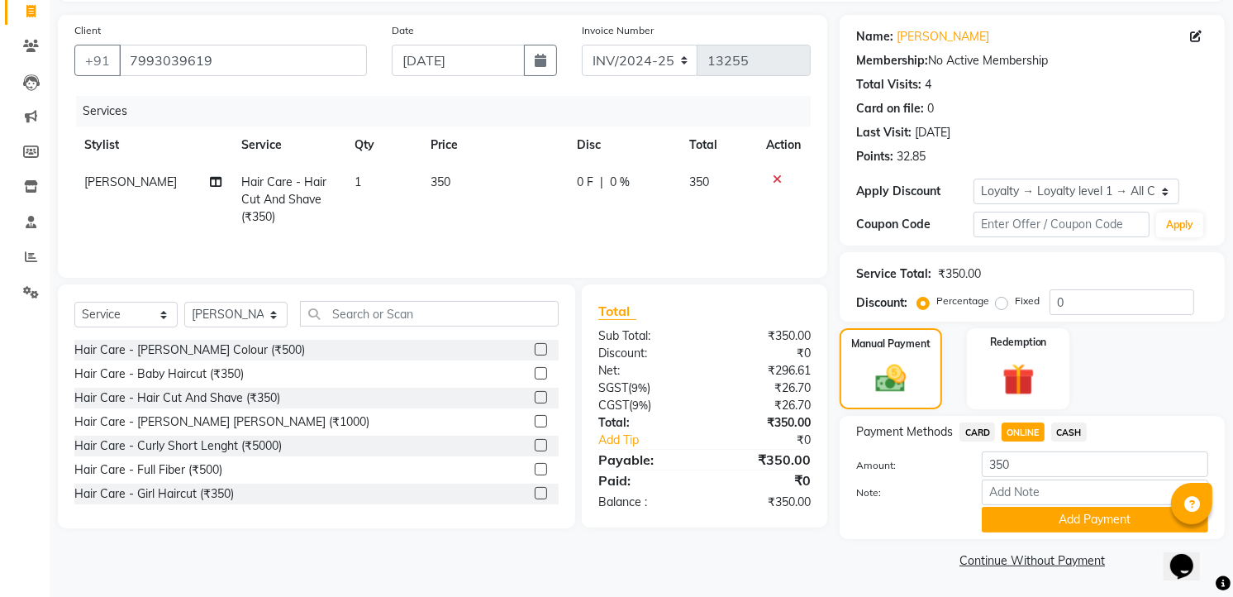
scroll to position [110, 0]
click at [1065, 516] on button "Add Payment" at bounding box center [1095, 519] width 226 height 26
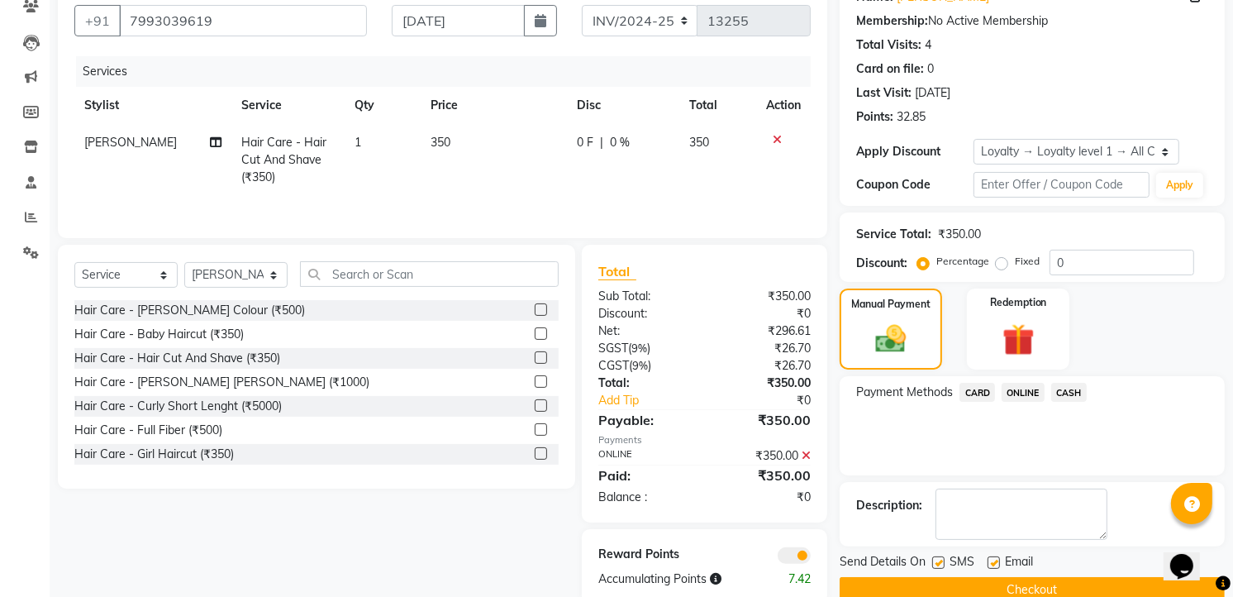
scroll to position [183, 0]
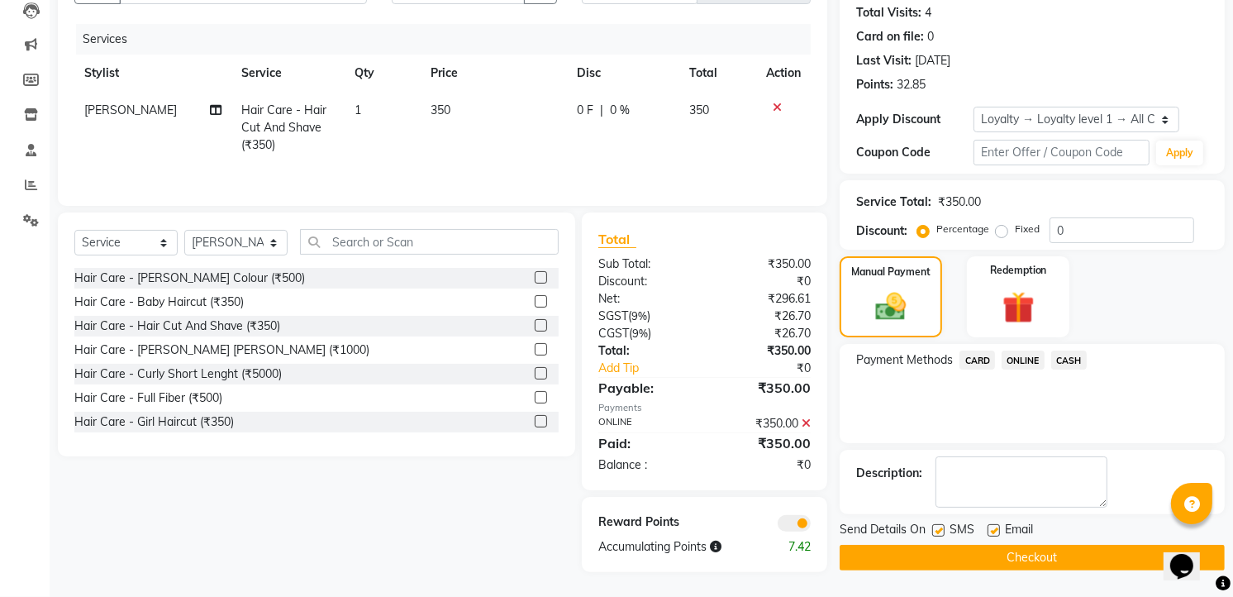
click at [1012, 552] on button "Checkout" at bounding box center [1032, 558] width 385 height 26
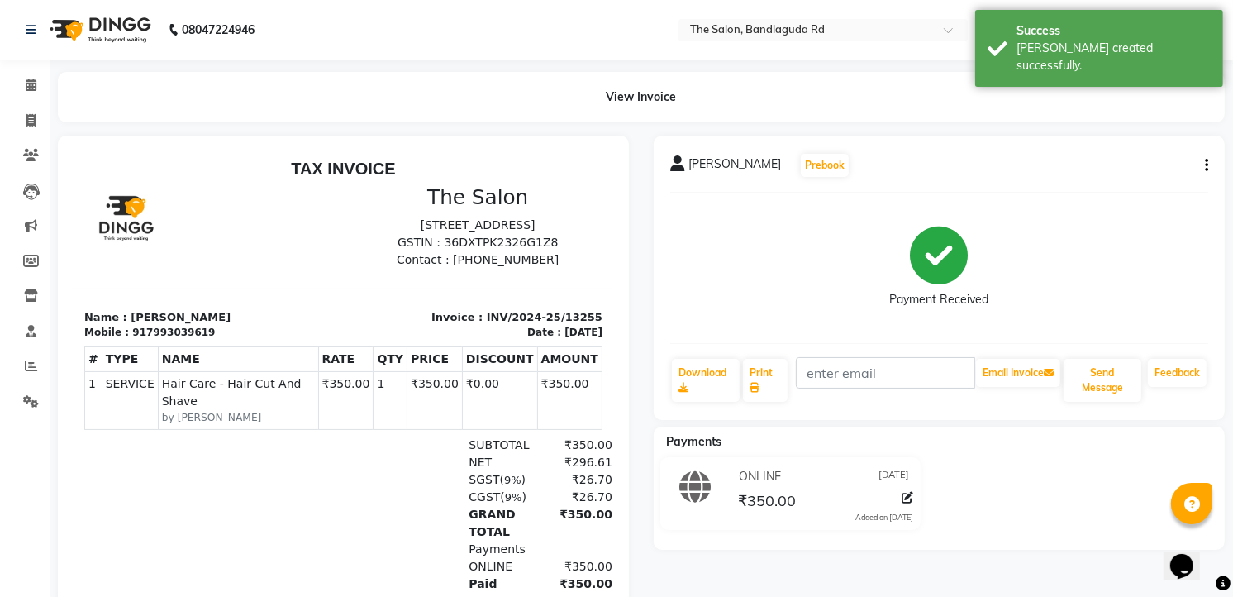
scroll to position [13, 0]
click at [22, 116] on span at bounding box center [31, 121] width 29 height 19
select select "service"
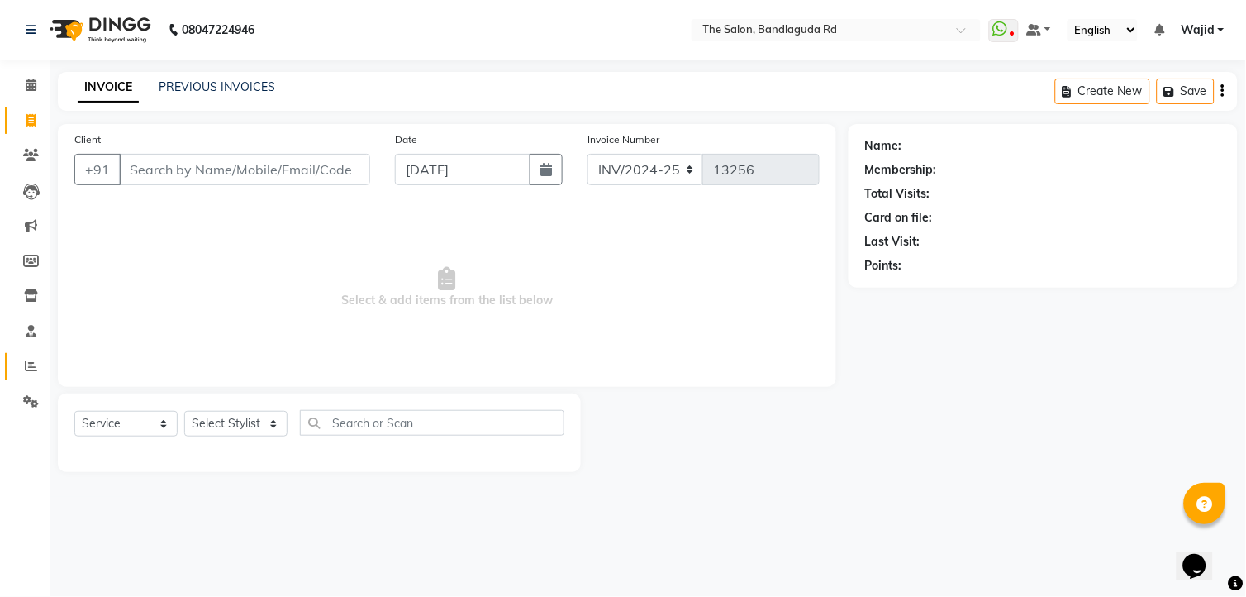
click at [28, 354] on link "Reports" at bounding box center [25, 366] width 40 height 27
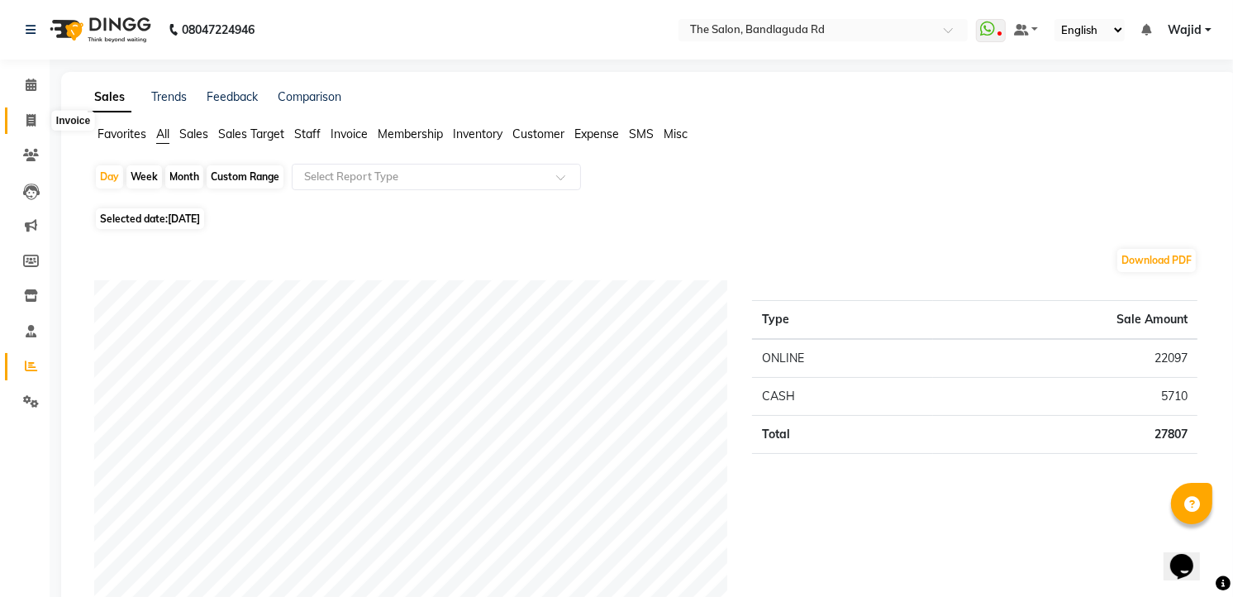
click at [20, 121] on span at bounding box center [31, 121] width 29 height 19
select select "service"
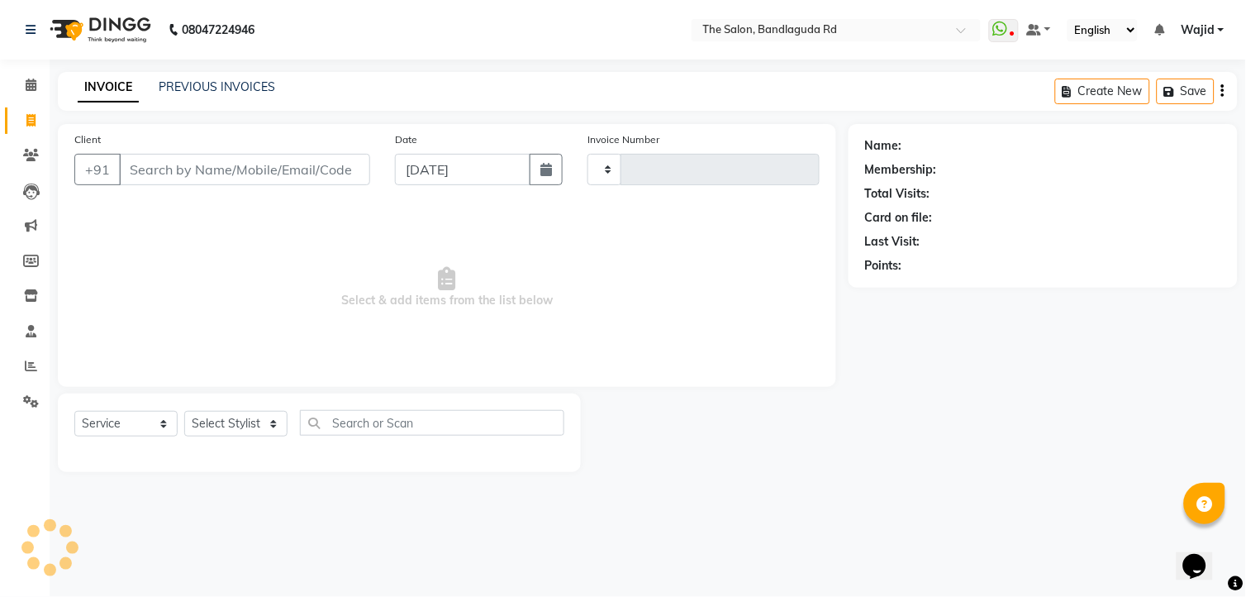
type input "13256"
select select "5198"
click at [38, 365] on span at bounding box center [31, 366] width 29 height 19
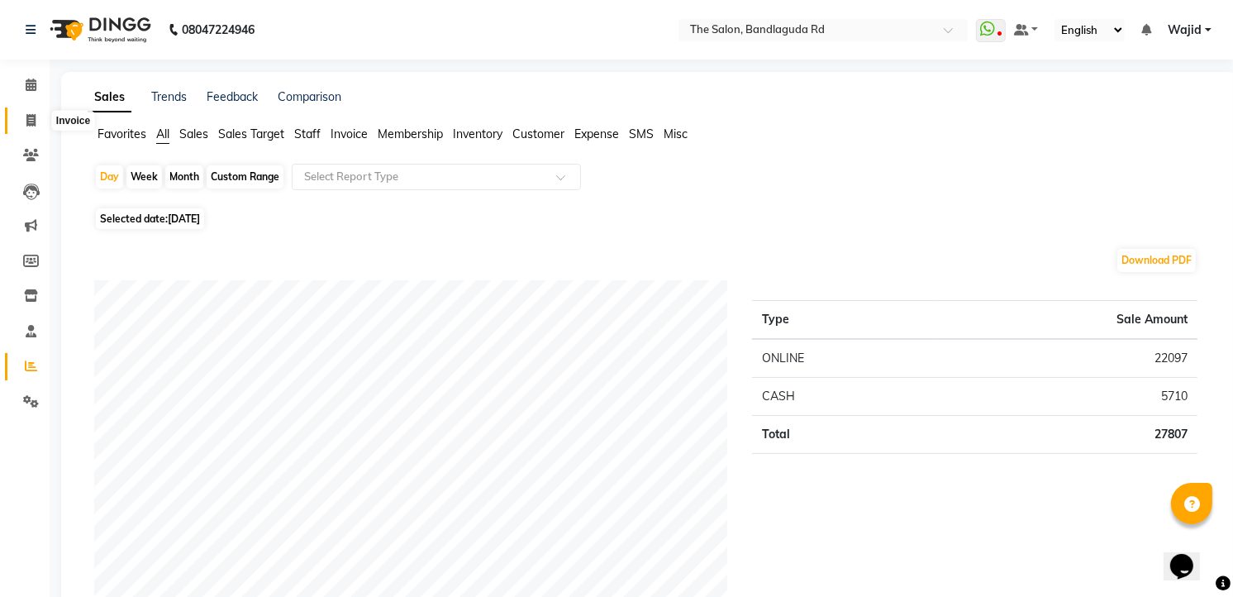
click at [31, 126] on icon at bounding box center [30, 120] width 9 height 12
select select "service"
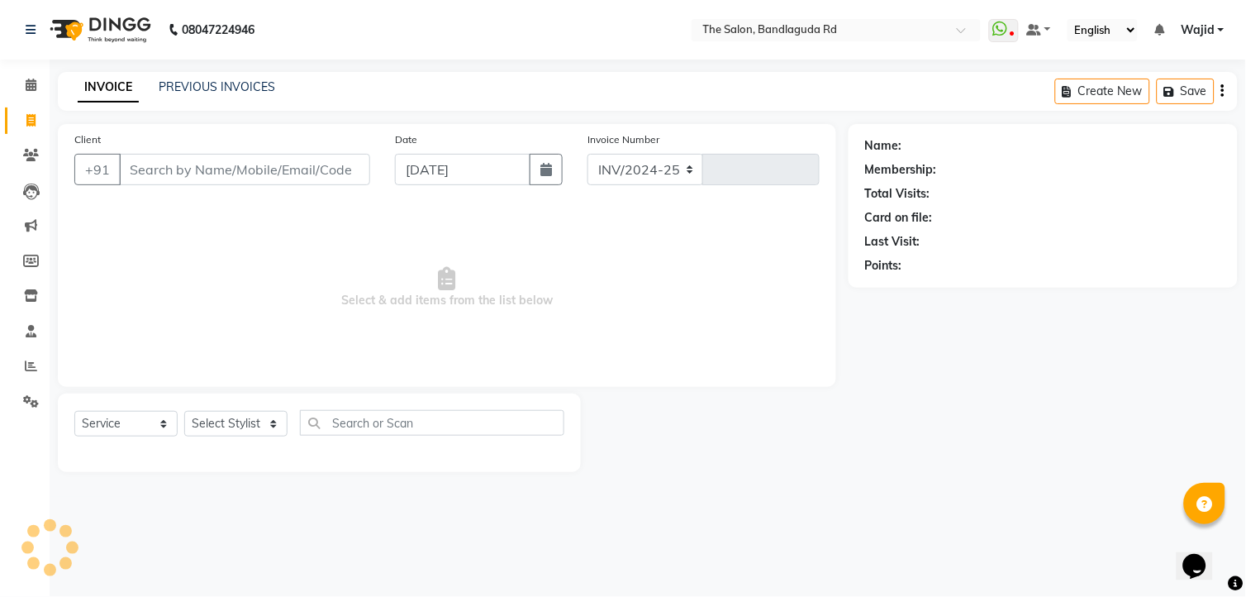
select select "5198"
type input "13256"
click at [25, 360] on icon at bounding box center [31, 366] width 12 height 12
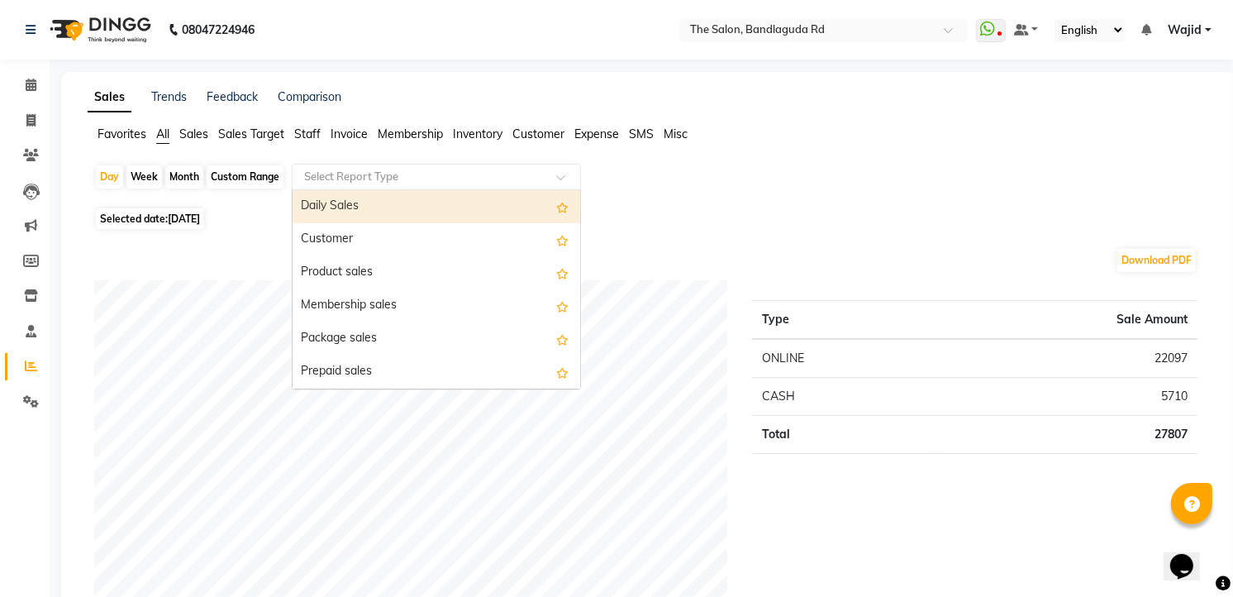
click at [317, 185] on div "Select Report Type" at bounding box center [436, 177] width 289 height 26
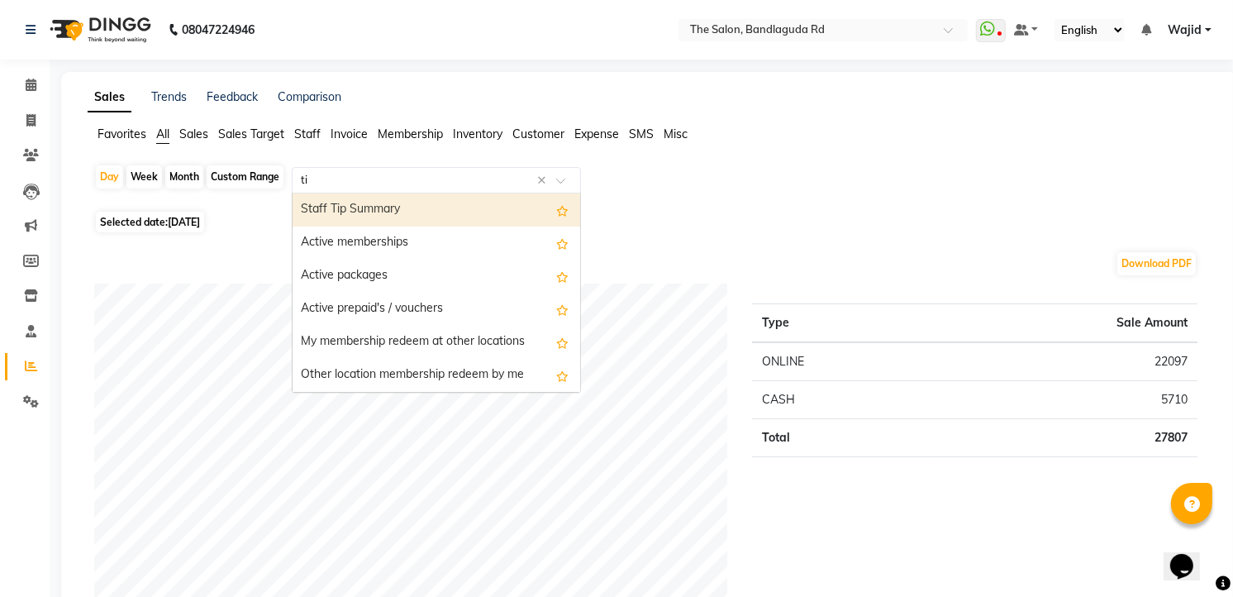
type input "tip"
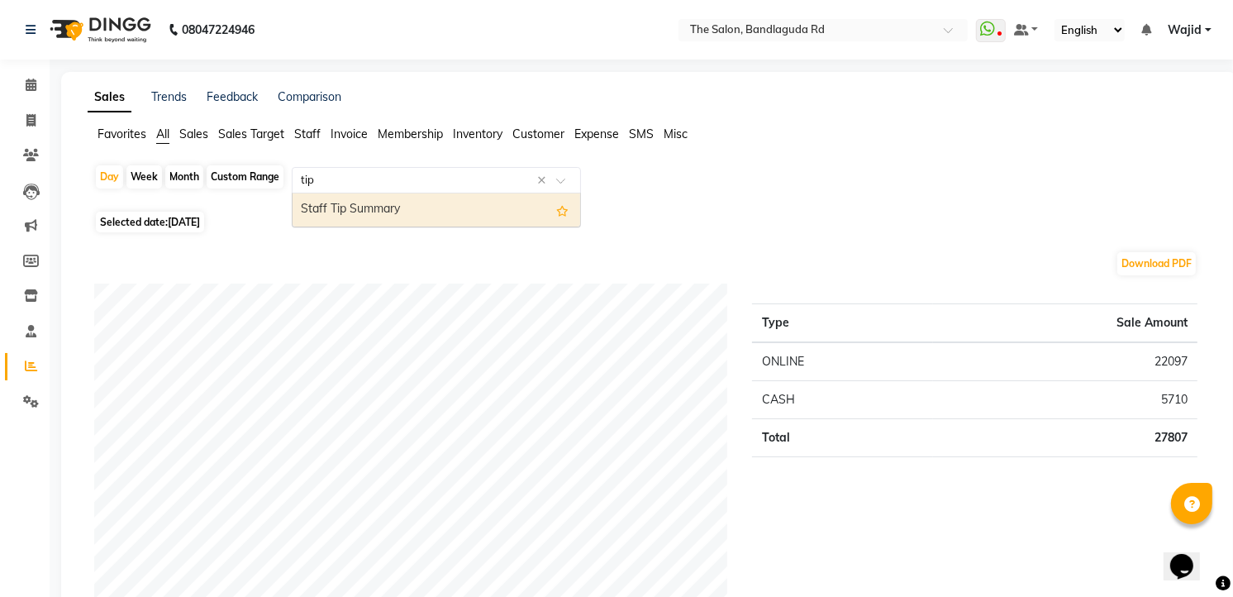
scroll to position [92, 0]
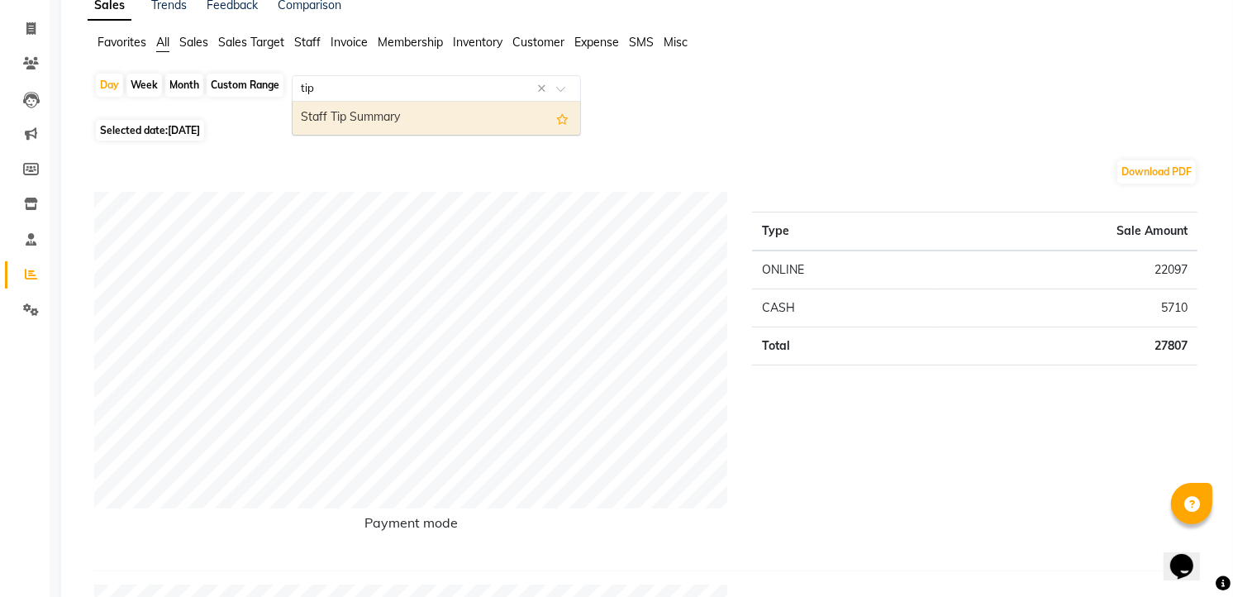
click at [398, 129] on div "Staff Tip Summary" at bounding box center [437, 118] width 288 height 33
select select "full_report"
select select "csv"
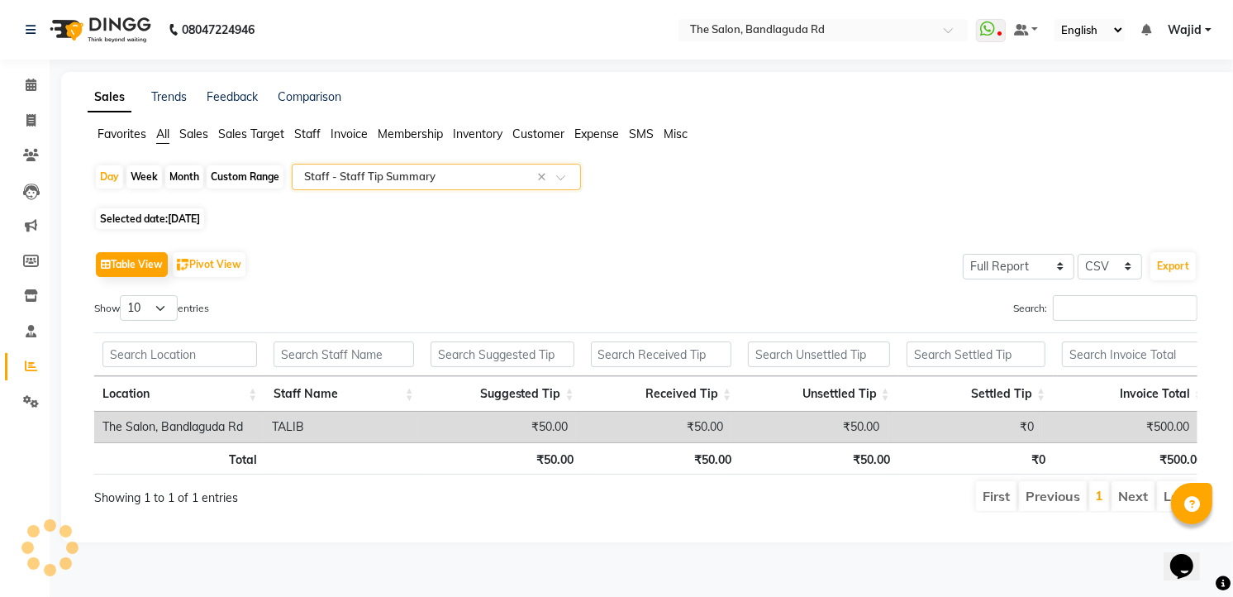
scroll to position [0, 0]
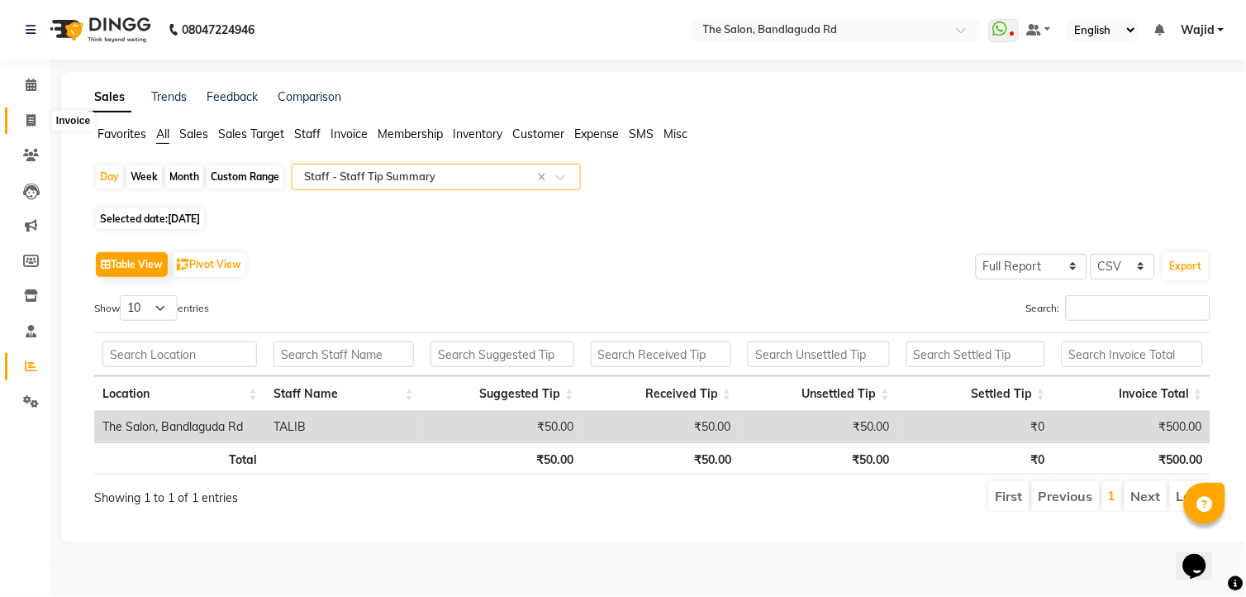
click at [37, 113] on span at bounding box center [31, 121] width 29 height 19
select select "service"
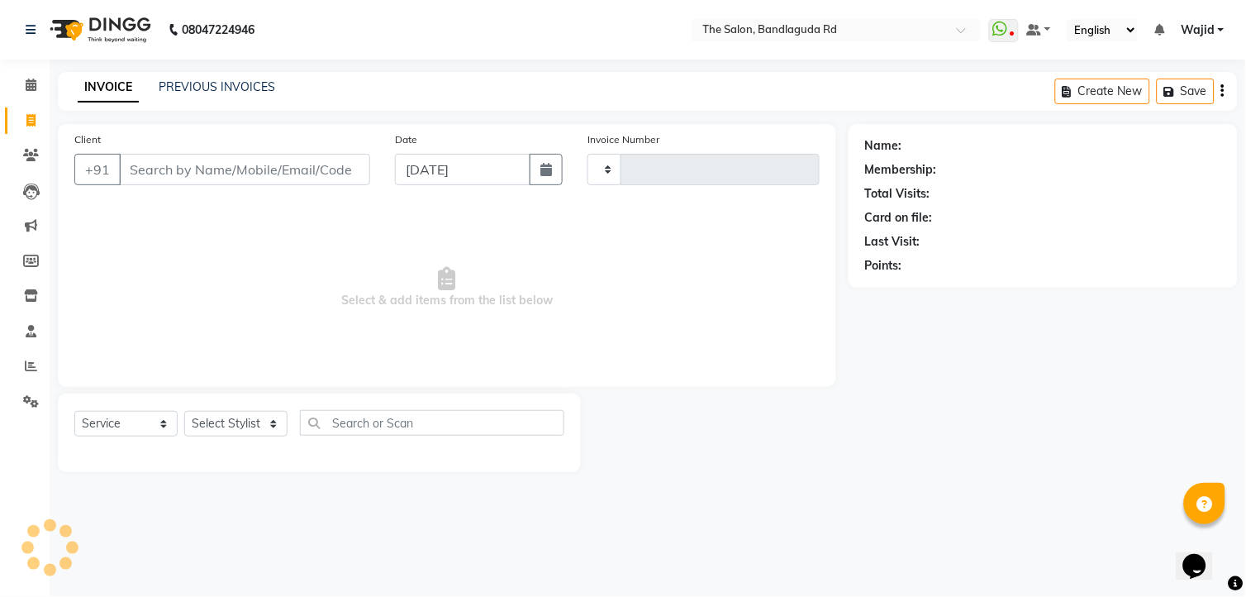
type input "13256"
select select "5198"
click at [145, 178] on input "Client" at bounding box center [244, 169] width 251 height 31
click at [269, 169] on input "Client" at bounding box center [244, 169] width 251 height 31
click at [215, 428] on select "Select Stylist [PERSON_NAME] [PERSON_NAME] [PERSON_NAME] [PERSON_NAME] TALIB [P…" at bounding box center [235, 424] width 103 height 26
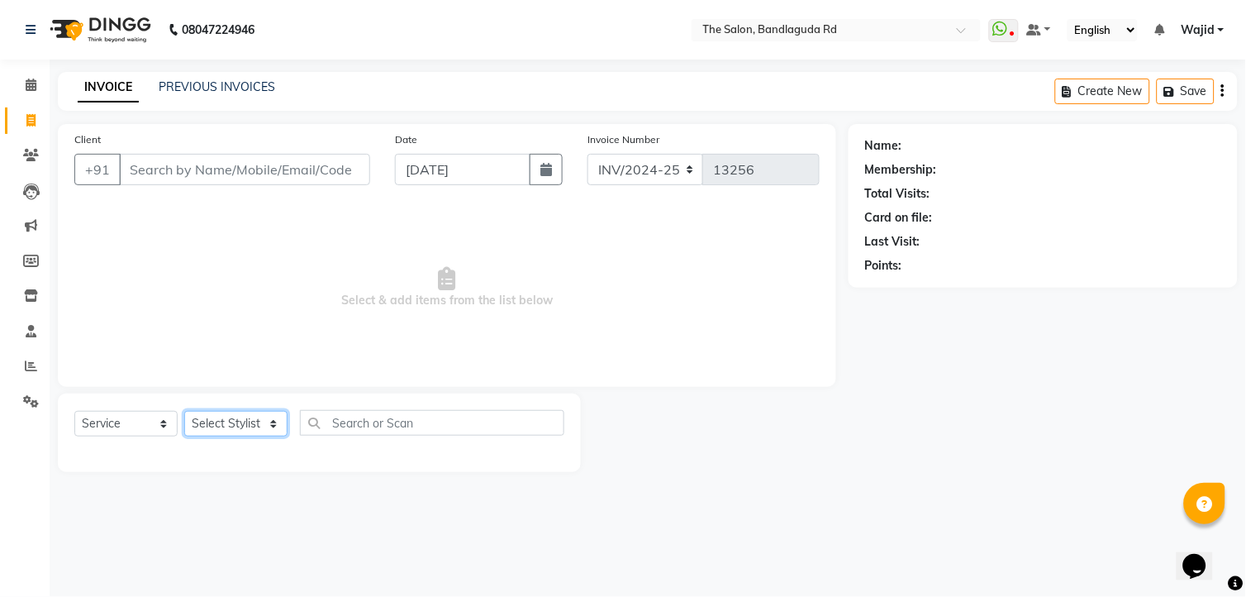
select select "63353"
click at [184, 412] on select "Select Stylist [PERSON_NAME] [PERSON_NAME] [PERSON_NAME] [PERSON_NAME] TALIB [P…" at bounding box center [235, 424] width 103 height 26
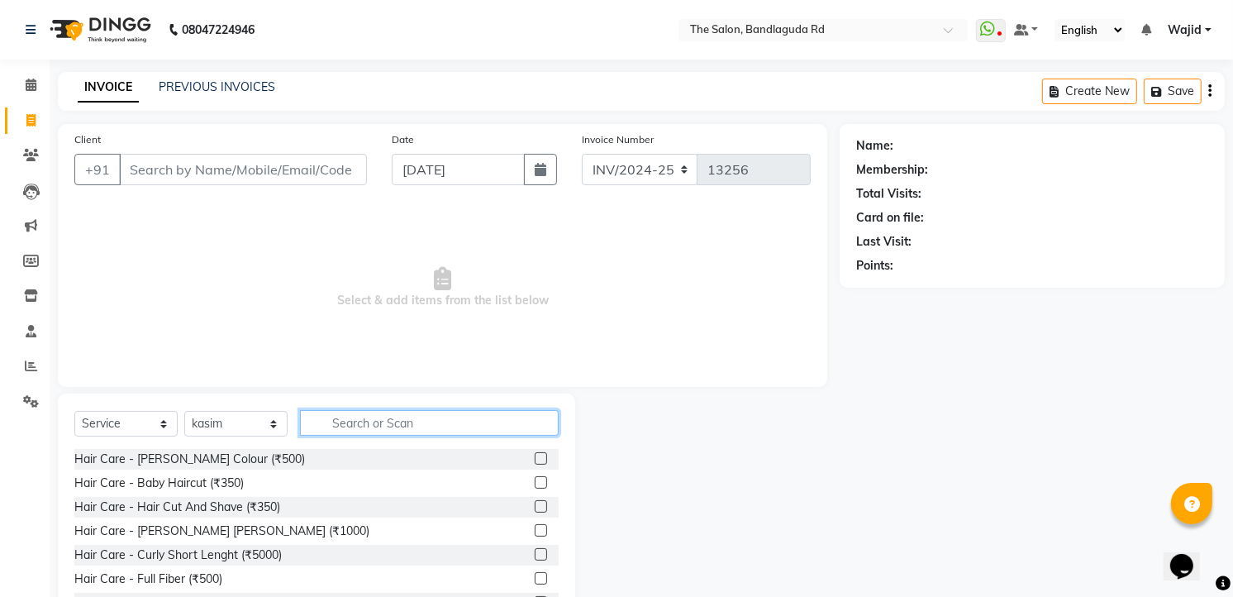
click at [373, 424] on input "text" at bounding box center [429, 423] width 259 height 26
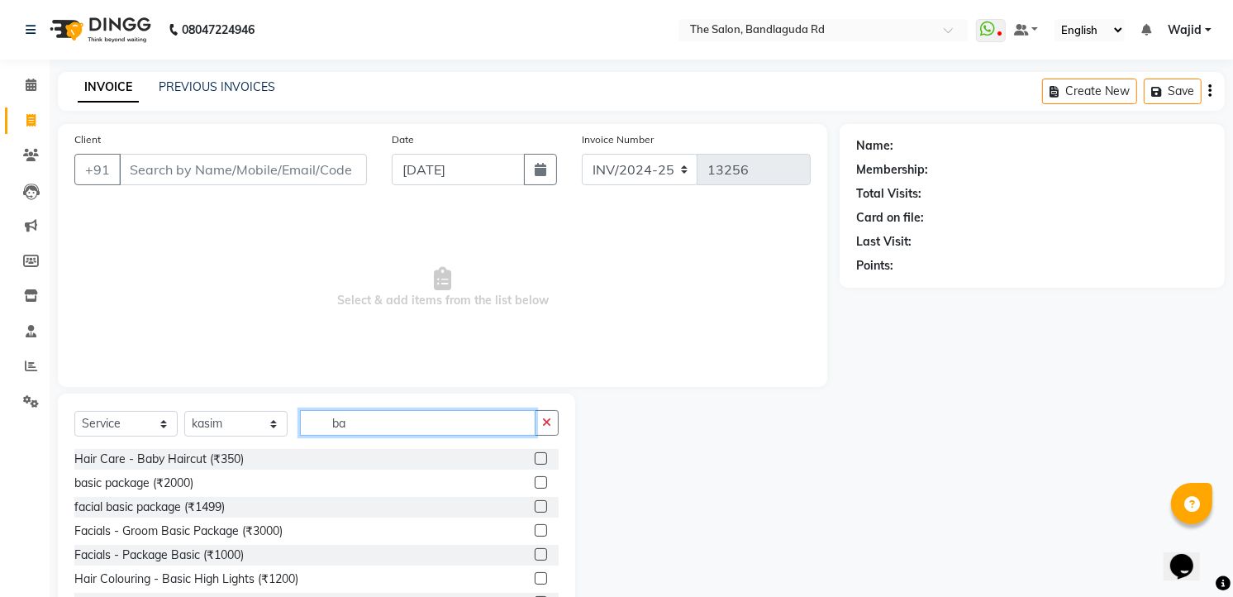
click at [362, 416] on input "ba" at bounding box center [418, 423] width 236 height 26
type input "b"
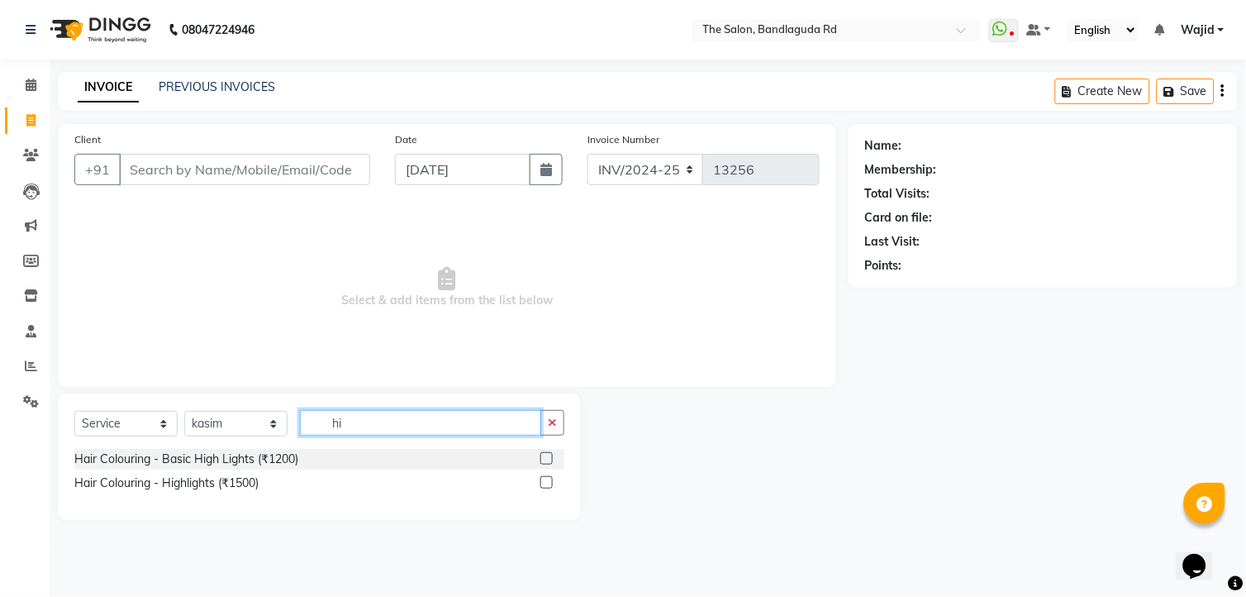
click at [373, 428] on input "hi" at bounding box center [420, 423] width 241 height 26
type input "h"
type input "bl"
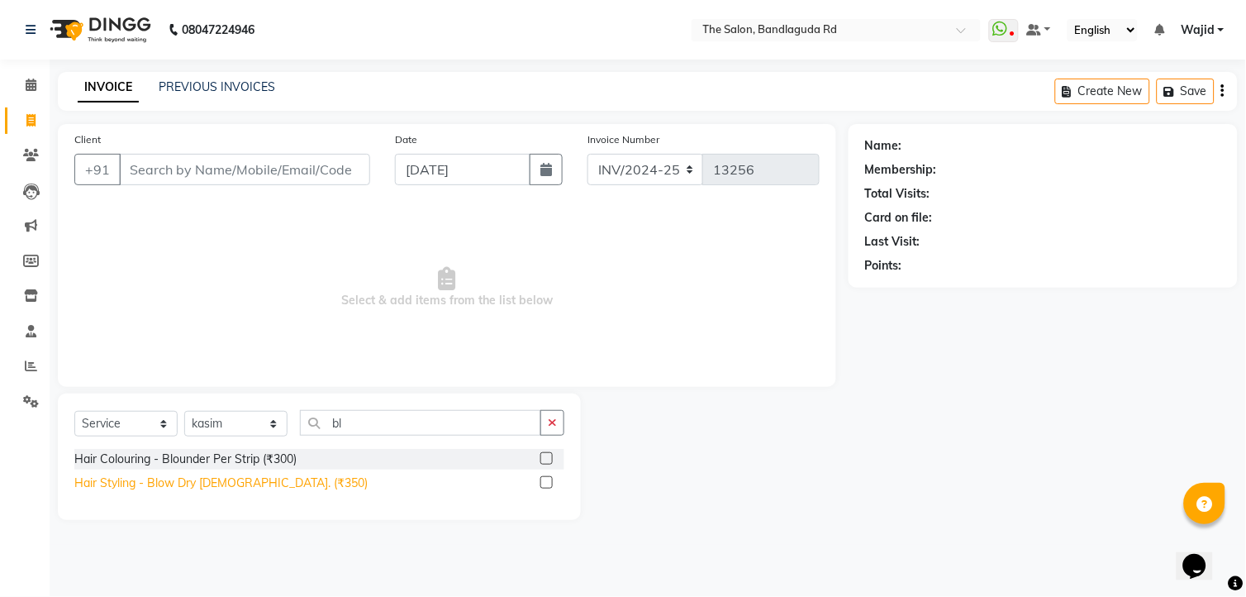
click at [245, 488] on div "Hair Styling - Blow Dry [DEMOGRAPHIC_DATA]. (₹350)" at bounding box center [220, 482] width 293 height 17
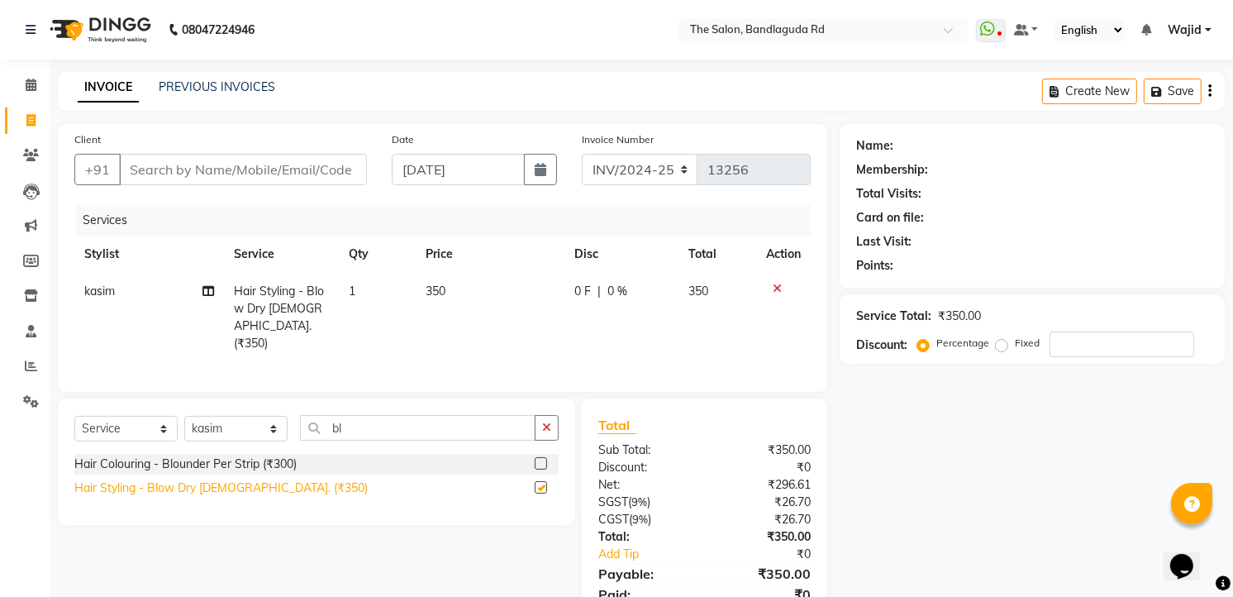
checkbox input "false"
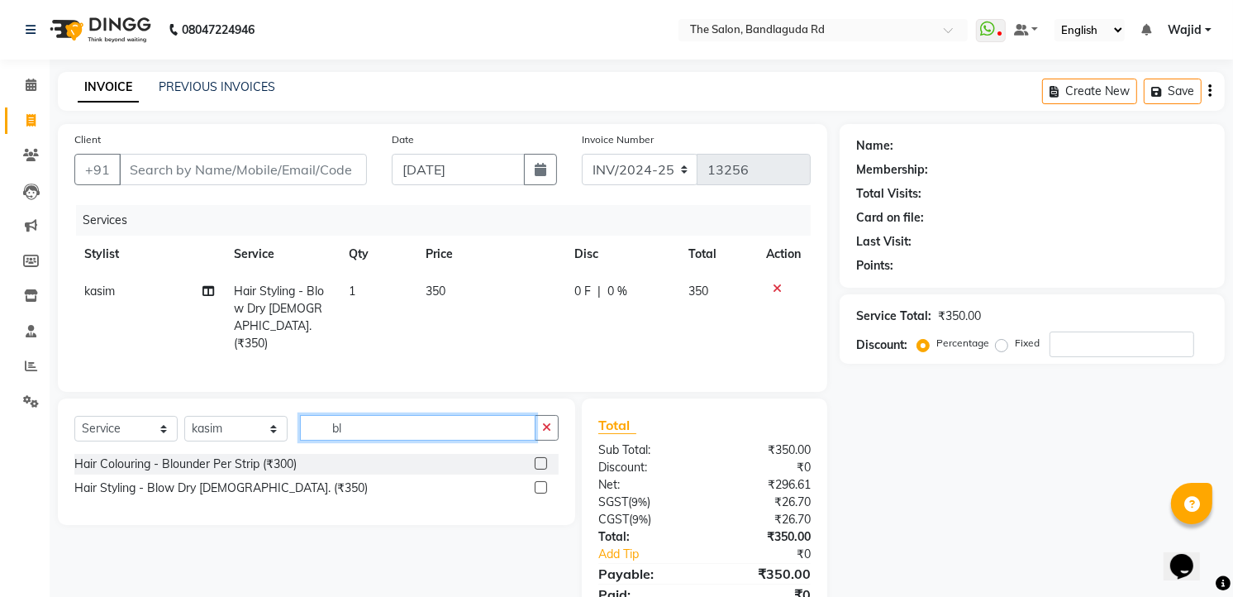
click at [352, 428] on input "bl" at bounding box center [418, 428] width 236 height 26
type input "b"
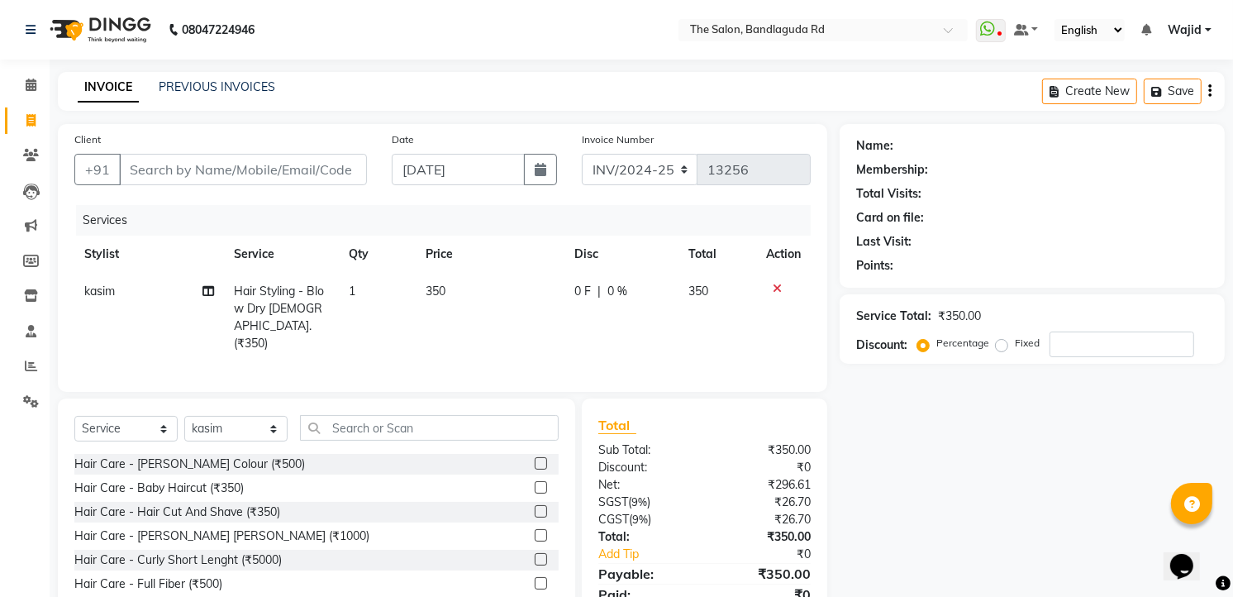
click at [453, 293] on td "350" at bounding box center [490, 317] width 149 height 89
select select "63353"
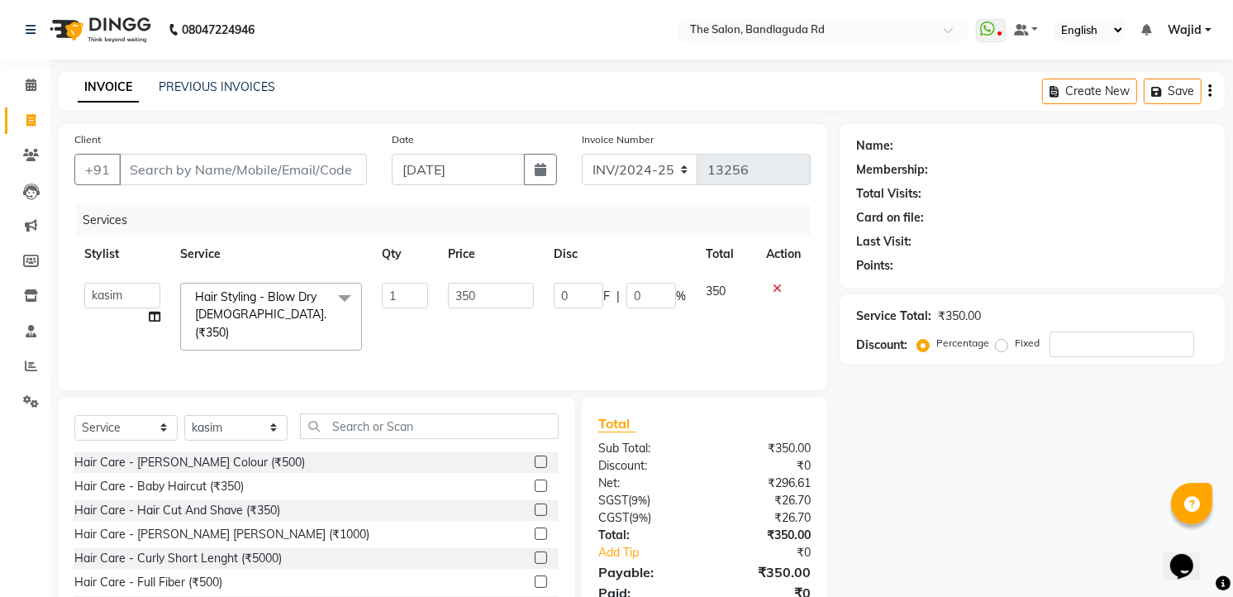
click at [453, 293] on input "350" at bounding box center [490, 296] width 85 height 26
type input "500"
click at [871, 452] on div "Name: Membership: Total Visits: Card on file: Last Visit: Points: Service Total…" at bounding box center [1039, 382] width 398 height 517
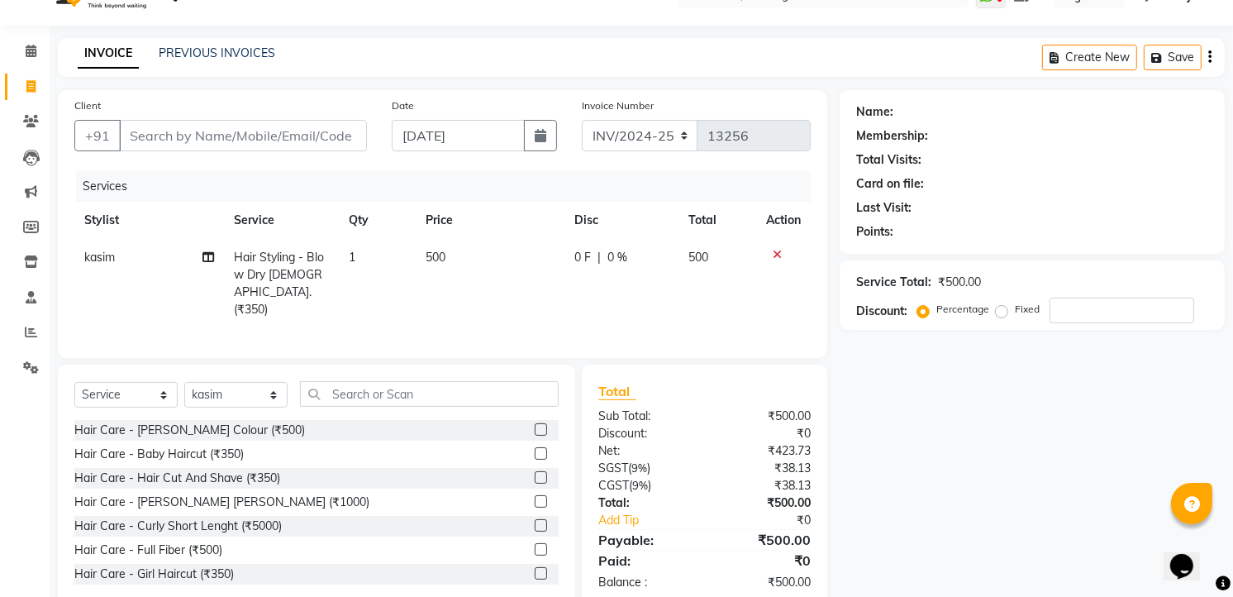
scroll to position [67, 0]
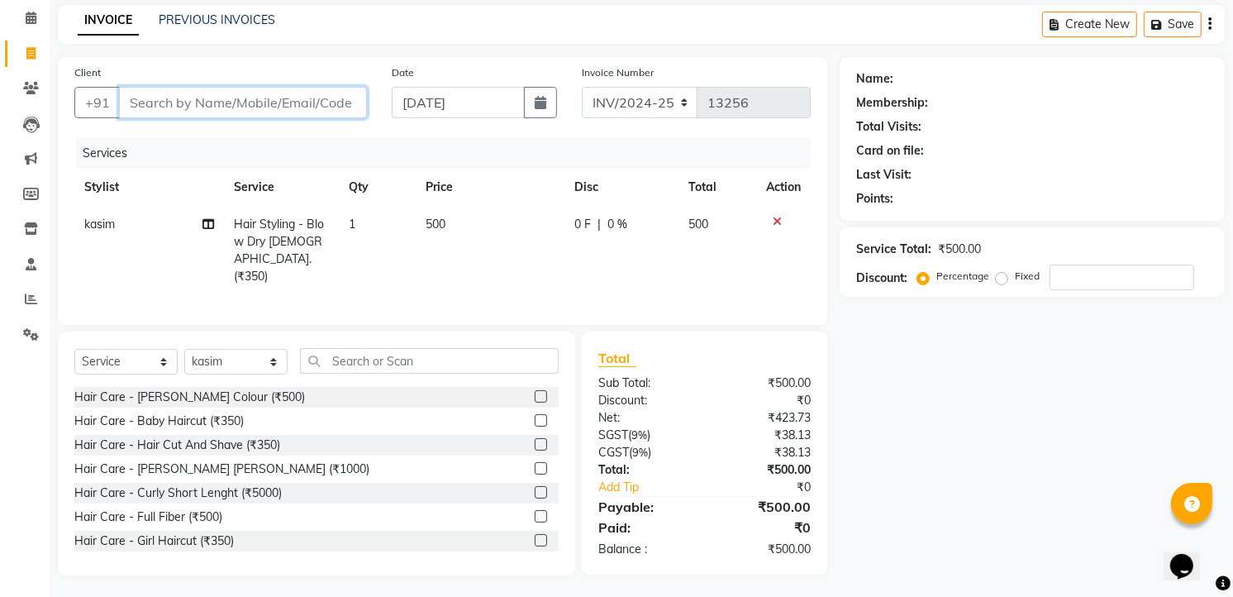
click at [274, 114] on input "Client" at bounding box center [243, 102] width 248 height 31
type input "9"
type input "0"
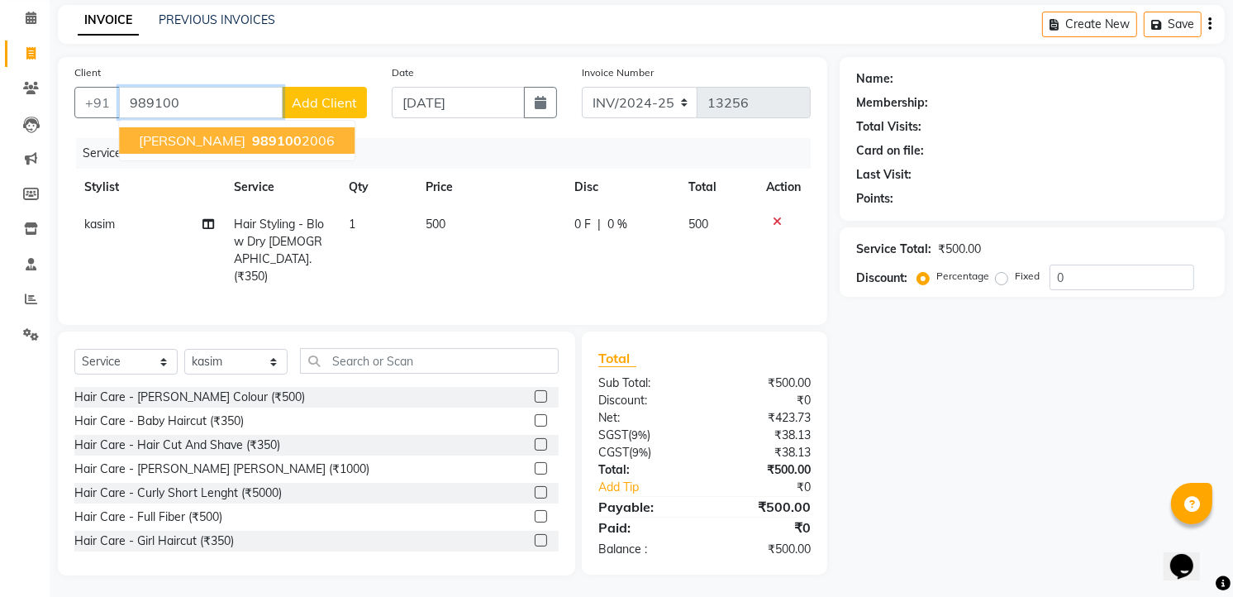
click at [217, 151] on button "neetu 989100 2006" at bounding box center [237, 140] width 236 height 26
type input "9891002006"
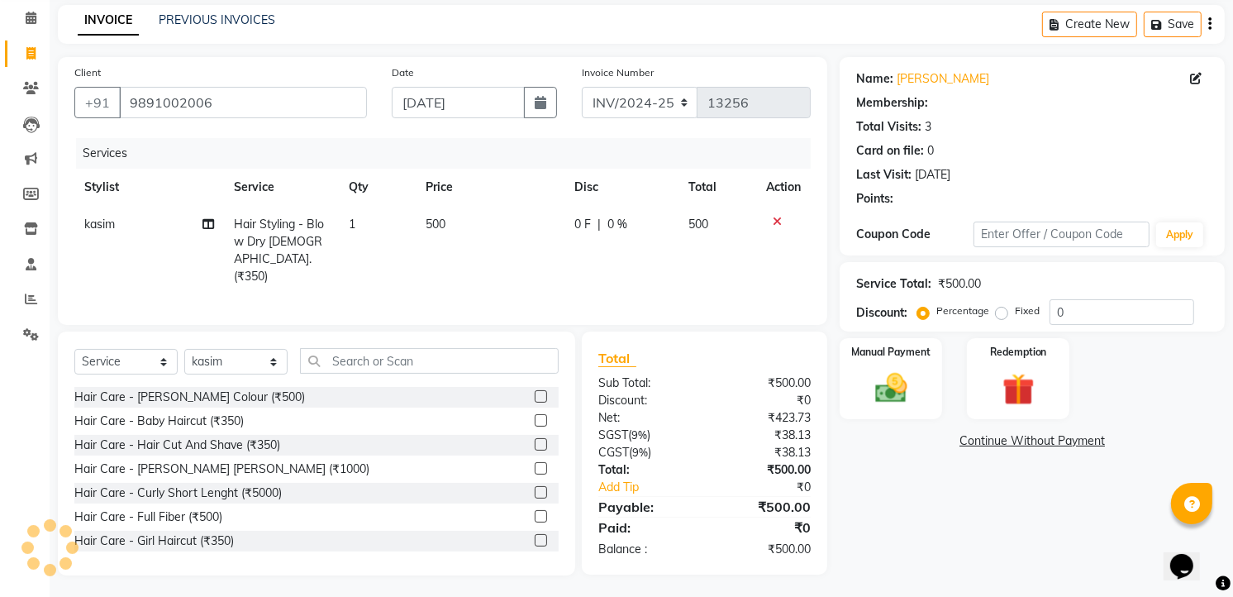
select select "1: Object"
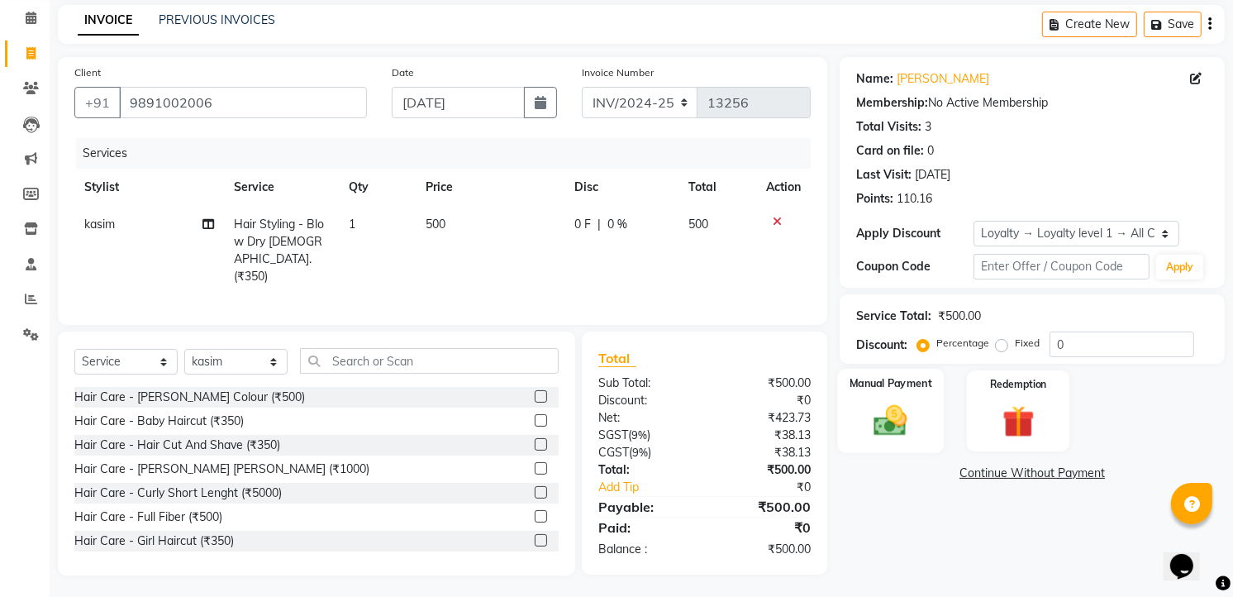
click at [899, 426] on img at bounding box center [892, 421] width 54 height 38
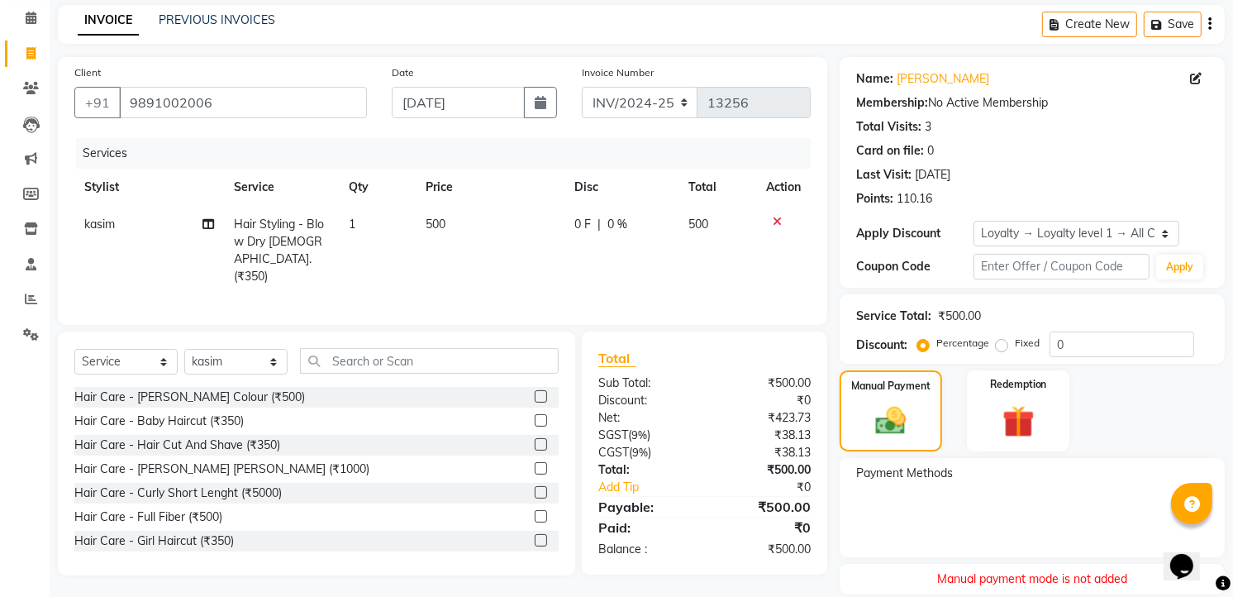
click at [453, 225] on td "500" at bounding box center [490, 250] width 149 height 89
select select "63353"
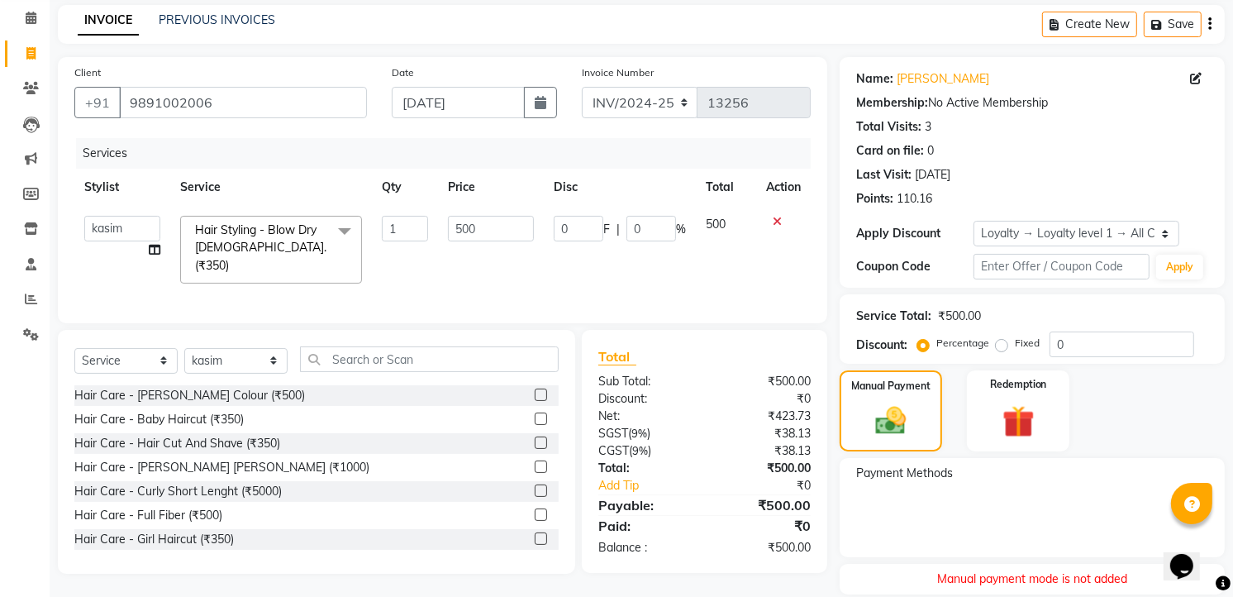
click at [453, 225] on input "500" at bounding box center [490, 229] width 85 height 26
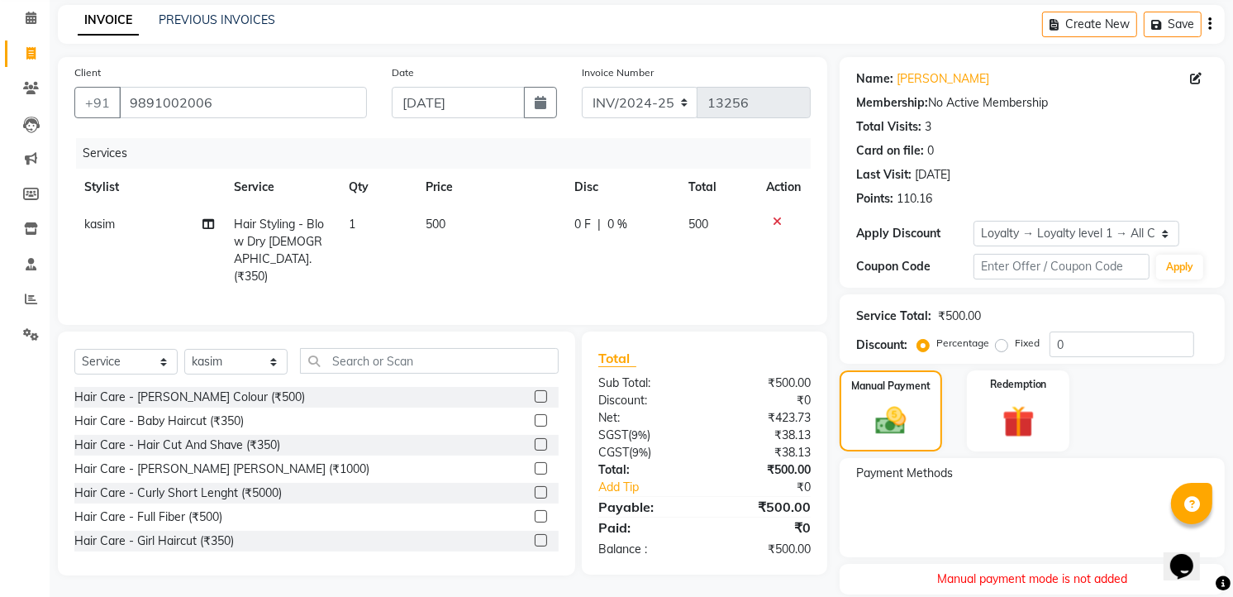
click at [460, 277] on div "Services Stylist Service Qty Price Disc Total Action kasim Hair Styling - Blow …" at bounding box center [442, 223] width 736 height 170
click at [444, 220] on span "500" at bounding box center [436, 224] width 20 height 15
select select "63353"
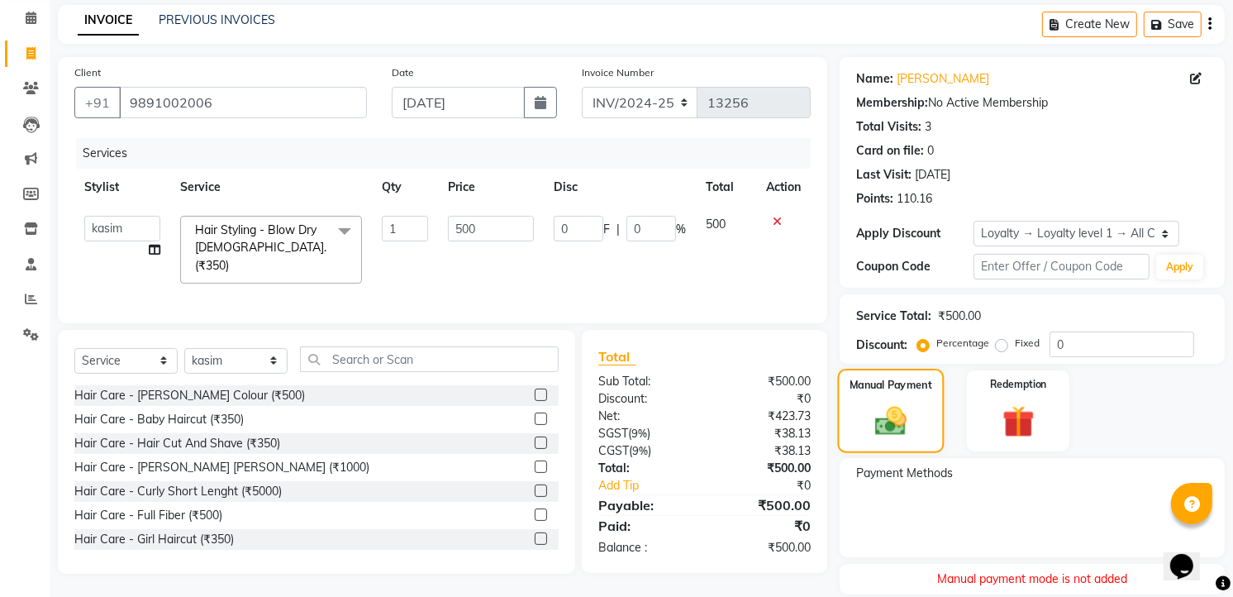
click at [894, 397] on div "Manual Payment" at bounding box center [891, 411] width 107 height 84
click at [916, 431] on img at bounding box center [890, 421] width 51 height 36
click at [497, 218] on input "500" at bounding box center [490, 229] width 85 height 26
click at [496, 220] on input "500" at bounding box center [490, 229] width 85 height 26
type input "5"
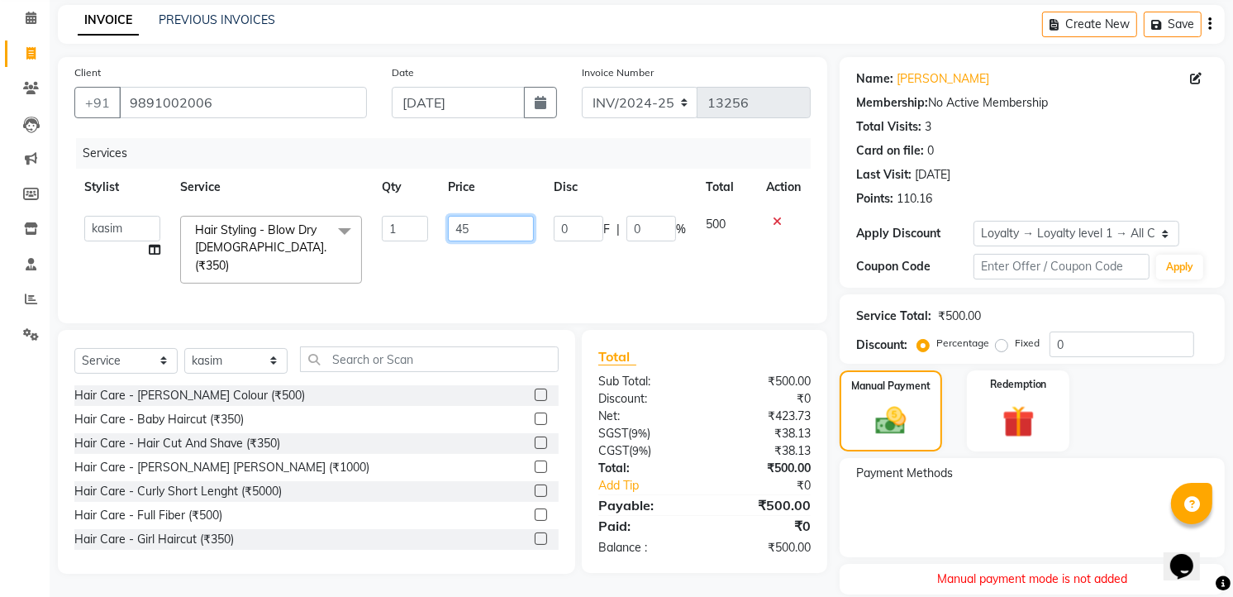
type input "450"
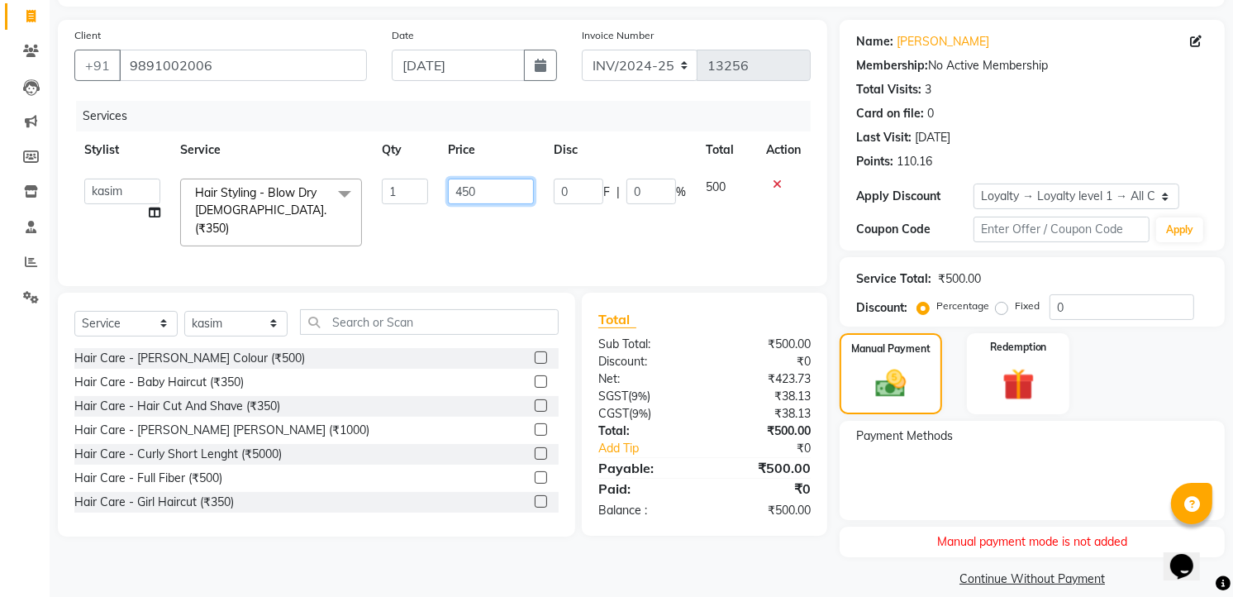
scroll to position [122, 0]
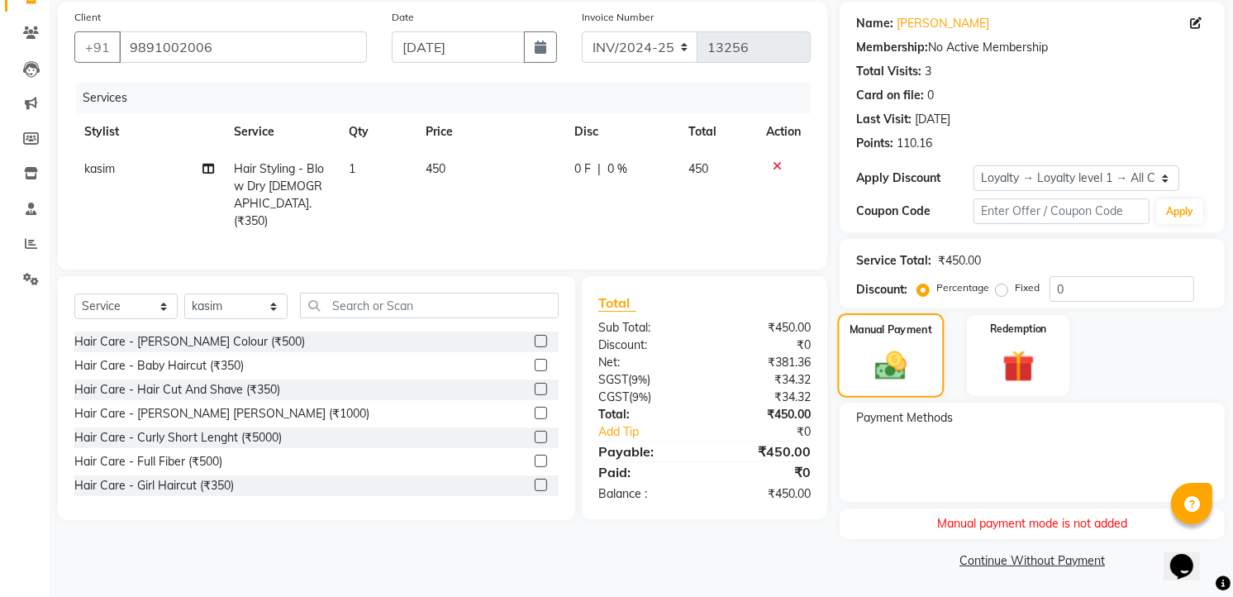
click at [866, 372] on img at bounding box center [890, 366] width 51 height 36
click at [903, 382] on img at bounding box center [890, 366] width 51 height 36
click at [875, 362] on img at bounding box center [890, 366] width 51 height 36
drag, startPoint x: 221, startPoint y: 52, endPoint x: 152, endPoint y: 47, distance: 68.8
click at [152, 47] on input "9891002006" at bounding box center [243, 46] width 248 height 31
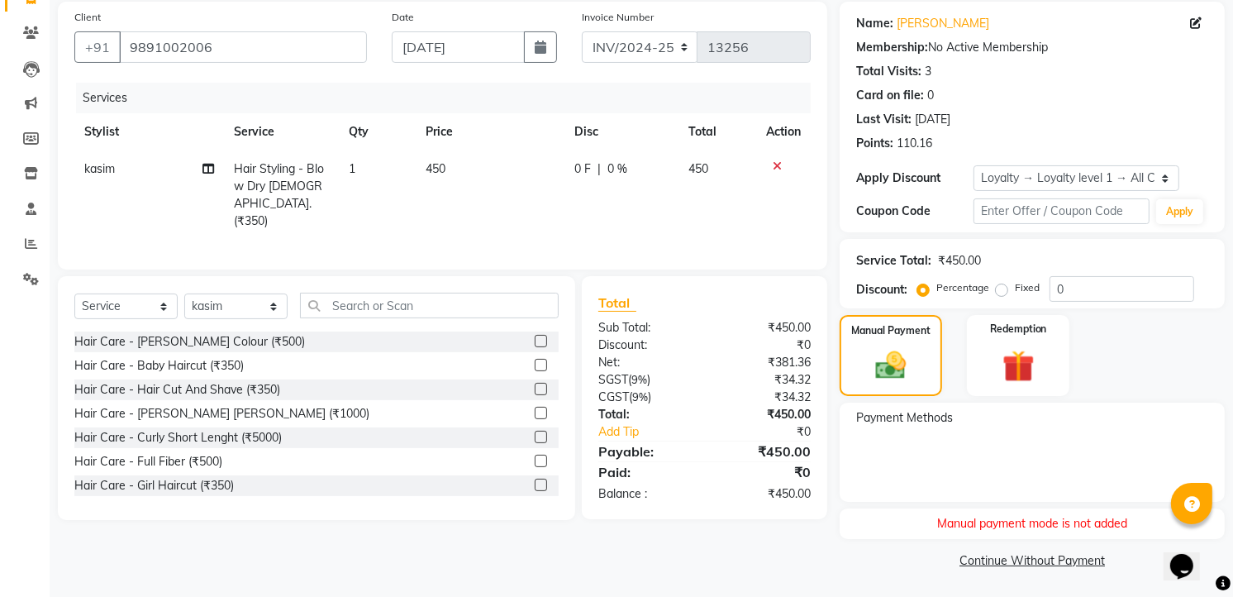
drag, startPoint x: 152, startPoint y: 47, endPoint x: 114, endPoint y: 193, distance: 150.4
click at [117, 192] on td "kasim" at bounding box center [149, 194] width 150 height 89
select select "63353"
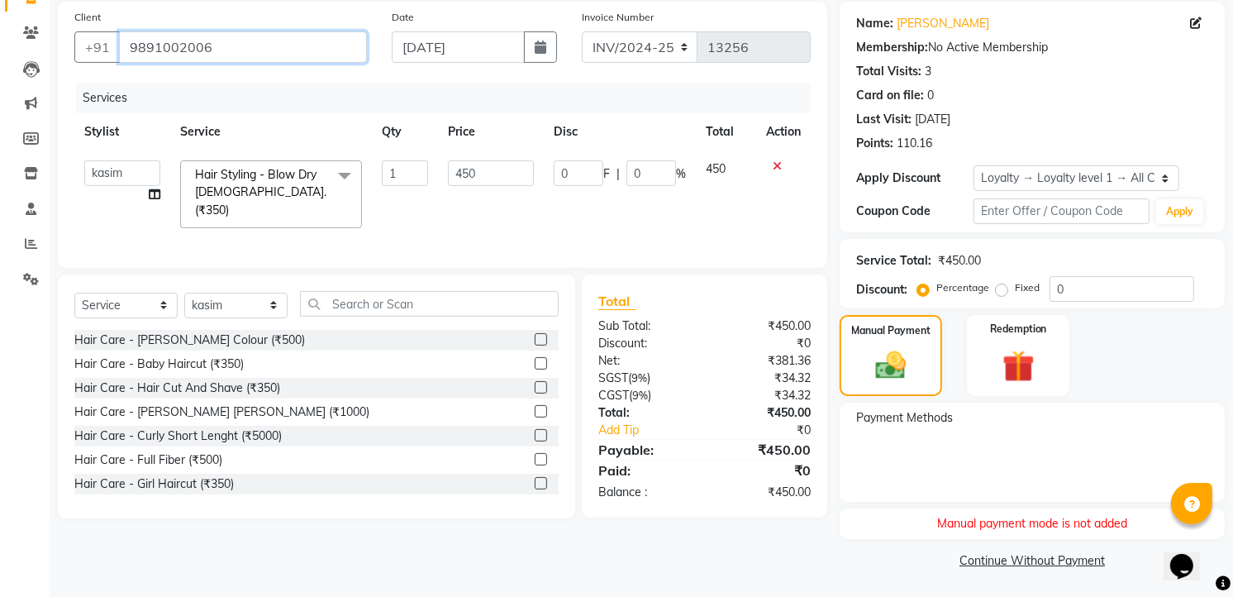
drag, startPoint x: 213, startPoint y: 45, endPoint x: 125, endPoint y: 41, distance: 88.5
click at [125, 41] on input "9891002006" at bounding box center [243, 46] width 248 height 31
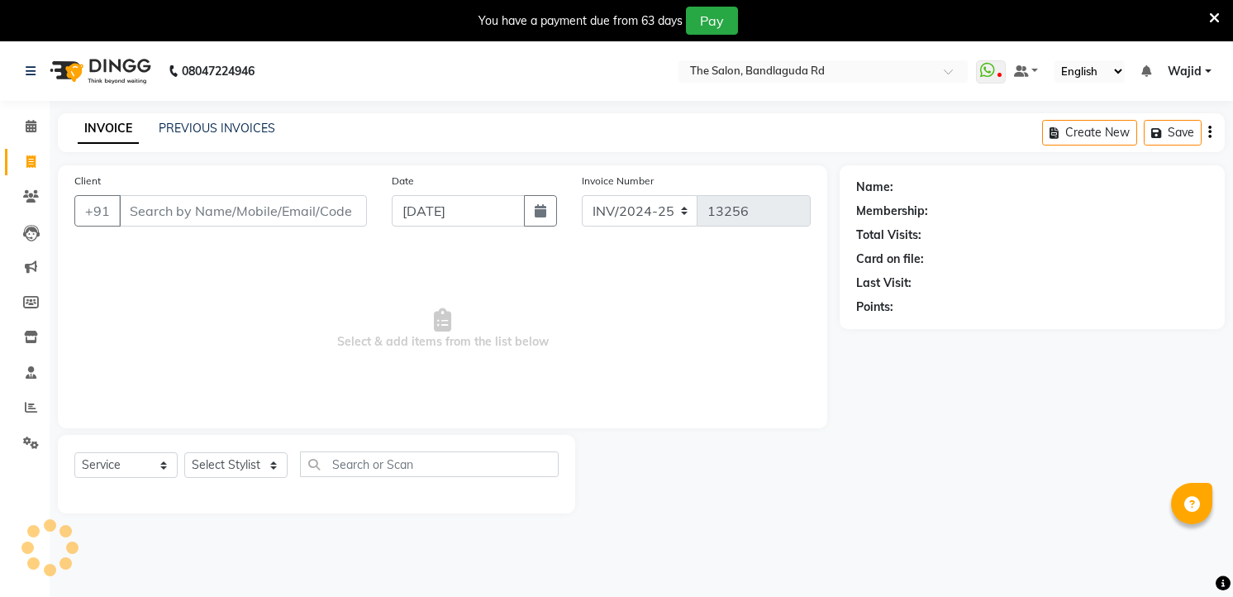
select select "service"
click at [230, 215] on input "Client" at bounding box center [243, 210] width 248 height 31
type input "9891002006"
select select "1: Object"
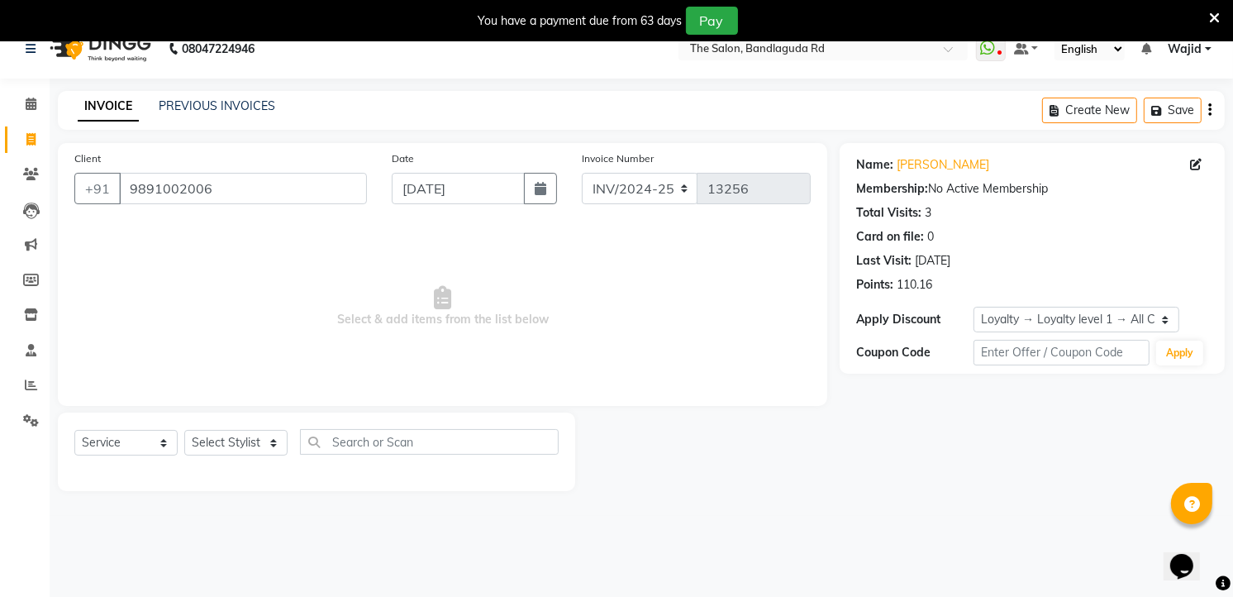
scroll to position [41, 0]
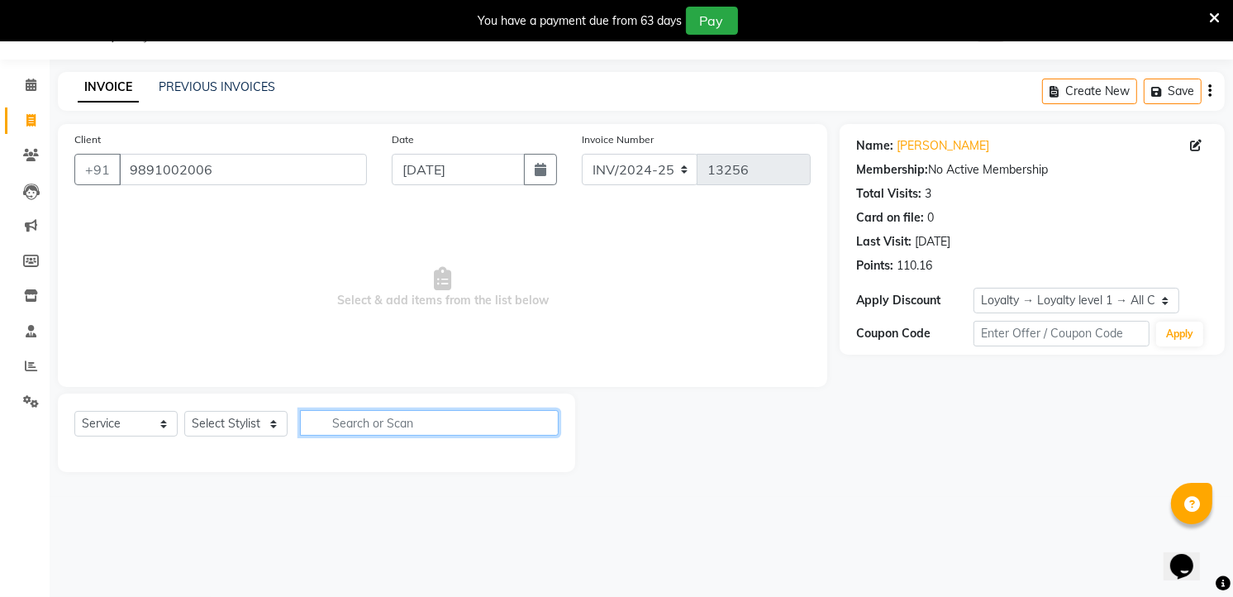
click at [407, 427] on input "text" at bounding box center [429, 423] width 259 height 26
type input "350"
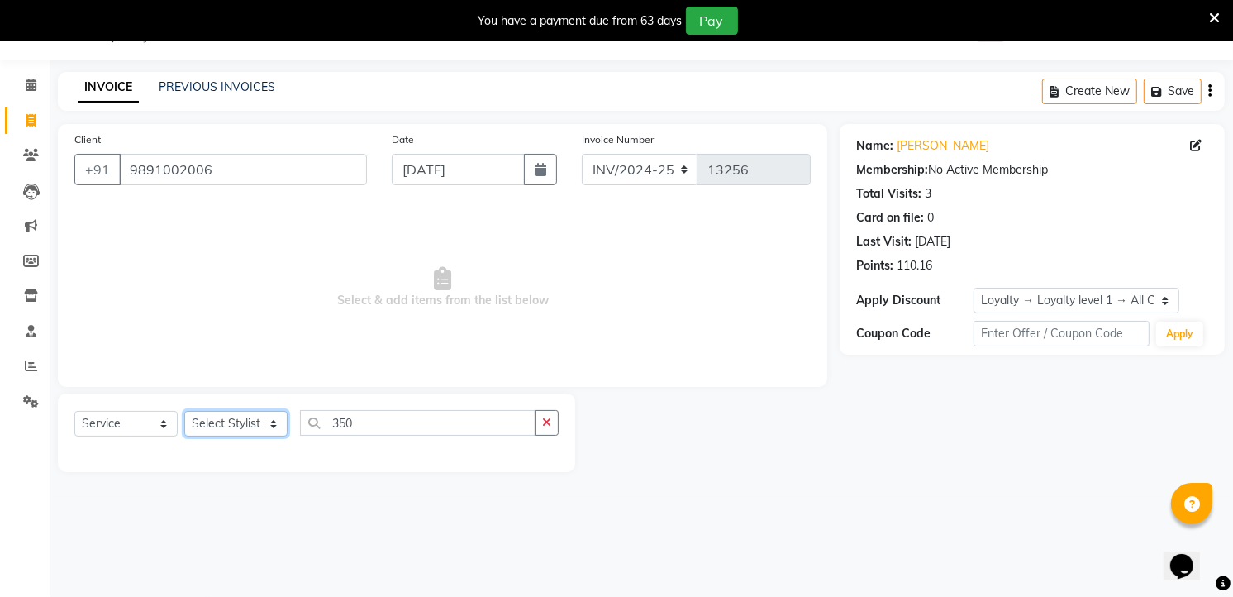
click at [236, 425] on select "Select Stylist [PERSON_NAME] [PERSON_NAME] [PERSON_NAME] [PERSON_NAME] TALIB [P…" at bounding box center [235, 424] width 103 height 26
select select "63353"
click at [184, 412] on select "Select Stylist [PERSON_NAME] [PERSON_NAME] [PERSON_NAME] [PERSON_NAME] TALIB [P…" at bounding box center [235, 424] width 103 height 26
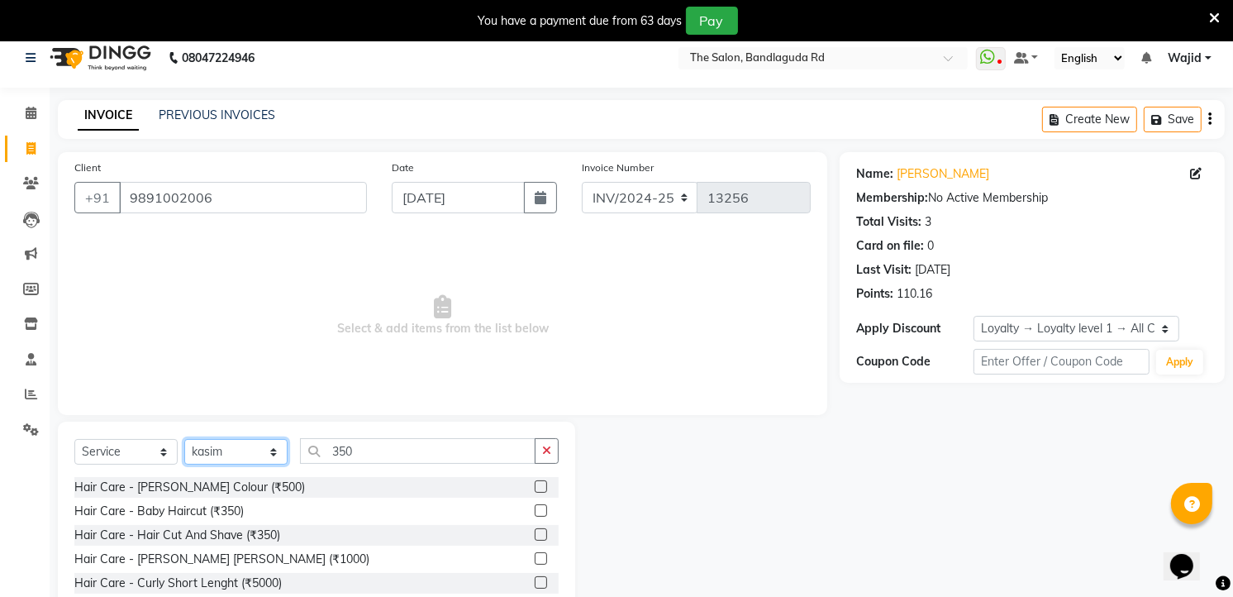
scroll to position [0, 0]
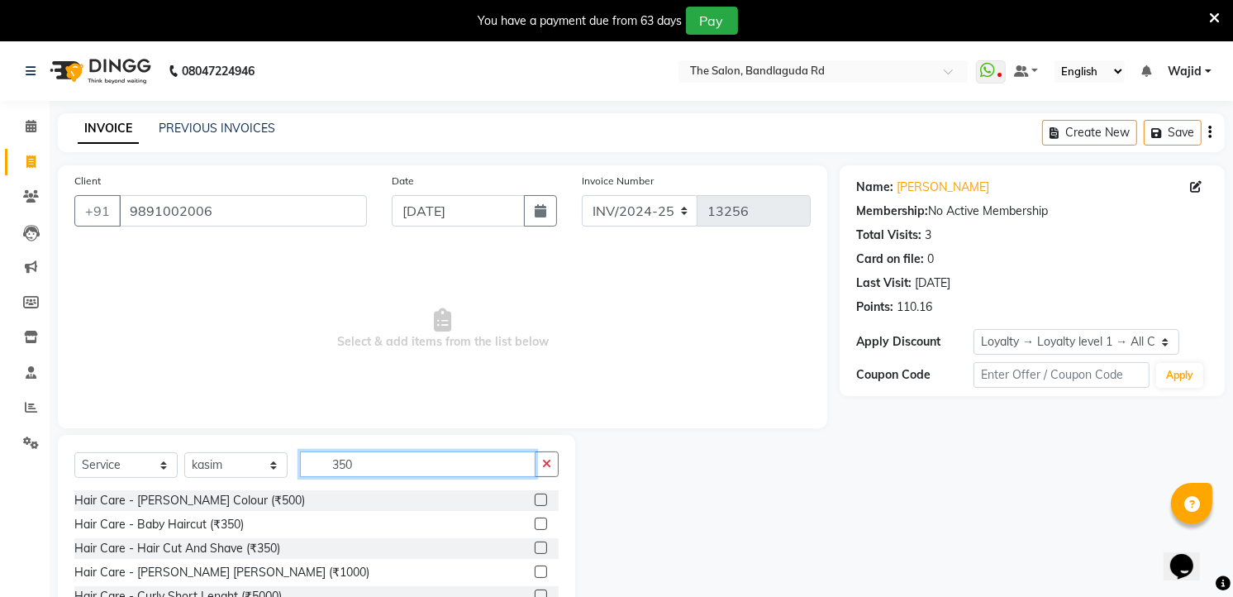
click at [373, 460] on input "350" at bounding box center [418, 464] width 236 height 26
type input "3"
click at [372, 464] on input "text" at bounding box center [429, 464] width 259 height 26
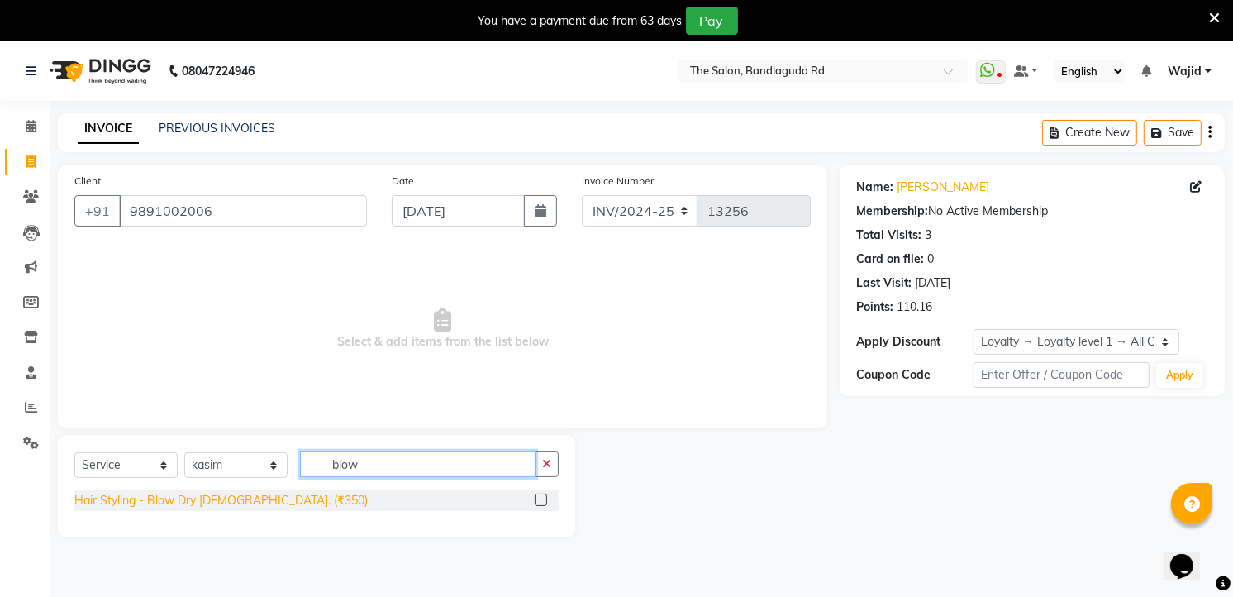
type input "blow"
click at [244, 499] on div "Hair Styling - Blow Dry [DEMOGRAPHIC_DATA]. (₹350)" at bounding box center [220, 500] width 293 height 17
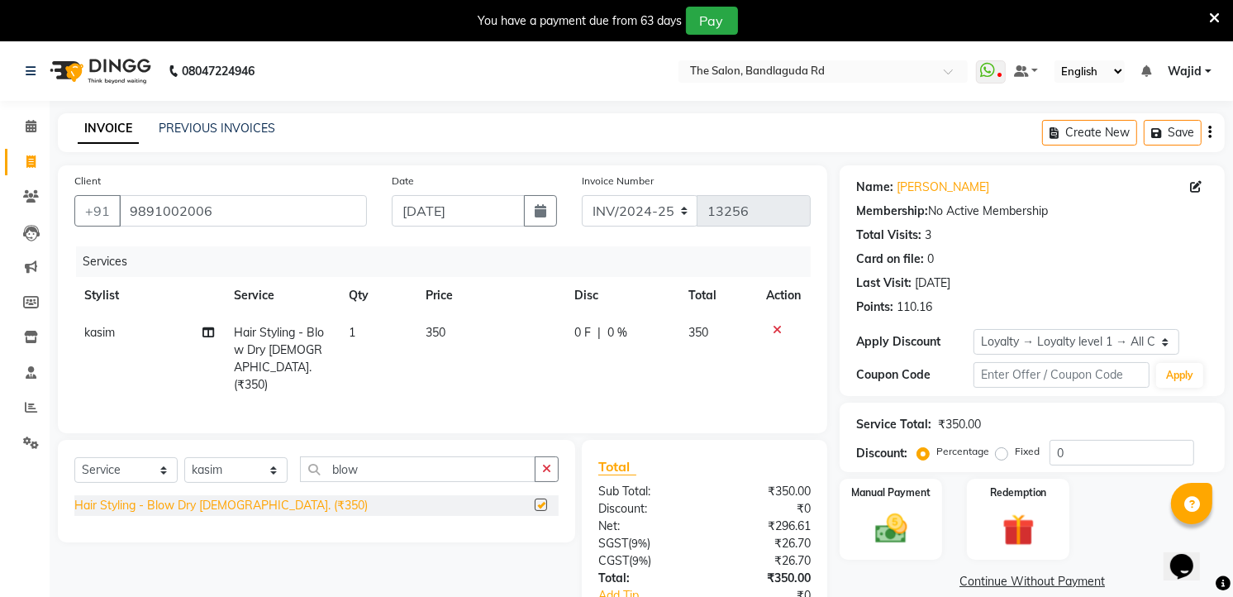
checkbox input "false"
click at [458, 336] on td "350" at bounding box center [490, 358] width 149 height 89
select select "63353"
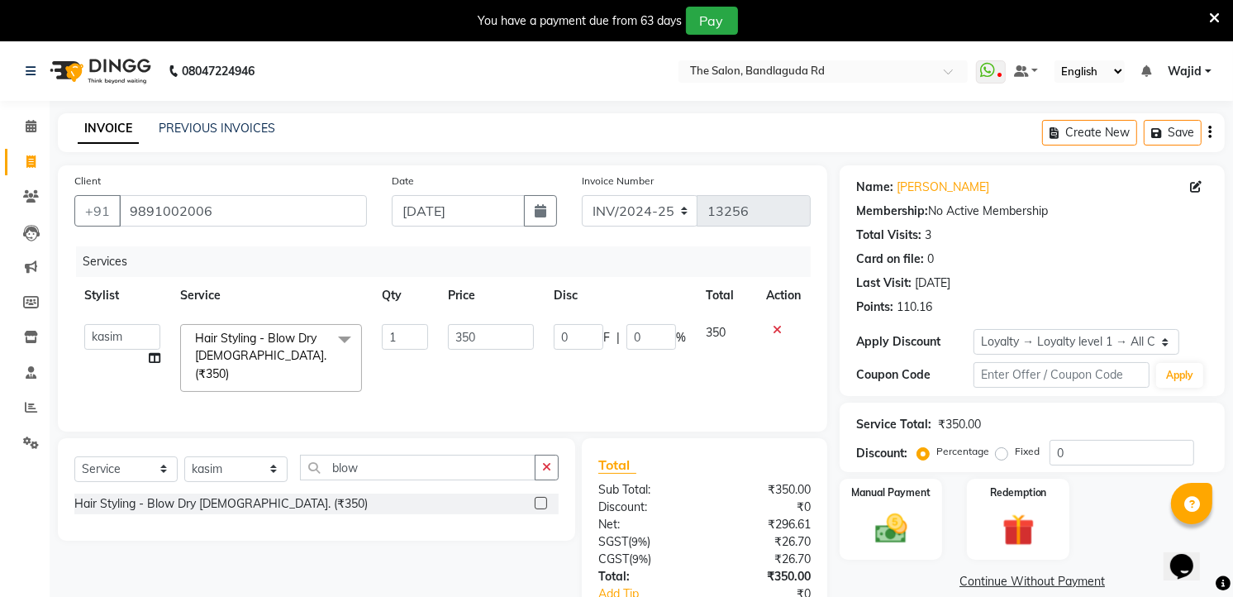
click at [459, 336] on input "350" at bounding box center [490, 337] width 85 height 26
type input "450"
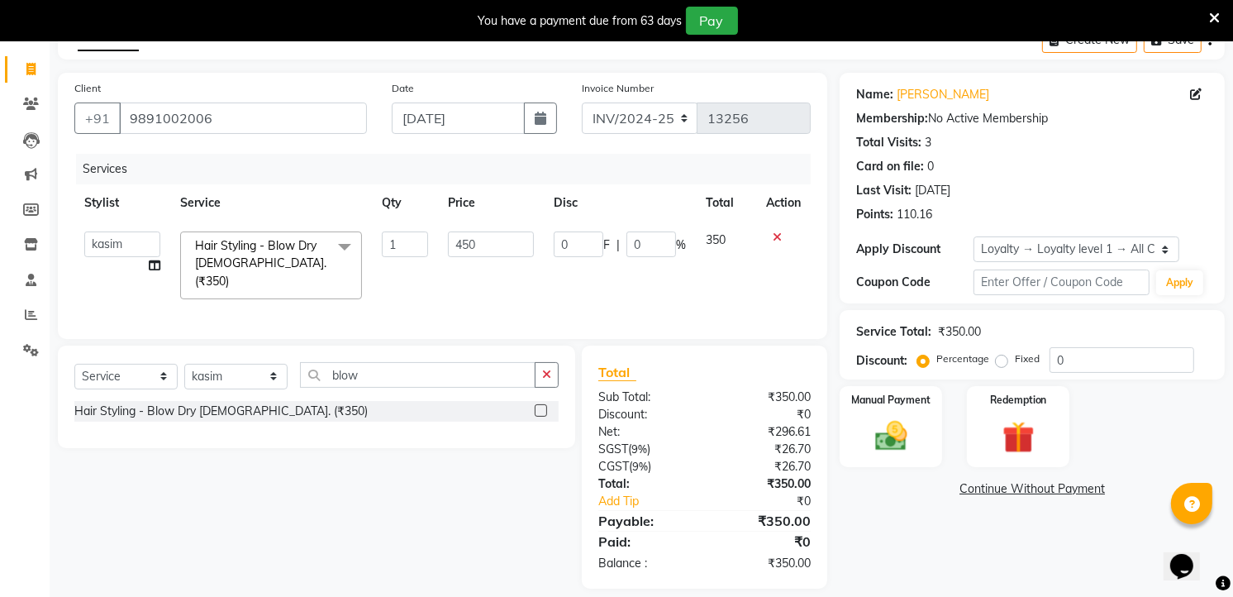
scroll to position [105, 0]
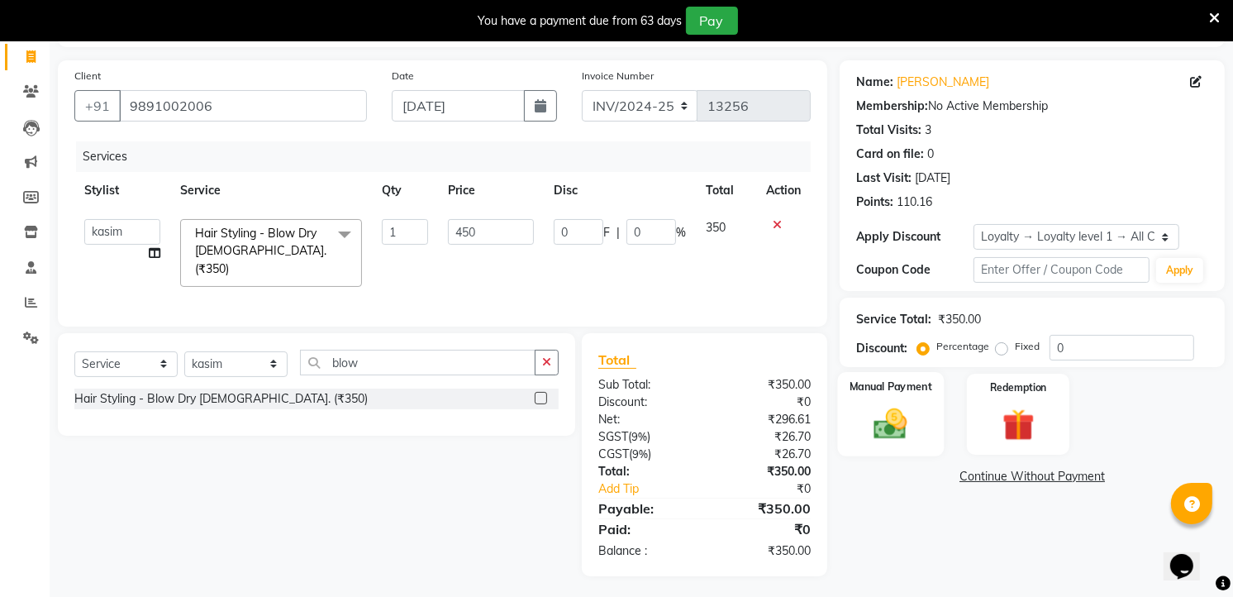
click at [879, 410] on img at bounding box center [892, 424] width 54 height 38
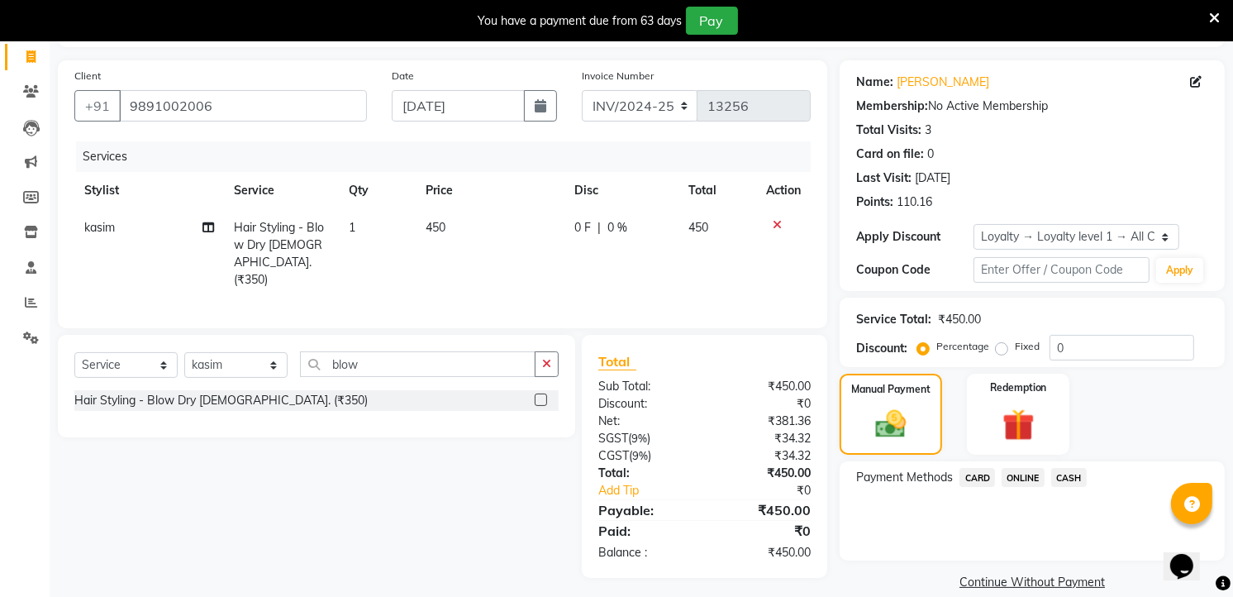
click at [1027, 479] on span "ONLINE" at bounding box center [1023, 477] width 43 height 19
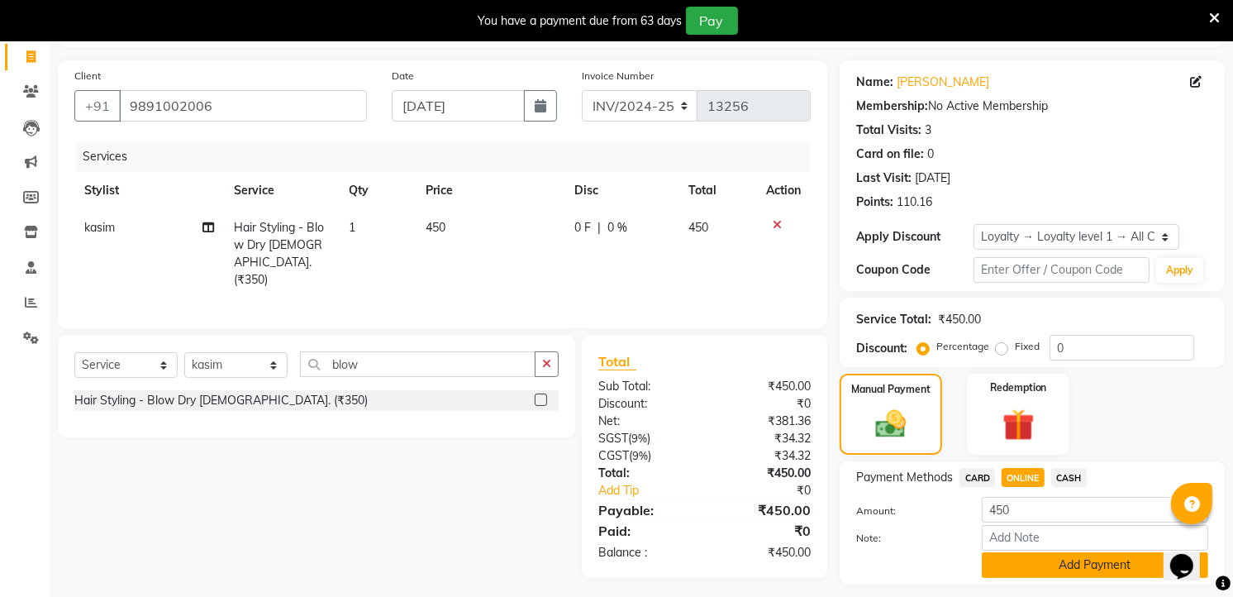
click at [1028, 567] on button "Add Payment" at bounding box center [1095, 565] width 226 height 26
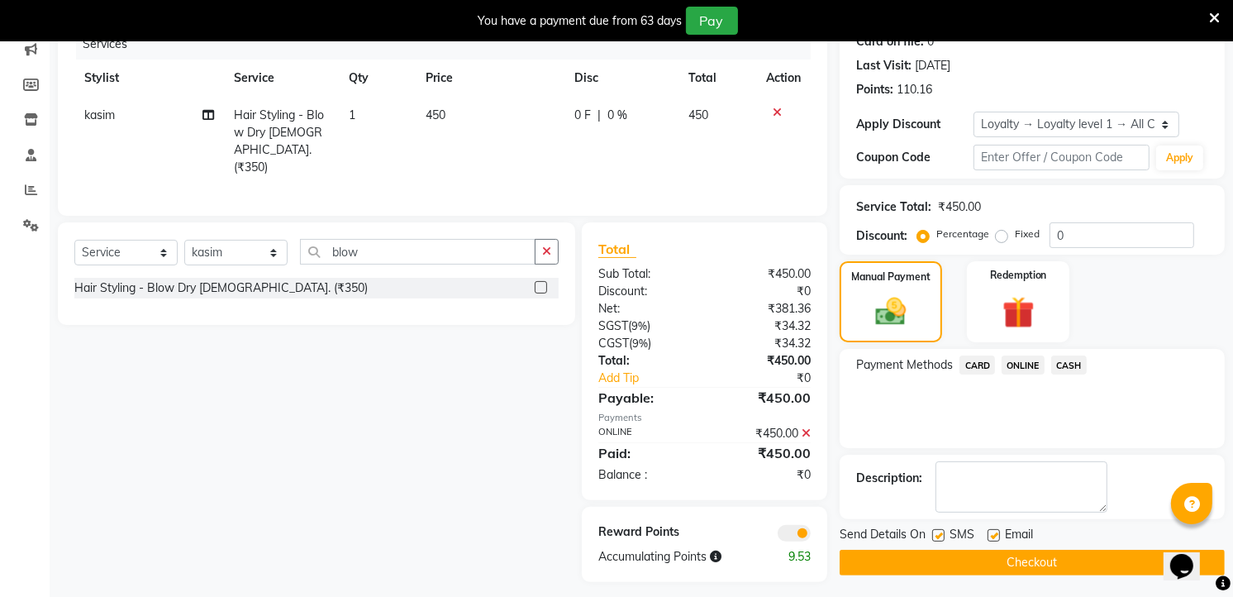
scroll to position [224, 0]
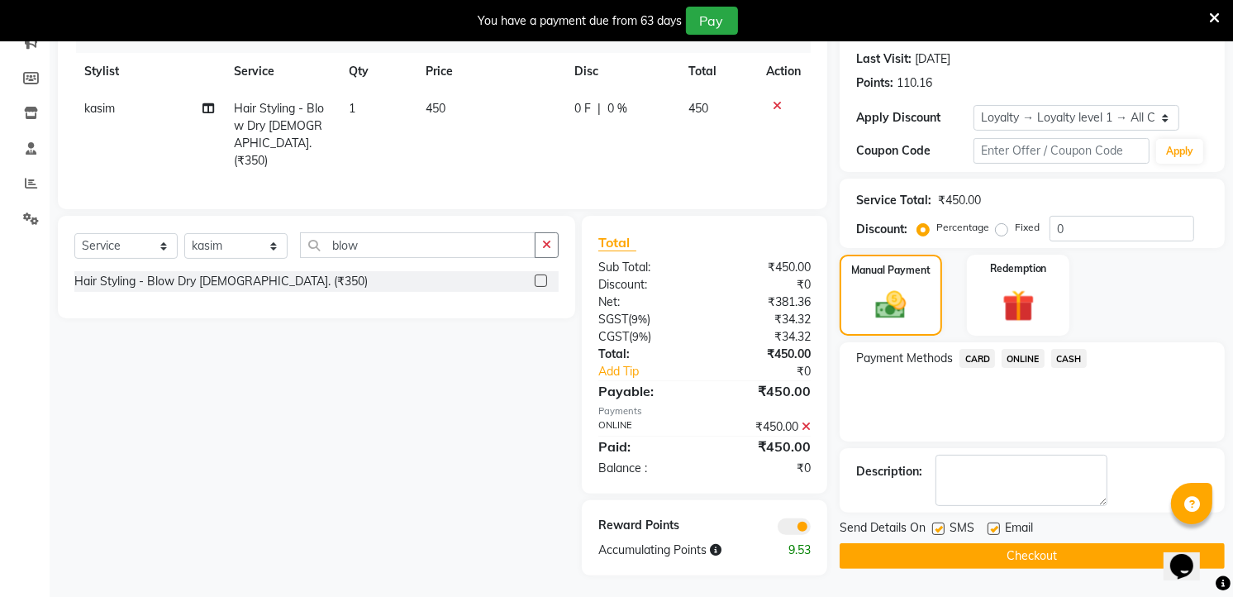
click at [1034, 556] on button "Checkout" at bounding box center [1032, 556] width 385 height 26
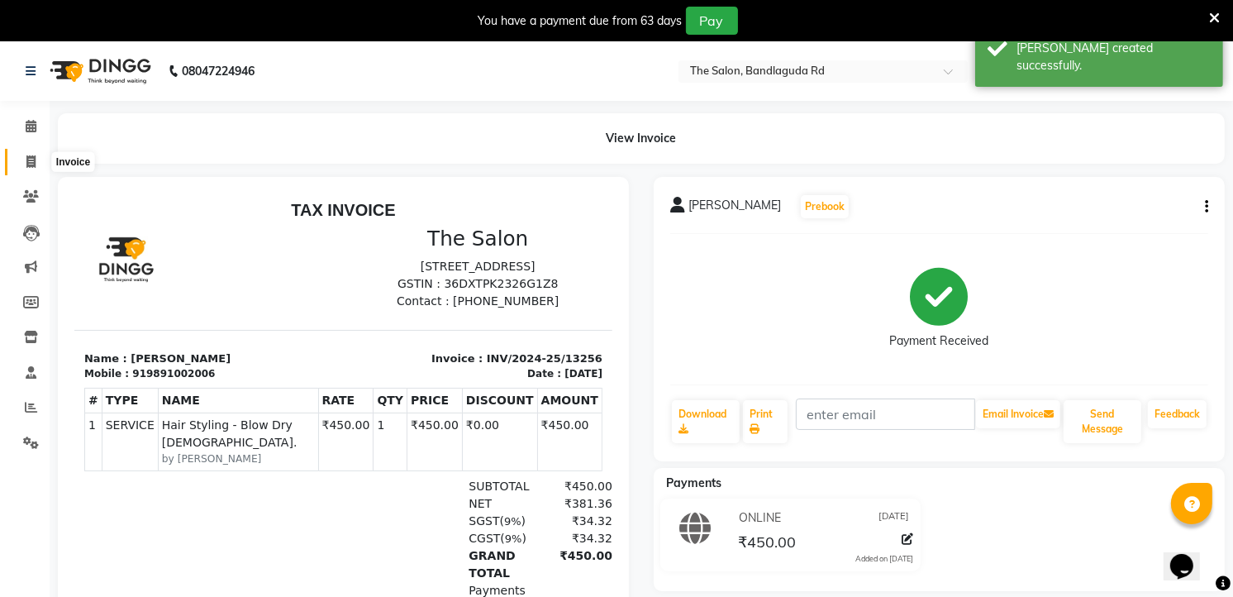
click at [34, 155] on icon at bounding box center [30, 161] width 9 height 12
select select "service"
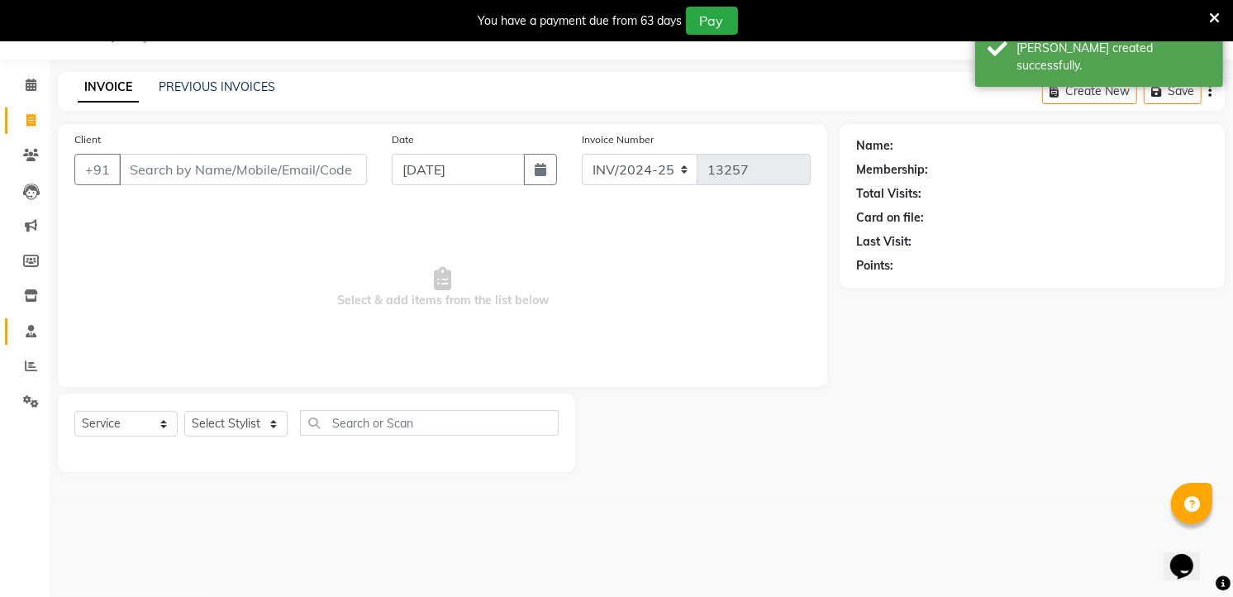
click at [12, 343] on link "Staff" at bounding box center [25, 331] width 40 height 27
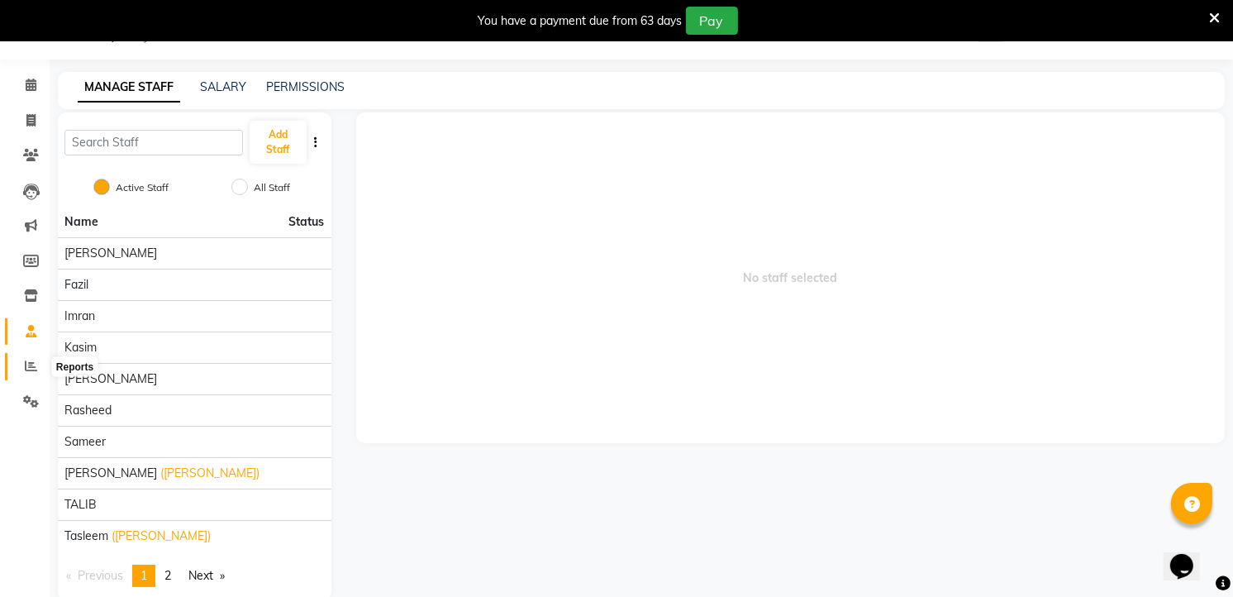
click at [25, 369] on icon at bounding box center [31, 366] width 12 height 12
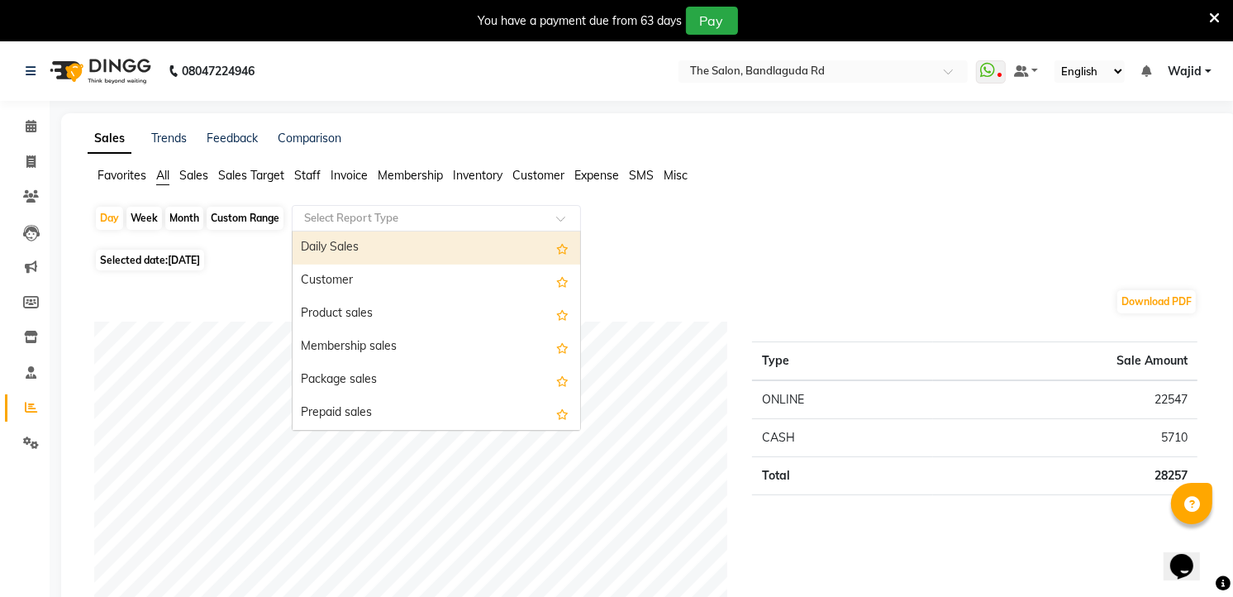
click at [401, 221] on input "text" at bounding box center [420, 218] width 238 height 17
click at [448, 220] on input "text" at bounding box center [420, 218] width 238 height 17
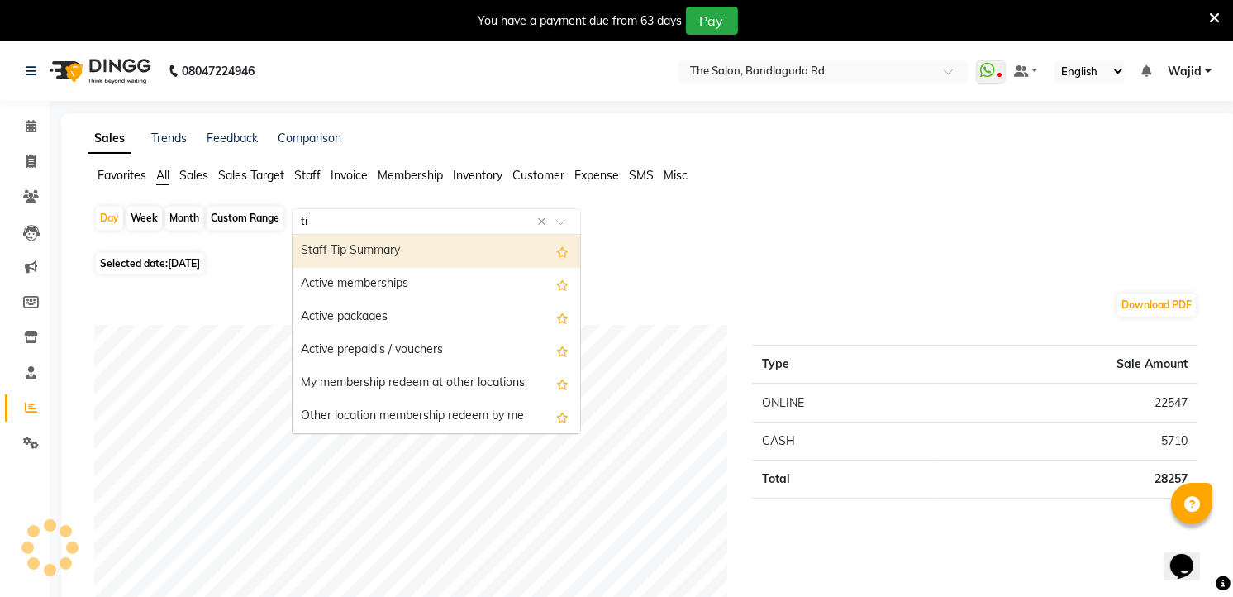
type input "tip"
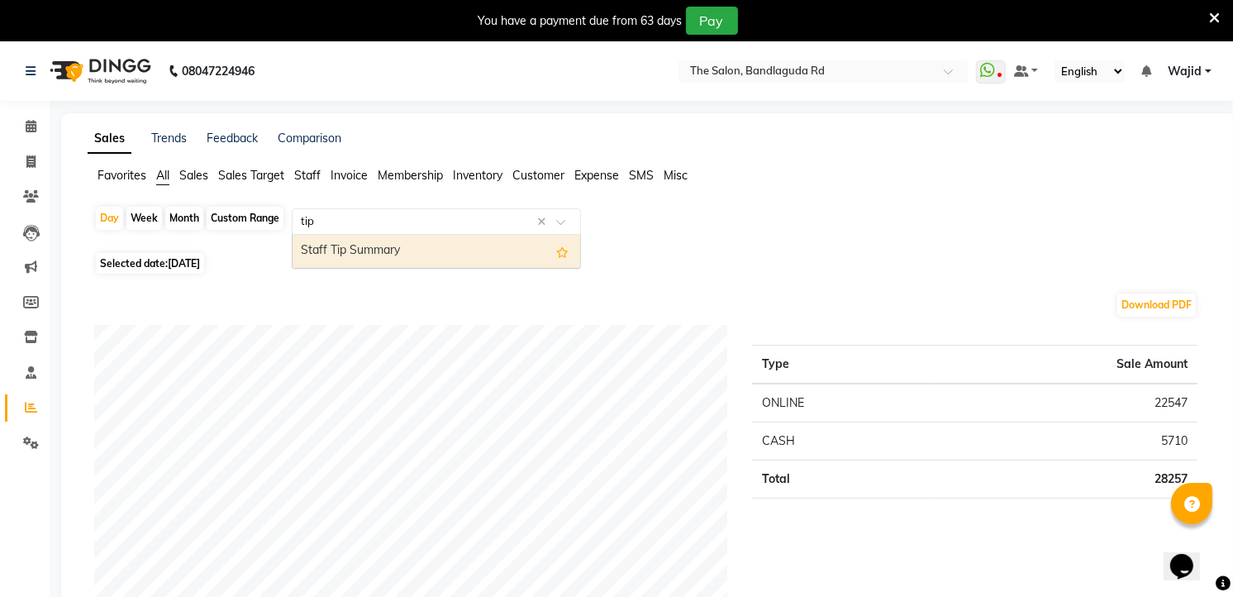
click at [419, 230] on div "Select Report Type tip ×" at bounding box center [436, 221] width 289 height 26
click at [355, 236] on div "Staff Tip Summary" at bounding box center [437, 251] width 288 height 33
select select "full_report"
select select "csv"
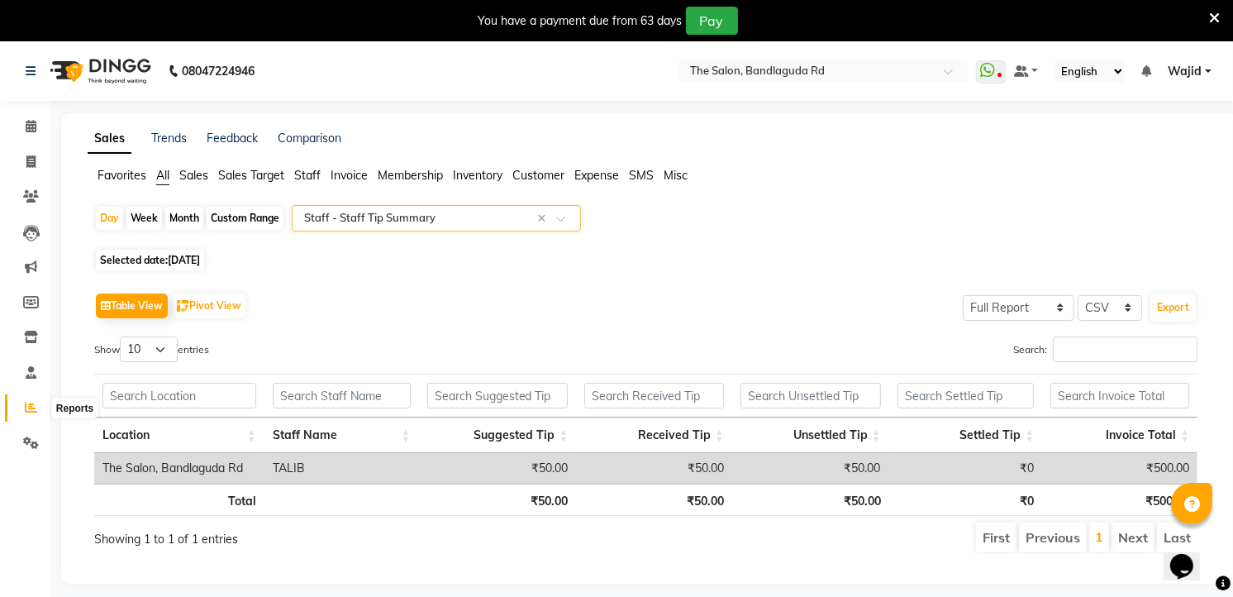
click at [31, 401] on icon at bounding box center [31, 407] width 12 height 12
click at [36, 160] on span at bounding box center [31, 162] width 29 height 19
select select "service"
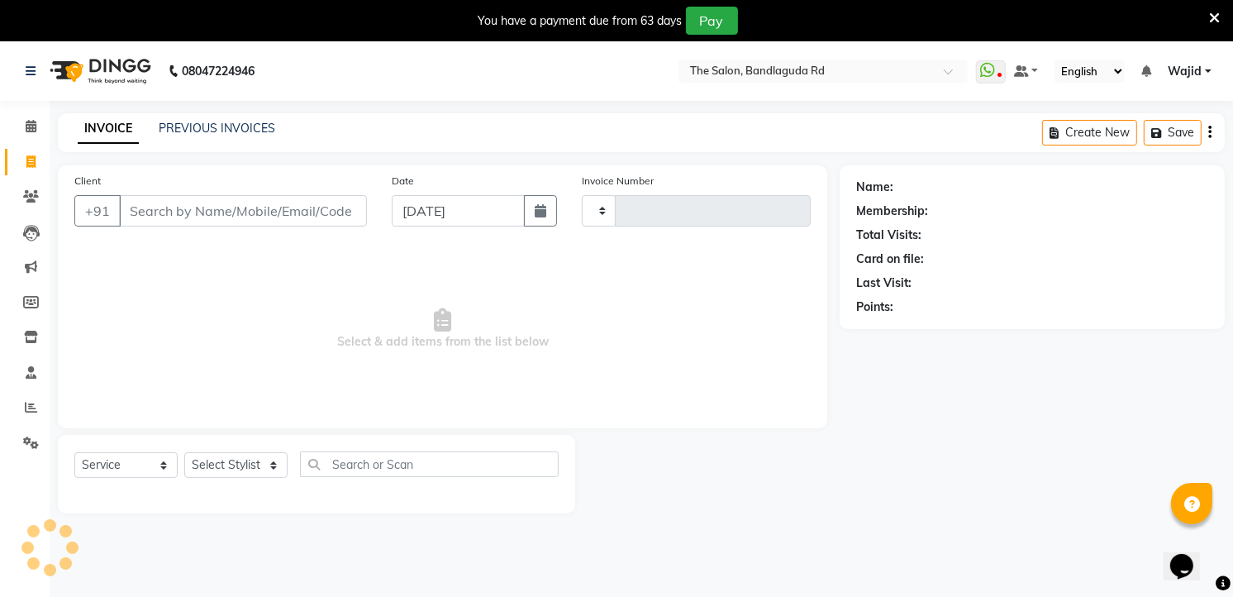
scroll to position [11, 0]
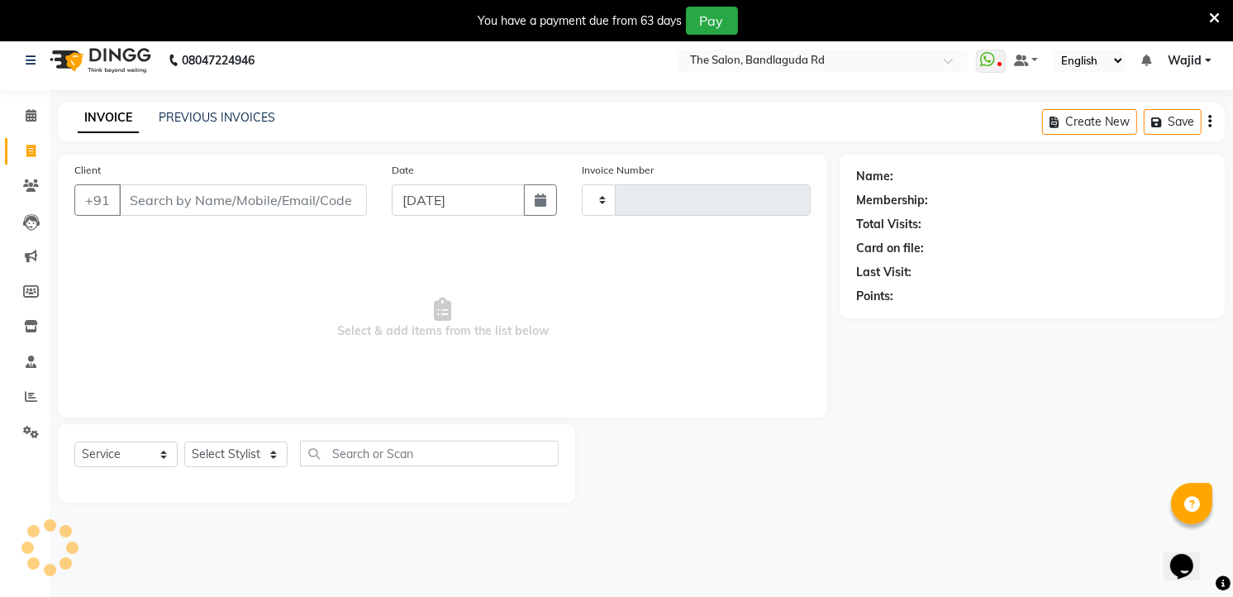
type input "13257"
select select "5198"
click at [38, 392] on span at bounding box center [31, 397] width 29 height 19
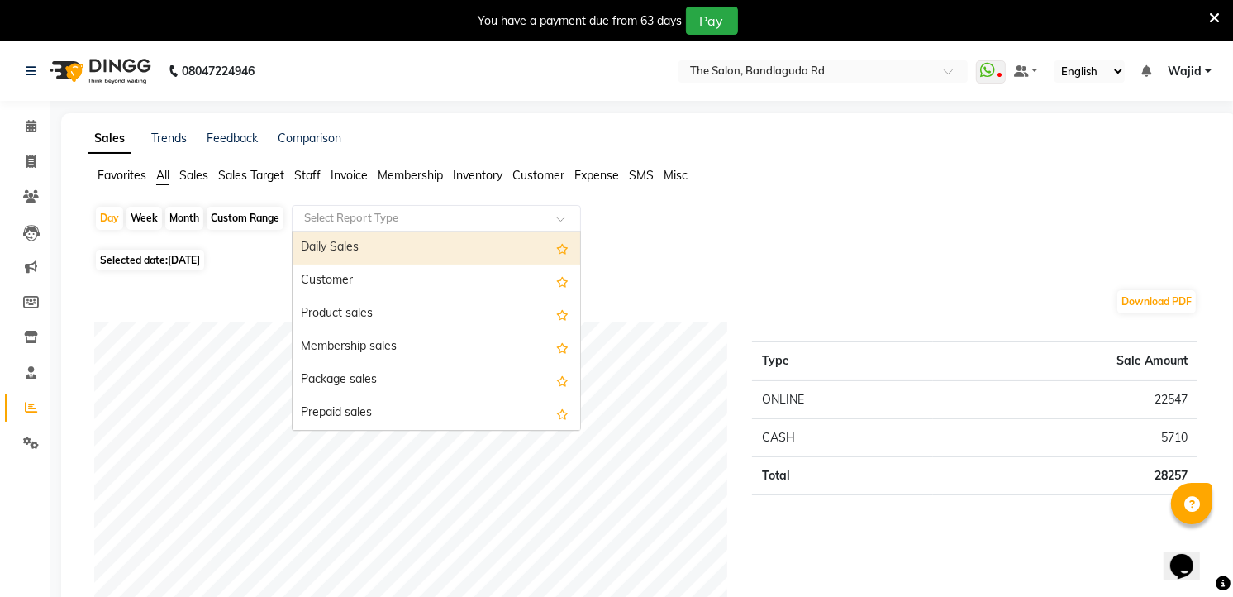
click at [398, 211] on input "text" at bounding box center [420, 218] width 238 height 17
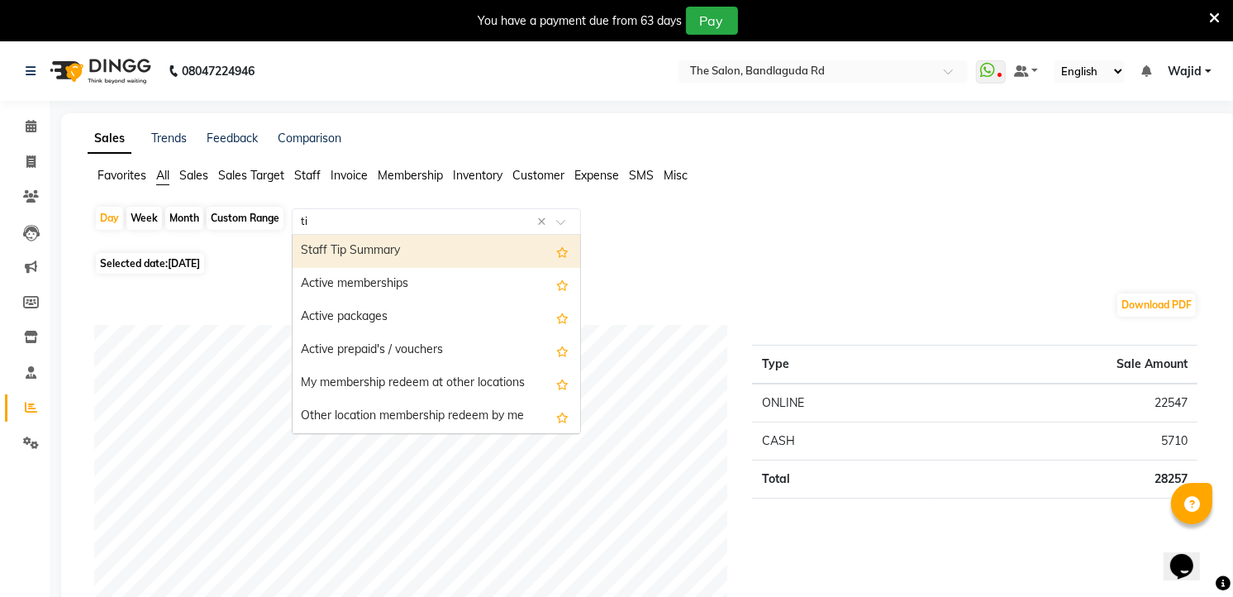
type input "tip"
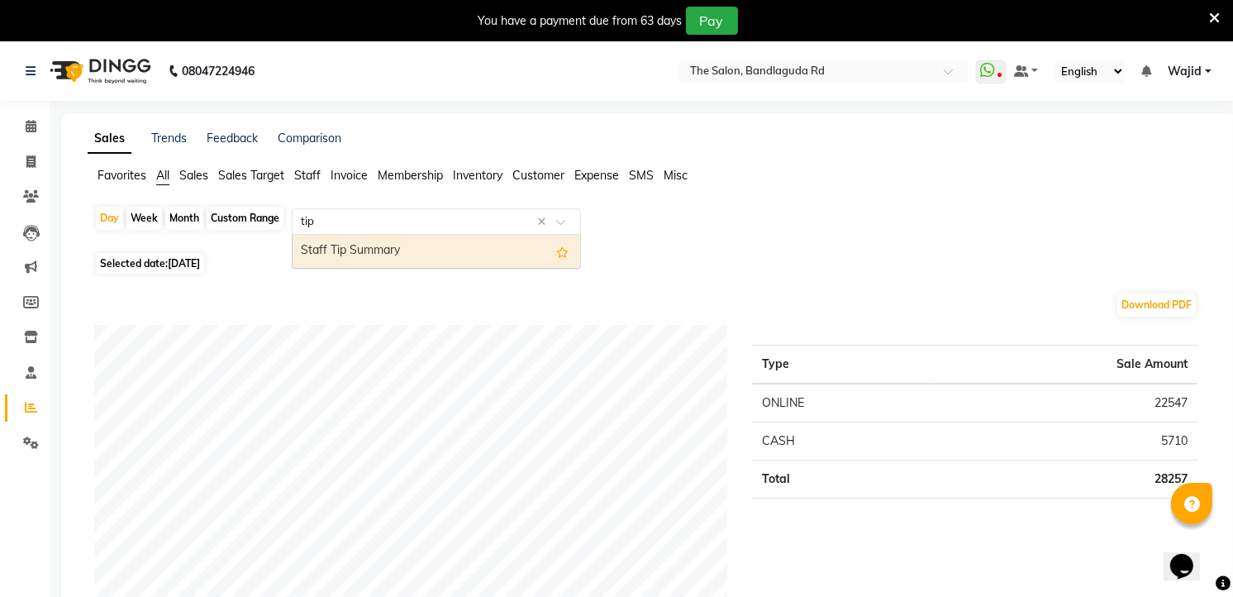
click at [388, 245] on div "Staff Tip Summary" at bounding box center [437, 251] width 288 height 33
select select "full_report"
select select "csv"
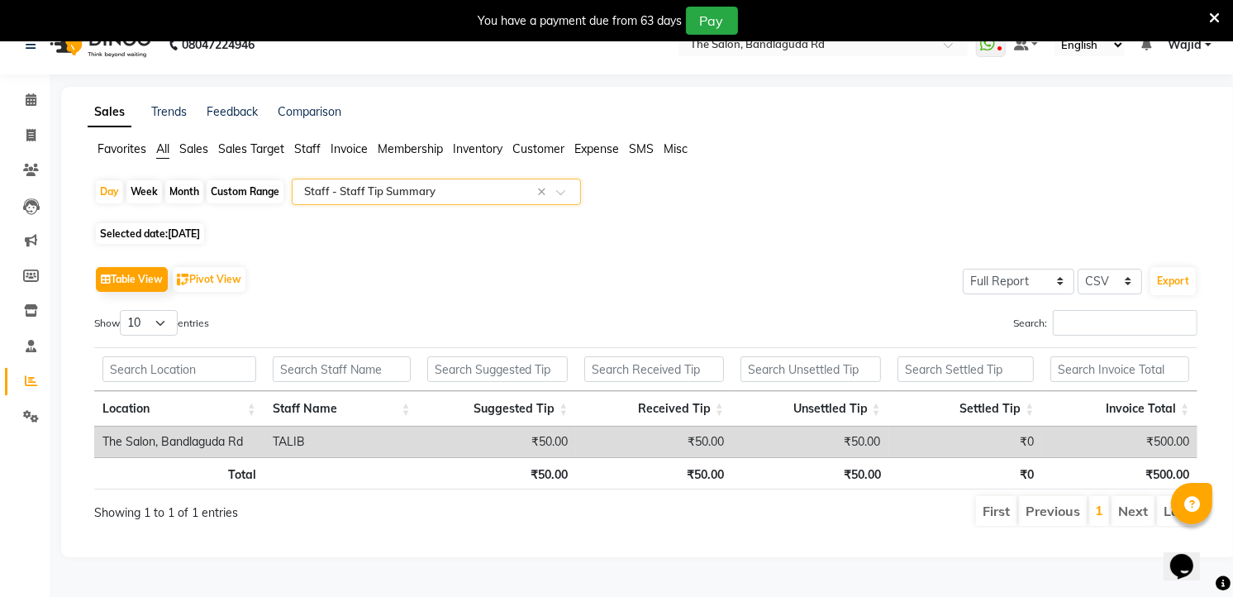
scroll to position [41, 0]
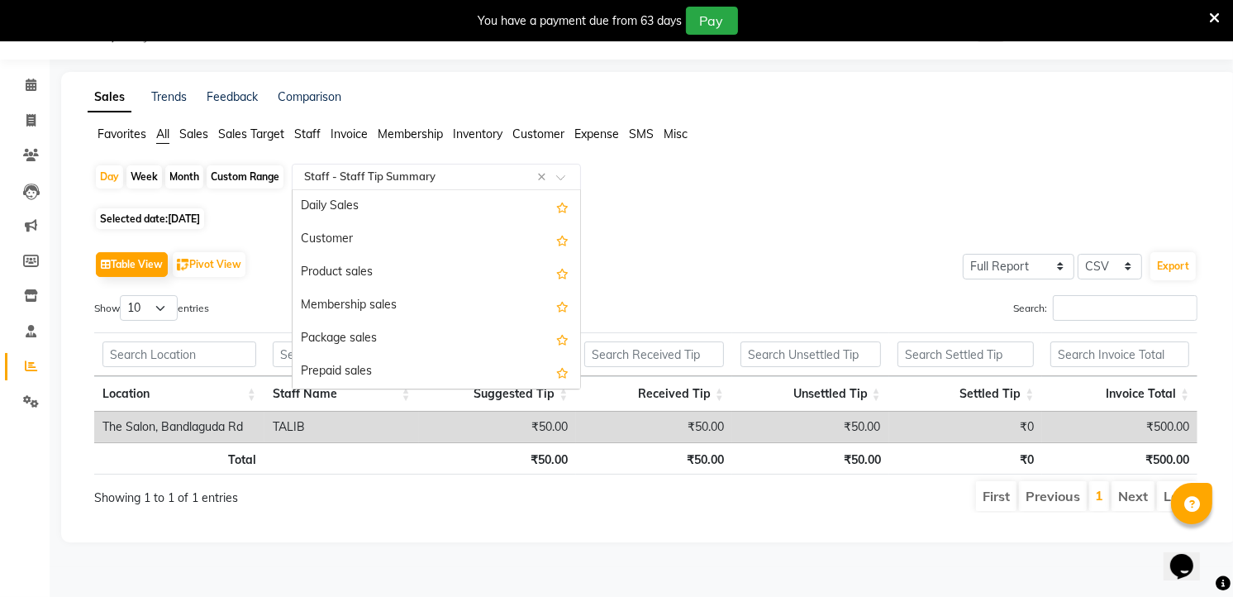
click at [424, 169] on input "text" at bounding box center [420, 177] width 238 height 17
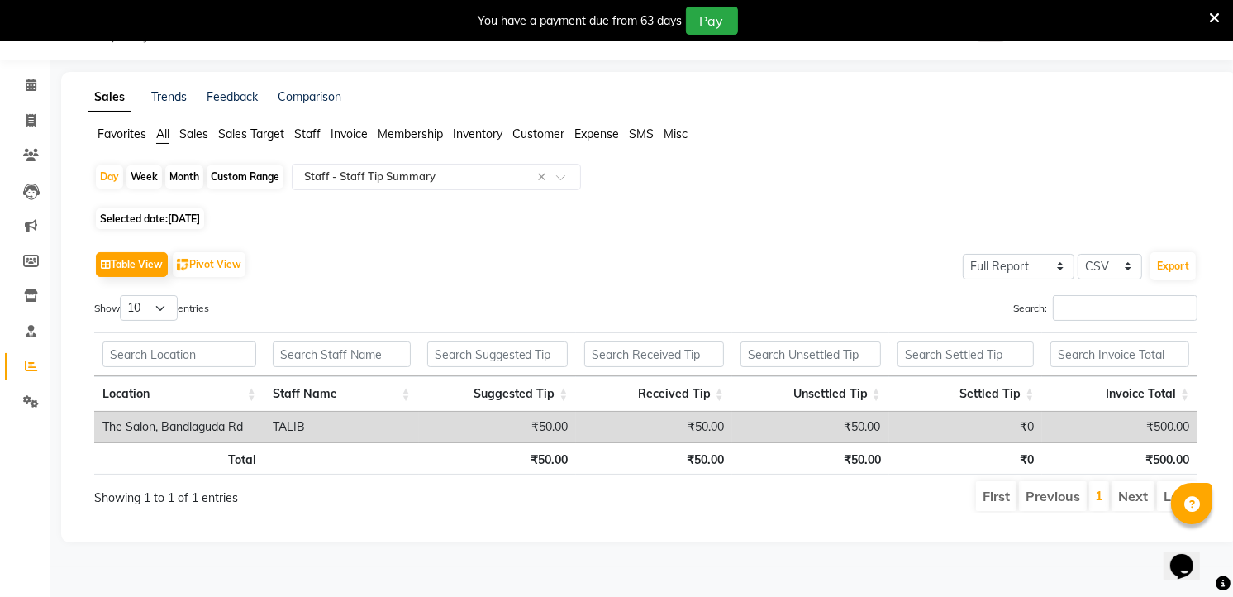
click at [180, 221] on span "[DATE]" at bounding box center [184, 218] width 32 height 12
select select "9"
select select "2025"
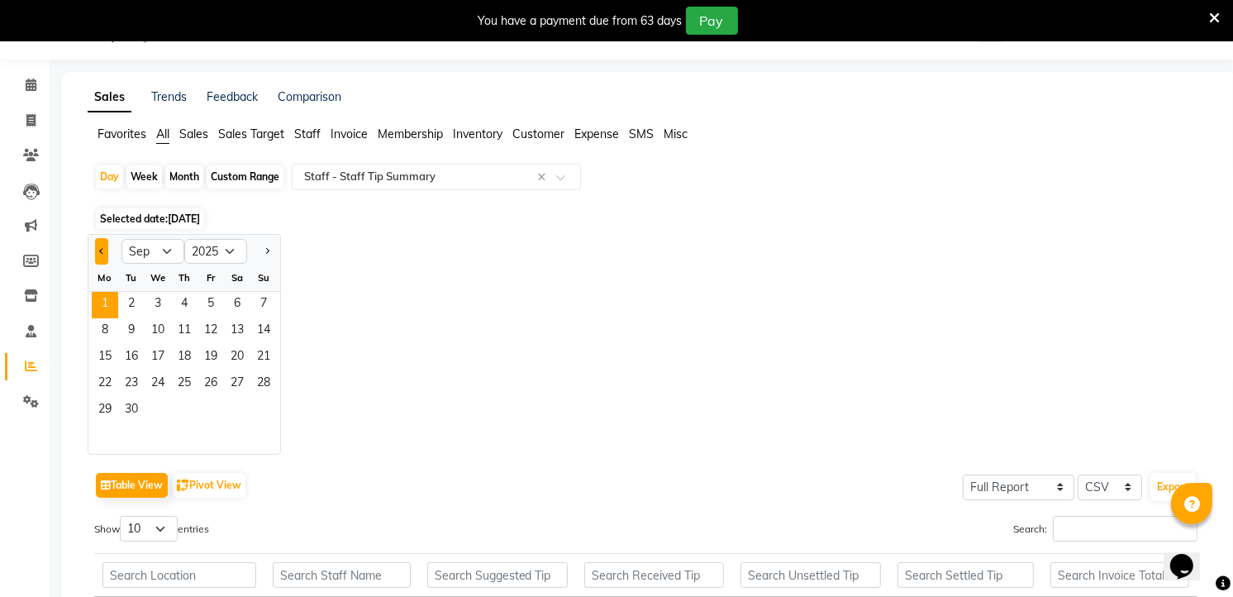
click at [102, 257] on button "Previous month" at bounding box center [101, 251] width 13 height 26
select select "8"
click at [263, 401] on span "31" at bounding box center [263, 411] width 26 height 26
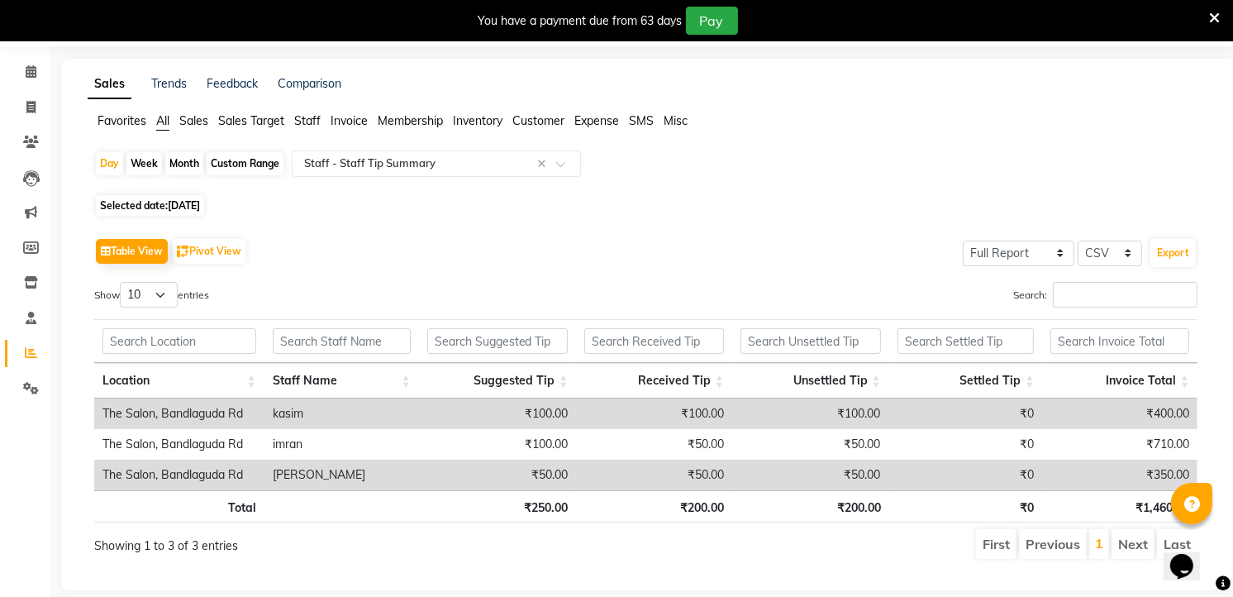
scroll to position [0, 0]
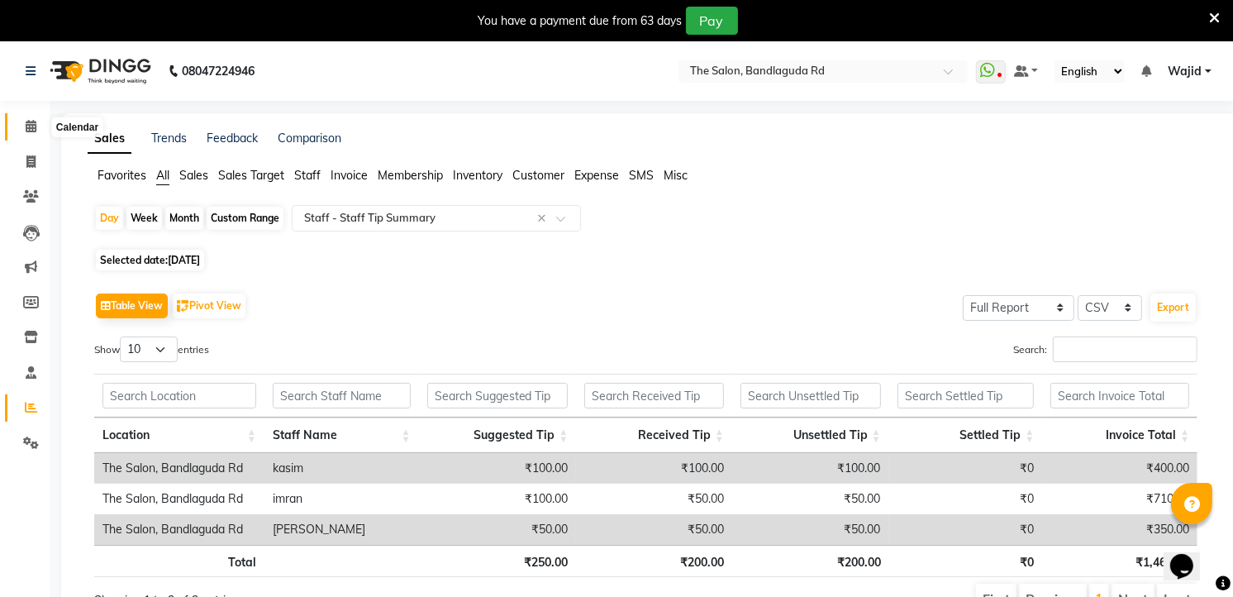
click at [34, 120] on icon at bounding box center [31, 126] width 11 height 12
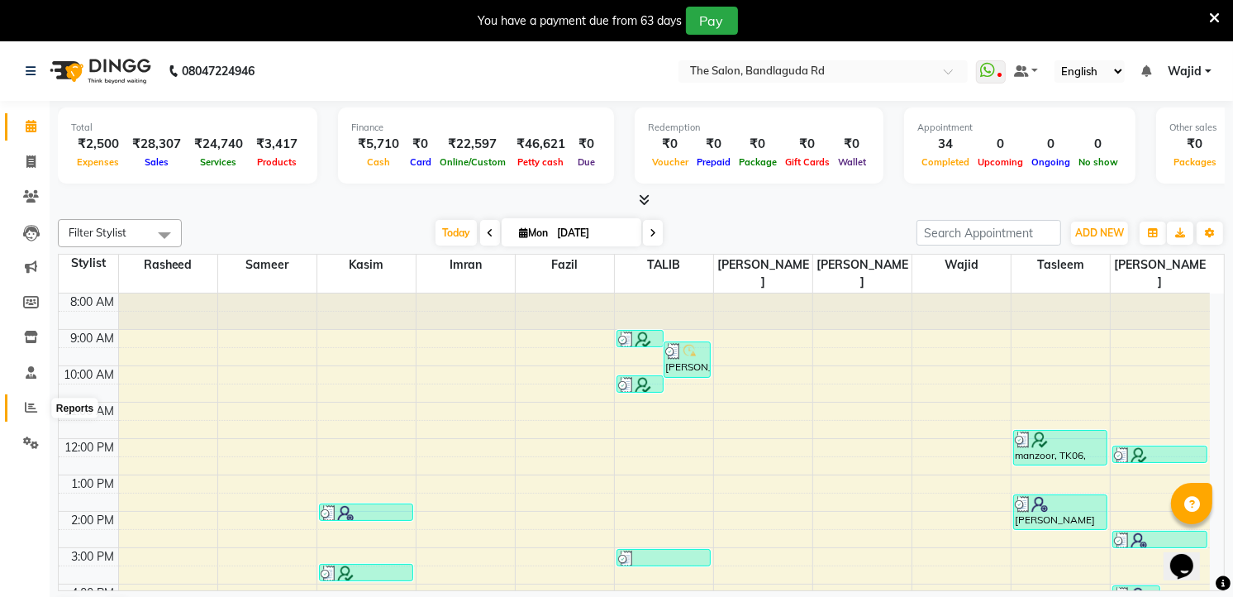
click at [35, 400] on span at bounding box center [31, 407] width 29 height 19
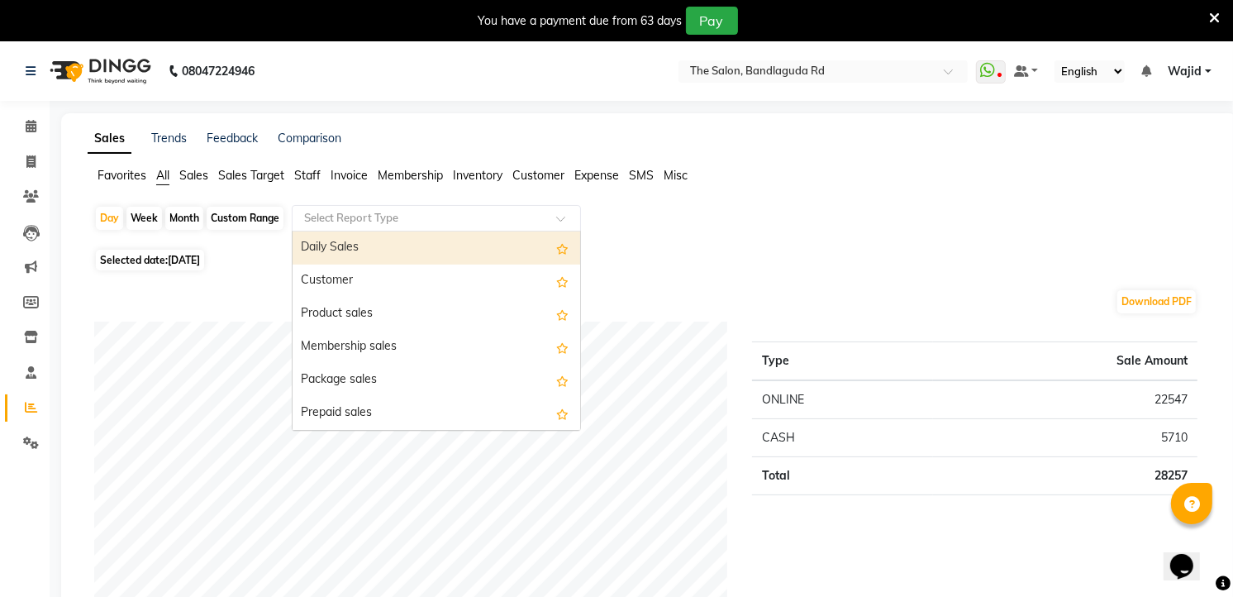
click at [441, 221] on input "text" at bounding box center [420, 218] width 238 height 17
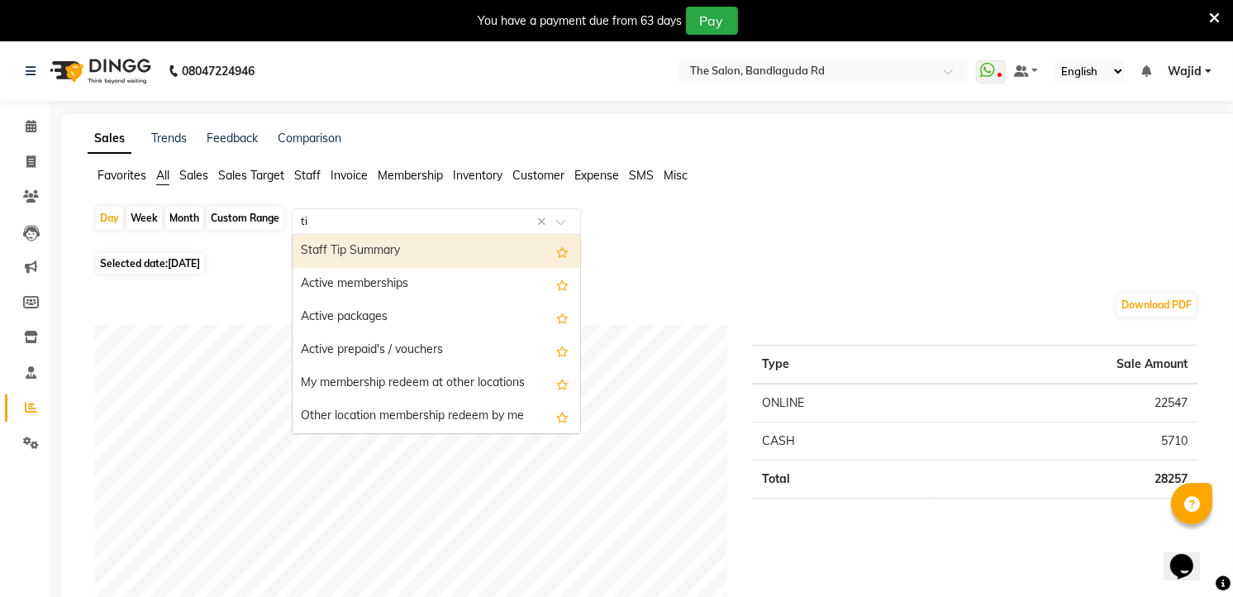
type input "tip"
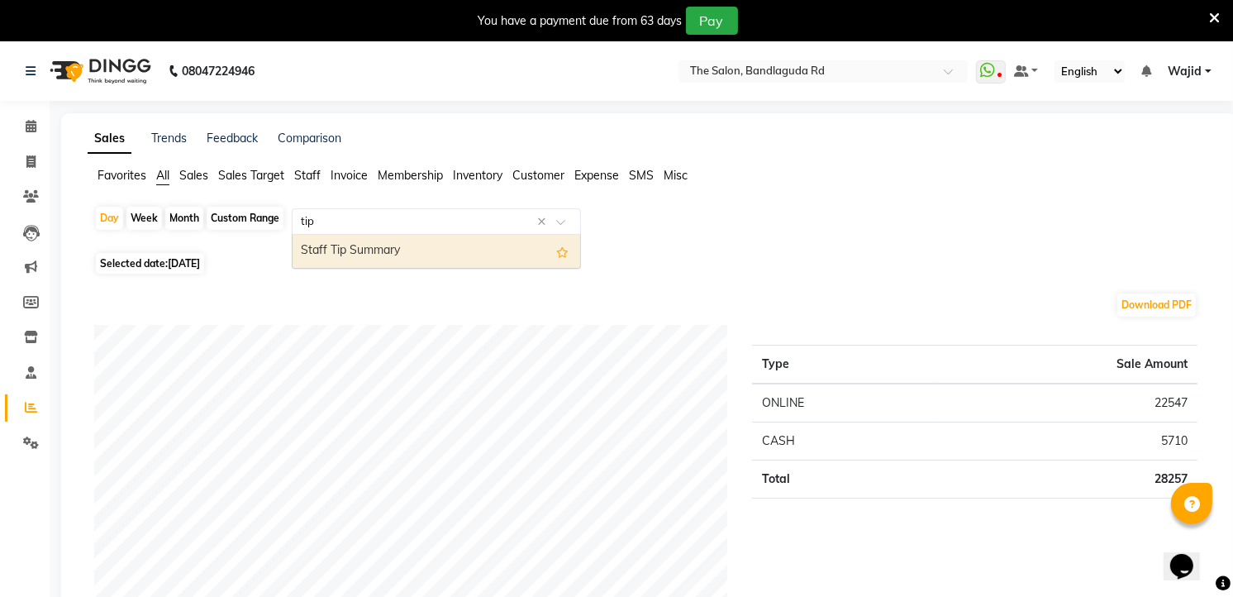
click at [401, 238] on div "Staff Tip Summary" at bounding box center [437, 251] width 288 height 33
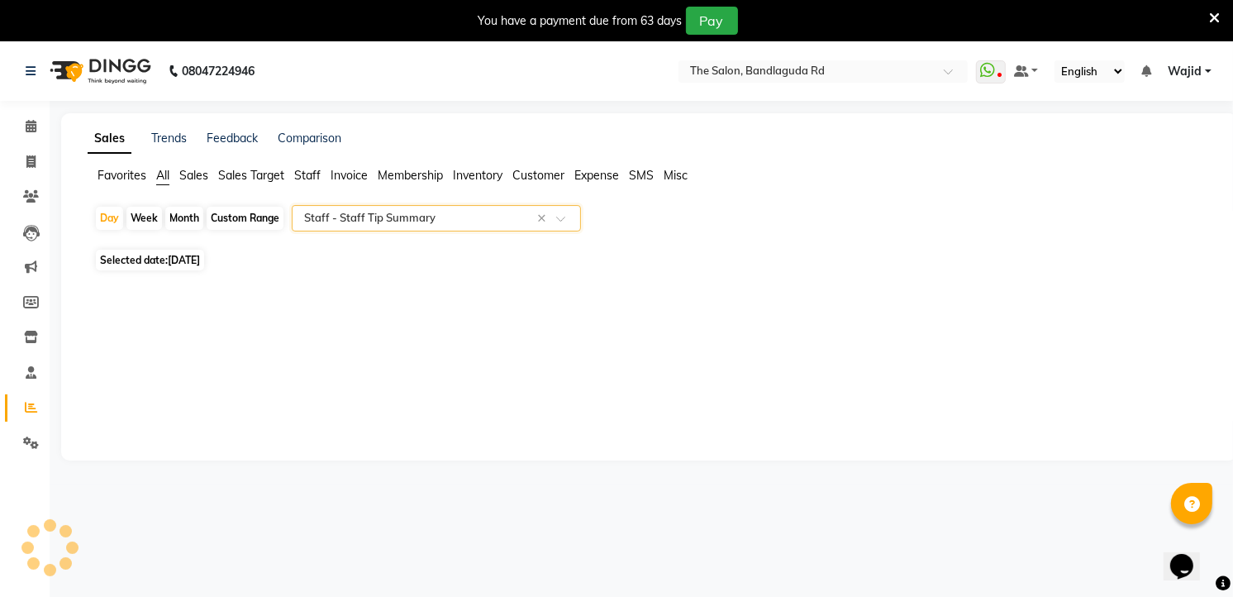
select select "full_report"
select select "csv"
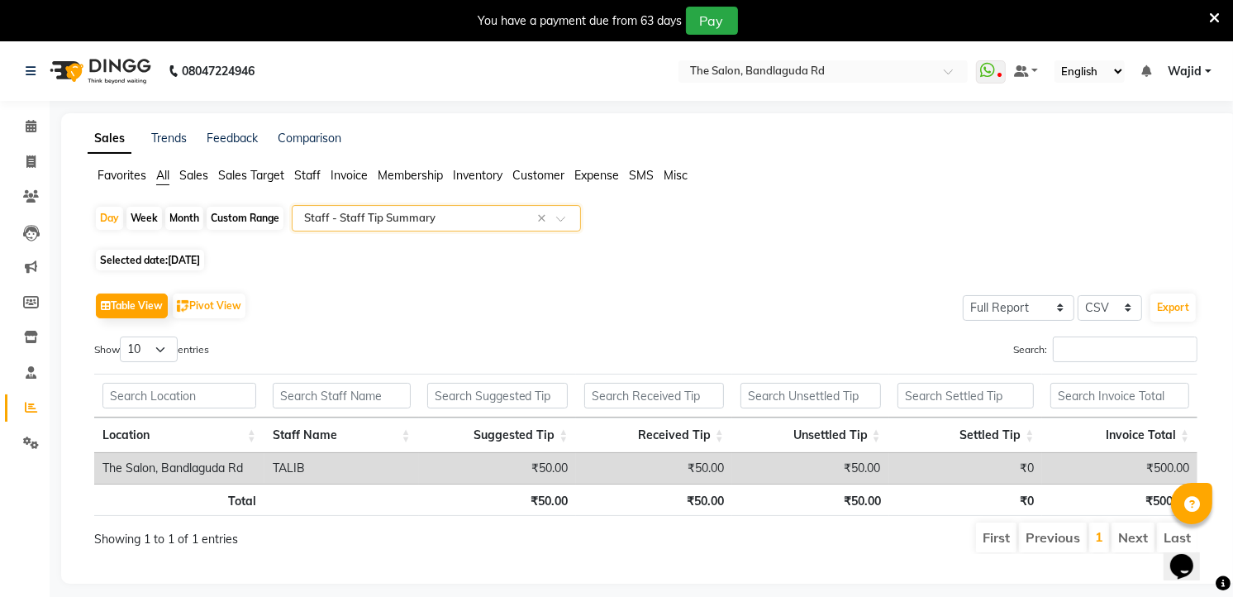
click at [204, 250] on span "Selected date: [DATE]" at bounding box center [150, 260] width 108 height 21
select select "9"
select select "2025"
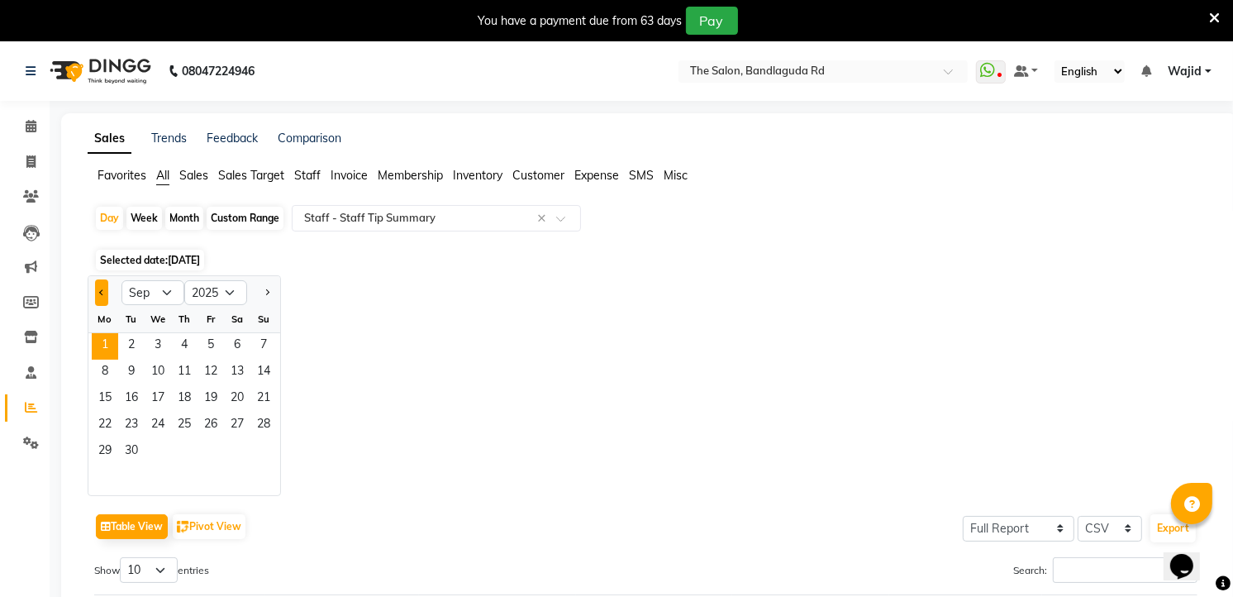
click at [102, 284] on button "Previous month" at bounding box center [101, 292] width 13 height 26
select select "8"
click at [252, 458] on span "31" at bounding box center [263, 452] width 26 height 26
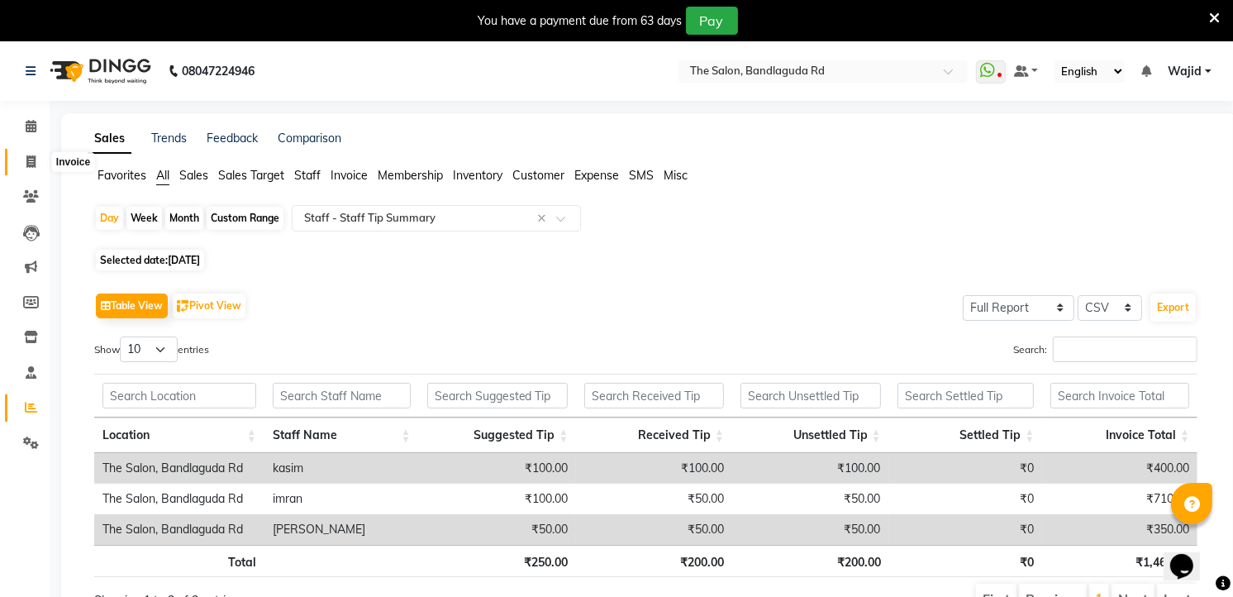
click at [36, 163] on span at bounding box center [31, 162] width 29 height 19
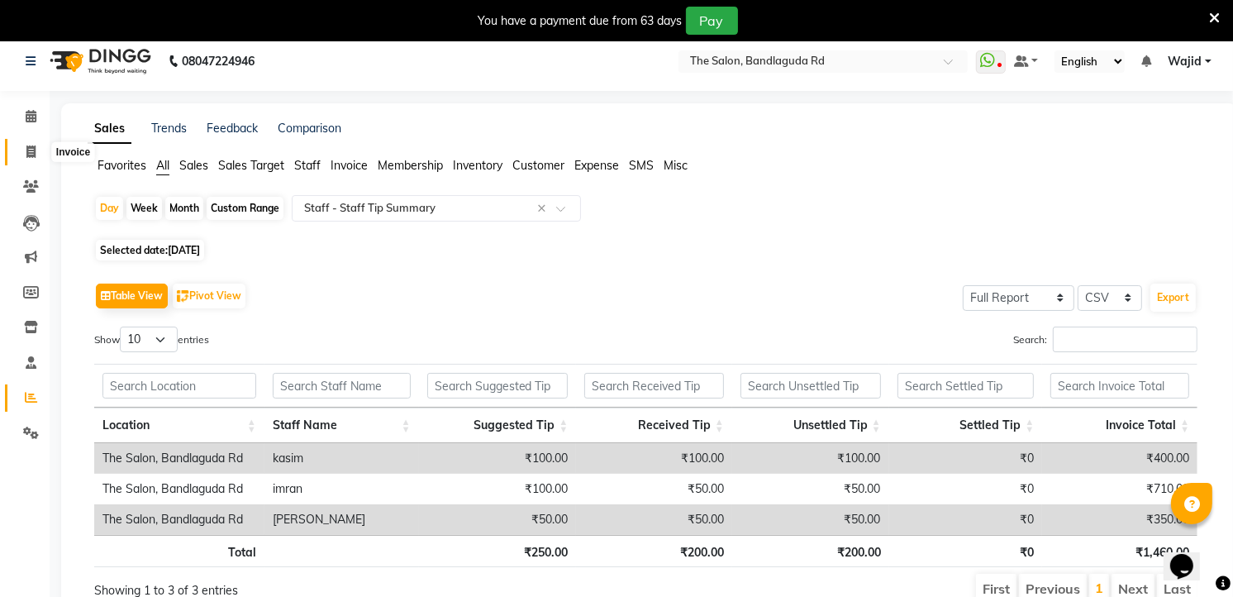
select select "service"
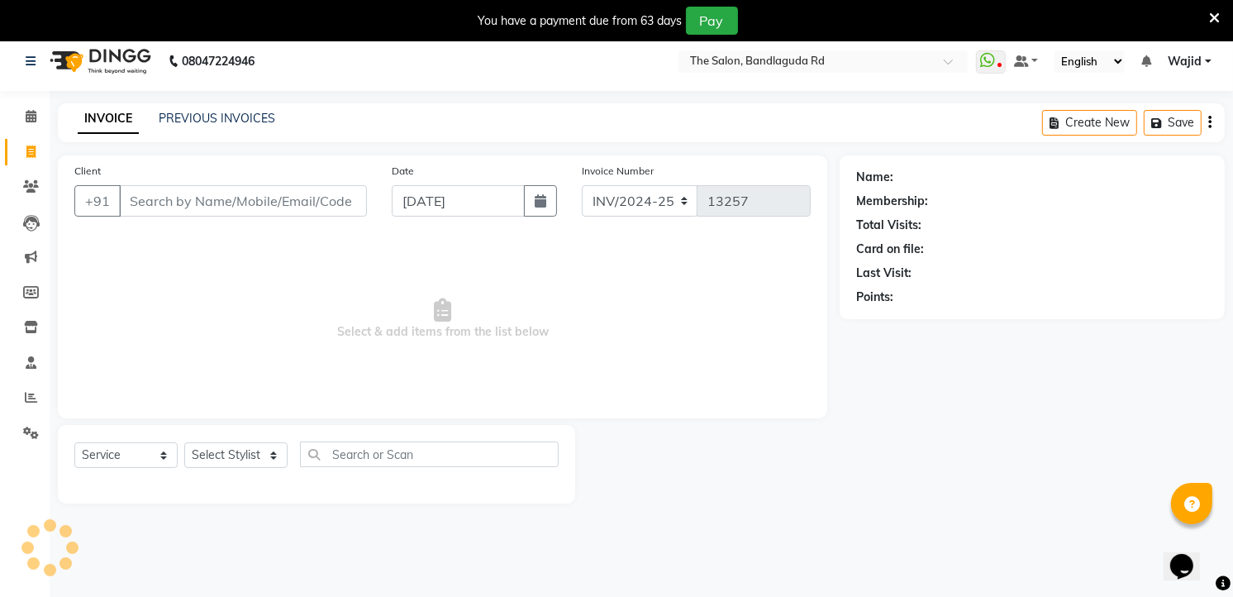
scroll to position [11, 0]
click at [34, 121] on icon at bounding box center [31, 115] width 11 height 12
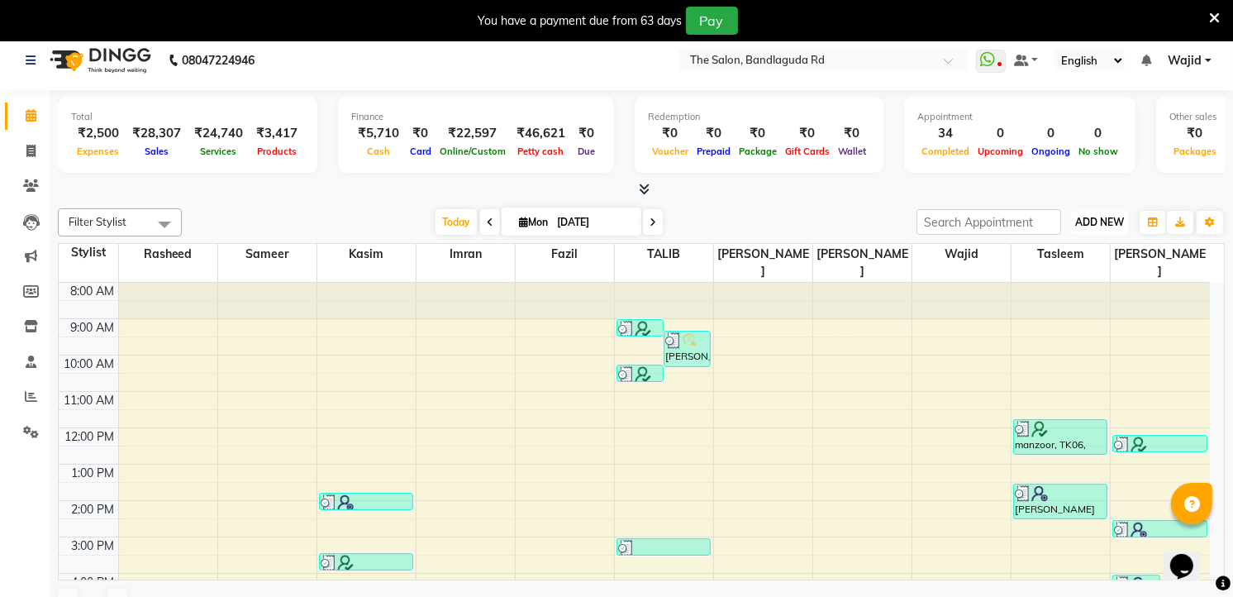
click at [1086, 223] on span "ADD NEW" at bounding box center [1099, 222] width 49 height 12
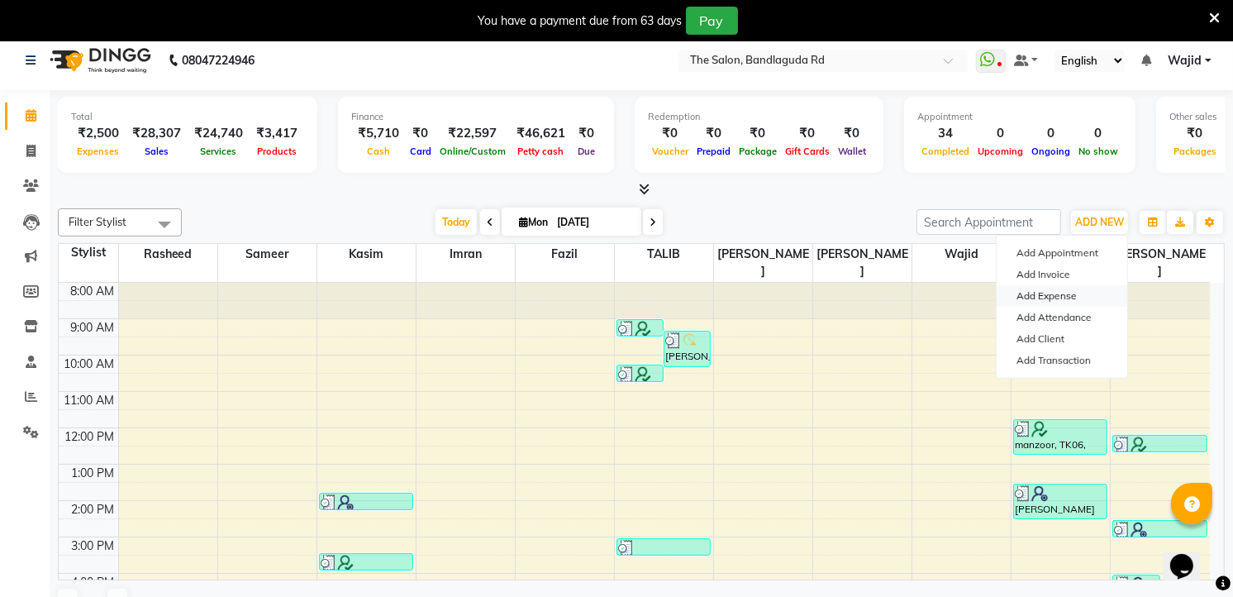
click at [1056, 298] on link "Add Expense" at bounding box center [1062, 295] width 131 height 21
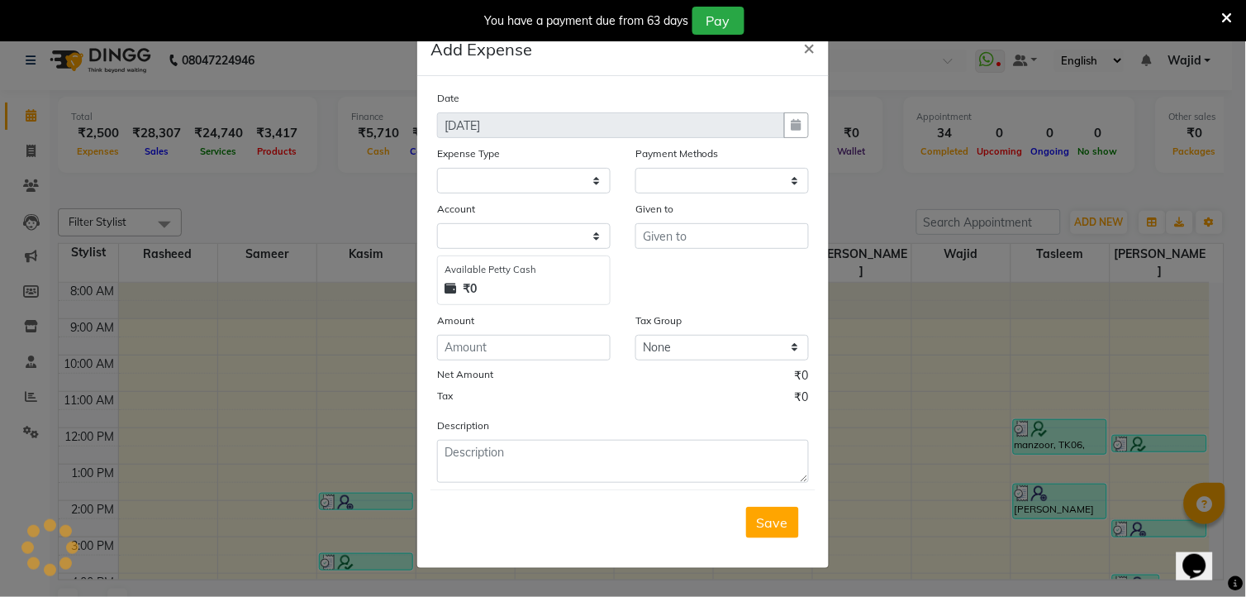
select select "1"
select select "3232"
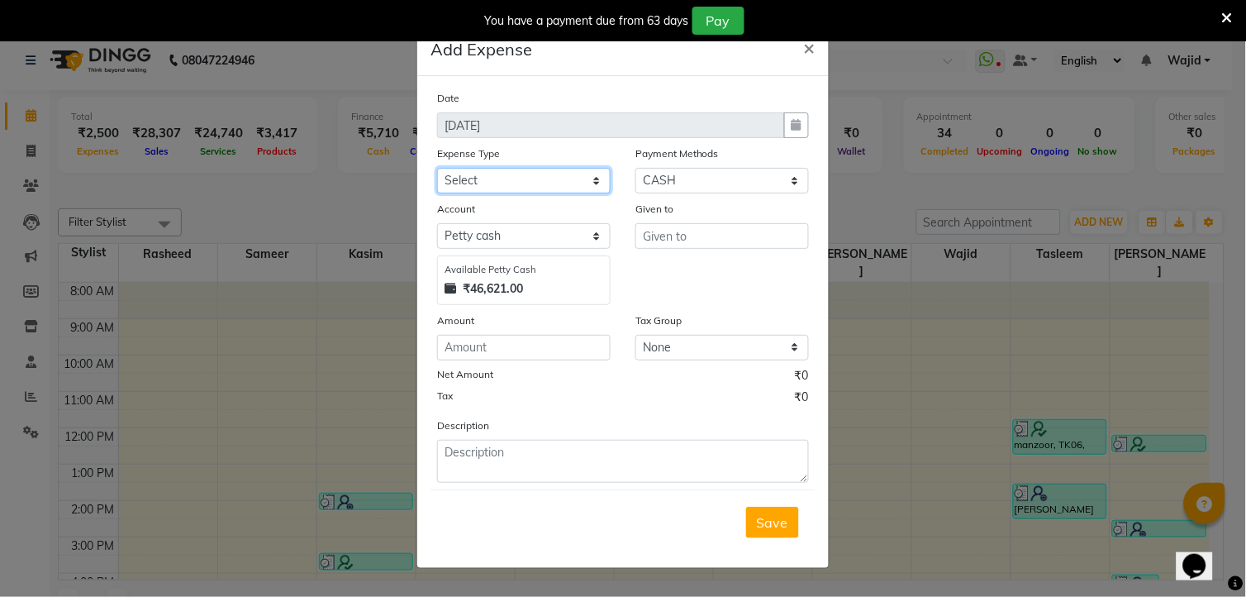
click at [523, 178] on select "Select Advance Salary [PERSON_NAME] bhai [PERSON_NAME] bhai chitti [DATE] Auto …" at bounding box center [524, 181] width 174 height 26
select select "5762"
click at [437, 168] on select "Select Advance Salary [PERSON_NAME] bhai [PERSON_NAME] bhai chitti [DATE] Auto …" at bounding box center [524, 181] width 174 height 26
click at [678, 245] on input "text" at bounding box center [723, 236] width 174 height 26
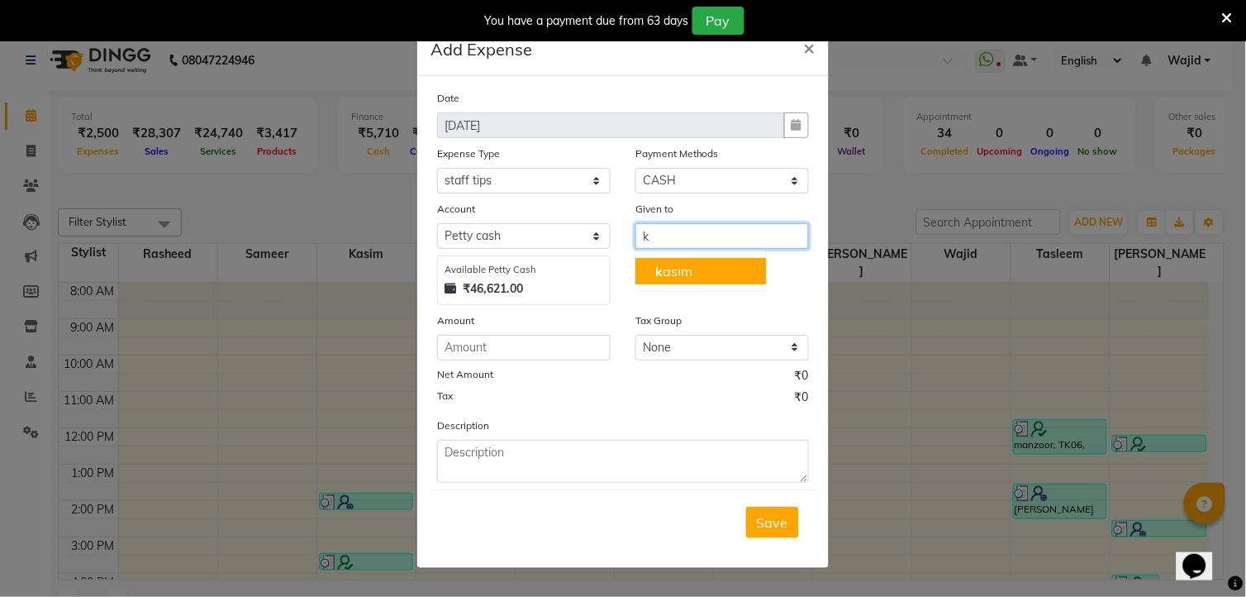
click at [678, 265] on ngb-highlight "k asim" at bounding box center [673, 271] width 37 height 17
type input "kasim"
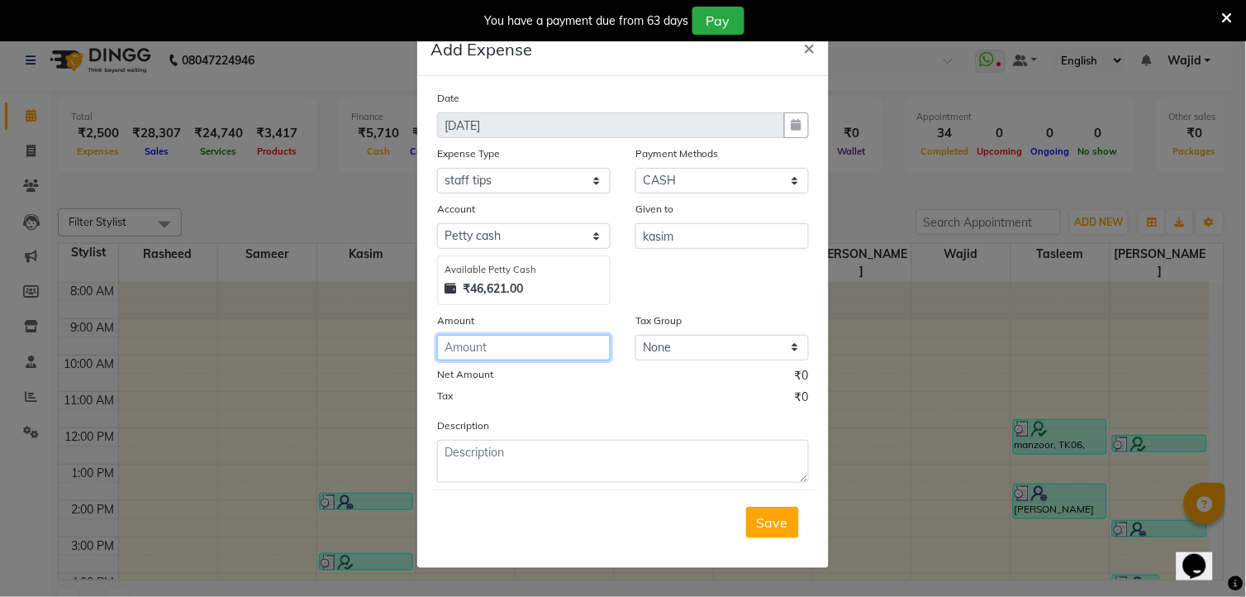
click at [524, 351] on input "number" at bounding box center [524, 348] width 174 height 26
type input "250"
click at [769, 518] on span "Save" at bounding box center [772, 522] width 31 height 17
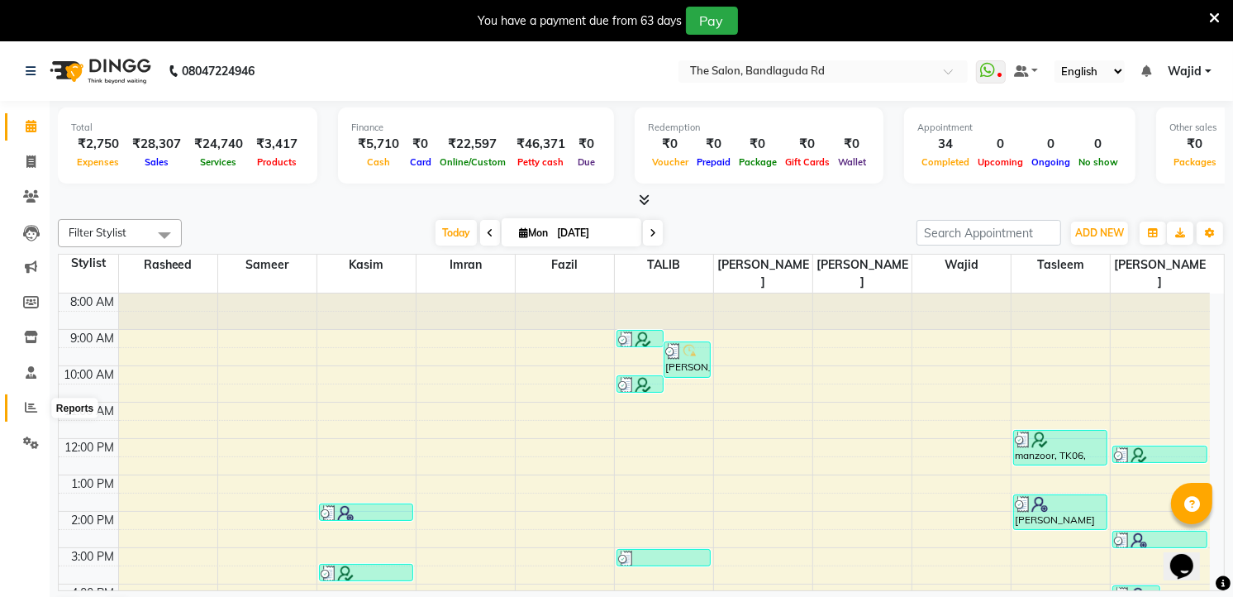
click at [27, 400] on span at bounding box center [31, 407] width 29 height 19
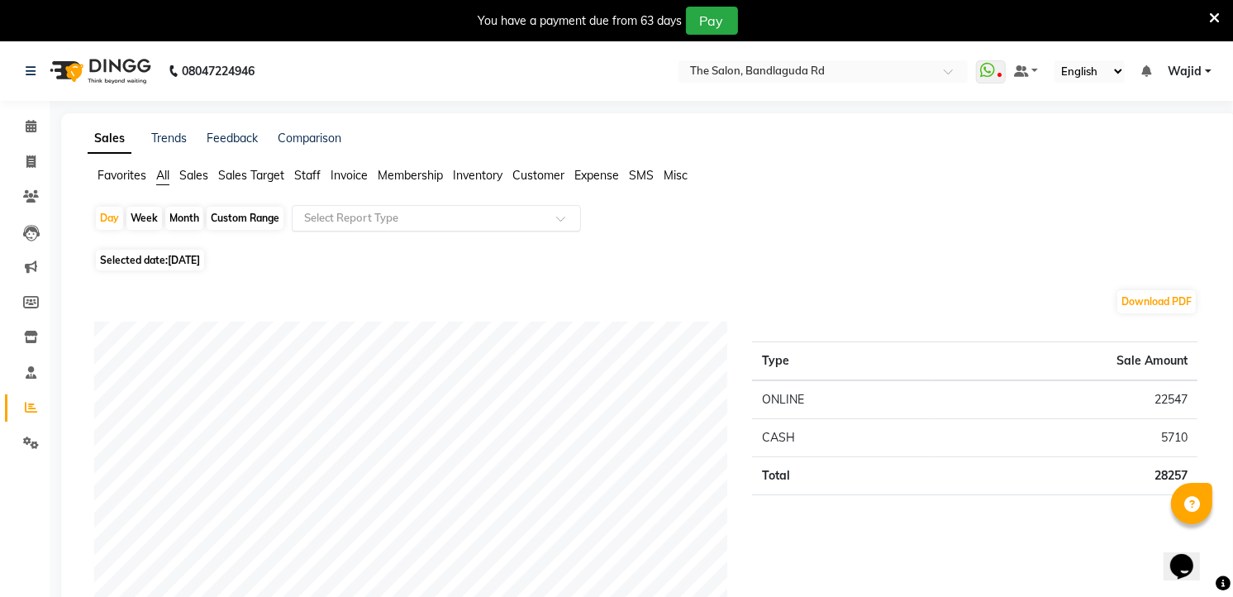
click at [409, 221] on input "text" at bounding box center [420, 218] width 238 height 17
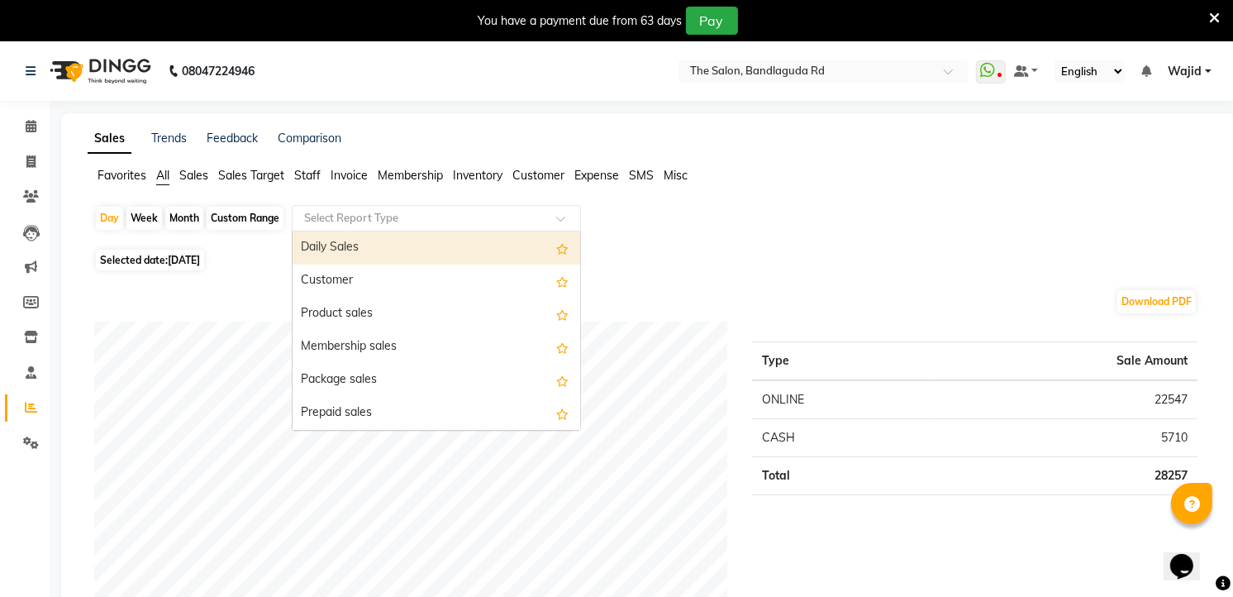
type input "b"
type input "p"
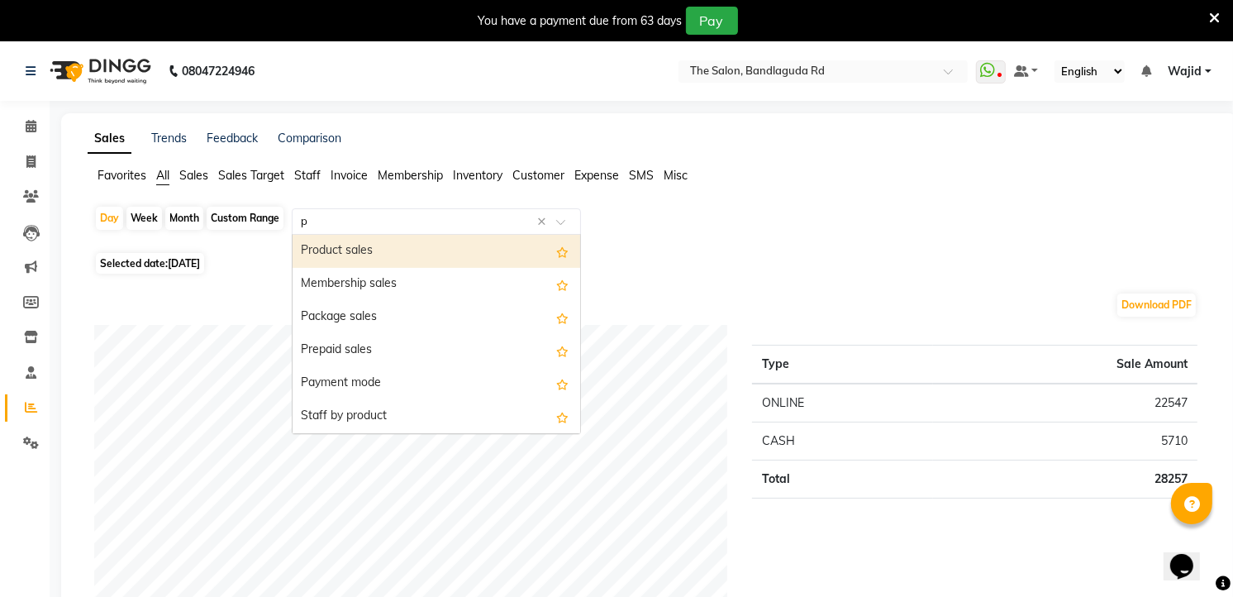
click at [419, 255] on div "Product sales" at bounding box center [437, 251] width 288 height 33
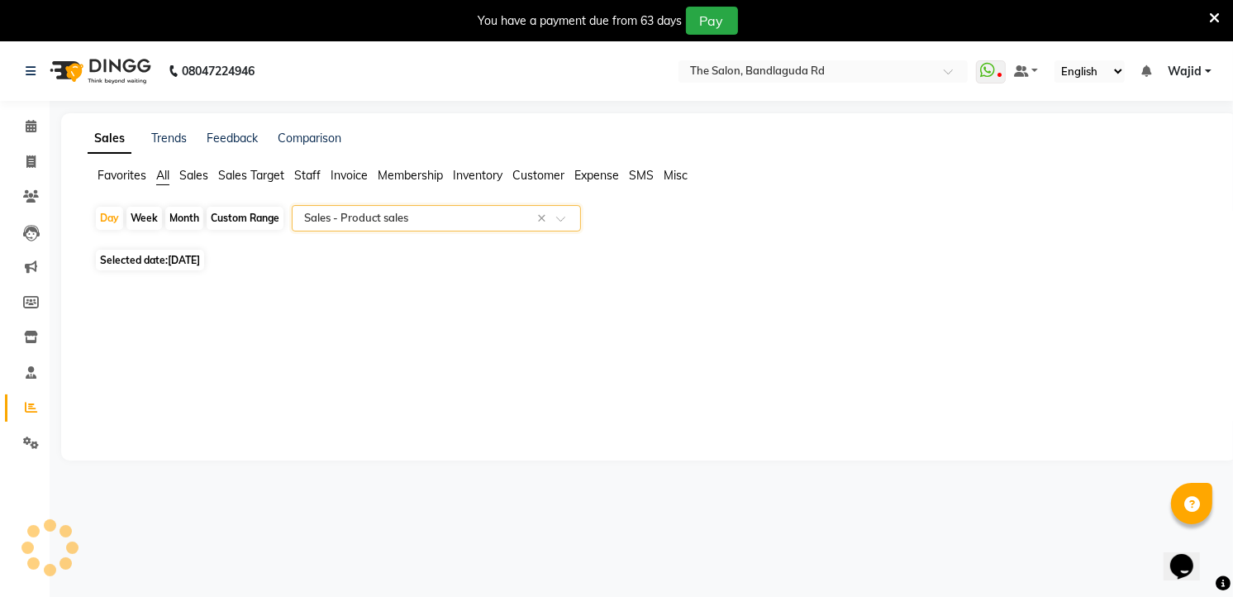
select select "full_report"
select select "csv"
click at [40, 155] on span at bounding box center [31, 162] width 29 height 19
select select "service"
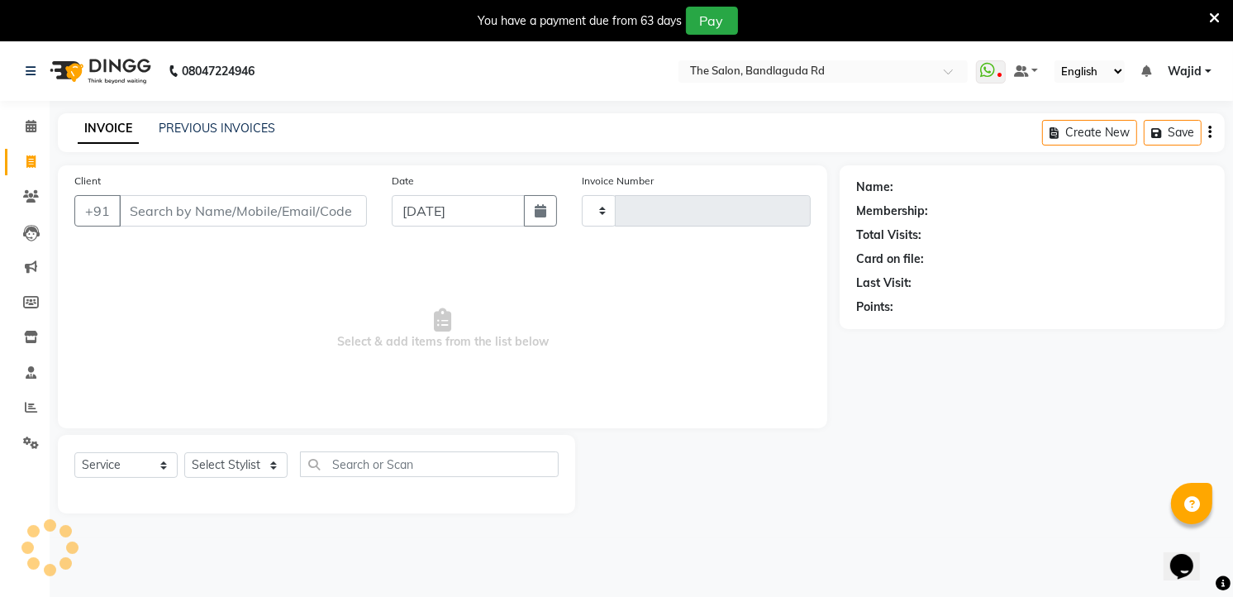
type input "13257"
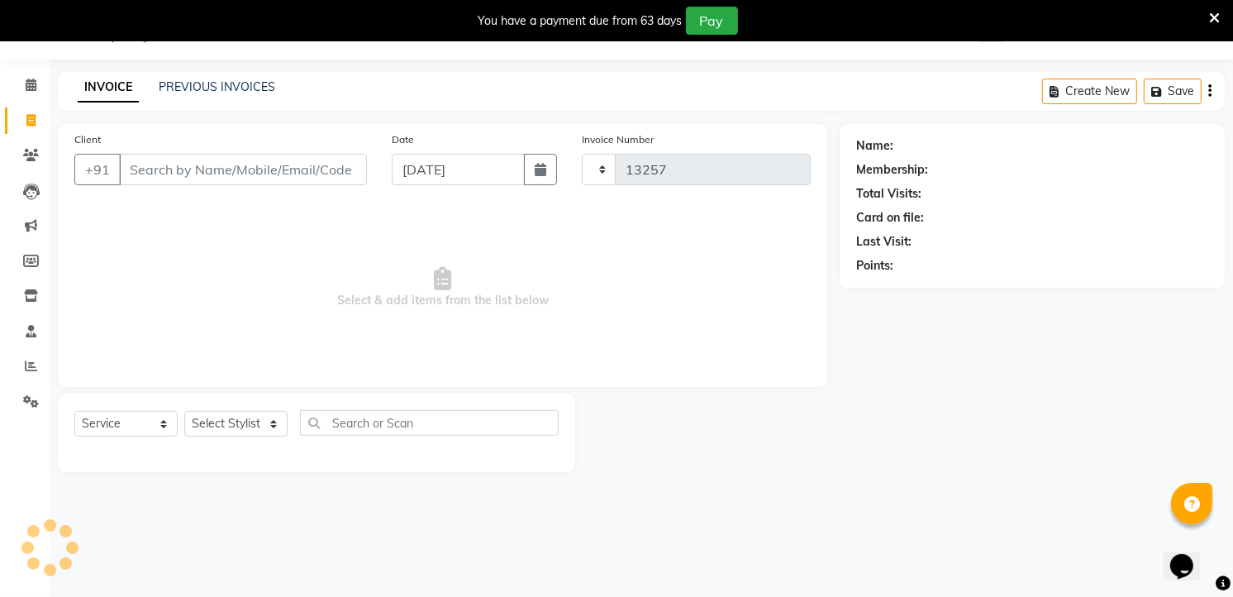
select select "5198"
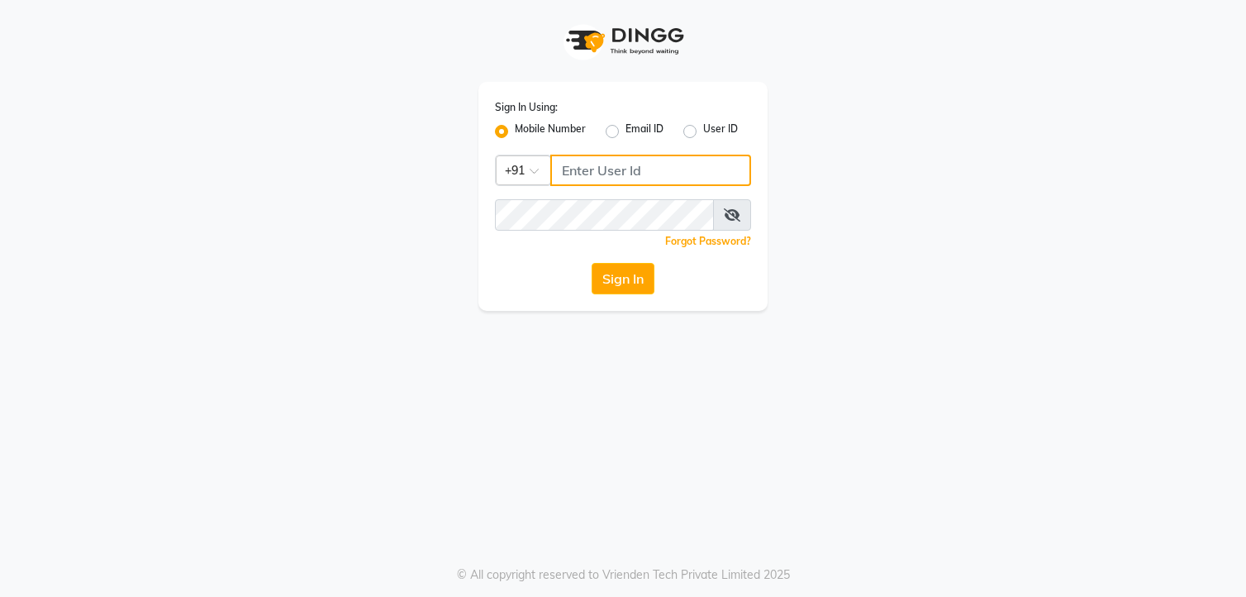
type input "8801407262"
click at [640, 283] on button "Sign In" at bounding box center [623, 278] width 63 height 31
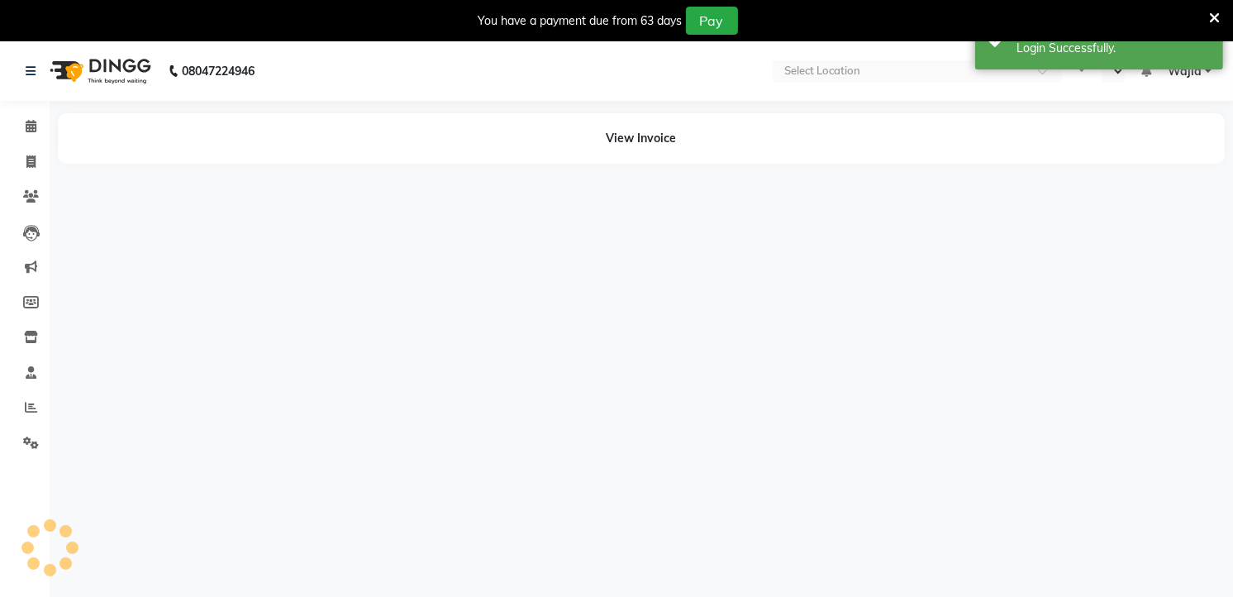
select select "en"
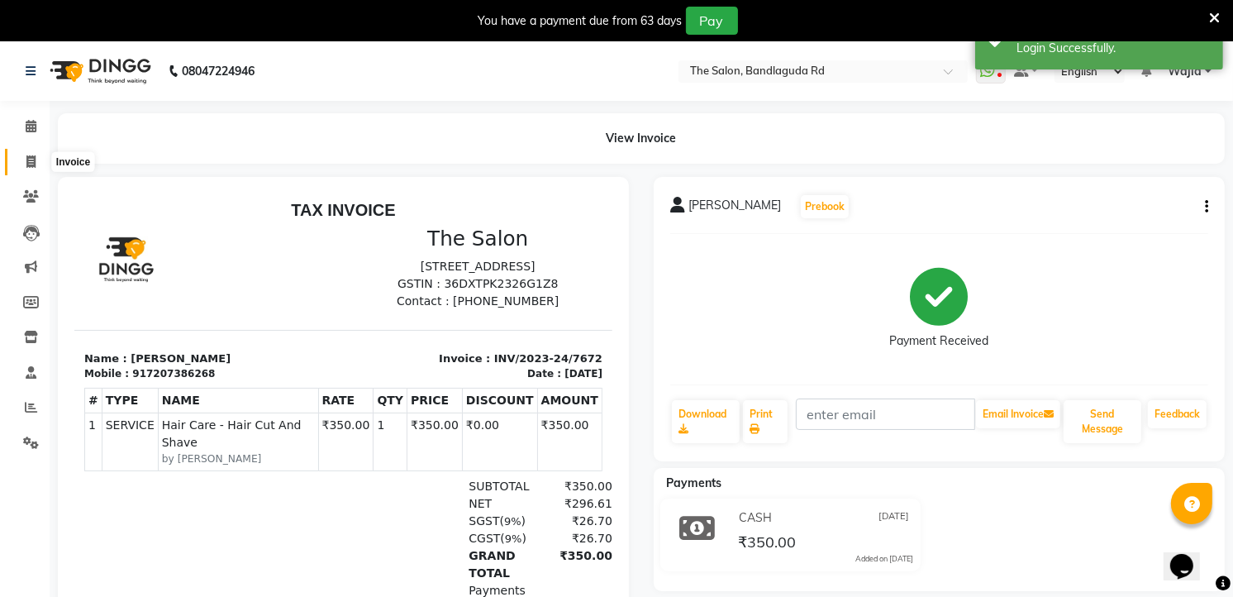
click at [23, 164] on span at bounding box center [31, 162] width 29 height 19
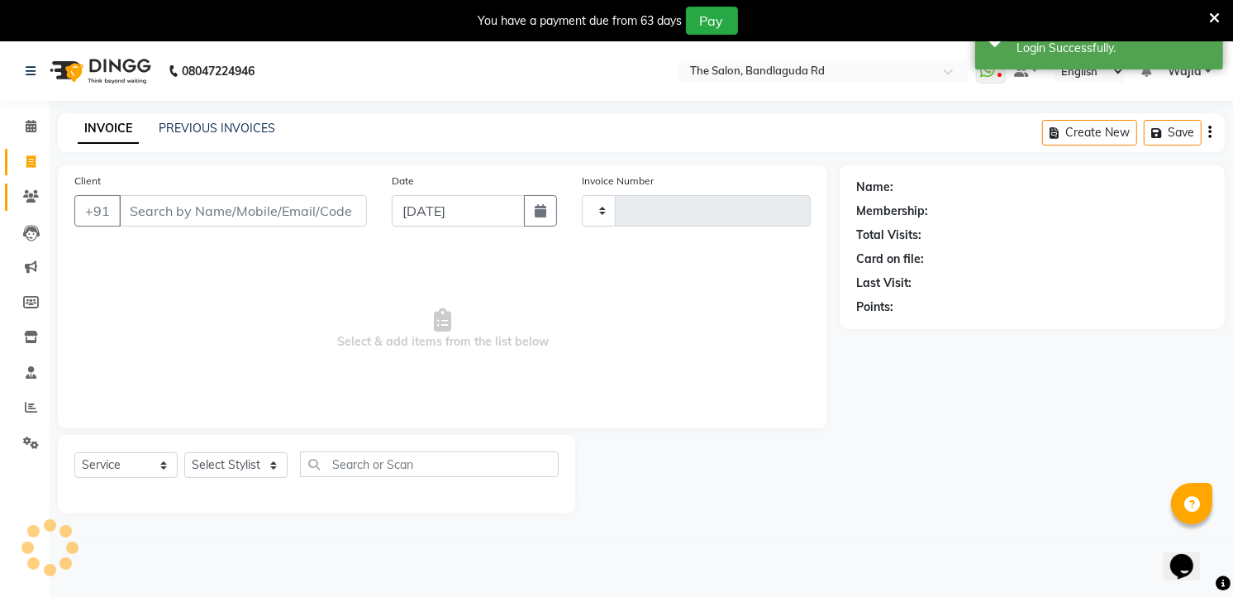
click at [26, 188] on span at bounding box center [31, 197] width 29 height 19
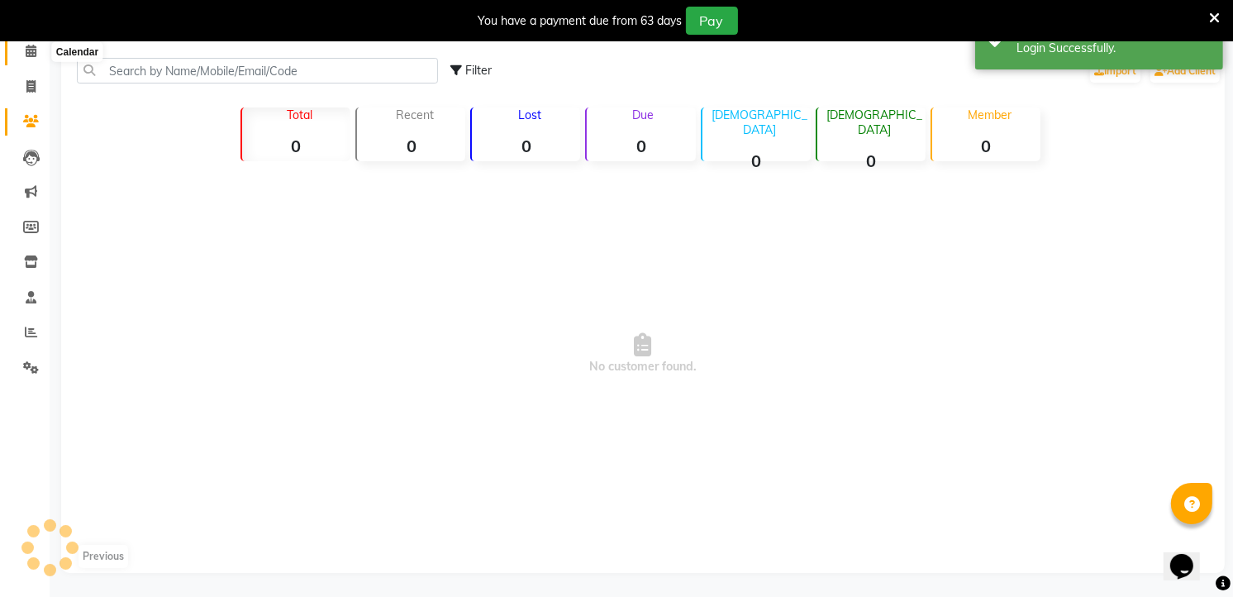
click at [37, 60] on span at bounding box center [31, 51] width 29 height 19
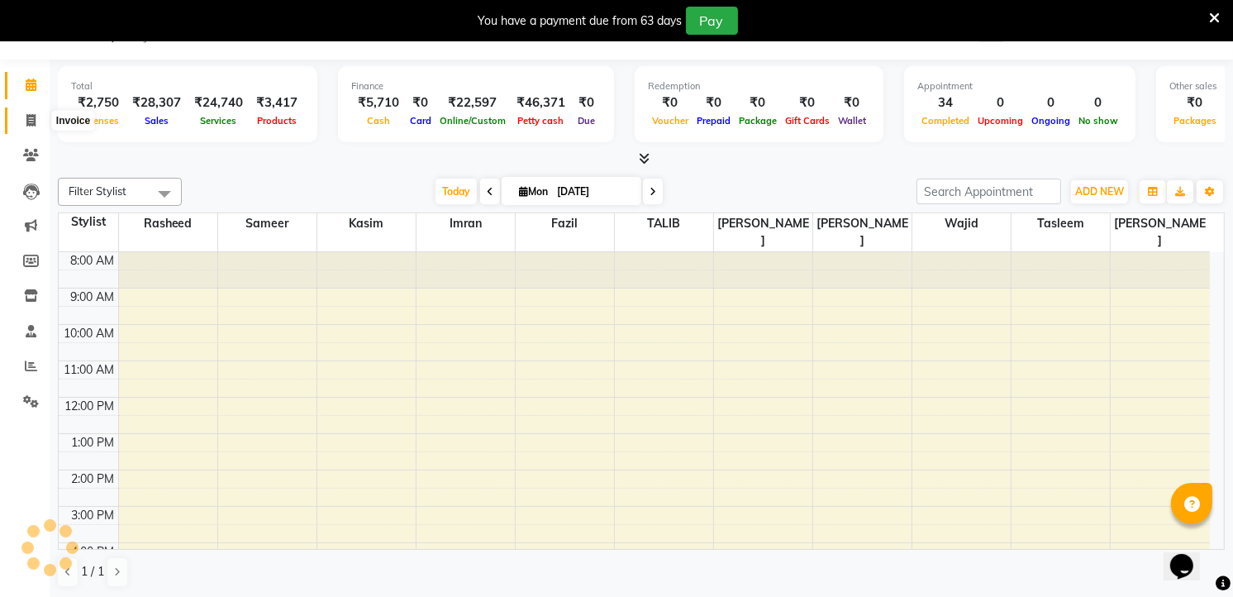
click at [33, 120] on icon at bounding box center [30, 120] width 9 height 12
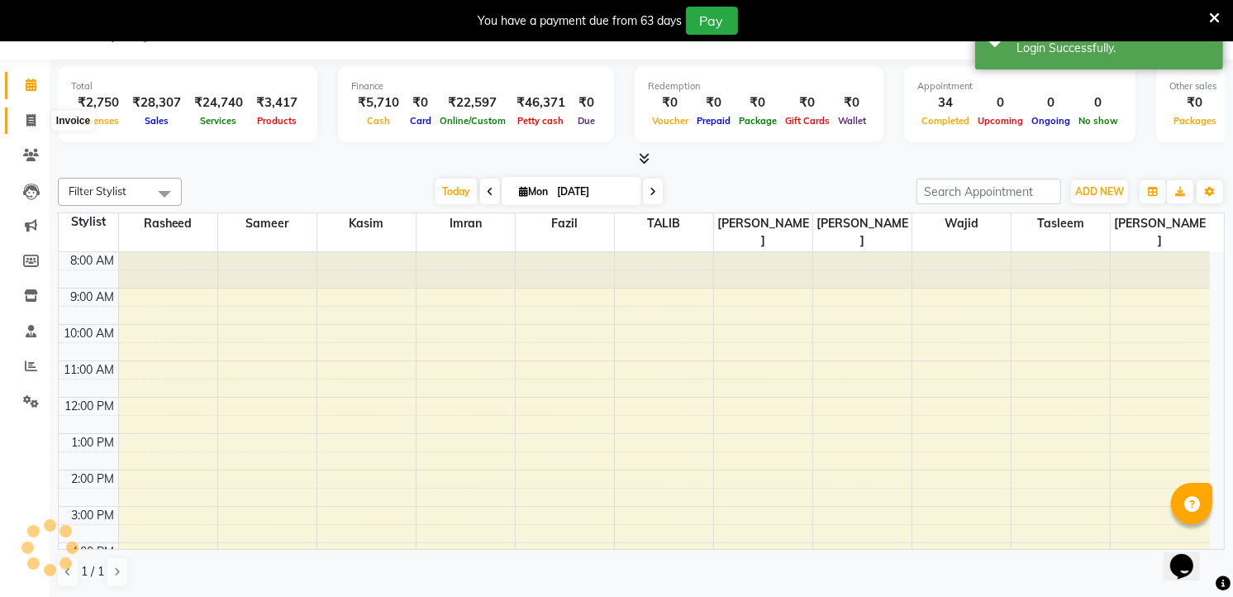
select select "service"
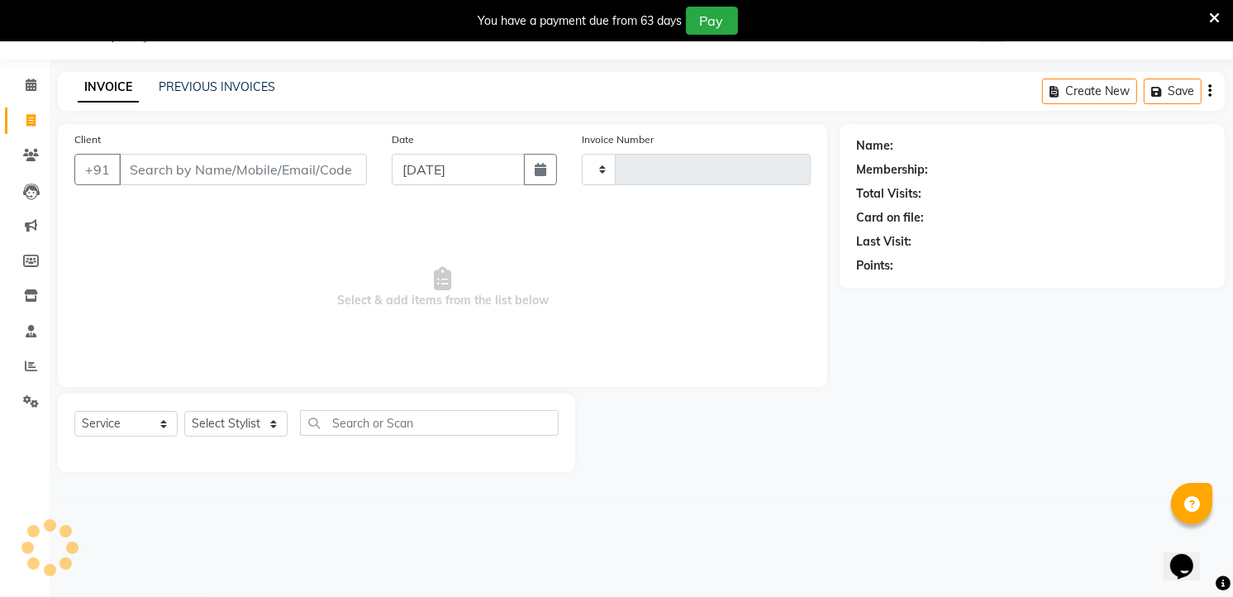
type input "13257"
select select "5198"
click at [274, 165] on input "Client" at bounding box center [243, 169] width 248 height 31
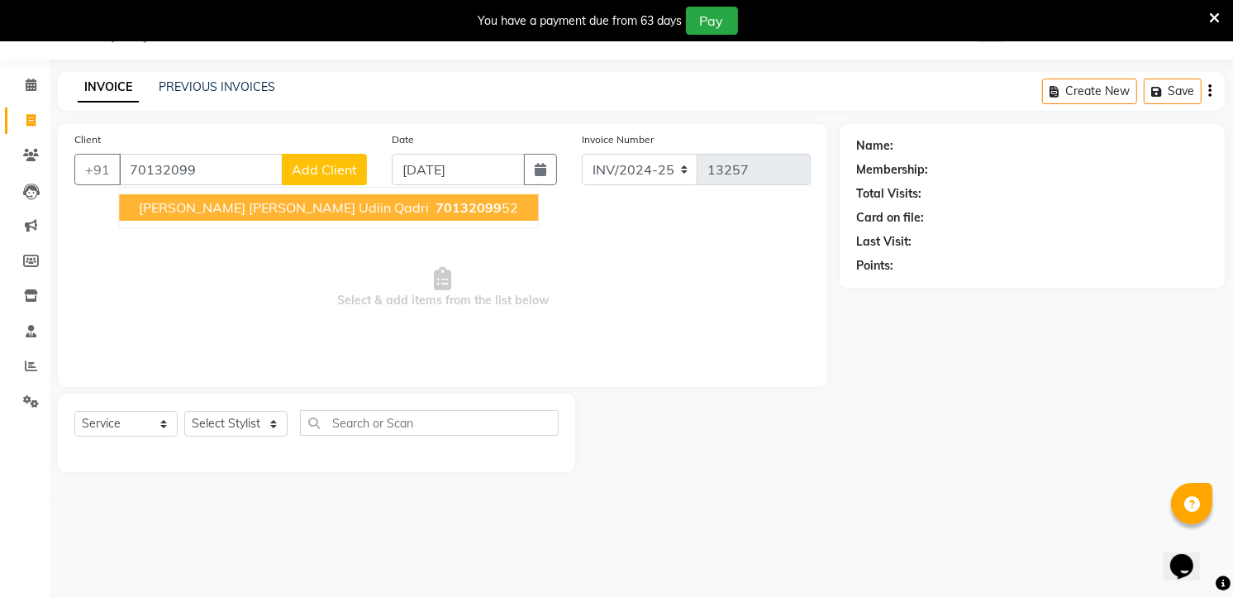
click at [436, 201] on span "70132099" at bounding box center [469, 207] width 66 height 17
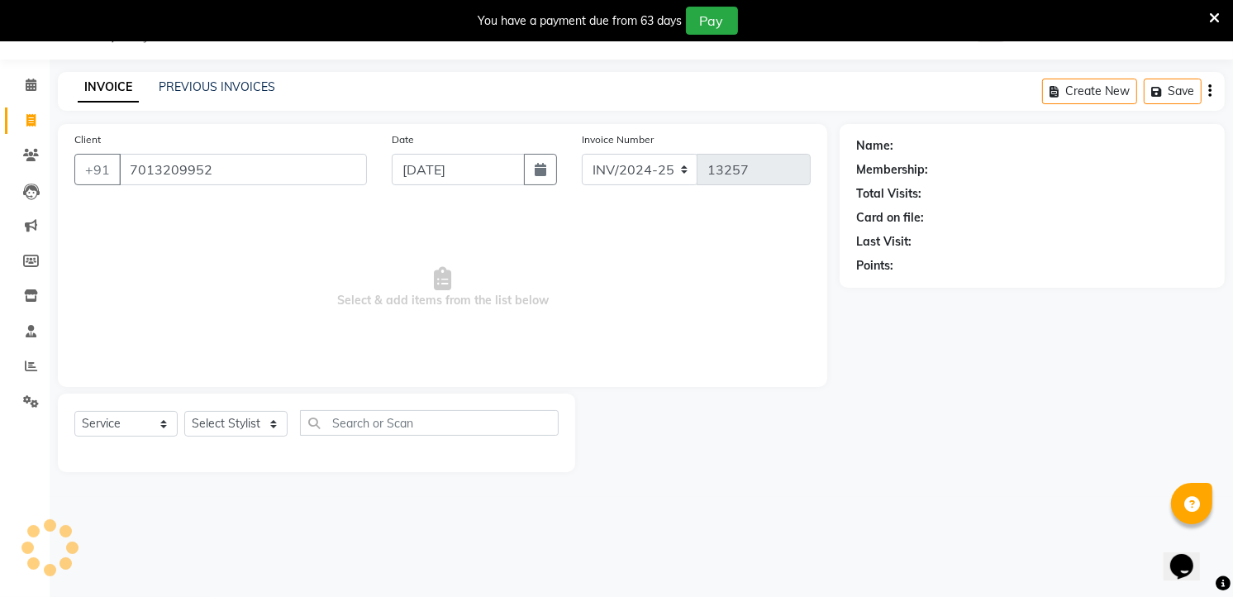
type input "7013209952"
select select "1: Object"
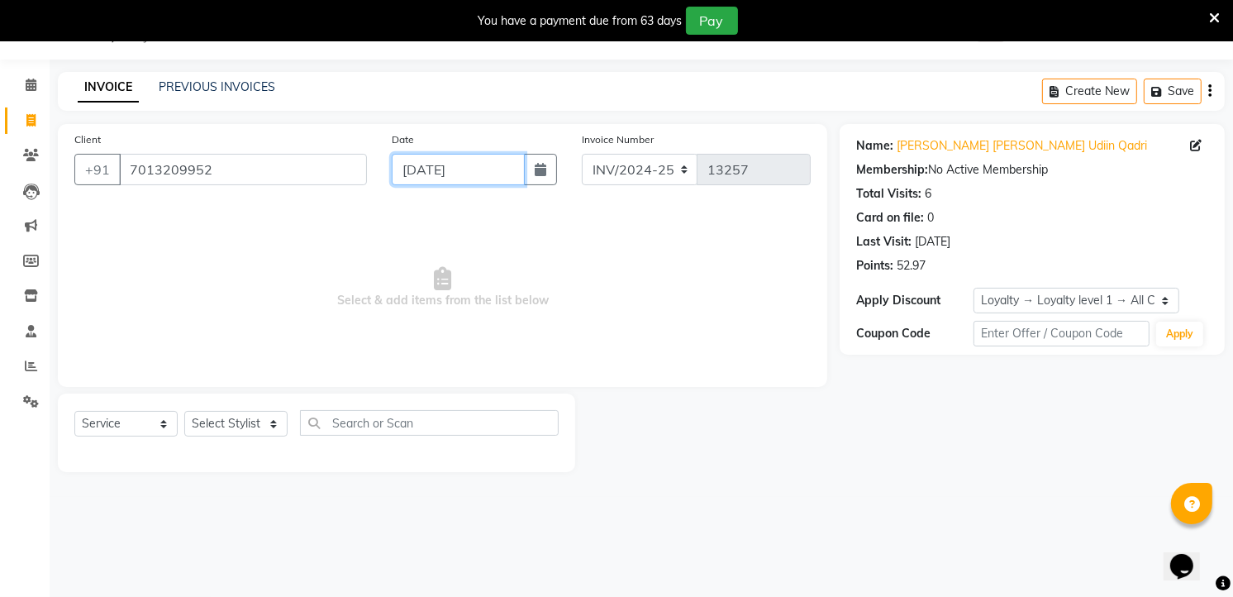
click at [415, 174] on input "[DATE]" at bounding box center [458, 169] width 133 height 31
select select "9"
select select "2025"
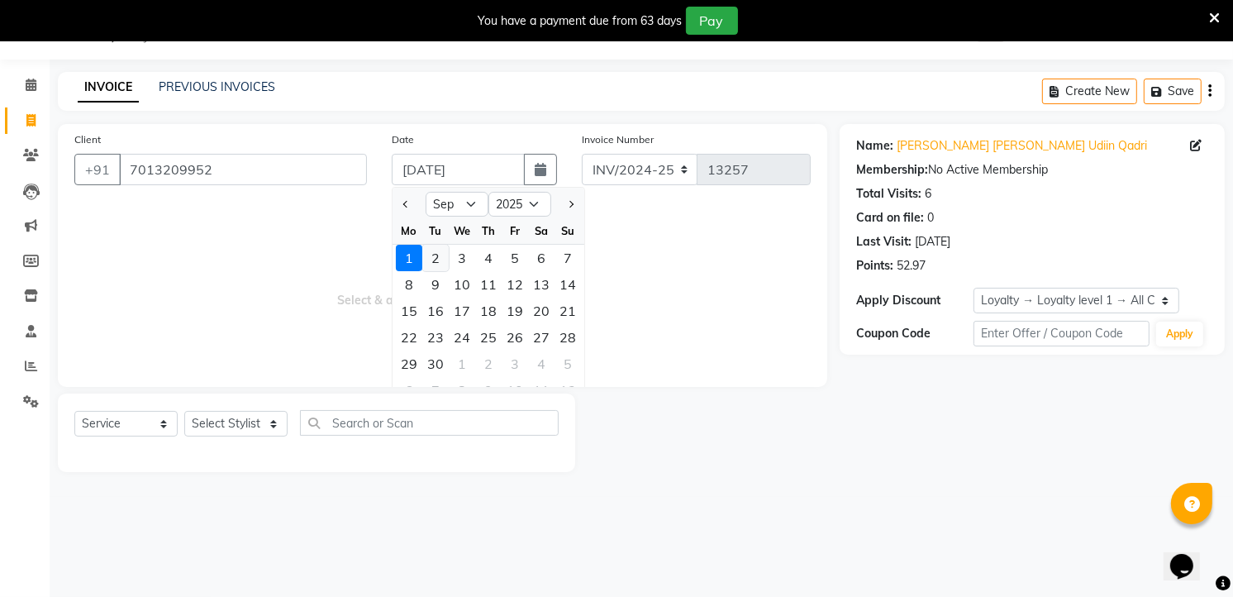
click at [436, 255] on div "2" at bounding box center [435, 258] width 26 height 26
type input "02-09-2025"
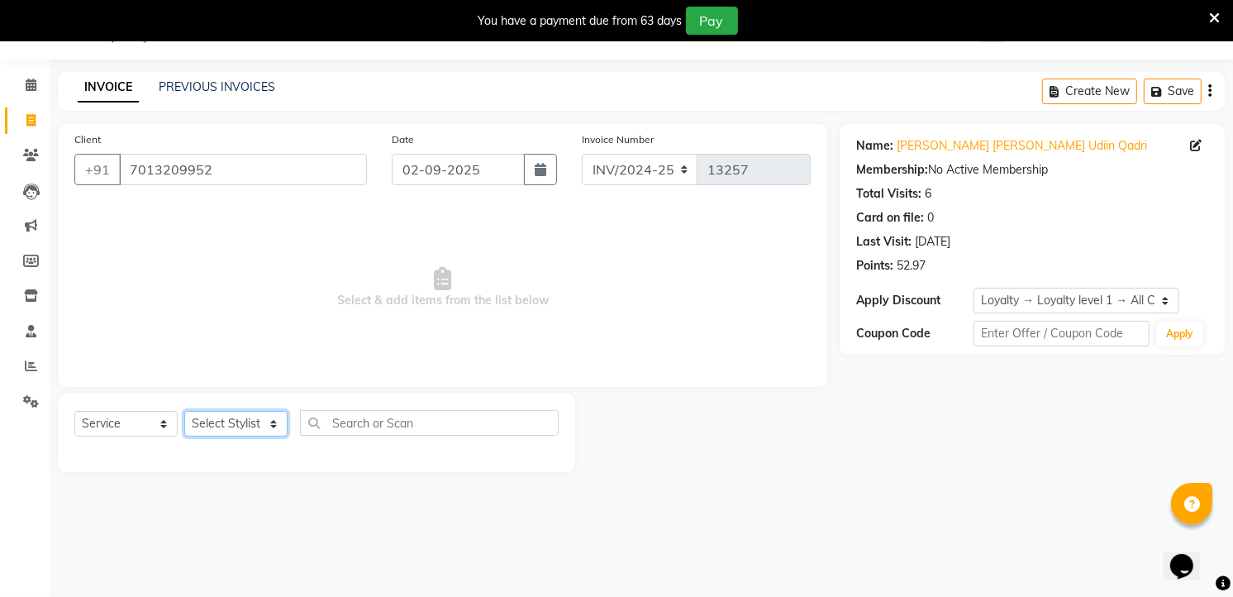
click at [235, 422] on select "Select Stylist [PERSON_NAME] [PERSON_NAME] [PERSON_NAME] [PERSON_NAME] TALIB [P…" at bounding box center [235, 424] width 103 height 26
select select "63353"
click at [184, 412] on select "Select Stylist [PERSON_NAME] [PERSON_NAME] [PERSON_NAME] [PERSON_NAME] TALIB [P…" at bounding box center [235, 424] width 103 height 26
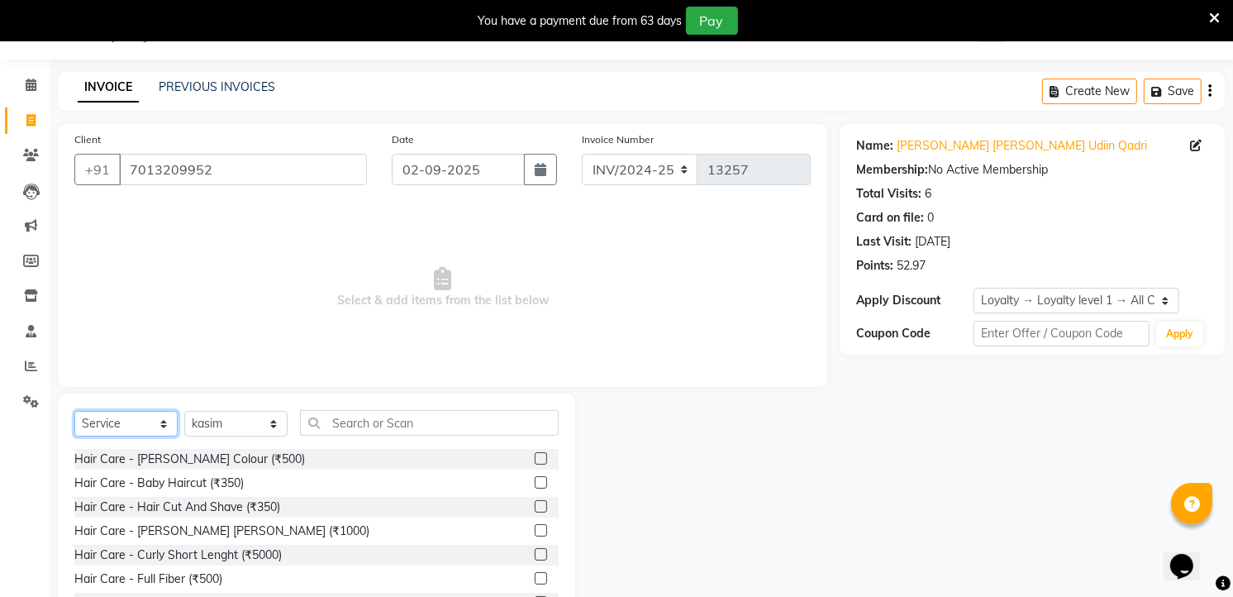
click at [93, 414] on select "Select Service Product Membership Package Voucher Prepaid Gift Card" at bounding box center [125, 424] width 103 height 26
select select "product"
click at [74, 412] on select "Select Service Product Membership Package Voucher Prepaid Gift Card" at bounding box center [125, 424] width 103 height 26
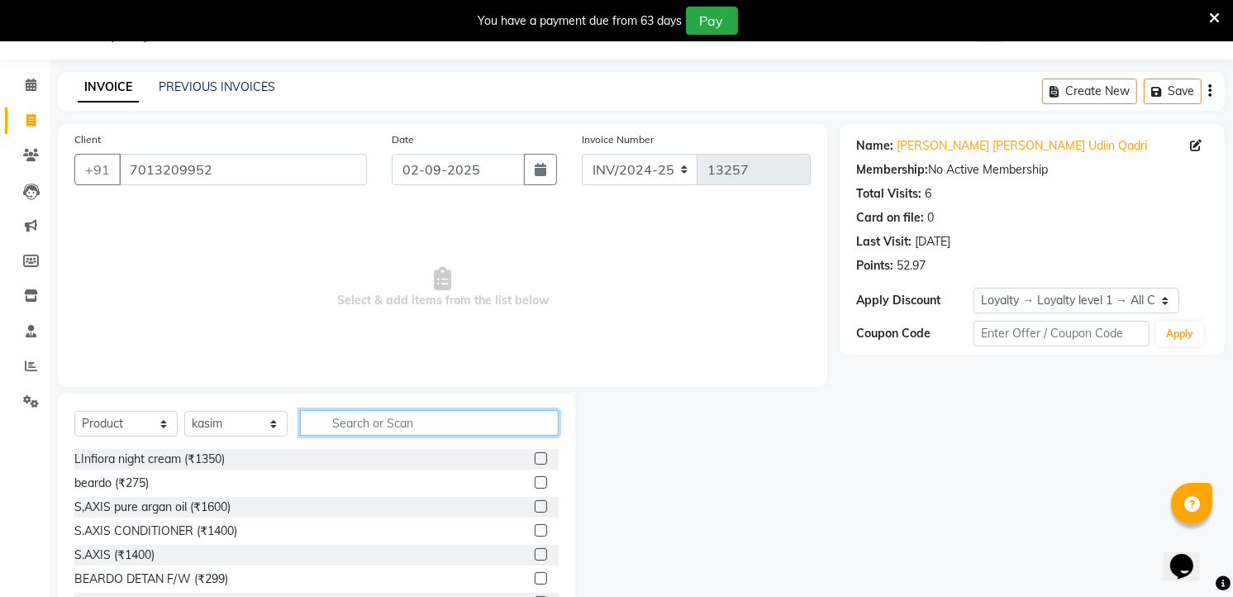
click at [339, 417] on input "text" at bounding box center [429, 423] width 259 height 26
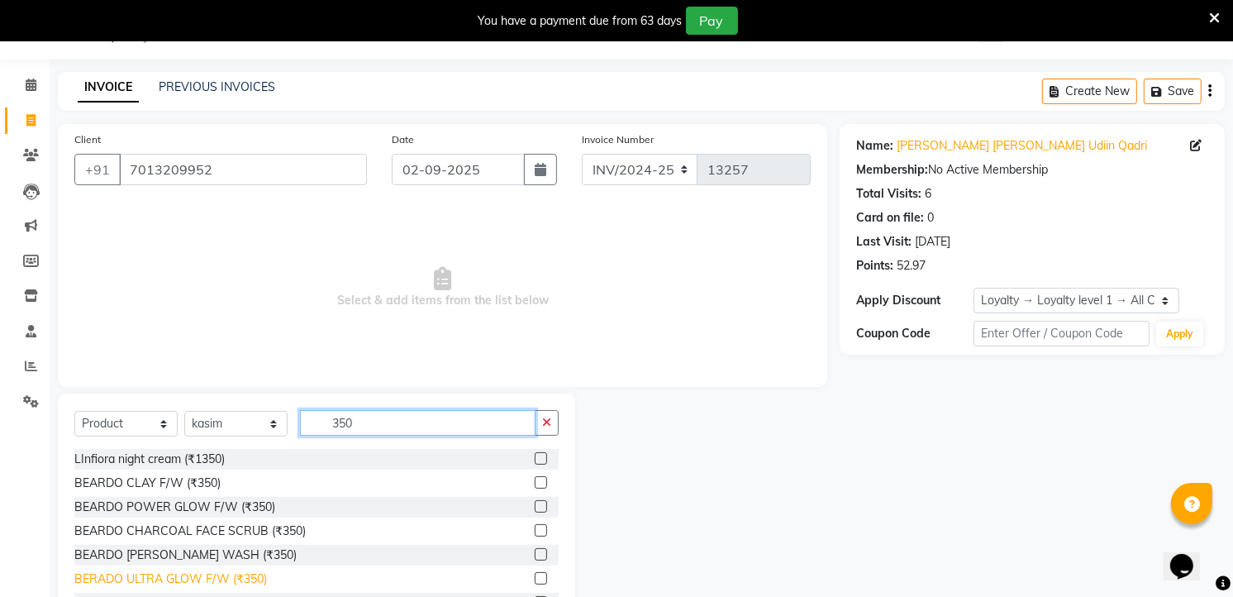
type input "350"
click at [162, 574] on div "BERADO ULTRA GLOW F/W (₹350)" at bounding box center [170, 578] width 193 height 17
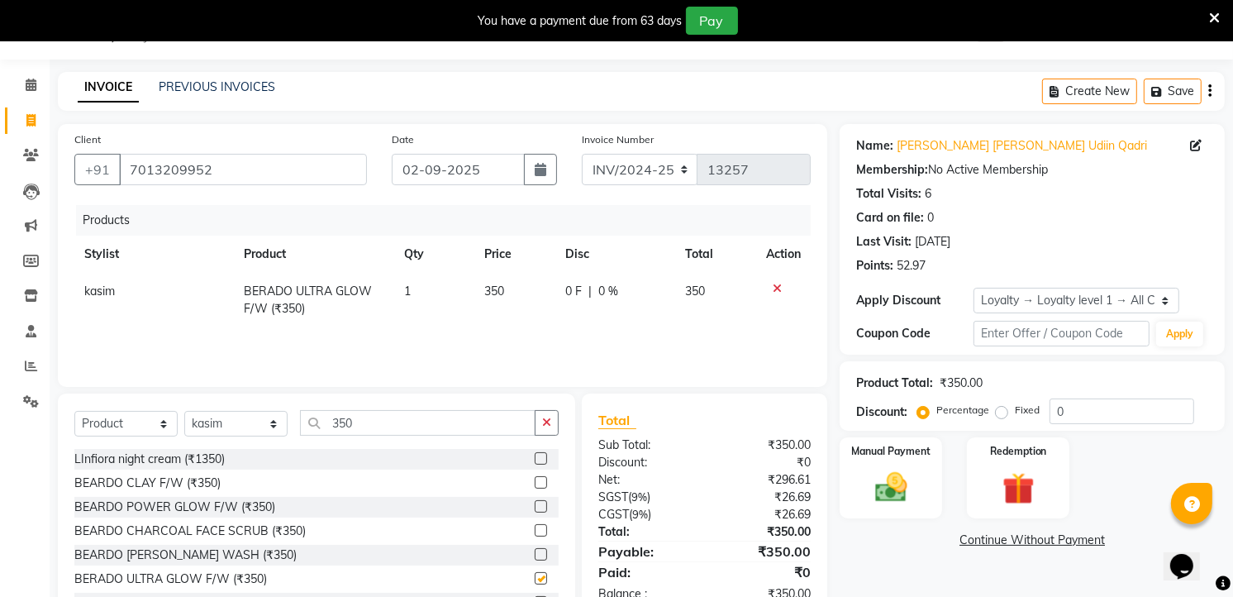
checkbox input "false"
click at [416, 282] on td "1" at bounding box center [434, 300] width 80 height 55
select select "63353"
click at [417, 302] on input "1" at bounding box center [413, 296] width 55 height 26
type input "2"
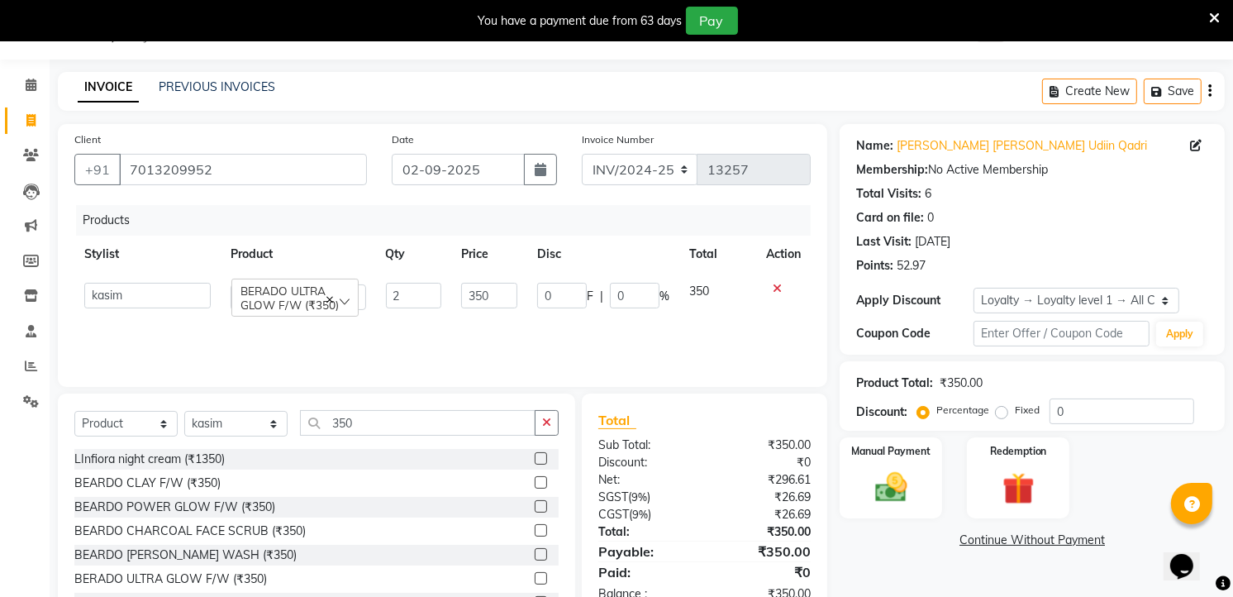
click at [739, 331] on div "Products Stylist Product Qty Price Disc Total Action [PERSON_NAME] [PERSON_NAME…" at bounding box center [442, 287] width 736 height 165
click at [888, 485] on img at bounding box center [892, 488] width 54 height 38
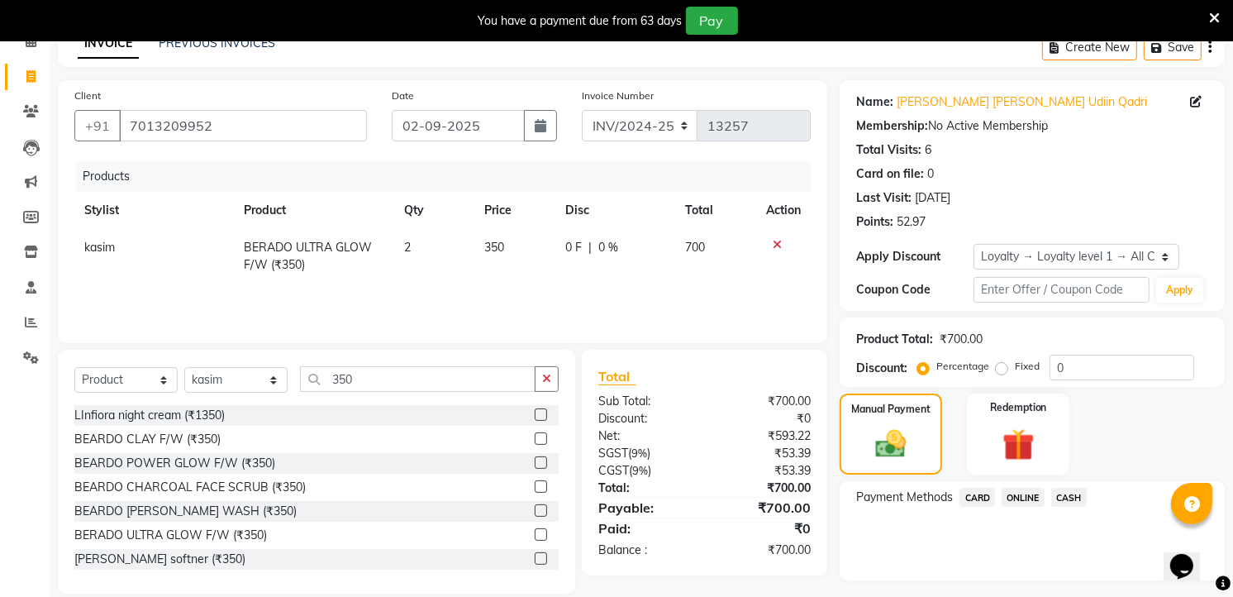
scroll to position [126, 0]
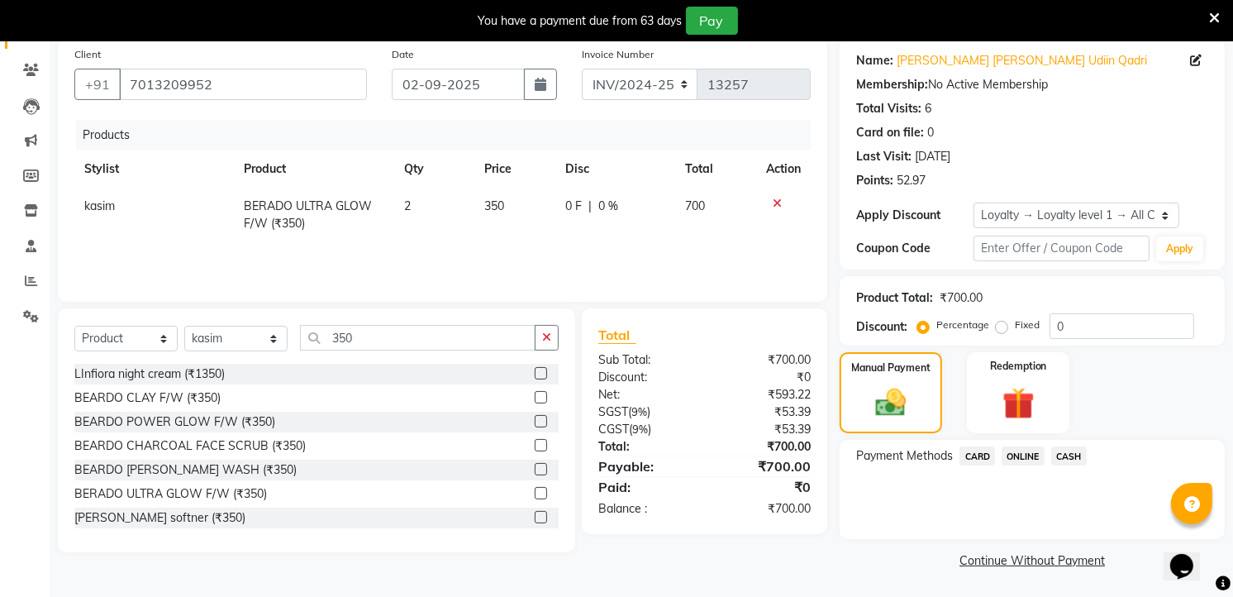
click at [1060, 460] on span "CASH" at bounding box center [1069, 455] width 36 height 19
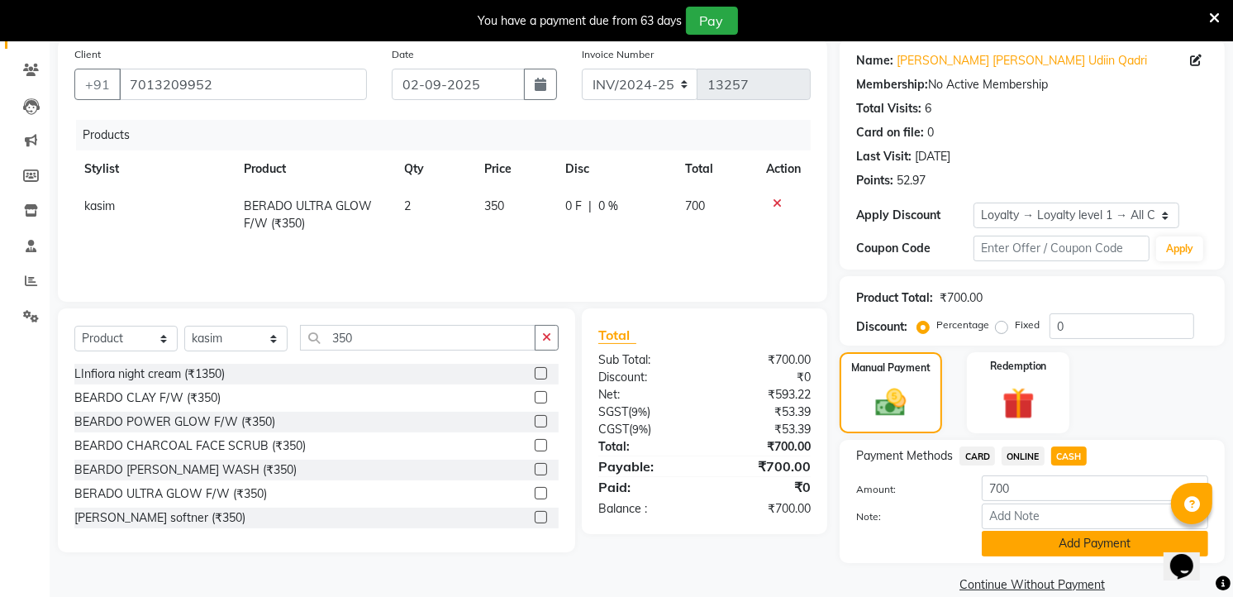
click at [1067, 531] on button "Add Payment" at bounding box center [1095, 544] width 226 height 26
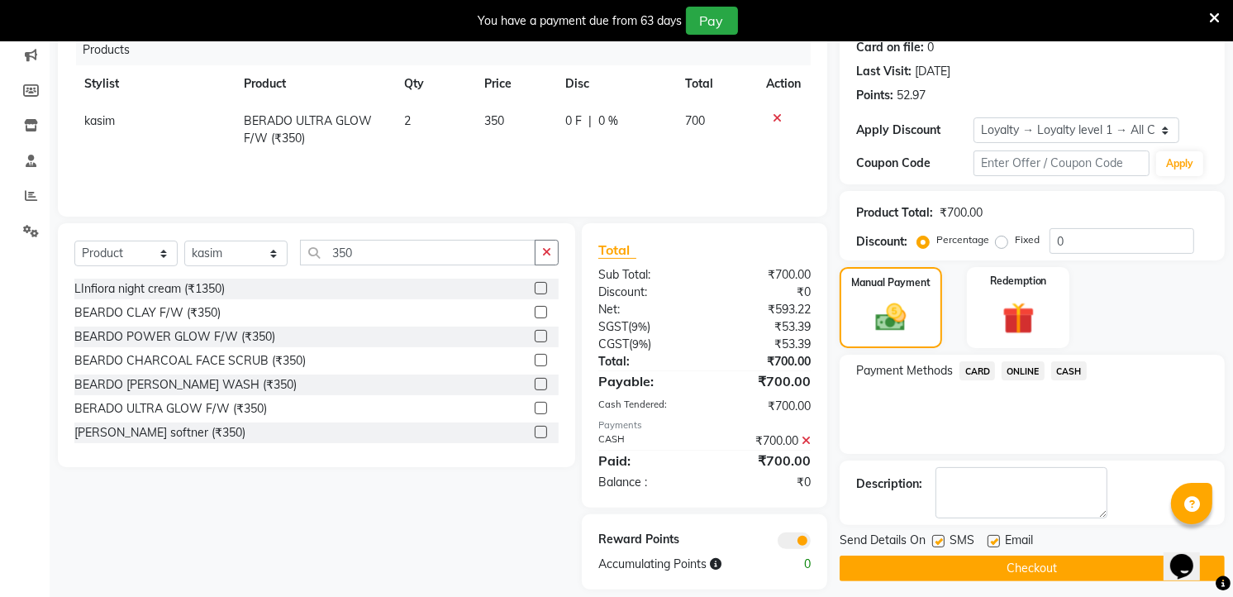
scroll to position [228, 0]
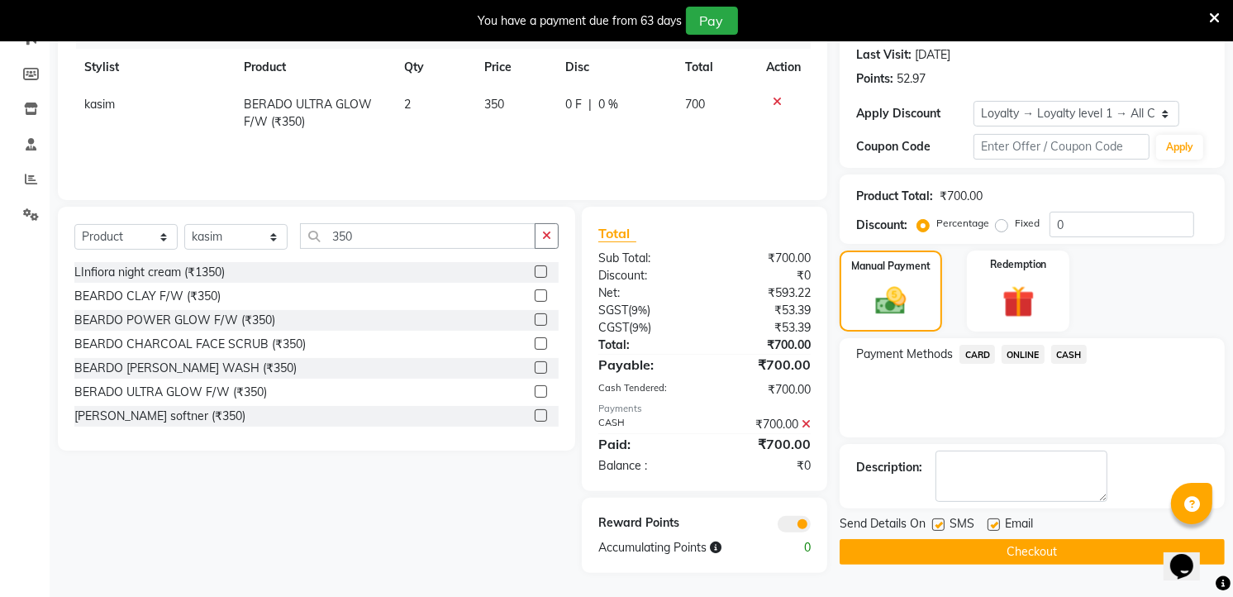
click at [1055, 539] on button "Checkout" at bounding box center [1032, 552] width 385 height 26
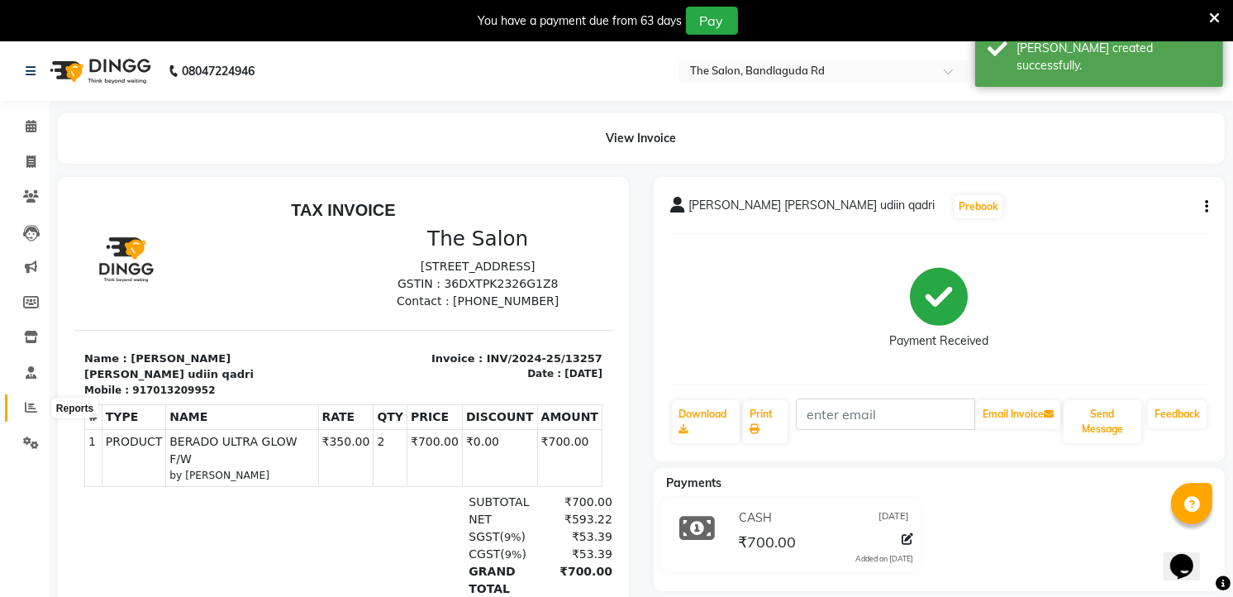
click at [31, 413] on icon at bounding box center [31, 407] width 12 height 12
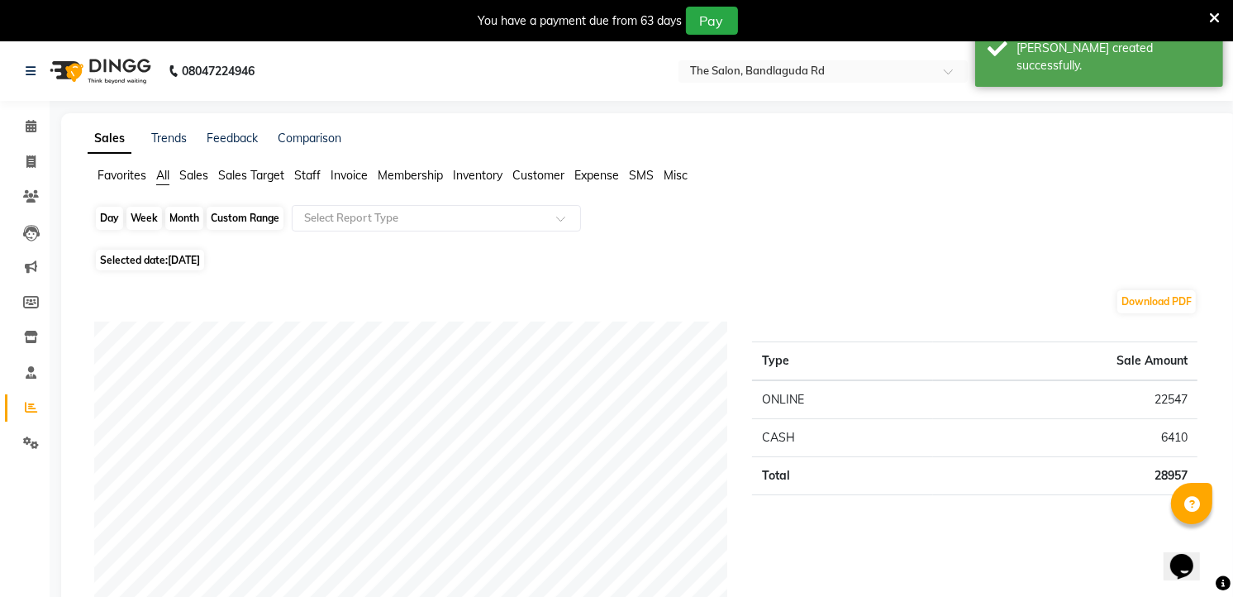
click at [120, 217] on div "Day" at bounding box center [109, 218] width 27 height 23
select select "9"
select select "2025"
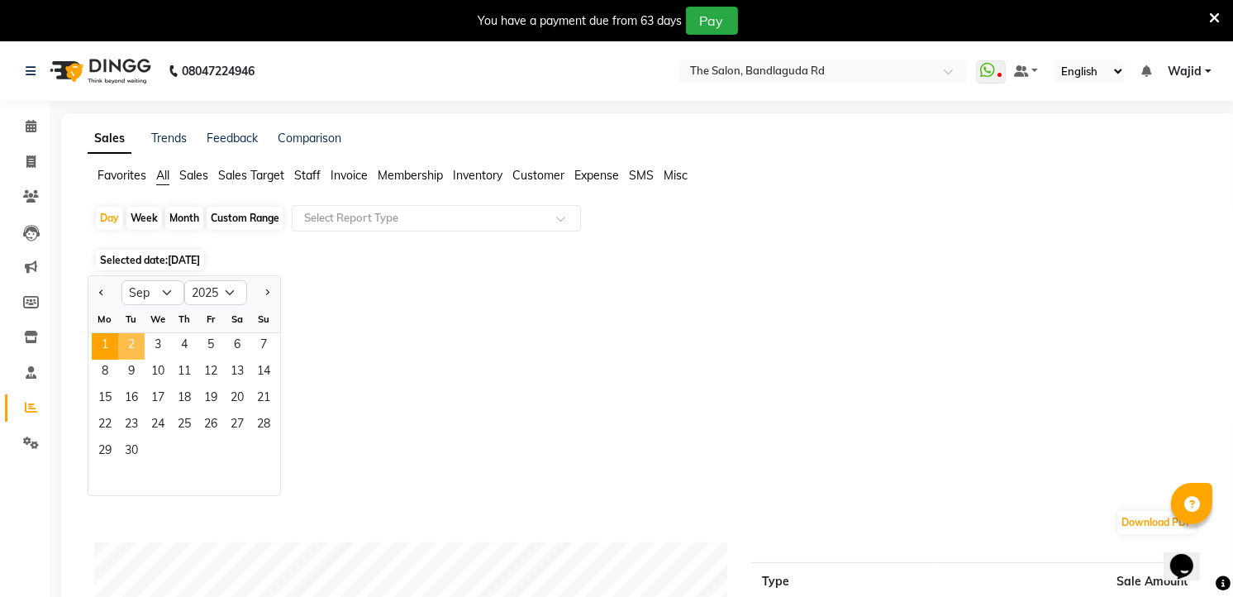
click at [127, 336] on span "2" at bounding box center [131, 346] width 26 height 26
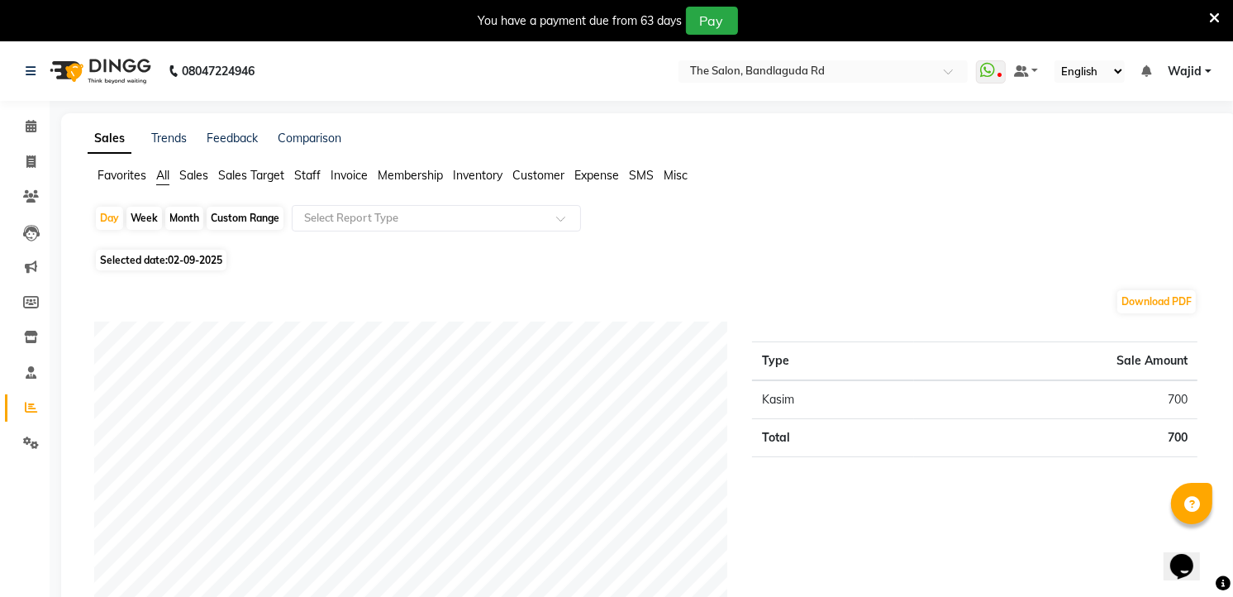
click at [34, 112] on li "Calendar" at bounding box center [25, 127] width 50 height 36
click at [34, 116] on link "Calendar" at bounding box center [25, 126] width 40 height 27
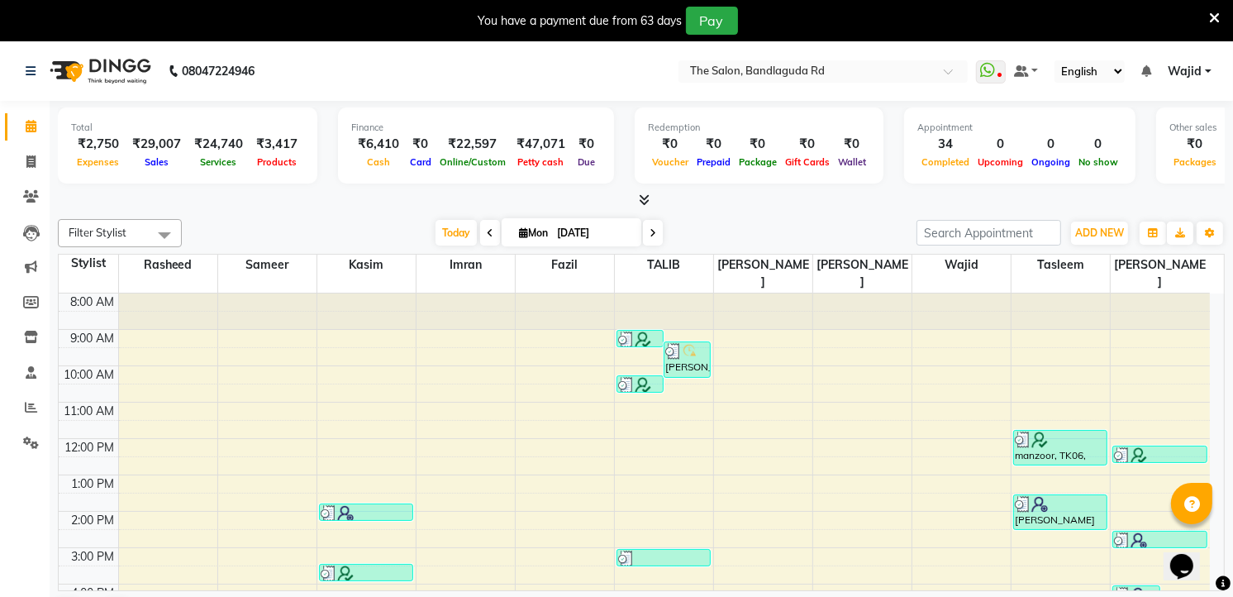
click at [9, 596] on div "Calendar Invoice Clients Leads Marketing Members Inventory Staff Reports Settin…" at bounding box center [111, 351] width 223 height 527
